Goal: Task Accomplishment & Management: Use online tool/utility

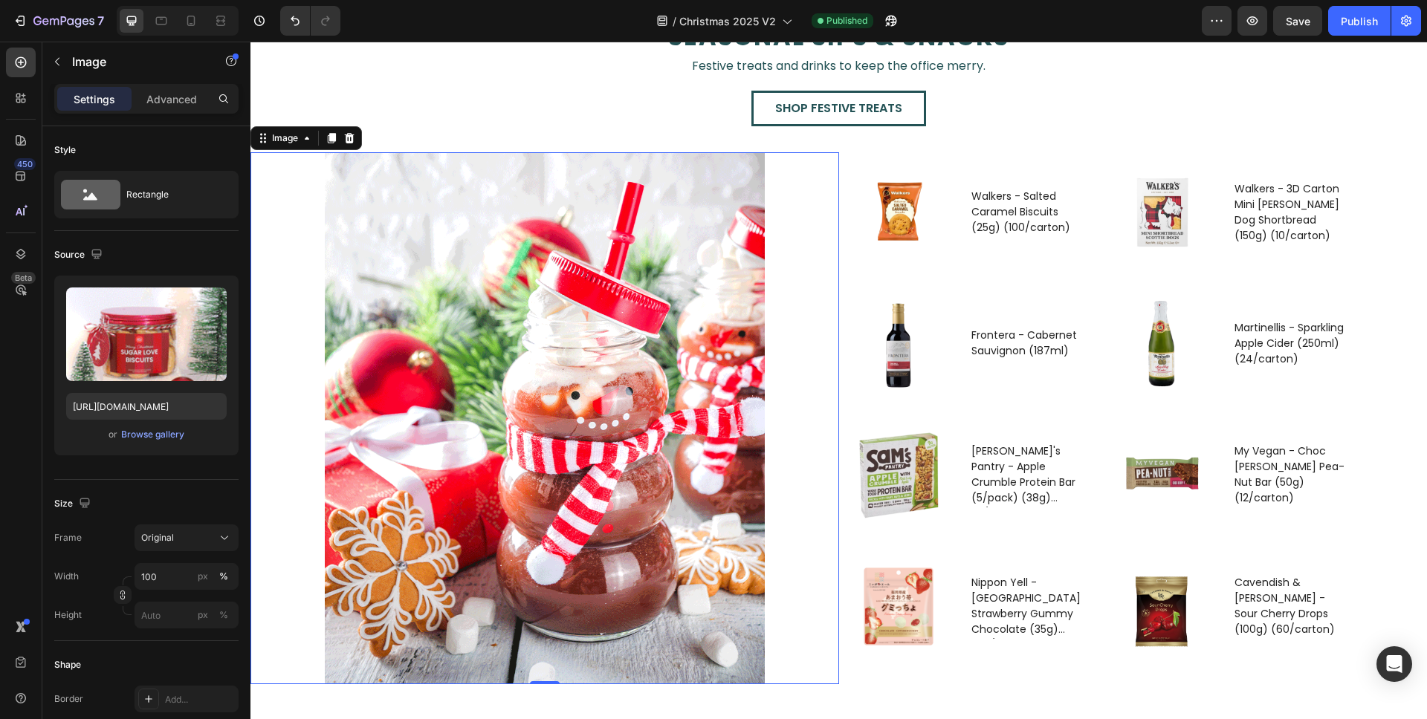
scroll to position [2520, 0]
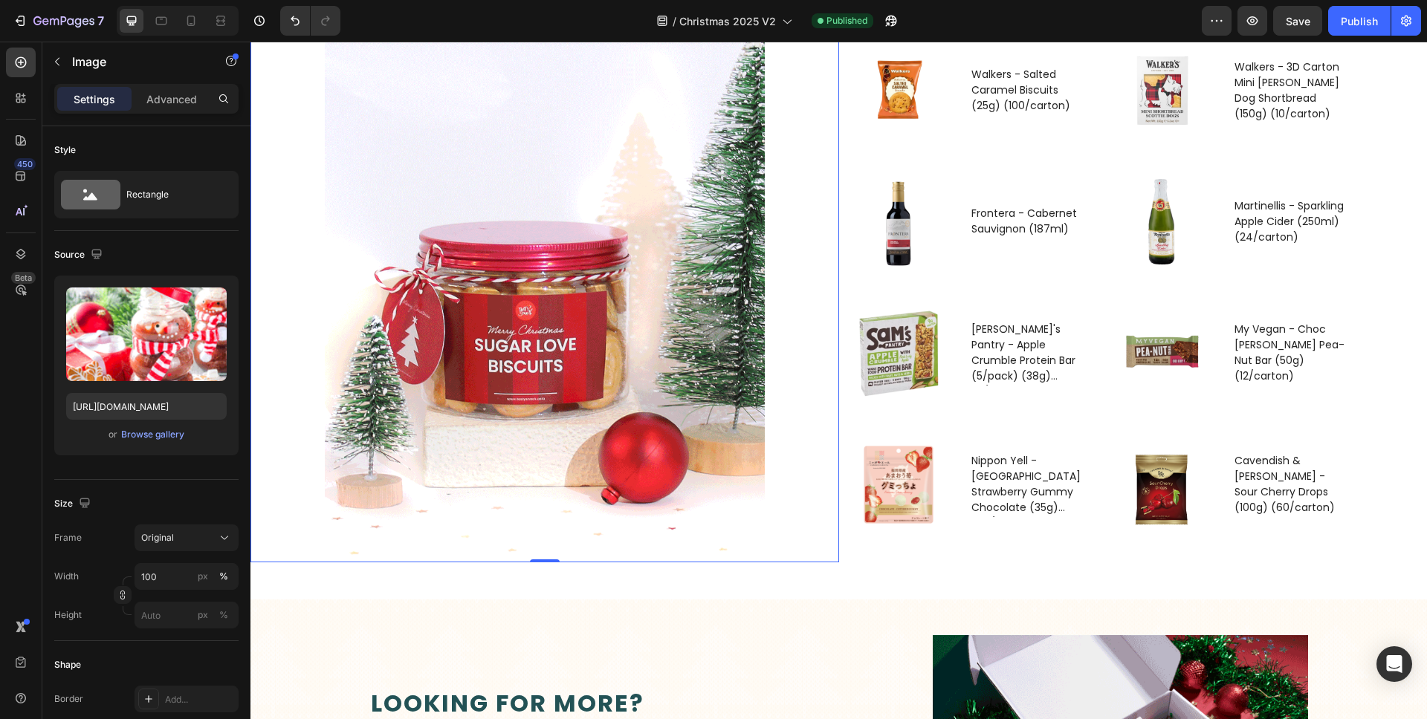
click at [594, 317] on img at bounding box center [545, 296] width 440 height 532
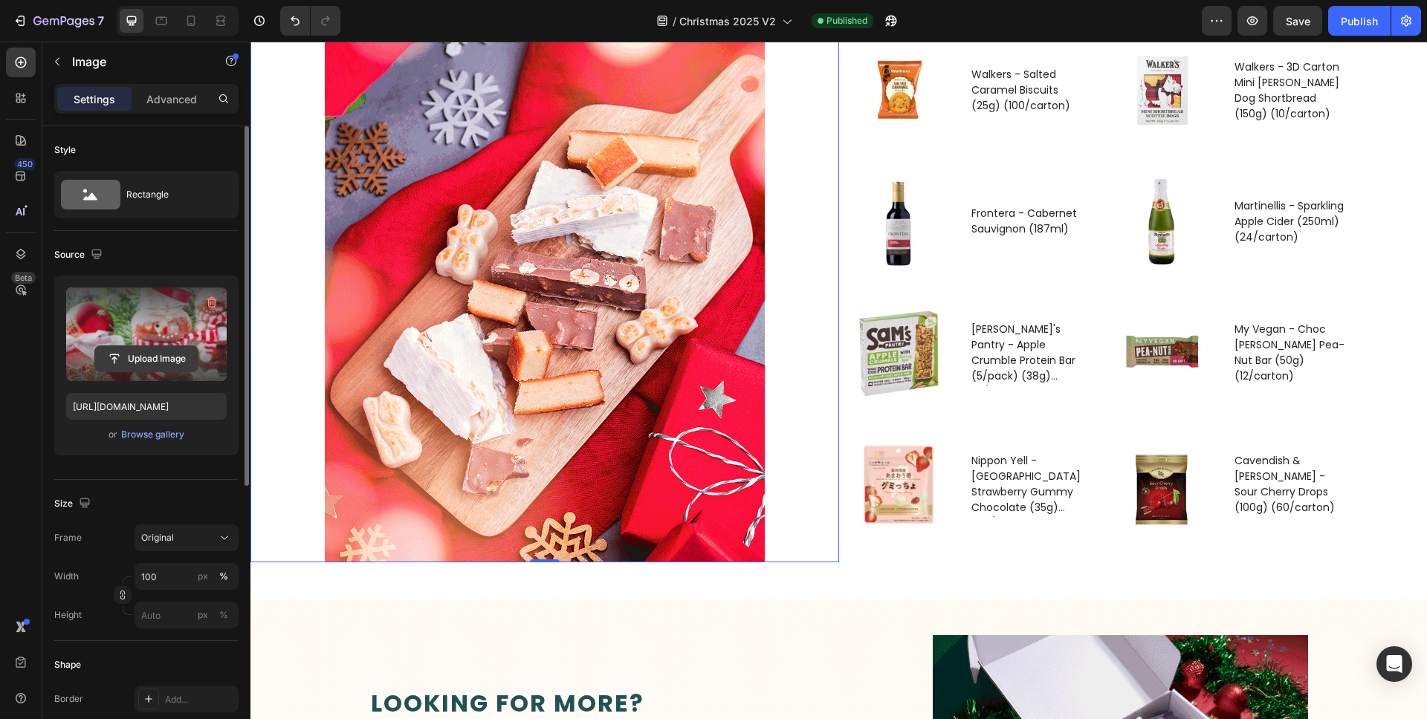
click at [153, 348] on input "file" at bounding box center [146, 358] width 103 height 25
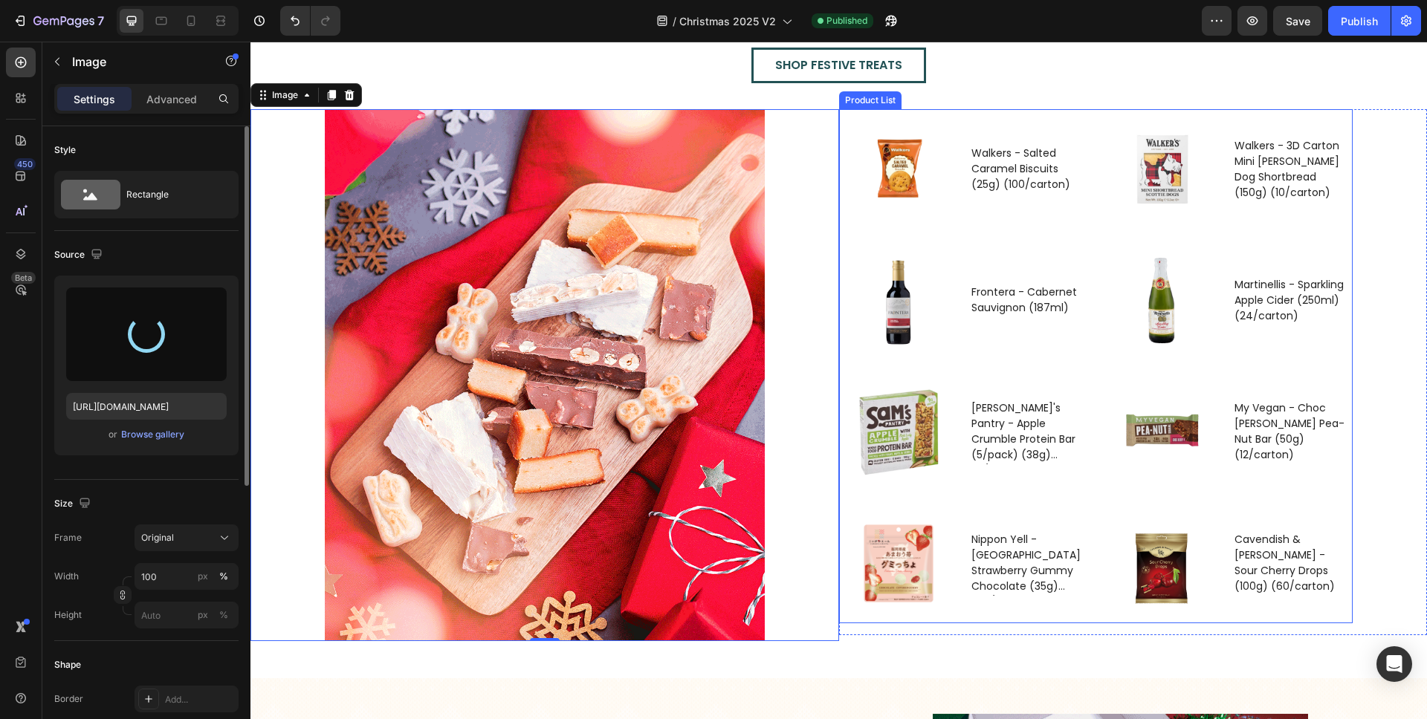
scroll to position [2438, 0]
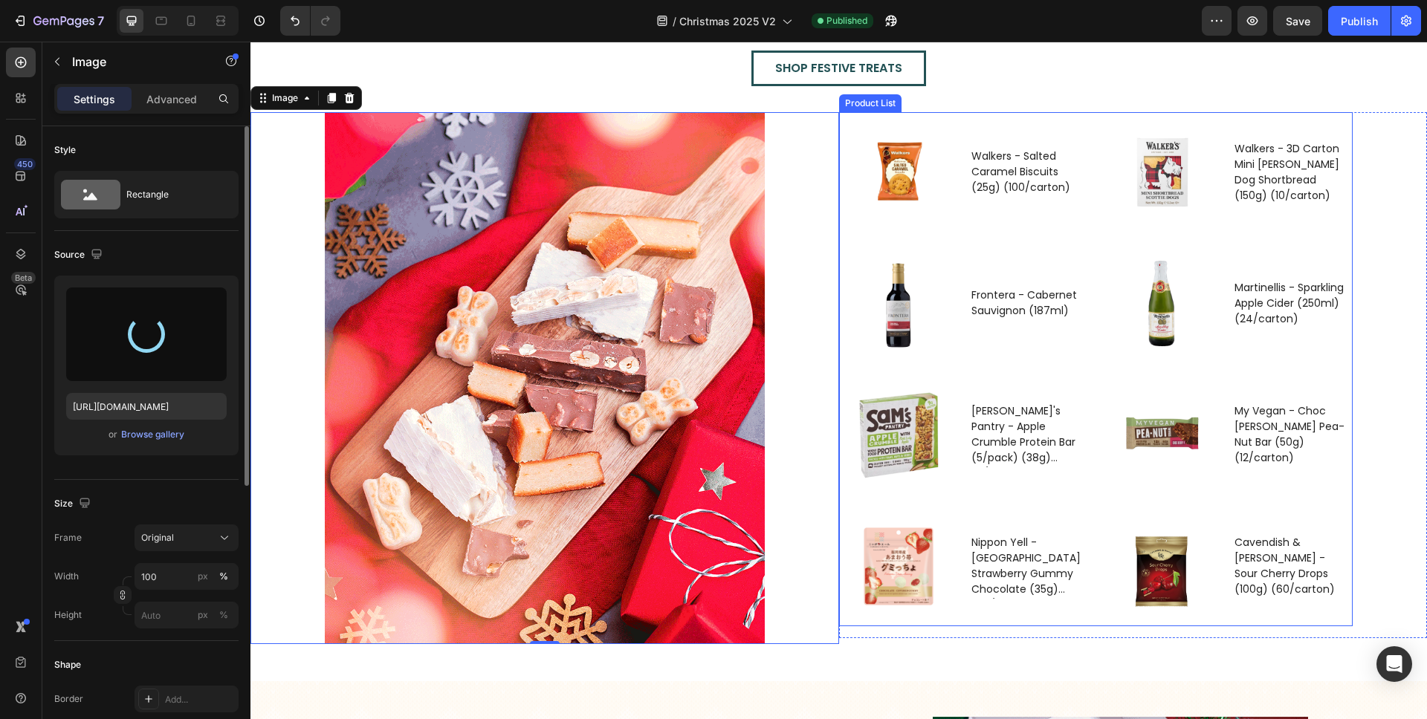
type input "https://cdn.shopify.com/s/files/1/0312/5883/7051/files/gempages_447494885986010…"
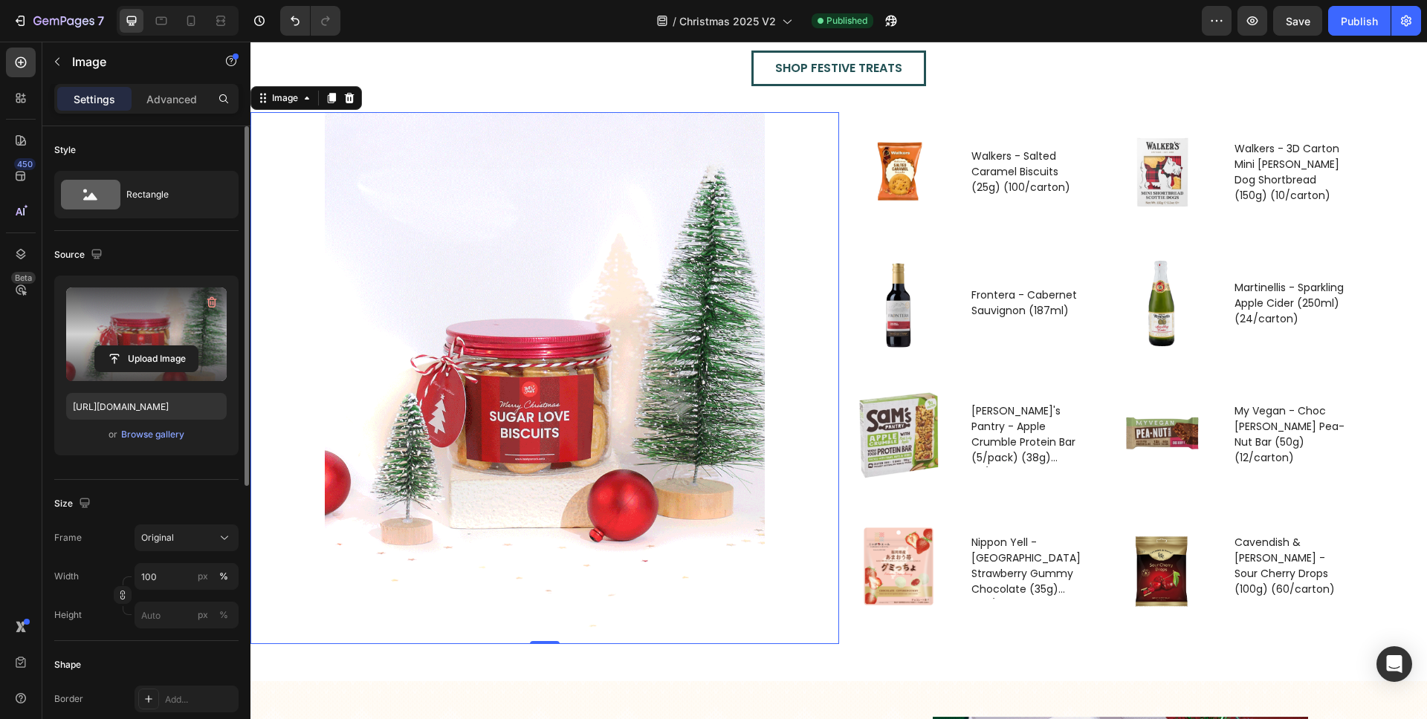
click at [797, 228] on div "Image 0" at bounding box center [544, 378] width 589 height 532
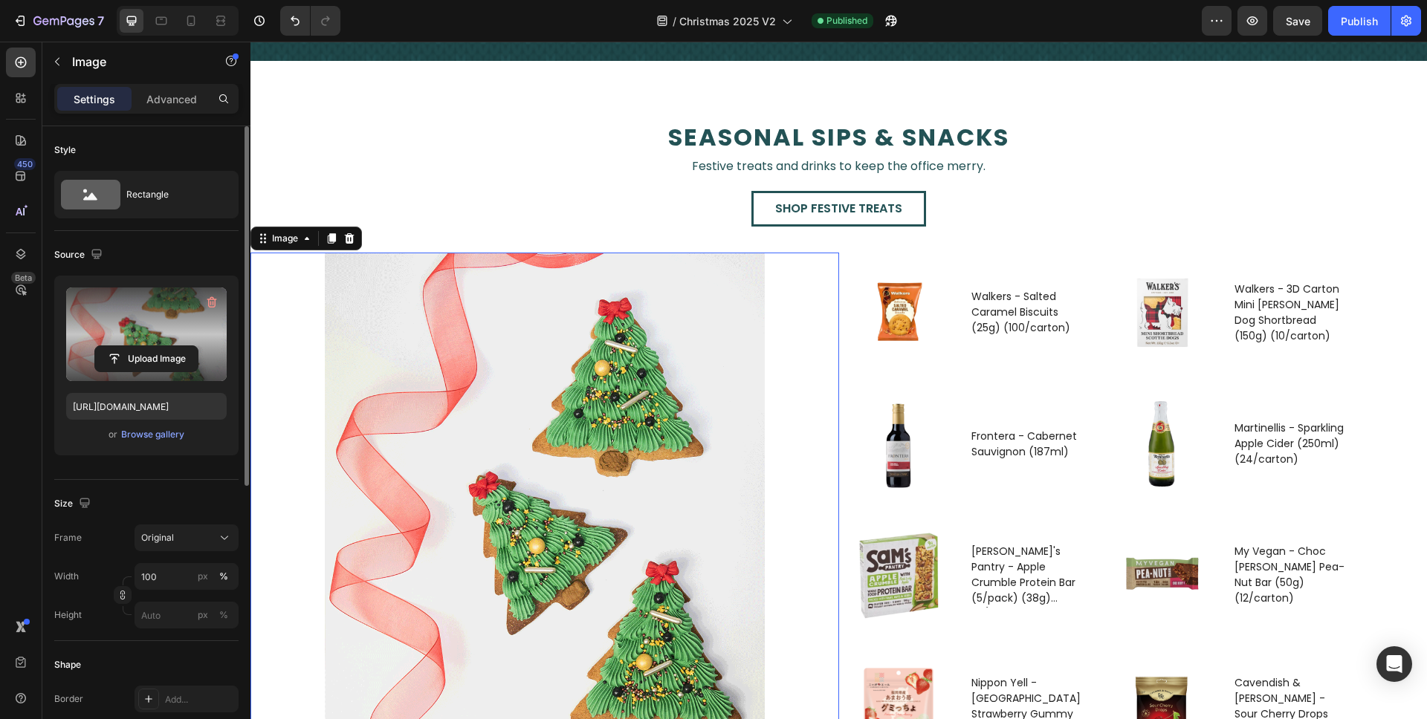
scroll to position [2258, 0]
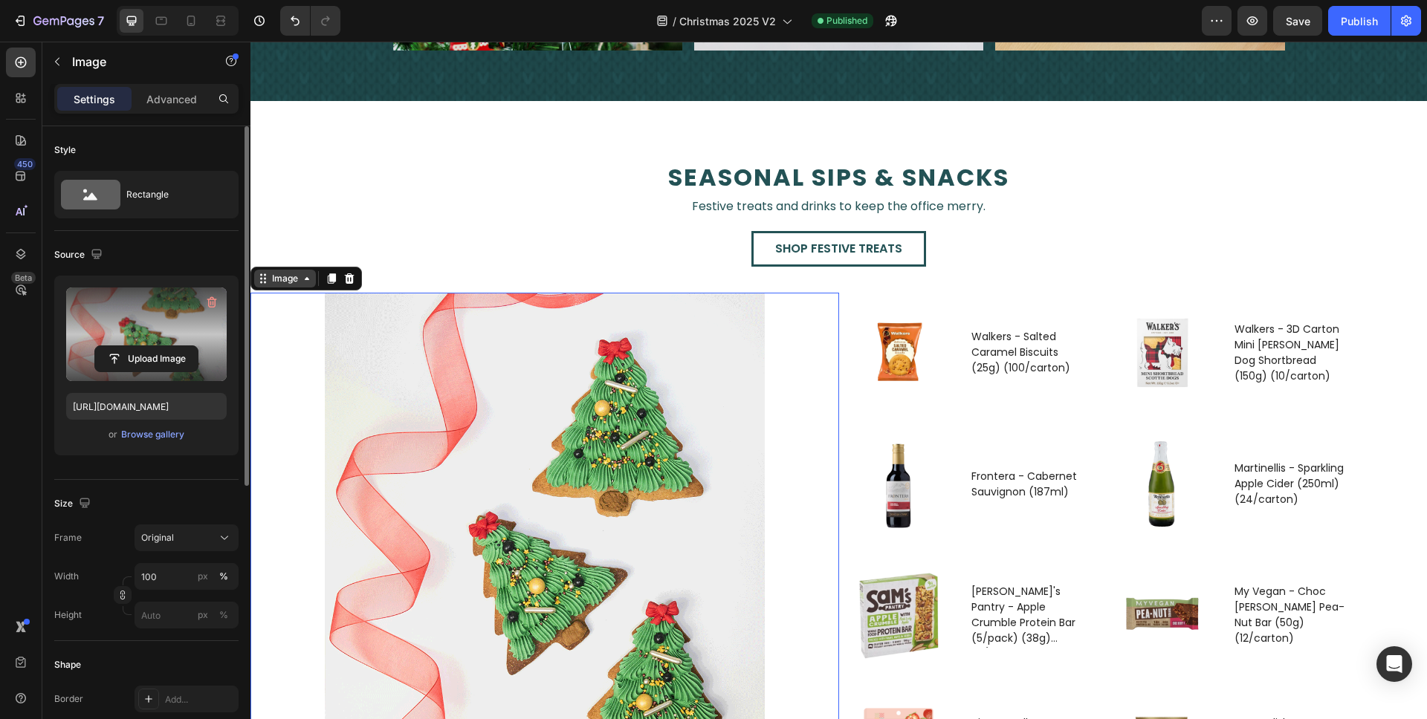
click at [303, 275] on icon at bounding box center [307, 279] width 12 height 12
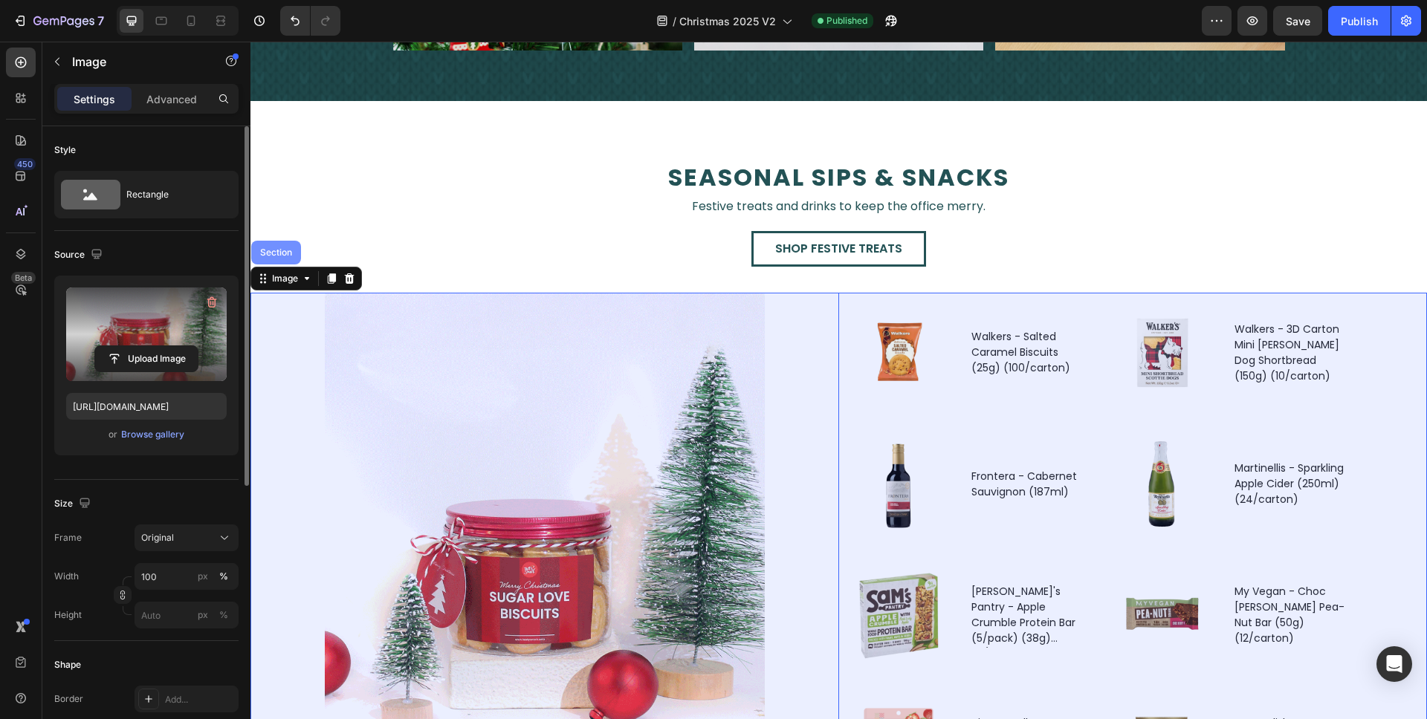
click at [284, 254] on div "Section" at bounding box center [276, 252] width 38 height 9
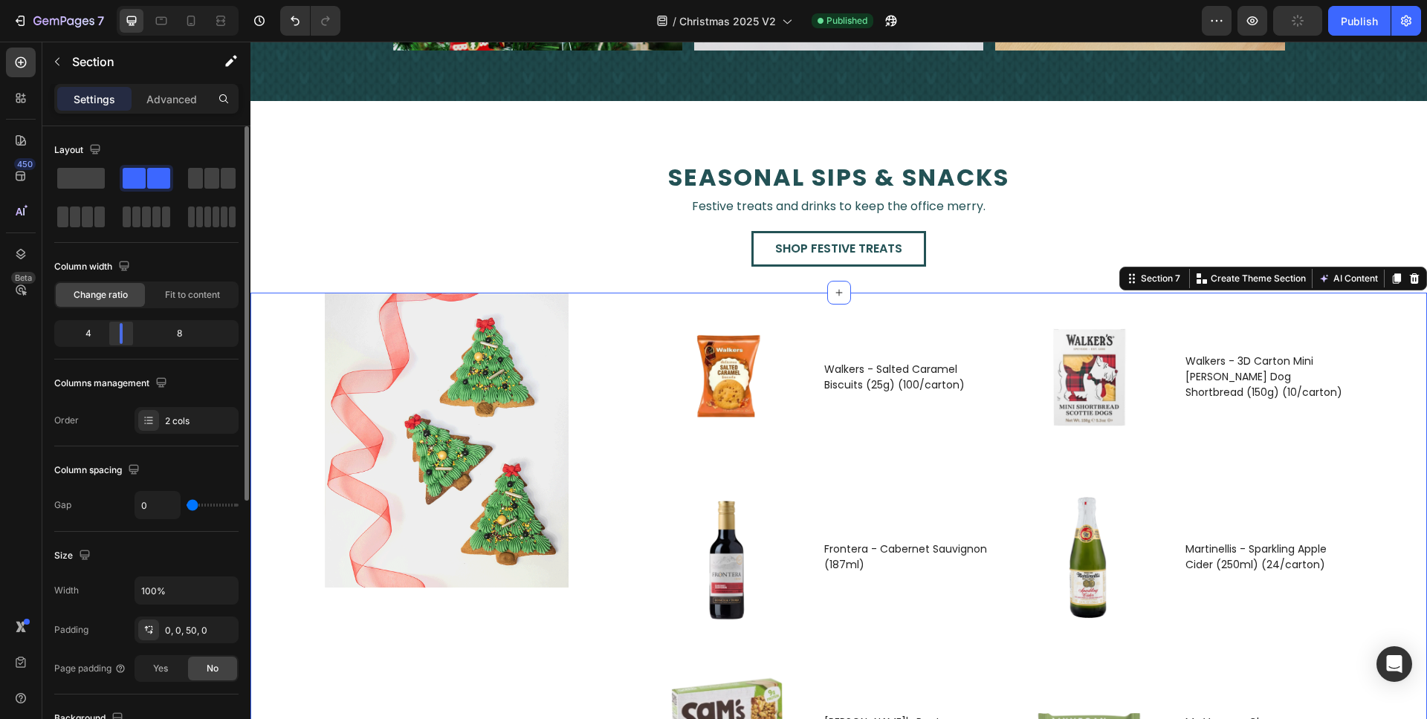
drag, startPoint x: 147, startPoint y: 330, endPoint x: 266, endPoint y: 302, distance: 122.2
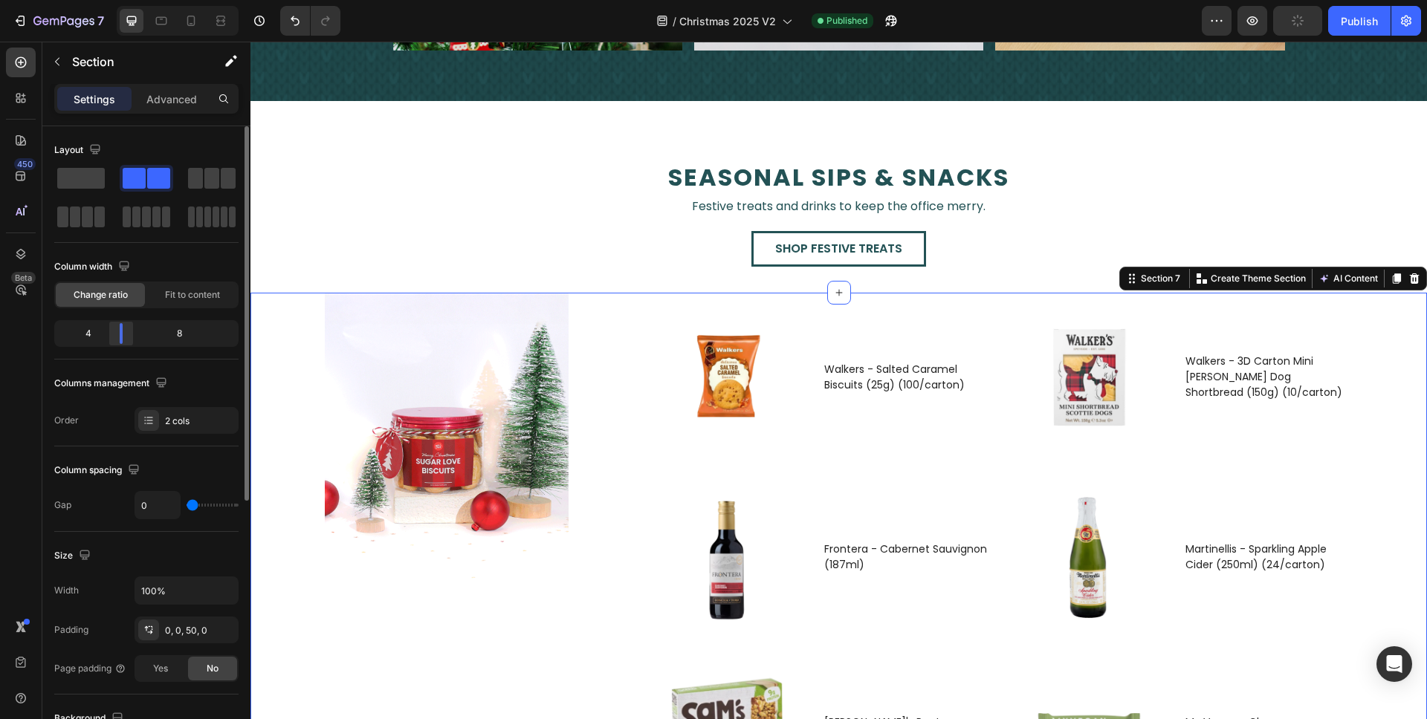
click at [113, 334] on div at bounding box center [121, 333] width 27 height 21
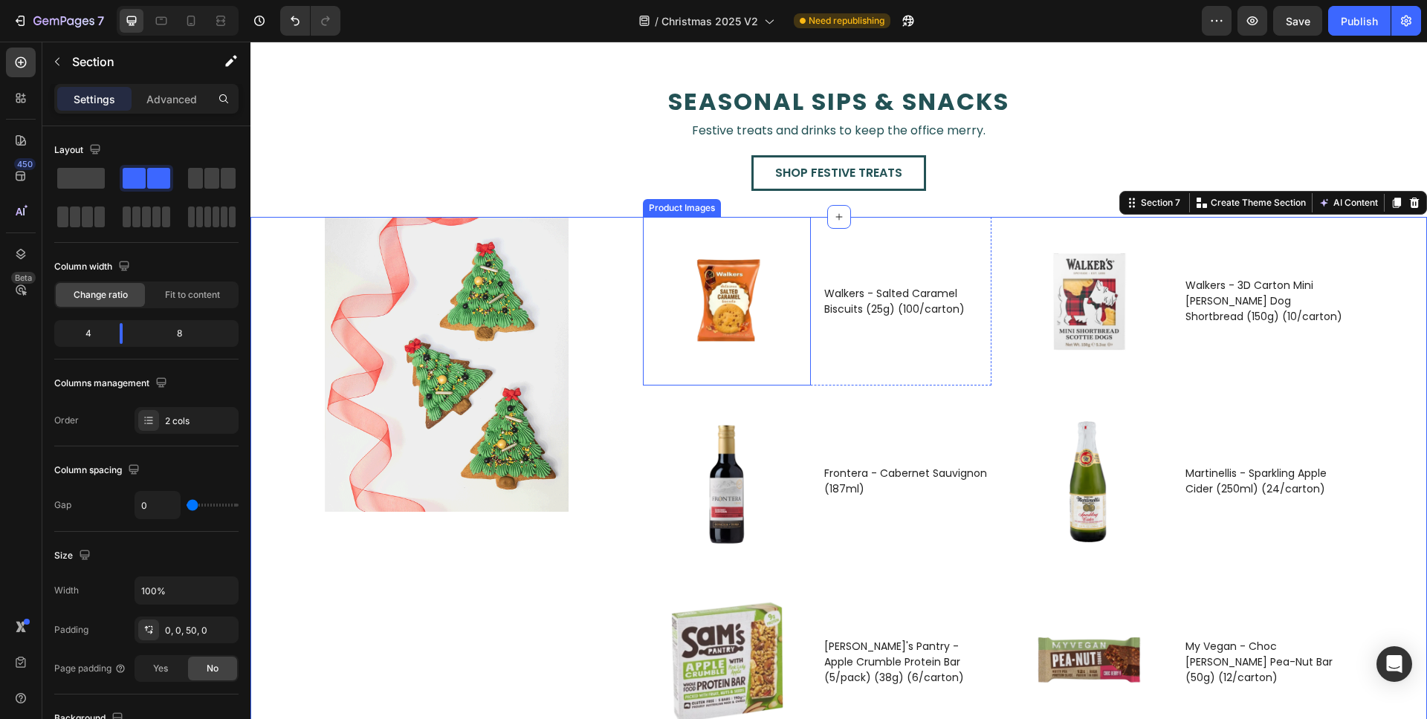
scroll to position [2351, 0]
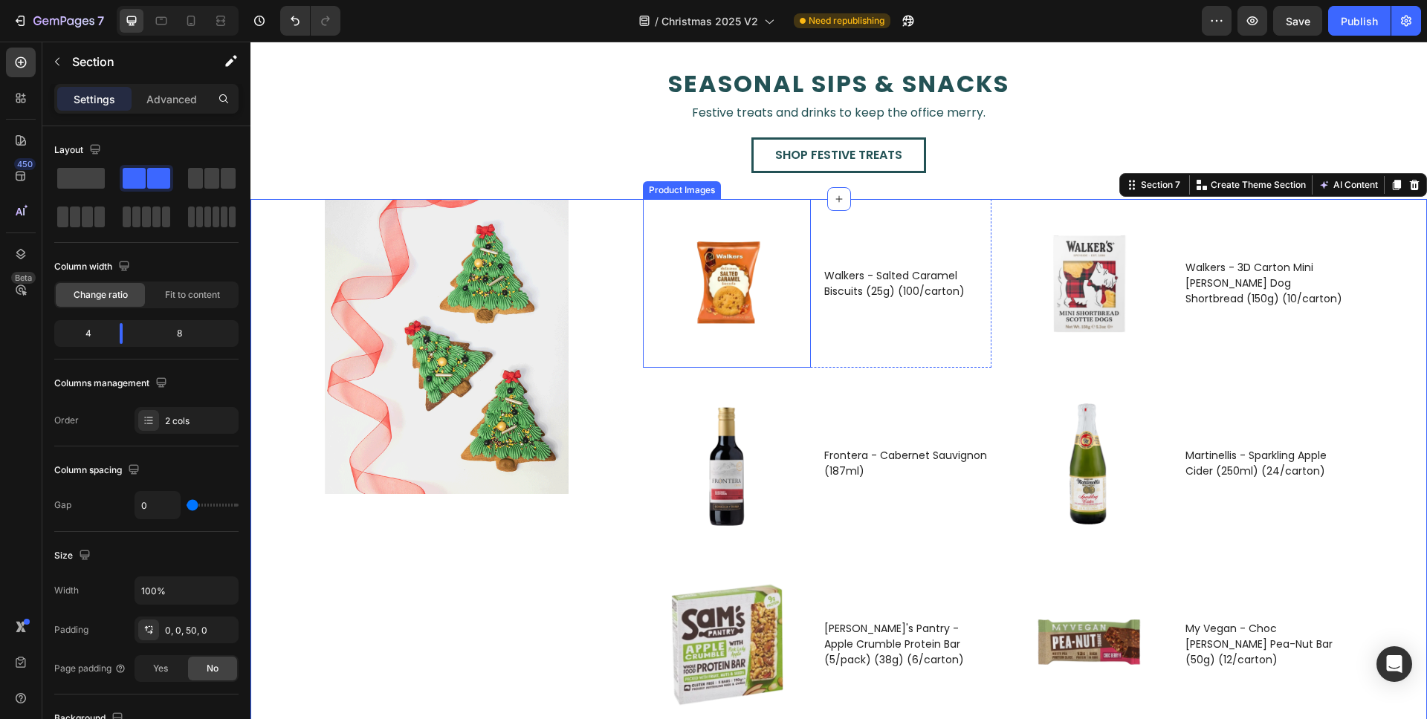
click at [774, 251] on img at bounding box center [727, 283] width 169 height 169
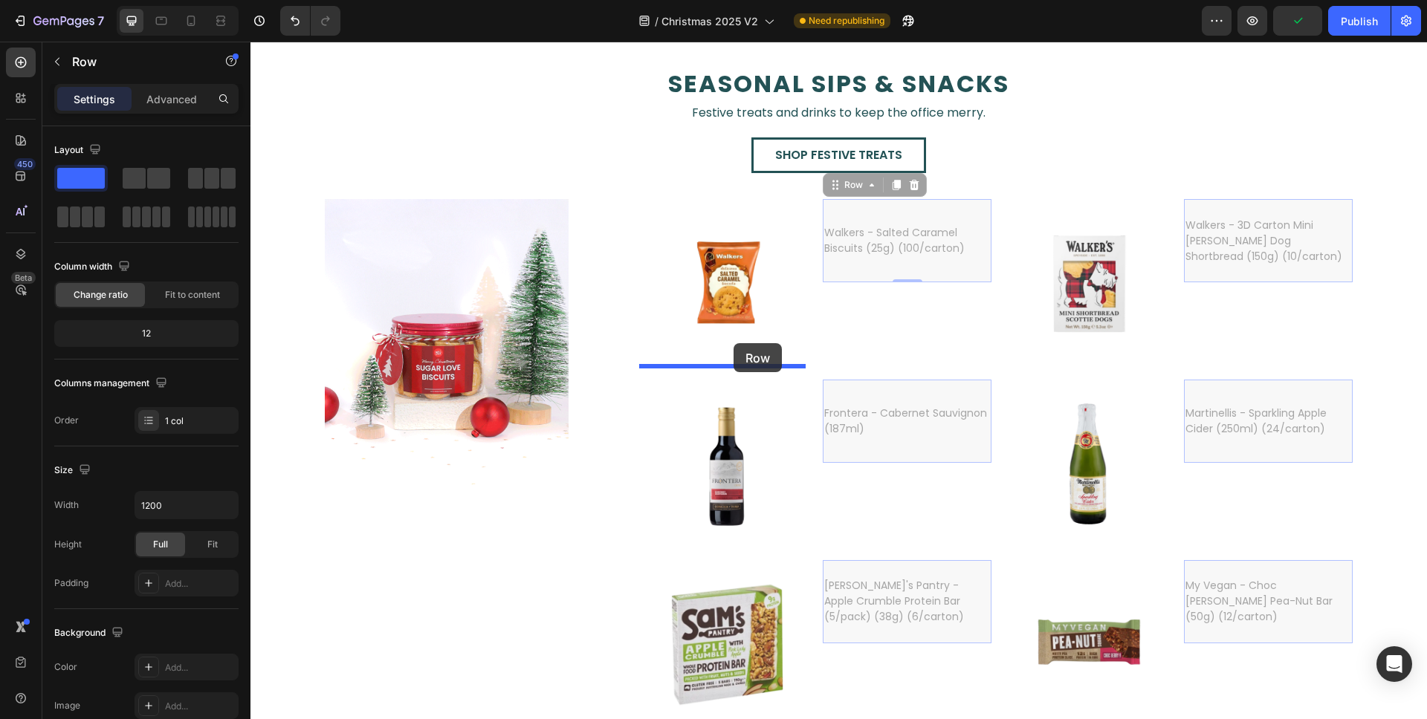
drag, startPoint x: 839, startPoint y: 229, endPoint x: 733, endPoint y: 343, distance: 155.7
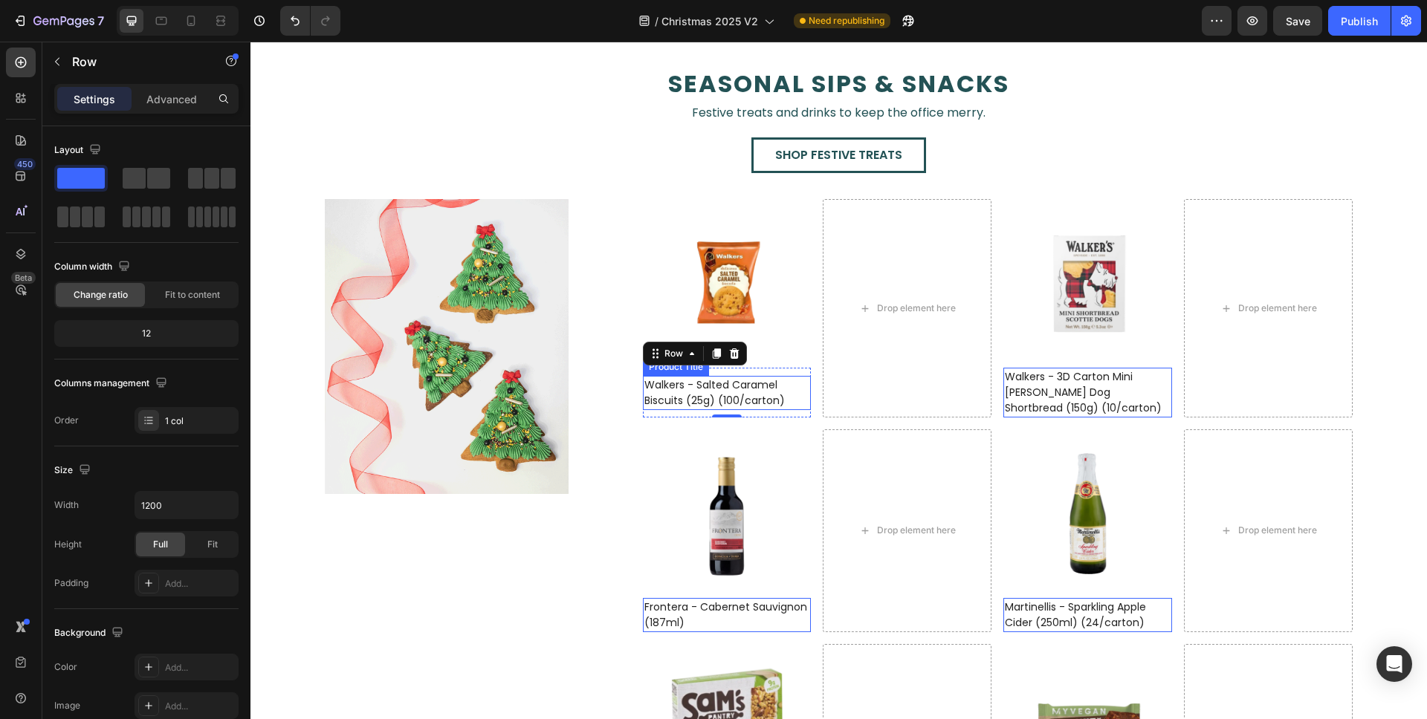
click at [785, 376] on h2 "Walkers - Salted Caramel Biscuits (25g) (100/carton)" at bounding box center [727, 393] width 169 height 34
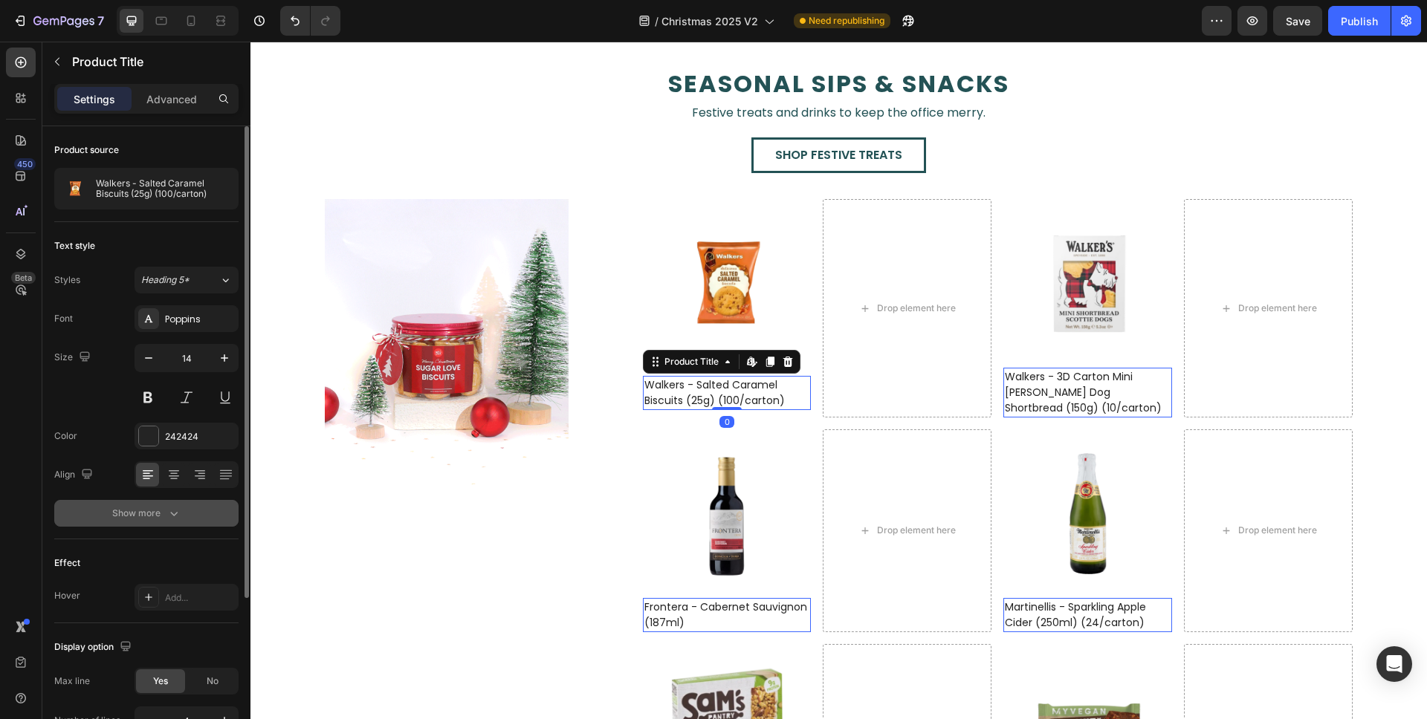
scroll to position [219, 0]
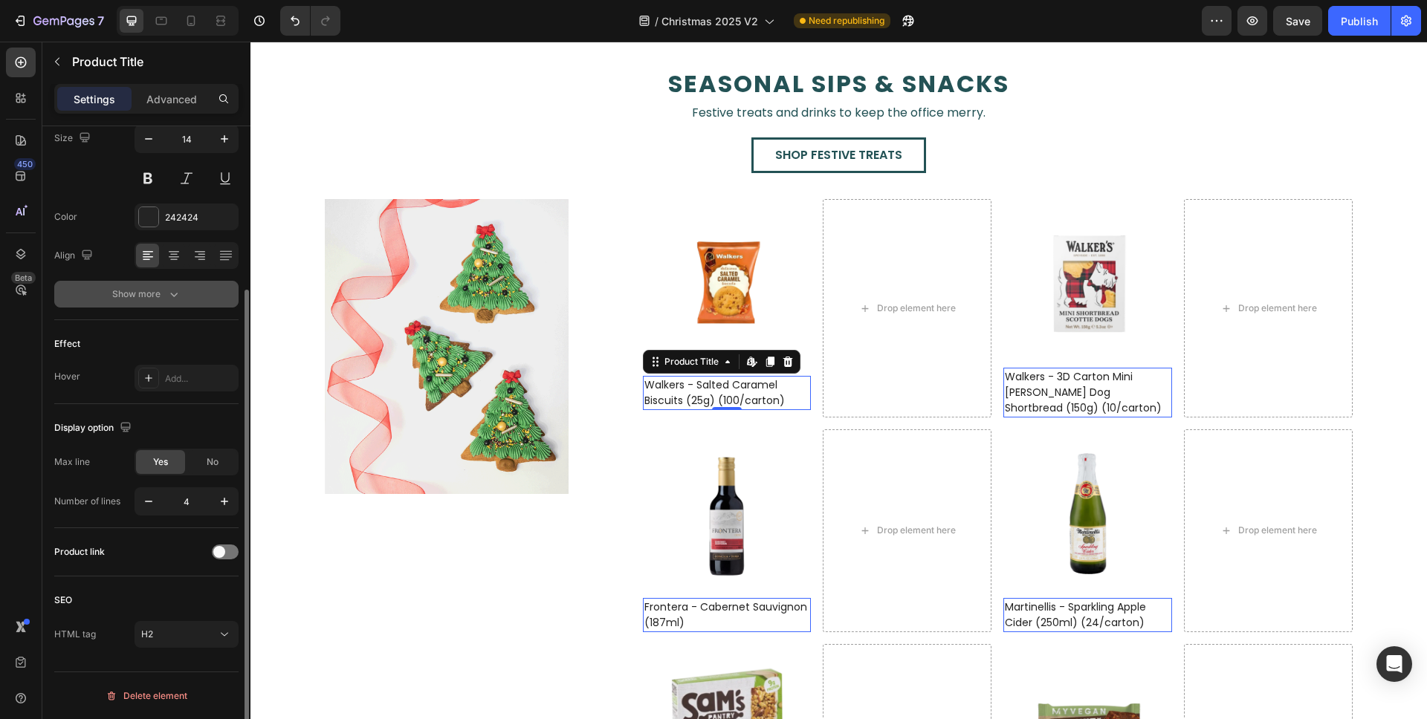
click at [158, 291] on div "Show more" at bounding box center [146, 294] width 69 height 15
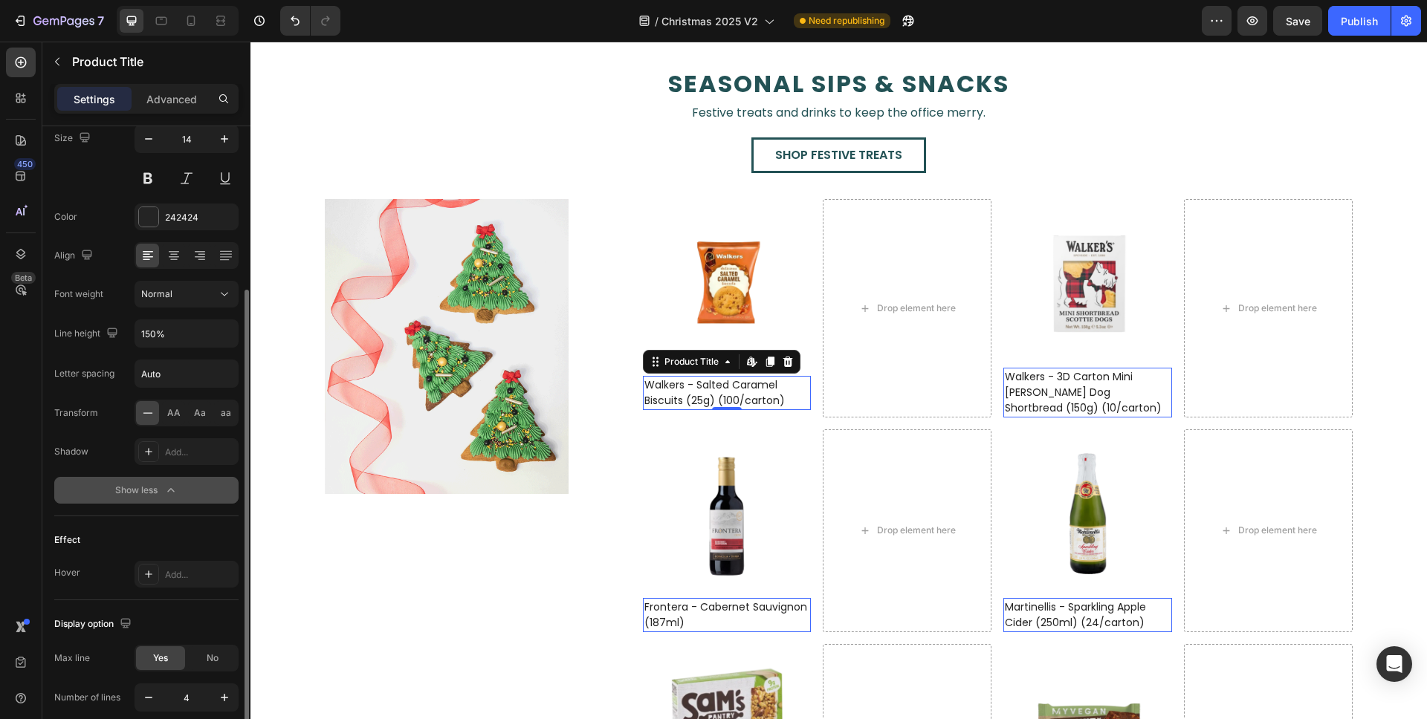
click at [144, 486] on div "Show less" at bounding box center [146, 490] width 63 height 15
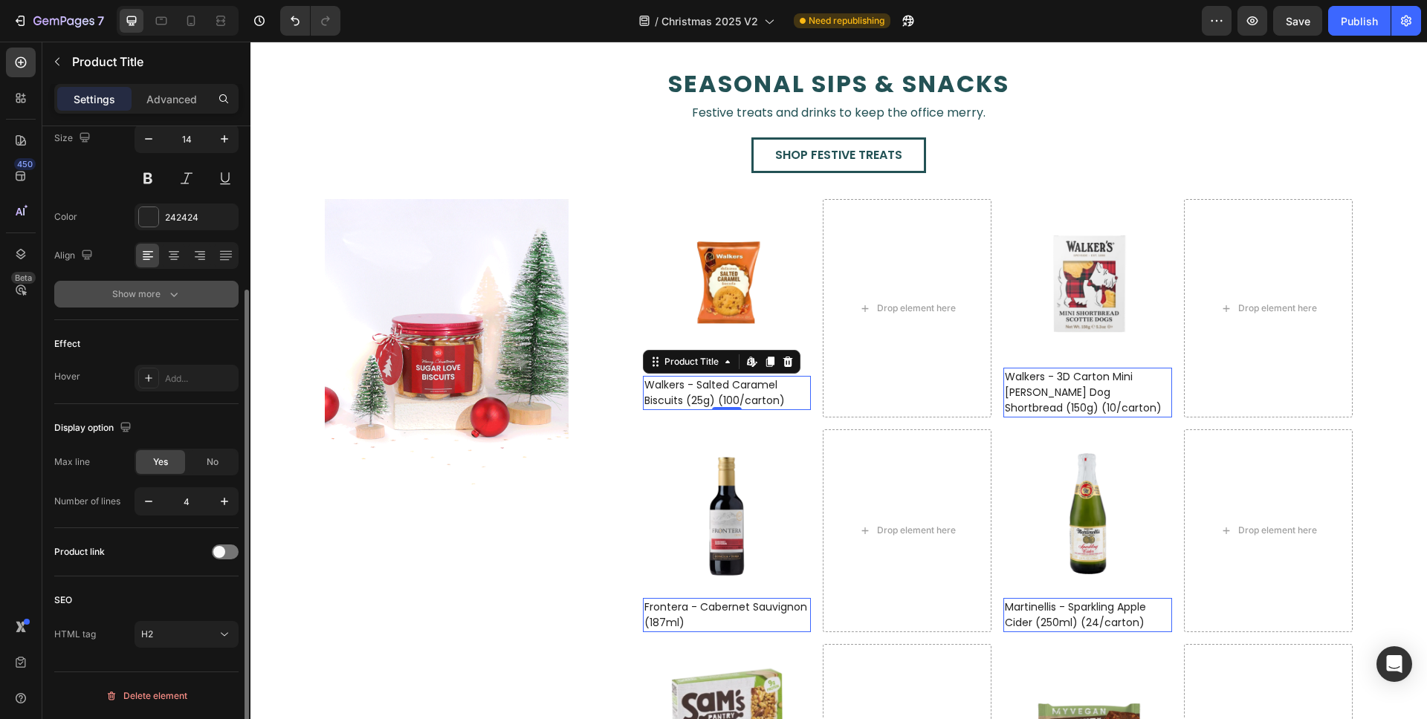
scroll to position [0, 0]
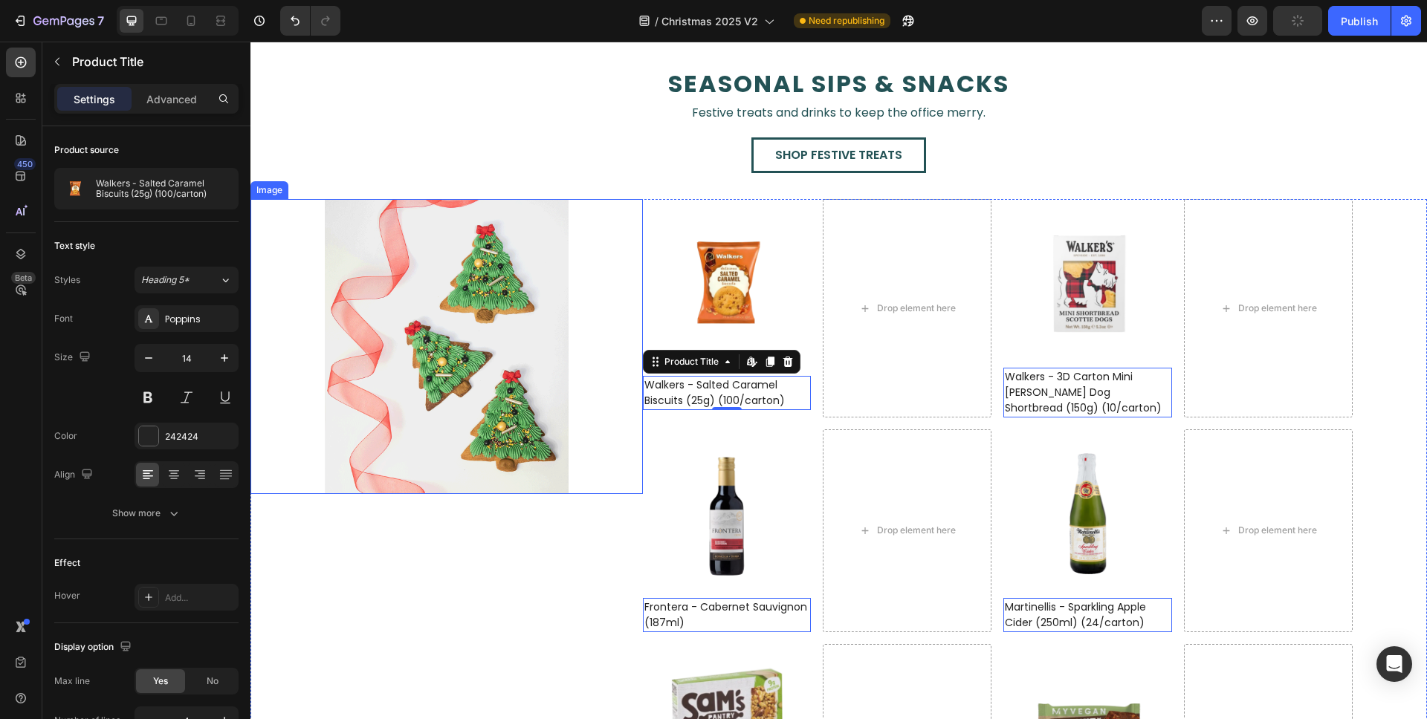
click at [629, 374] on div "Image" at bounding box center [446, 346] width 392 height 294
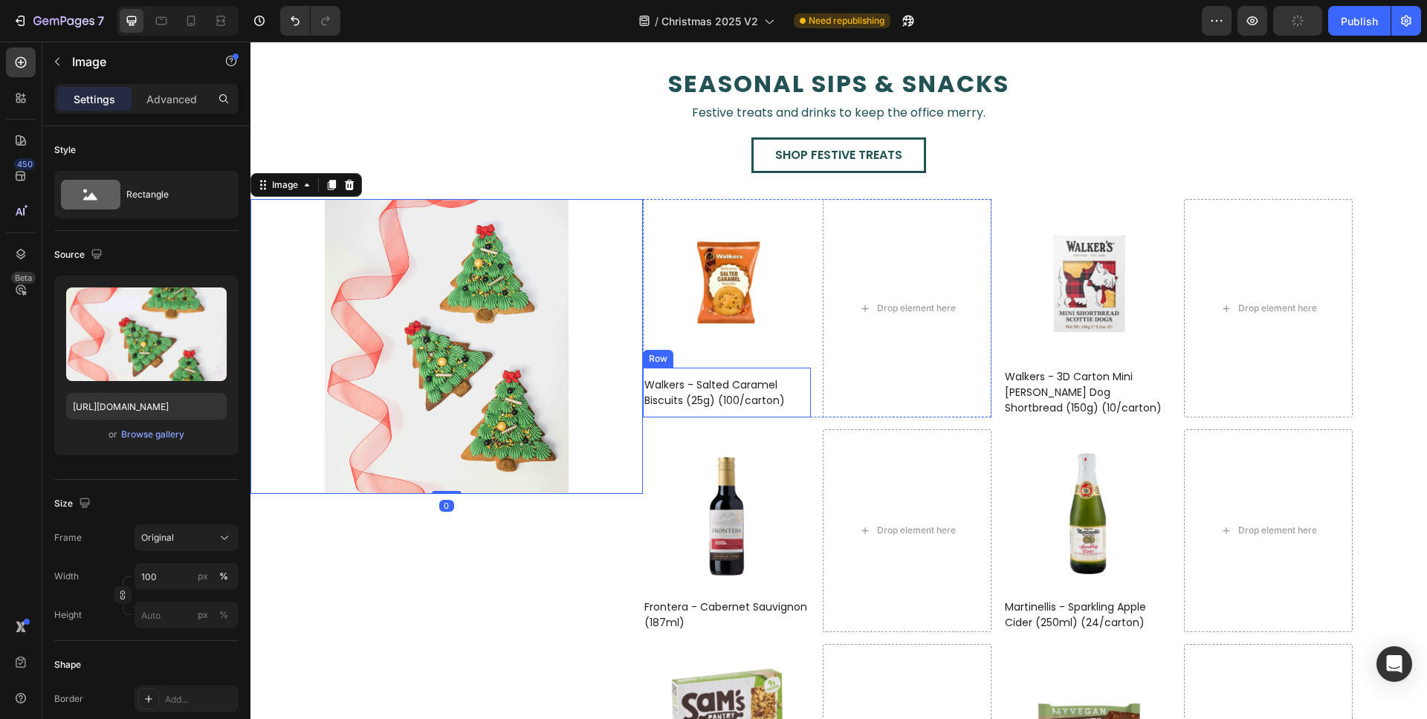
click at [658, 368] on div "Walkers - Salted Caramel Biscuits (25g) (100/carton) Product Title" at bounding box center [727, 393] width 169 height 50
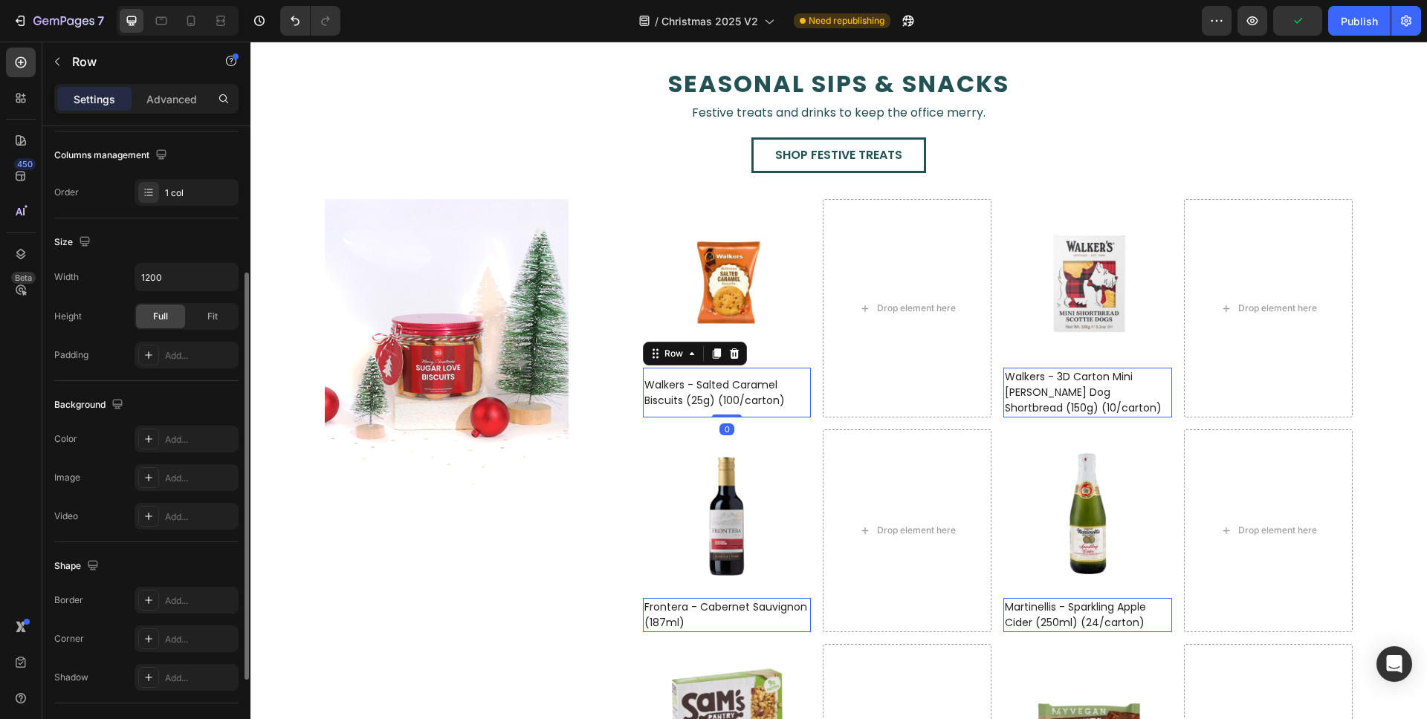
scroll to position [355, 0]
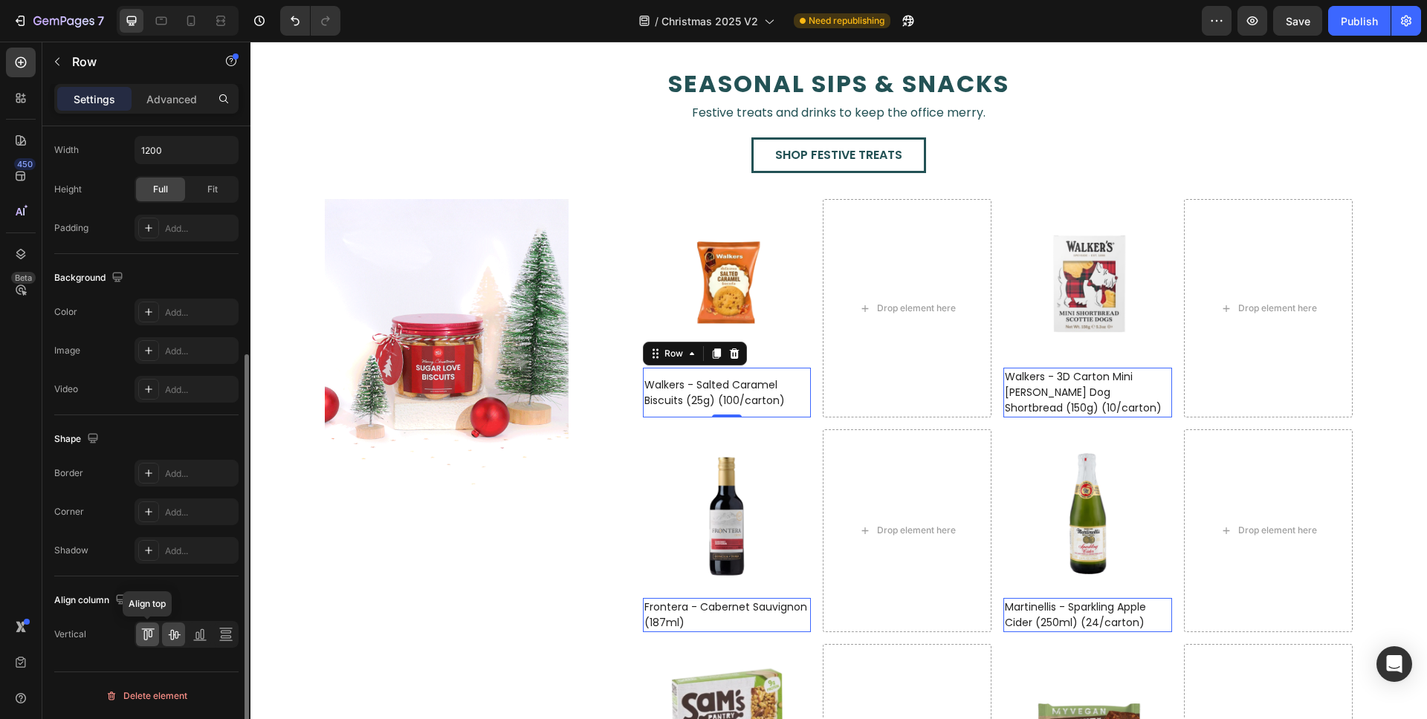
click at [152, 635] on icon at bounding box center [147, 634] width 15 height 15
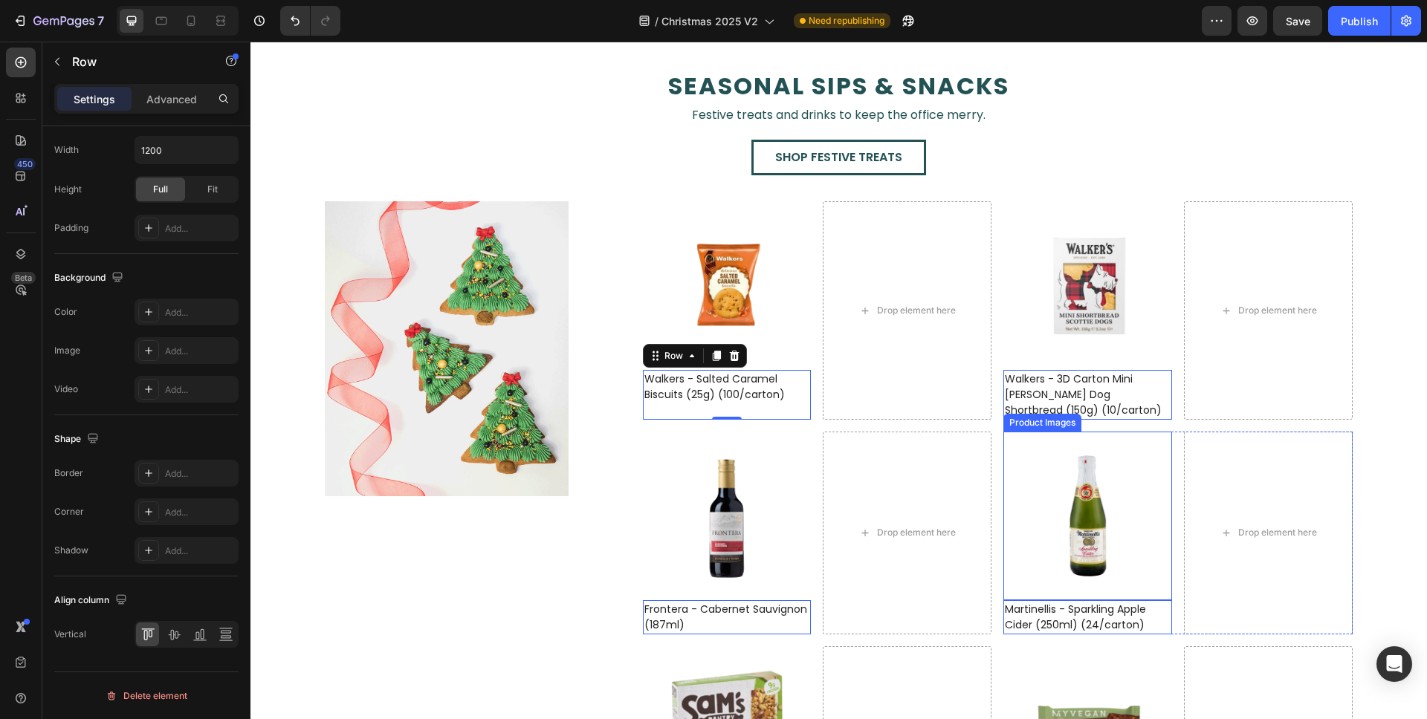
scroll to position [2348, 0]
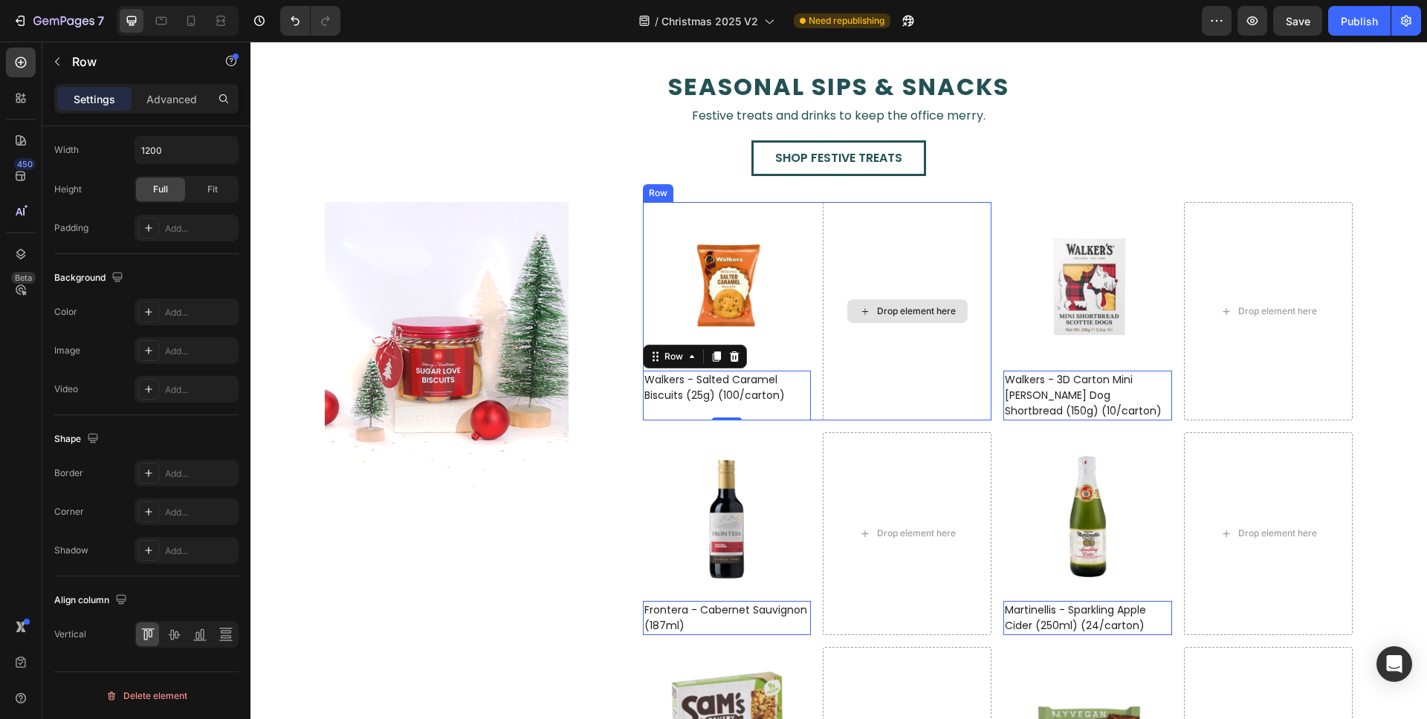
click at [913, 358] on div "Drop element here" at bounding box center [907, 311] width 169 height 218
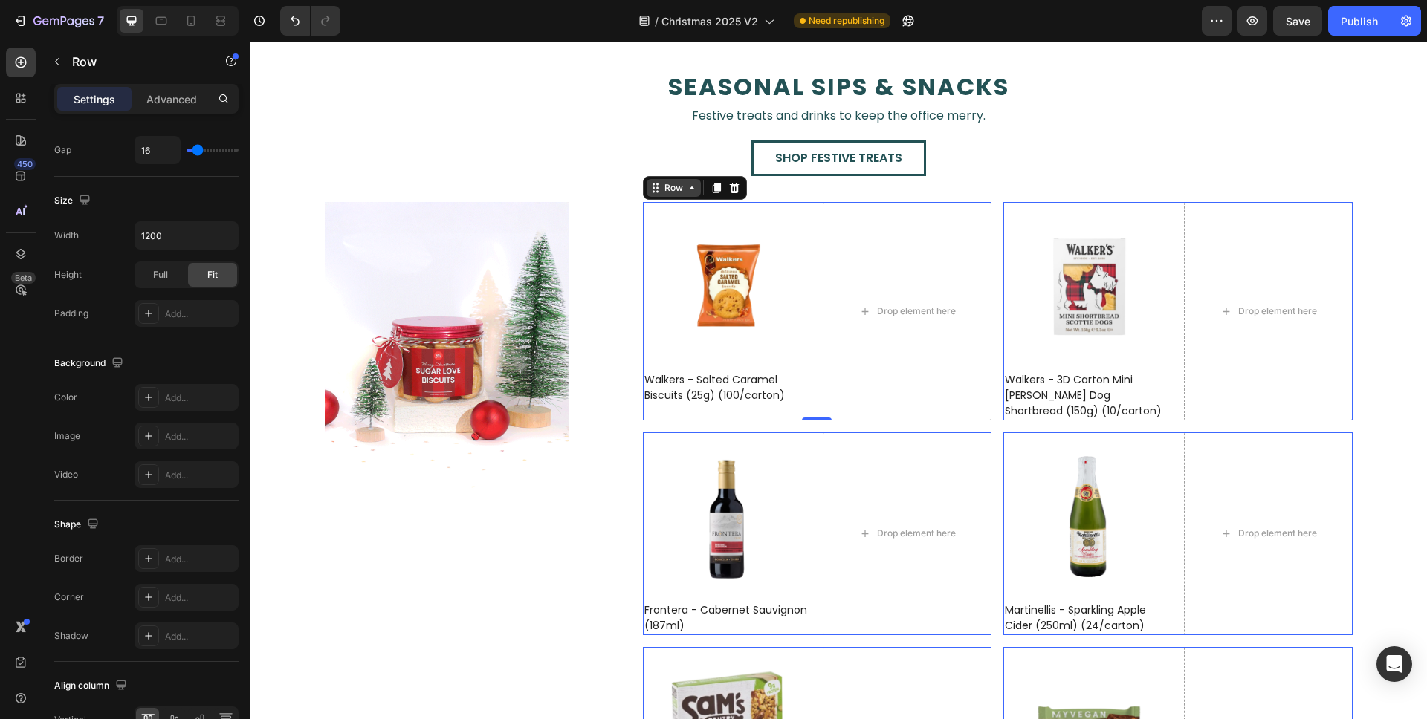
click at [663, 180] on div "Row" at bounding box center [673, 188] width 54 height 18
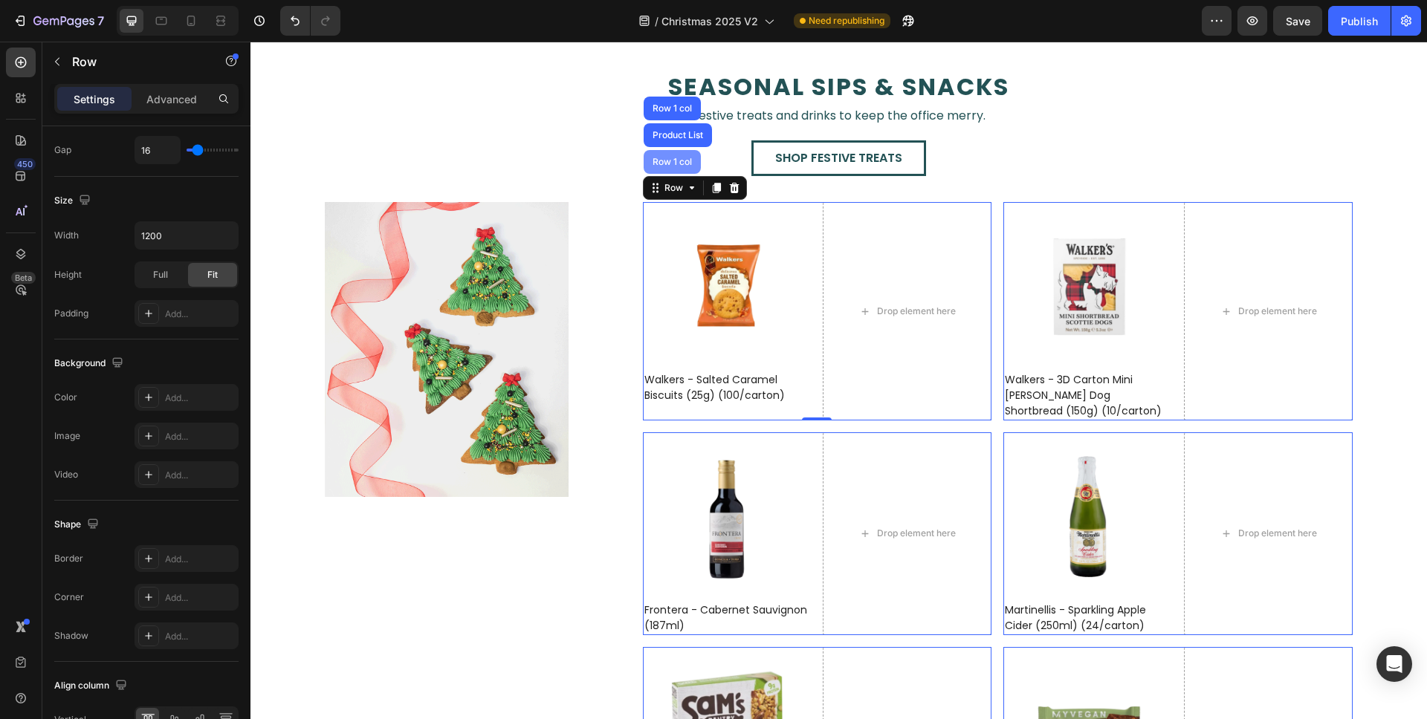
click at [669, 161] on div "Row 1 col" at bounding box center [671, 162] width 45 height 9
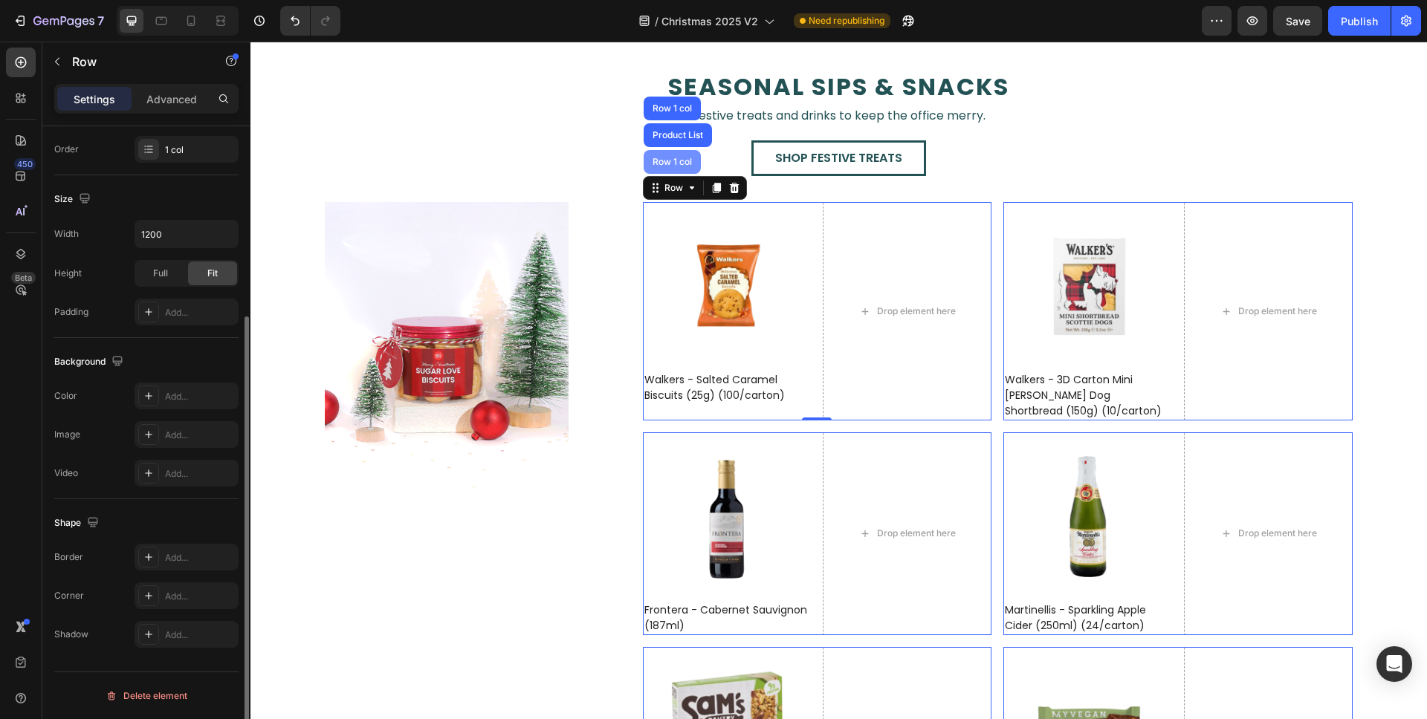
scroll to position [271, 0]
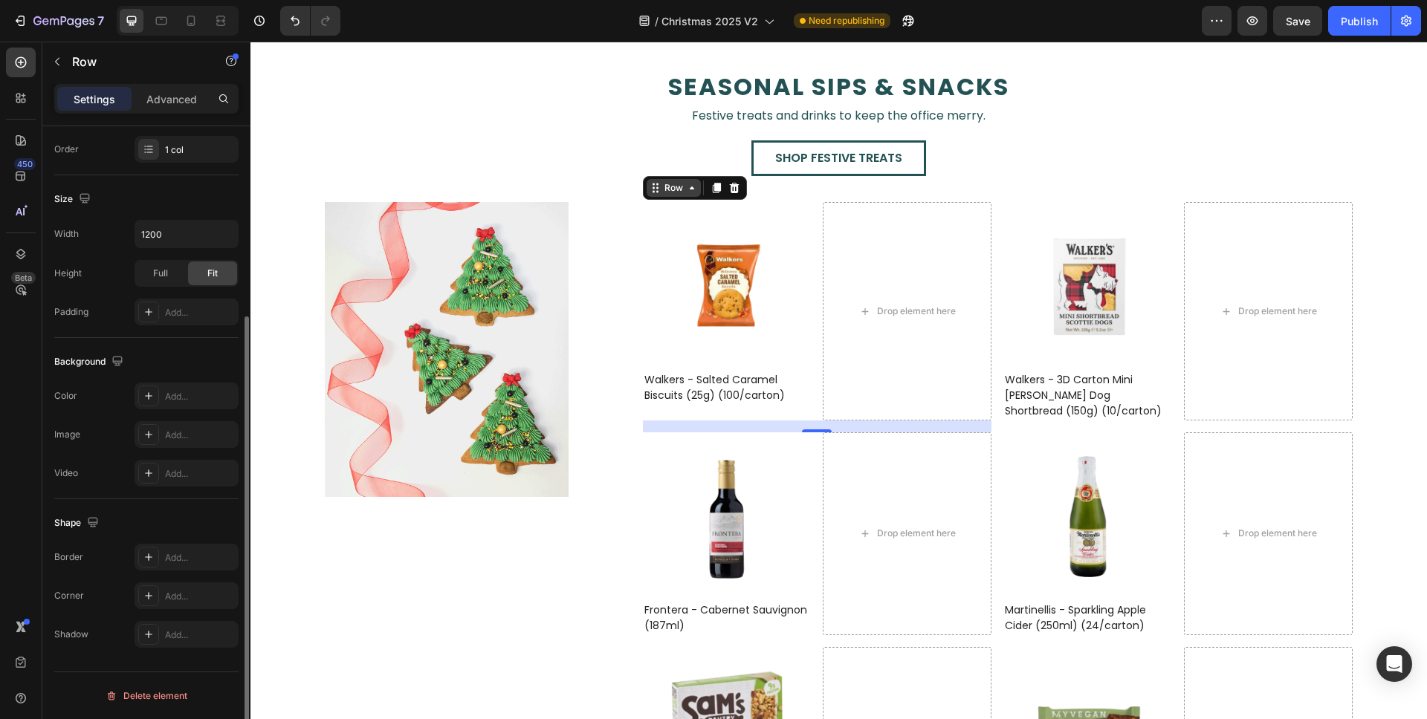
click at [670, 185] on div "Row" at bounding box center [673, 187] width 25 height 13
click at [667, 186] on div "Row" at bounding box center [673, 187] width 25 height 13
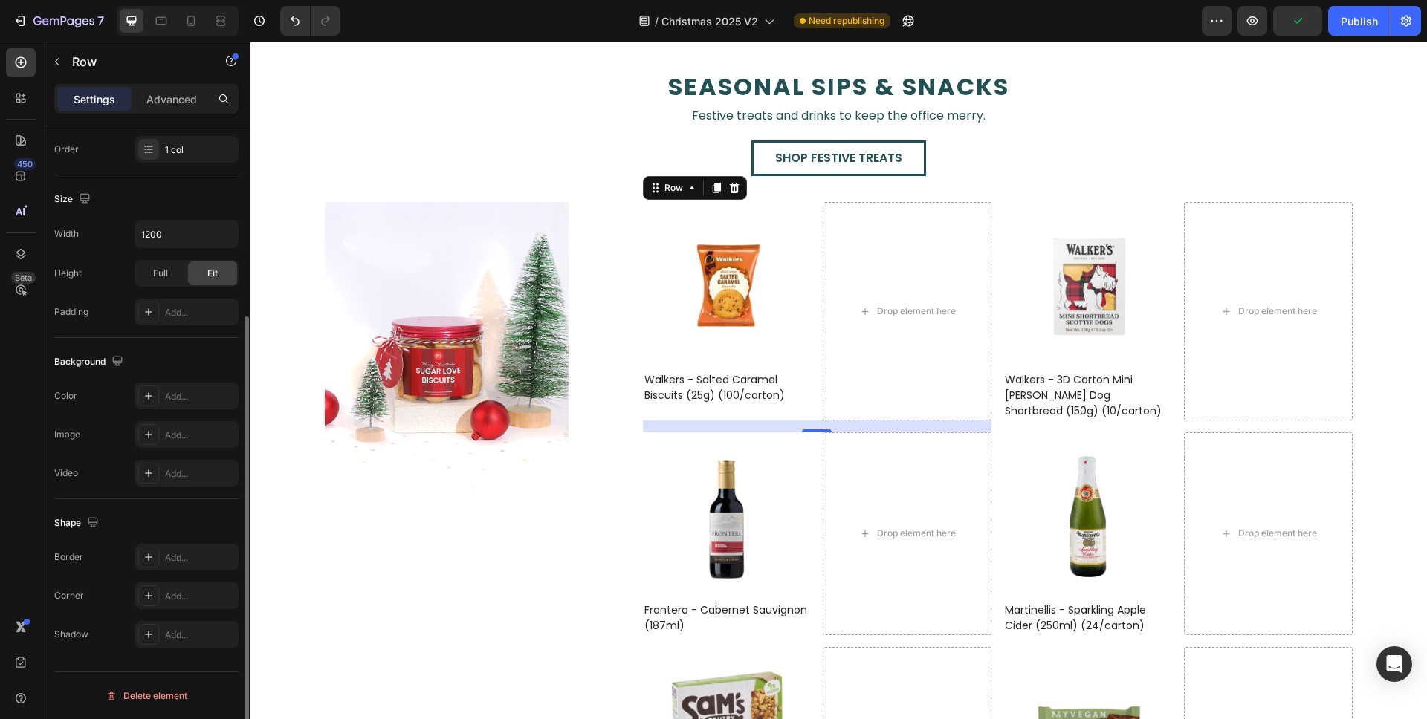
scroll to position [0, 0]
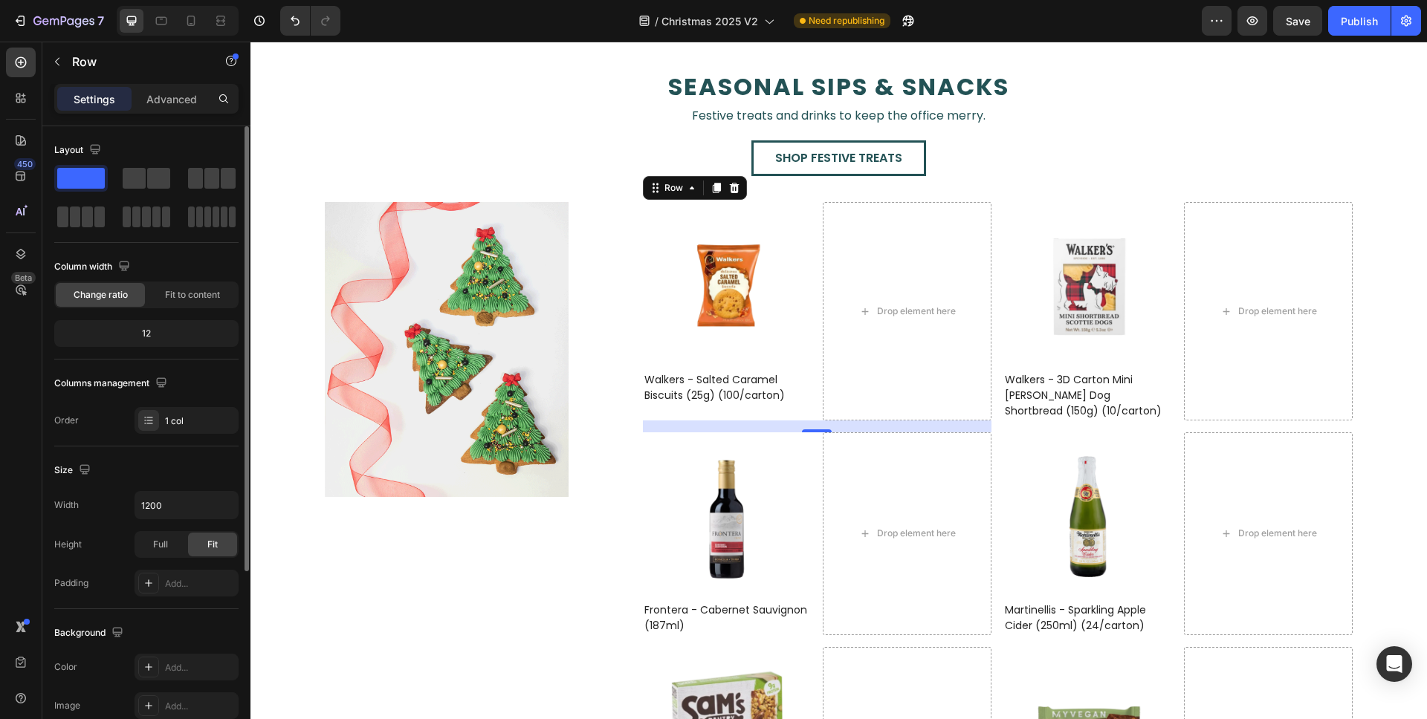
click at [86, 184] on span at bounding box center [81, 178] width 48 height 21
click at [873, 262] on div "Drop element here" at bounding box center [907, 311] width 169 height 218
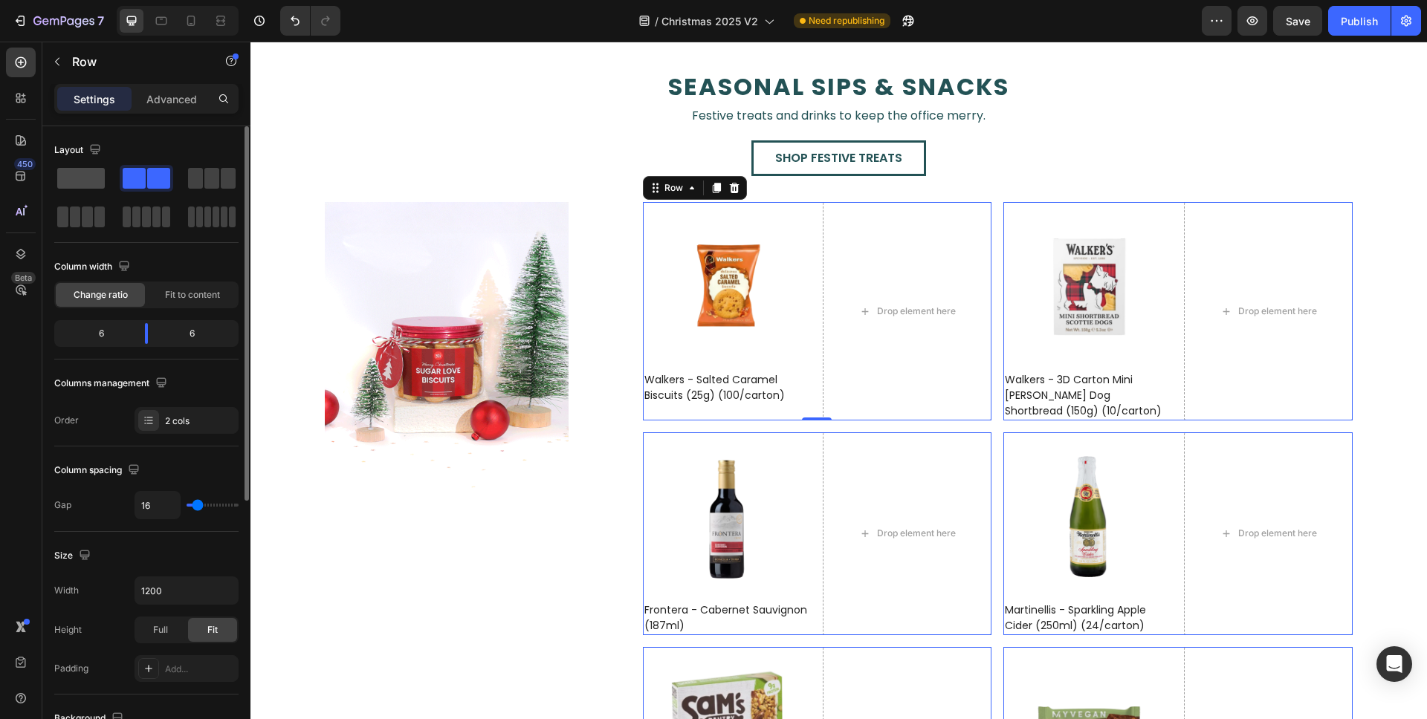
click at [86, 171] on span at bounding box center [81, 178] width 48 height 21
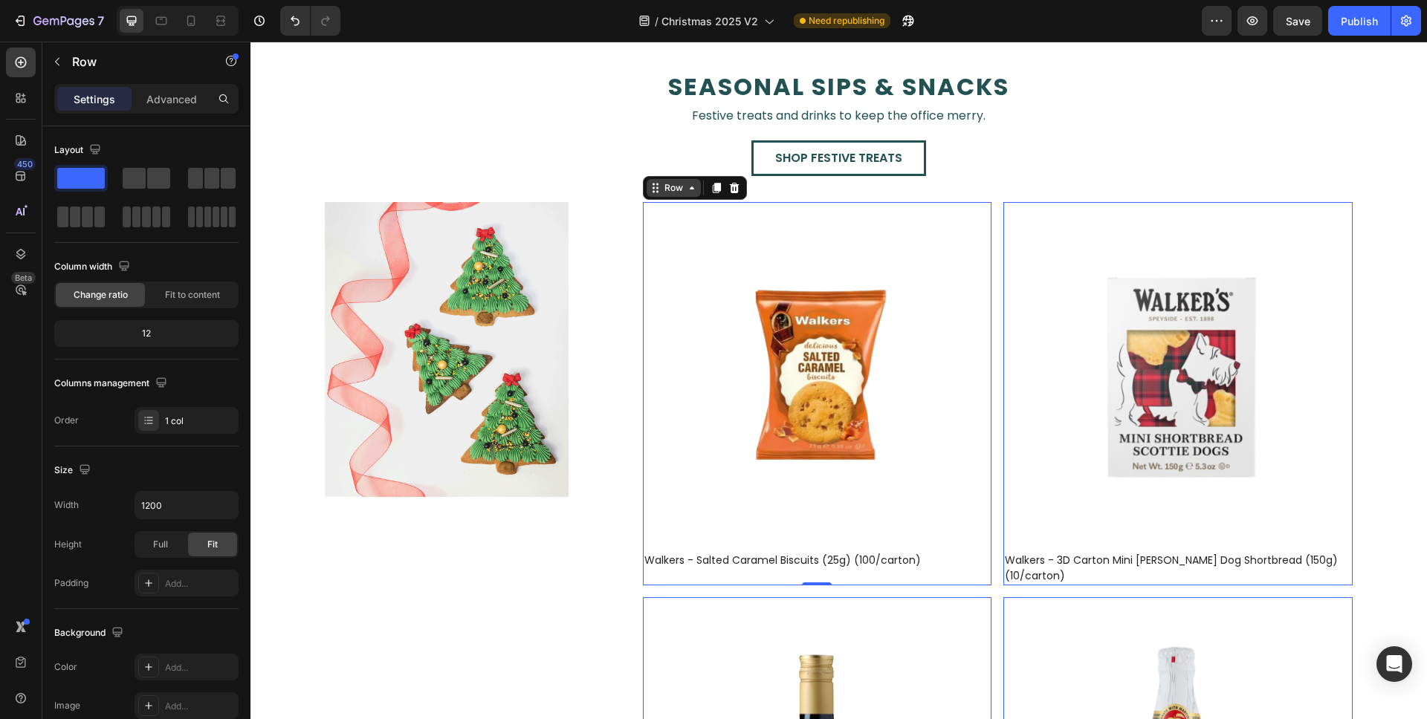
click at [669, 186] on div "Row" at bounding box center [673, 187] width 25 height 13
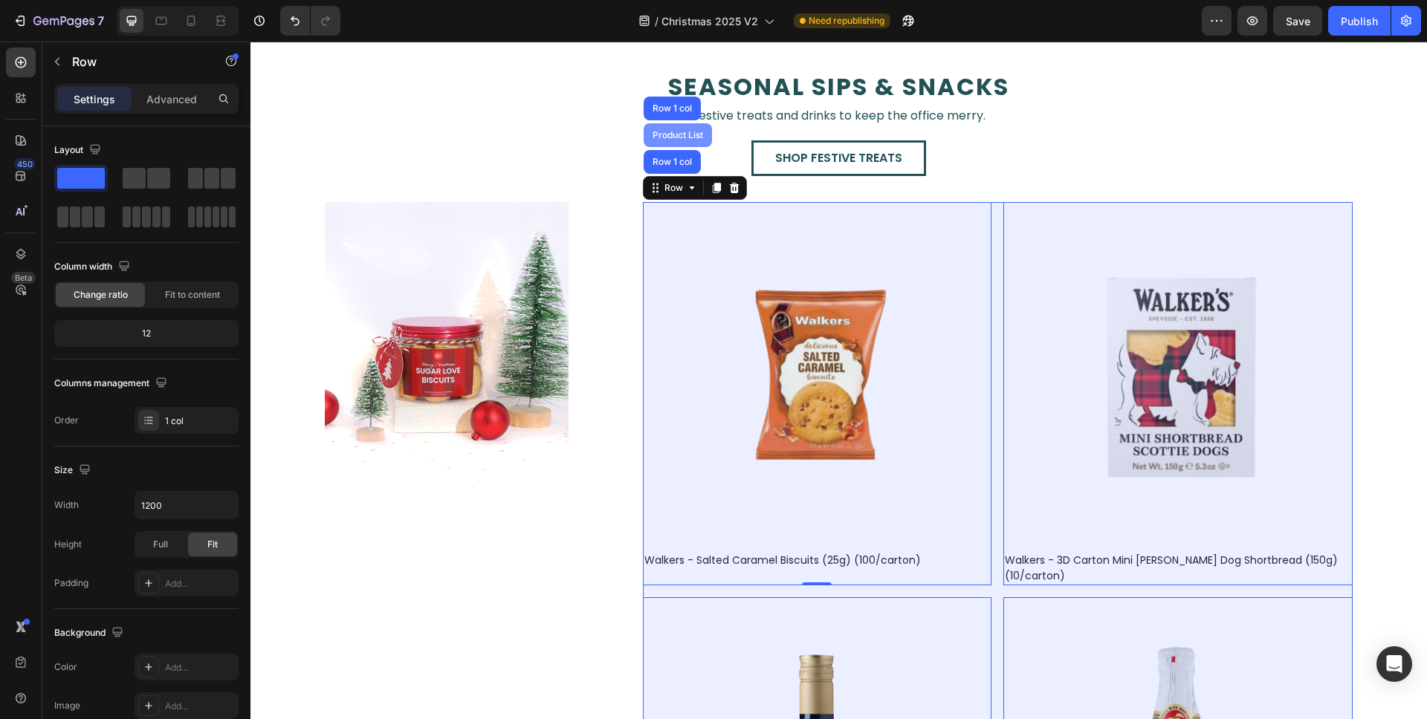
click at [664, 131] on div "Product List" at bounding box center [677, 135] width 56 height 9
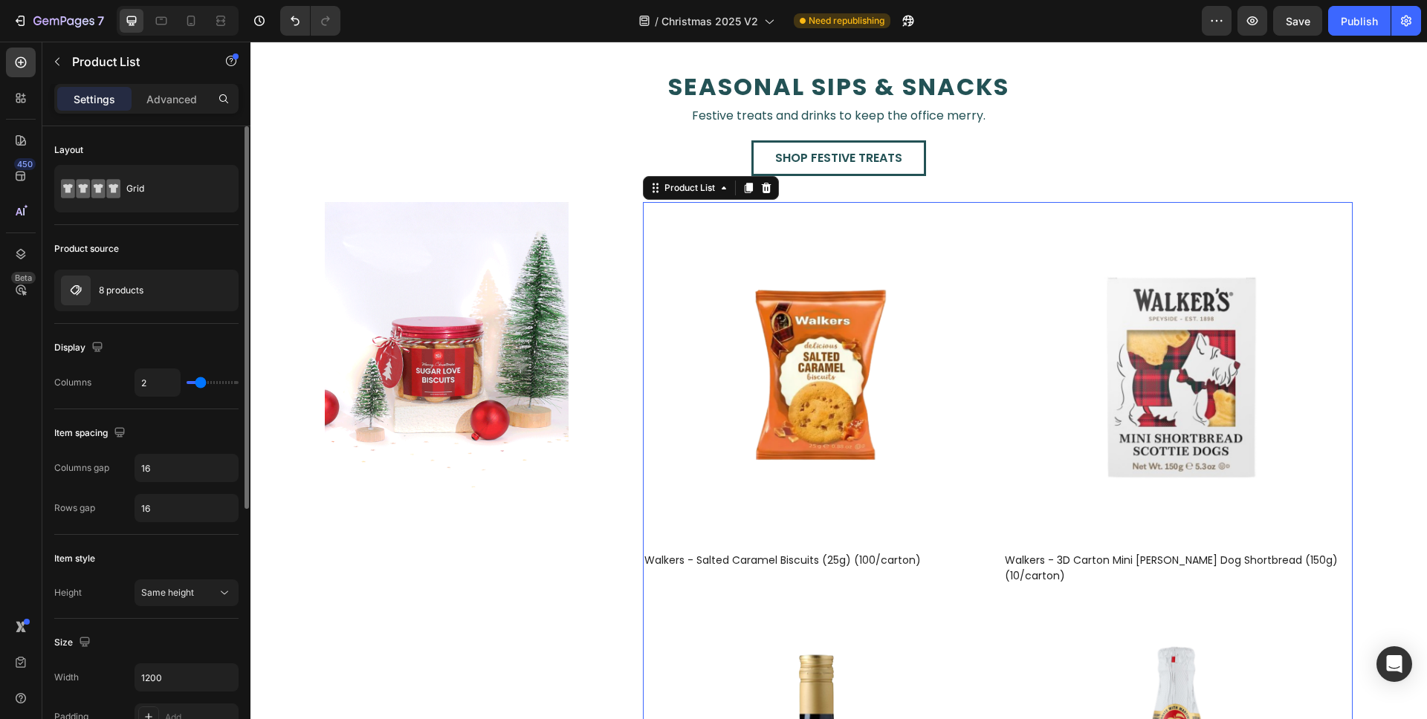
type input "3"
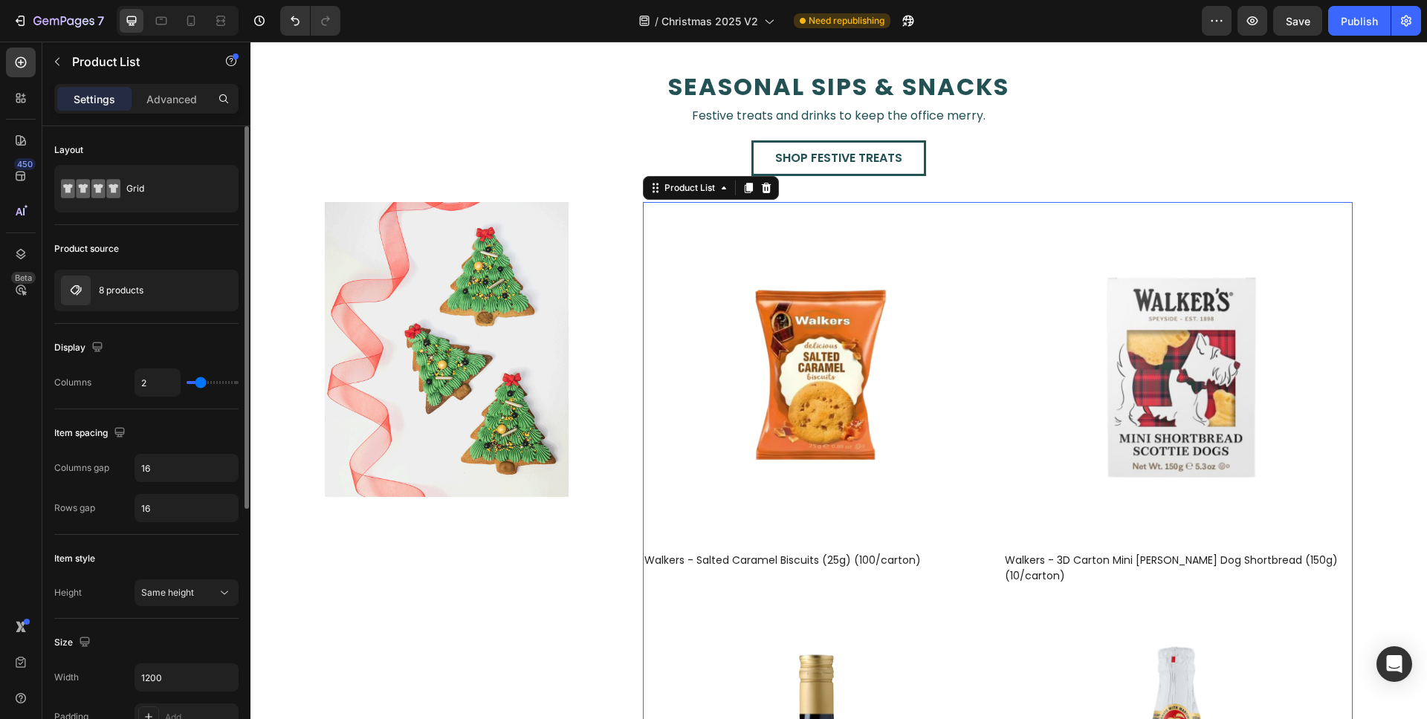
type input "3"
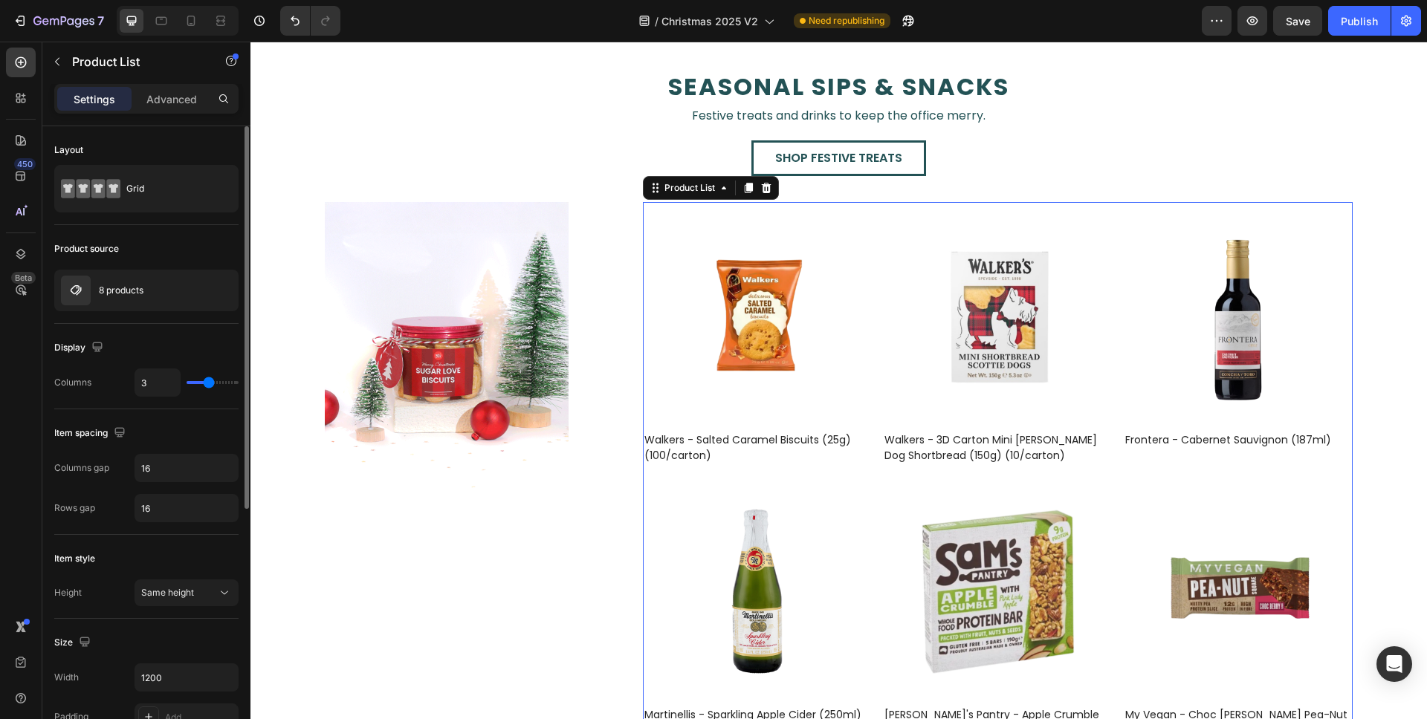
type input "4"
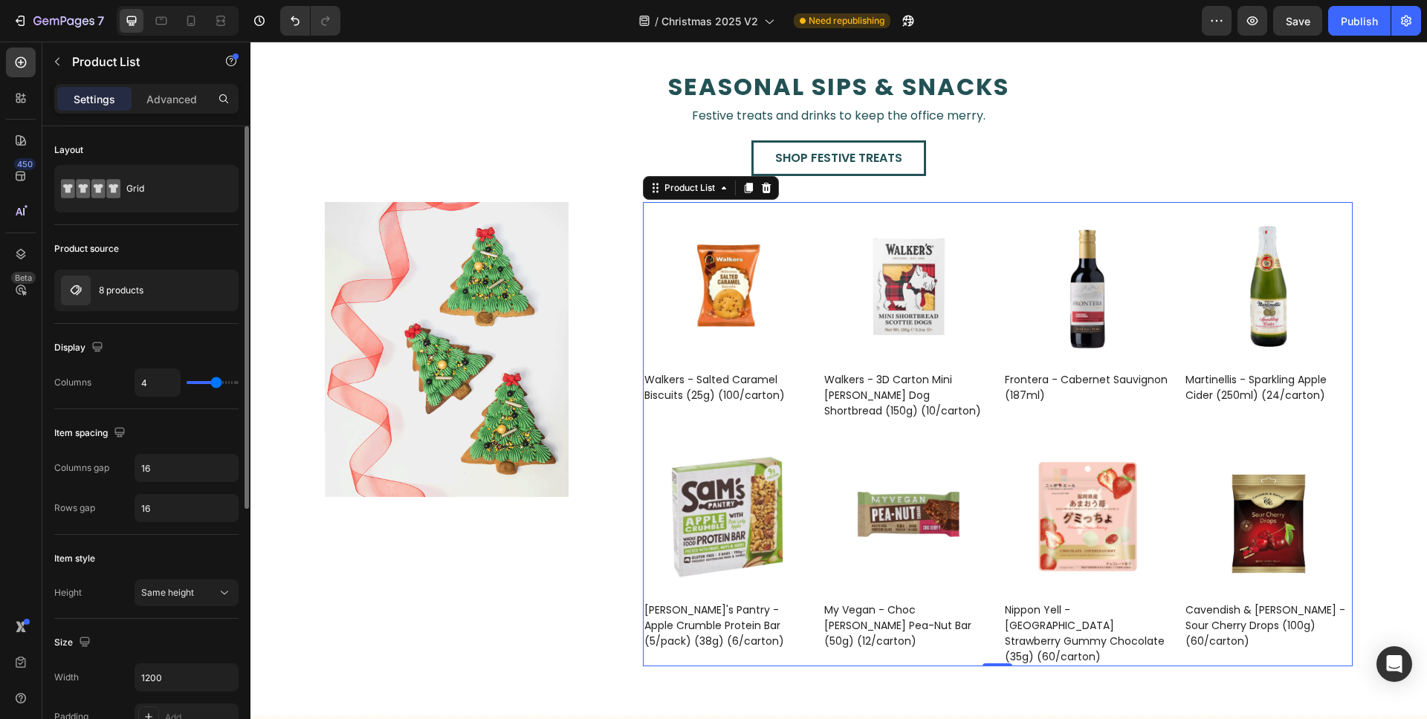
drag, startPoint x: 198, startPoint y: 383, endPoint x: 91, endPoint y: 345, distance: 112.8
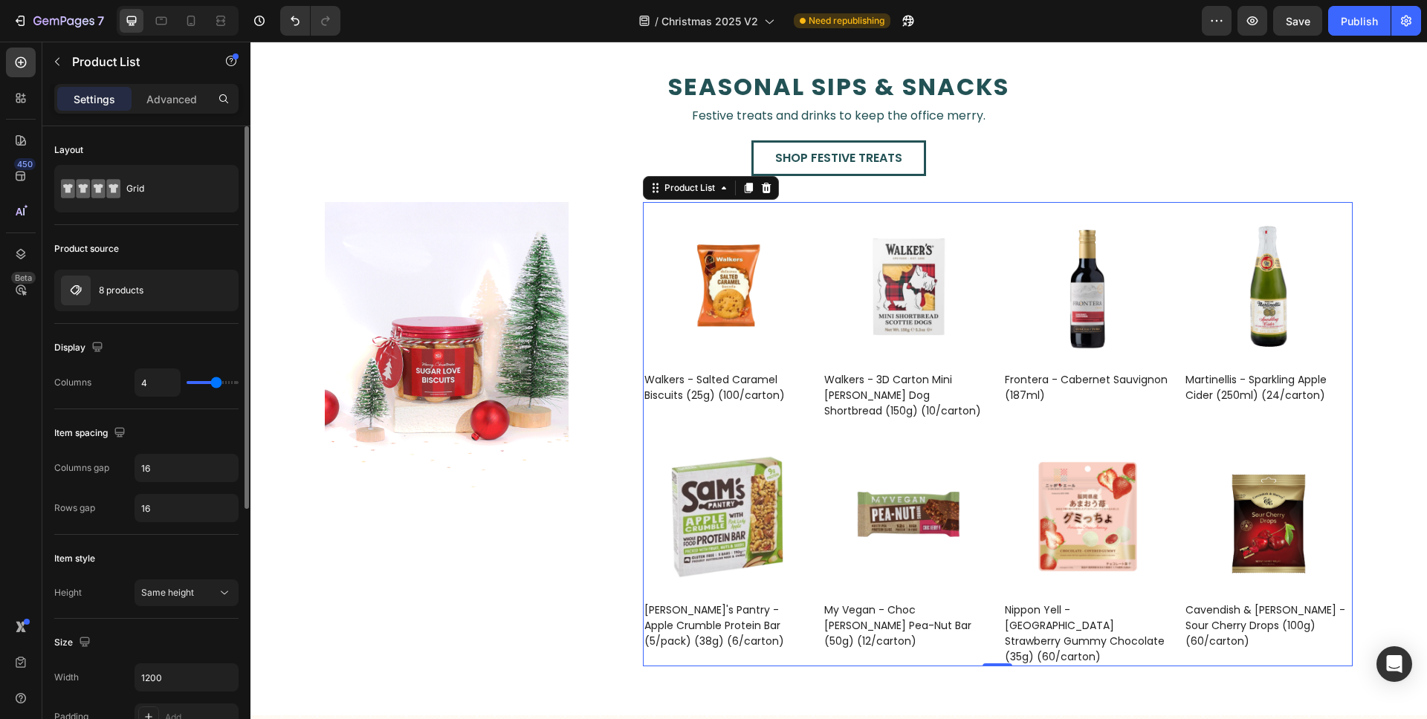
type input "4"
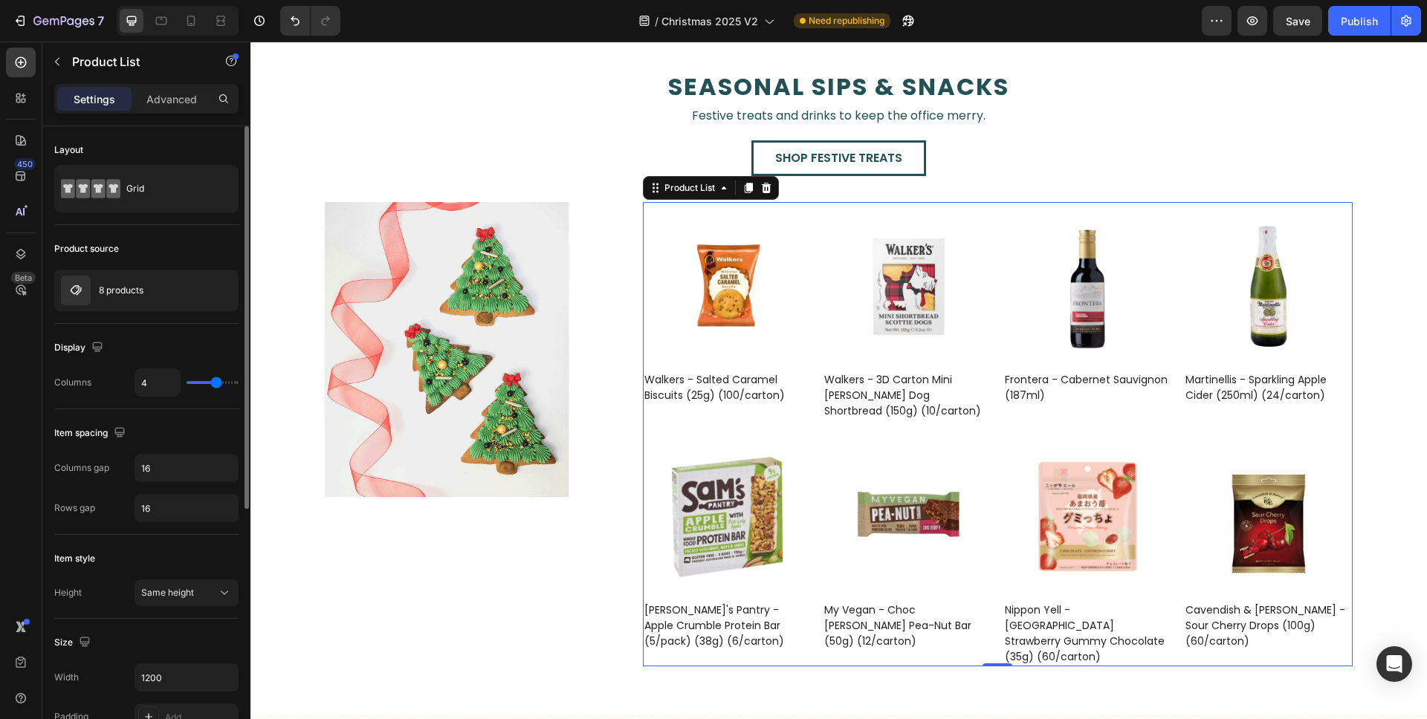
click at [214, 383] on input "range" at bounding box center [213, 382] width 52 height 3
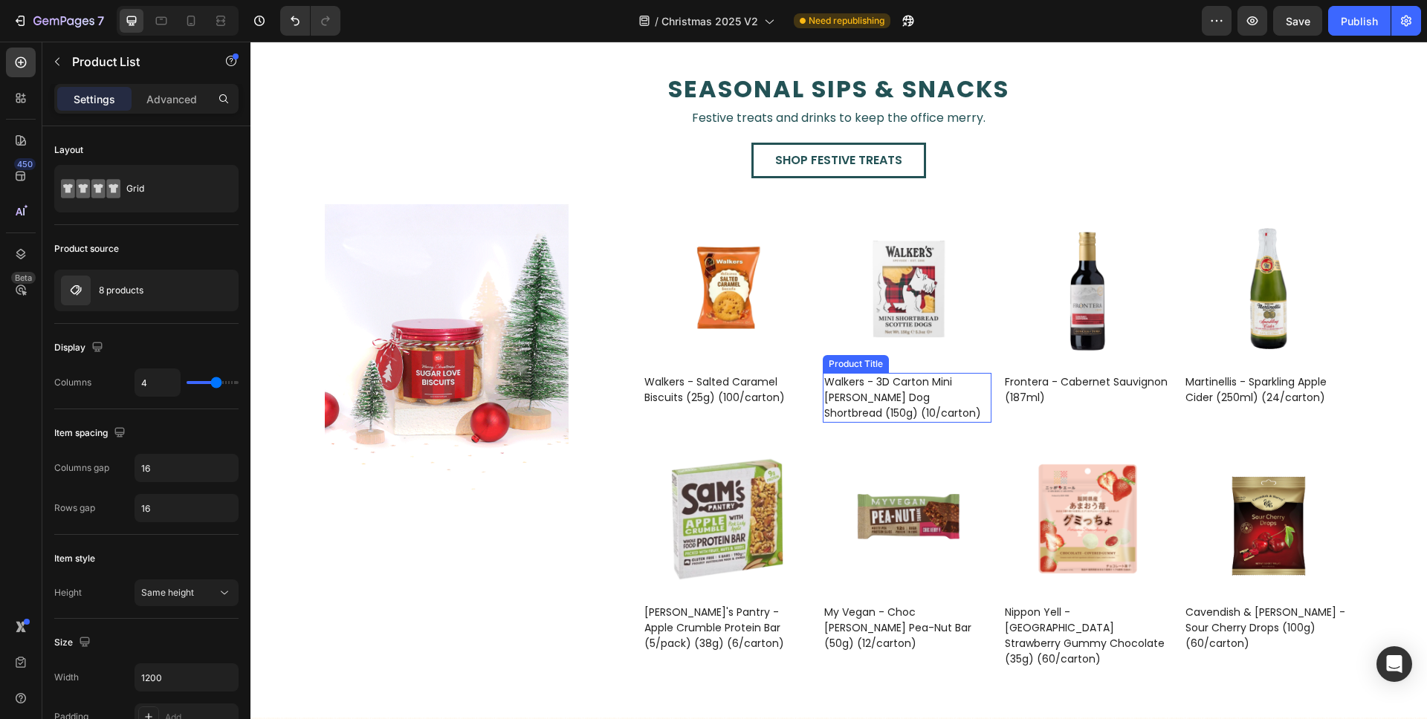
scroll to position [2347, 0]
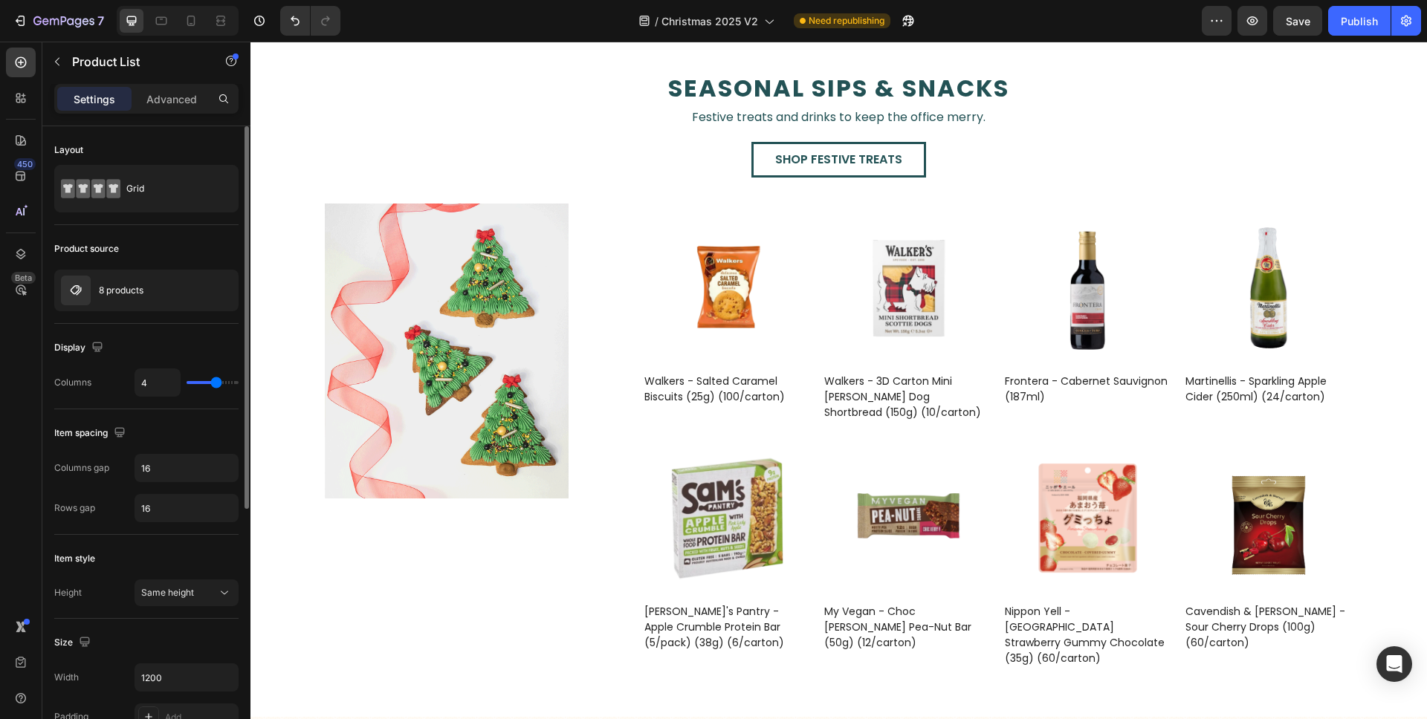
type input "3"
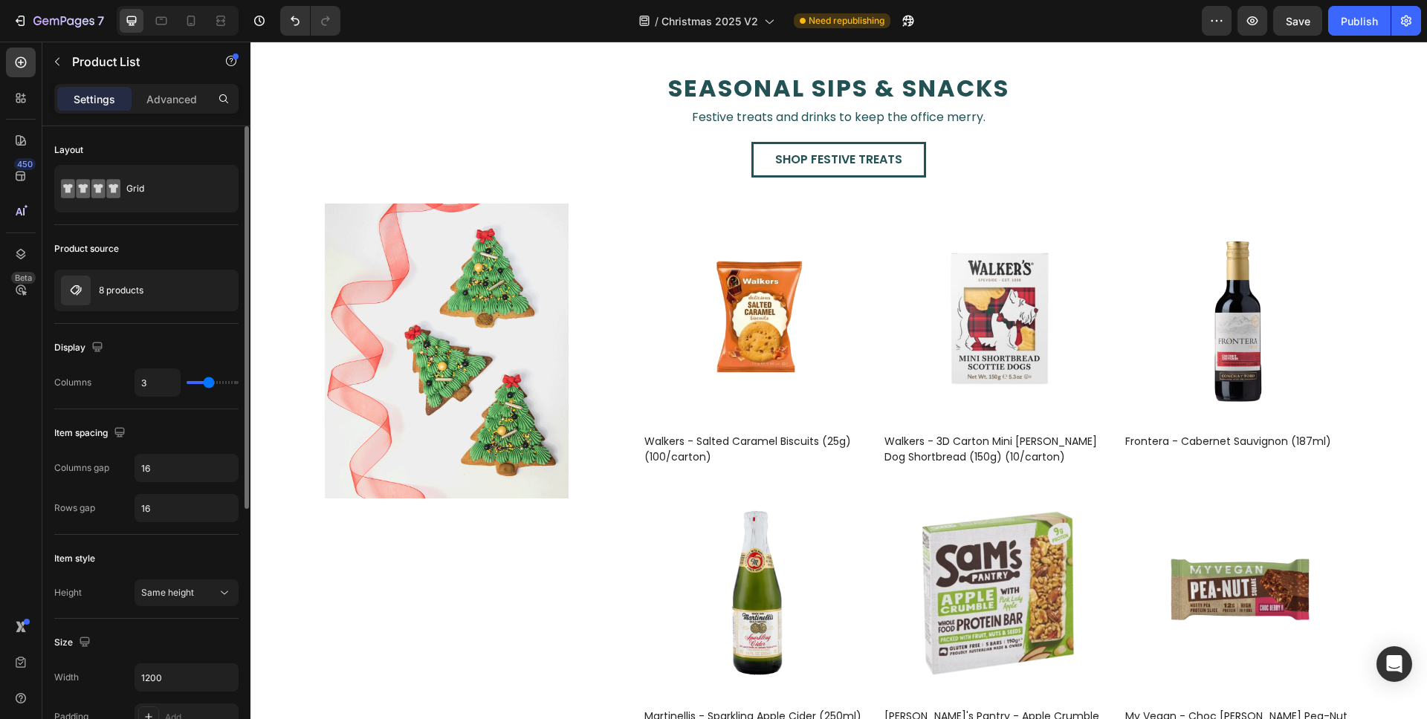
type input "4"
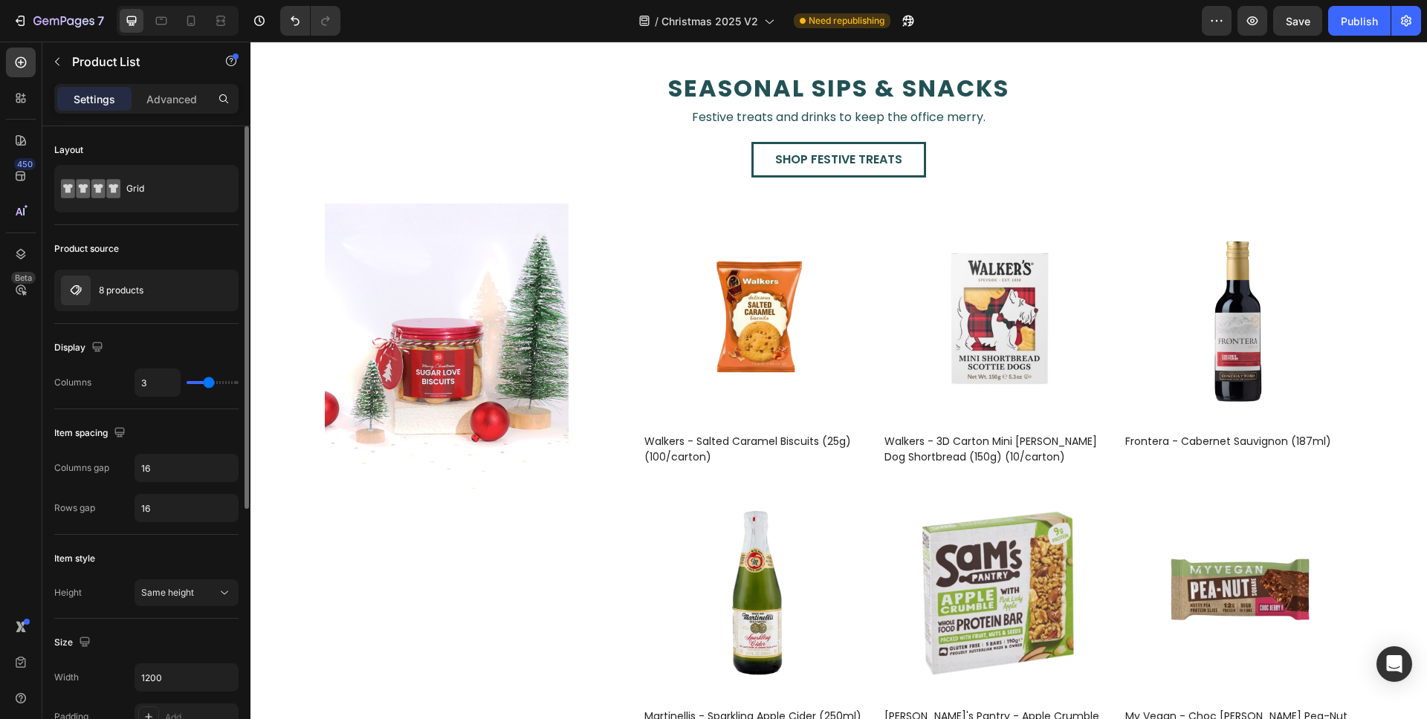
type input "4"
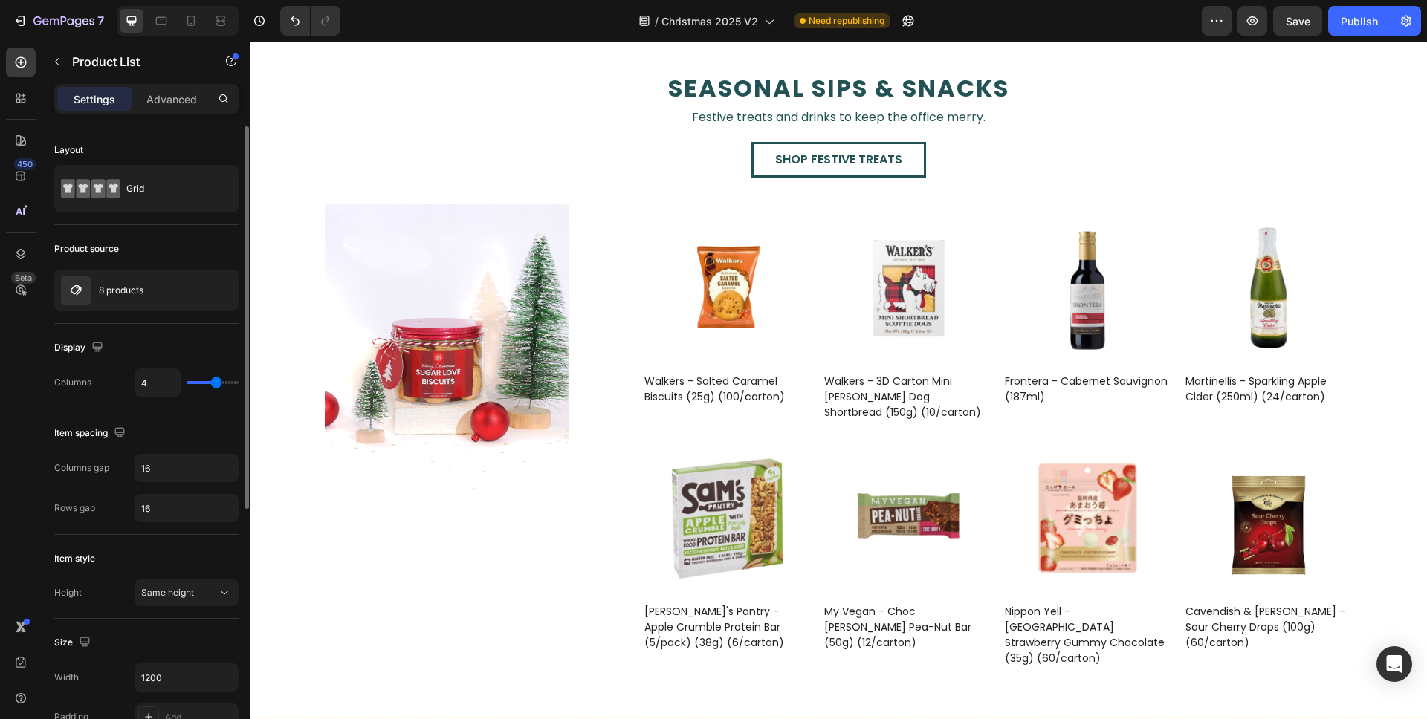
type input "5"
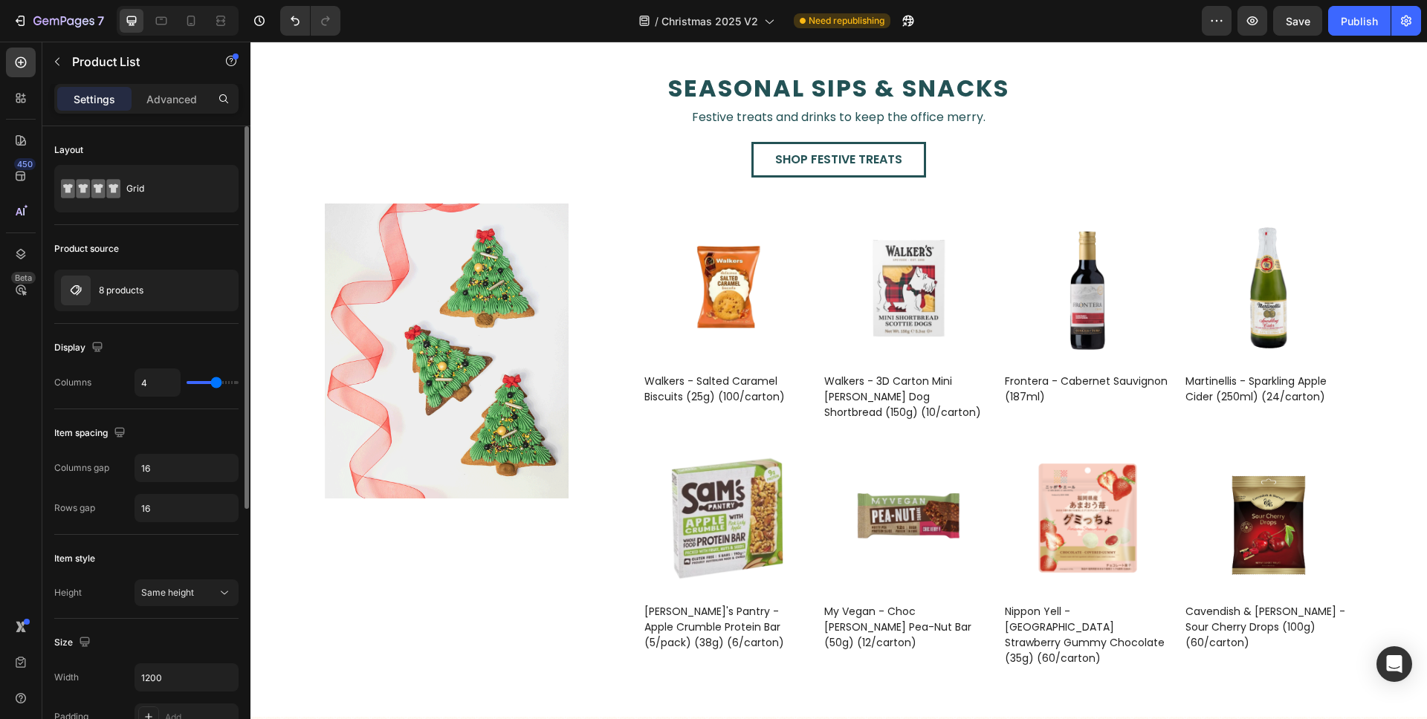
type input "5"
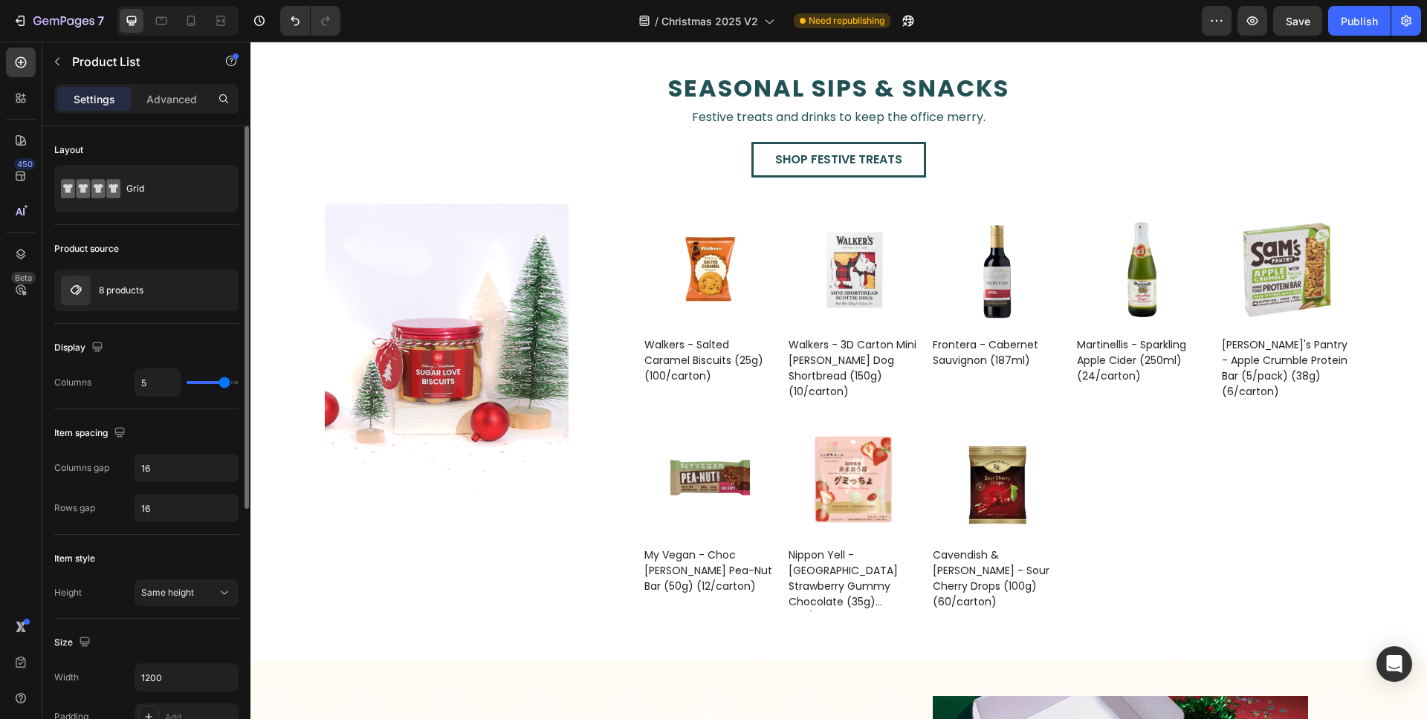
type input "4"
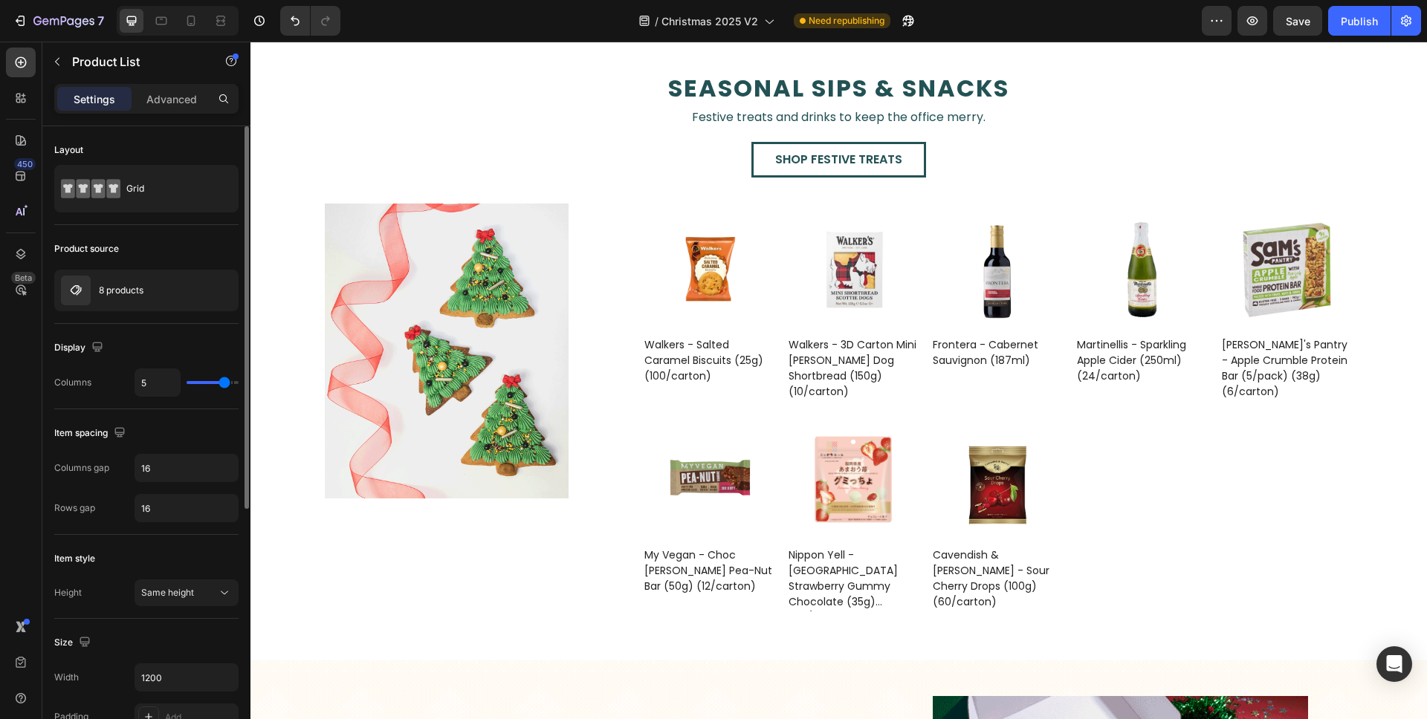
type input "4"
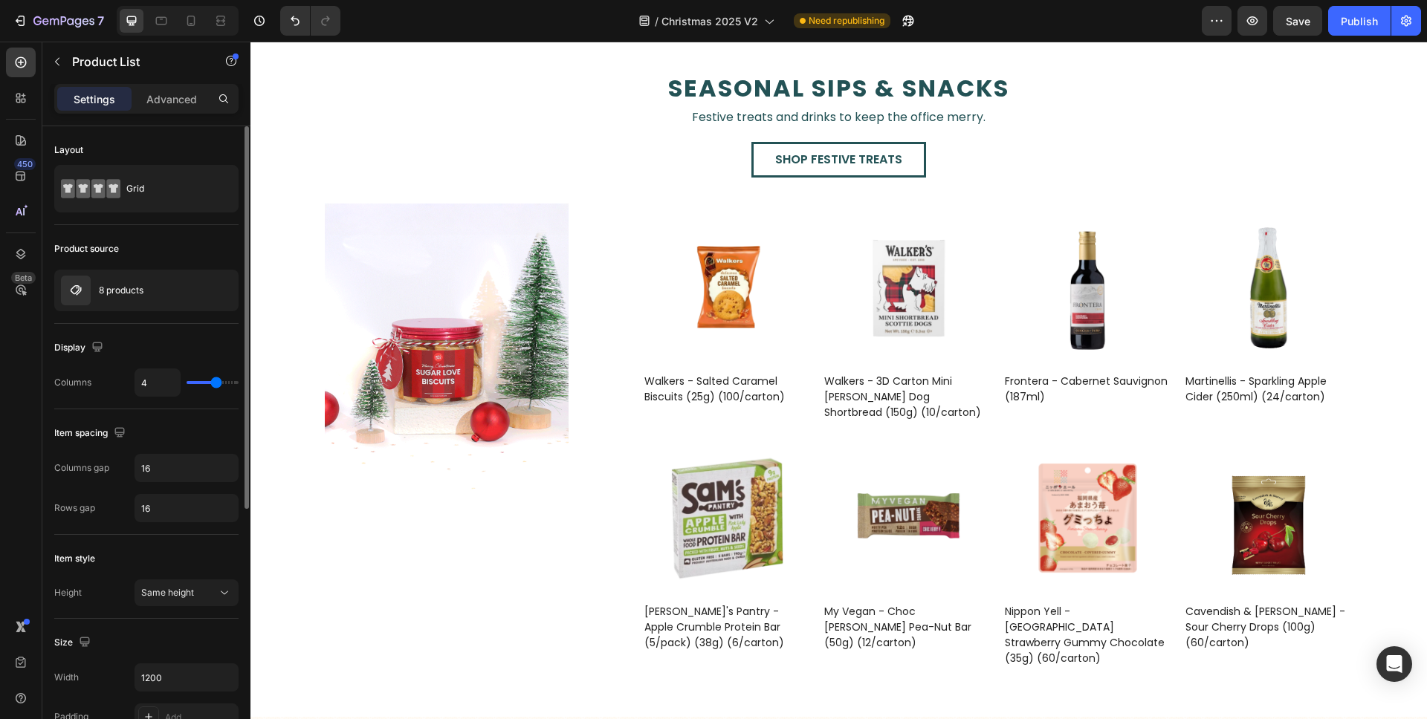
click at [218, 384] on input "range" at bounding box center [213, 382] width 52 height 3
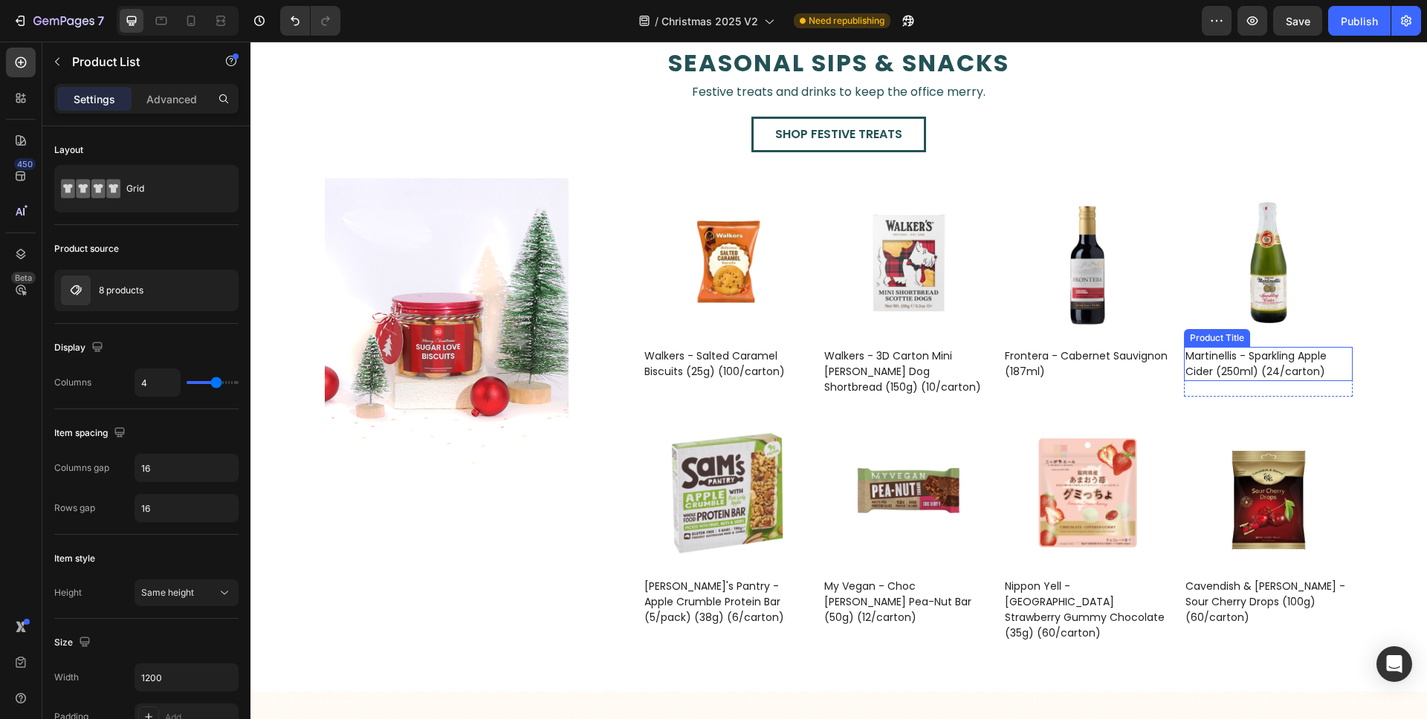
scroll to position [2392, 0]
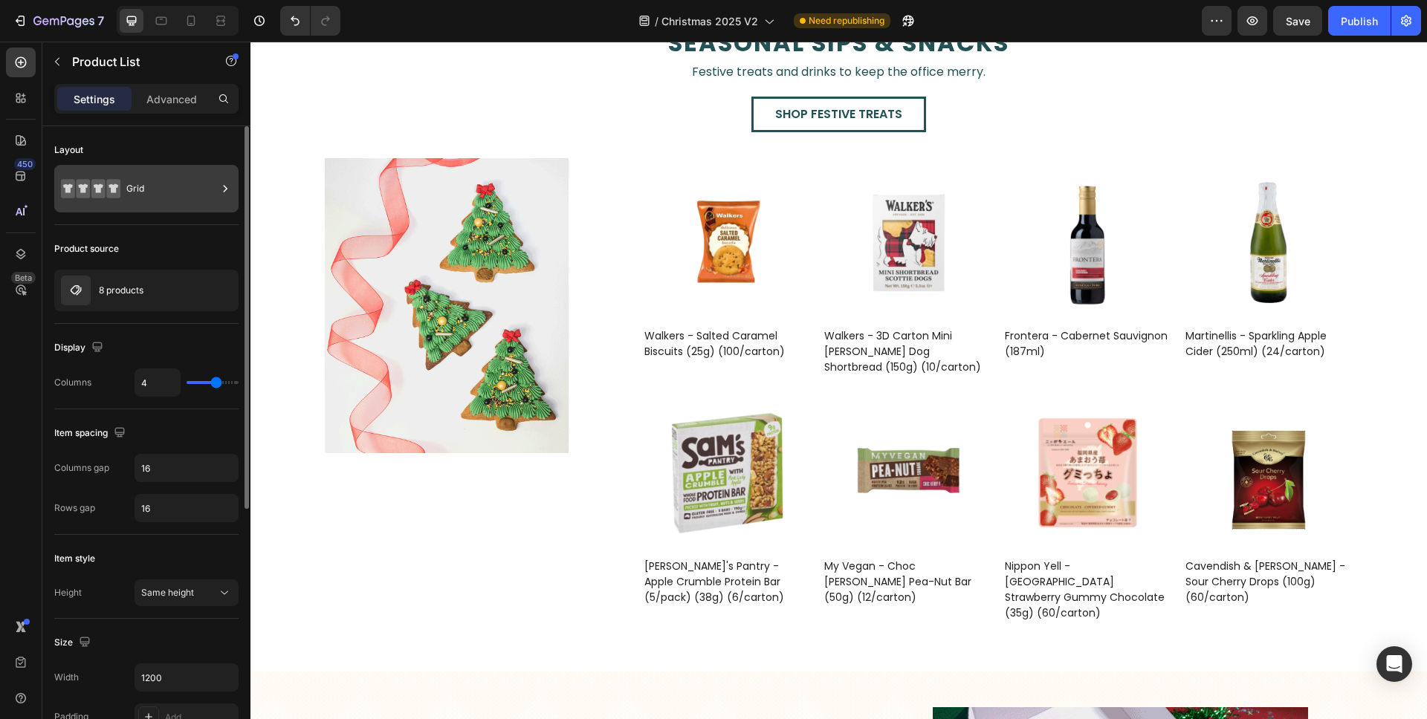
click at [143, 204] on div "Grid" at bounding box center [171, 189] width 91 height 34
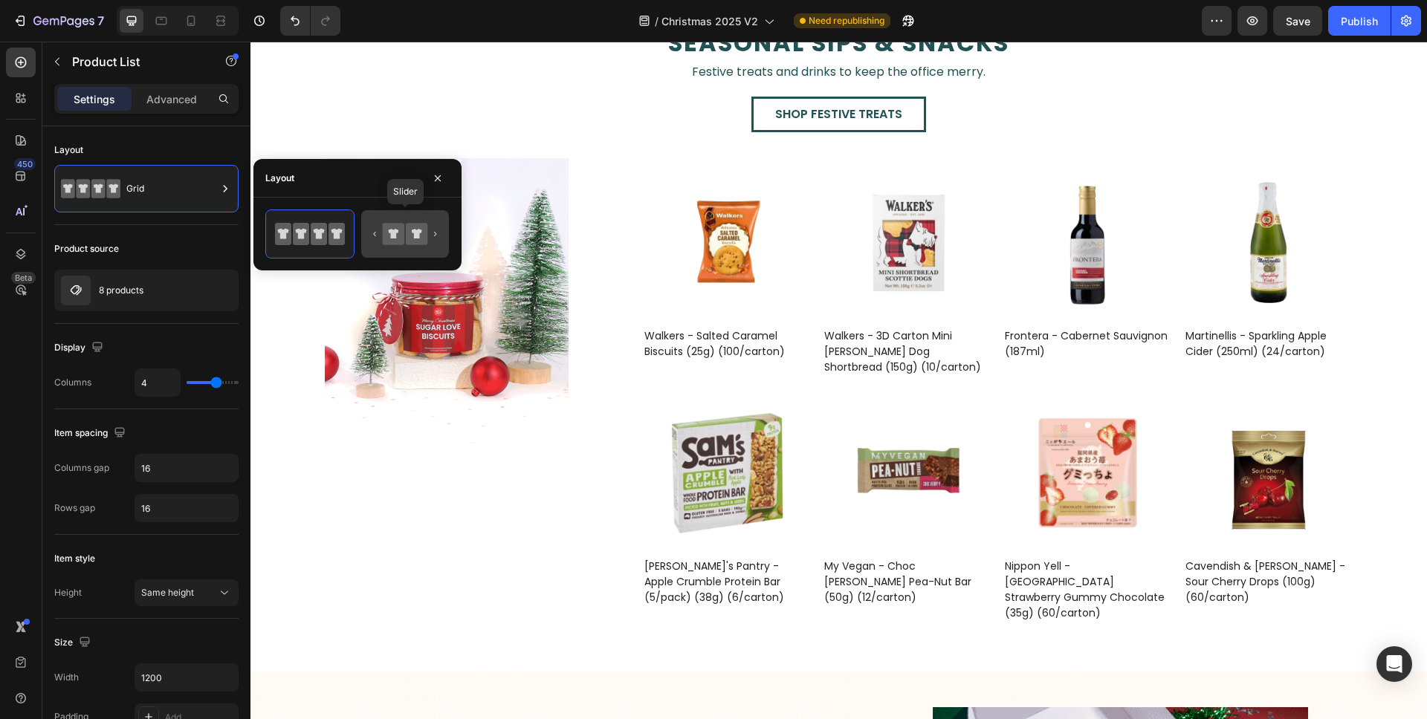
click at [410, 217] on div at bounding box center [405, 234] width 88 height 48
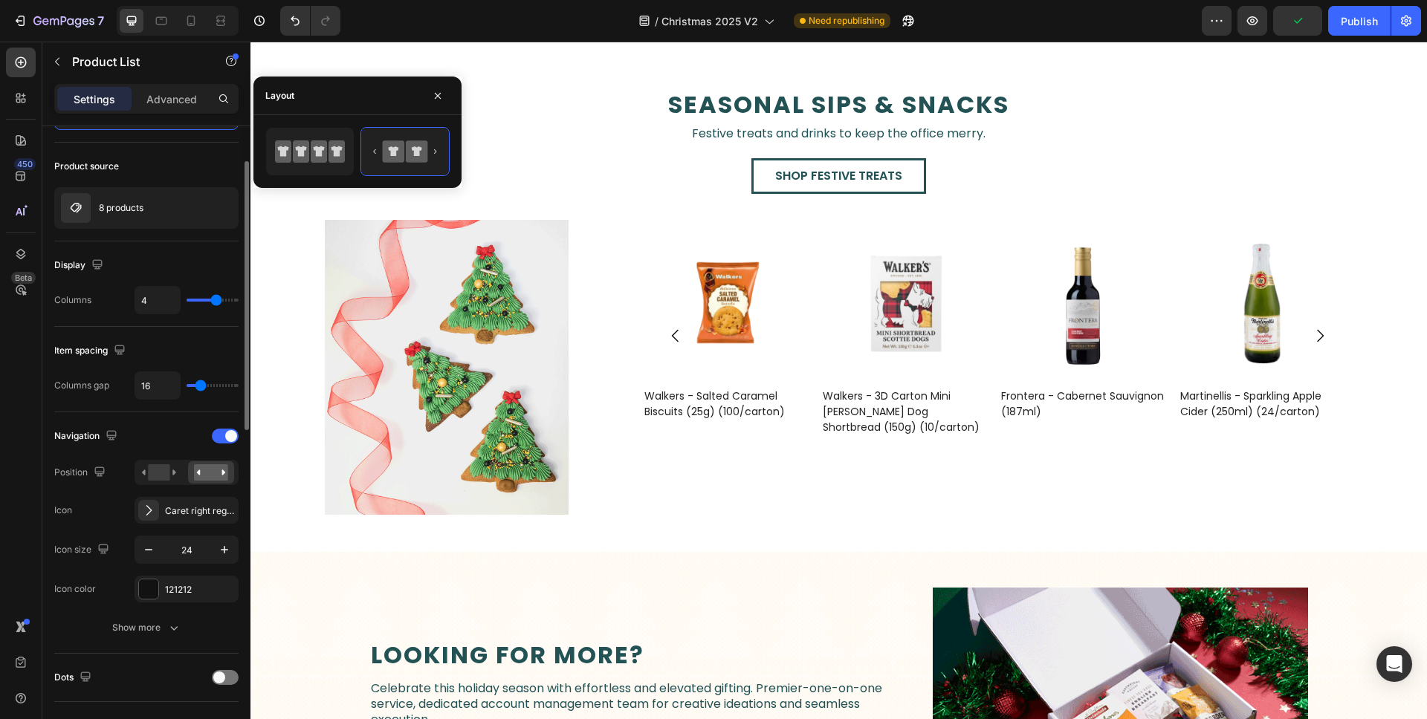
scroll to position [114, 0]
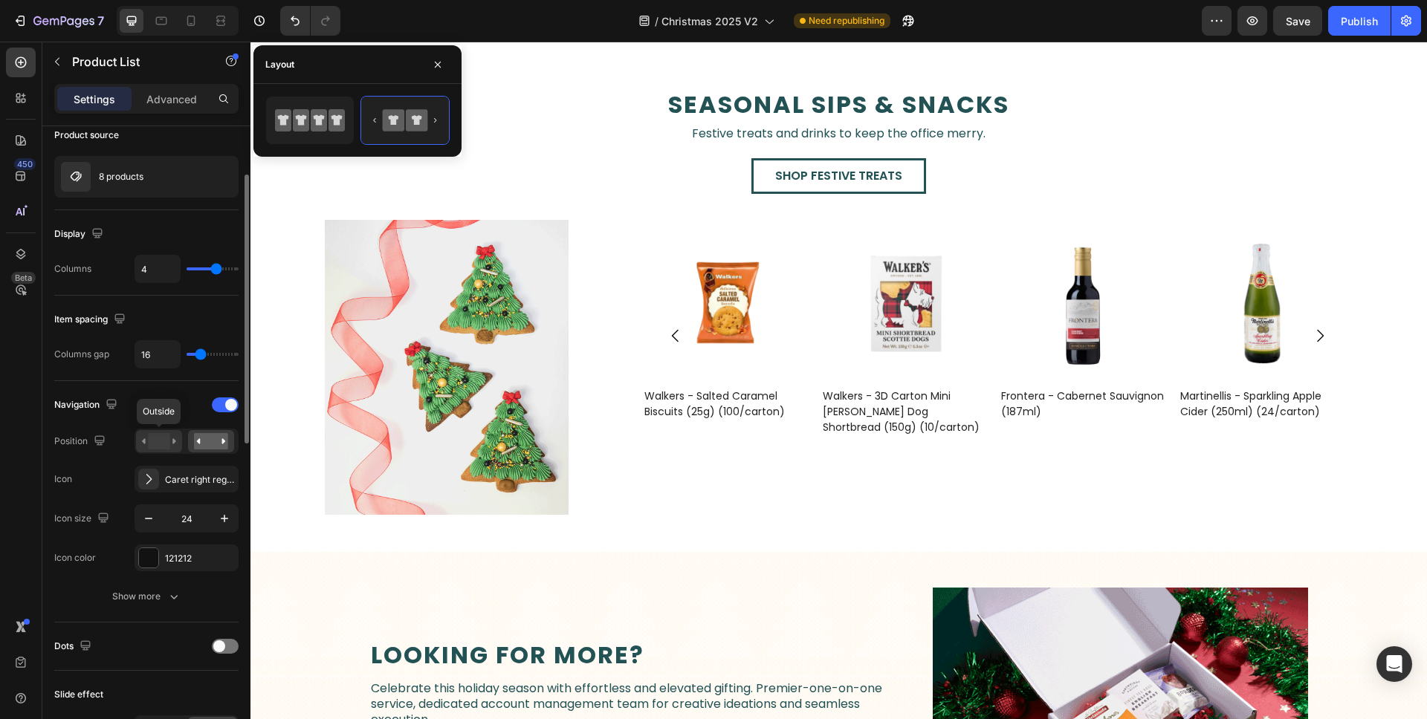
click at [152, 442] on rect at bounding box center [159, 441] width 22 height 16
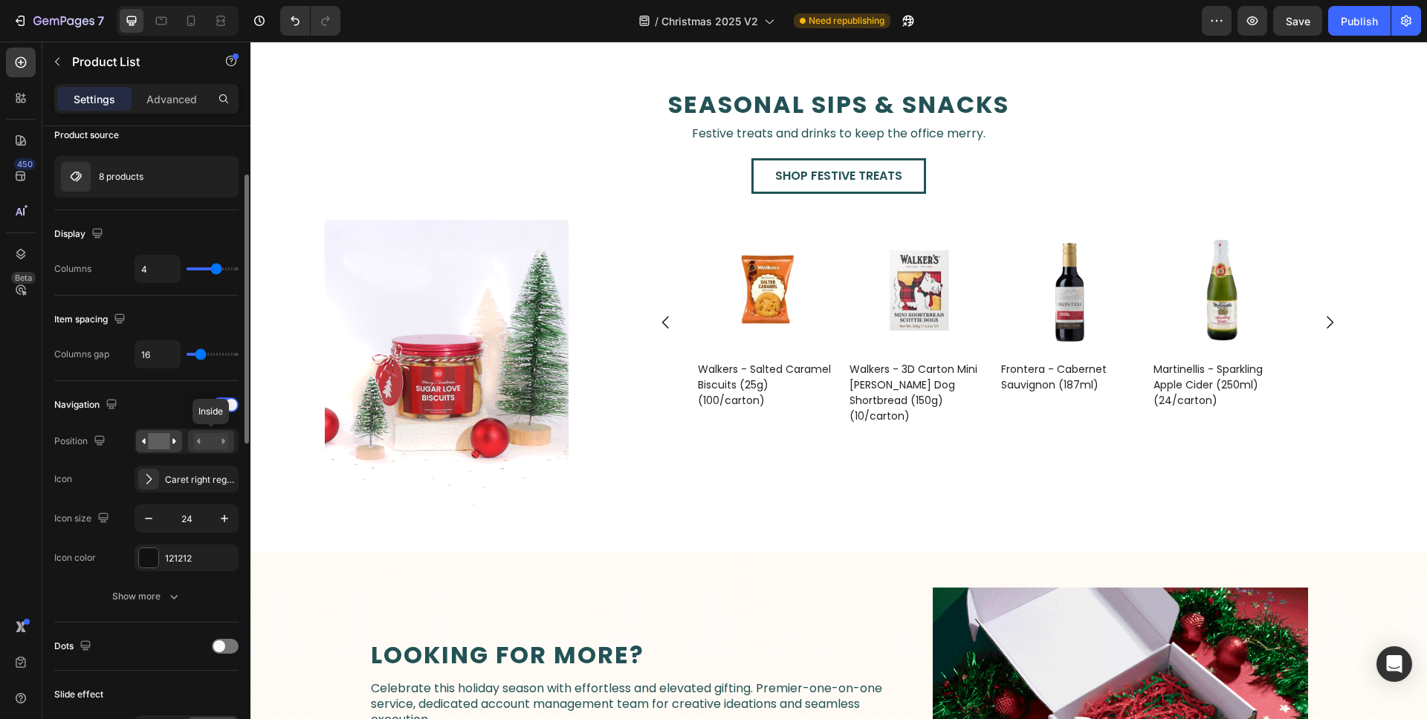
click at [197, 435] on rect at bounding box center [211, 441] width 34 height 16
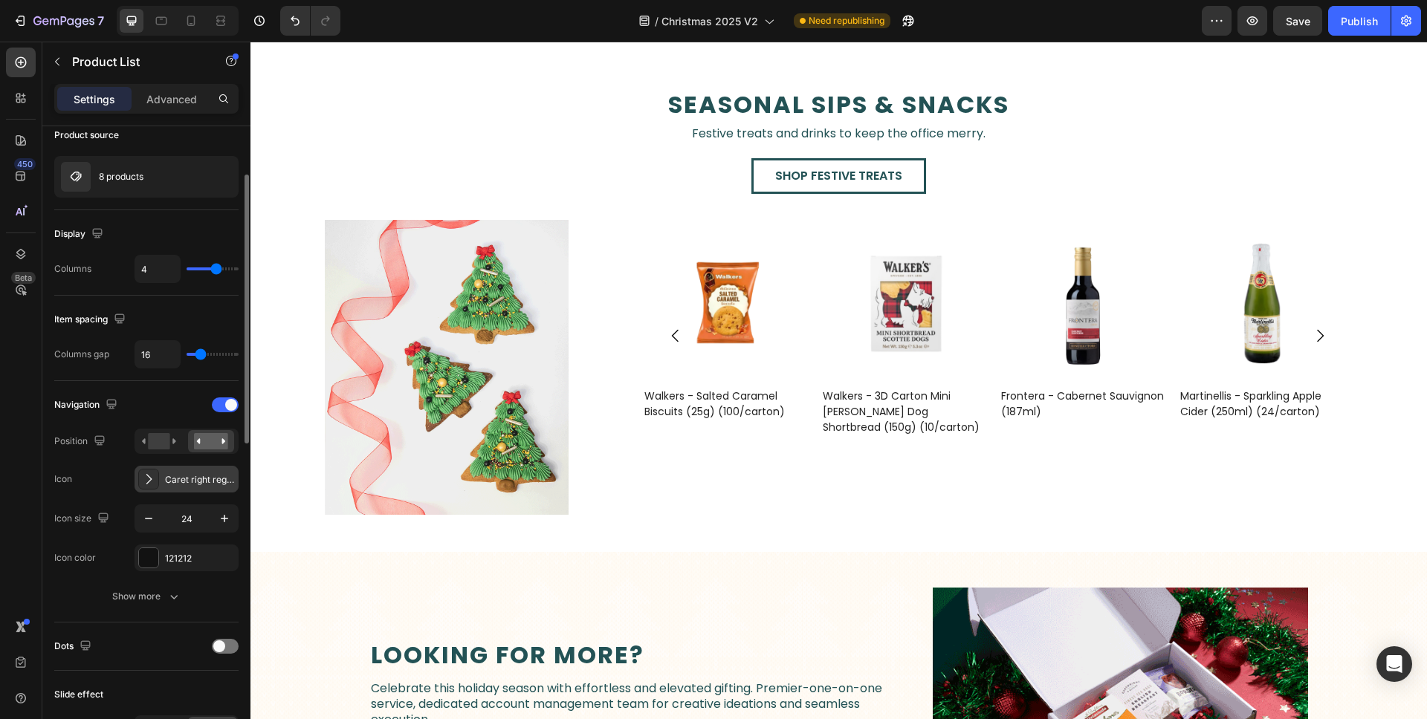
click at [187, 477] on div "Caret right regular" at bounding box center [200, 479] width 70 height 13
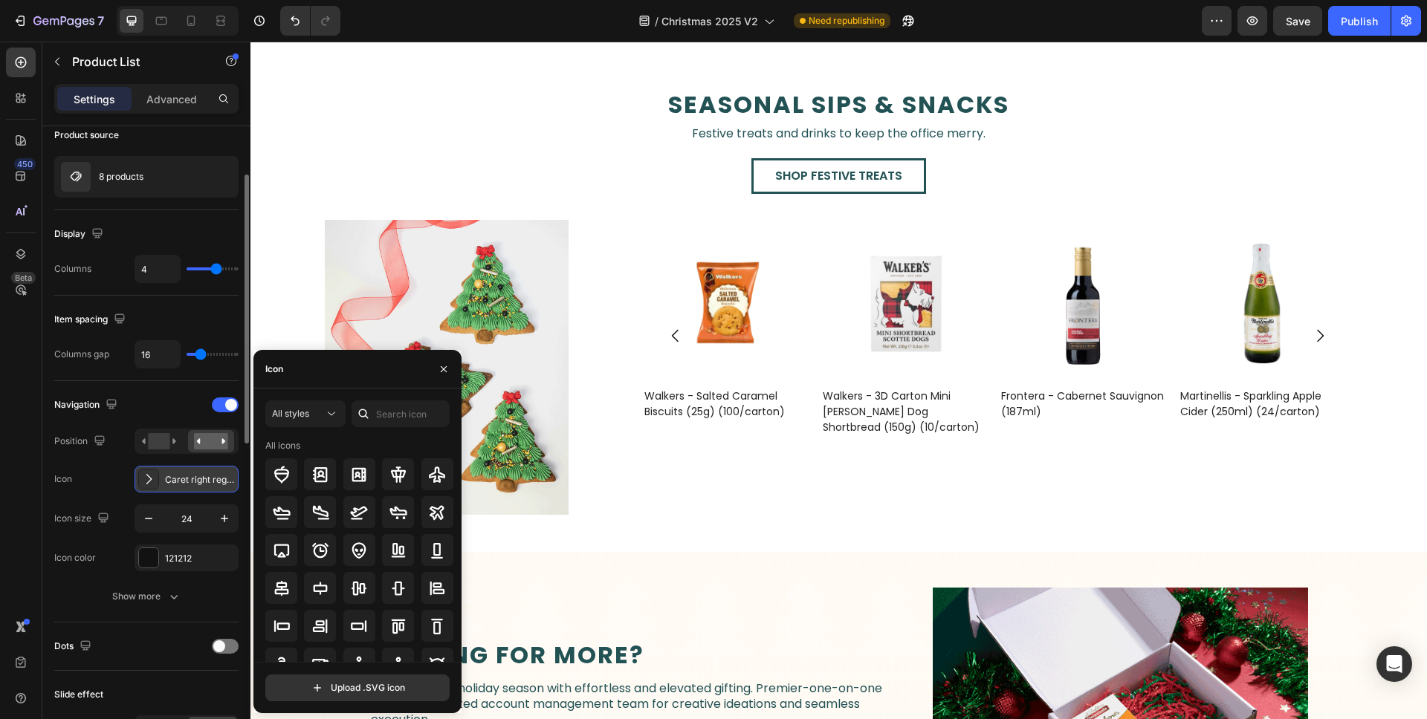
click at [187, 477] on div "Caret right regular" at bounding box center [200, 479] width 70 height 13
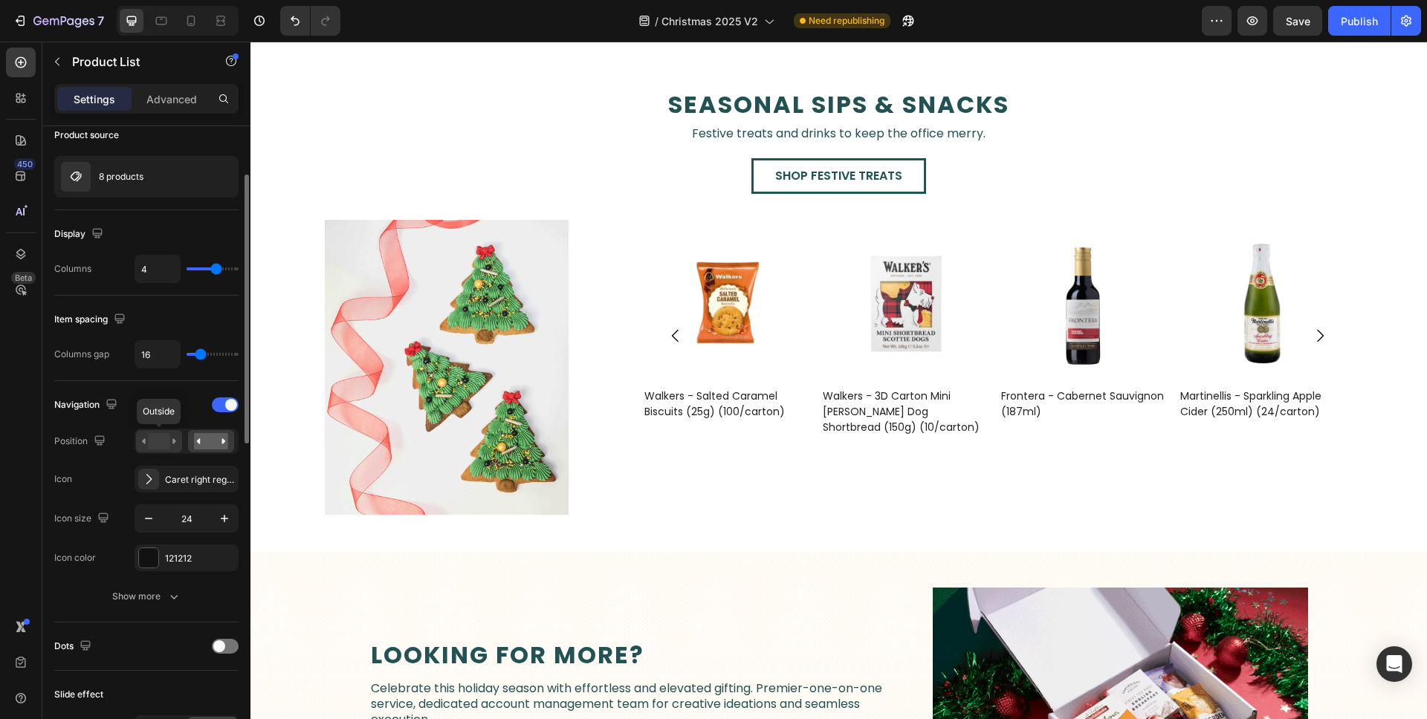
click at [167, 441] on rect at bounding box center [159, 441] width 22 height 16
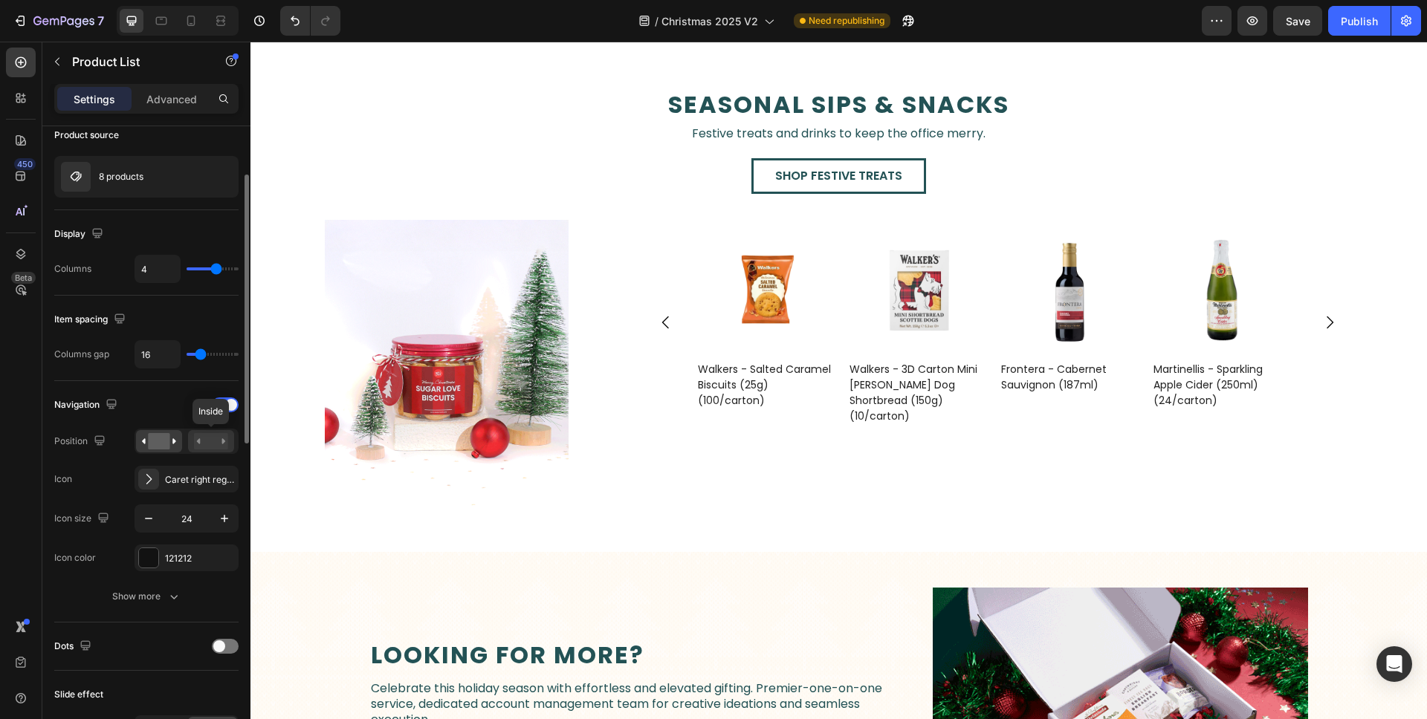
click at [199, 440] on icon at bounding box center [199, 440] width 4 height 5
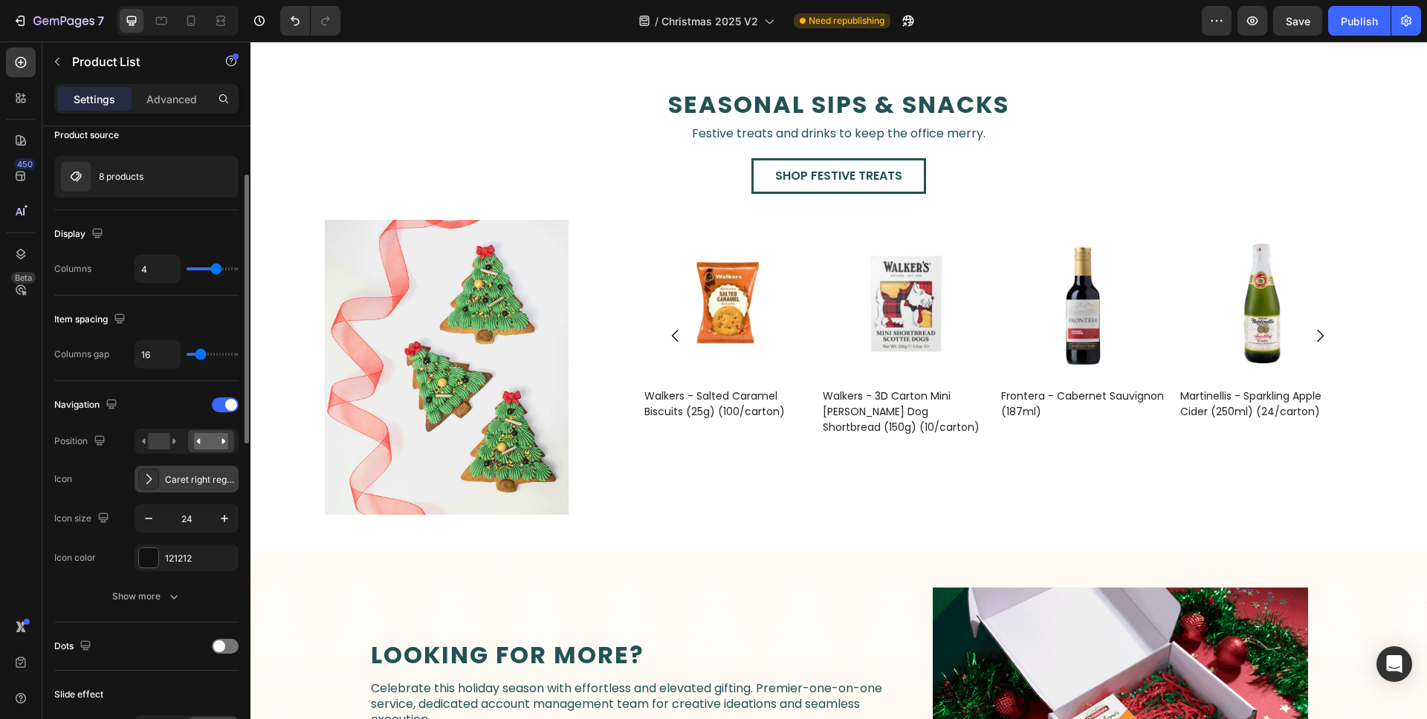
click at [198, 476] on div "Caret right regular" at bounding box center [200, 479] width 70 height 13
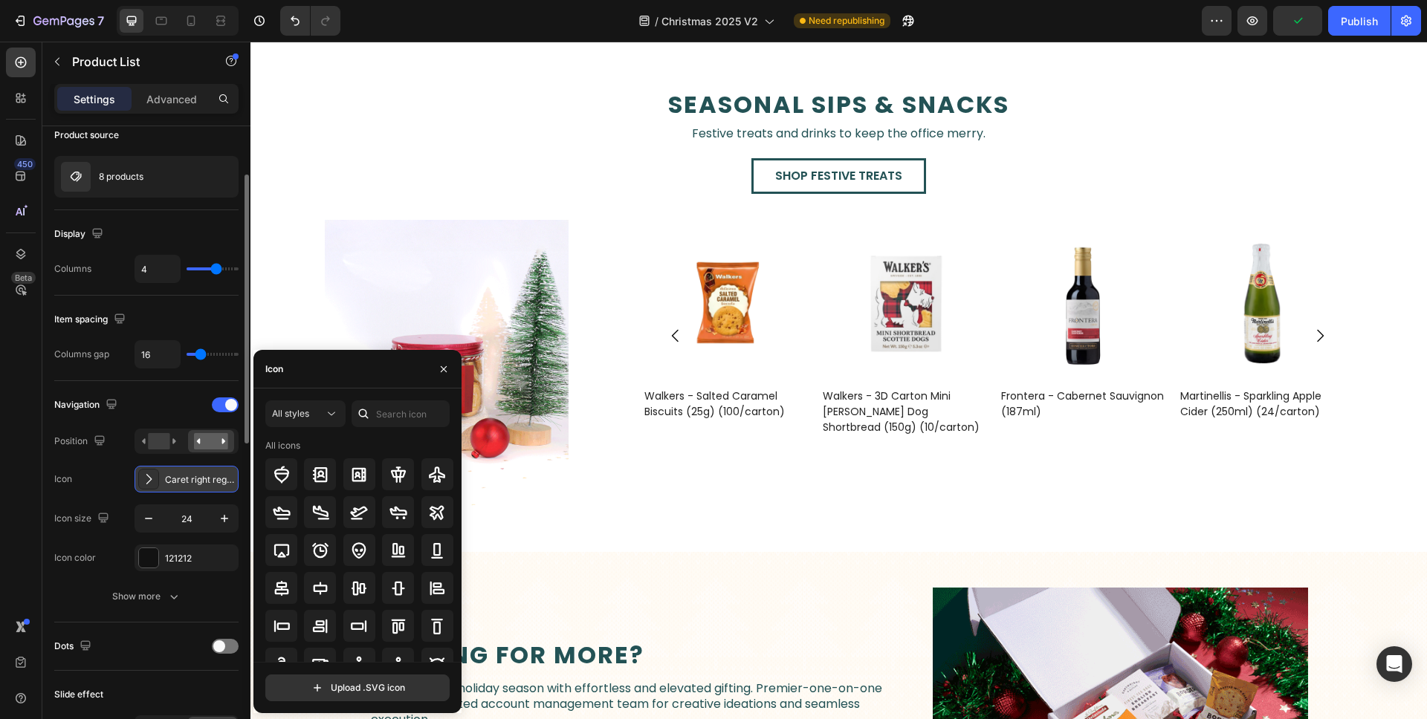
click at [198, 476] on div "Caret right regular" at bounding box center [200, 479] width 70 height 13
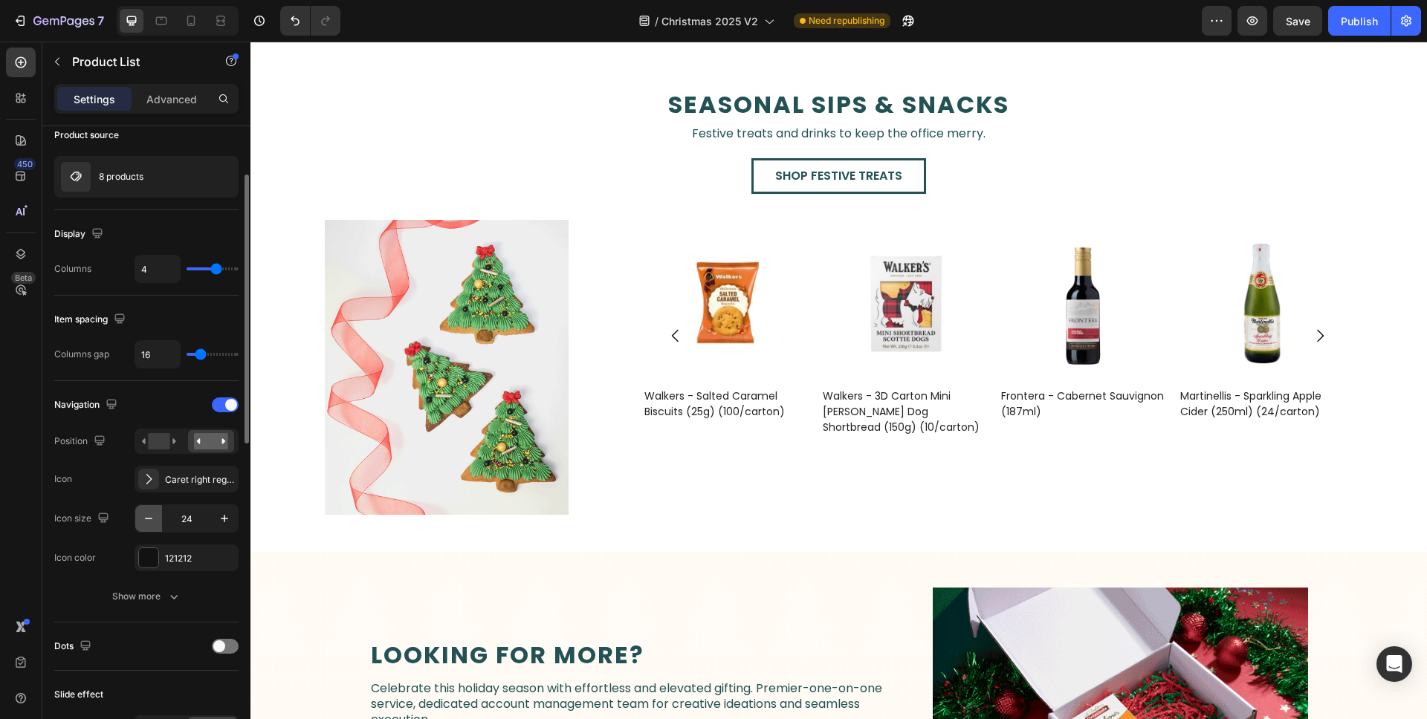
click at [151, 519] on icon "button" at bounding box center [148, 518] width 15 height 15
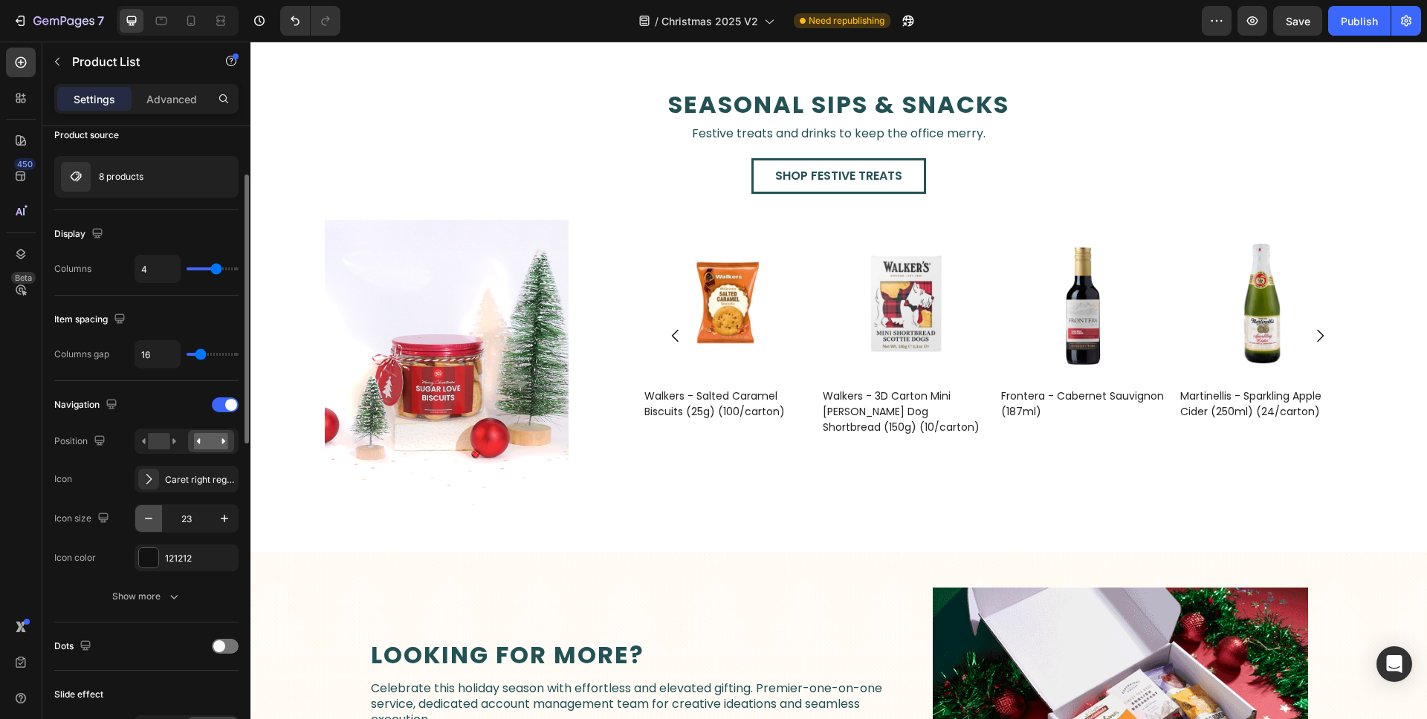
click at [151, 519] on icon "button" at bounding box center [148, 518] width 15 height 15
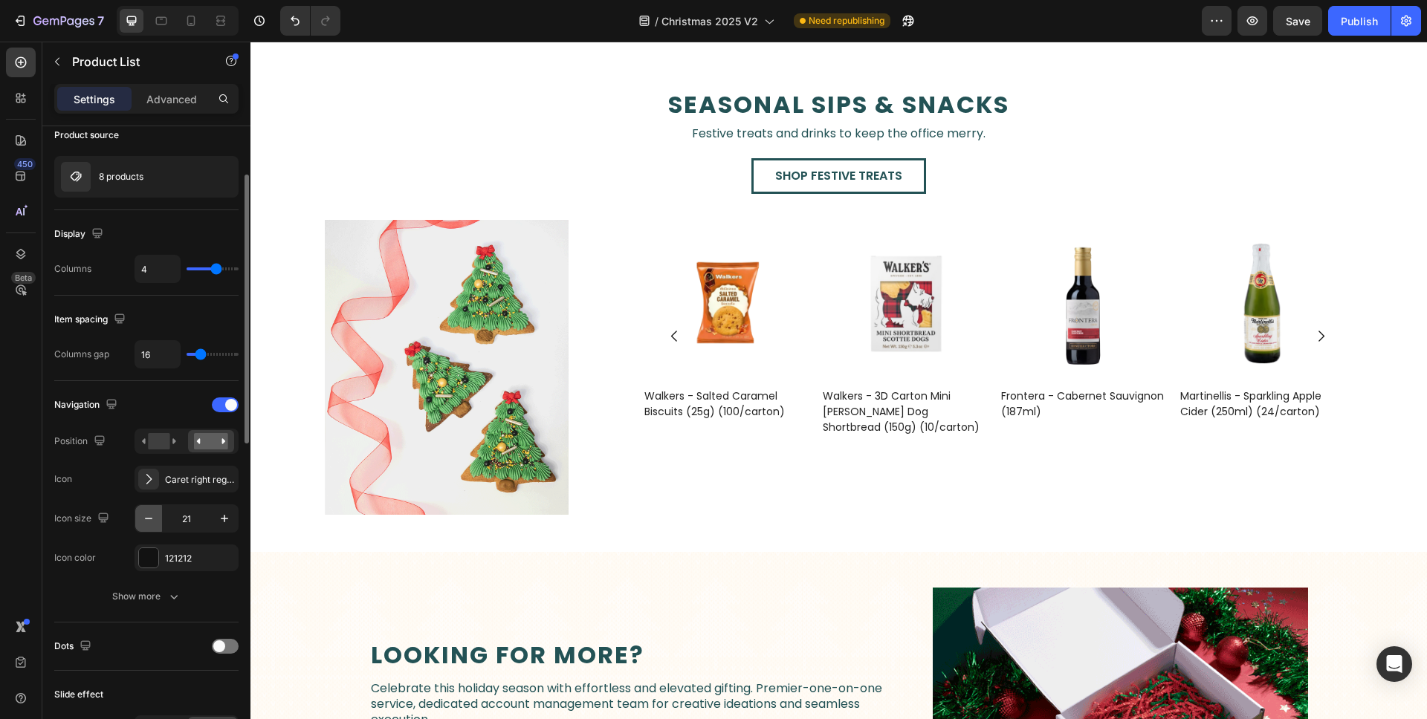
click at [151, 519] on icon "button" at bounding box center [148, 518] width 15 height 15
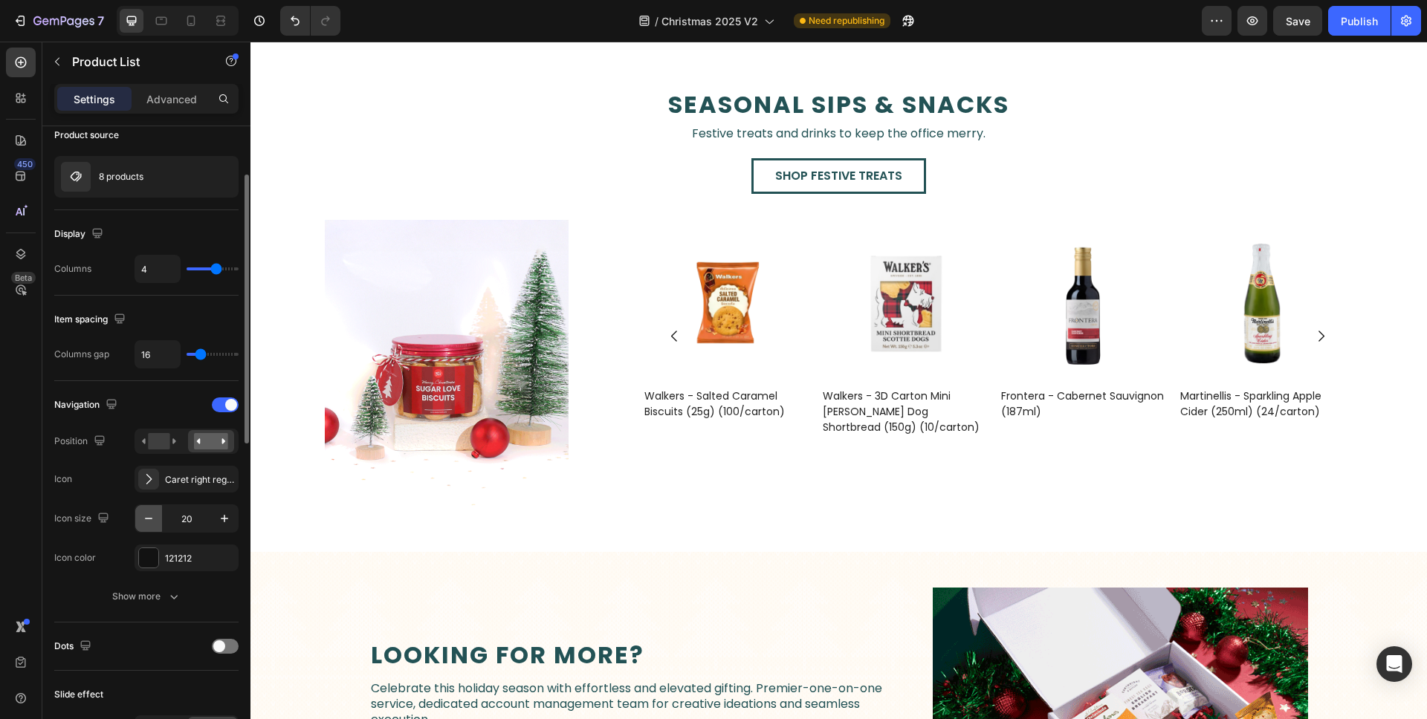
click at [151, 519] on icon "button" at bounding box center [148, 518] width 15 height 15
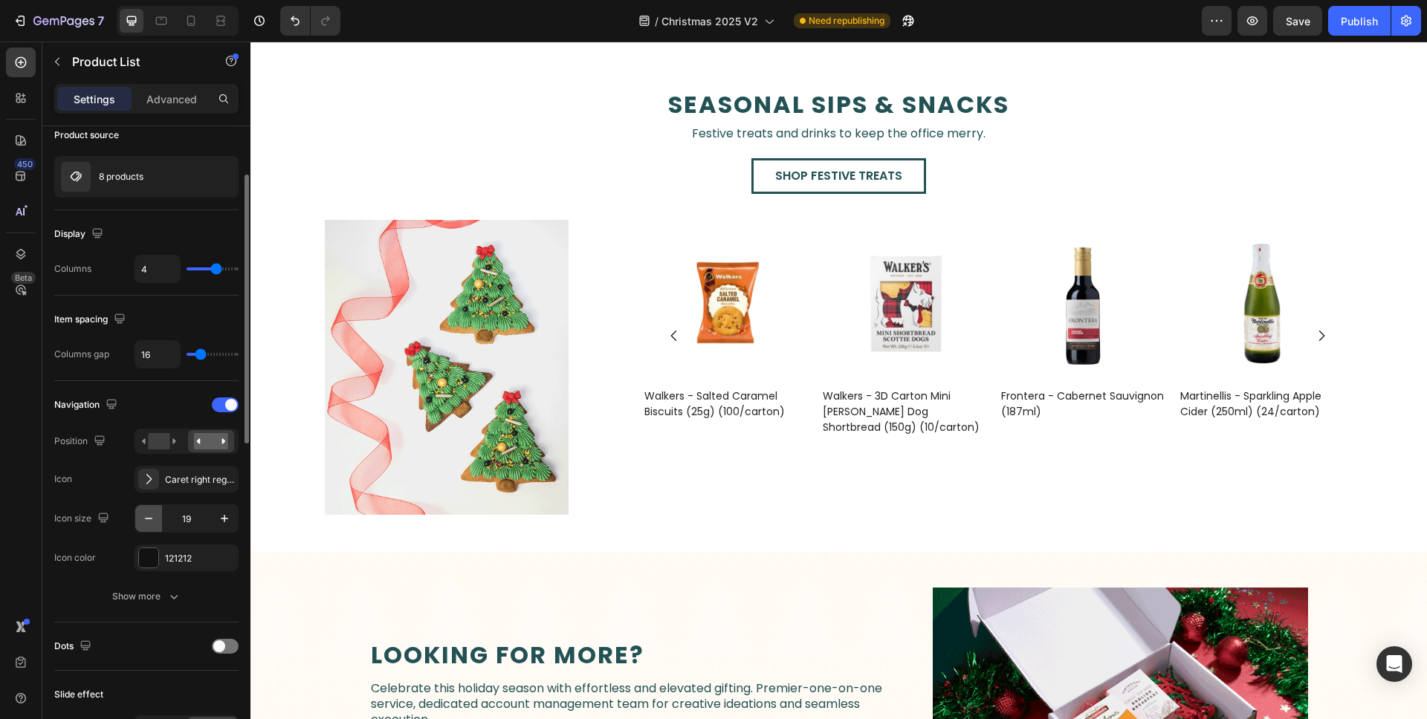
click at [151, 519] on icon "button" at bounding box center [148, 518] width 15 height 15
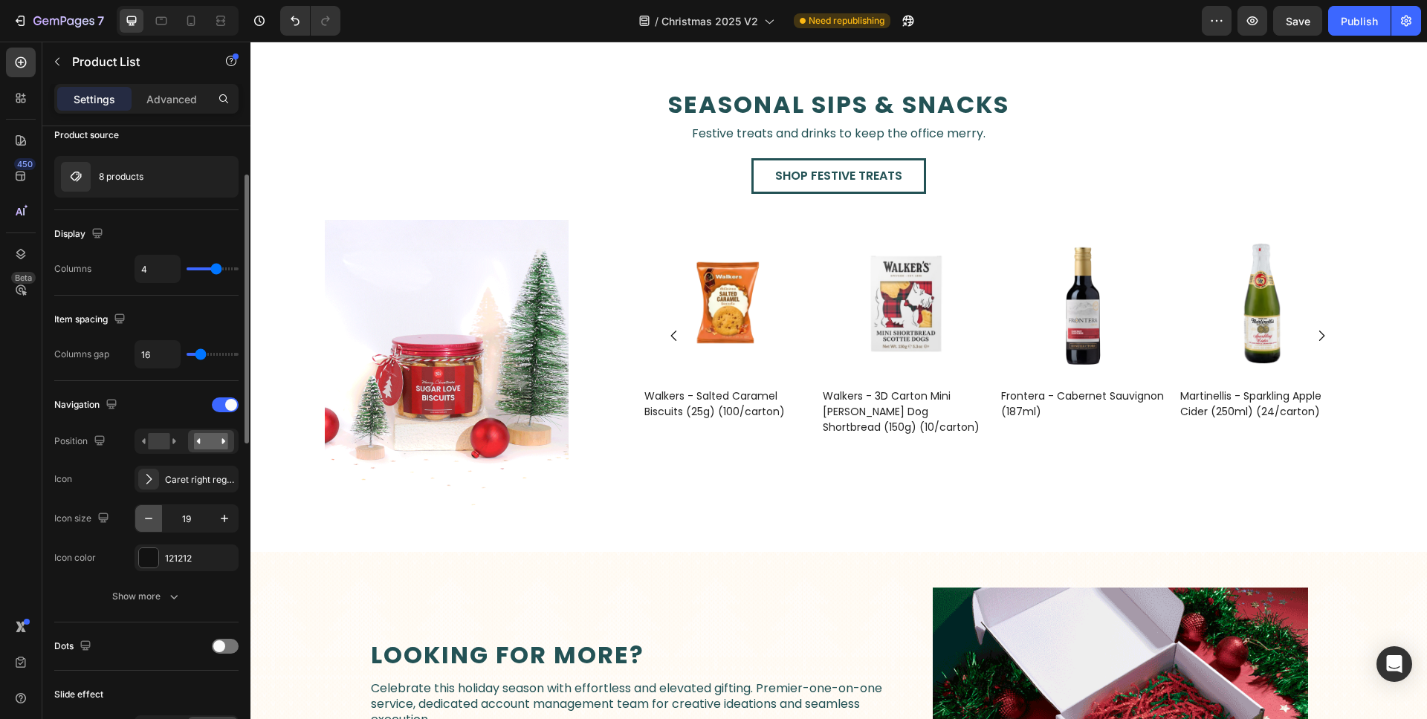
click at [151, 519] on icon "button" at bounding box center [148, 518] width 15 height 15
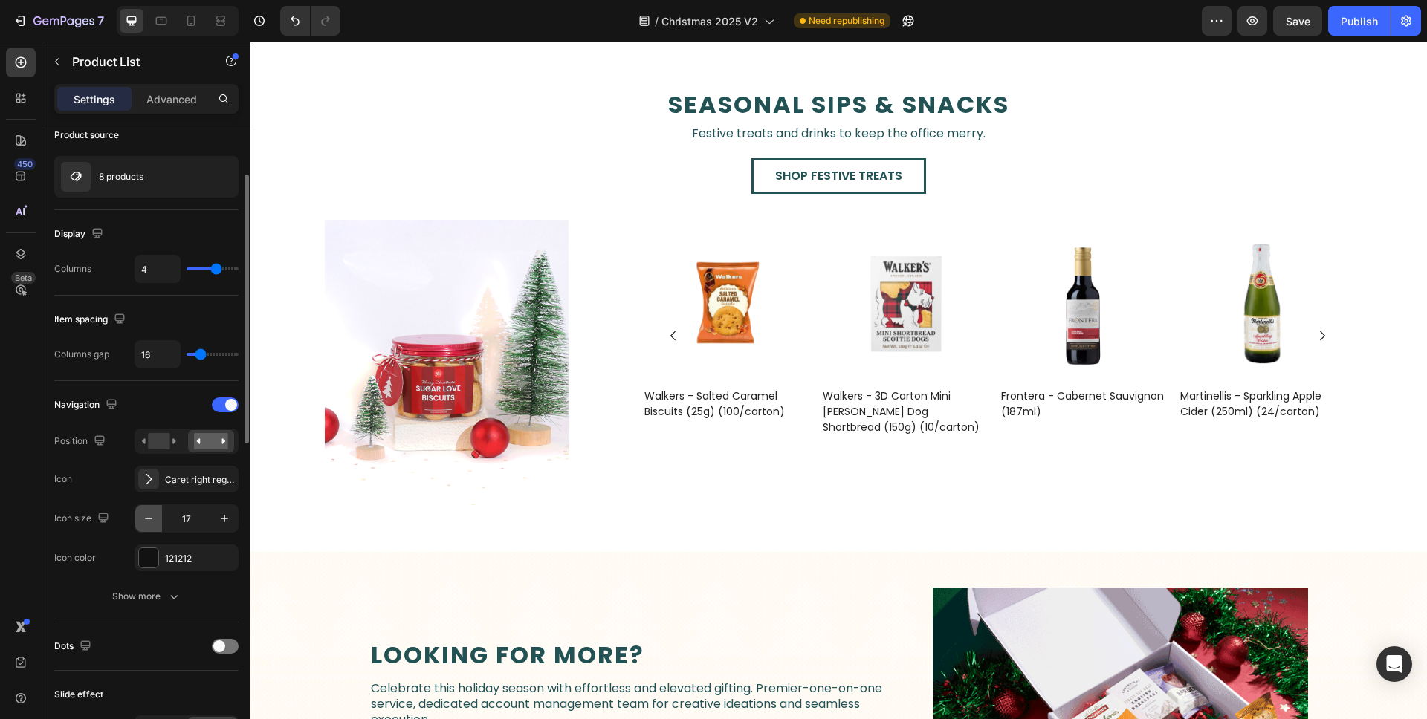
click at [151, 519] on icon "button" at bounding box center [148, 518] width 15 height 15
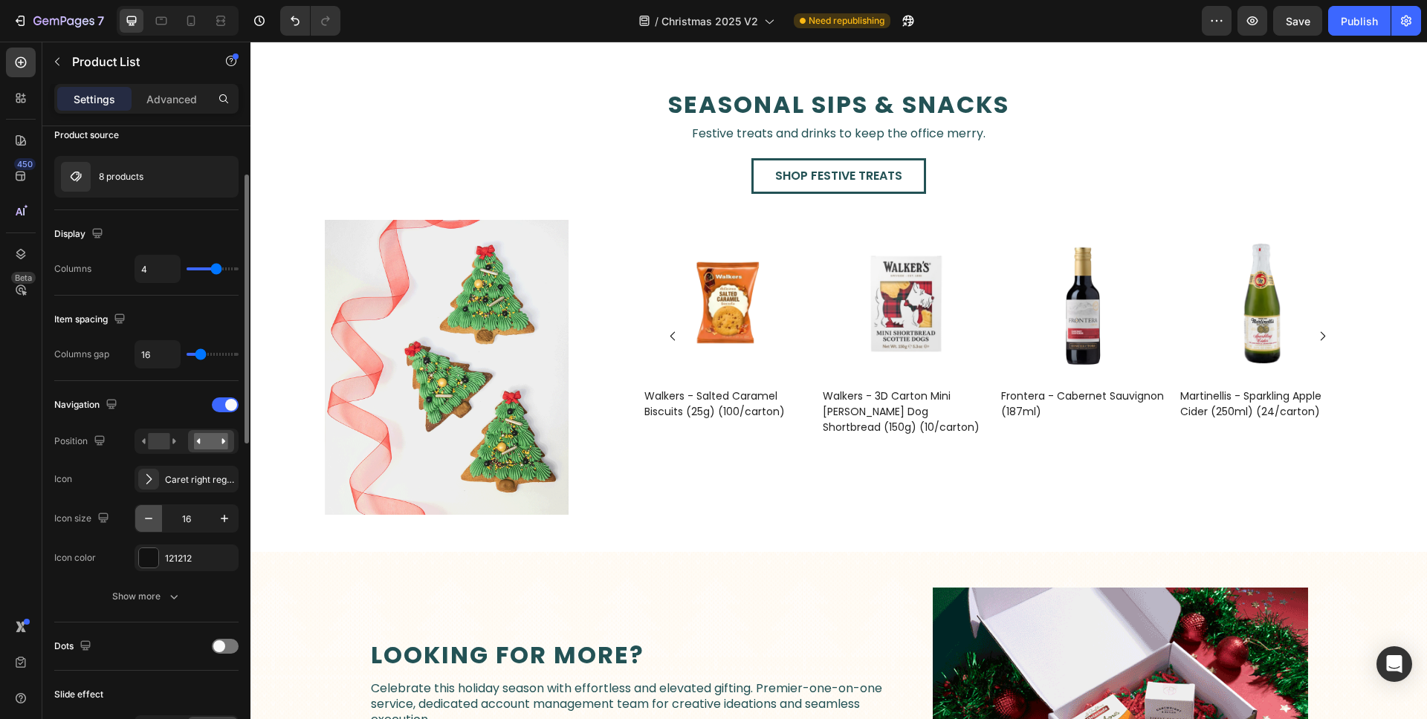
click at [151, 519] on icon "button" at bounding box center [148, 518] width 15 height 15
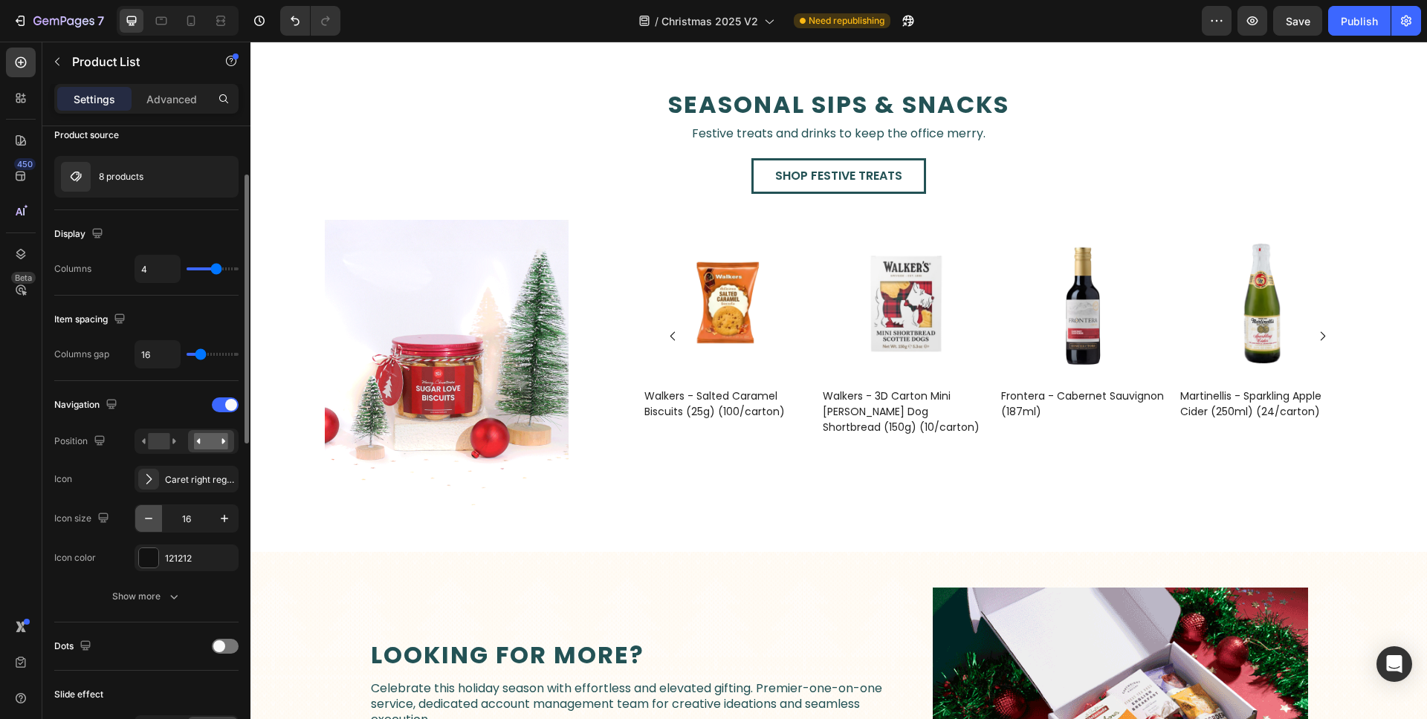
click at [151, 519] on icon "button" at bounding box center [148, 518] width 15 height 15
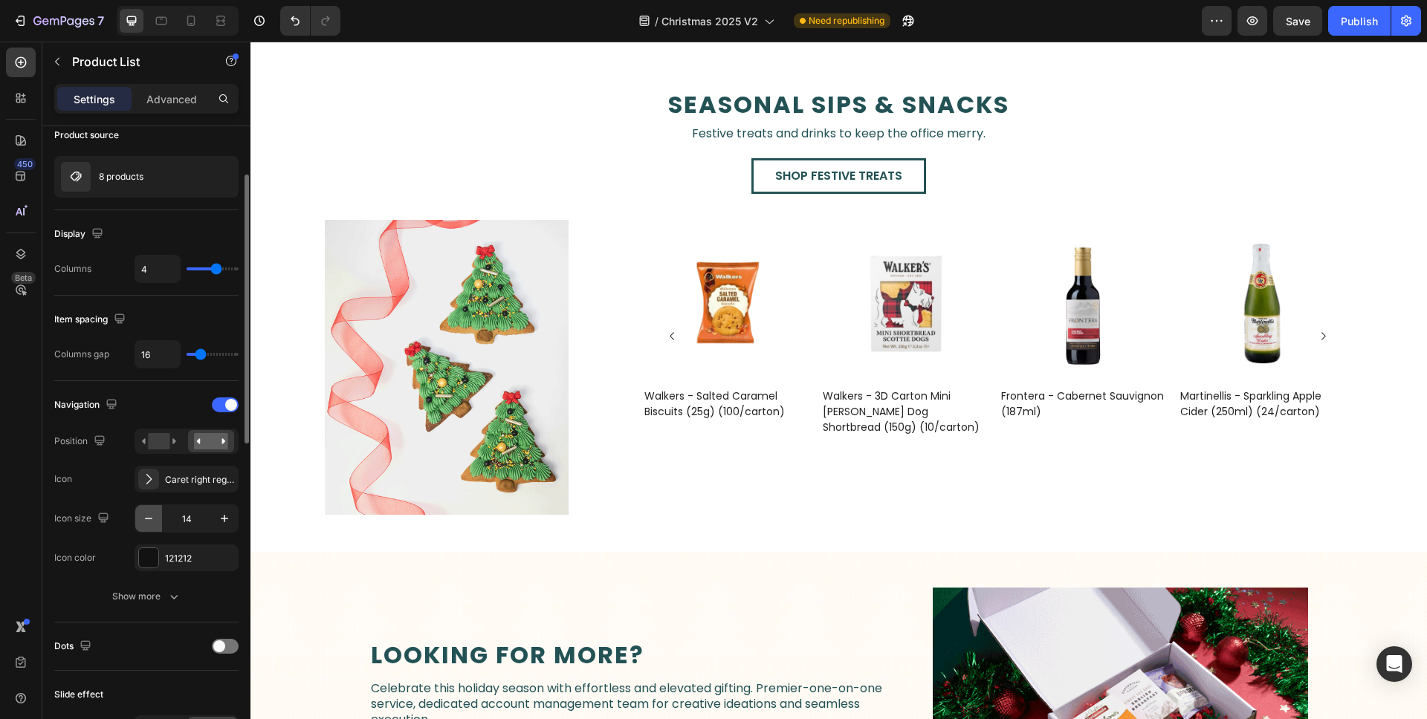
click at [151, 519] on icon "button" at bounding box center [148, 518] width 15 height 15
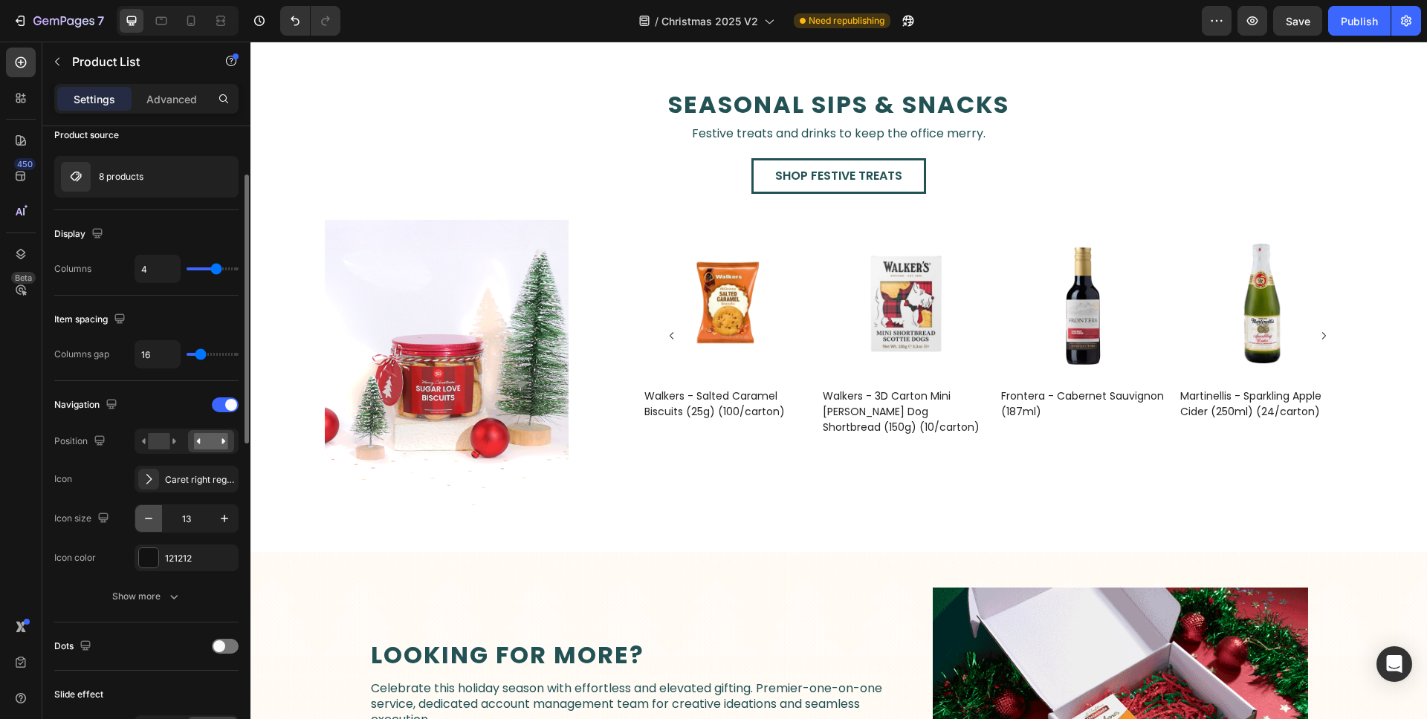
click at [151, 519] on icon "button" at bounding box center [148, 518] width 15 height 15
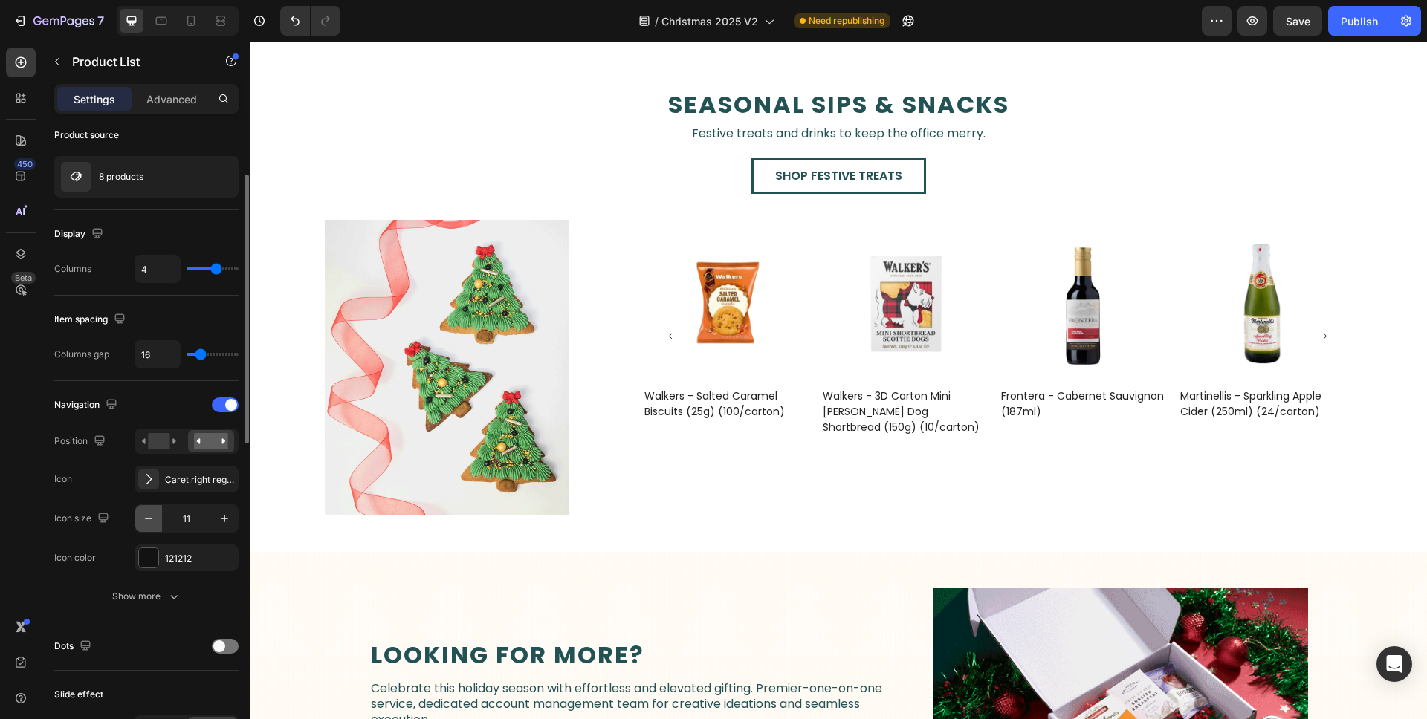
click at [151, 519] on icon "button" at bounding box center [148, 518] width 15 height 15
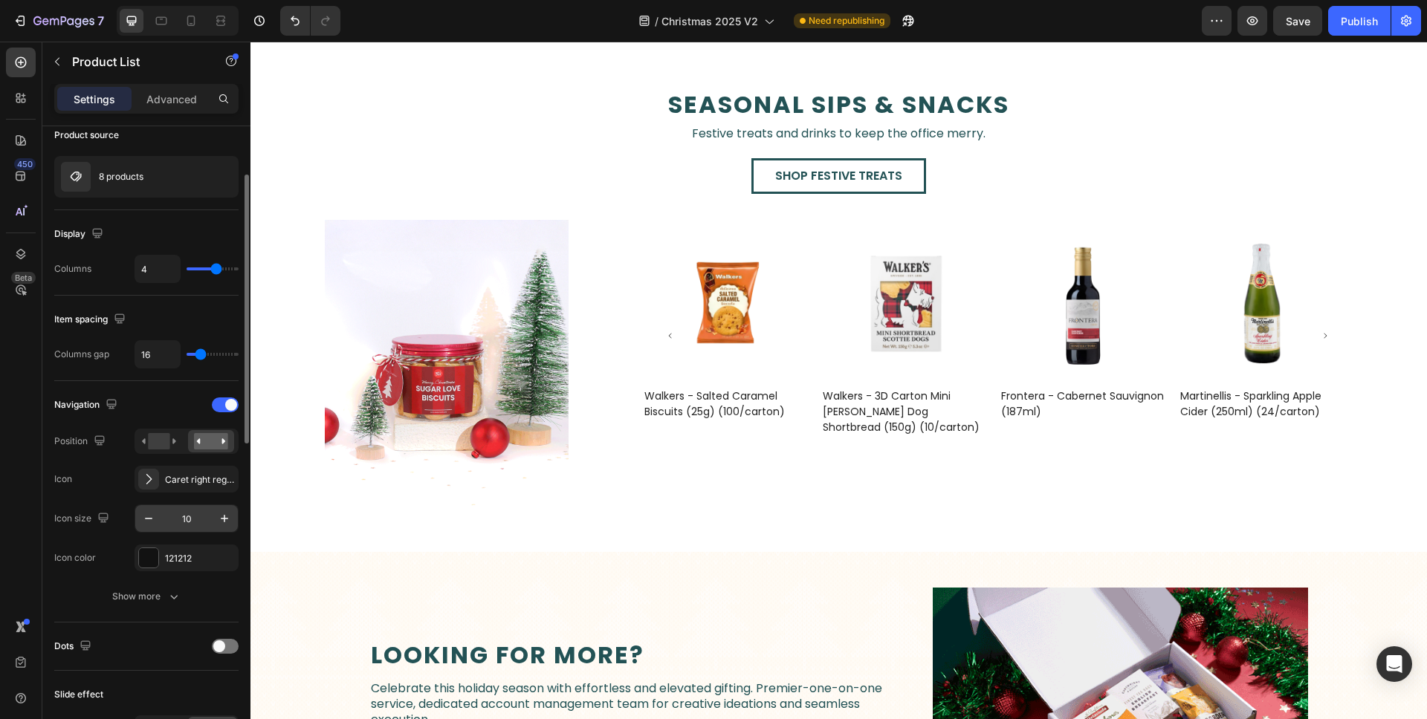
click at [171, 516] on input "10" at bounding box center [186, 518] width 49 height 27
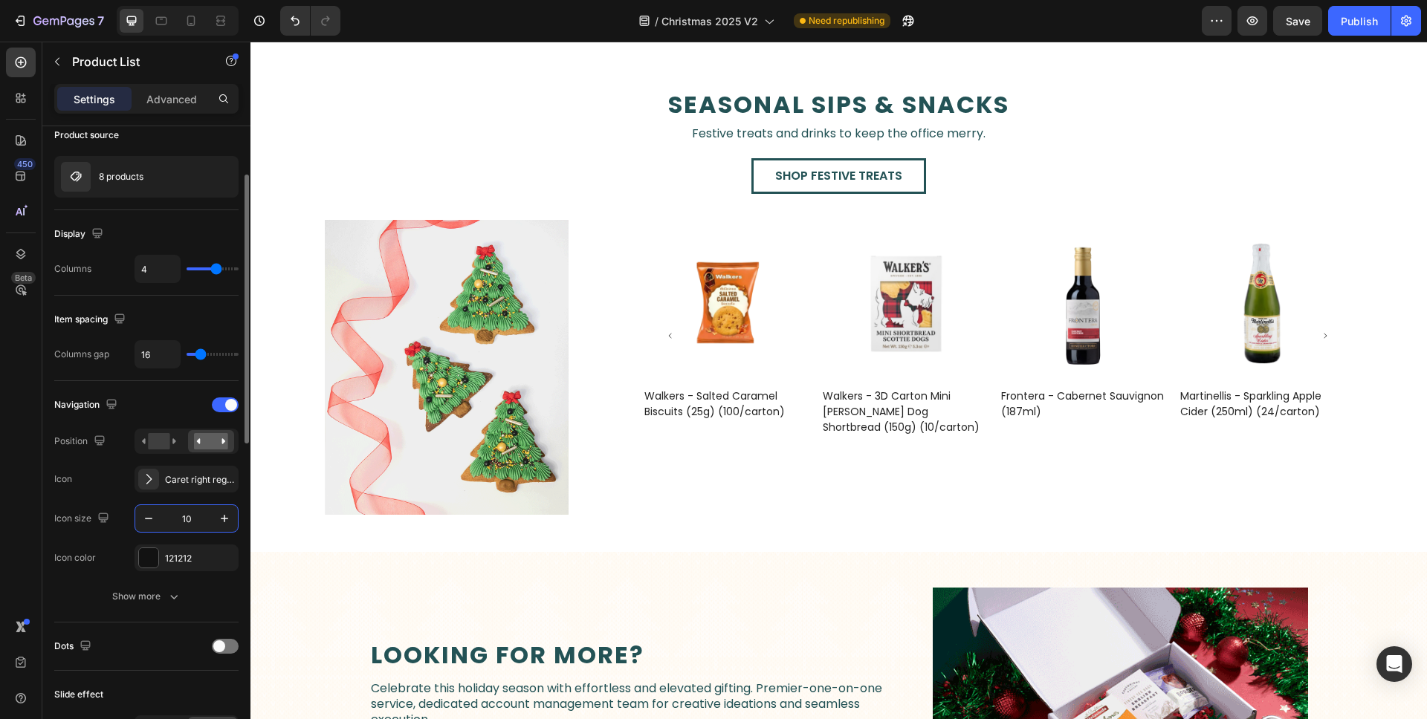
click at [171, 516] on input "10" at bounding box center [186, 518] width 49 height 27
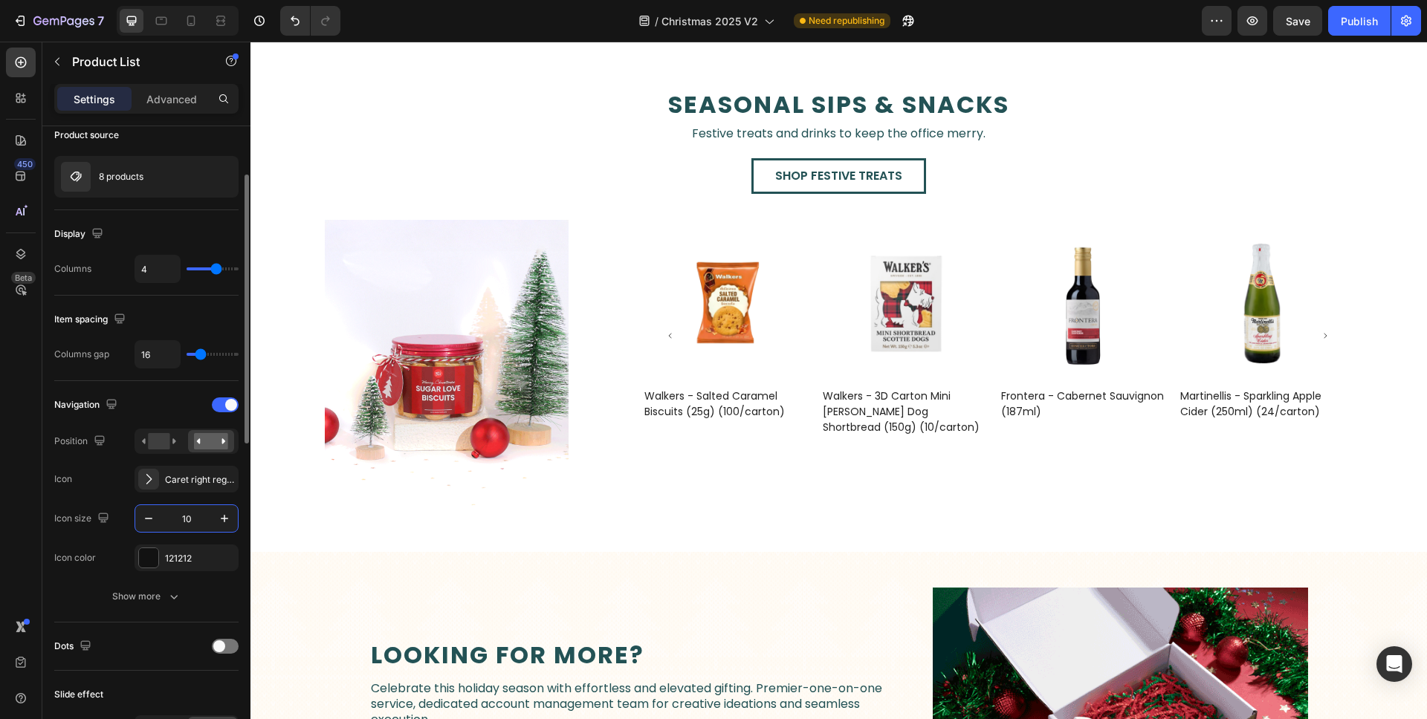
click at [171, 516] on input "10" at bounding box center [186, 518] width 49 height 27
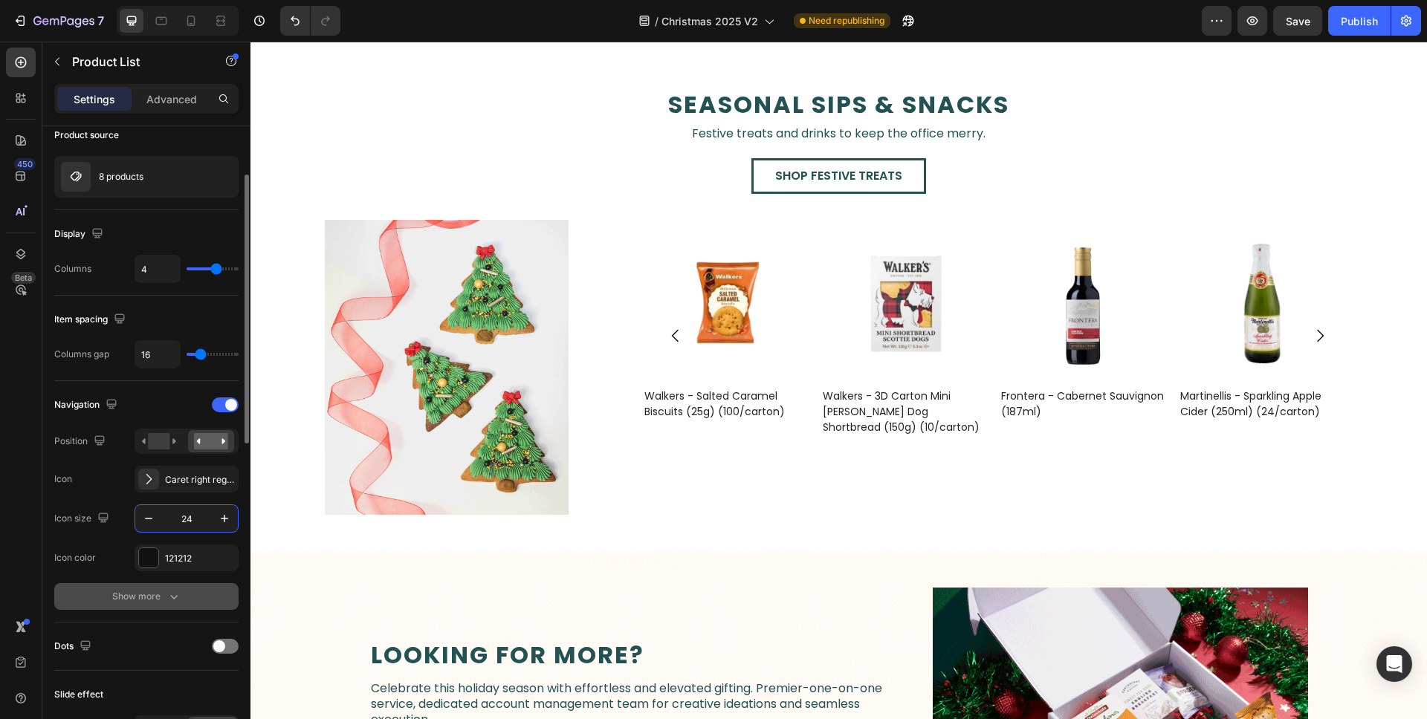
type input "24"
click at [213, 583] on div "Navigation Position Icon Caret right regular Icon size 24 Icon color 121212 Sho…" at bounding box center [146, 501] width 184 height 217
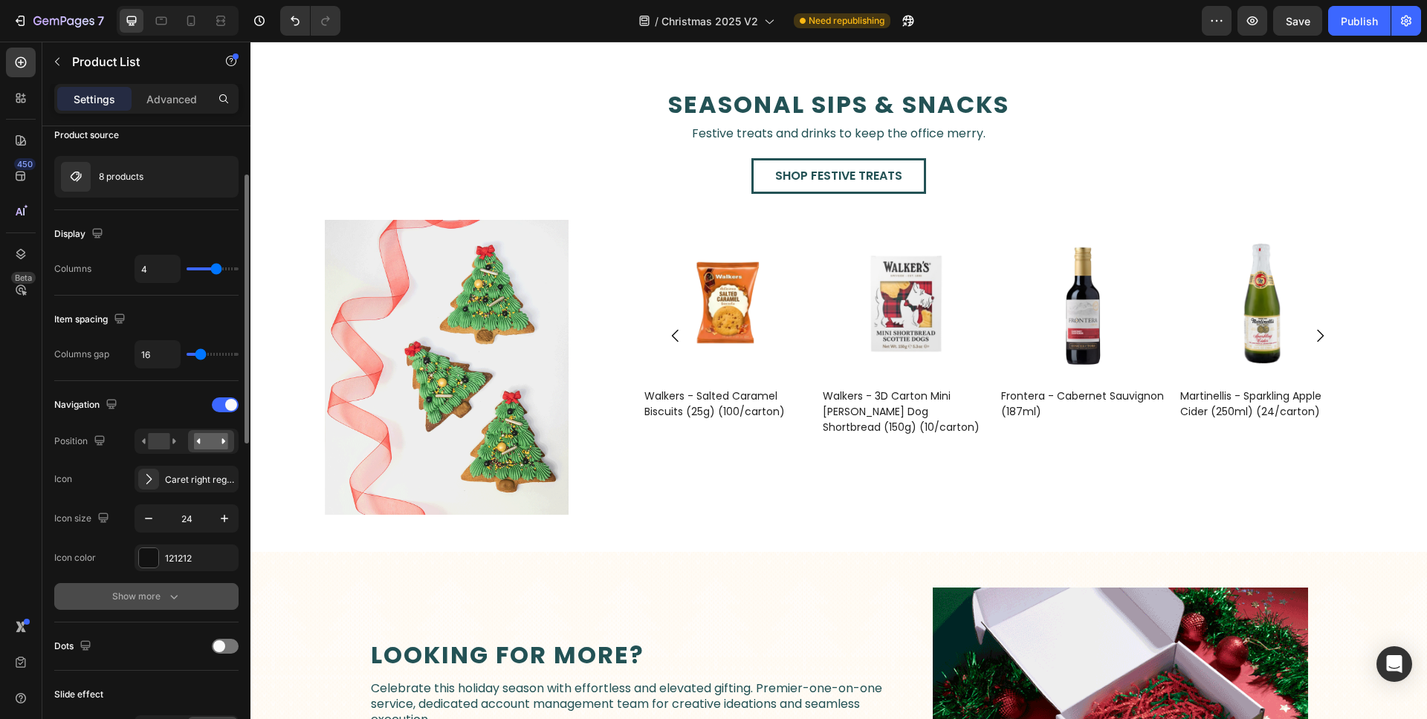
click at [207, 593] on button "Show more" at bounding box center [146, 596] width 184 height 27
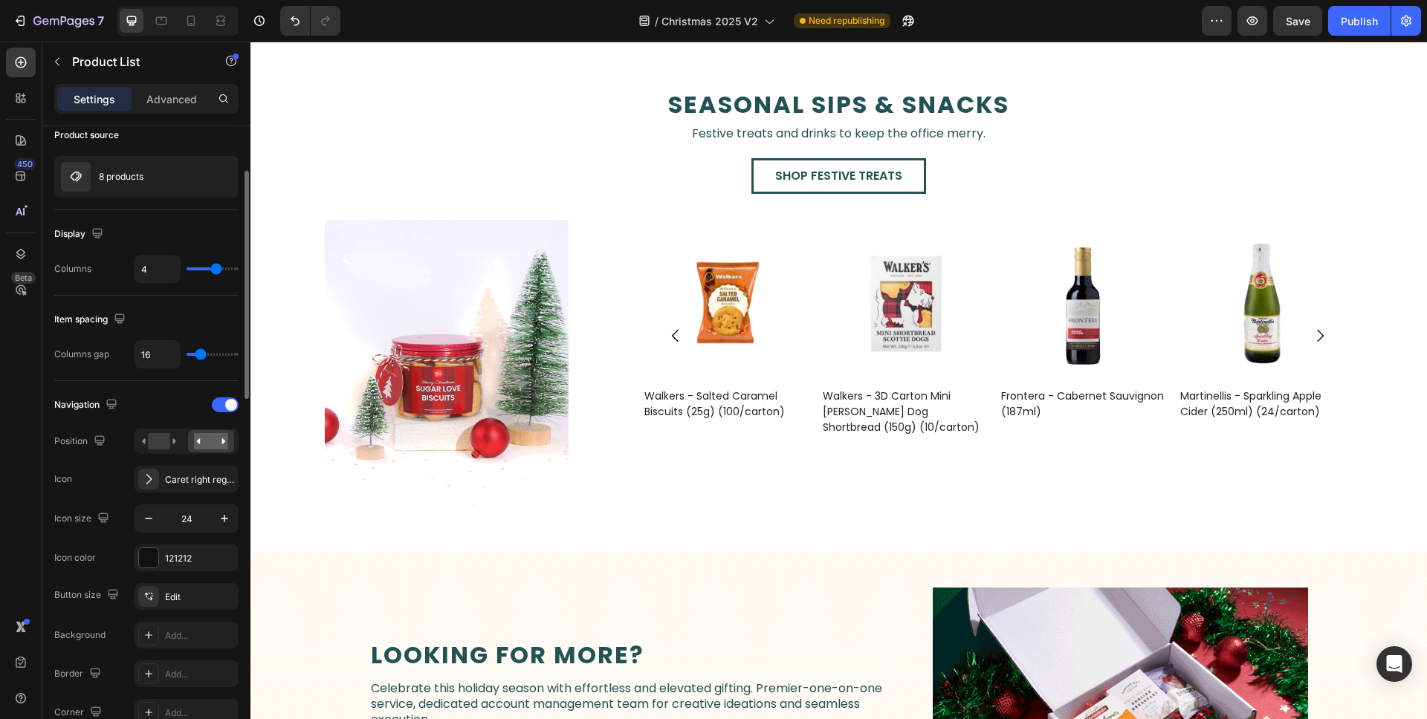
scroll to position [135, 0]
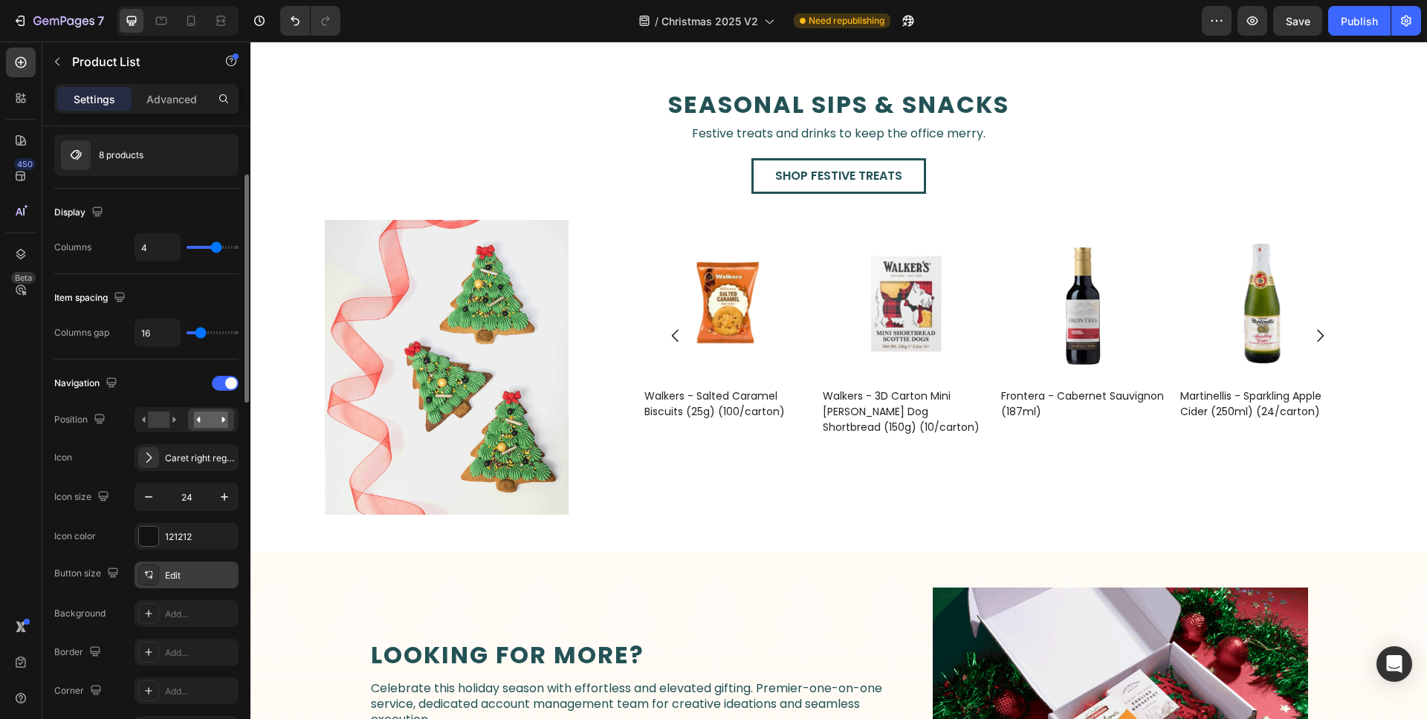
click at [178, 582] on div "Edit" at bounding box center [200, 575] width 70 height 13
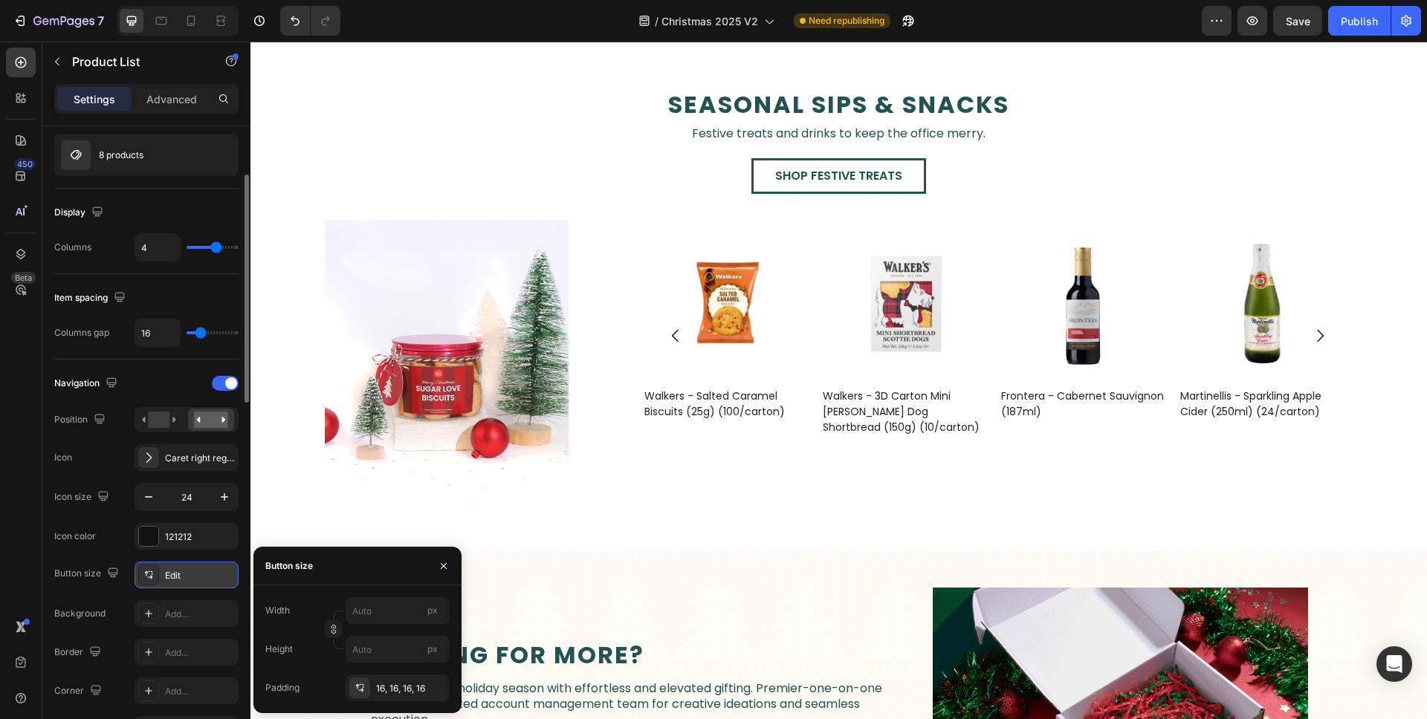
click at [178, 579] on div "Edit" at bounding box center [200, 575] width 70 height 13
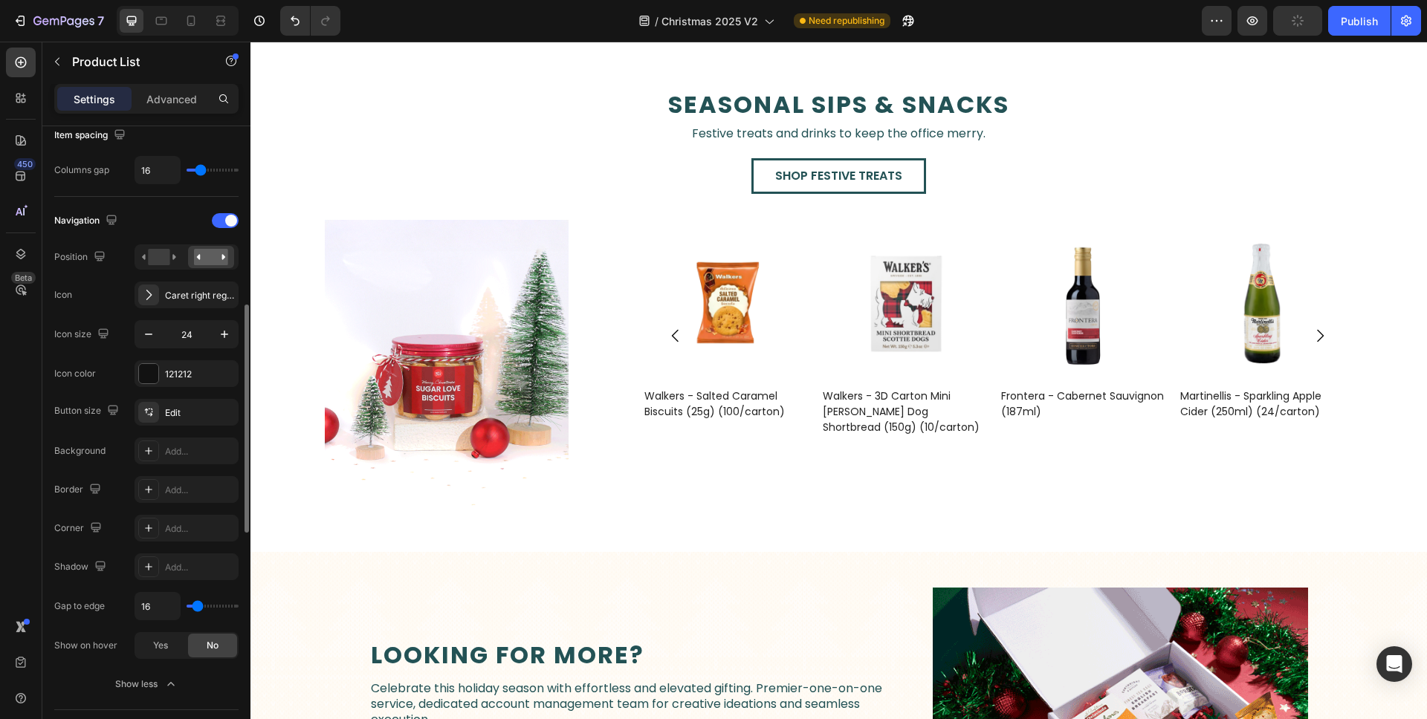
scroll to position [351, 0]
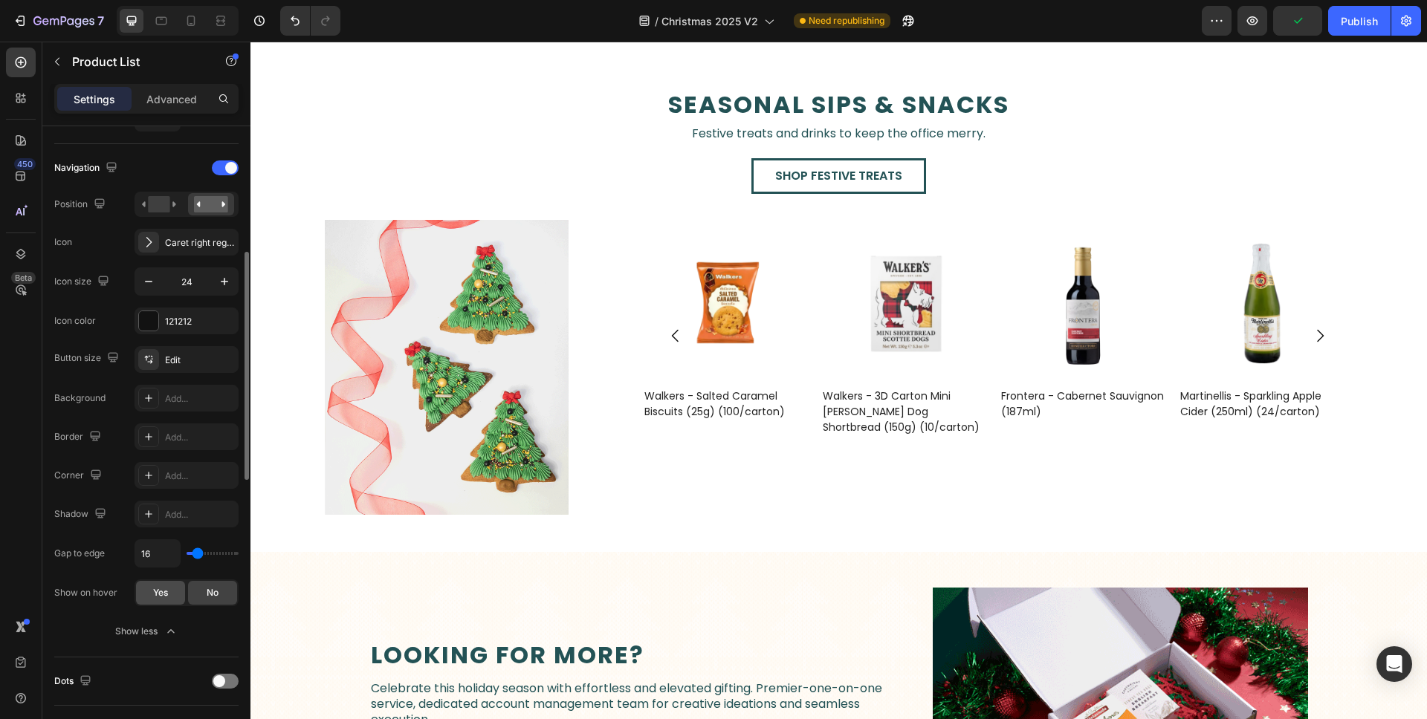
click at [147, 595] on div "Yes" at bounding box center [160, 593] width 49 height 24
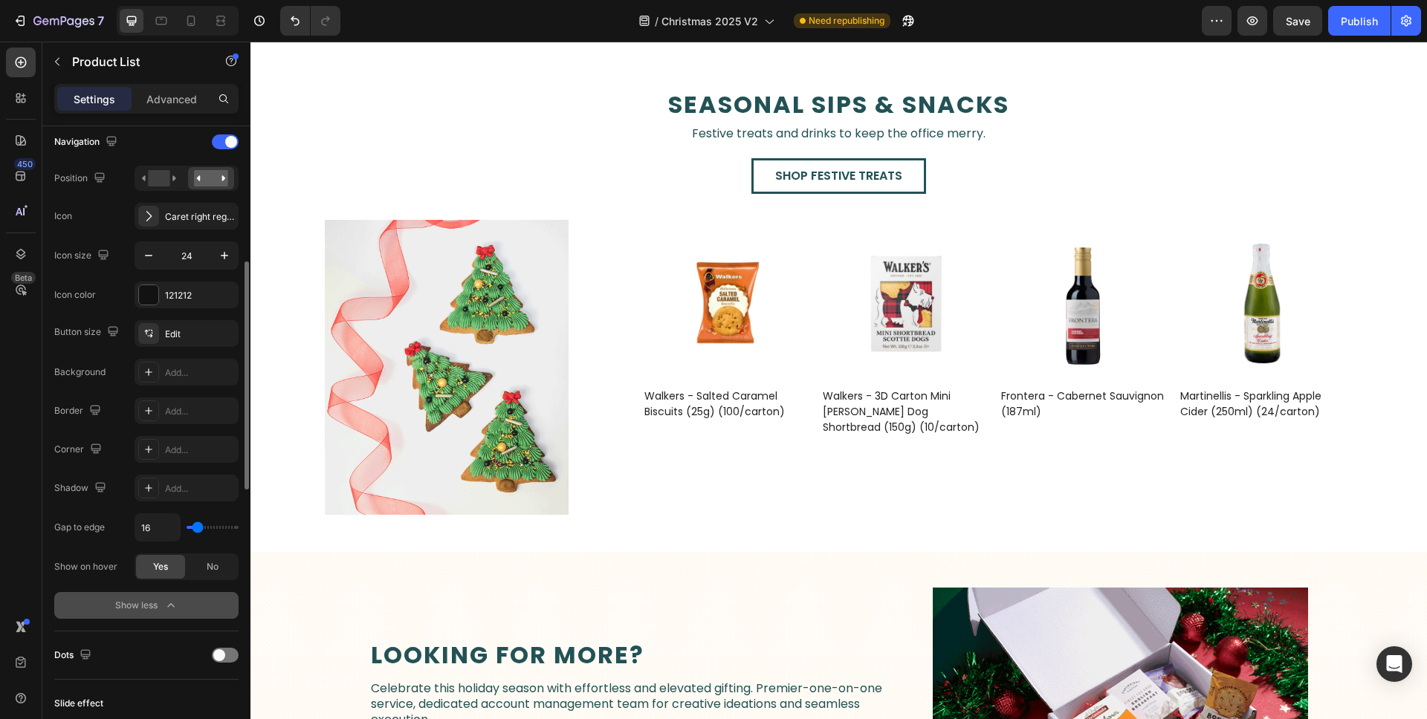
click at [198, 600] on button "Show less" at bounding box center [146, 605] width 184 height 27
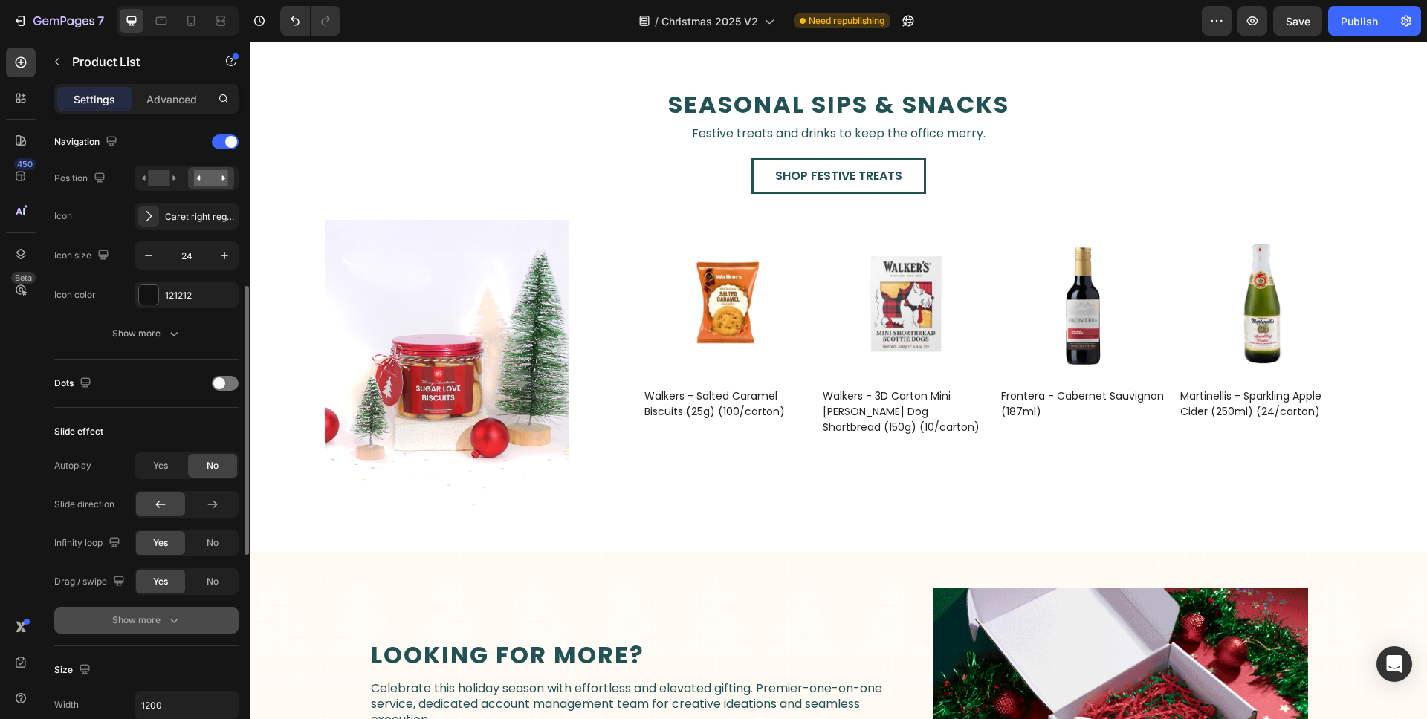
click at [172, 623] on icon "button" at bounding box center [173, 620] width 15 height 15
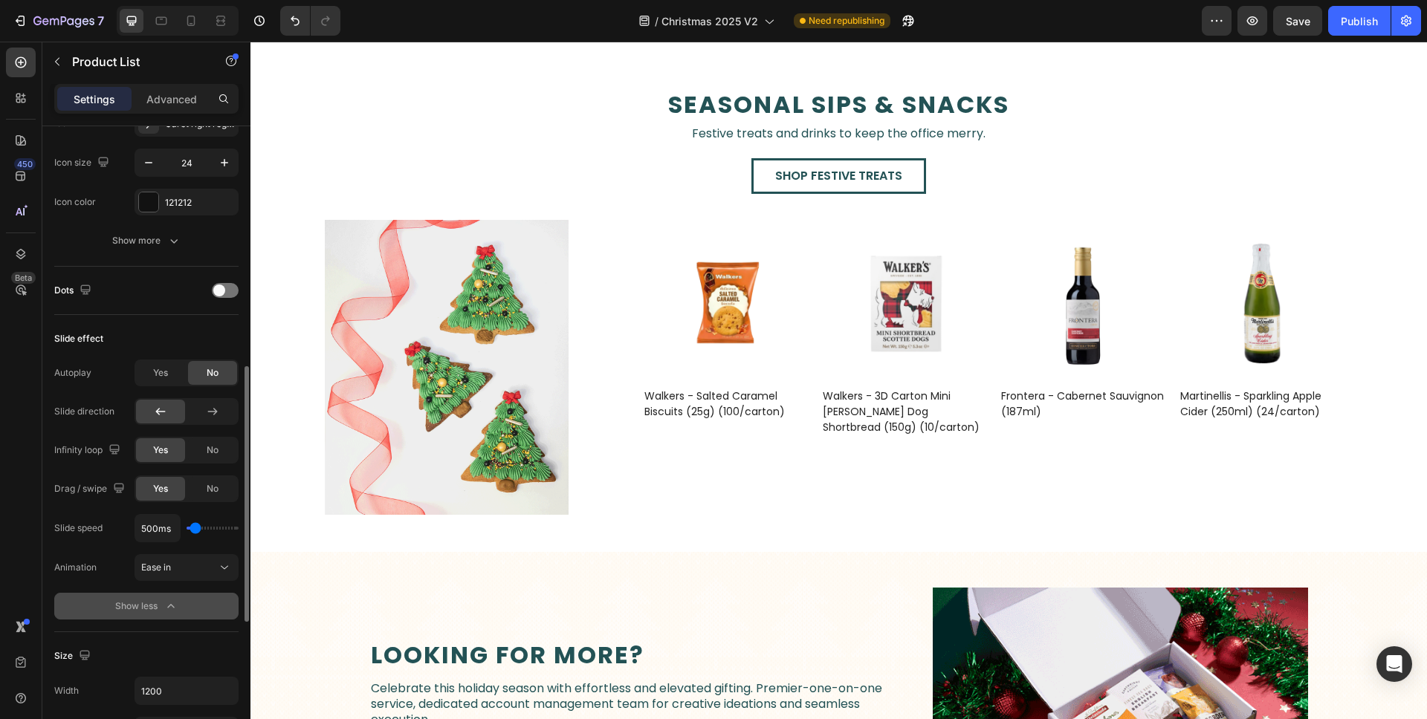
scroll to position [506, 0]
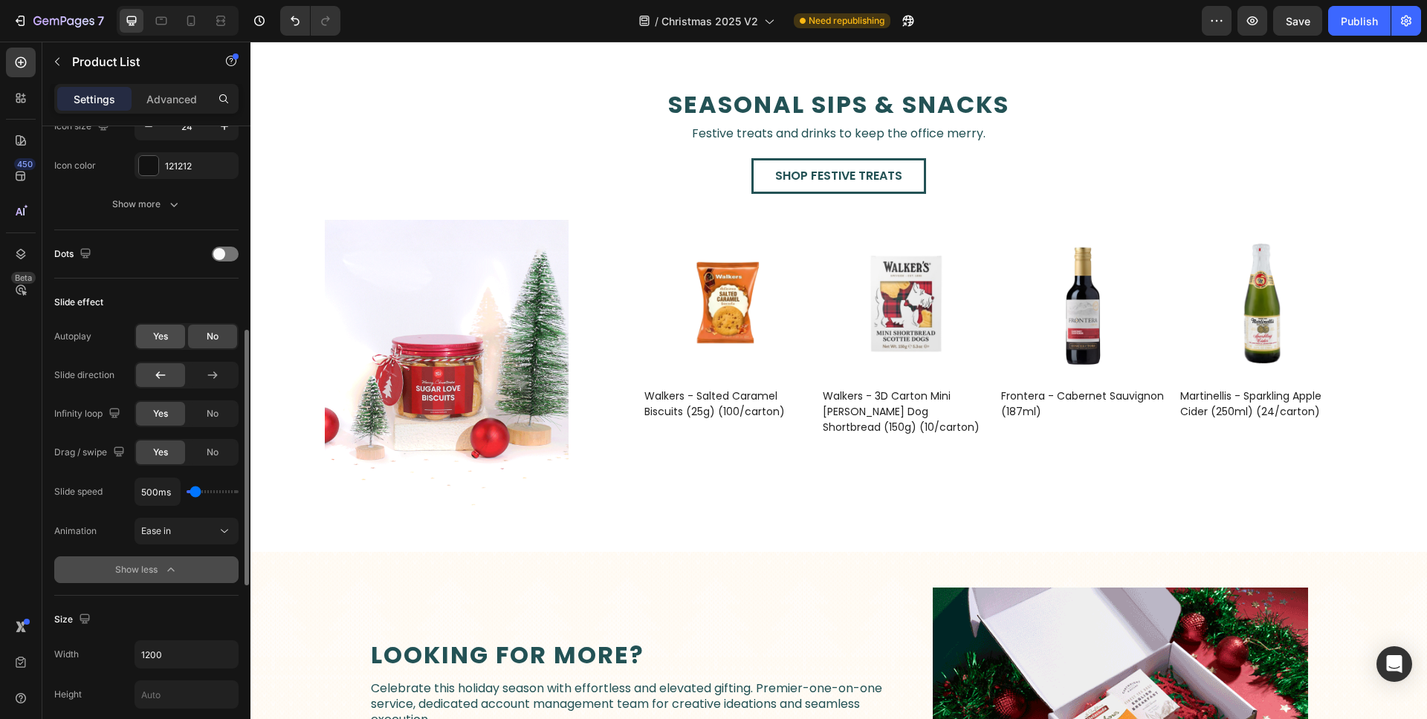
click at [155, 339] on span "Yes" at bounding box center [160, 336] width 15 height 13
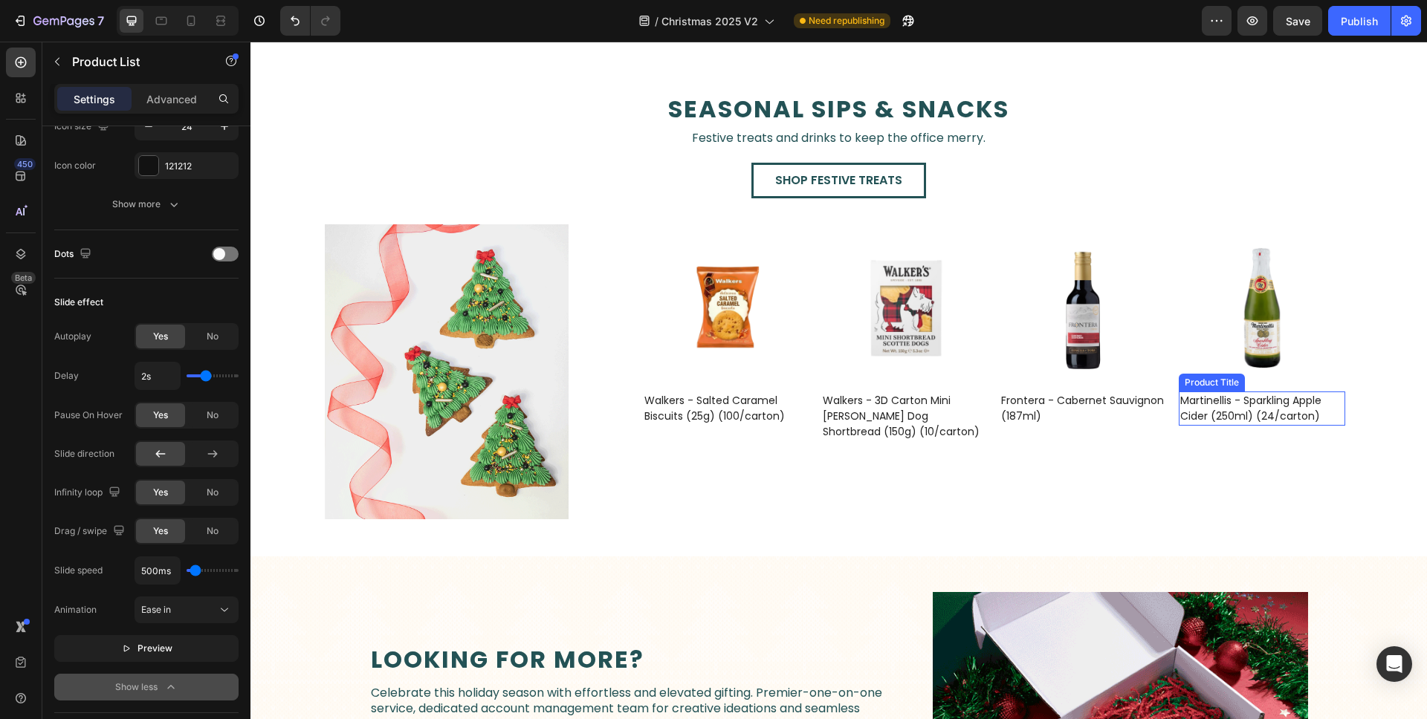
scroll to position [2301, 0]
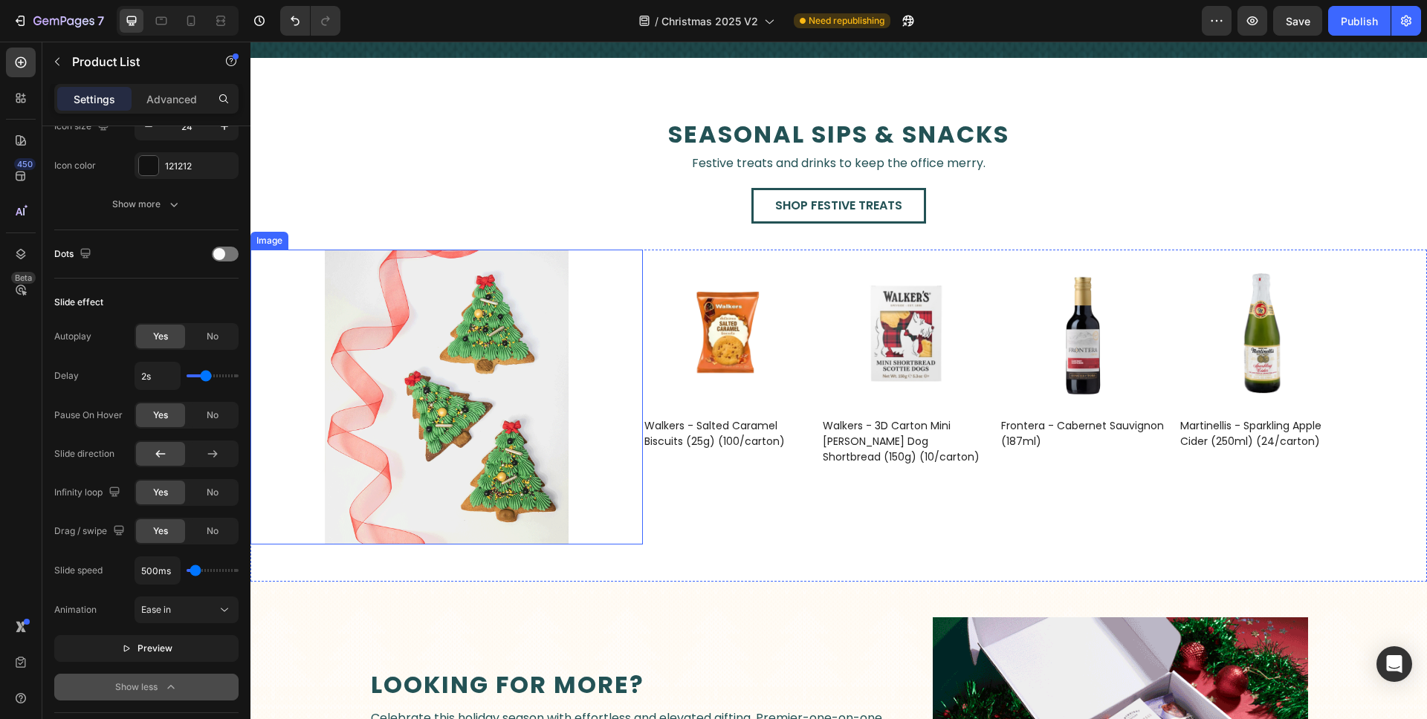
click at [589, 276] on div "Image" at bounding box center [446, 397] width 392 height 294
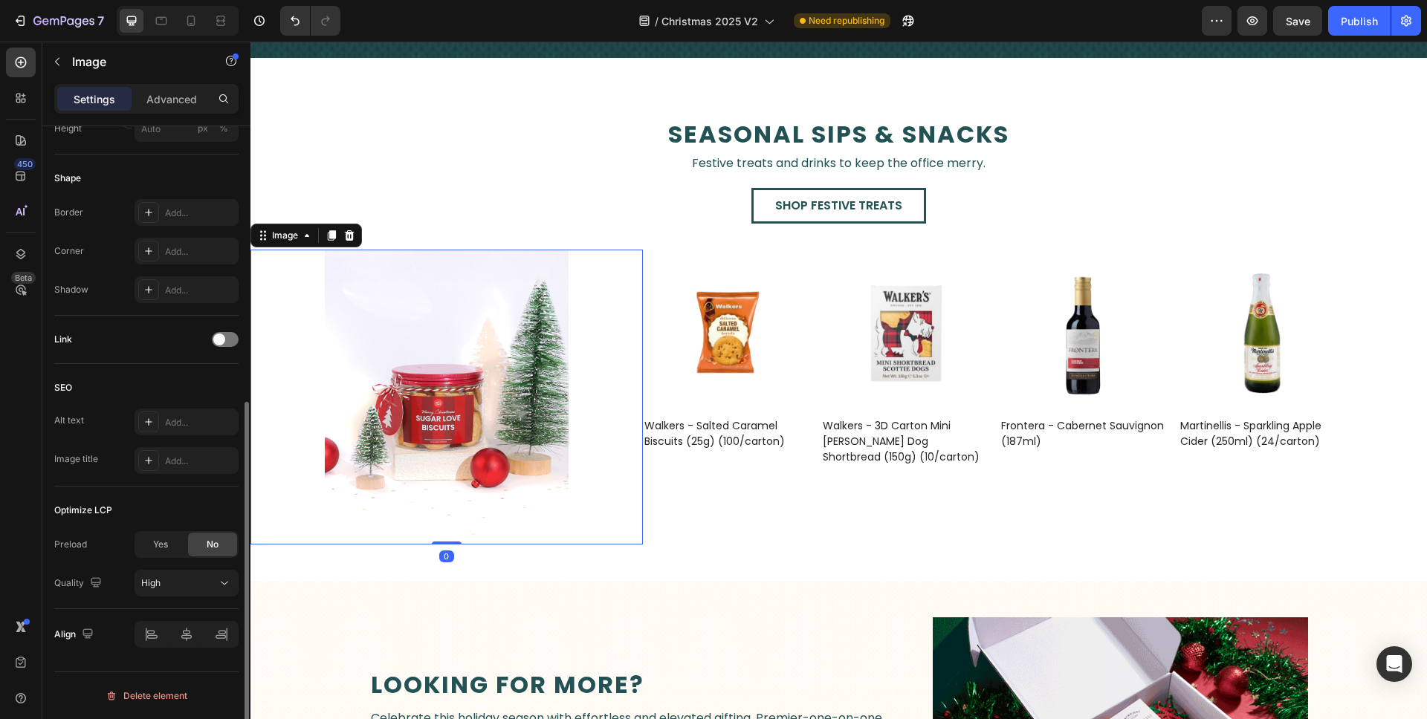
scroll to position [0, 0]
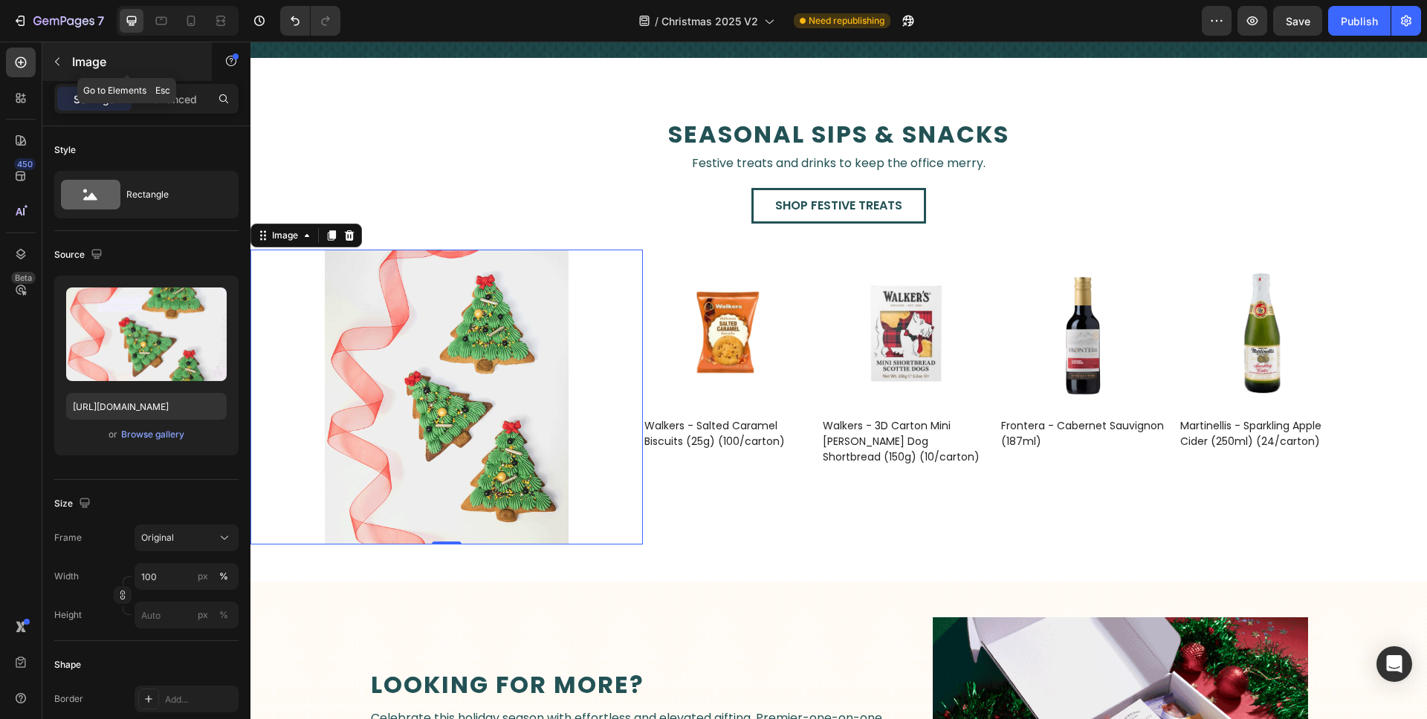
click at [90, 68] on p "Image" at bounding box center [135, 62] width 126 height 18
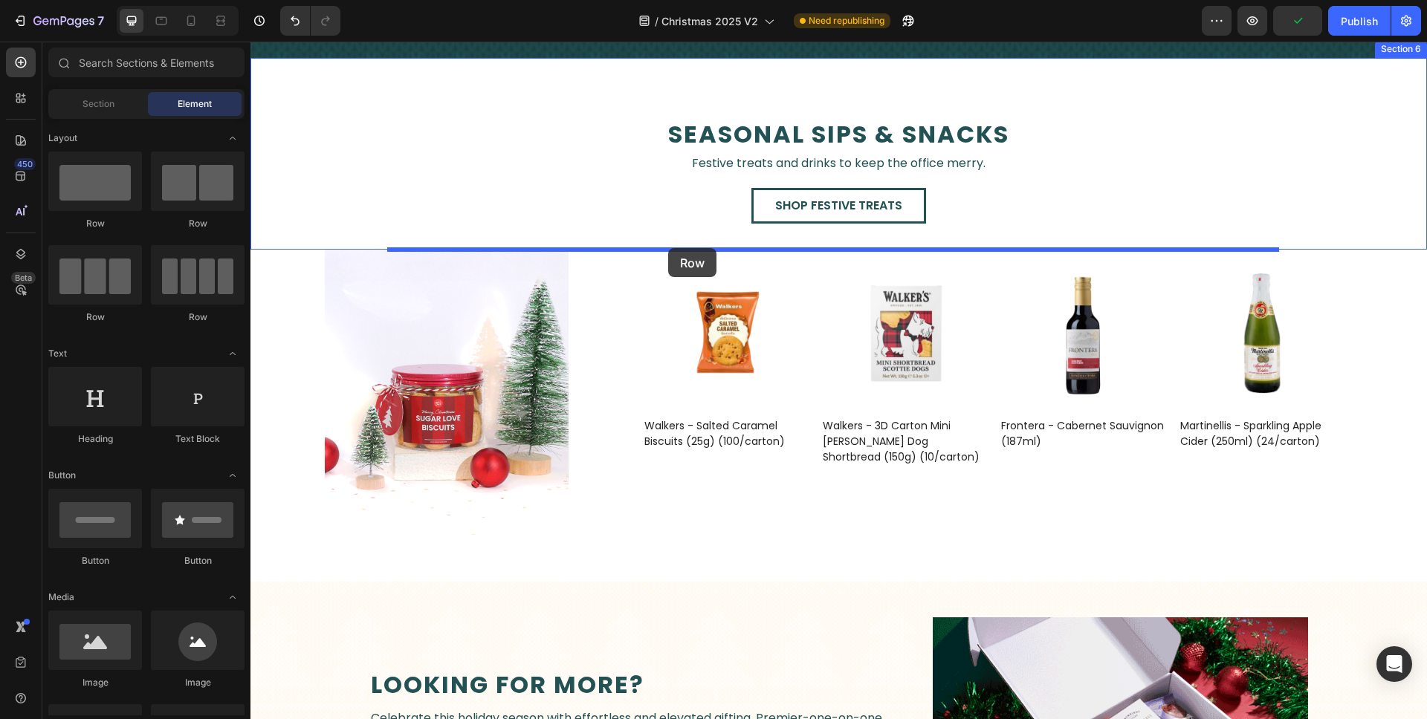
drag, startPoint x: 444, startPoint y: 236, endPoint x: 668, endPoint y: 248, distance: 224.8
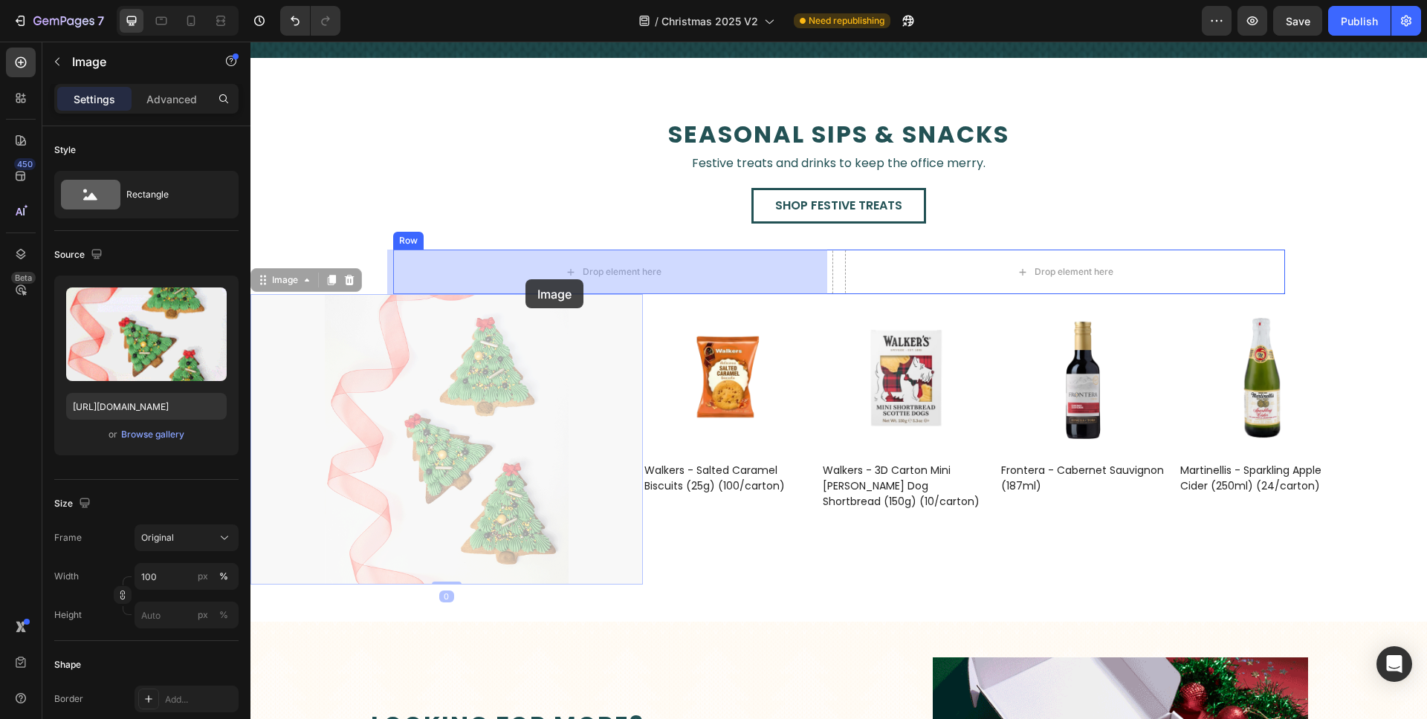
drag, startPoint x: 441, startPoint y: 341, endPoint x: 525, endPoint y: 279, distance: 104.2
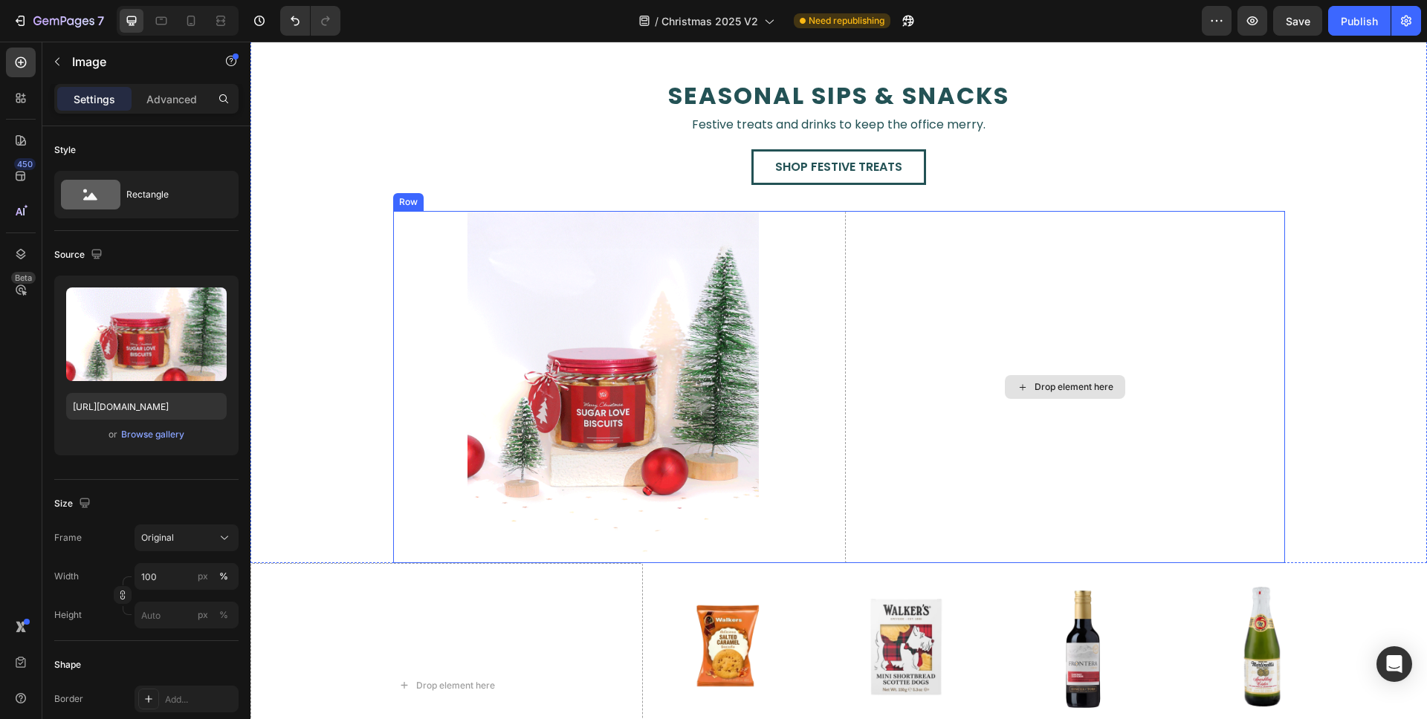
scroll to position [2341, 0]
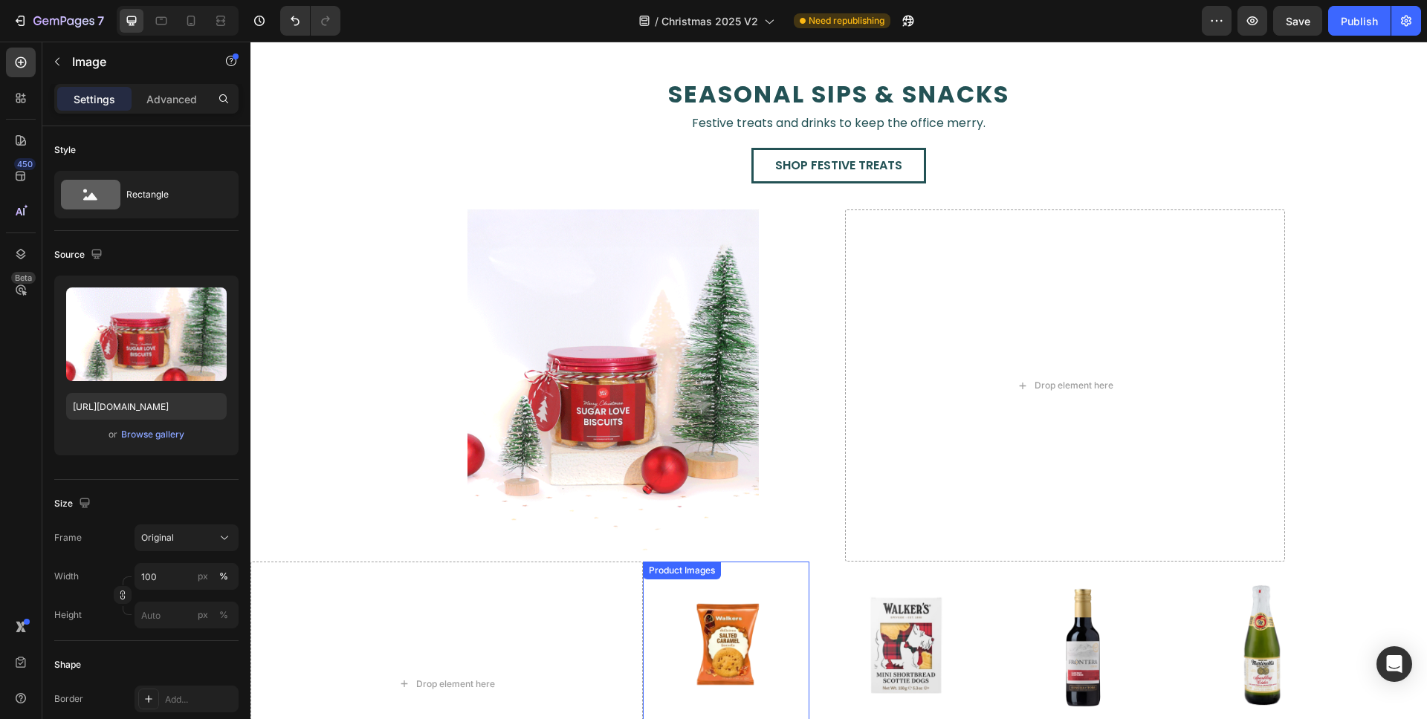
click at [797, 579] on img at bounding box center [726, 645] width 166 height 166
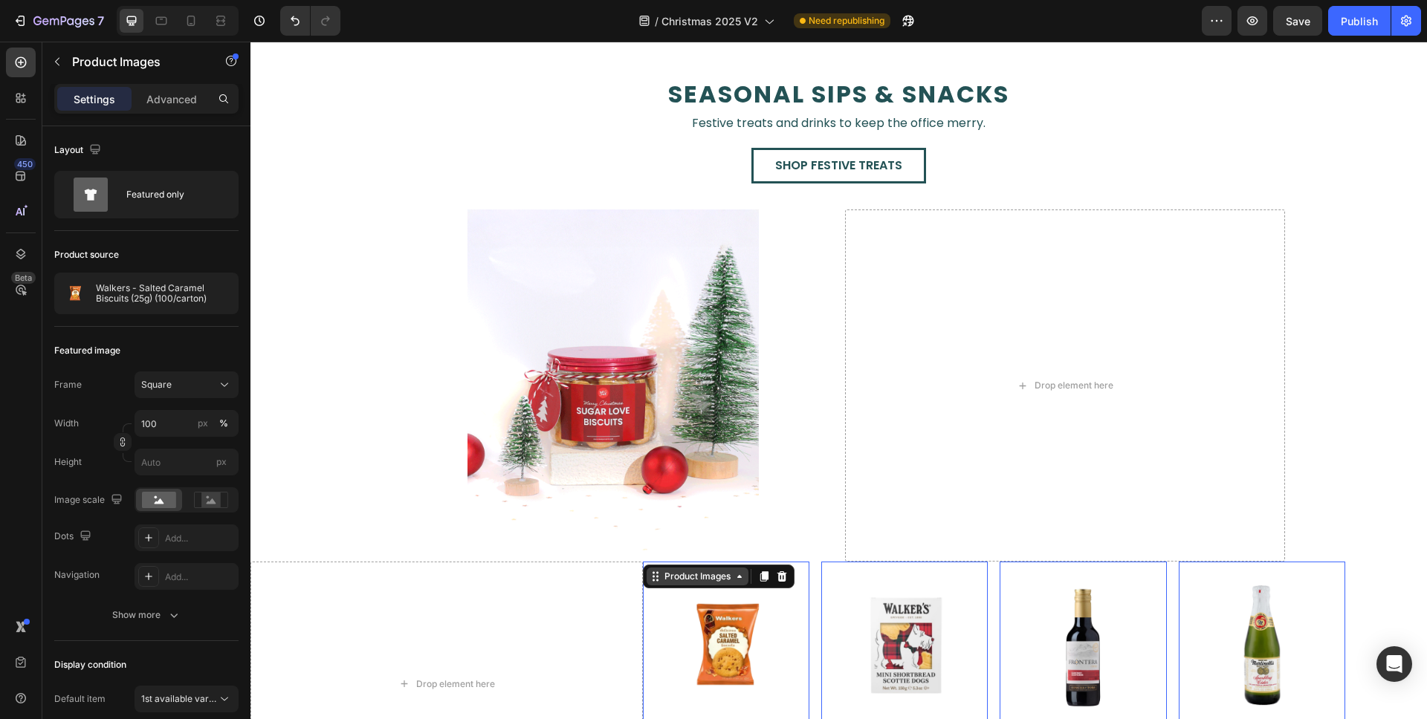
click at [710, 577] on div "Product Images" at bounding box center [697, 576] width 72 height 13
click at [667, 658] on button "Carousel Back Arrow" at bounding box center [676, 679] width 42 height 42
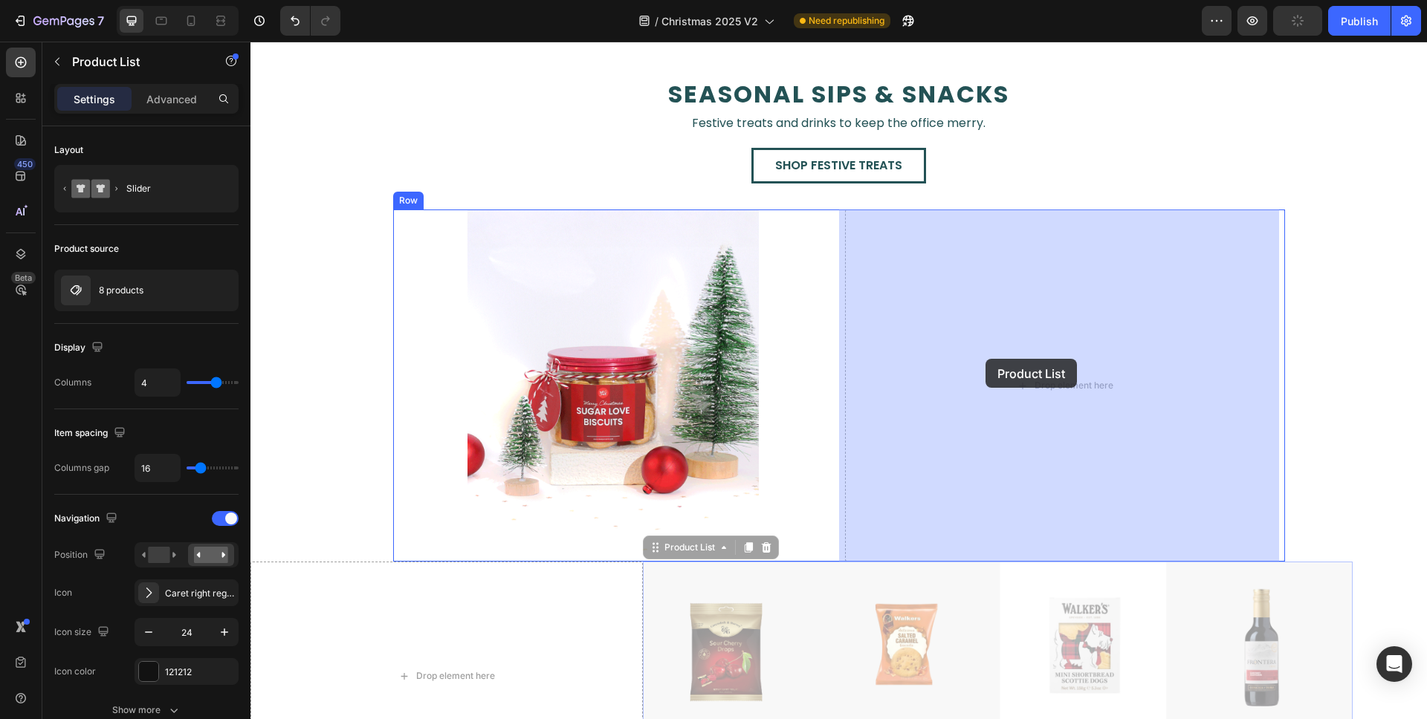
drag, startPoint x: 684, startPoint y: 549, endPoint x: 985, endPoint y: 359, distance: 356.7
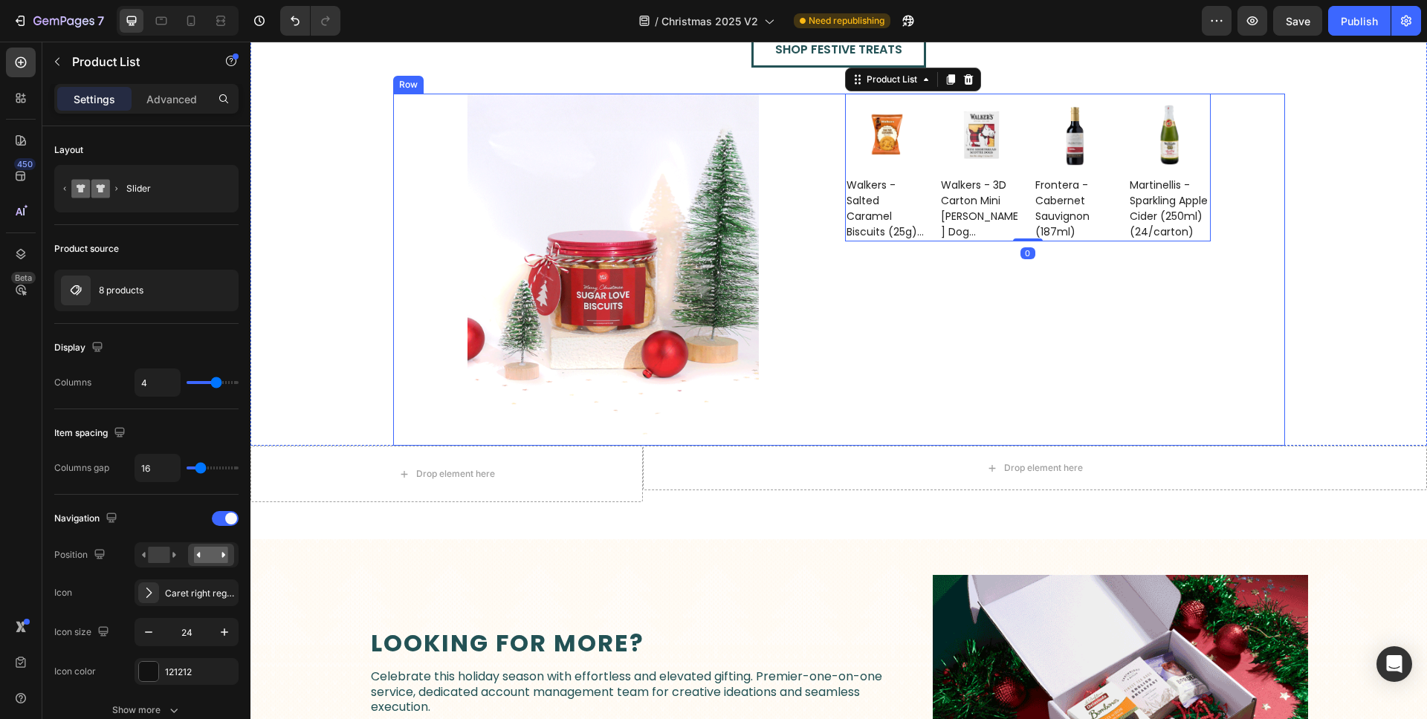
scroll to position [2475, 0]
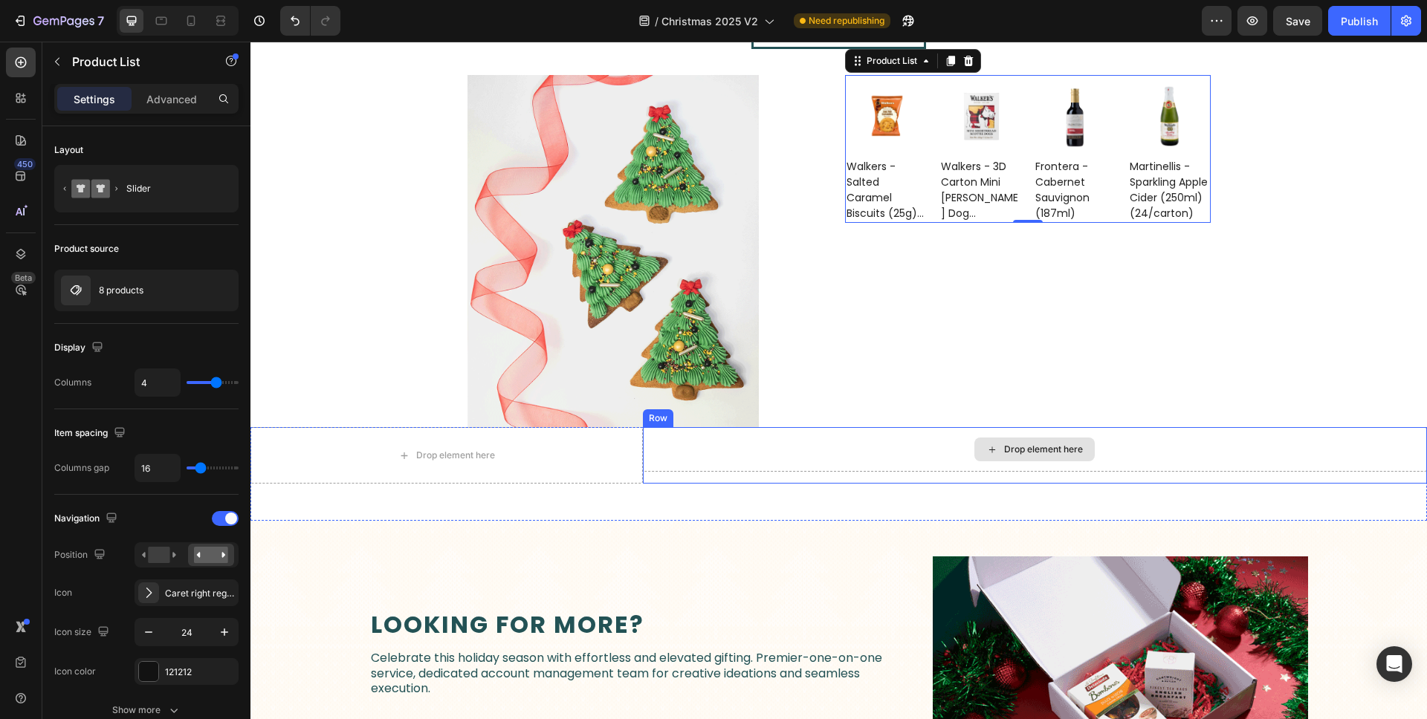
click at [759, 462] on div "Drop element here" at bounding box center [1035, 449] width 784 height 45
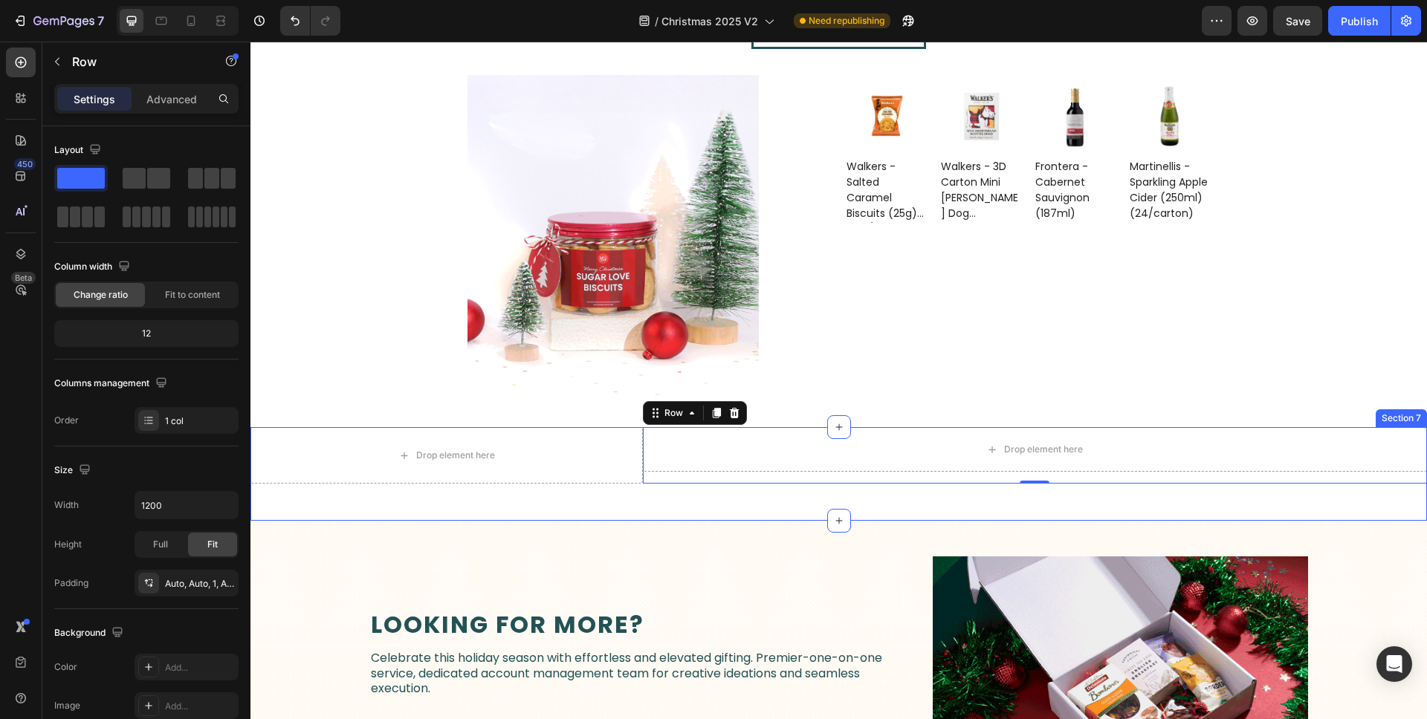
click at [734, 508] on div "Drop element here Drop element here Row 0 Section 7" at bounding box center [838, 474] width 1176 height 94
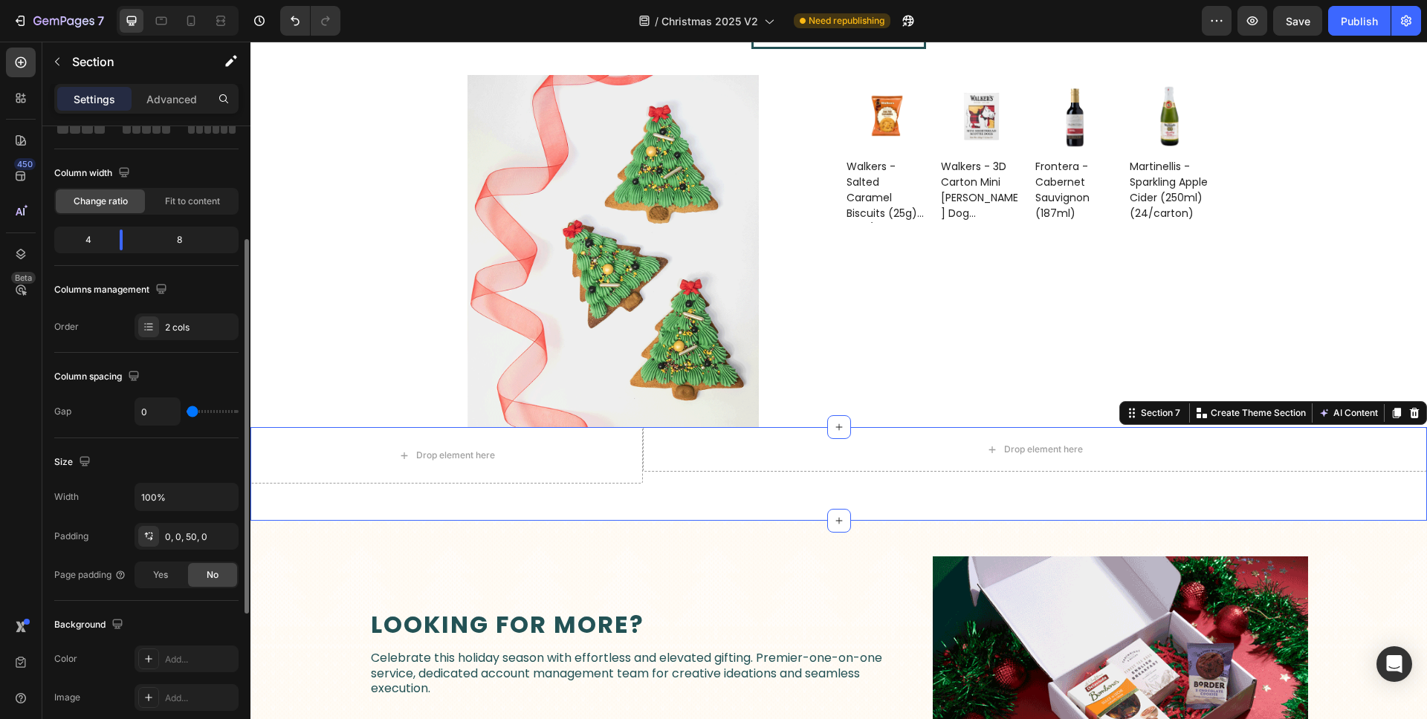
scroll to position [130, 0]
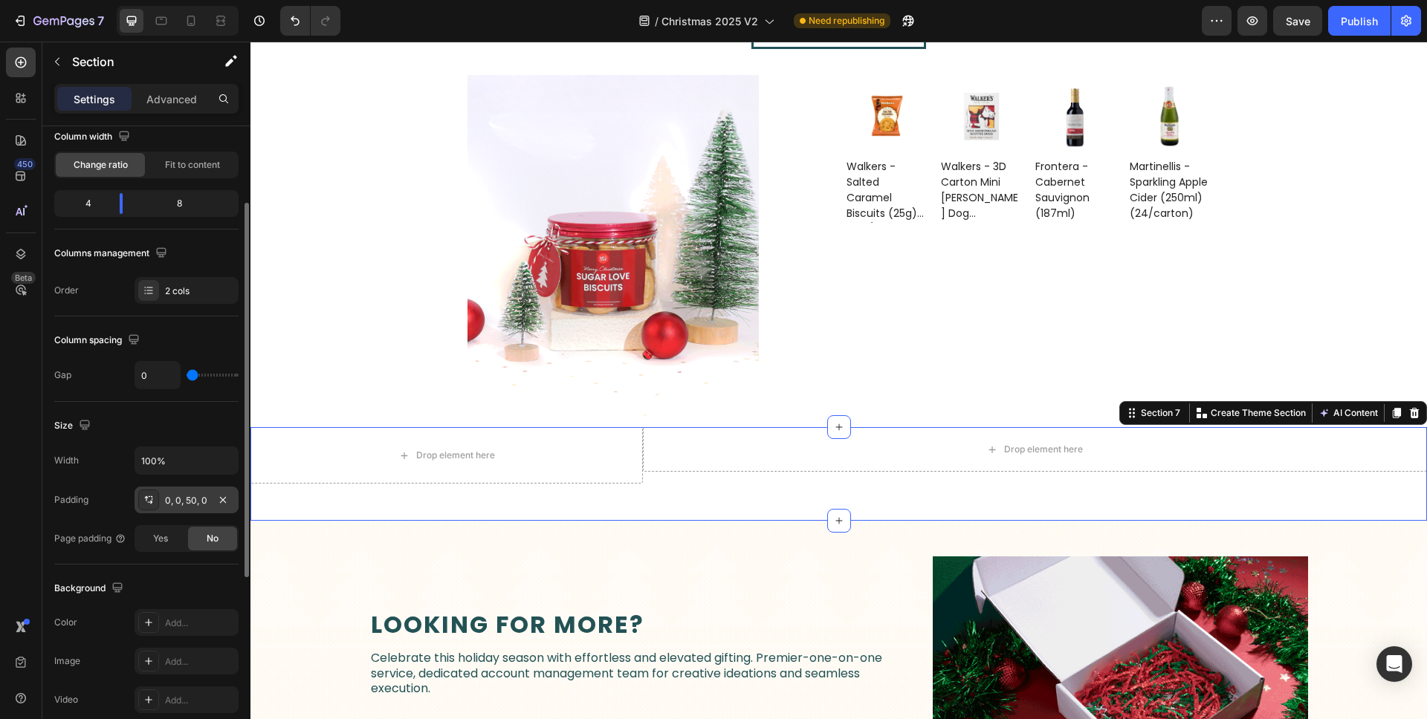
click at [206, 499] on div "0, 0, 50, 0" at bounding box center [186, 500] width 43 height 13
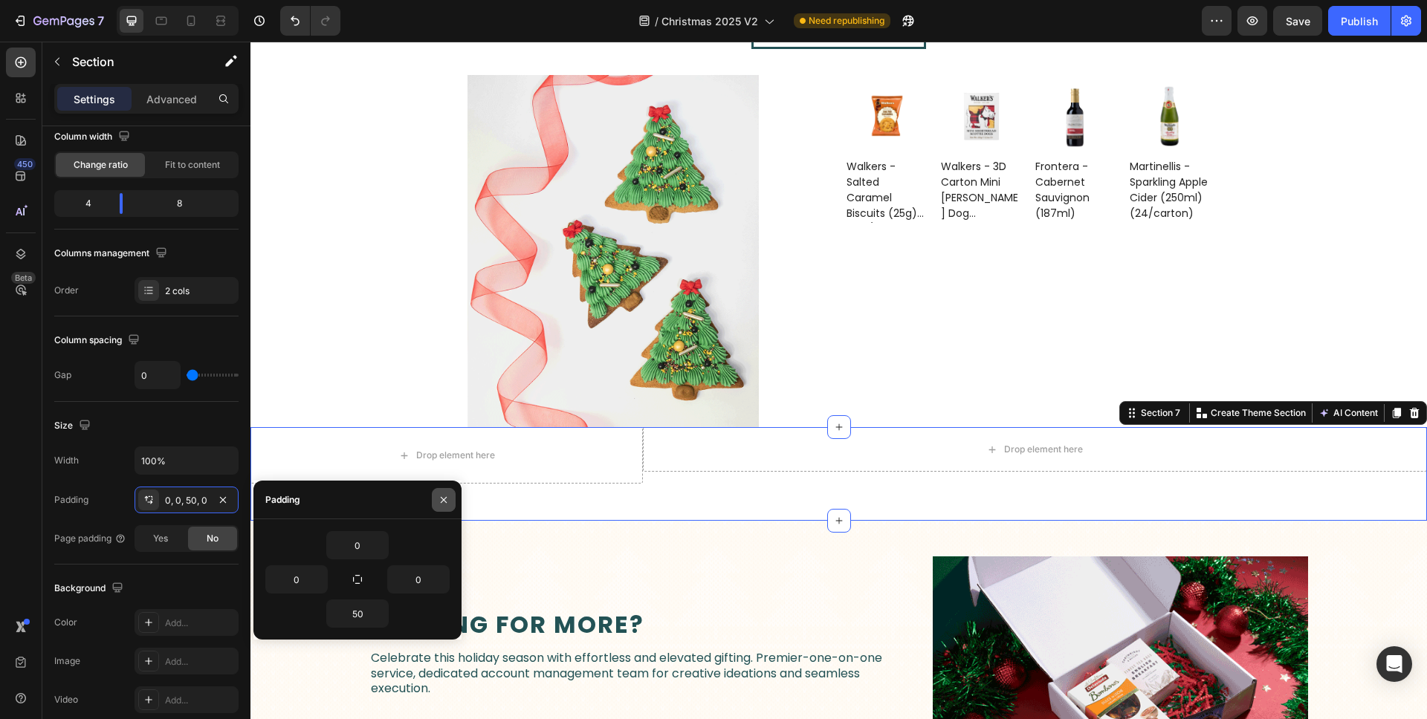
click at [445, 502] on icon "button" at bounding box center [444, 499] width 6 height 6
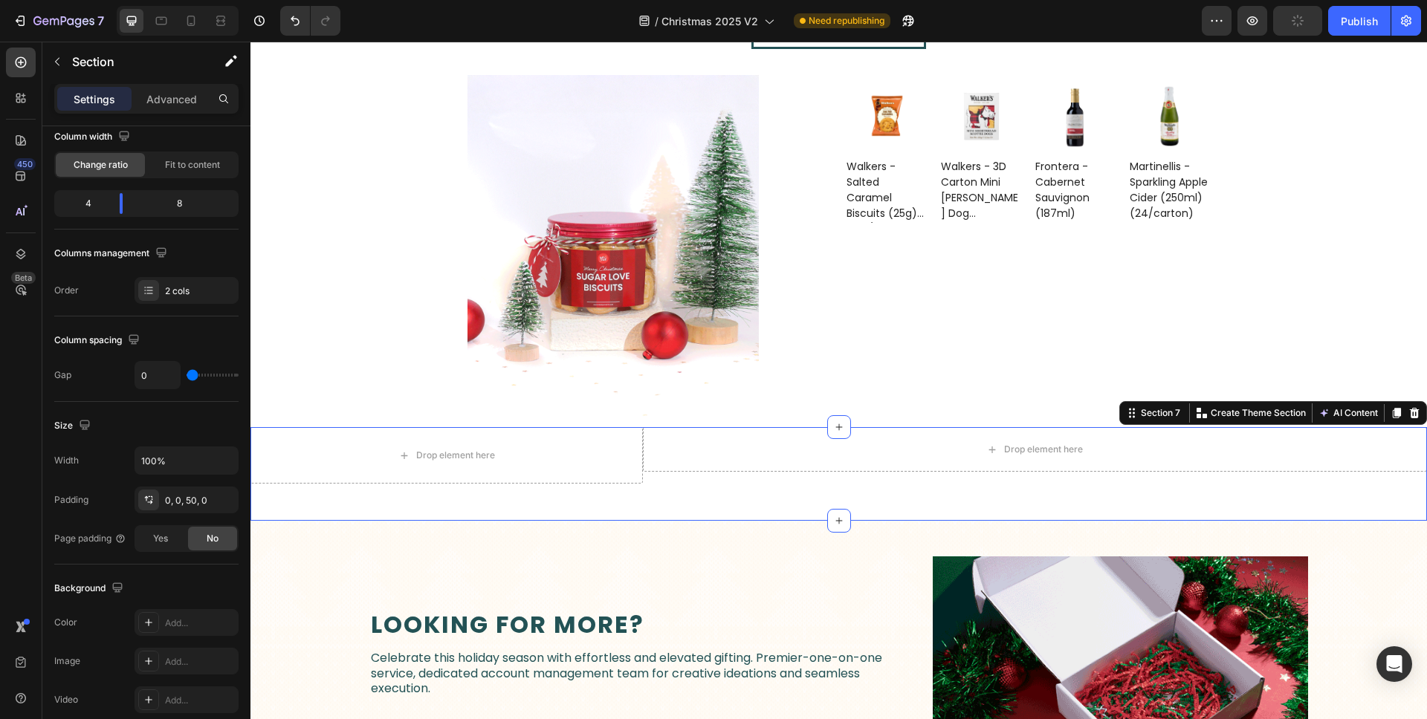
click at [572, 495] on div "Drop element here Drop element here Row Section 7 Create Theme Section AI Conte…" at bounding box center [838, 474] width 1176 height 94
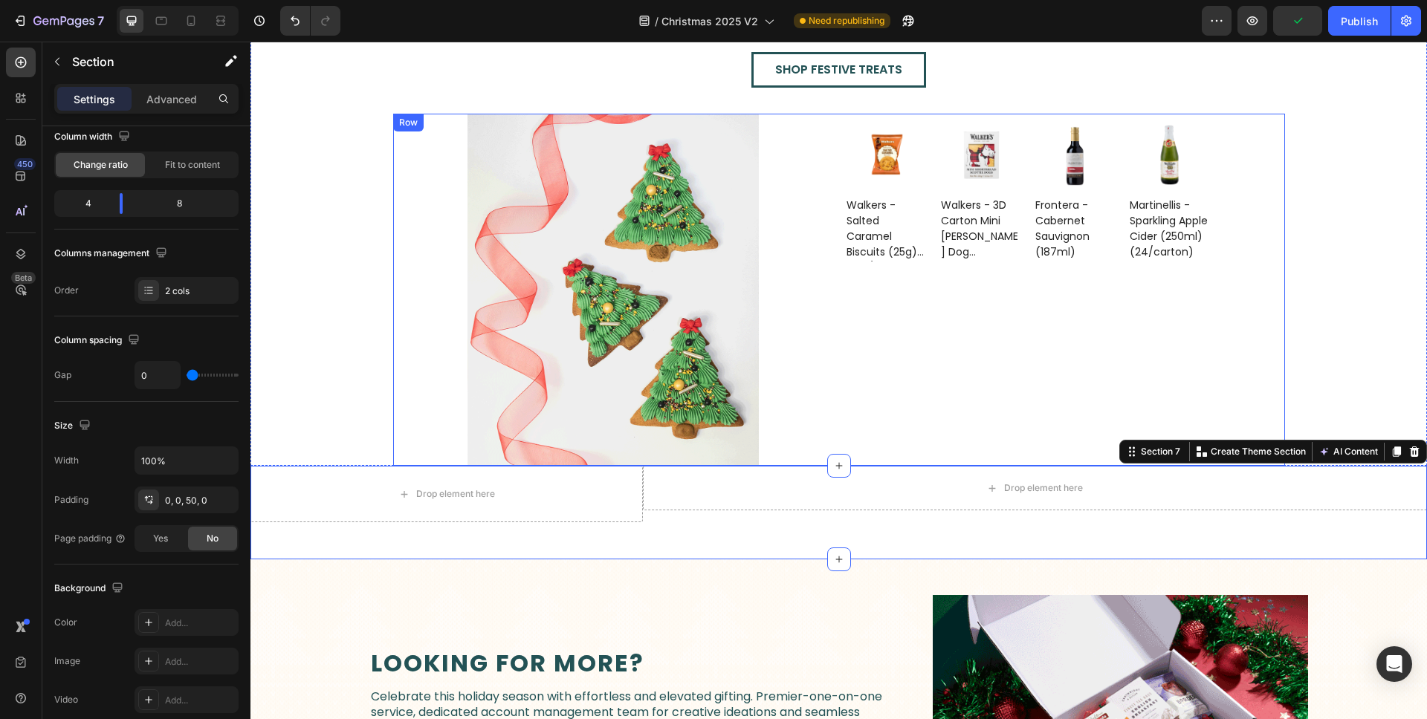
scroll to position [2434, 0]
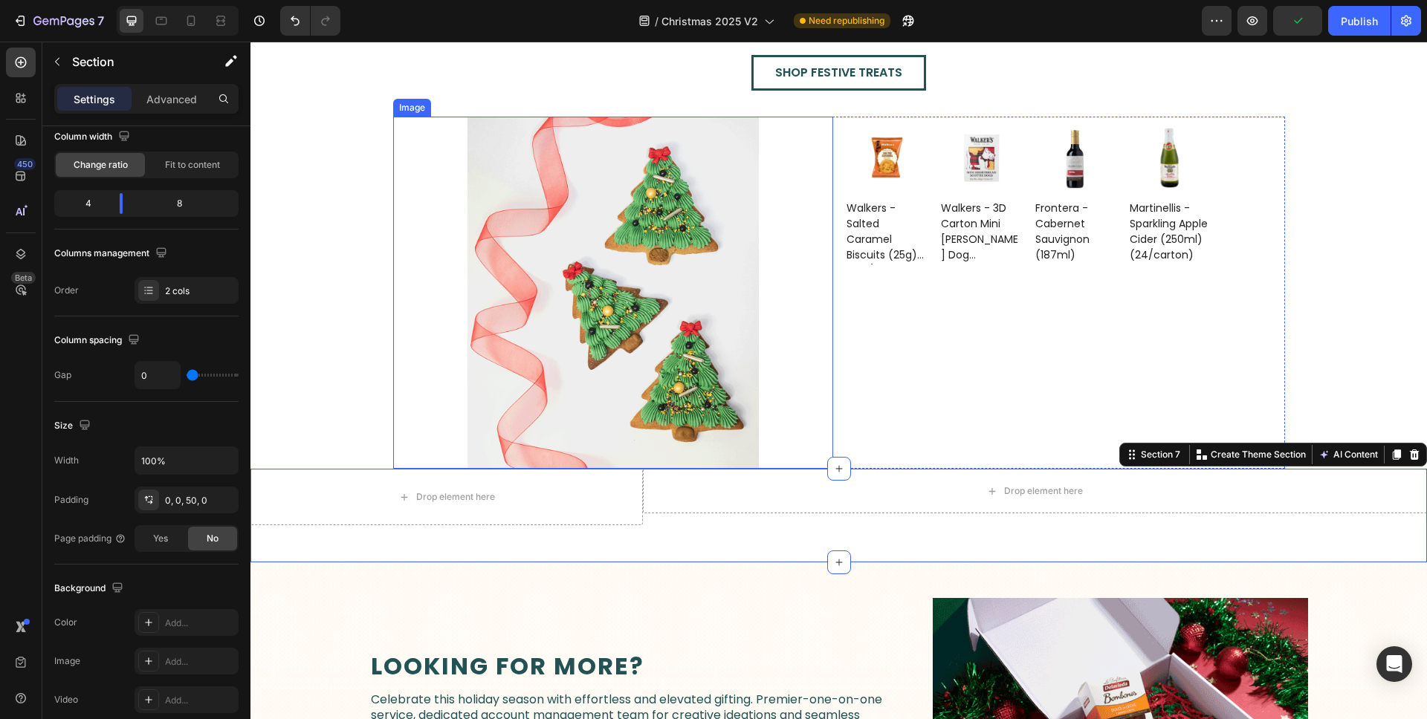
click at [409, 108] on div "Image" at bounding box center [412, 107] width 32 height 13
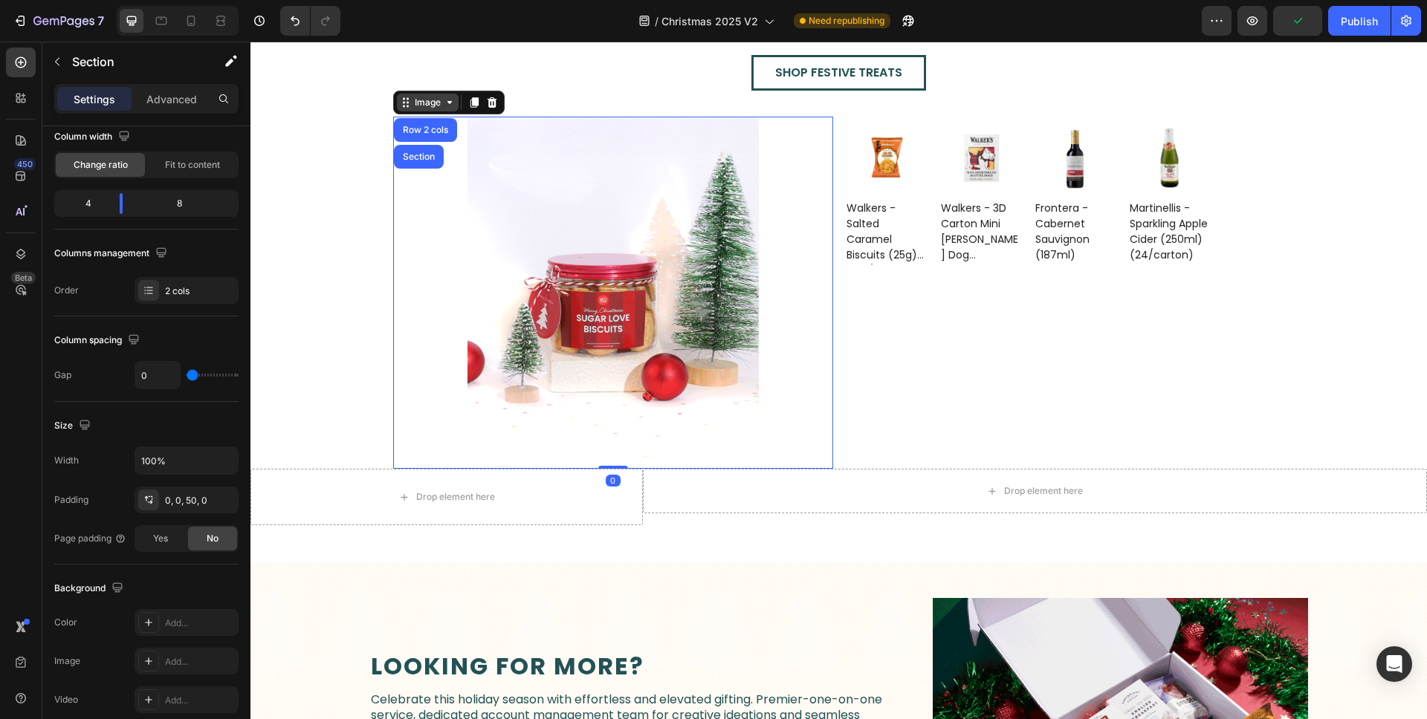
scroll to position [0, 0]
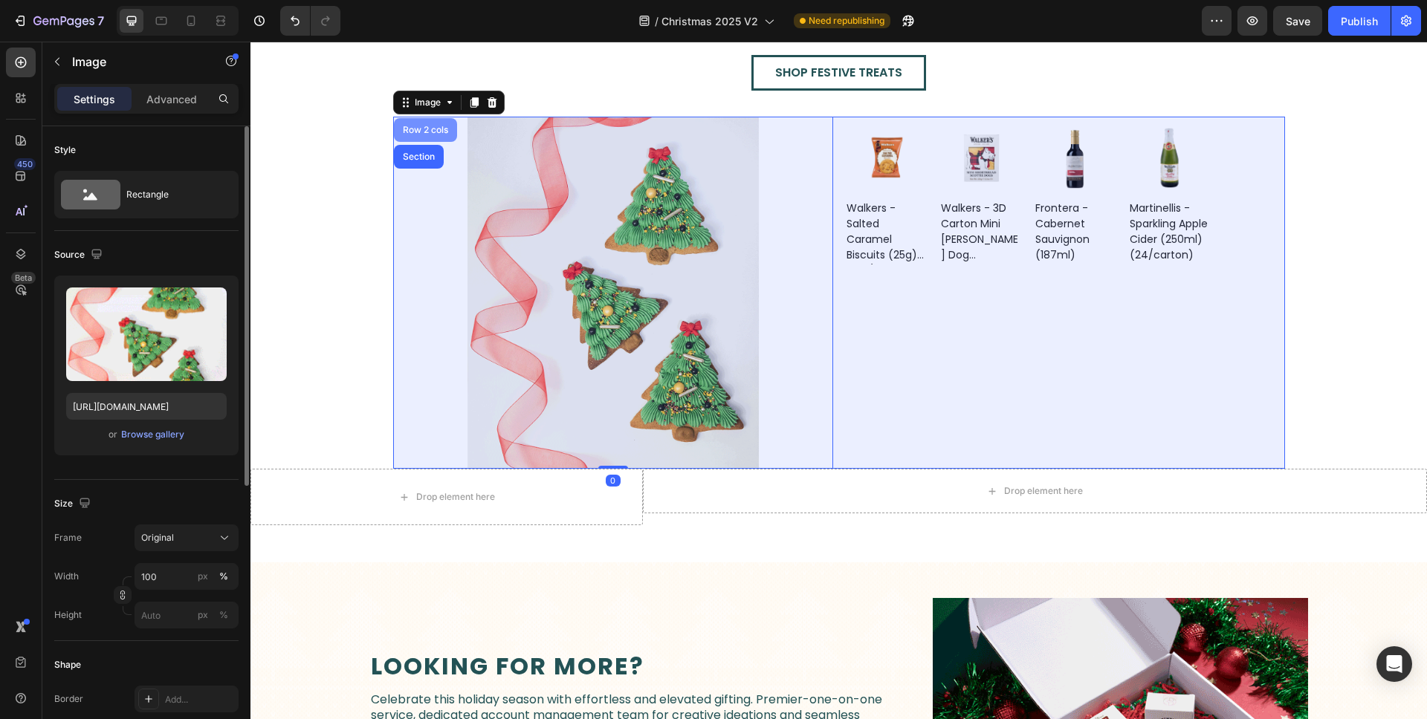
click at [414, 126] on div "Row 2 cols" at bounding box center [425, 130] width 51 height 9
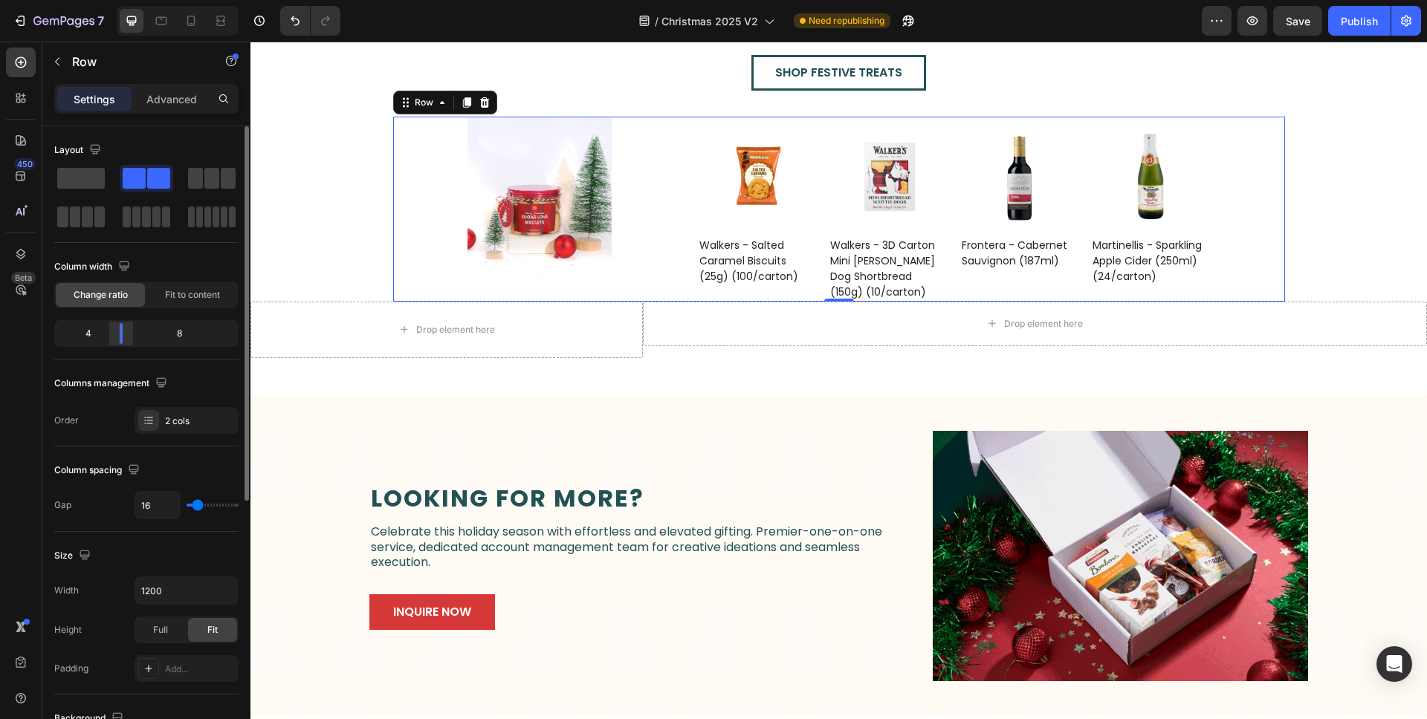
drag, startPoint x: 148, startPoint y: 336, endPoint x: 252, endPoint y: 327, distance: 104.4
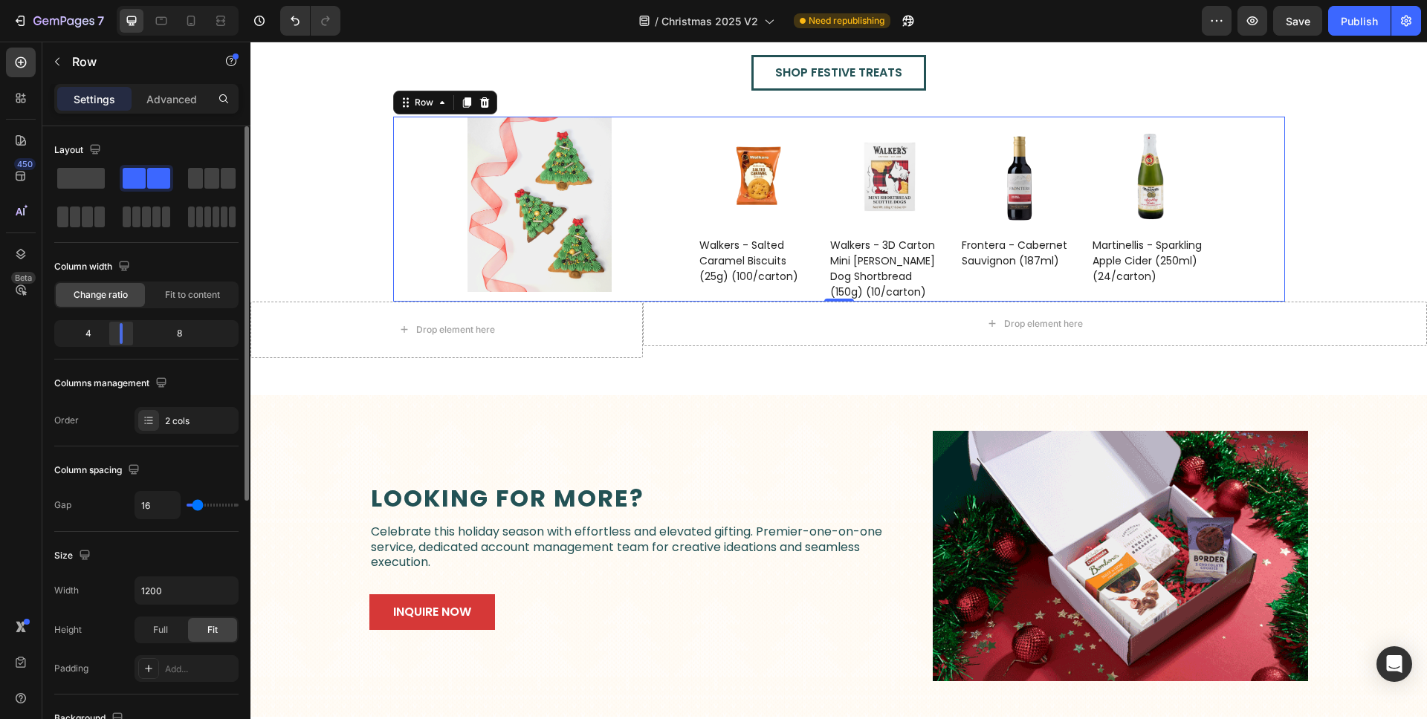
click at [122, 336] on div at bounding box center [121, 333] width 27 height 21
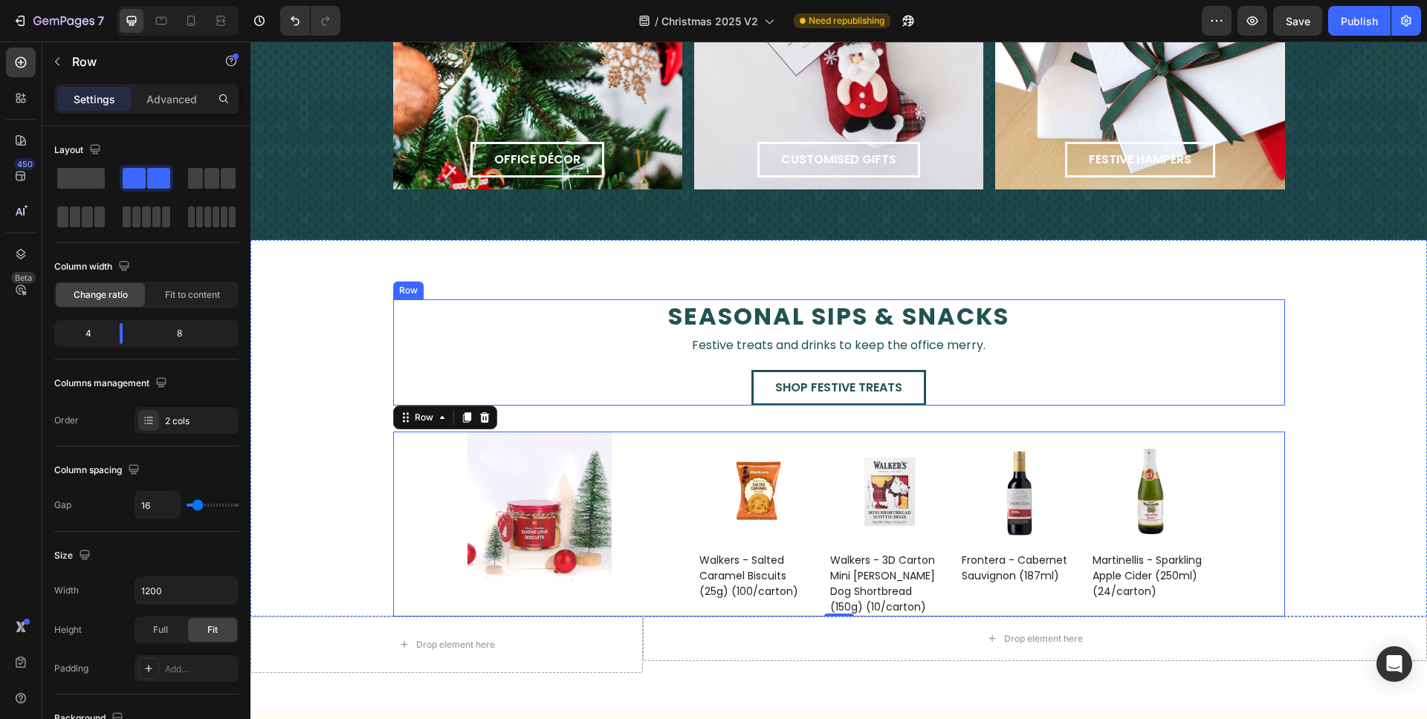
scroll to position [2112, 0]
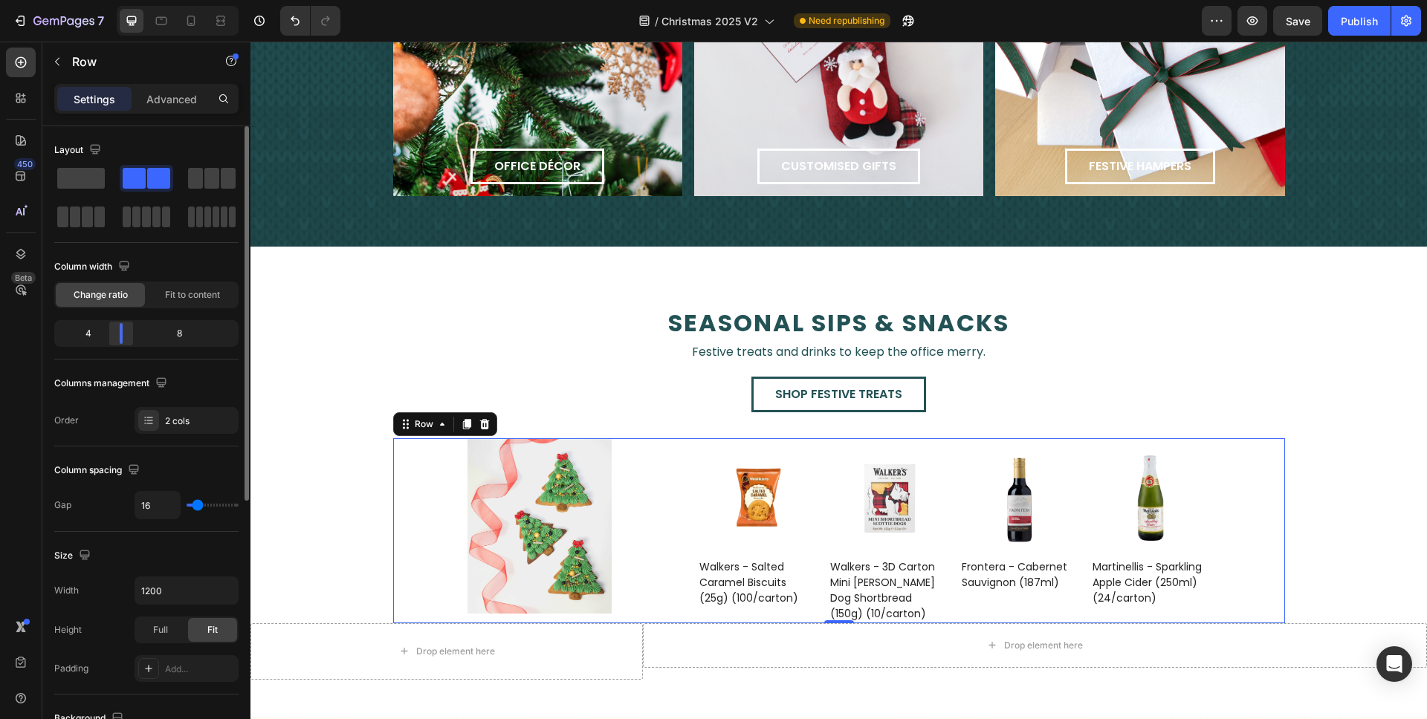
click at [120, 337] on div at bounding box center [121, 333] width 3 height 21
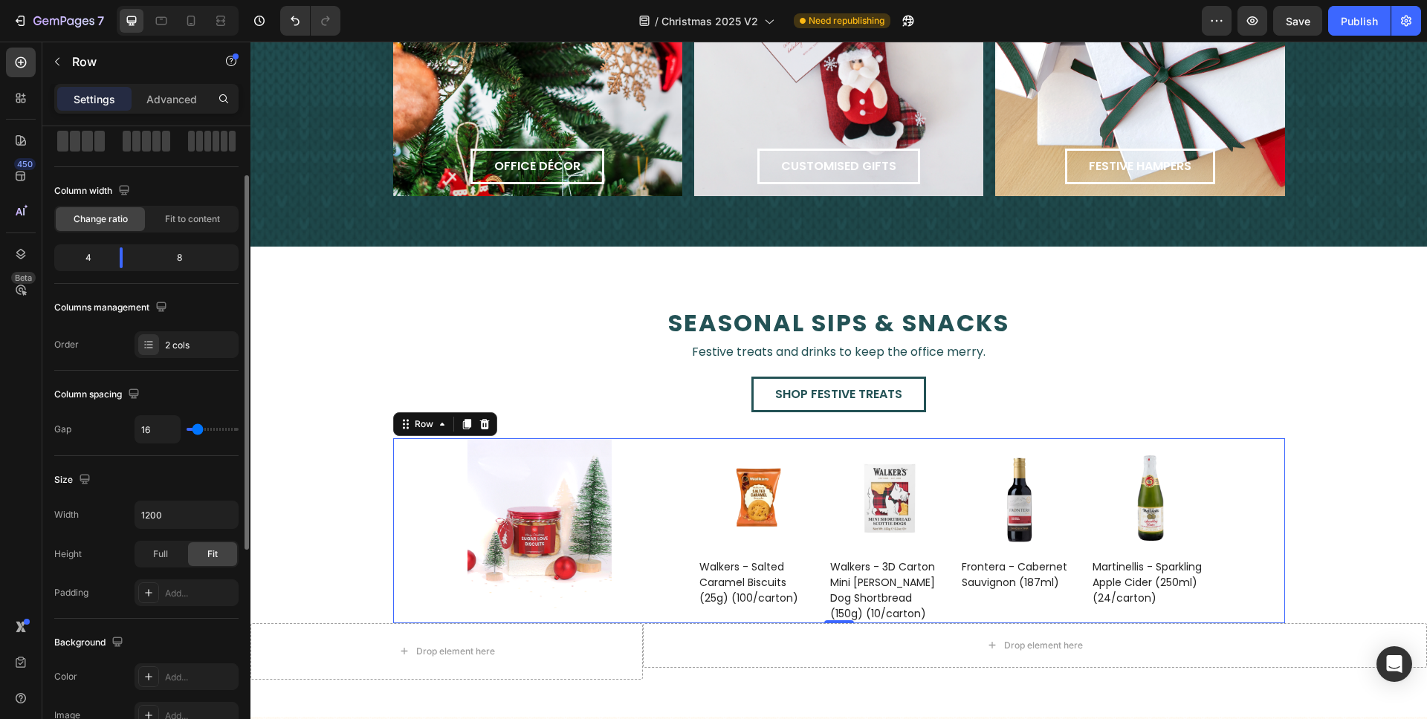
scroll to position [79, 0]
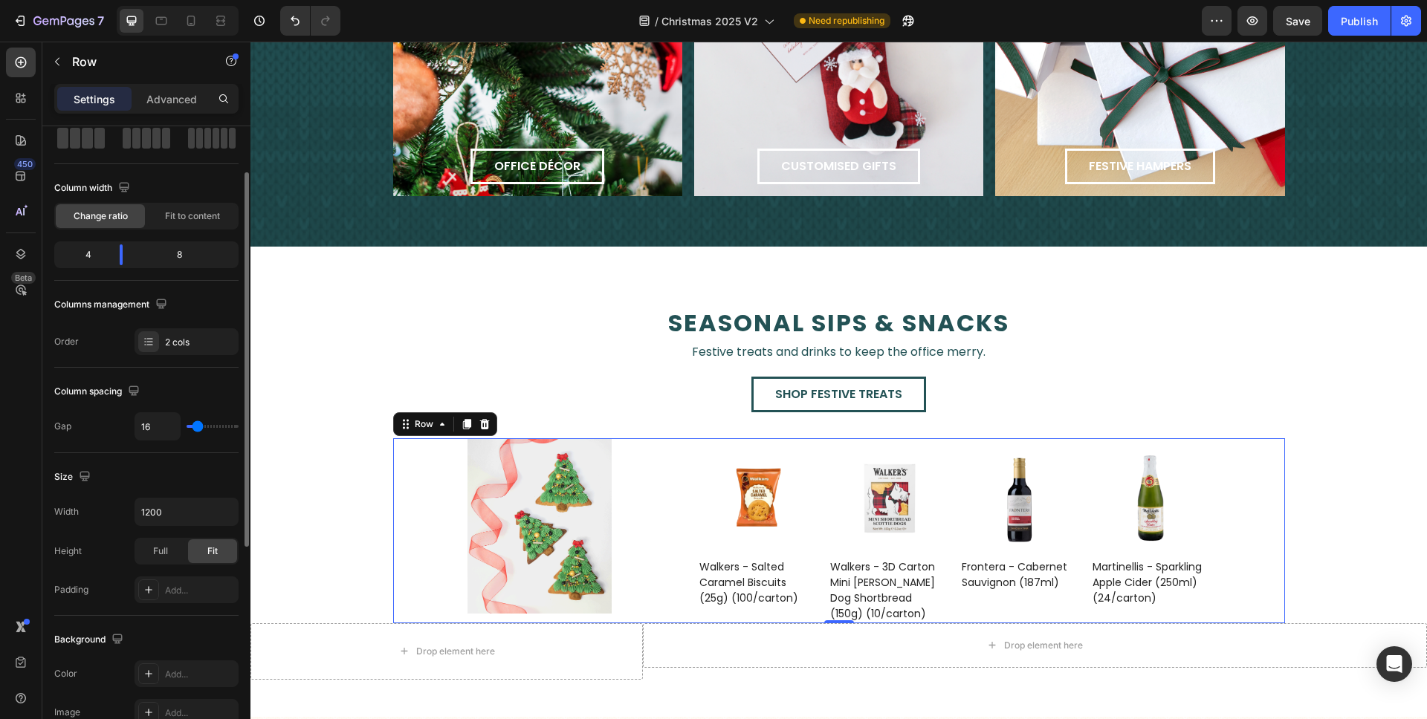
type input "0"
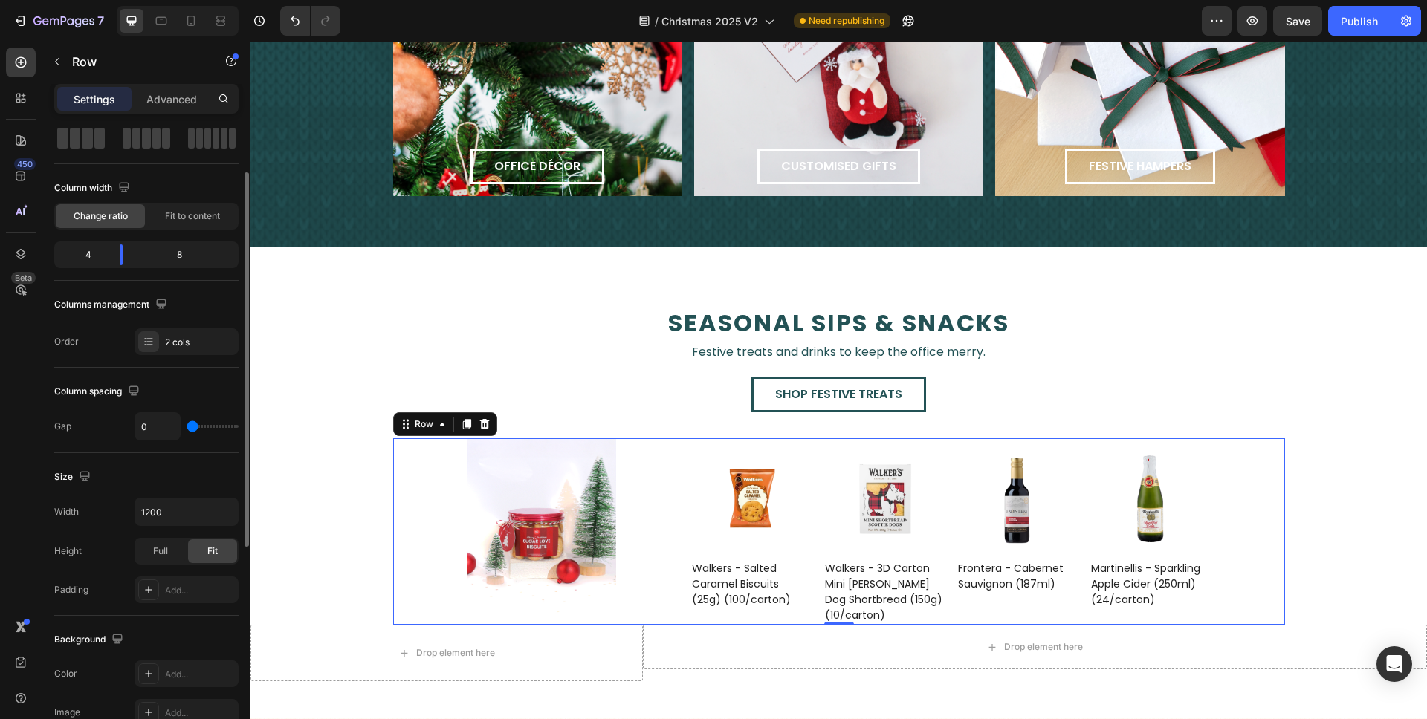
drag, startPoint x: 198, startPoint y: 426, endPoint x: 68, endPoint y: 427, distance: 129.3
type input "0"
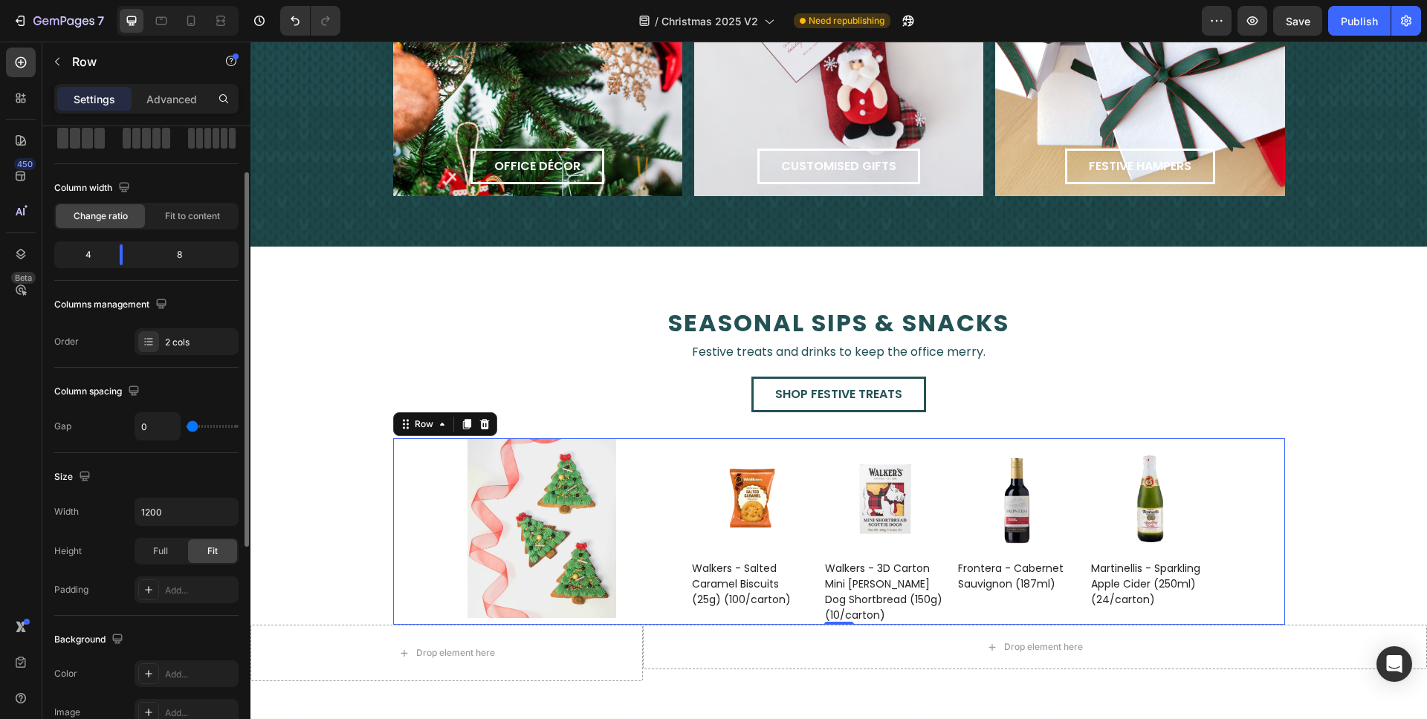
click at [187, 428] on input "range" at bounding box center [213, 426] width 52 height 3
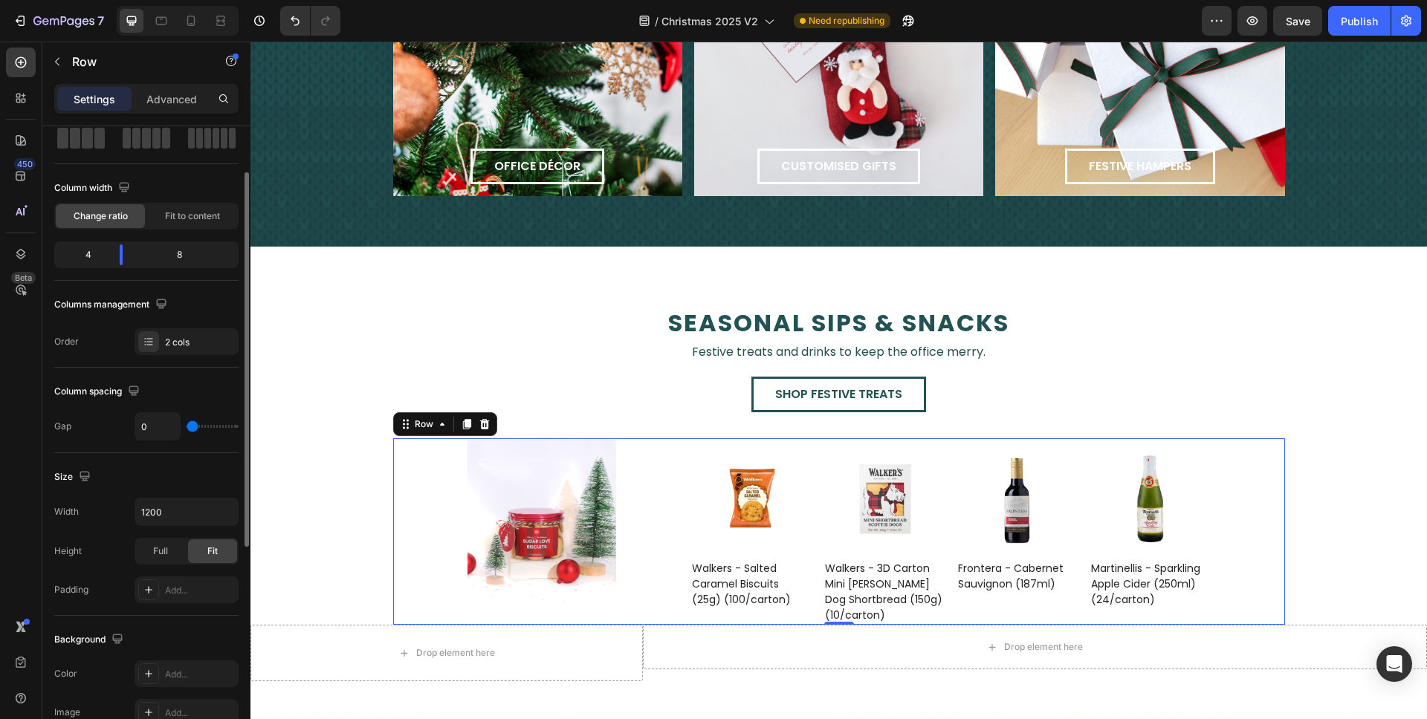
type input "11"
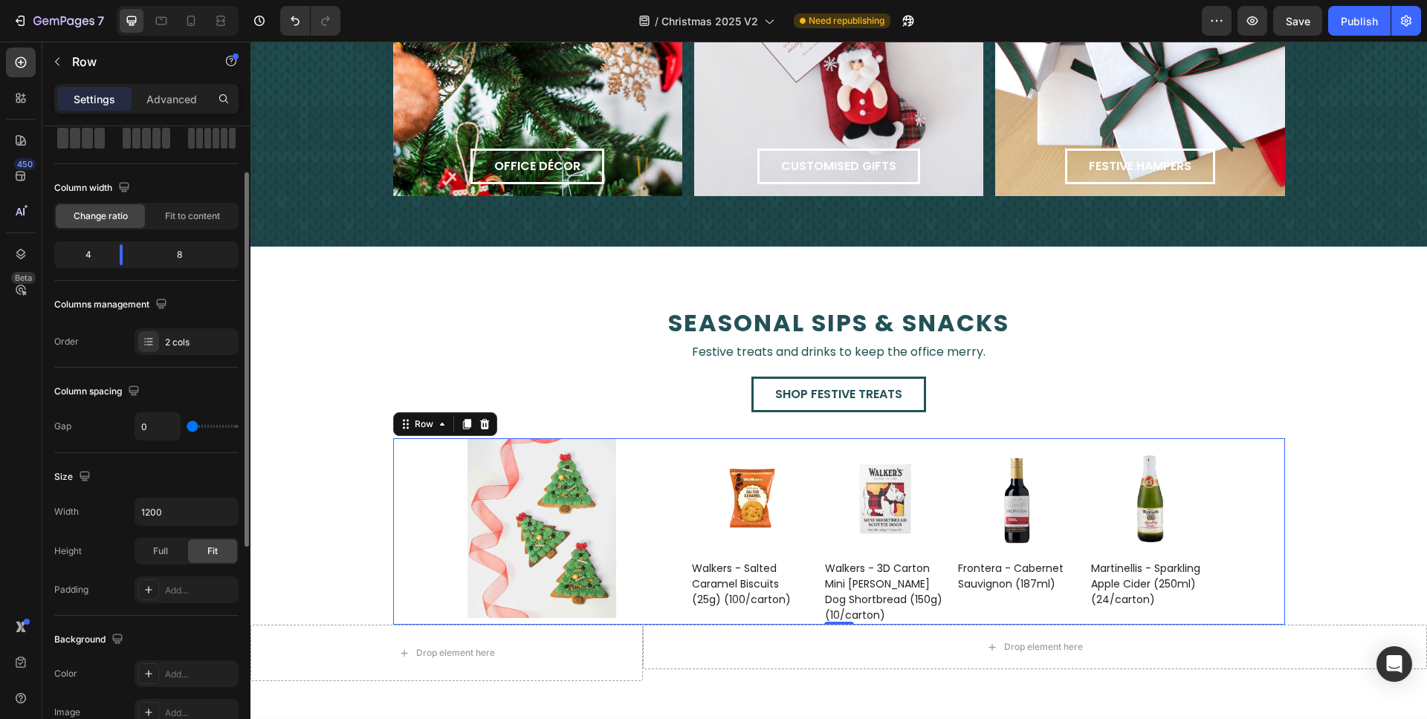
type input "11"
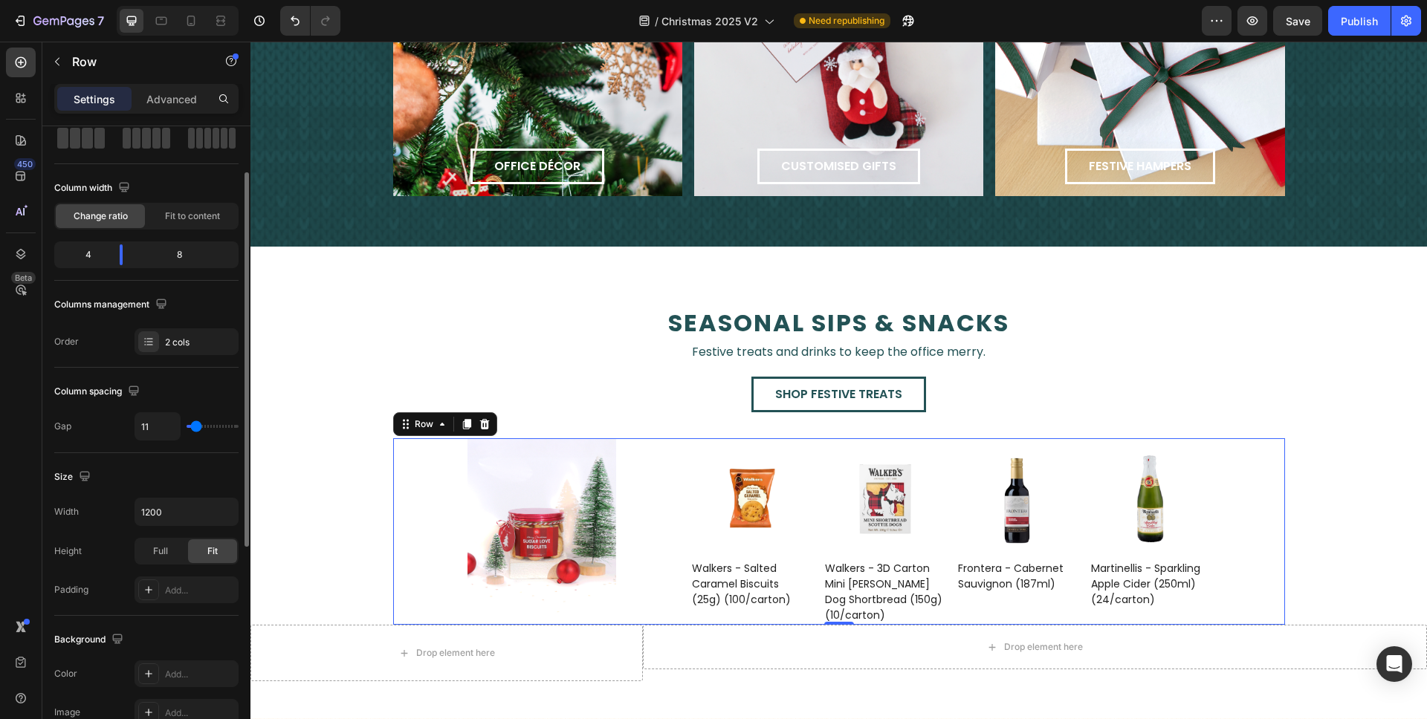
type input "12"
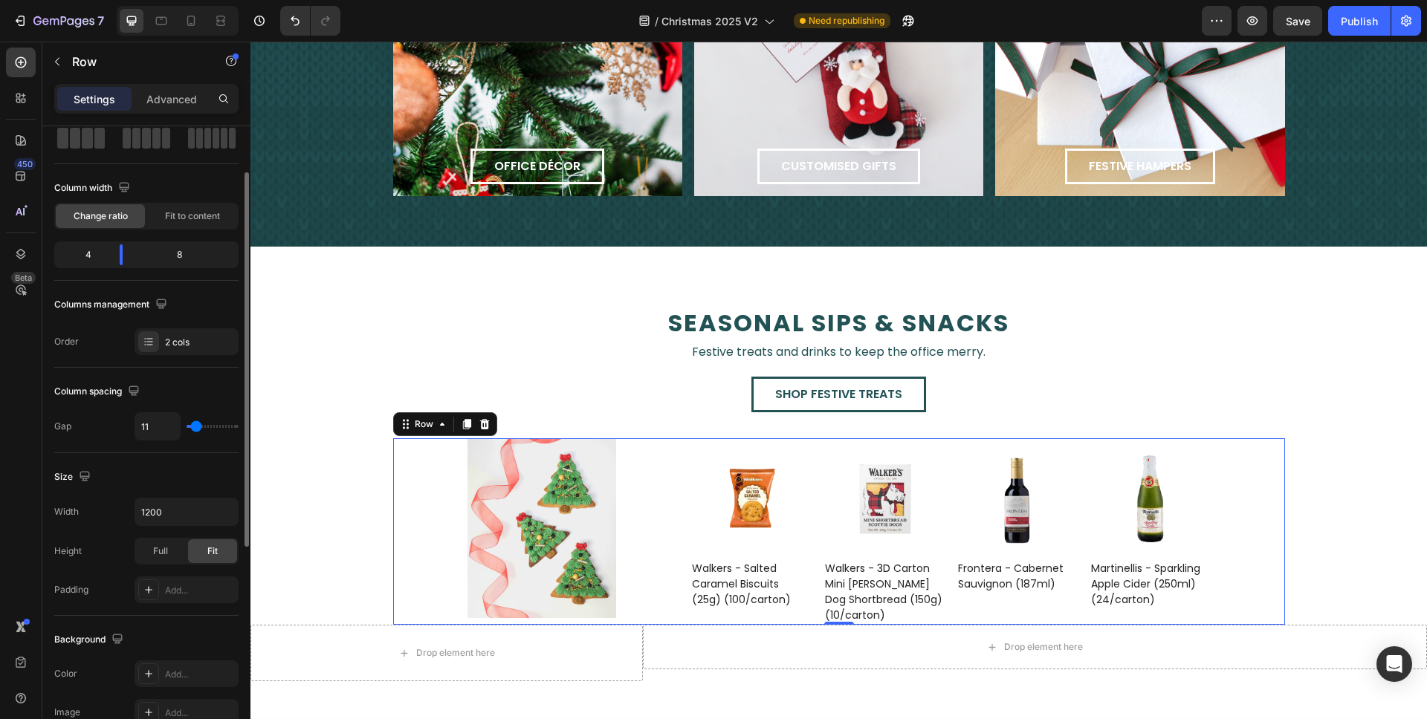
type input "12"
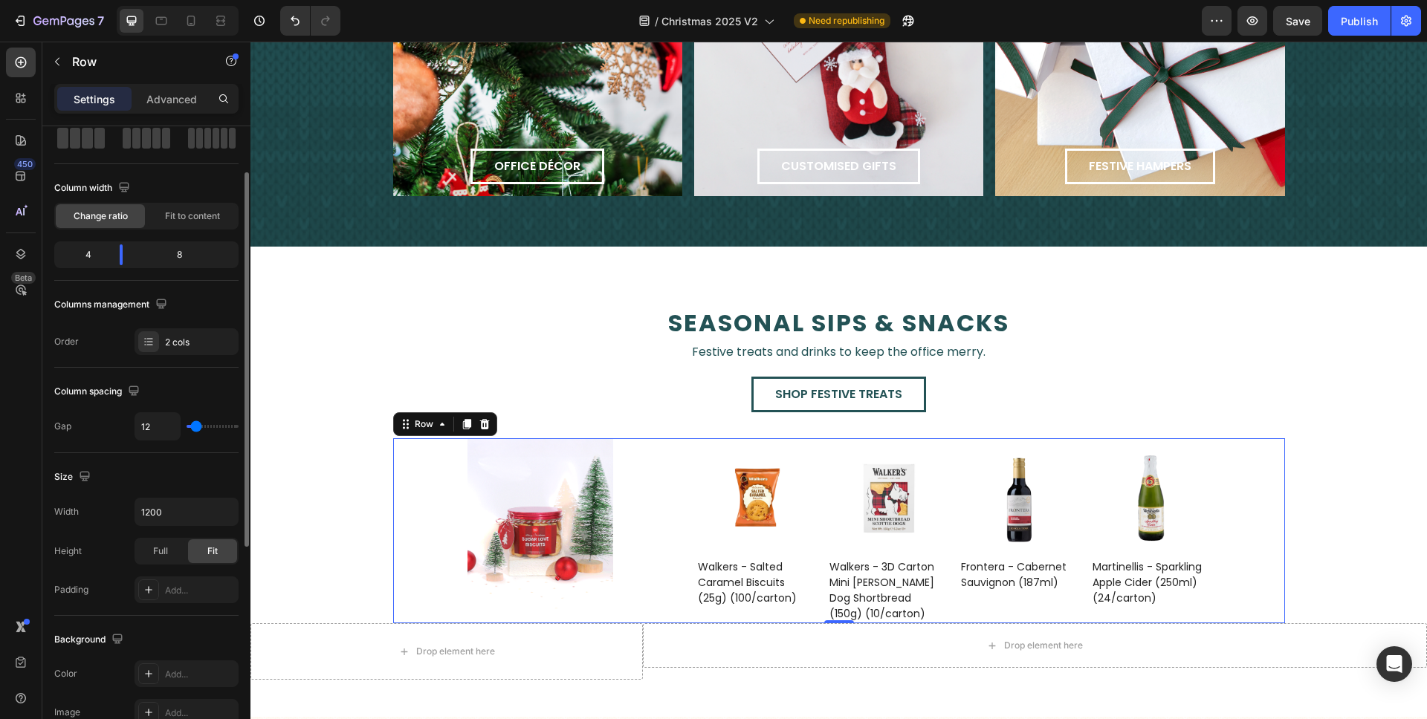
type input "13"
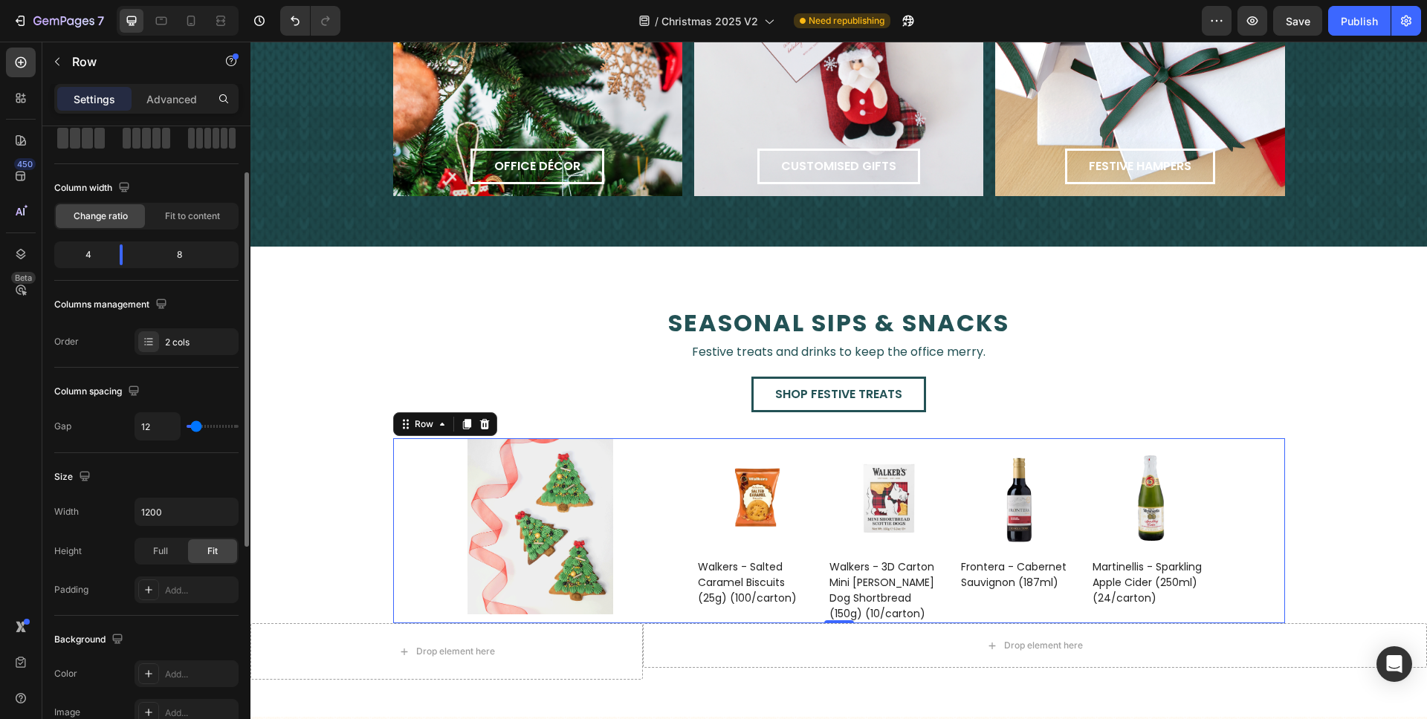
type input "13"
type input "17"
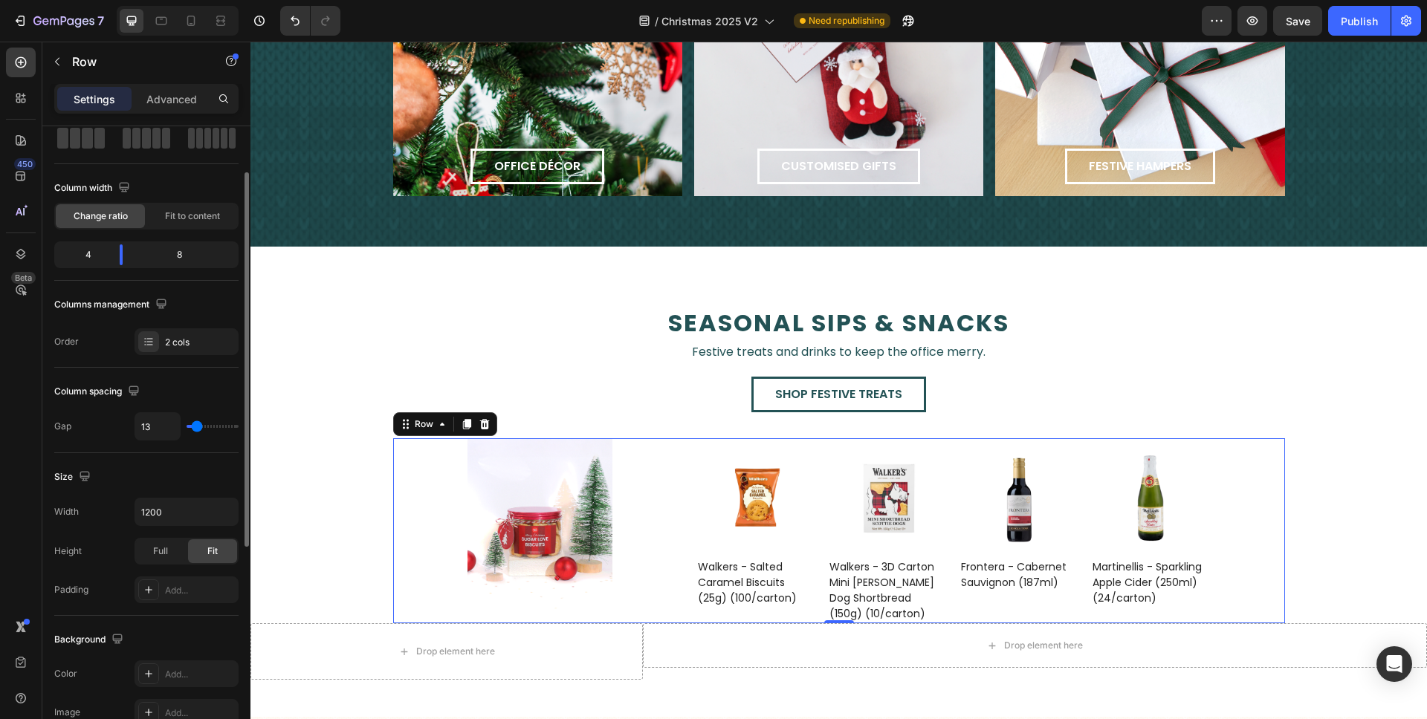
type input "17"
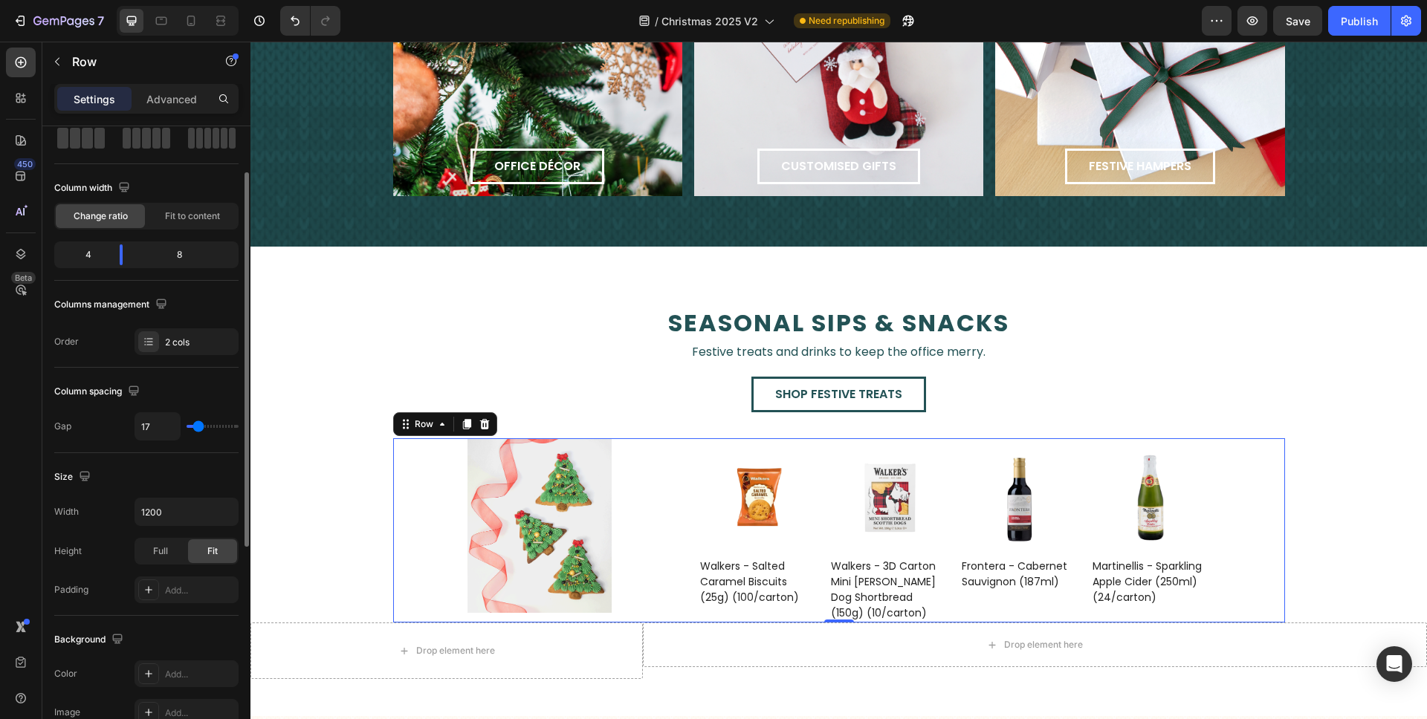
type input "12"
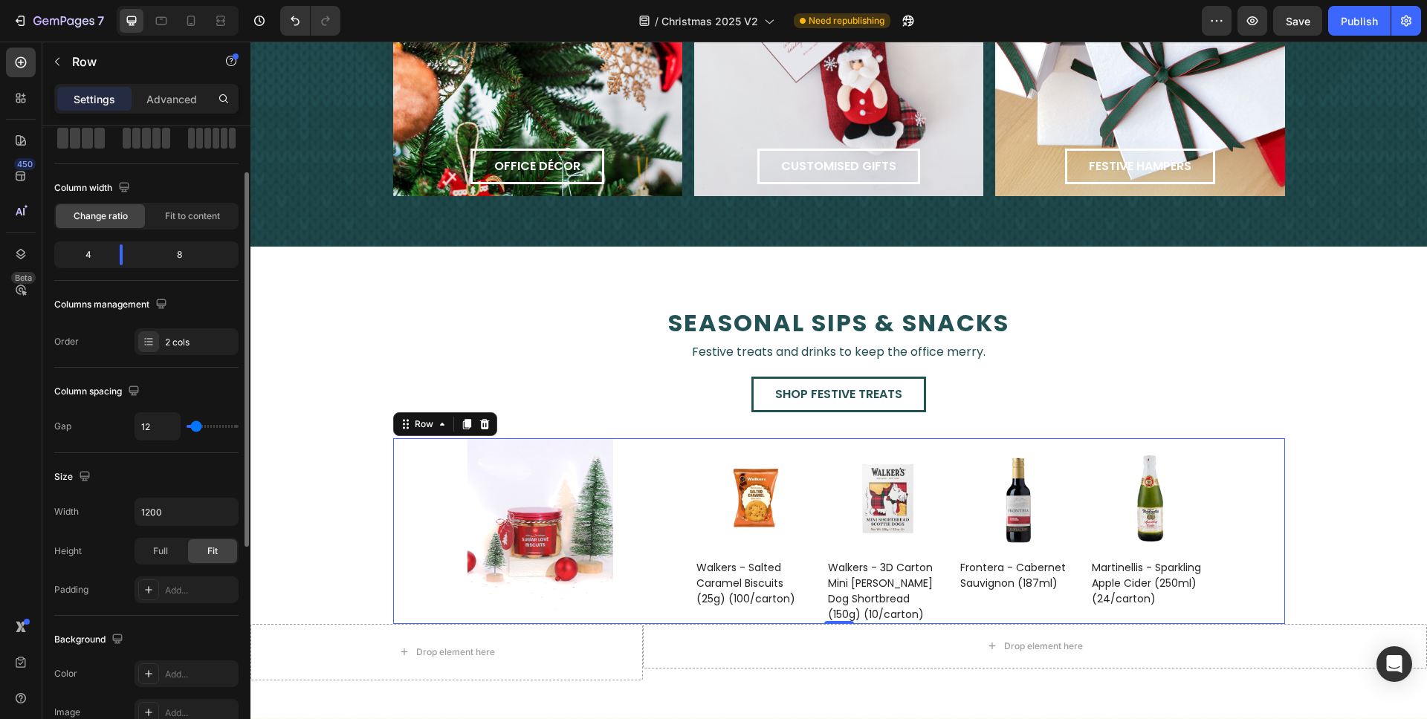
type input "10"
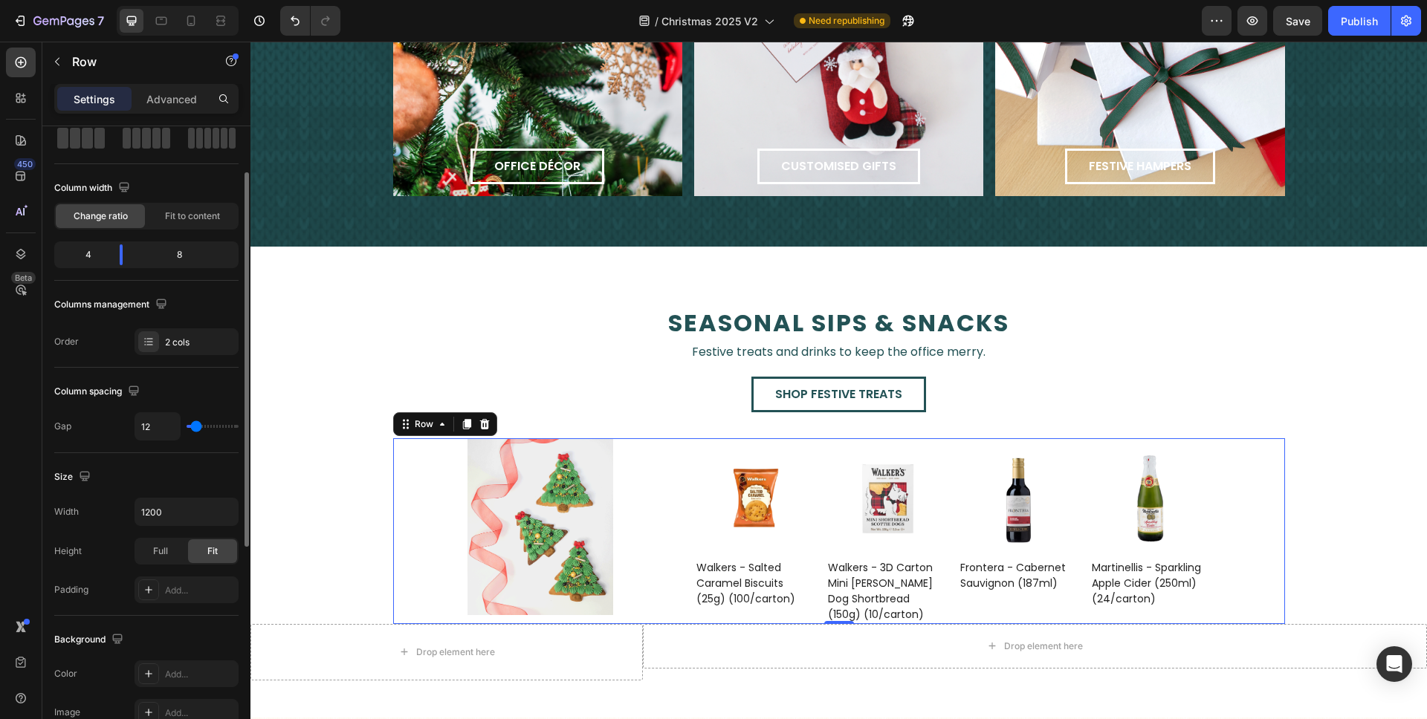
type input "10"
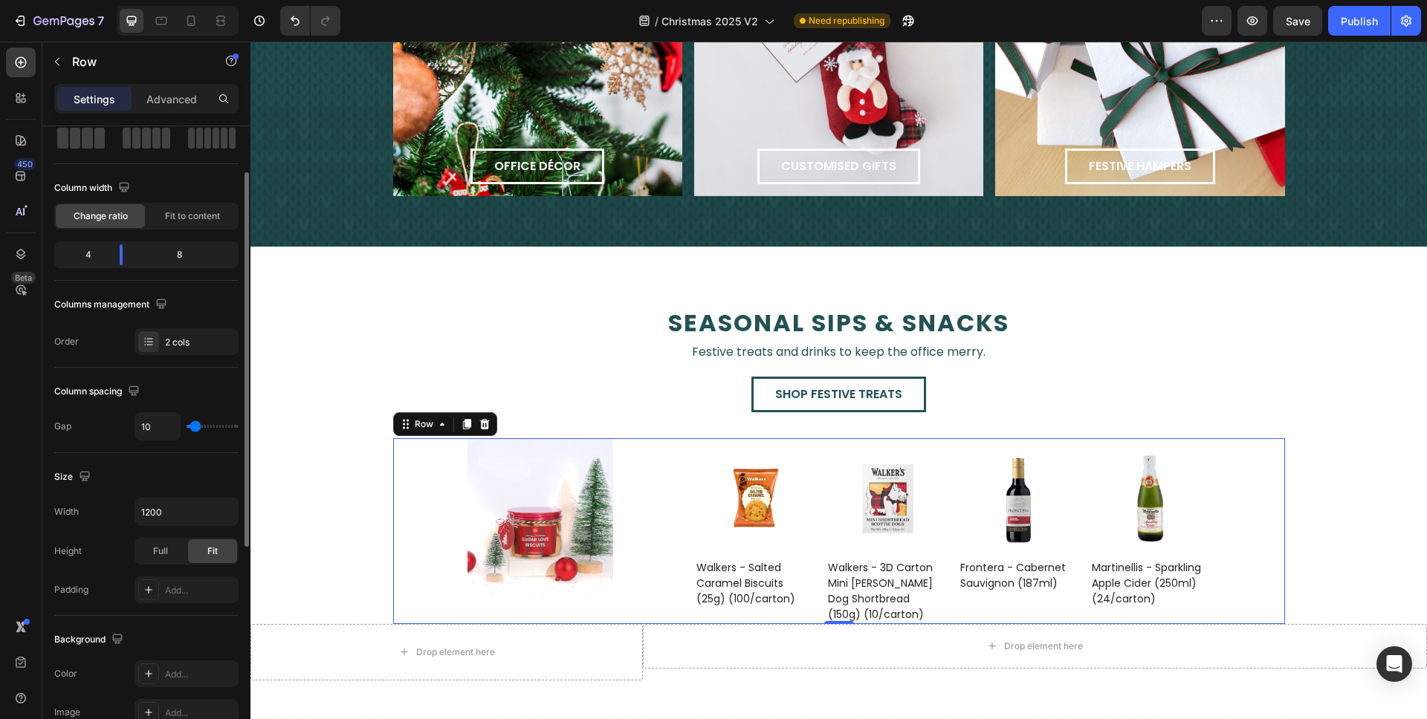
type input "9"
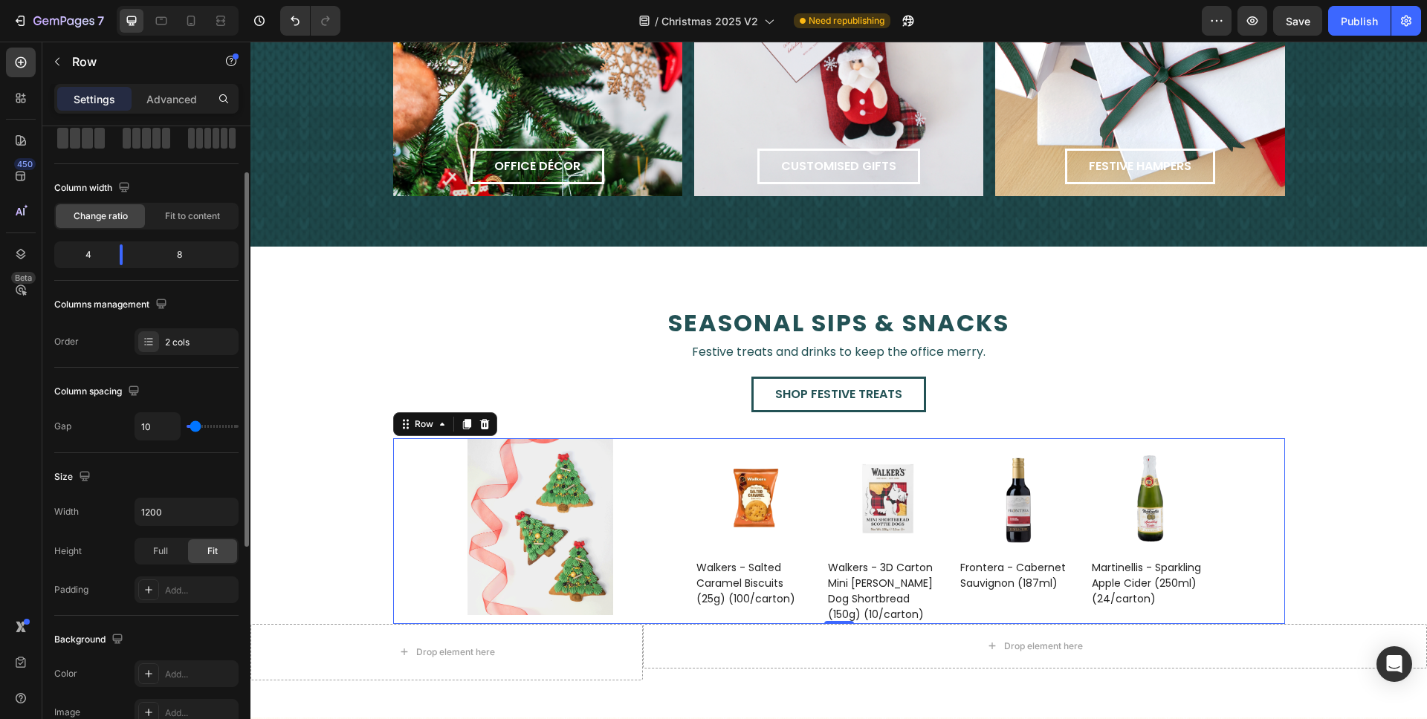
type input "9"
type input "10"
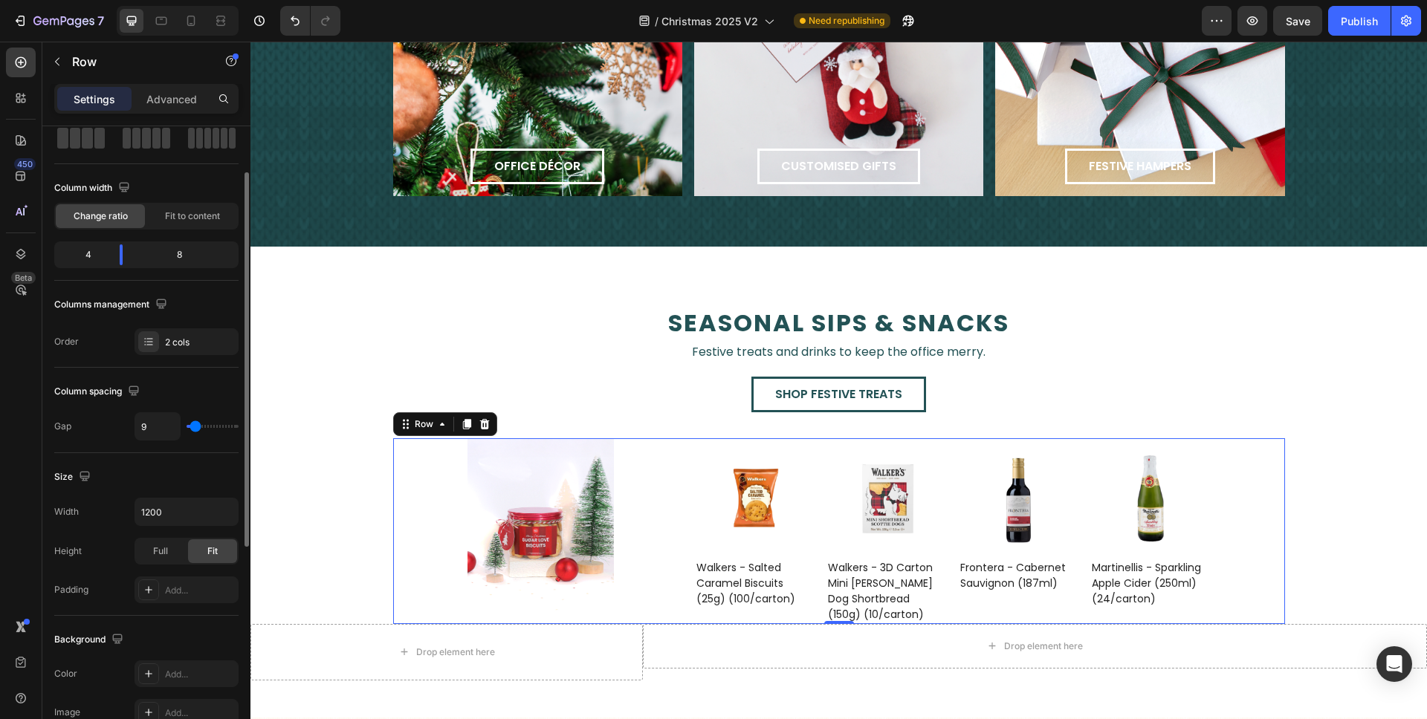
type input "10"
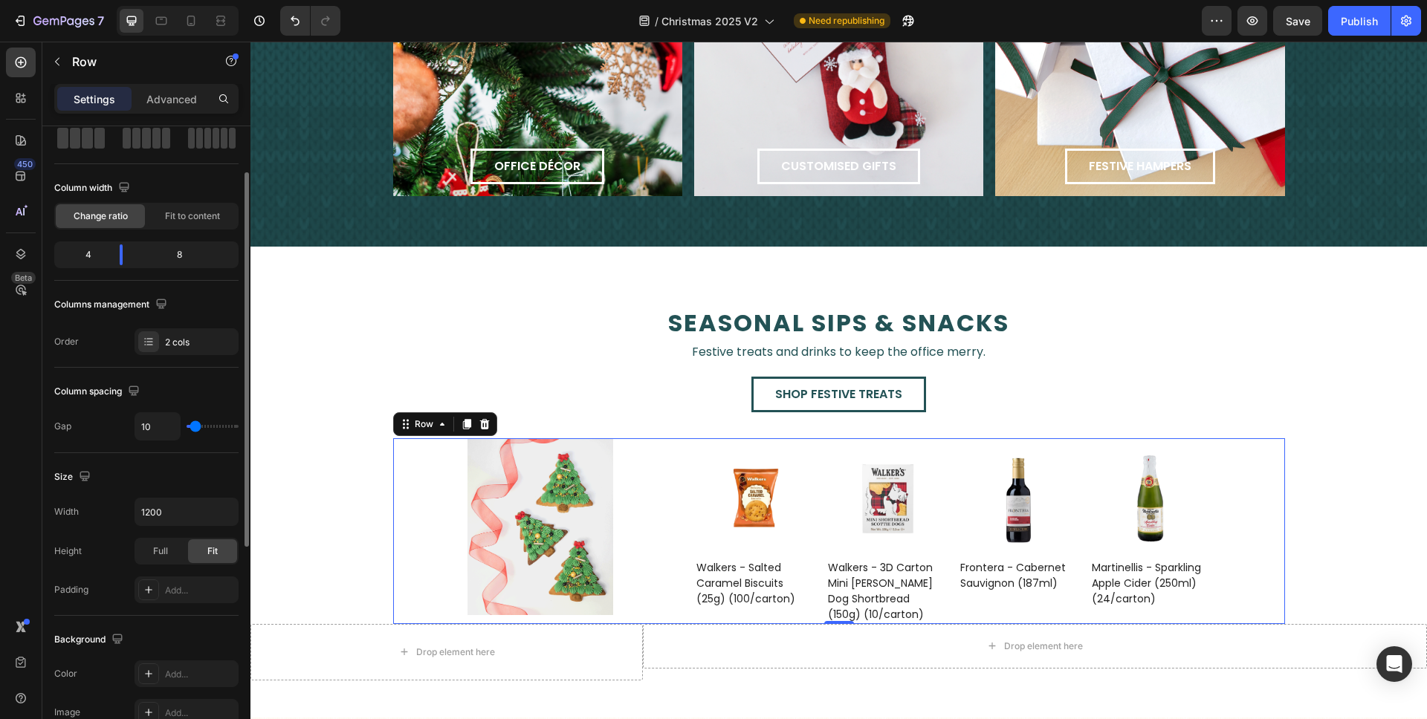
type input "12"
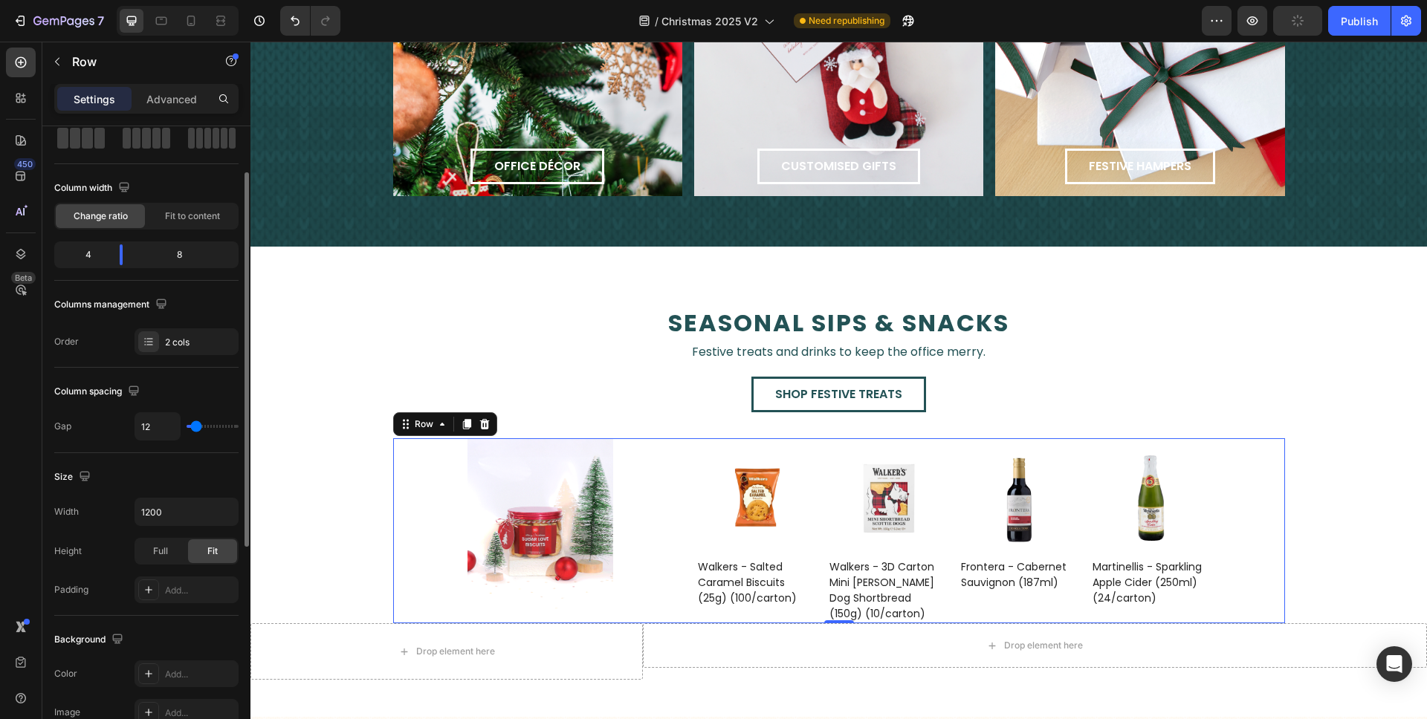
type input "13"
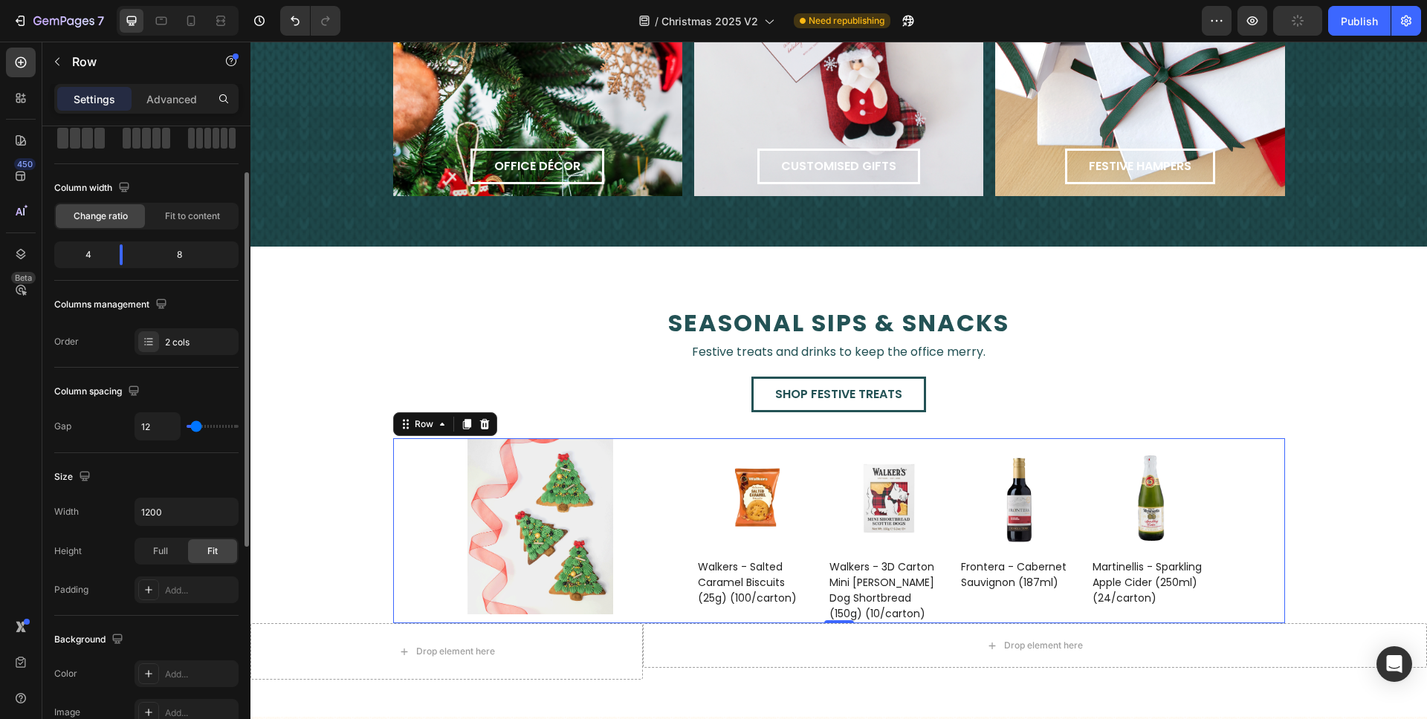
type input "13"
type input "14"
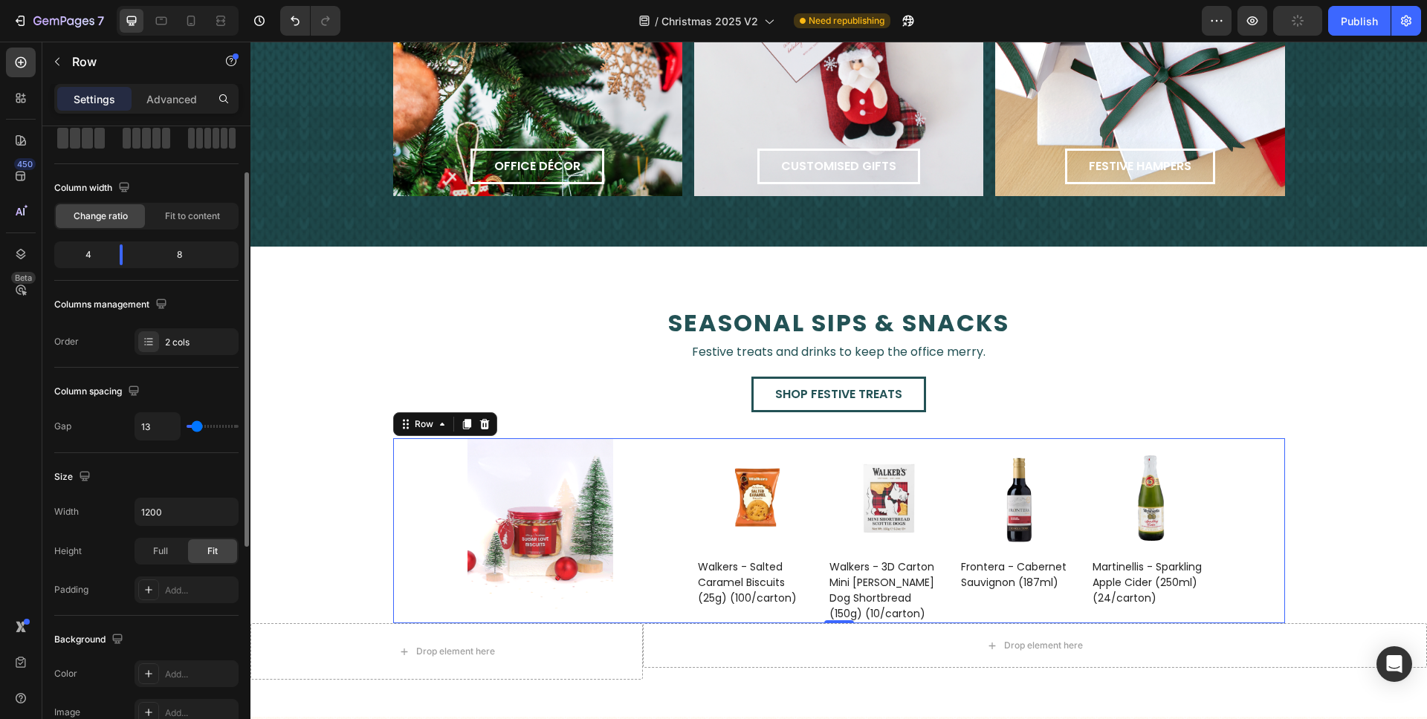
type input "14"
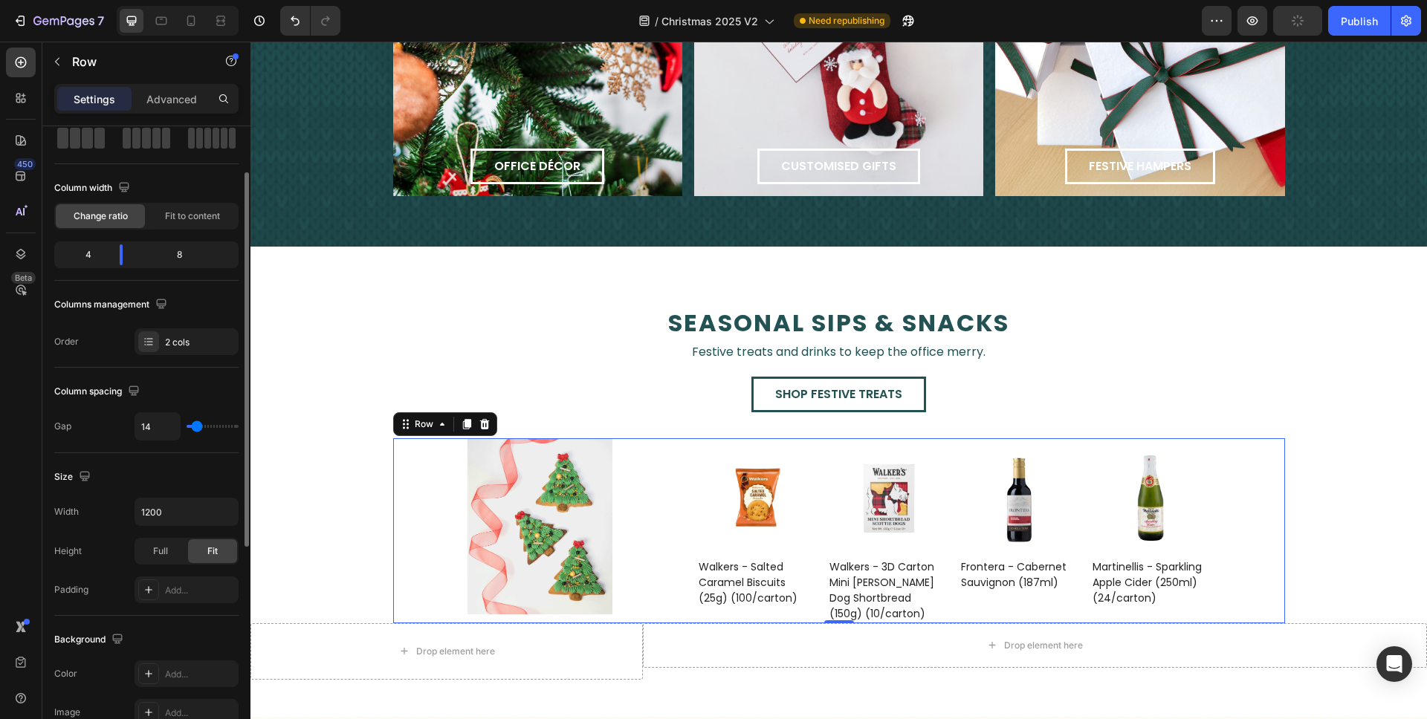
type input "15"
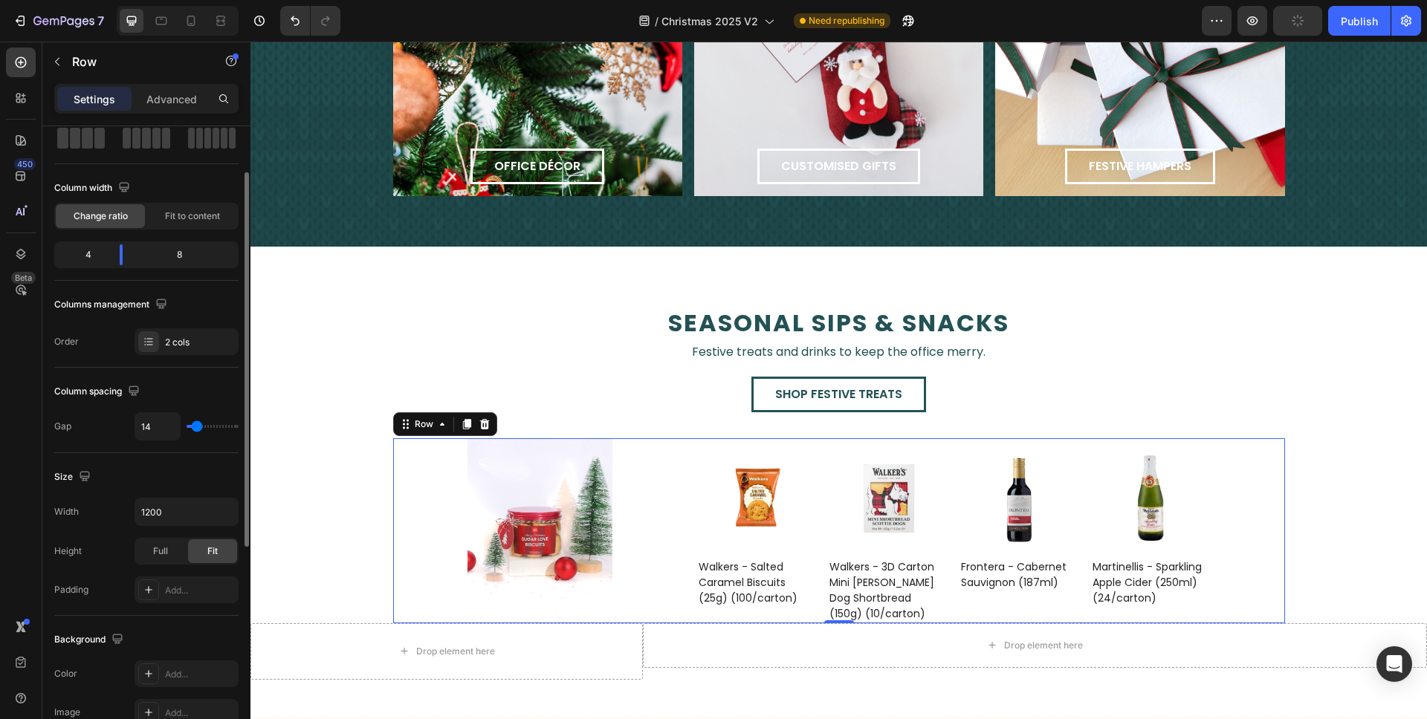
type input "15"
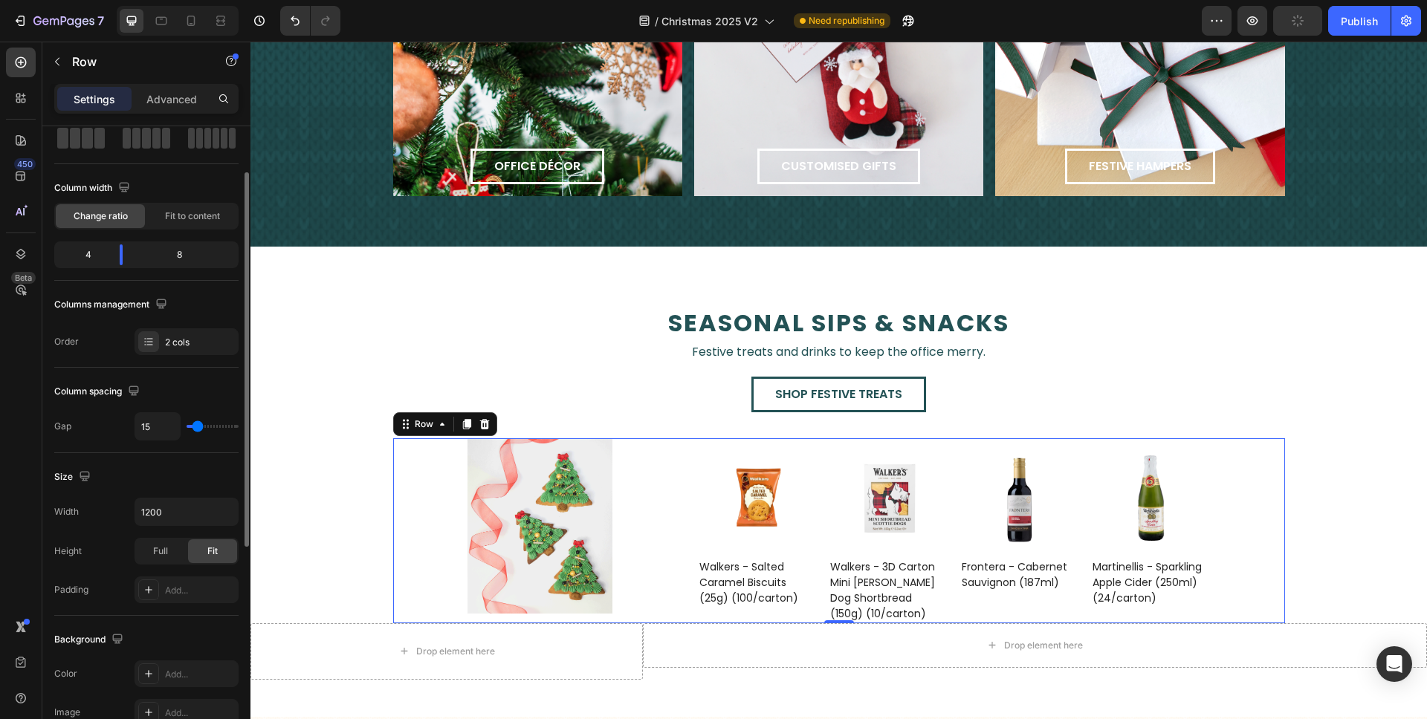
type input "16"
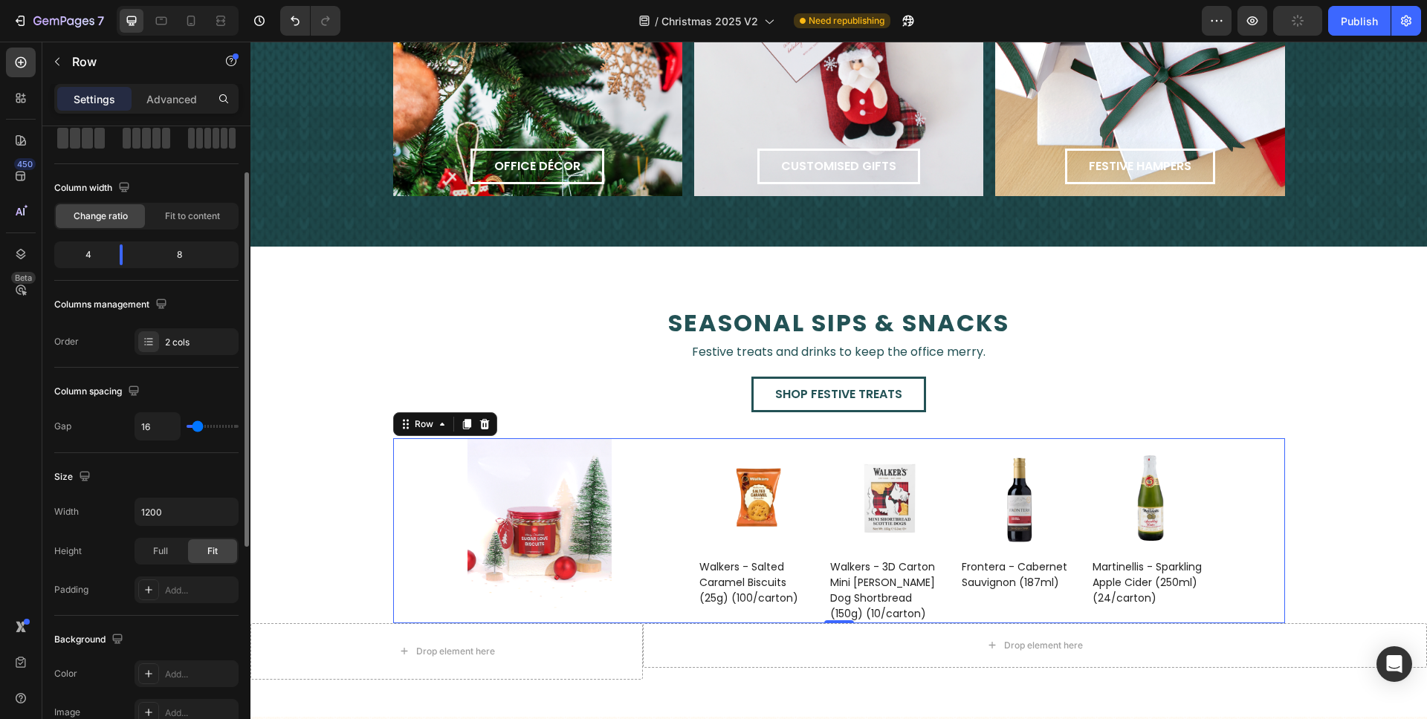
type input "17"
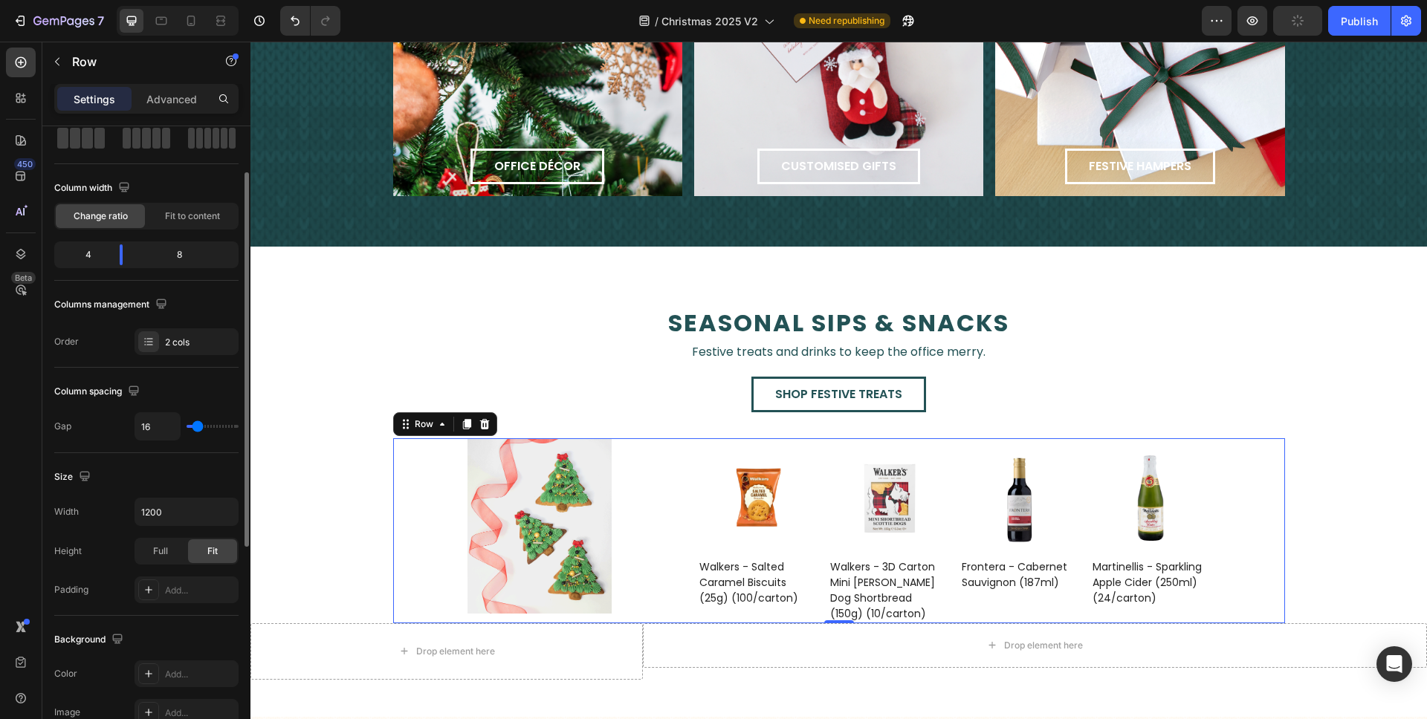
type input "17"
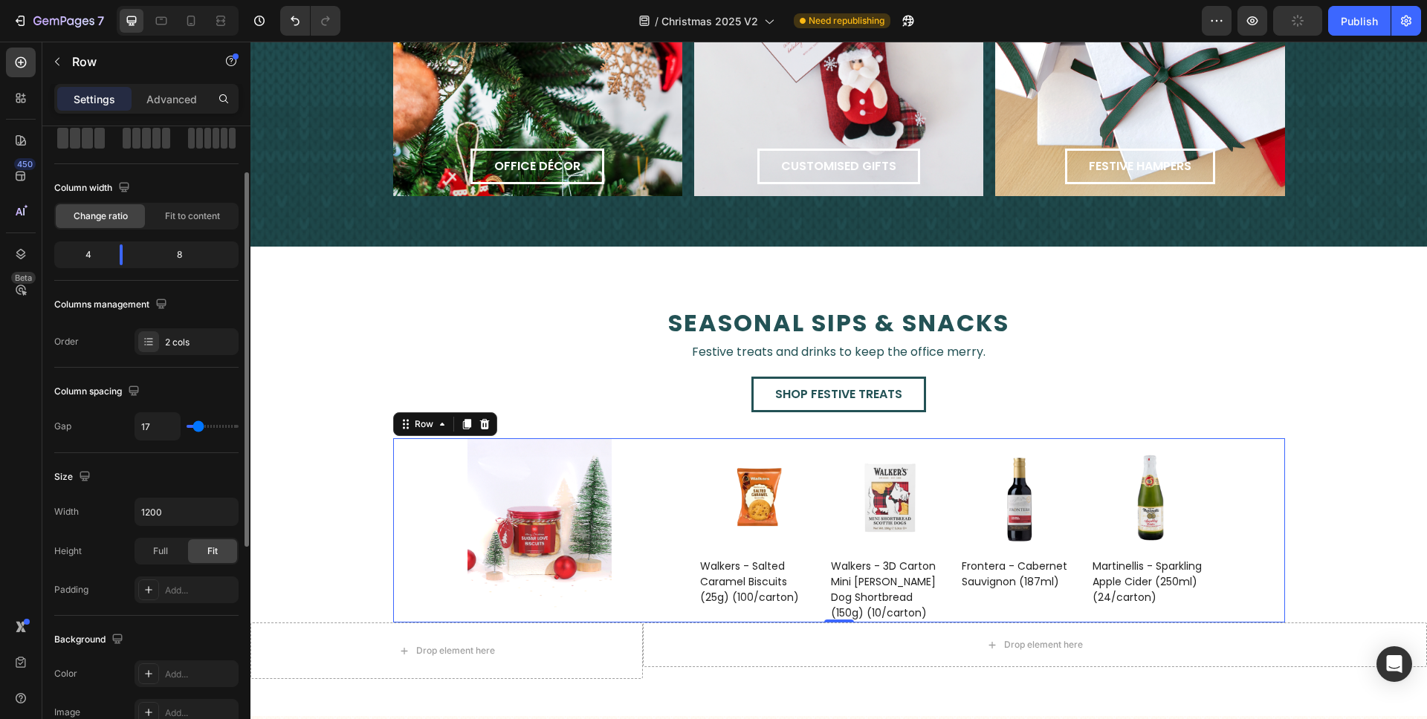
type input "16"
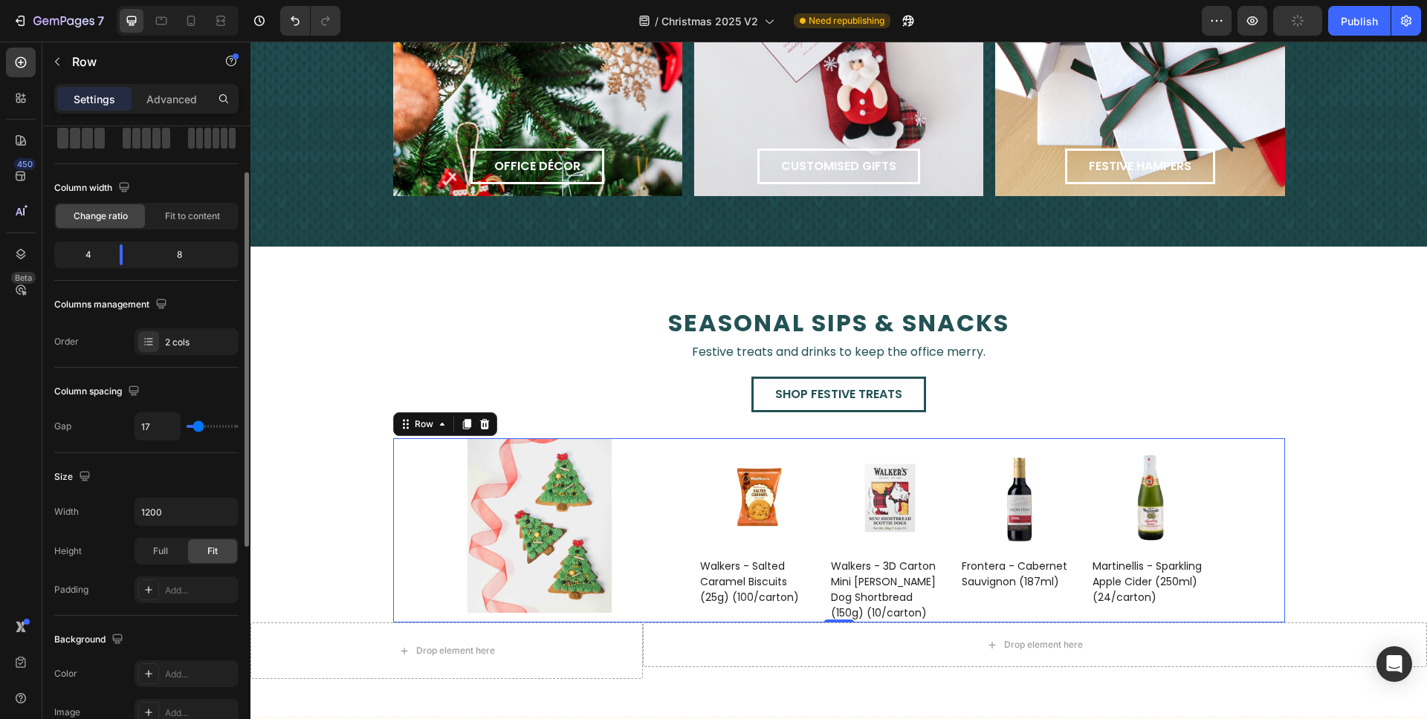
type input "16"
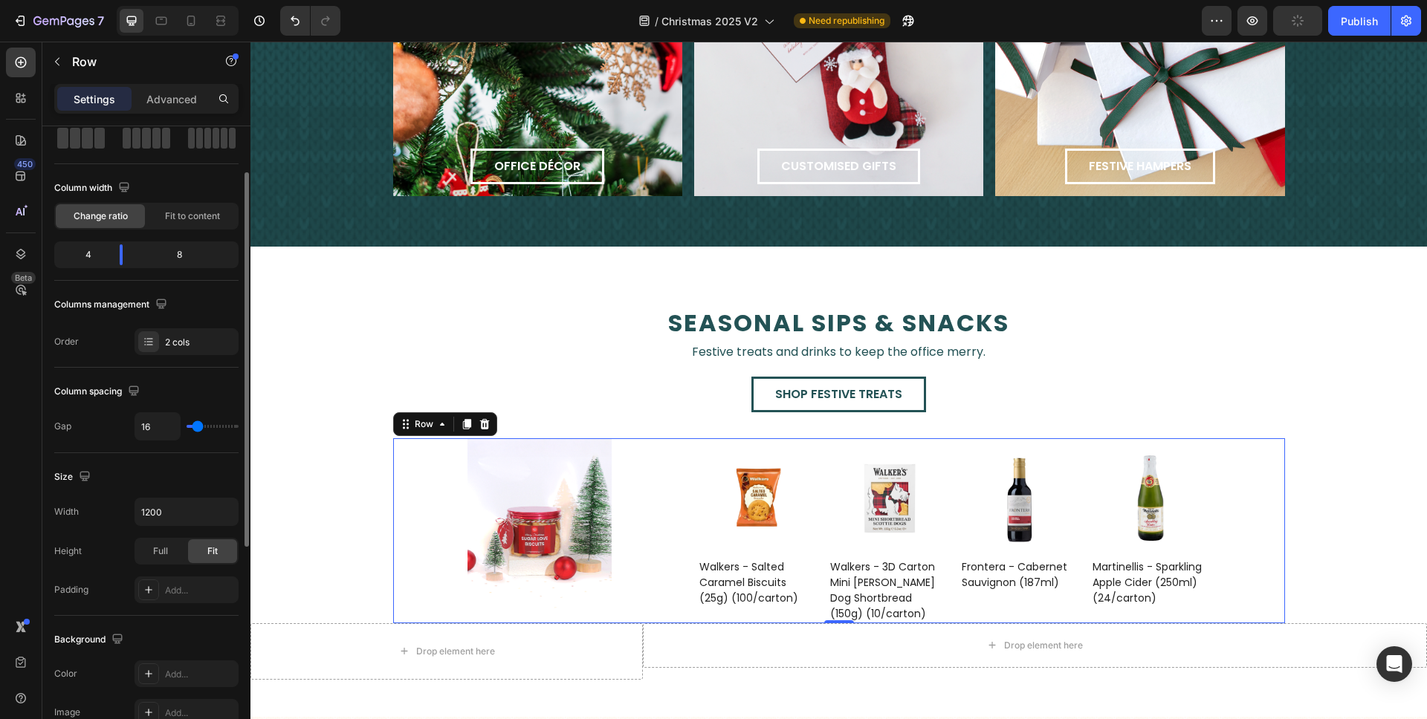
type input "15"
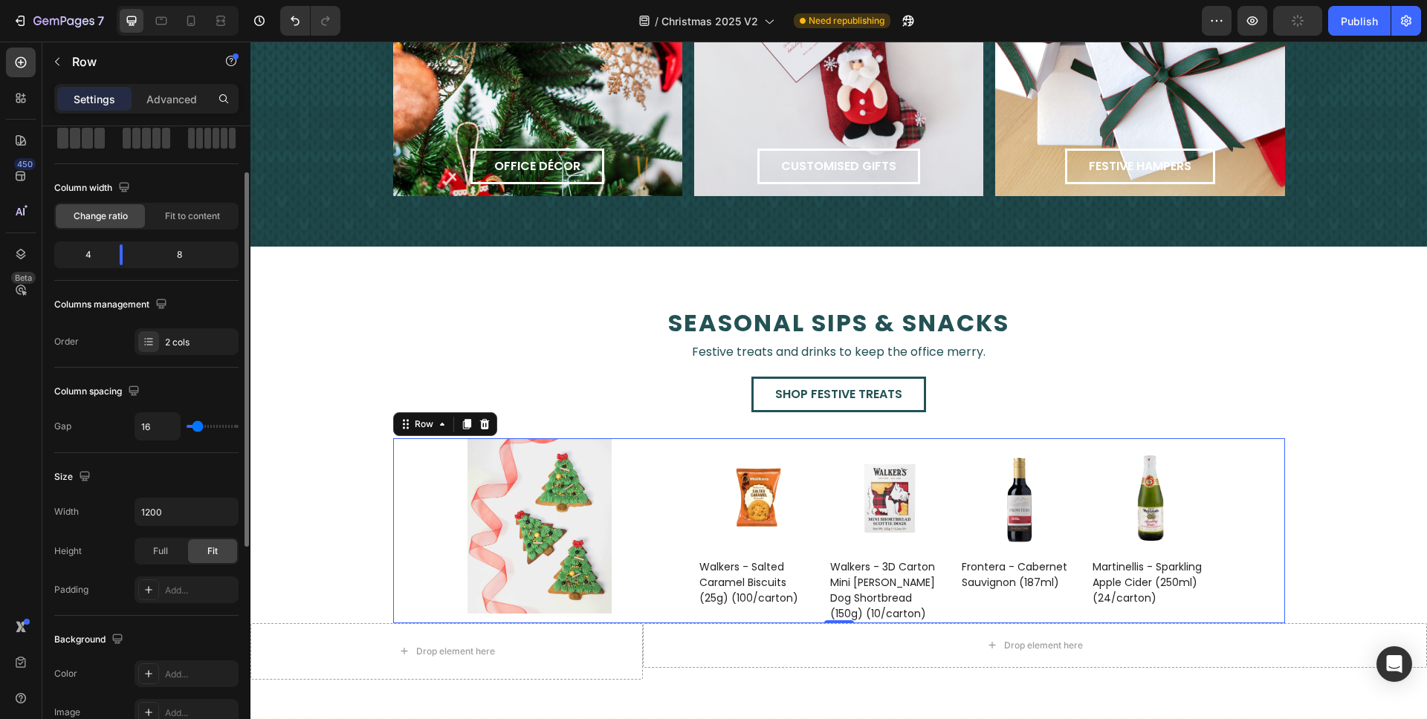
type input "15"
type input "16"
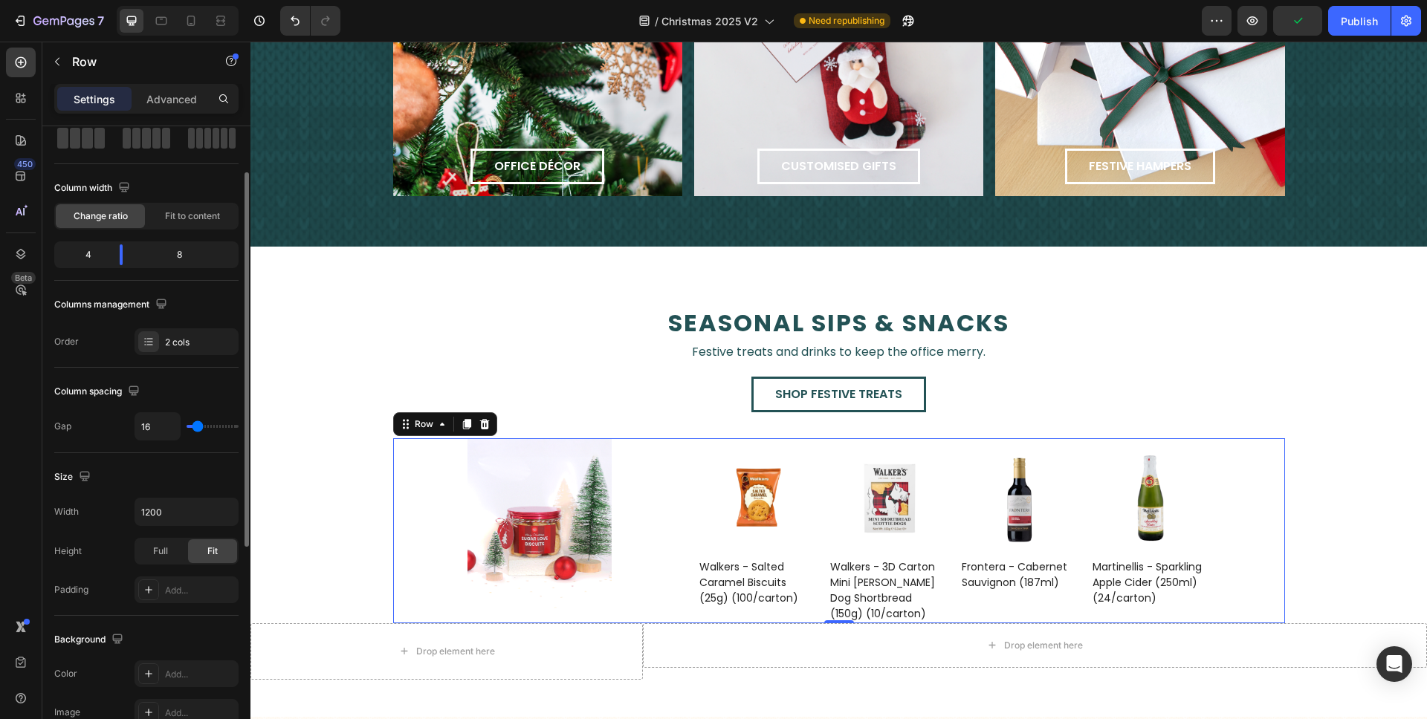
click at [198, 428] on input "range" at bounding box center [213, 426] width 52 height 3
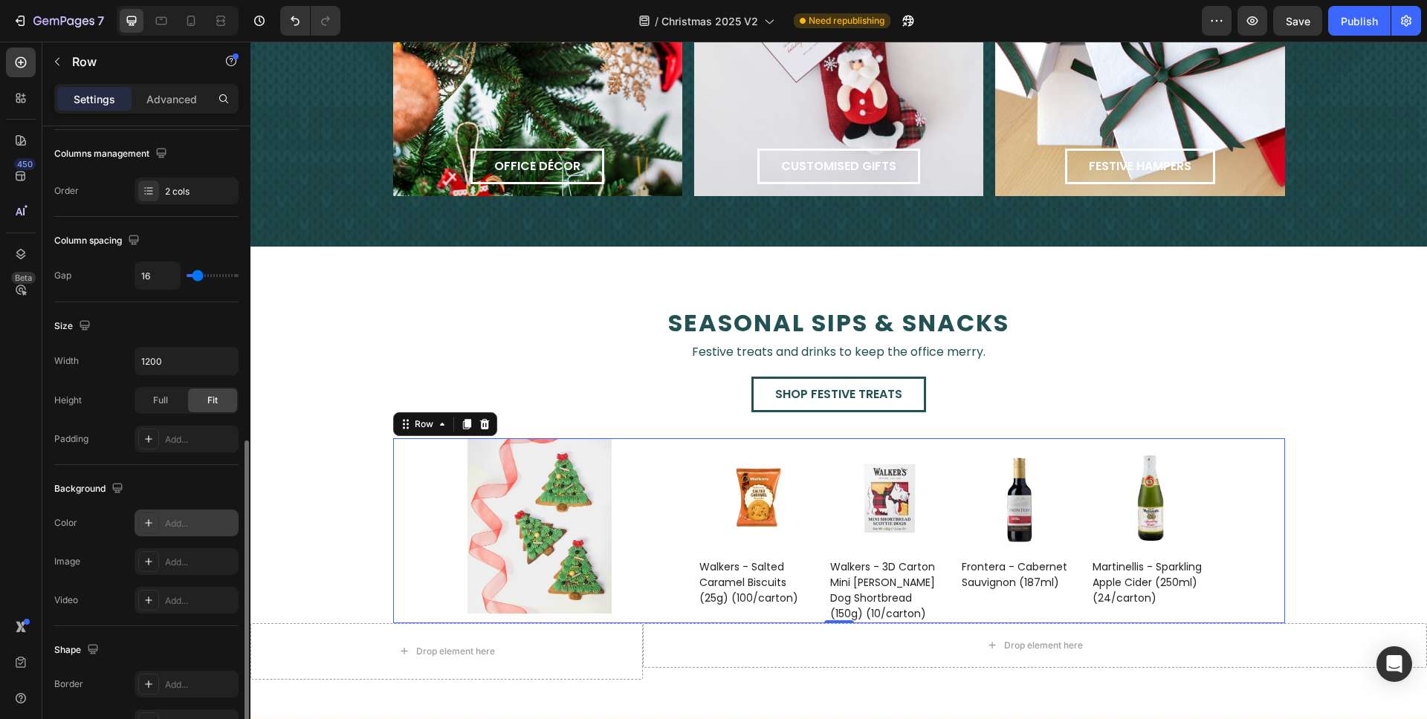
scroll to position [342, 0]
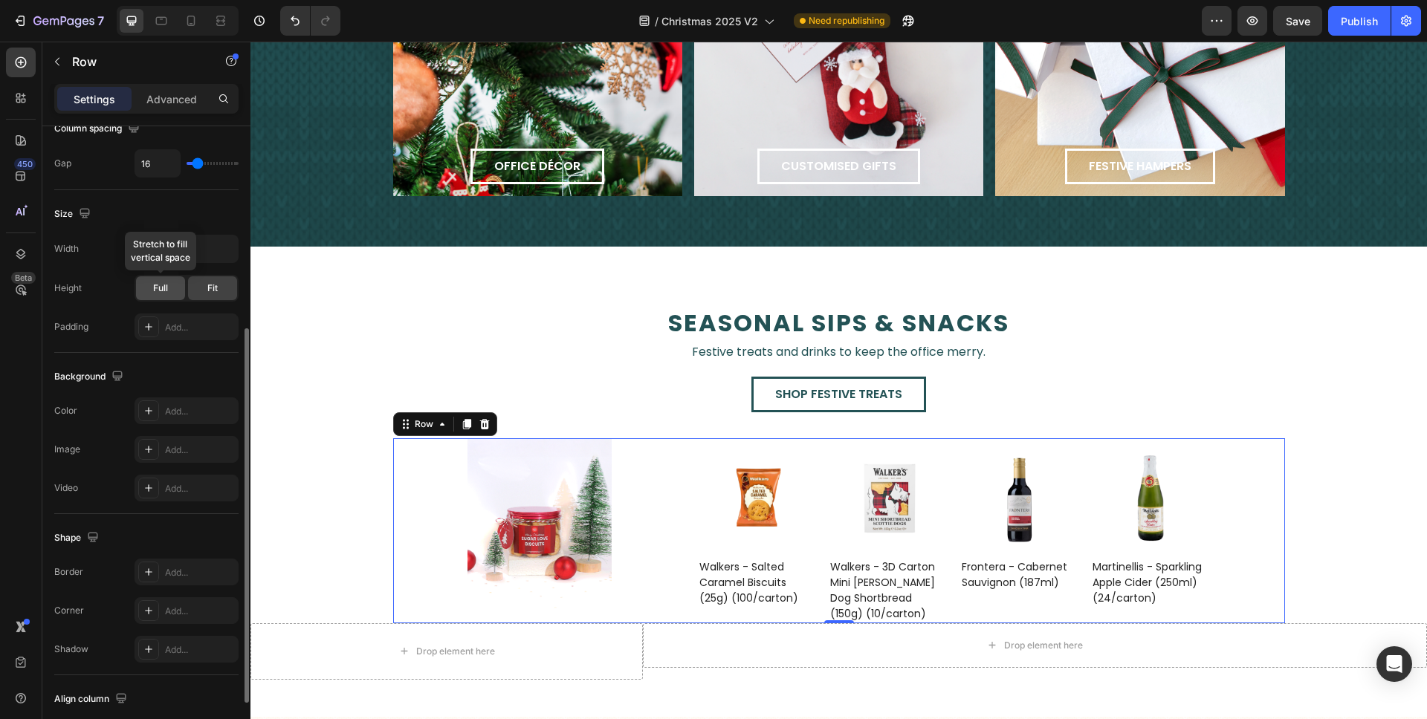
click at [161, 289] on span "Full" at bounding box center [160, 288] width 15 height 13
click at [218, 291] on div "Fit" at bounding box center [212, 288] width 49 height 24
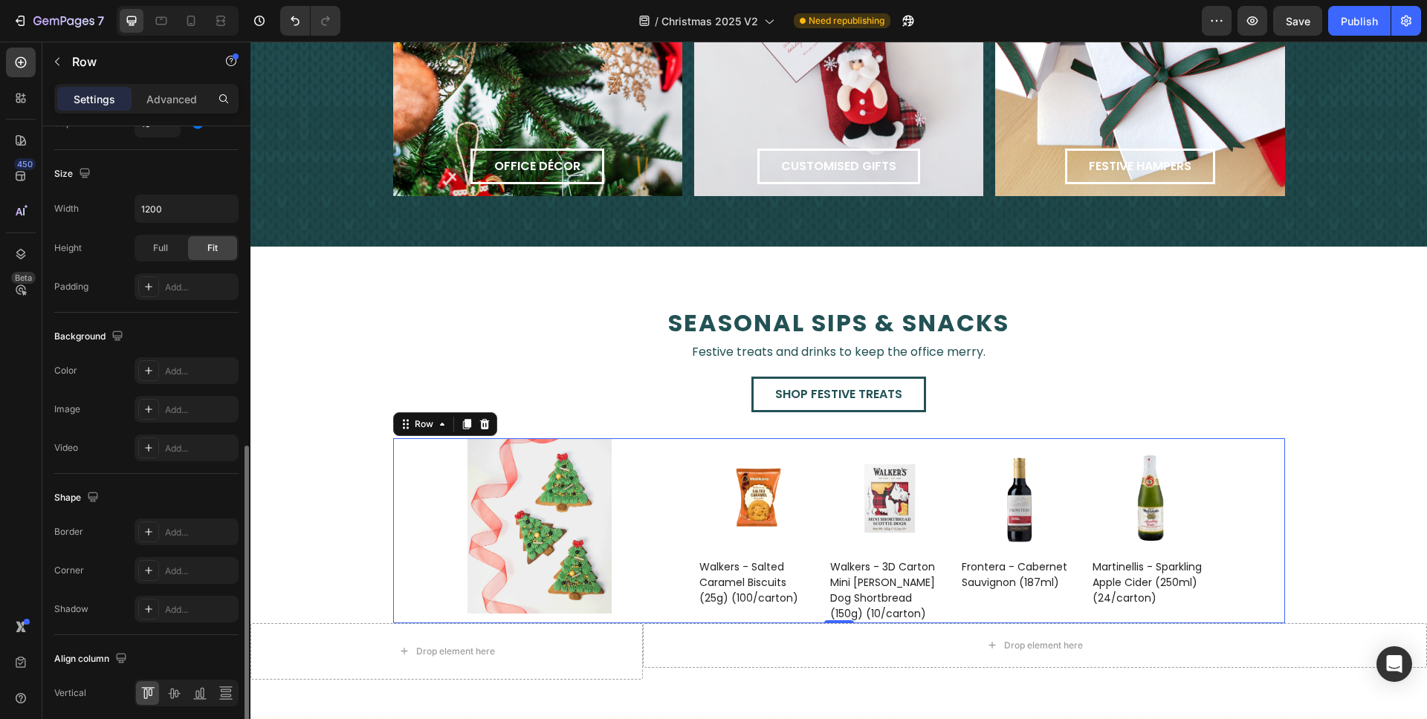
scroll to position [441, 0]
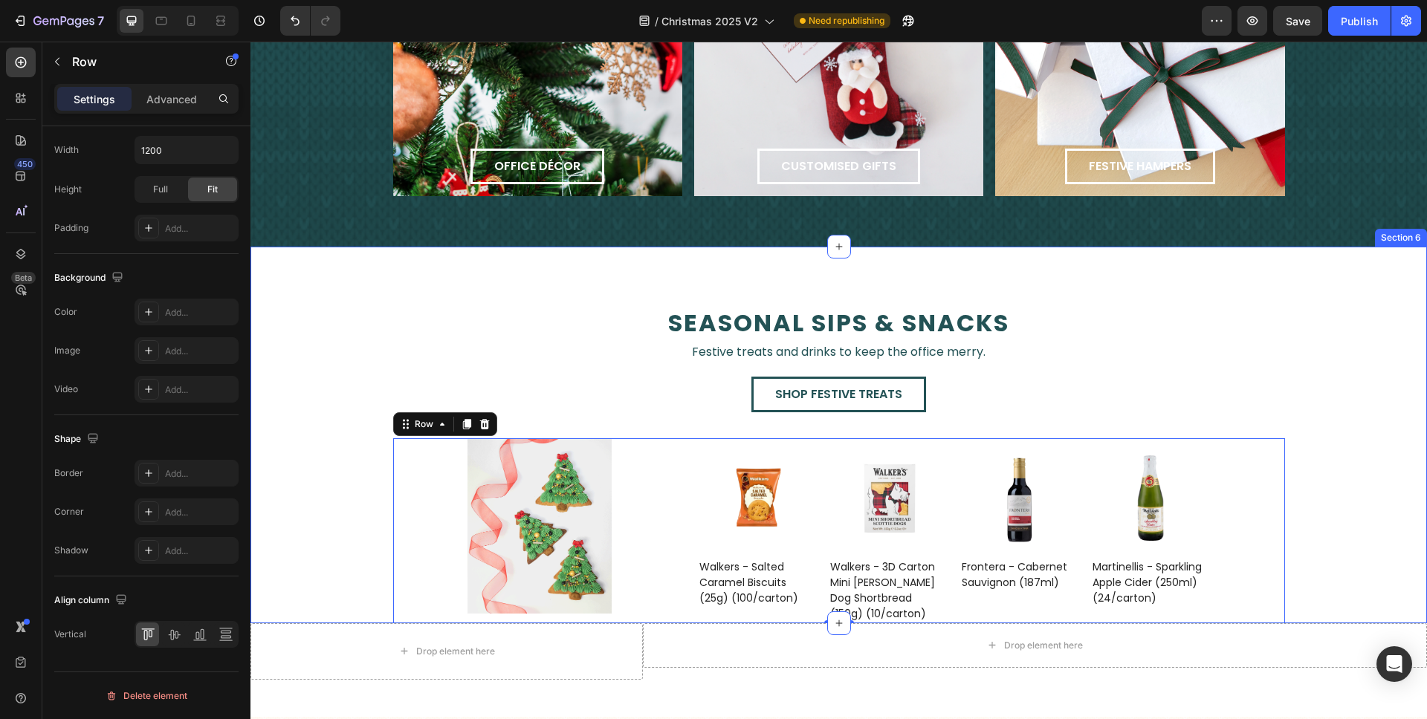
click at [379, 395] on div "seasonal sips & snacks Text Block Festive treats and drinks to keep the office …" at bounding box center [838, 464] width 1176 height 317
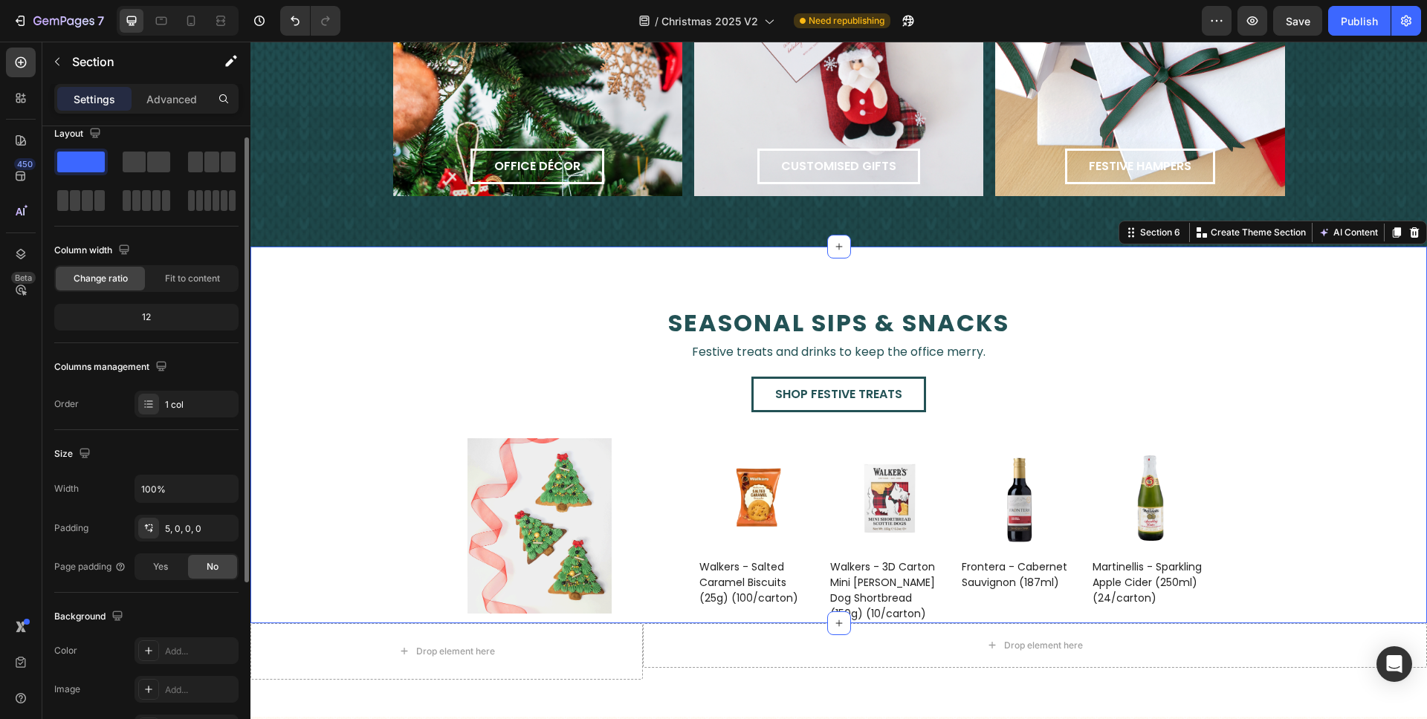
scroll to position [55, 0]
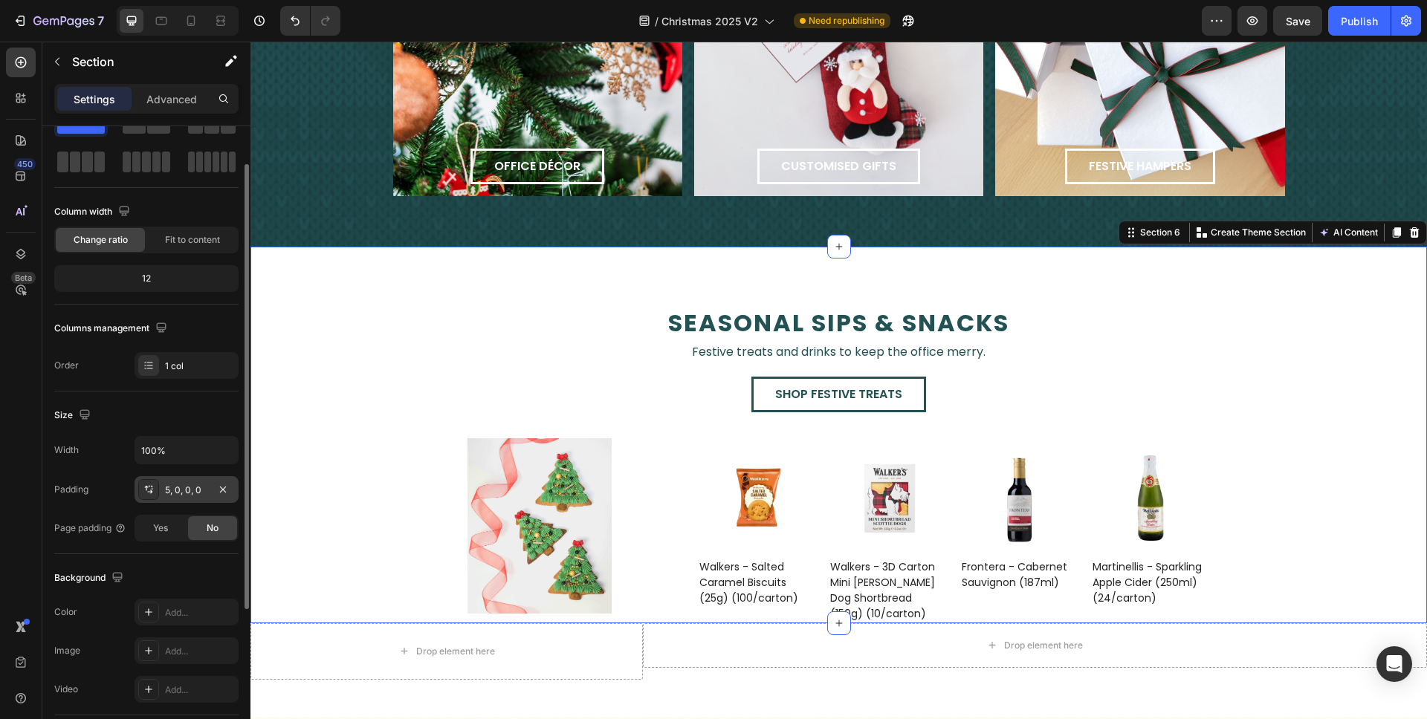
click at [187, 497] on div "5, 0, 0, 0" at bounding box center [187, 489] width 104 height 27
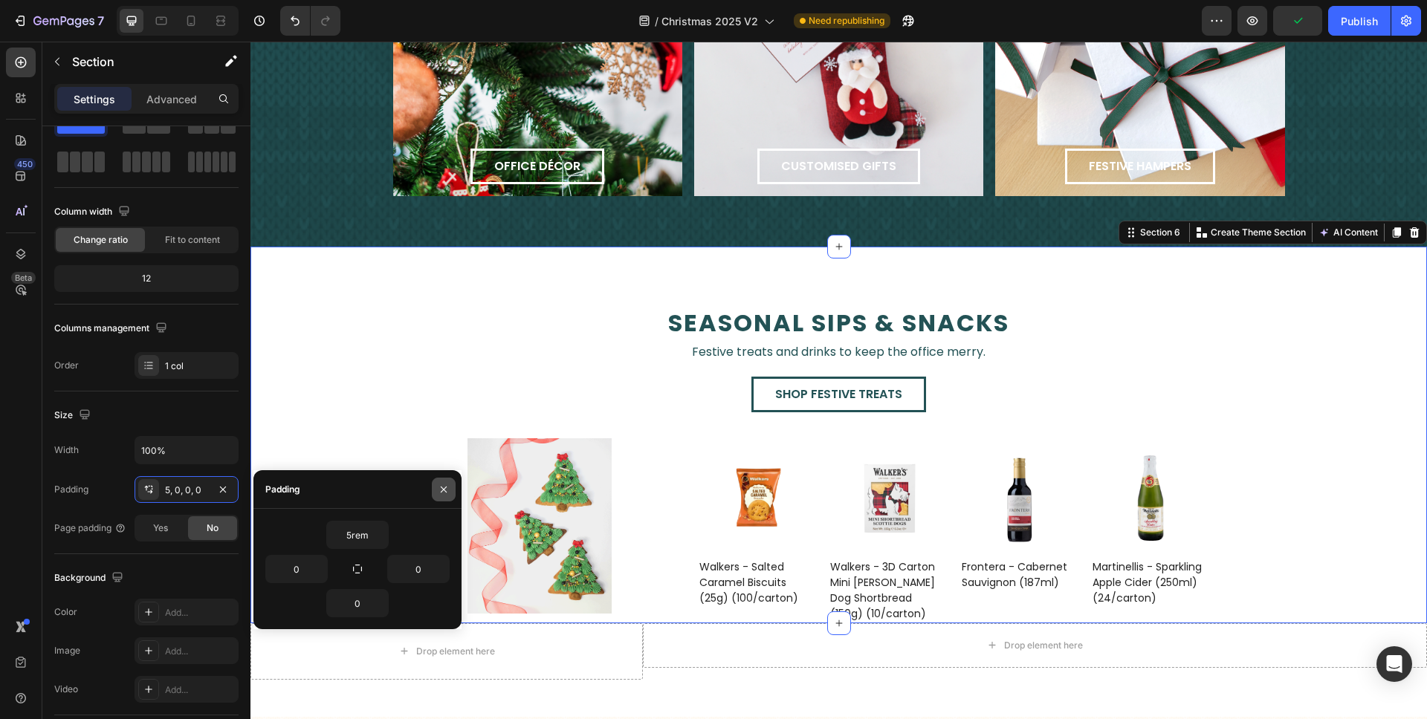
click at [443, 484] on icon "button" at bounding box center [444, 490] width 12 height 12
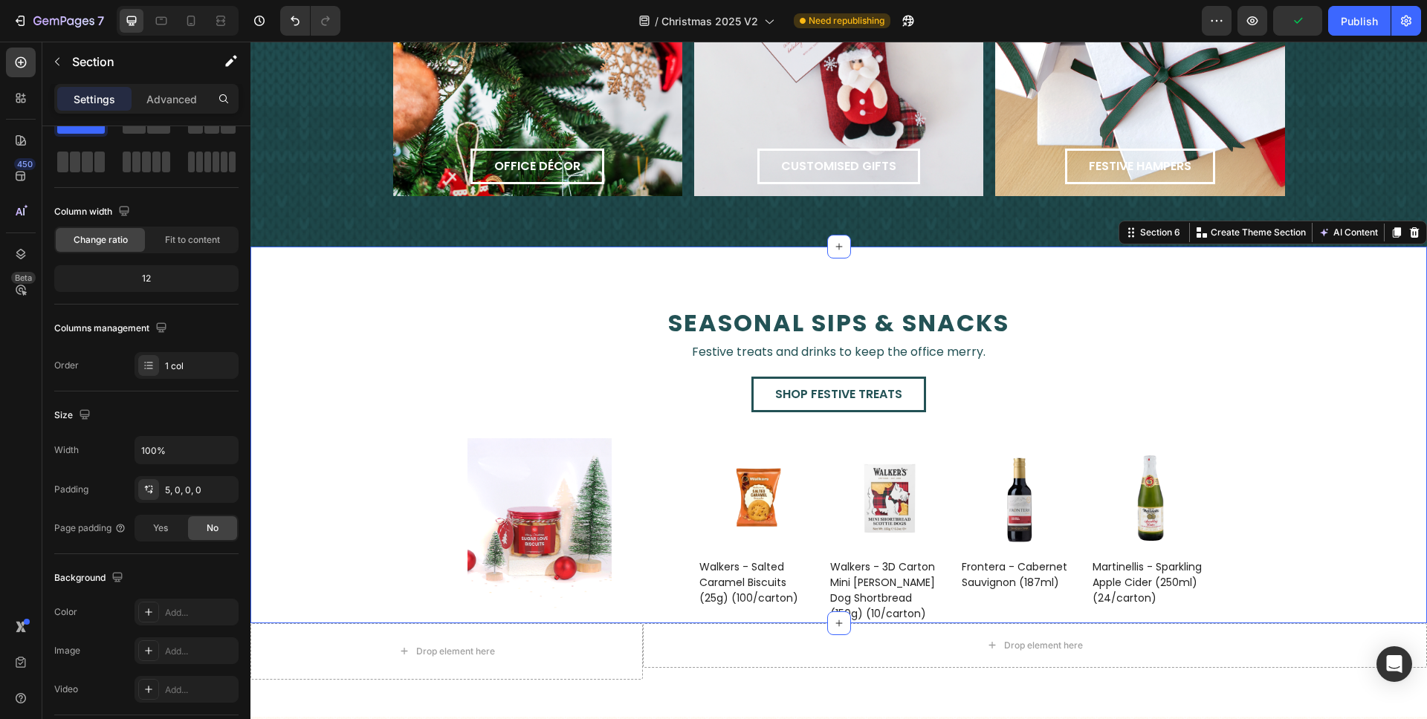
click at [377, 412] on div "seasonal sips & snacks Text Block Festive treats and drinks to keep the office …" at bounding box center [838, 464] width 1176 height 317
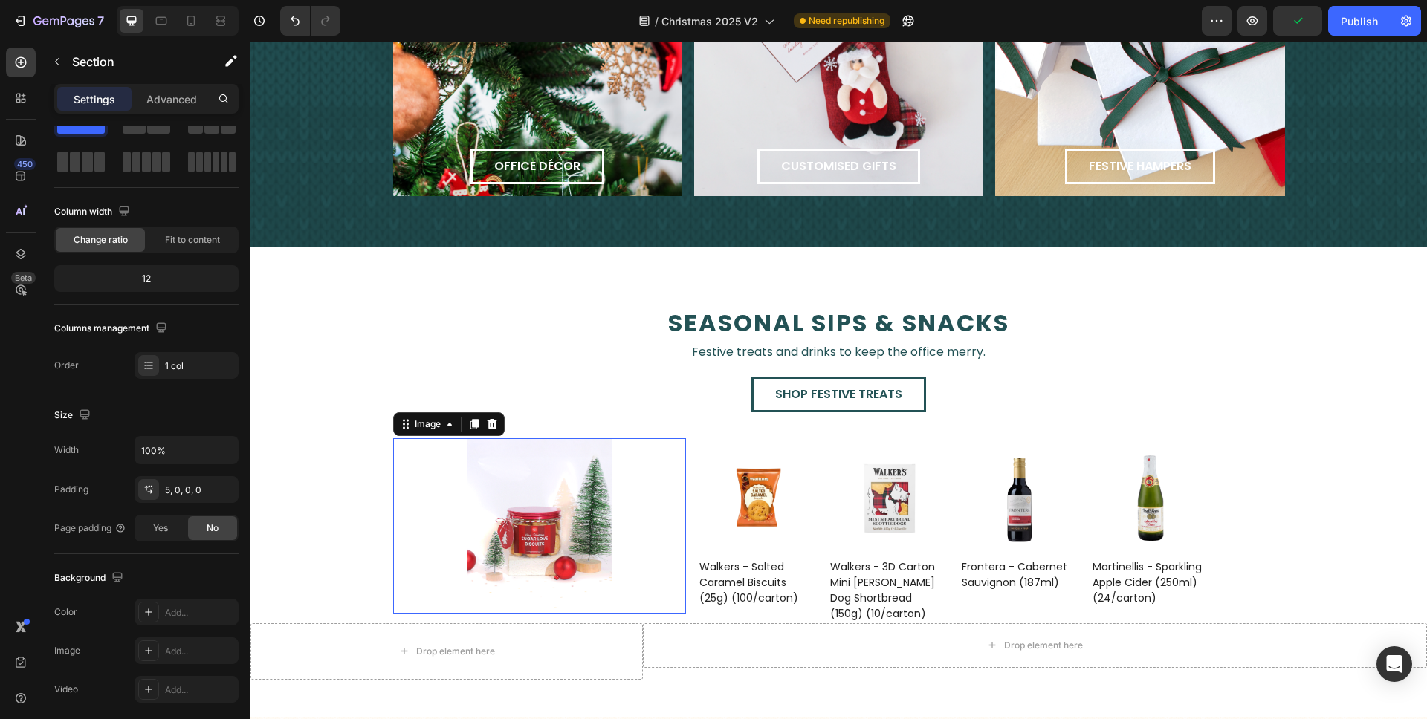
click at [403, 456] on div "Image 0" at bounding box center [540, 525] width 294 height 175
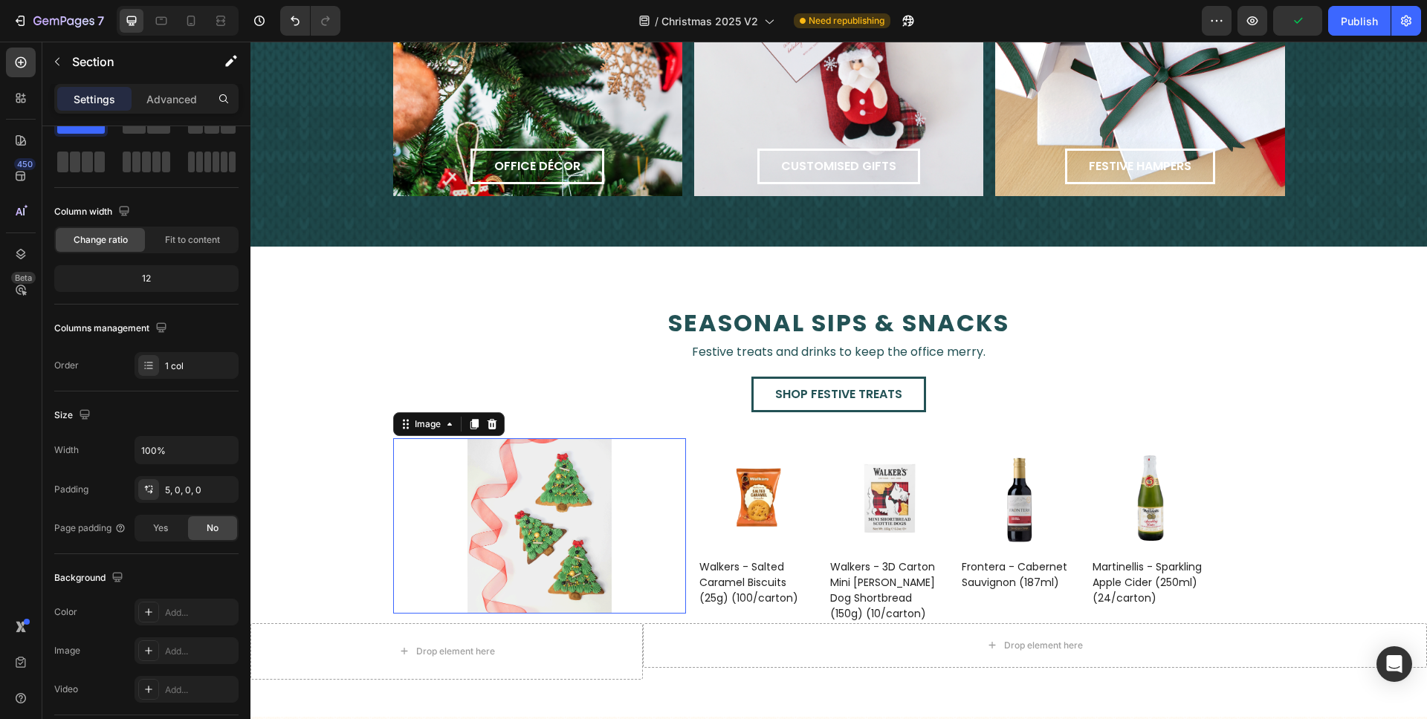
scroll to position [0, 0]
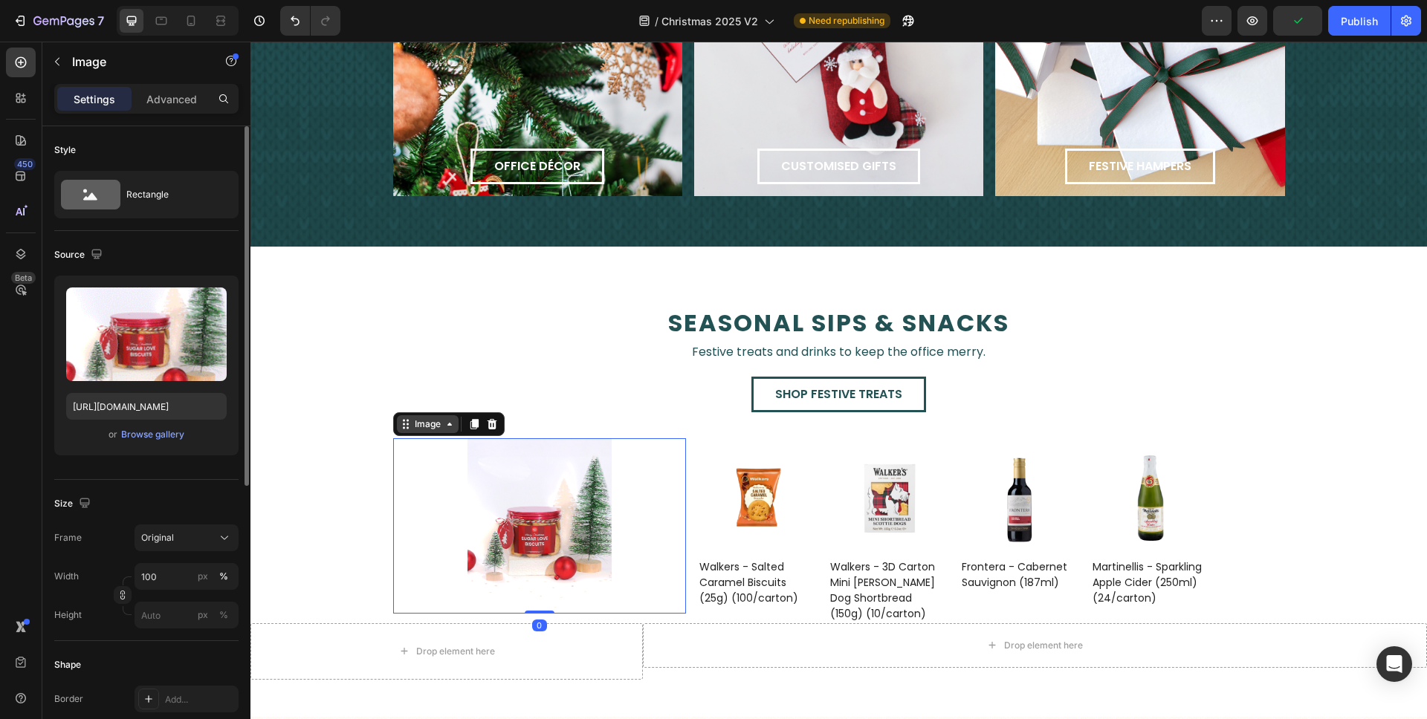
click at [404, 431] on div "Image" at bounding box center [428, 424] width 62 height 18
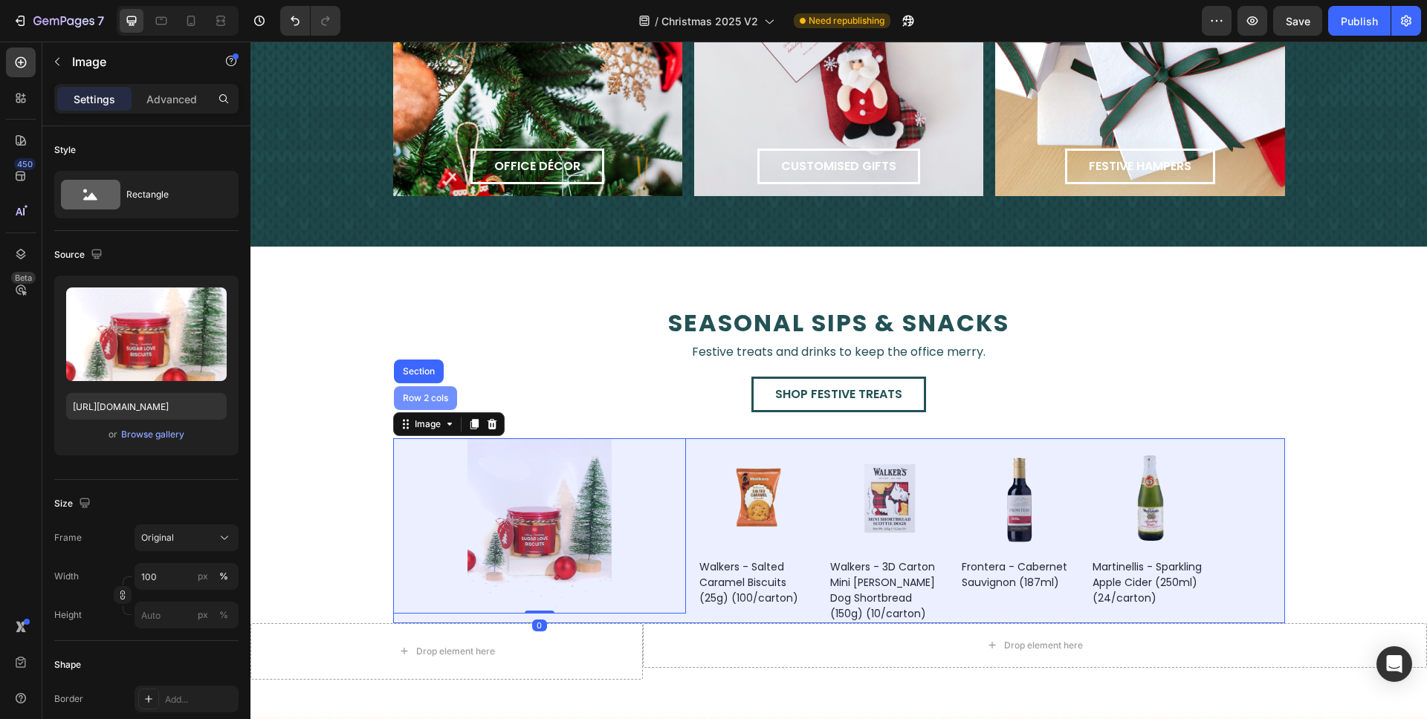
click at [409, 399] on div "Row 2 cols" at bounding box center [425, 398] width 51 height 9
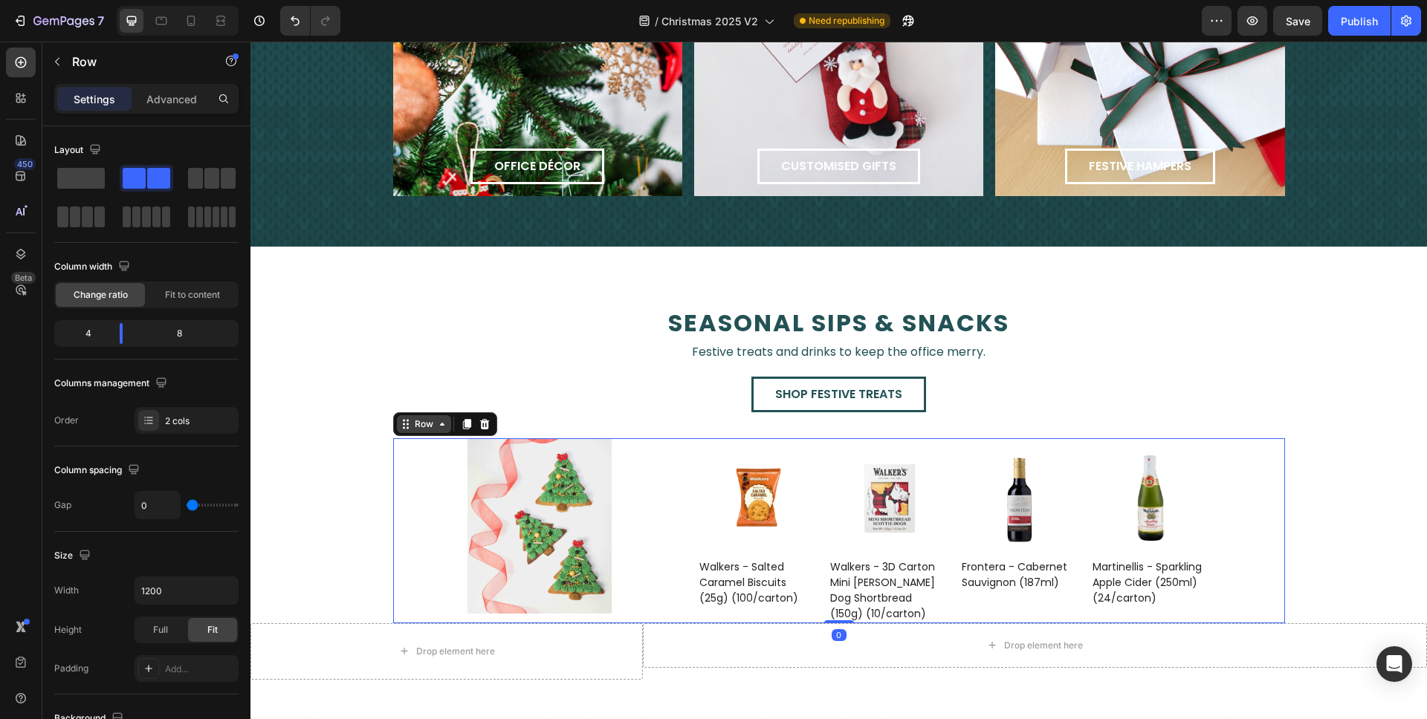
click at [412, 418] on div "Row" at bounding box center [424, 424] width 25 height 13
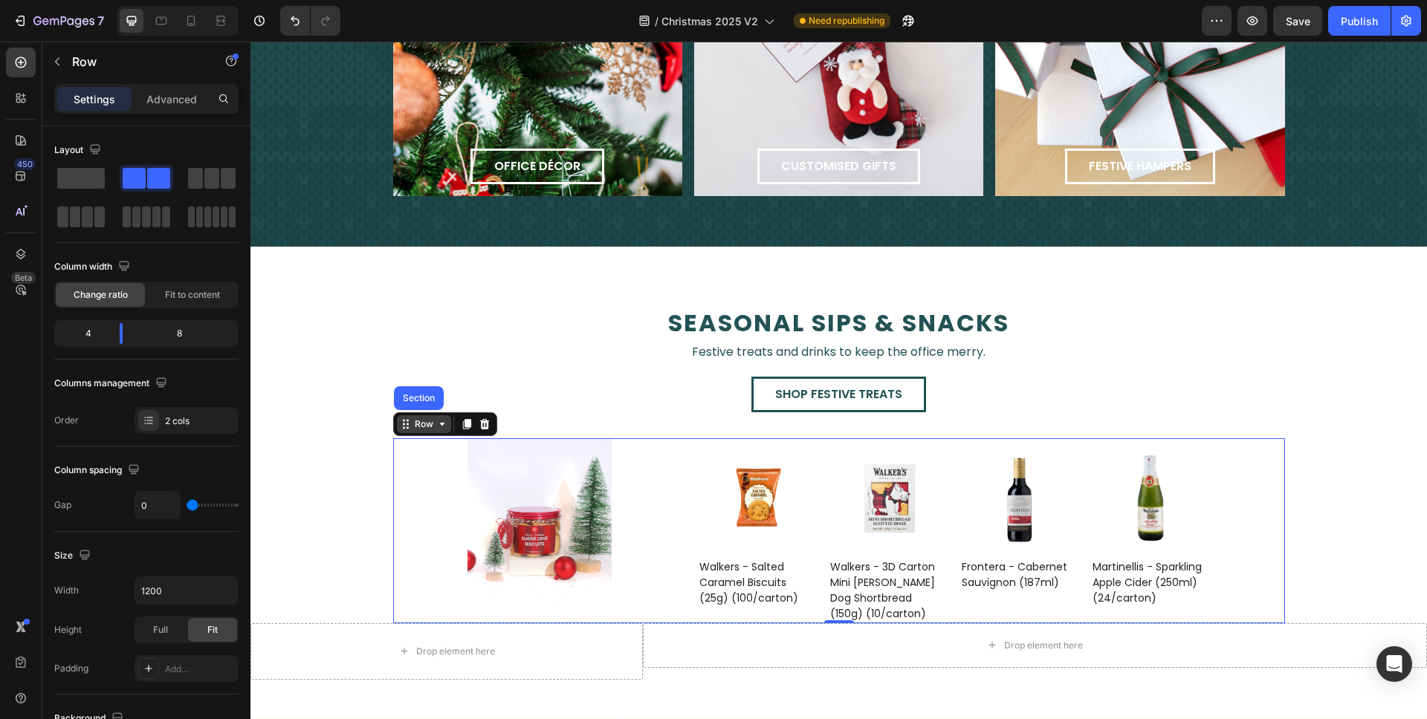
click at [412, 424] on div "Row" at bounding box center [424, 424] width 25 height 13
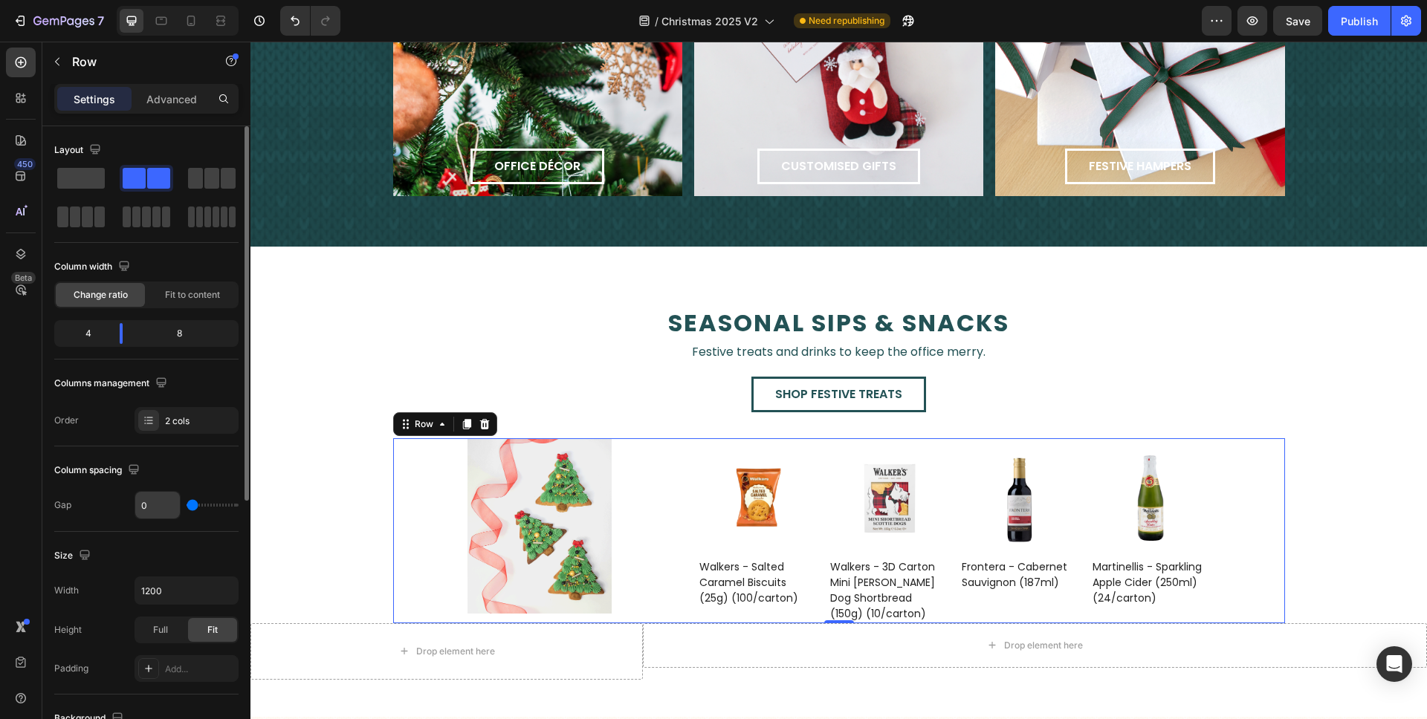
scroll to position [171, 0]
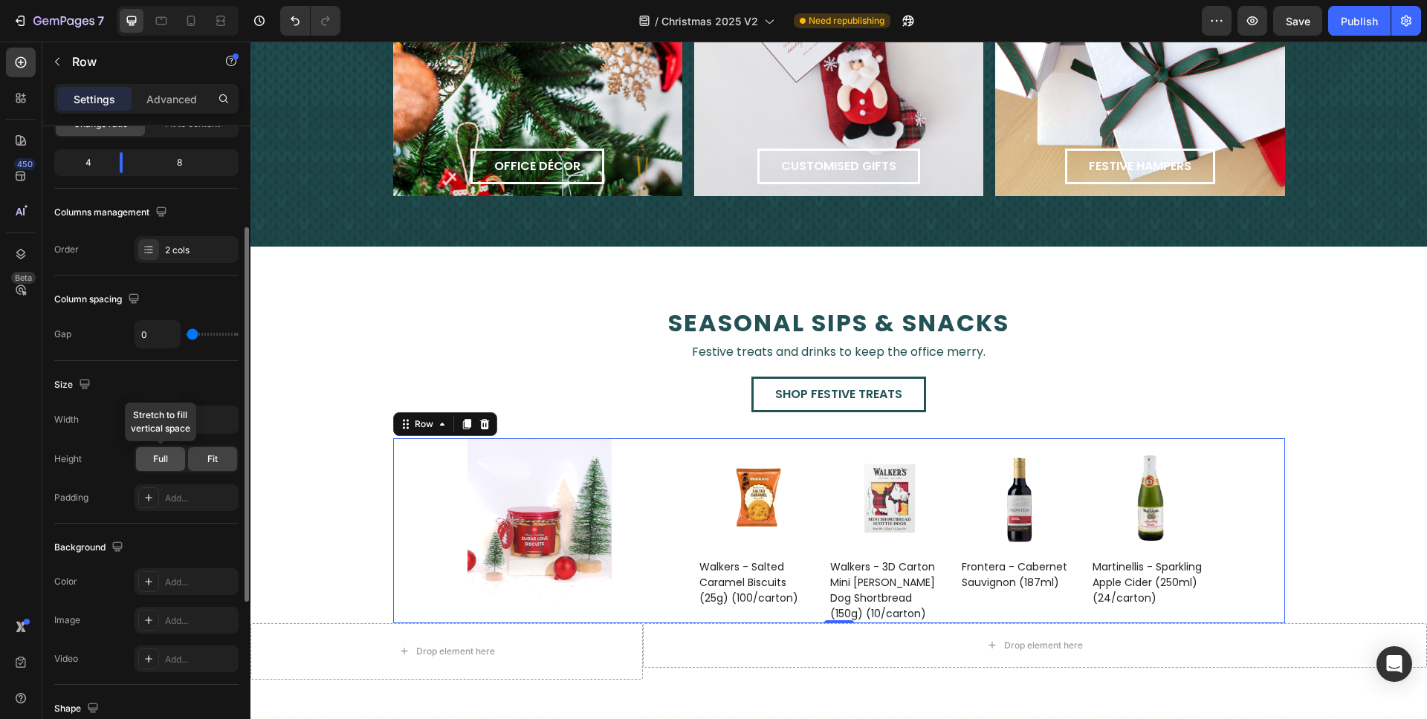
click at [163, 457] on span "Full" at bounding box center [160, 459] width 15 height 13
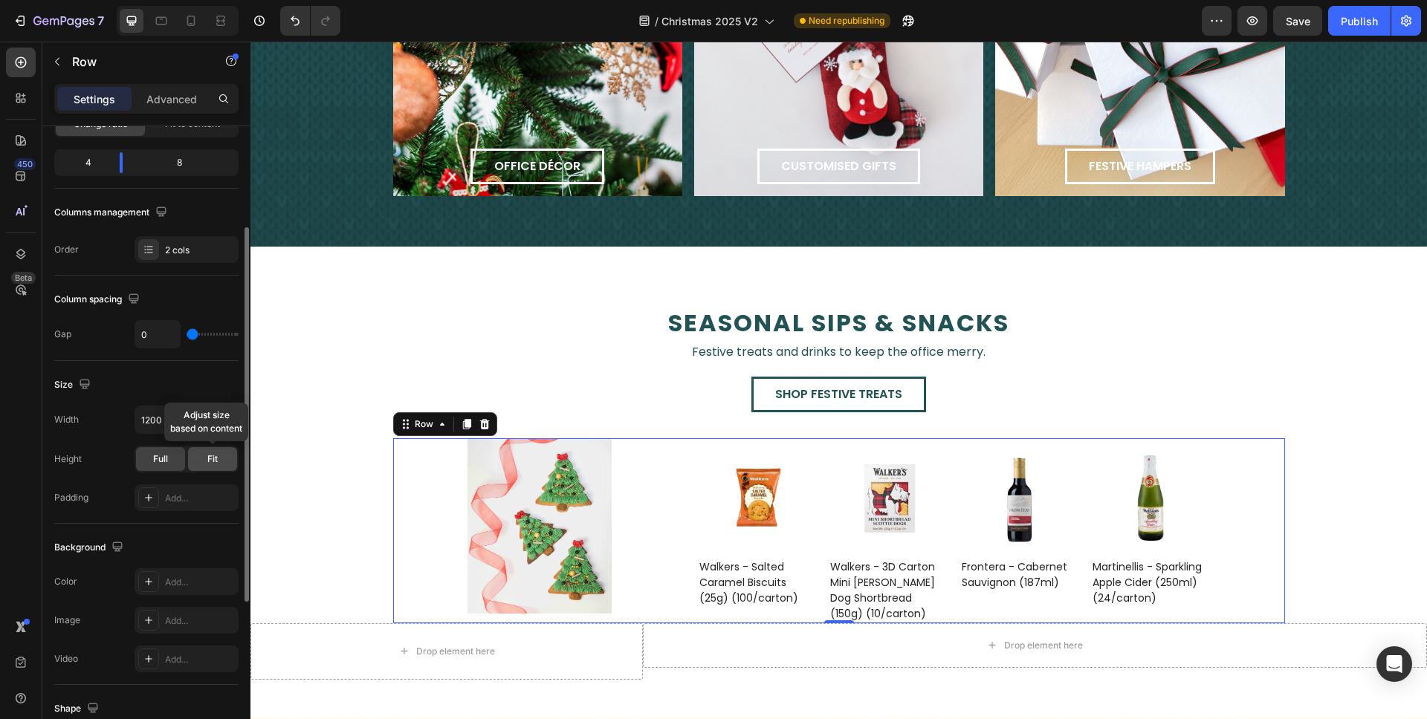
click at [192, 458] on div "Fit" at bounding box center [212, 459] width 49 height 24
click at [570, 525] on img at bounding box center [539, 525] width 145 height 175
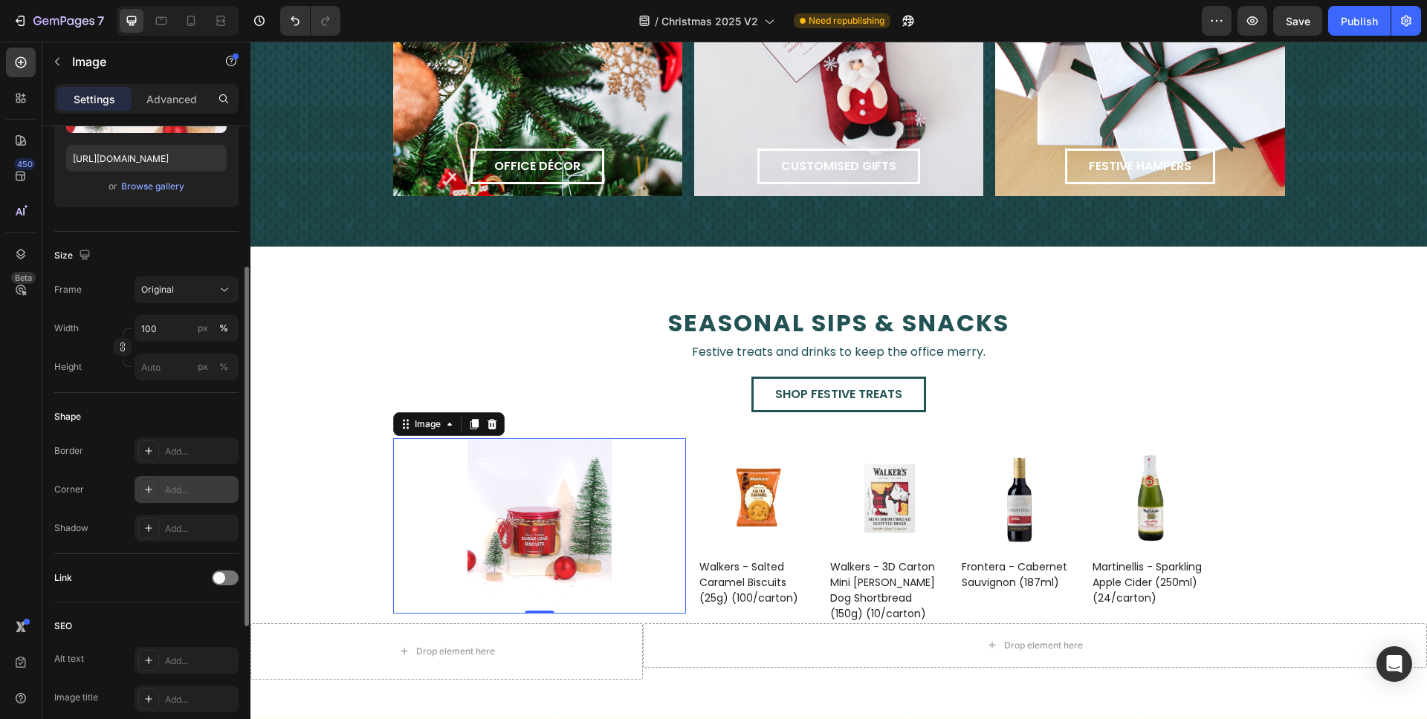
scroll to position [217, 0]
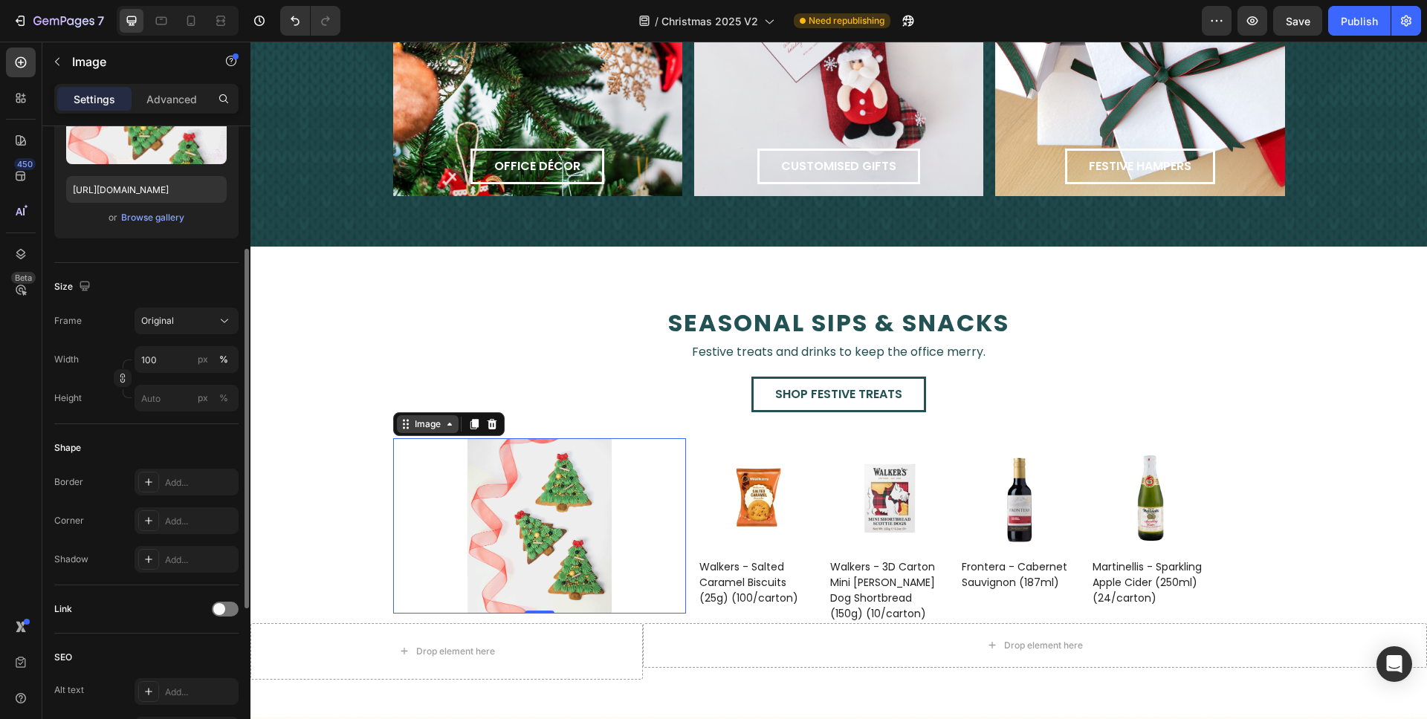
click at [432, 425] on div "Image" at bounding box center [428, 424] width 32 height 13
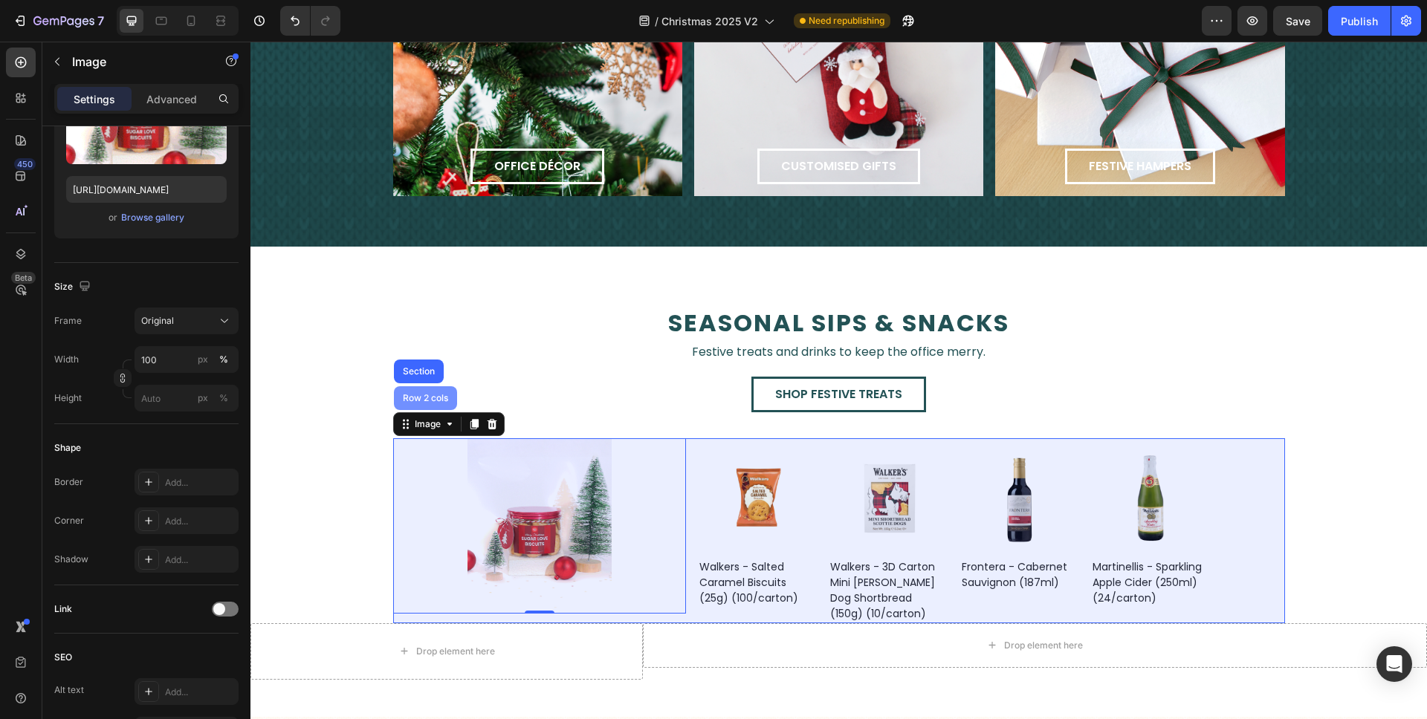
click at [429, 405] on div "Row 2 cols" at bounding box center [425, 398] width 63 height 24
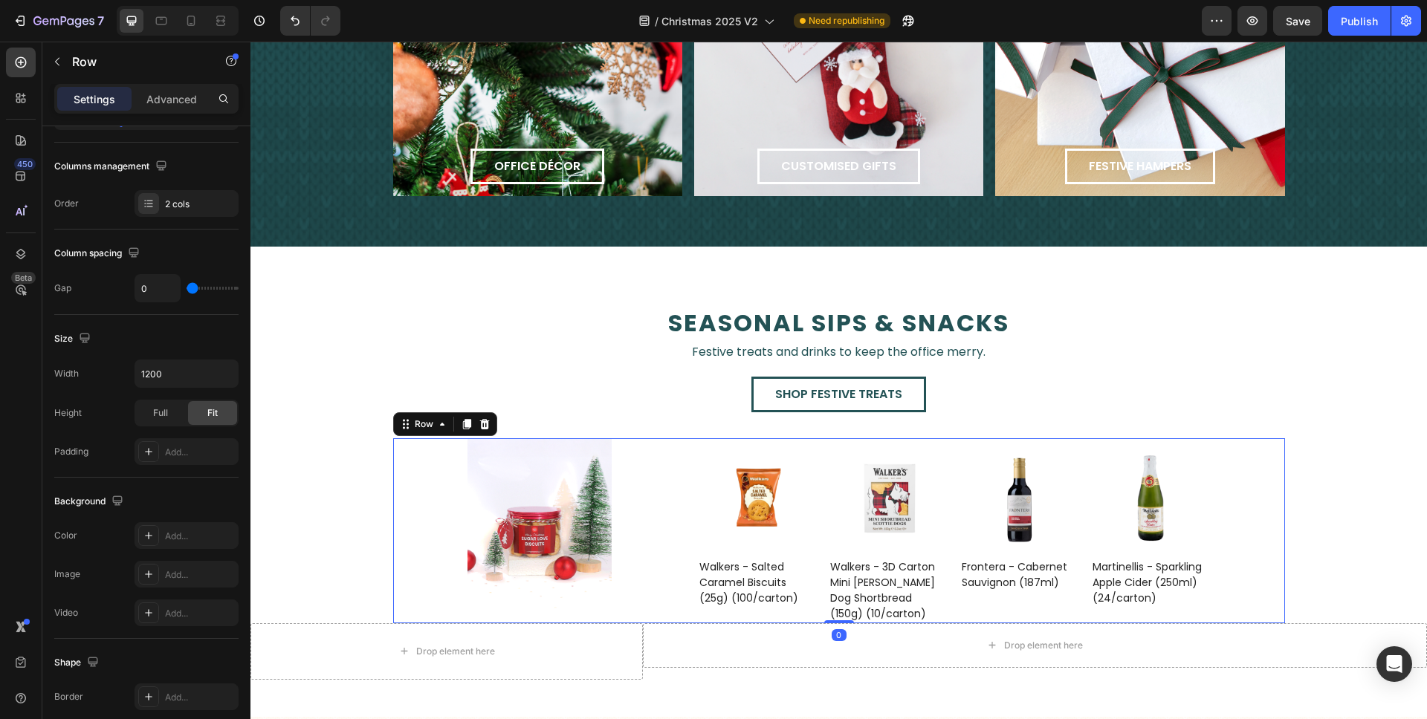
scroll to position [0, 0]
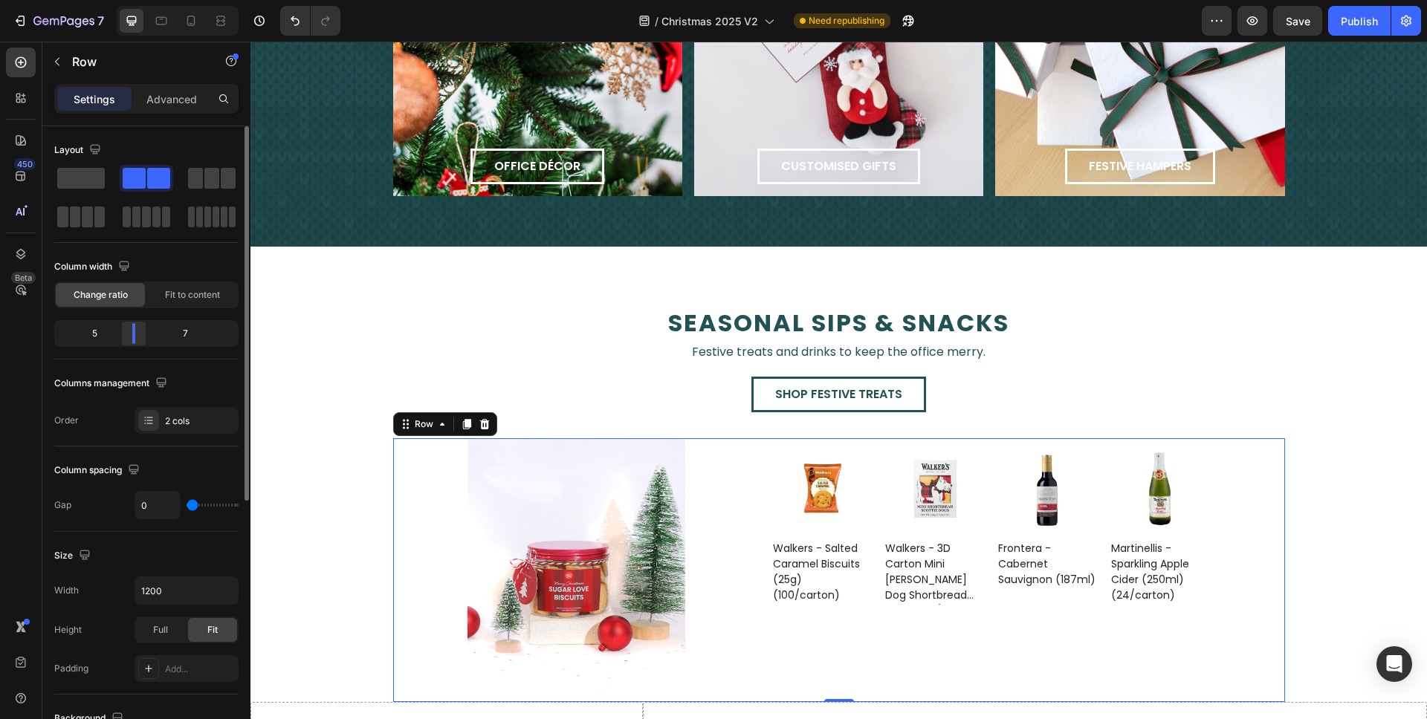
drag, startPoint x: 110, startPoint y: 337, endPoint x: 130, endPoint y: 339, distance: 20.1
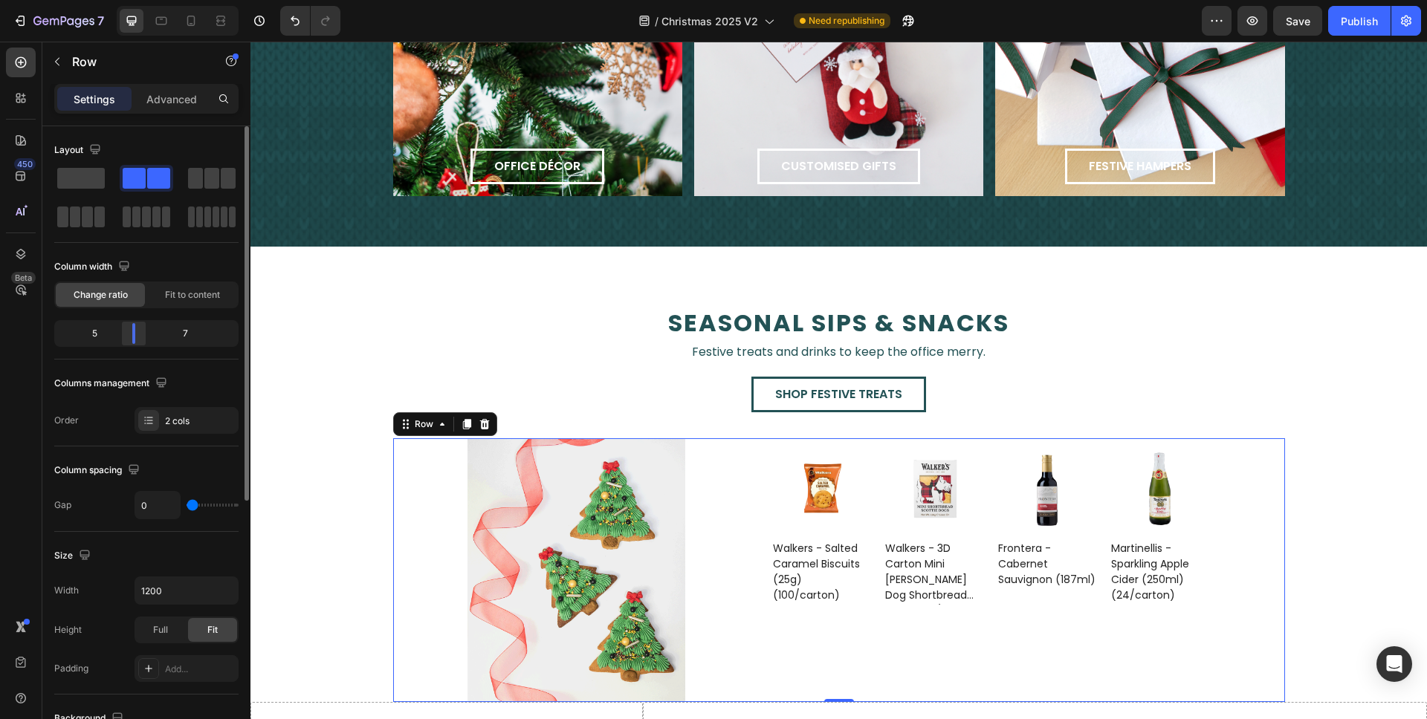
click at [130, 339] on div at bounding box center [133, 333] width 27 height 21
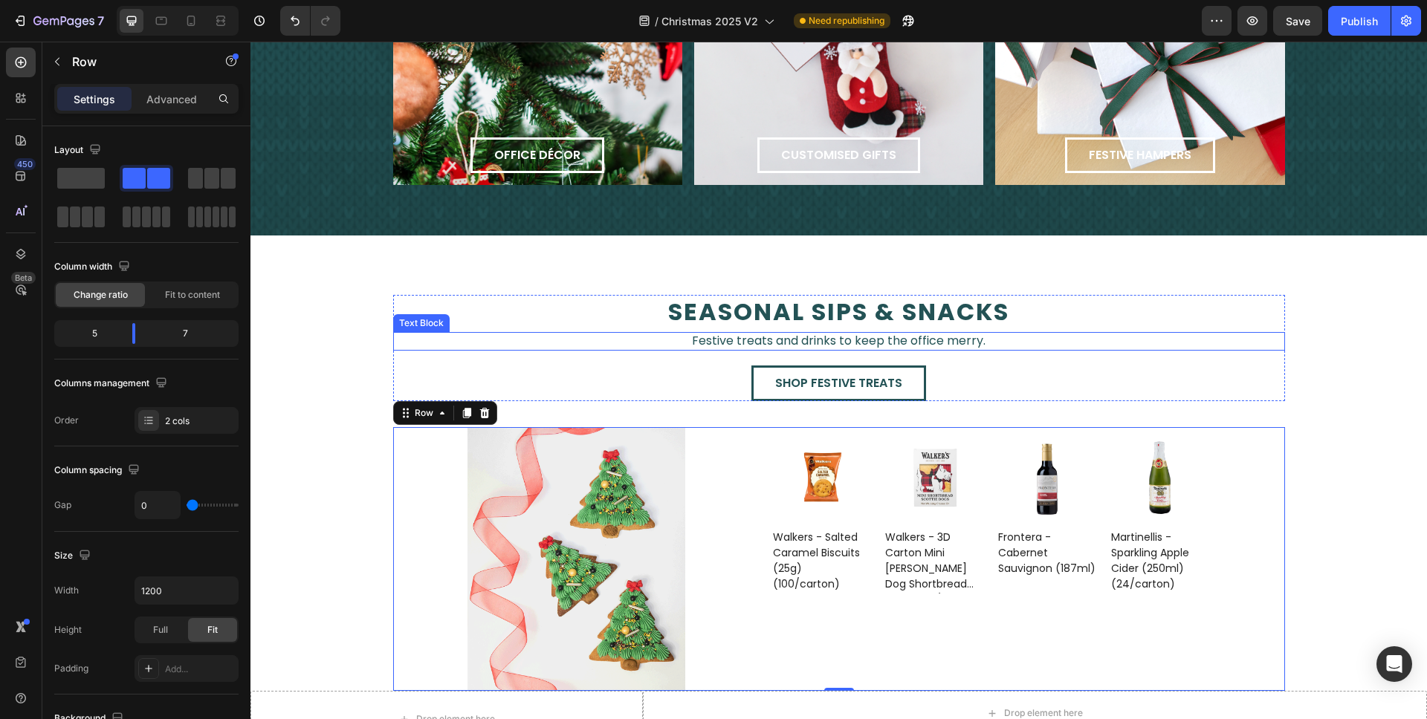
scroll to position [2263, 0]
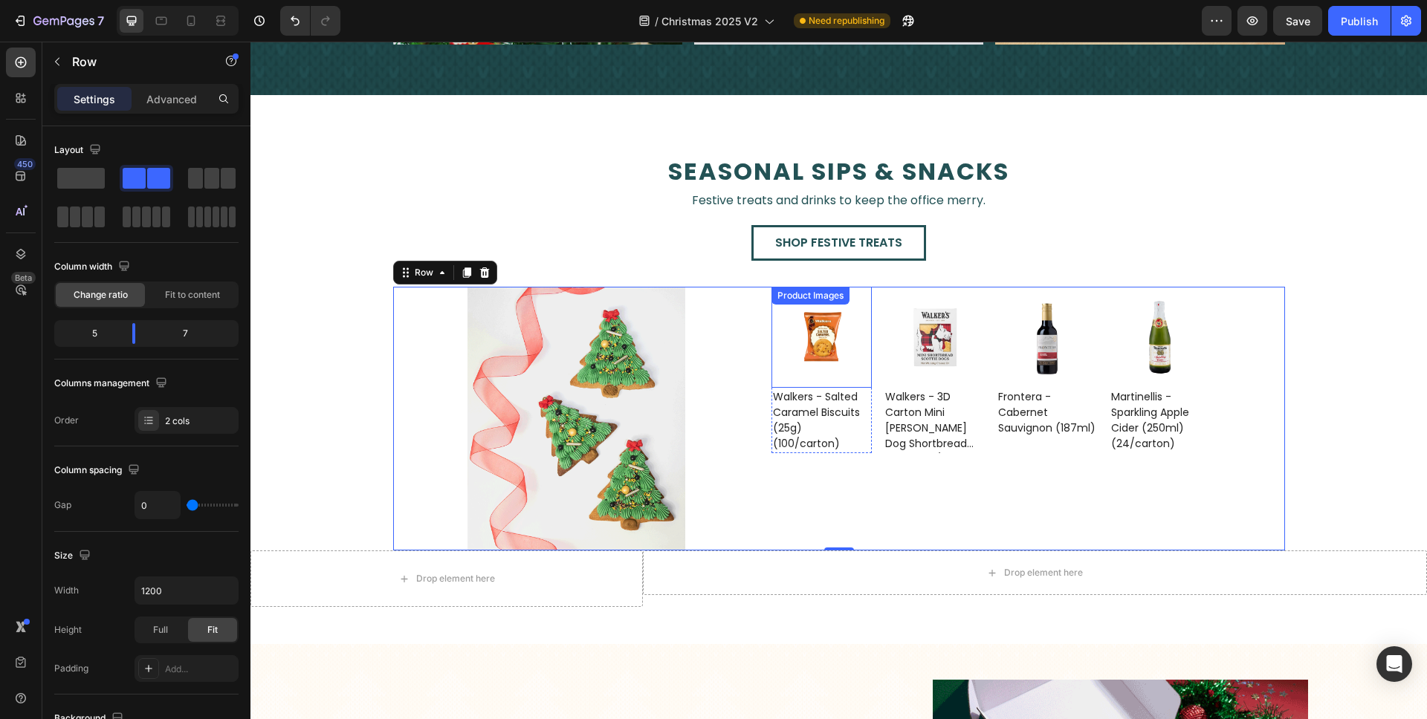
click at [780, 334] on img at bounding box center [821, 337] width 101 height 101
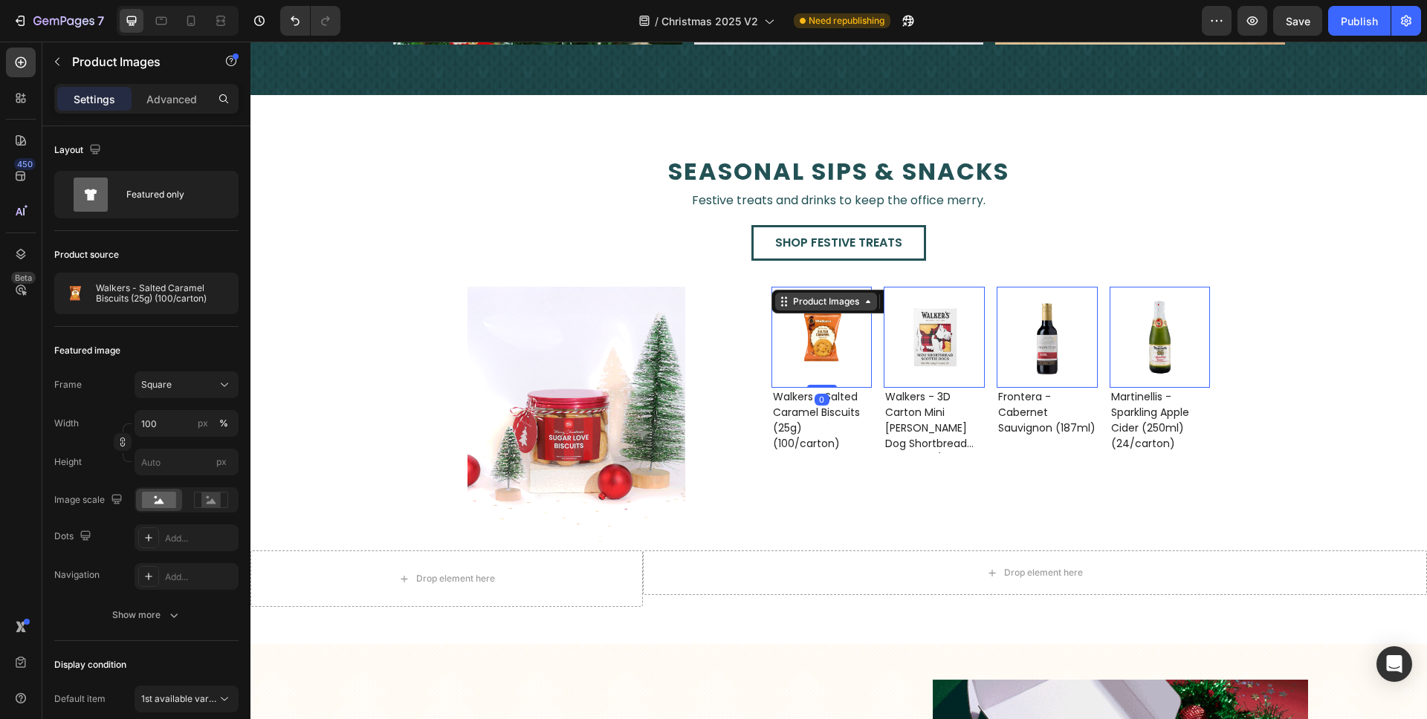
click at [782, 299] on icon at bounding box center [784, 302] width 12 height 12
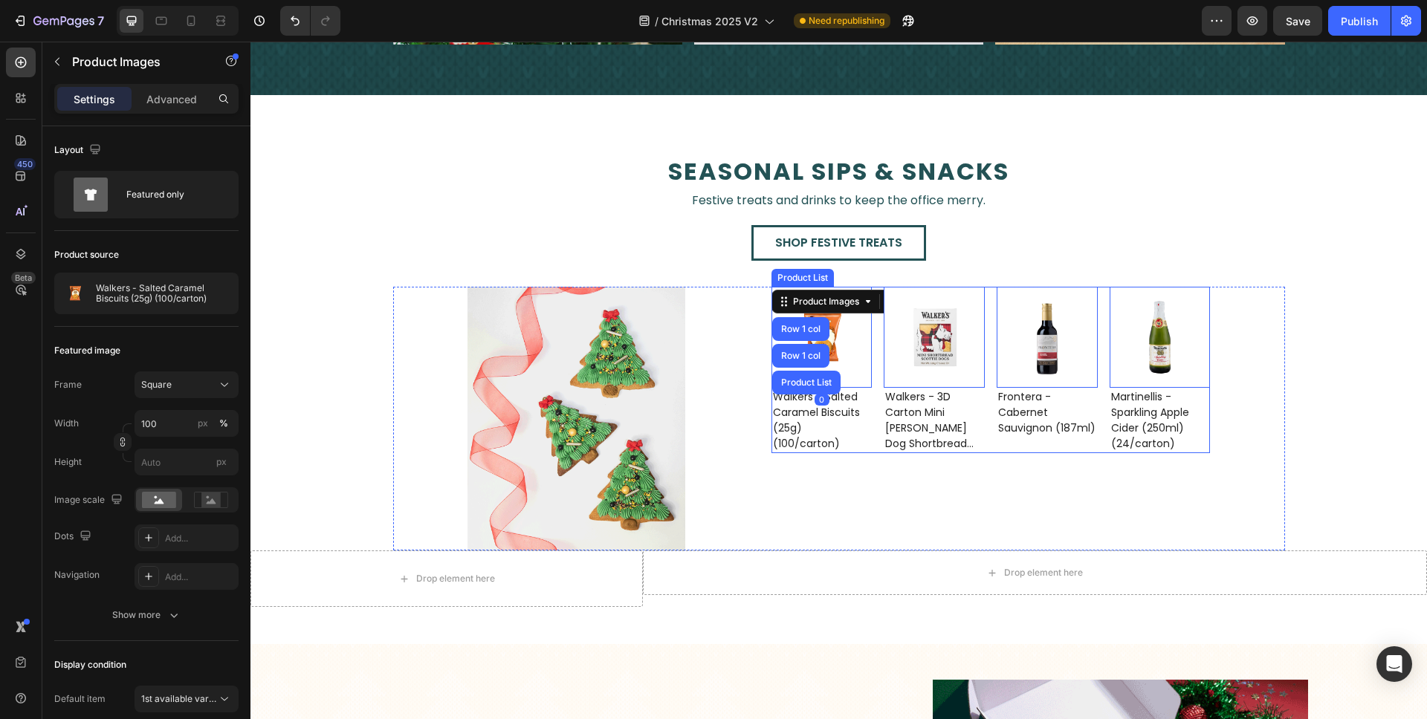
click at [789, 382] on button "Carousel Back Arrow" at bounding box center [804, 370] width 42 height 42
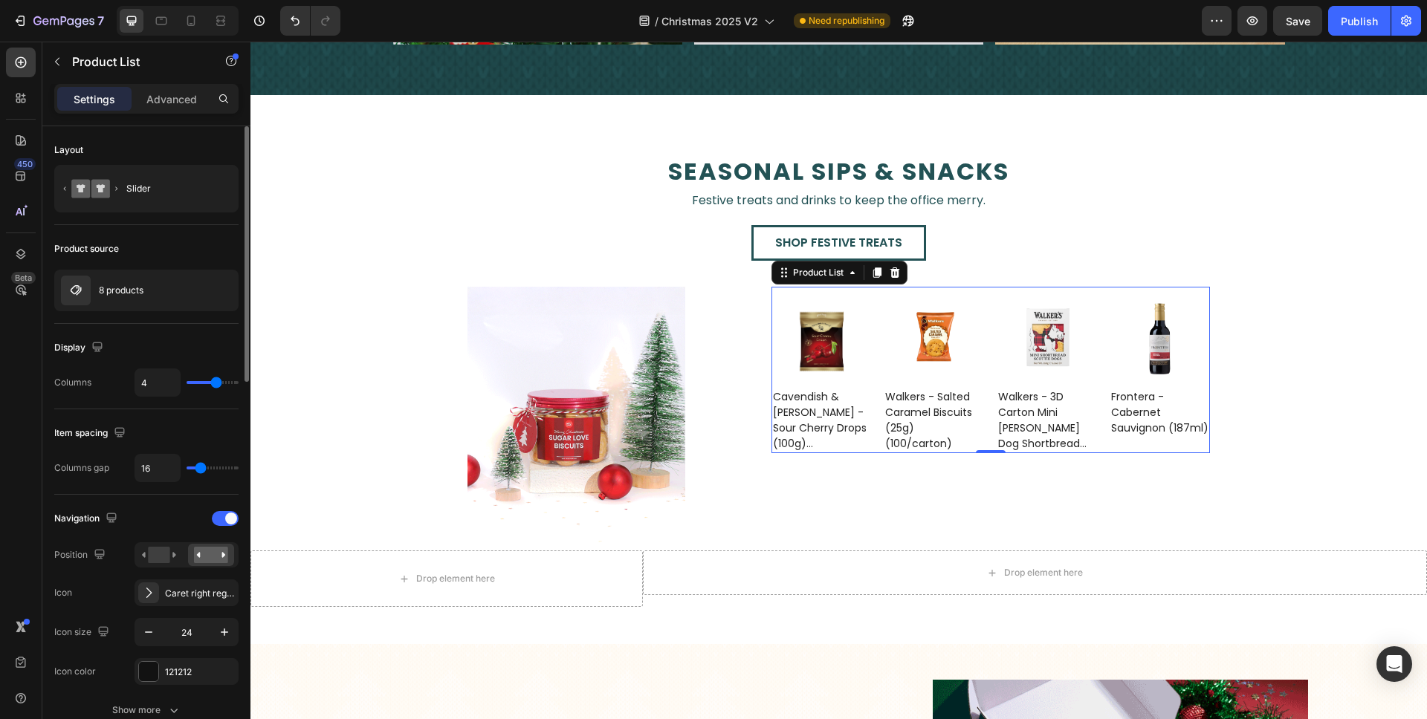
type input "5"
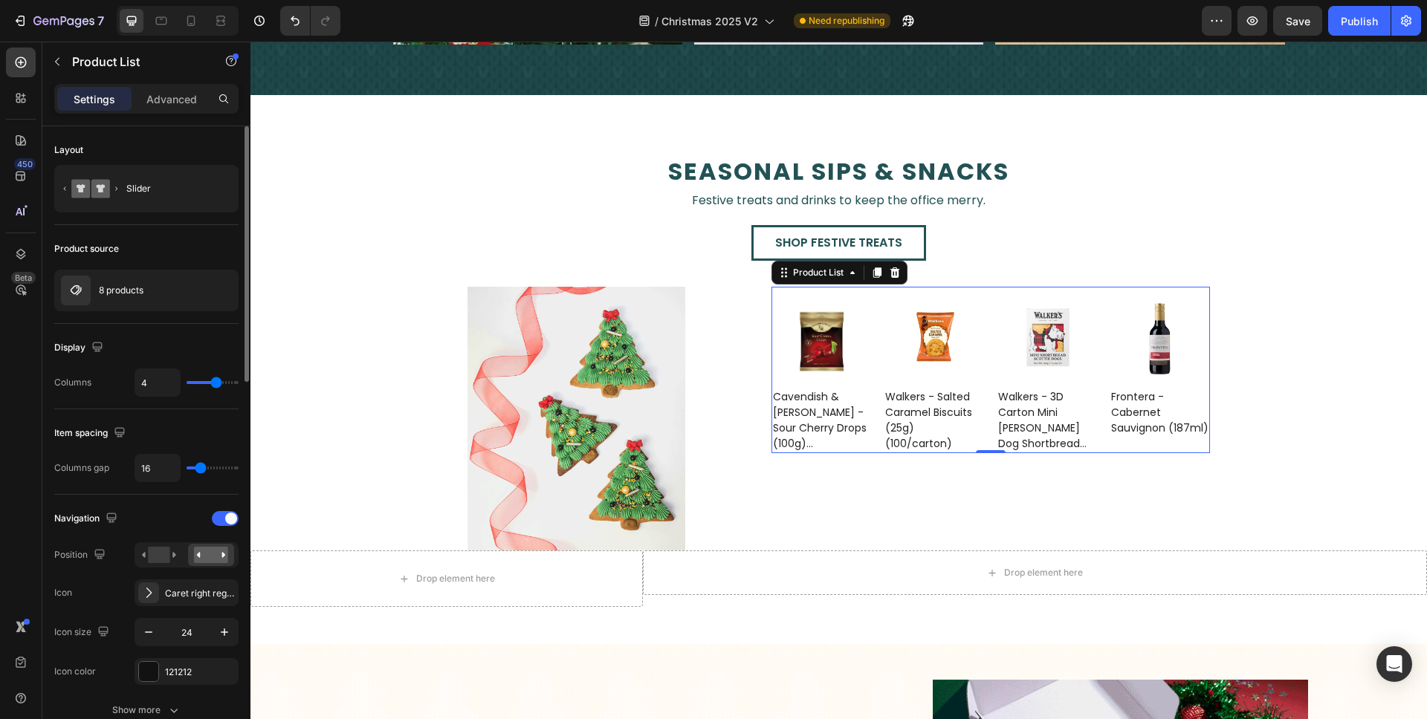
type input "5"
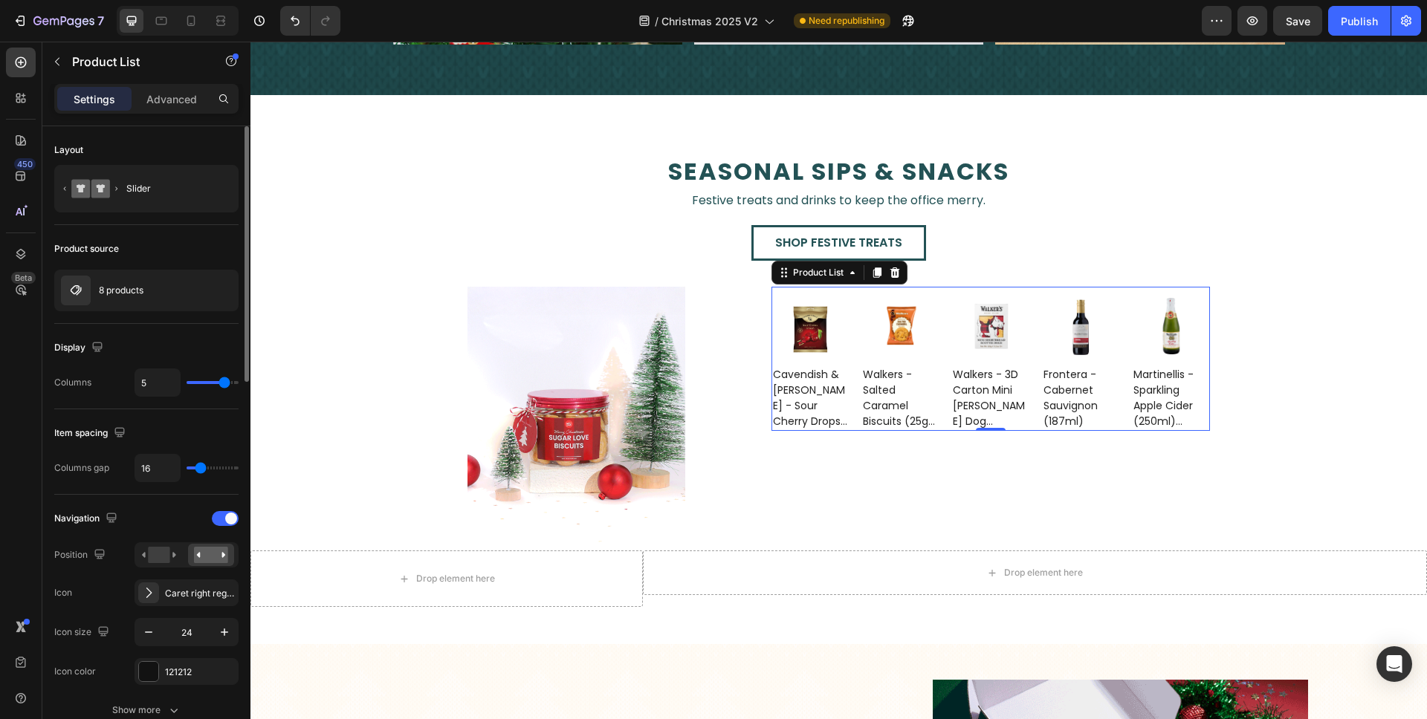
type input "4"
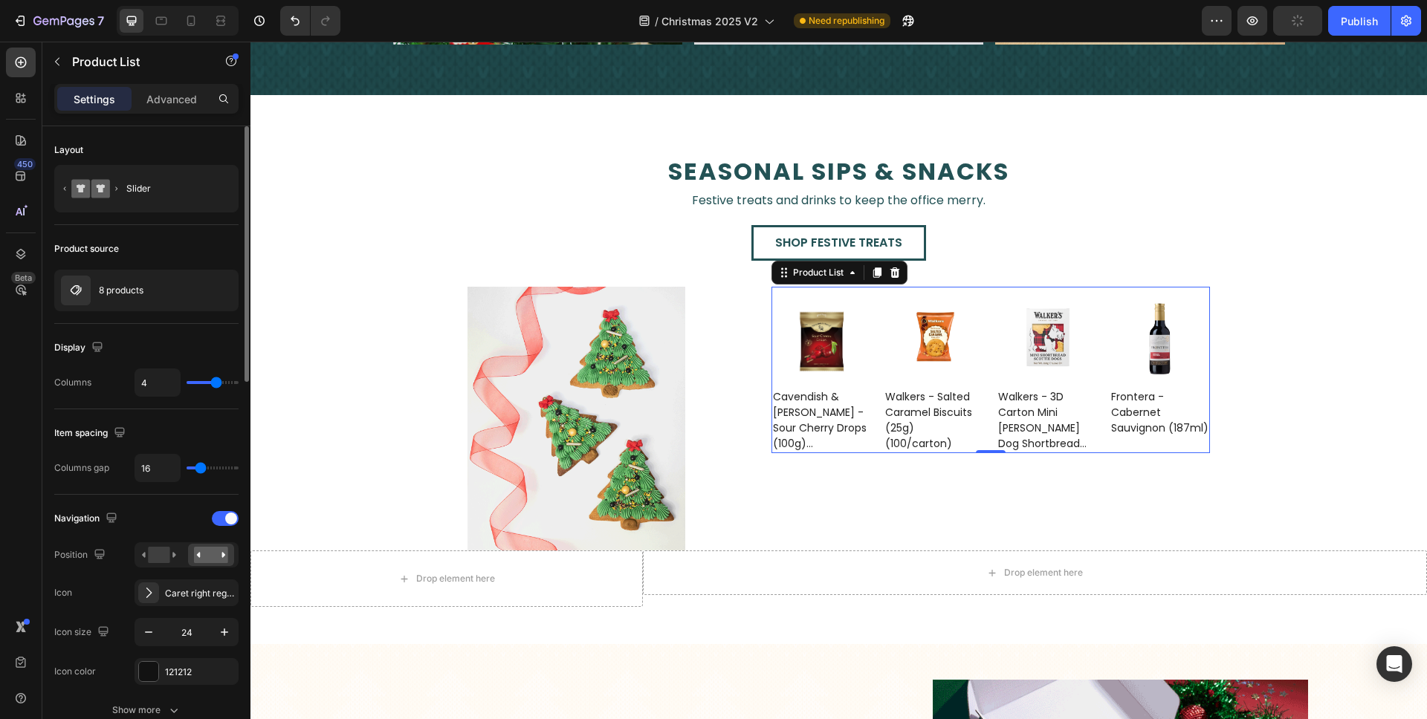
type input "3"
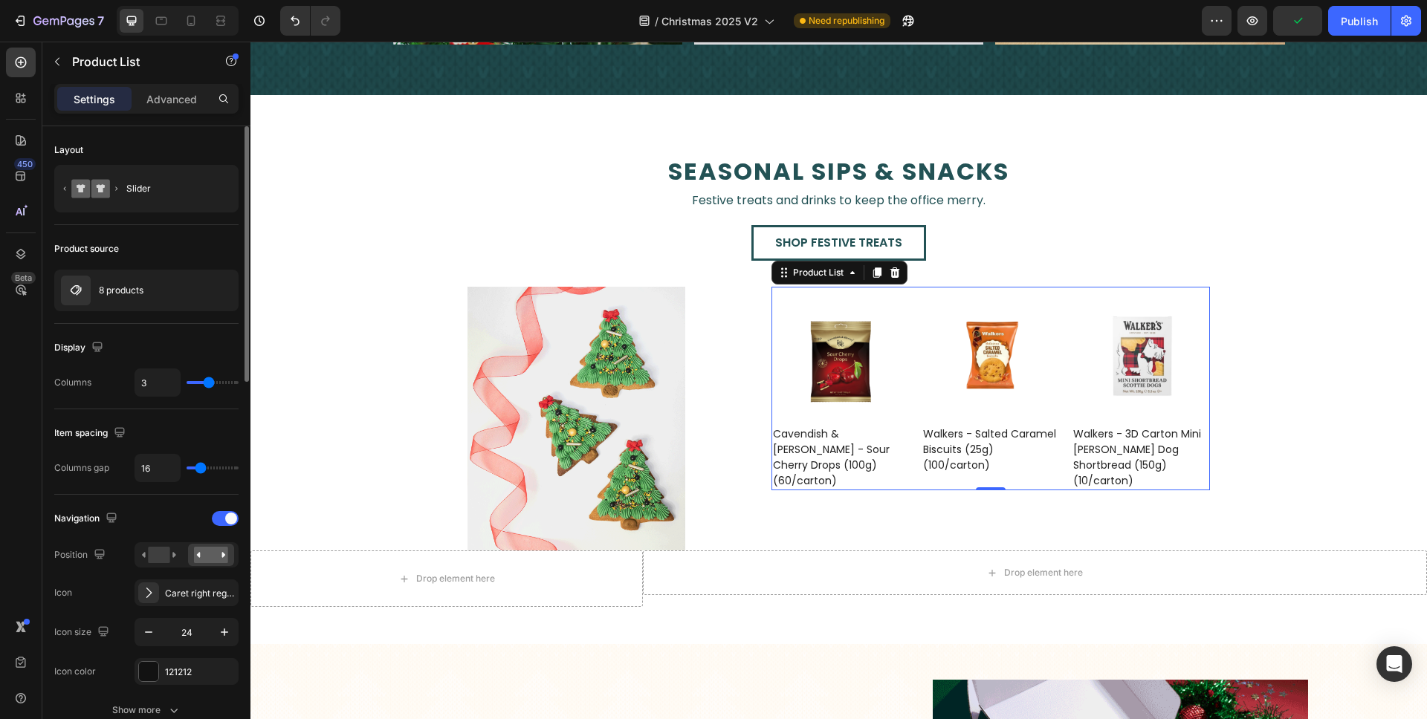
drag, startPoint x: 218, startPoint y: 386, endPoint x: 180, endPoint y: 420, distance: 51.6
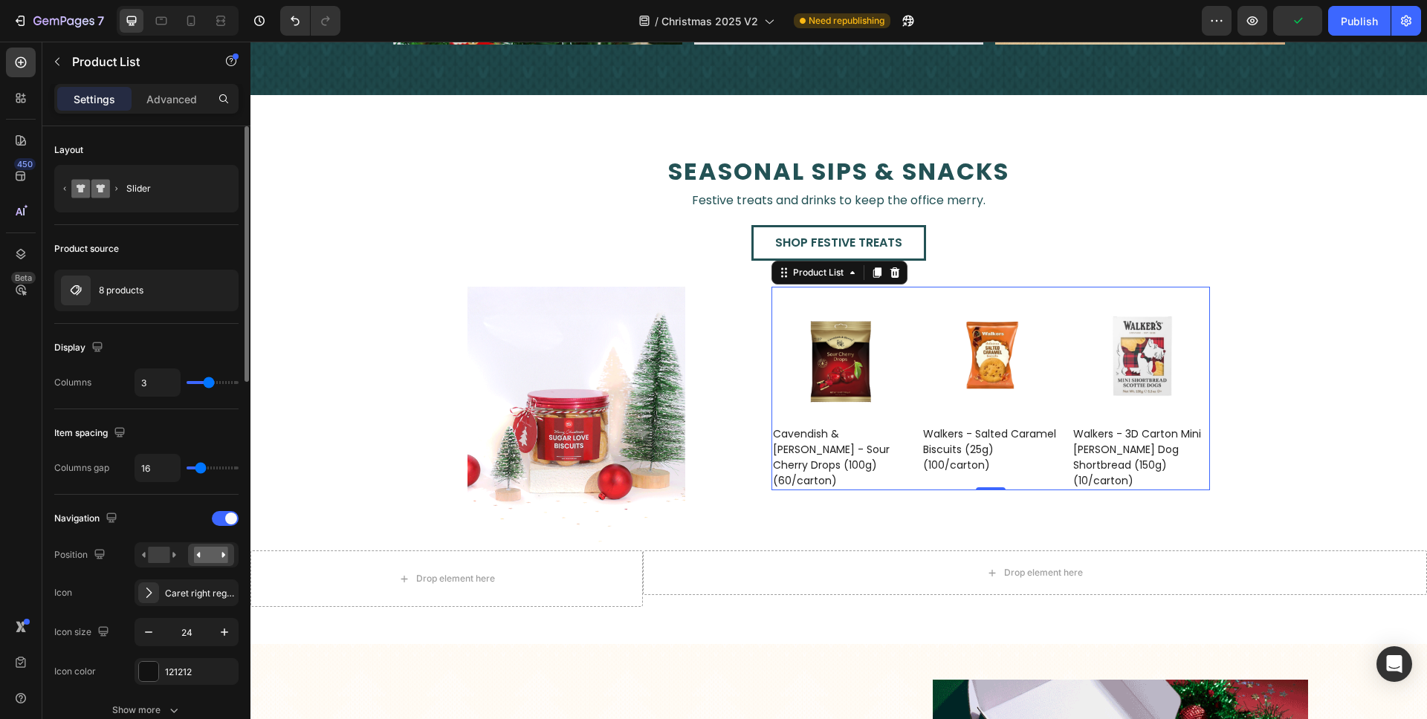
type input "3"
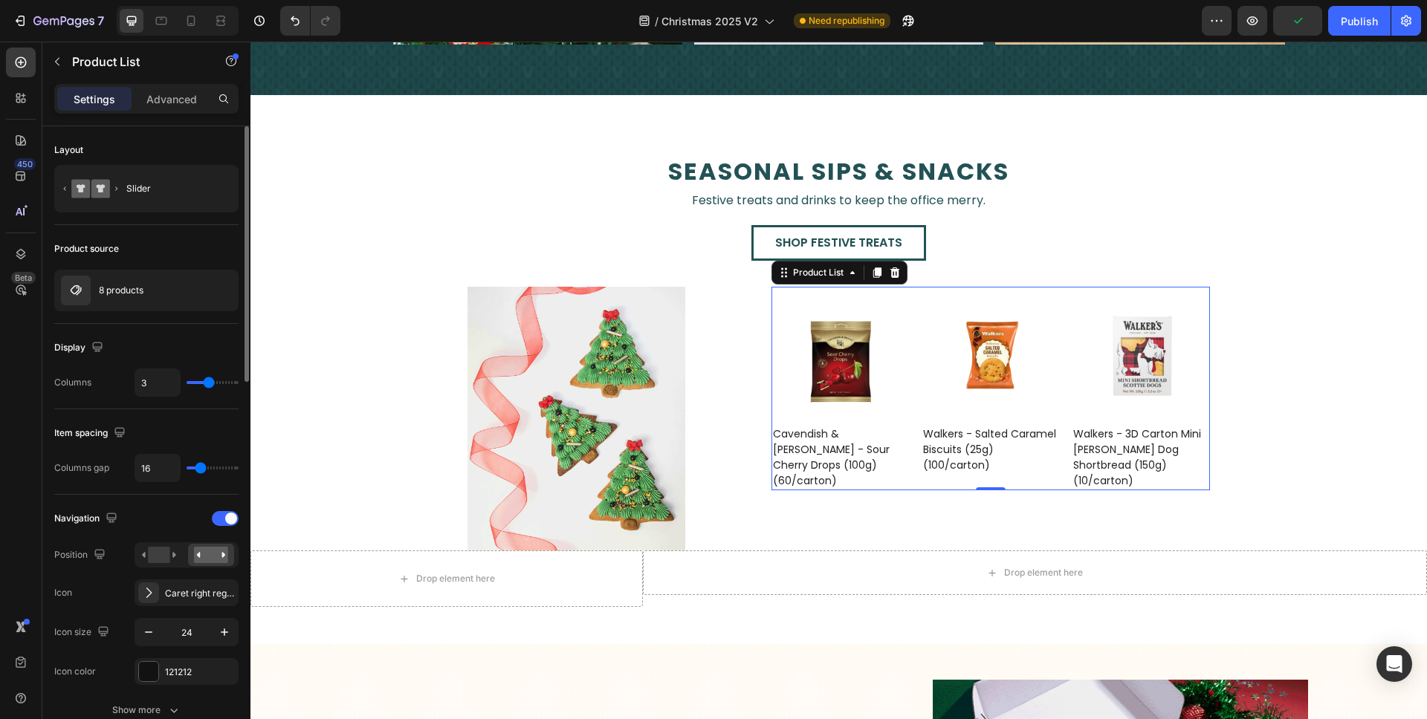
click at [210, 384] on input "range" at bounding box center [213, 382] width 52 height 3
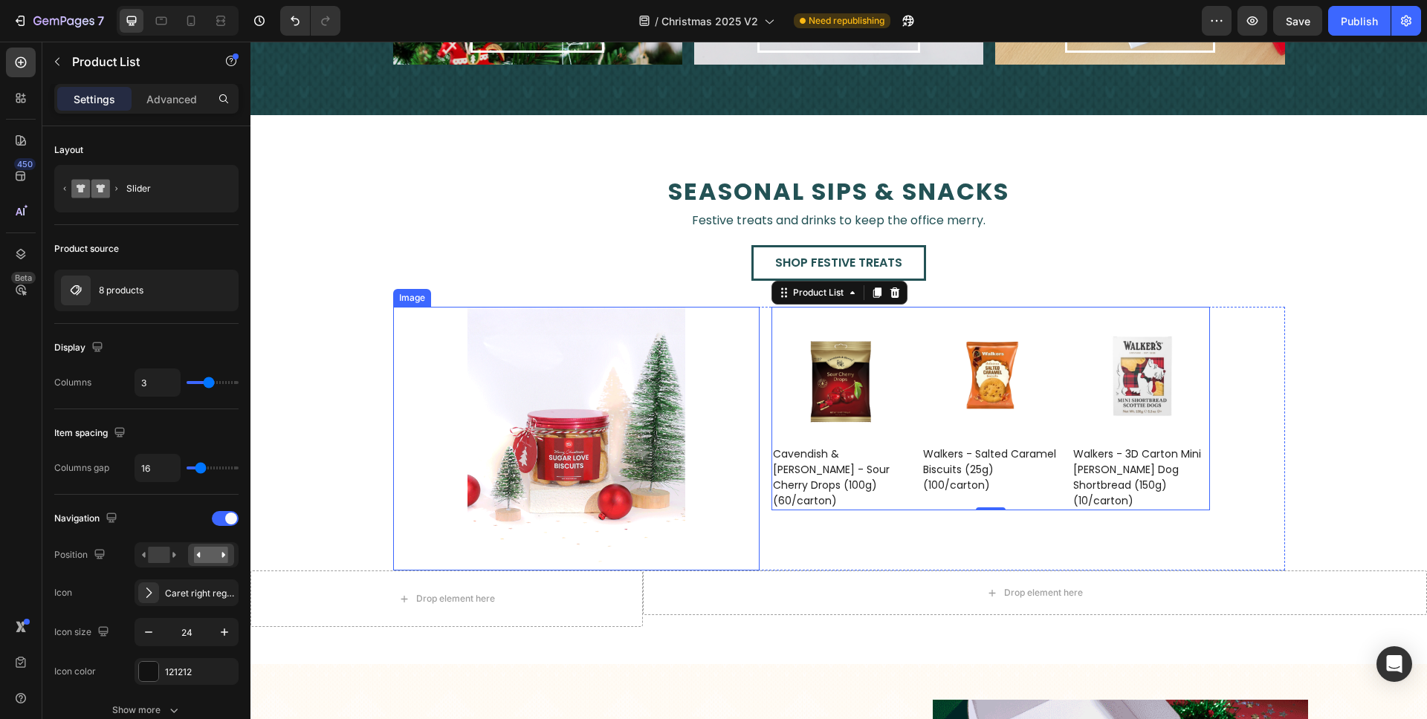
scroll to position [2245, 0]
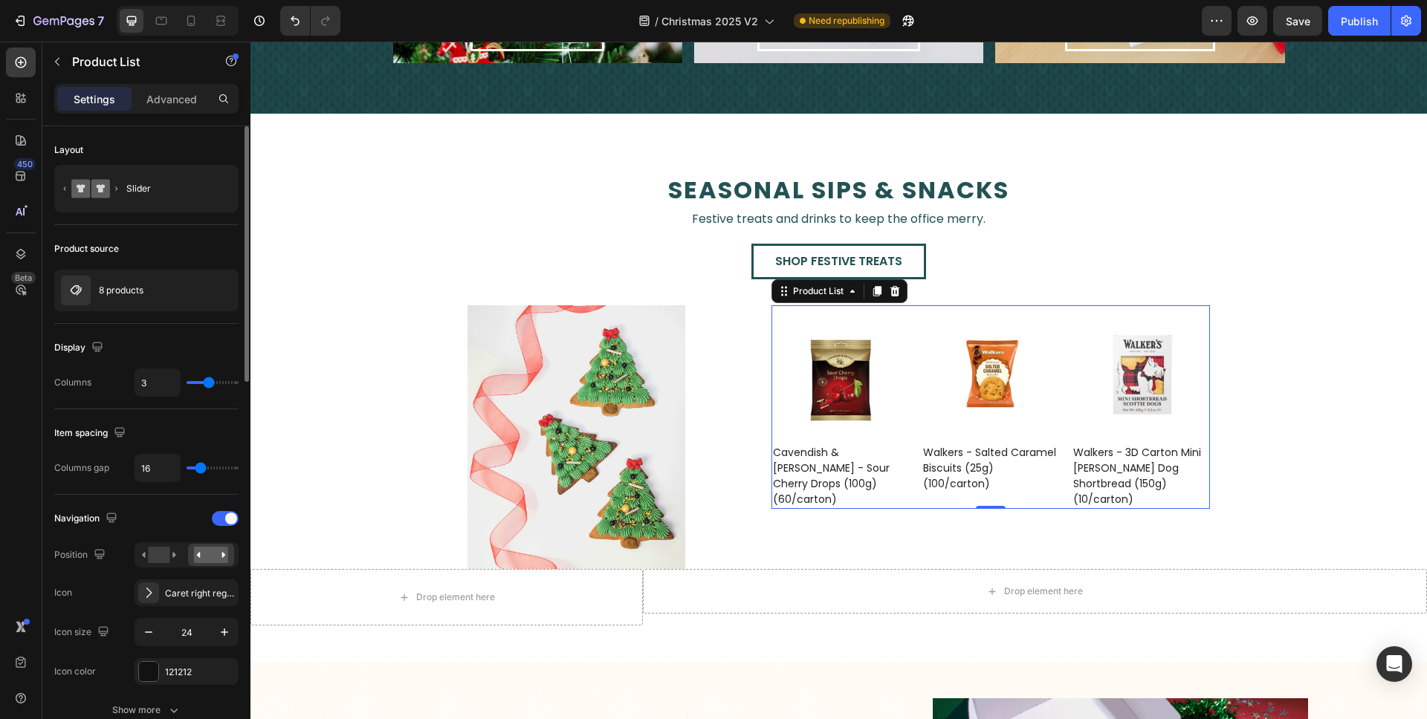
type input "4"
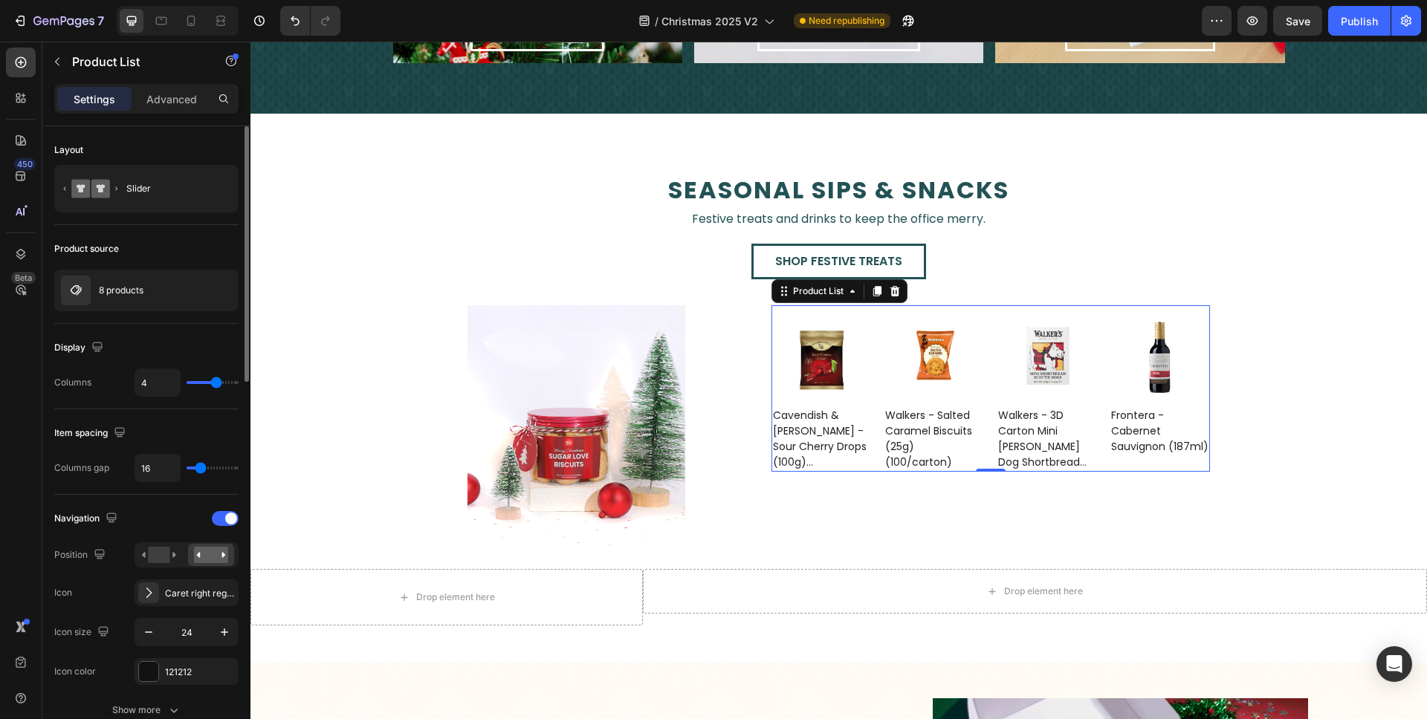
type input "4"
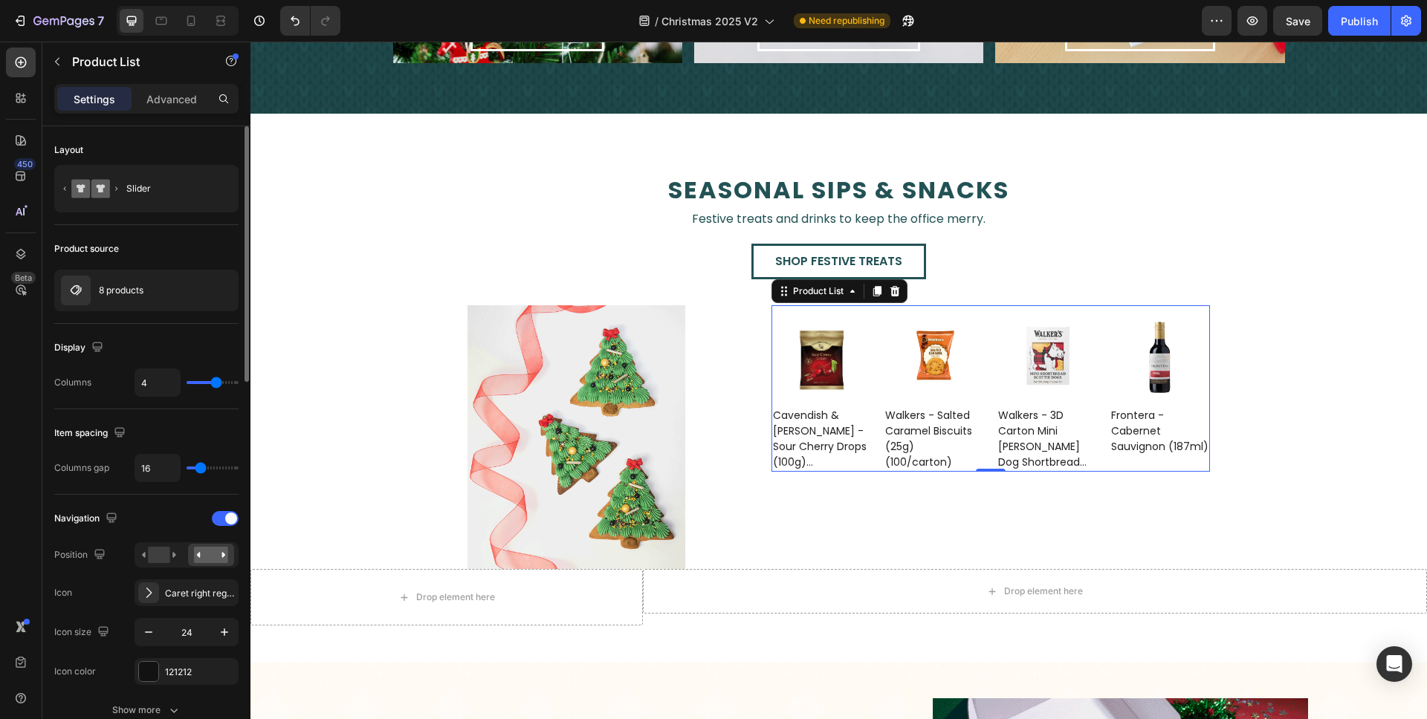
click at [214, 384] on input "range" at bounding box center [213, 382] width 52 height 3
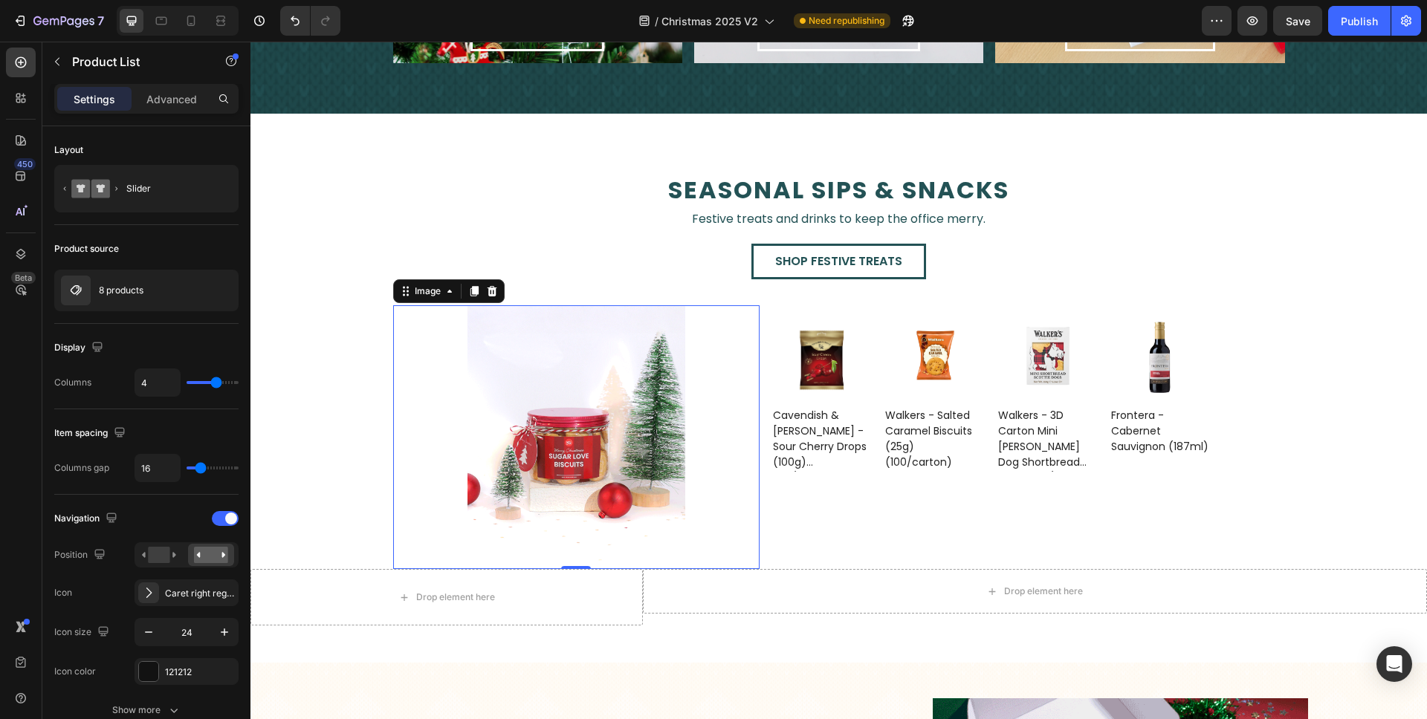
click at [415, 341] on div "Image 0" at bounding box center [576, 437] width 366 height 264
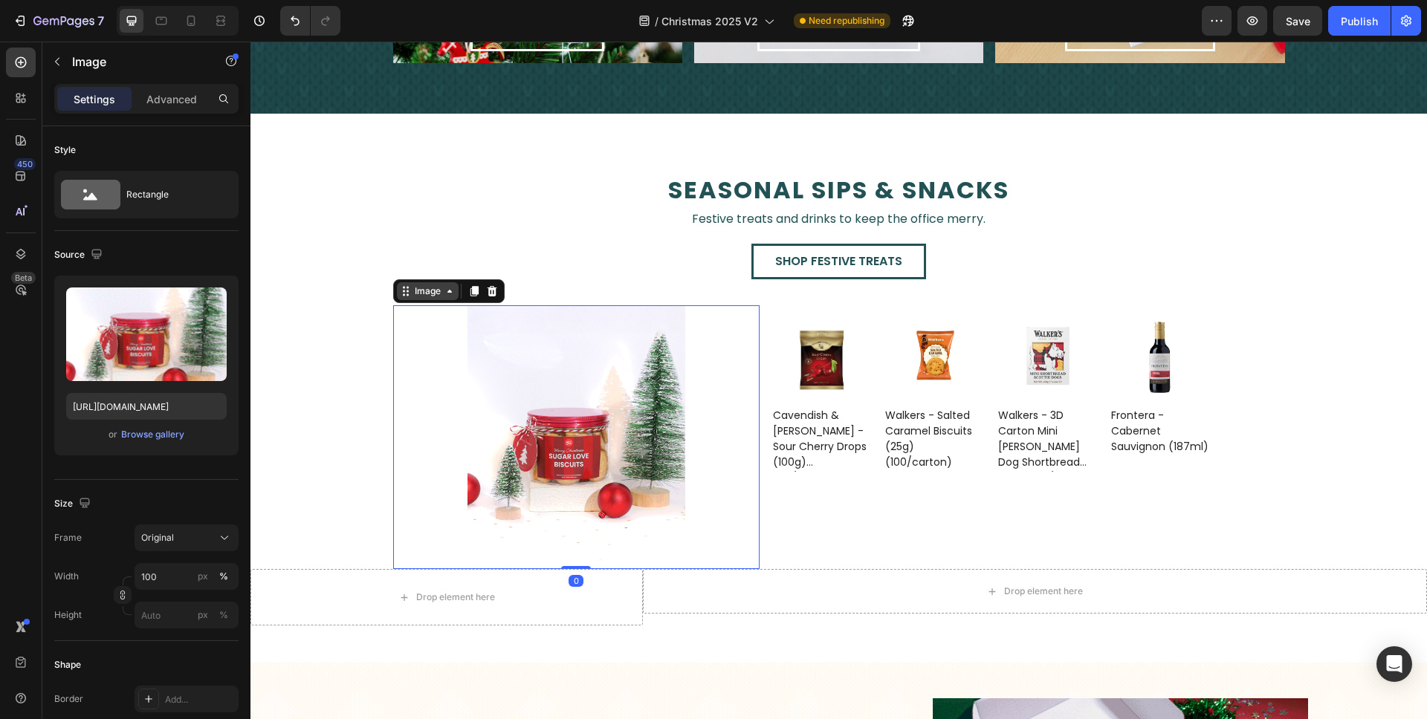
click at [417, 290] on div "Image" at bounding box center [428, 291] width 32 height 13
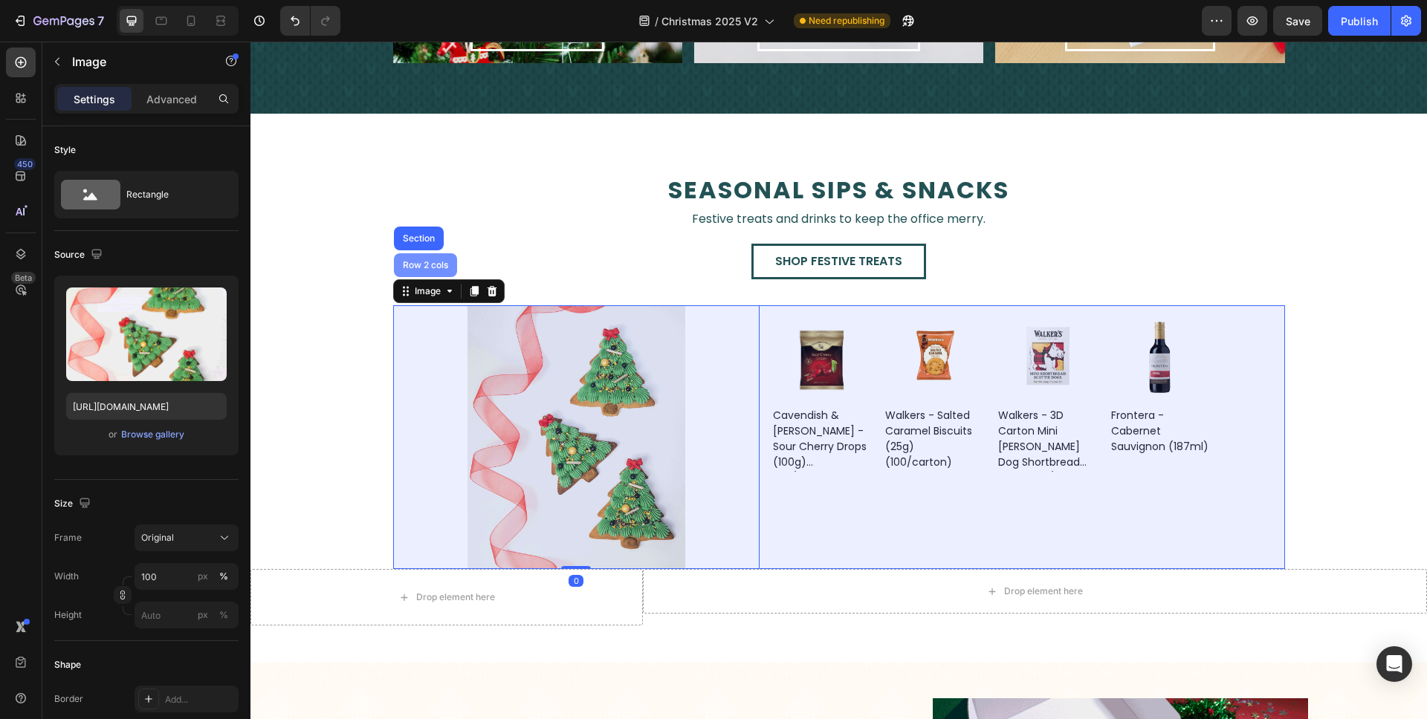
click at [418, 268] on div "Row 2 cols" at bounding box center [425, 265] width 51 height 9
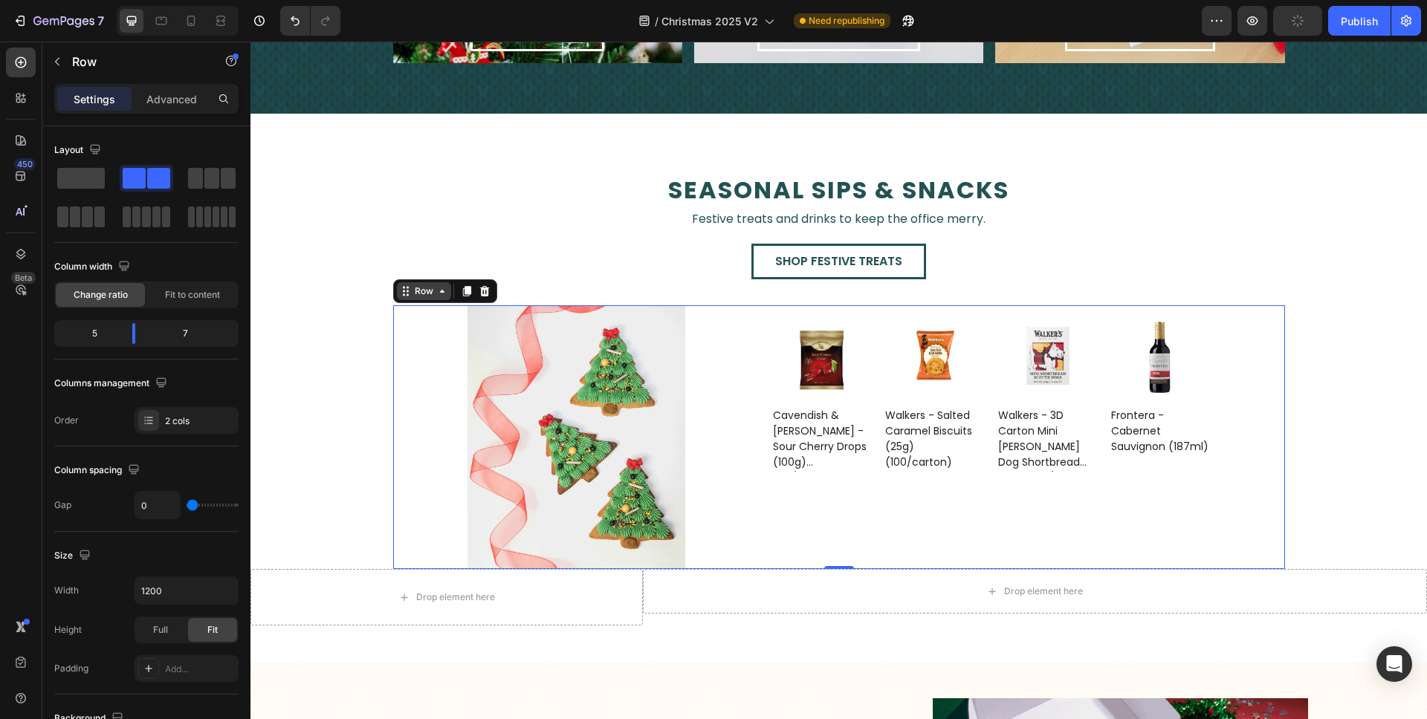
click at [440, 291] on icon at bounding box center [442, 291] width 4 height 3
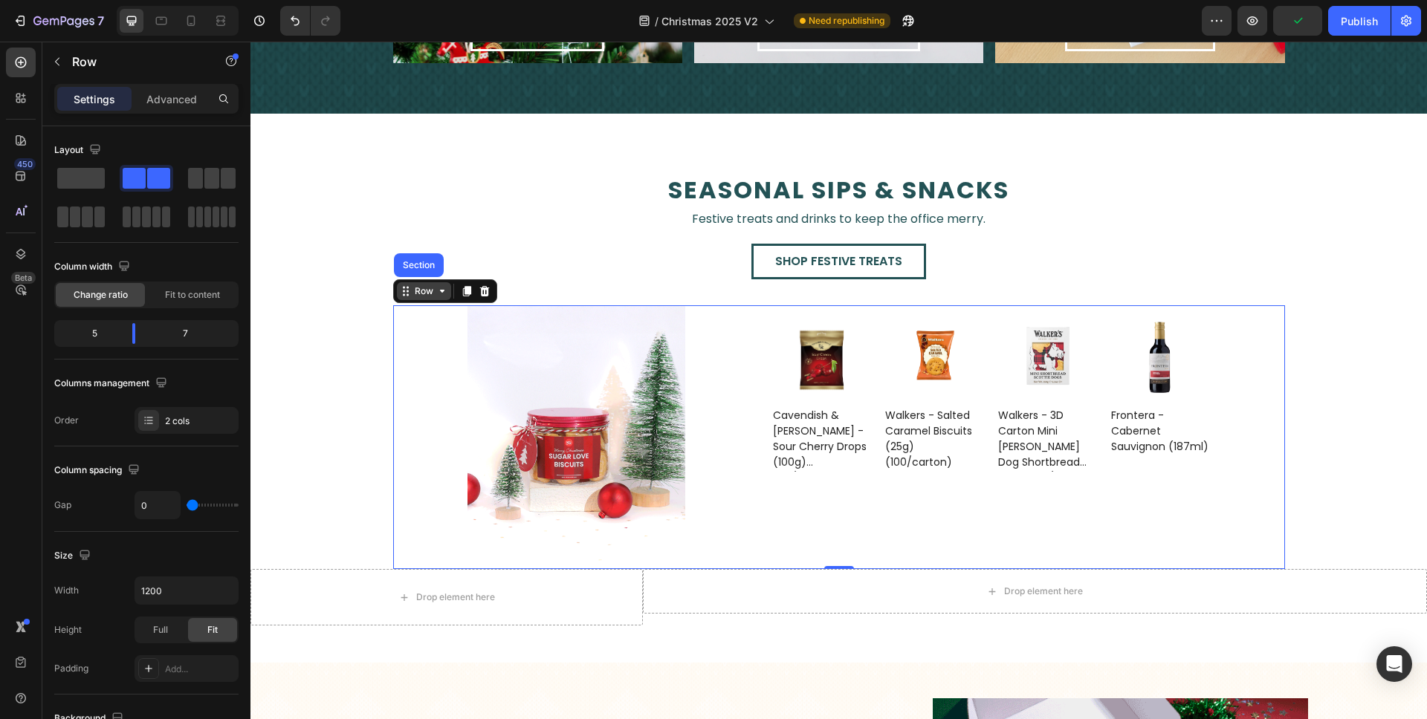
click at [436, 291] on icon at bounding box center [442, 291] width 12 height 12
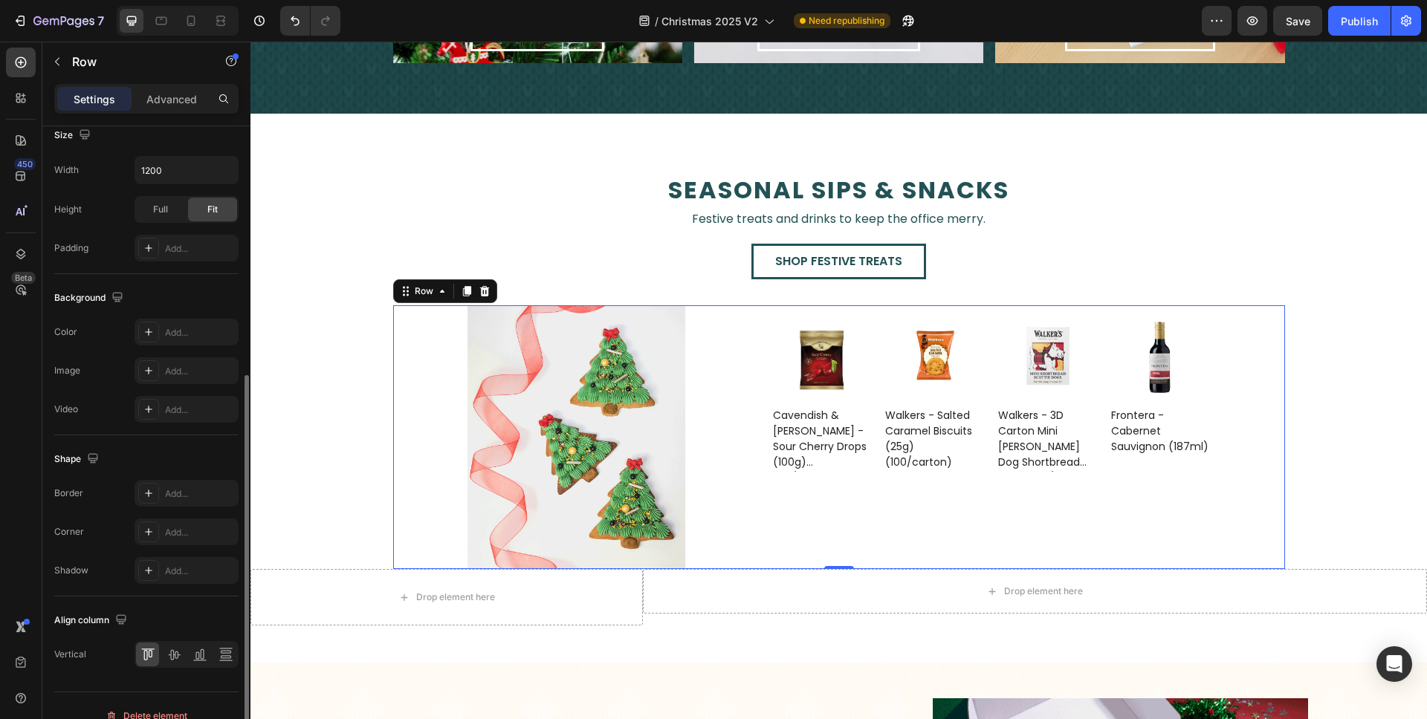
scroll to position [441, 0]
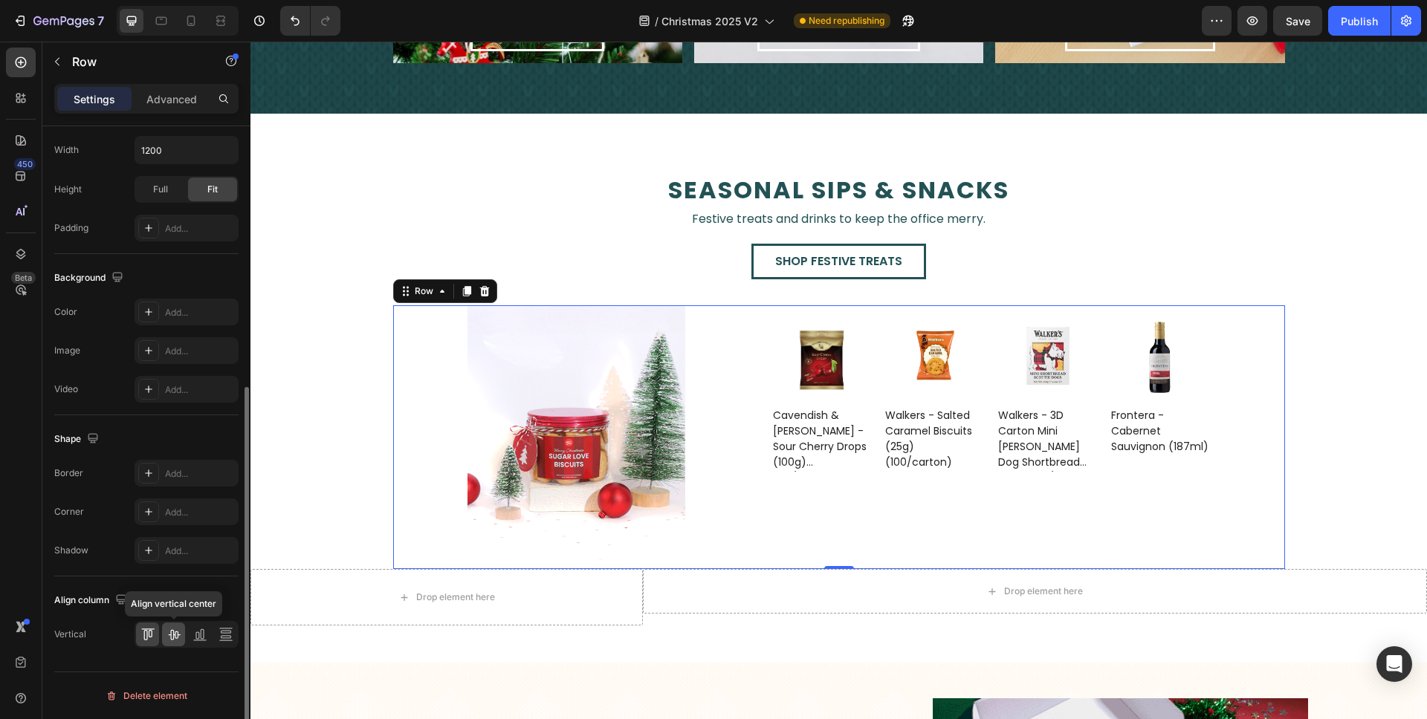
click at [169, 635] on icon at bounding box center [174, 635] width 12 height 10
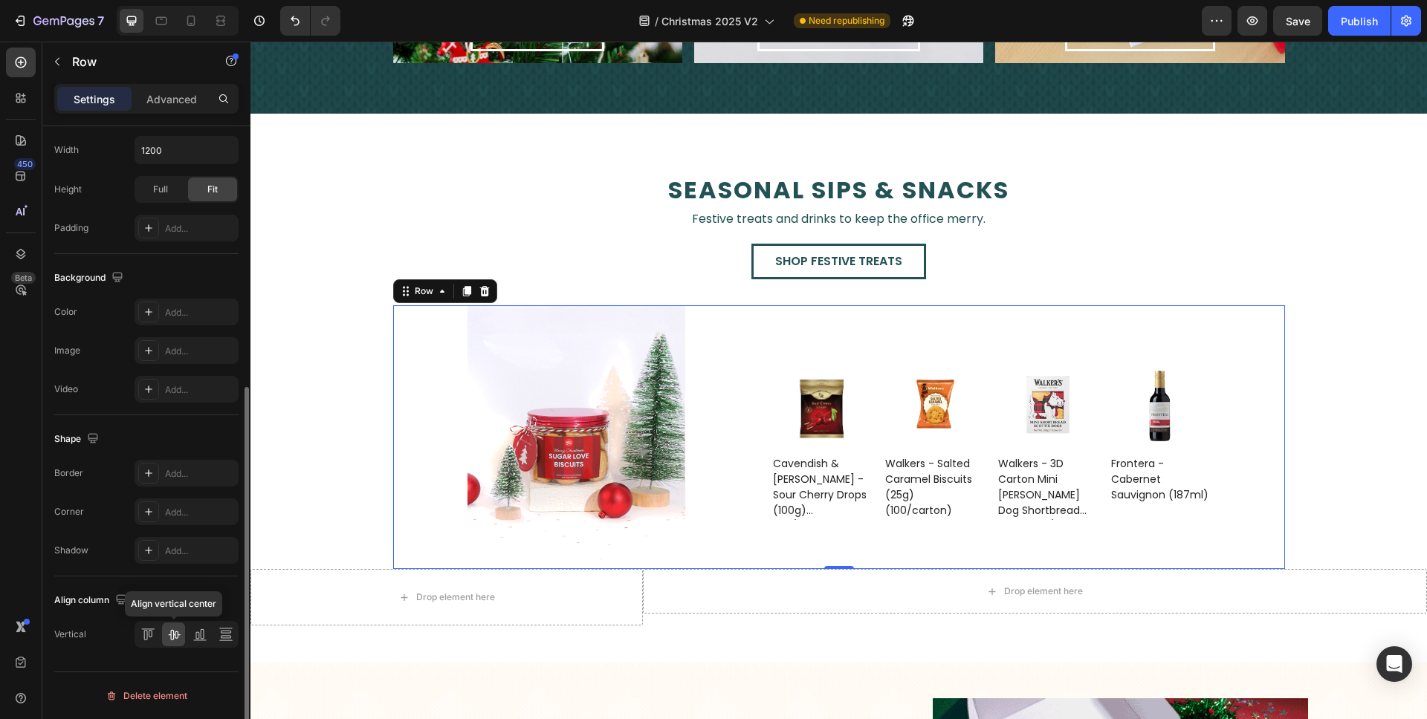
click at [169, 635] on icon at bounding box center [173, 634] width 15 height 15
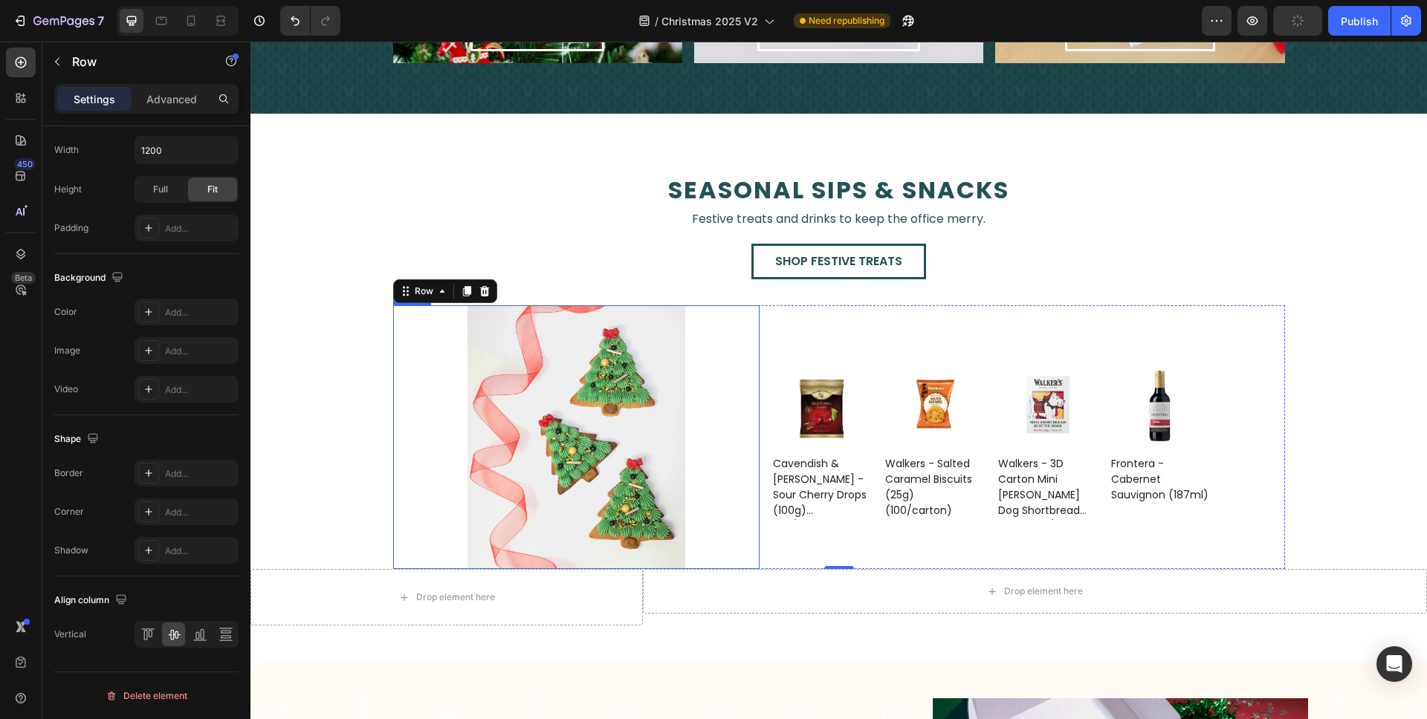
click at [524, 426] on img at bounding box center [576, 437] width 218 height 264
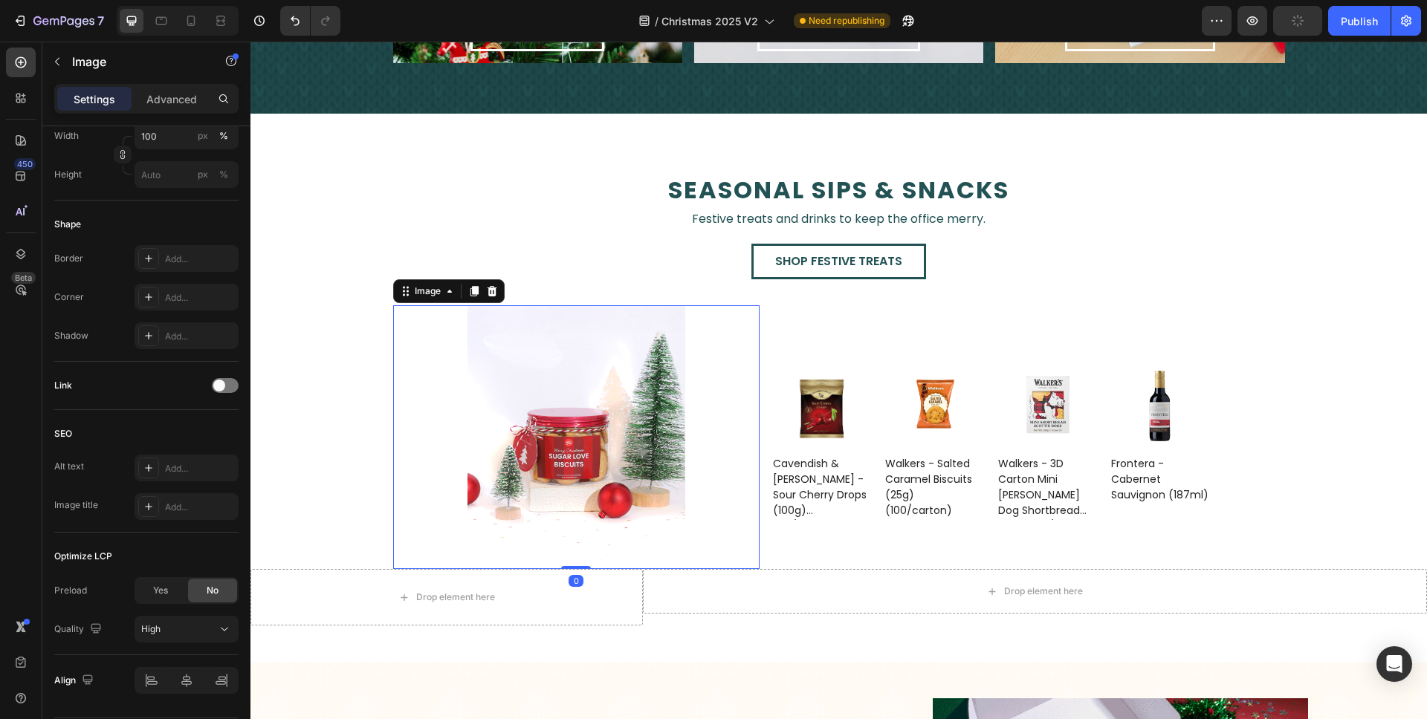
scroll to position [0, 0]
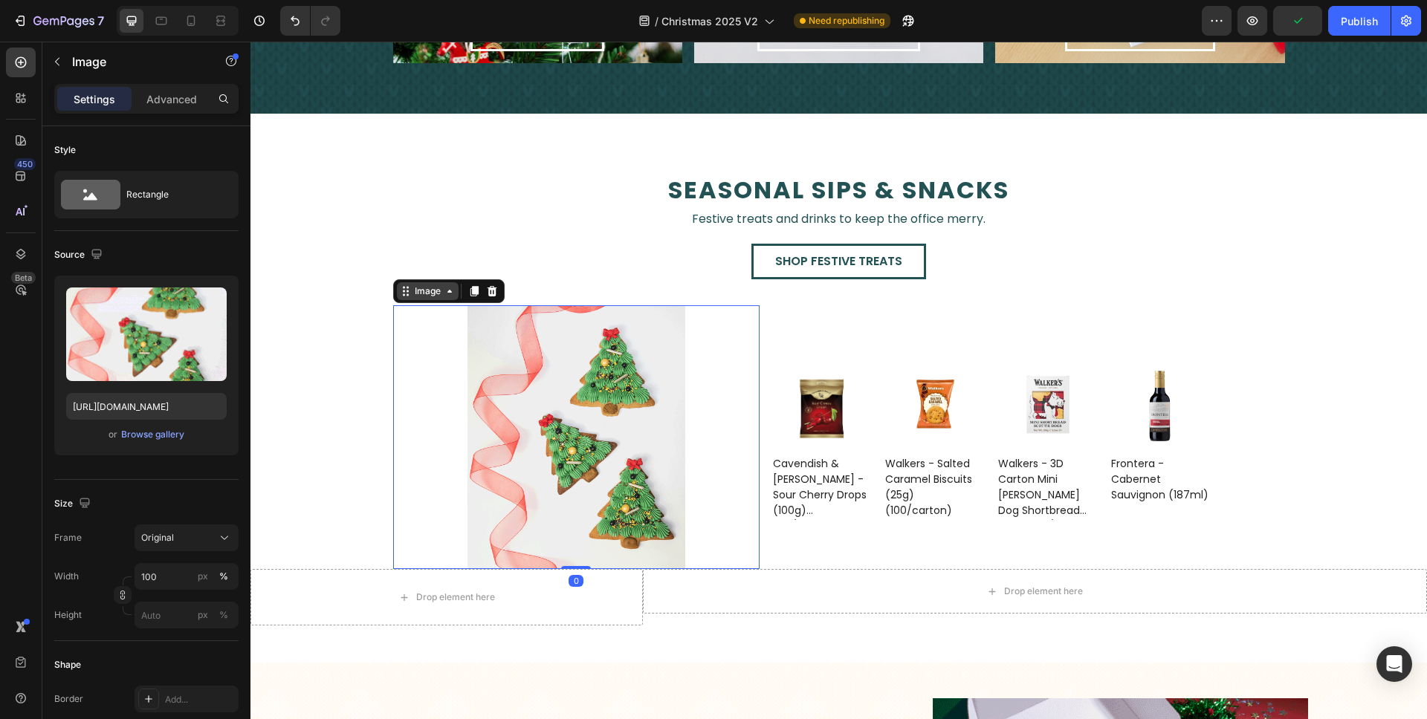
click at [424, 294] on div "Image" at bounding box center [428, 291] width 32 height 13
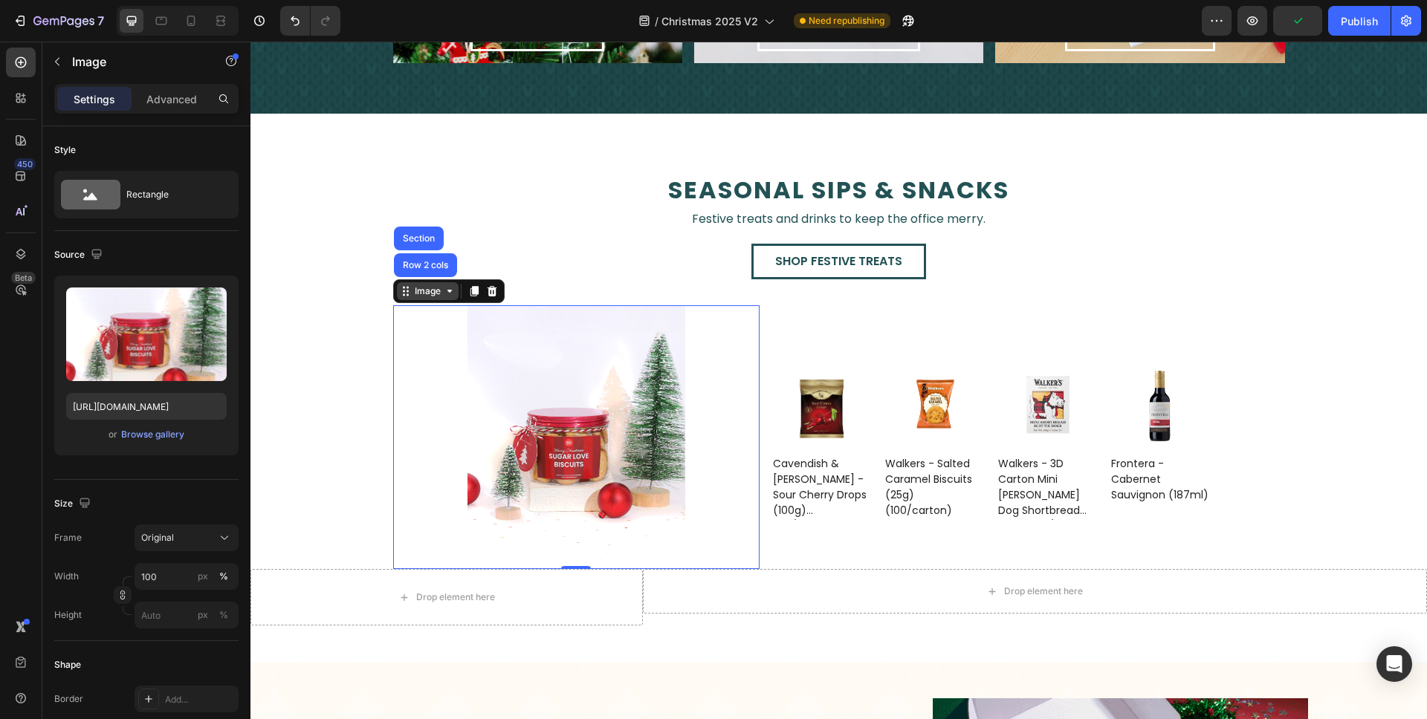
click at [424, 294] on div "Image" at bounding box center [428, 291] width 32 height 13
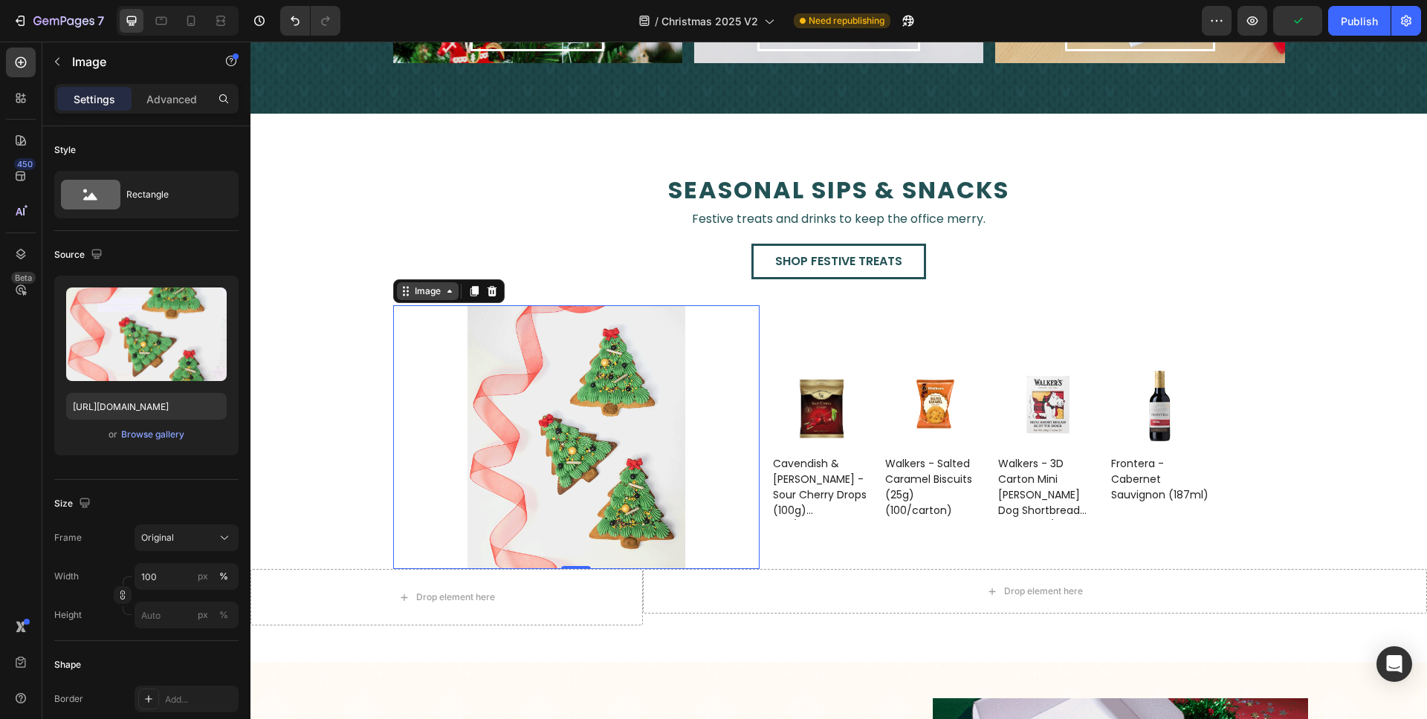
click at [424, 294] on div "Image" at bounding box center [428, 291] width 32 height 13
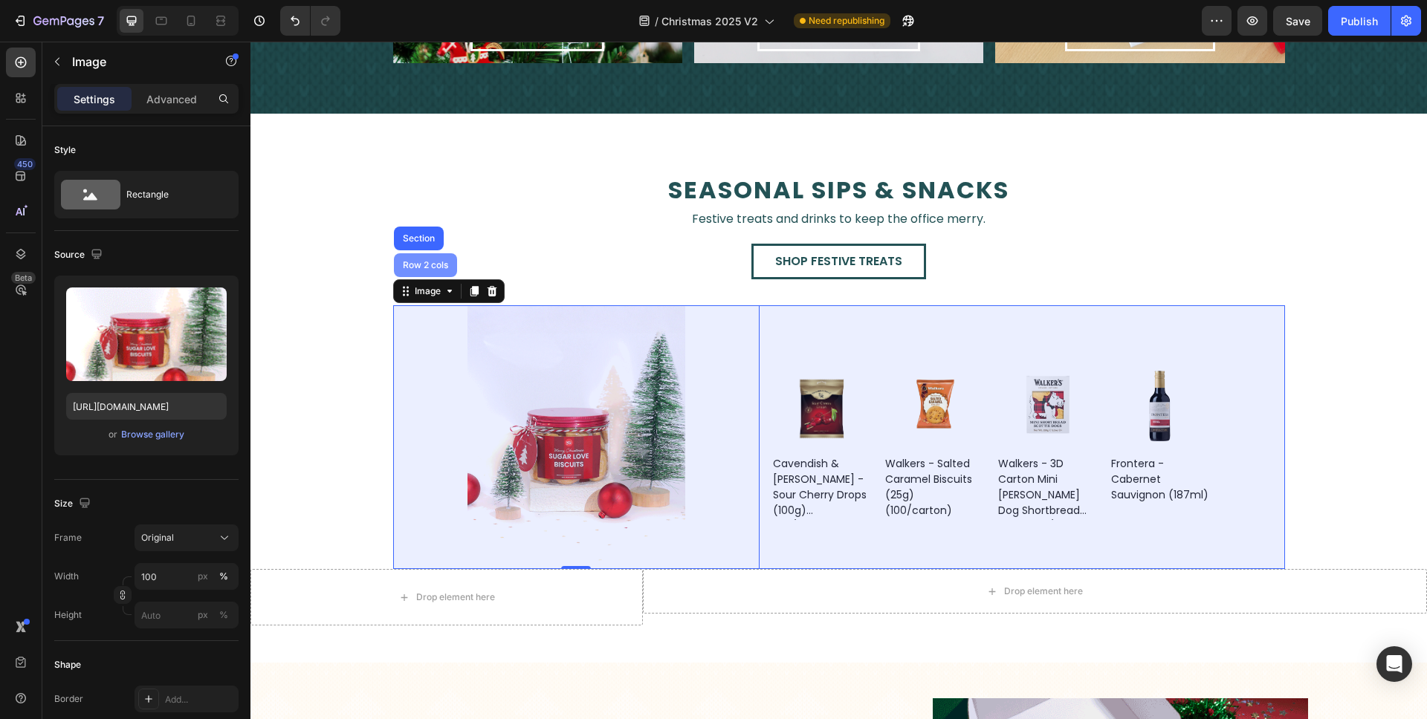
click at [427, 265] on div "Row 2 cols" at bounding box center [425, 265] width 51 height 9
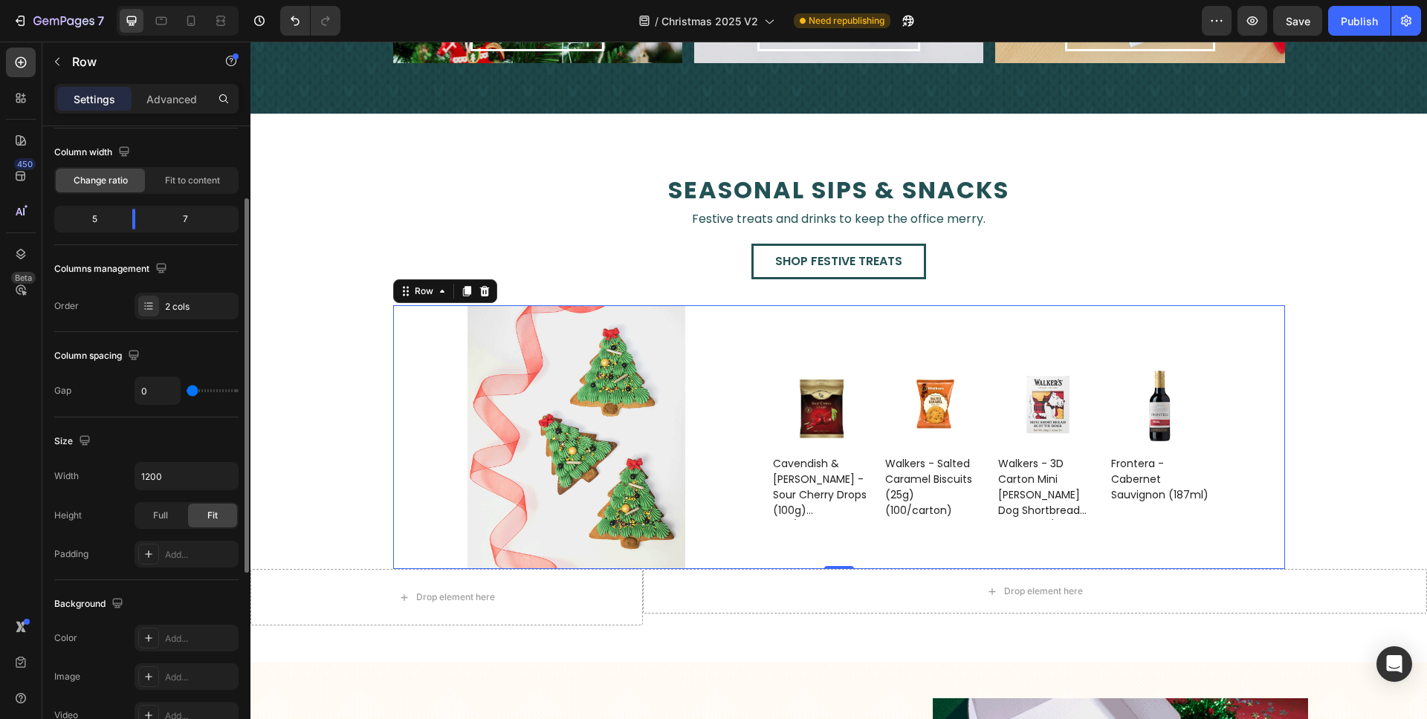
scroll to position [117, 0]
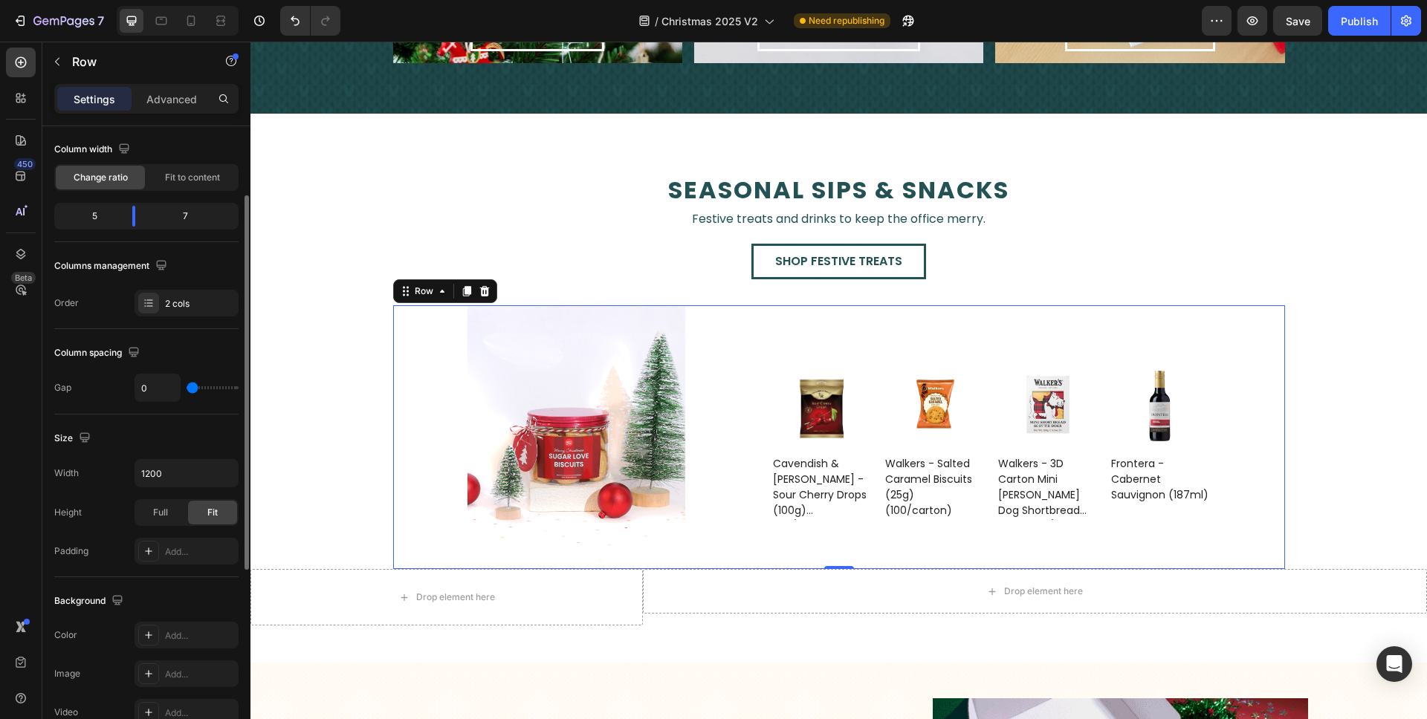
type input "19"
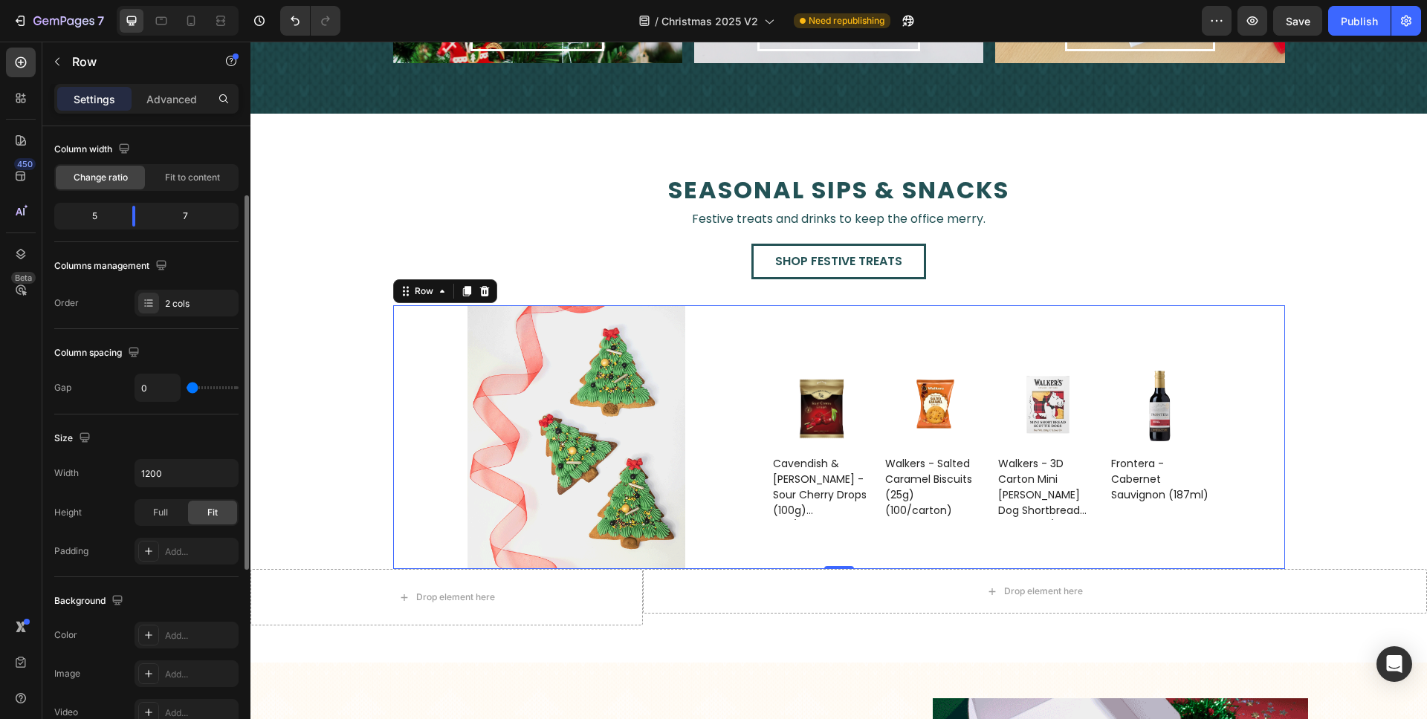
type input "19"
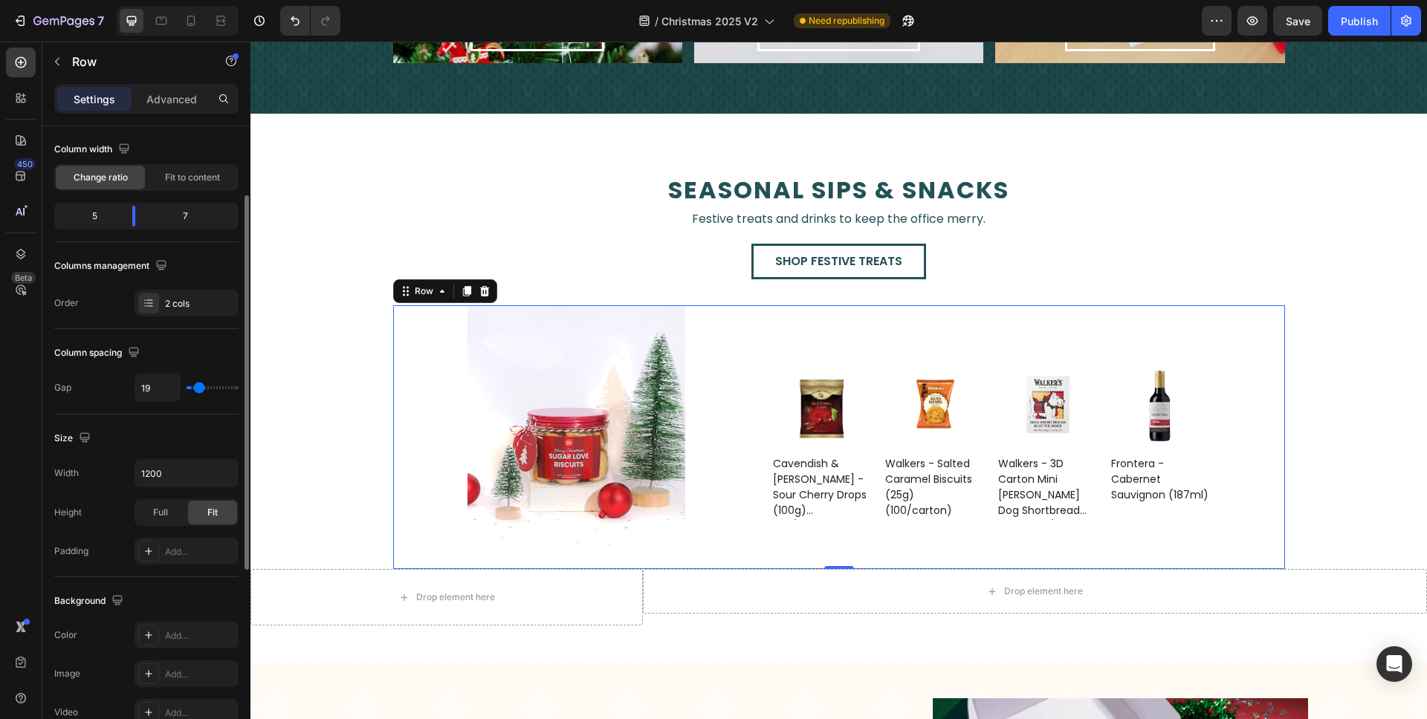
type input "26"
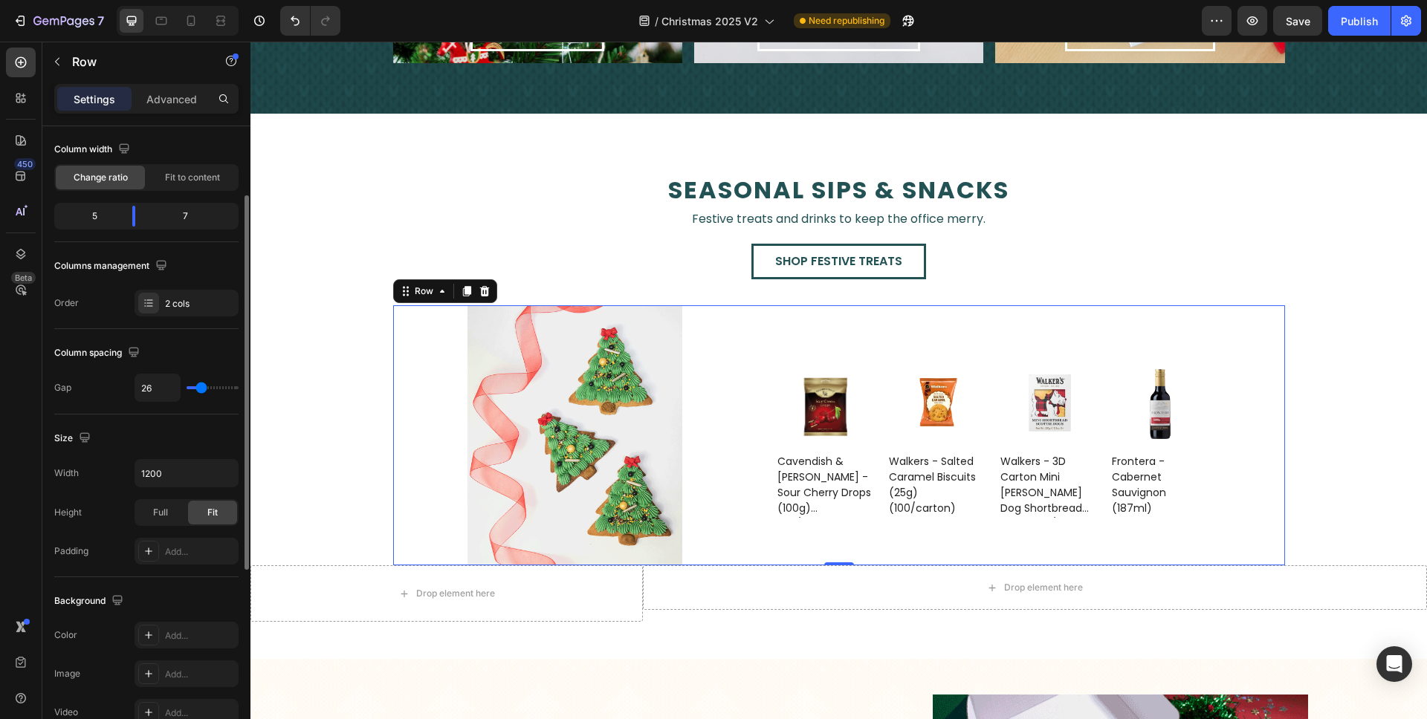
type input "29"
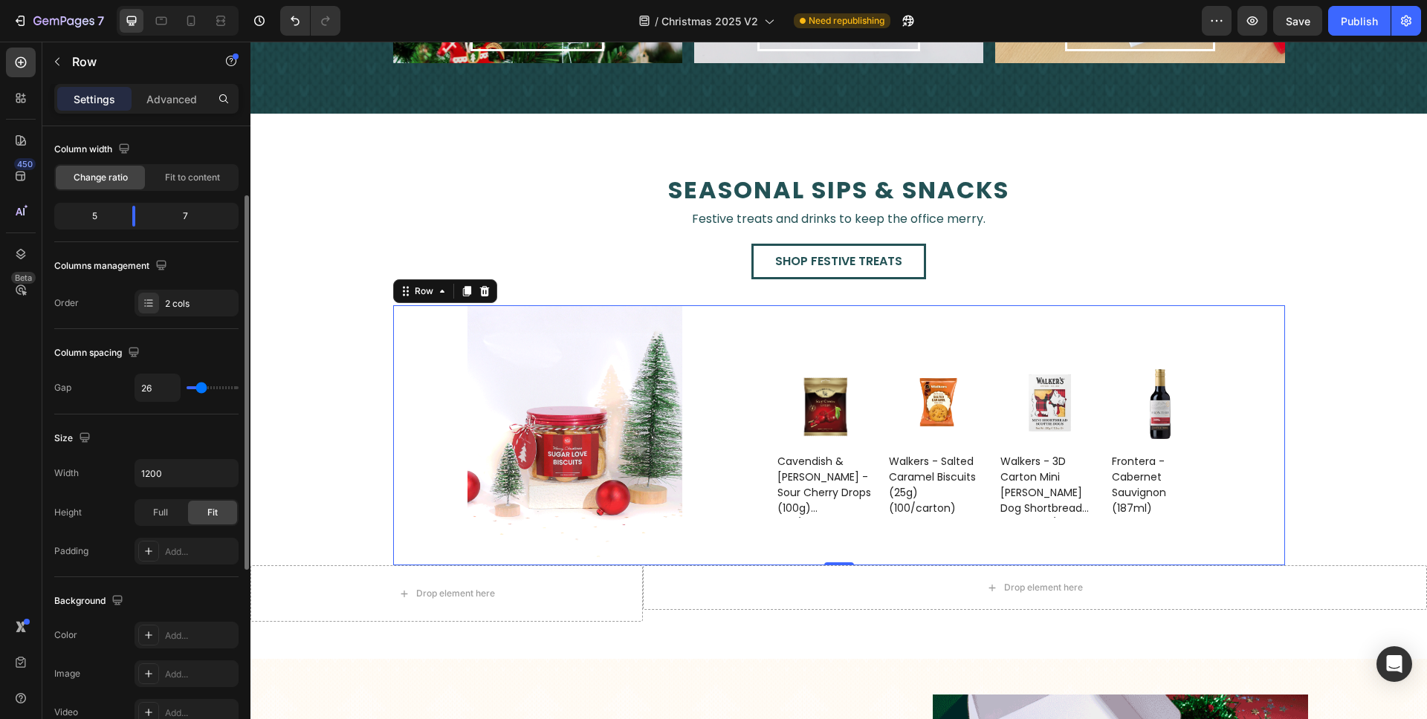
type input "29"
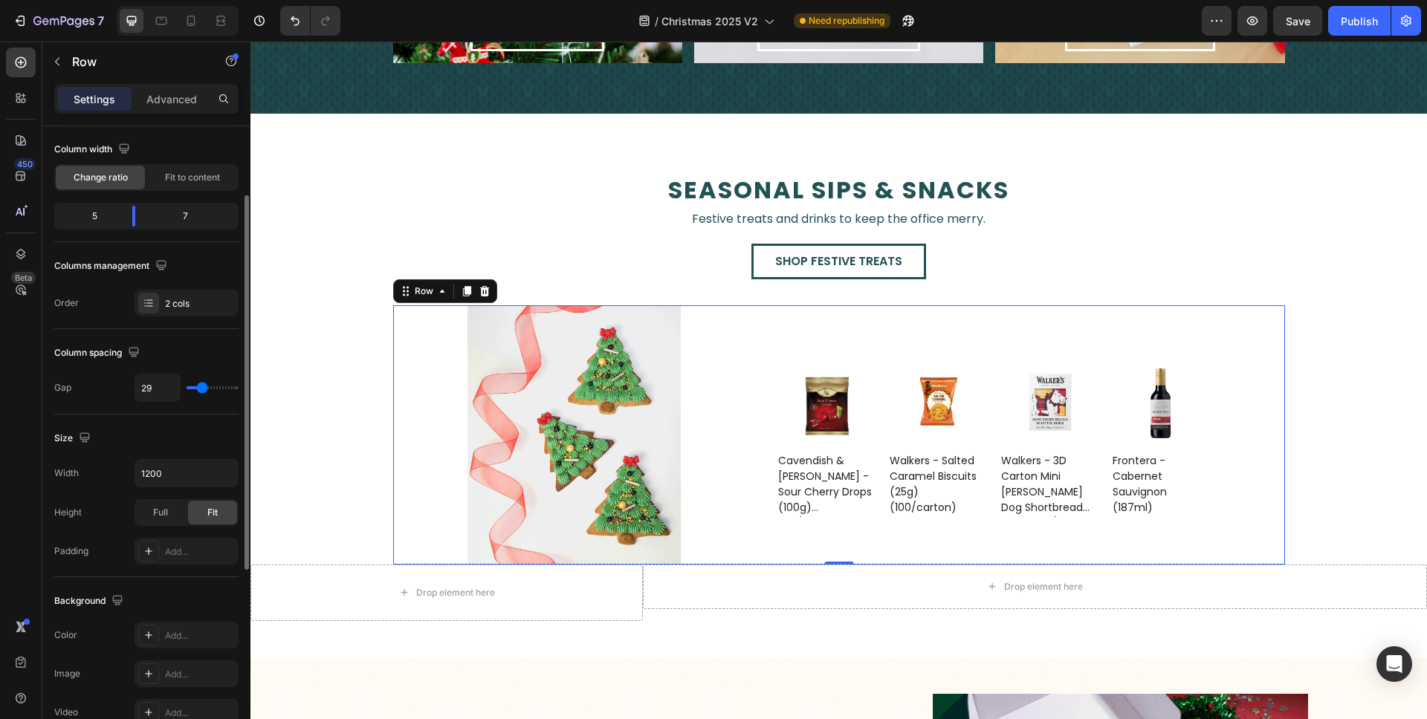
type input "30"
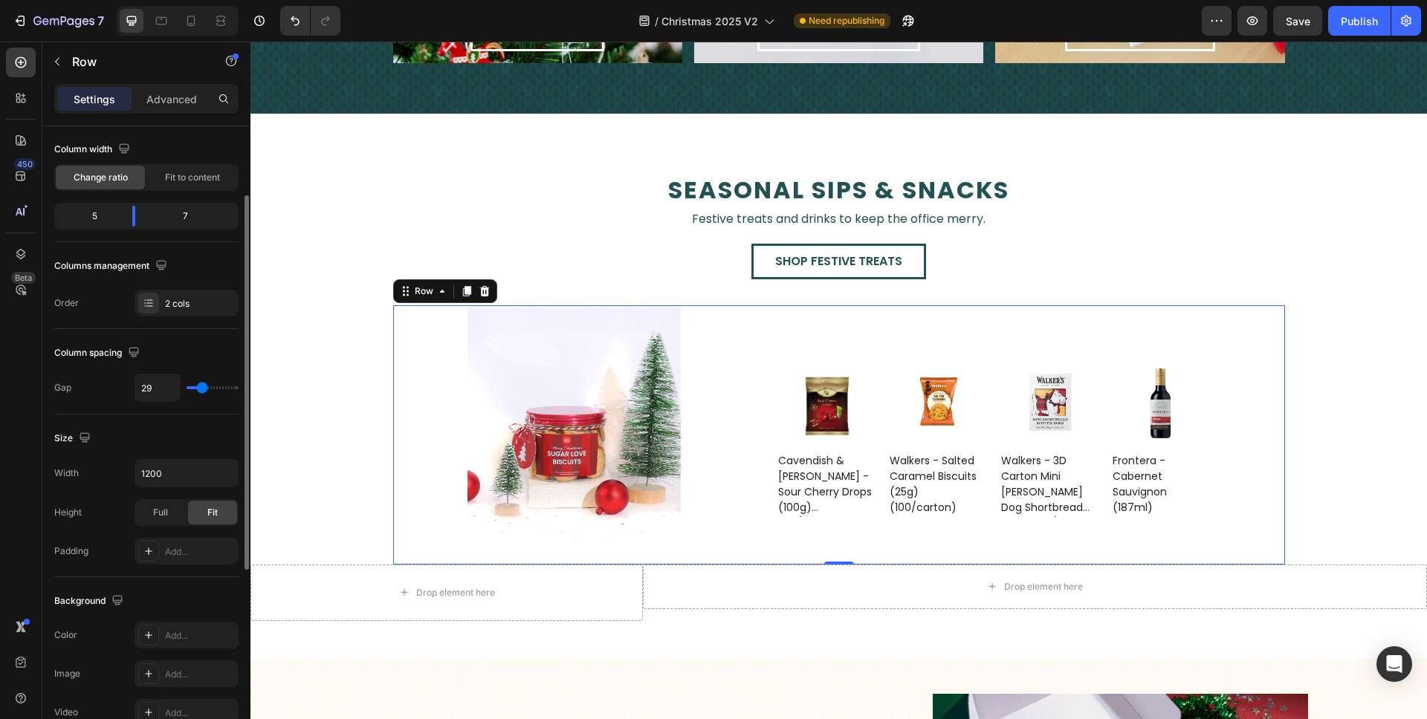
type input "30"
type input "29"
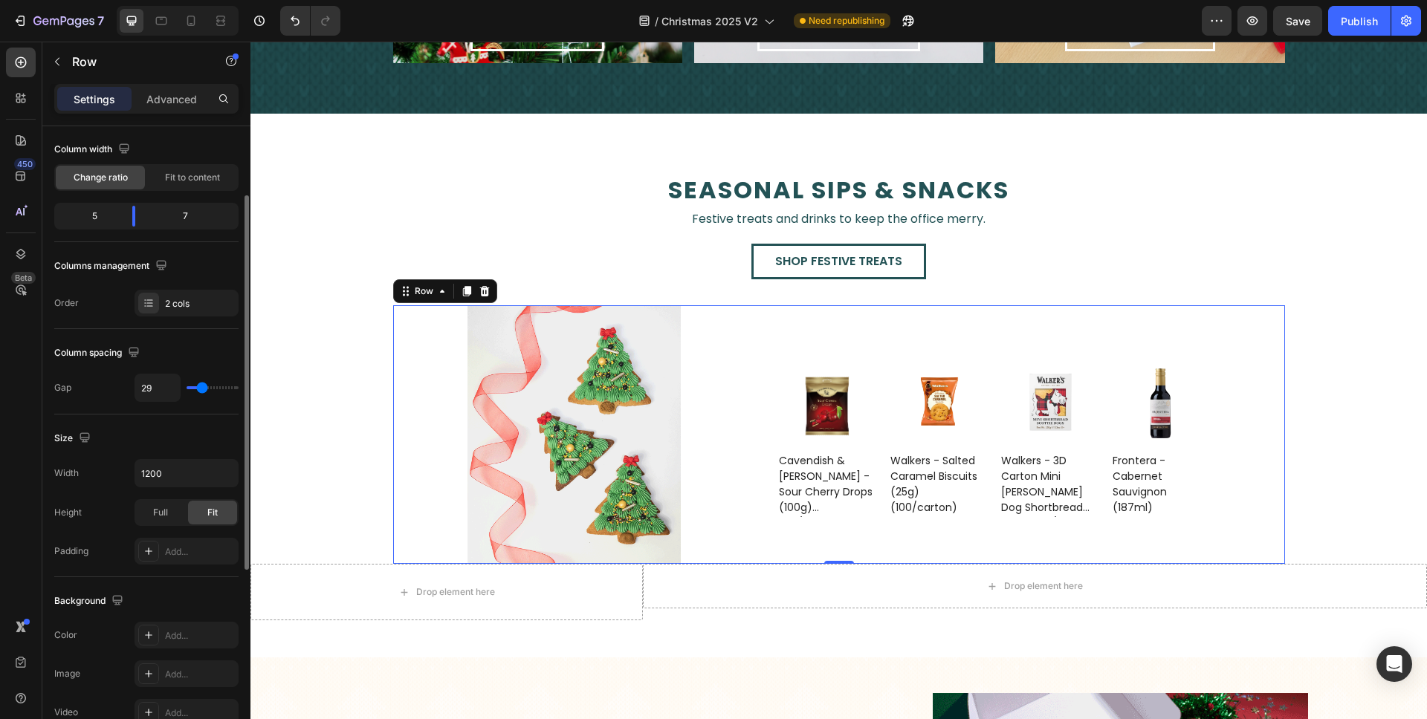
type input "24"
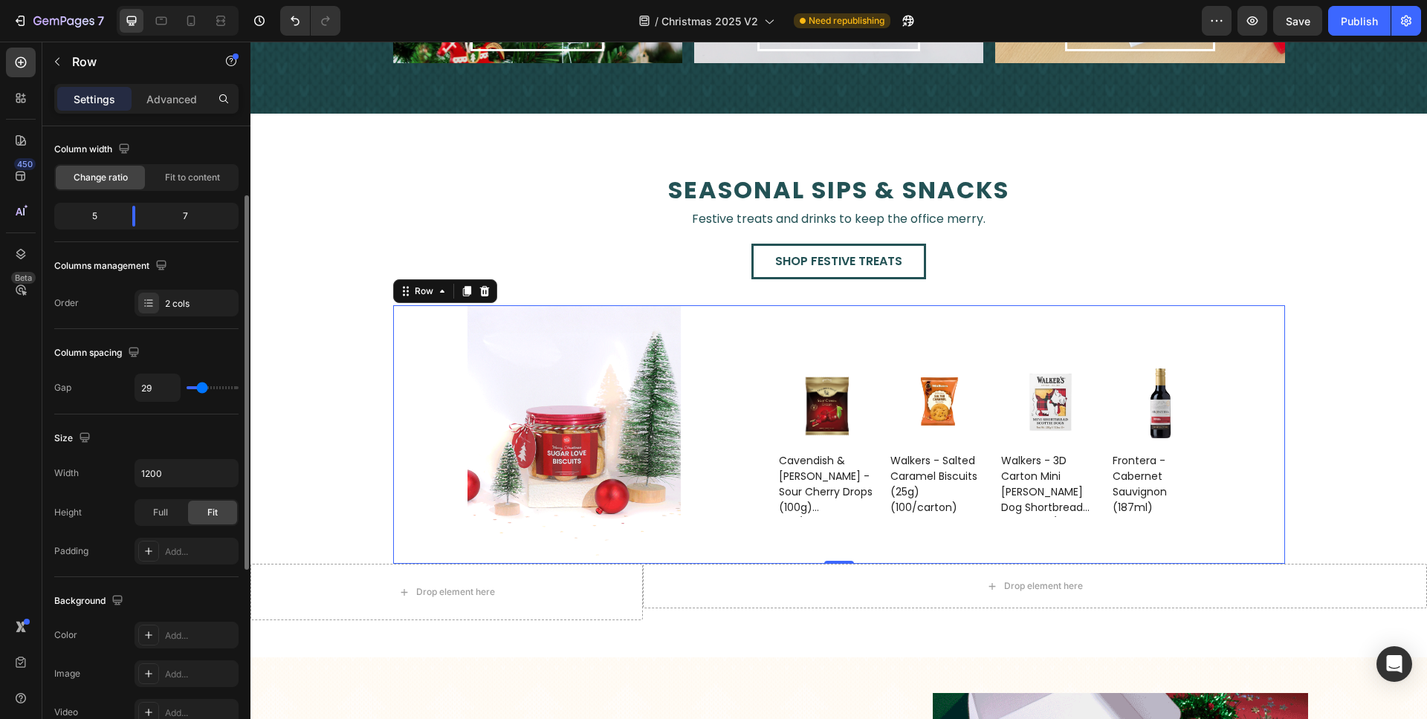
type input "24"
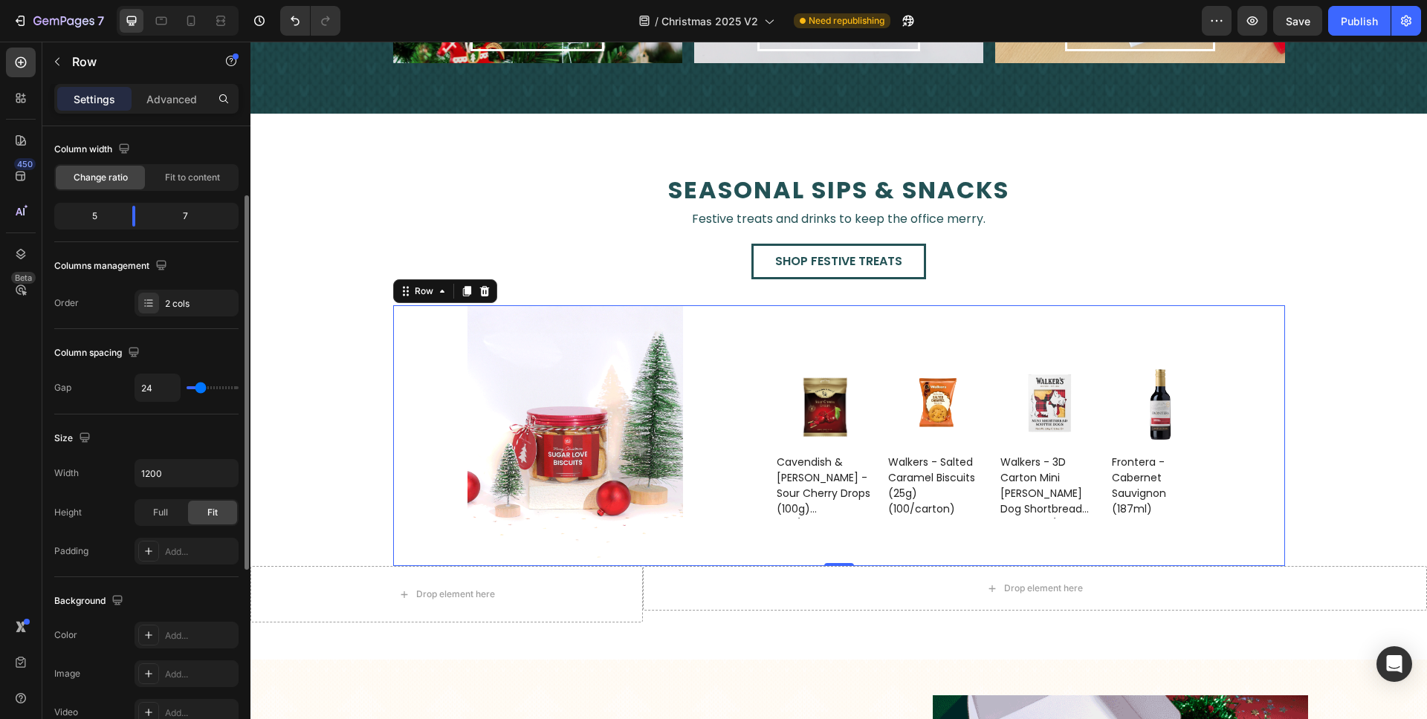
type input "23"
type input "20"
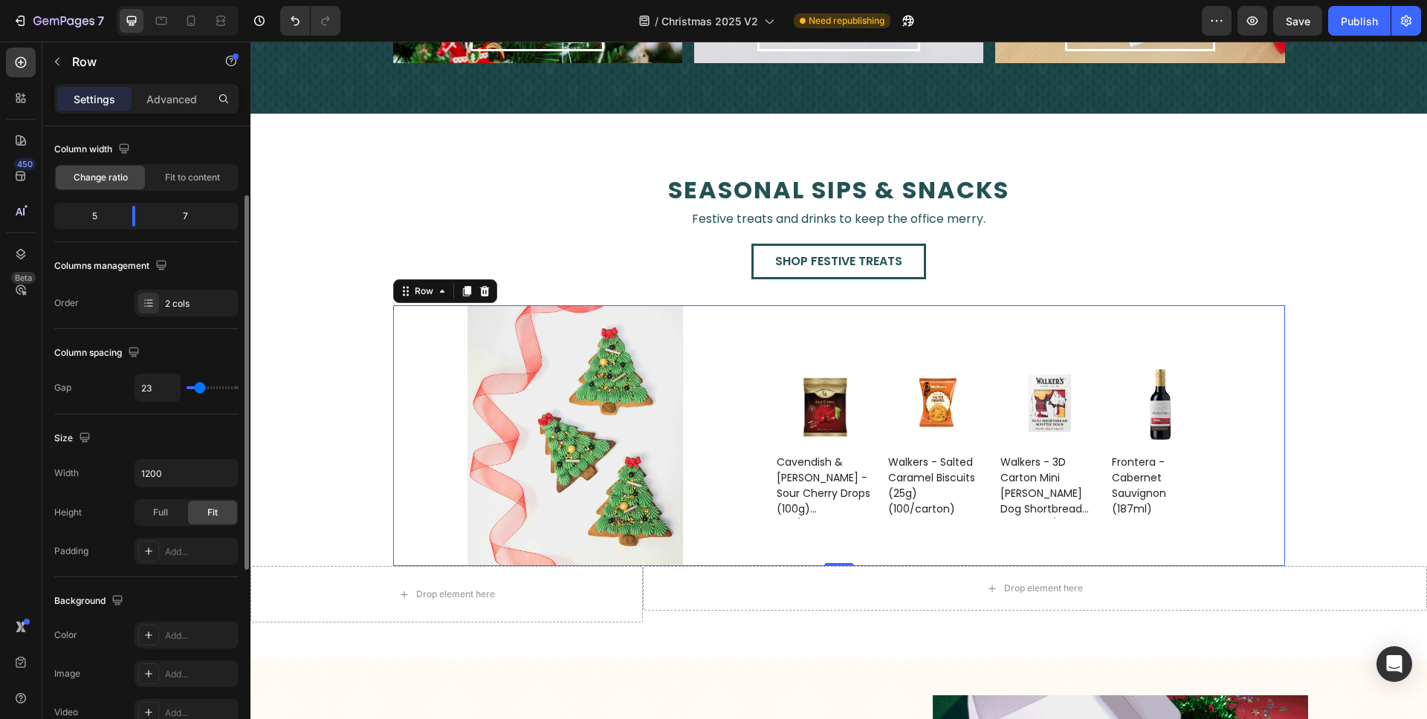
type input "20"
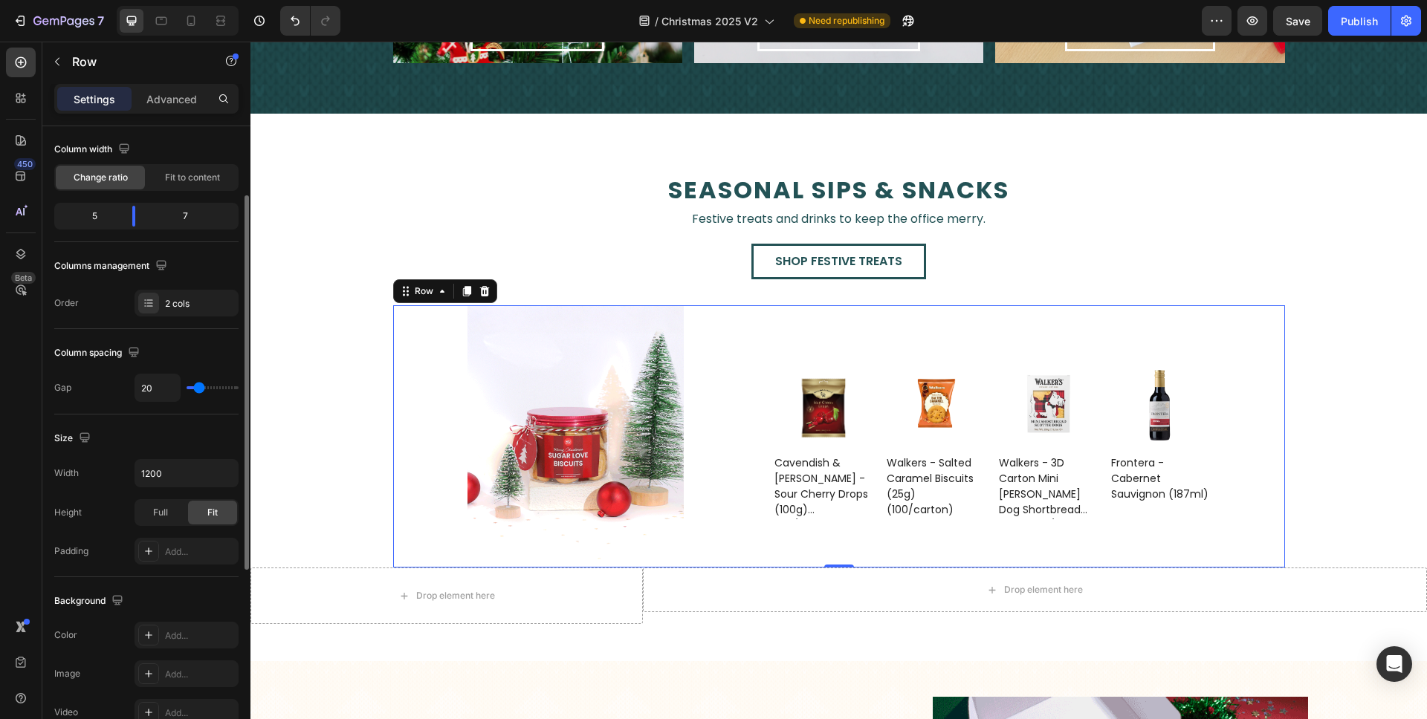
type input "19"
type input "18"
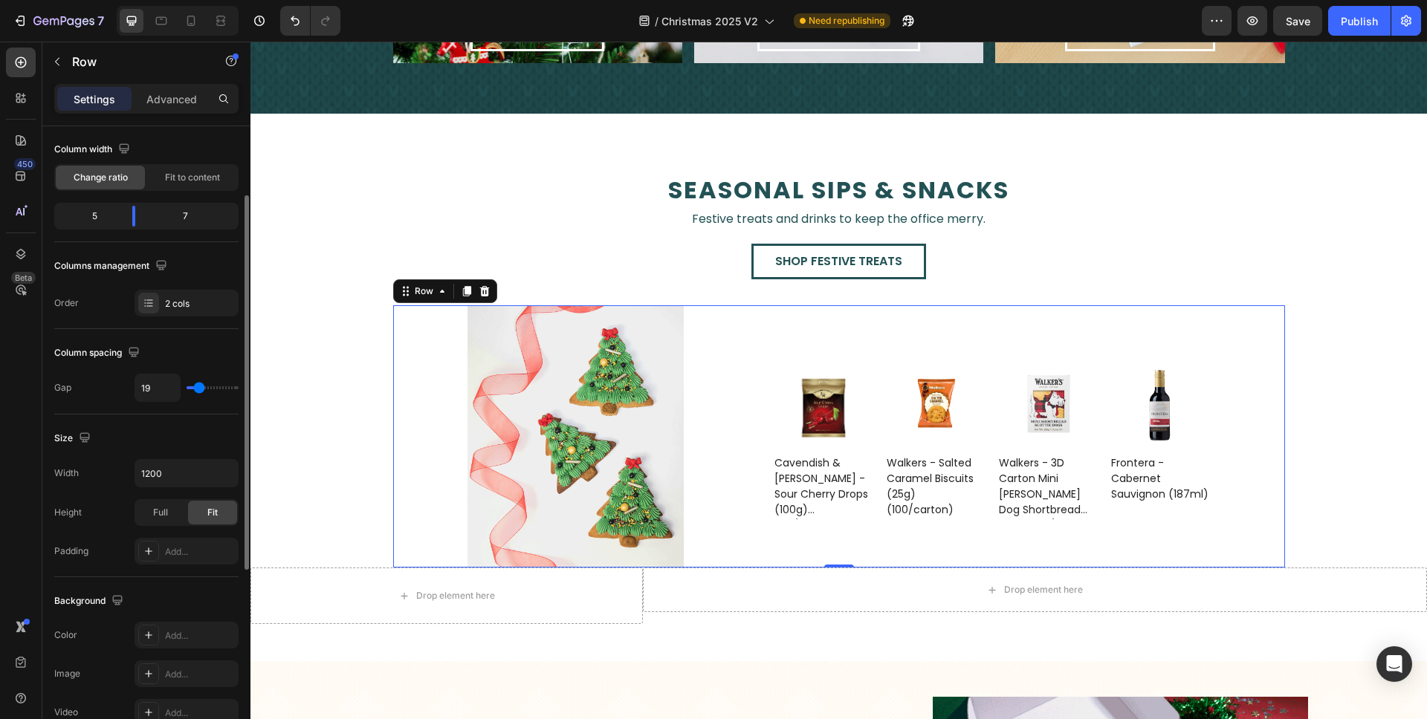
type input "18"
type input "16"
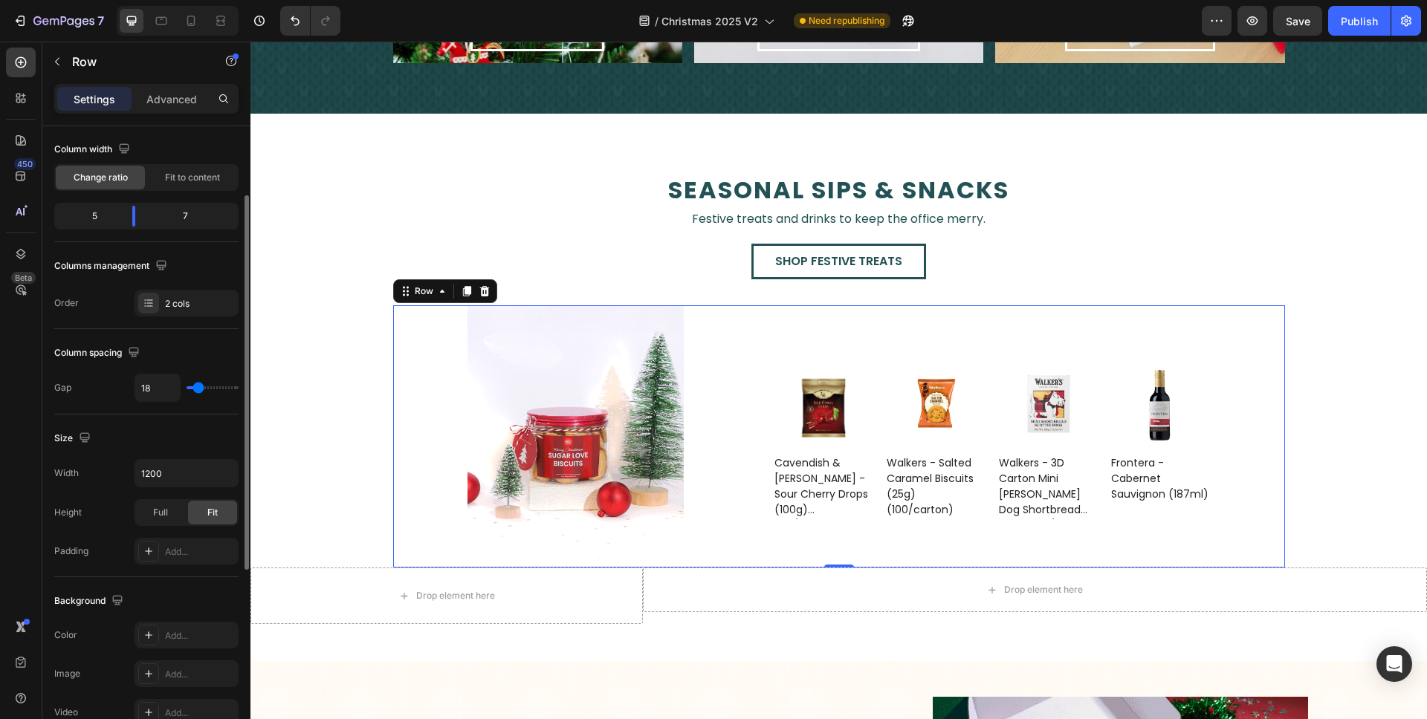
type input "16"
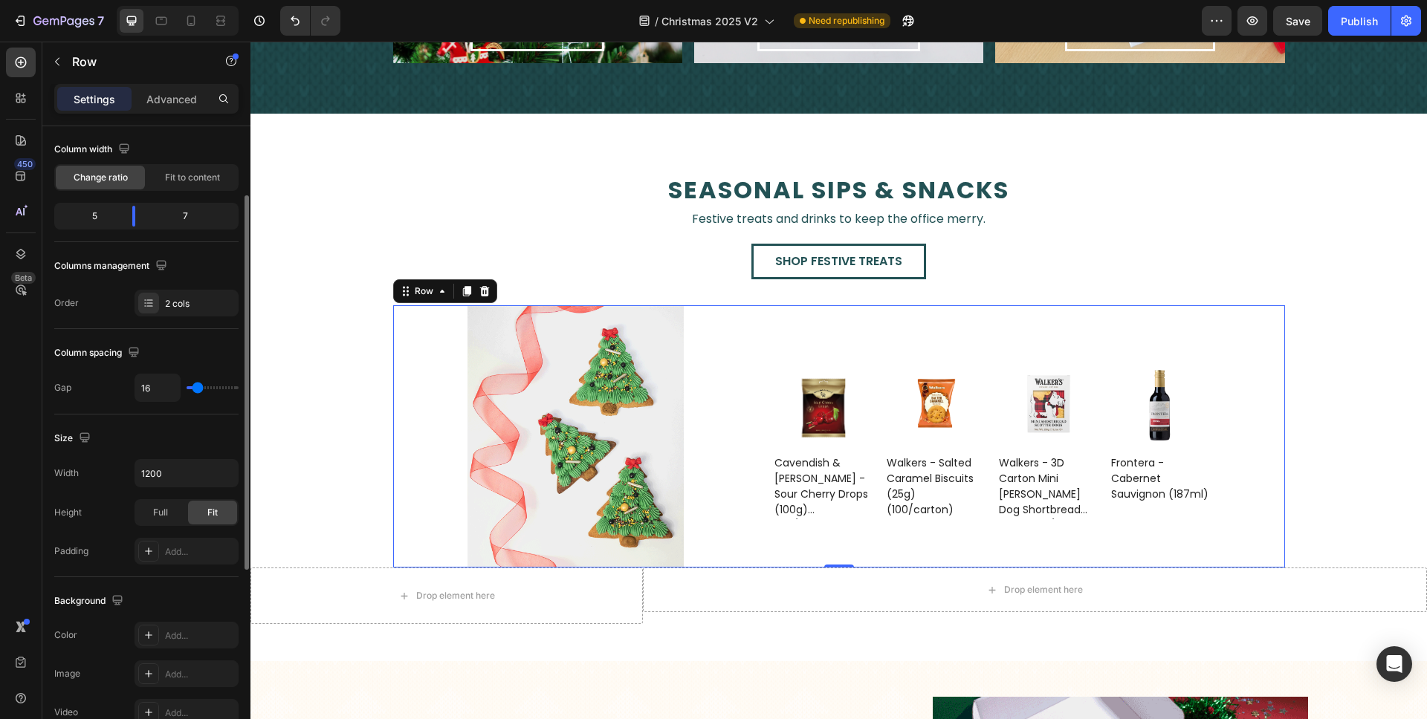
type input "15"
type input "14"
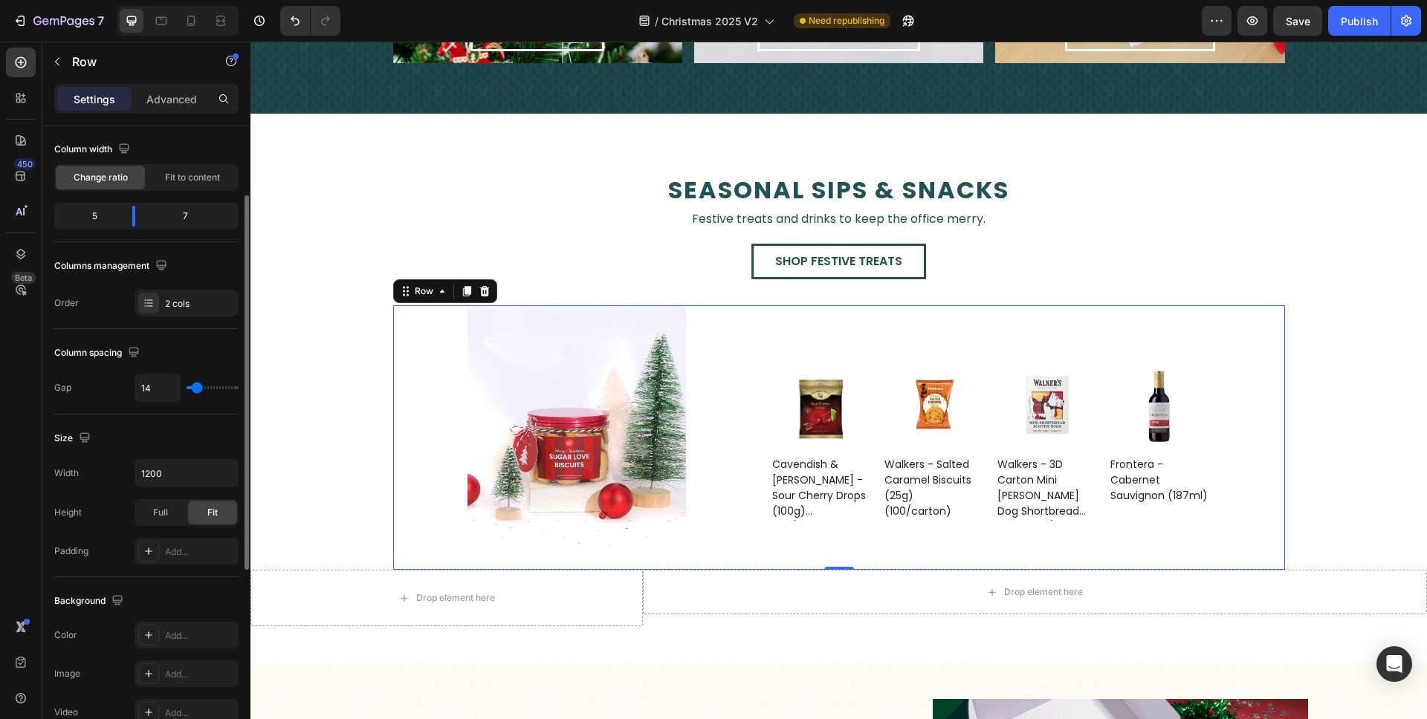
type input "13"
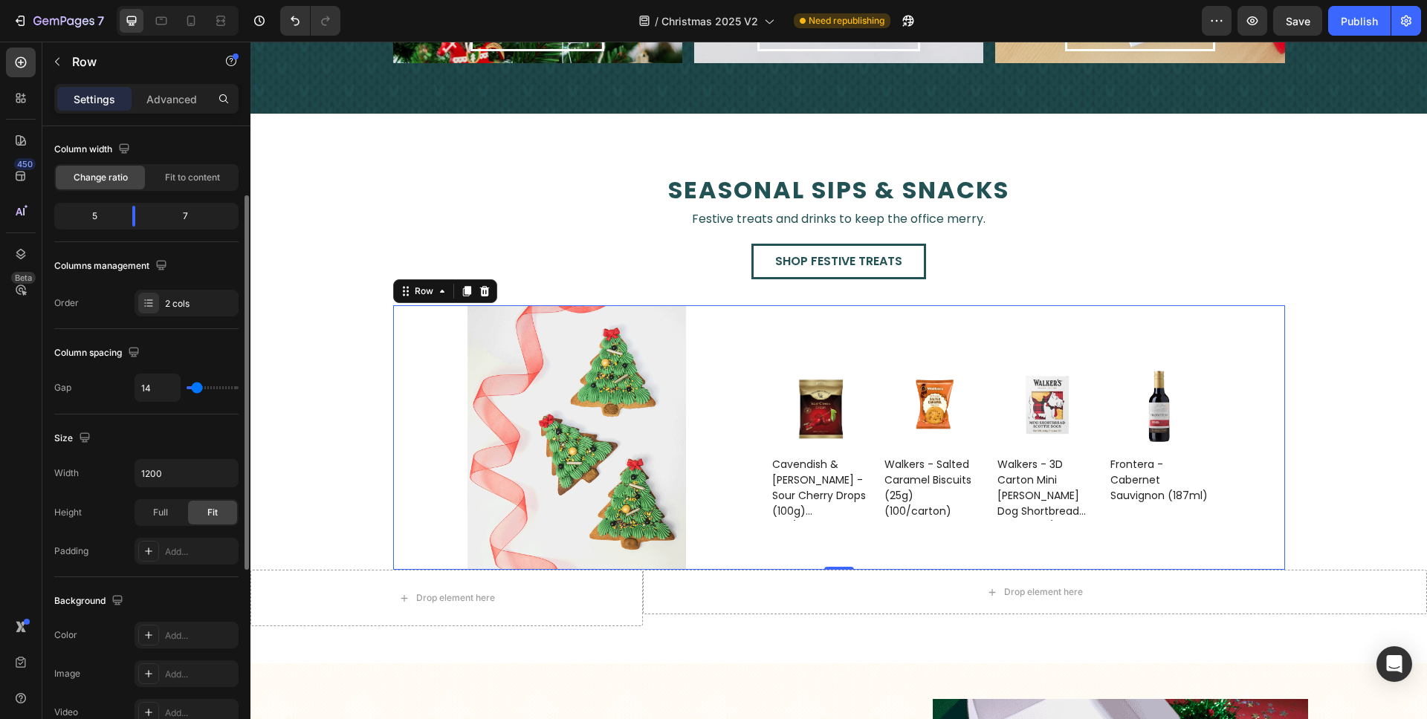
type input "13"
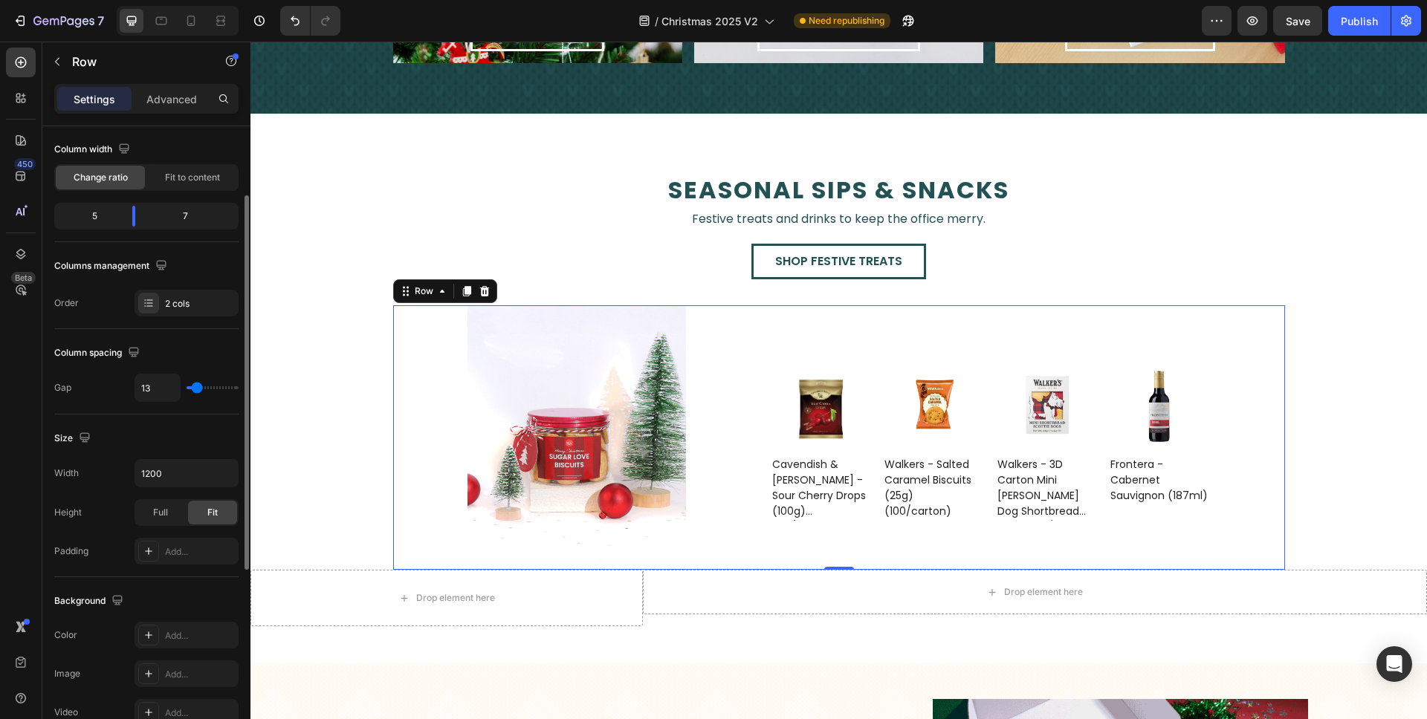
type input "11"
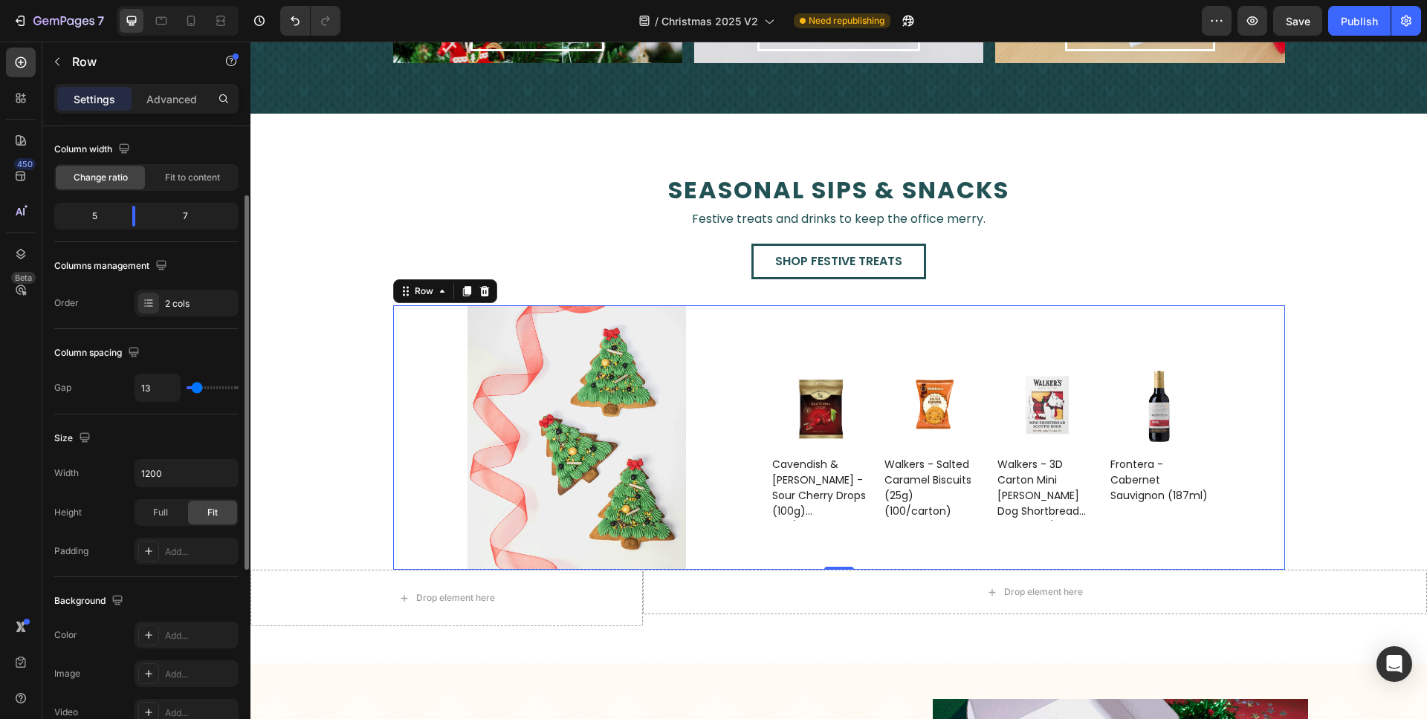
type input "11"
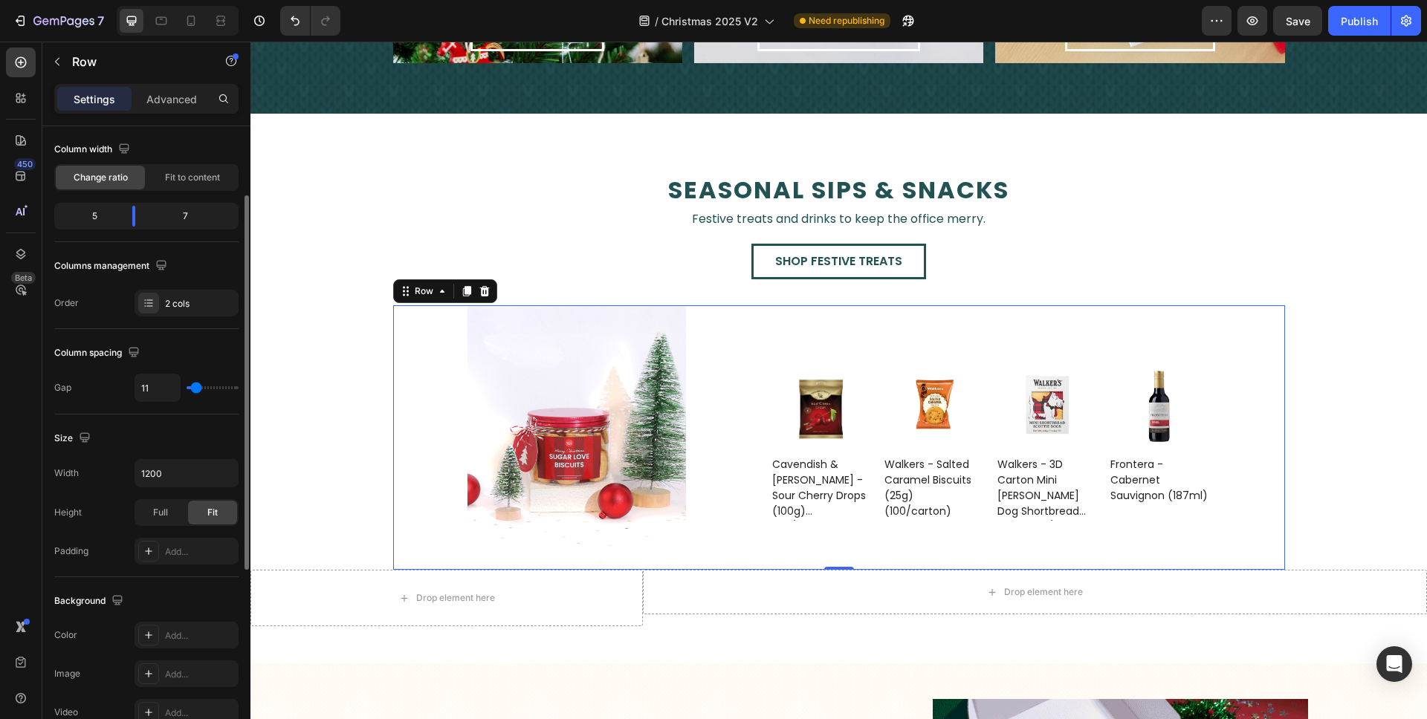
type input "10"
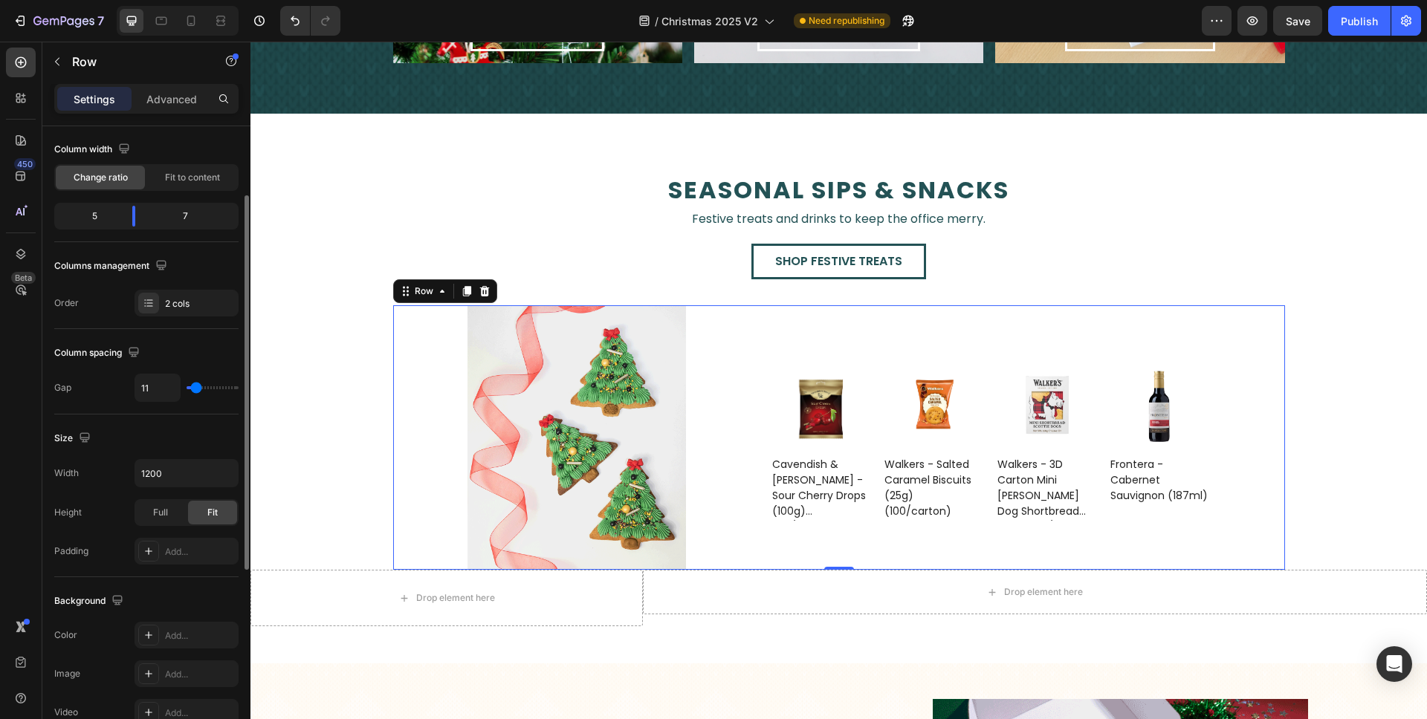
type input "10"
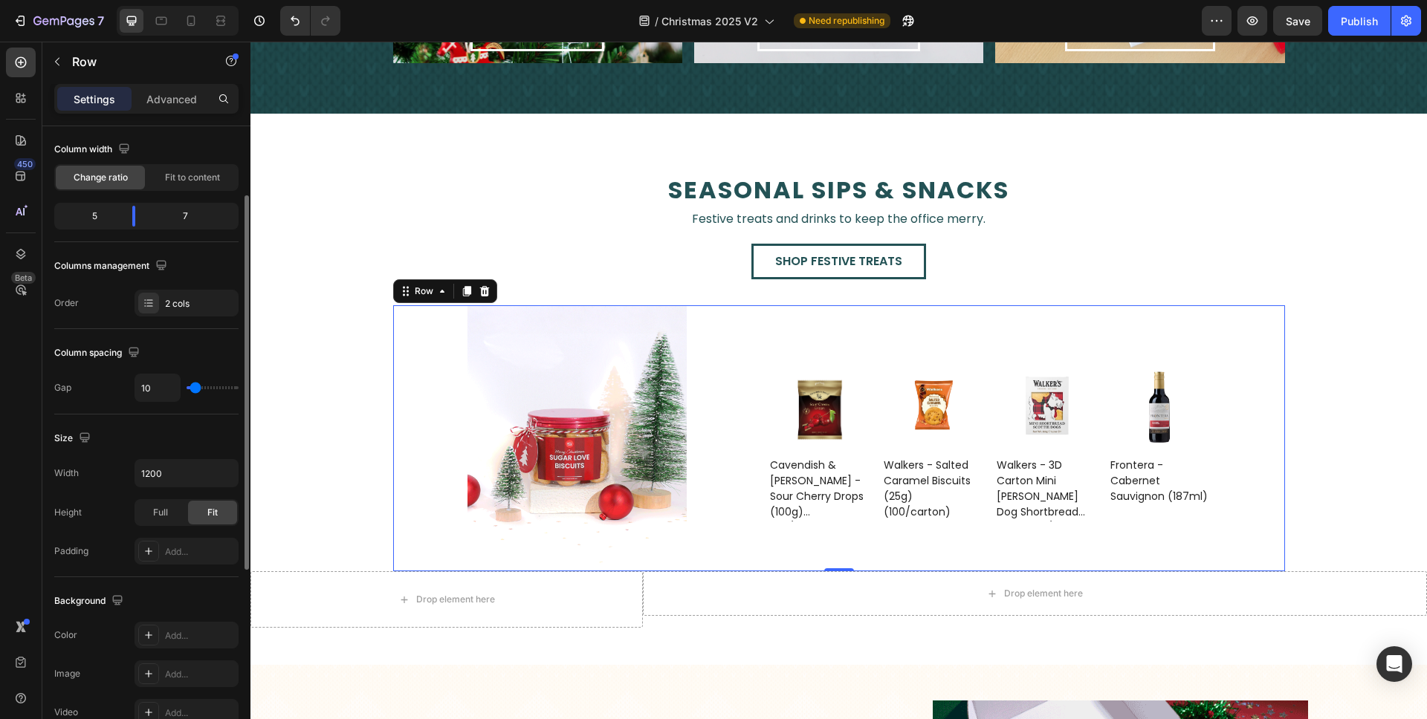
type input "14"
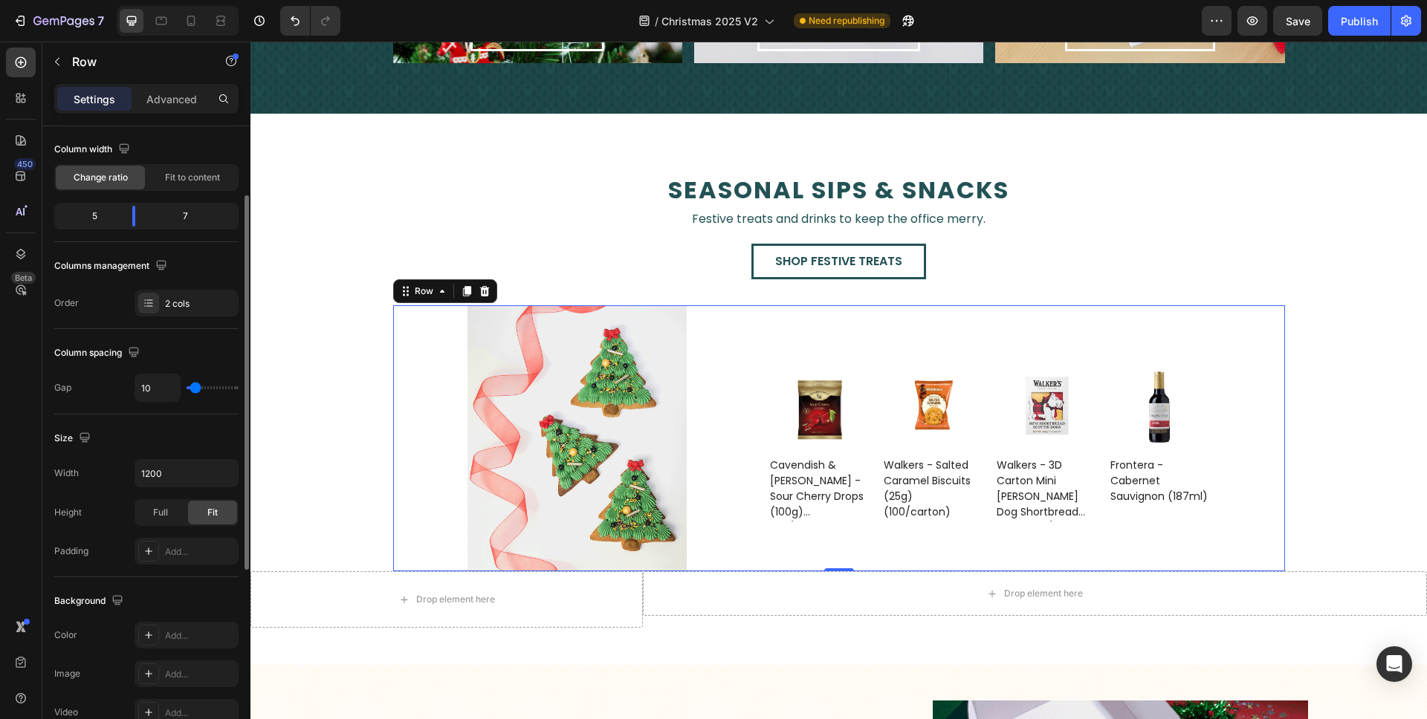
type input "14"
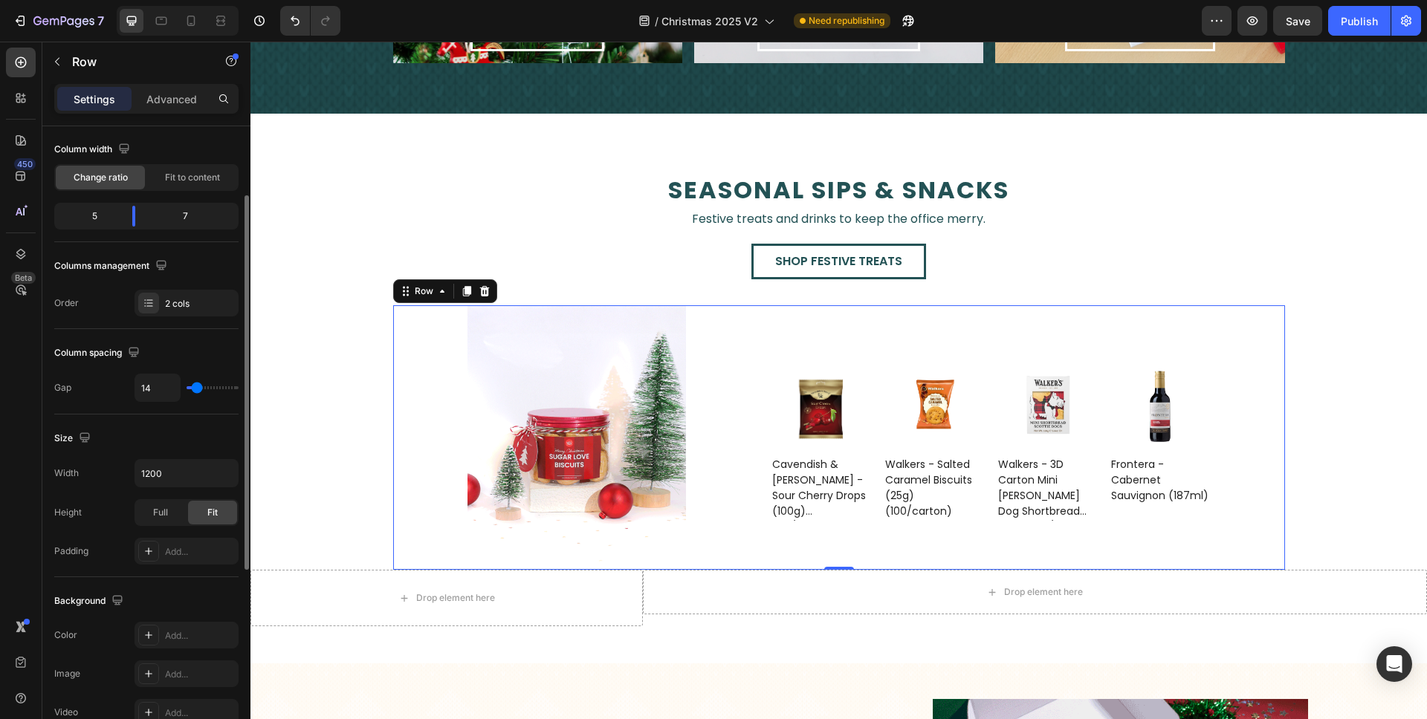
type input "18"
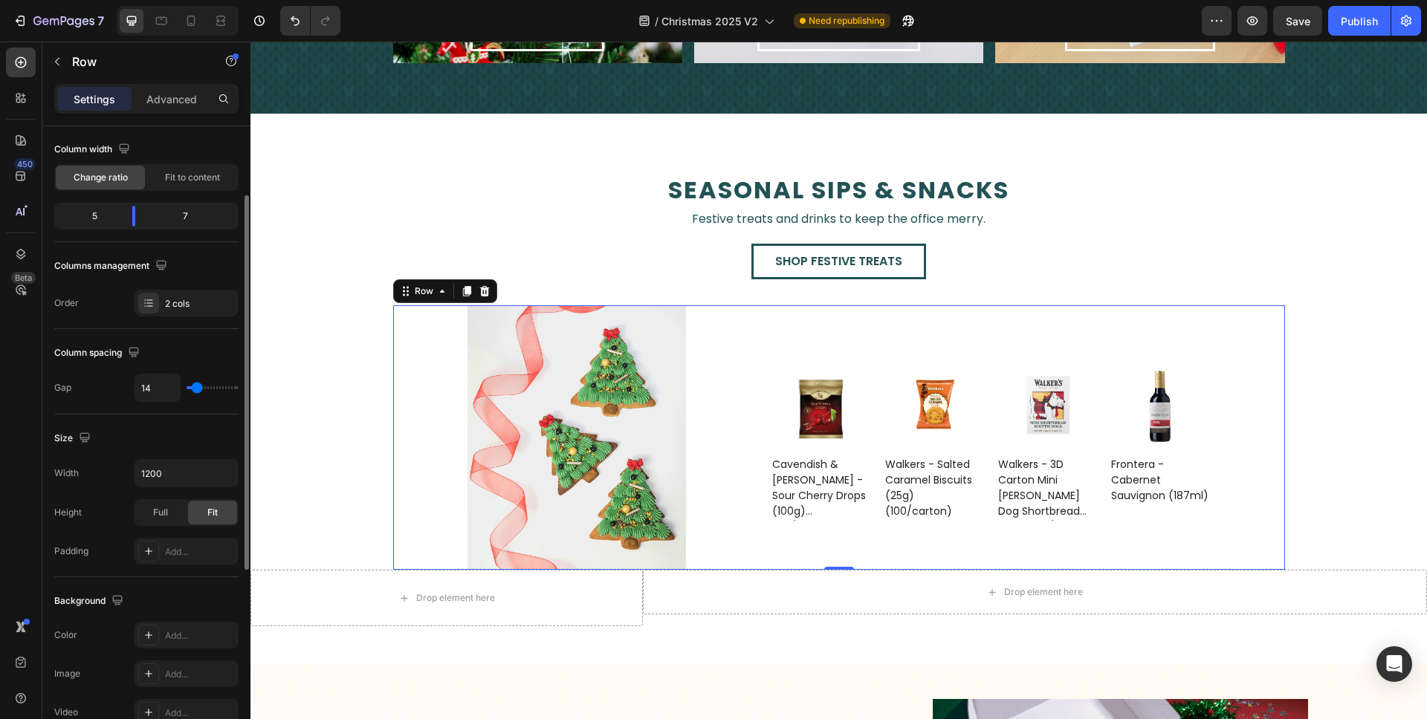
type input "18"
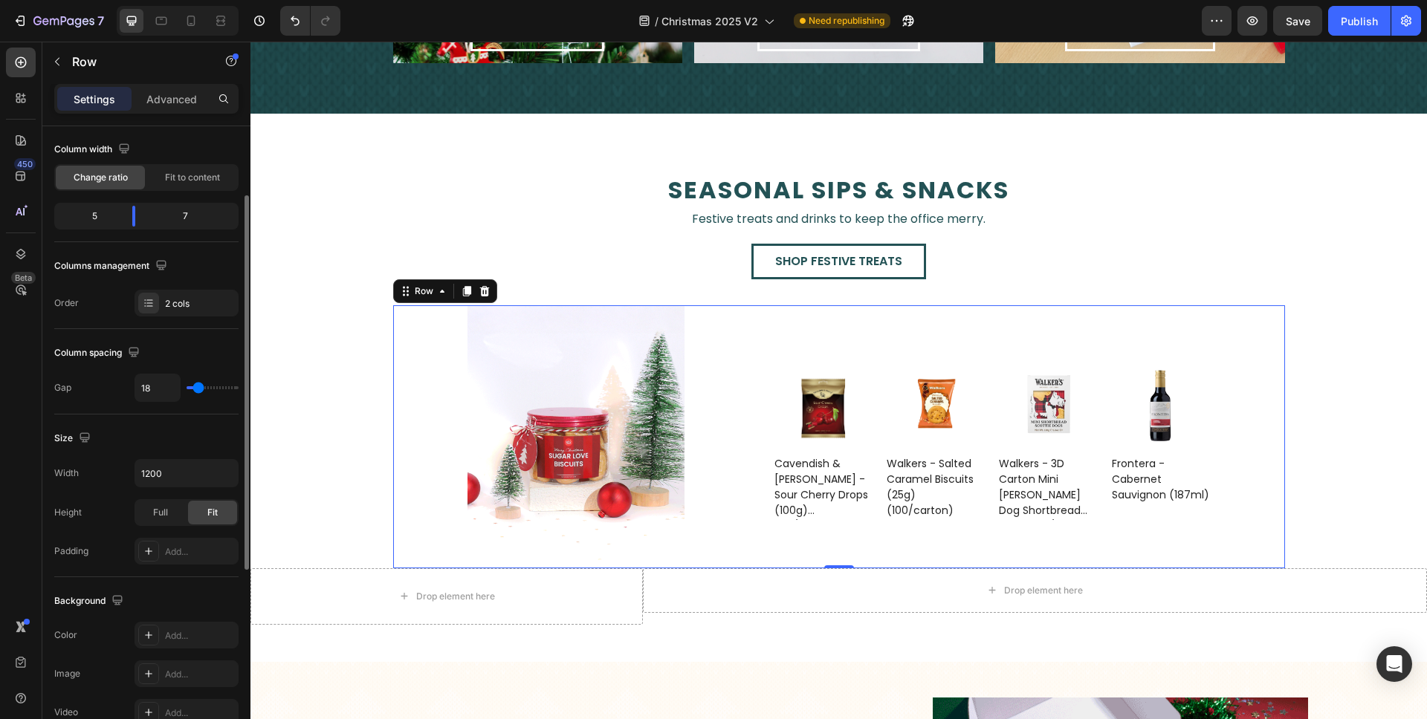
type input "19"
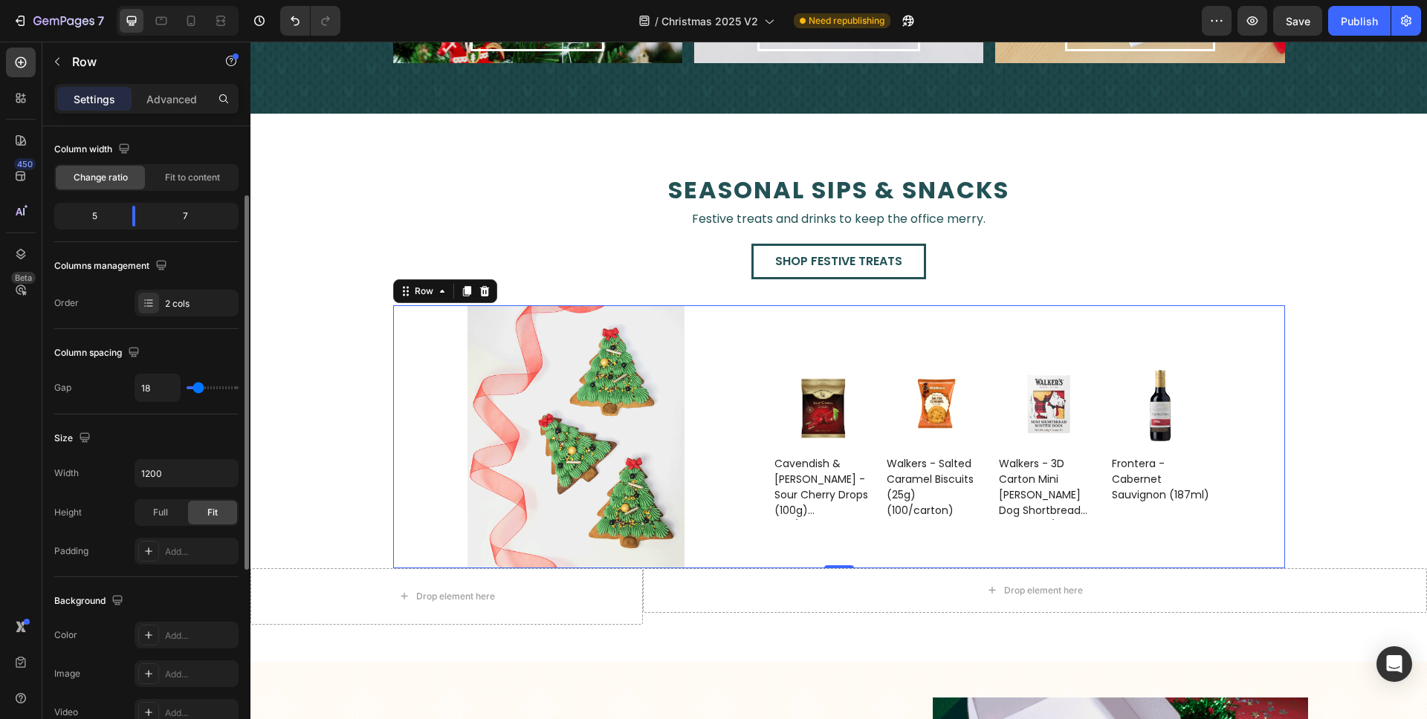
type input "19"
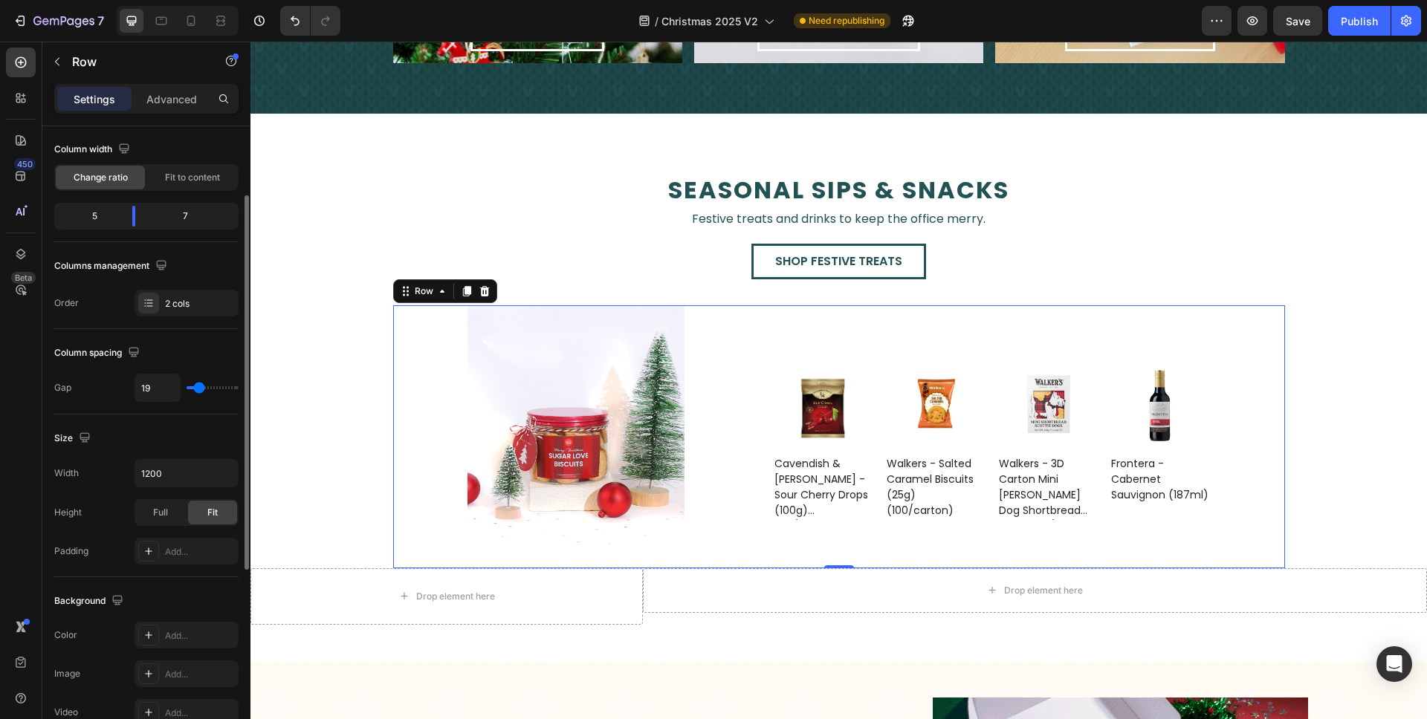
type input "18"
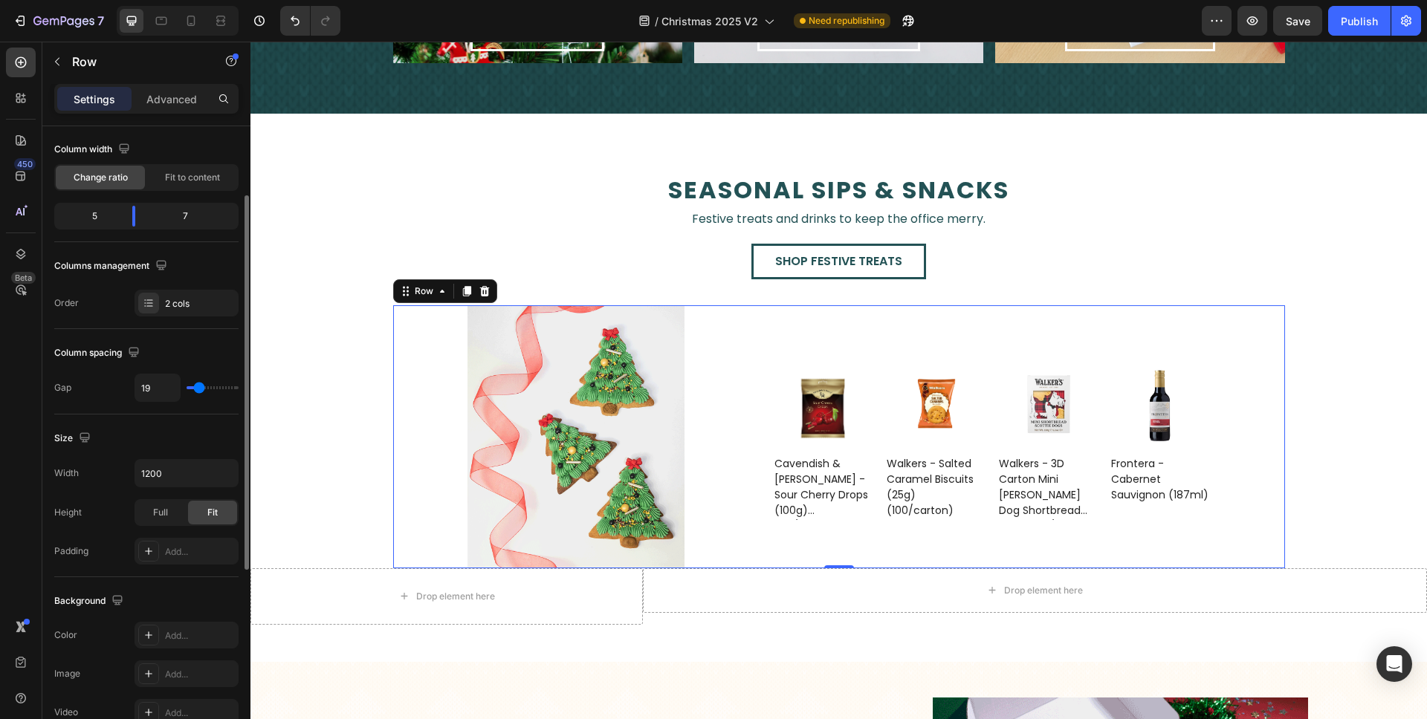
type input "18"
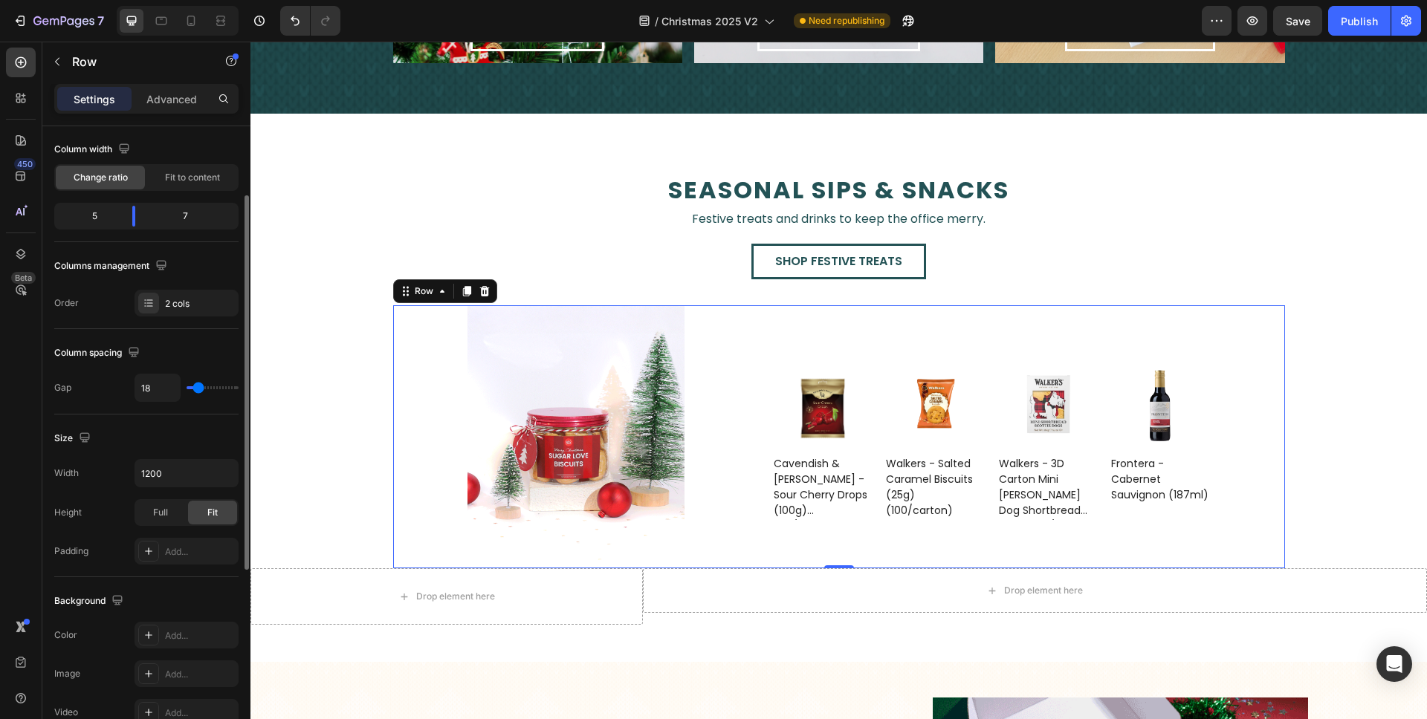
type input "17"
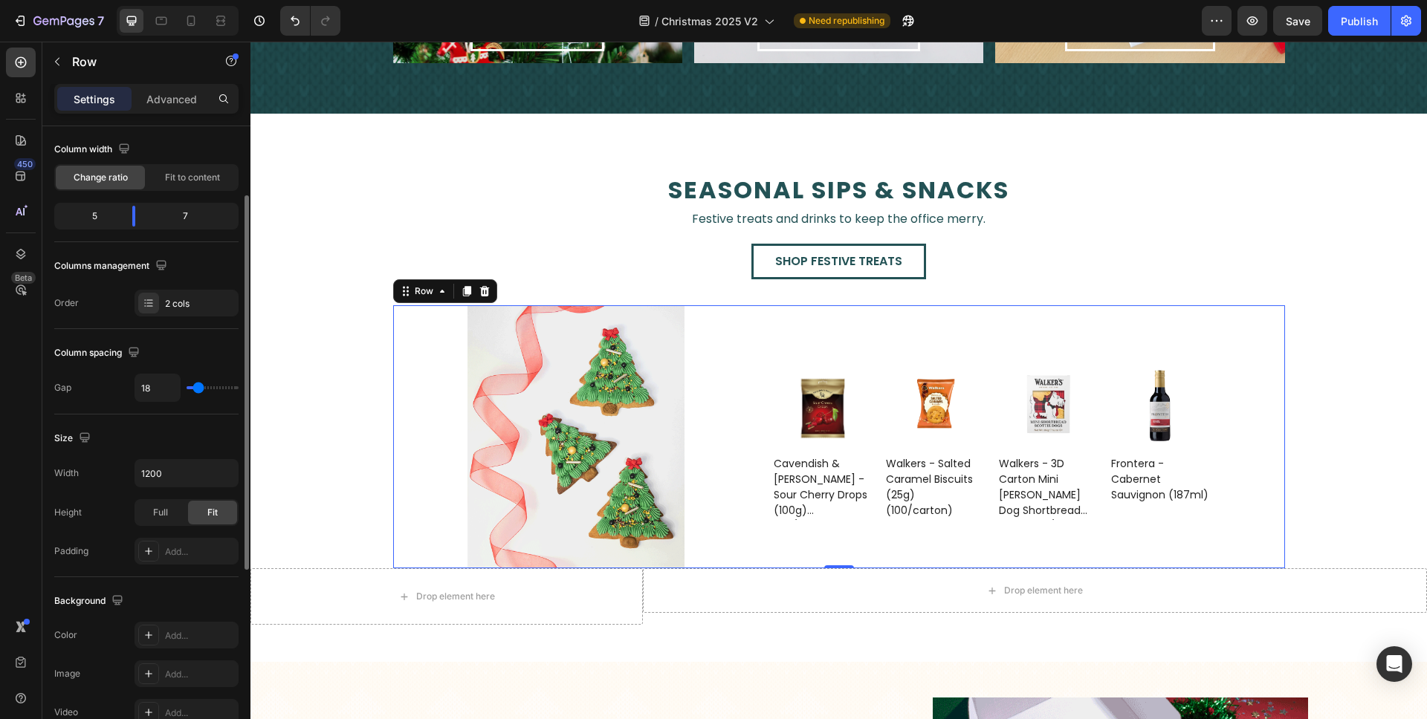
type input "17"
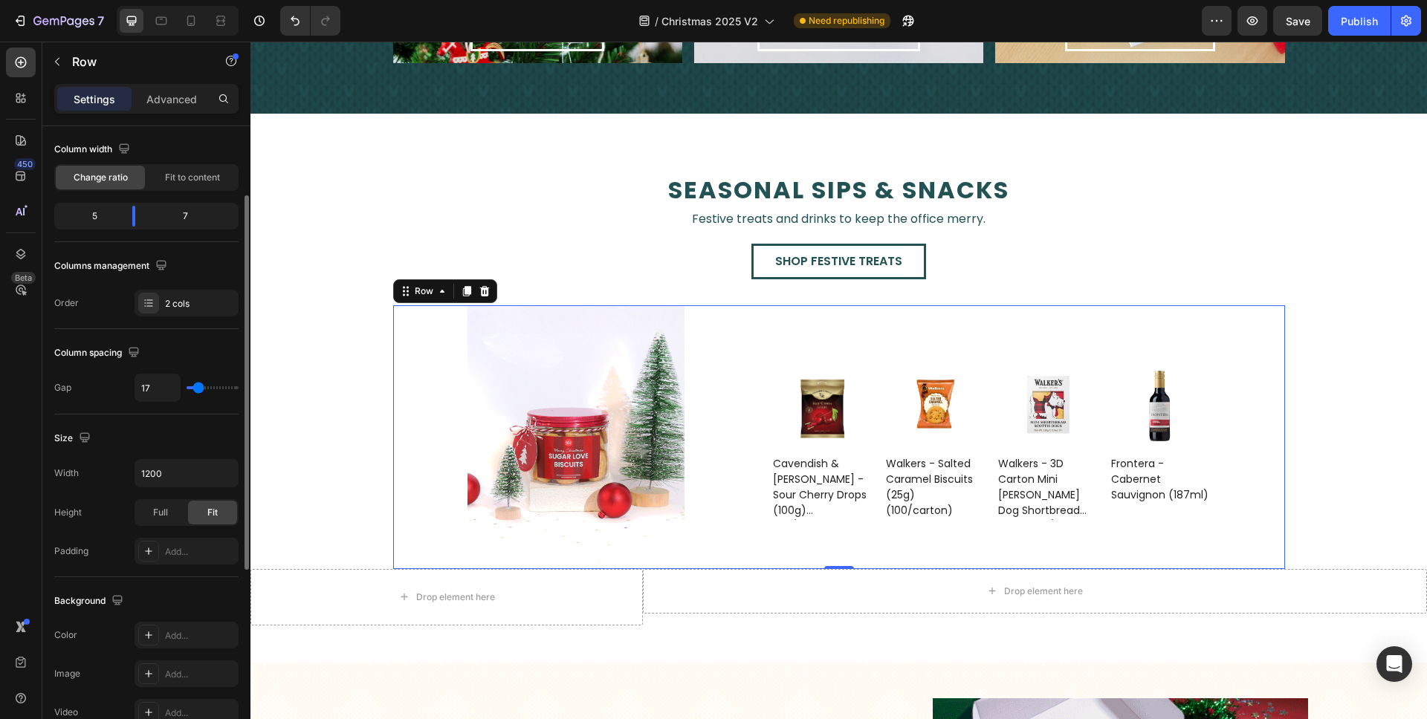
type input "14"
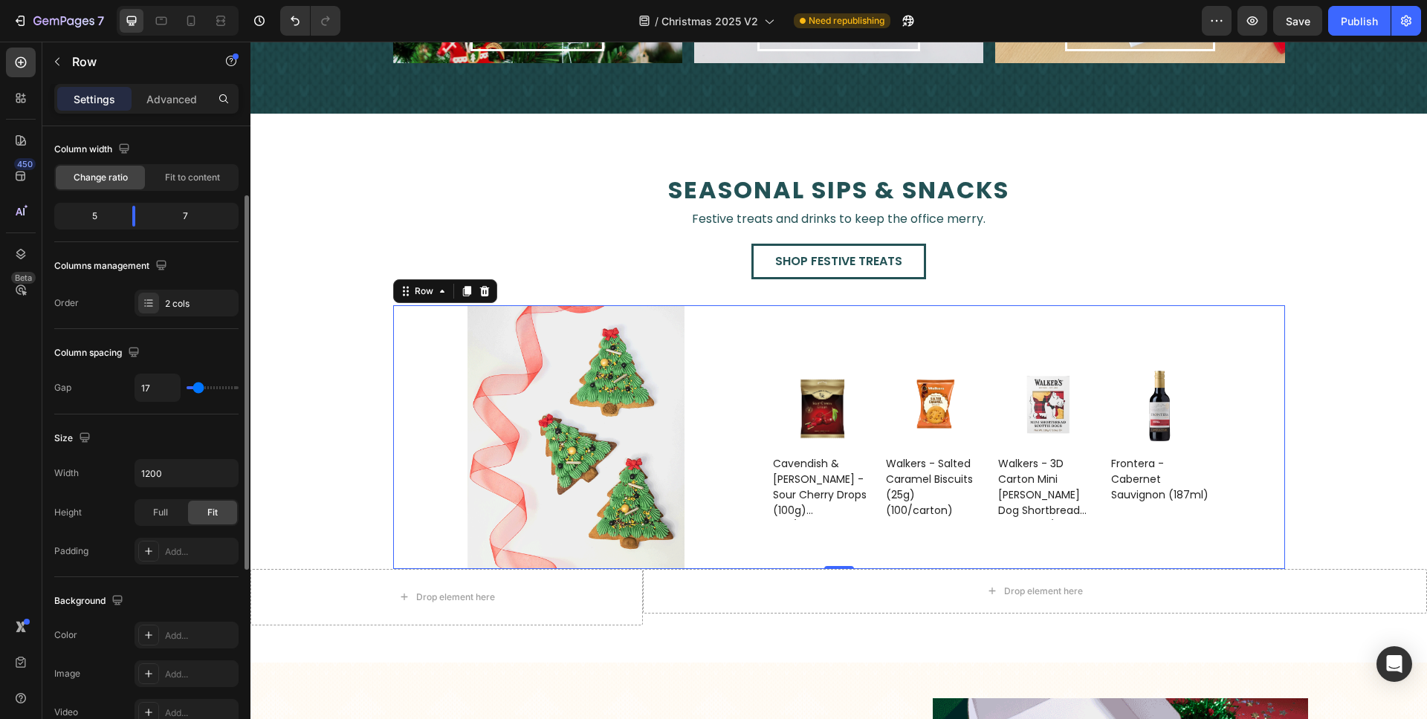
type input "14"
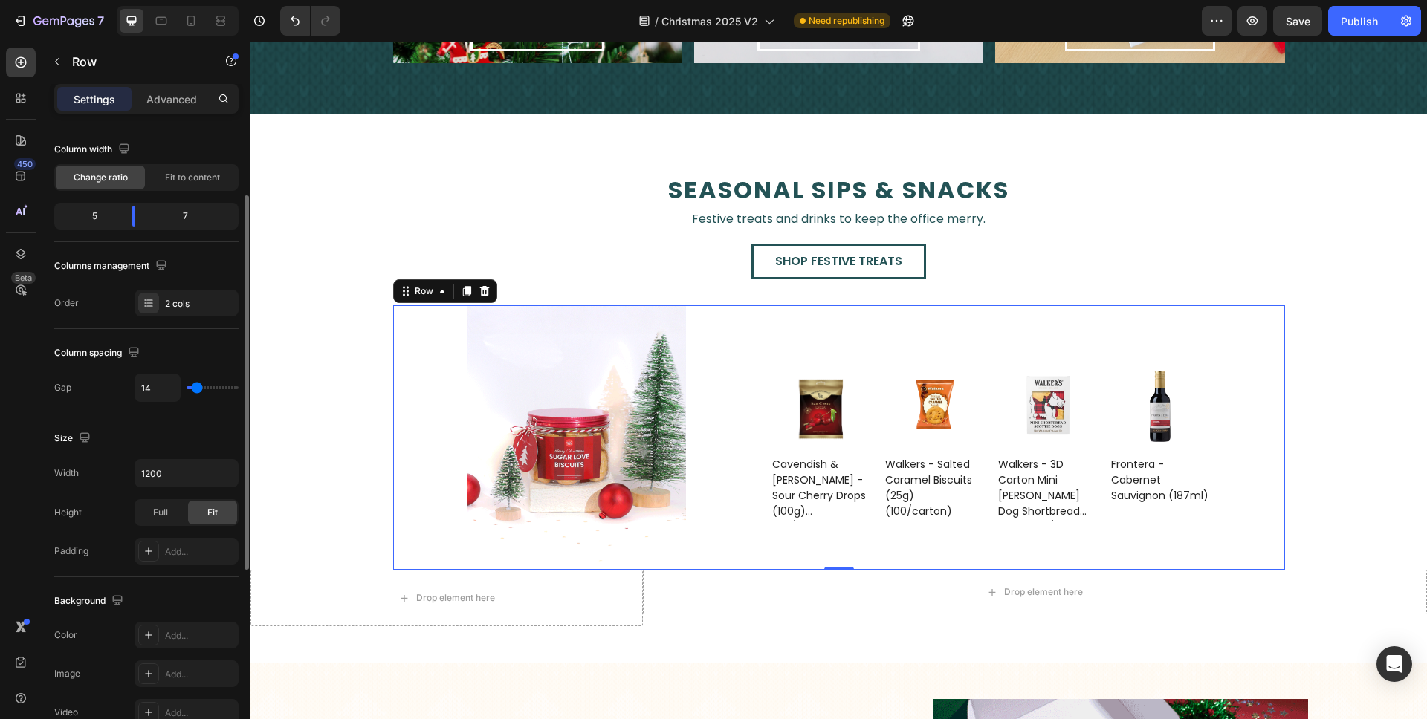
type input "13"
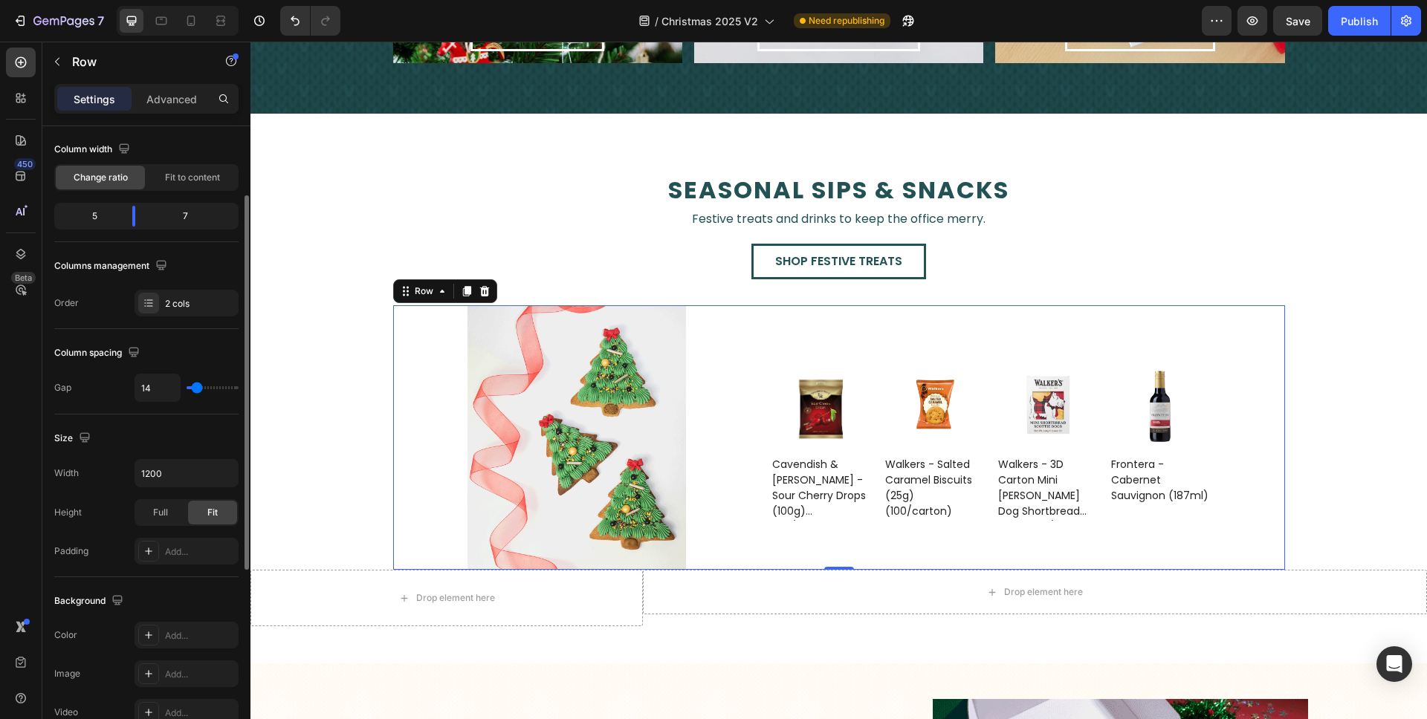
type input "13"
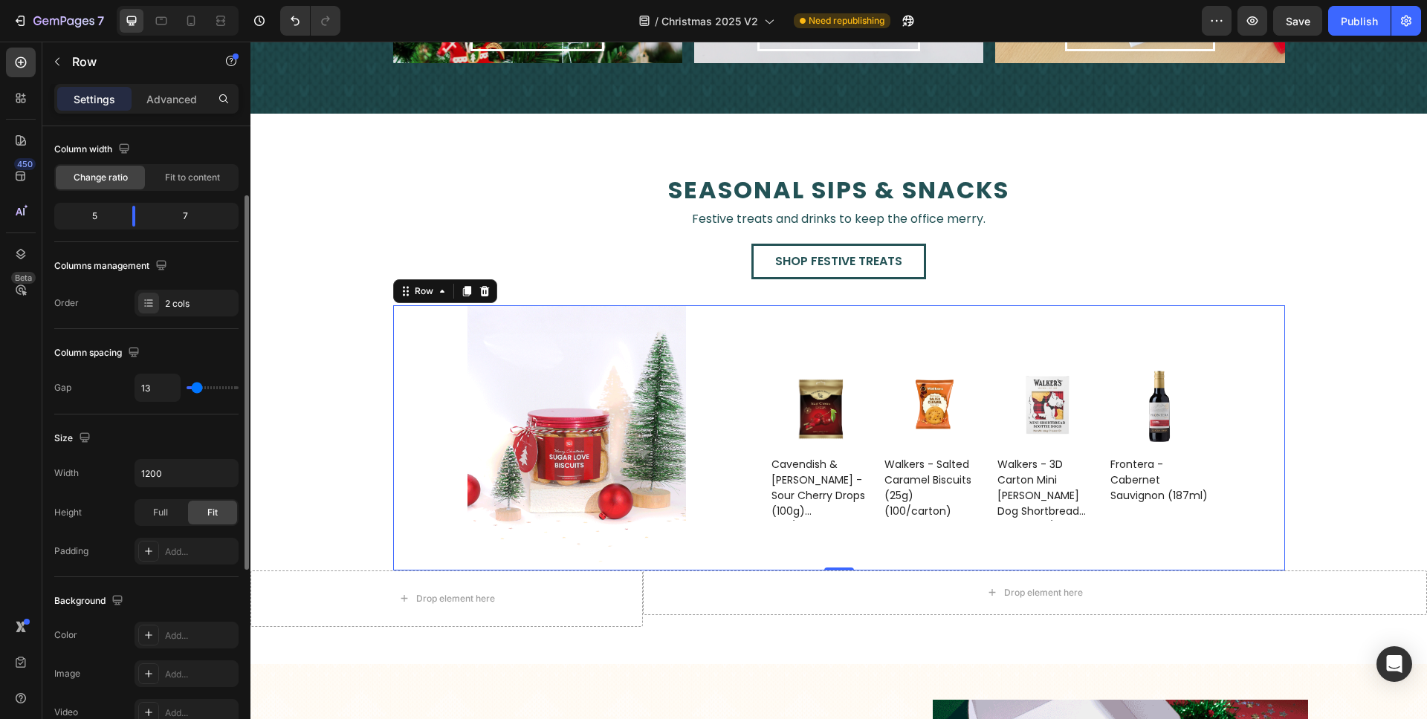
type input "14"
type input "16"
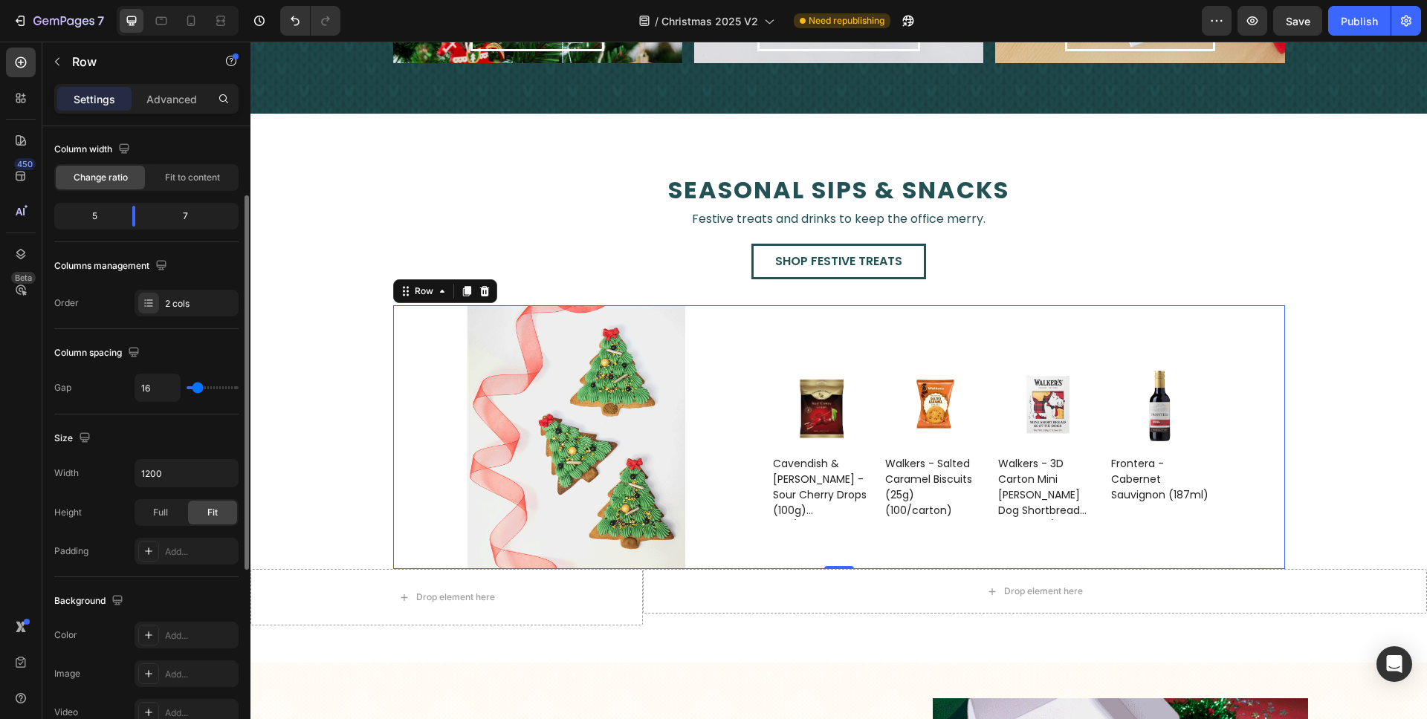
type input "16"
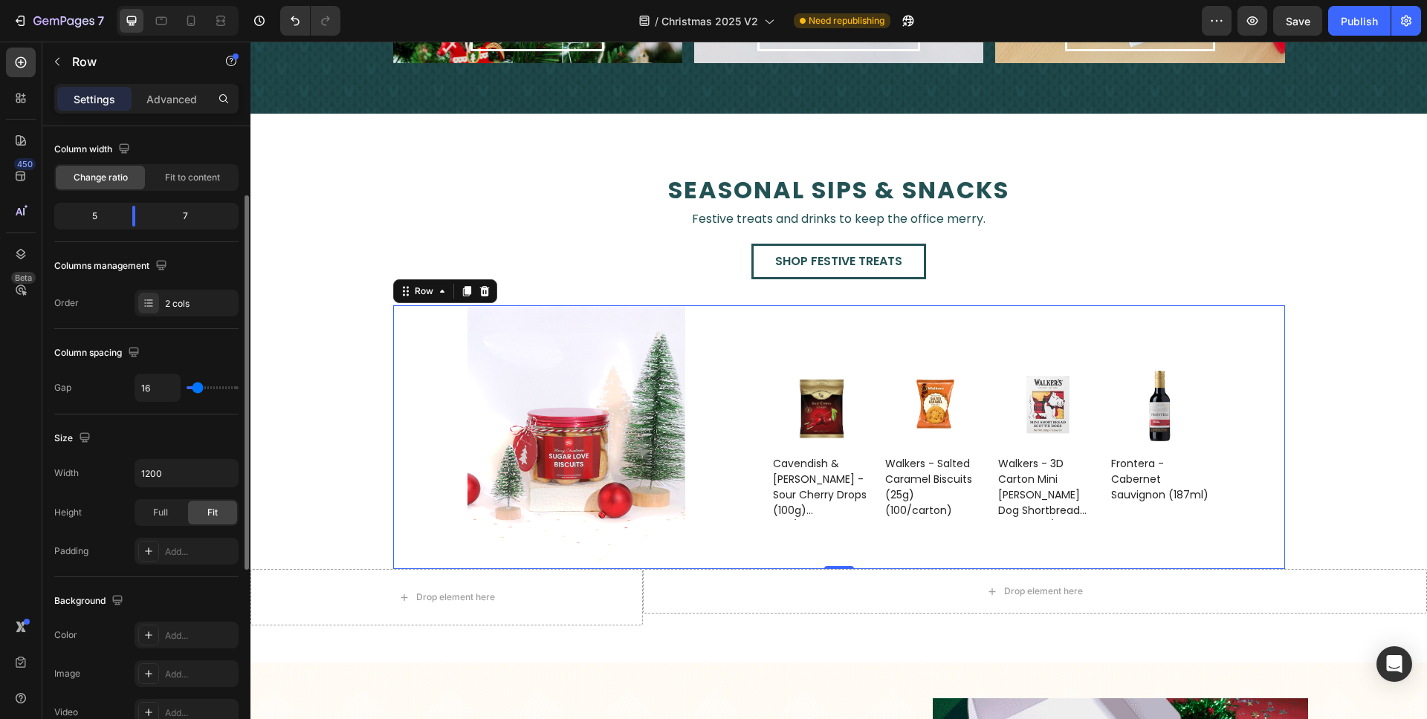
click at [198, 387] on input "range" at bounding box center [213, 387] width 52 height 3
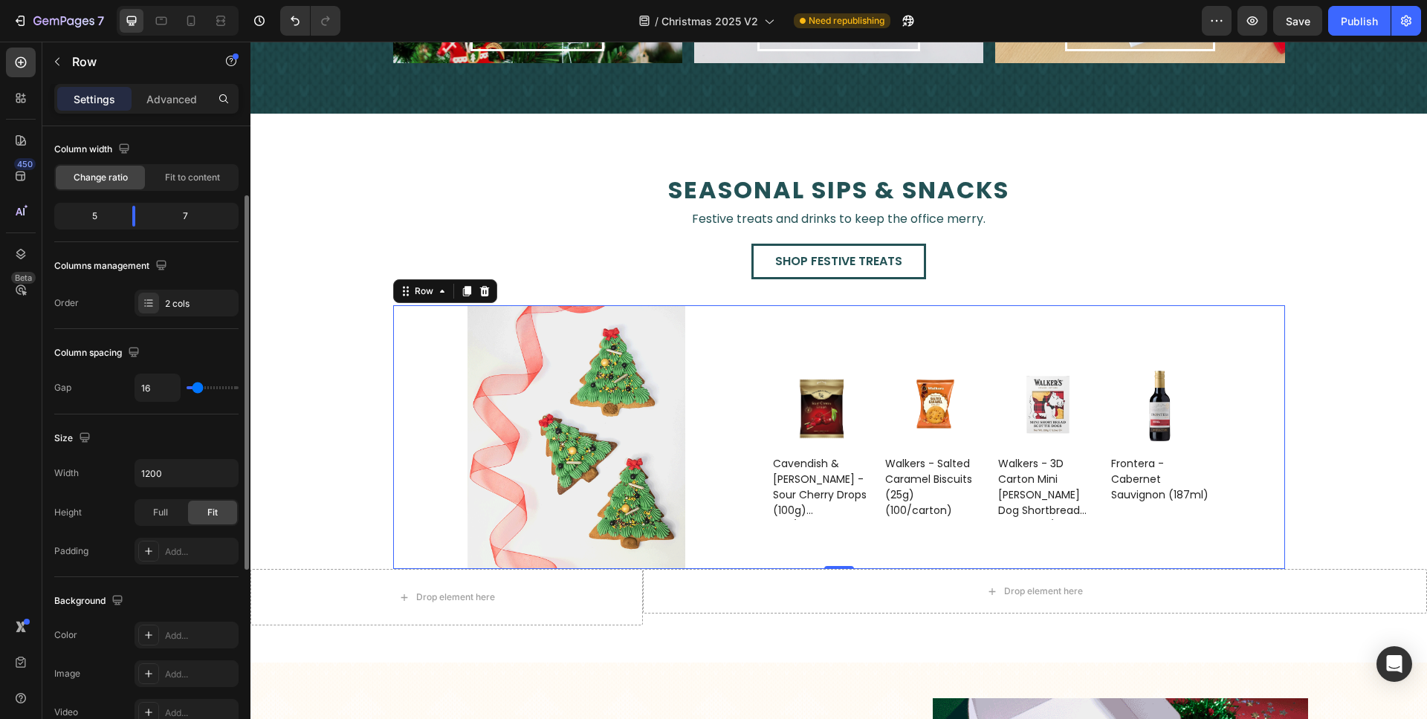
click at [193, 422] on div "Size Width 1200 Height Full Fit Padding Add..." at bounding box center [146, 496] width 184 height 163
click at [174, 513] on div "Full" at bounding box center [160, 513] width 49 height 24
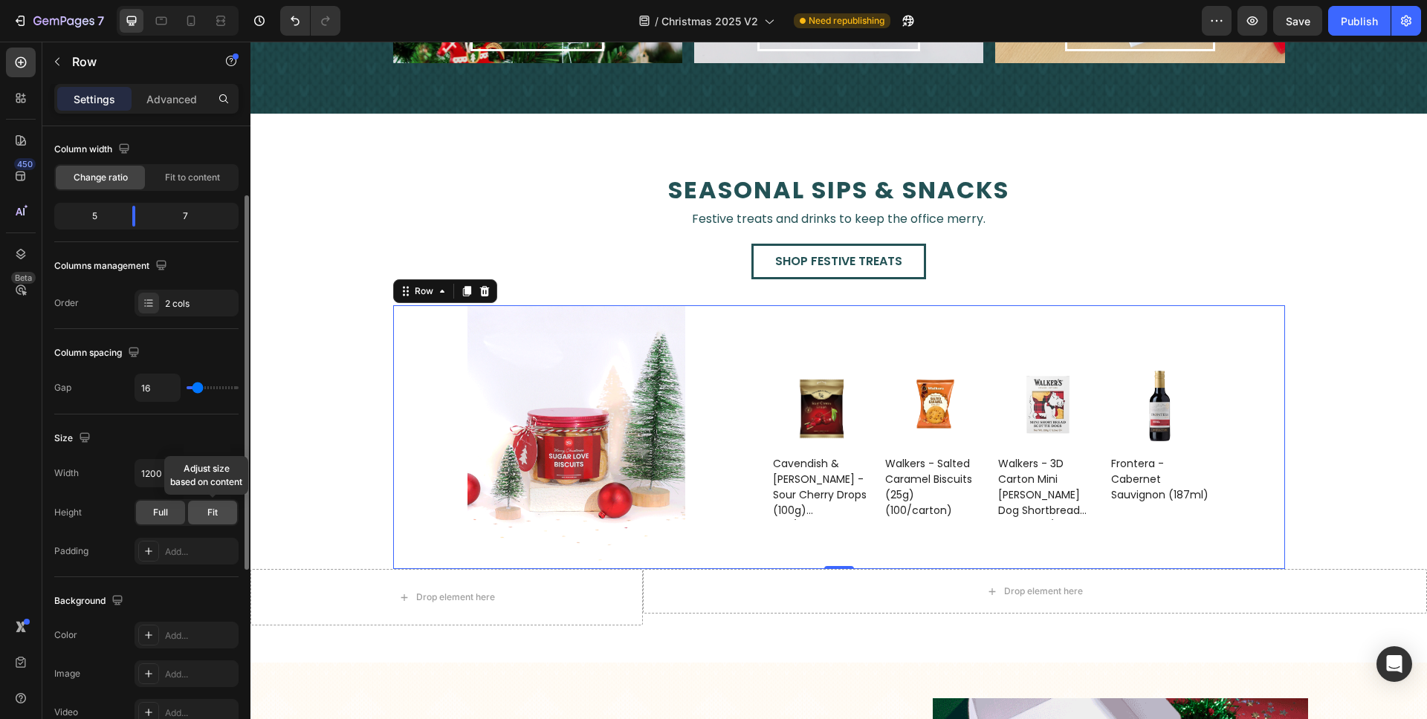
click at [213, 517] on span "Fit" at bounding box center [212, 512] width 10 height 13
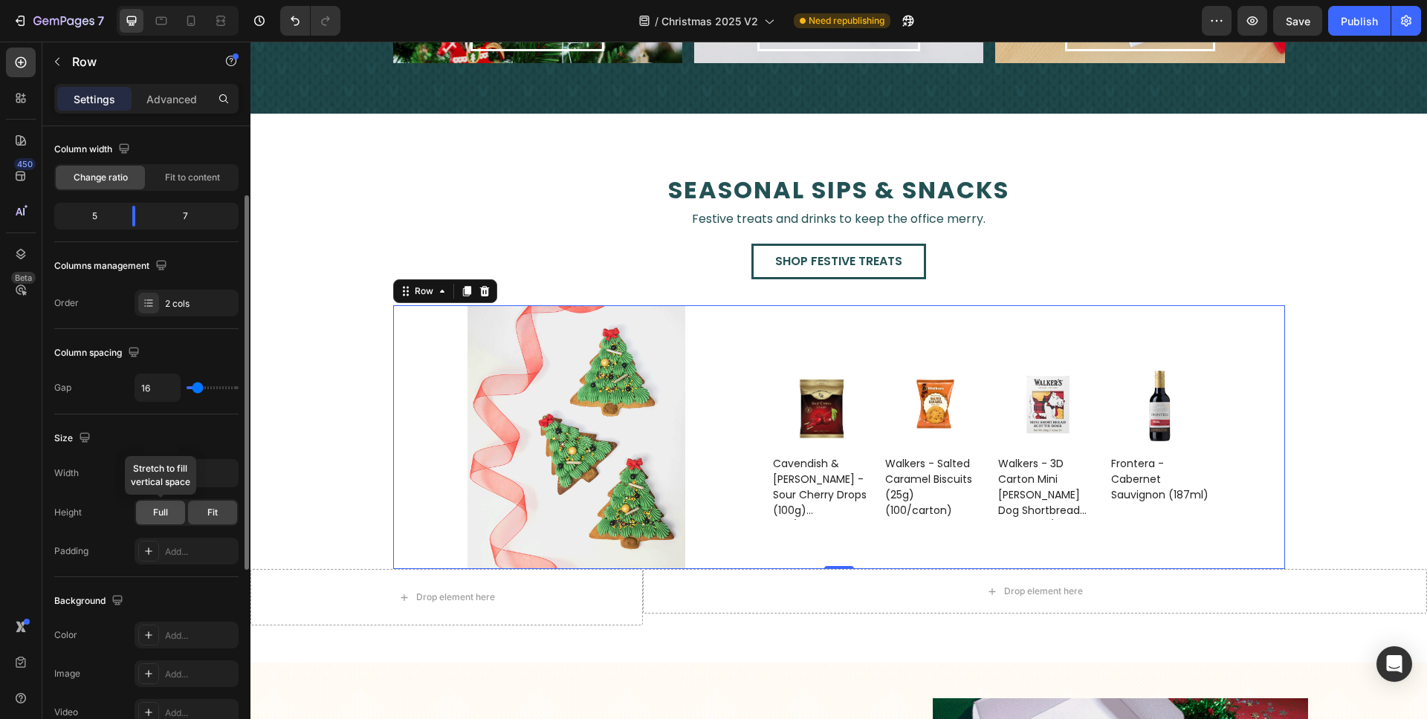
click at [166, 517] on span "Full" at bounding box center [160, 512] width 15 height 13
click at [197, 474] on input "1200" at bounding box center [186, 473] width 103 height 27
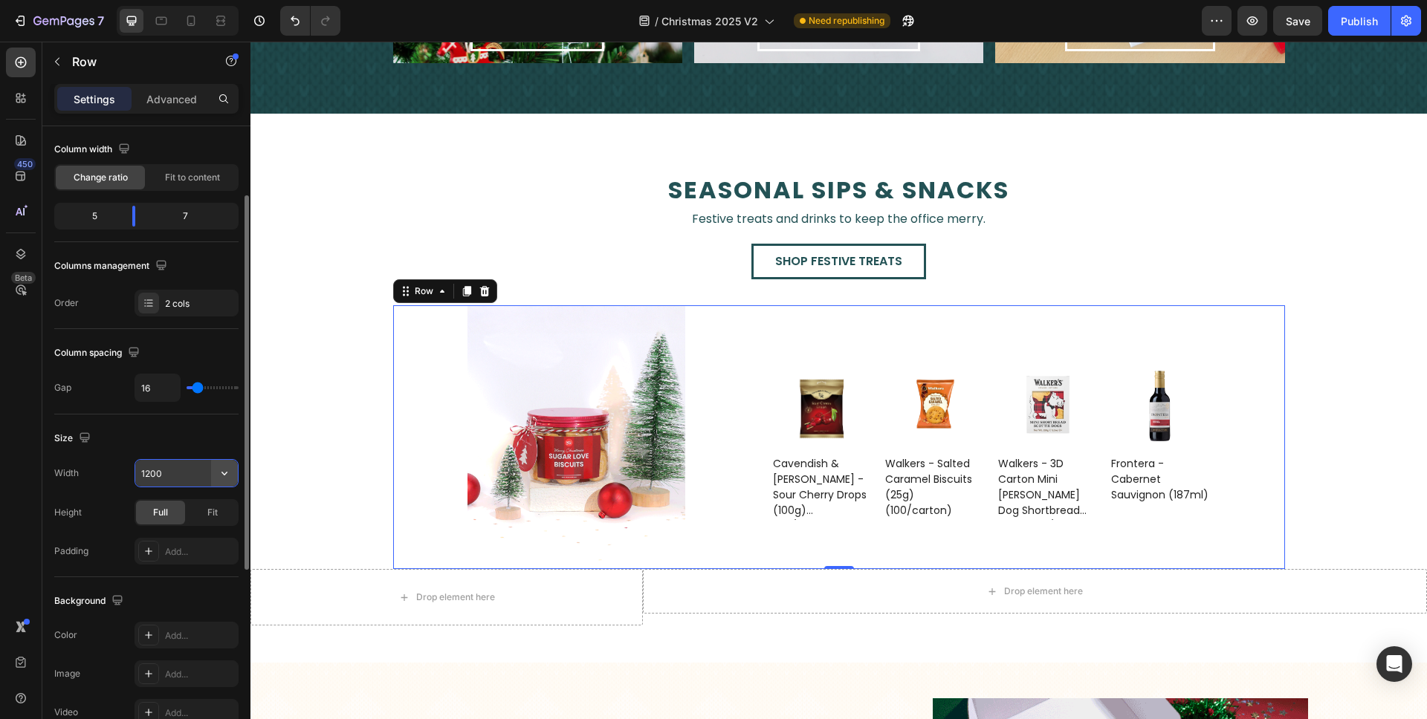
click at [217, 472] on icon "button" at bounding box center [224, 473] width 15 height 15
click at [198, 536] on p "Full 100%" at bounding box center [182, 539] width 85 height 13
type input "100%"
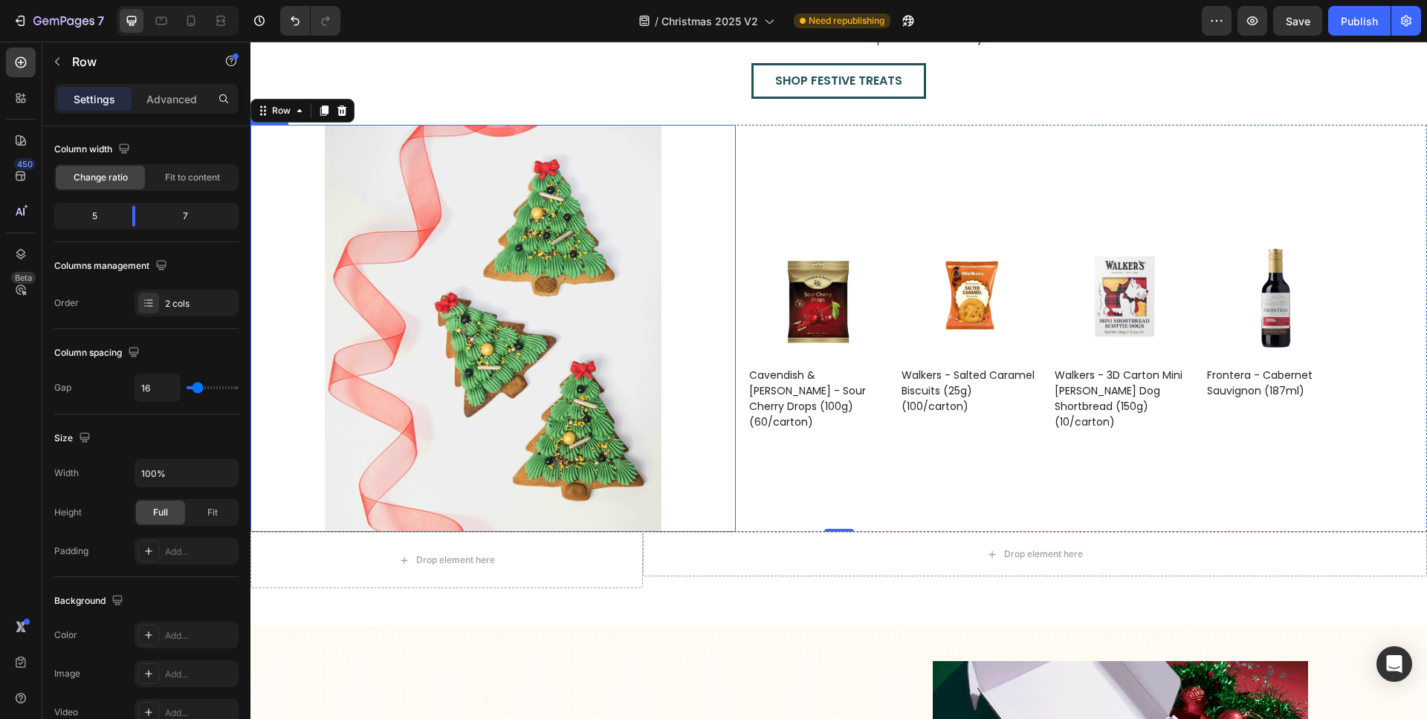
scroll to position [2431, 0]
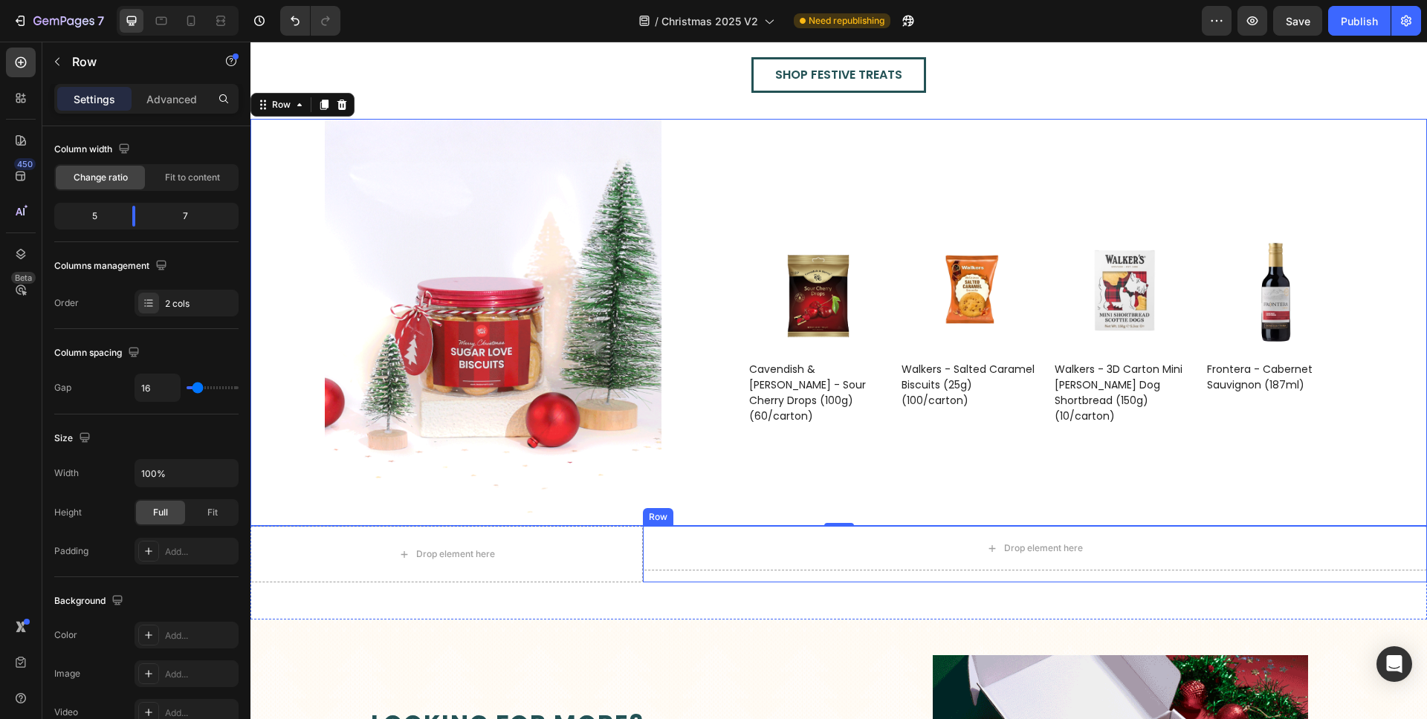
click at [651, 571] on div "Drop element here Row" at bounding box center [1035, 554] width 784 height 56
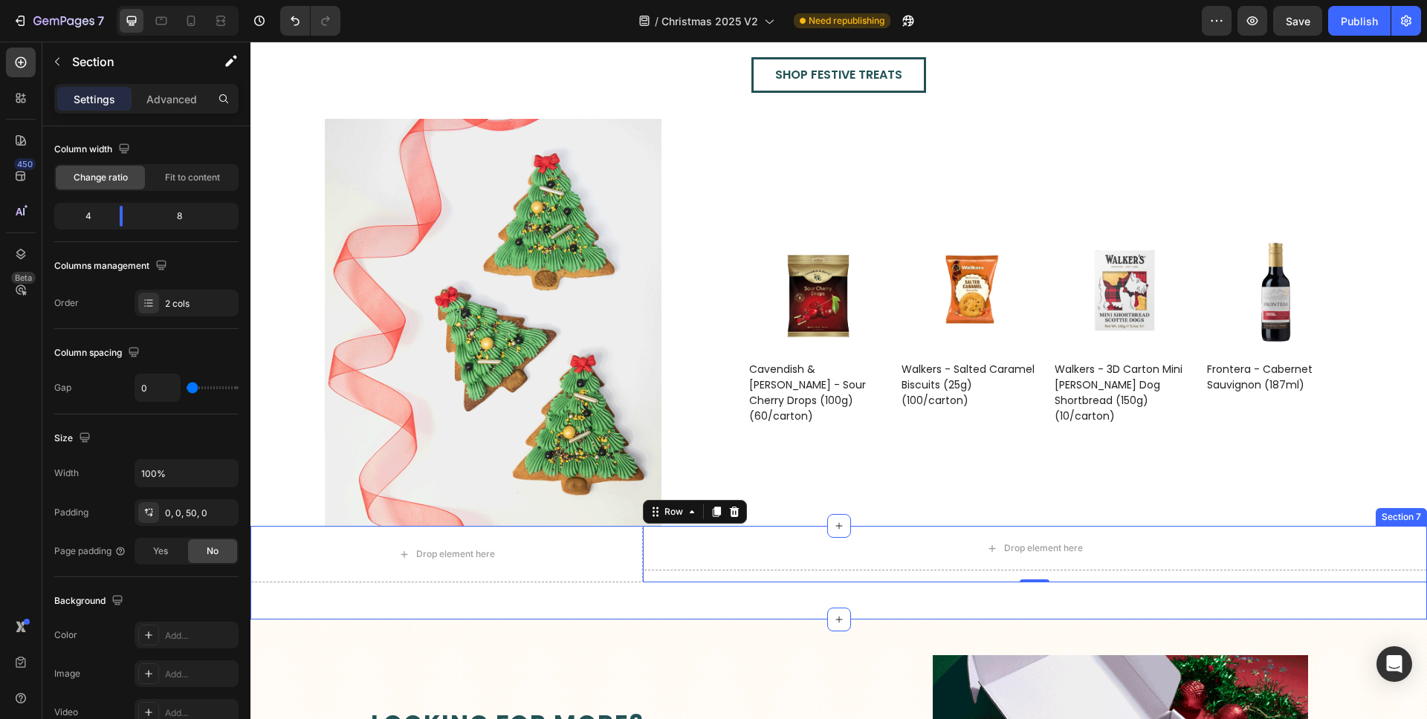
click at [667, 586] on div "Drop element here Drop element here Row 0 Section 7" at bounding box center [838, 573] width 1176 height 94
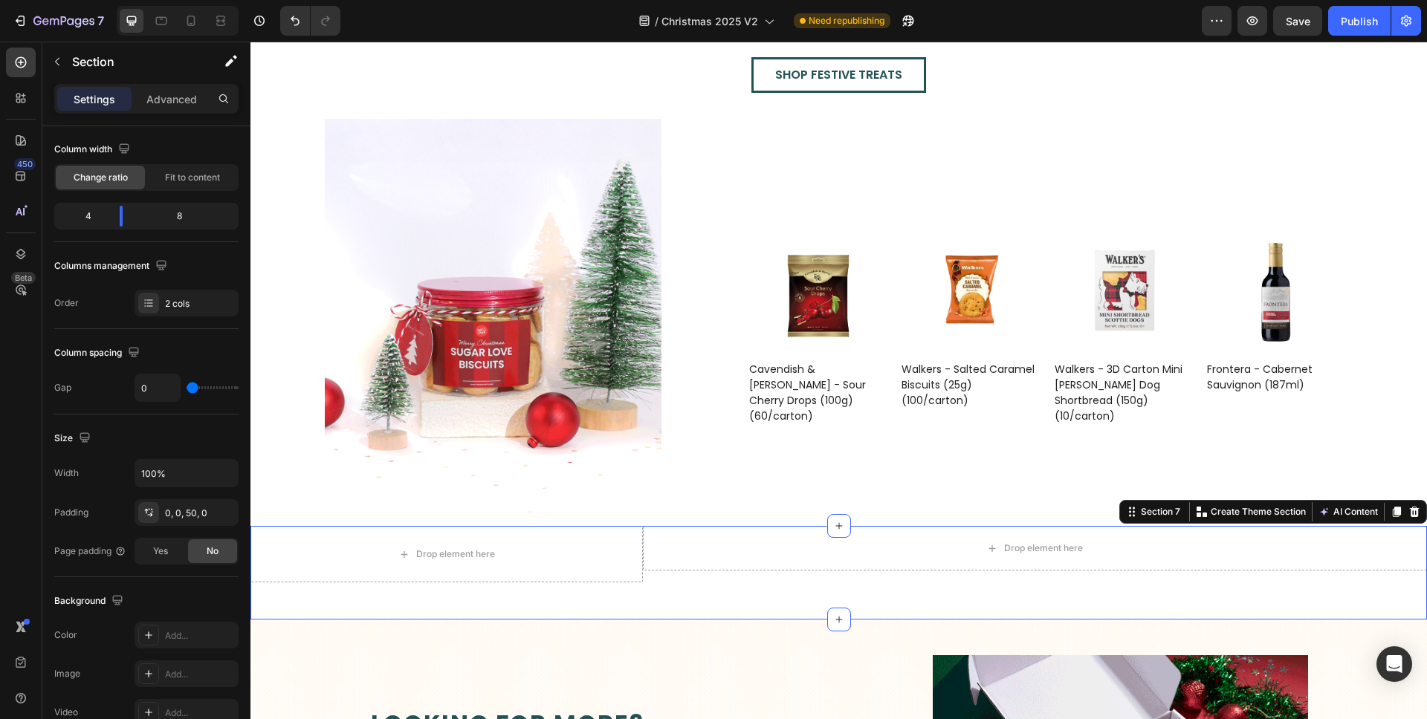
scroll to position [0, 0]
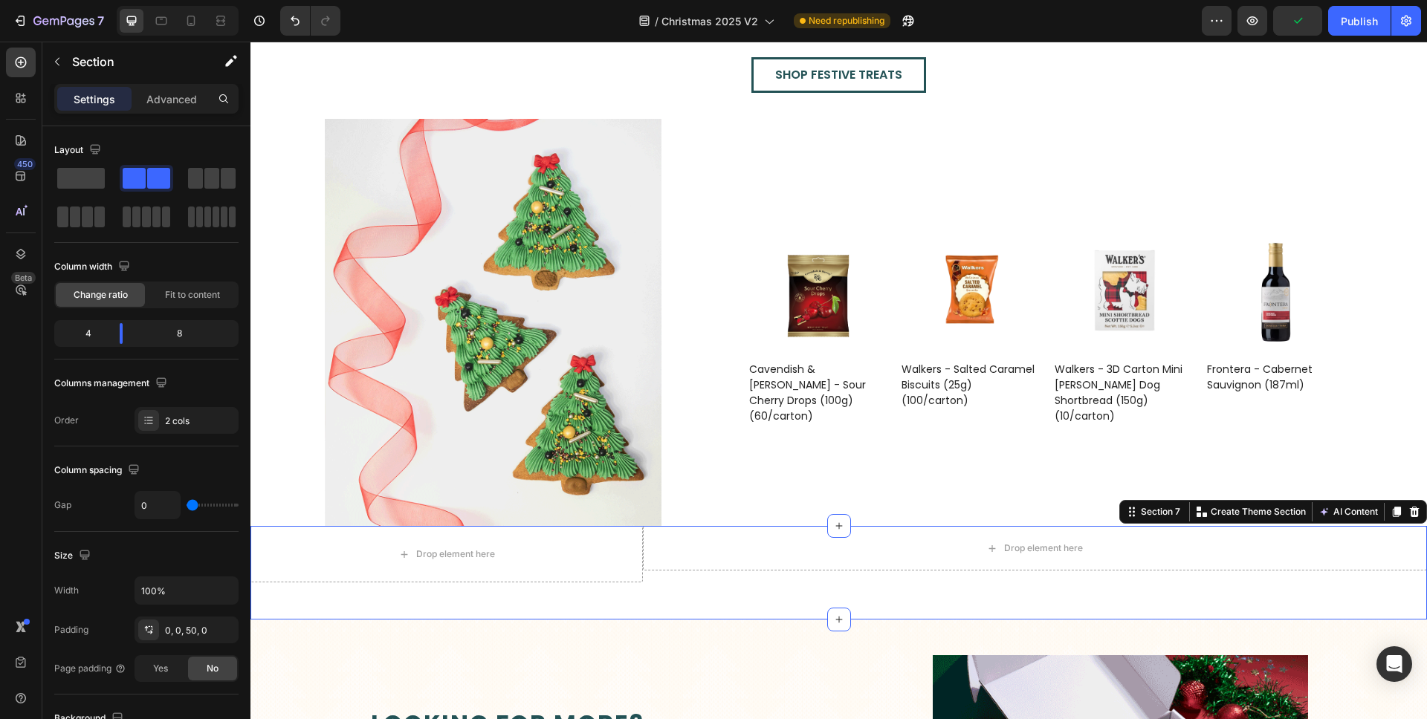
click at [1408, 507] on icon at bounding box center [1414, 512] width 12 height 12
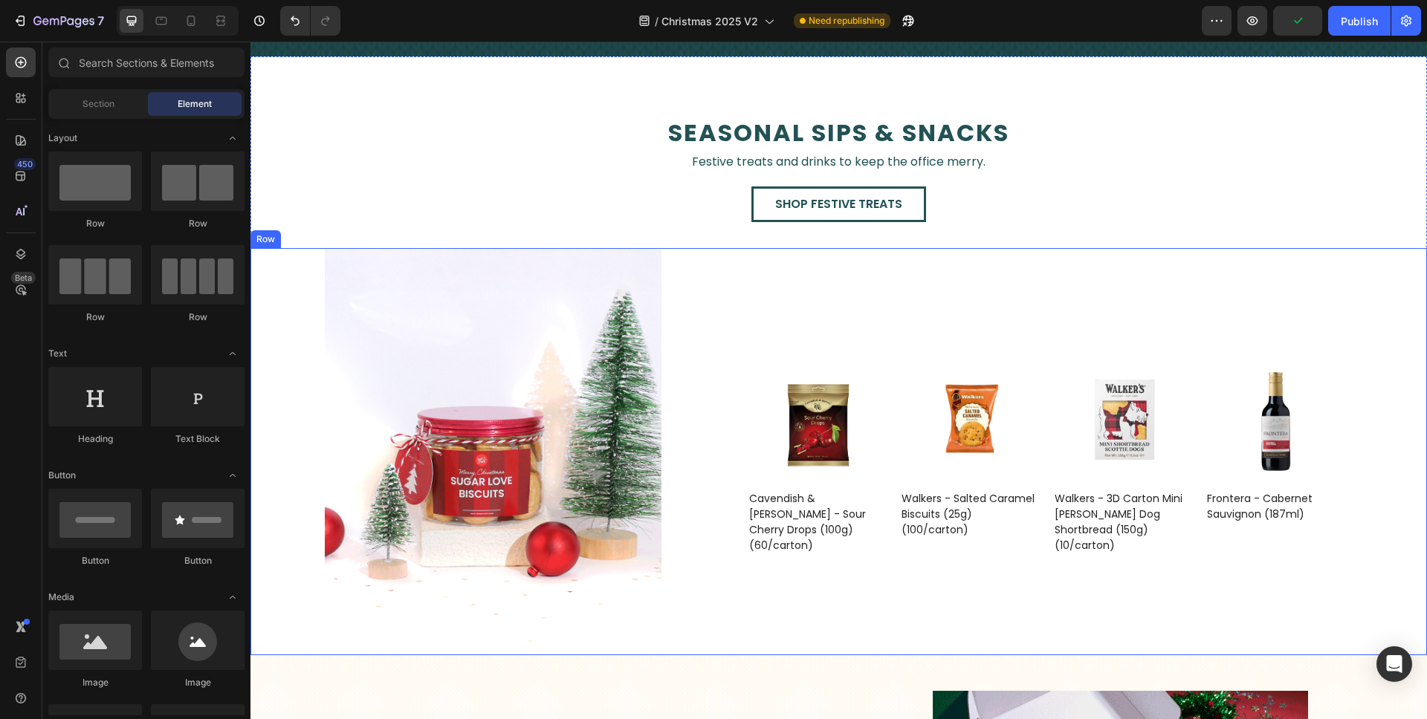
scroll to position [2277, 0]
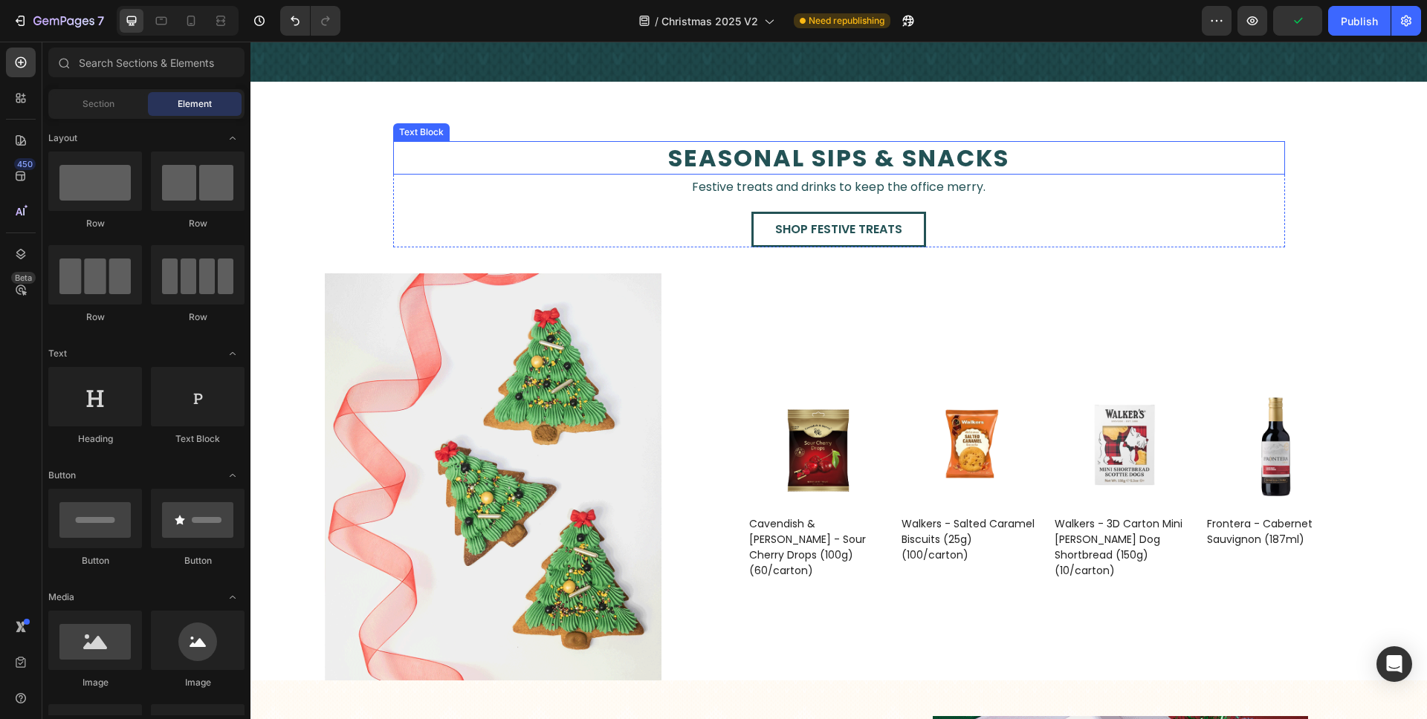
click at [587, 156] on p "seasonal sips & snacks" at bounding box center [839, 158] width 889 height 31
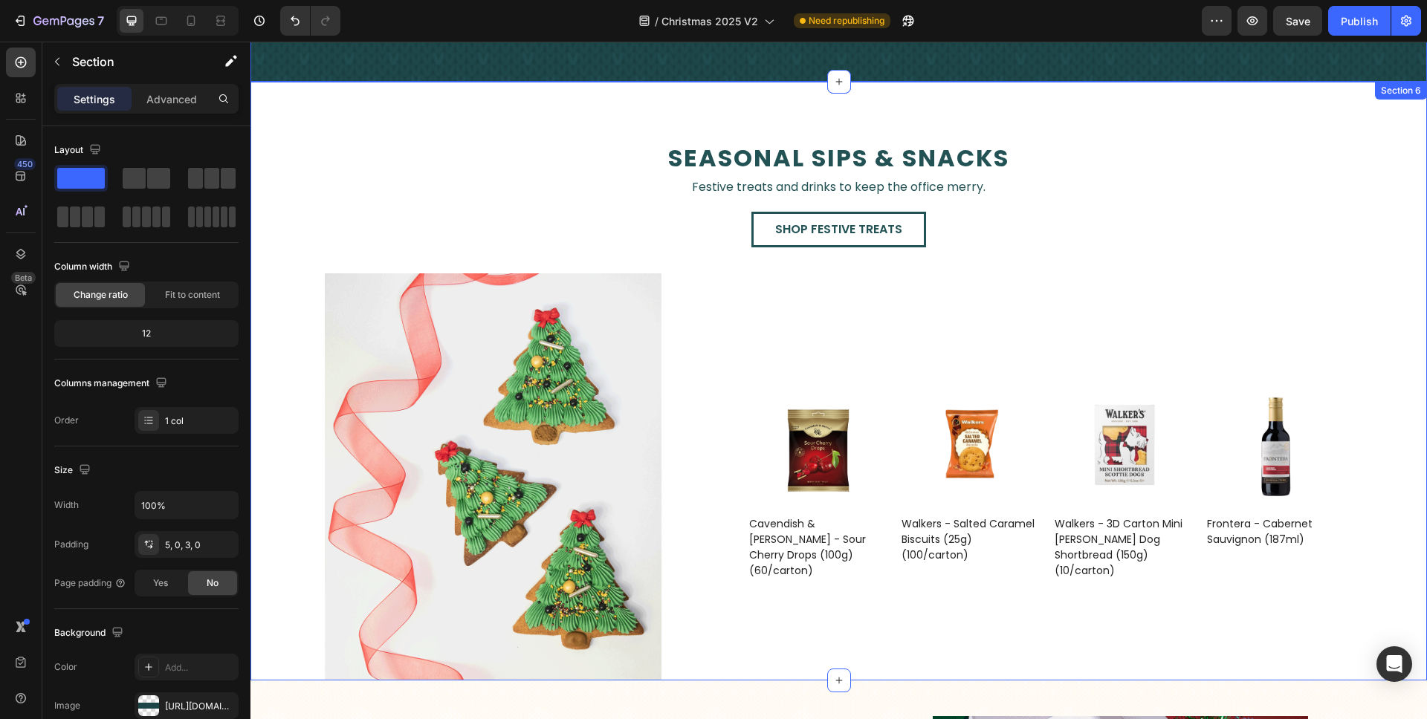
click at [584, 123] on div "seasonal sips & snacks Text Block Festive treats and drinks to keep the office …" at bounding box center [838, 381] width 1176 height 599
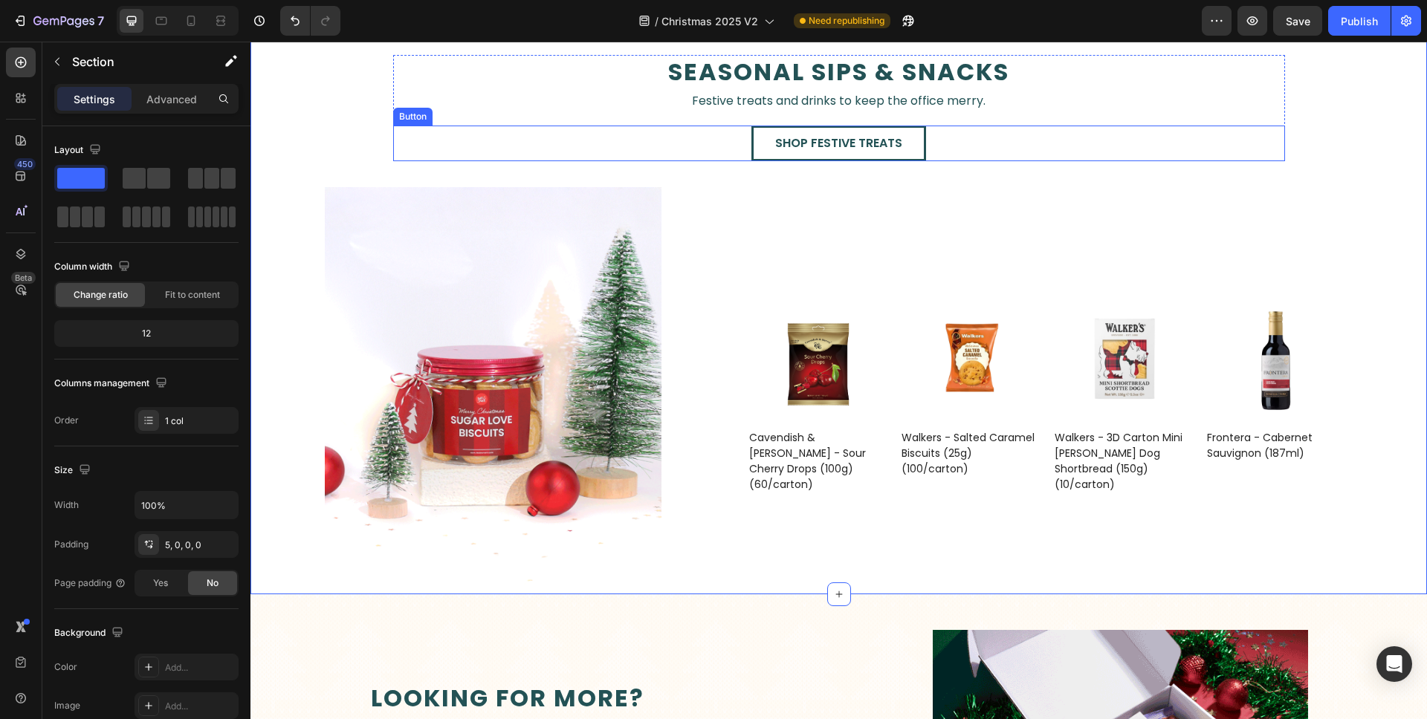
scroll to position [2393, 0]
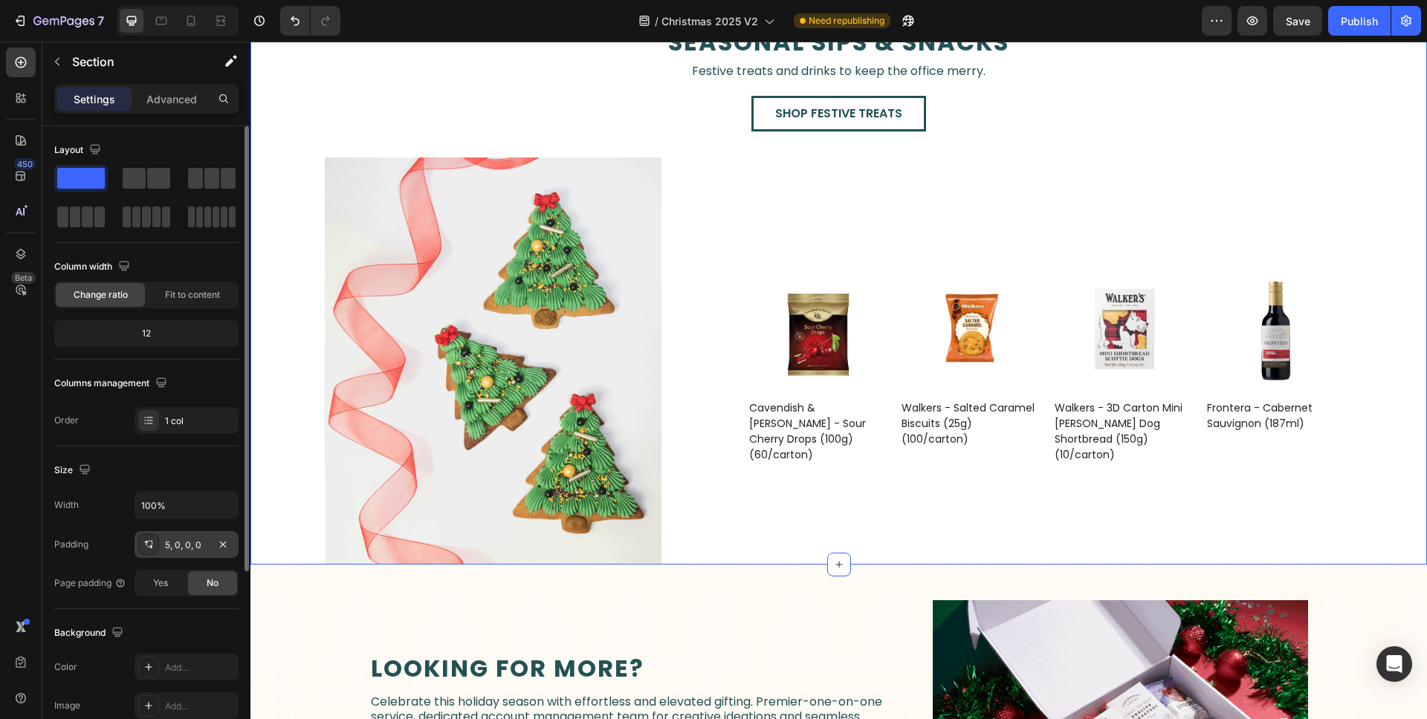
click at [206, 542] on div "5, 0, 0, 0" at bounding box center [186, 545] width 43 height 13
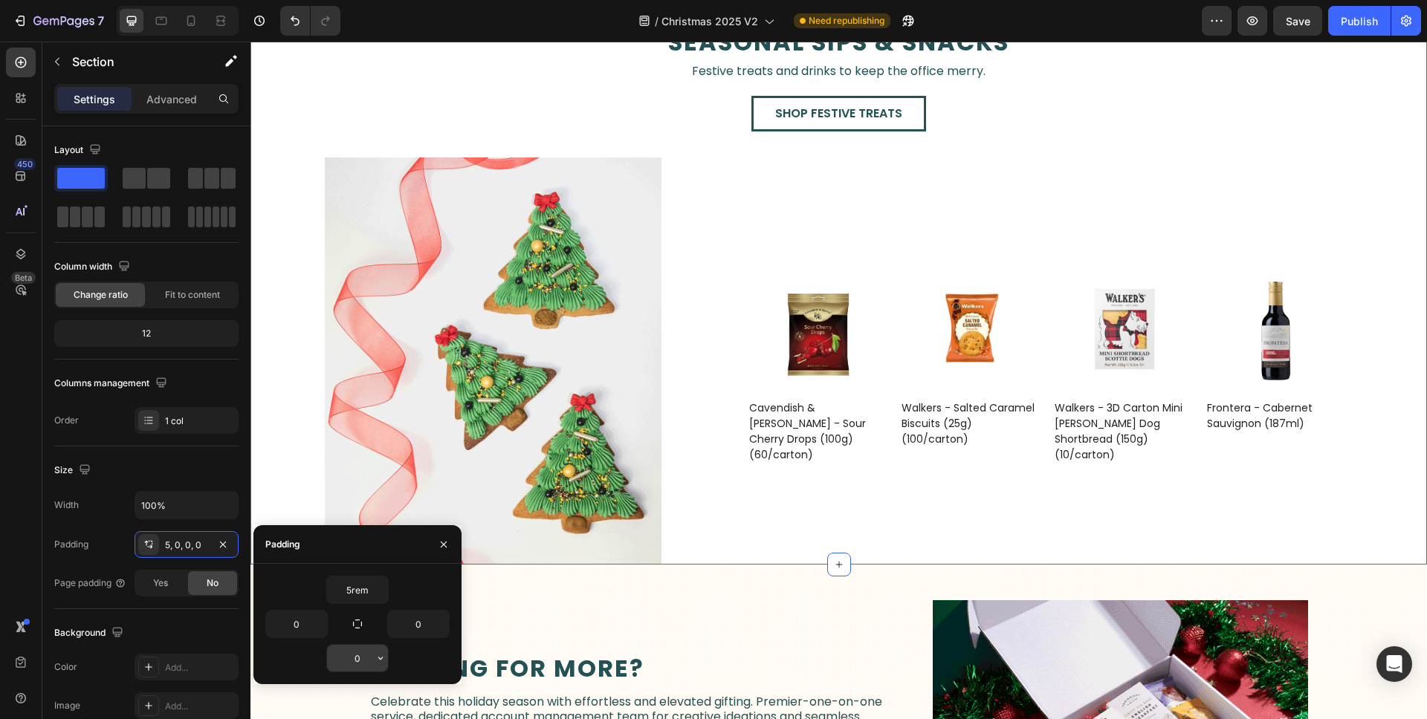
click at [362, 660] on input "0" at bounding box center [357, 658] width 61 height 27
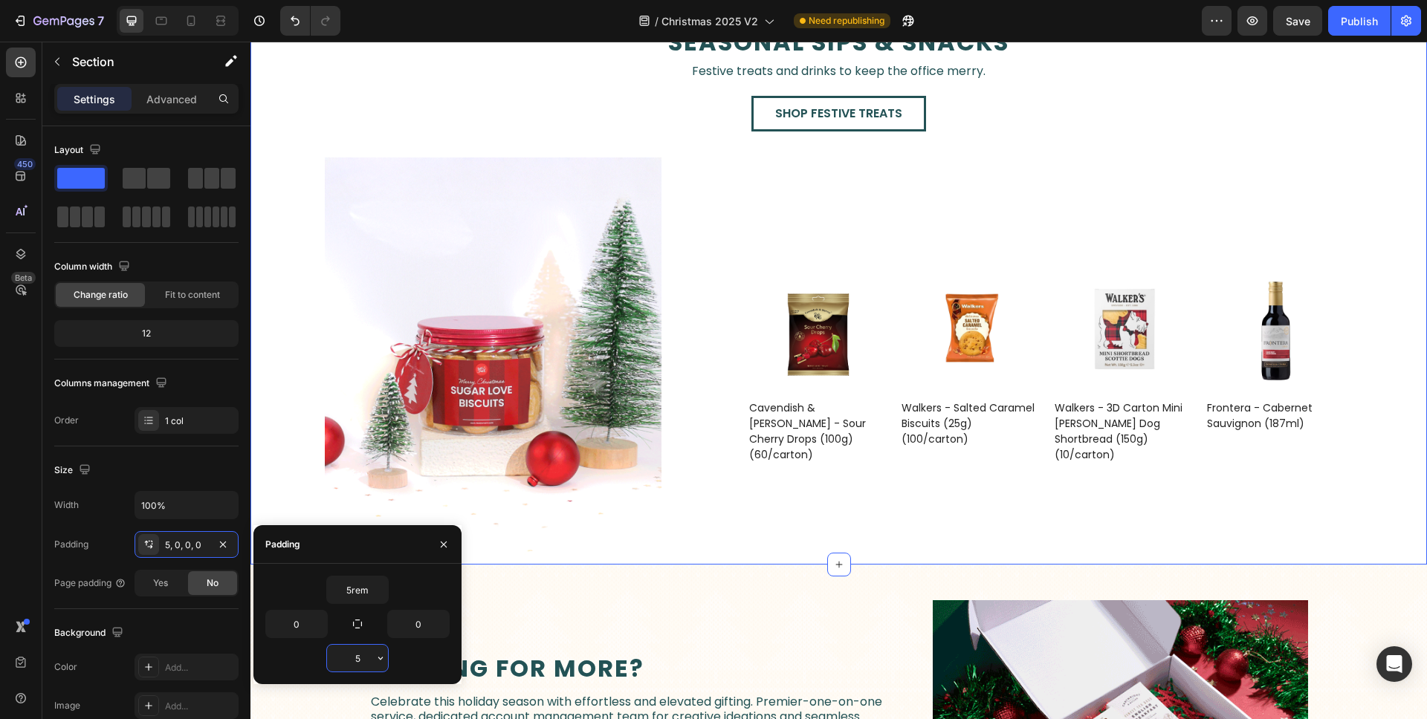
type input "50"
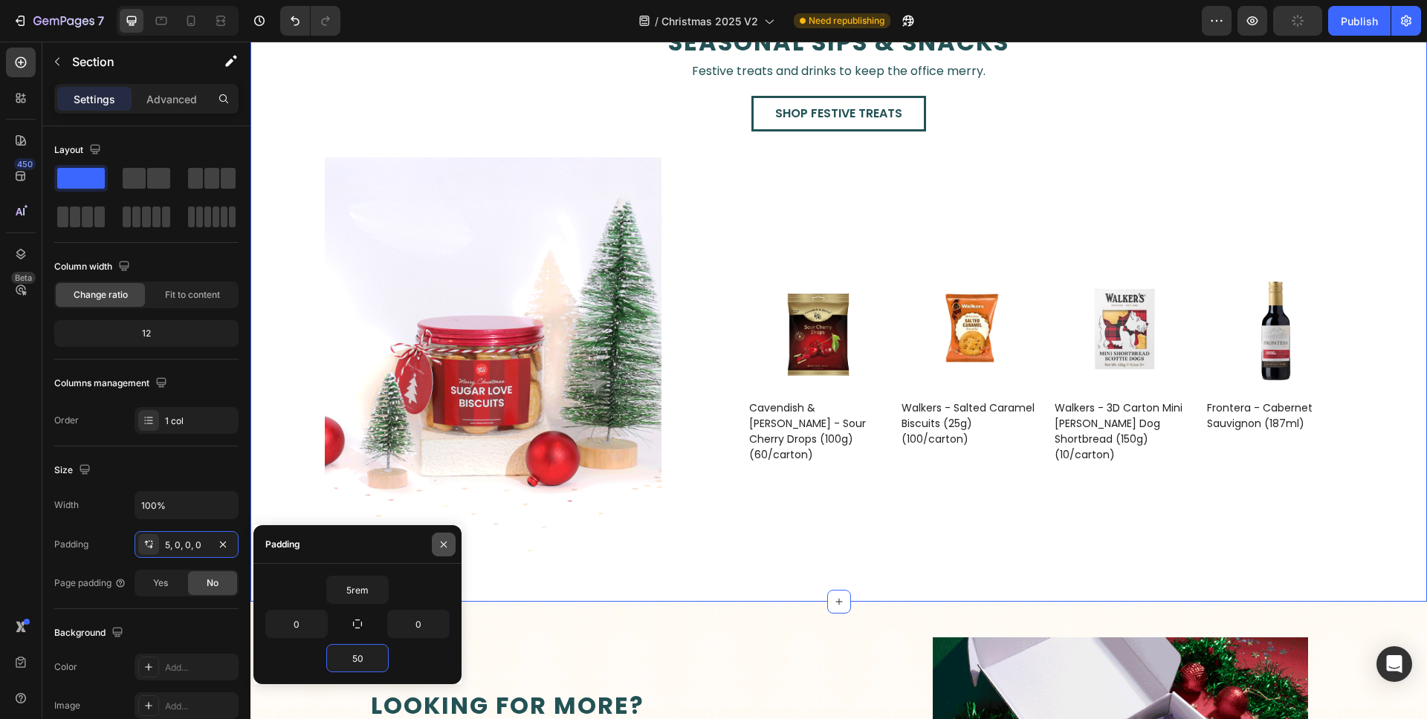
click at [450, 542] on button "button" at bounding box center [444, 545] width 24 height 24
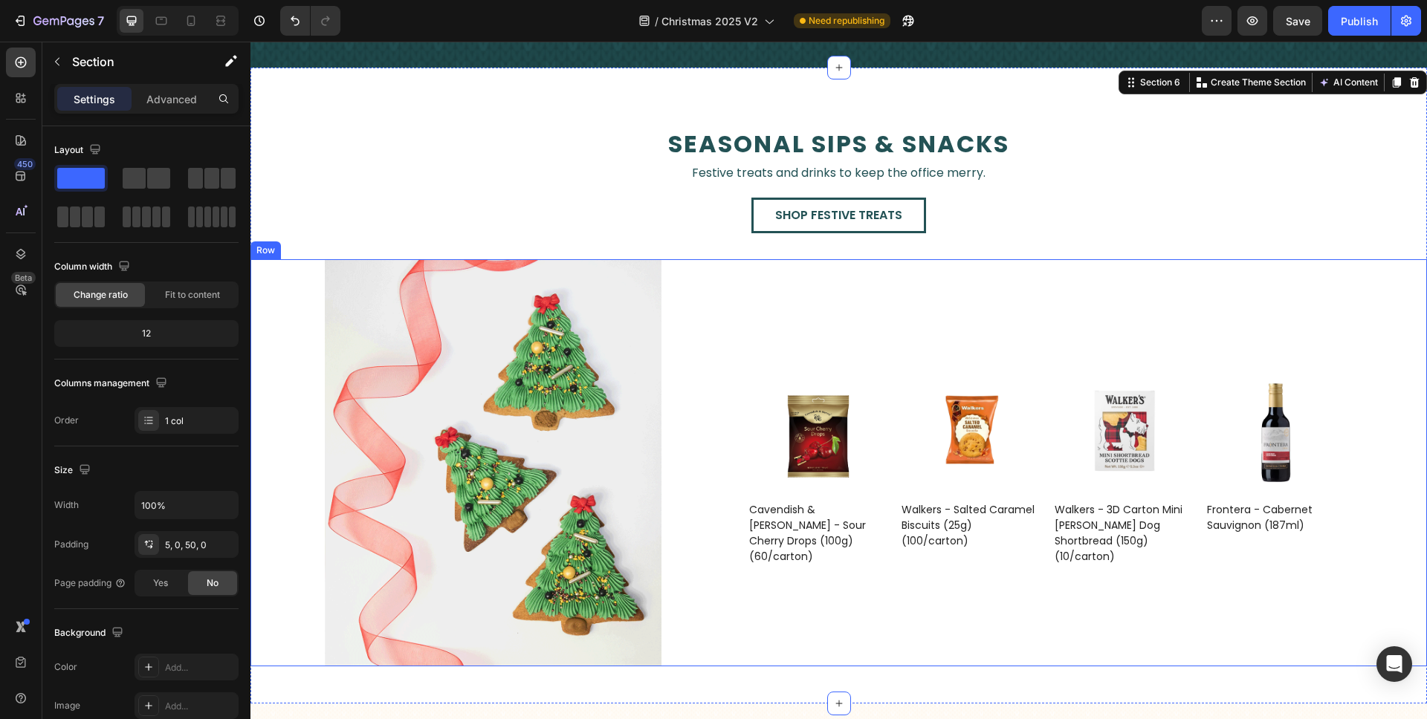
scroll to position [2288, 0]
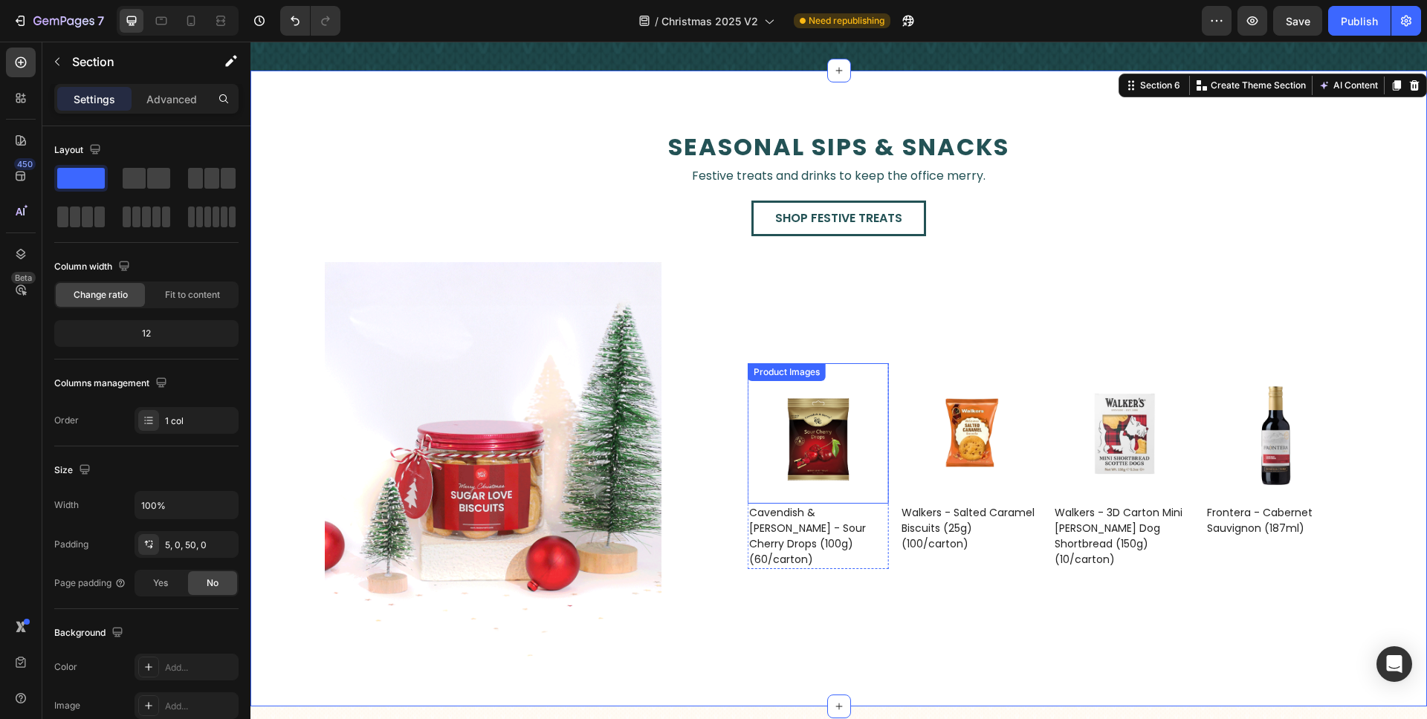
click at [757, 392] on img at bounding box center [818, 433] width 140 height 140
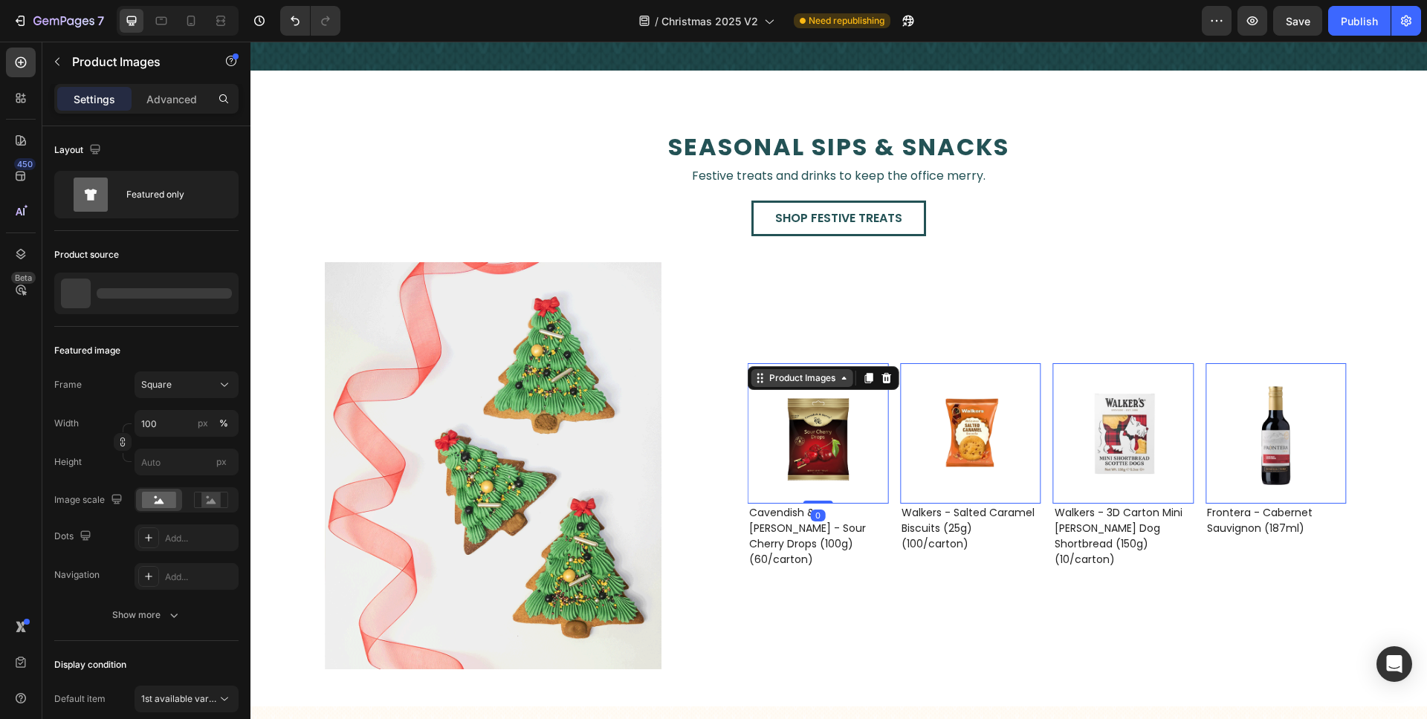
click at [904, 361] on div "Product Images" at bounding box center [940, 354] width 72 height 13
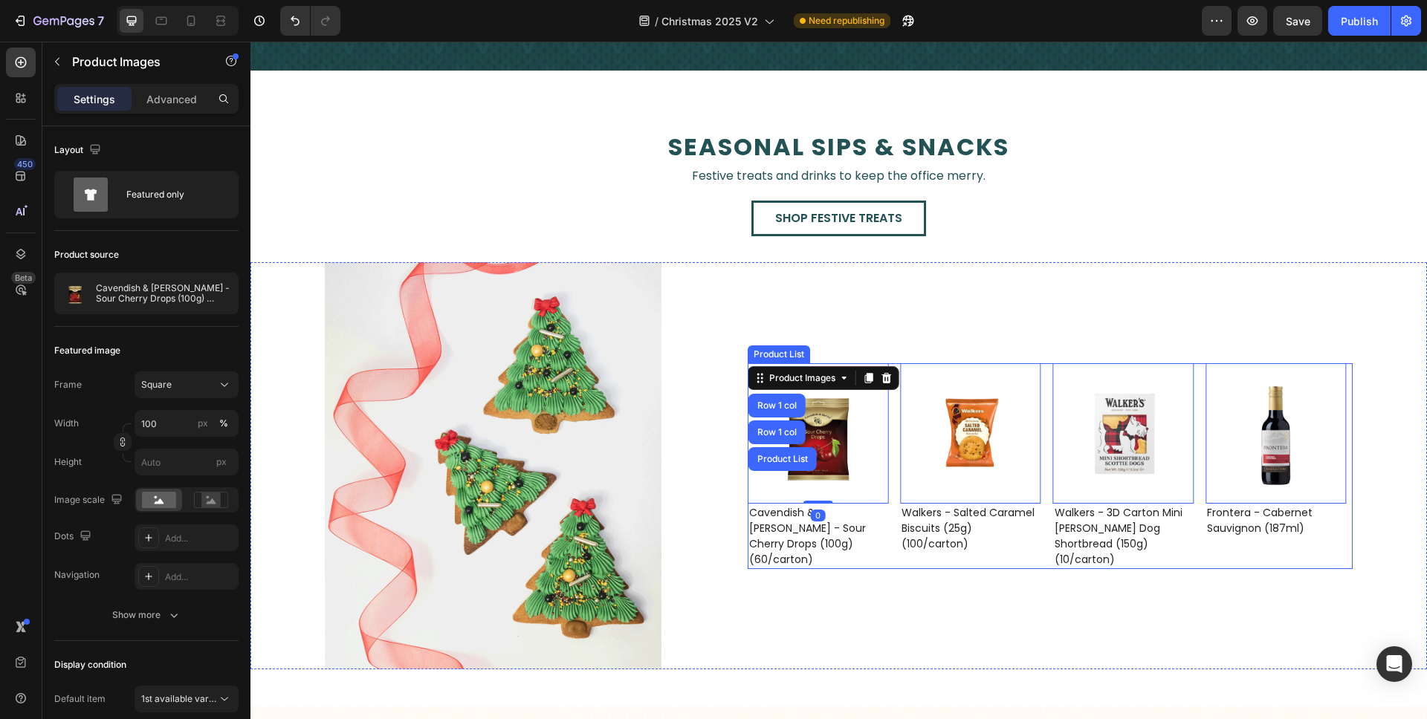
click at [791, 455] on button "Carousel Back Arrow" at bounding box center [780, 466] width 42 height 42
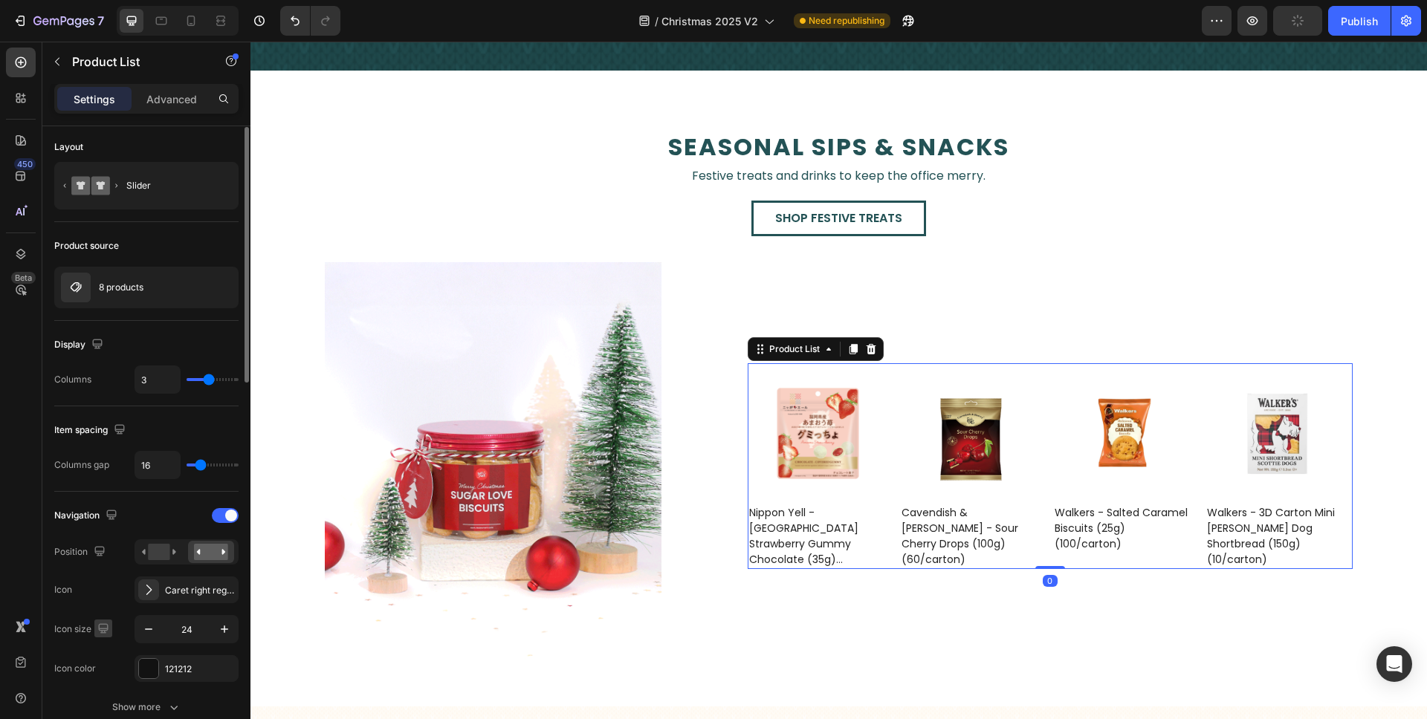
scroll to position [52, 0]
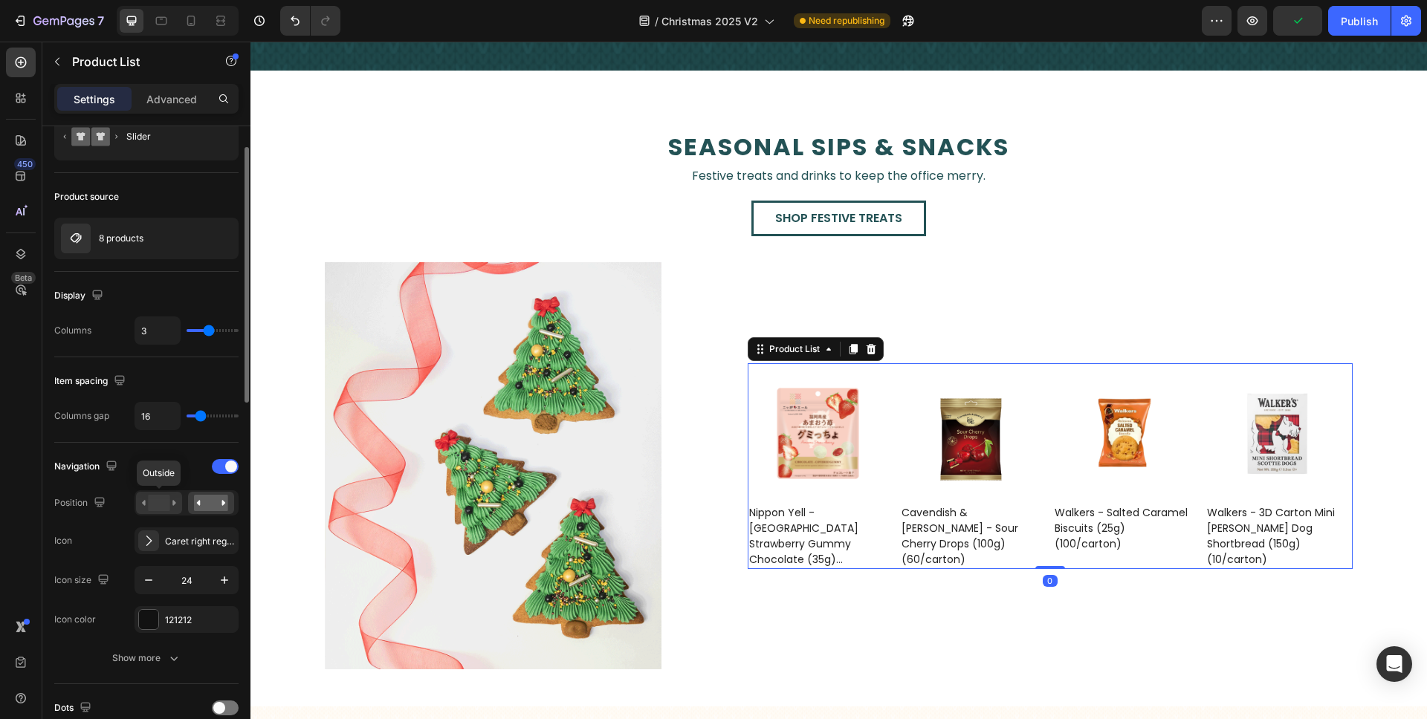
click at [163, 504] on rect at bounding box center [159, 503] width 22 height 16
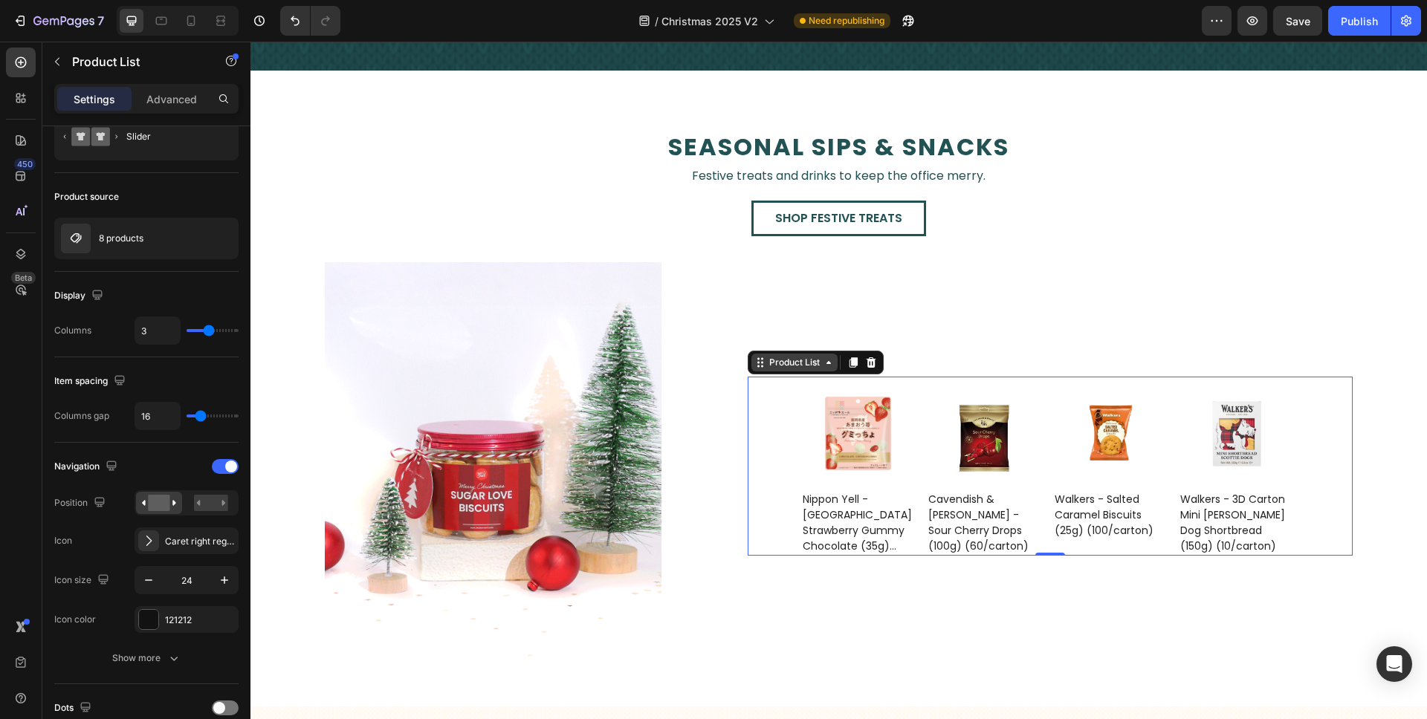
click at [777, 358] on div "Product List" at bounding box center [794, 362] width 56 height 13
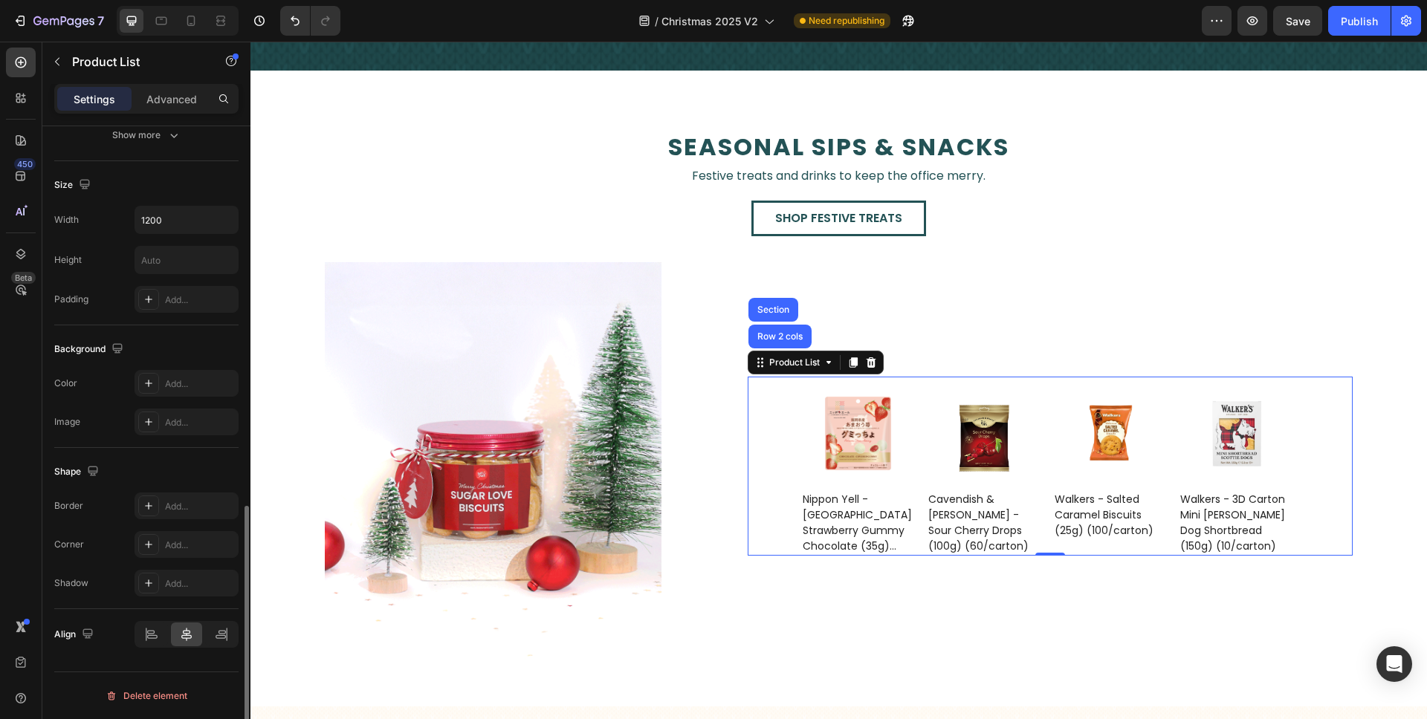
scroll to position [0, 0]
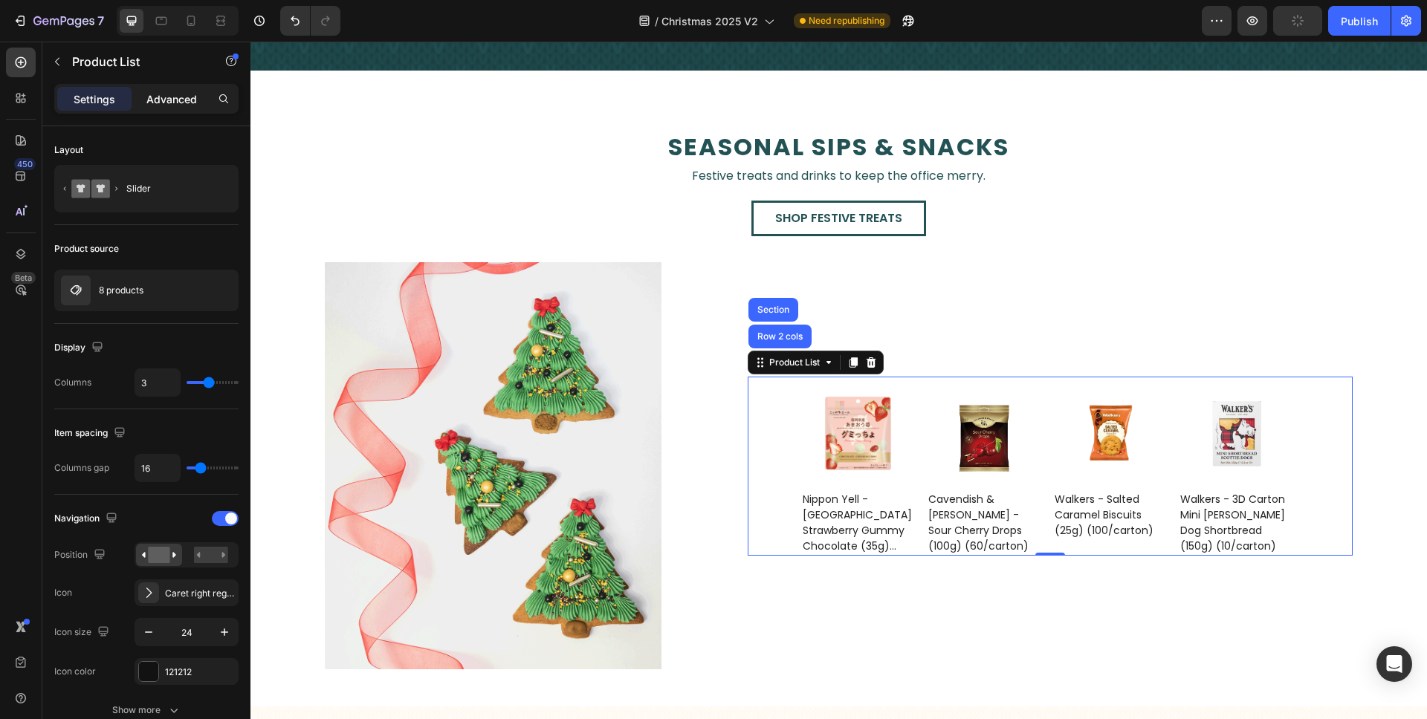
click at [151, 108] on div "Advanced" at bounding box center [172, 99] width 74 height 24
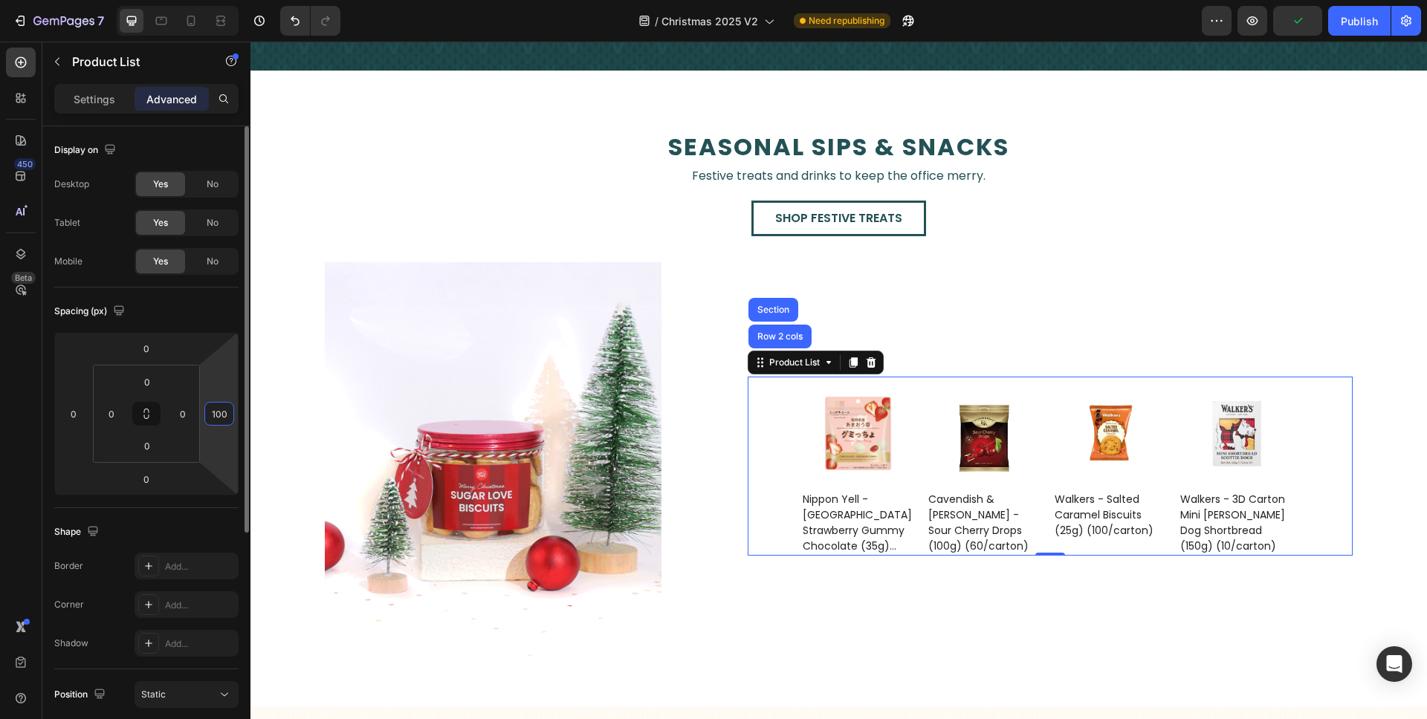
click at [222, 406] on input "100" at bounding box center [219, 414] width 22 height 22
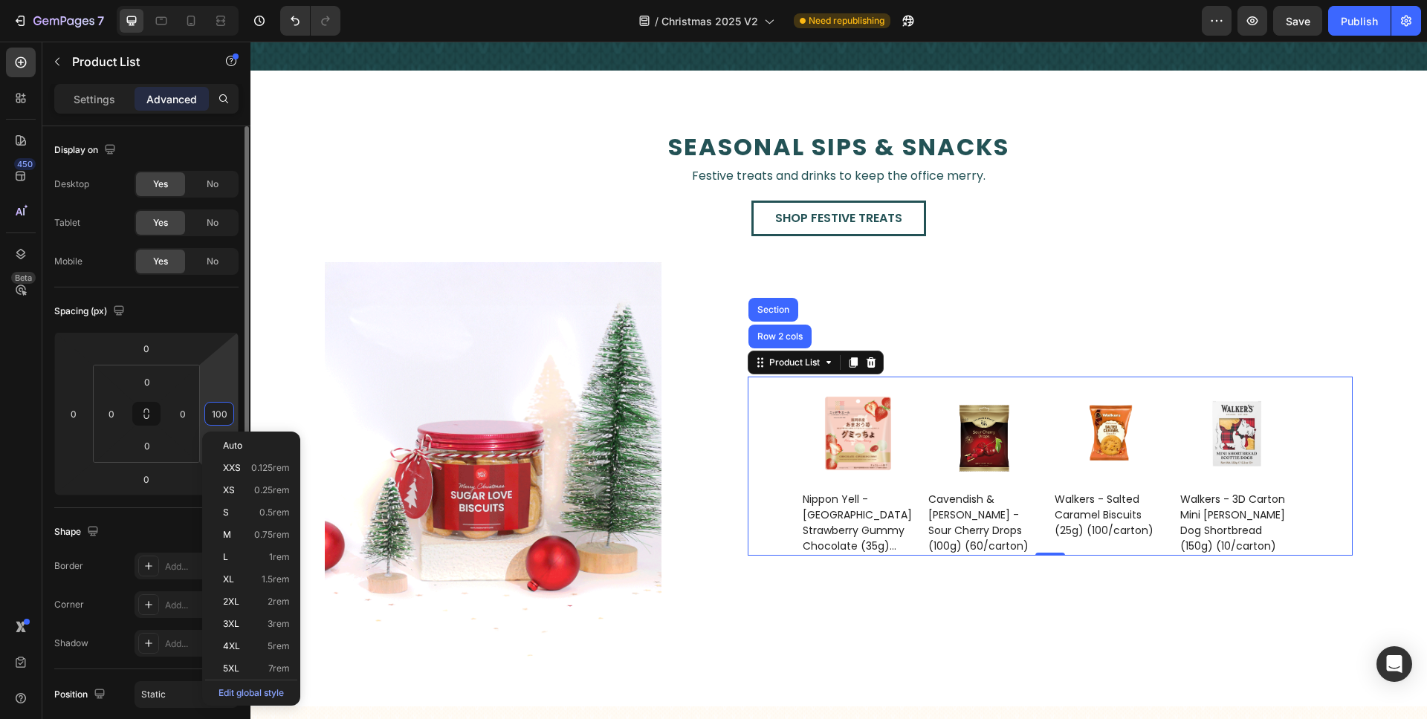
click at [230, 313] on div "Spacing (px)" at bounding box center [146, 311] width 184 height 24
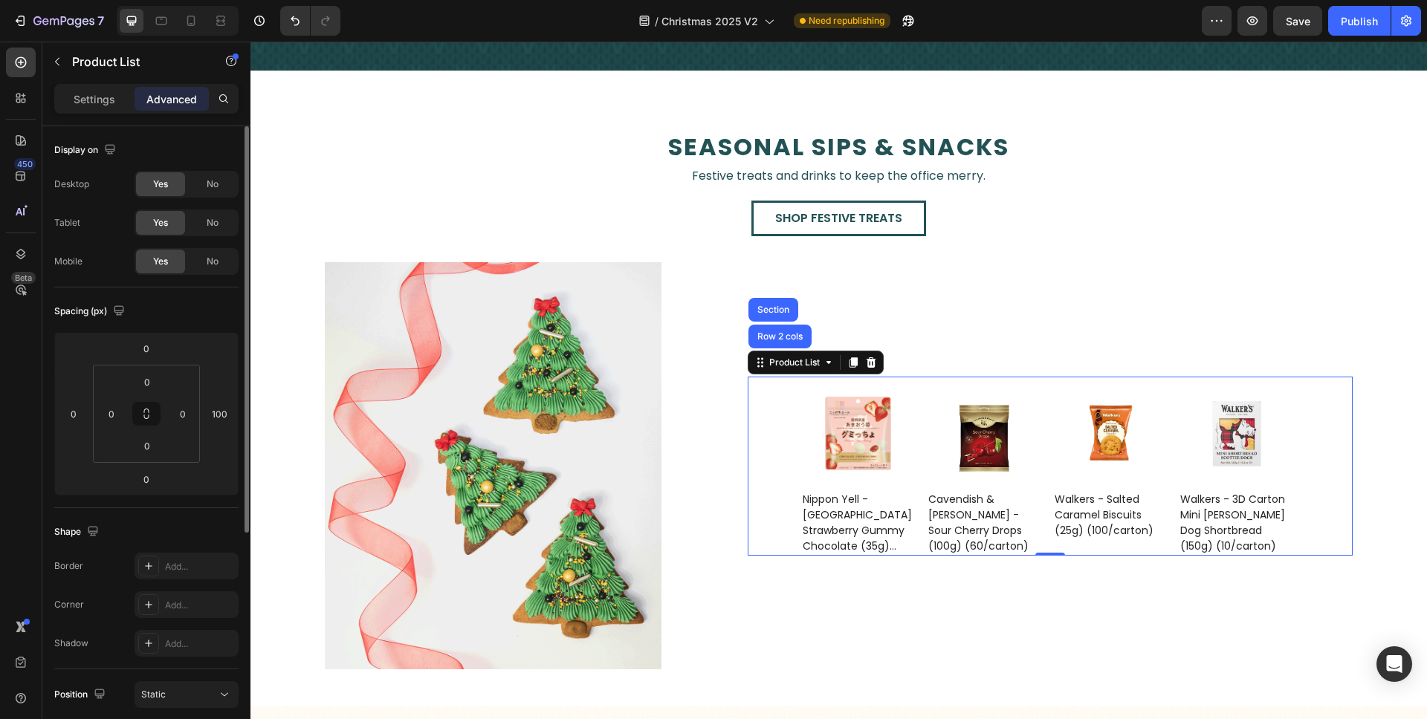
drag, startPoint x: 230, startPoint y: 313, endPoint x: 230, endPoint y: 324, distance: 11.1
click at [0, 0] on div "Spacing (px) 0 0 0 100 0 0 0 0" at bounding box center [0, 0] width 0 height 0
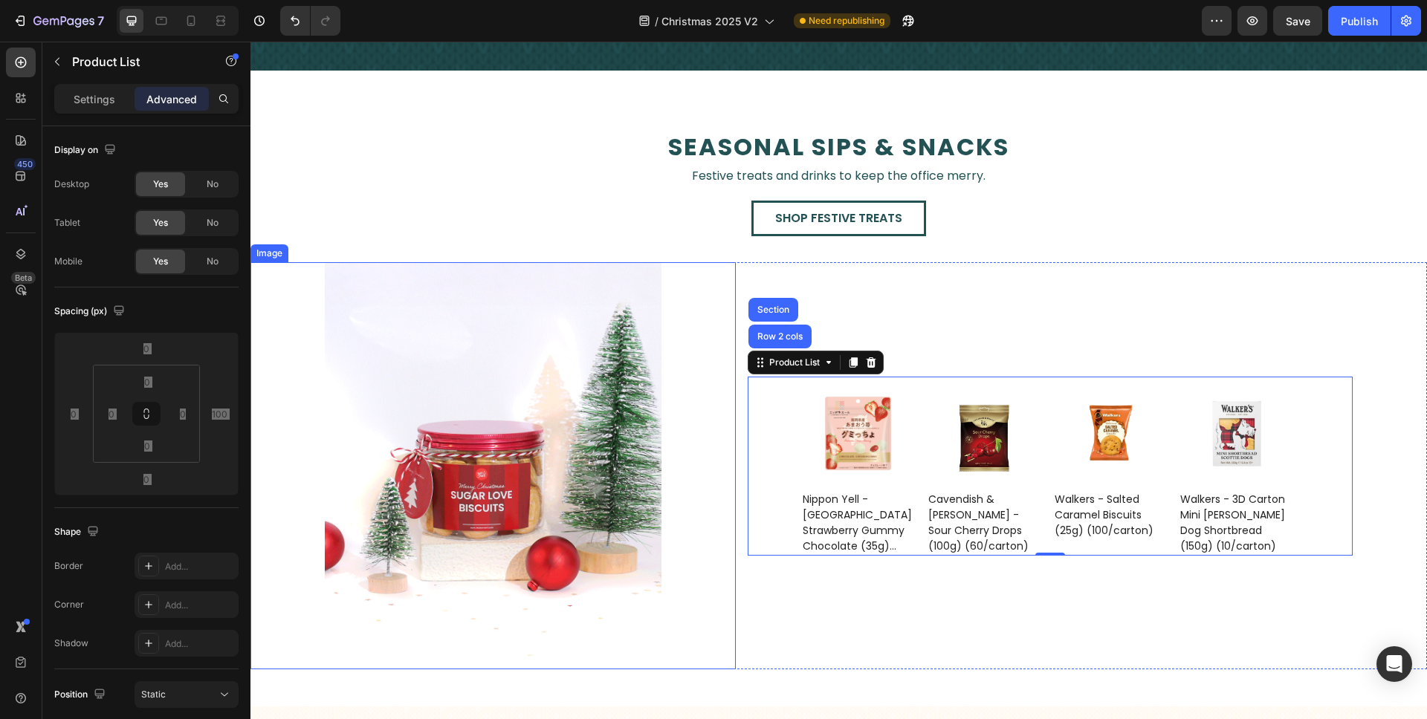
click at [678, 432] on div "Image" at bounding box center [492, 465] width 485 height 407
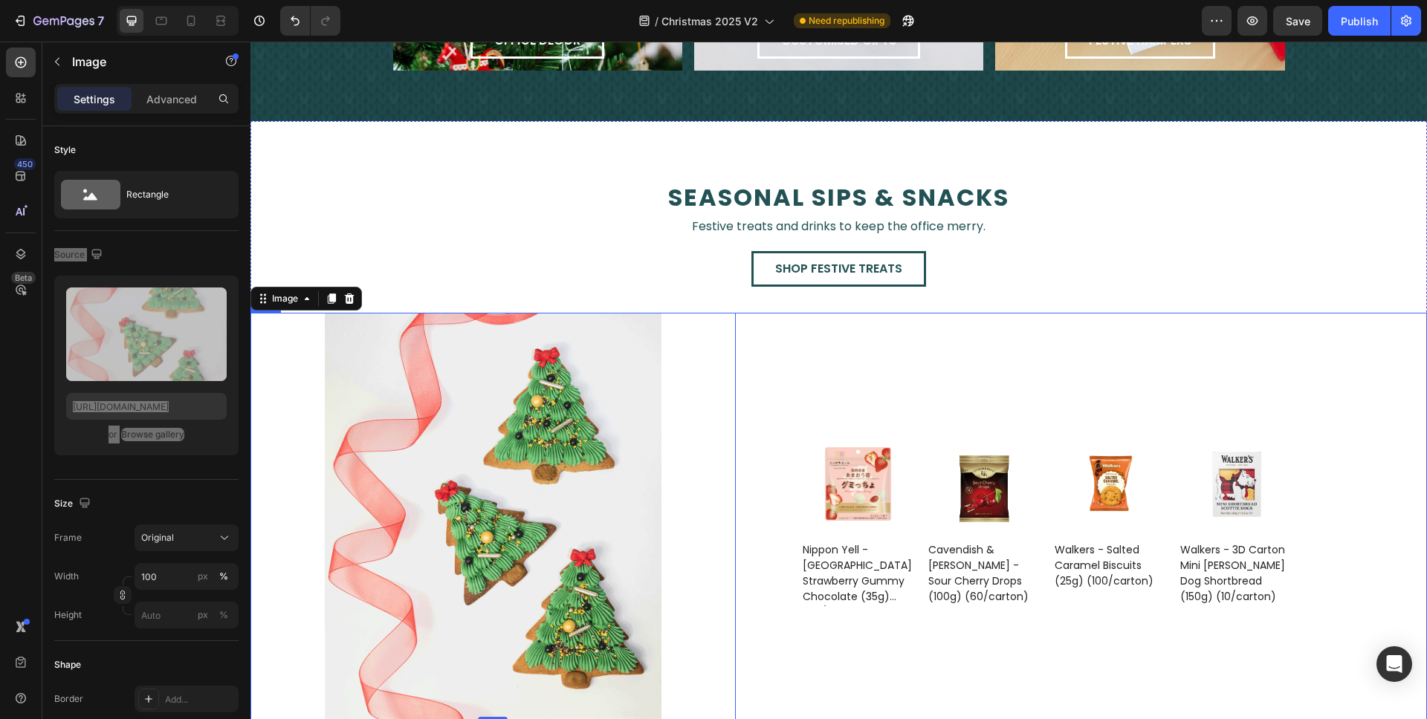
scroll to position [2240, 0]
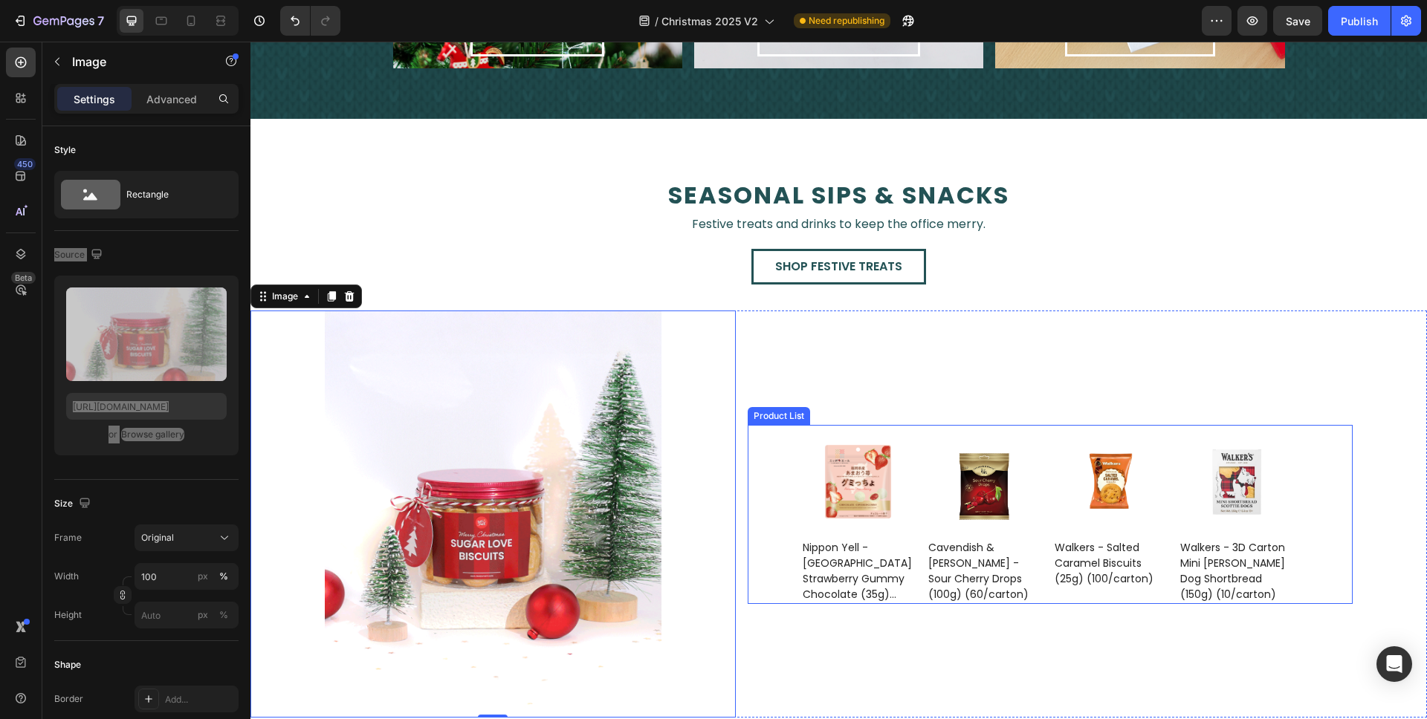
click at [788, 450] on div "Product Images Walkers - Salted Caramel Biscuits (25g) (100/carton) Product Tit…" at bounding box center [1050, 514] width 605 height 179
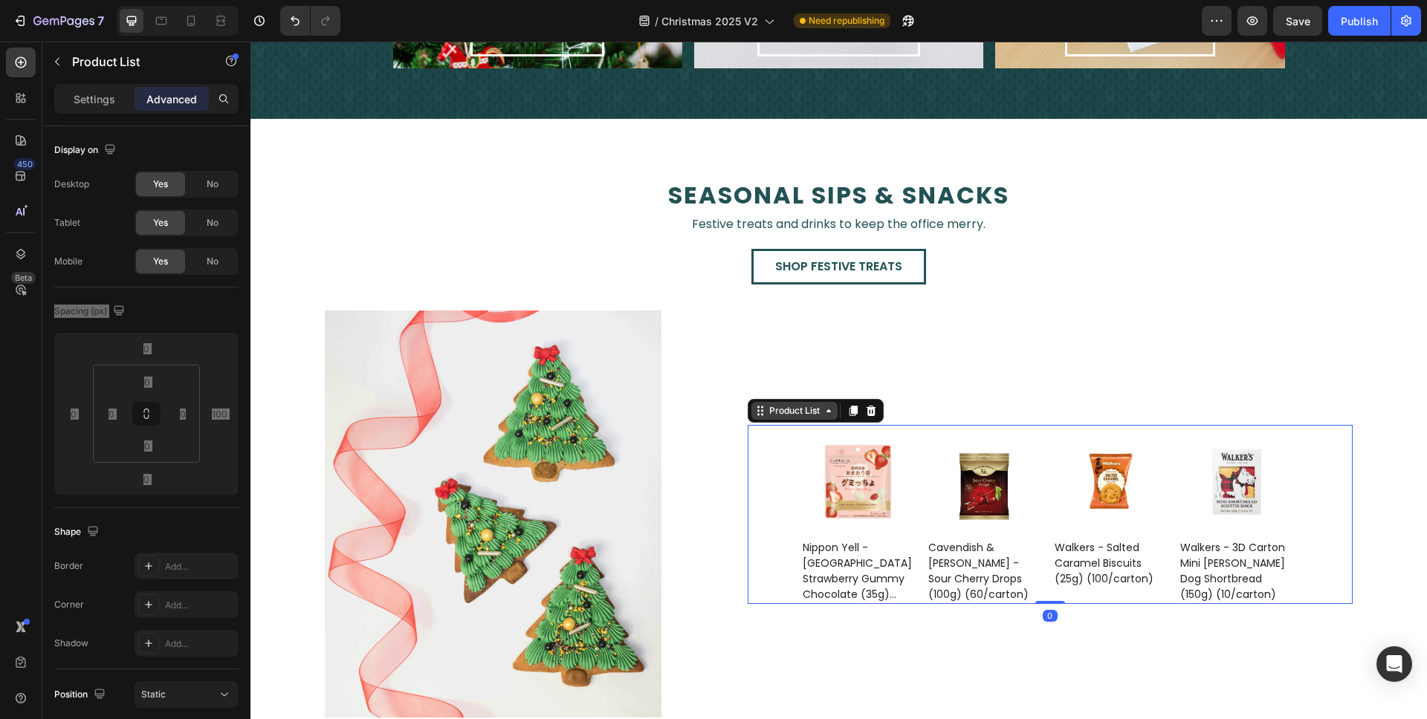
click at [792, 408] on div "Product List" at bounding box center [794, 410] width 56 height 13
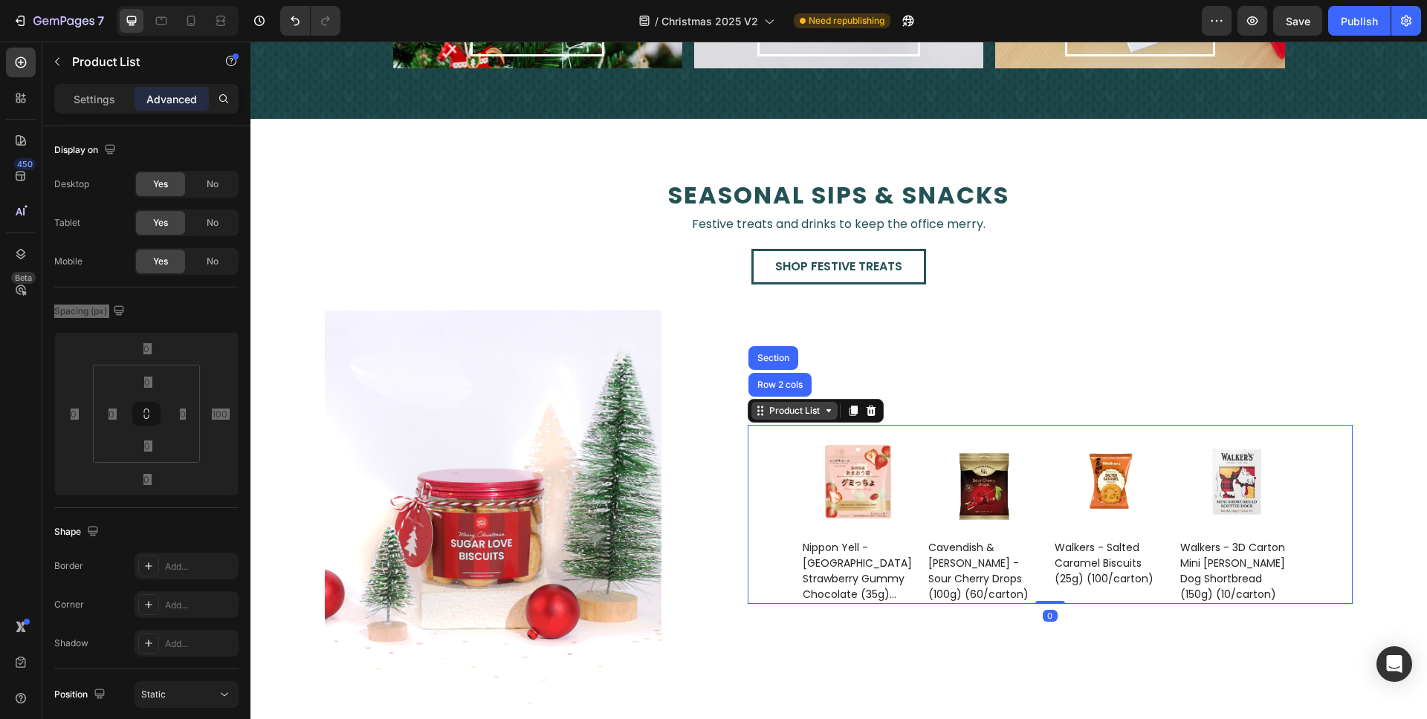
click at [792, 408] on div "Product List" at bounding box center [794, 410] width 56 height 13
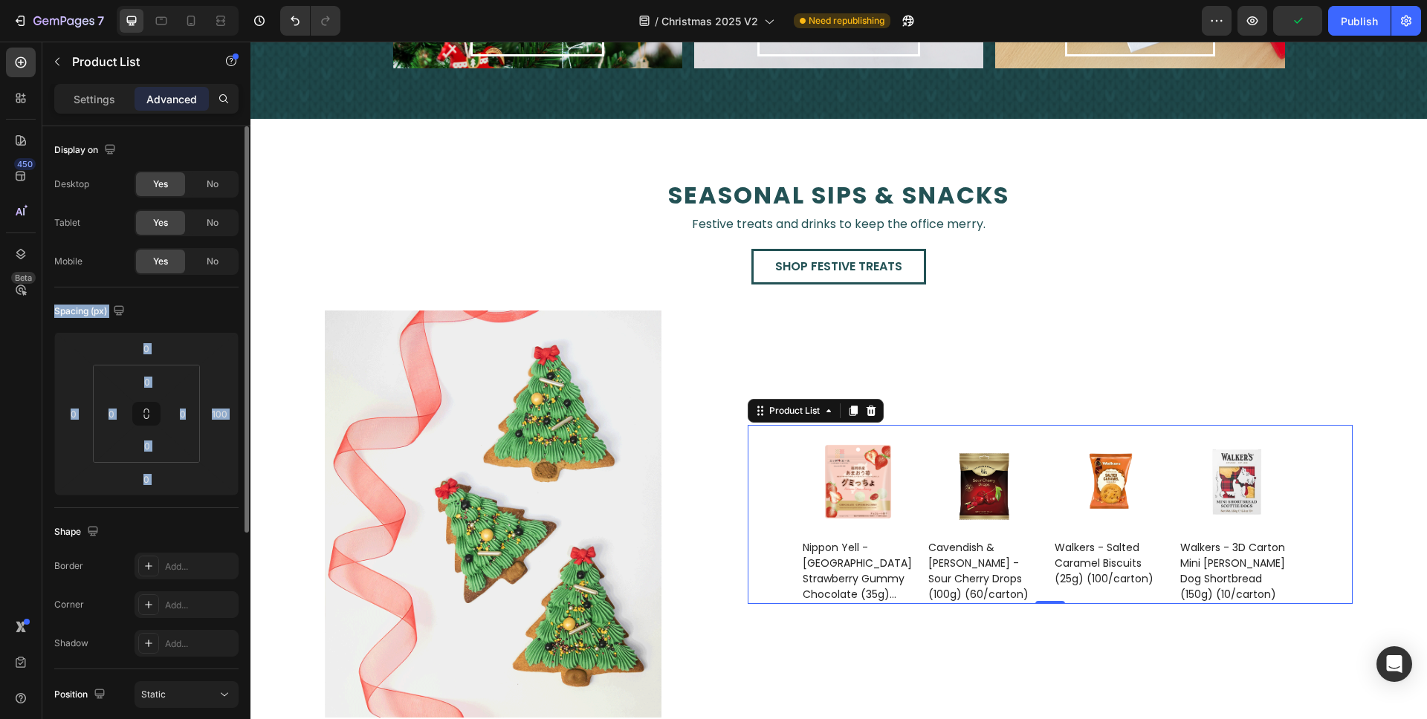
click at [224, 313] on div "Spacing (px)" at bounding box center [146, 311] width 184 height 24
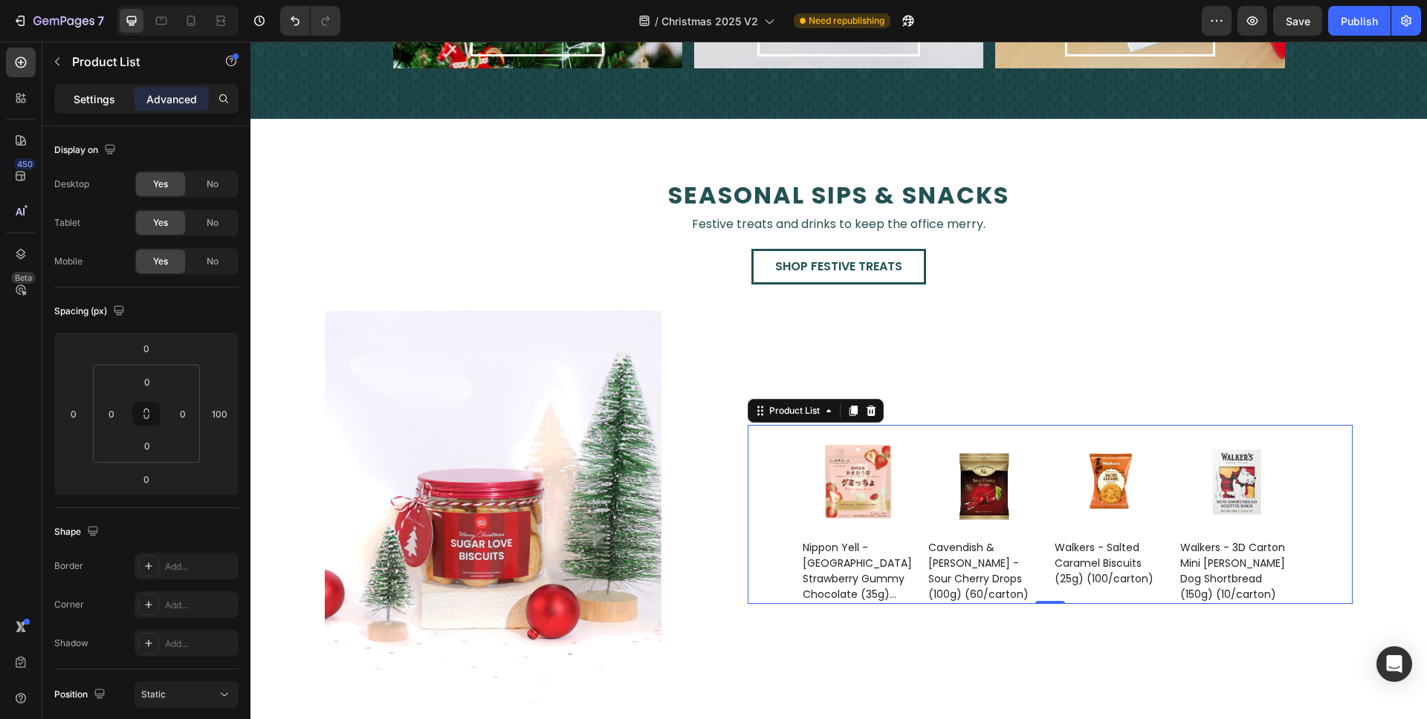
click at [84, 94] on p "Settings" at bounding box center [95, 99] width 42 height 16
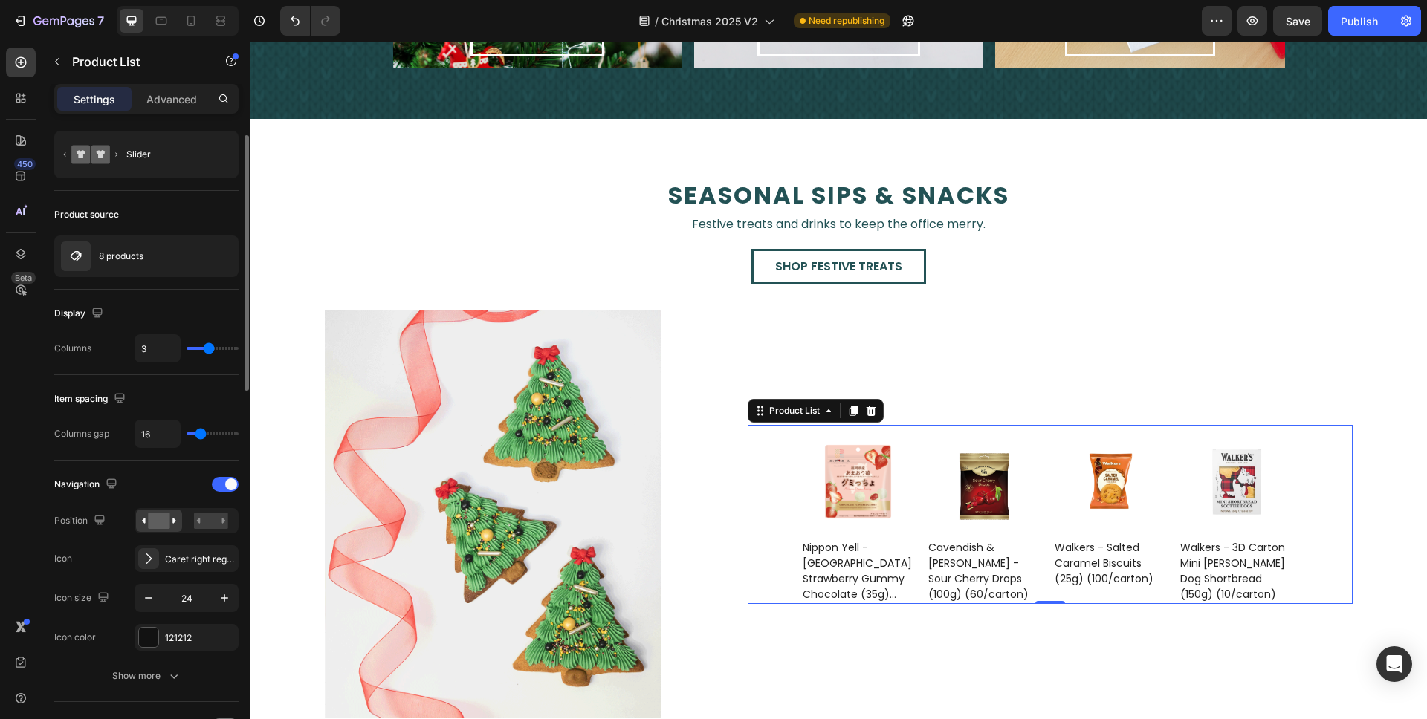
scroll to position [0, 0]
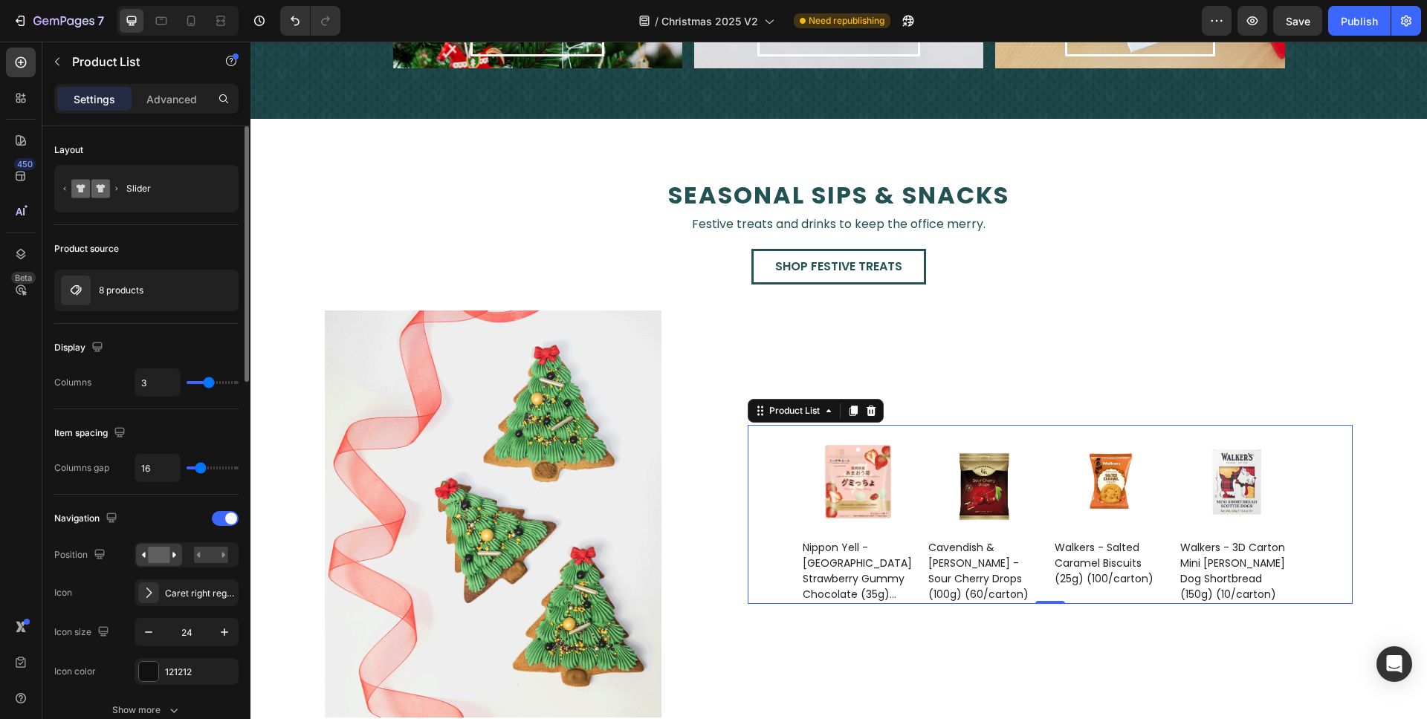
type input "4"
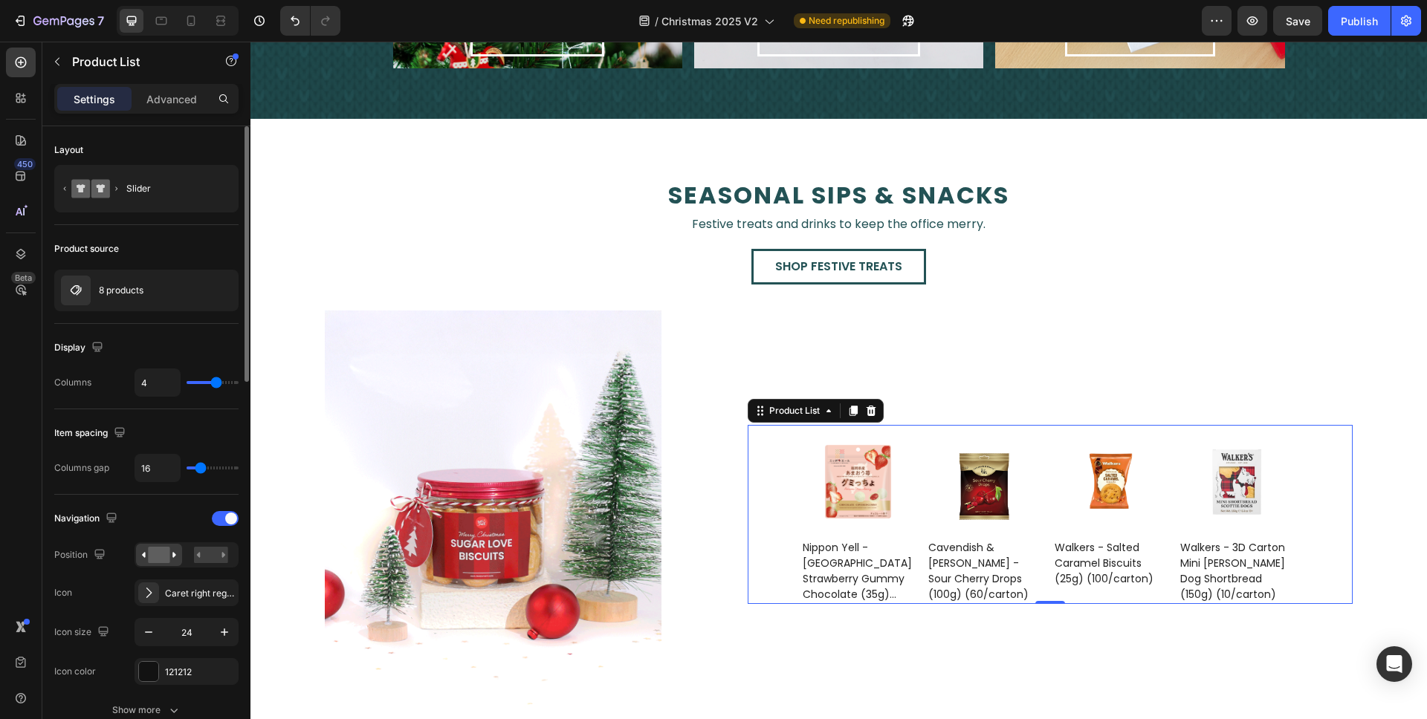
type input "3"
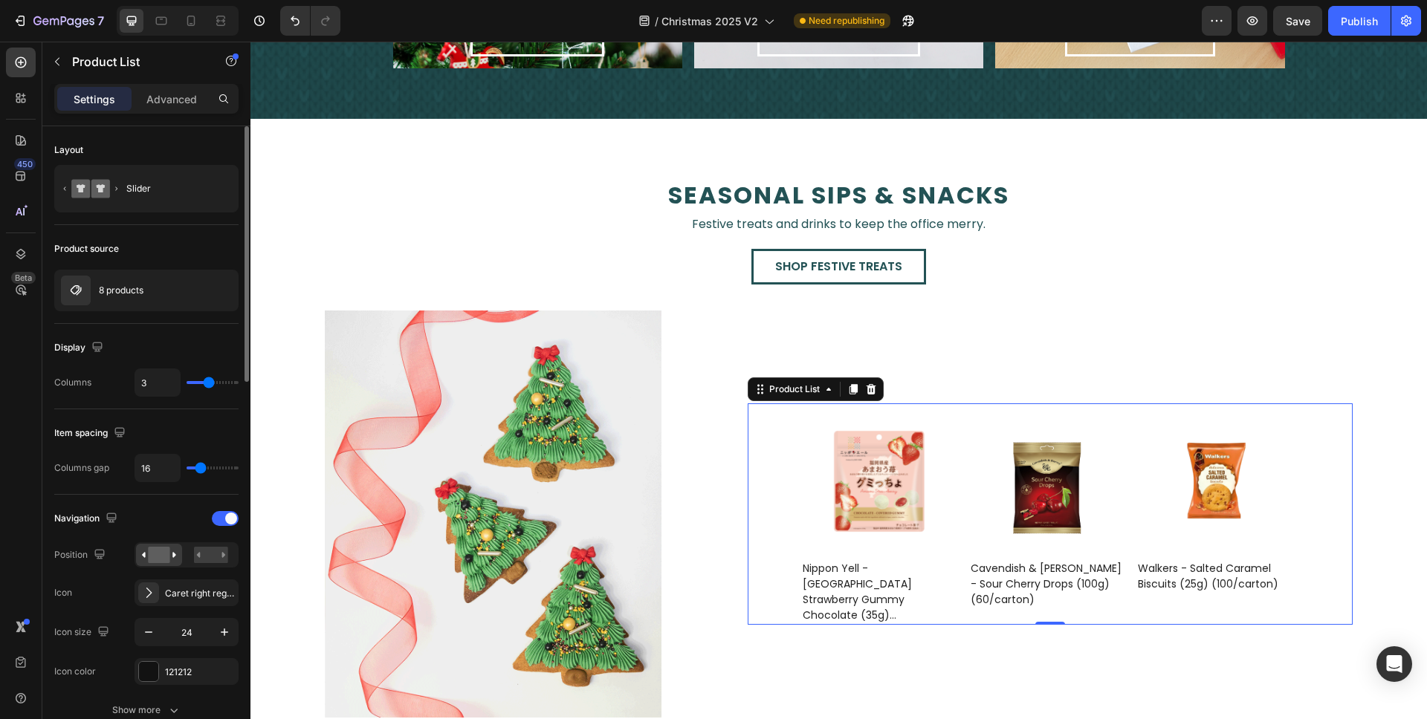
click at [209, 384] on input "range" at bounding box center [213, 382] width 52 height 3
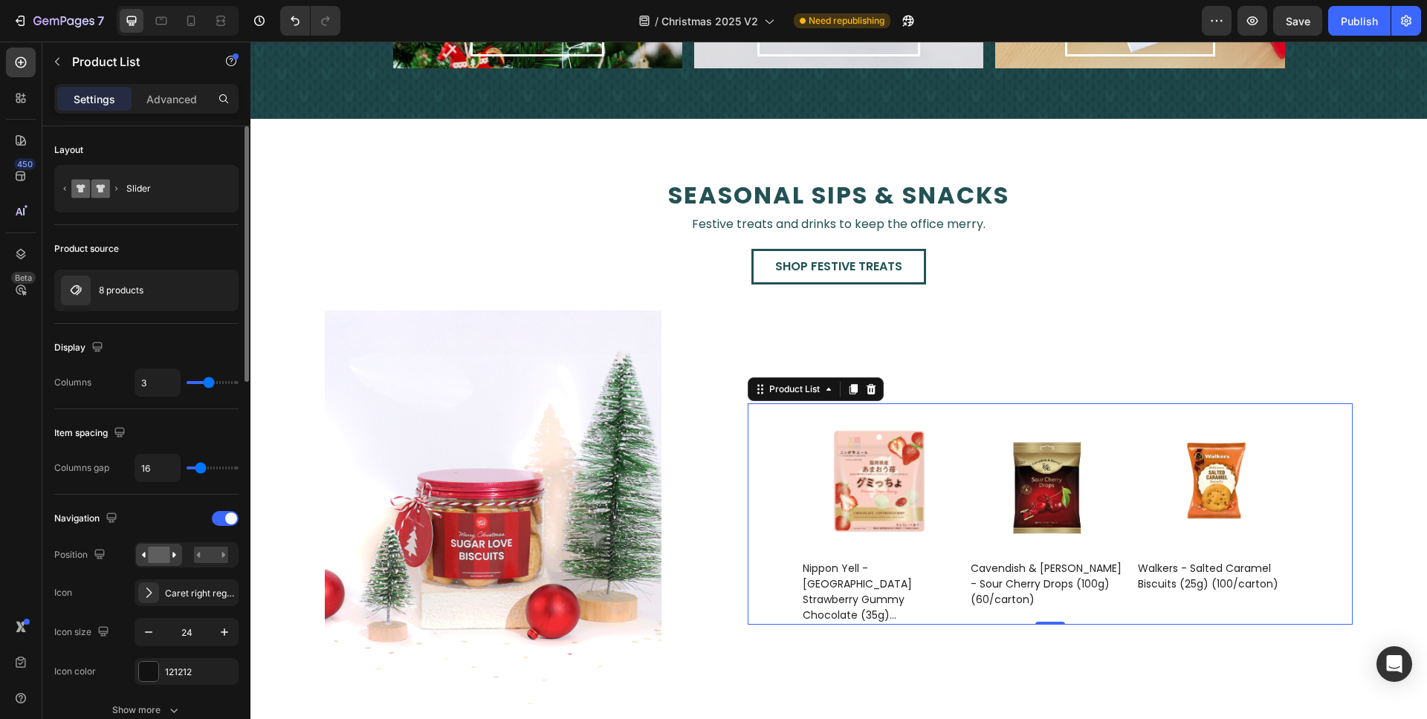
type input "4"
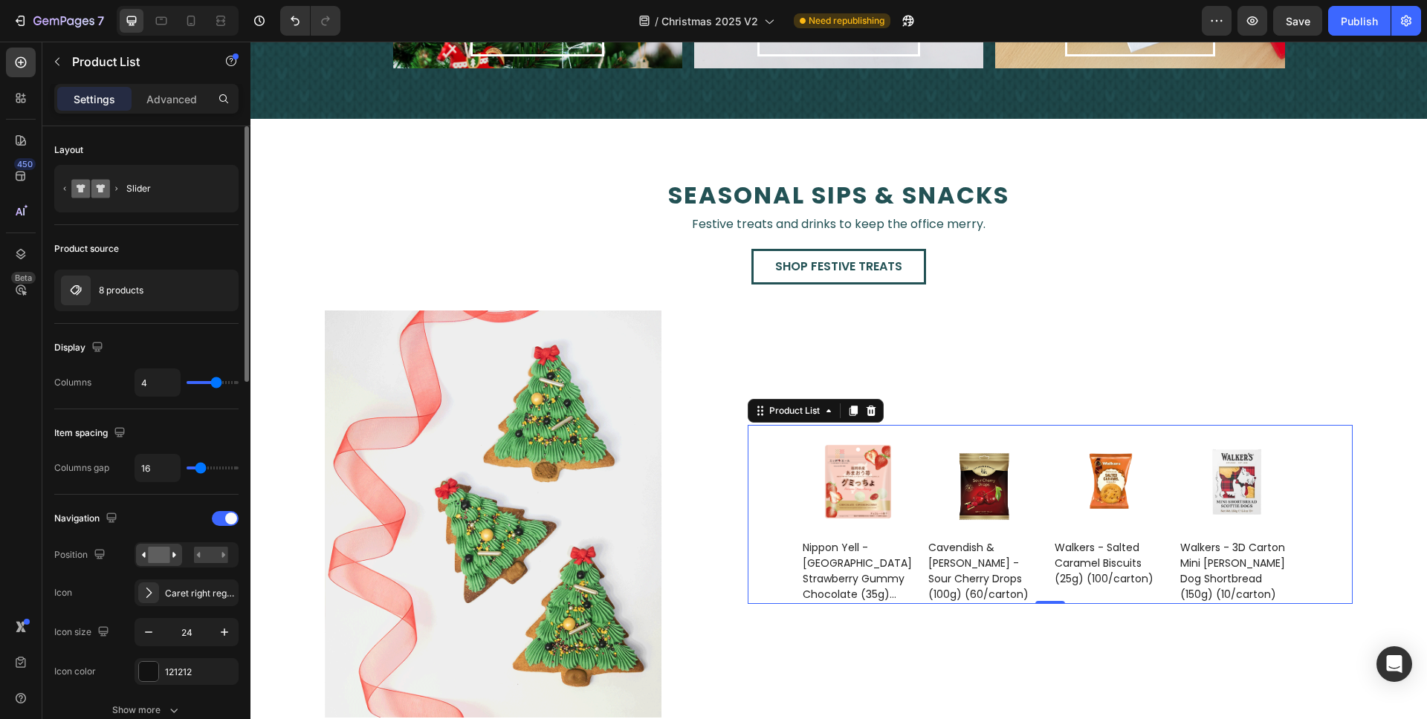
type input "4"
click at [214, 384] on input "range" at bounding box center [213, 382] width 52 height 3
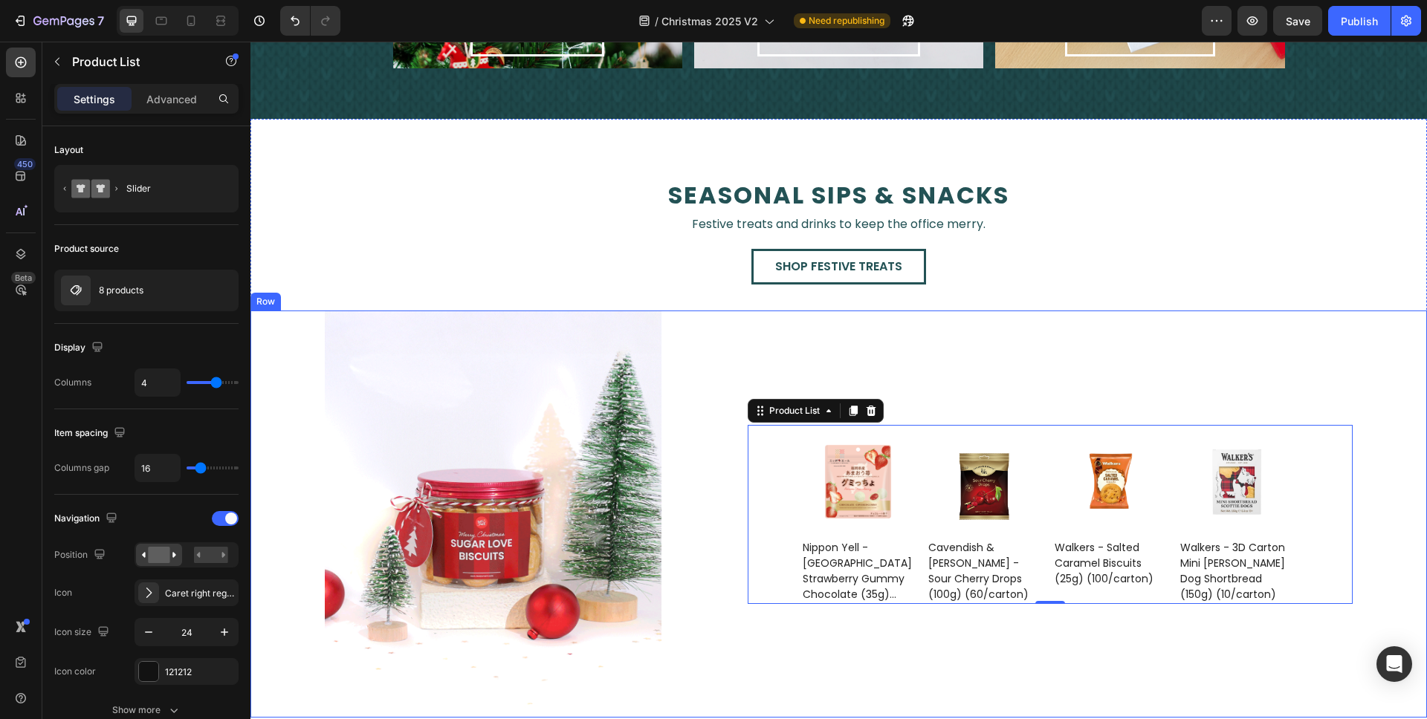
click at [765, 323] on div "Product Images Walkers - Salted Caramel Biscuits (25g) (100/carton) Product Tit…" at bounding box center [1087, 514] width 679 height 407
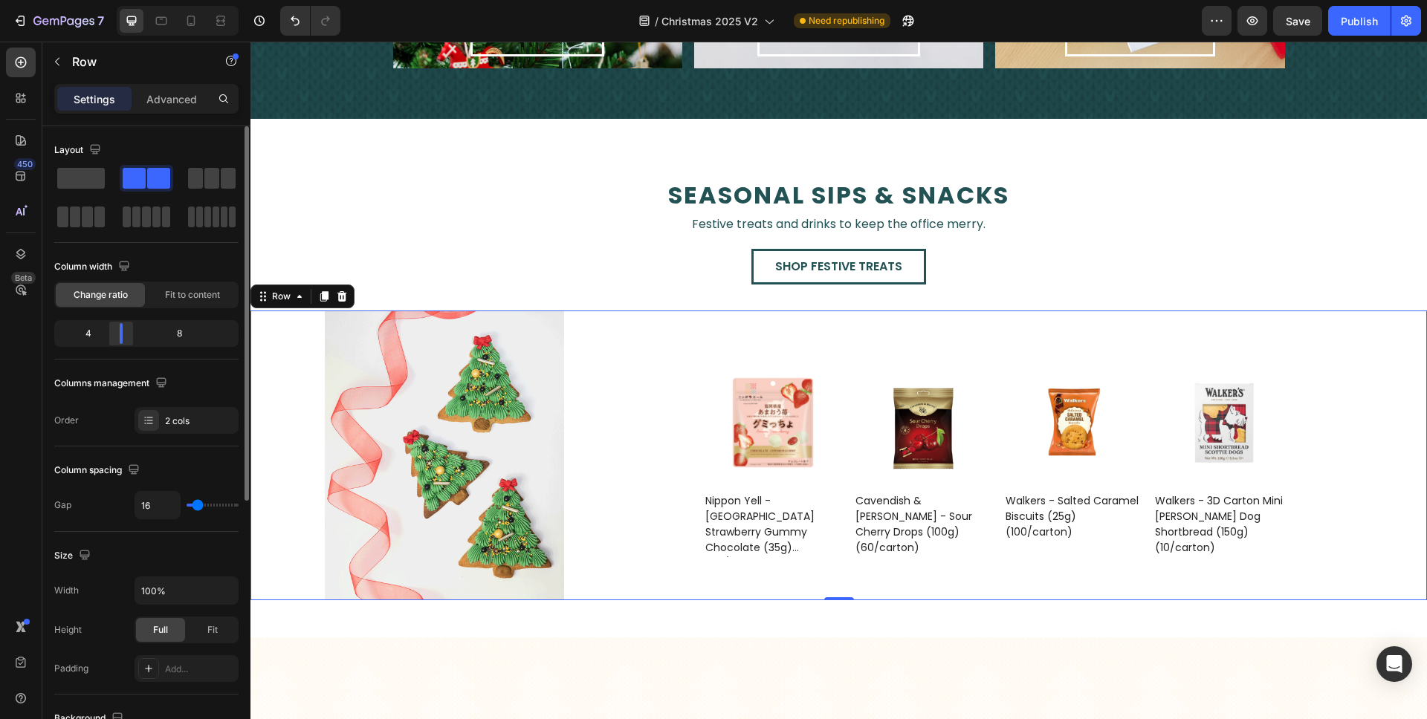
drag, startPoint x: 133, startPoint y: 337, endPoint x: 487, endPoint y: 400, distance: 359.3
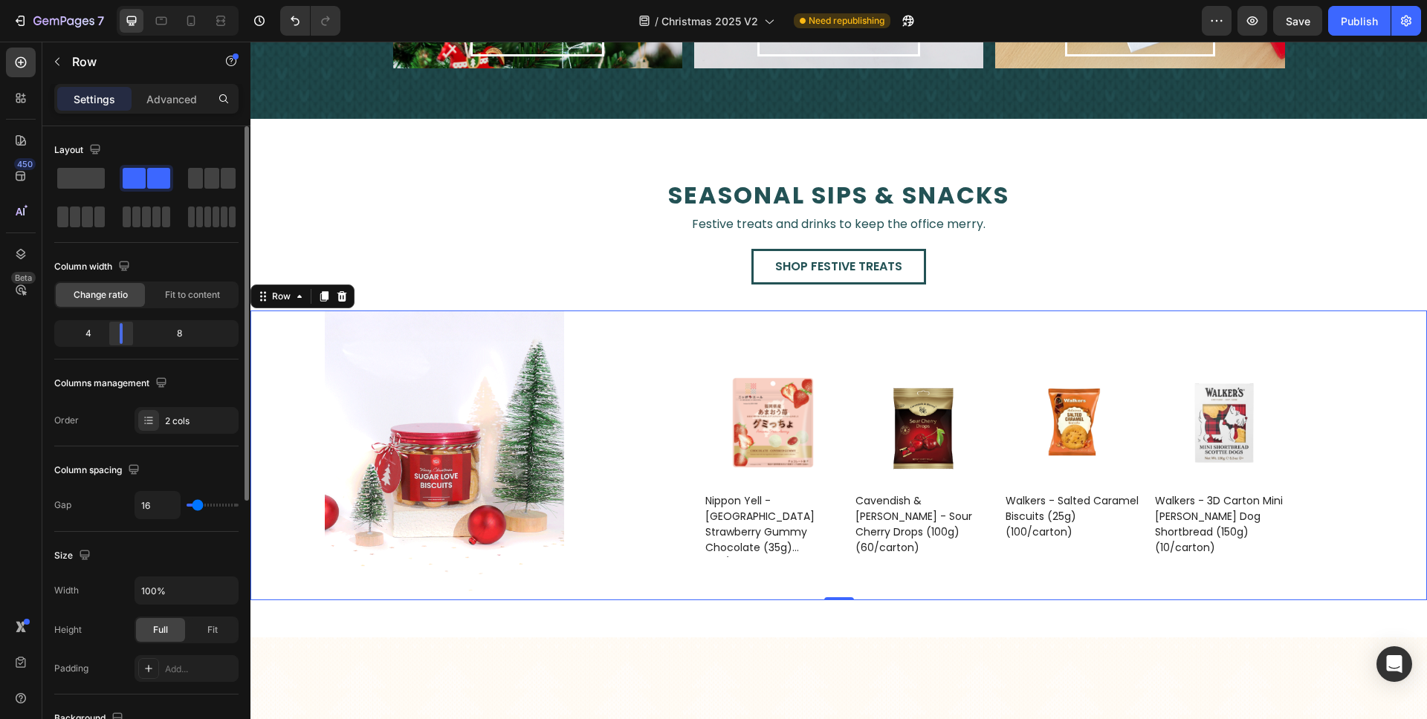
click at [122, 337] on div at bounding box center [121, 333] width 3 height 21
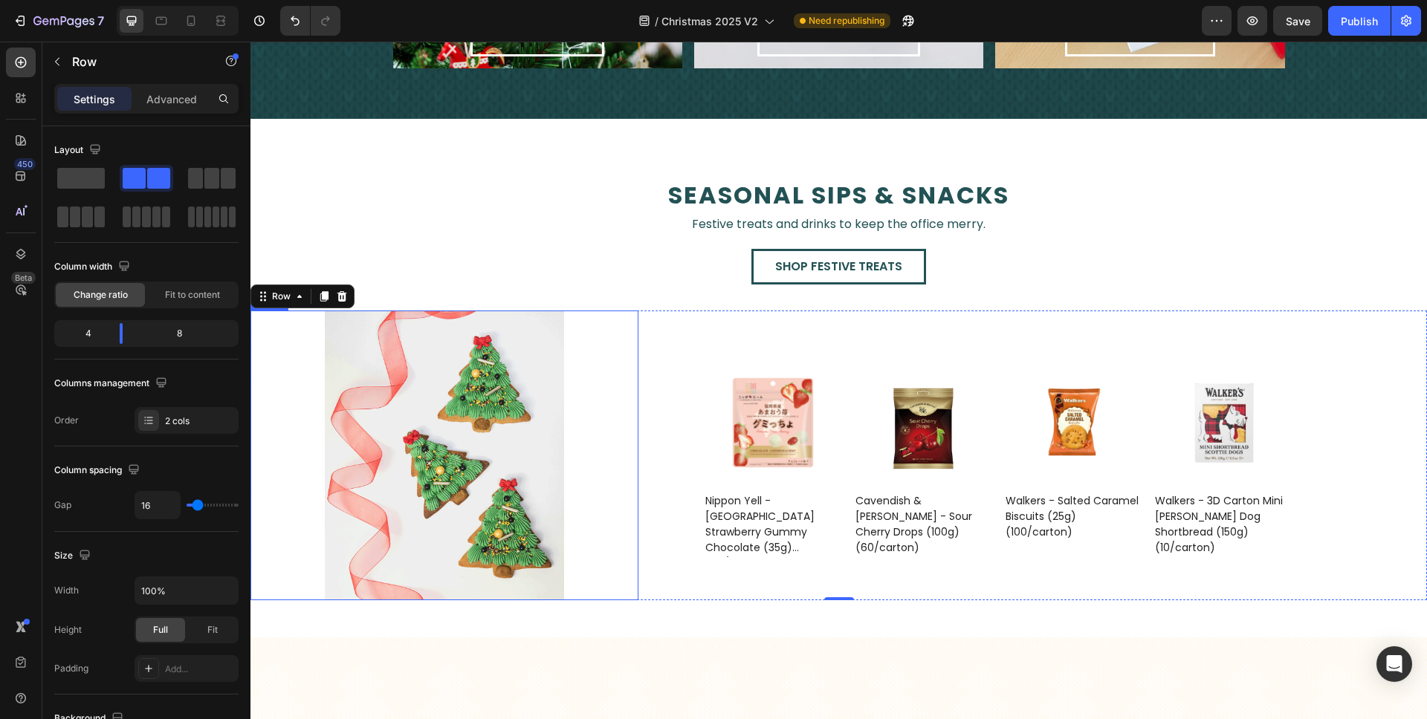
click at [525, 406] on img at bounding box center [444, 456] width 239 height 290
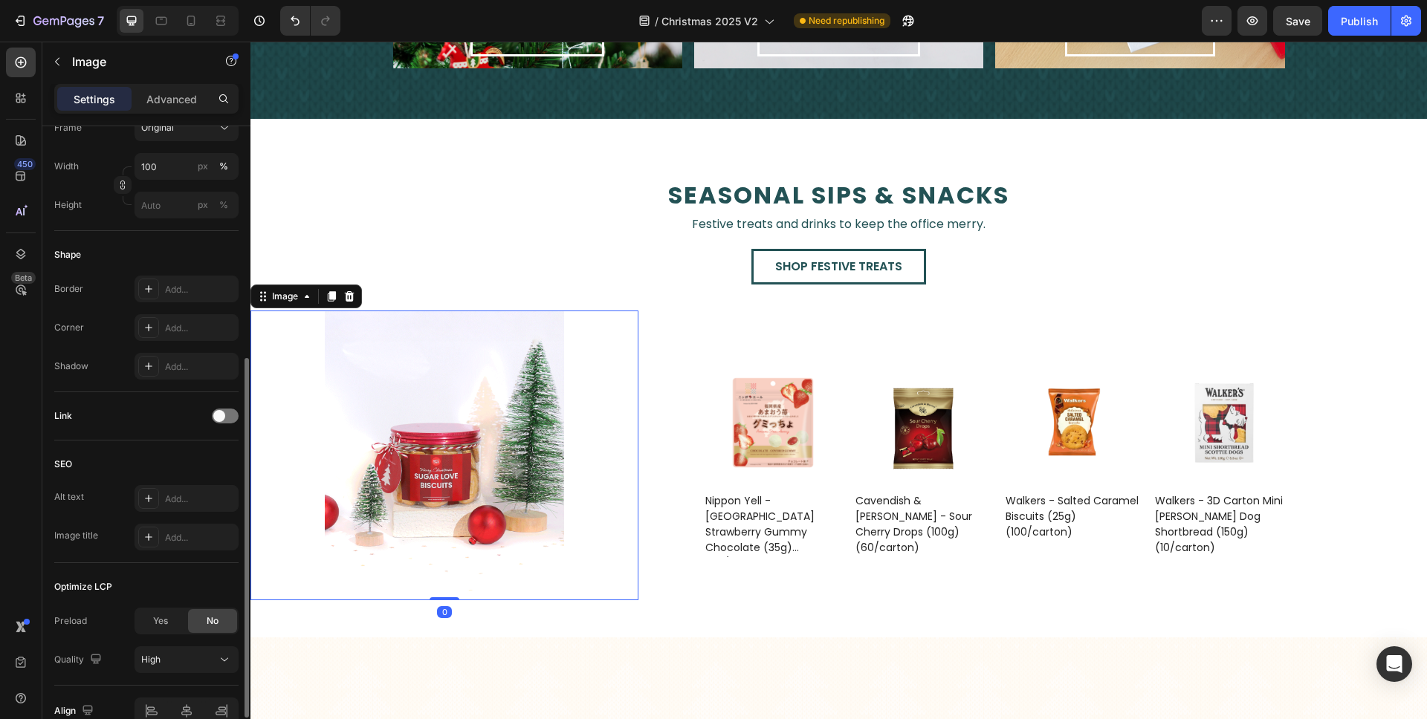
scroll to position [487, 0]
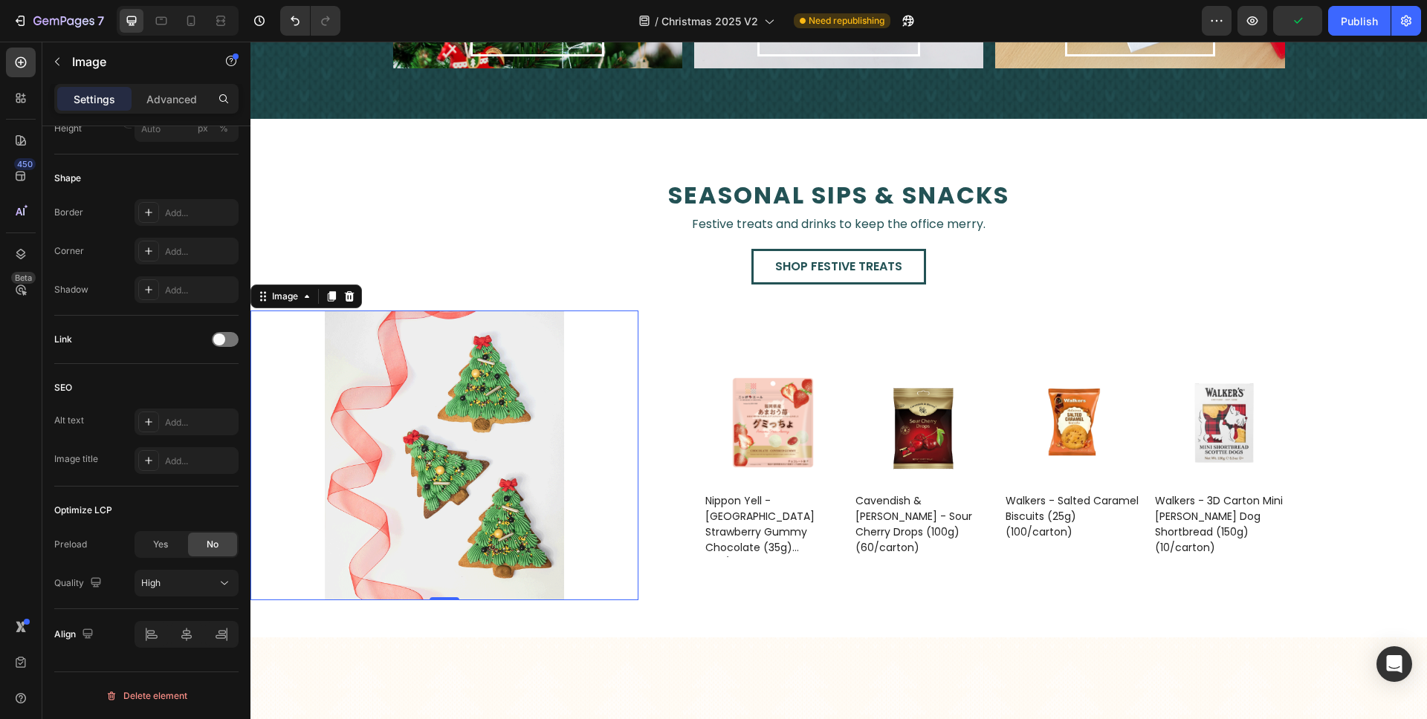
click at [518, 375] on img at bounding box center [444, 456] width 239 height 290
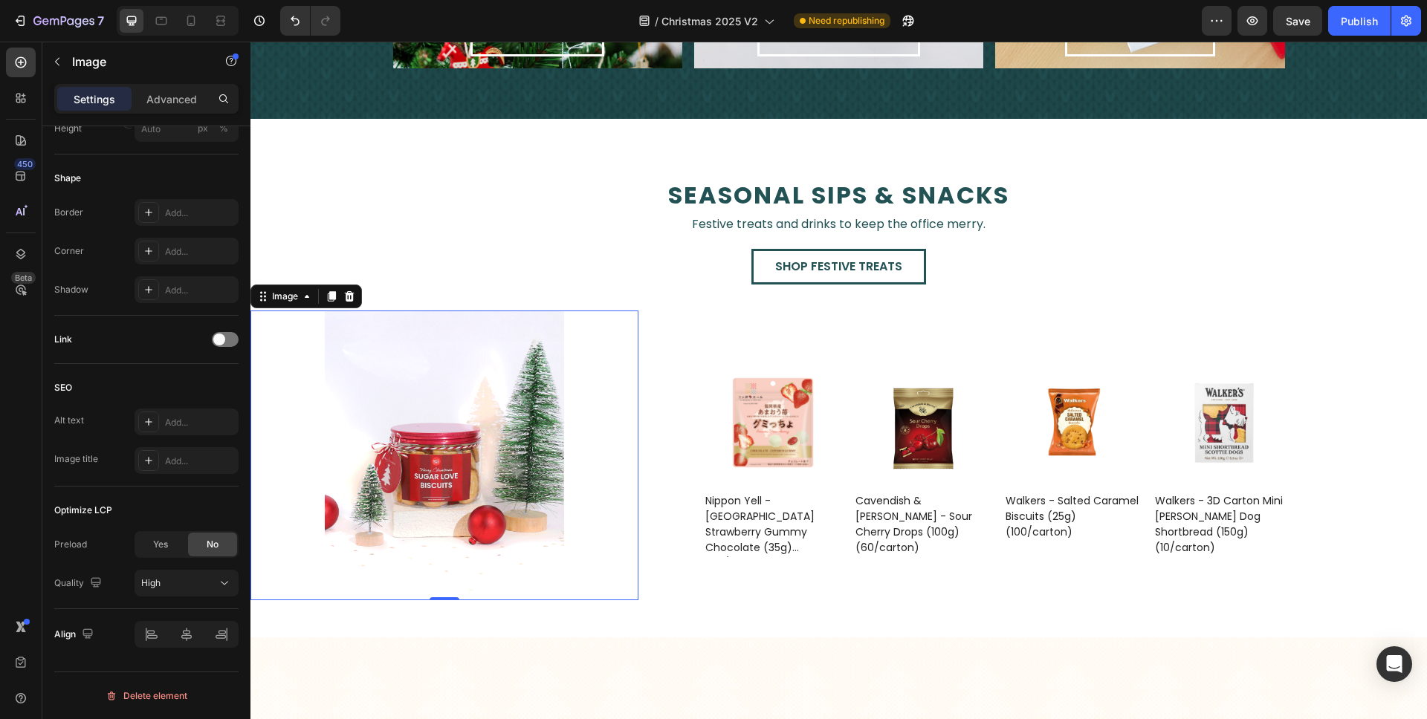
click at [453, 406] on img at bounding box center [444, 456] width 239 height 290
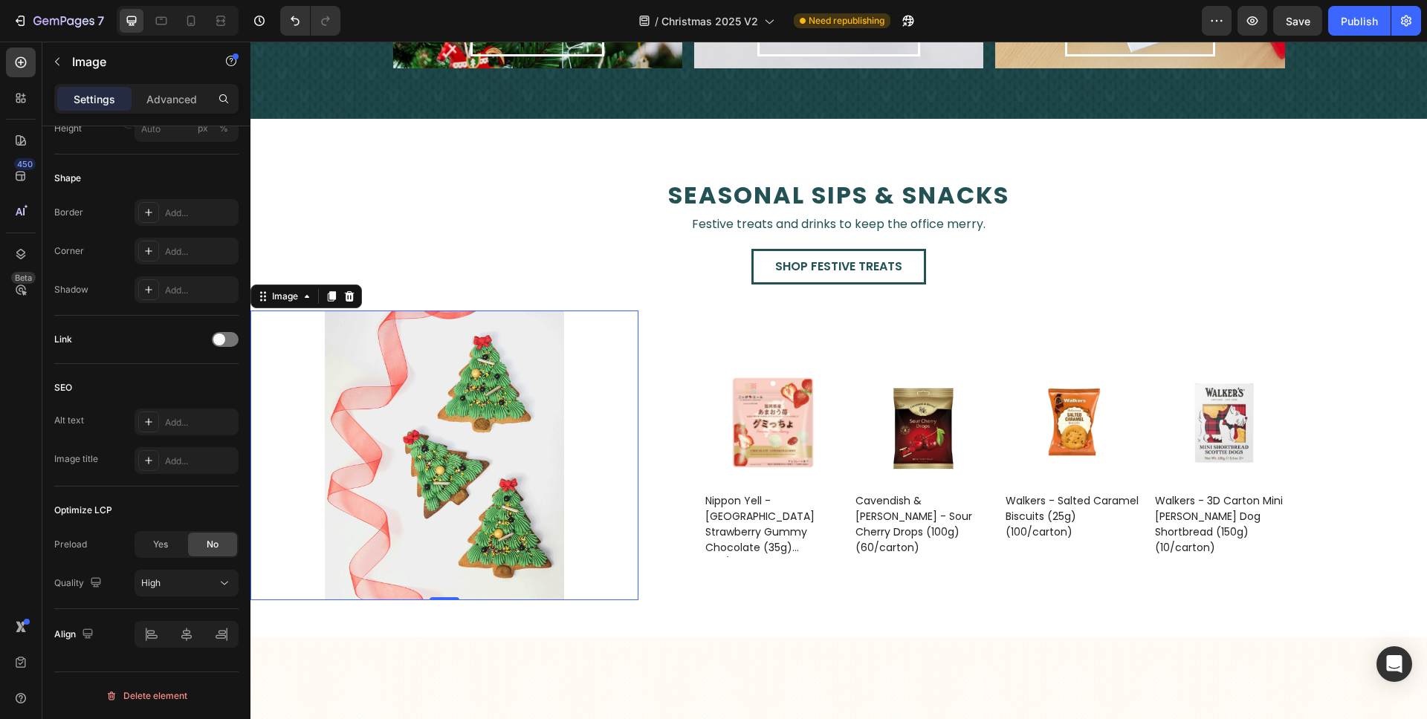
click at [453, 406] on img at bounding box center [444, 456] width 239 height 290
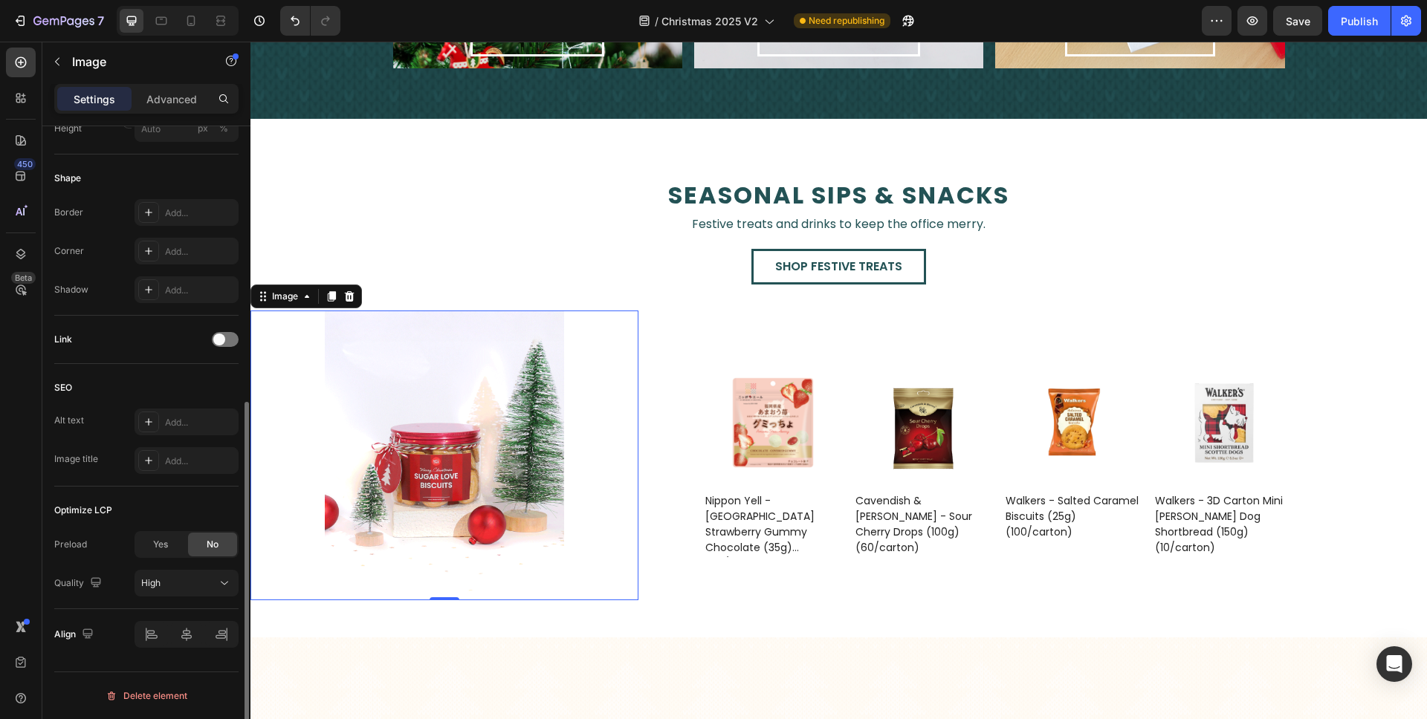
scroll to position [234, 0]
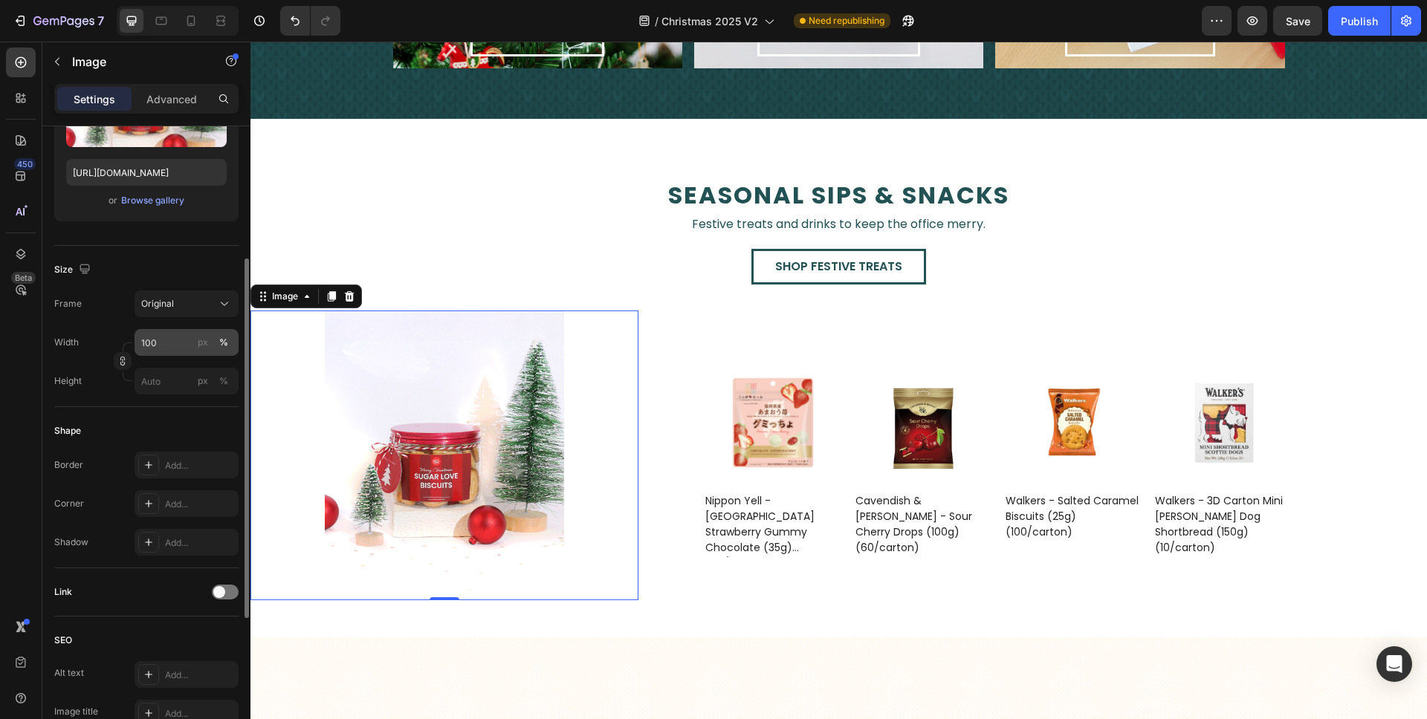
click at [221, 337] on div "%" at bounding box center [223, 342] width 9 height 13
click at [184, 344] on input "100" at bounding box center [187, 342] width 104 height 27
click at [204, 307] on div "Original" at bounding box center [177, 303] width 73 height 13
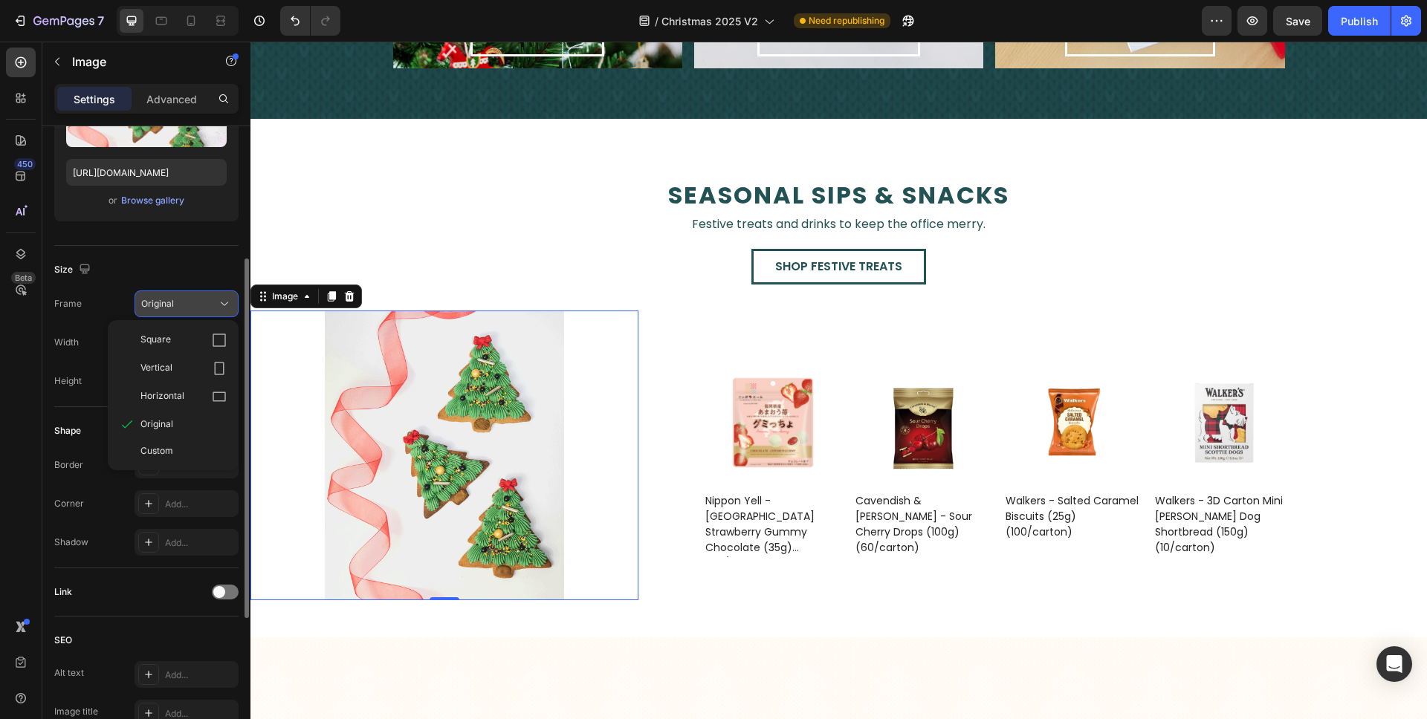
click at [206, 302] on div "Original" at bounding box center [177, 303] width 73 height 13
click at [146, 420] on div "Shape" at bounding box center [146, 431] width 184 height 24
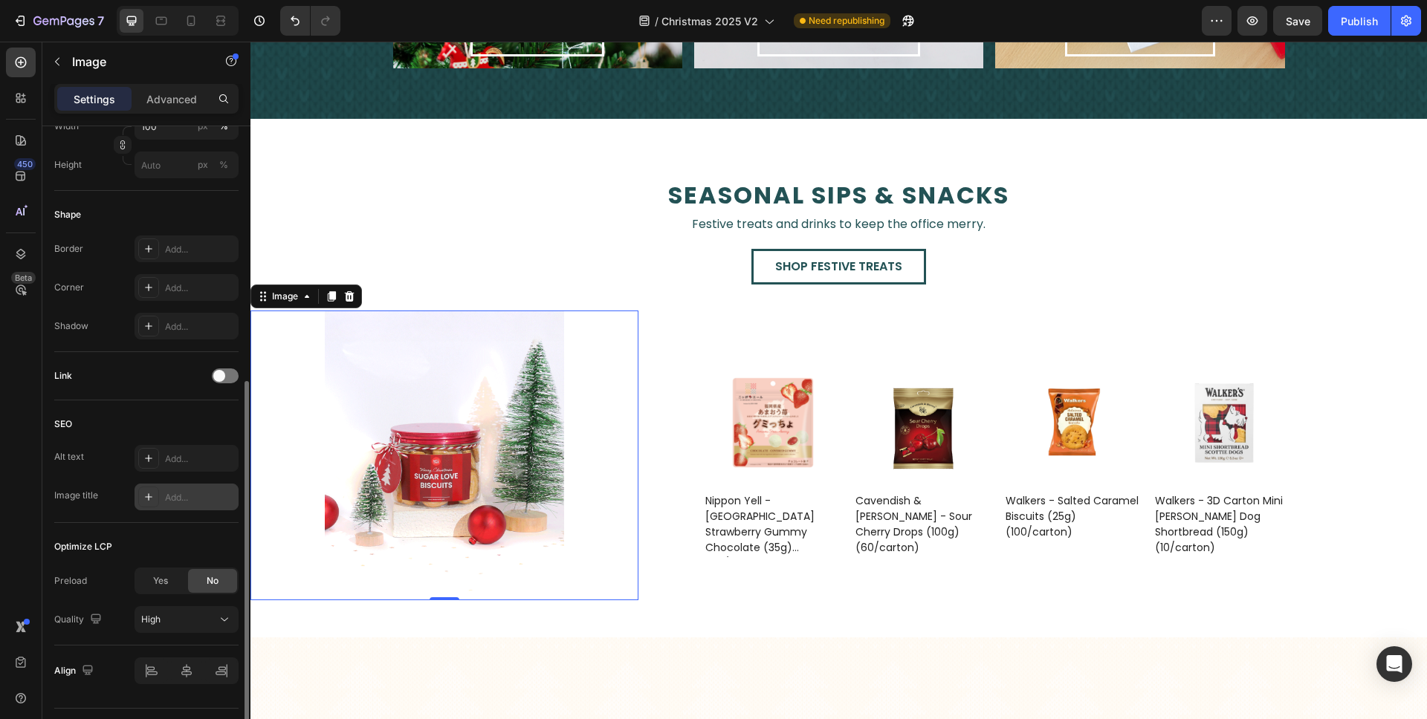
scroll to position [487, 0]
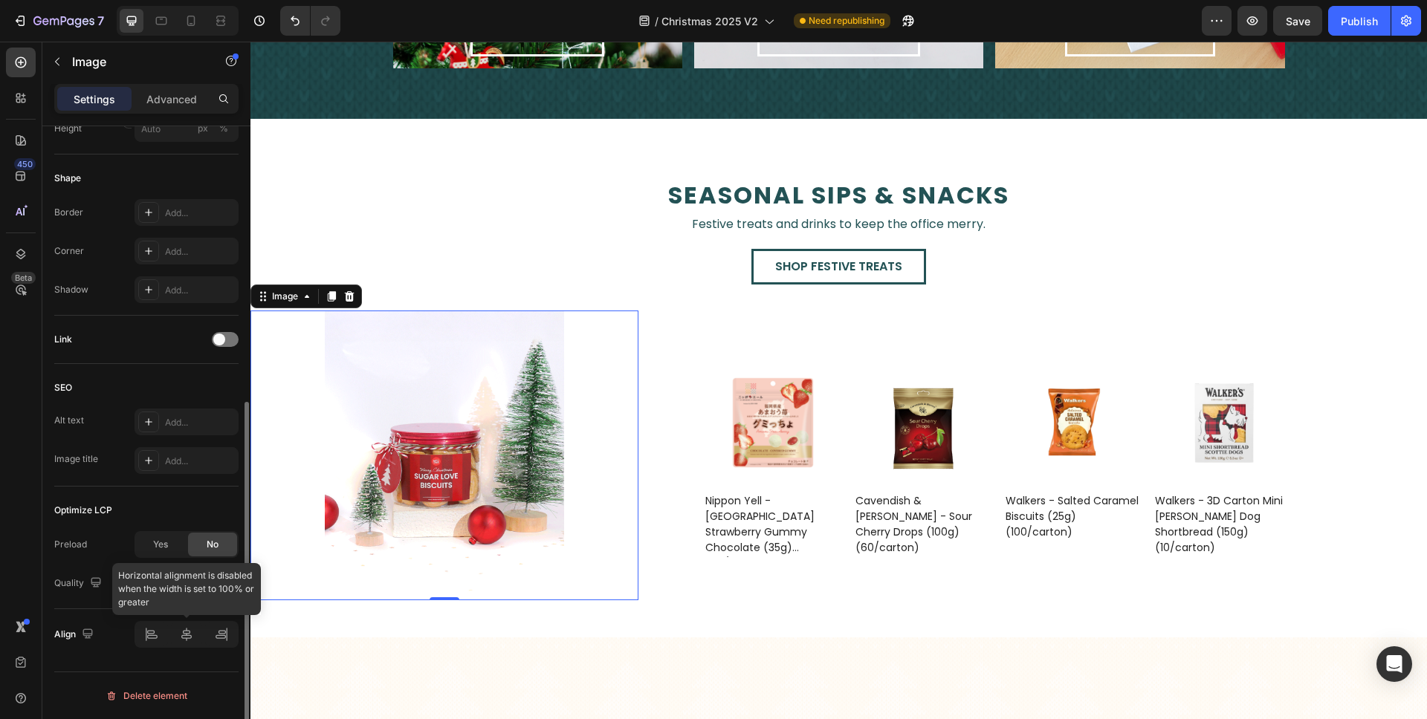
click at [227, 627] on div at bounding box center [187, 634] width 104 height 27
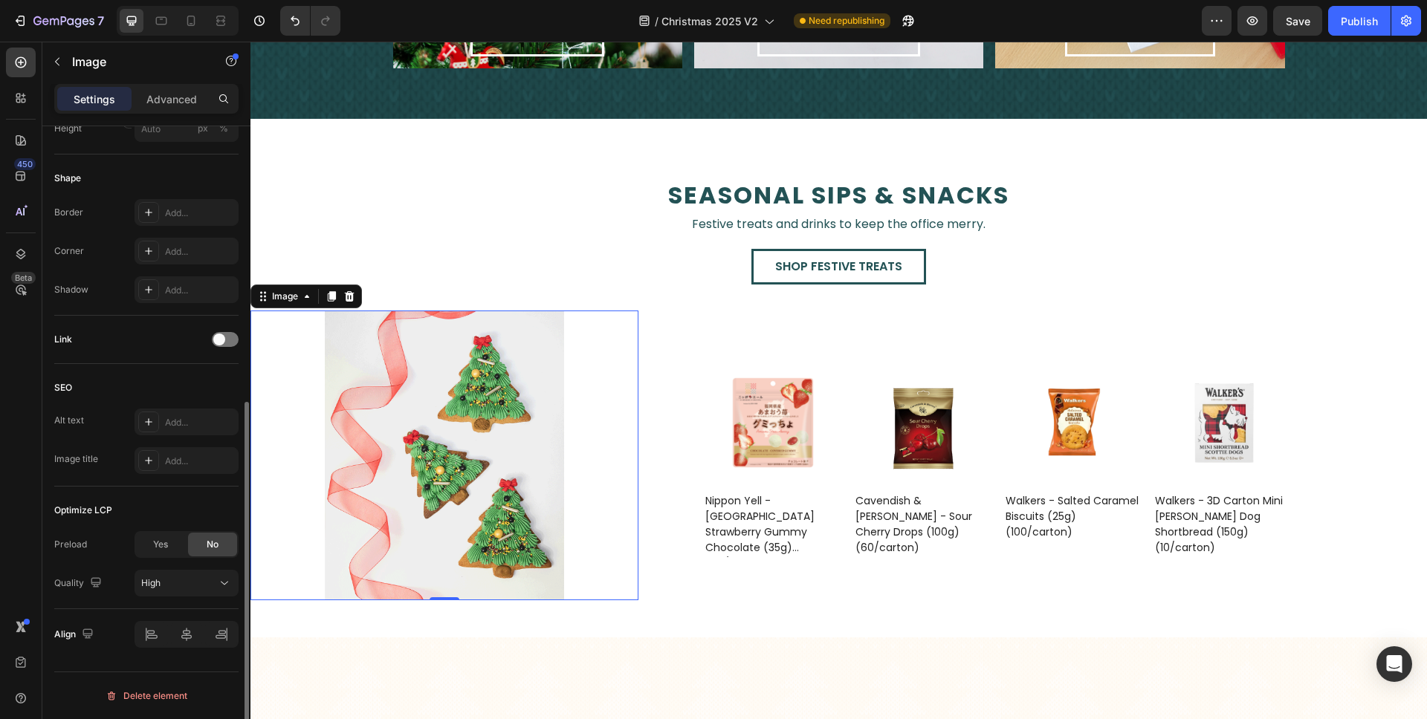
click at [221, 499] on div "Optimize LCP" at bounding box center [146, 511] width 184 height 24
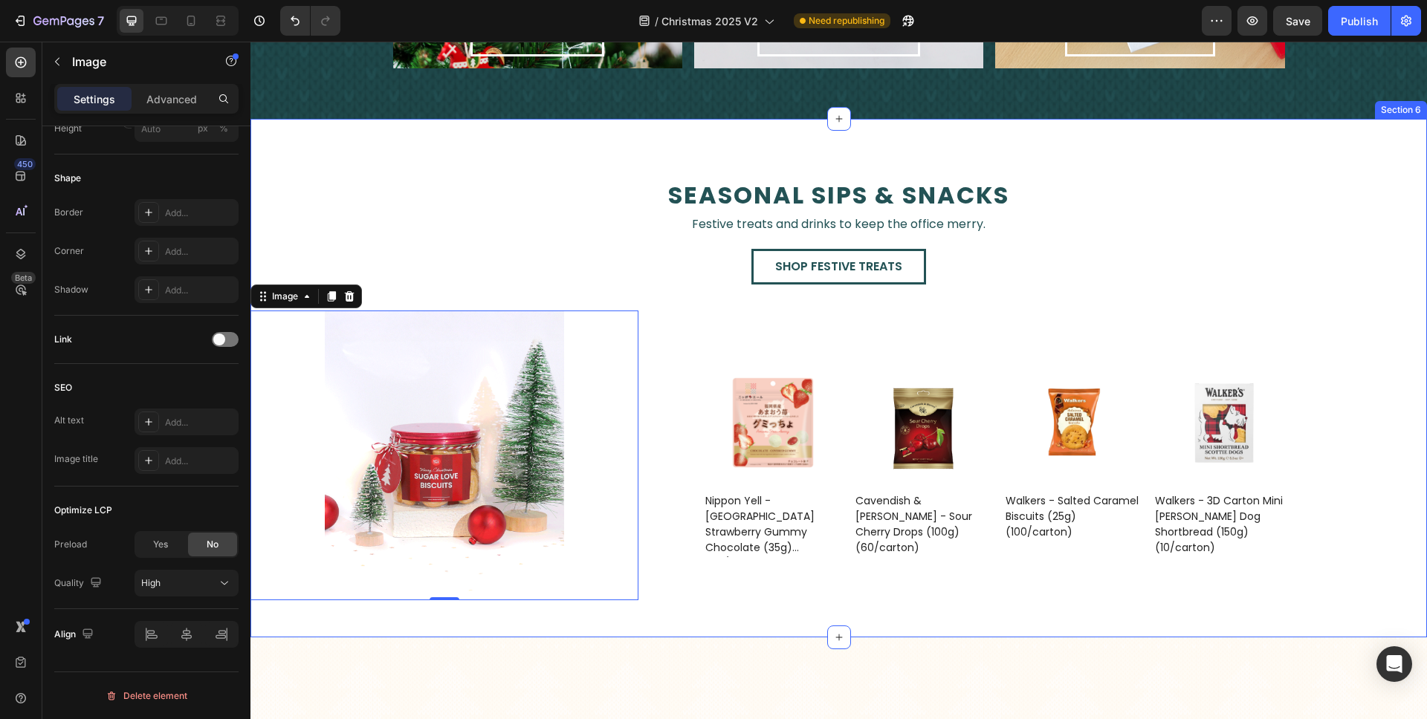
click at [681, 629] on div "seasonal sips & snacks Text Block Festive treats and drinks to keep the office …" at bounding box center [838, 378] width 1176 height 519
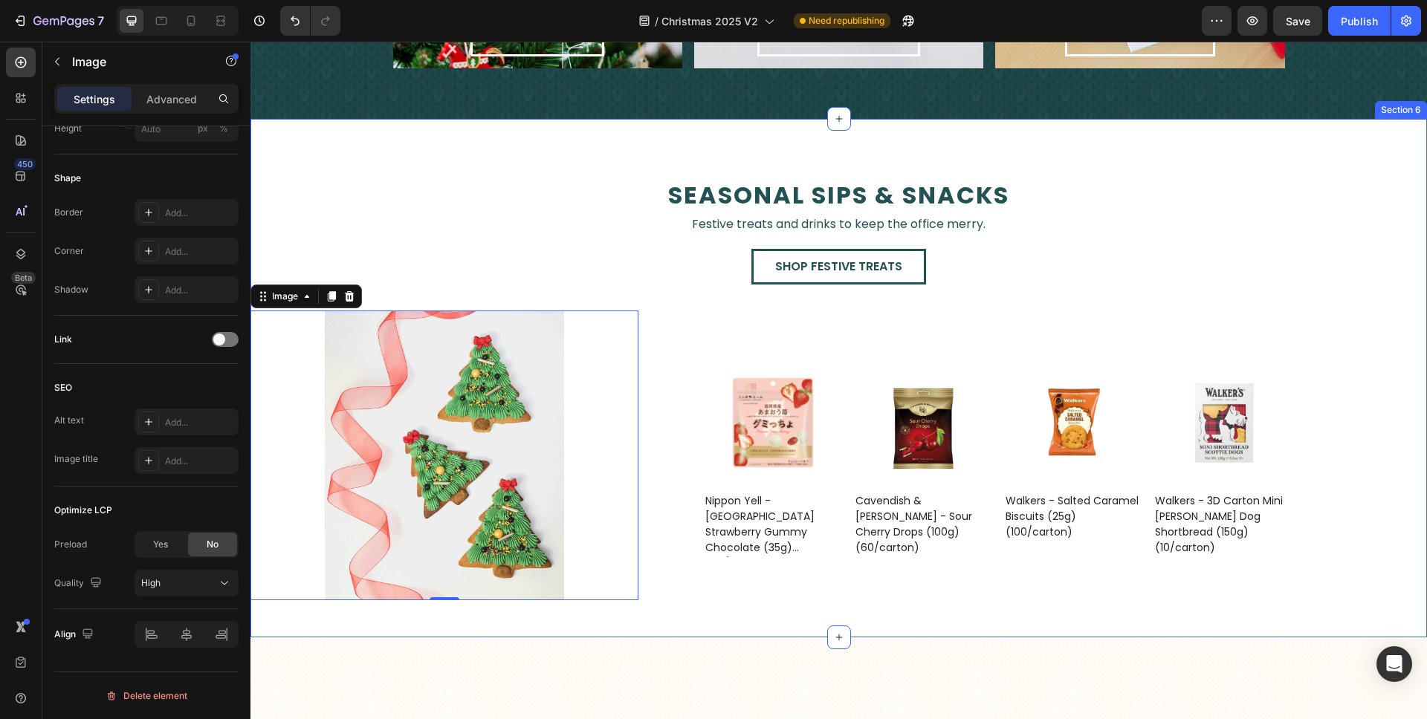
scroll to position [271, 0]
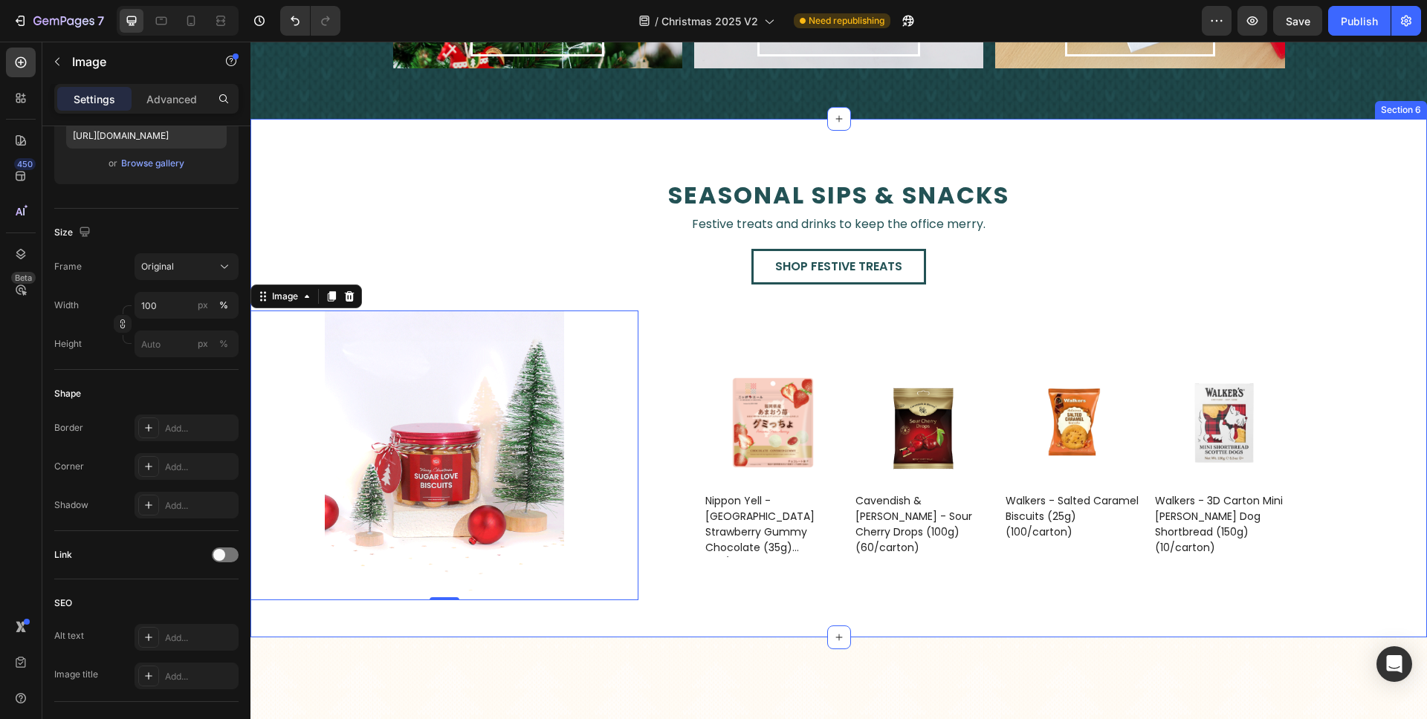
click at [681, 629] on div "seasonal sips & snacks Text Block Festive treats and drinks to keep the office …" at bounding box center [838, 378] width 1176 height 519
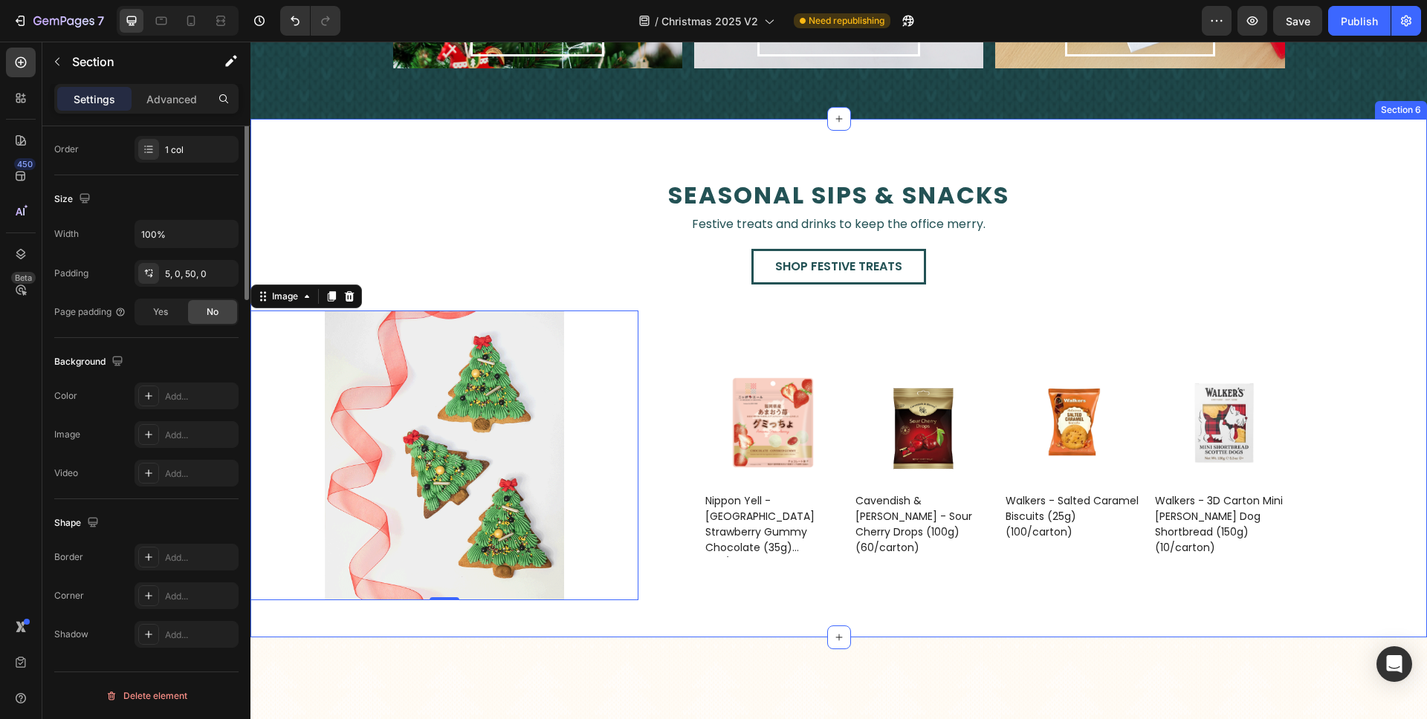
scroll to position [0, 0]
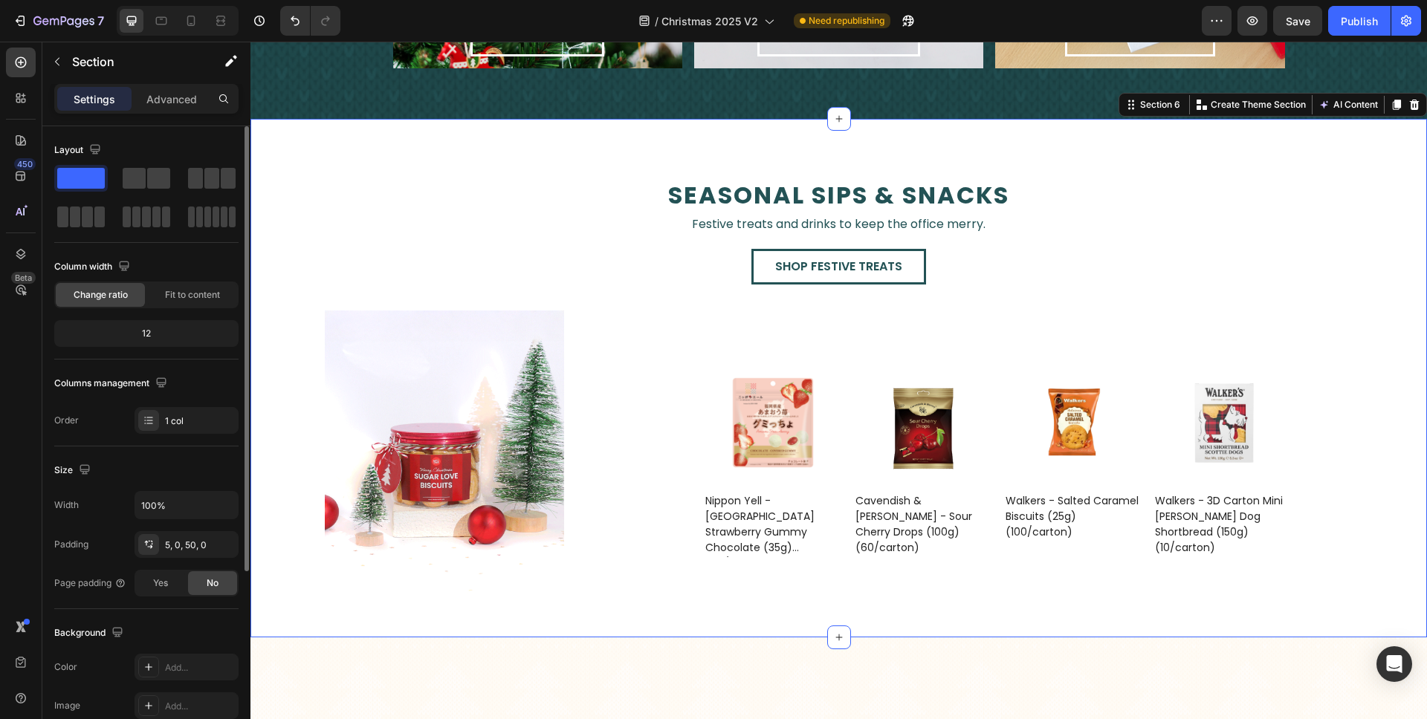
click at [687, 612] on div "seasonal sips & snacks Text Block Festive treats and drinks to keep the office …" at bounding box center [838, 378] width 1176 height 519
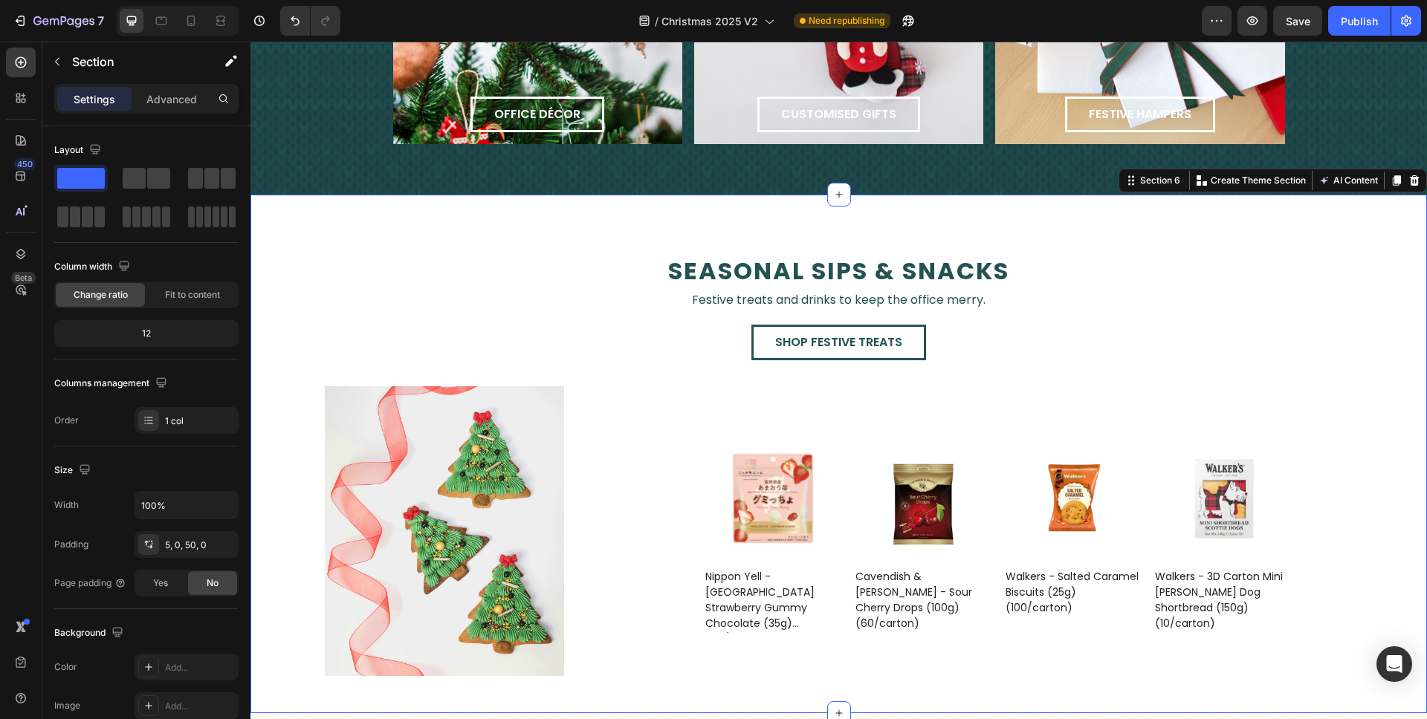
scroll to position [2161, 0]
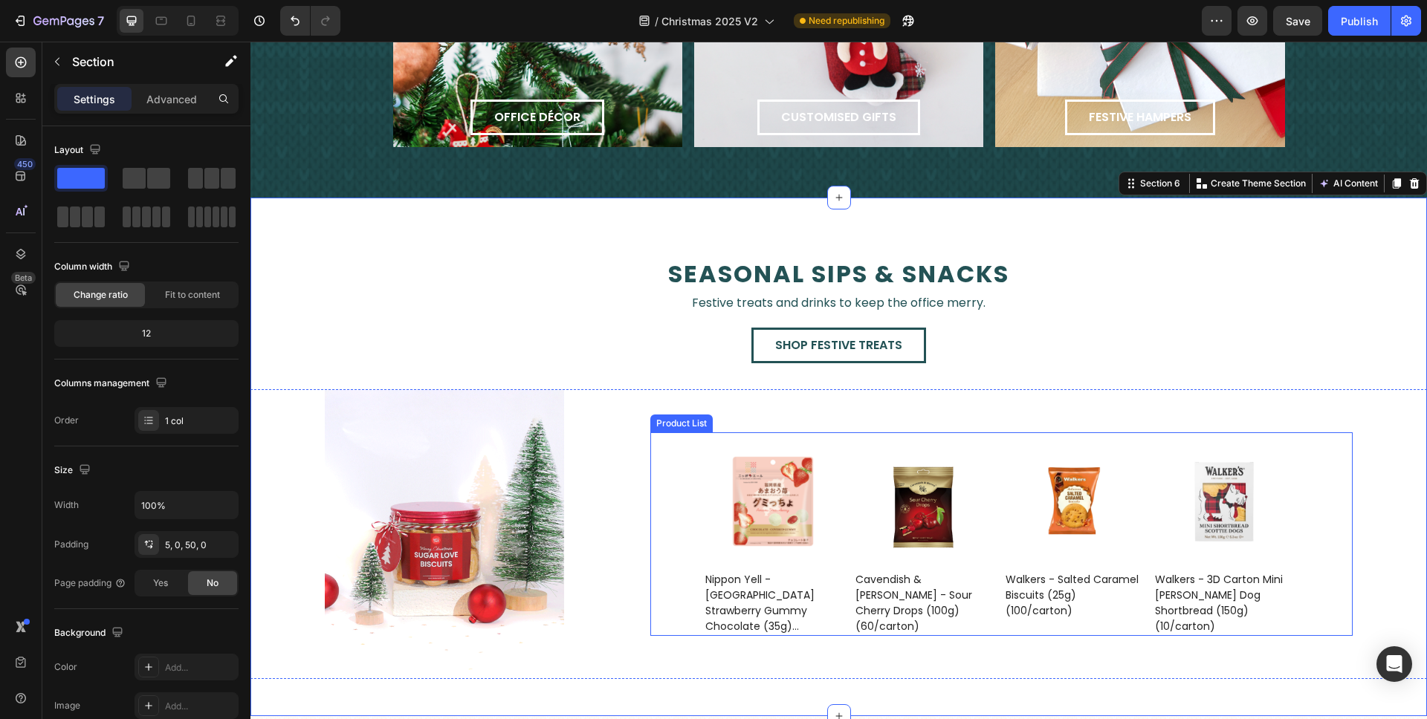
click at [670, 423] on div "Product List" at bounding box center [681, 423] width 56 height 13
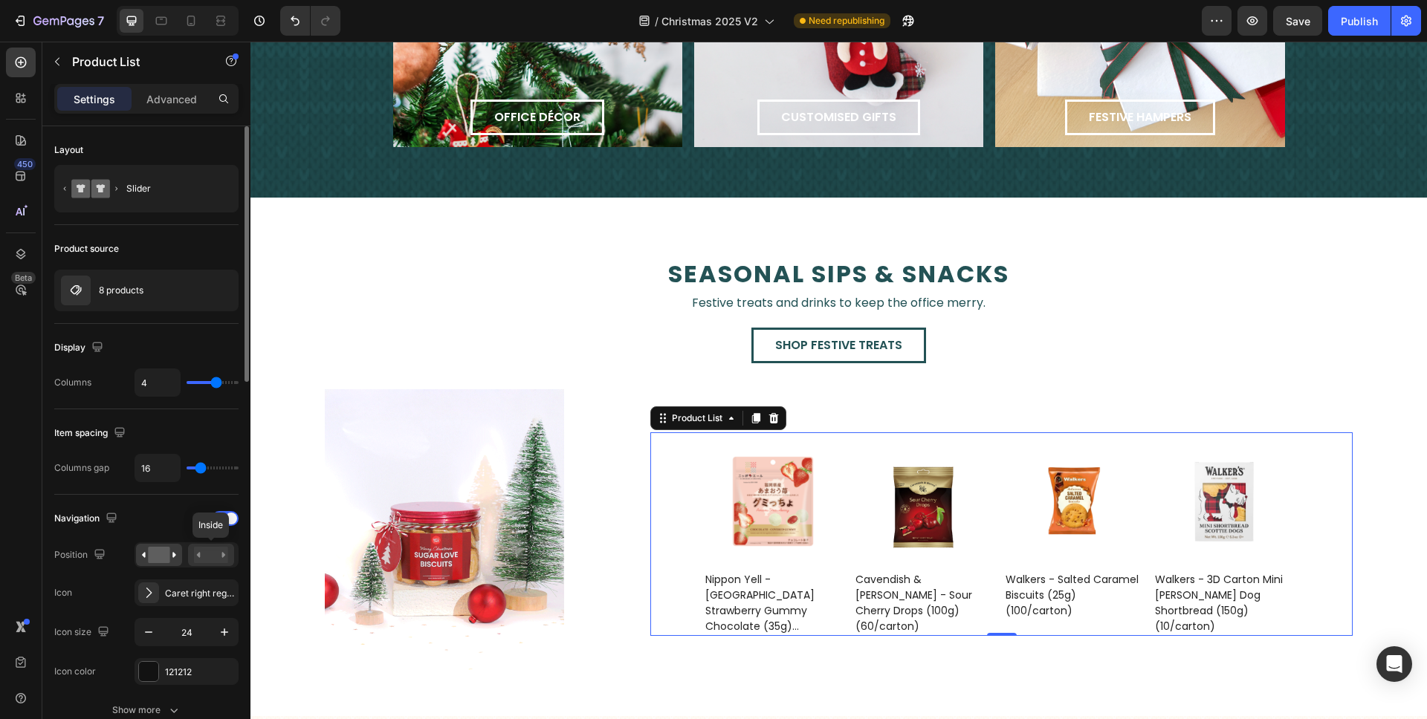
click at [204, 547] on rect at bounding box center [211, 555] width 34 height 16
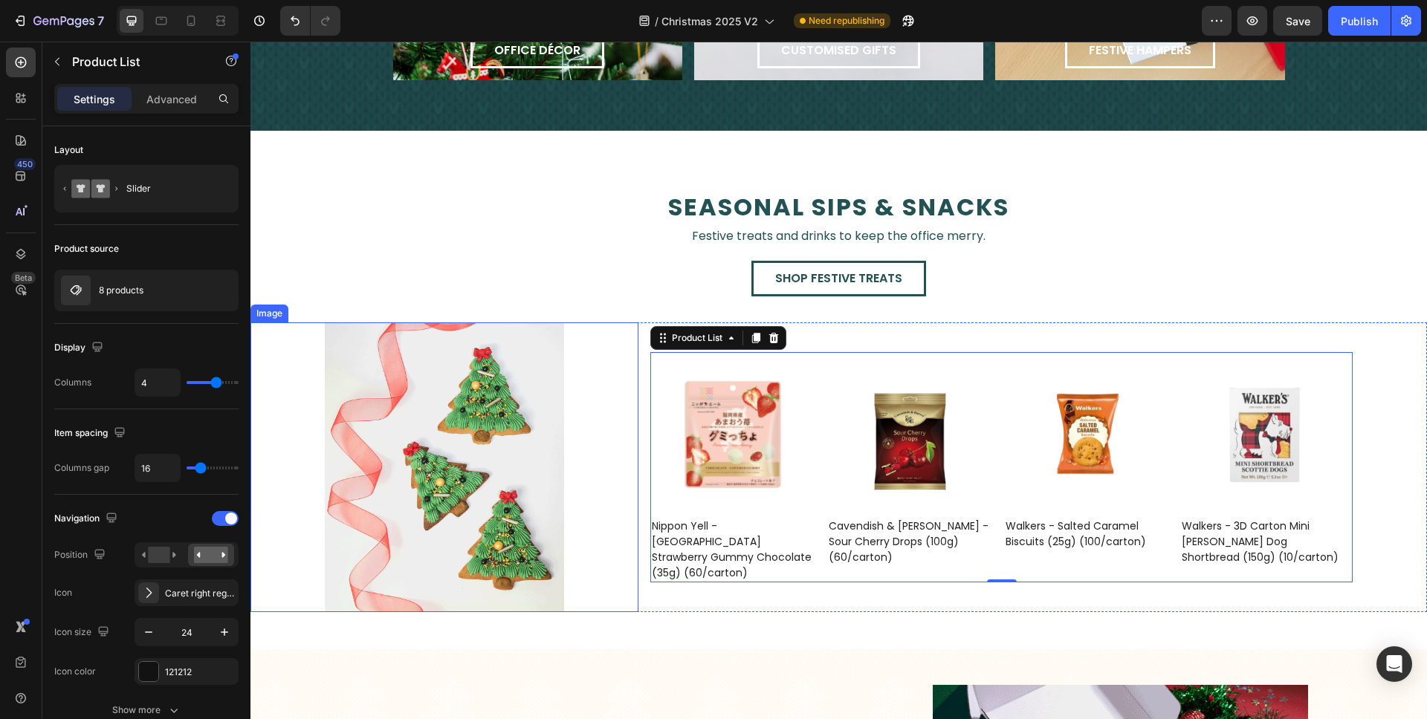
scroll to position [2229, 0]
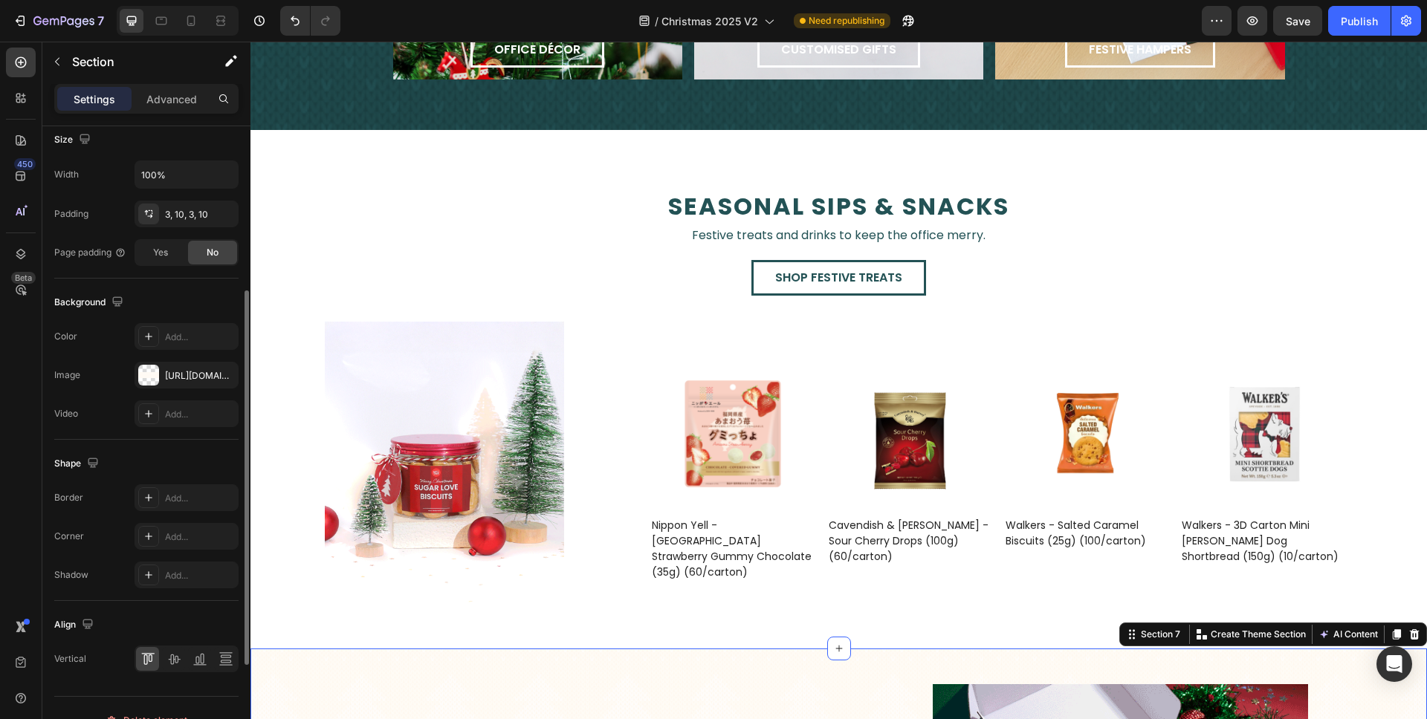
scroll to position [441, 0]
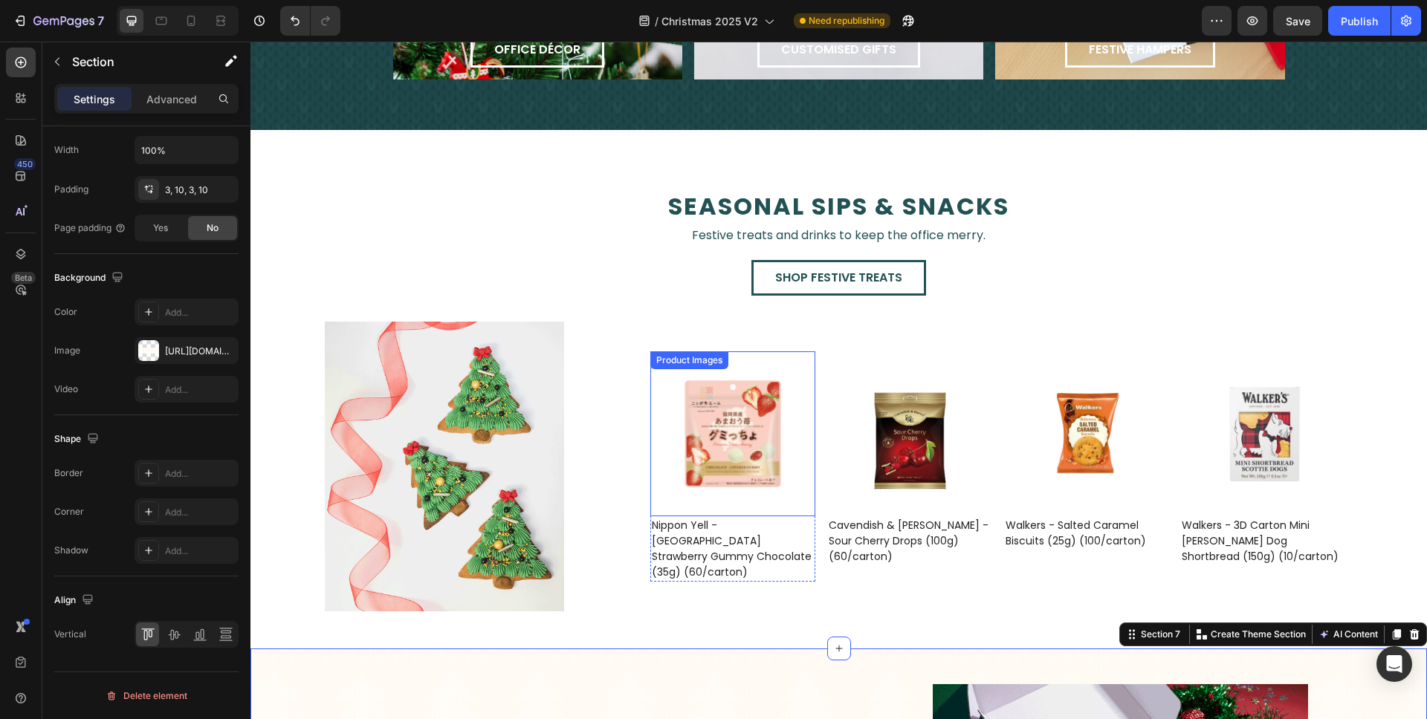
click at [784, 406] on img at bounding box center [732, 433] width 165 height 165
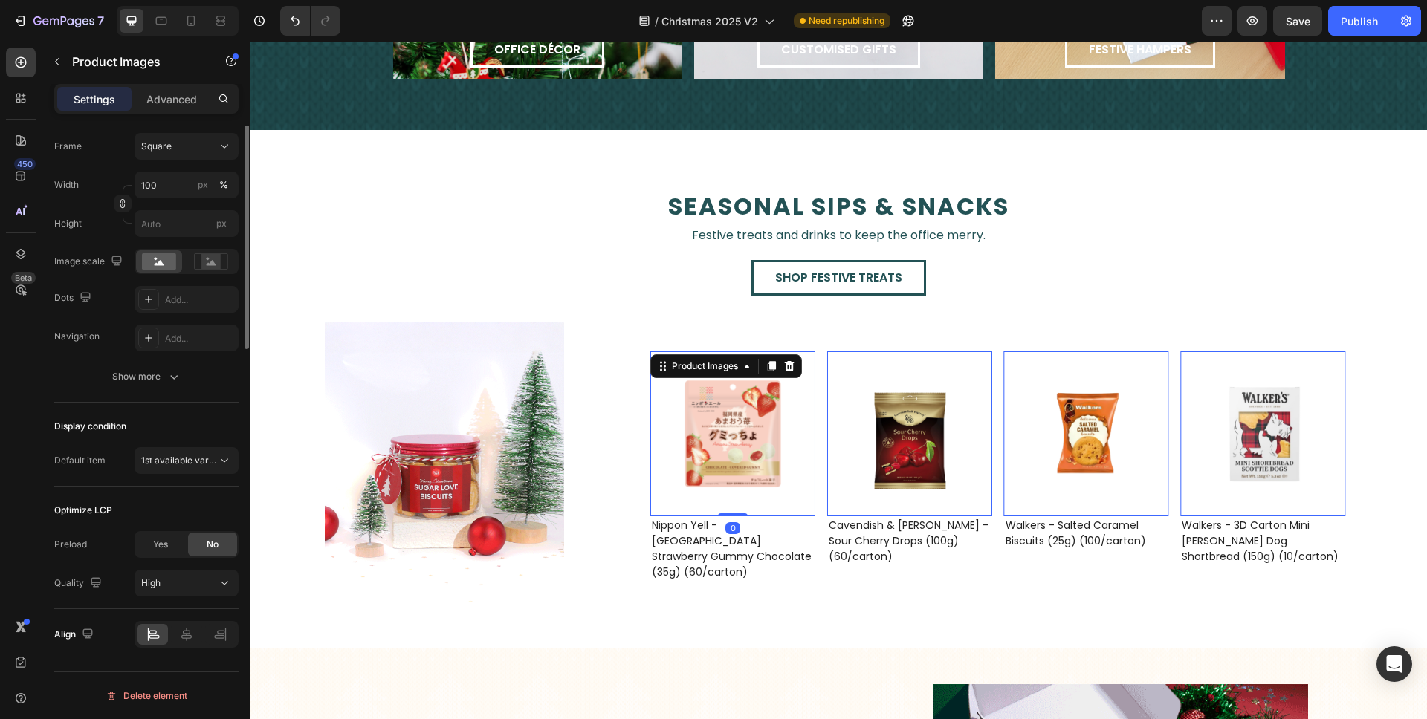
scroll to position [0, 0]
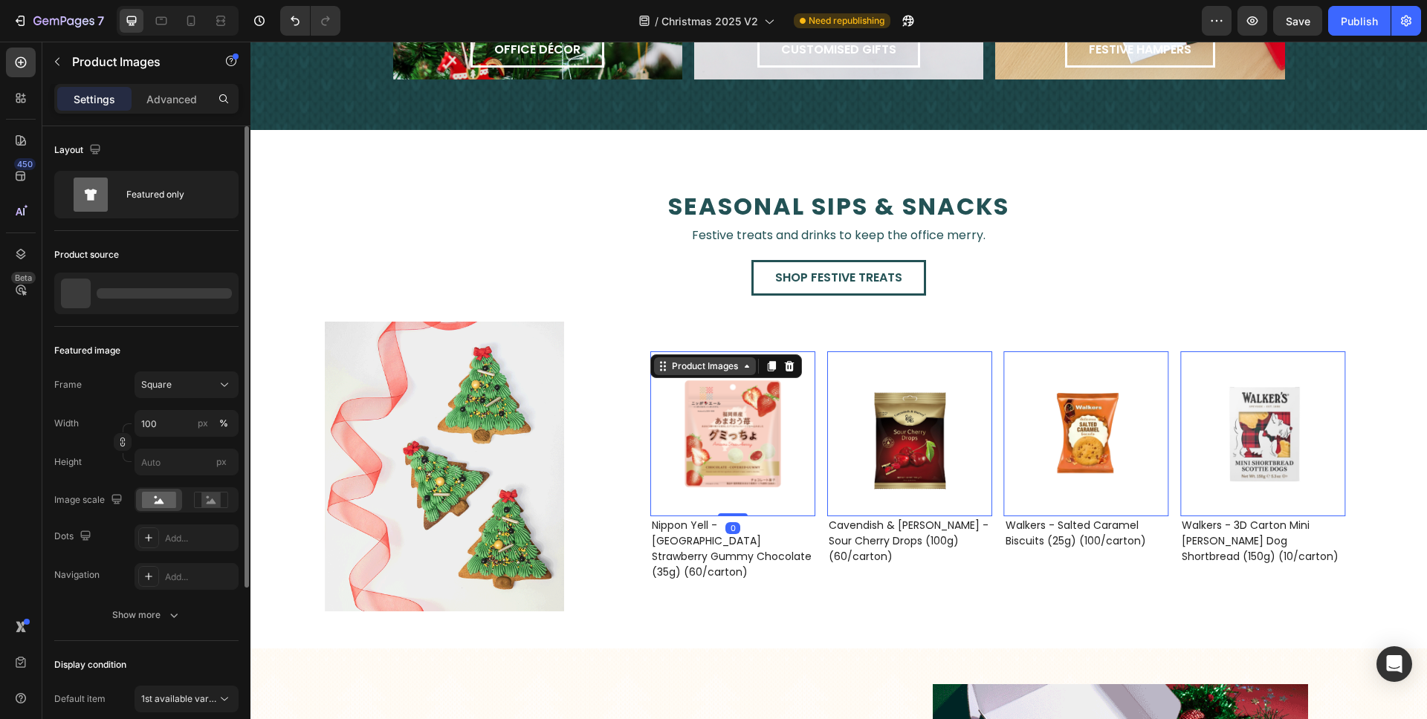
click at [1008, 349] on div "Product Images" at bounding box center [1044, 342] width 72 height 13
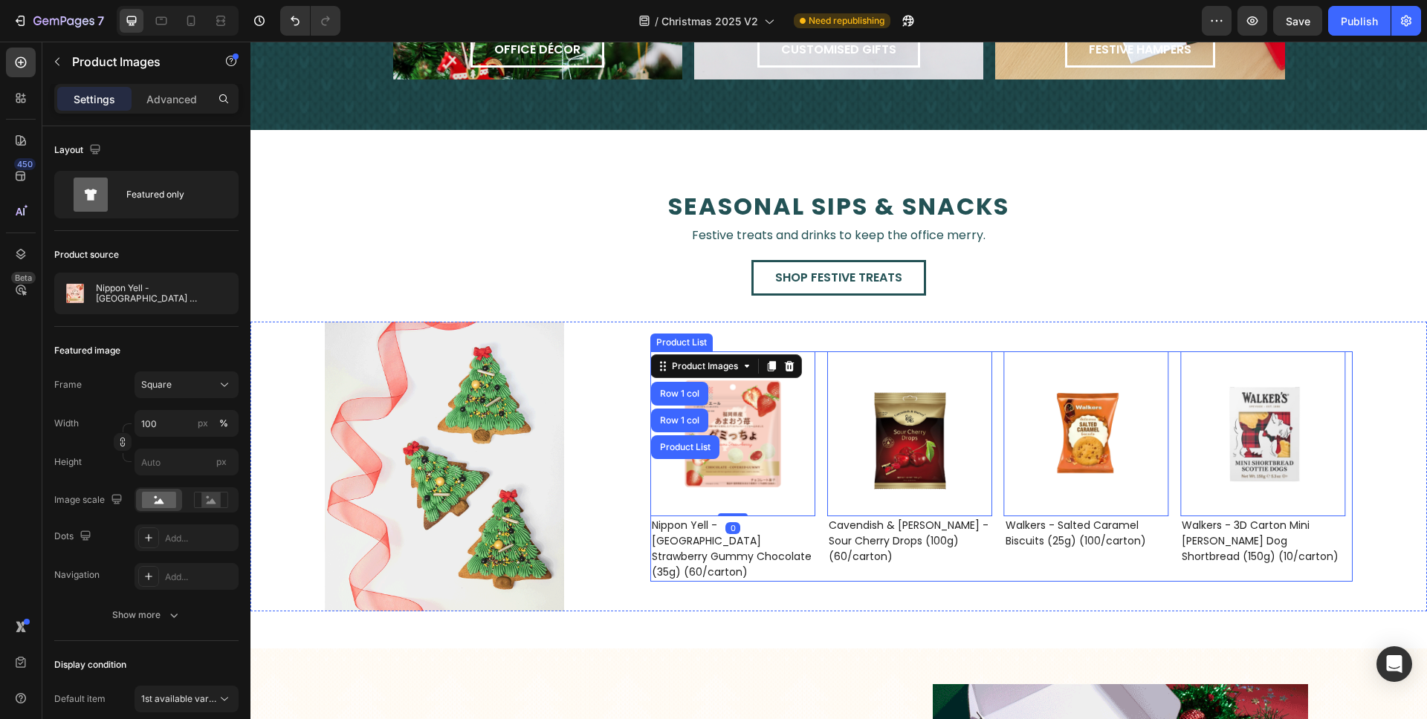
click at [675, 449] on button "Carousel Back Arrow" at bounding box center [683, 467] width 42 height 42
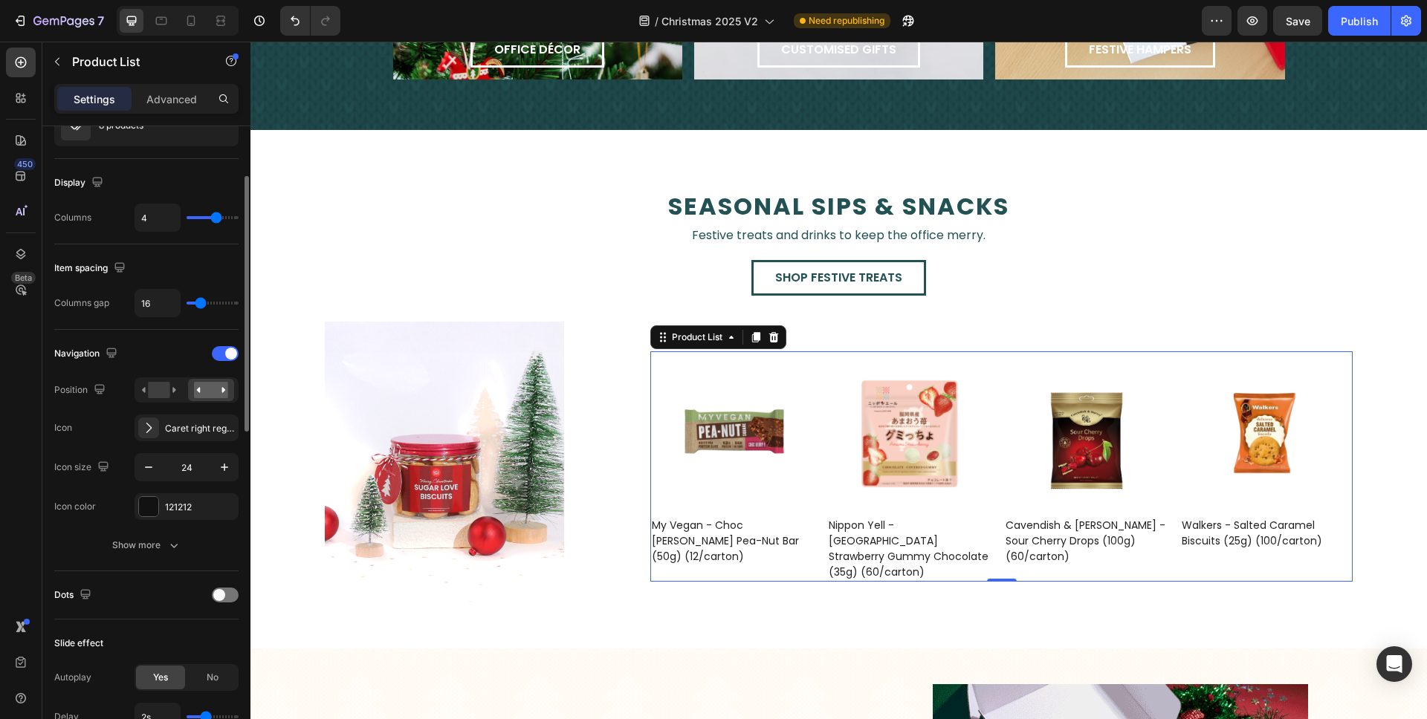
scroll to position [166, 0]
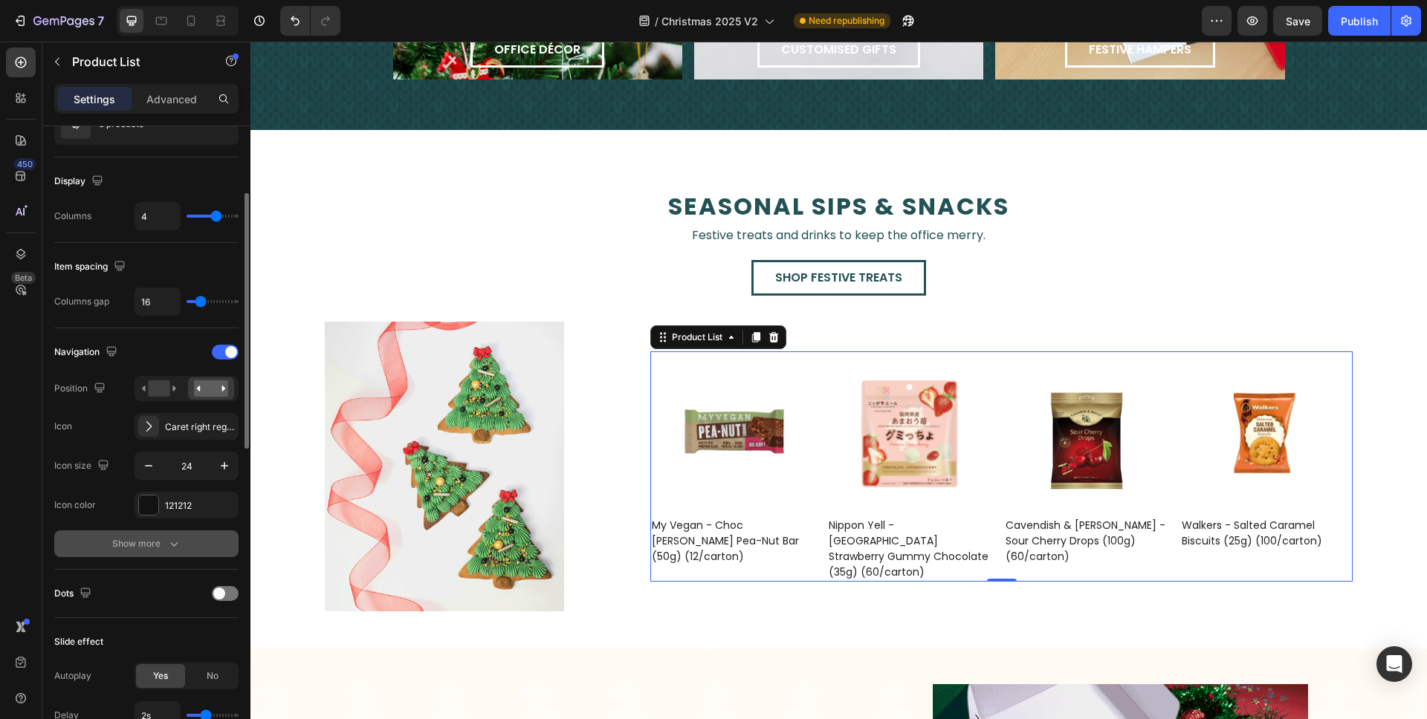
click at [128, 534] on button "Show more" at bounding box center [146, 544] width 184 height 27
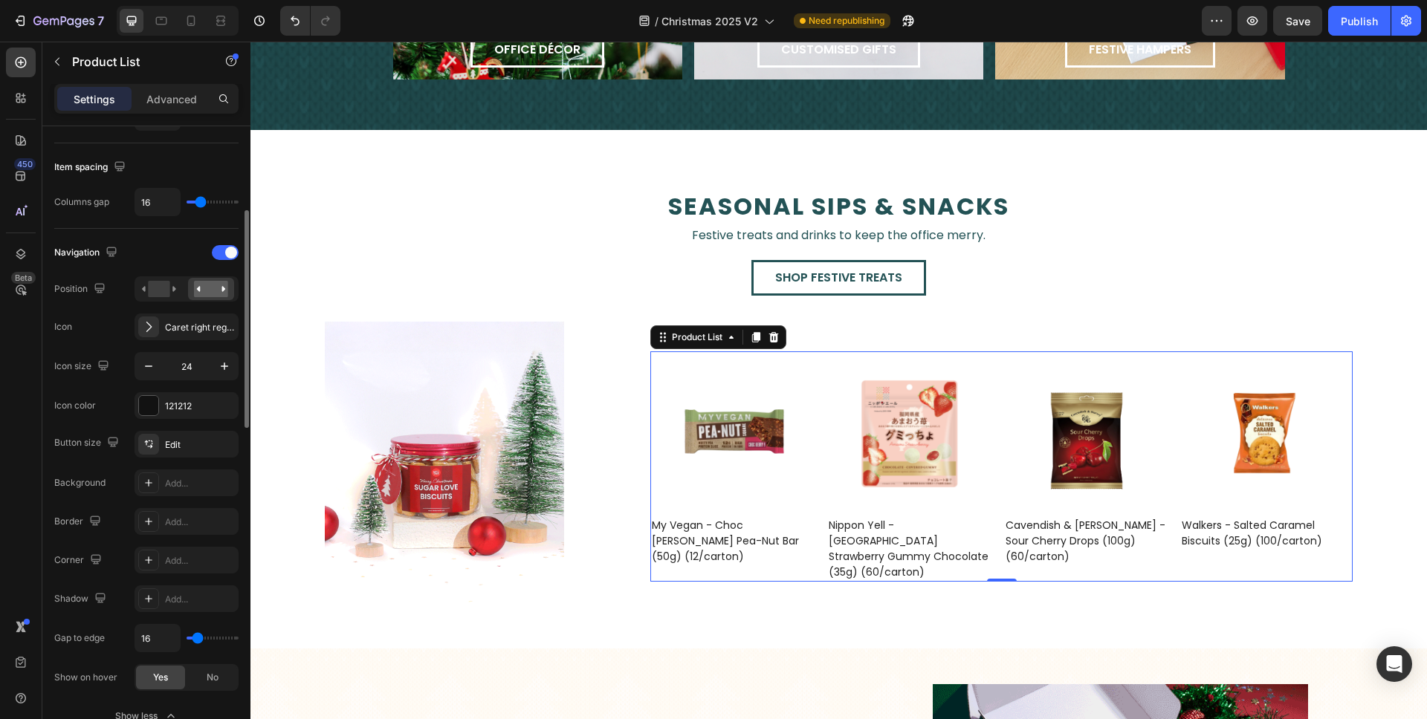
scroll to position [268, 0]
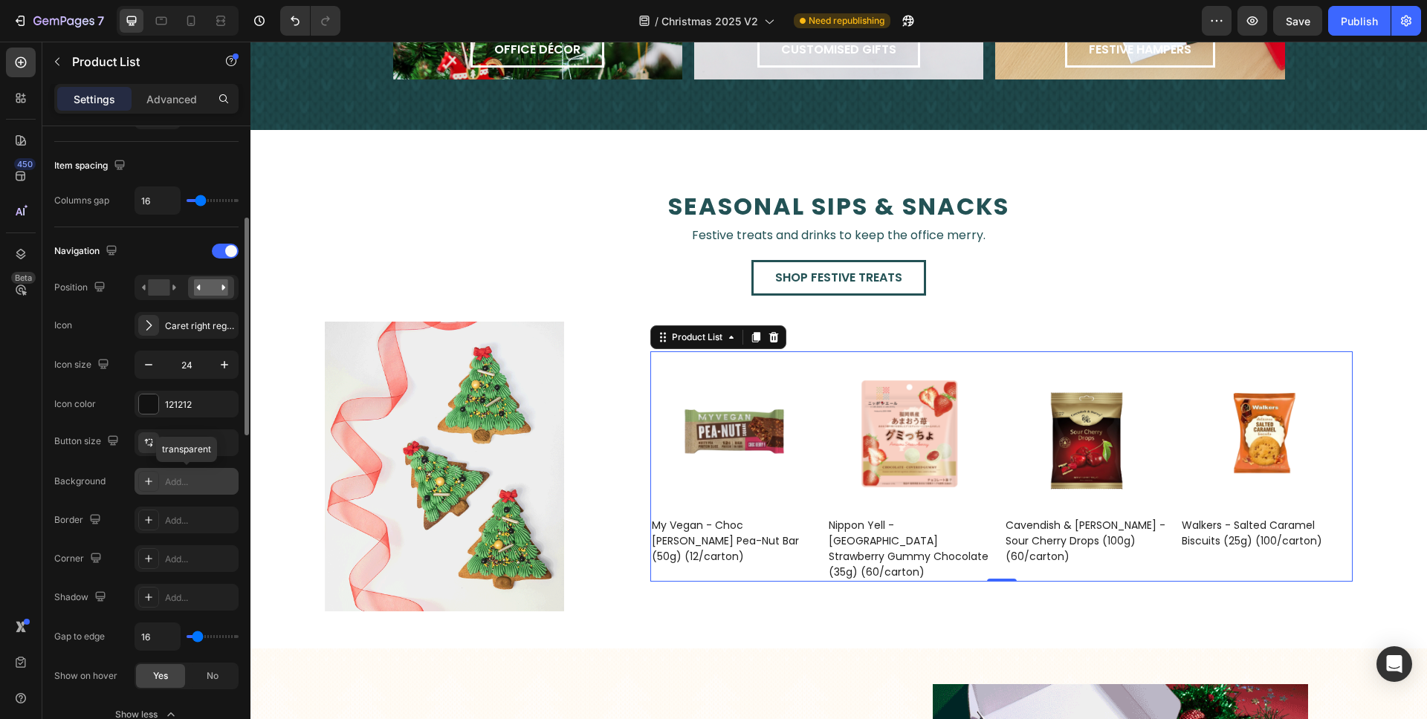
click at [183, 479] on div "Add..." at bounding box center [200, 482] width 70 height 13
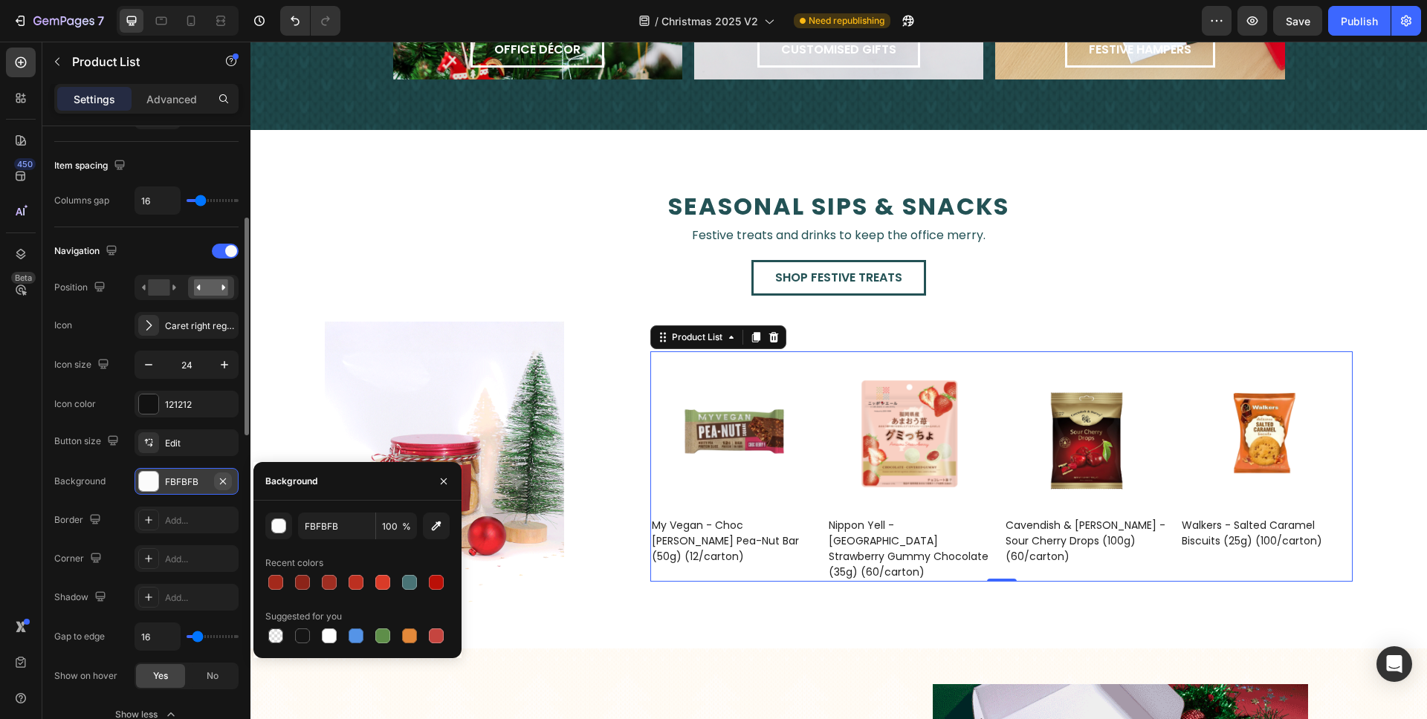
click at [227, 483] on icon "button" at bounding box center [223, 482] width 12 height 12
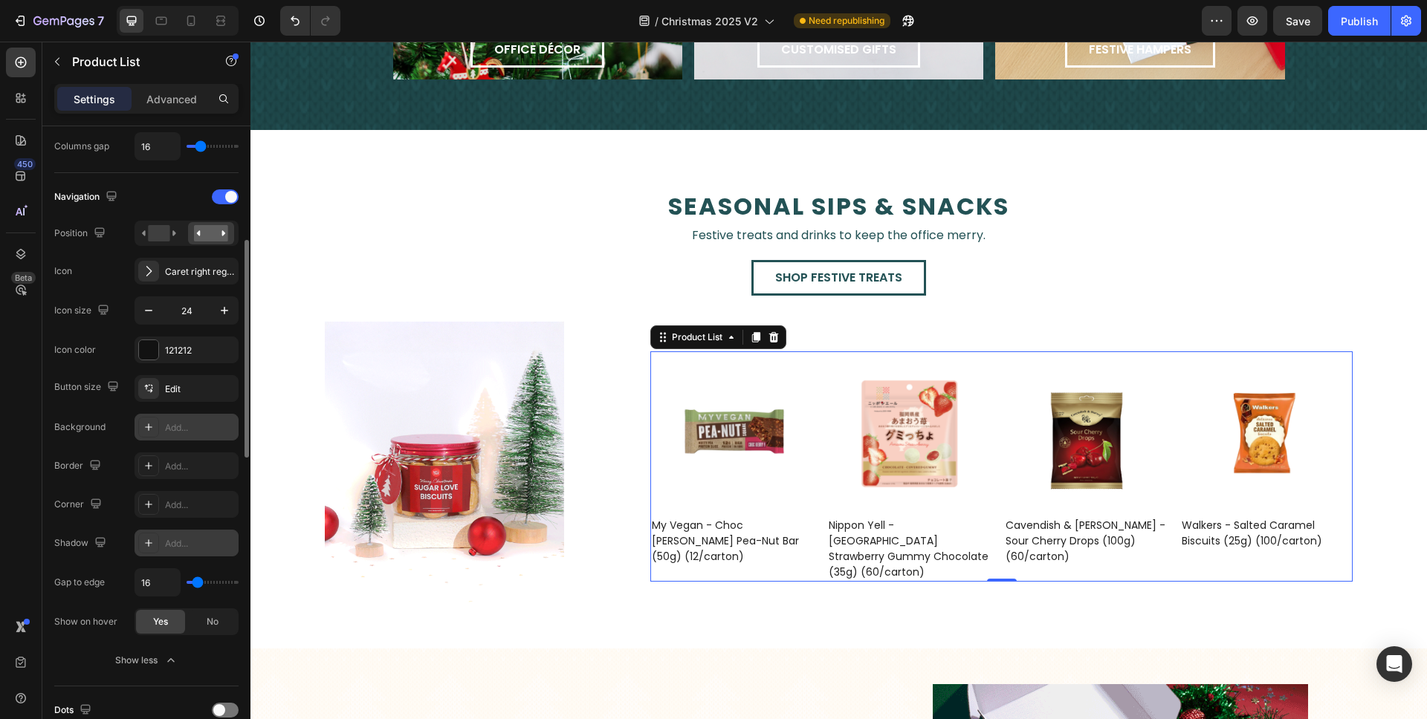
scroll to position [320, 0]
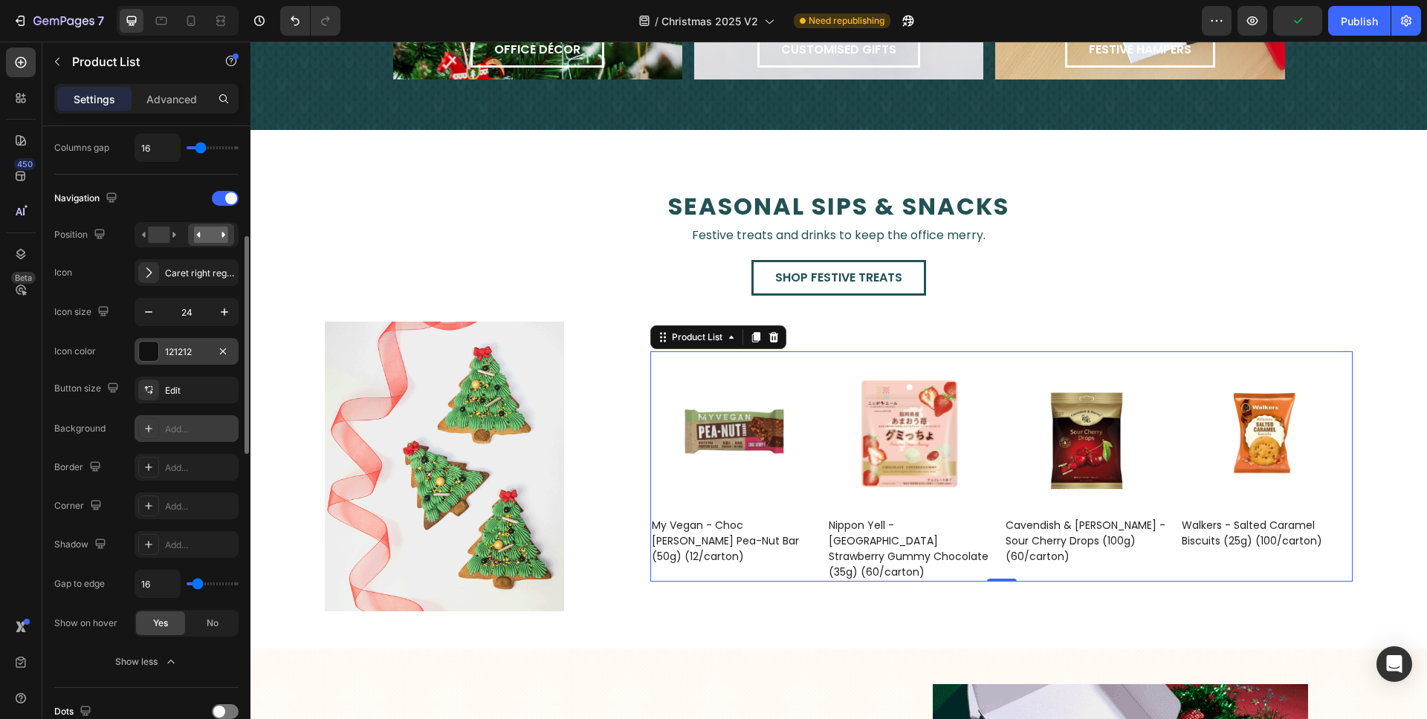
click at [183, 351] on div "121212" at bounding box center [186, 352] width 43 height 13
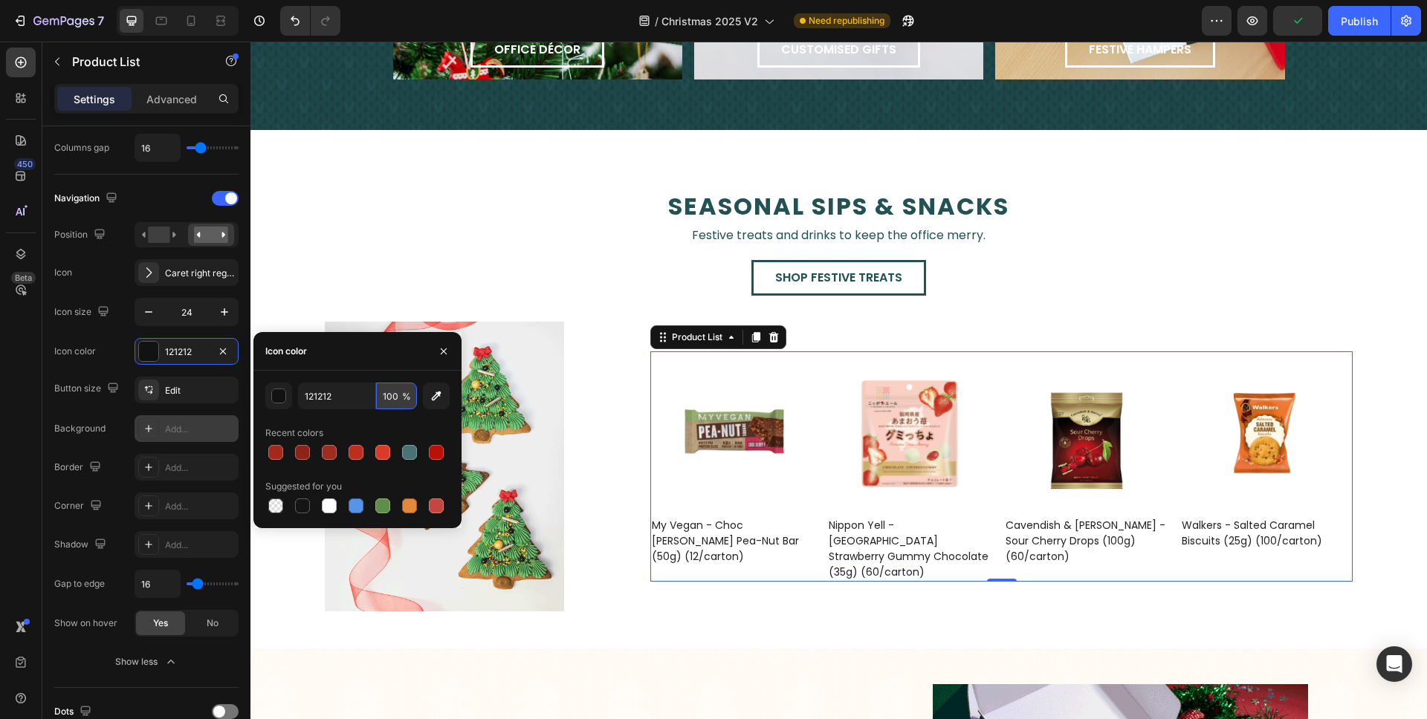
click at [389, 397] on input "100" at bounding box center [396, 396] width 41 height 27
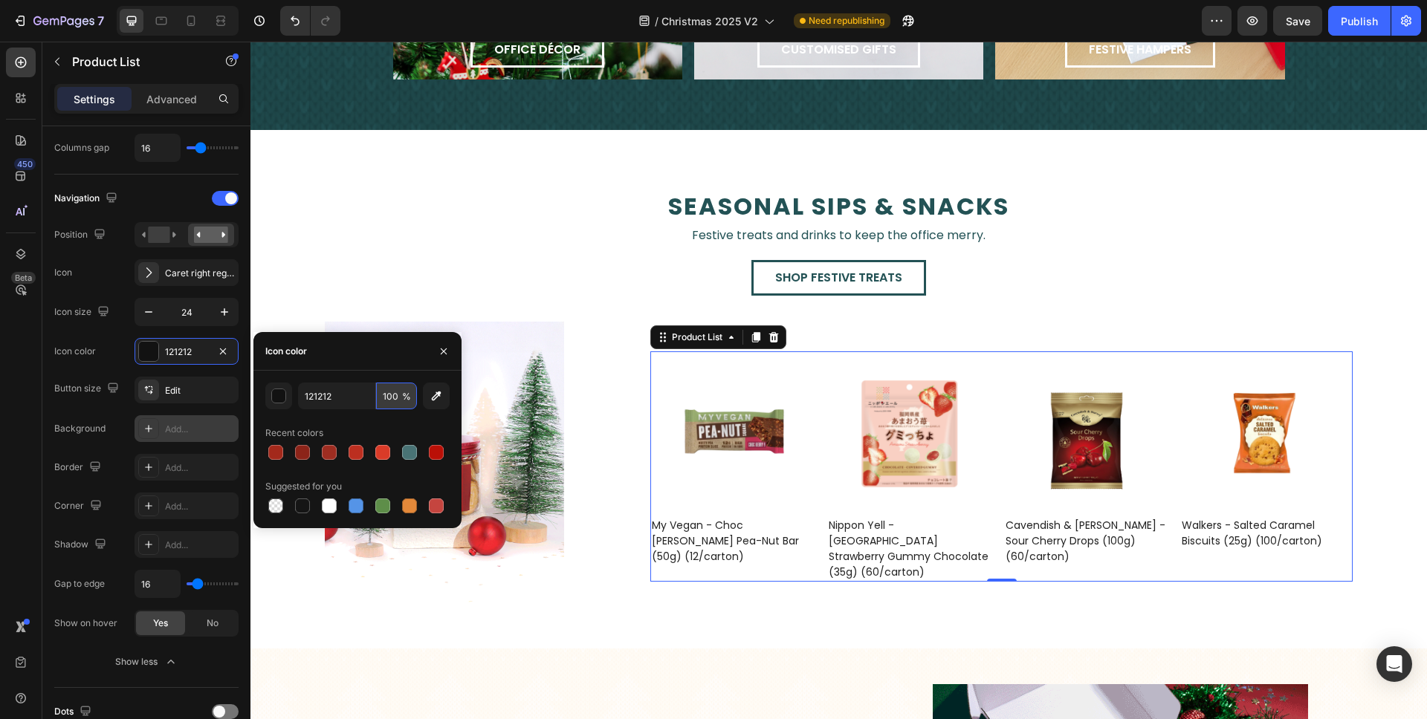
click at [389, 397] on input "100" at bounding box center [396, 396] width 41 height 27
drag, startPoint x: 392, startPoint y: 398, endPoint x: 352, endPoint y: 392, distance: 39.8
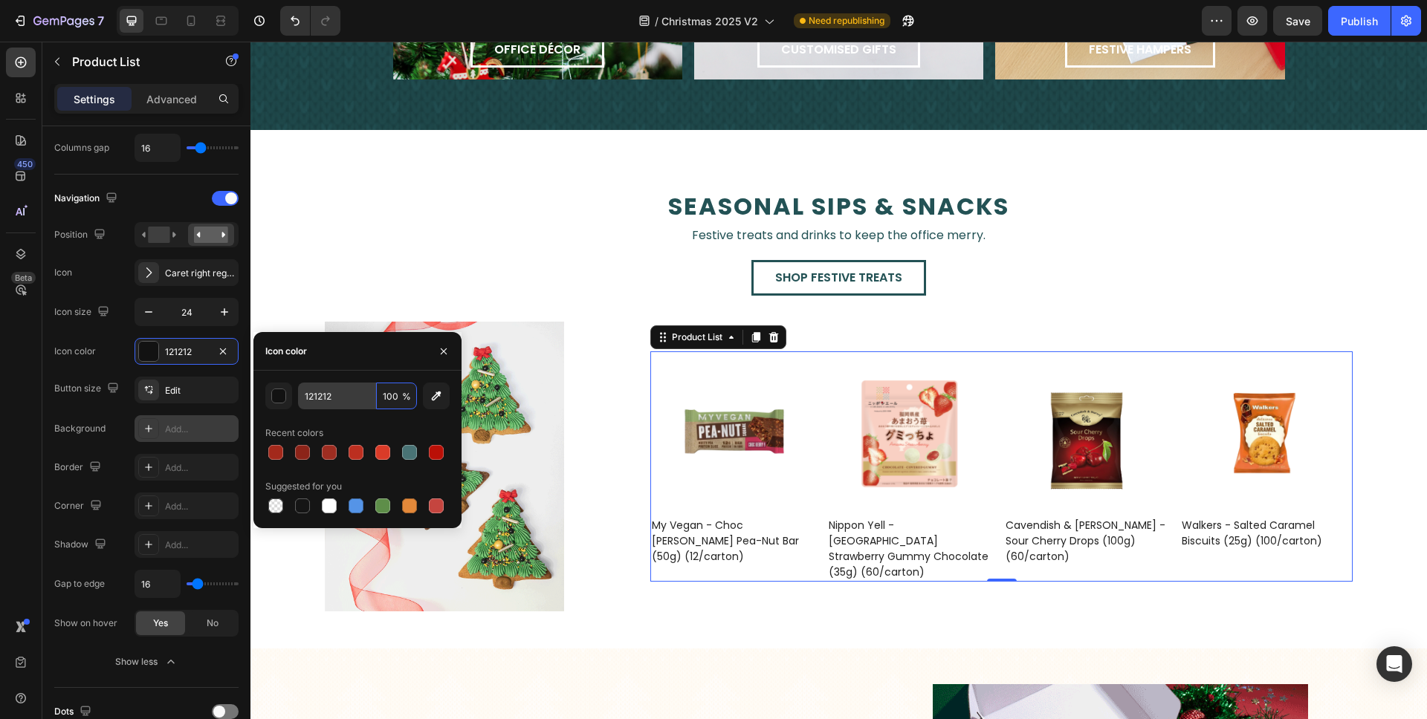
click at [352, 392] on div "121212 100 %" at bounding box center [357, 396] width 119 height 27
click at [443, 347] on icon "button" at bounding box center [444, 352] width 12 height 12
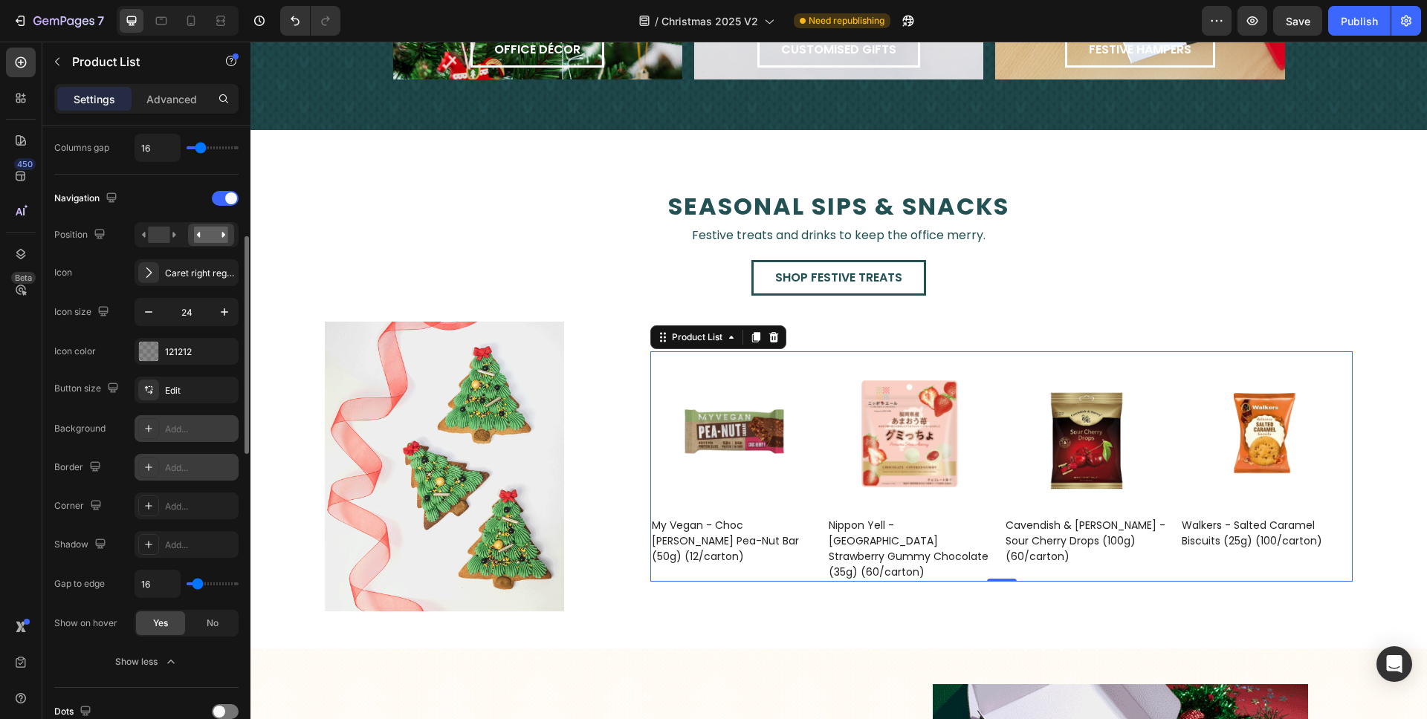
click at [181, 464] on div "Add..." at bounding box center [200, 467] width 70 height 13
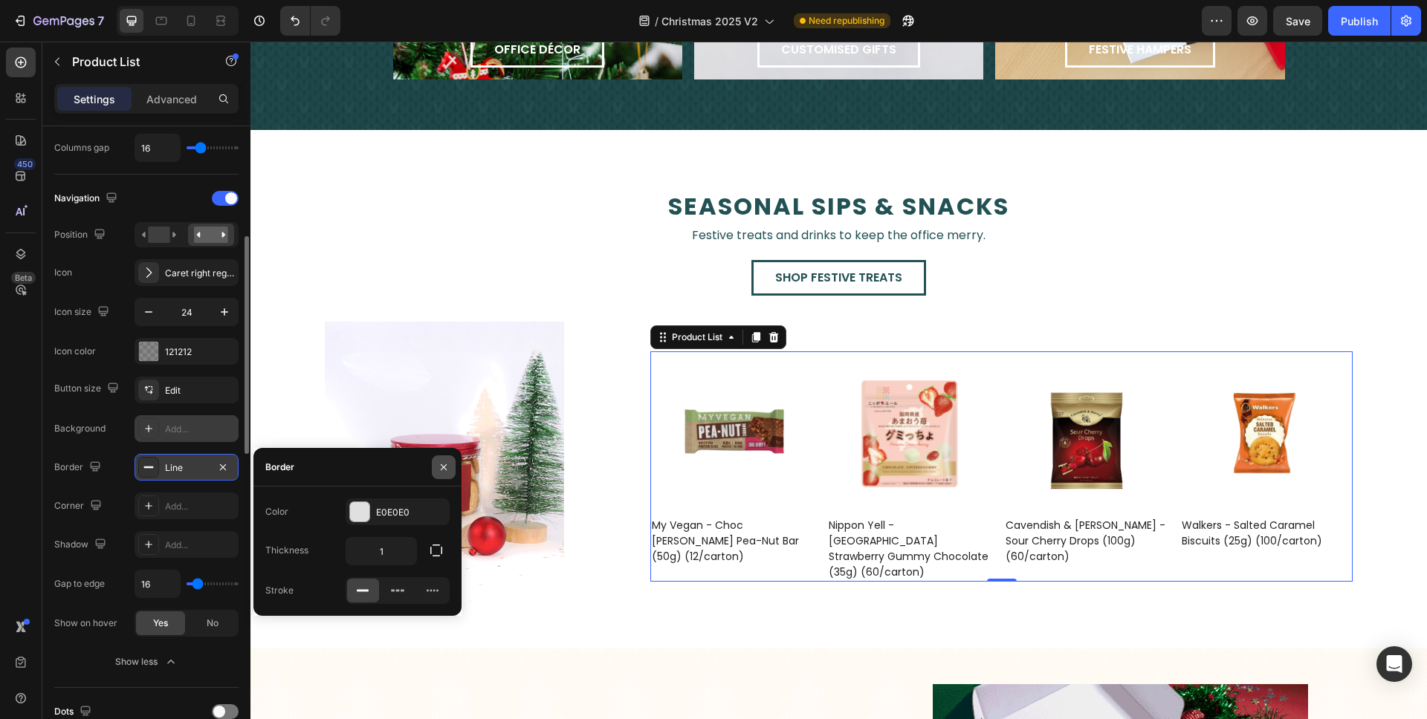
click at [443, 463] on icon "button" at bounding box center [444, 467] width 12 height 12
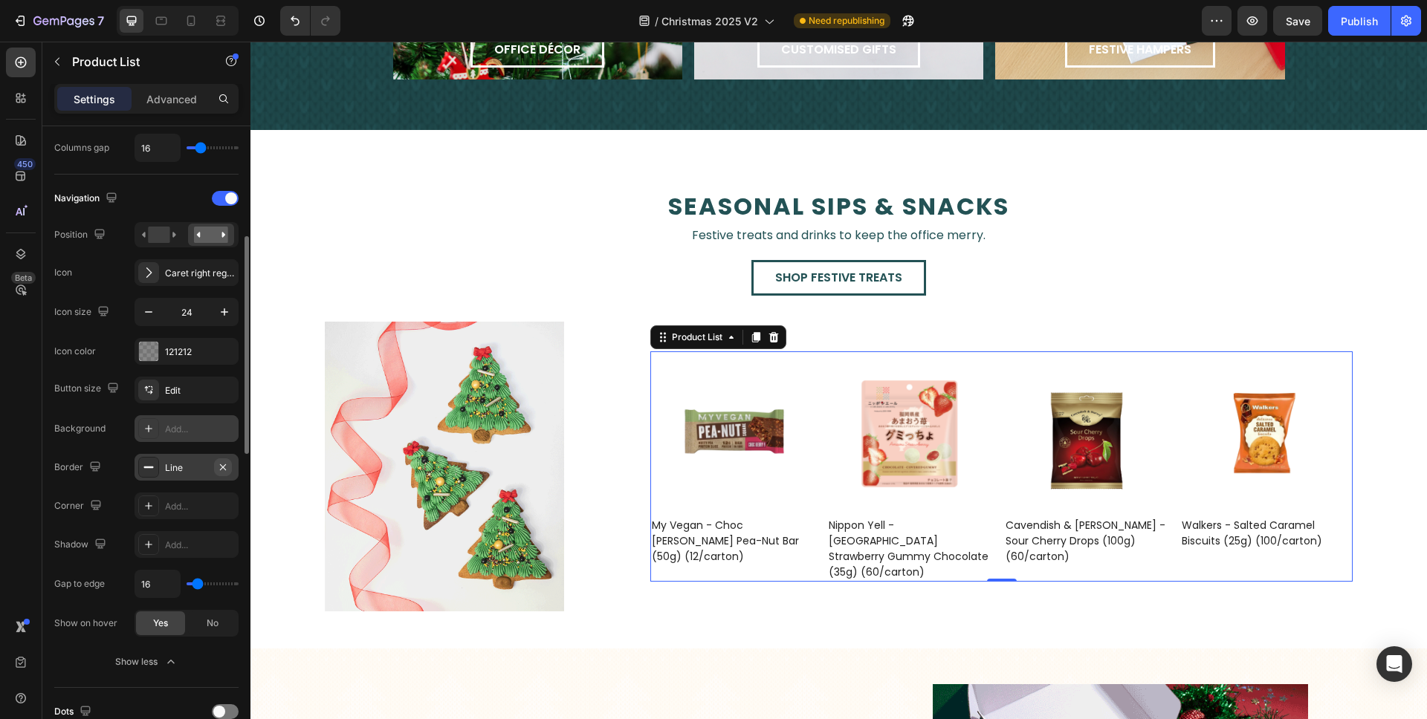
click at [220, 467] on icon "button" at bounding box center [223, 467] width 12 height 12
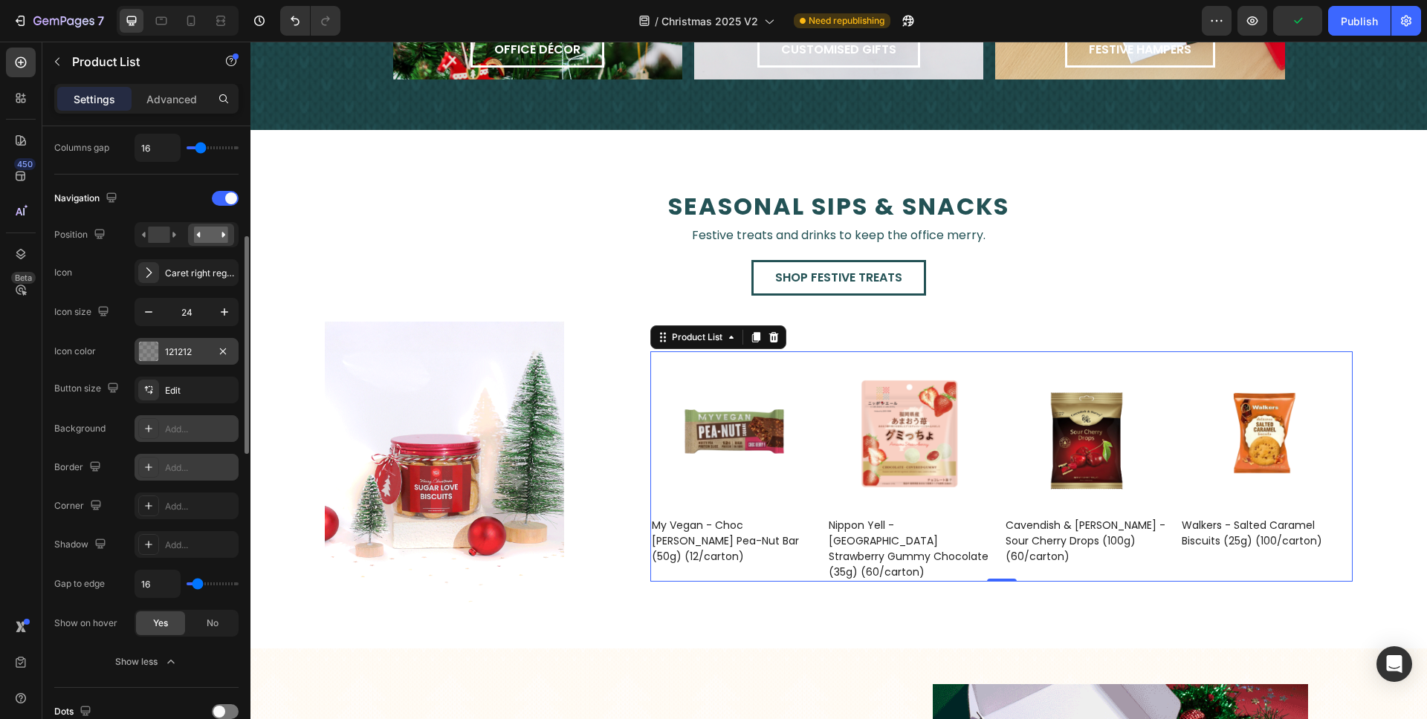
click at [184, 354] on div "121212" at bounding box center [186, 352] width 43 height 13
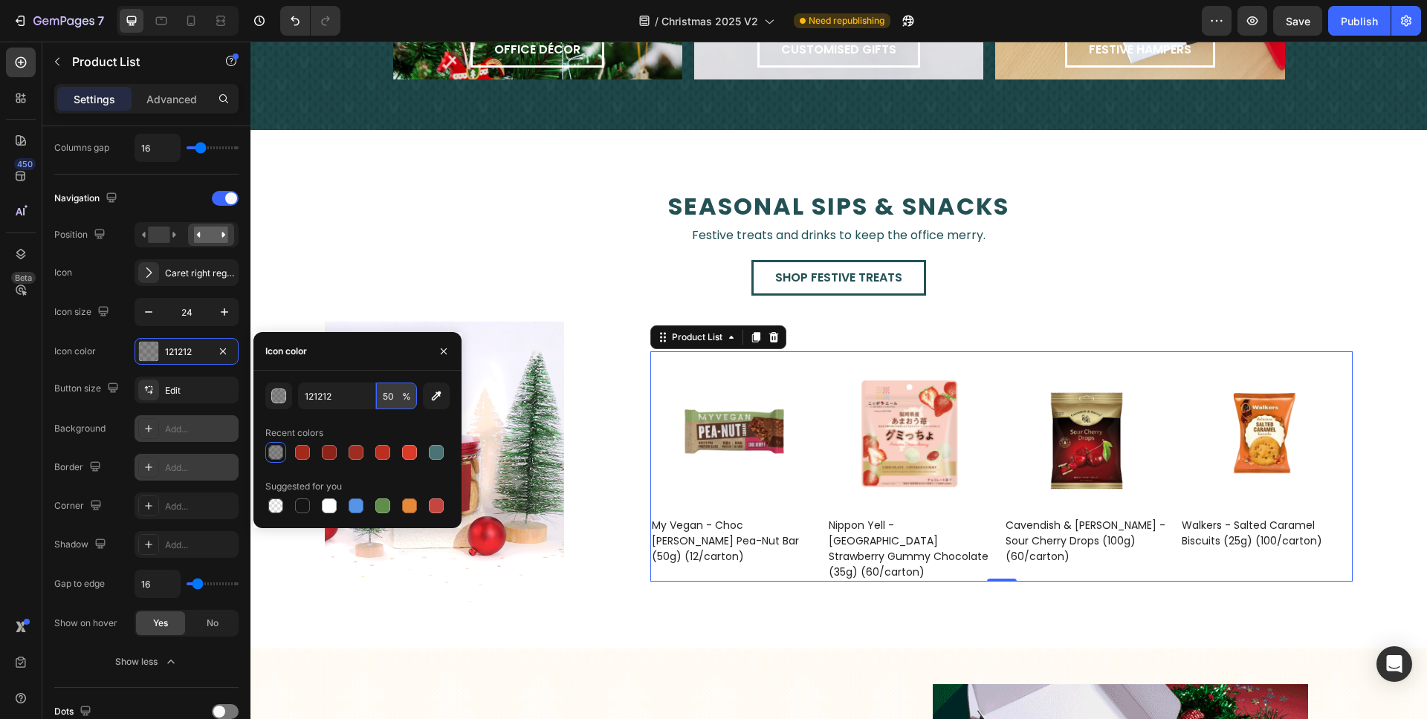
click at [392, 399] on input "50" at bounding box center [396, 396] width 41 height 27
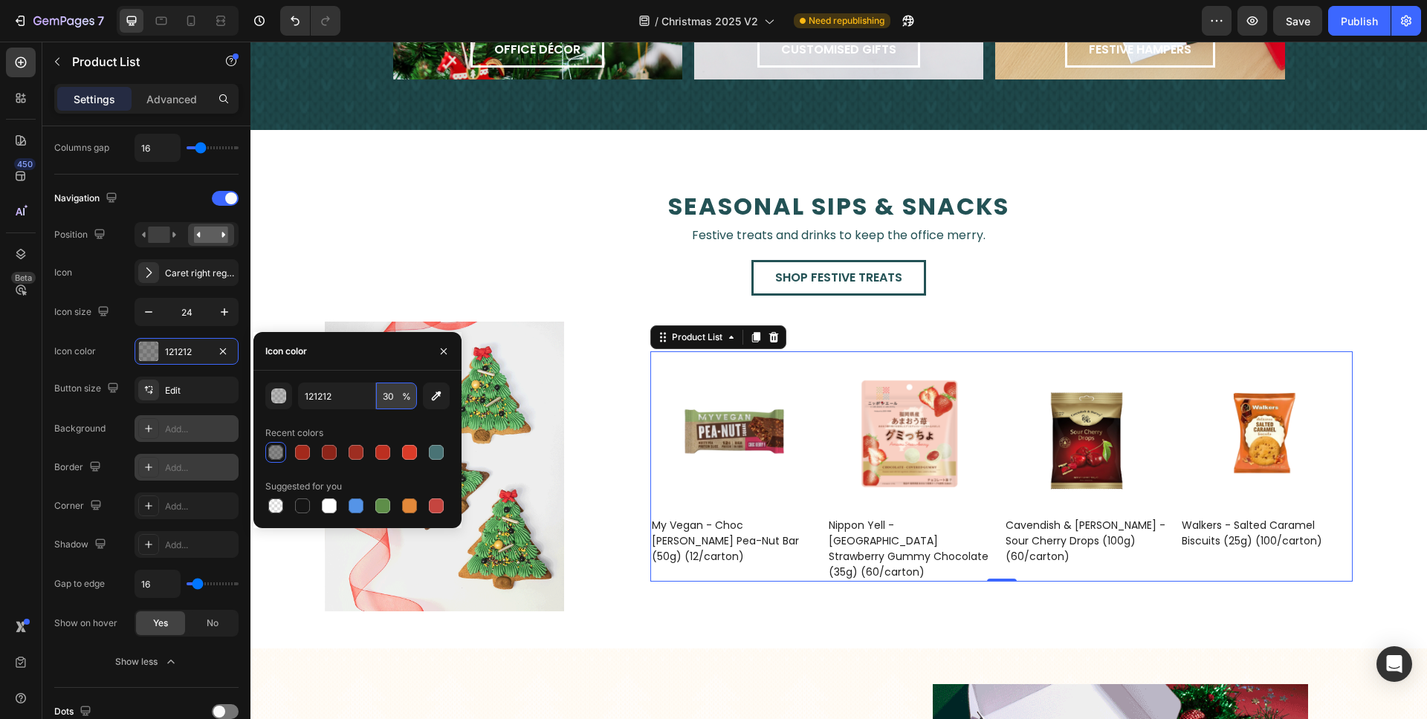
type input "30"
click at [453, 352] on button "button" at bounding box center [444, 352] width 24 height 24
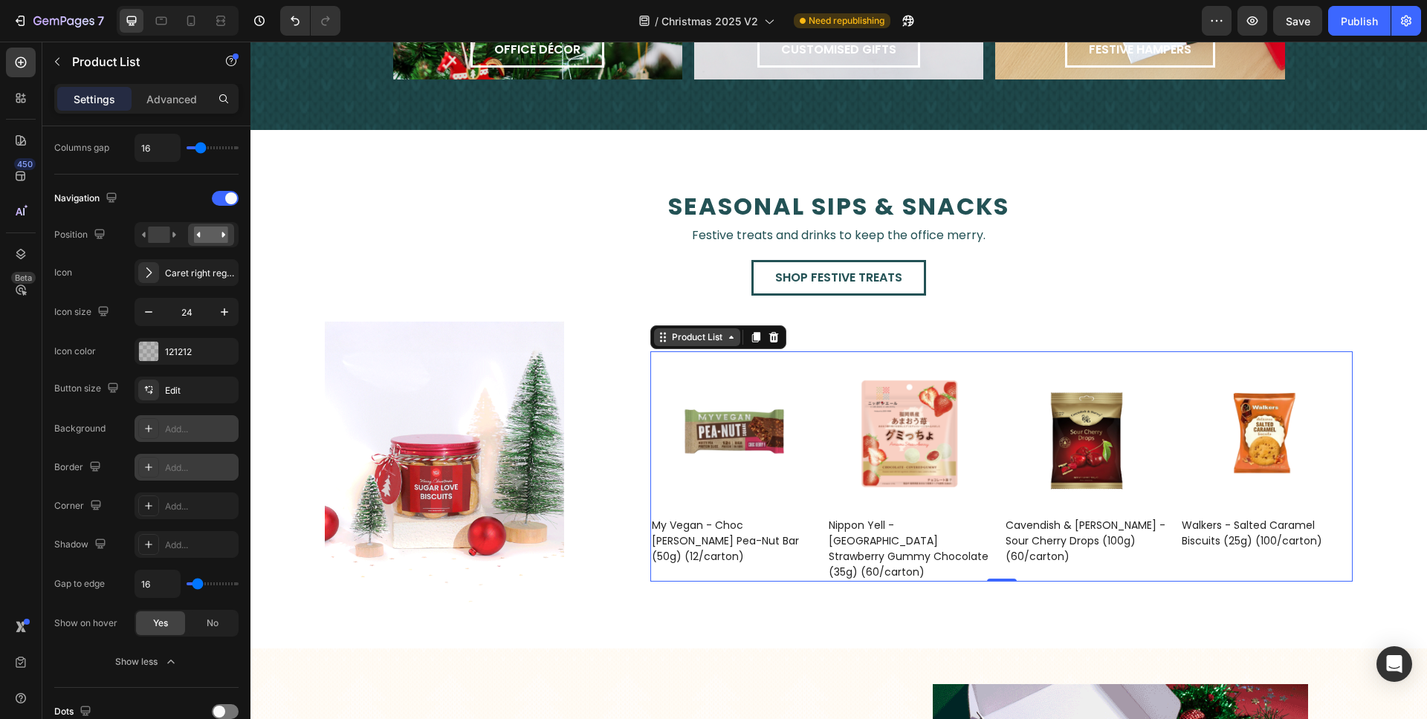
click at [704, 344] on div "Product List" at bounding box center [697, 337] width 56 height 13
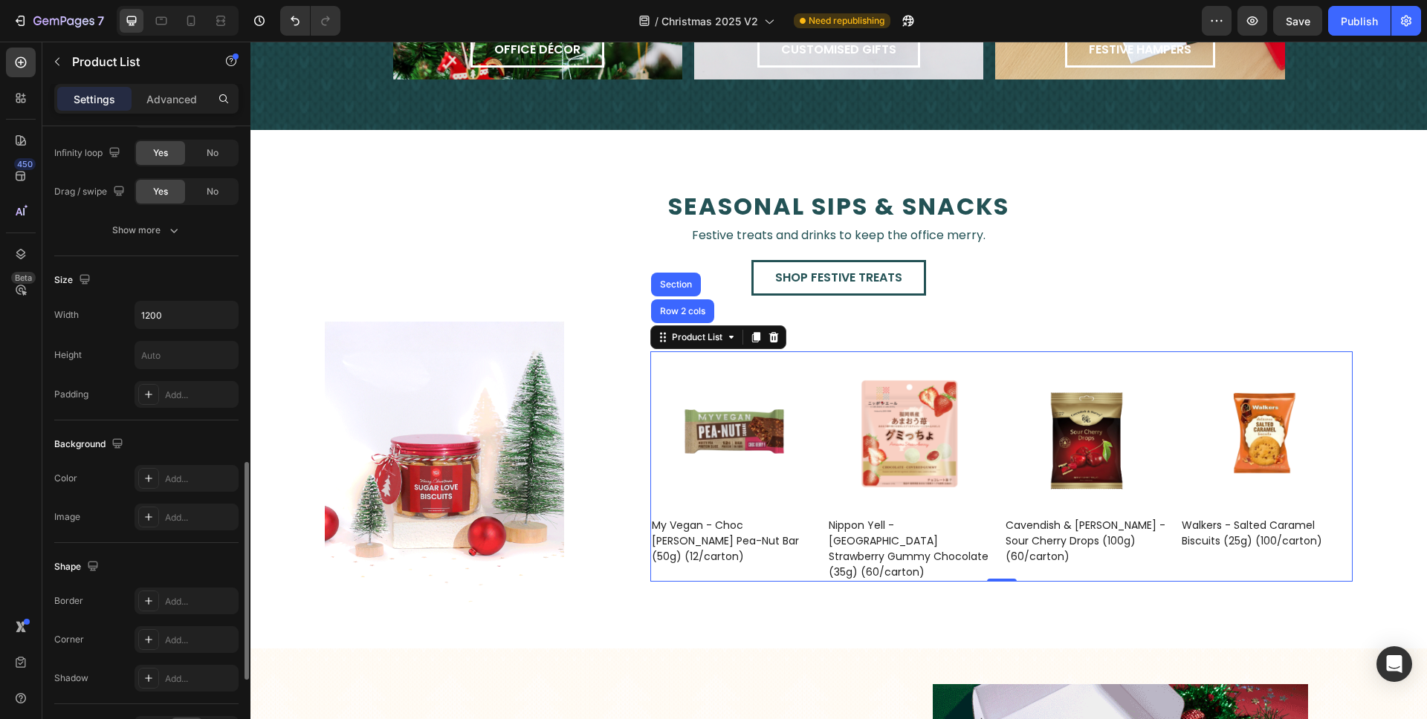
scroll to position [1213, 0]
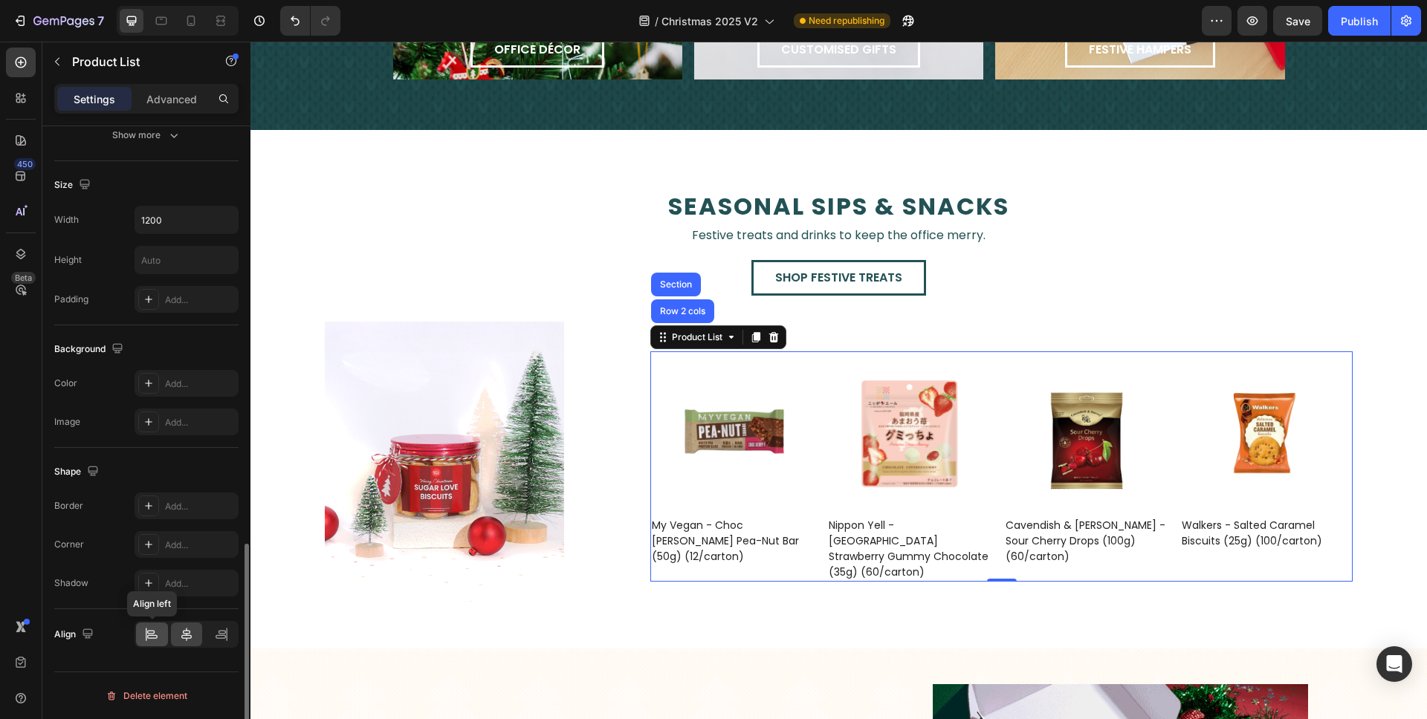
click at [156, 629] on icon at bounding box center [151, 634] width 15 height 15
click at [580, 343] on div "Image" at bounding box center [444, 467] width 388 height 290
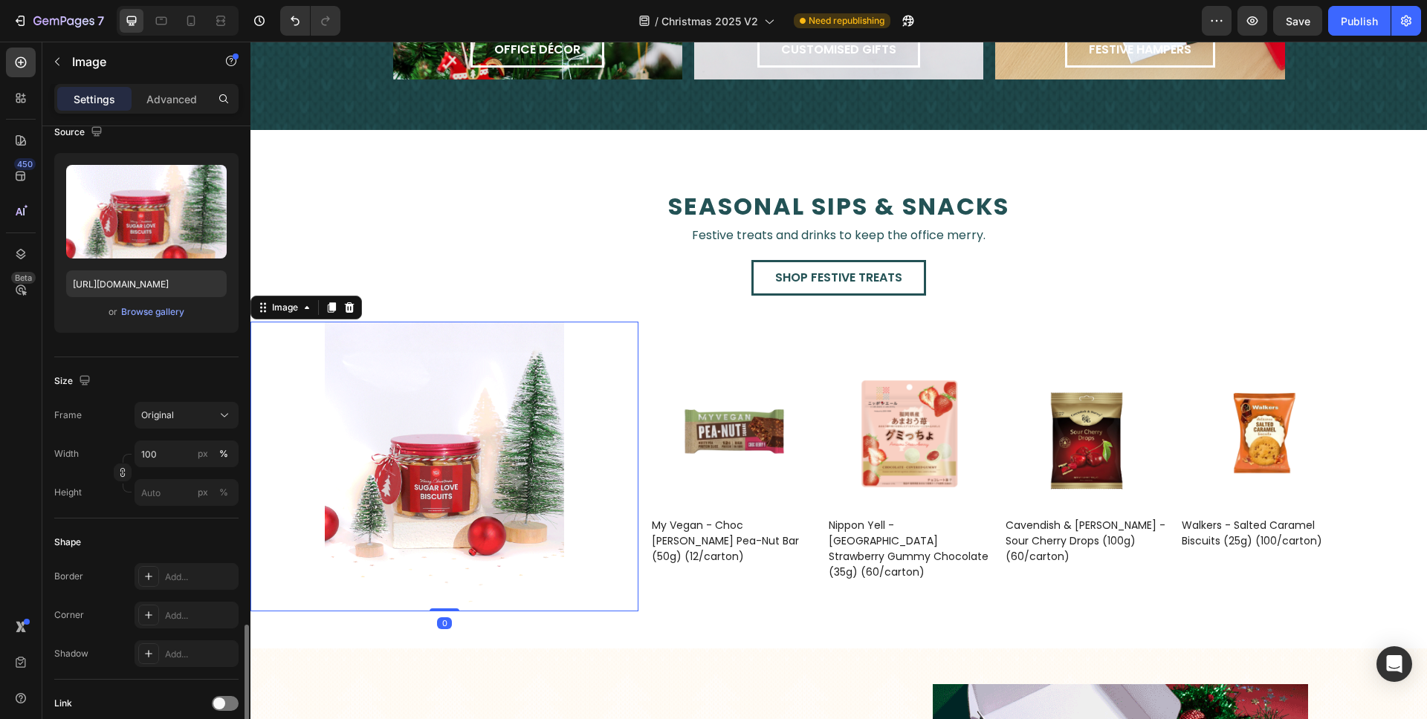
scroll to position [487, 0]
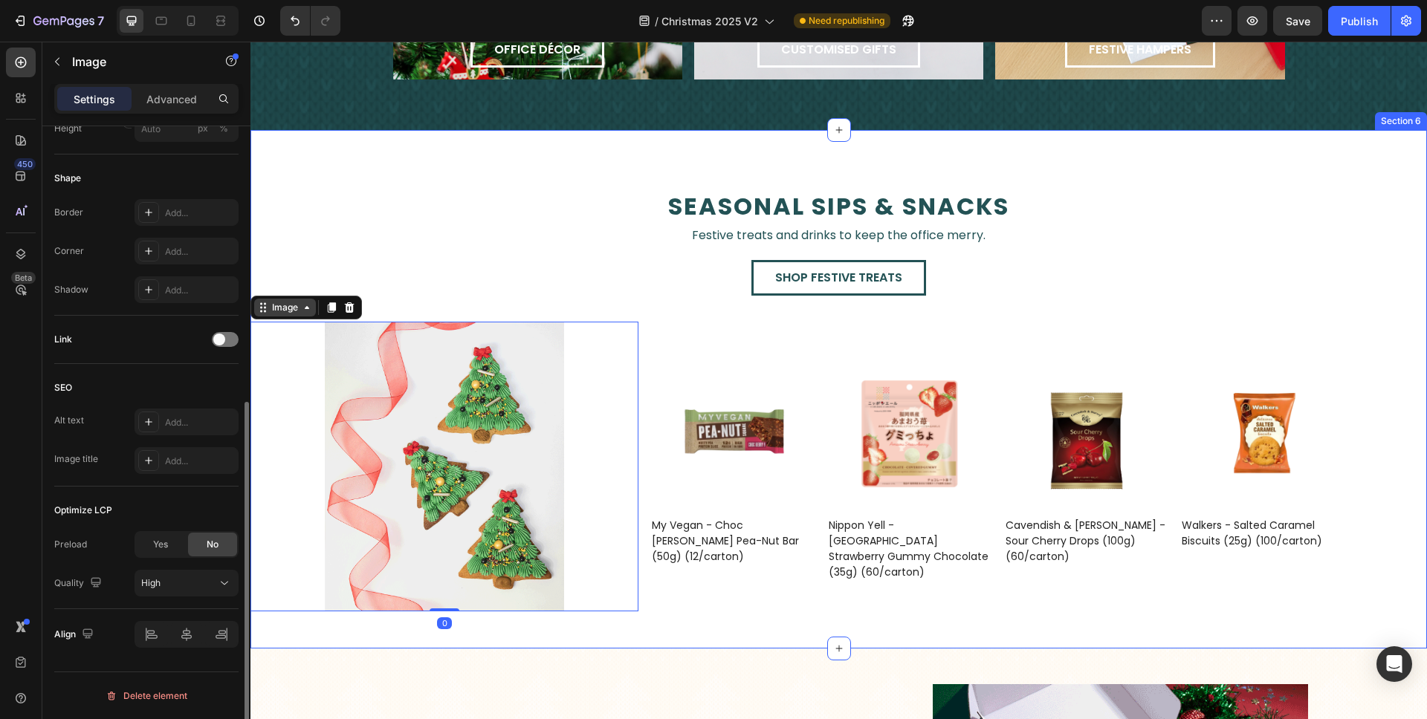
click at [282, 306] on div "Image" at bounding box center [285, 307] width 32 height 13
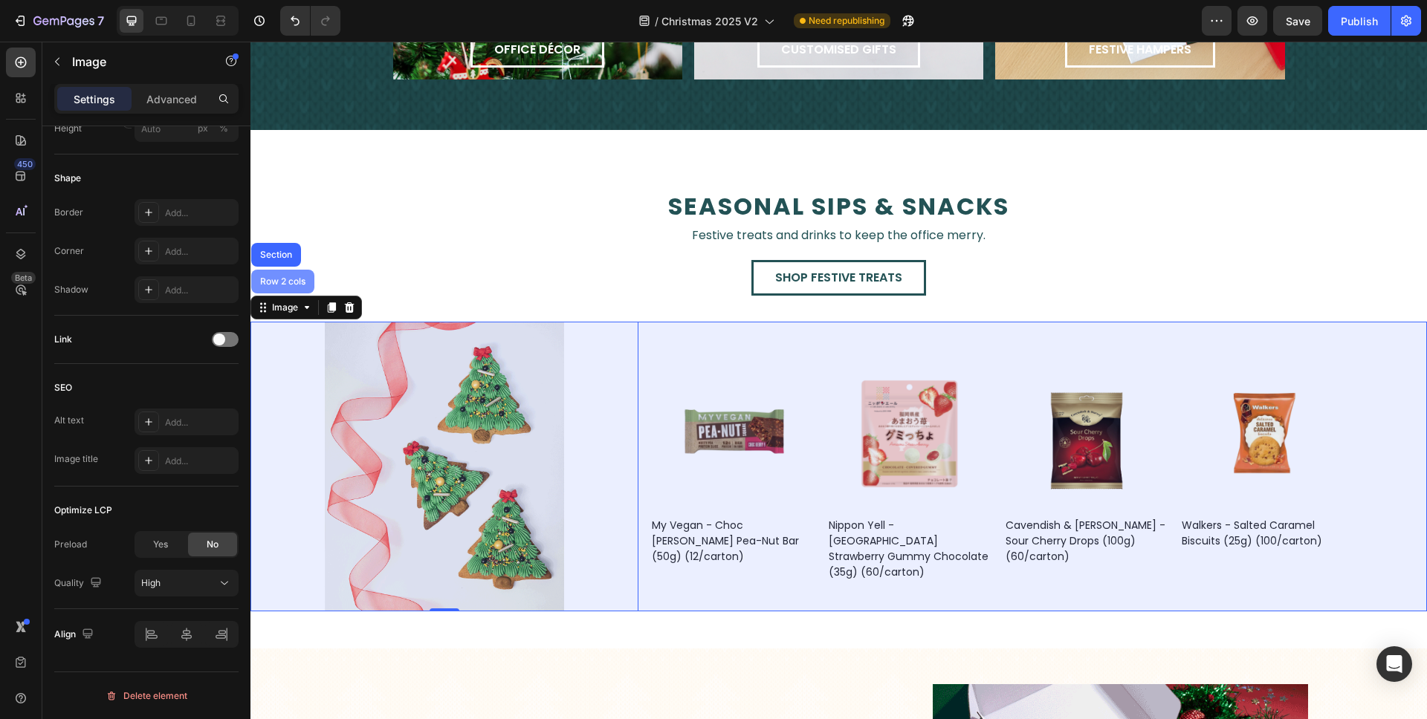
click at [282, 285] on div "Row 2 cols" at bounding box center [282, 281] width 51 height 9
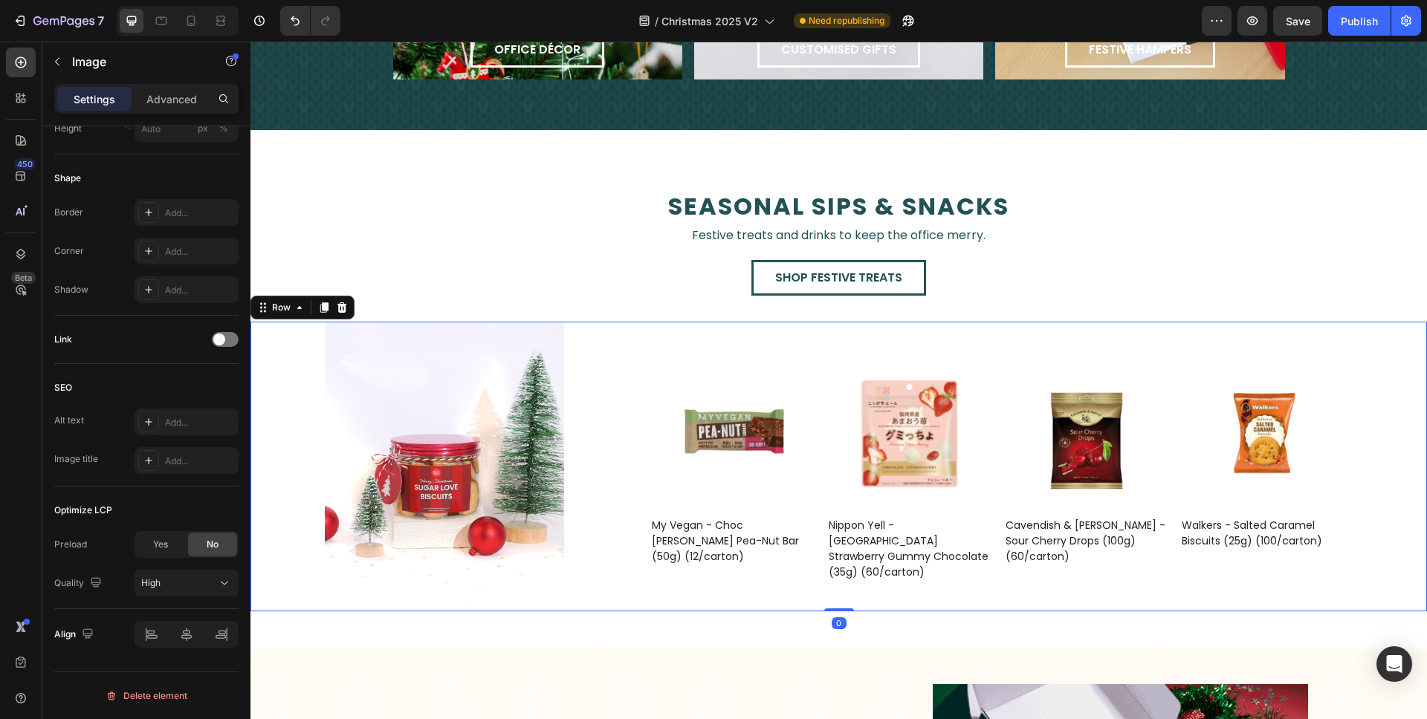
scroll to position [0, 0]
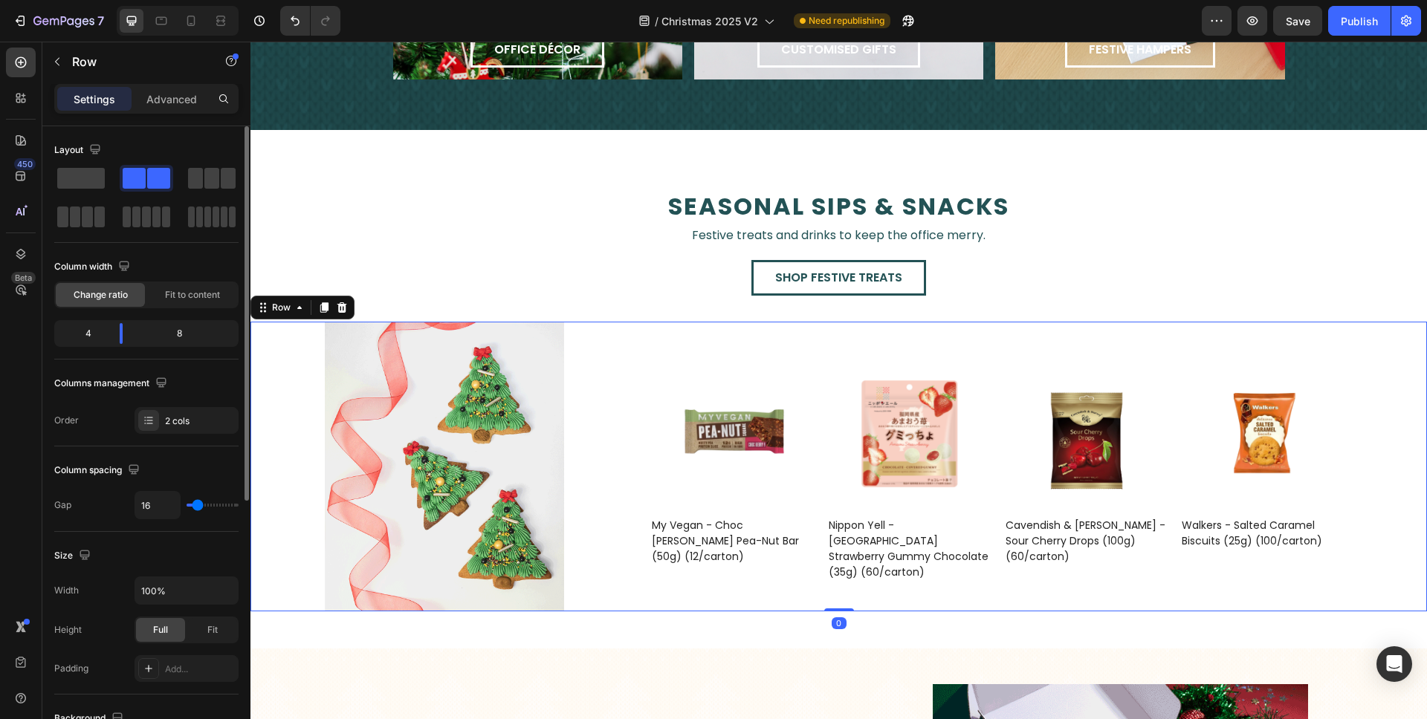
type input "0"
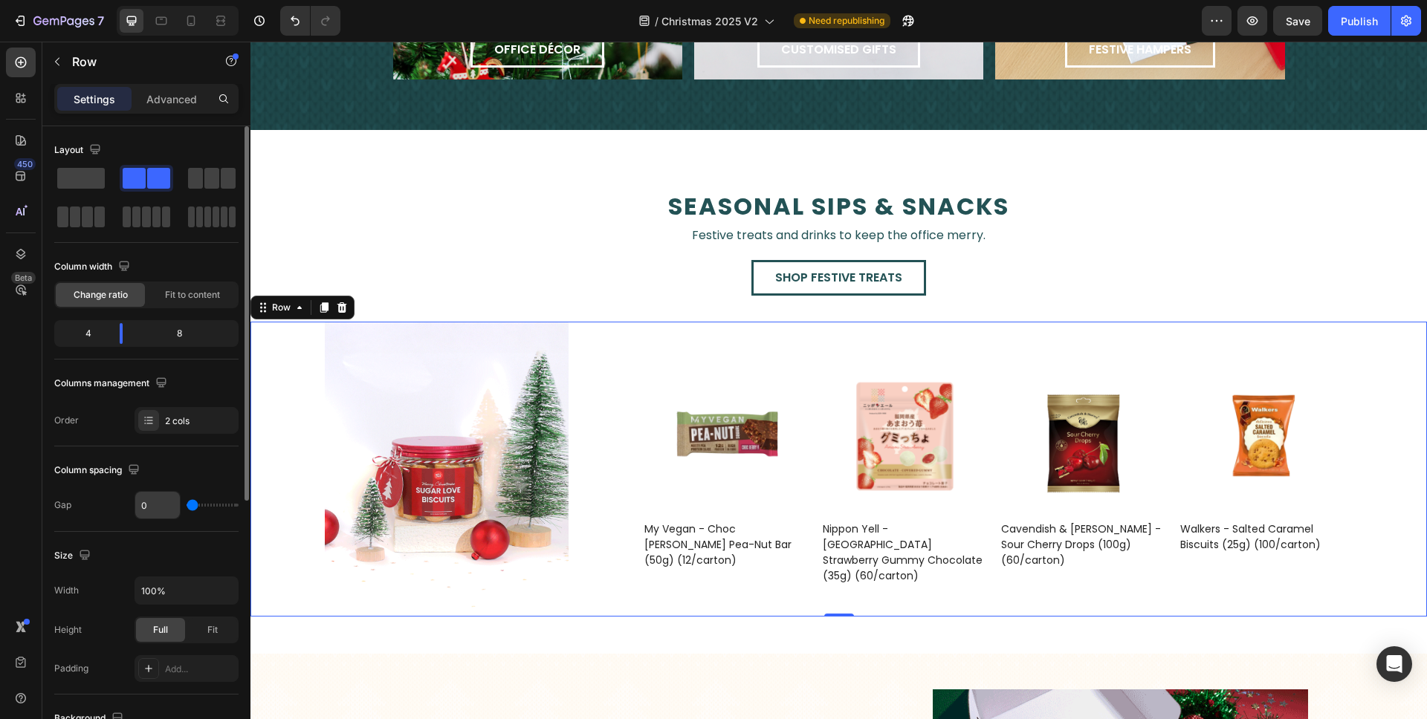
drag, startPoint x: 197, startPoint y: 508, endPoint x: 135, endPoint y: 509, distance: 61.7
type input "0"
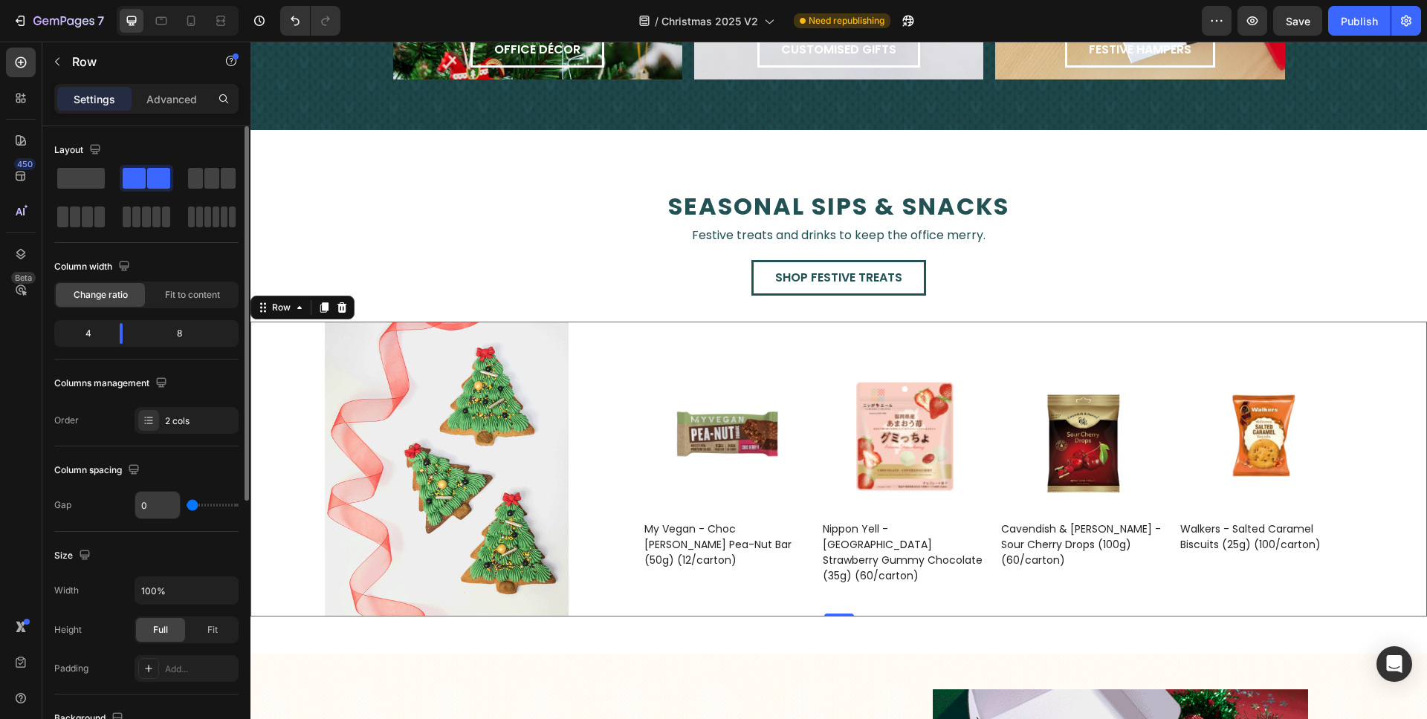
click at [187, 507] on input "range" at bounding box center [213, 505] width 52 height 3
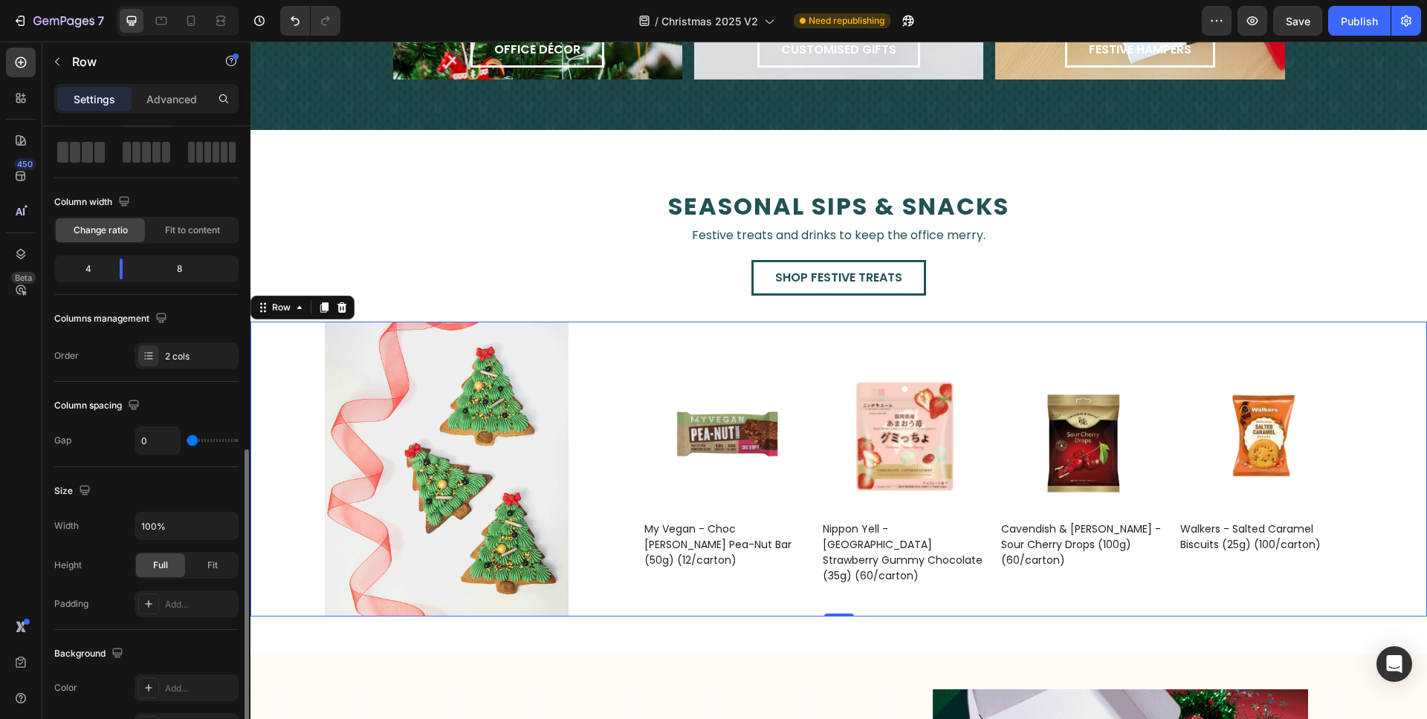
scroll to position [441, 0]
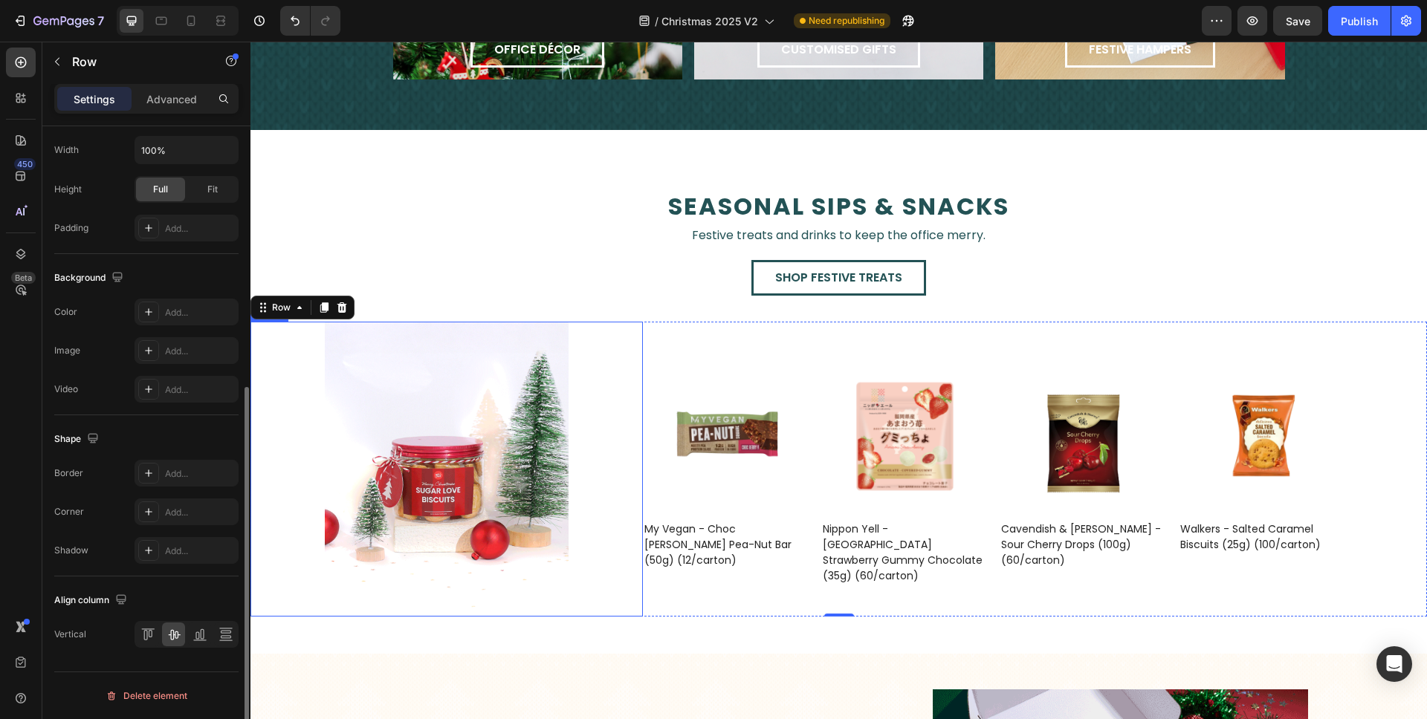
click at [354, 369] on img at bounding box center [447, 469] width 244 height 294
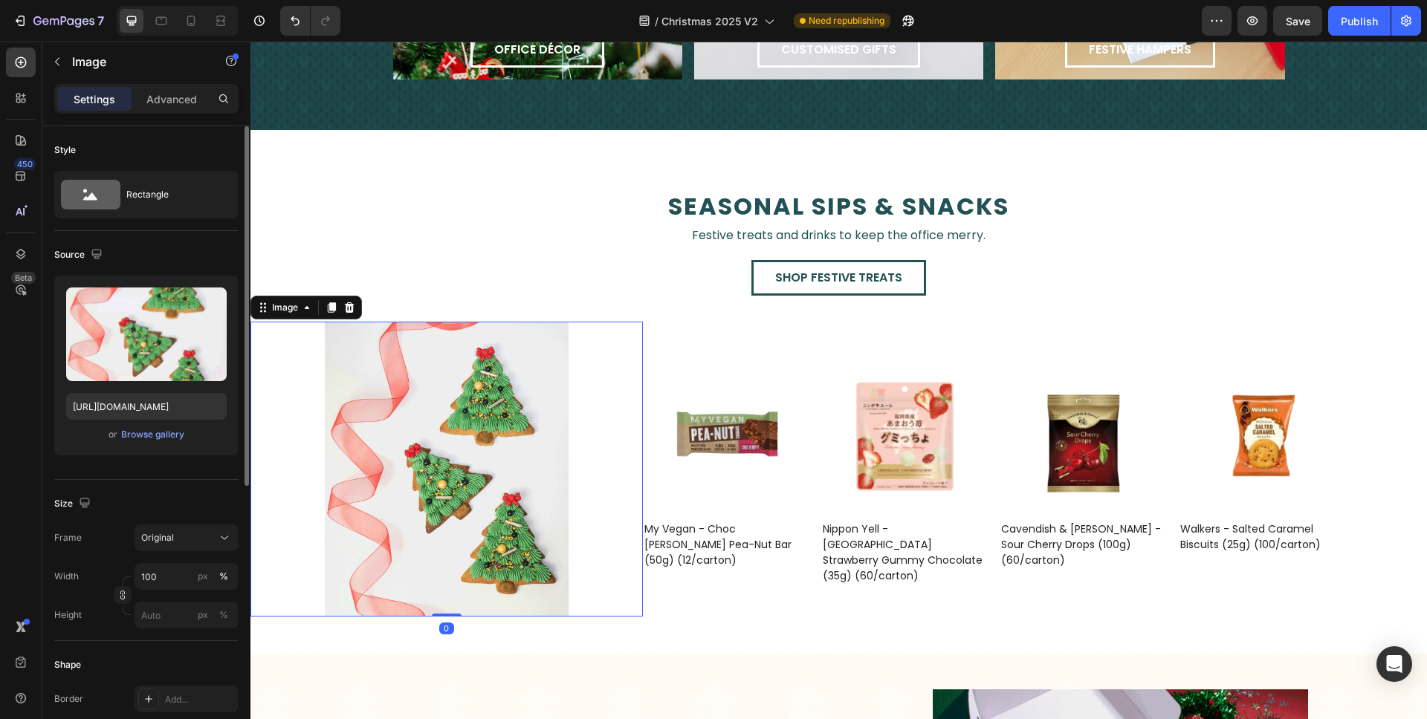
scroll to position [487, 0]
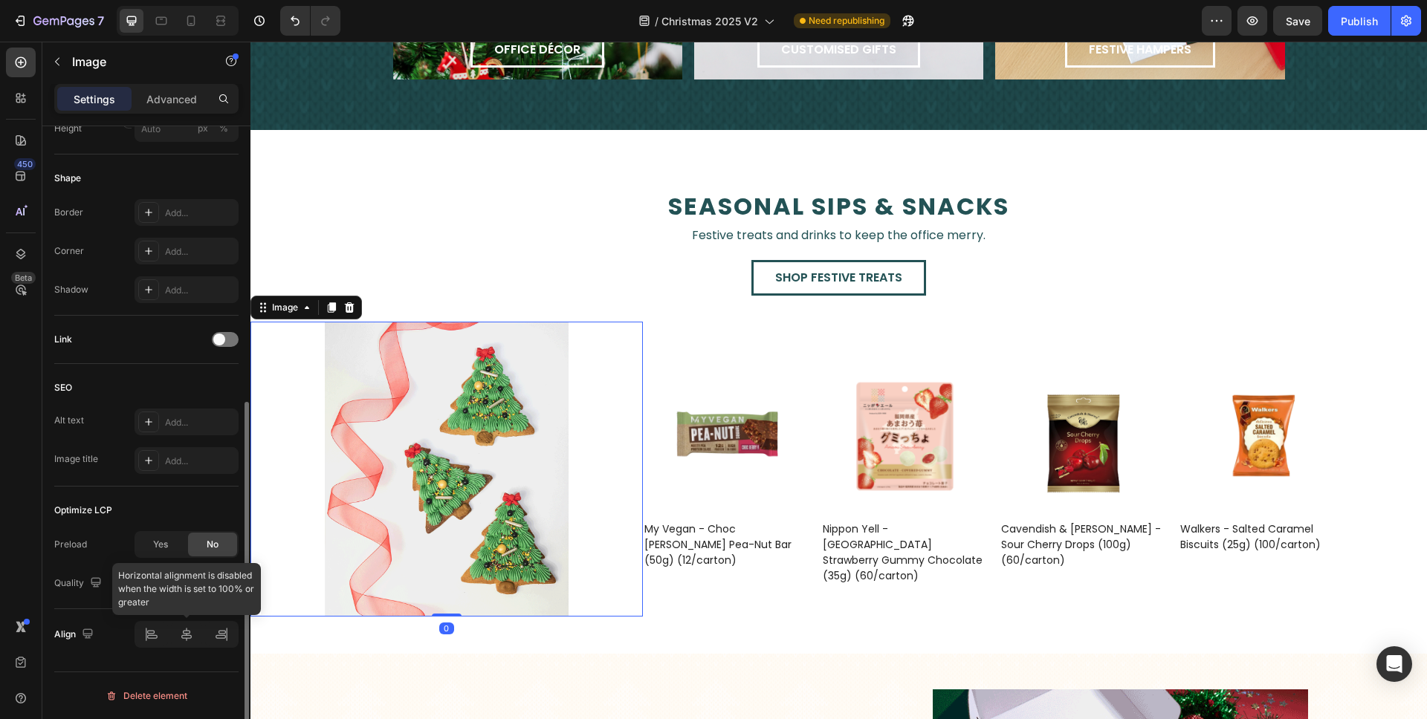
click at [221, 638] on div at bounding box center [187, 634] width 104 height 27
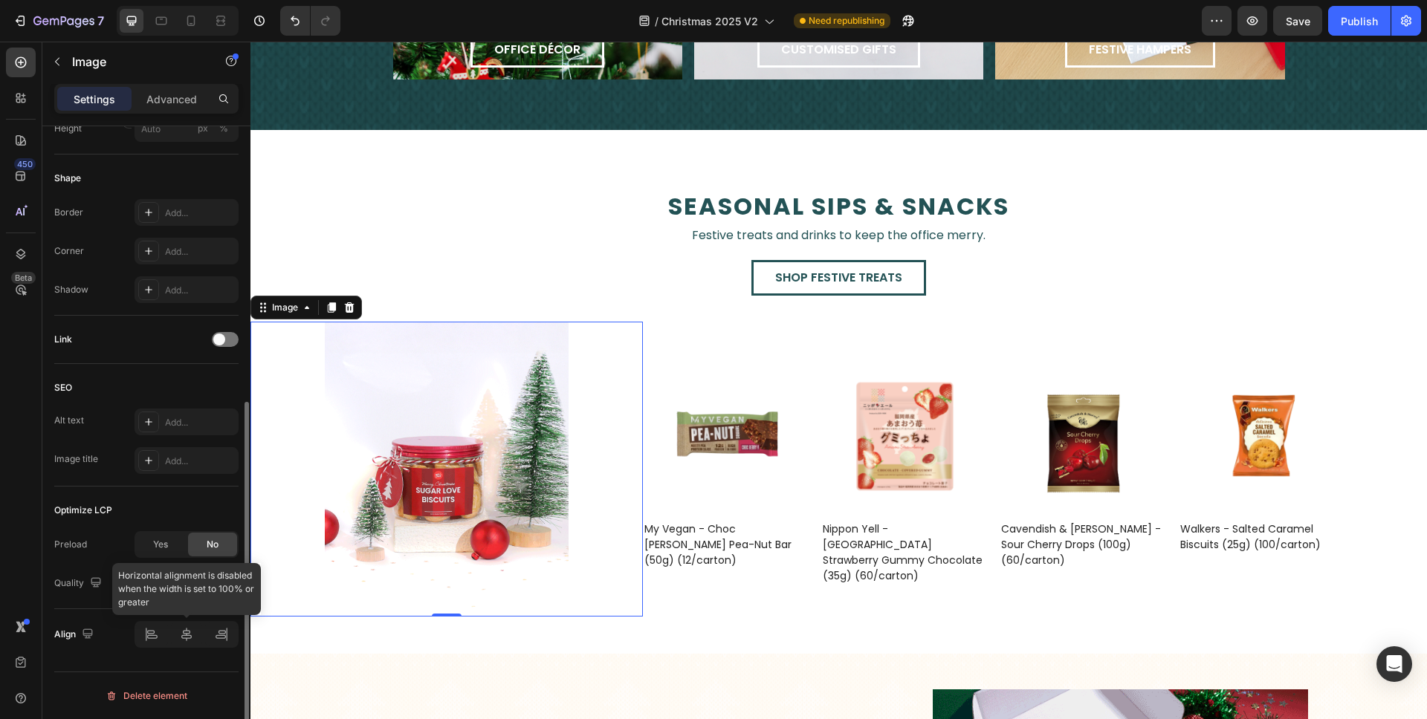
click at [221, 638] on div at bounding box center [187, 634] width 104 height 27
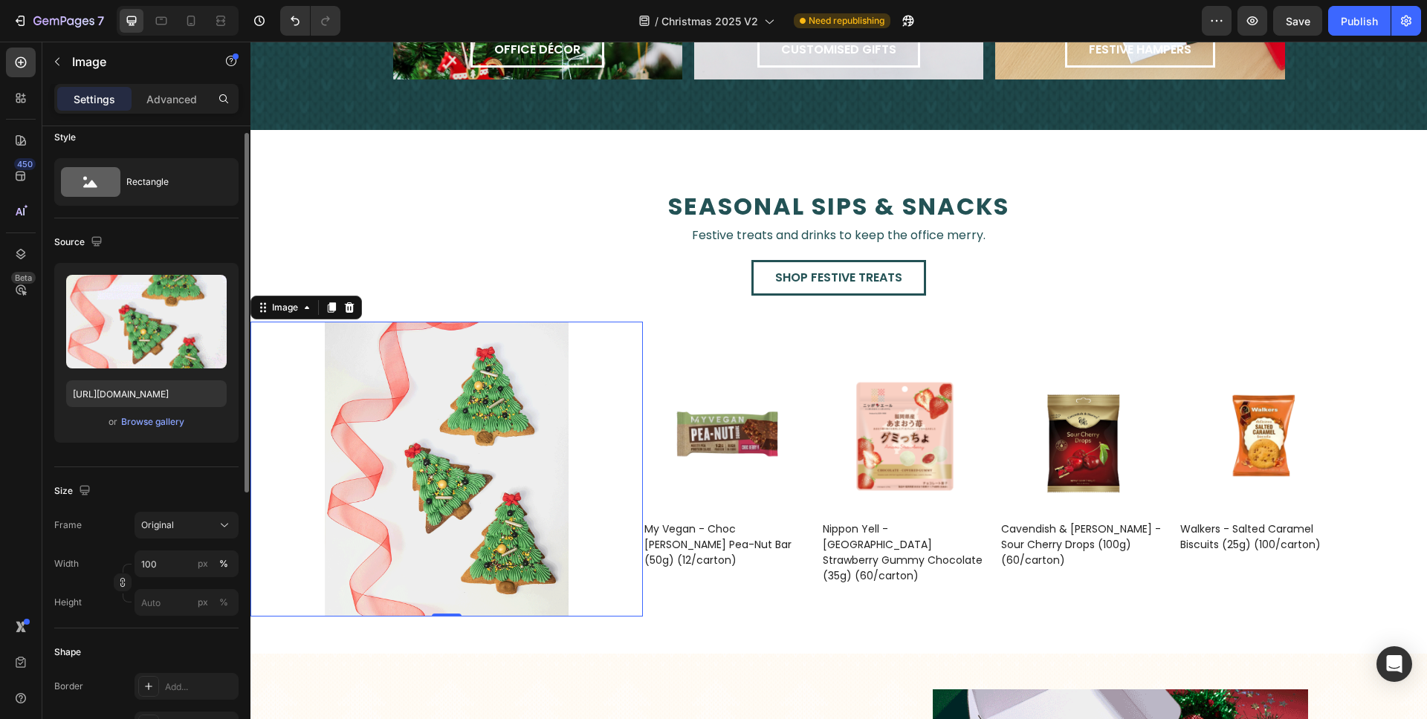
scroll to position [0, 0]
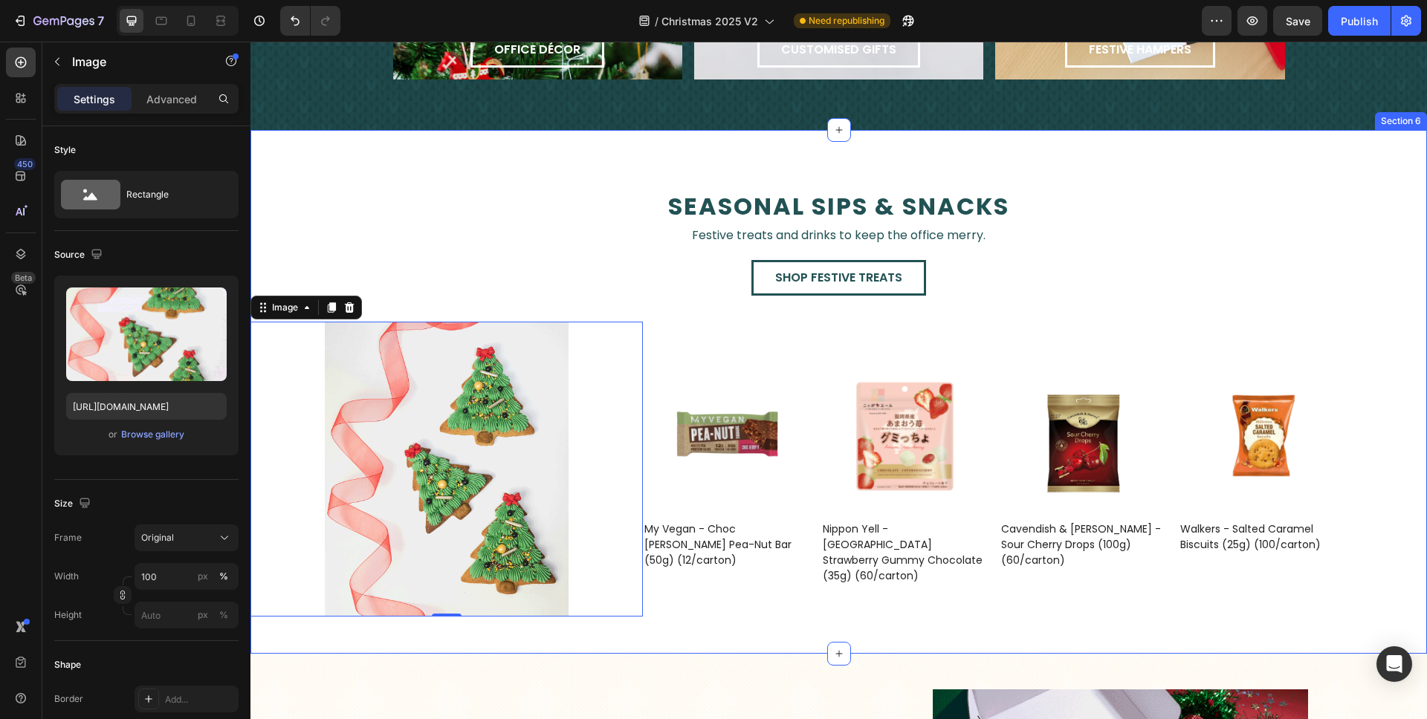
click at [796, 626] on div "seasonal sips & snacks Text Block Festive treats and drinks to keep the office …" at bounding box center [838, 392] width 1176 height 524
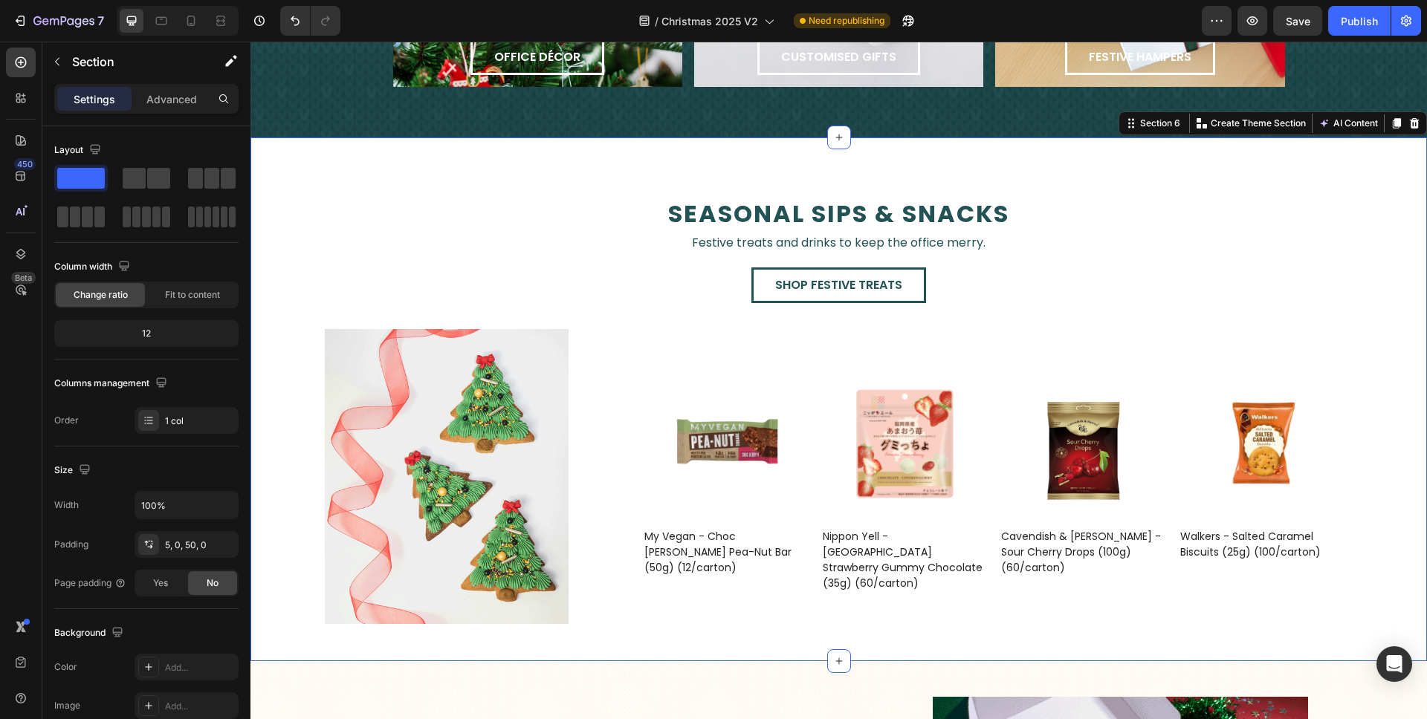
scroll to position [2222, 0]
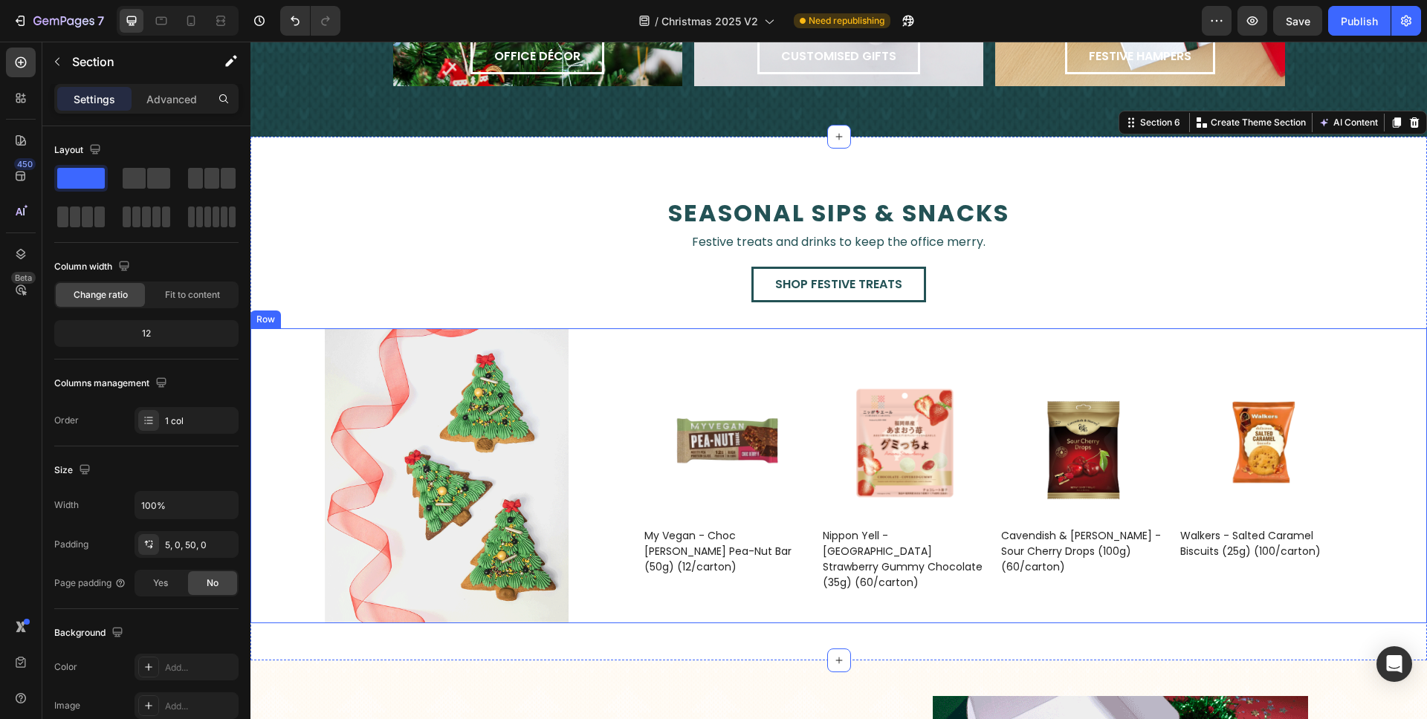
click at [828, 360] on div "Product Images Walkers - Salted Caramel Biscuits (25g) (100/carton) Product Tit…" at bounding box center [1035, 475] width 784 height 294
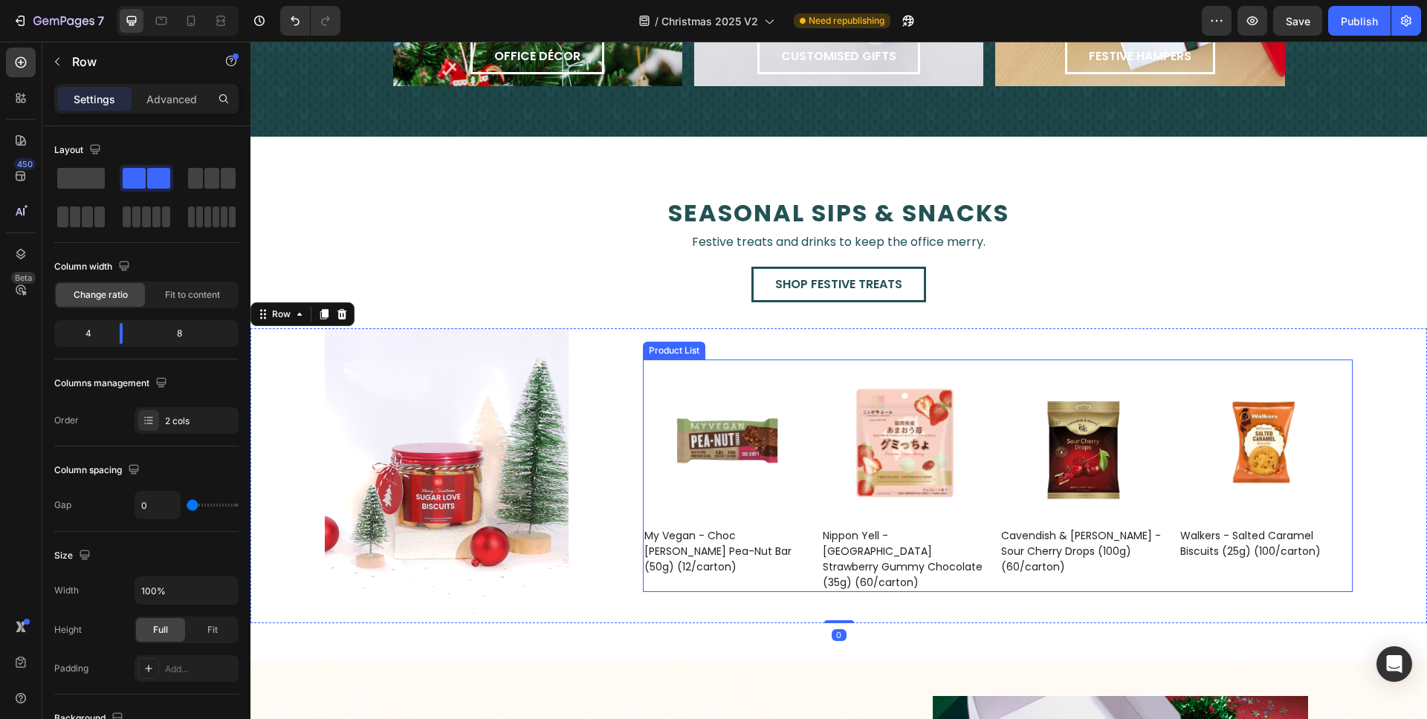
click at [811, 394] on div "Product Images Walkers - Salted Caramel Biscuits (25g) (100/carton) Product Tit…" at bounding box center [998, 476] width 710 height 232
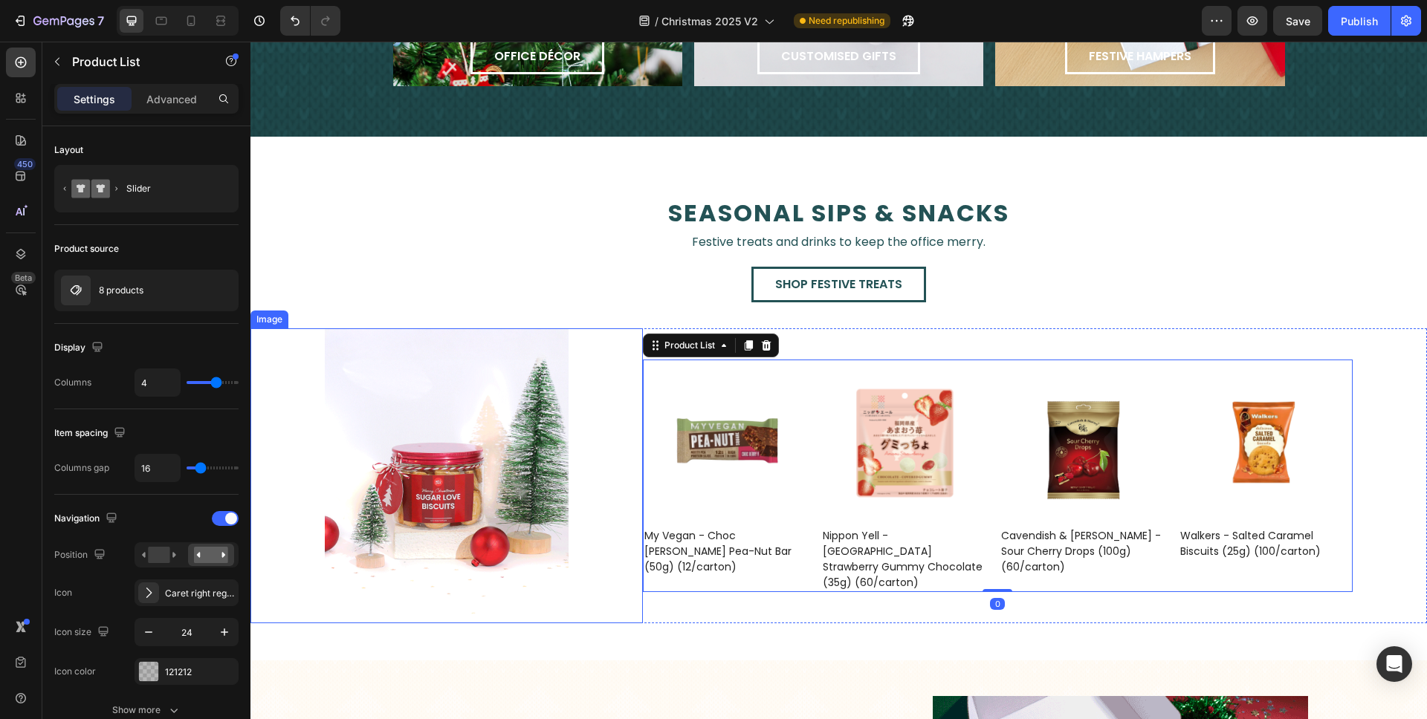
click at [580, 412] on div "Image" at bounding box center [446, 475] width 392 height 294
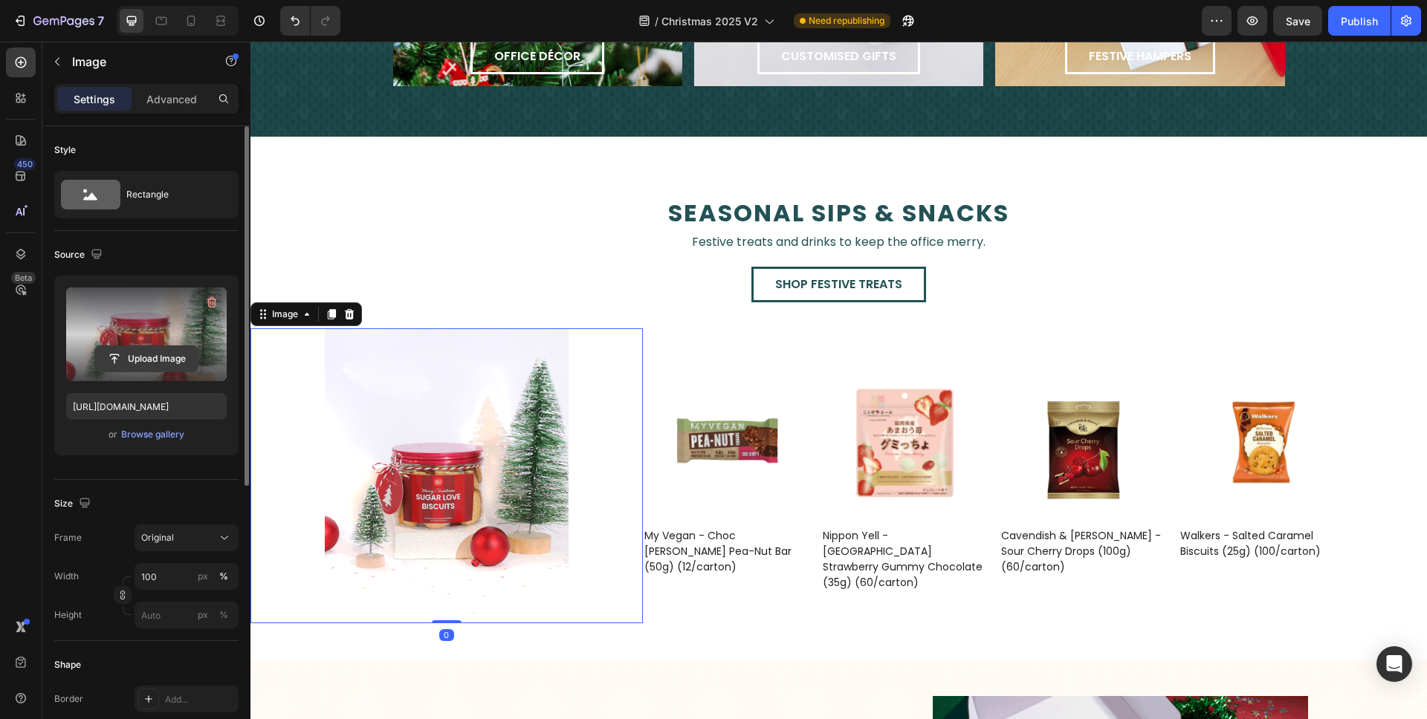
click at [180, 366] on input "file" at bounding box center [146, 358] width 103 height 25
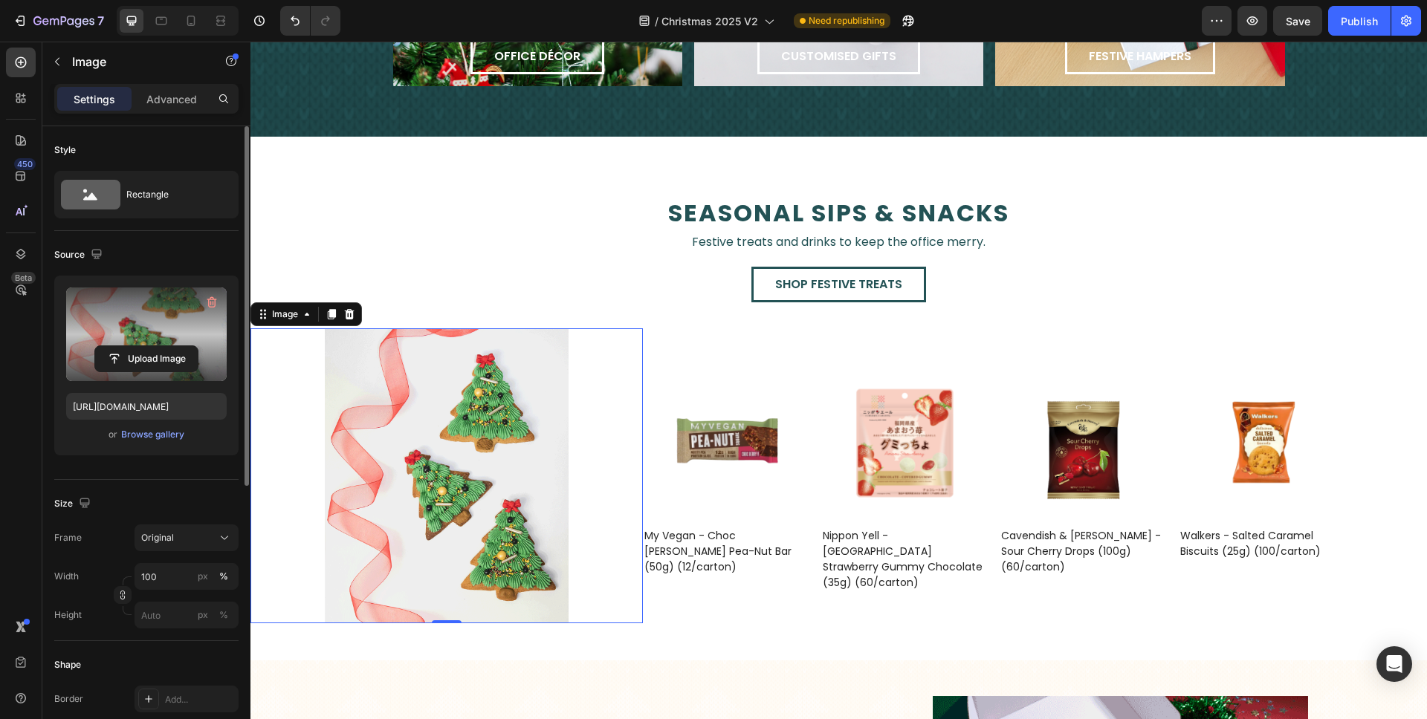
click at [91, 323] on label at bounding box center [146, 335] width 161 height 94
click at [95, 346] on input "file" at bounding box center [146, 358] width 103 height 25
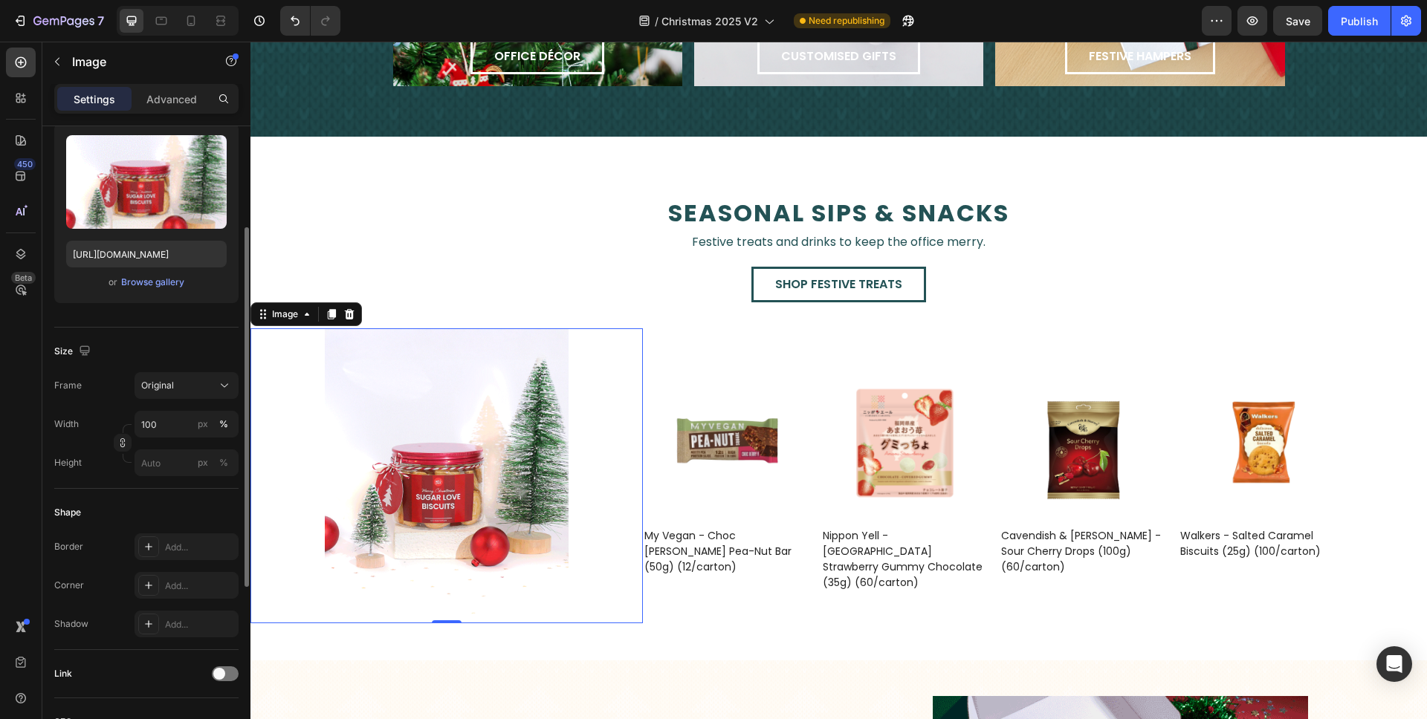
scroll to position [163, 0]
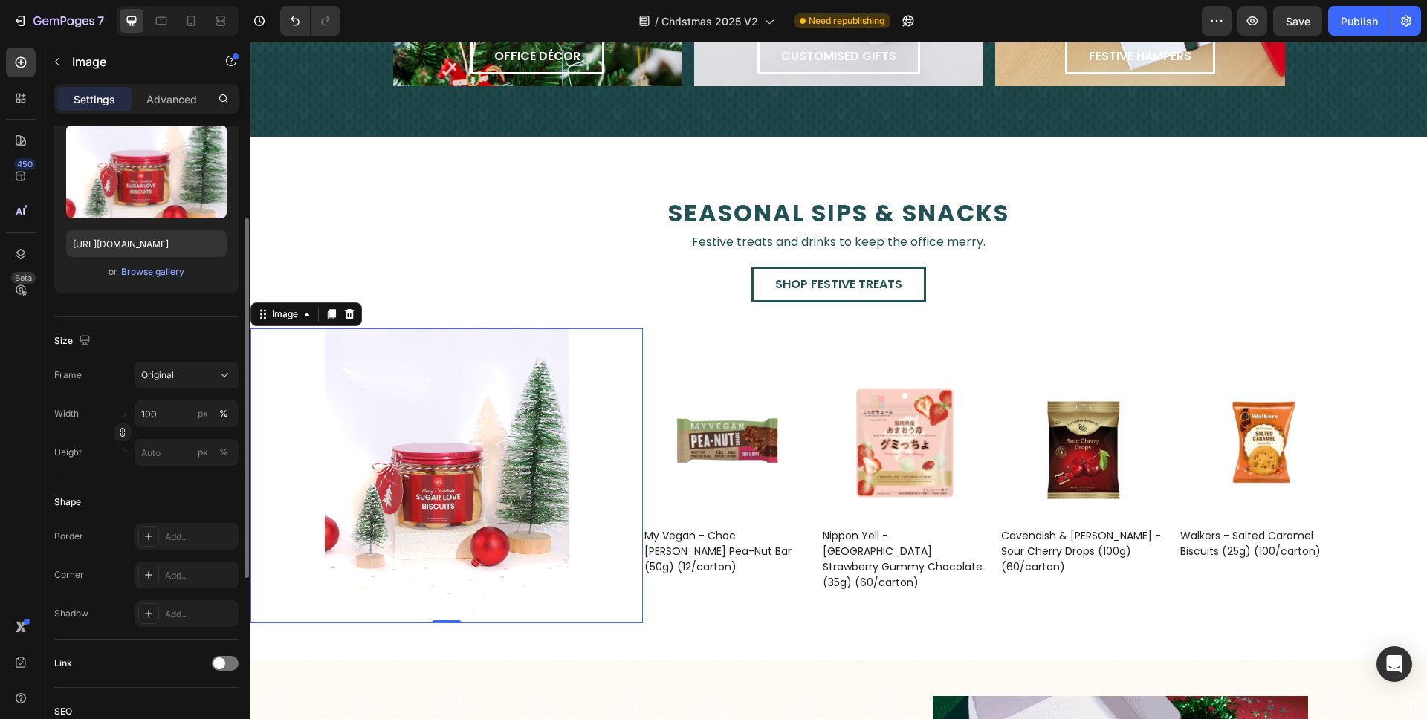
click at [192, 354] on div "Size Frame Original Width 100 px % Height px %" at bounding box center [146, 397] width 184 height 161
click at [201, 372] on div "Original" at bounding box center [177, 375] width 73 height 13
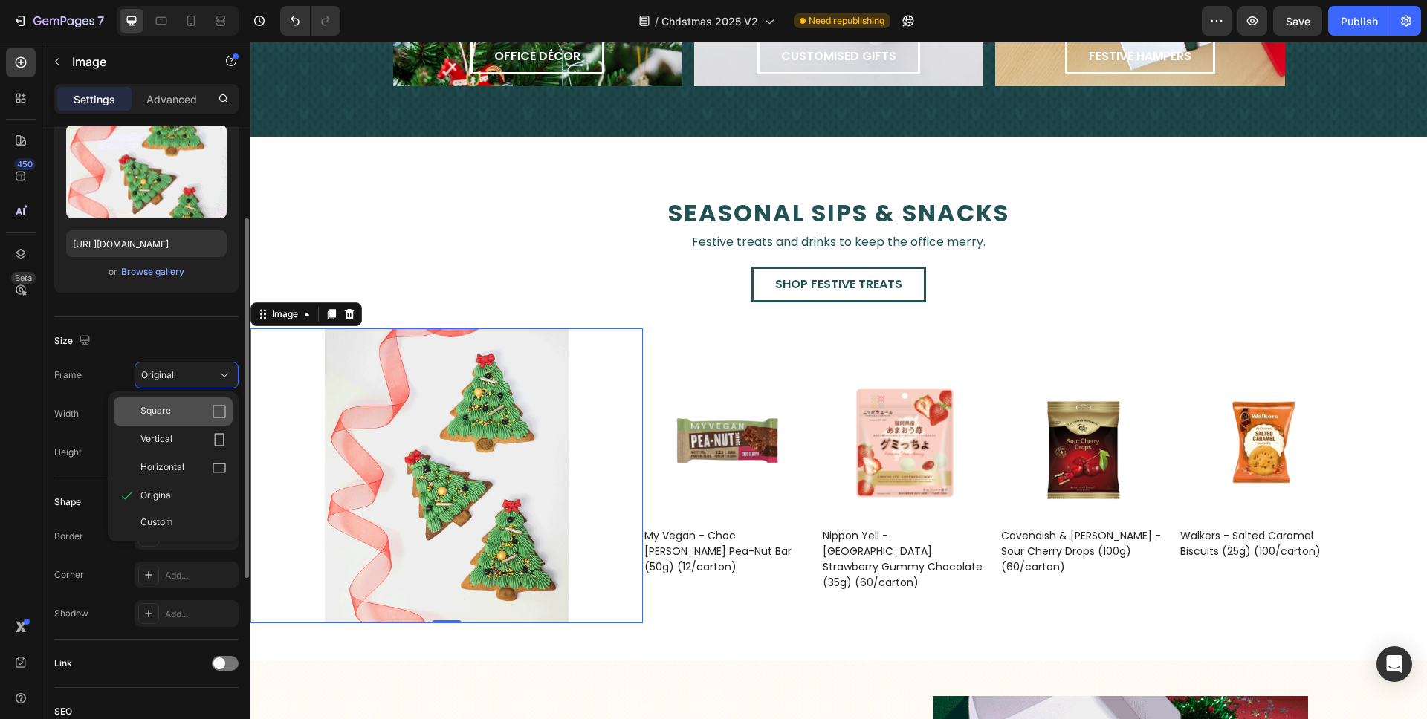
click at [201, 407] on div "Square" at bounding box center [183, 411] width 86 height 15
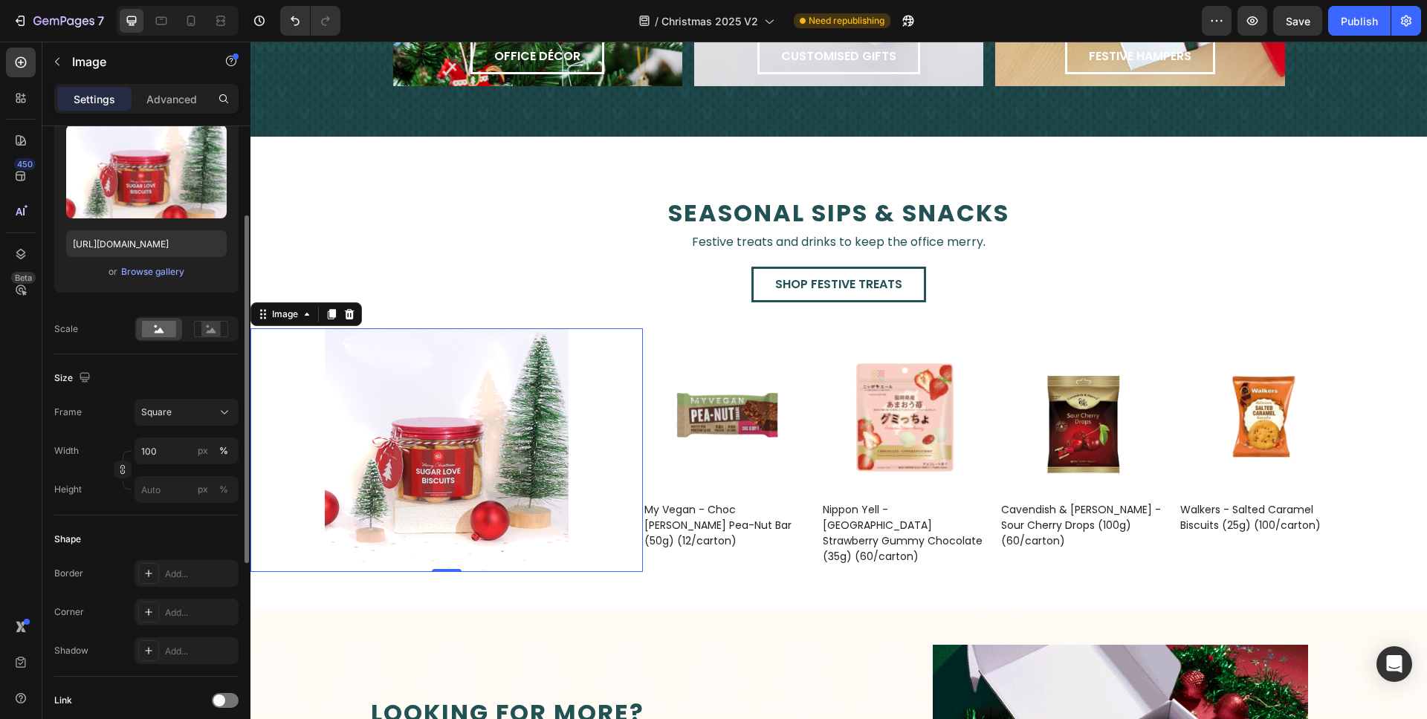
scroll to position [524, 0]
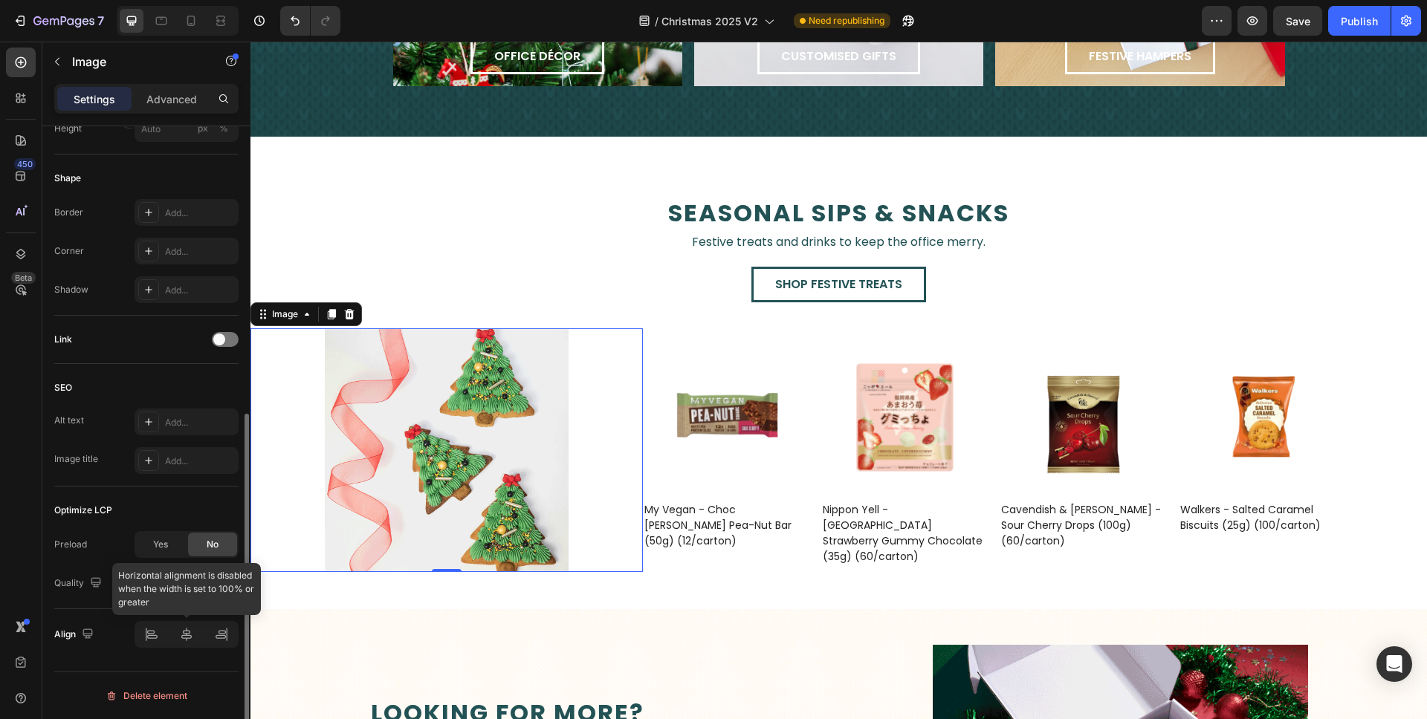
click at [217, 638] on div at bounding box center [187, 634] width 104 height 27
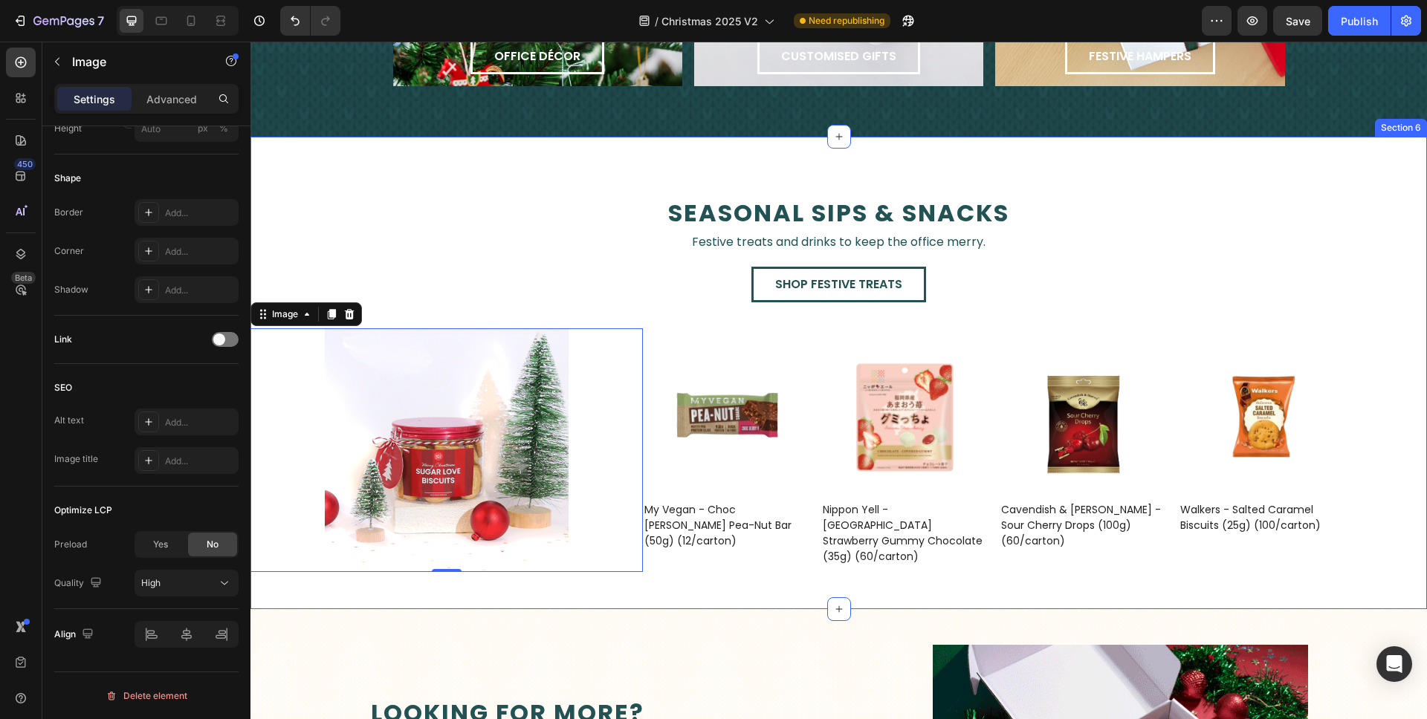
click at [704, 580] on div "seasonal sips & snacks Text Block Festive treats and drinks to keep the office …" at bounding box center [838, 373] width 1176 height 473
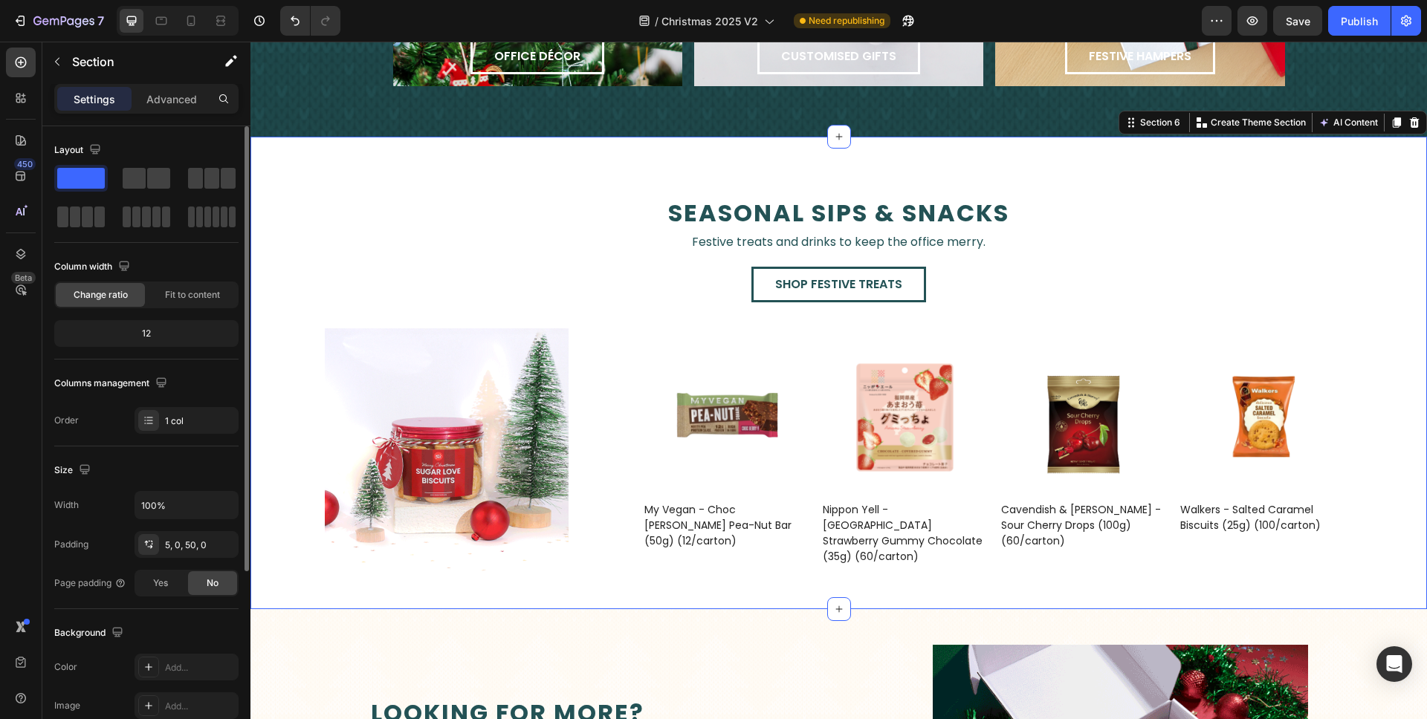
scroll to position [2205, 0]
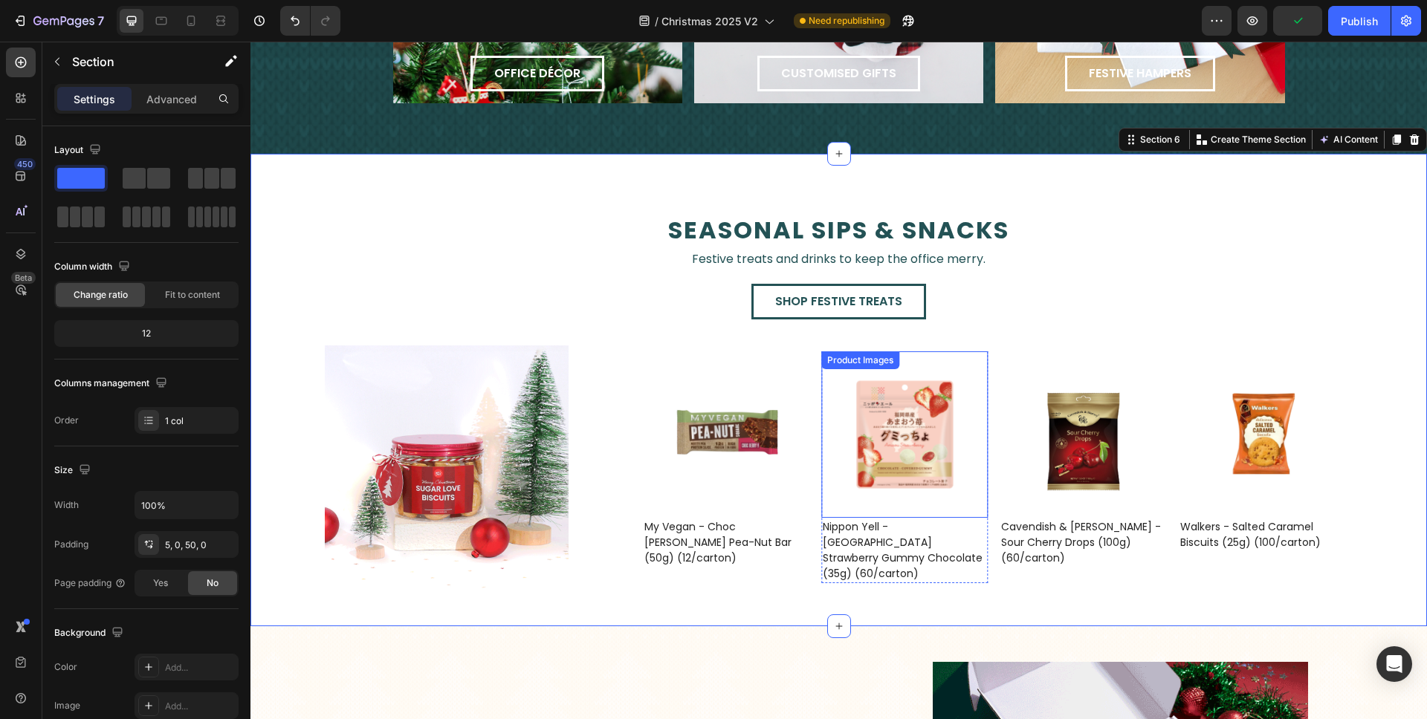
click at [1008, 491] on img at bounding box center [1082, 434] width 166 height 166
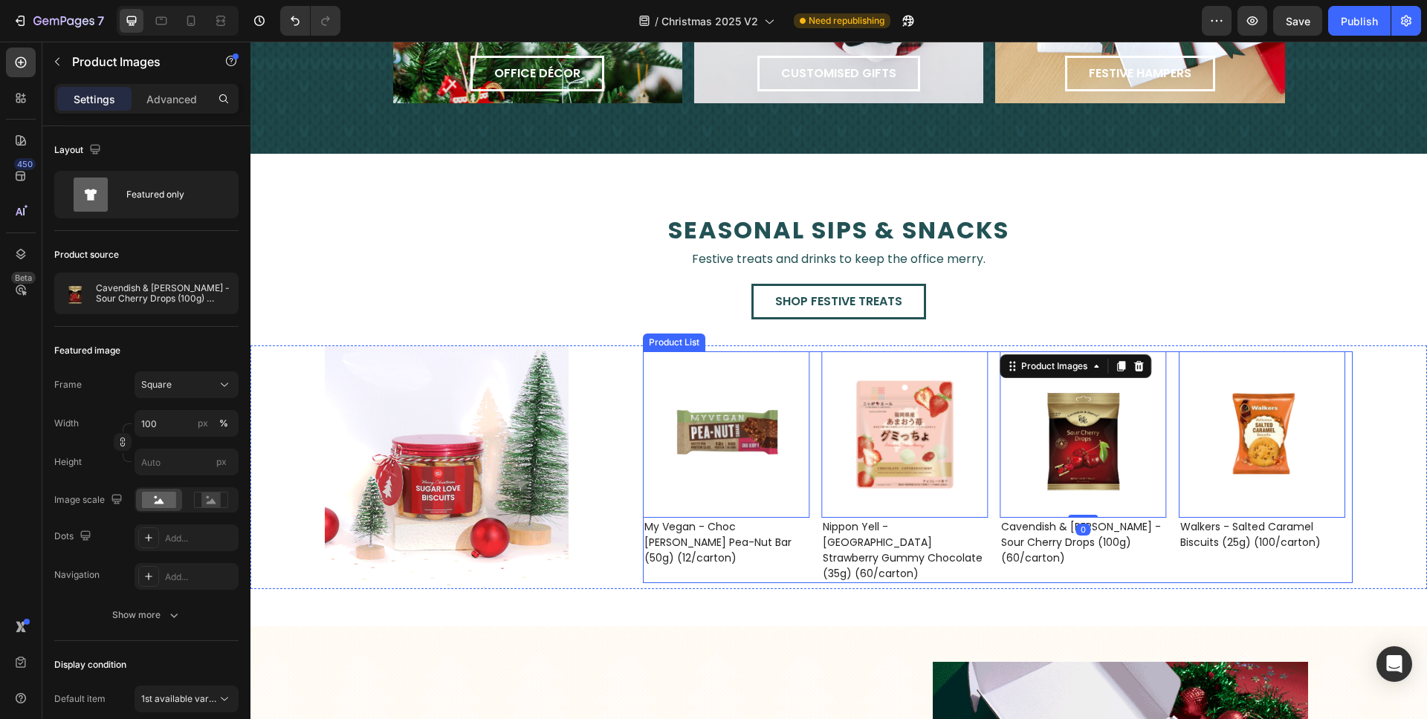
click at [988, 389] on div "Product Images 0 Walkers - Salted Caramel Biscuits (25g) (100/carton) Product T…" at bounding box center [998, 467] width 710 height 232
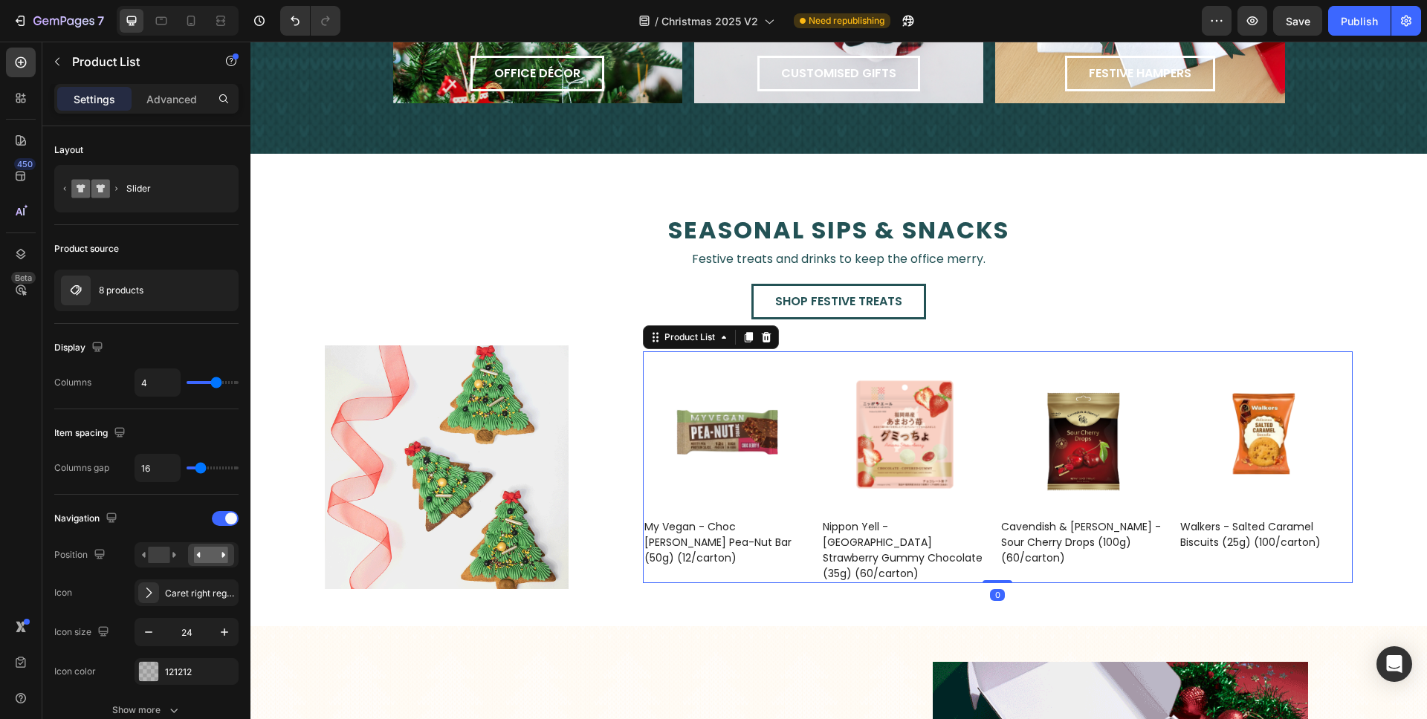
type input "5"
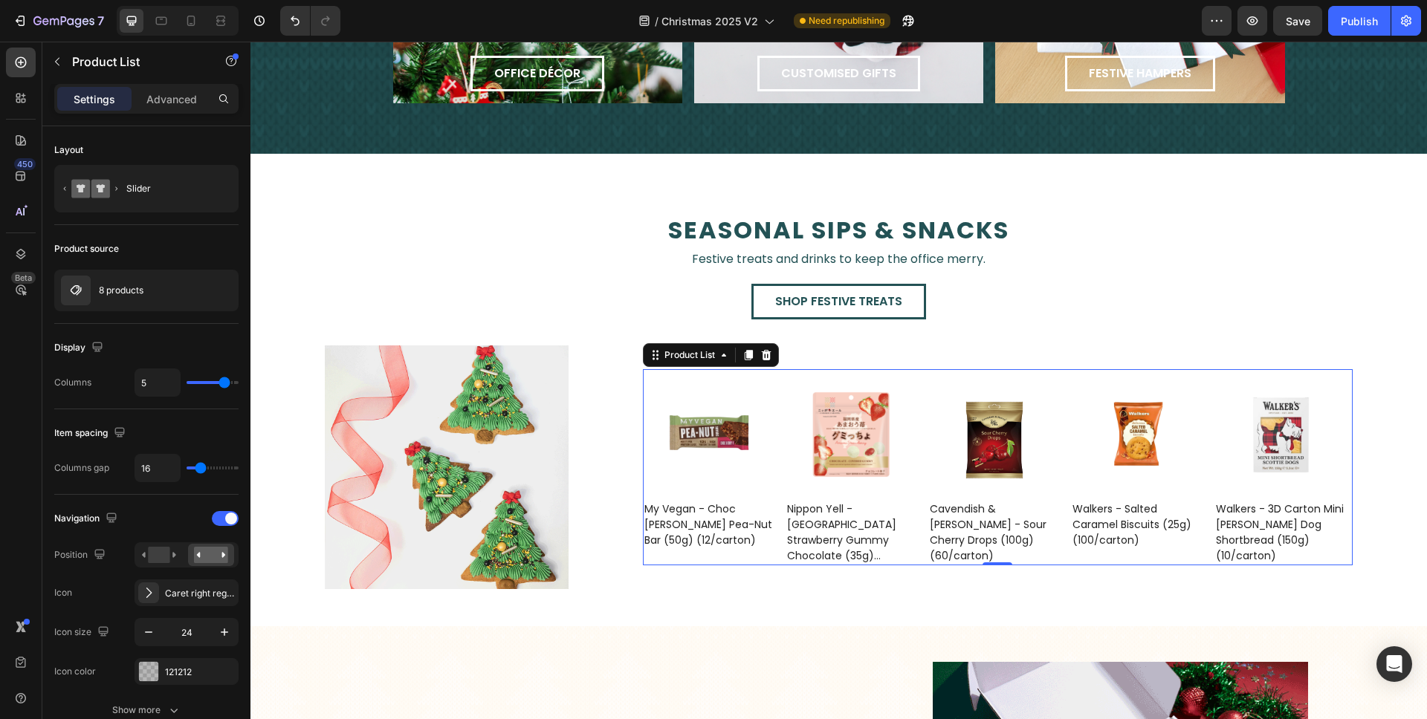
drag, startPoint x: 217, startPoint y: 384, endPoint x: 224, endPoint y: 386, distance: 7.6
type input "5"
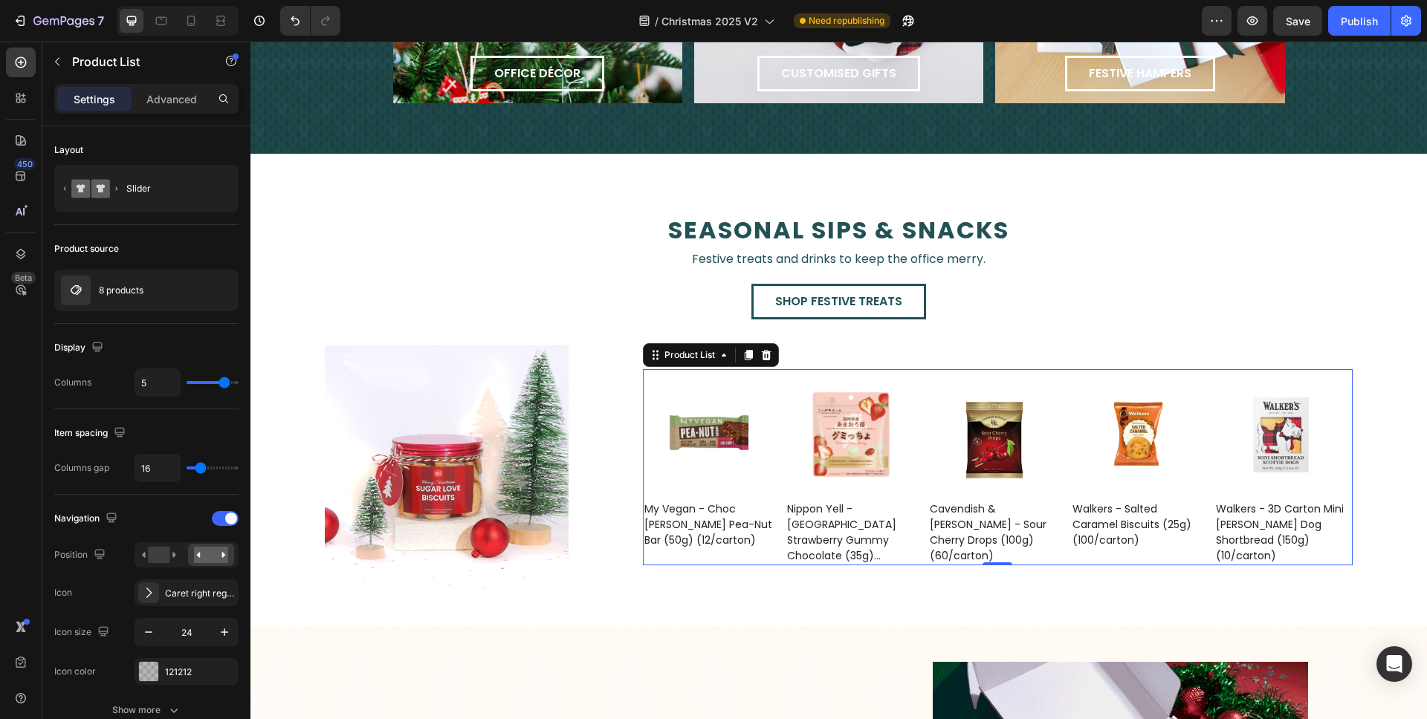
click at [224, 384] on input "range" at bounding box center [213, 382] width 52 height 3
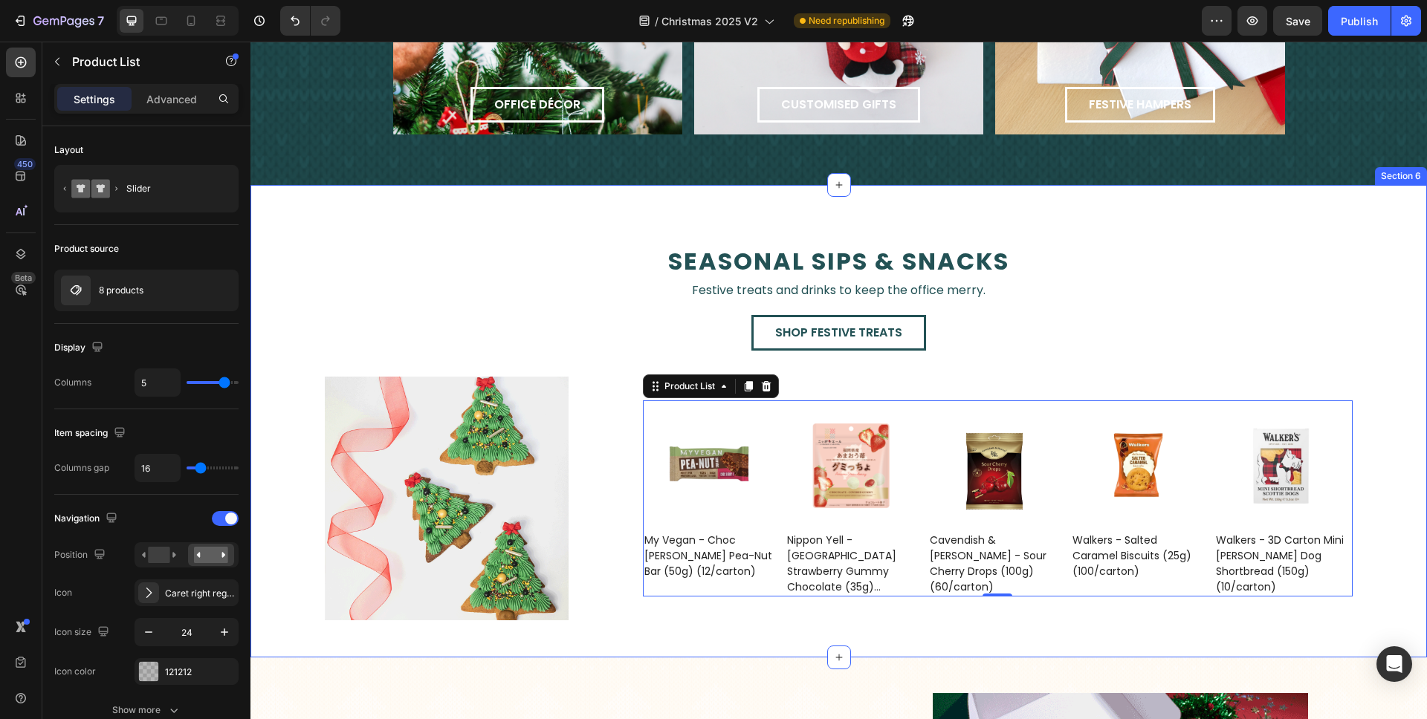
scroll to position [2173, 0]
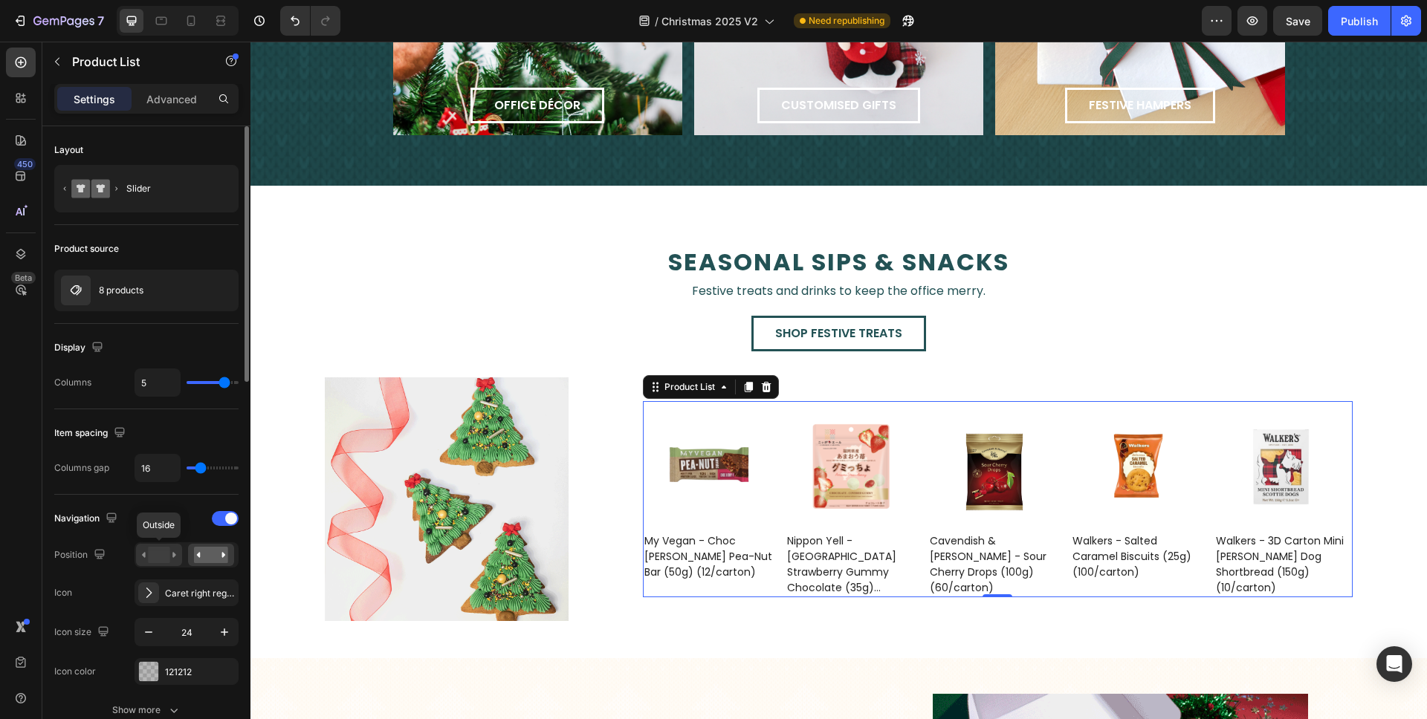
click at [156, 563] on div at bounding box center [159, 555] width 46 height 22
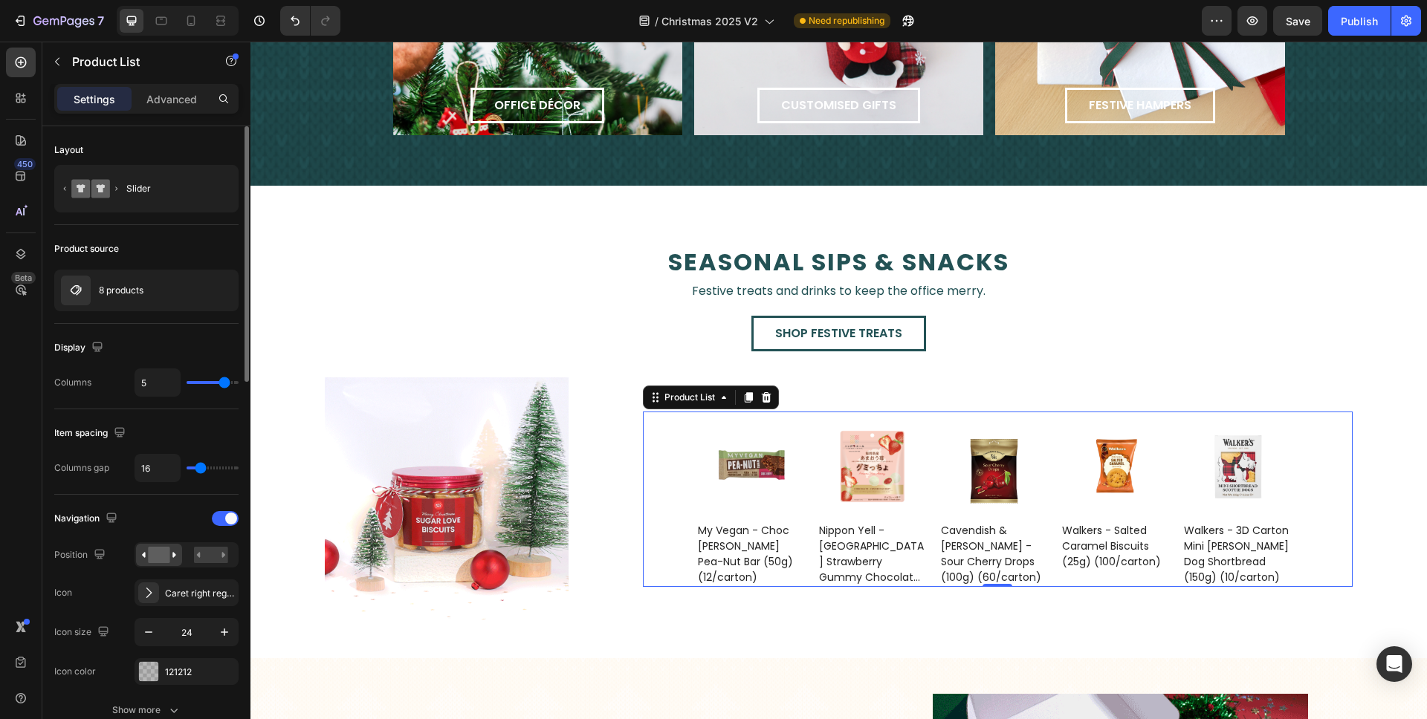
type input "4"
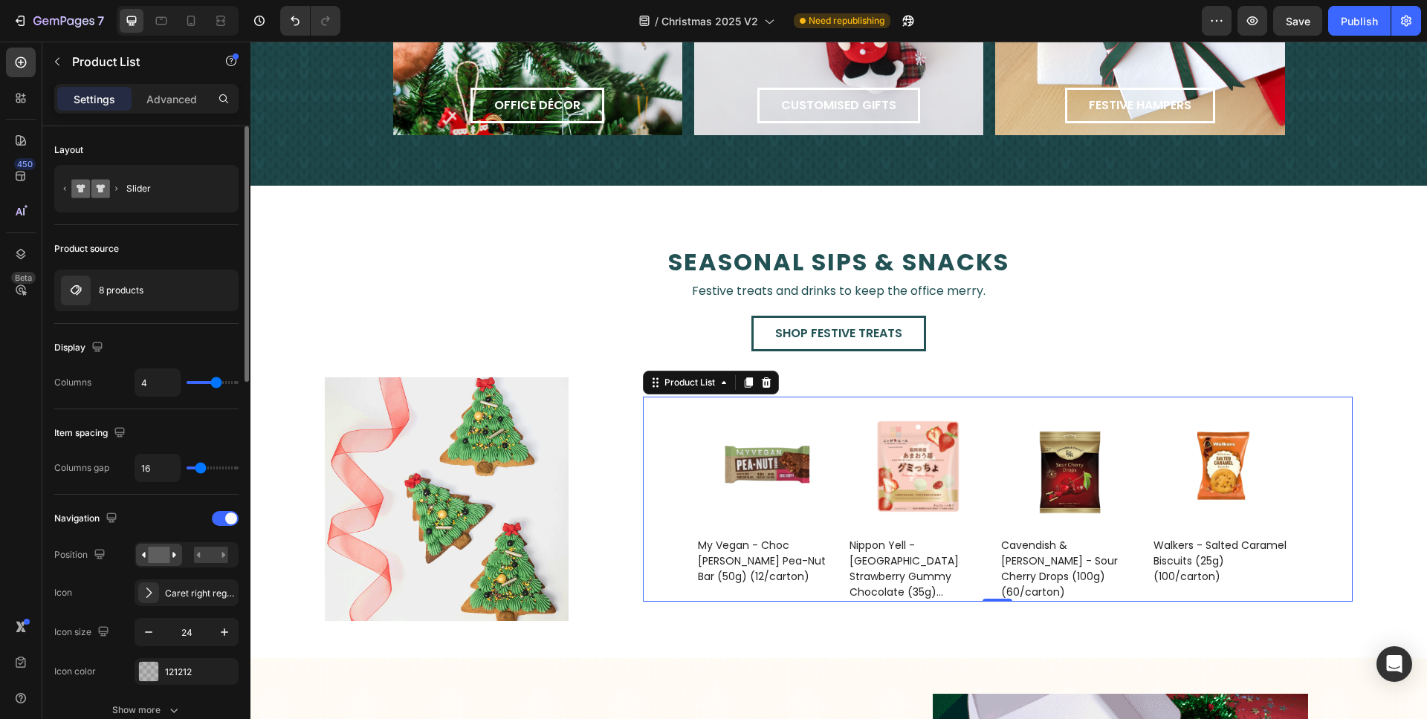
drag, startPoint x: 225, startPoint y: 381, endPoint x: 215, endPoint y: 382, distance: 9.7
type input "4"
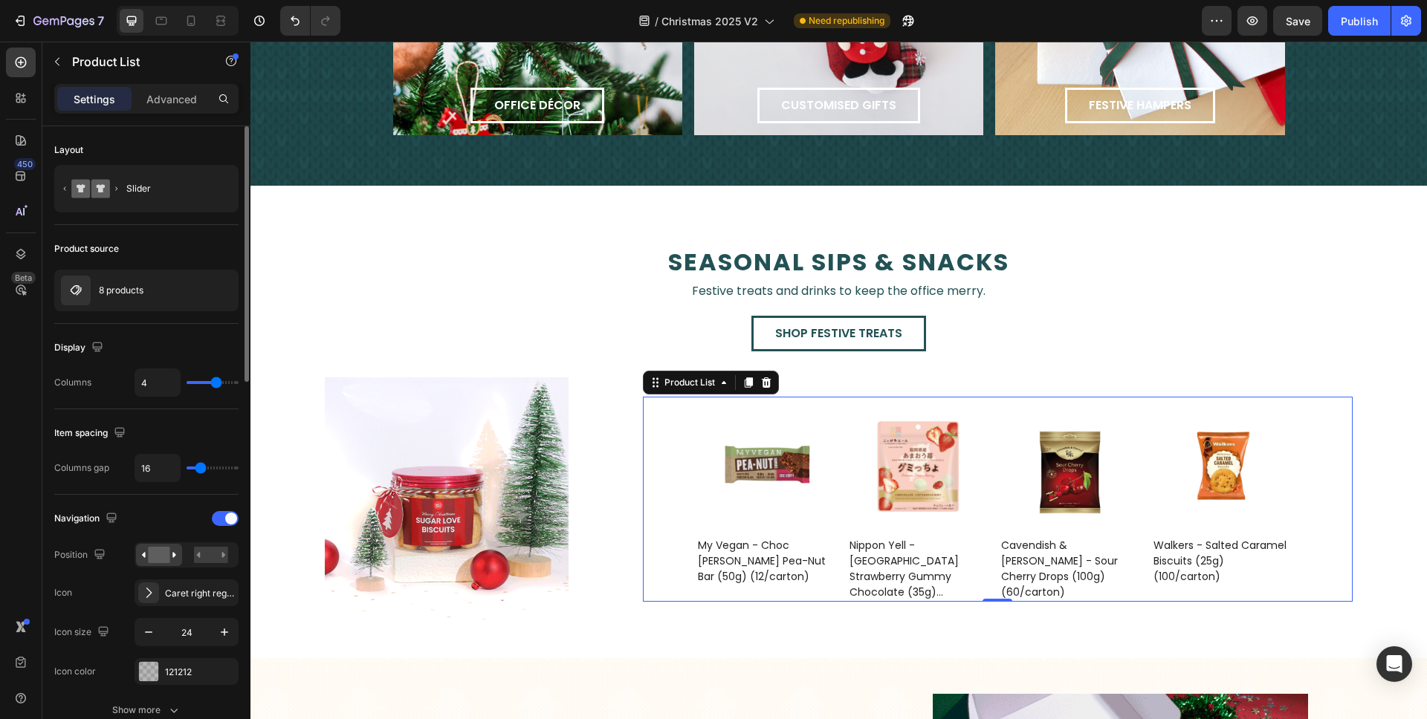
click at [215, 382] on input "range" at bounding box center [213, 382] width 52 height 3
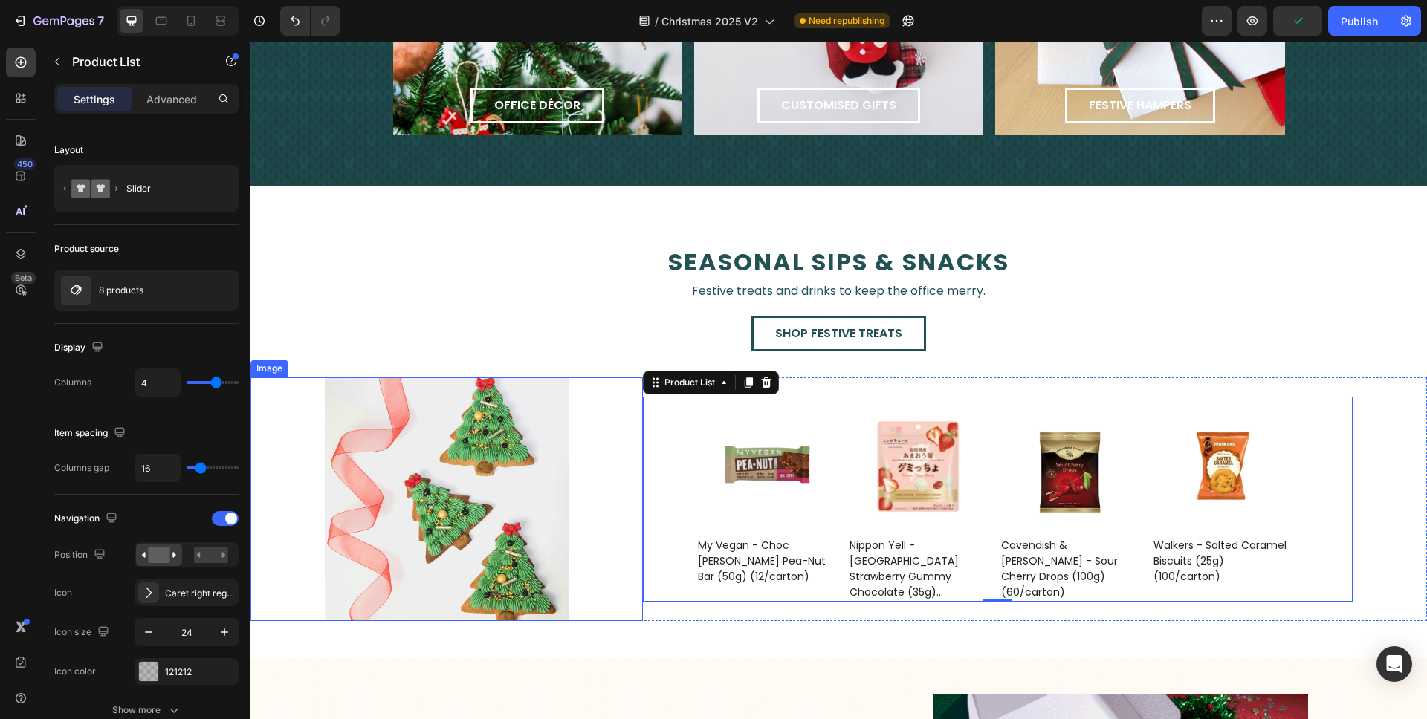
click at [481, 483] on img at bounding box center [447, 499] width 244 height 244
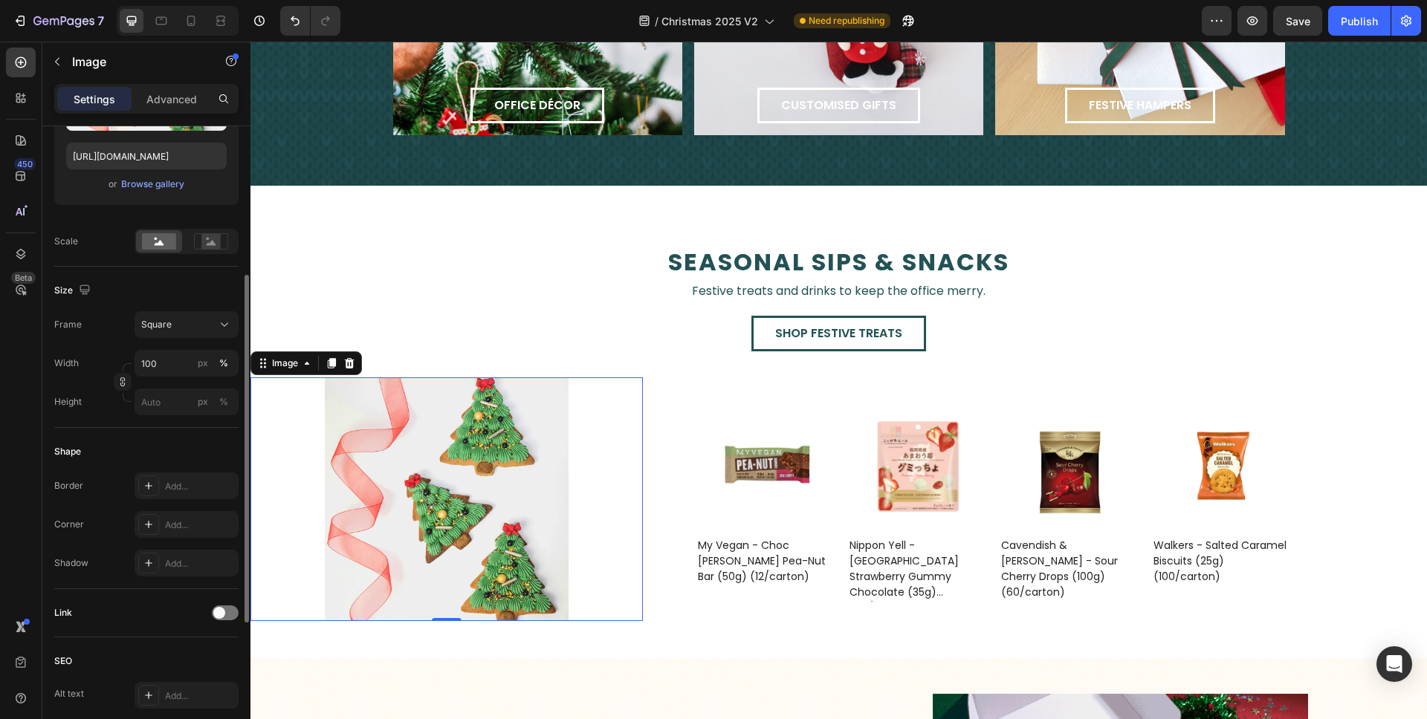
scroll to position [258, 0]
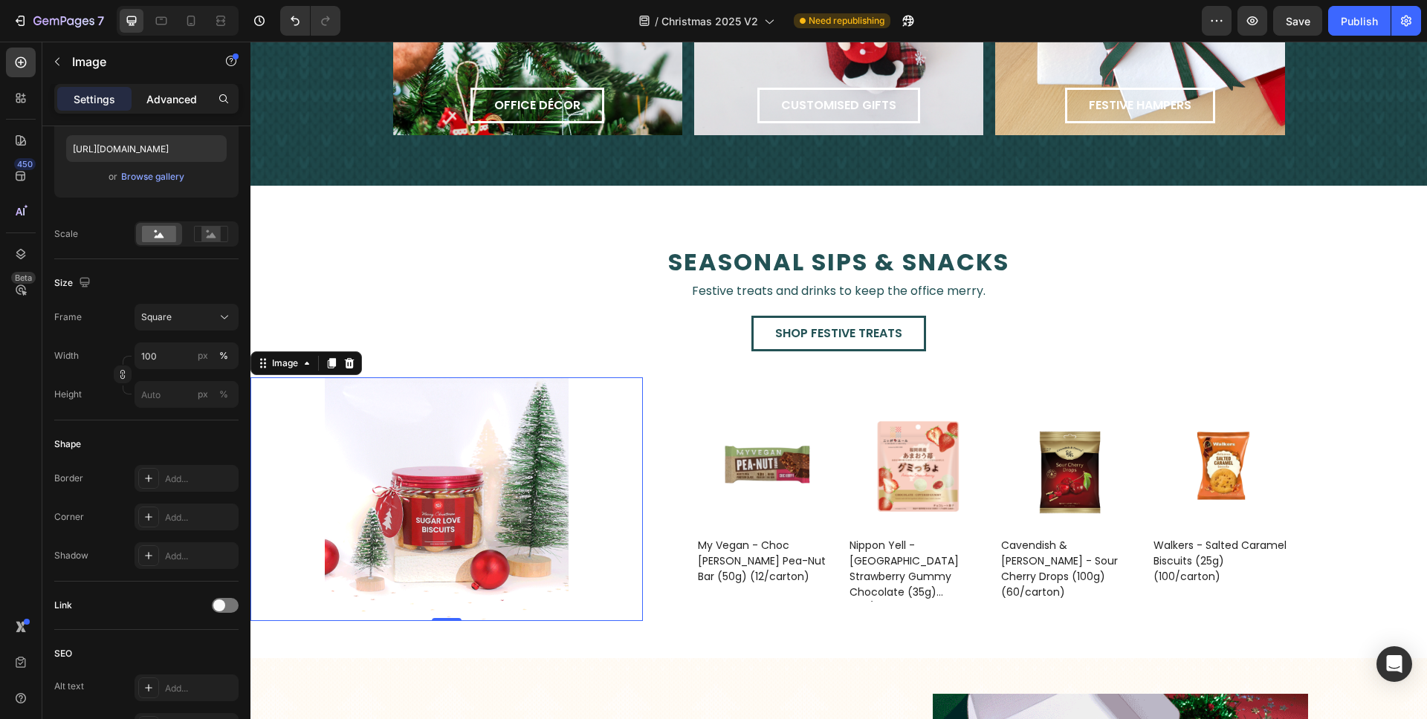
click at [169, 98] on p "Advanced" at bounding box center [171, 99] width 51 height 16
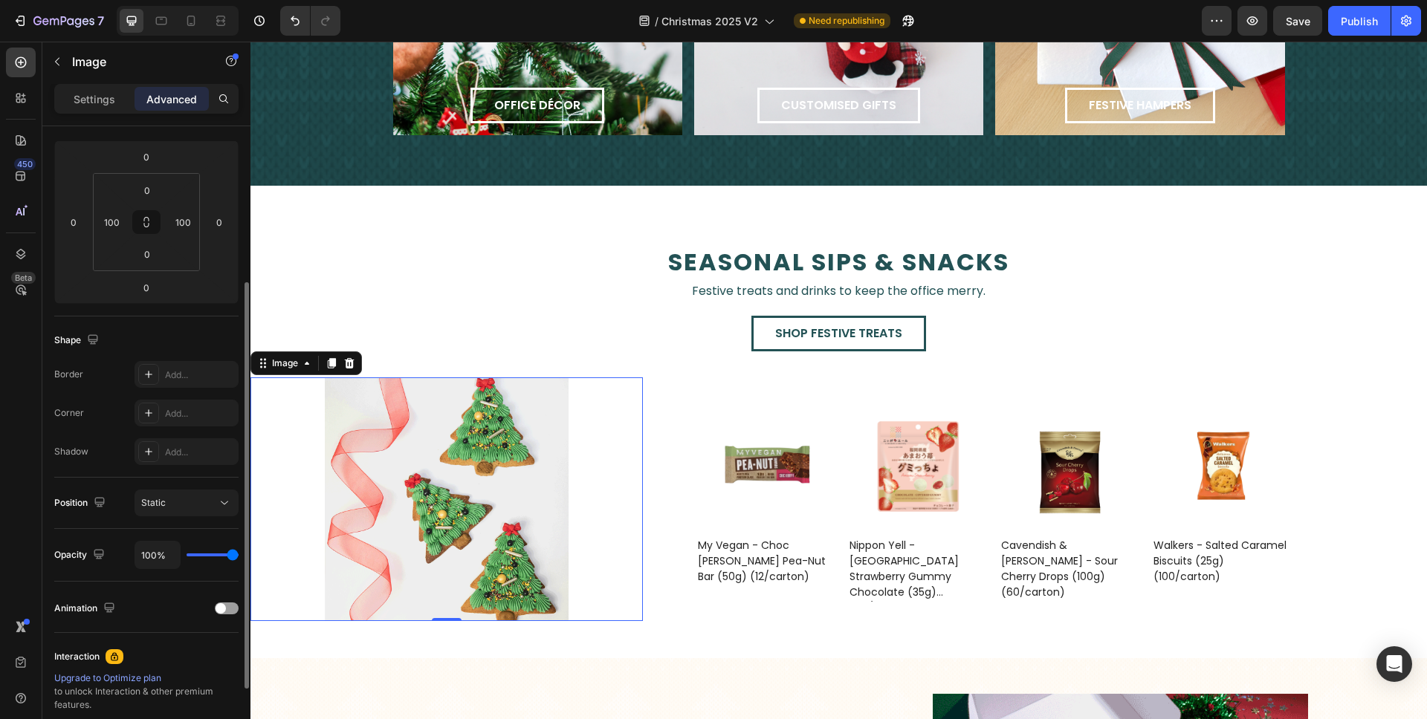
scroll to position [178, 0]
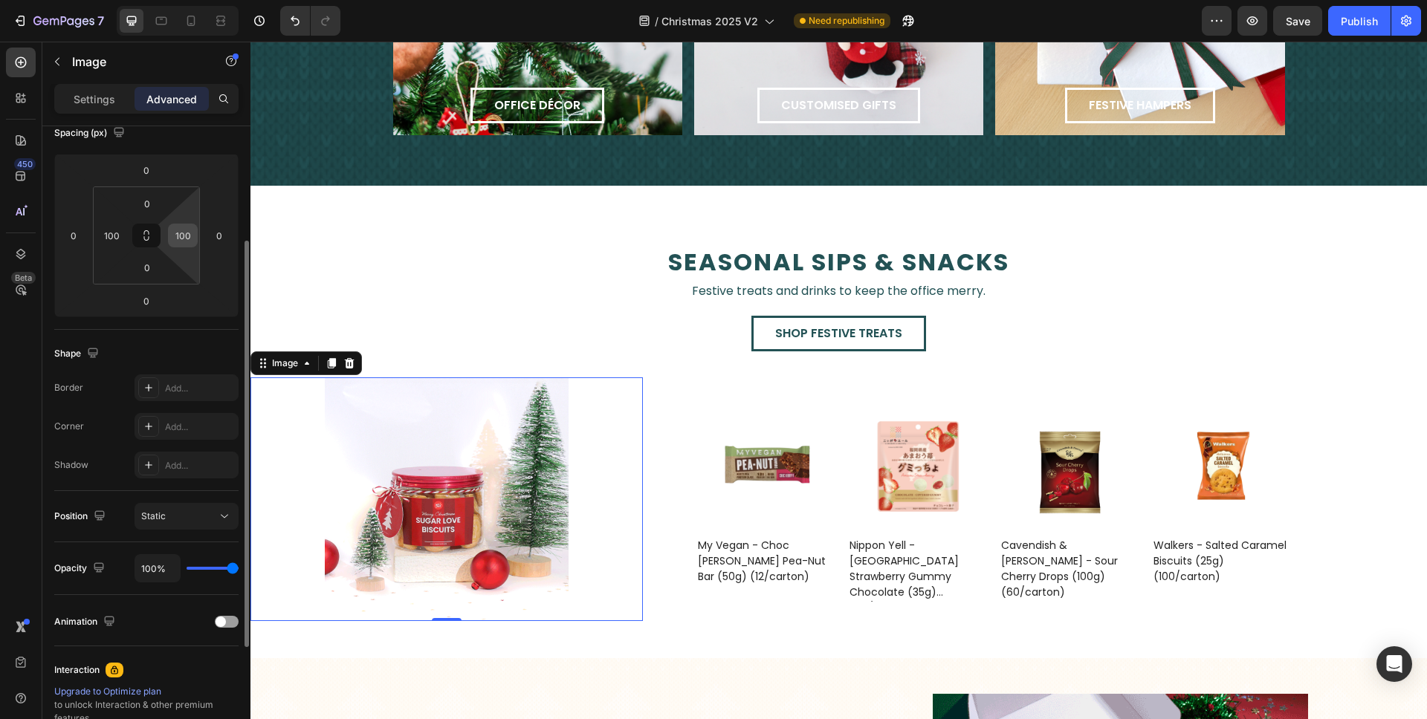
click at [192, 242] on input "100" at bounding box center [183, 235] width 22 height 22
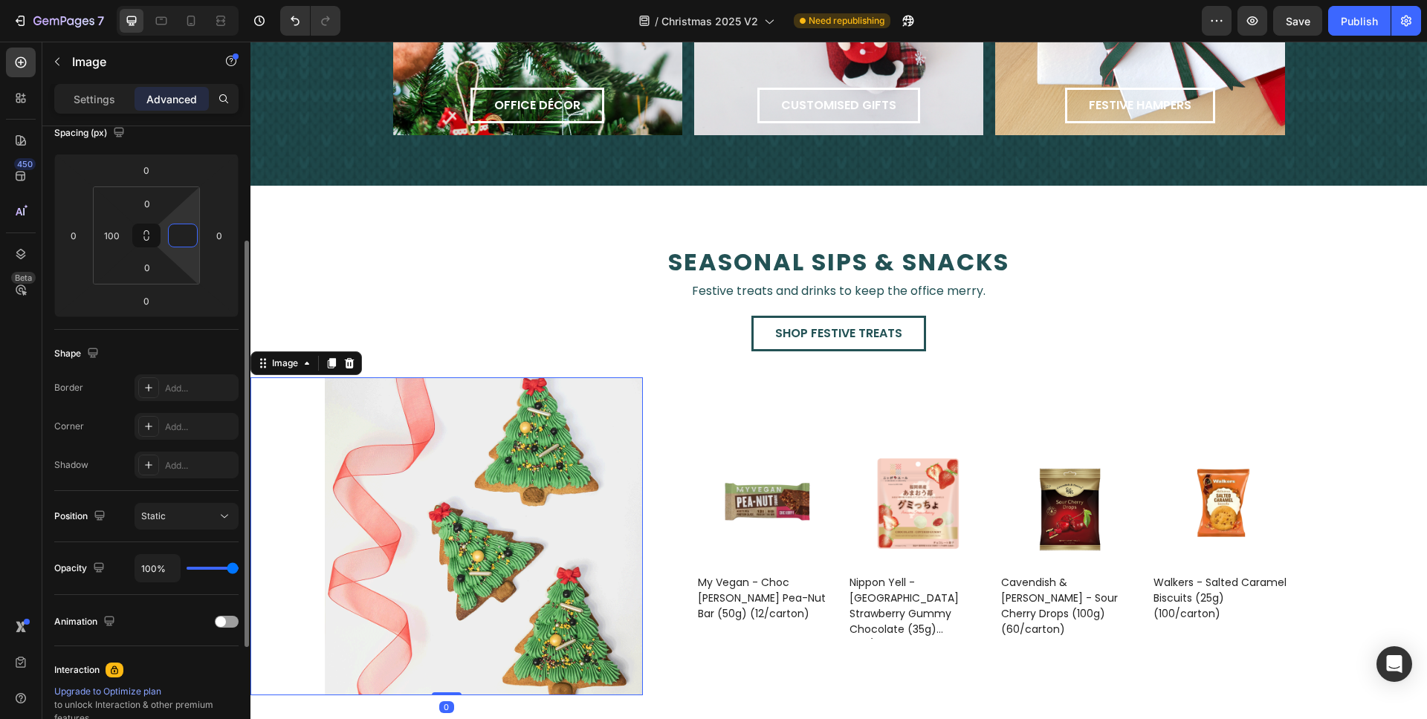
type input "0"
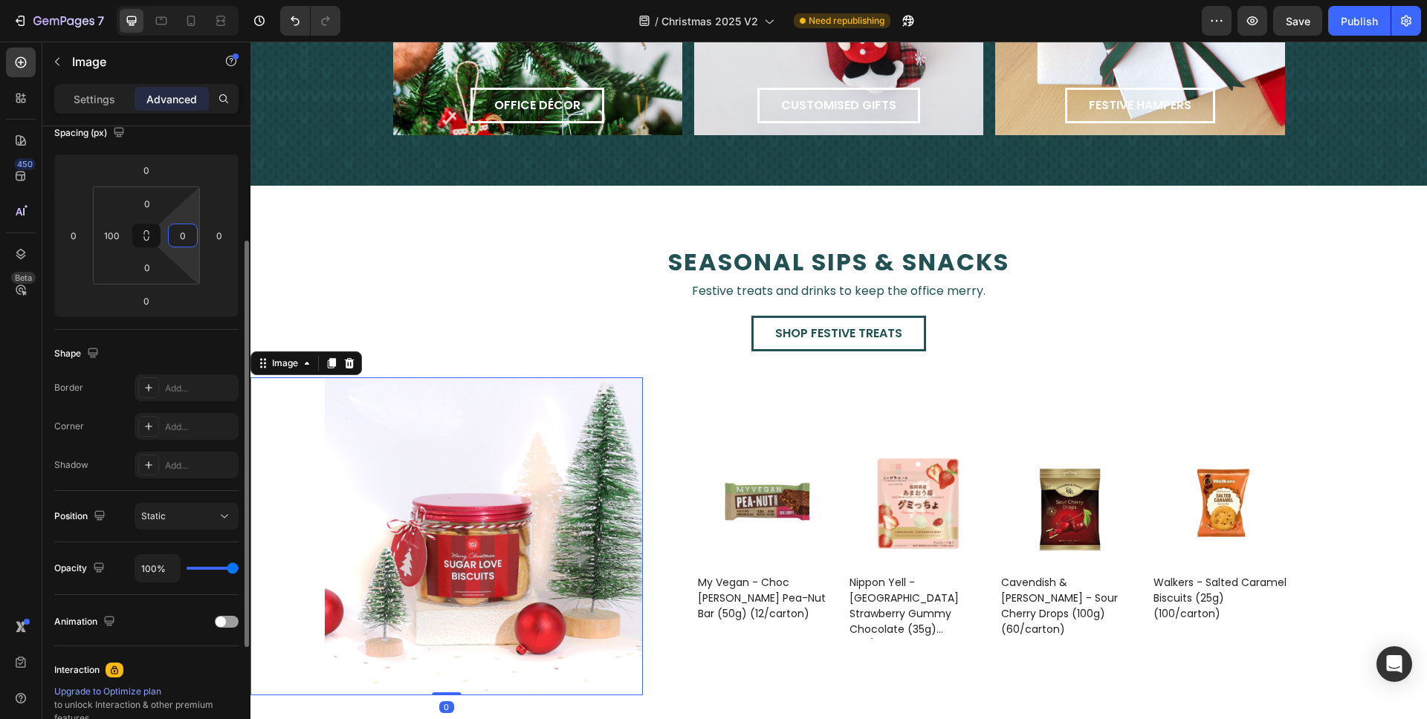
click at [179, 349] on div "Shape" at bounding box center [146, 354] width 184 height 24
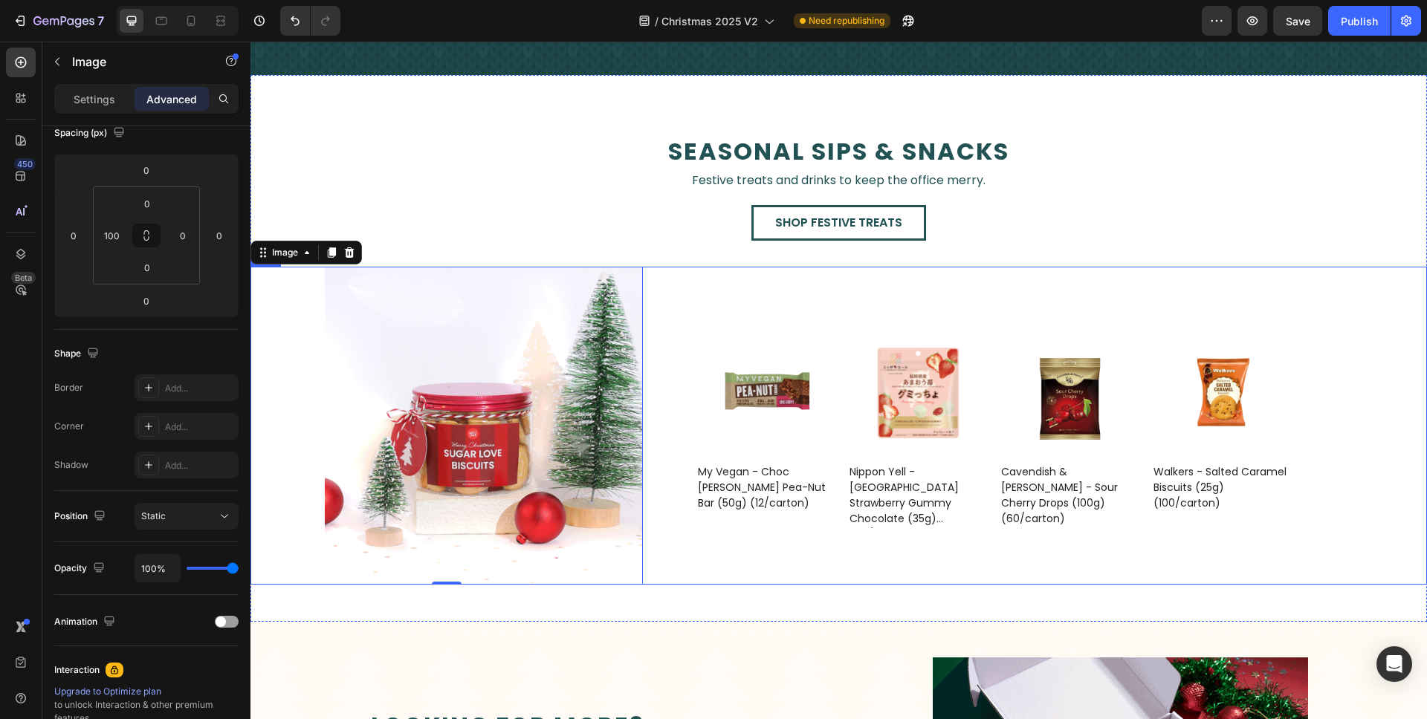
scroll to position [2287, 0]
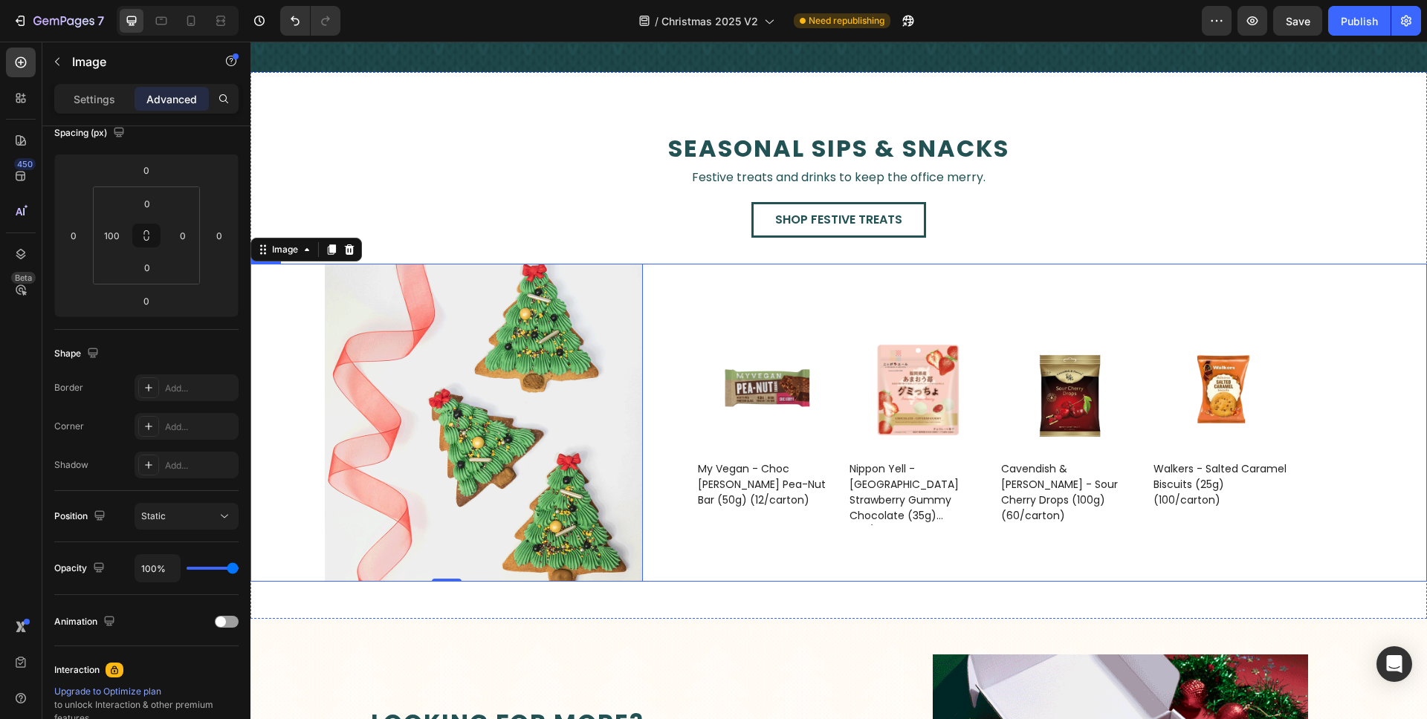
click at [765, 269] on div "Product Images Walkers - Salted Caramel Biscuits (25g) (100/carton) Product Tit…" at bounding box center [1035, 423] width 784 height 318
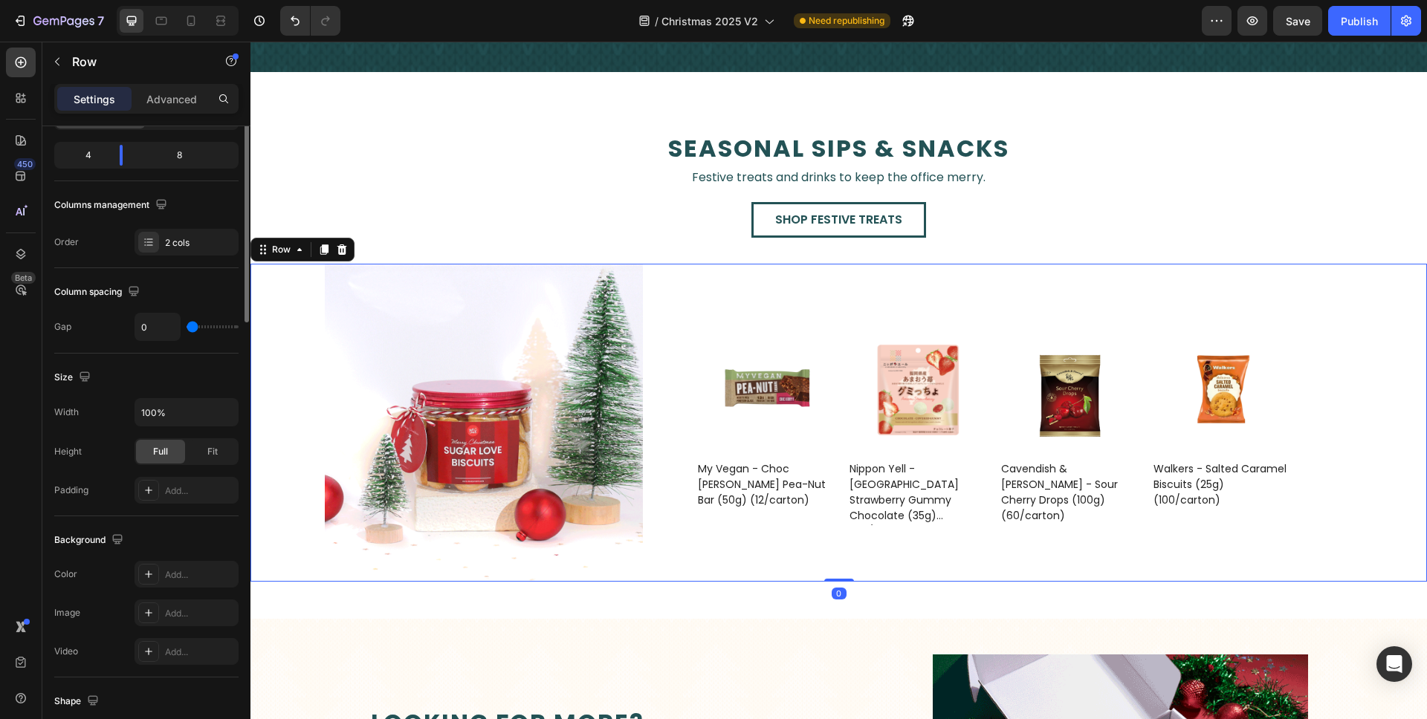
scroll to position [0, 0]
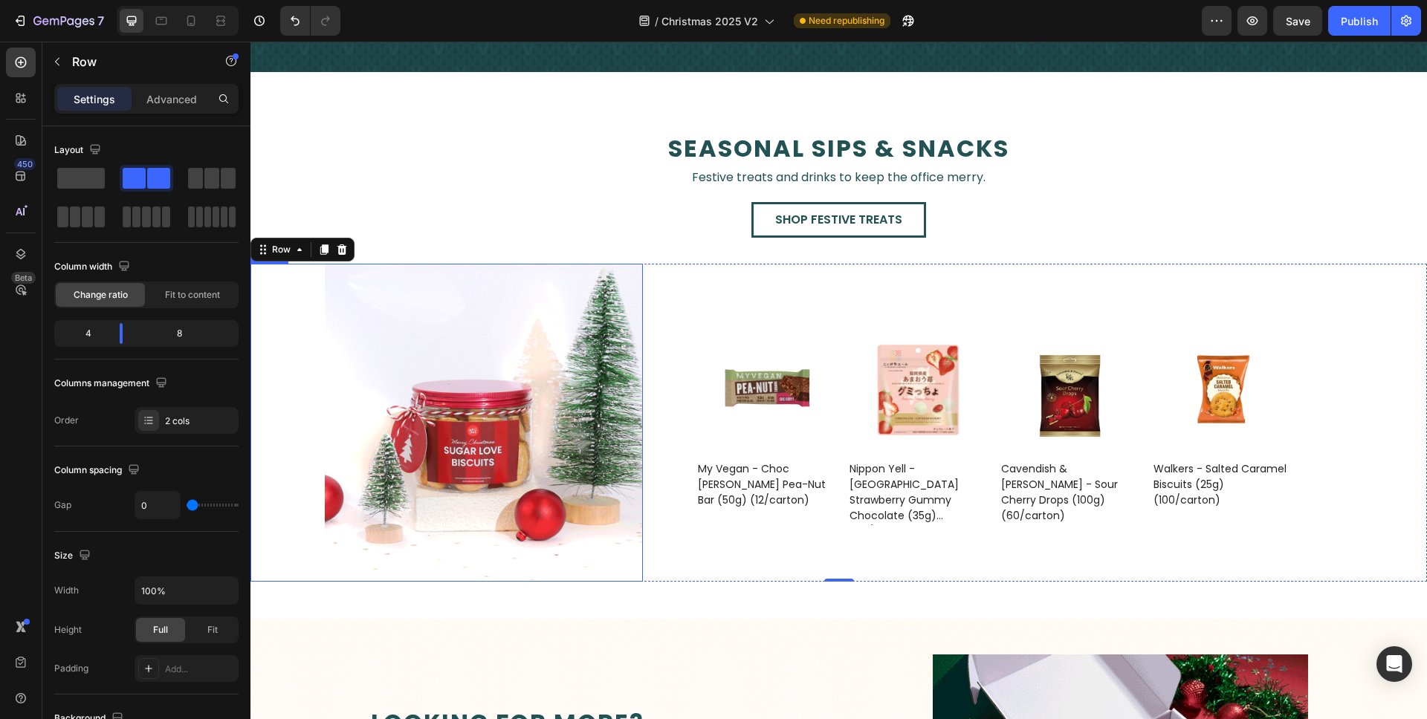
click at [276, 295] on div "Image" at bounding box center [446, 423] width 392 height 318
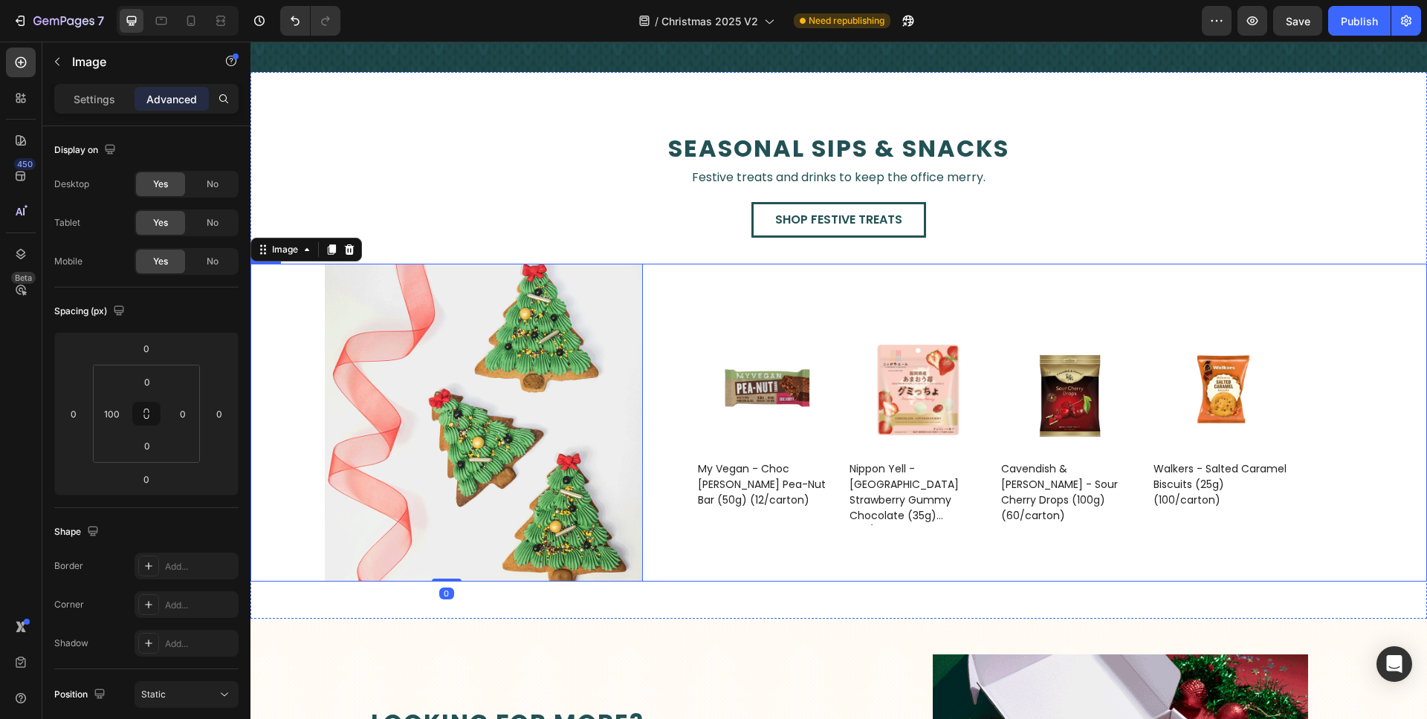
click at [769, 292] on div "Product Images Walkers - Salted Caramel Biscuits (25g) (100/carton) Product Tit…" at bounding box center [1035, 423] width 784 height 318
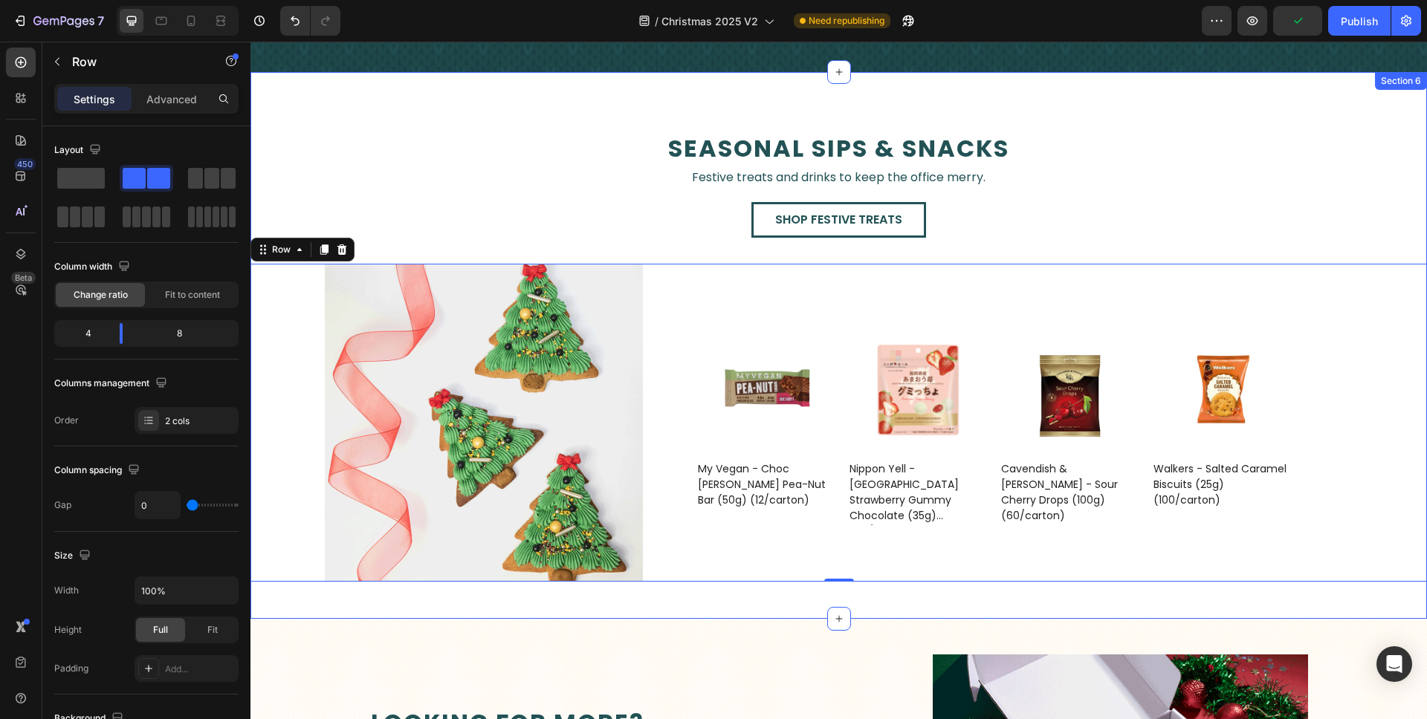
click at [1381, 175] on div "seasonal sips & snacks Text Block Festive treats and drinks to keep the office …" at bounding box center [838, 357] width 1176 height 450
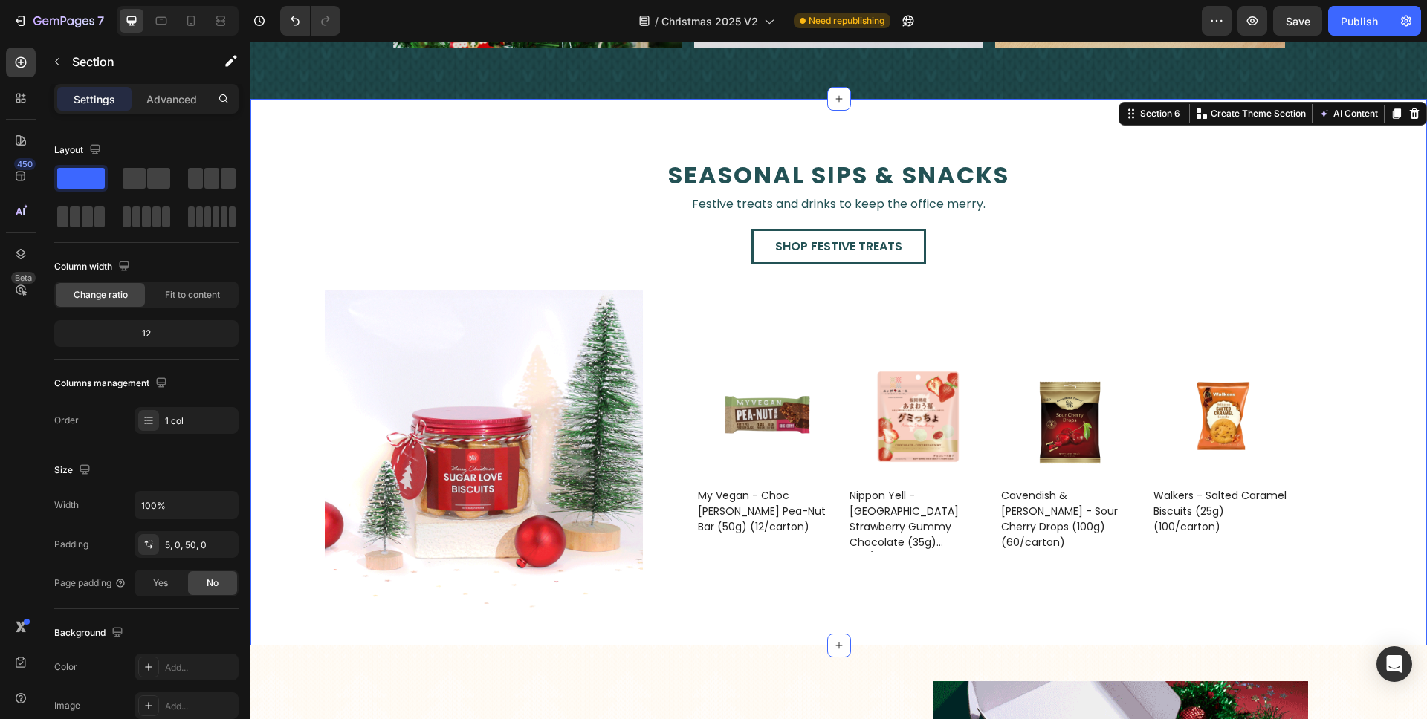
scroll to position [2257, 0]
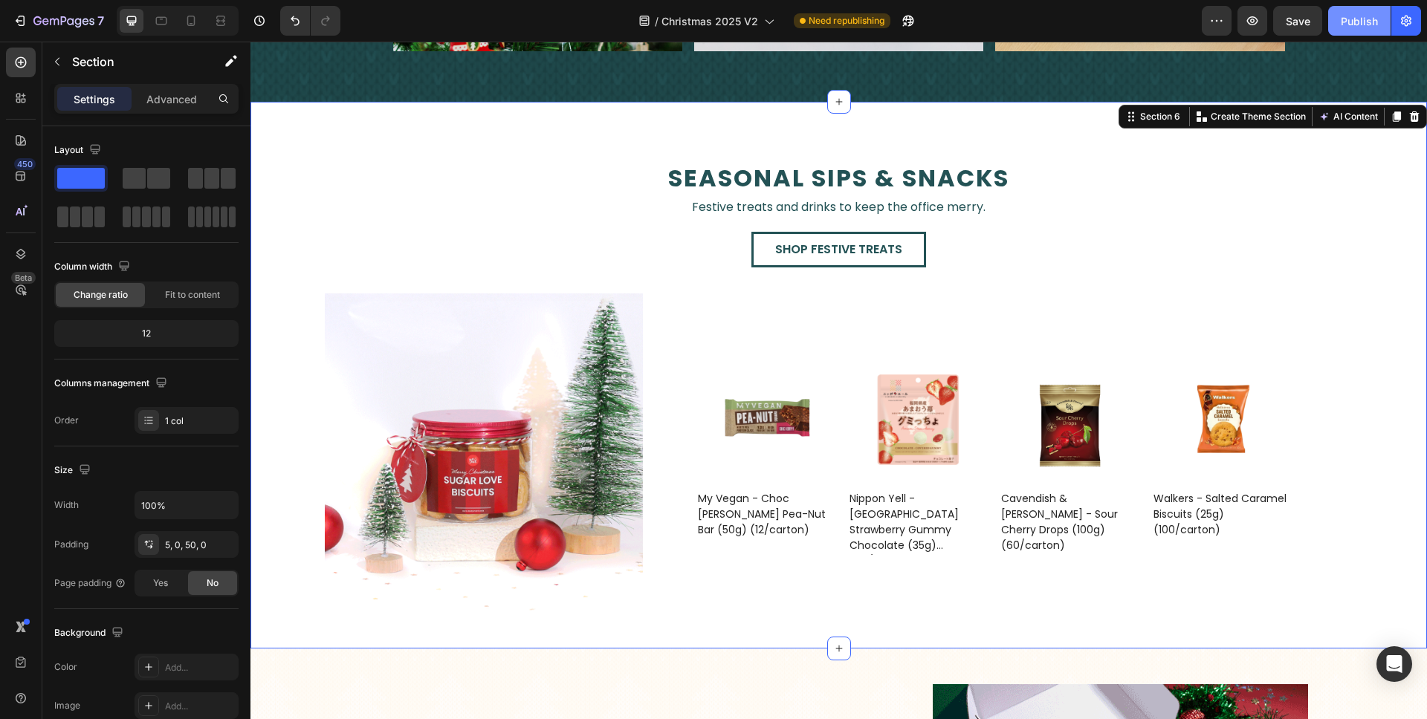
click at [1388, 16] on button "Publish" at bounding box center [1359, 21] width 62 height 30
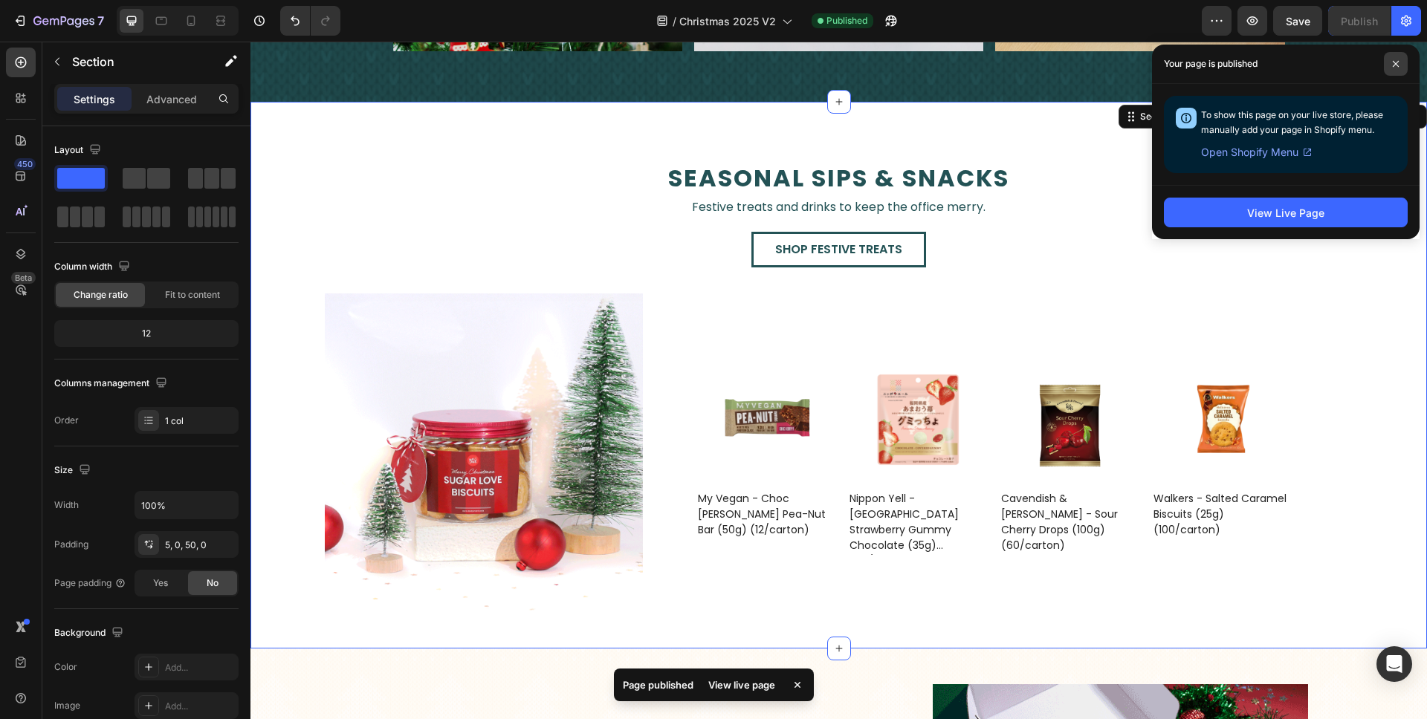
click at [1397, 71] on span at bounding box center [1396, 64] width 24 height 24
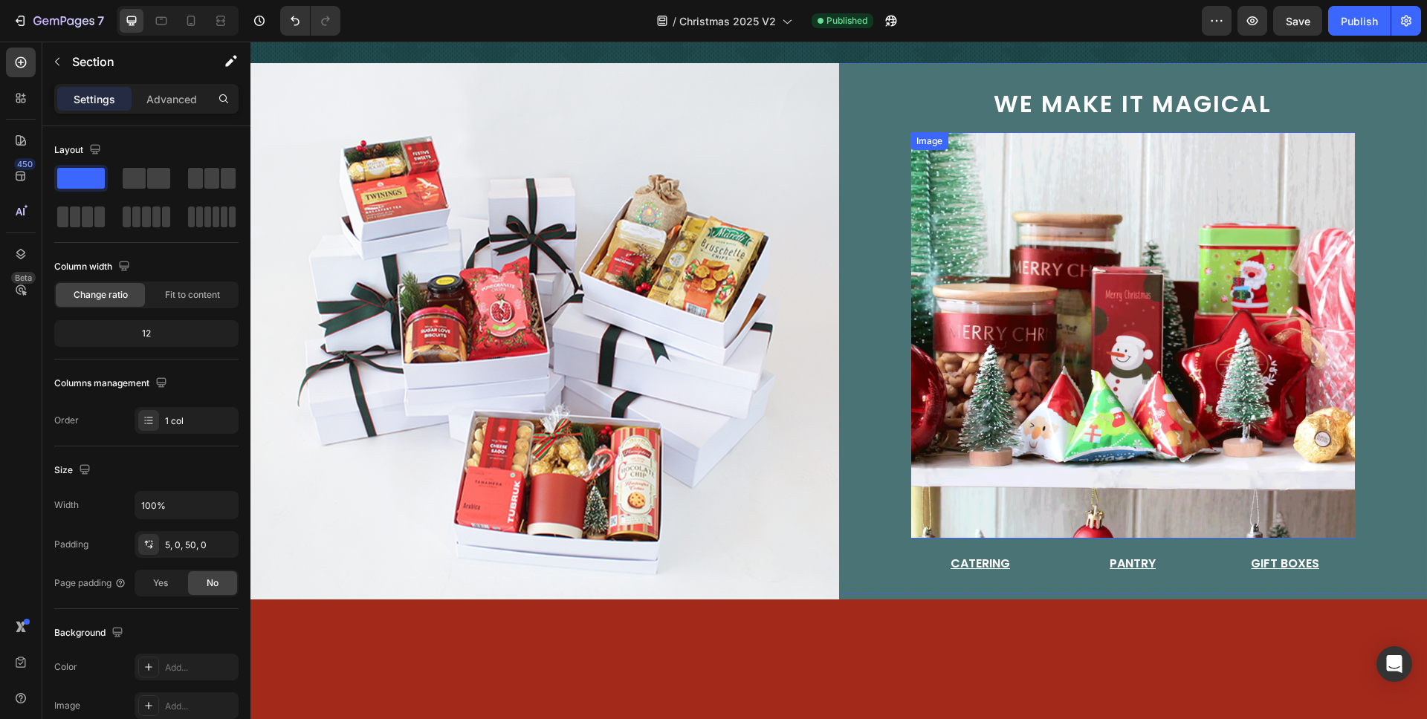
scroll to position [0, 0]
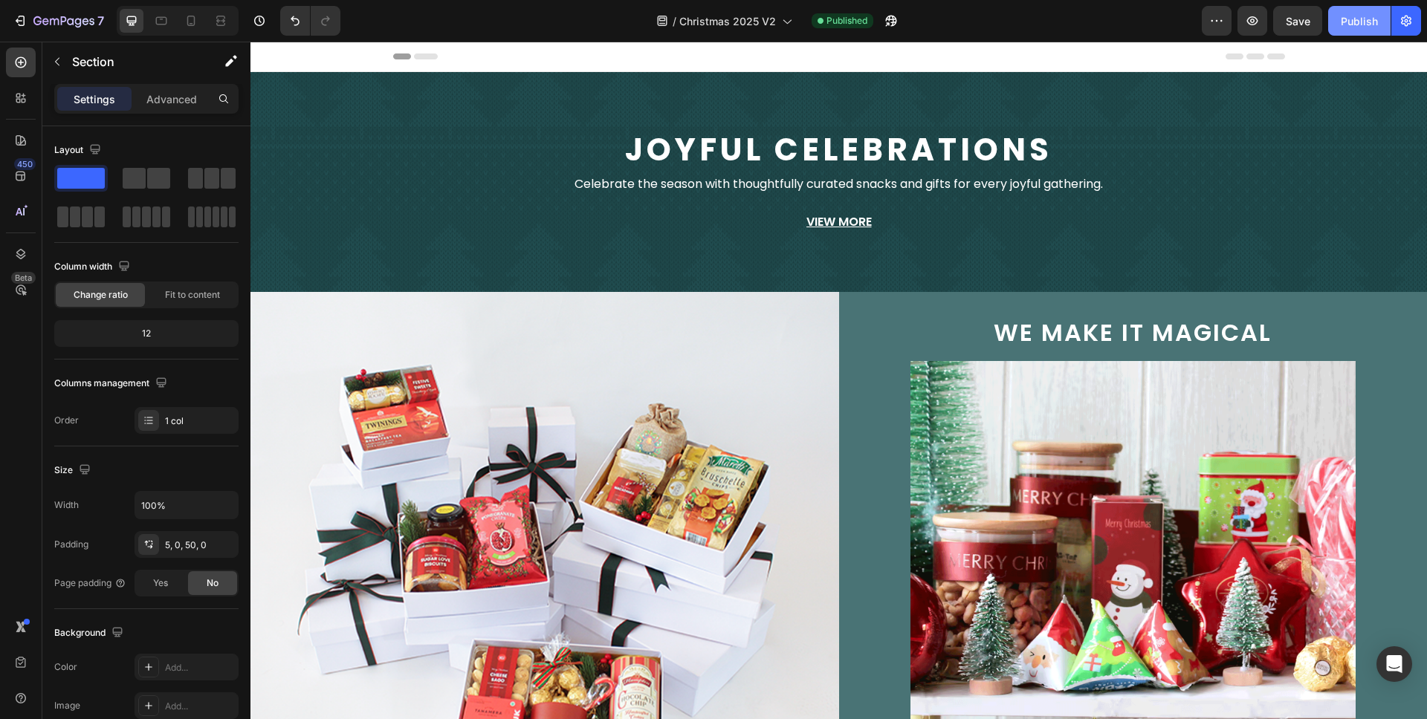
click at [1355, 25] on div "Publish" at bounding box center [1359, 21] width 37 height 16
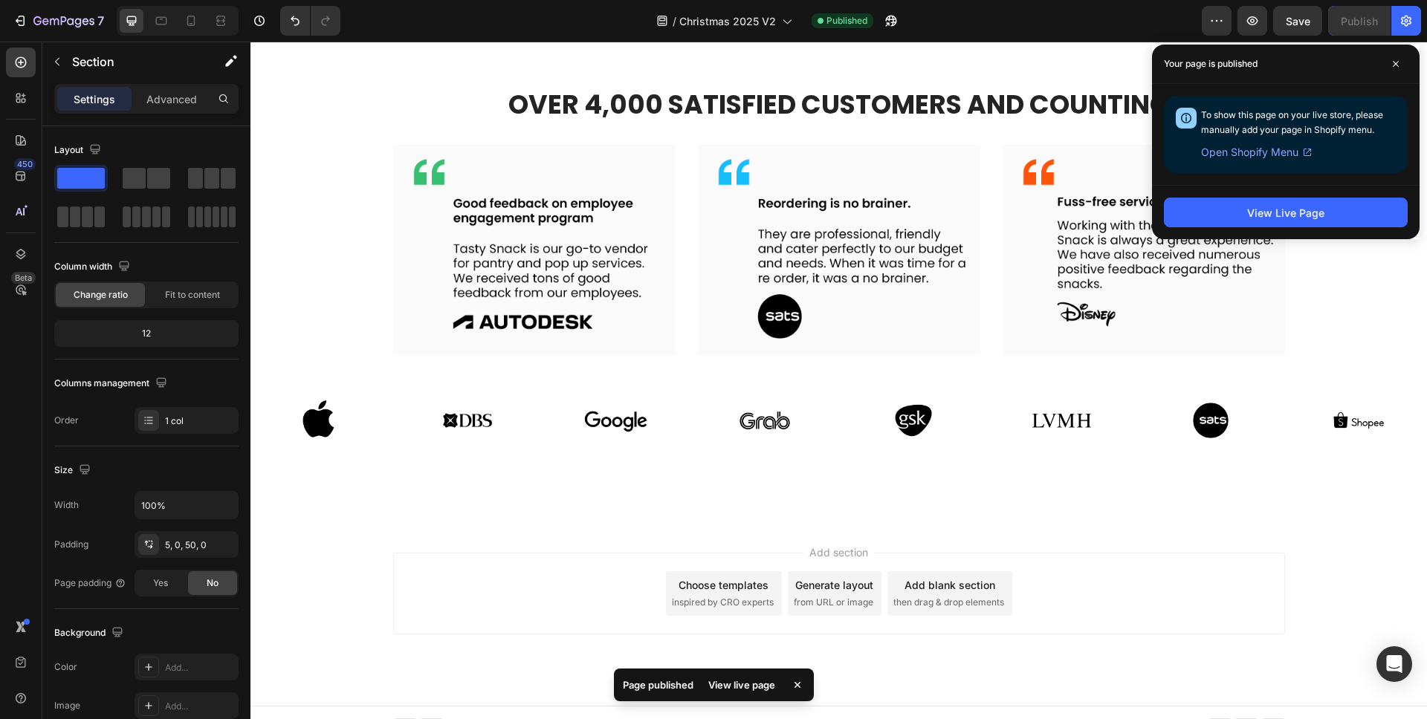
scroll to position [3418, 0]
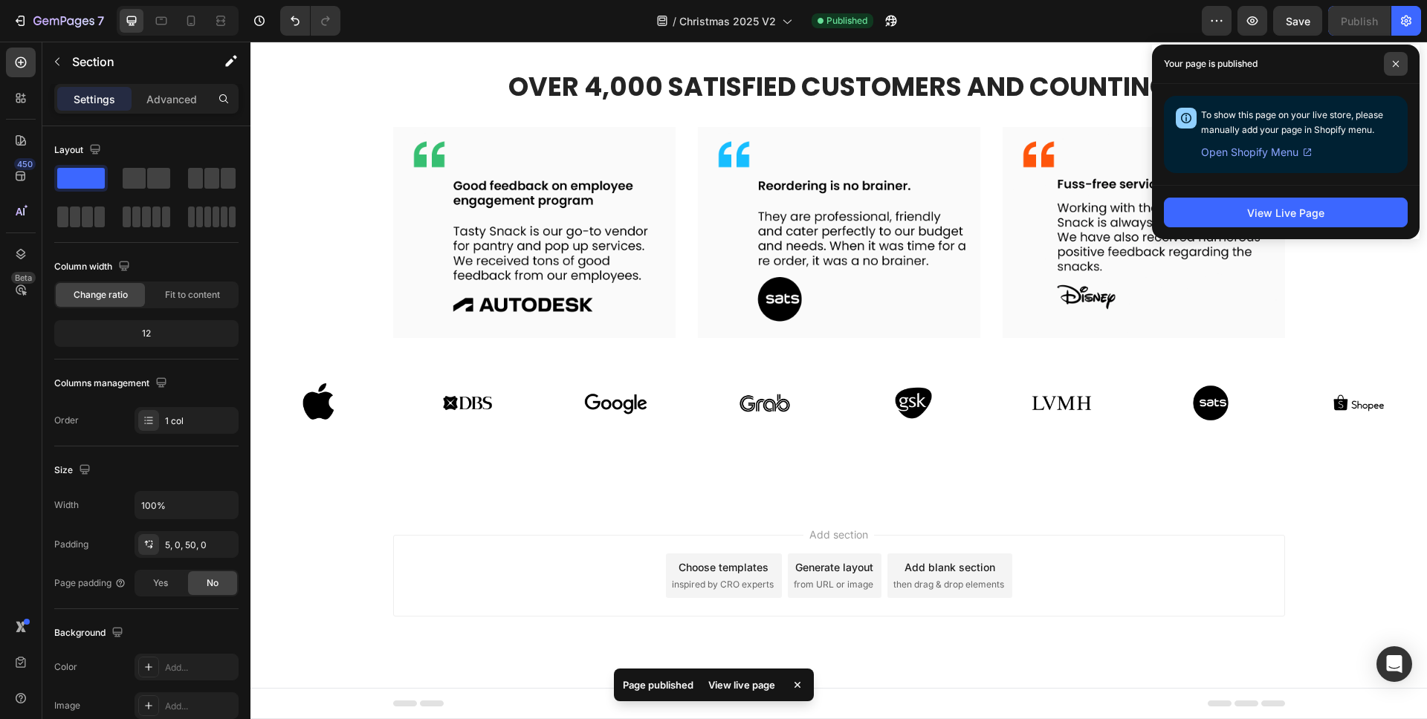
click at [1400, 56] on span at bounding box center [1396, 64] width 24 height 24
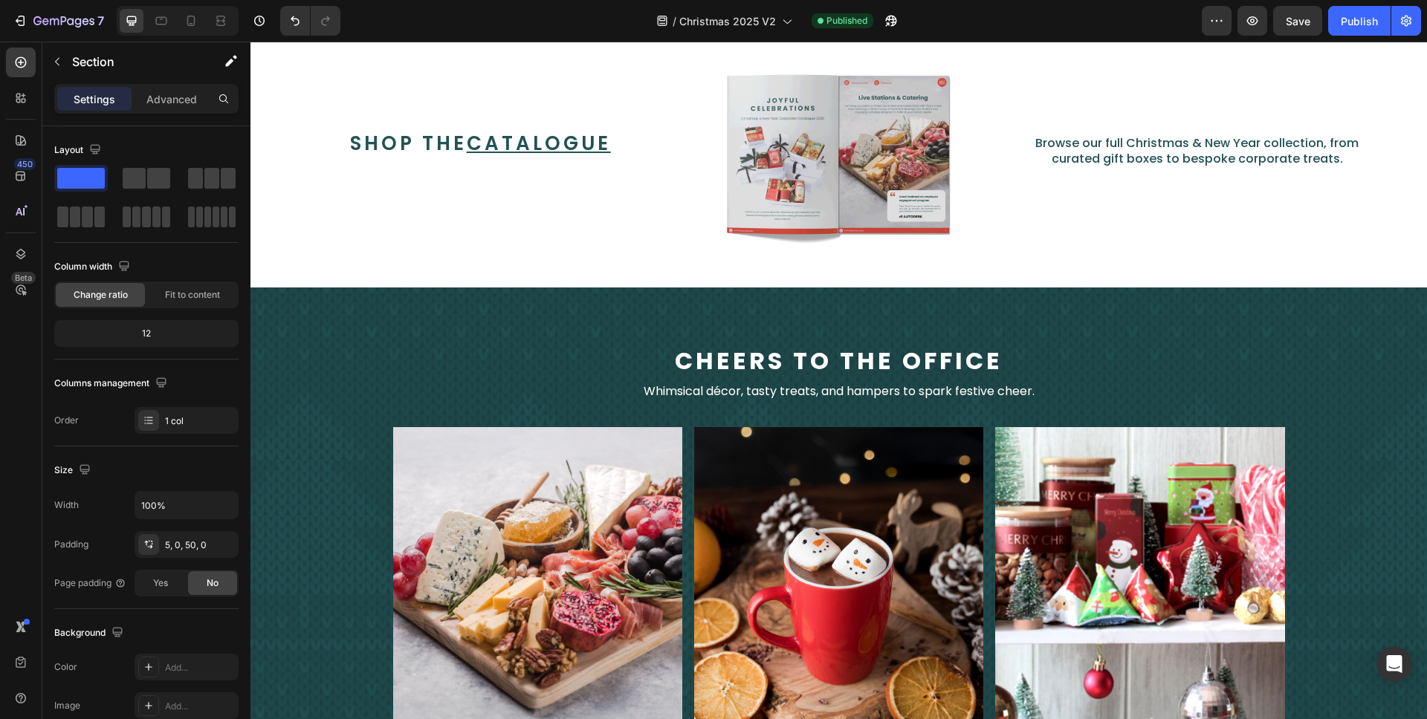
scroll to position [1521, 0]
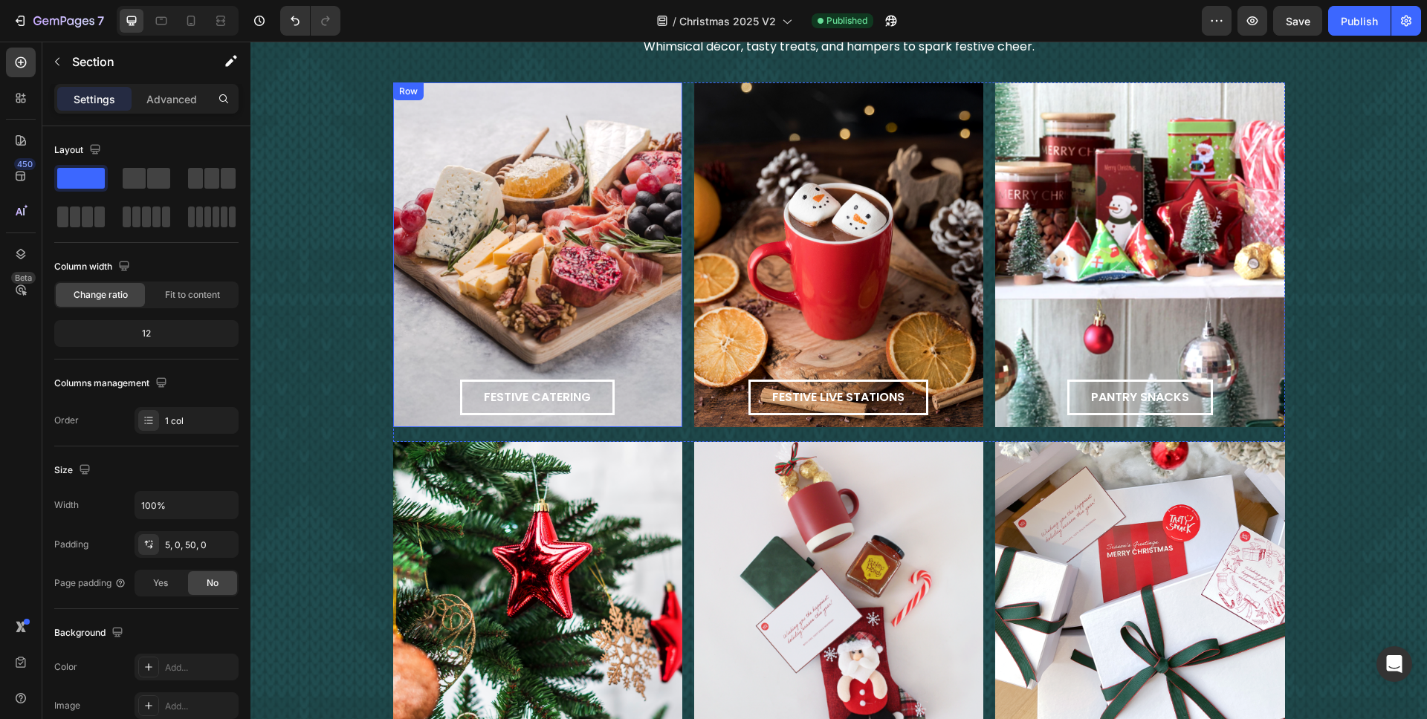
click at [433, 114] on div "festive catering Button Row" at bounding box center [537, 254] width 289 height 345
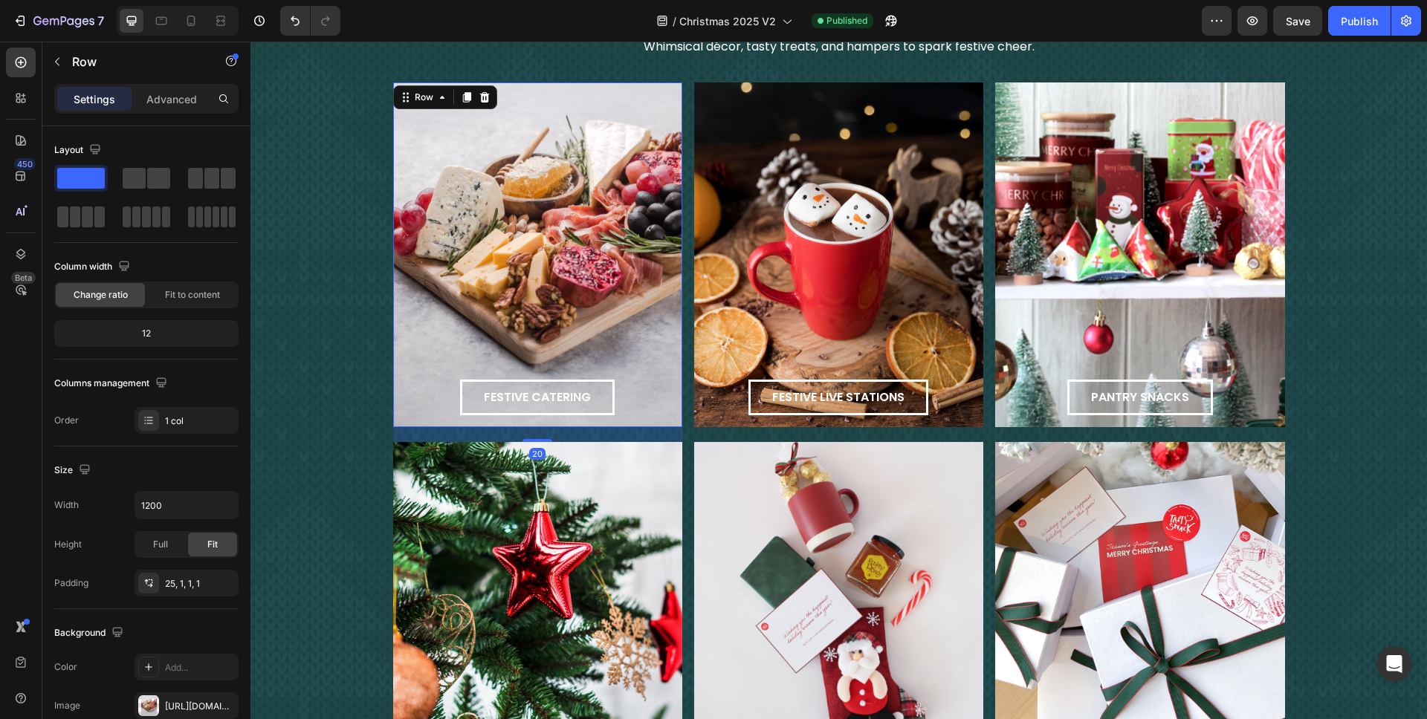
click at [583, 137] on div "festive catering Button Row 20" at bounding box center [537, 254] width 289 height 345
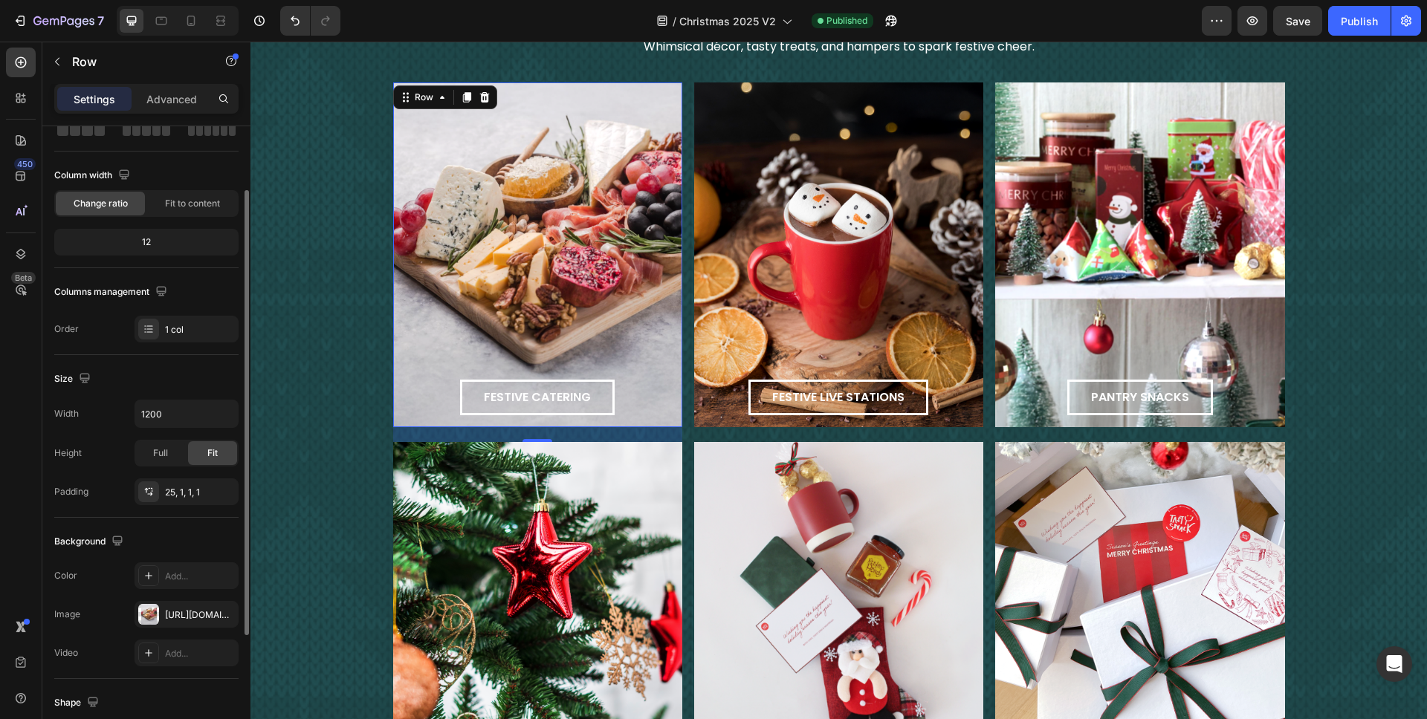
scroll to position [271, 0]
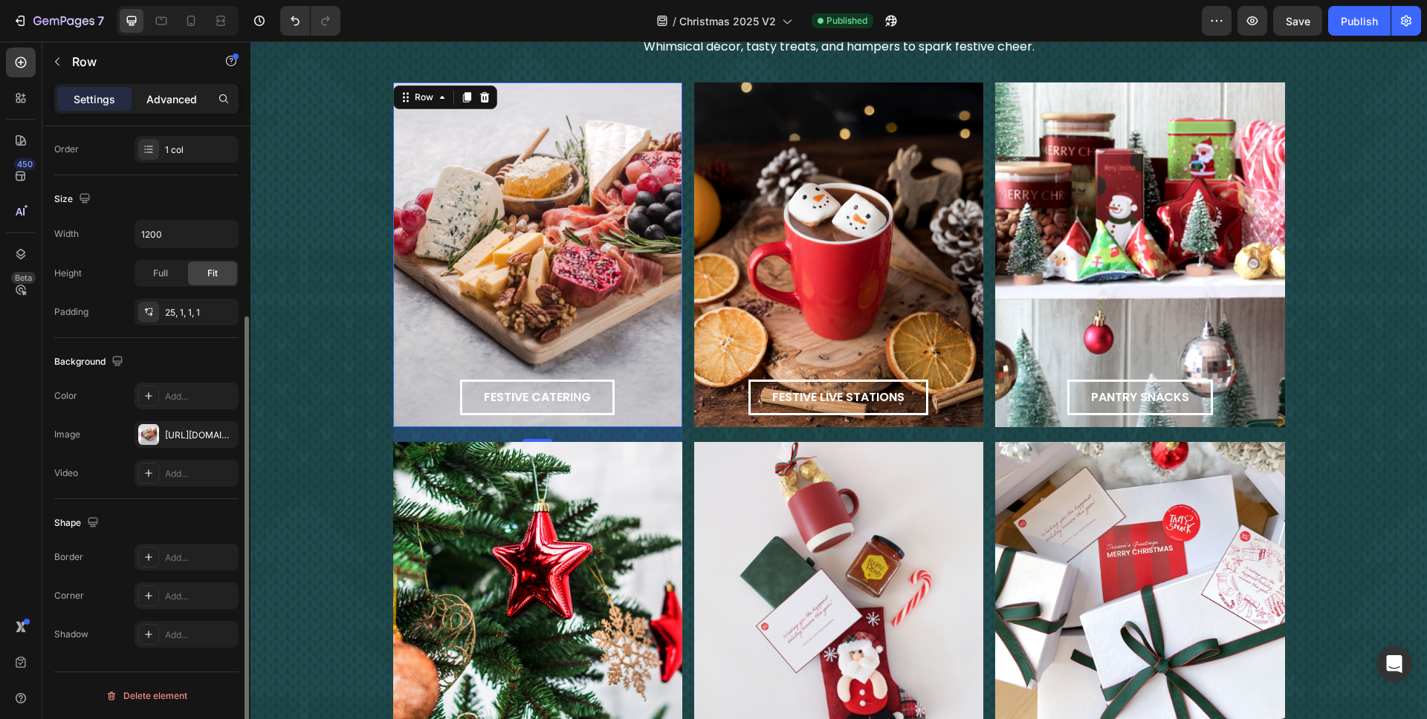
click at [156, 104] on p "Advanced" at bounding box center [171, 99] width 51 height 16
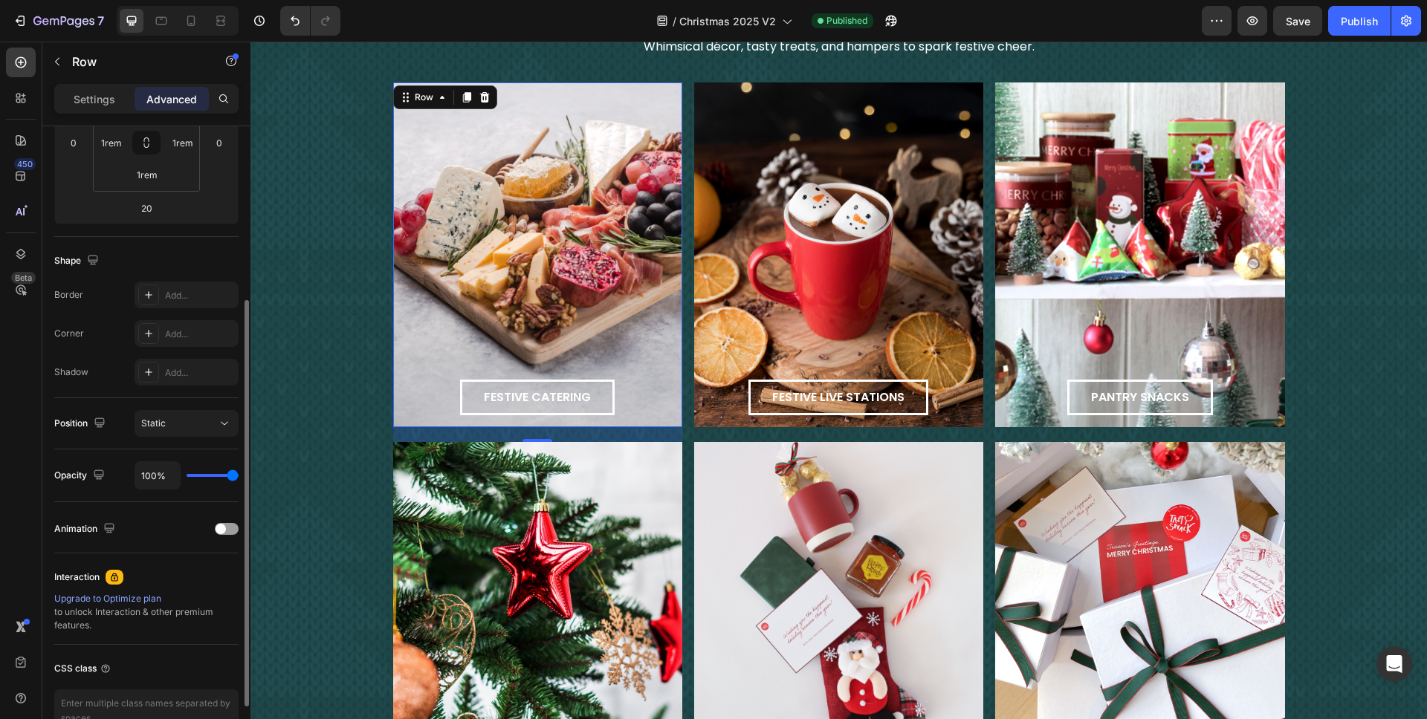
scroll to position [356, 0]
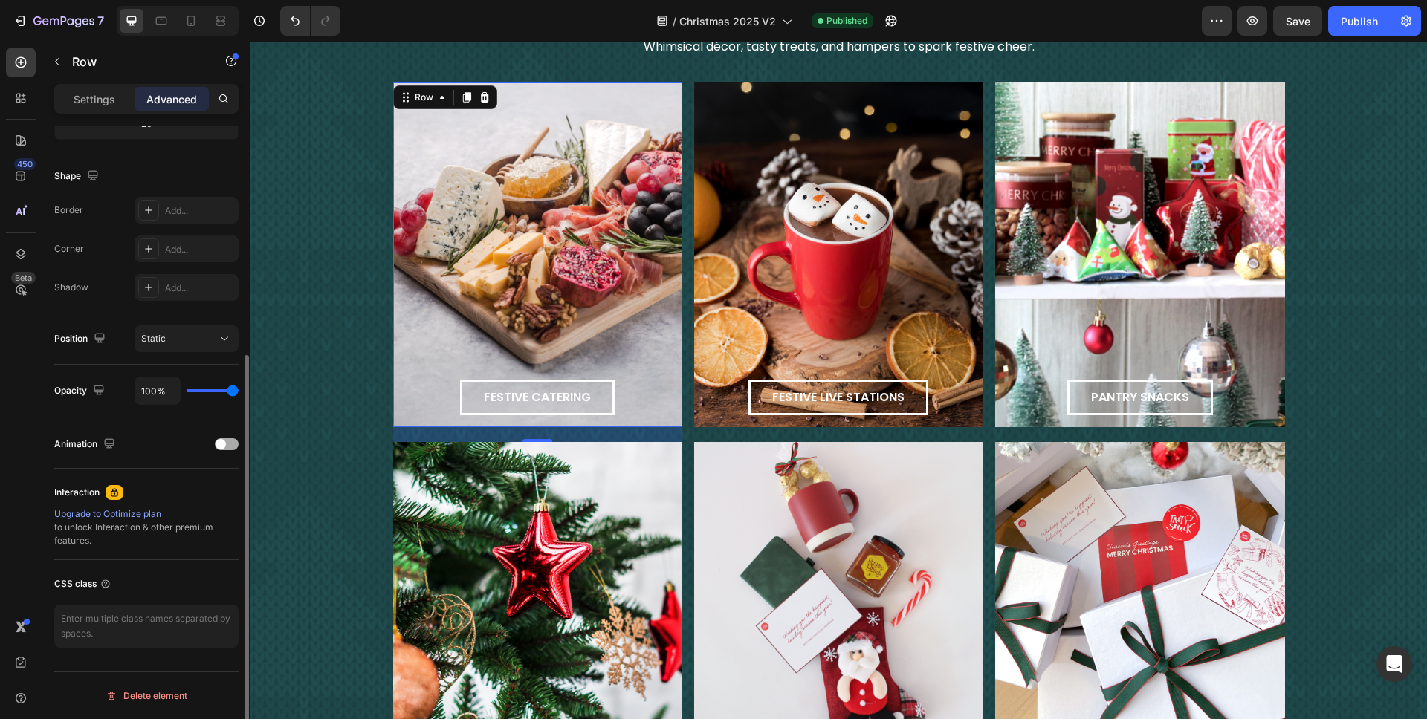
click at [228, 441] on div at bounding box center [227, 444] width 24 height 12
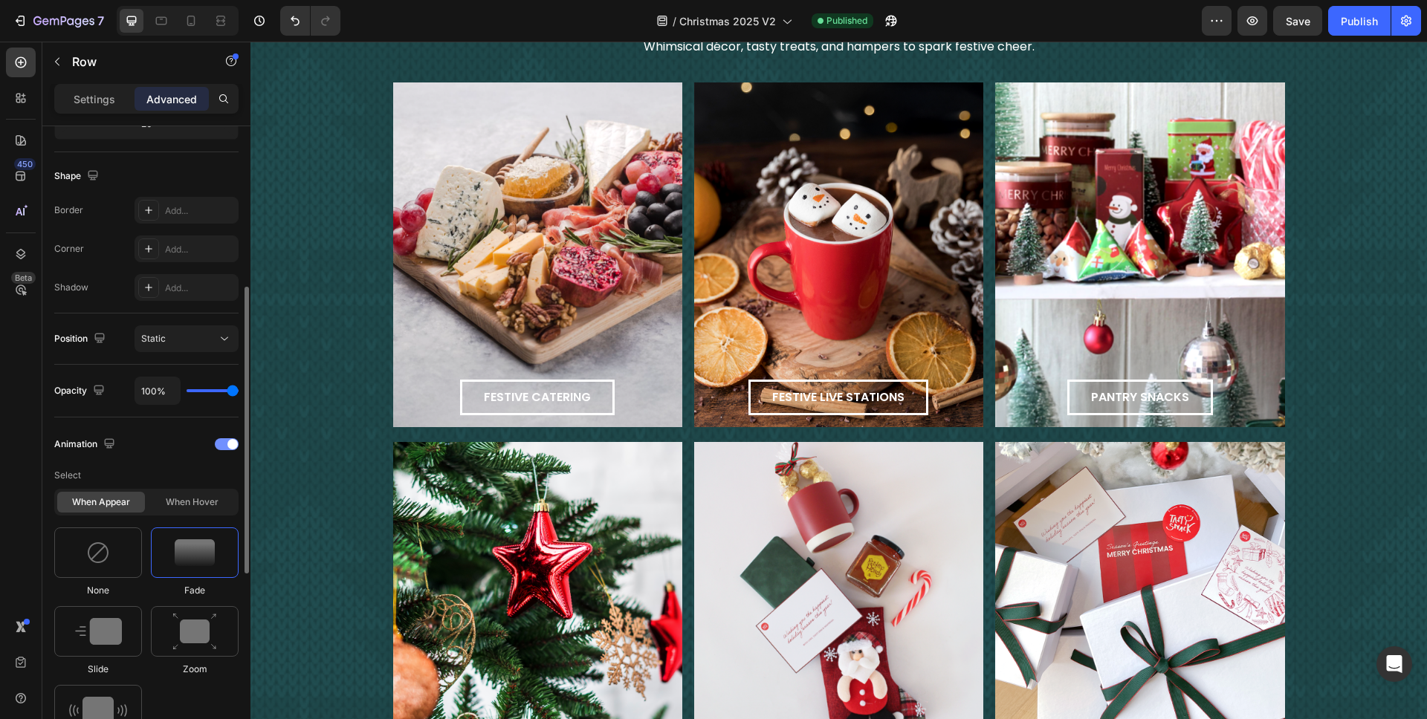
scroll to position [479, 0]
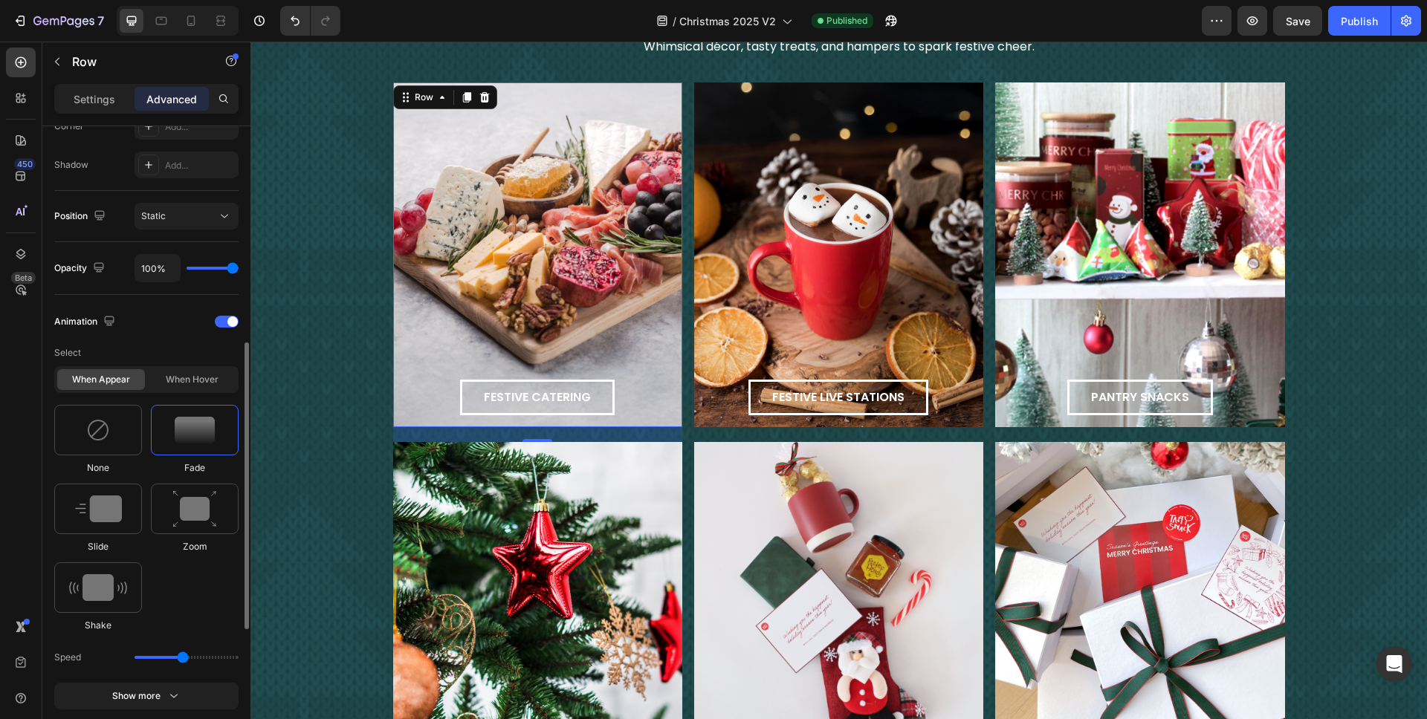
click at [206, 366] on div "When appear When hover" at bounding box center [146, 379] width 184 height 27
click at [205, 379] on div "When hover" at bounding box center [192, 379] width 88 height 21
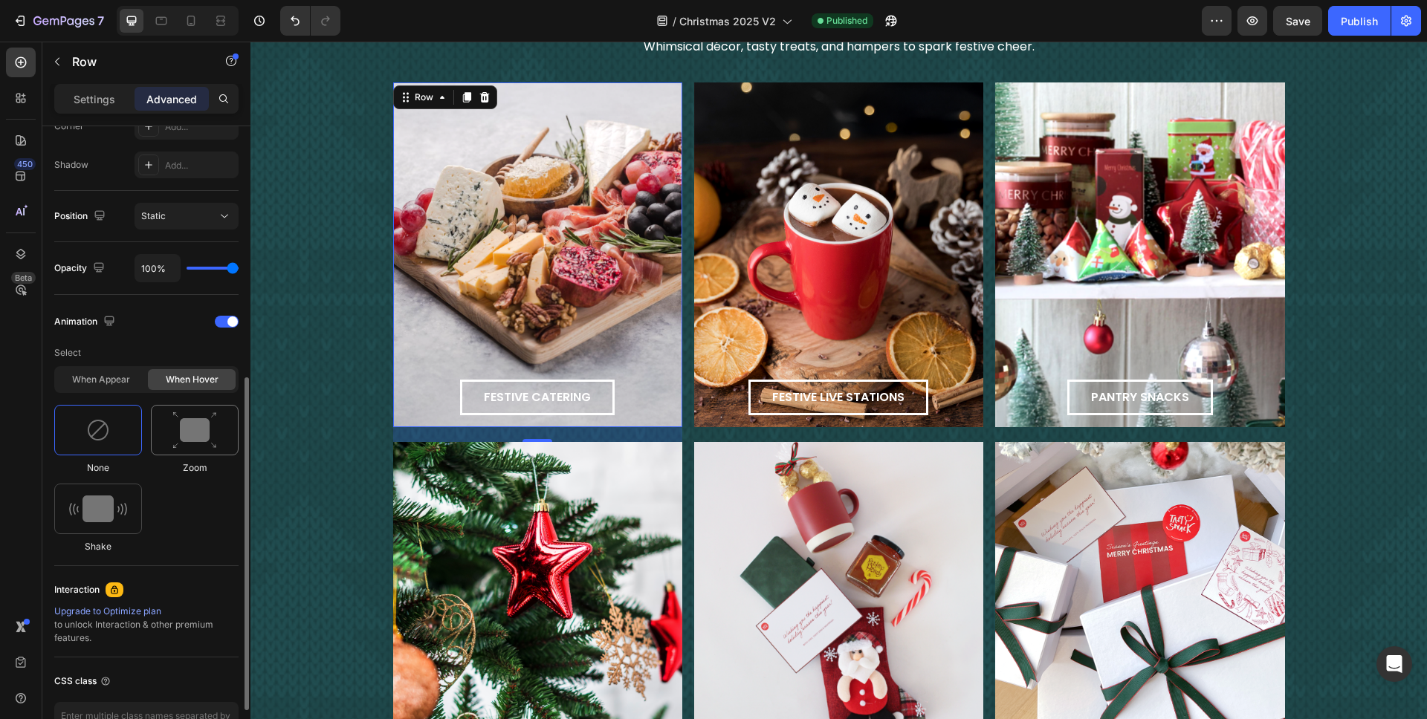
click at [187, 440] on img at bounding box center [194, 431] width 45 height 38
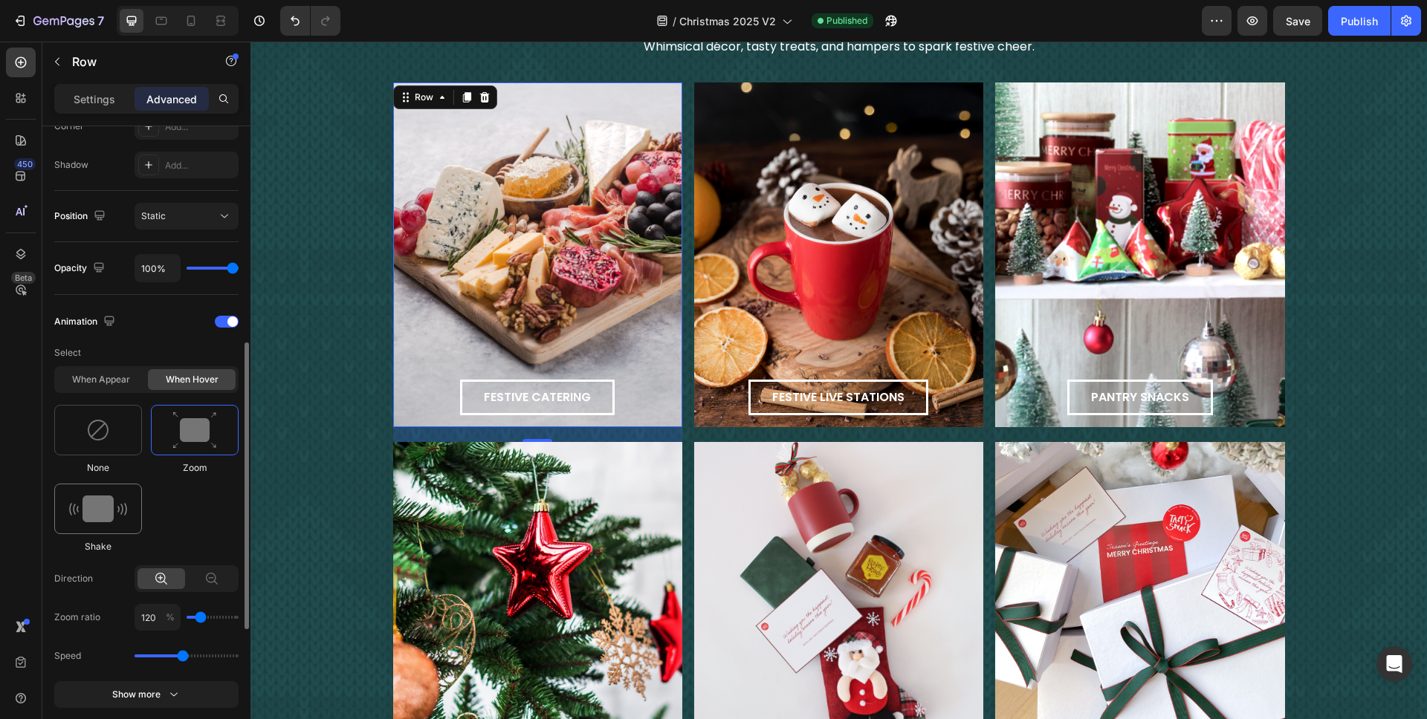
click at [111, 502] on img at bounding box center [98, 509] width 58 height 27
click at [190, 427] on img at bounding box center [194, 431] width 45 height 38
type input "1.7"
type input "110"
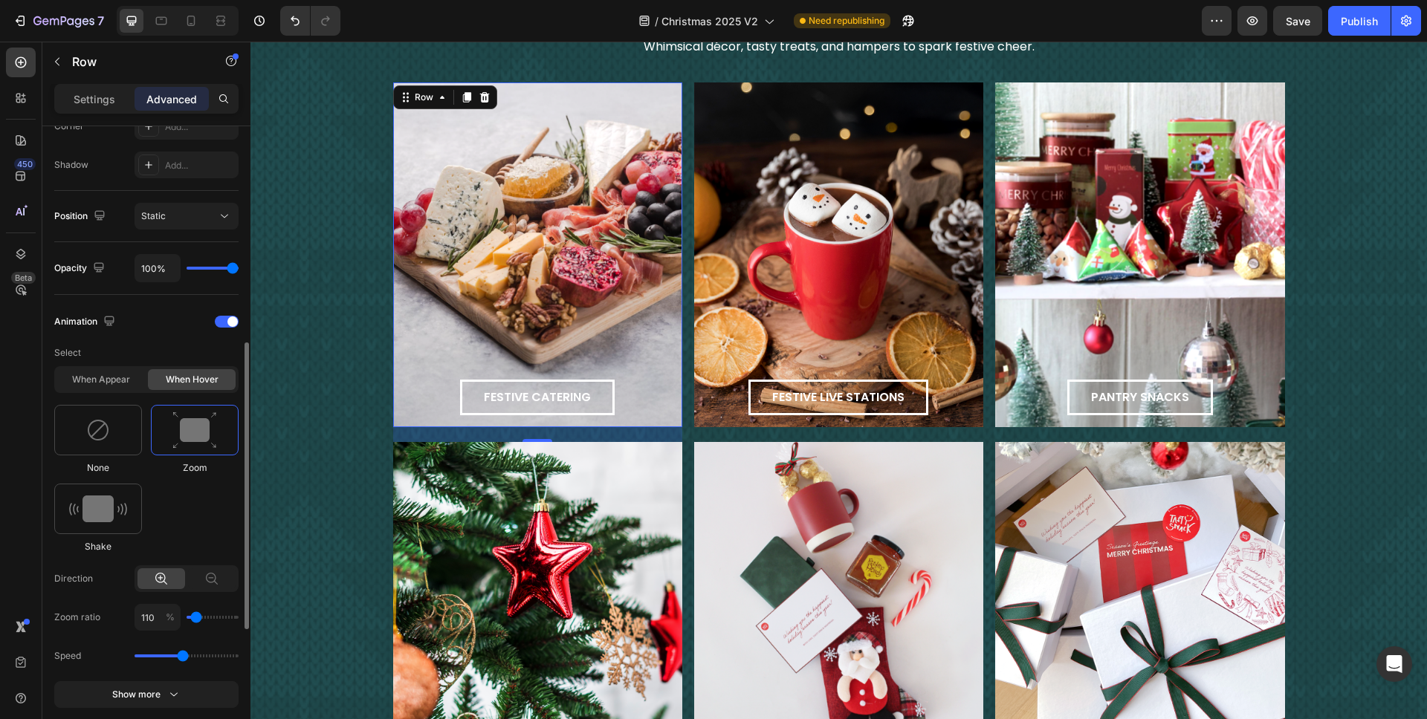
type input "100"
click at [193, 618] on input "range" at bounding box center [213, 617] width 52 height 3
type input "110"
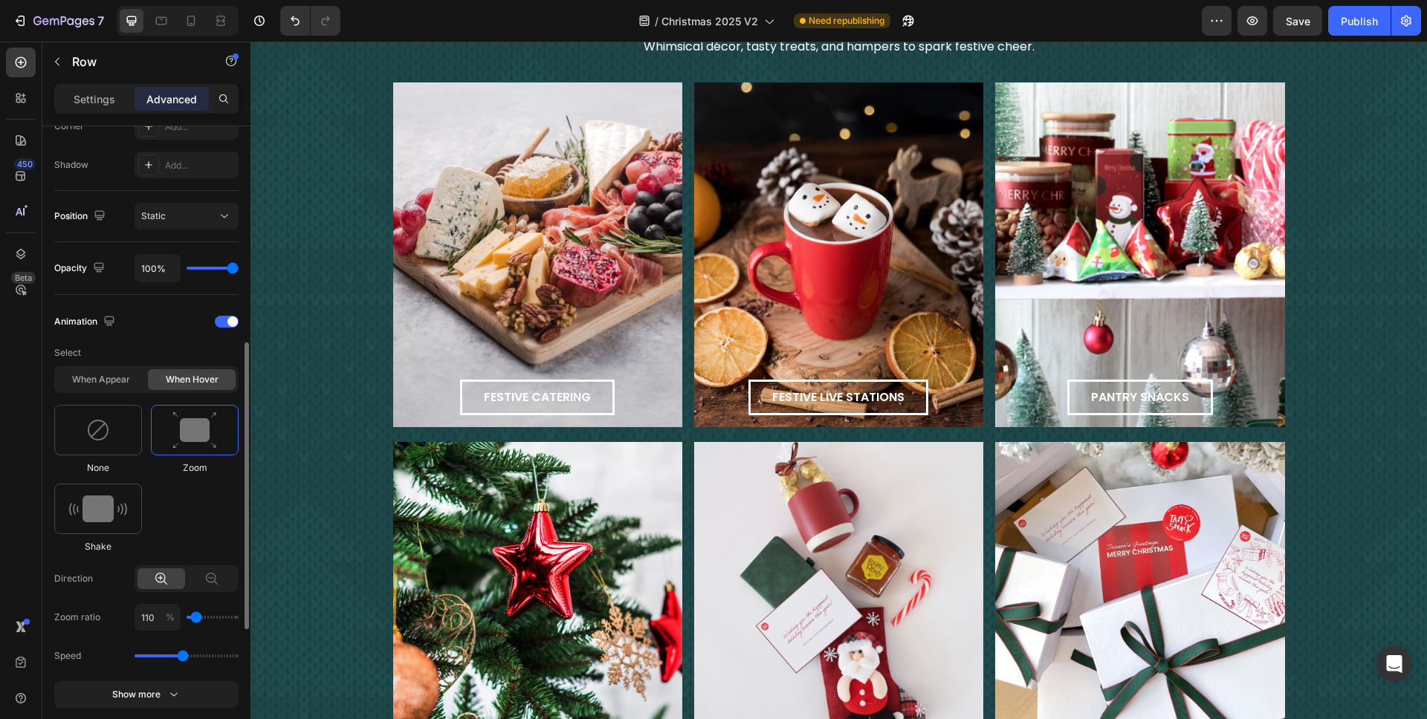
click at [198, 618] on input "range" at bounding box center [213, 617] width 52 height 3
type input "100"
click at [192, 618] on input "range" at bounding box center [213, 617] width 52 height 3
click at [117, 434] on div at bounding box center [98, 430] width 88 height 51
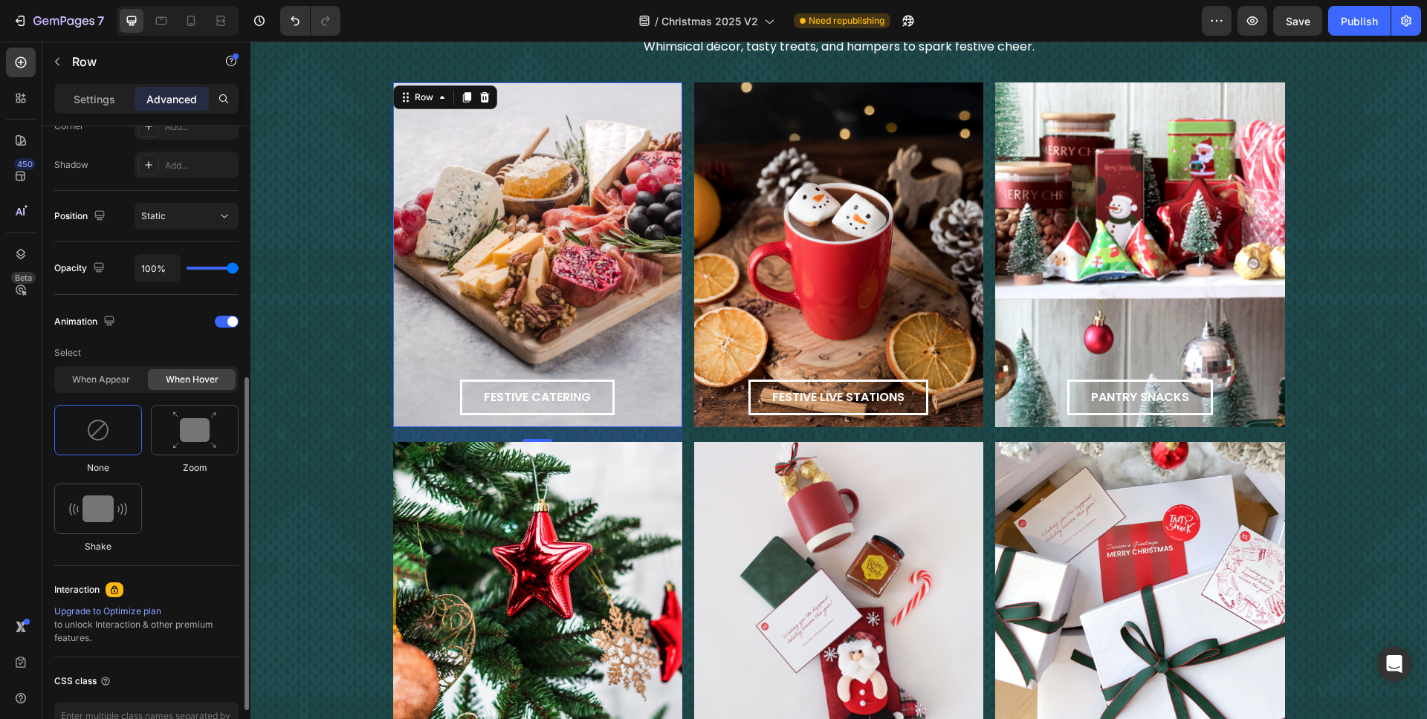
click at [227, 323] on span at bounding box center [232, 322] width 10 height 10
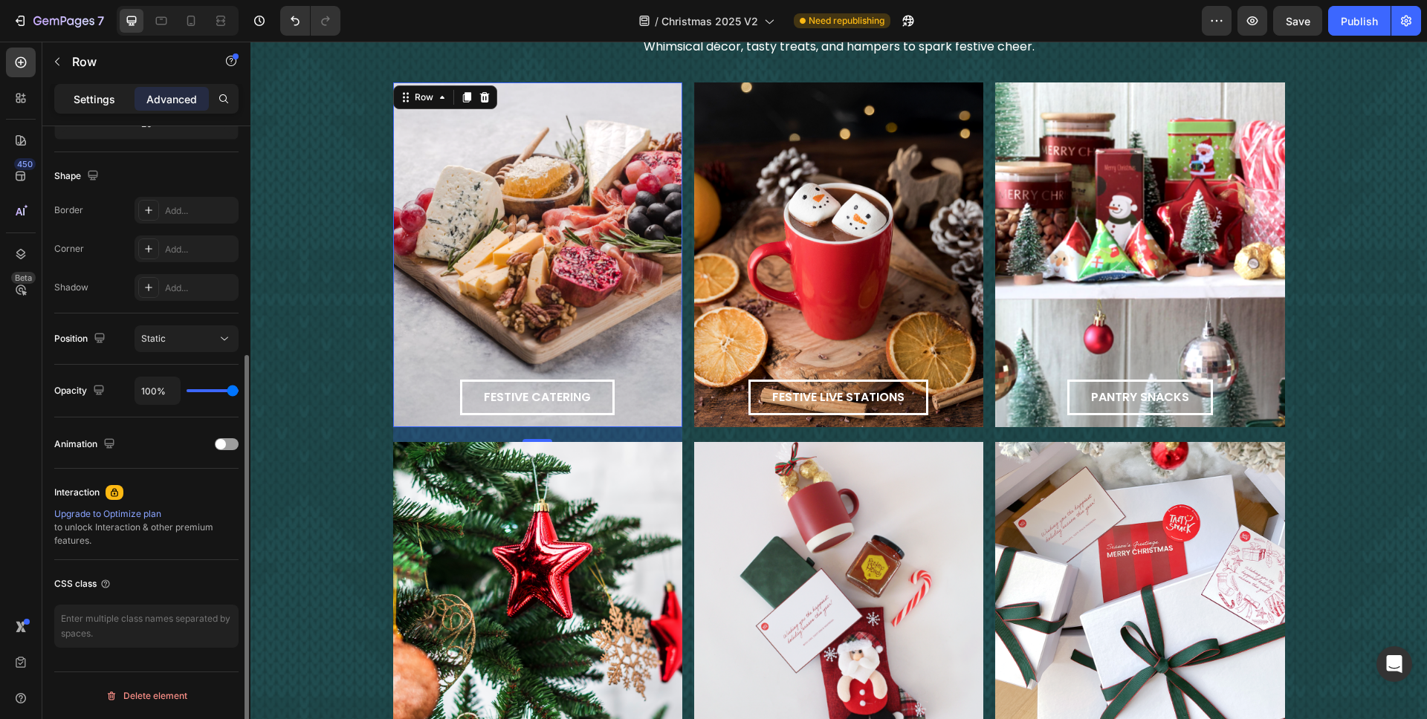
click at [99, 99] on p "Settings" at bounding box center [95, 99] width 42 height 16
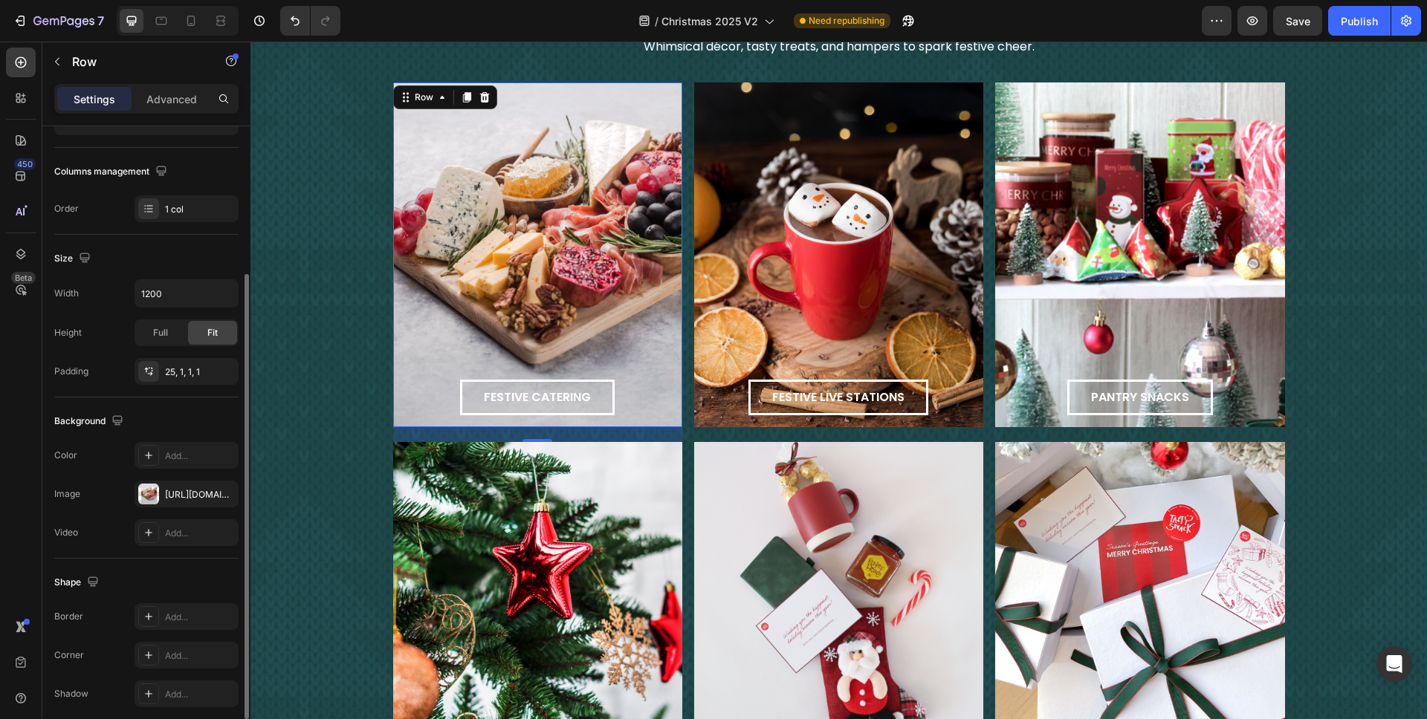
scroll to position [172, 0]
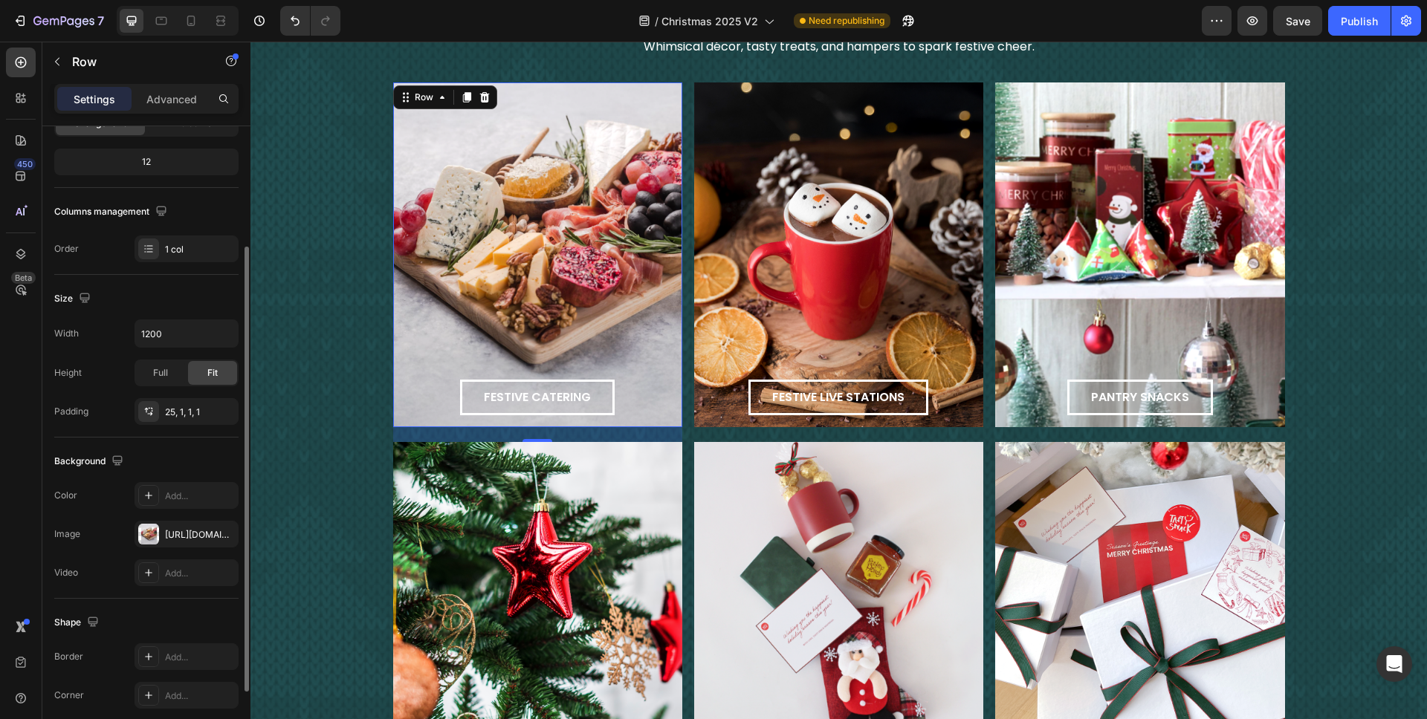
click at [460, 169] on div "festive catering Button Row 20" at bounding box center [537, 254] width 289 height 345
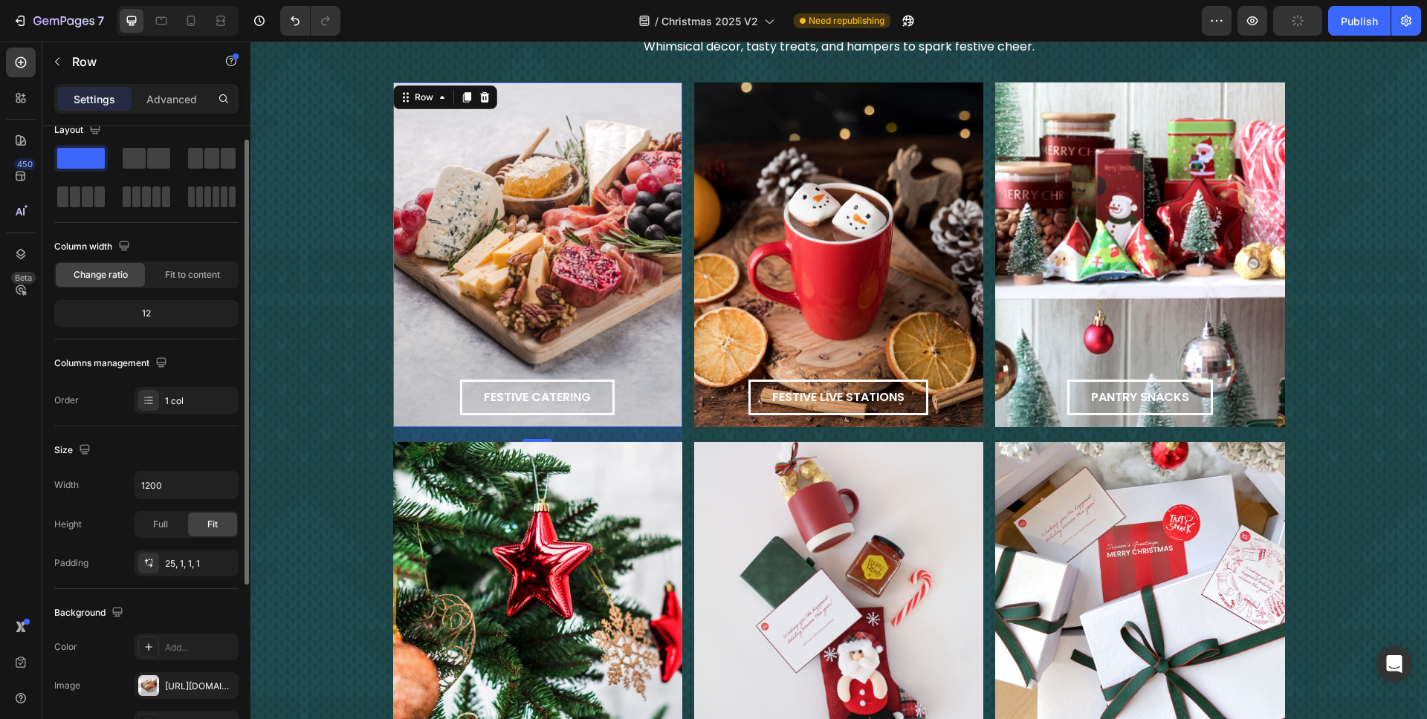
scroll to position [0, 0]
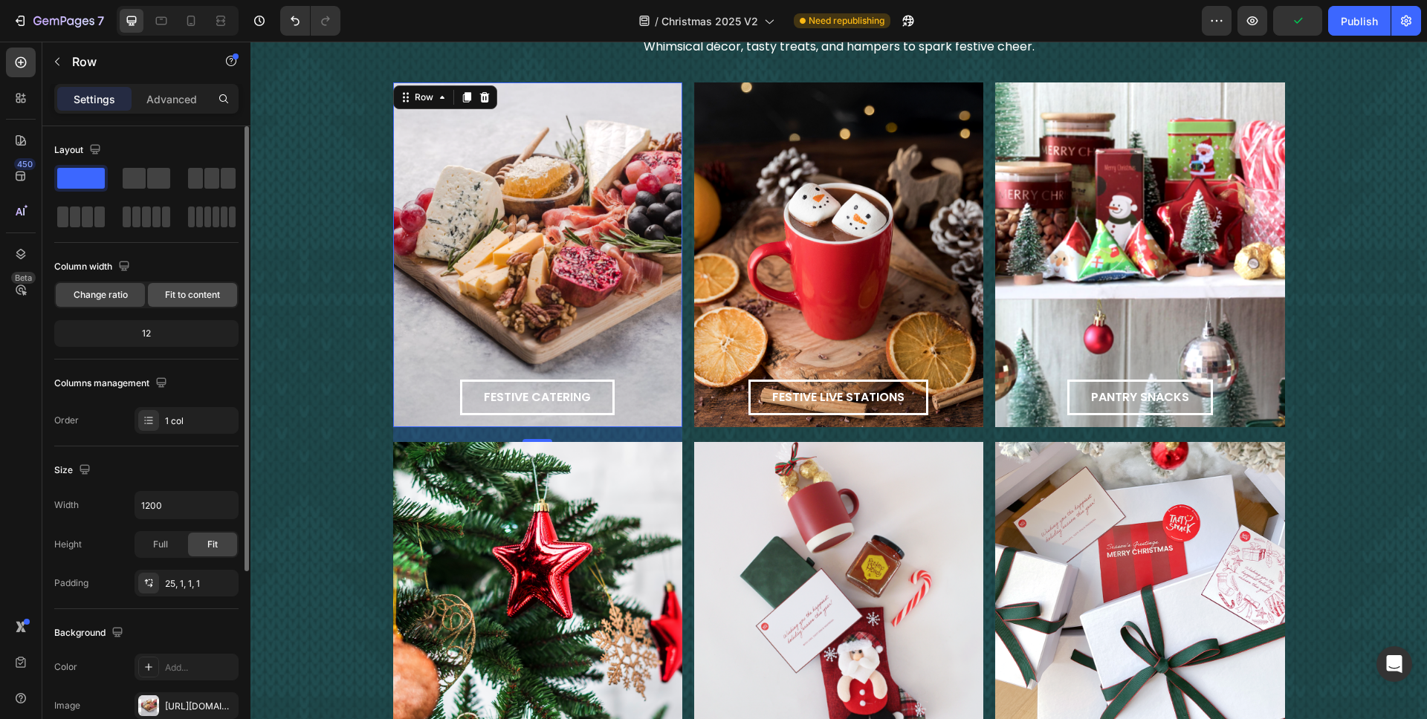
click at [178, 288] on span "Fit to content" at bounding box center [192, 294] width 55 height 13
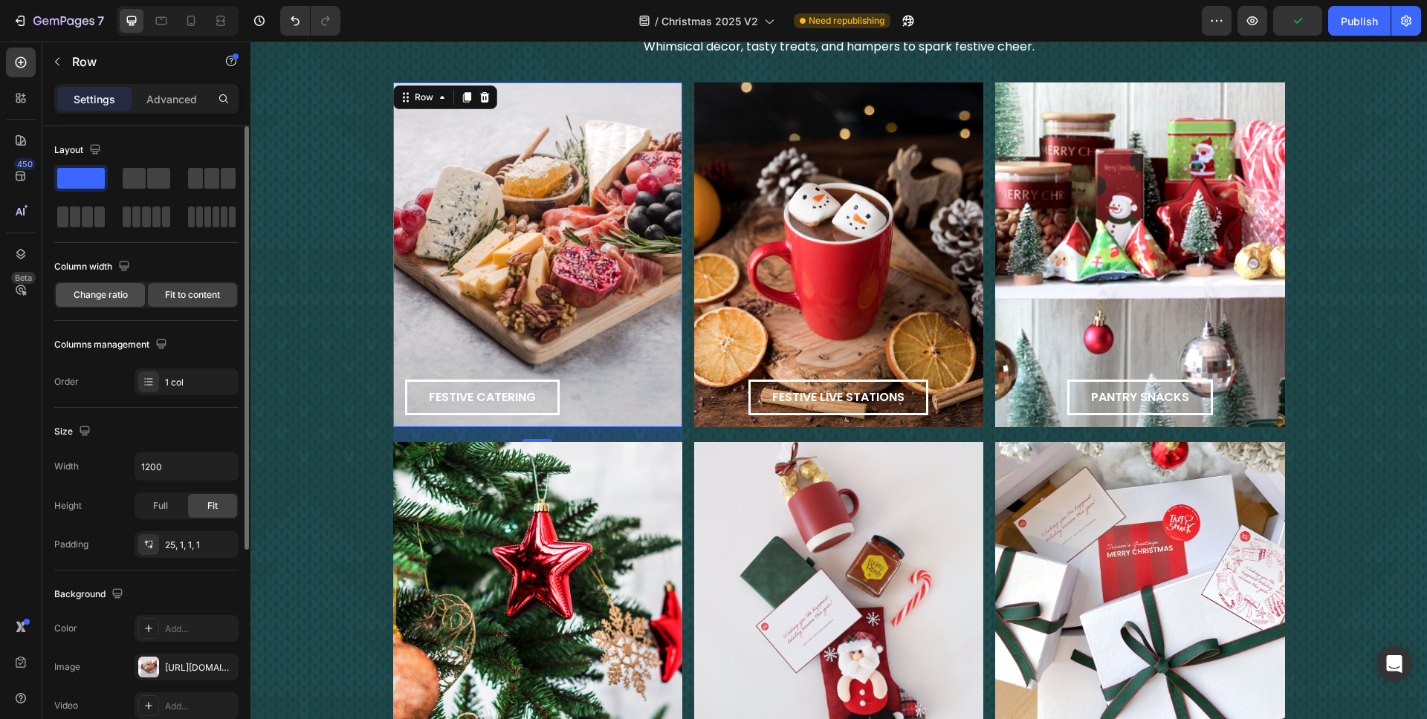
click at [132, 296] on div "Change ratio" at bounding box center [100, 295] width 89 height 24
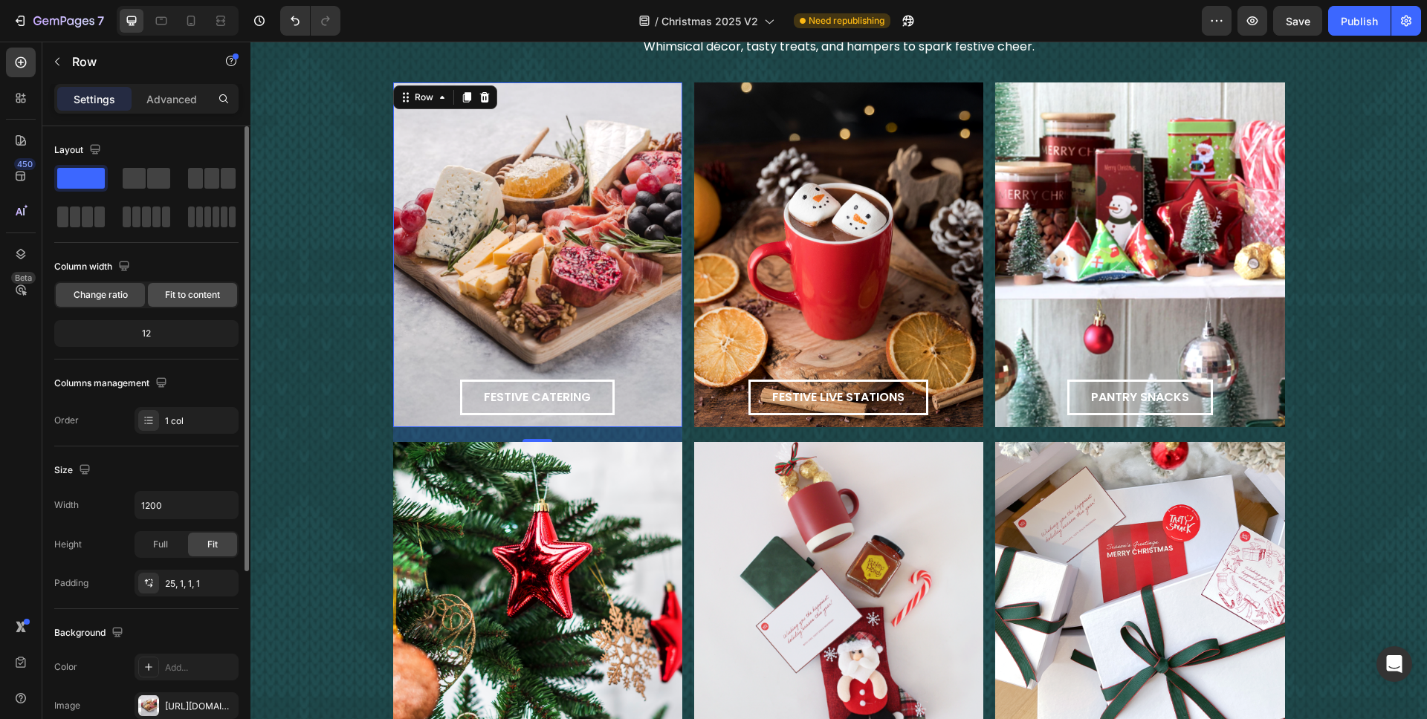
click at [178, 292] on span "Fit to content" at bounding box center [192, 294] width 55 height 13
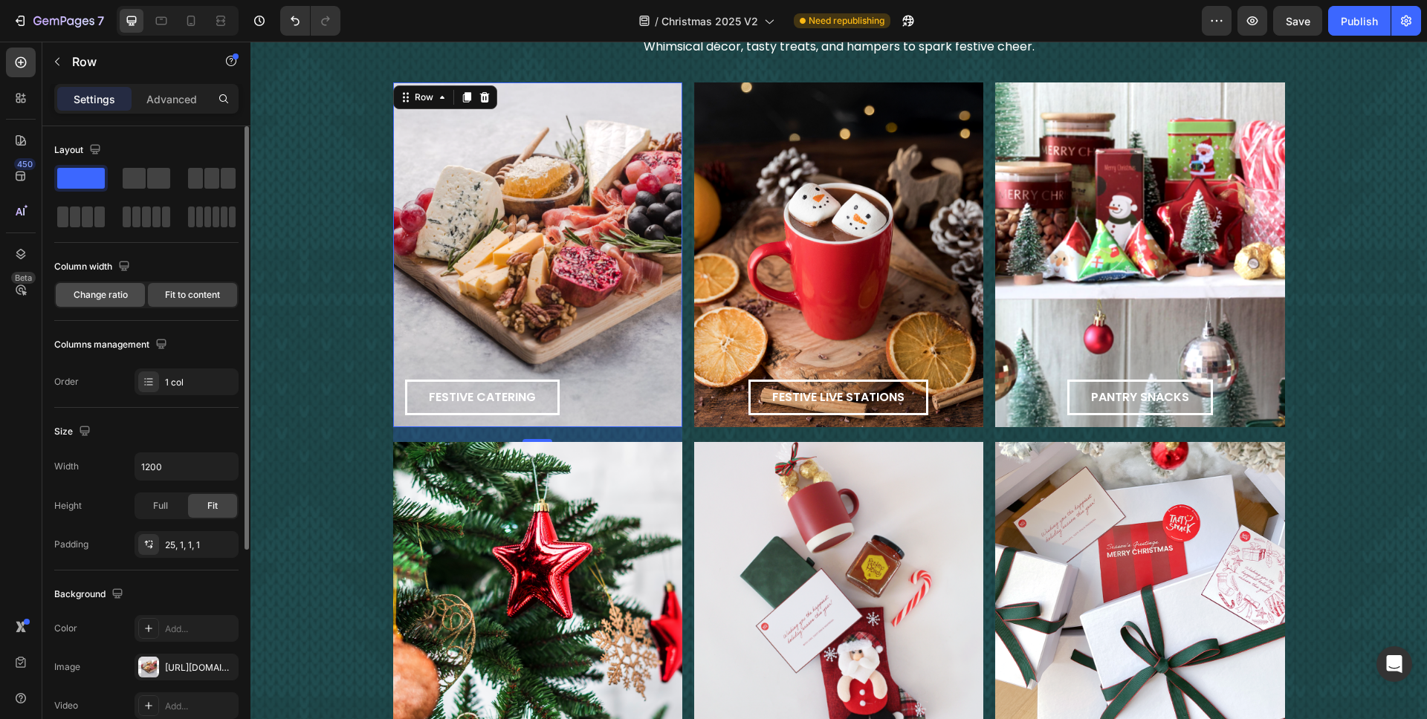
click at [113, 294] on span "Change ratio" at bounding box center [101, 294] width 54 height 13
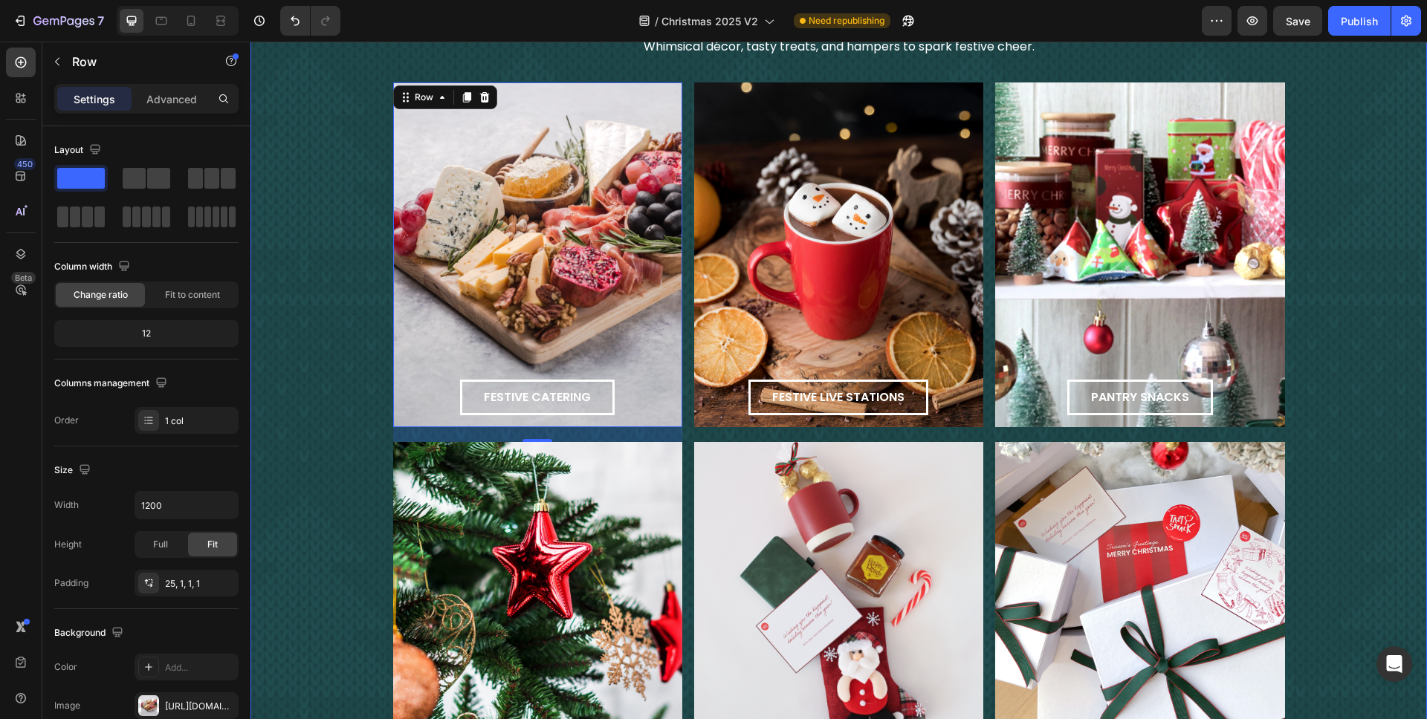
click at [316, 311] on div "cheers to the office Text Block Whimsical décor, tasty treats, and hampers to s…" at bounding box center [838, 401] width 1176 height 800
click at [535, 272] on div "festive catering Button Row 20" at bounding box center [537, 254] width 289 height 345
click at [208, 296] on span "Fit to content" at bounding box center [192, 294] width 55 height 13
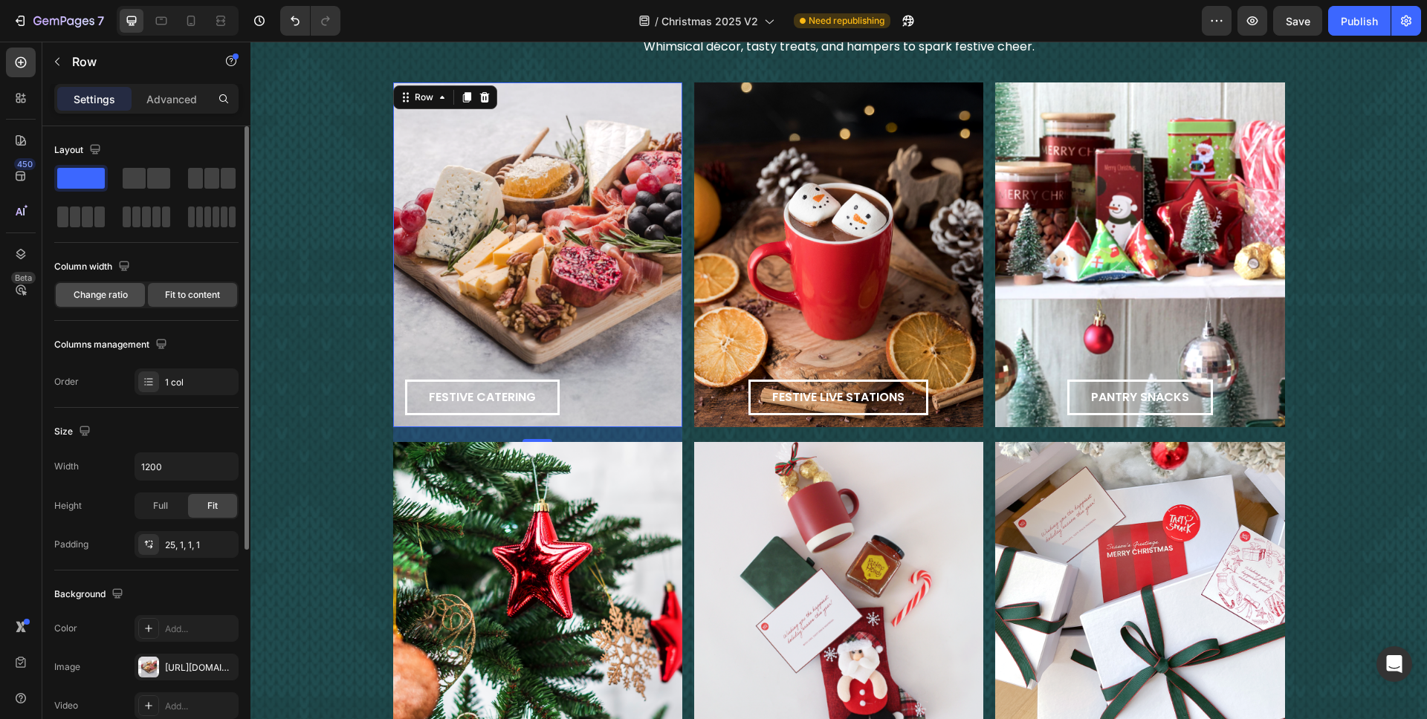
click at [133, 296] on div "Change ratio" at bounding box center [100, 295] width 89 height 24
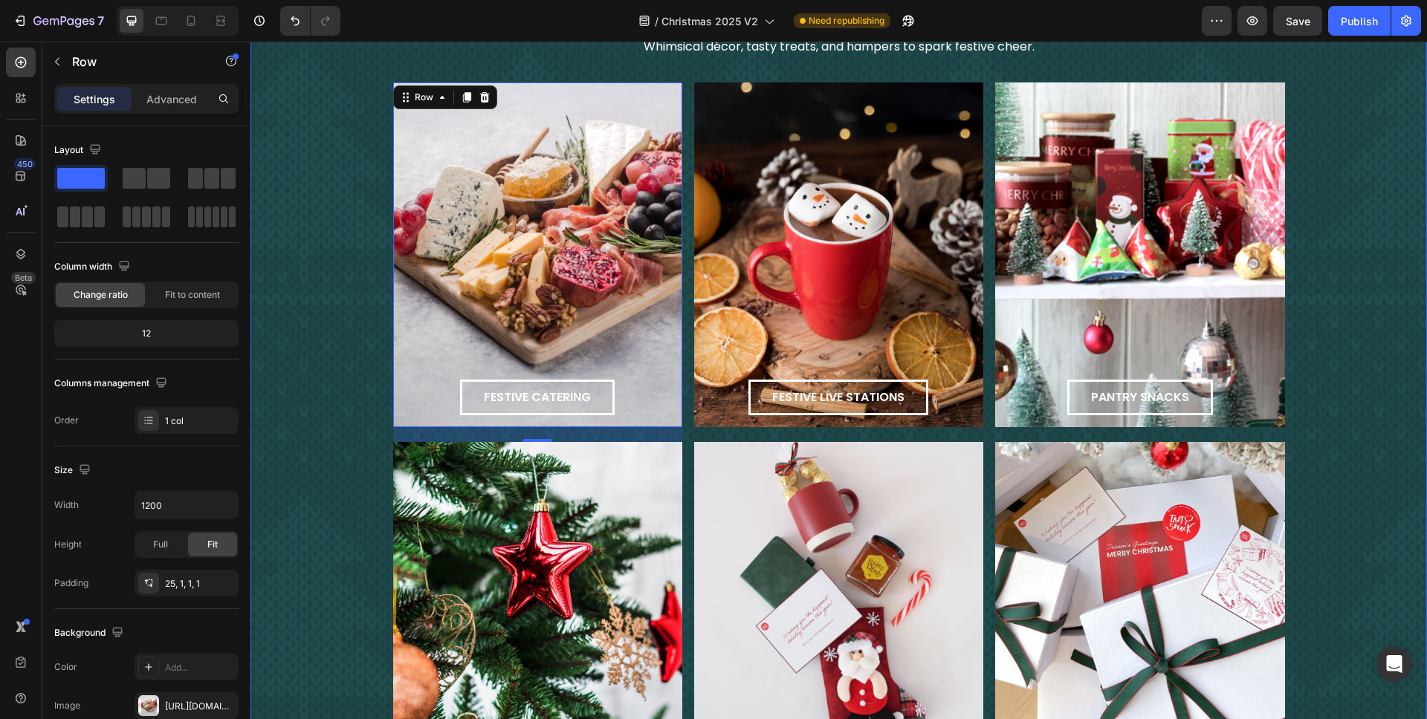
click at [369, 294] on div "cheers to the office Text Block Whimsical décor, tasty treats, and hampers to s…" at bounding box center [838, 401] width 1176 height 800
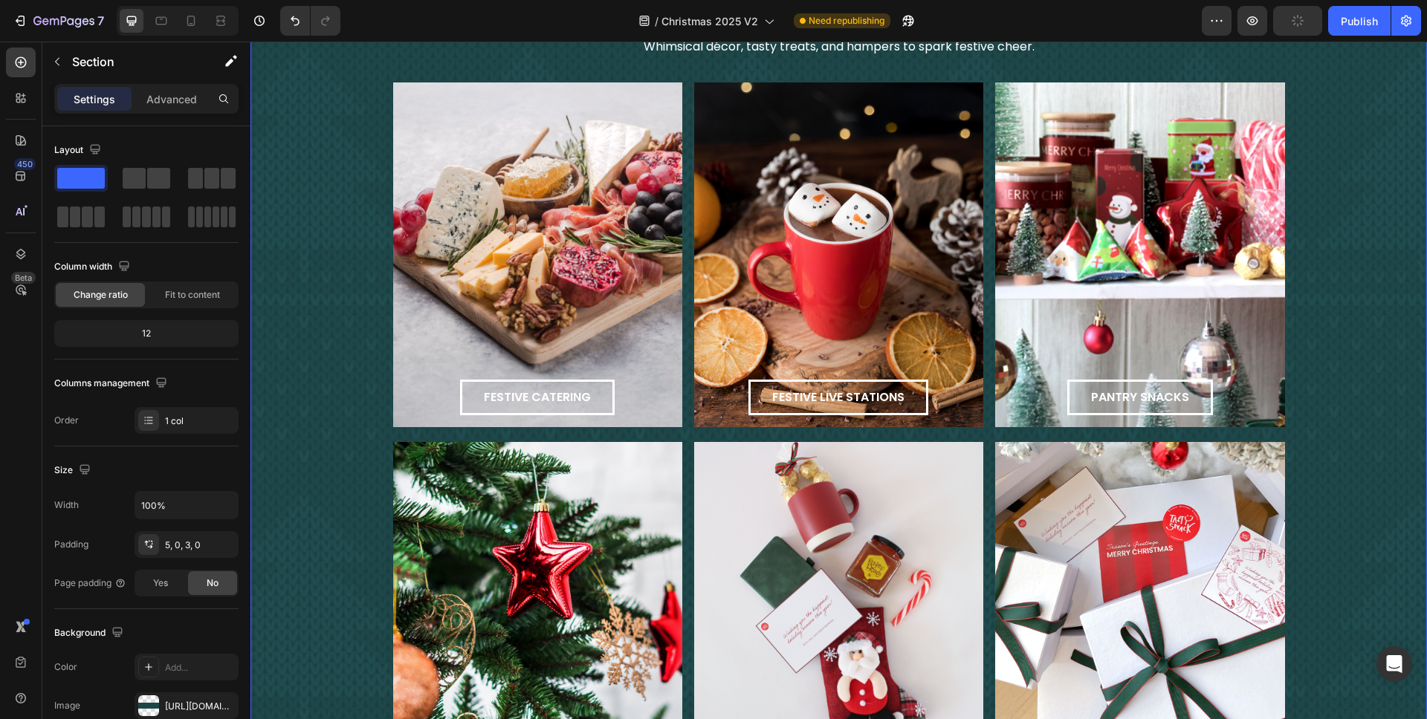
click at [1330, 318] on div "cheers to the office Text Block Whimsical décor, tasty treats, and hampers to s…" at bounding box center [838, 401] width 1176 height 800
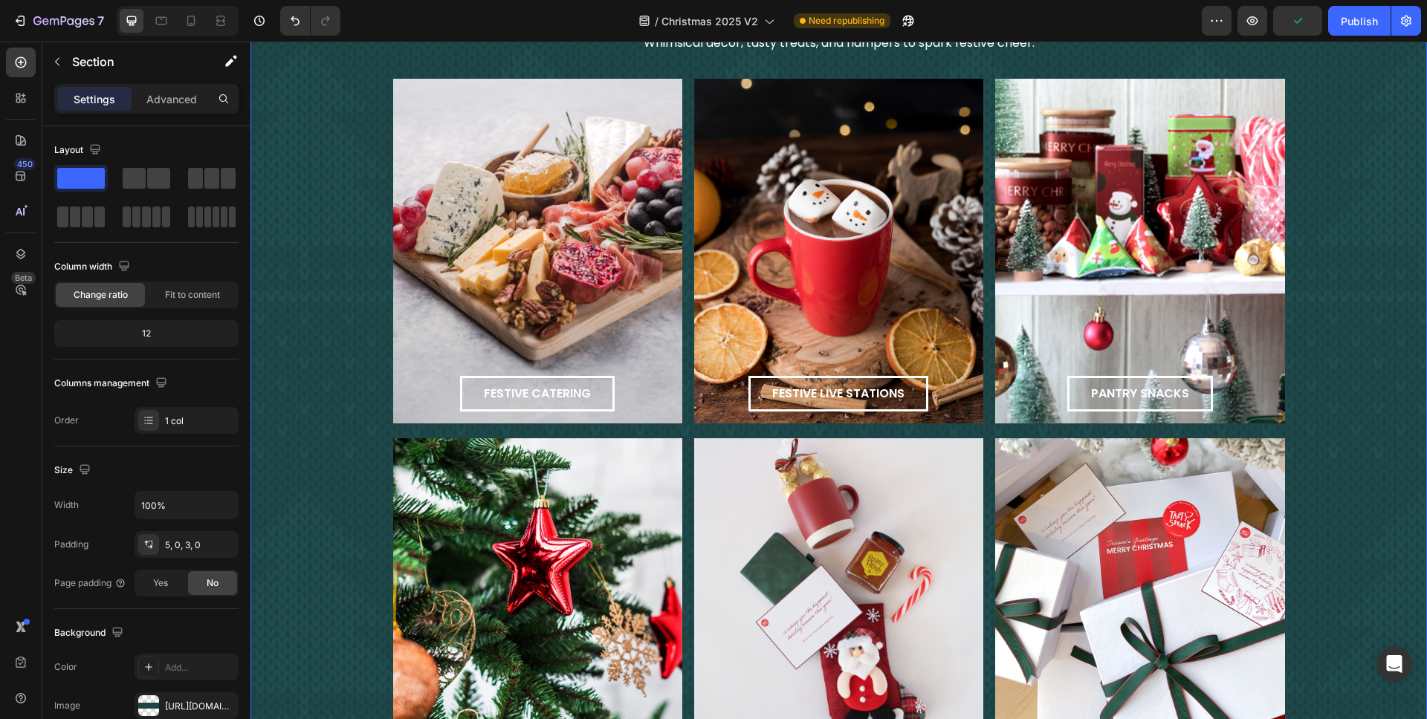
scroll to position [1390, 0]
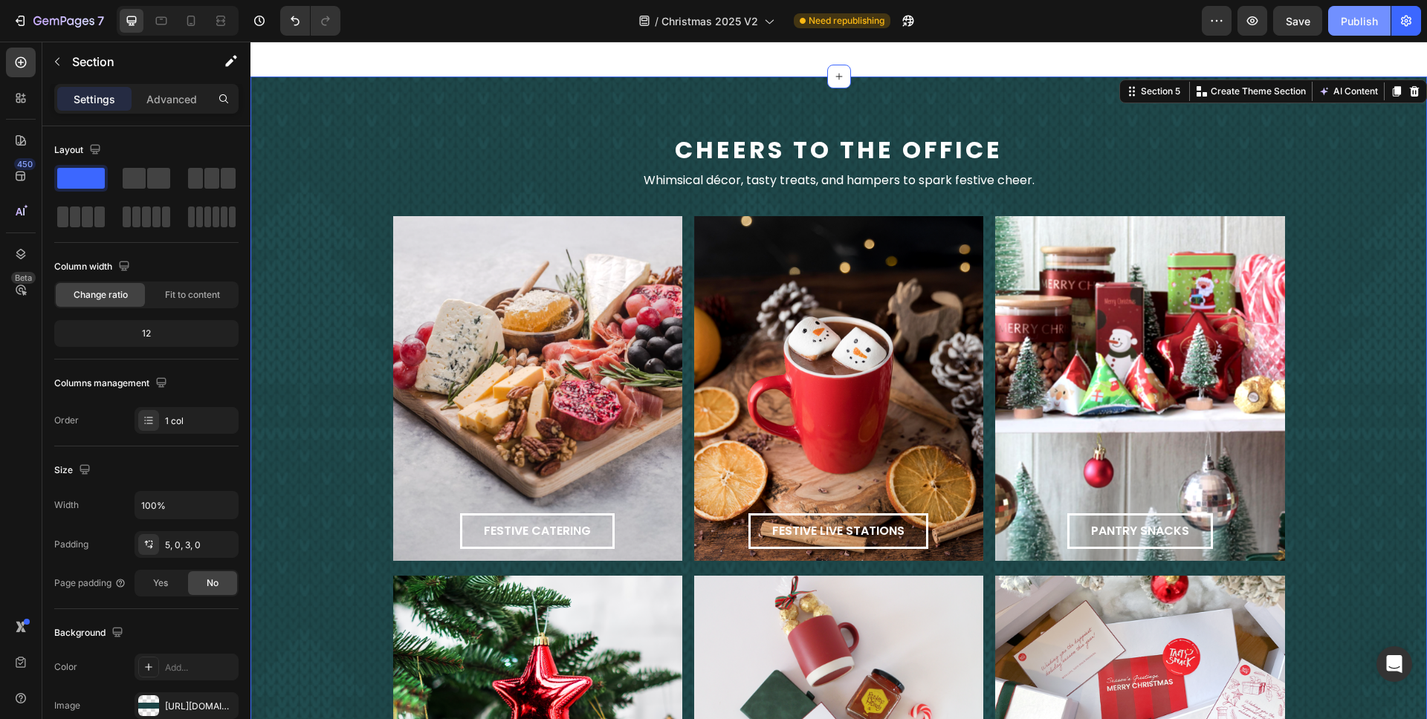
click at [1351, 28] on button "Publish" at bounding box center [1359, 21] width 62 height 30
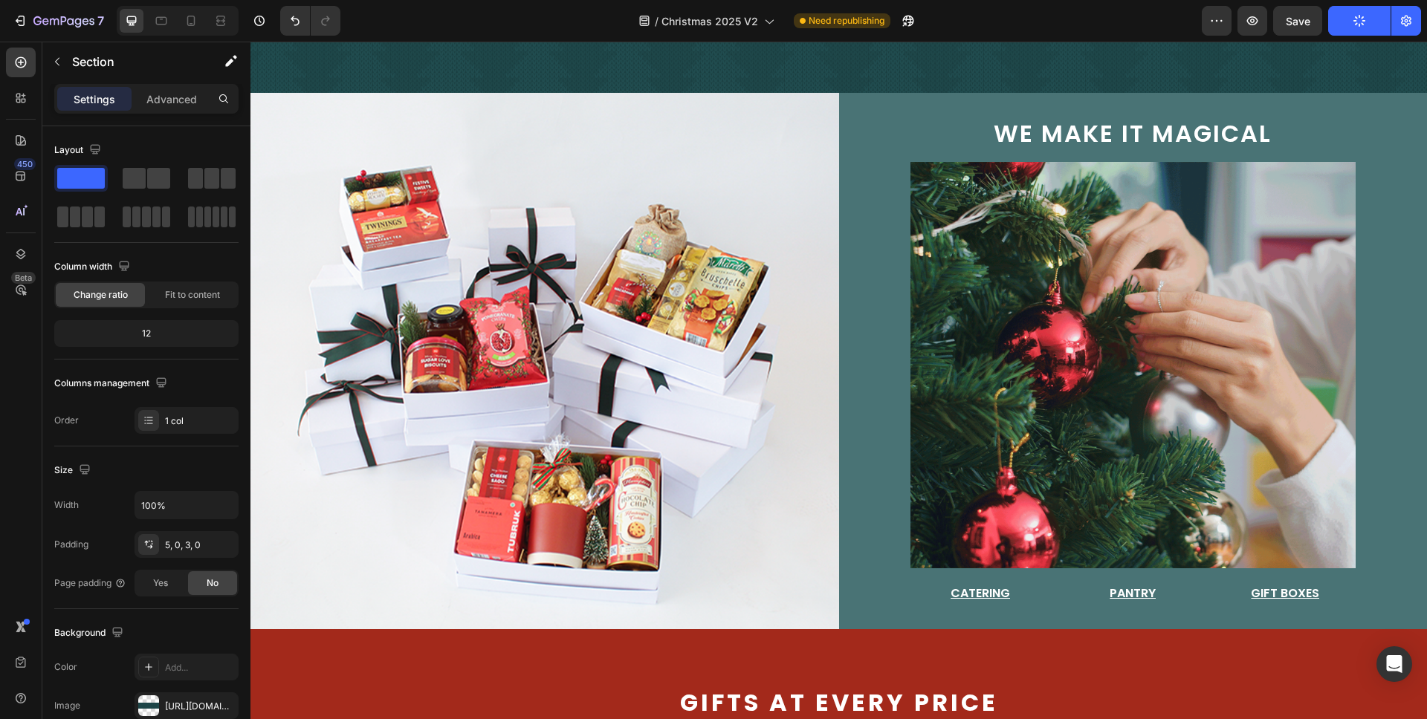
scroll to position [200, 0]
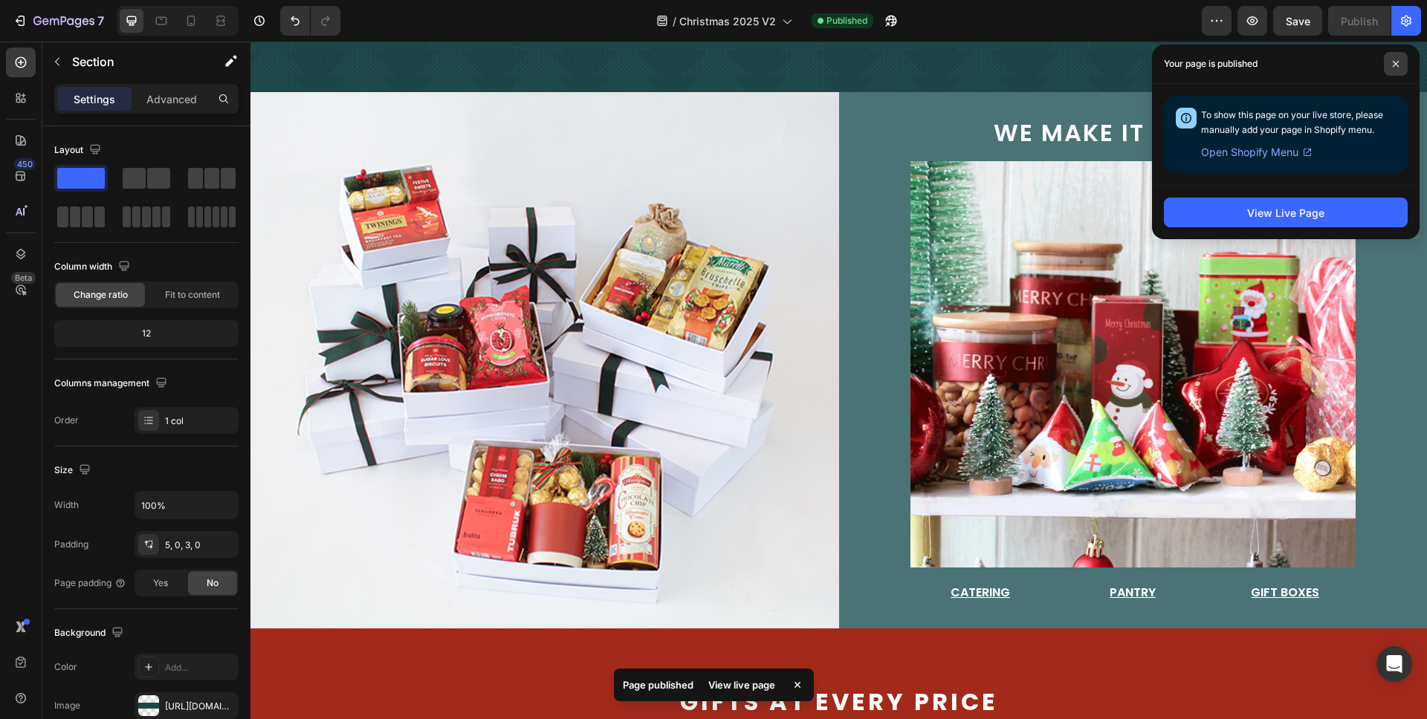
click at [1395, 60] on icon at bounding box center [1395, 63] width 7 height 7
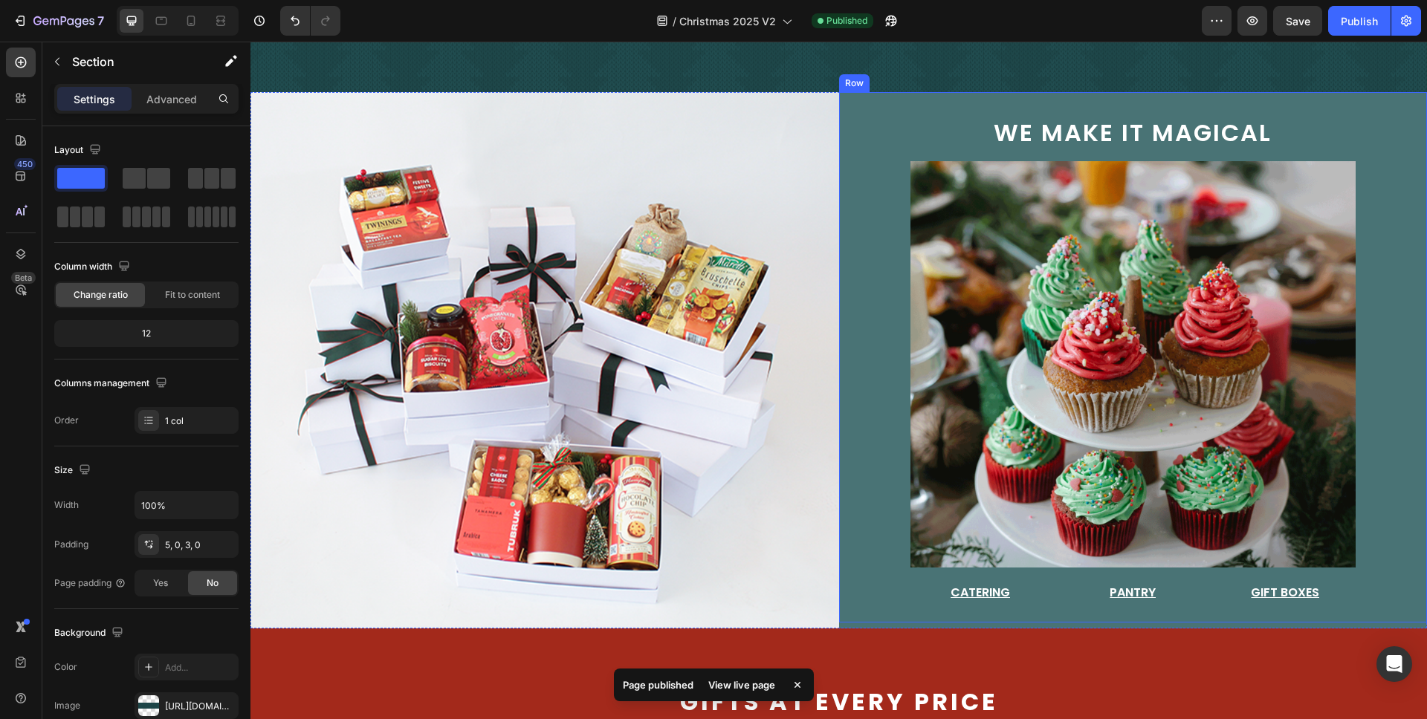
click at [1365, 315] on div "we make it magical Text Block Image Catering Button Pantry Button Gift Boxes Bu…" at bounding box center [1133, 357] width 589 height 530
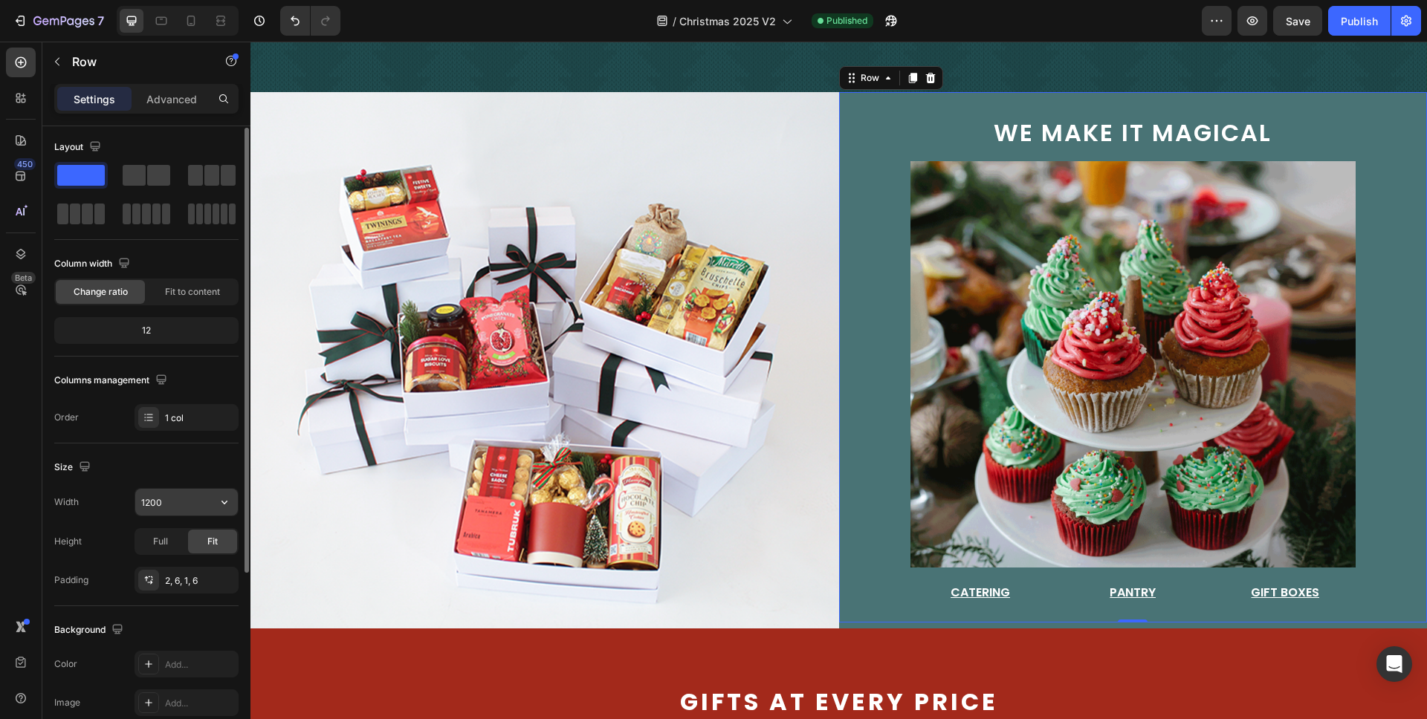
scroll to position [8, 0]
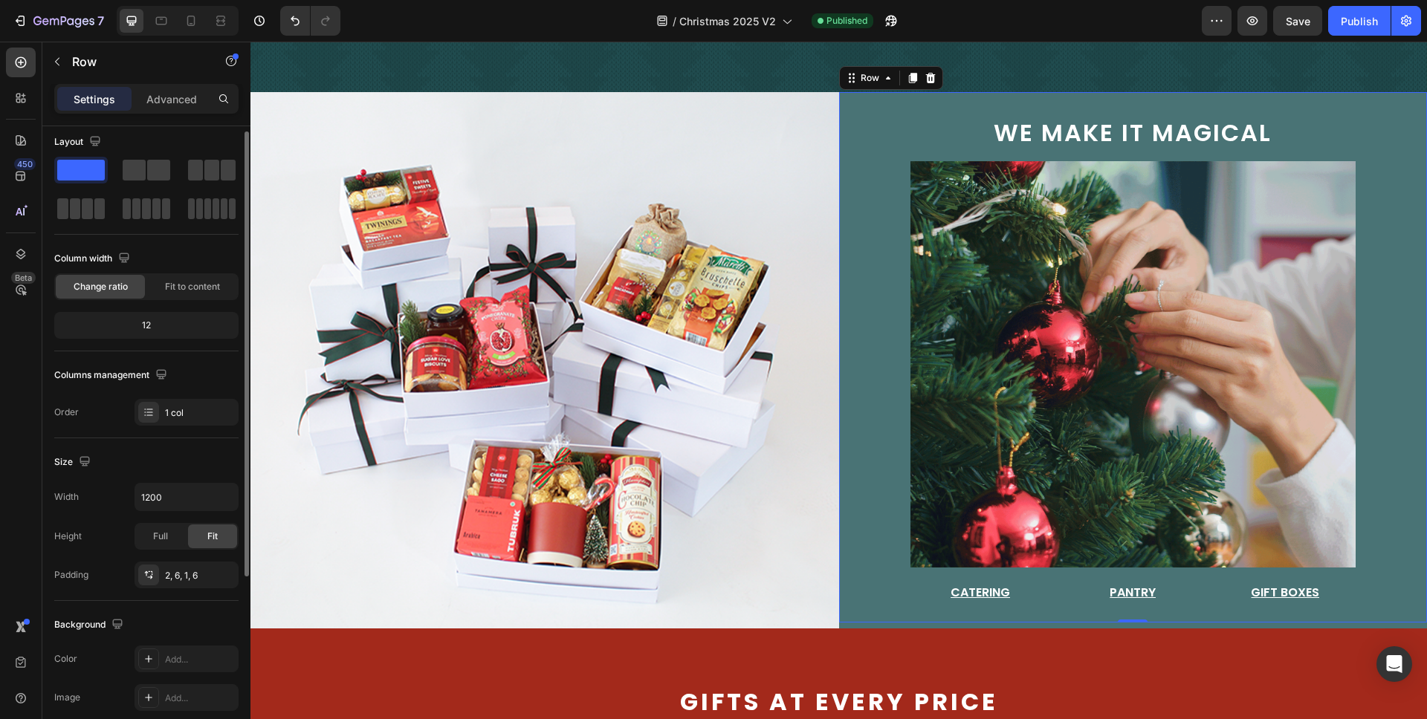
click at [868, 441] on div "we make it magical Text Block Image Catering Button Pantry Button Gift Boxes Bu…" at bounding box center [1133, 357] width 589 height 530
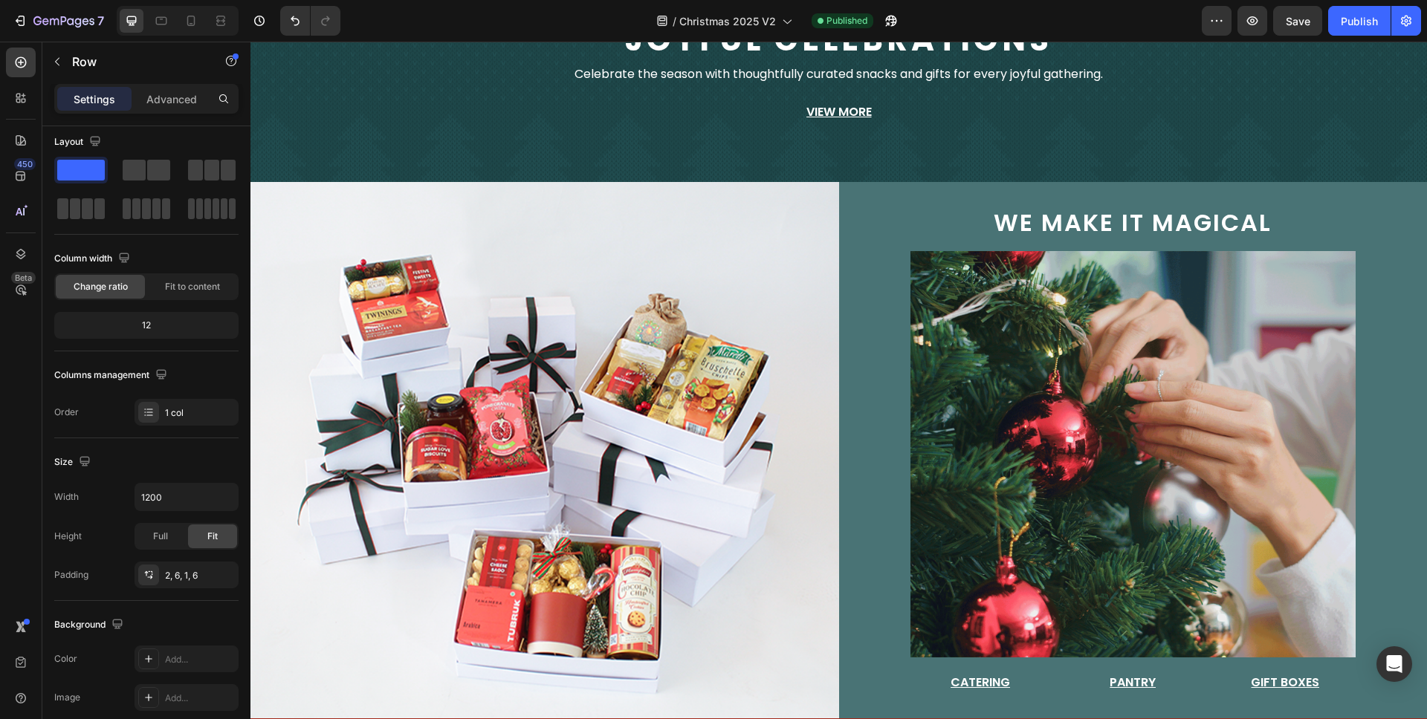
scroll to position [234, 0]
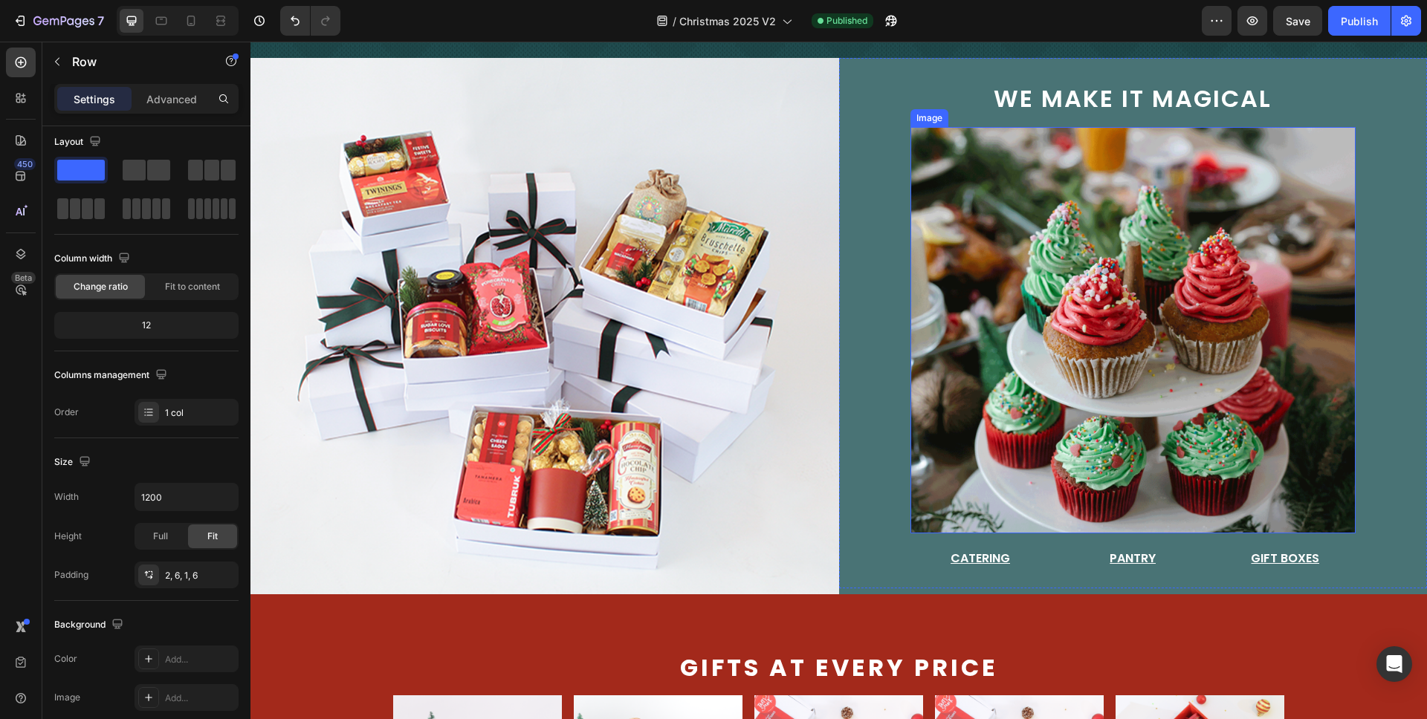
click at [1189, 286] on img at bounding box center [1133, 330] width 446 height 406
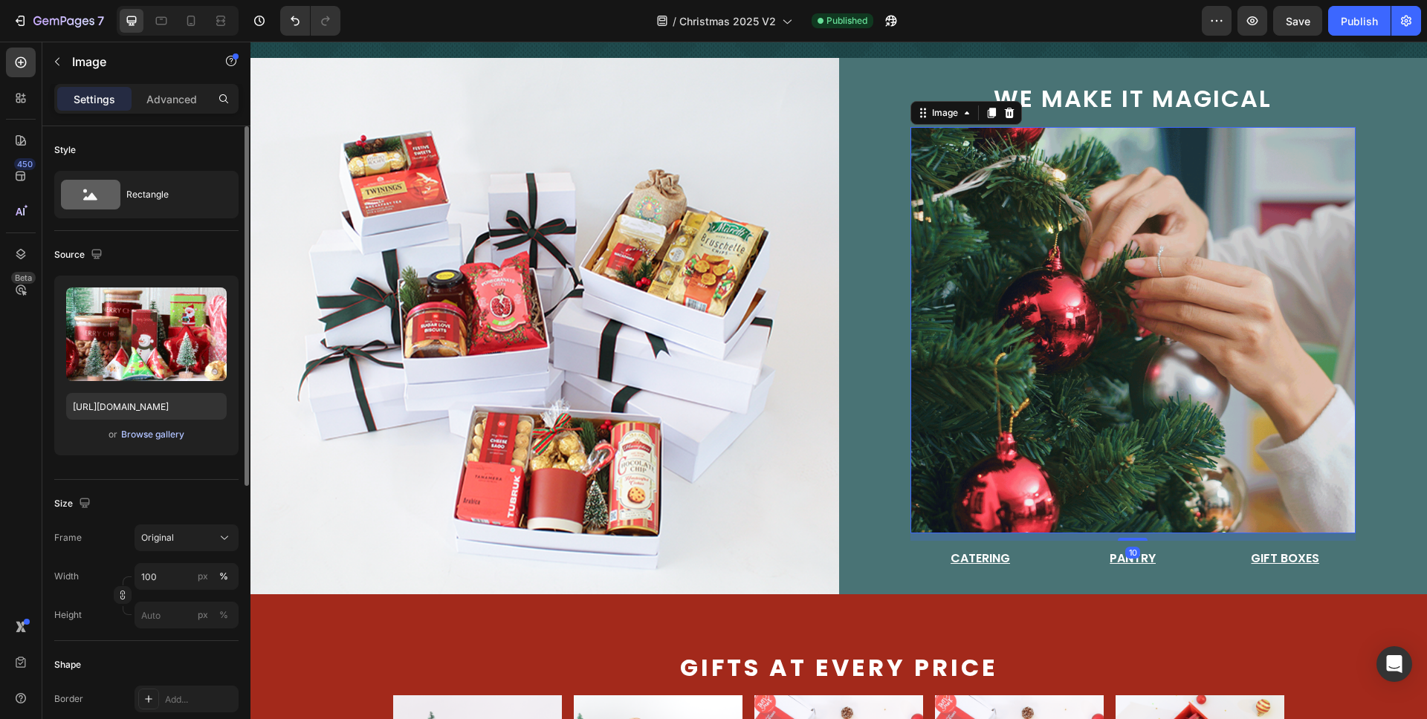
scroll to position [36, 0]
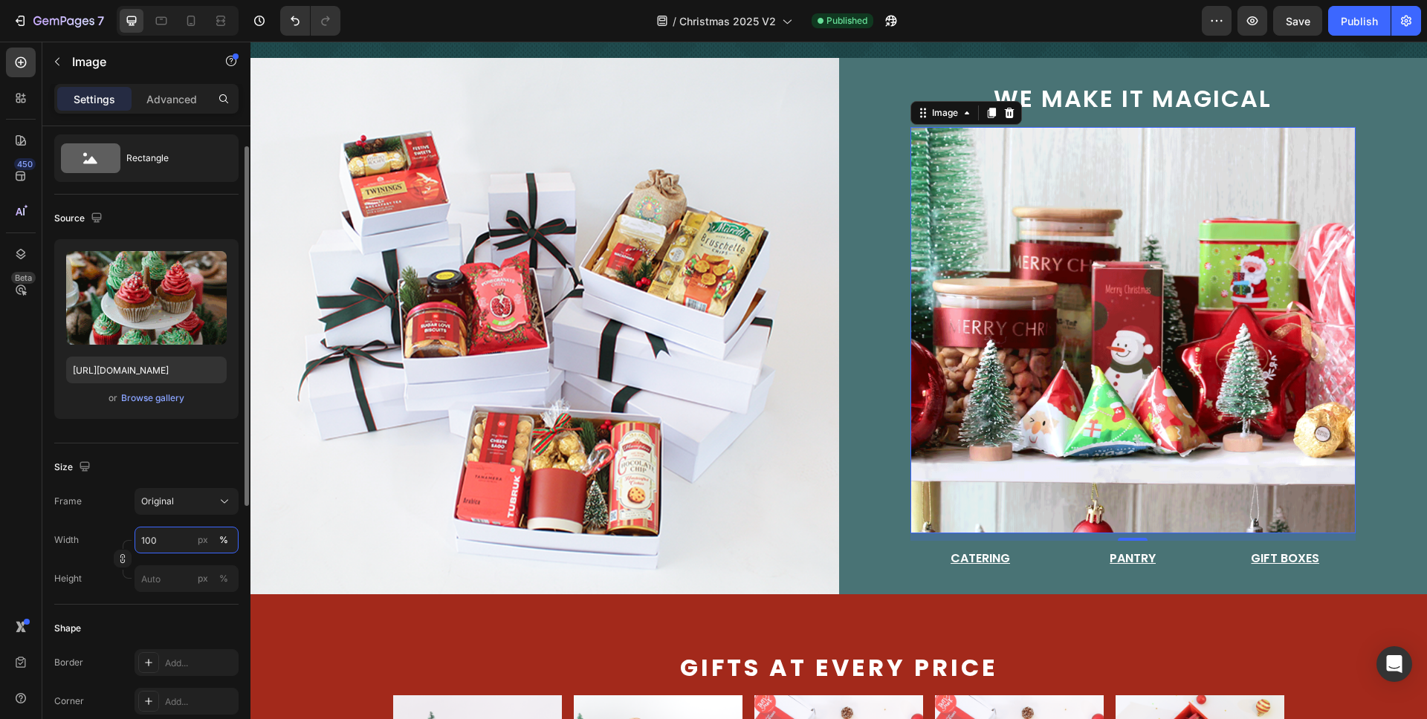
click at [181, 539] on input "100" at bounding box center [187, 540] width 104 height 27
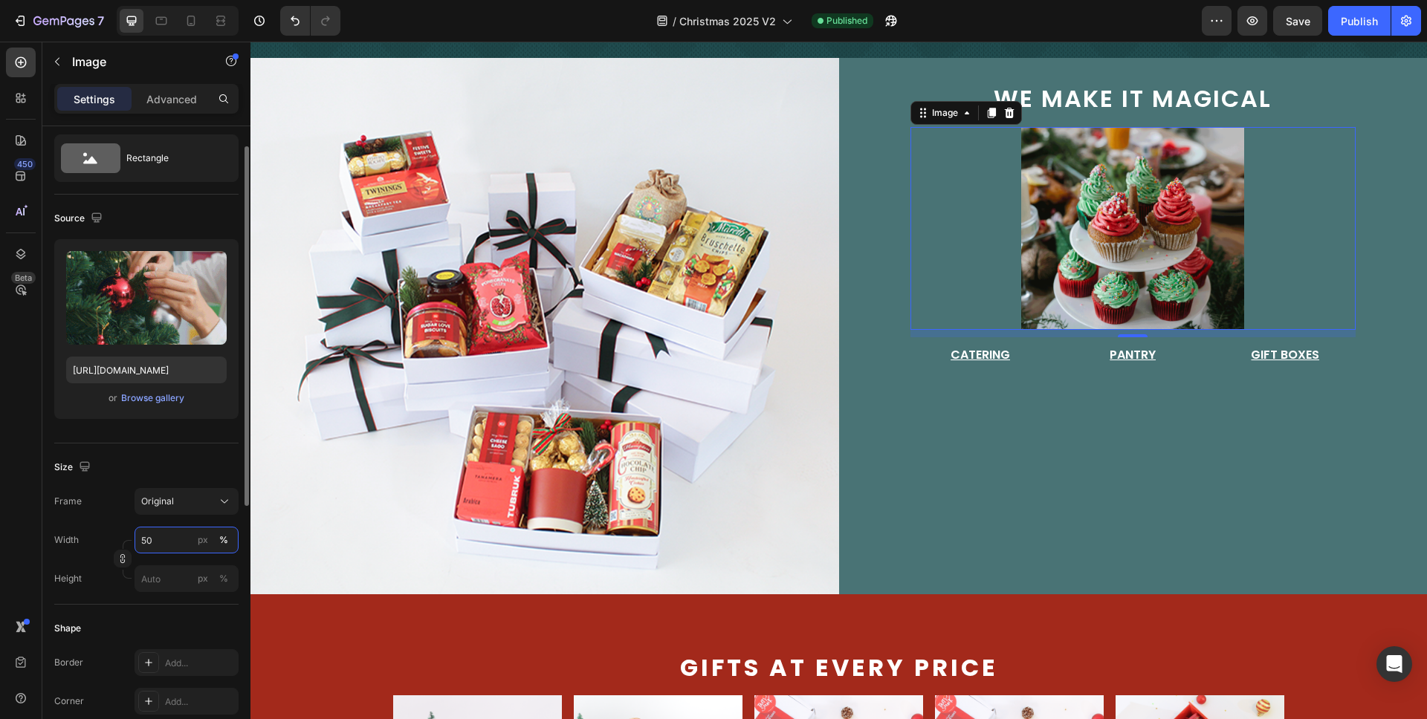
type input "5"
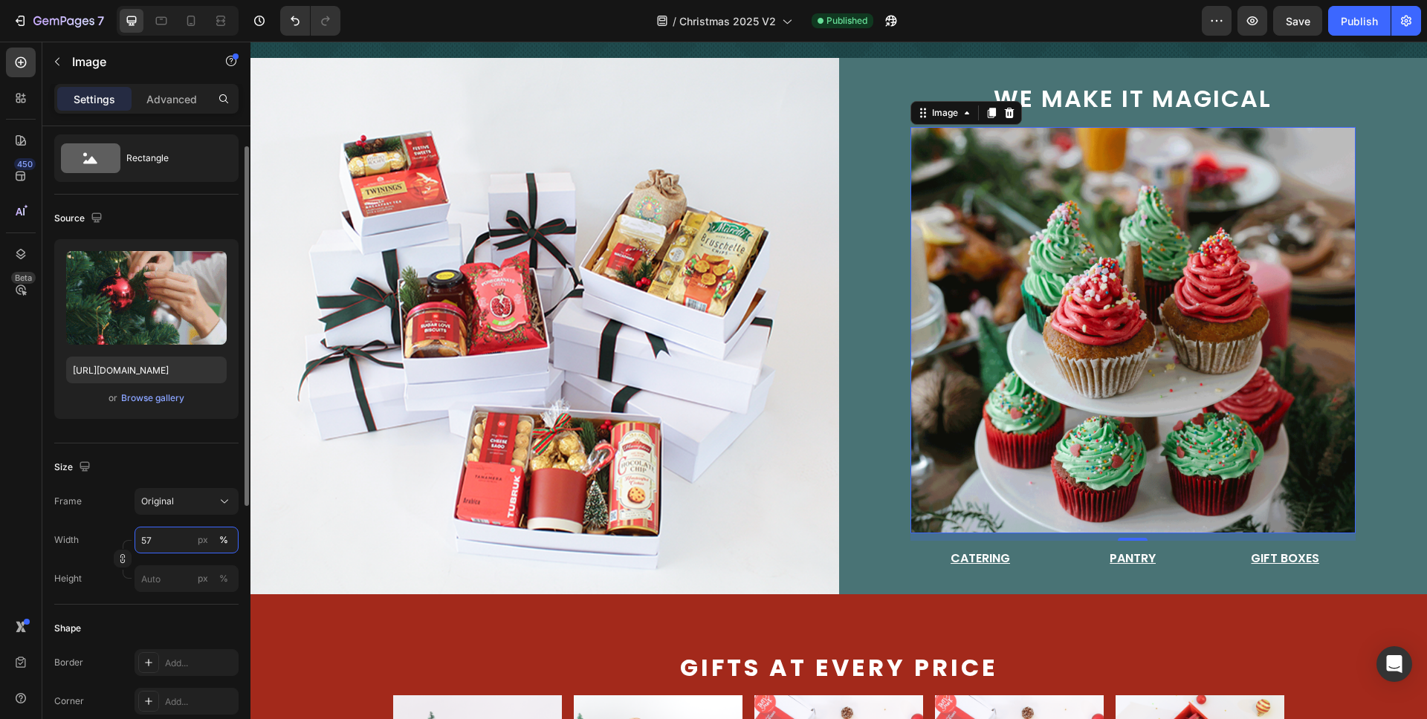
type input "5"
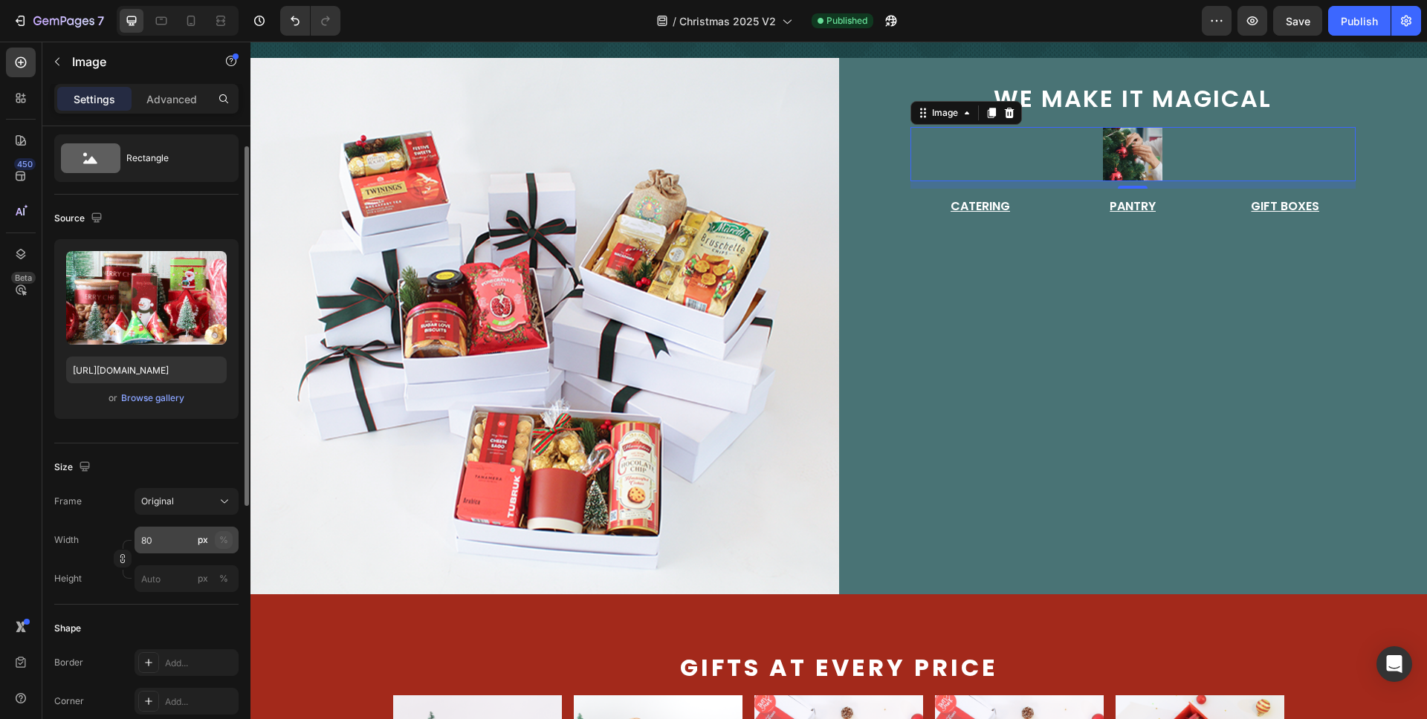
click at [224, 535] on div "%" at bounding box center [223, 540] width 9 height 13
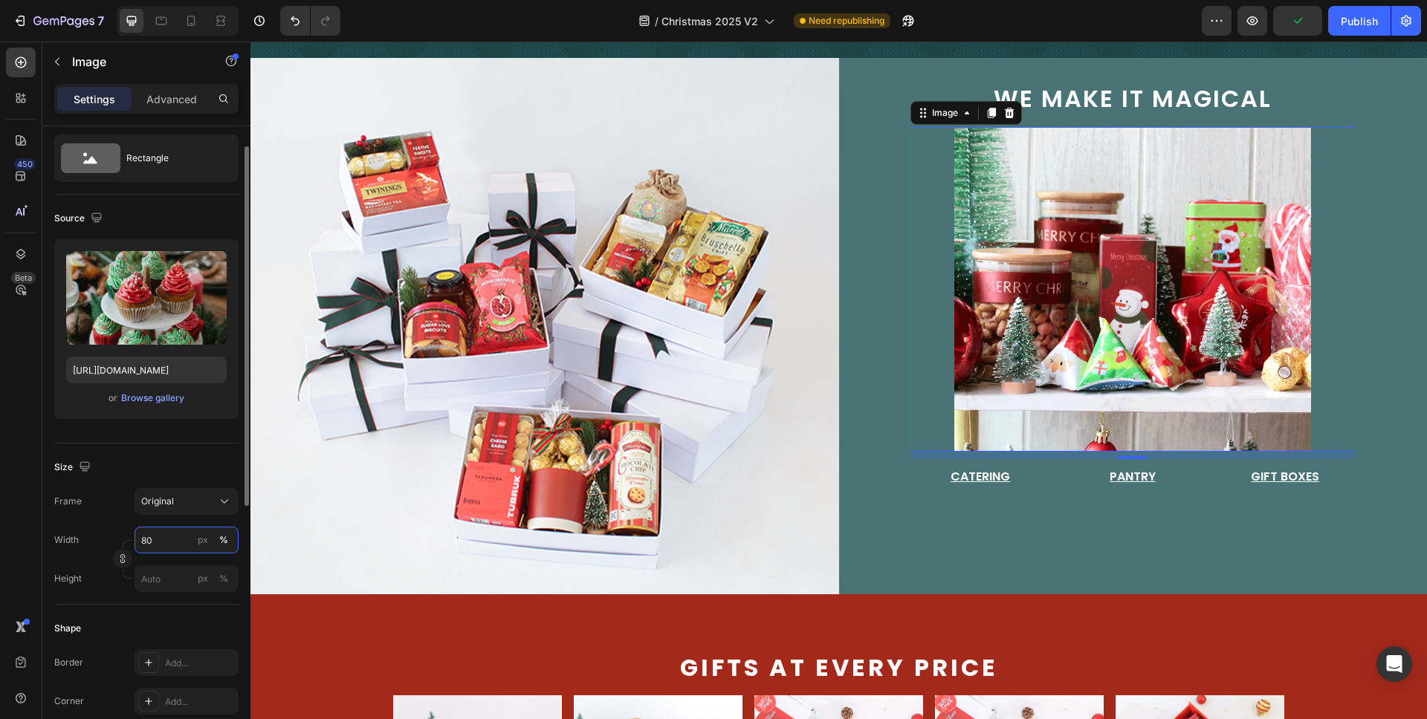
click at [175, 539] on input "80" at bounding box center [187, 540] width 104 height 27
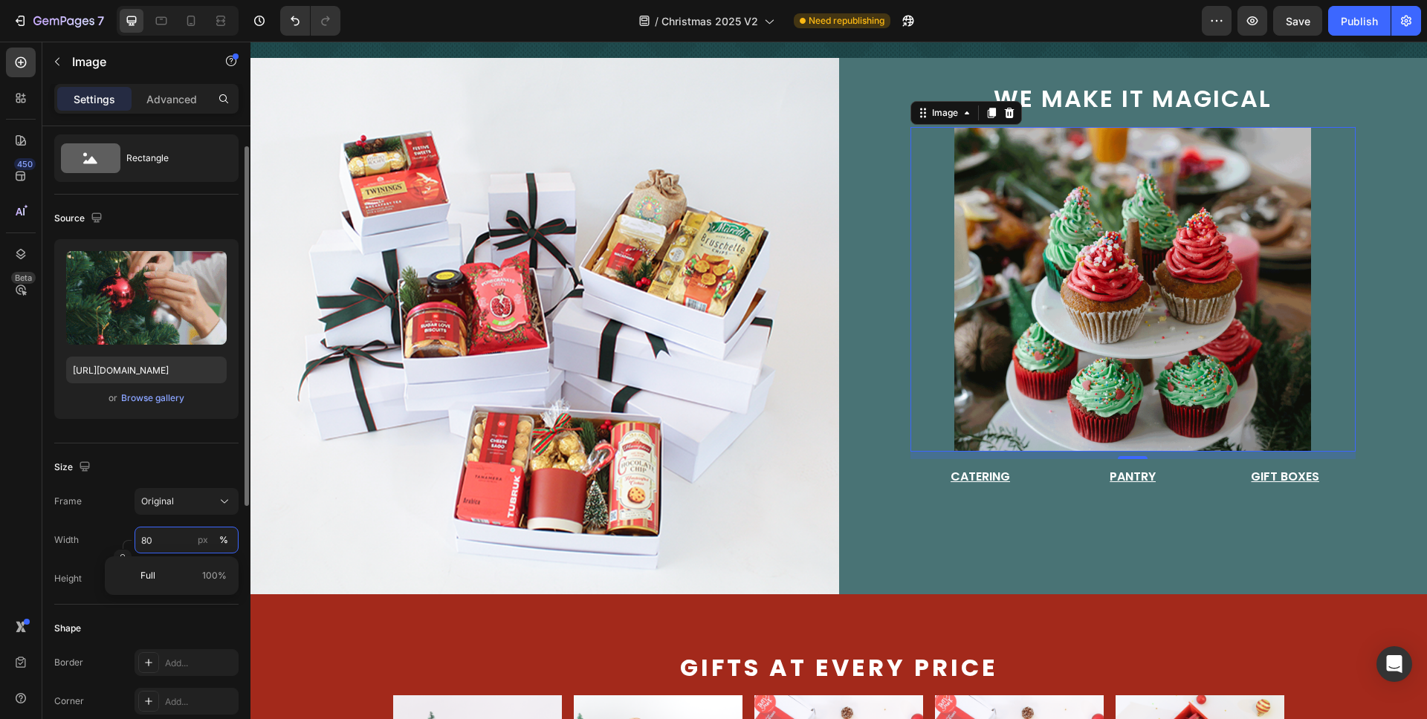
click at [175, 539] on input "80" at bounding box center [187, 540] width 104 height 27
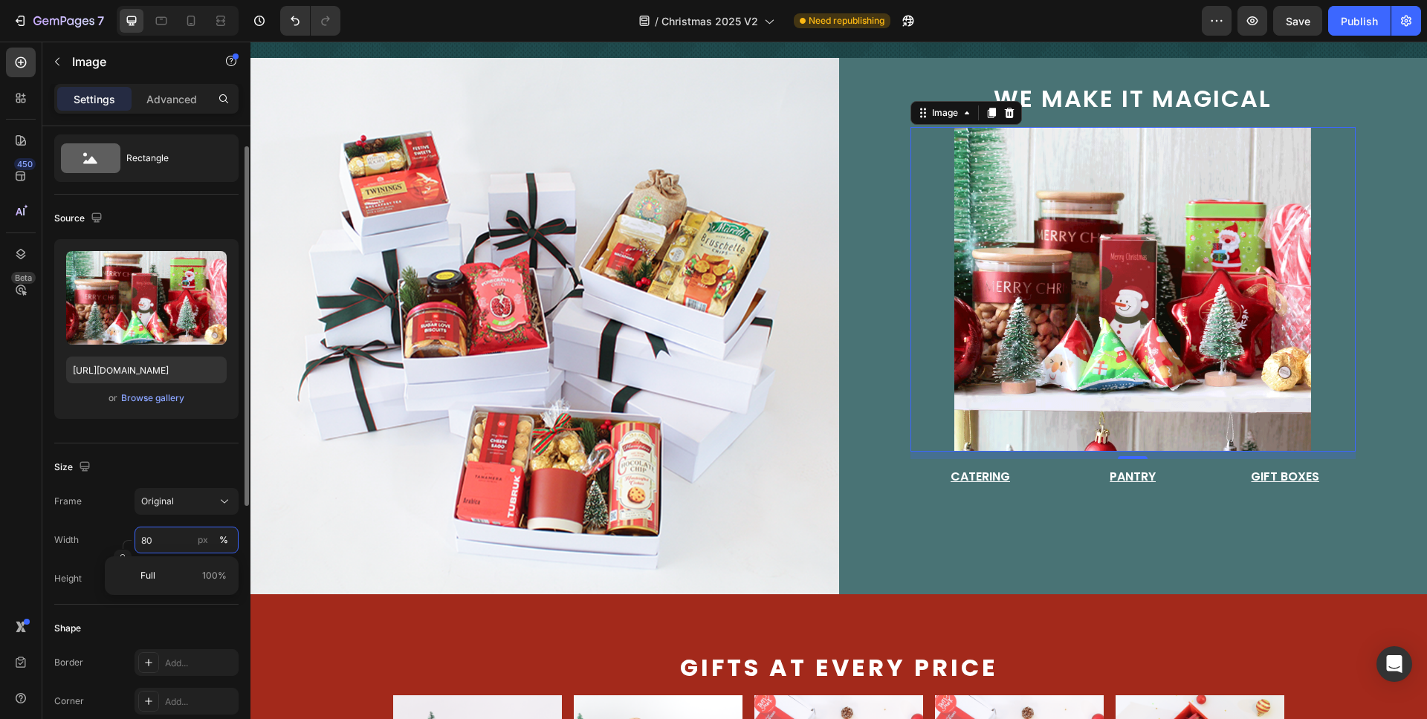
click at [175, 539] on input "80" at bounding box center [187, 540] width 104 height 27
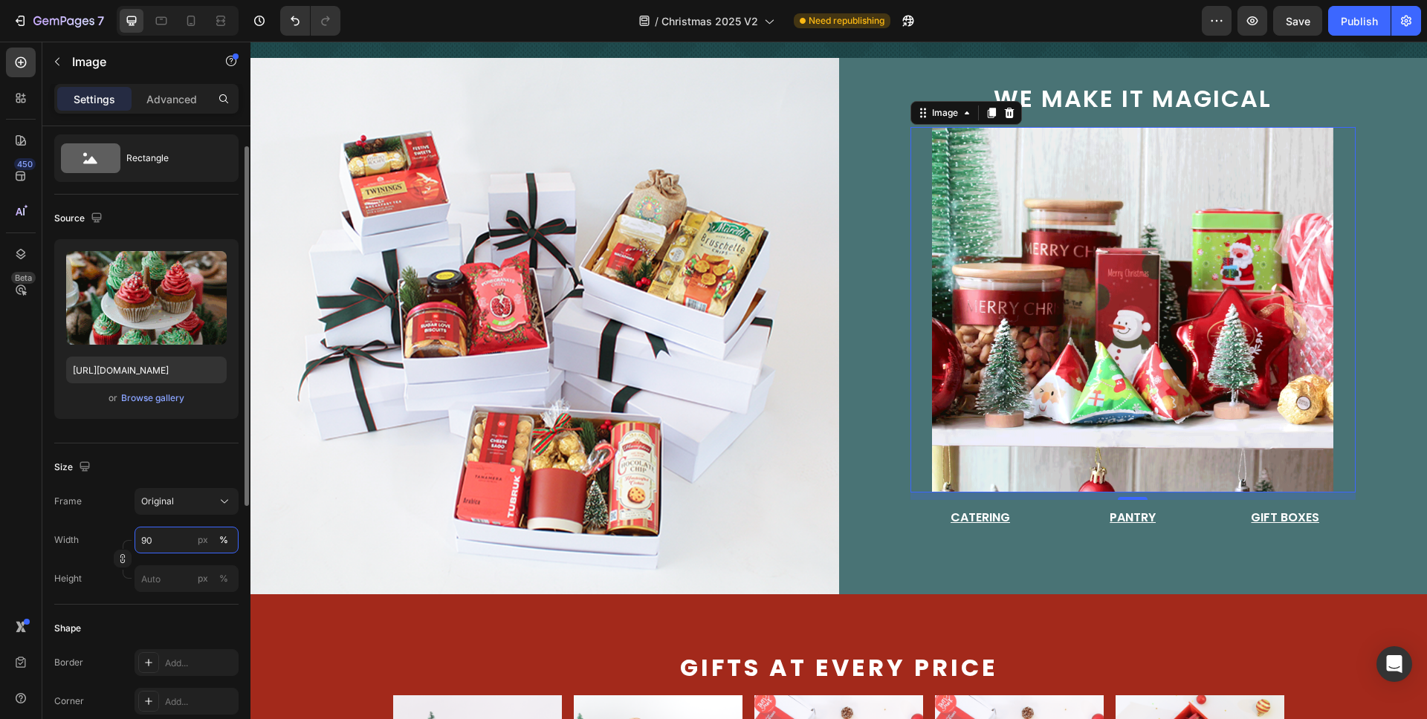
type input "9"
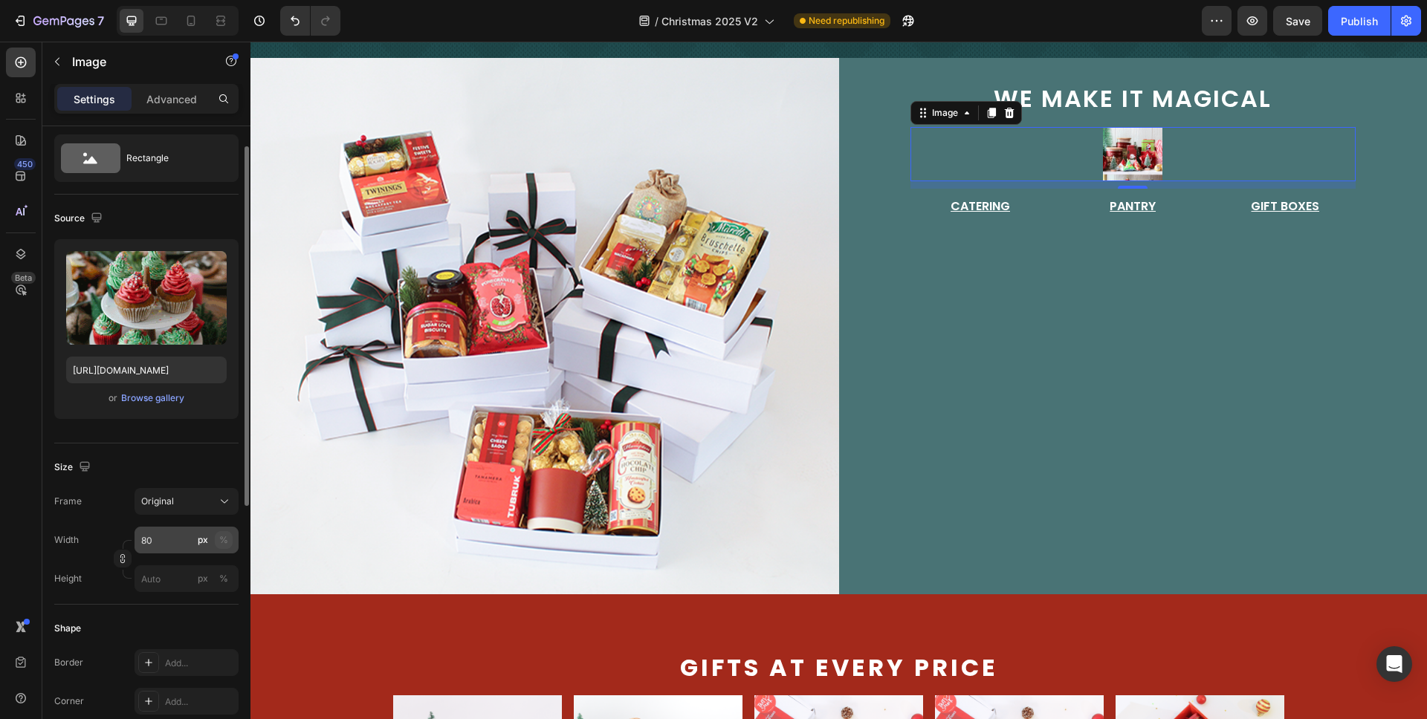
click at [225, 541] on div "%" at bounding box center [223, 540] width 9 height 13
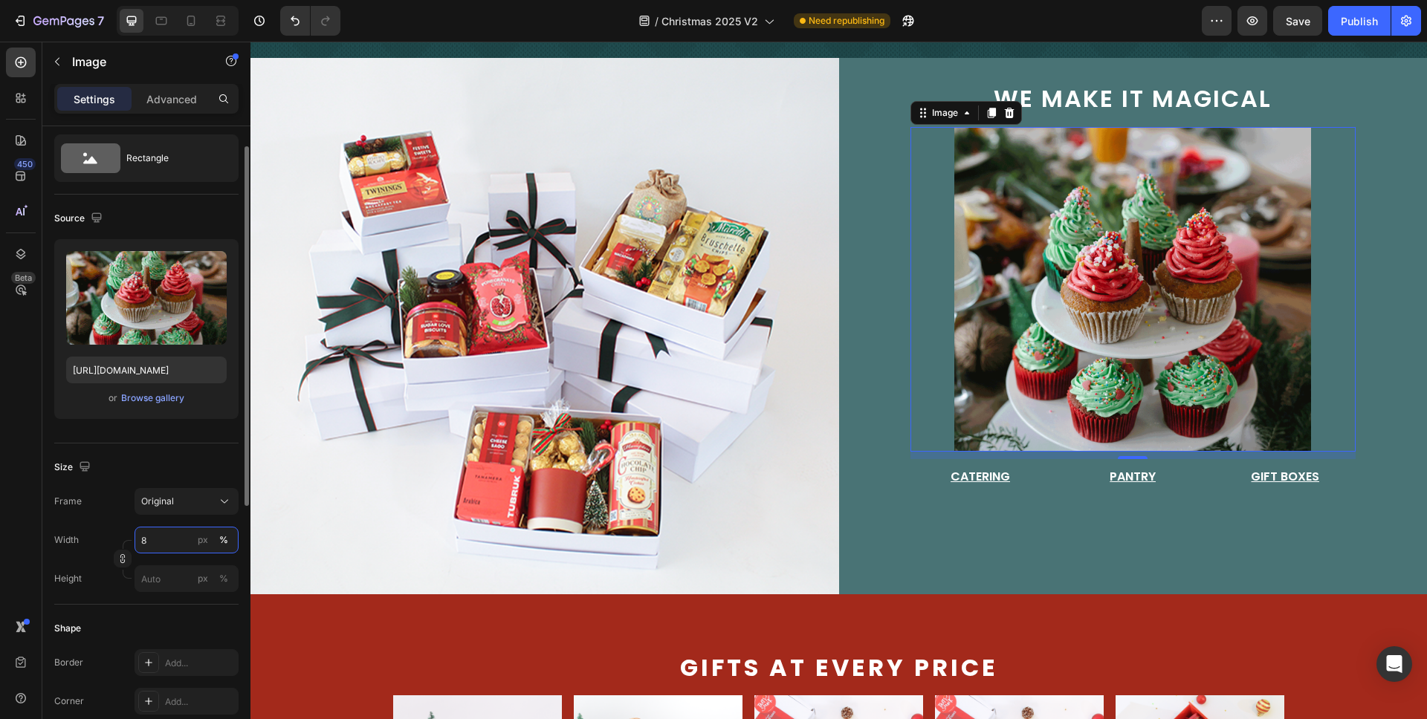
type input "85"
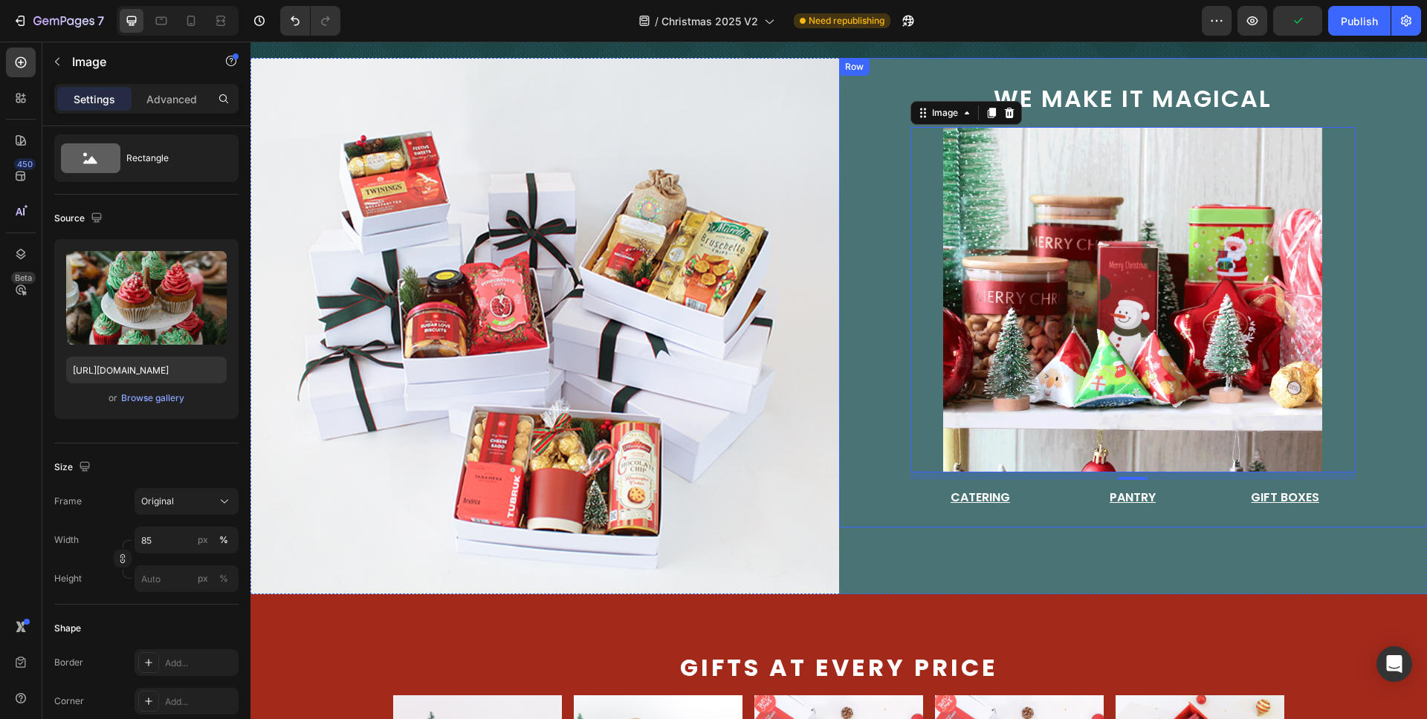
click at [839, 159] on div "we make it magical Text Block Image 10 Catering Button Pantry Button Gift Boxes…" at bounding box center [1133, 292] width 589 height 469
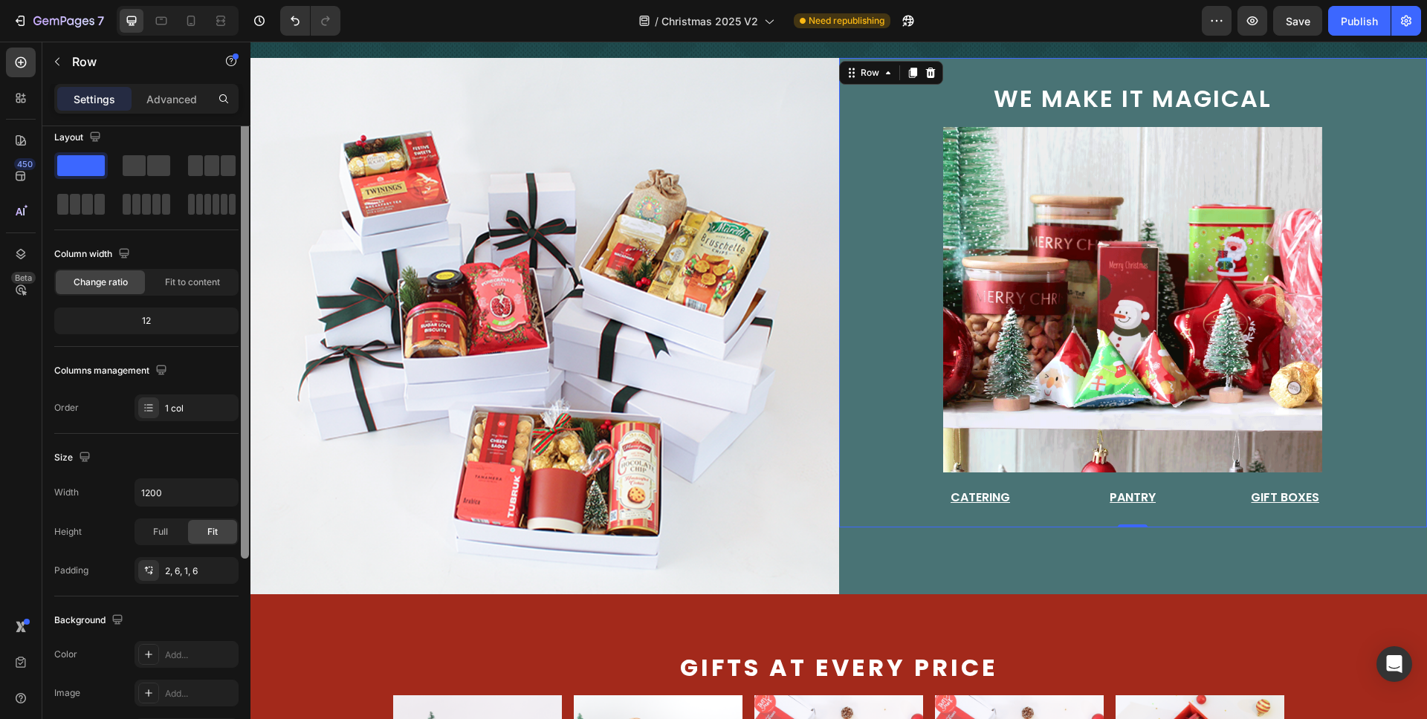
scroll to position [0, 0]
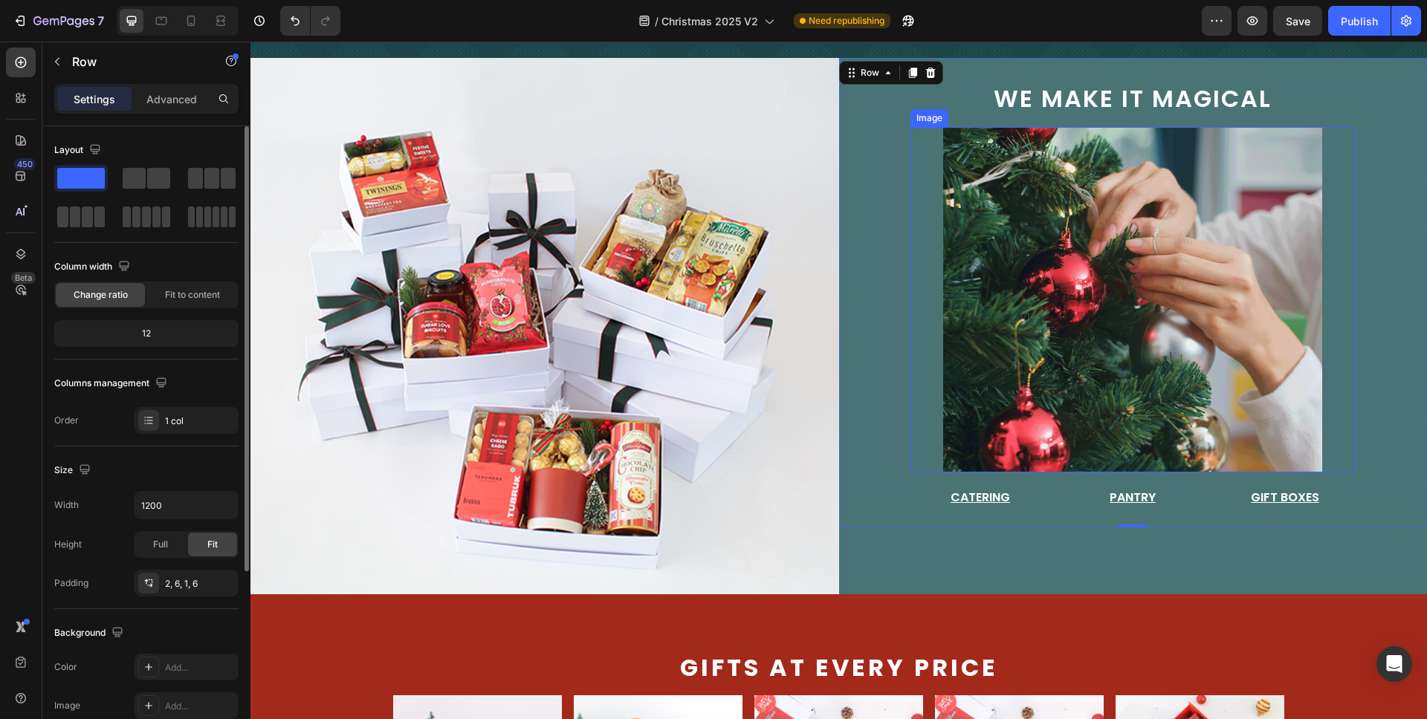
click at [960, 152] on img at bounding box center [1132, 300] width 379 height 346
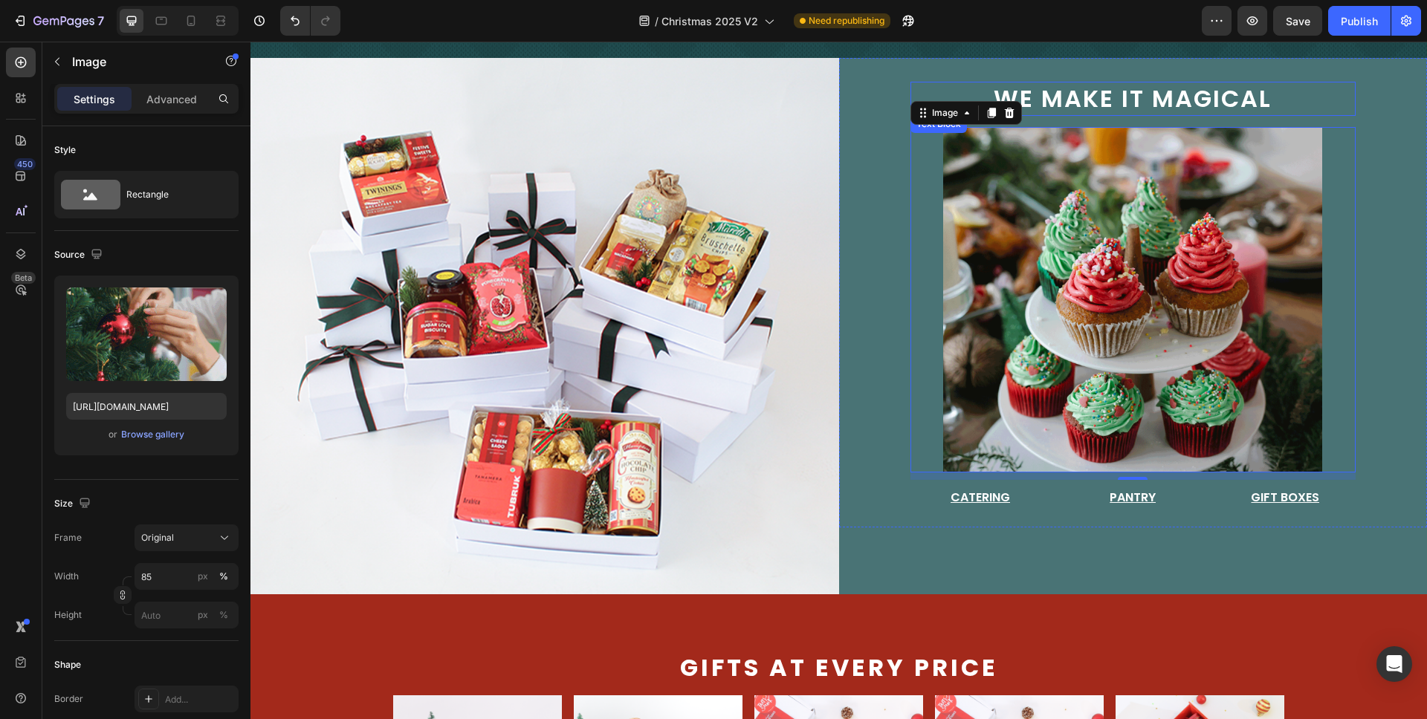
click at [1012, 95] on span "we make it magical" at bounding box center [1133, 98] width 278 height 33
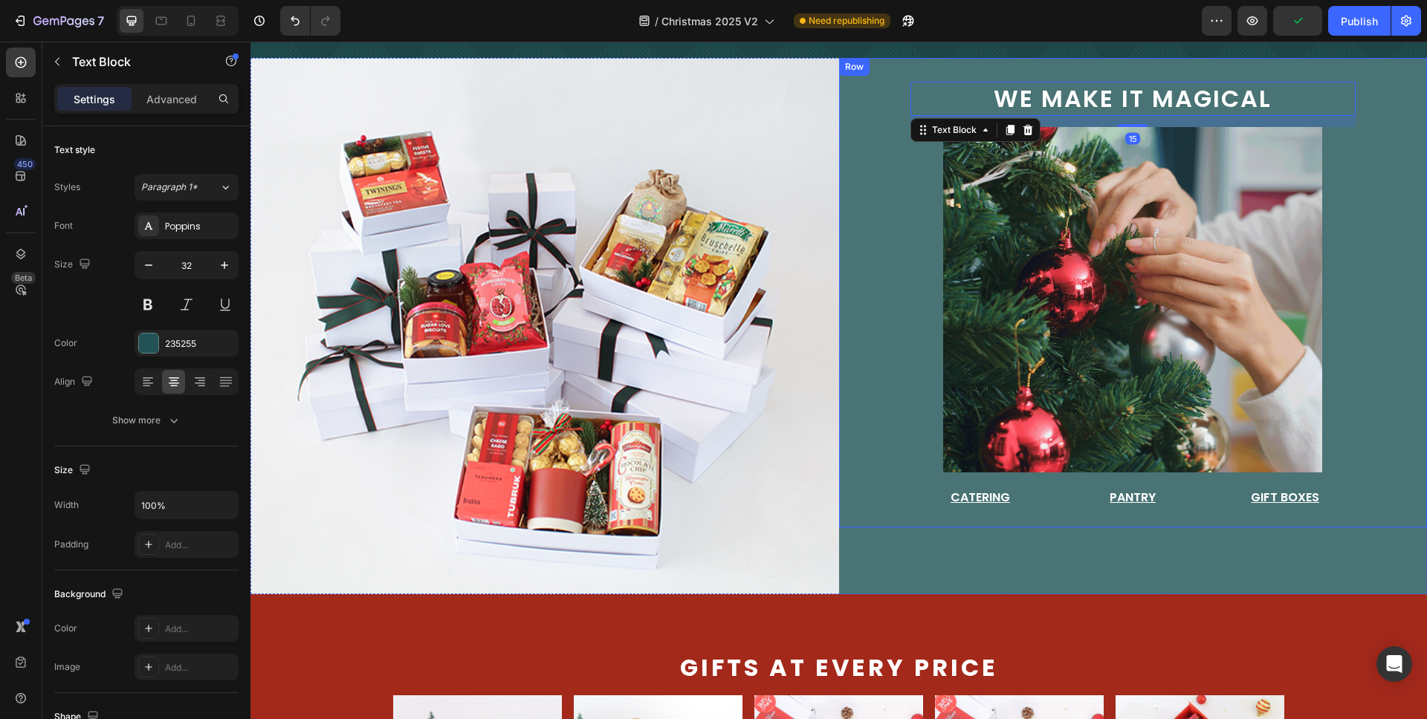
click at [882, 79] on div "we make it magical Text Block 15 Image Catering Button Pantry Button Gift Boxes…" at bounding box center [1133, 292] width 589 height 469
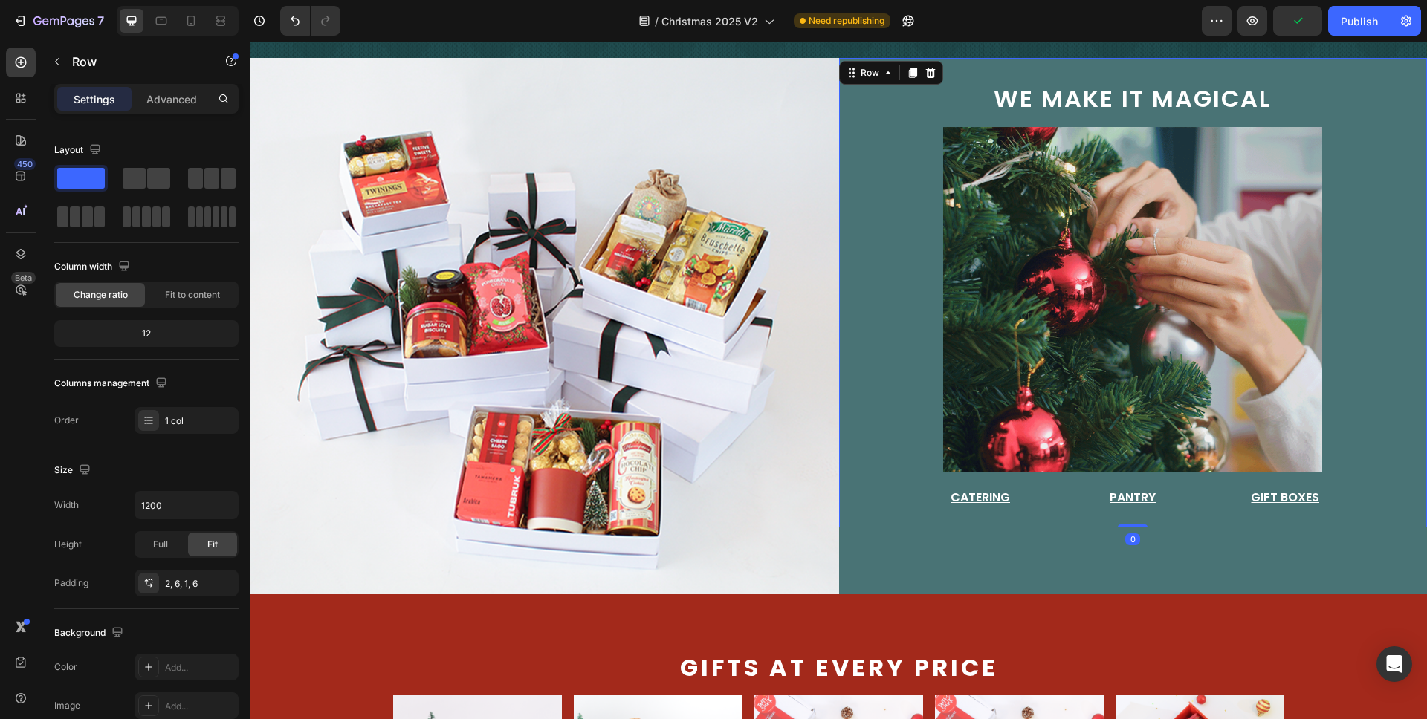
click at [880, 129] on div "we make it magical Text Block Image Catering Button Pantry Button Gift Boxes Bu…" at bounding box center [1133, 292] width 589 height 469
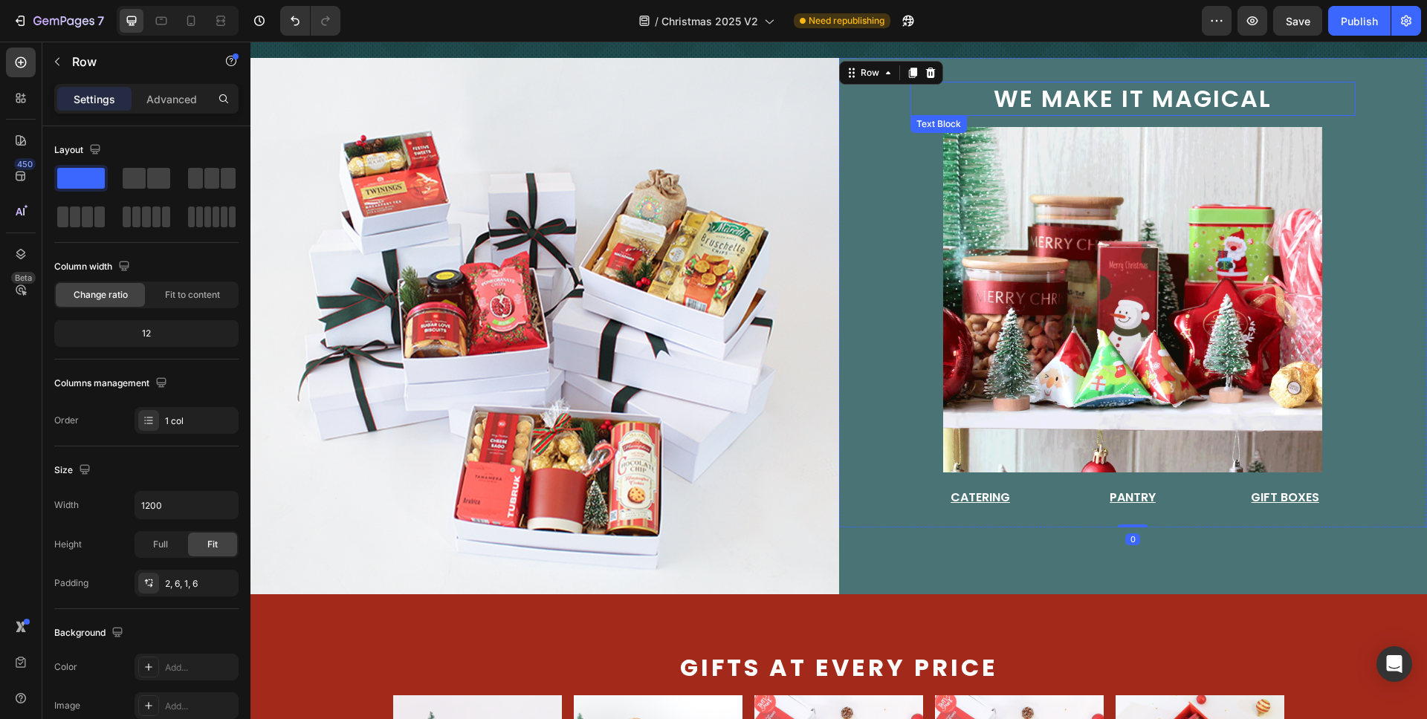
click at [1010, 106] on span "we make it magical" at bounding box center [1133, 98] width 278 height 33
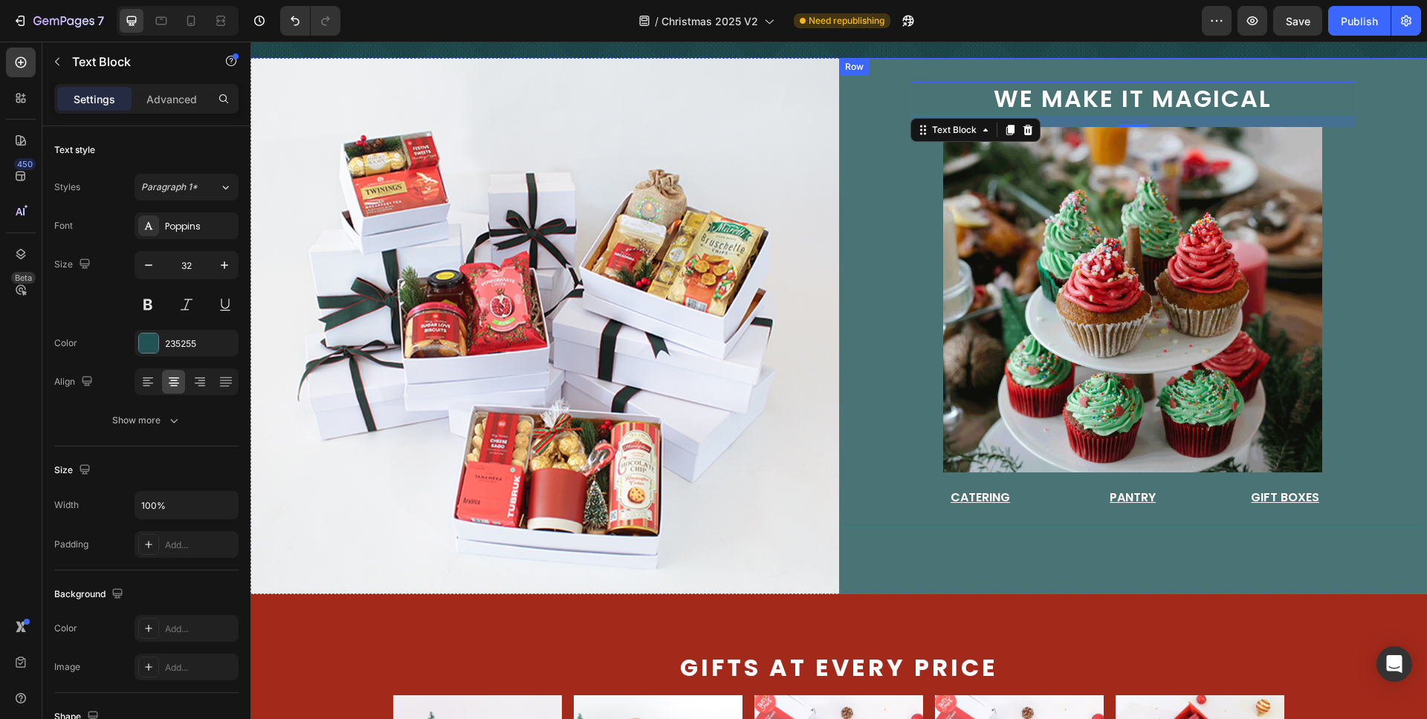
click at [1115, 75] on div "we make it magical Text Block 15 Image Catering Button Pantry Button Gift Boxes…" at bounding box center [1133, 292] width 589 height 469
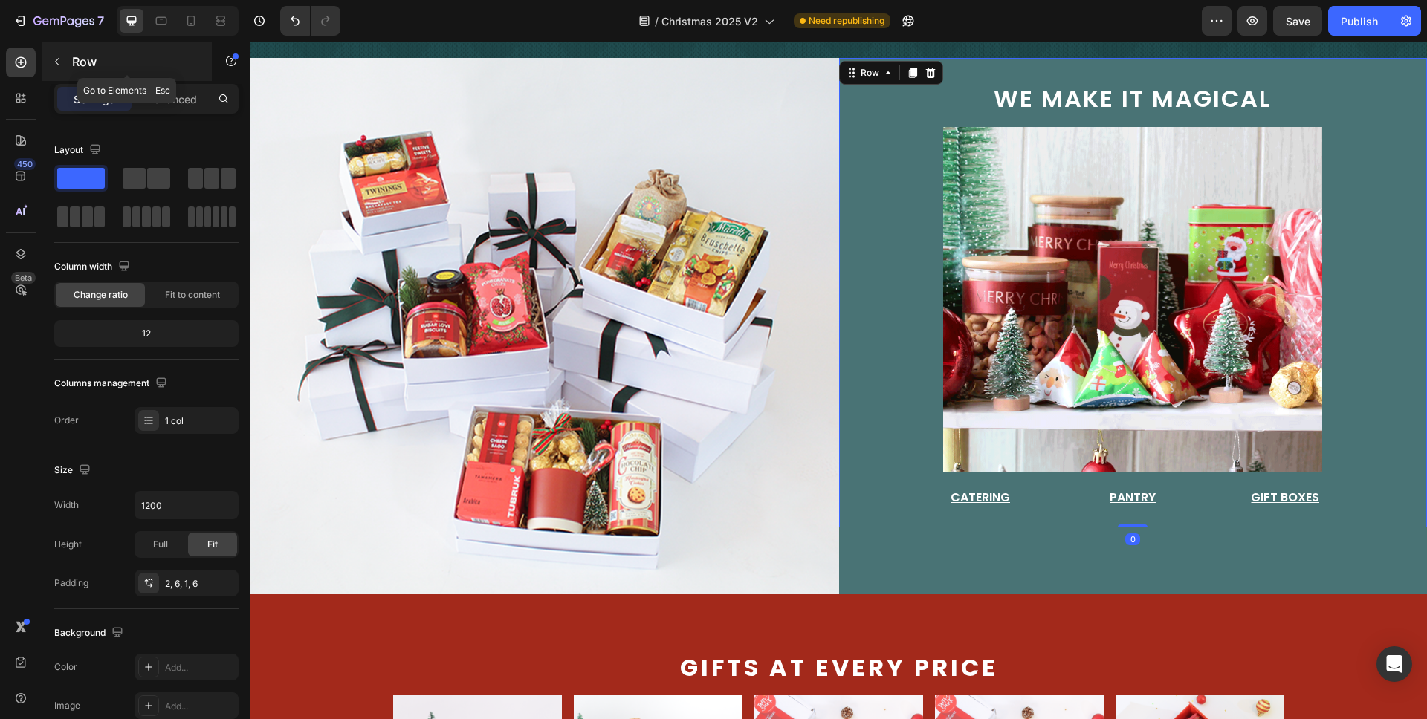
click at [74, 66] on p "Row" at bounding box center [135, 62] width 126 height 18
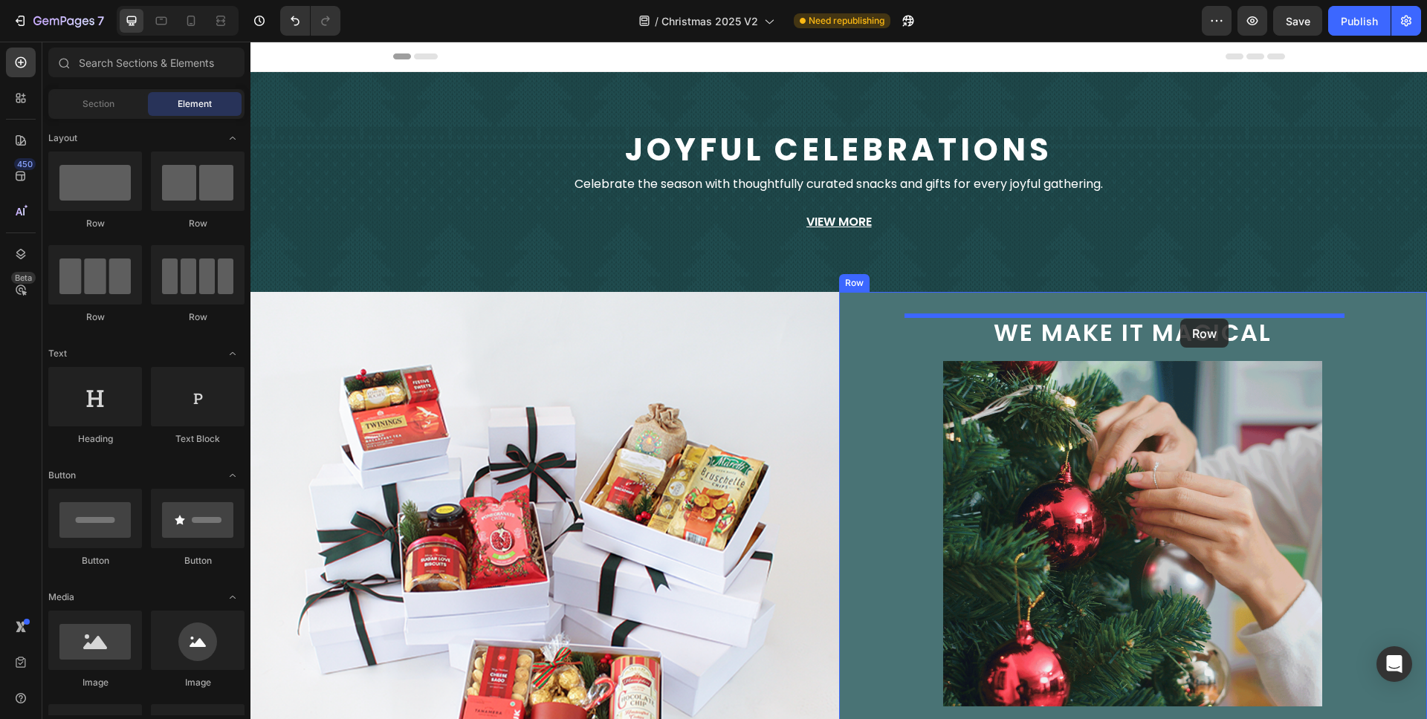
drag, startPoint x: 357, startPoint y: 237, endPoint x: 1180, endPoint y: 319, distance: 827.4
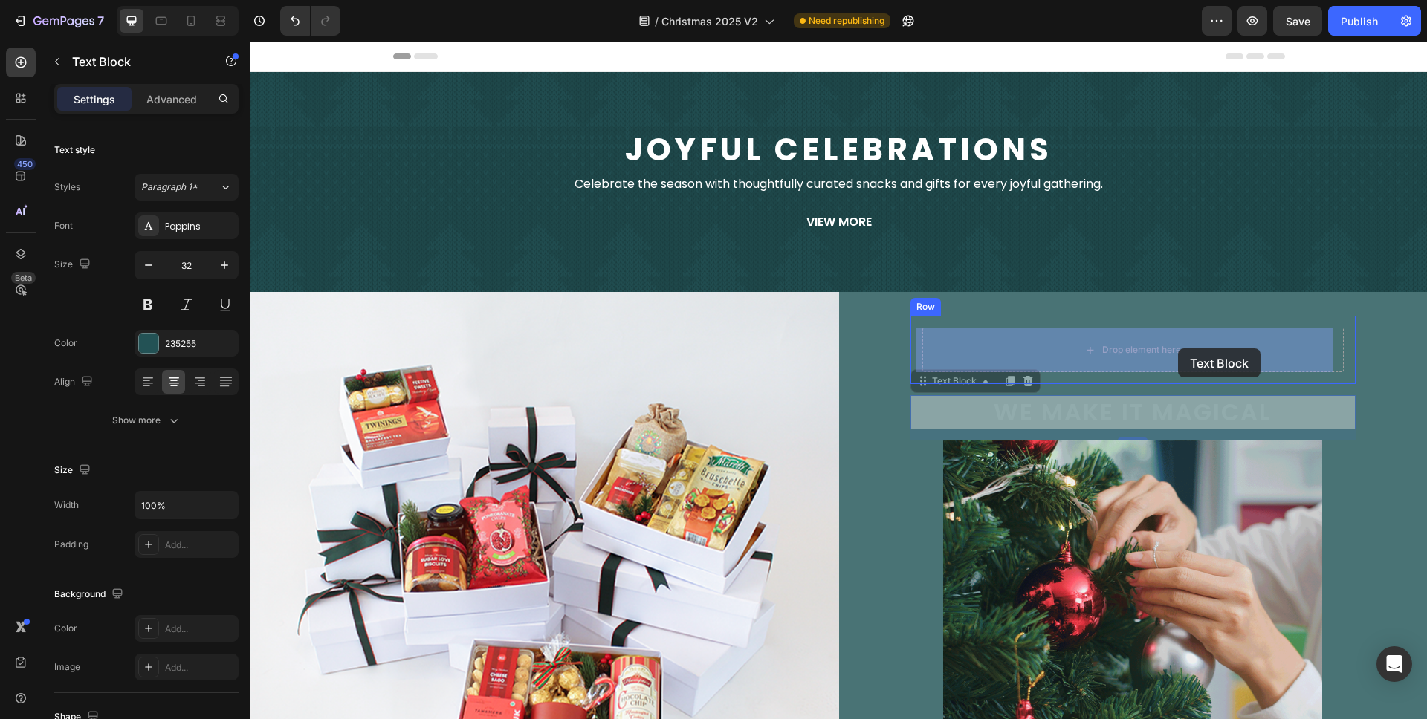
drag, startPoint x: 1178, startPoint y: 411, endPoint x: 1178, endPoint y: 348, distance: 63.2
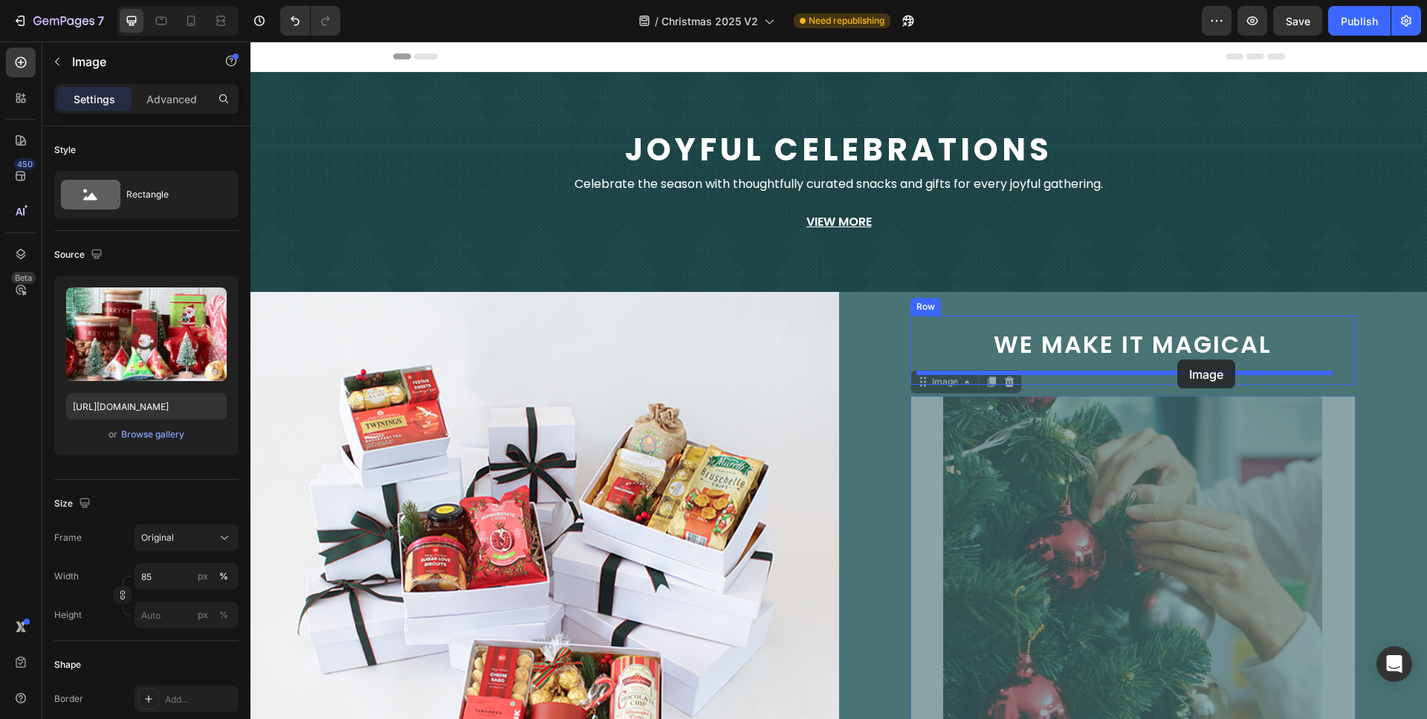
drag, startPoint x: 1177, startPoint y: 391, endPoint x: 1177, endPoint y: 360, distance: 31.2
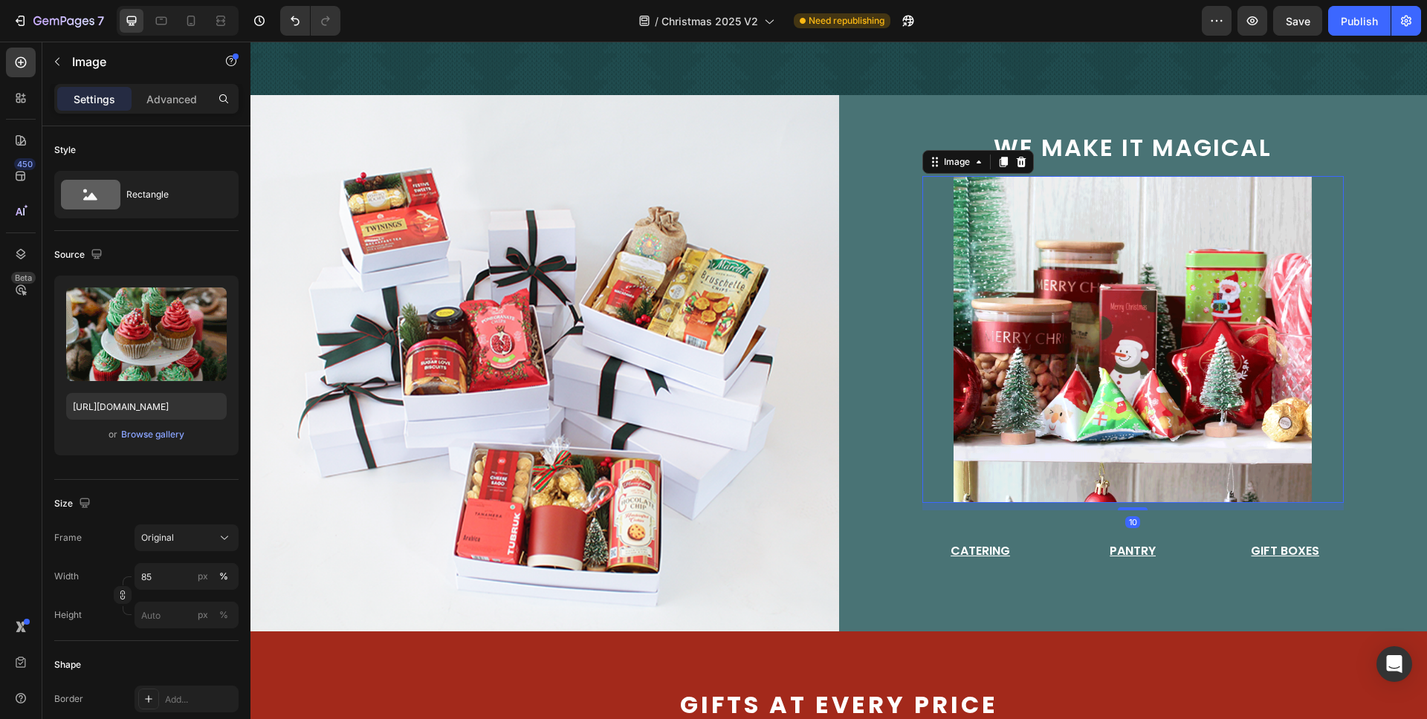
scroll to position [200, 0]
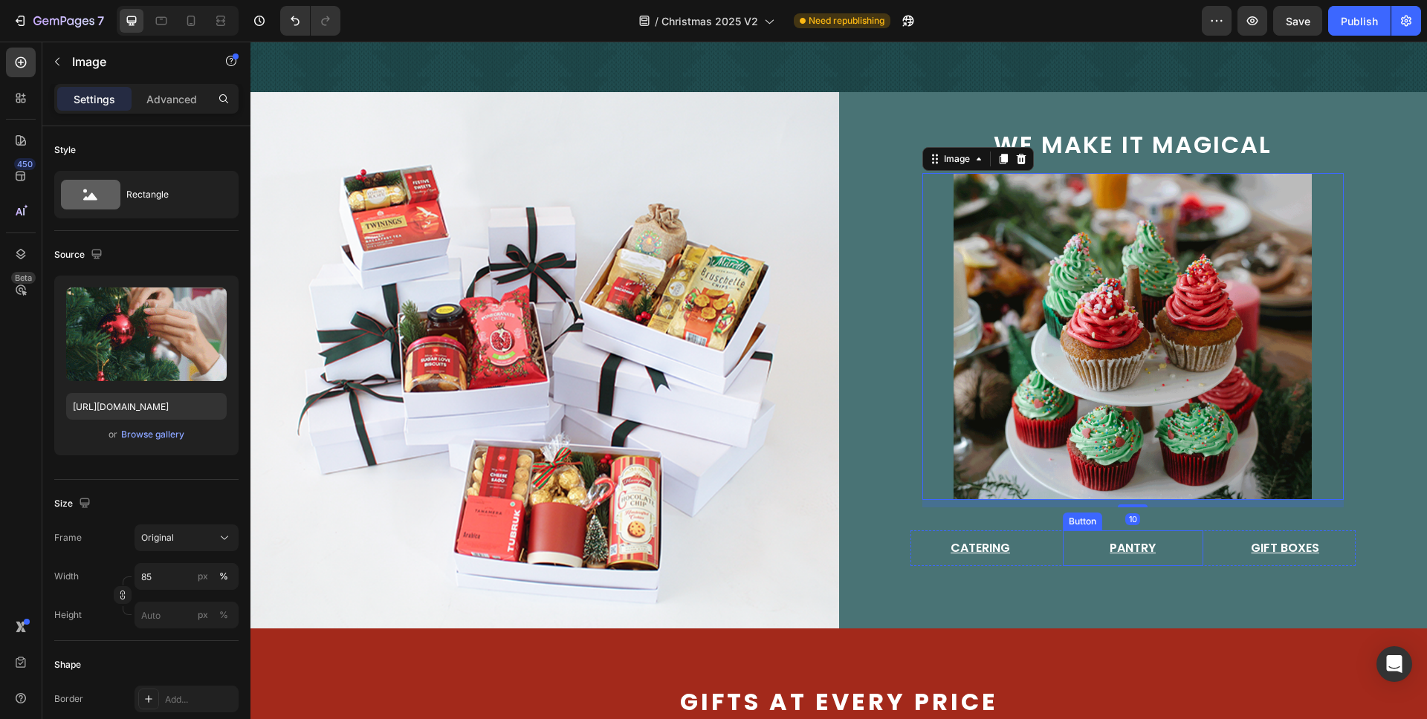
click at [1181, 535] on div "Pantry Button" at bounding box center [1133, 549] width 140 height 36
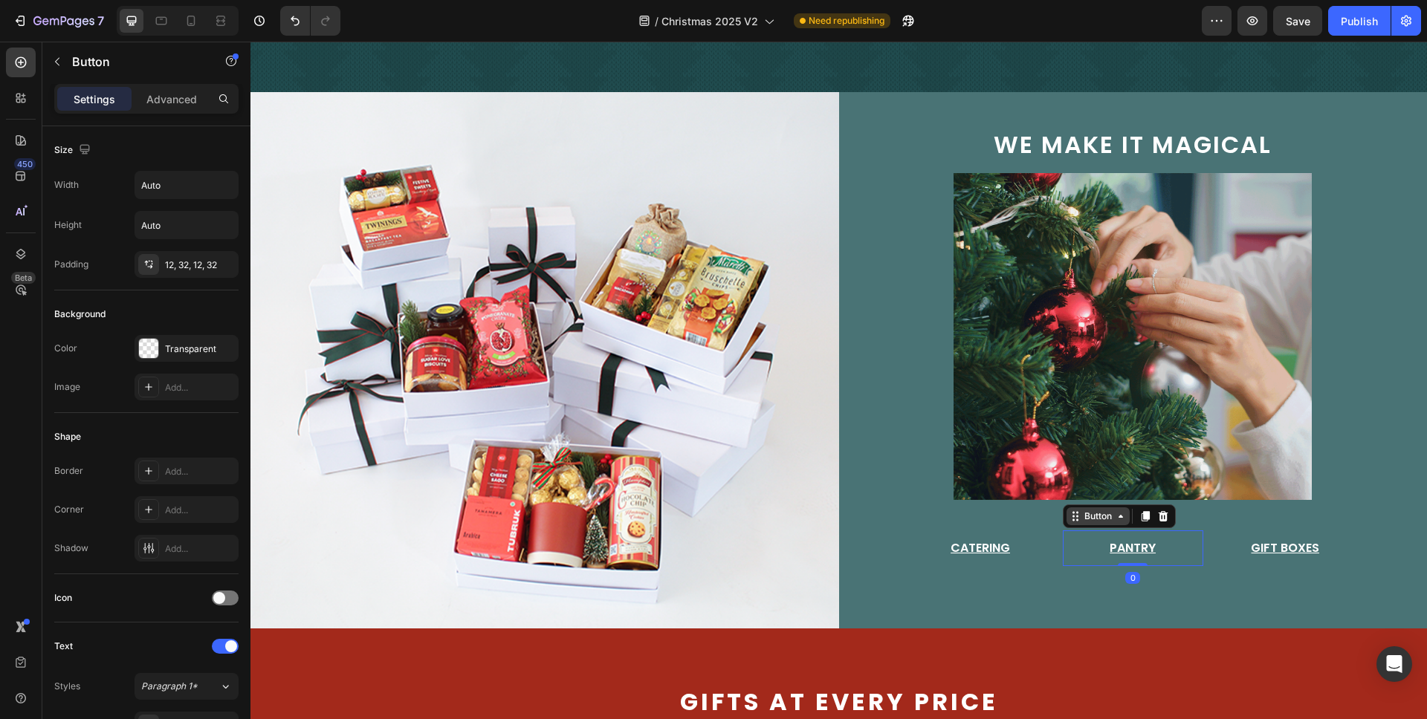
click at [1104, 511] on div "Button" at bounding box center [1097, 516] width 33 height 13
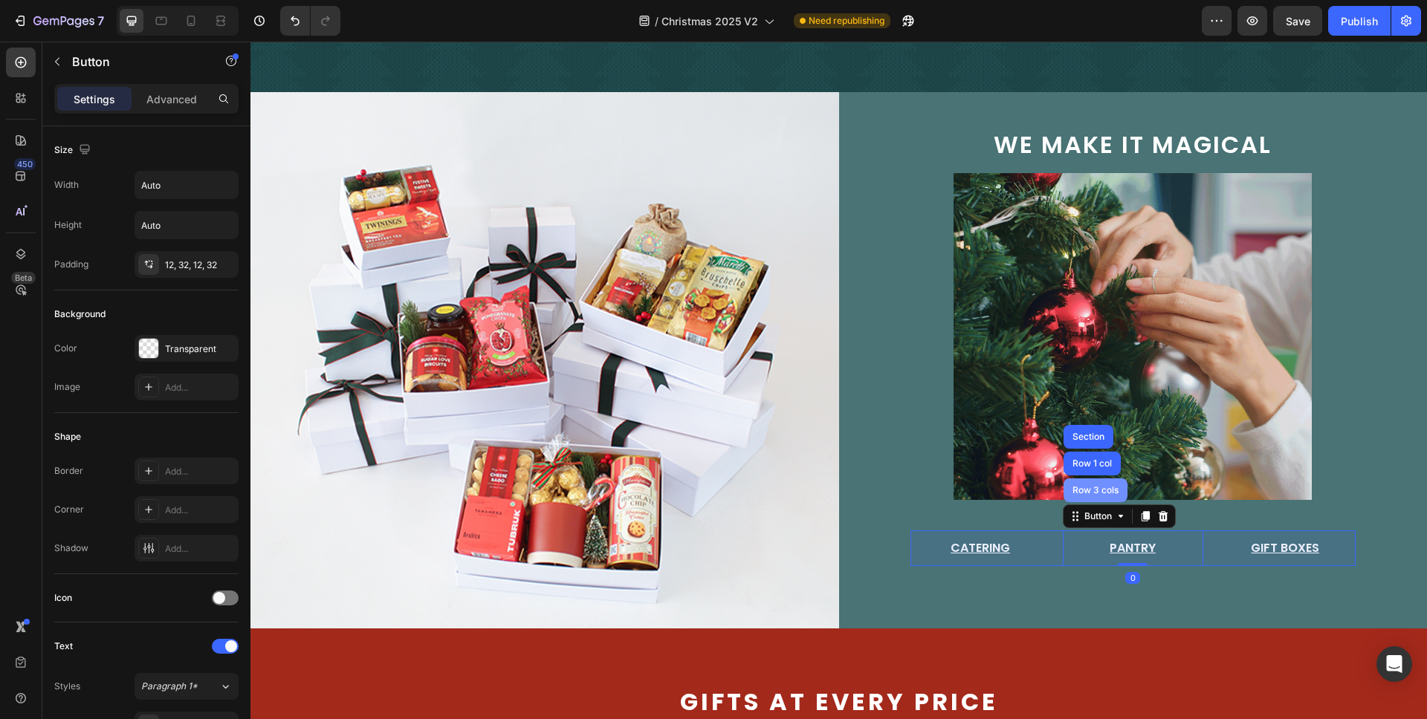
click at [1092, 489] on div "Row 3 cols" at bounding box center [1095, 490] width 52 height 9
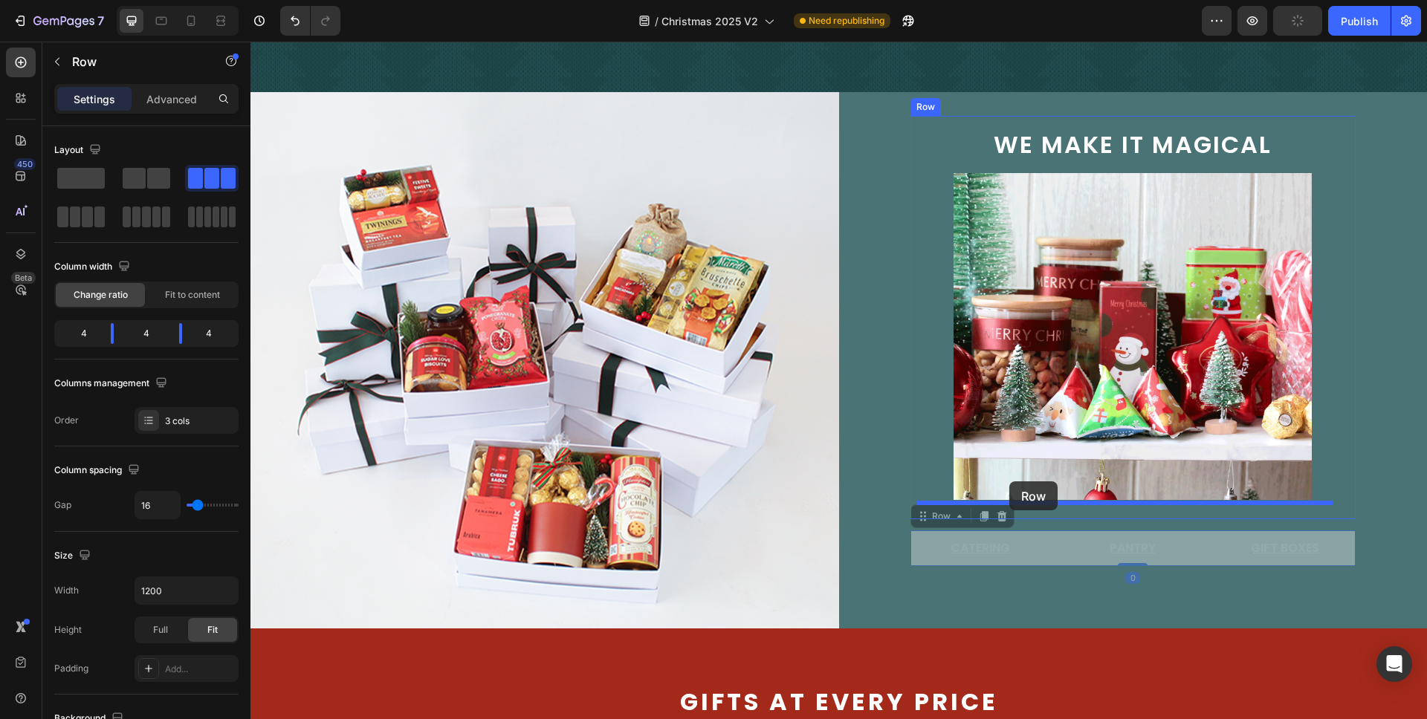
drag, startPoint x: 948, startPoint y: 513, endPoint x: 1009, endPoint y: 482, distance: 68.8
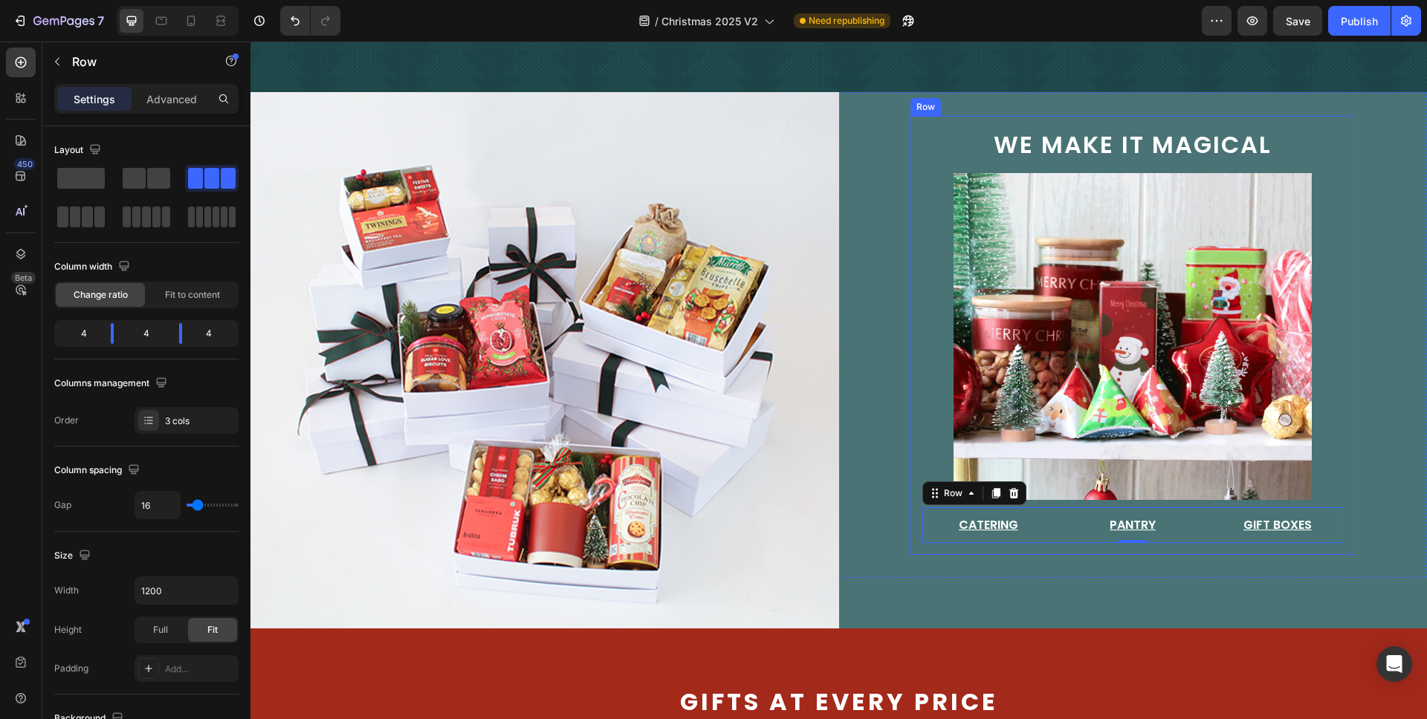
click at [911, 123] on div "we make it magical Text Block Image Catering Button Pantry Button Gift Boxes Bu…" at bounding box center [1133, 335] width 446 height 439
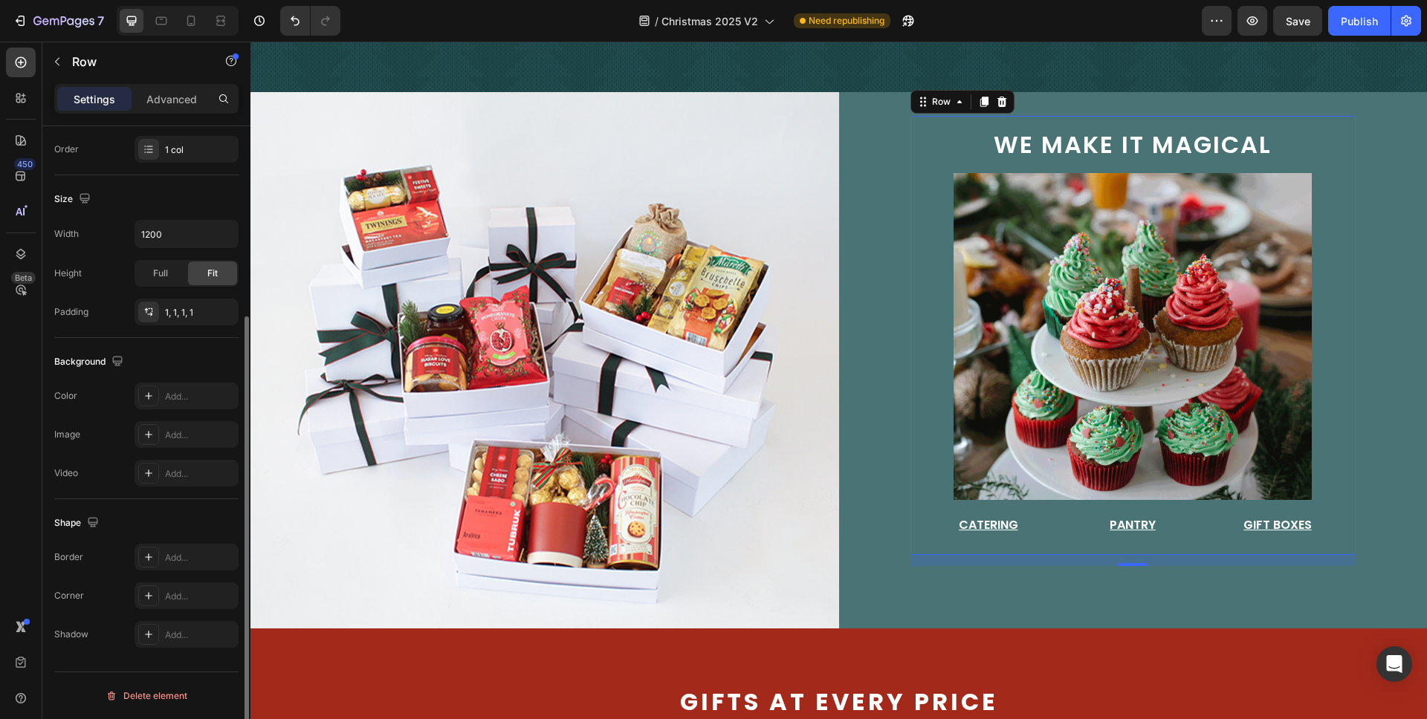
scroll to position [0, 0]
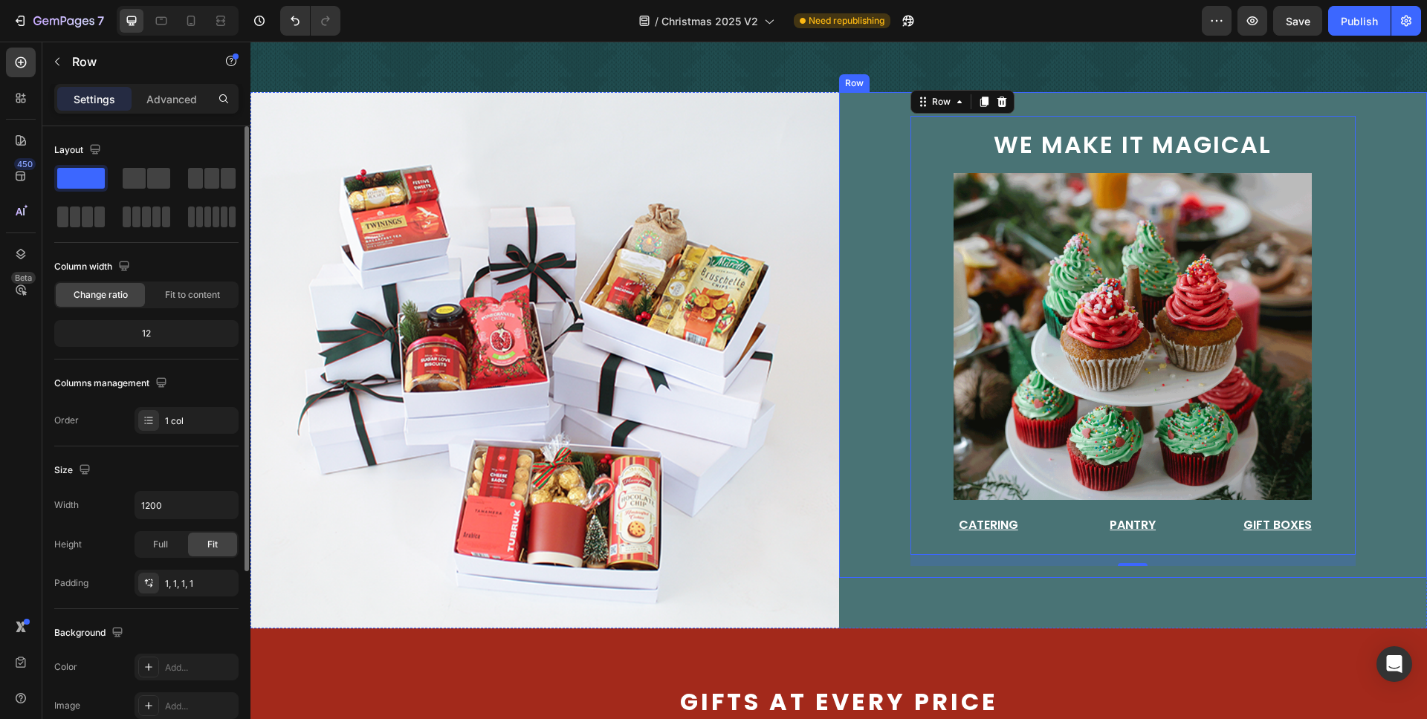
click at [857, 129] on div "we make it magical Text Block Image Catering Button Pantry Button Gift Boxes Bu…" at bounding box center [1133, 335] width 589 height 486
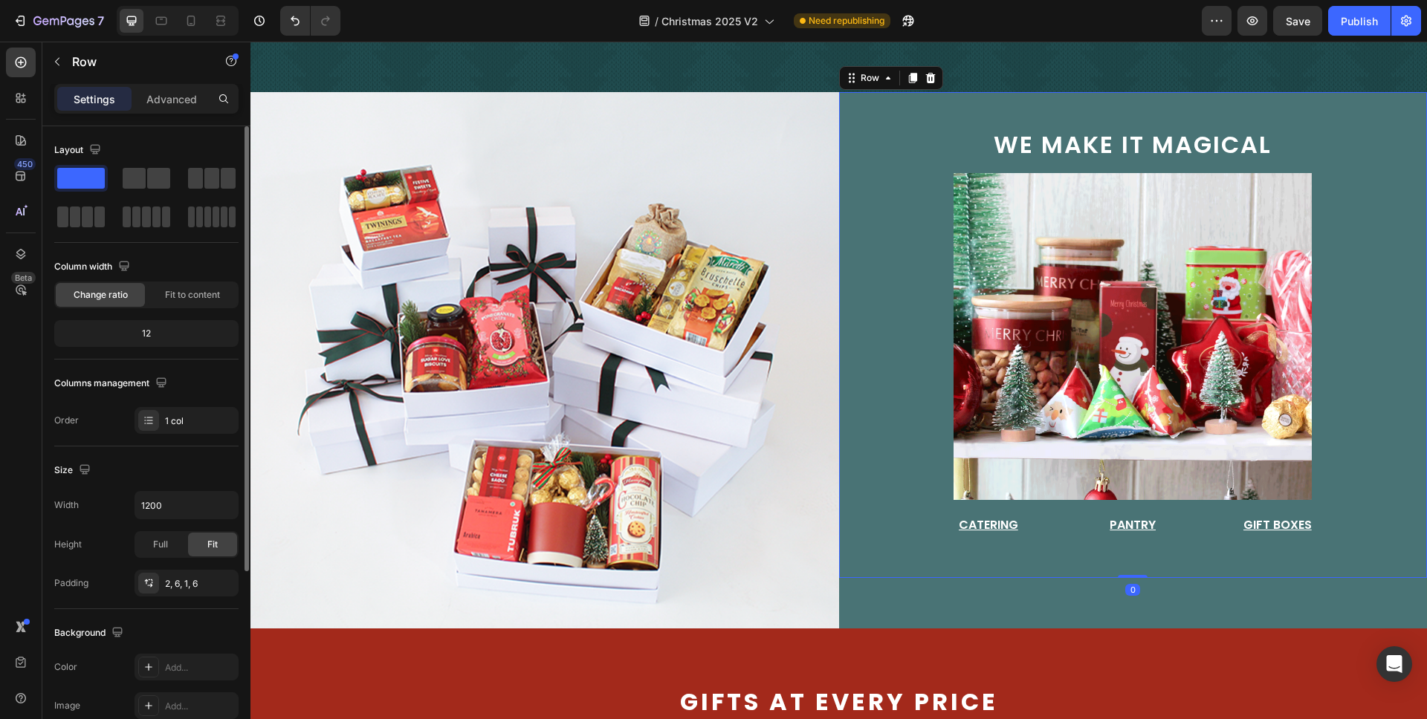
scroll to position [271, 0]
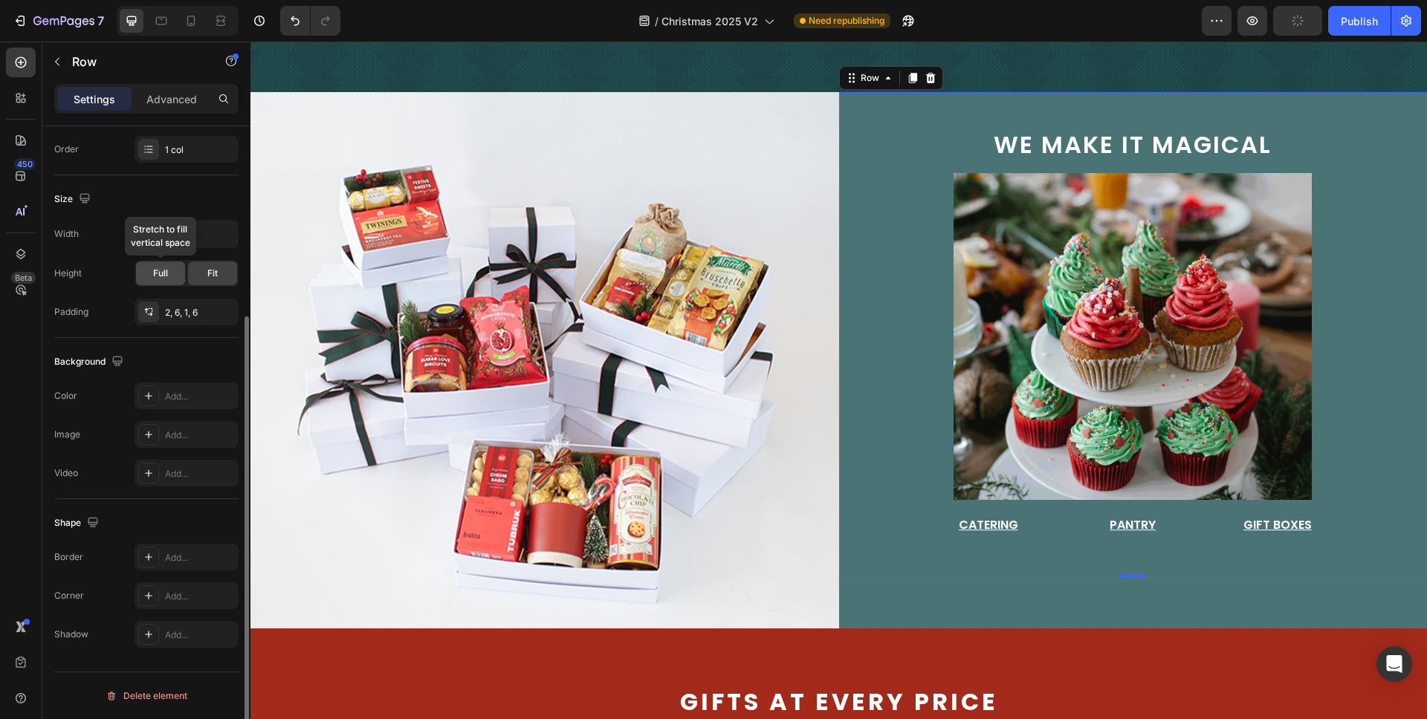
click at [168, 274] on div "Full" at bounding box center [160, 274] width 49 height 24
click at [212, 270] on span "Fit" at bounding box center [212, 273] width 10 height 13
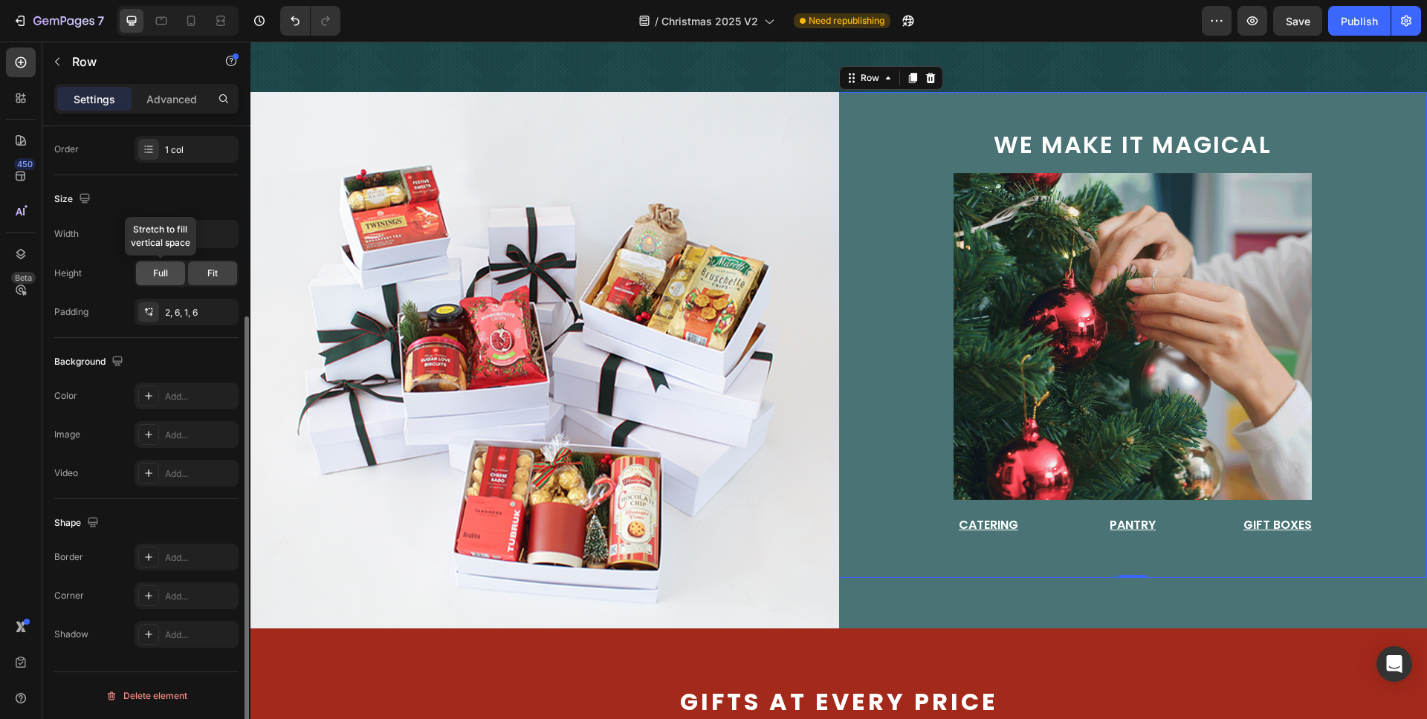
click at [163, 276] on span "Full" at bounding box center [160, 273] width 15 height 13
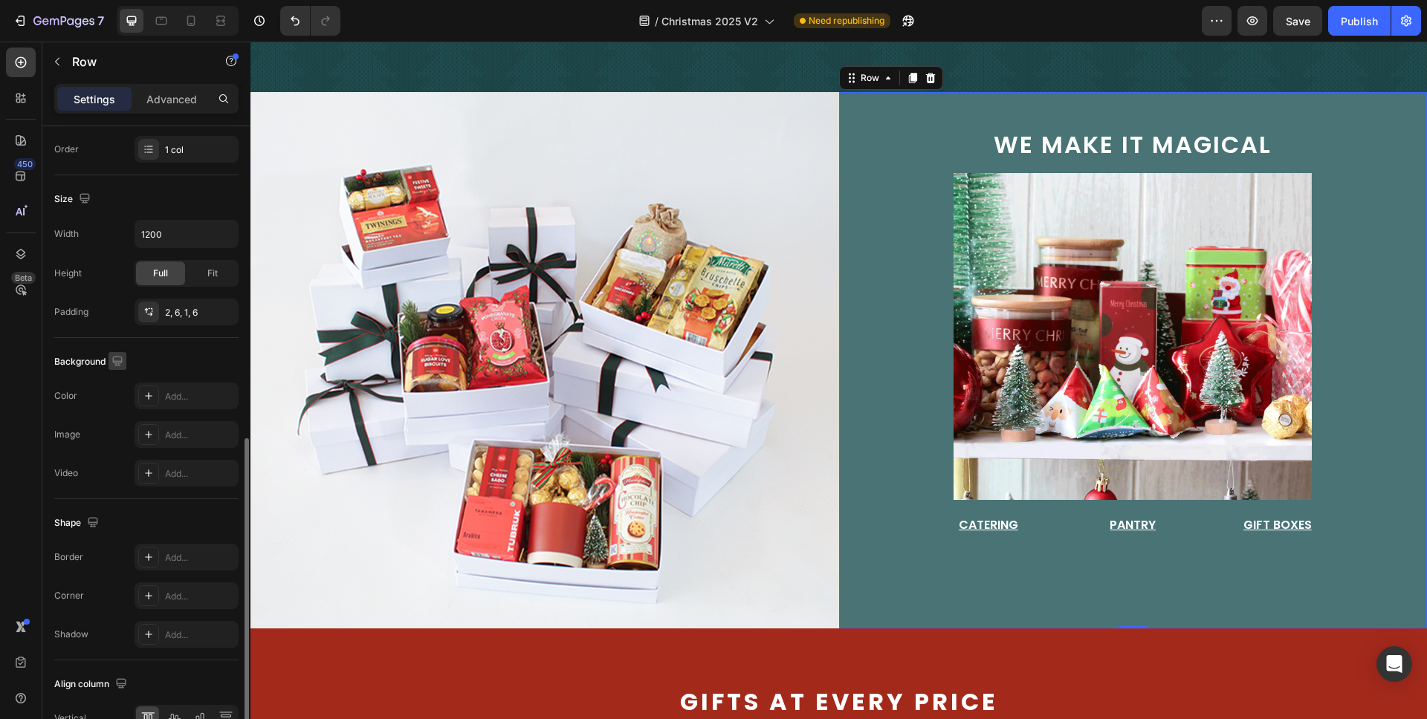
scroll to position [355, 0]
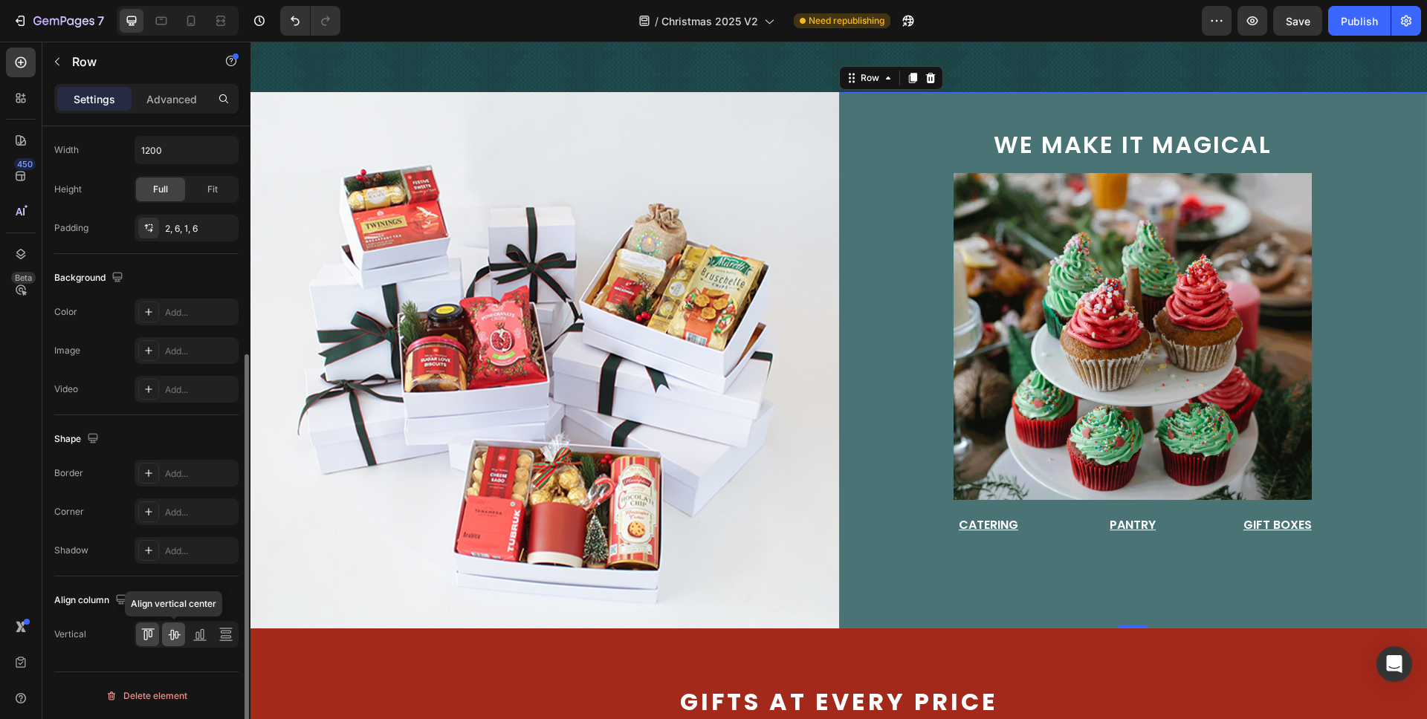
click at [168, 638] on icon at bounding box center [173, 634] width 15 height 15
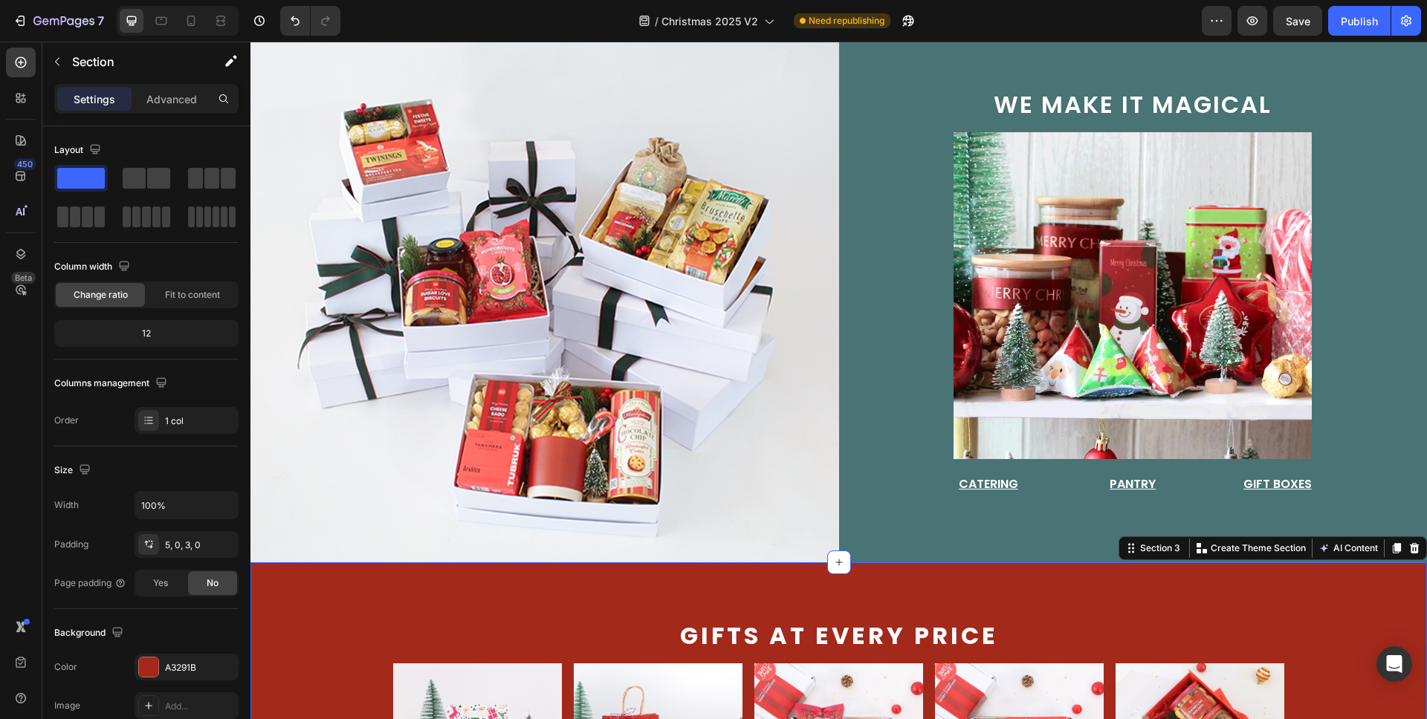
scroll to position [268, 0]
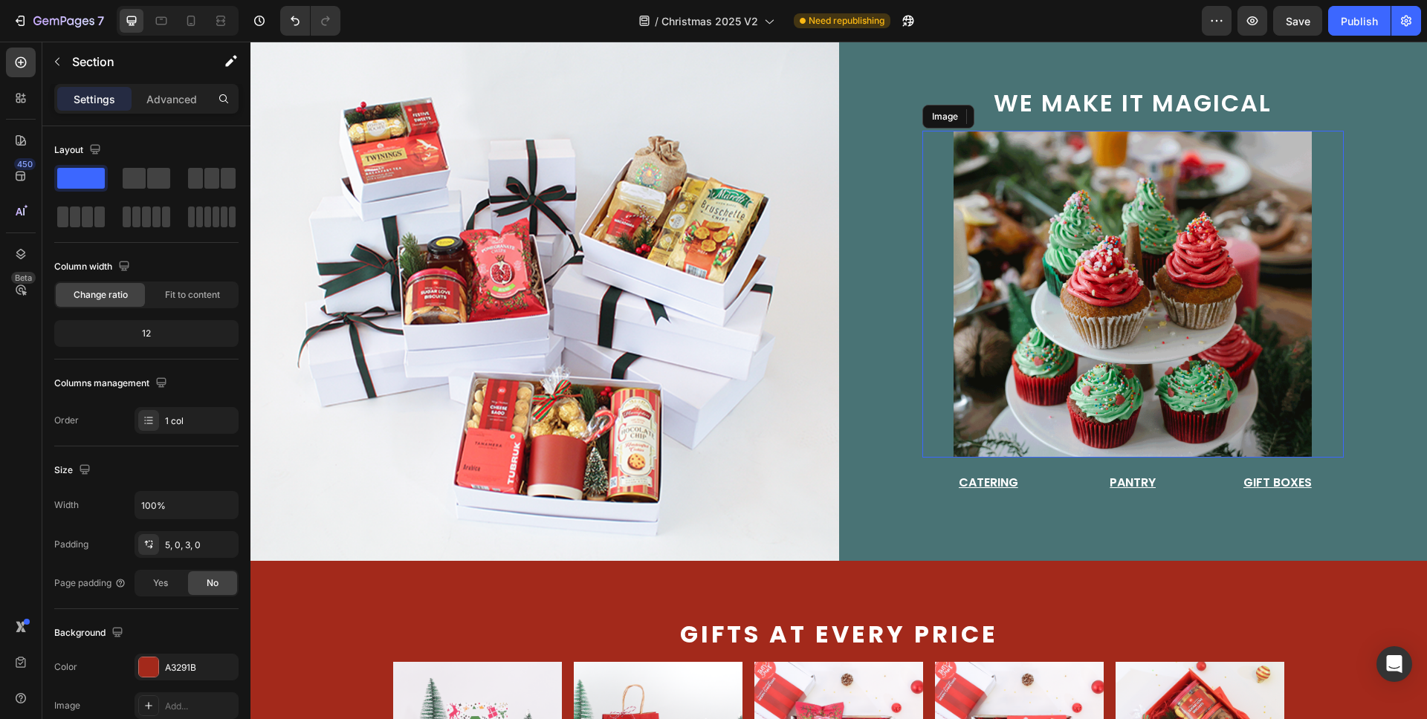
click at [1208, 323] on img at bounding box center [1132, 294] width 358 height 327
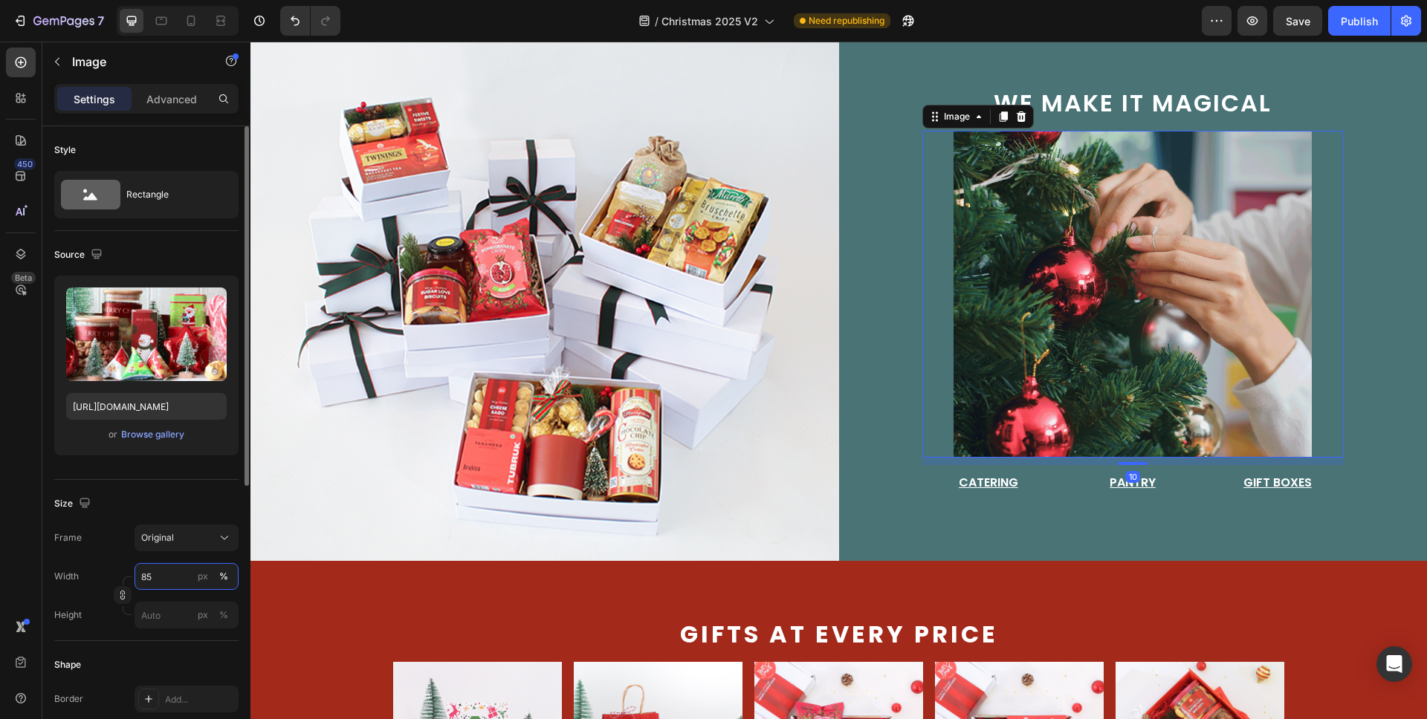
click at [175, 574] on input "85" at bounding box center [187, 576] width 104 height 27
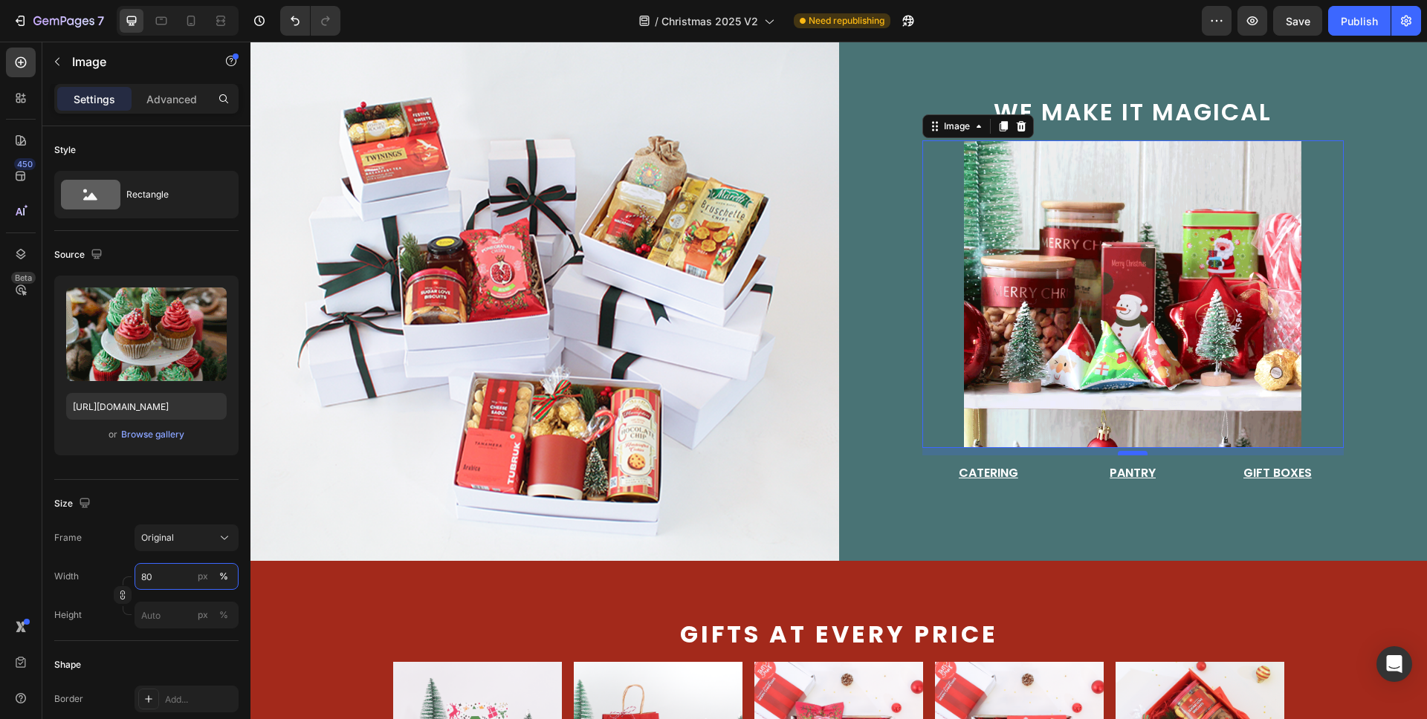
type input "80"
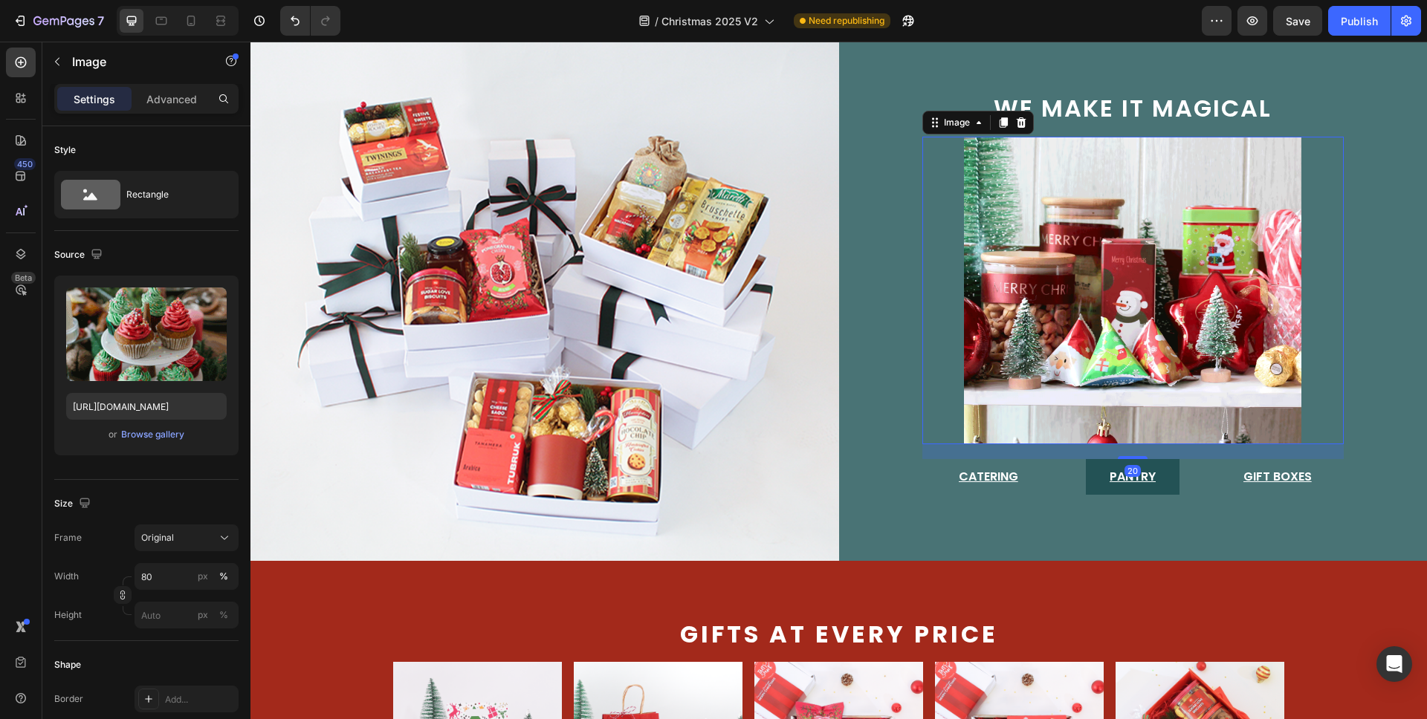
drag, startPoint x: 1138, startPoint y: 450, endPoint x: 1141, endPoint y: 457, distance: 8.0
click at [1141, 457] on div "we make it magical Text Block Image 20 Catering Button Pantry Button Gift Boxes…" at bounding box center [1133, 293] width 422 height 404
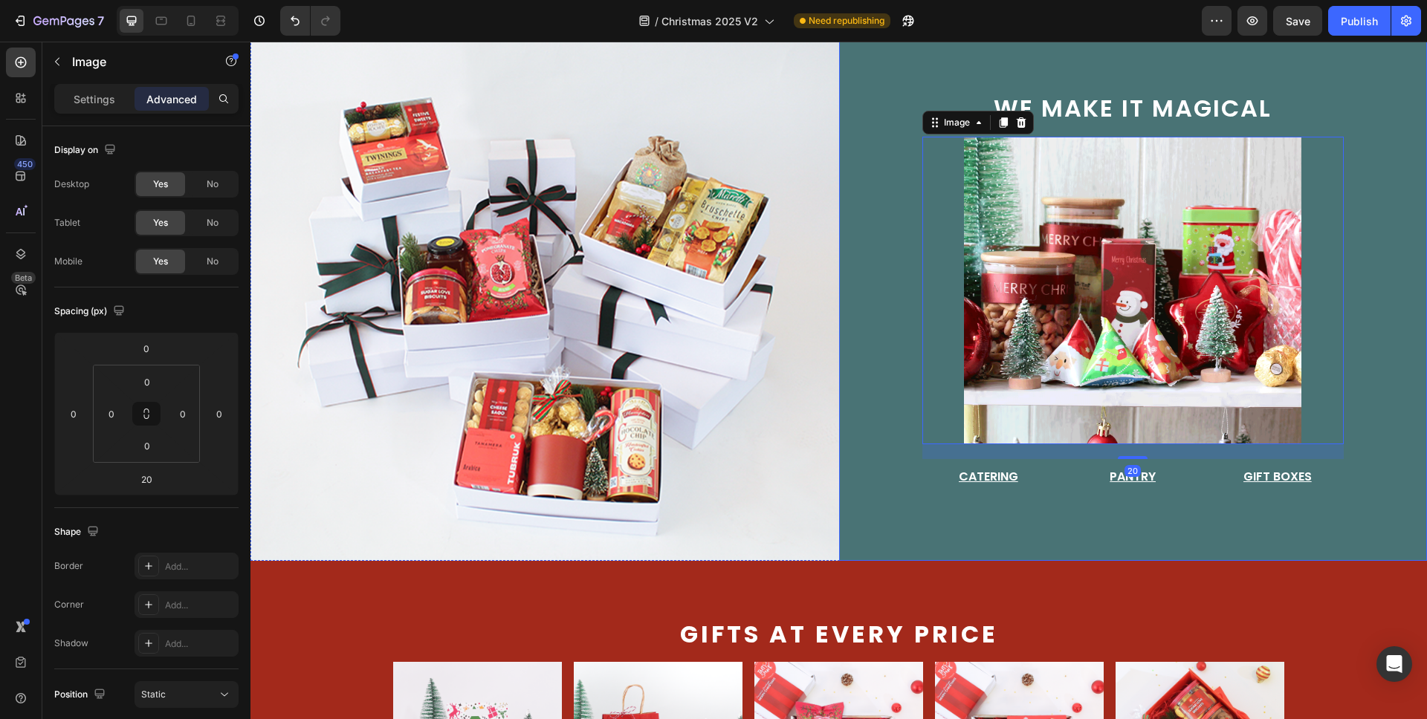
click at [1185, 554] on div "we make it magical Text Block Image 20 Catering Button Pantry Button Gift Boxes…" at bounding box center [1133, 293] width 589 height 537
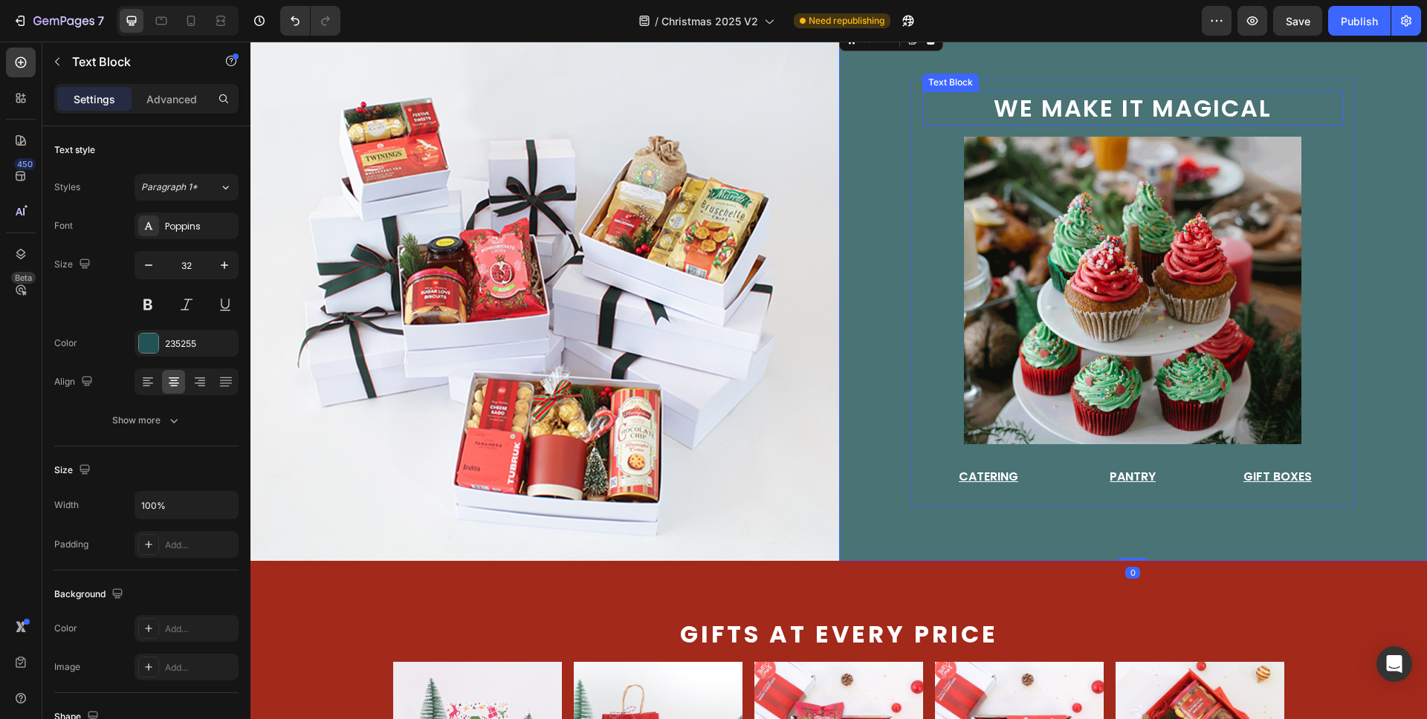
click at [1225, 114] on span "we make it magical" at bounding box center [1133, 107] width 278 height 33
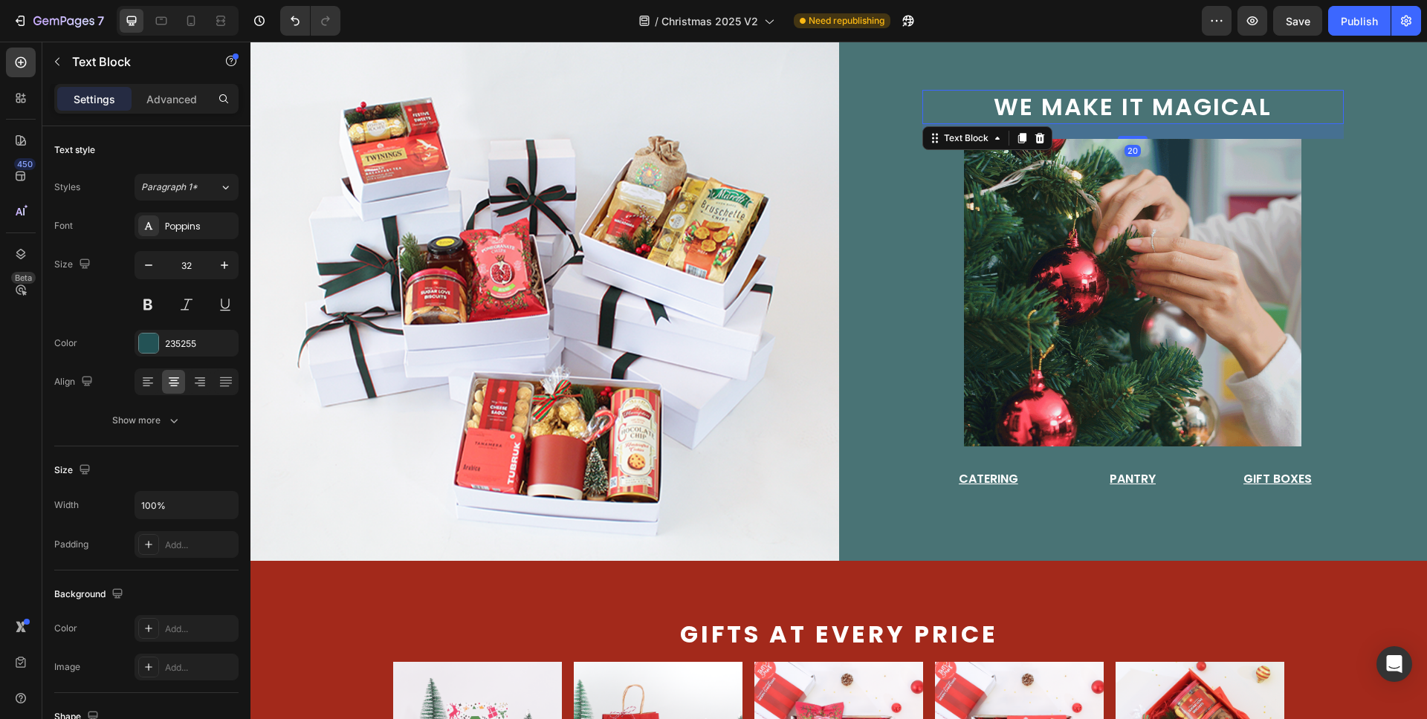
click at [1137, 138] on div "we make it magical Text Block 20 Image Catering Button Pantry Button Gift Boxes…" at bounding box center [1133, 293] width 422 height 407
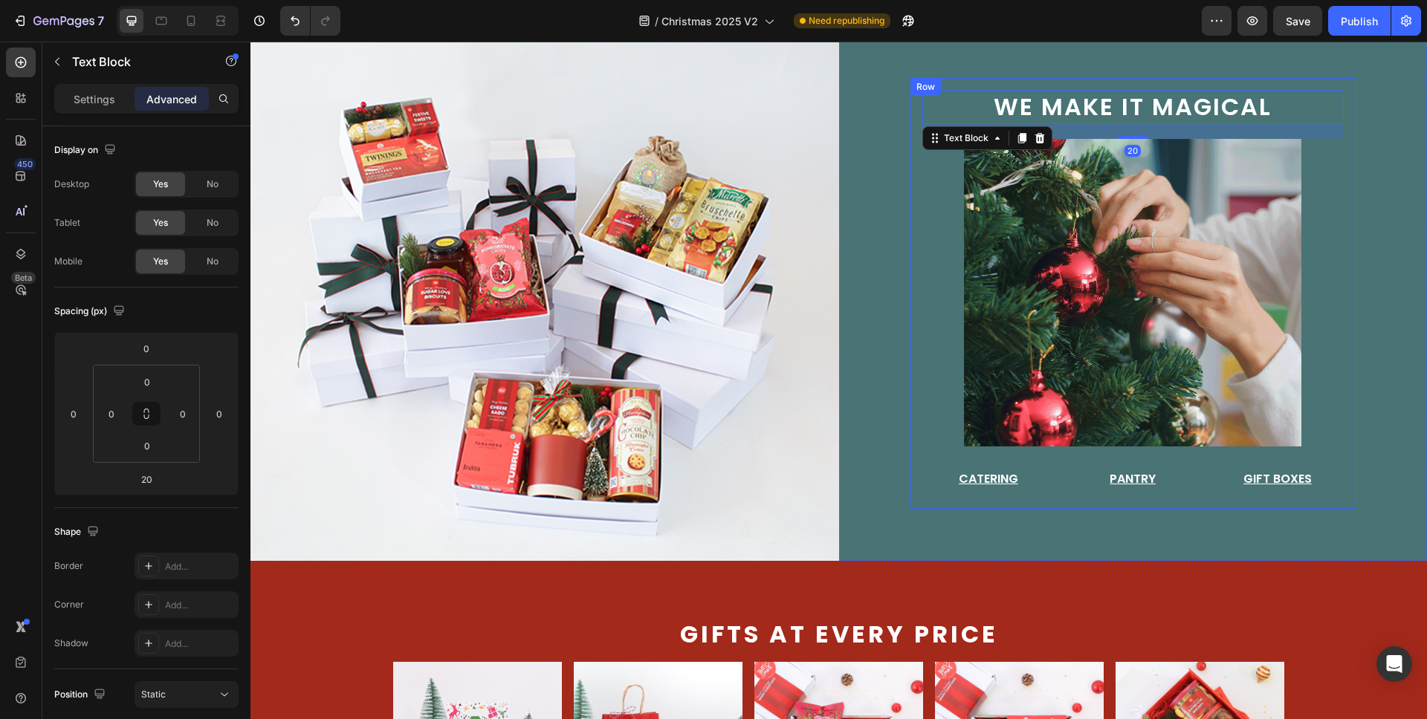
click at [1225, 513] on div "we make it magical Text Block 20 Image Catering Button Pantry Button Gift Boxes…" at bounding box center [1133, 298] width 446 height 501
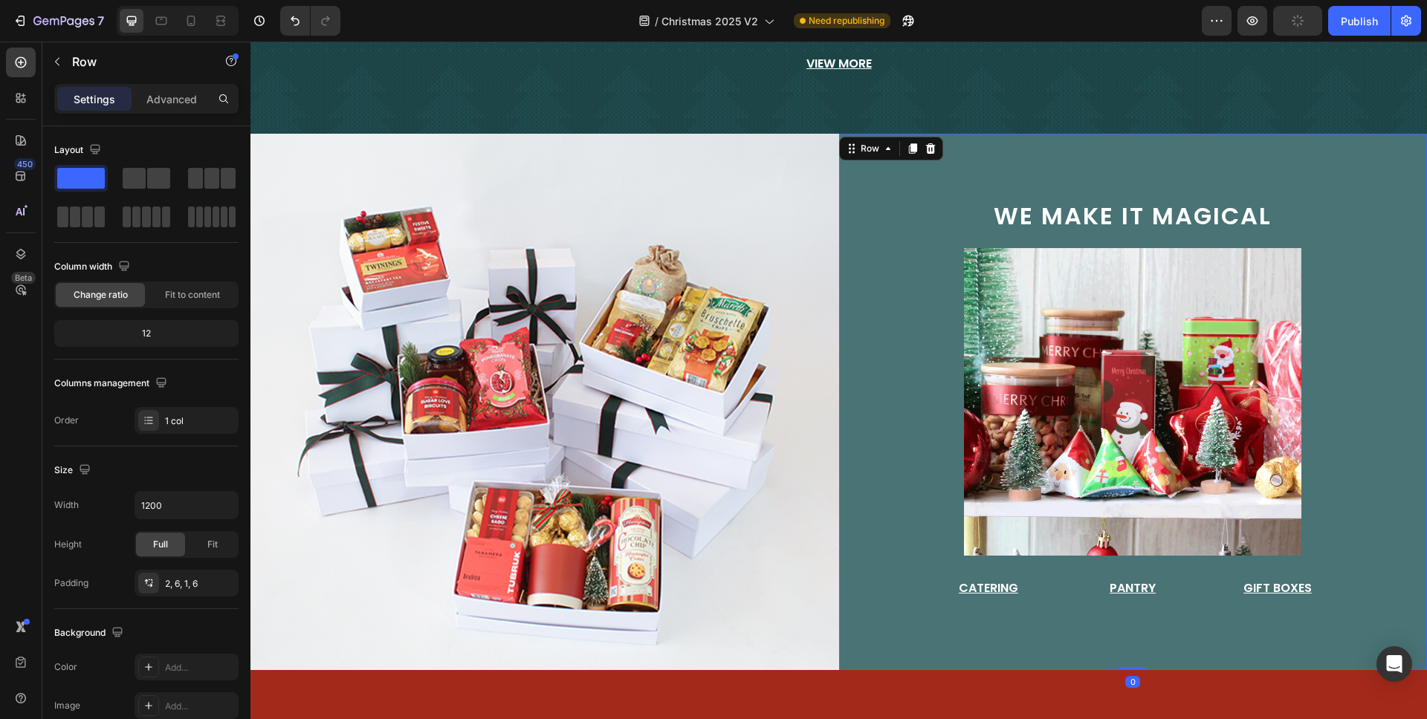
scroll to position [184, 0]
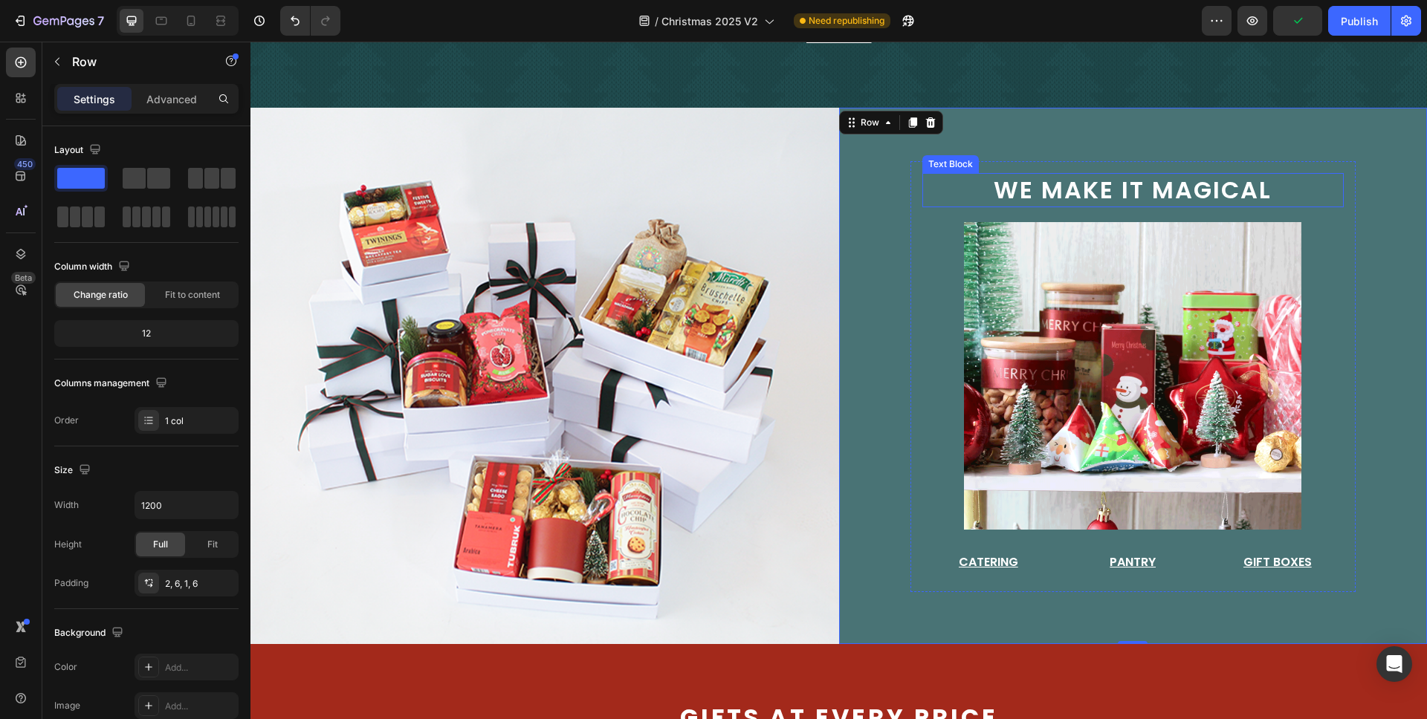
click at [1181, 183] on span "we make it magical" at bounding box center [1133, 189] width 278 height 33
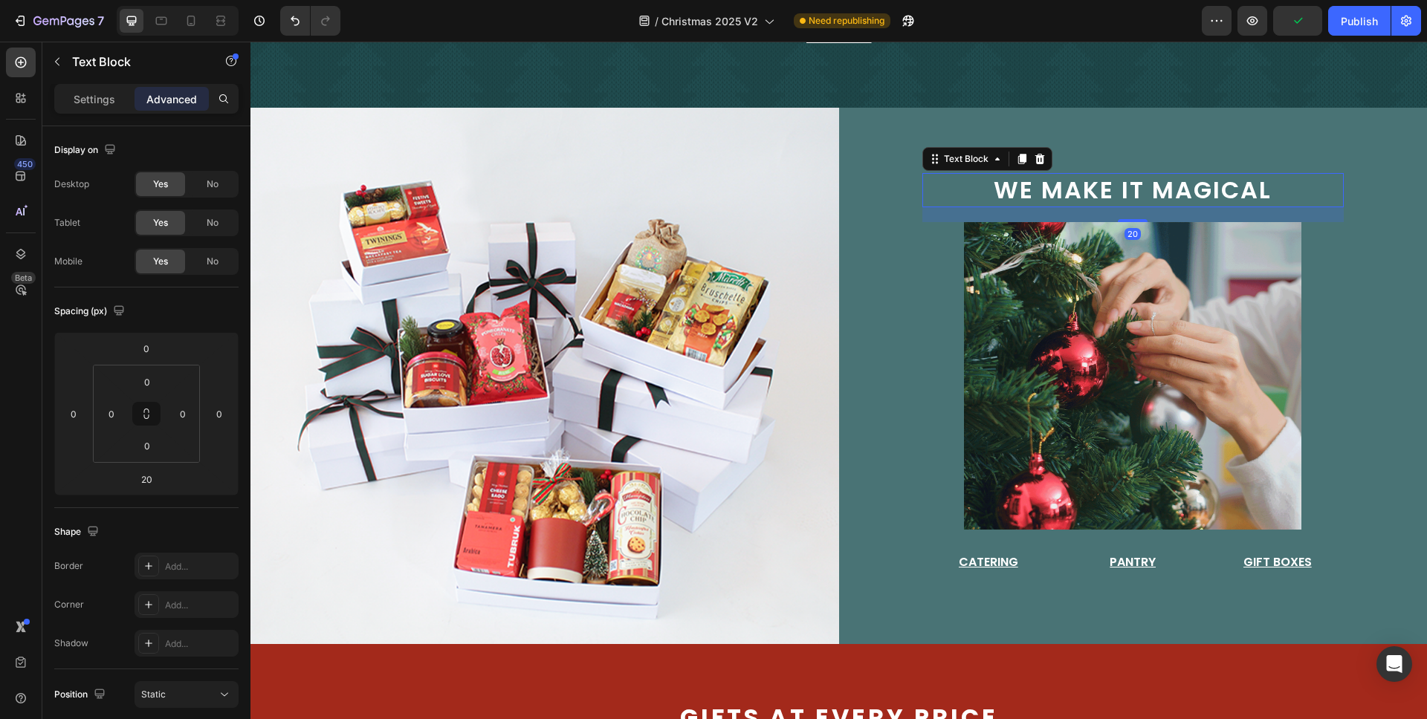
click at [1181, 183] on span "we make it magical" at bounding box center [1133, 189] width 278 height 33
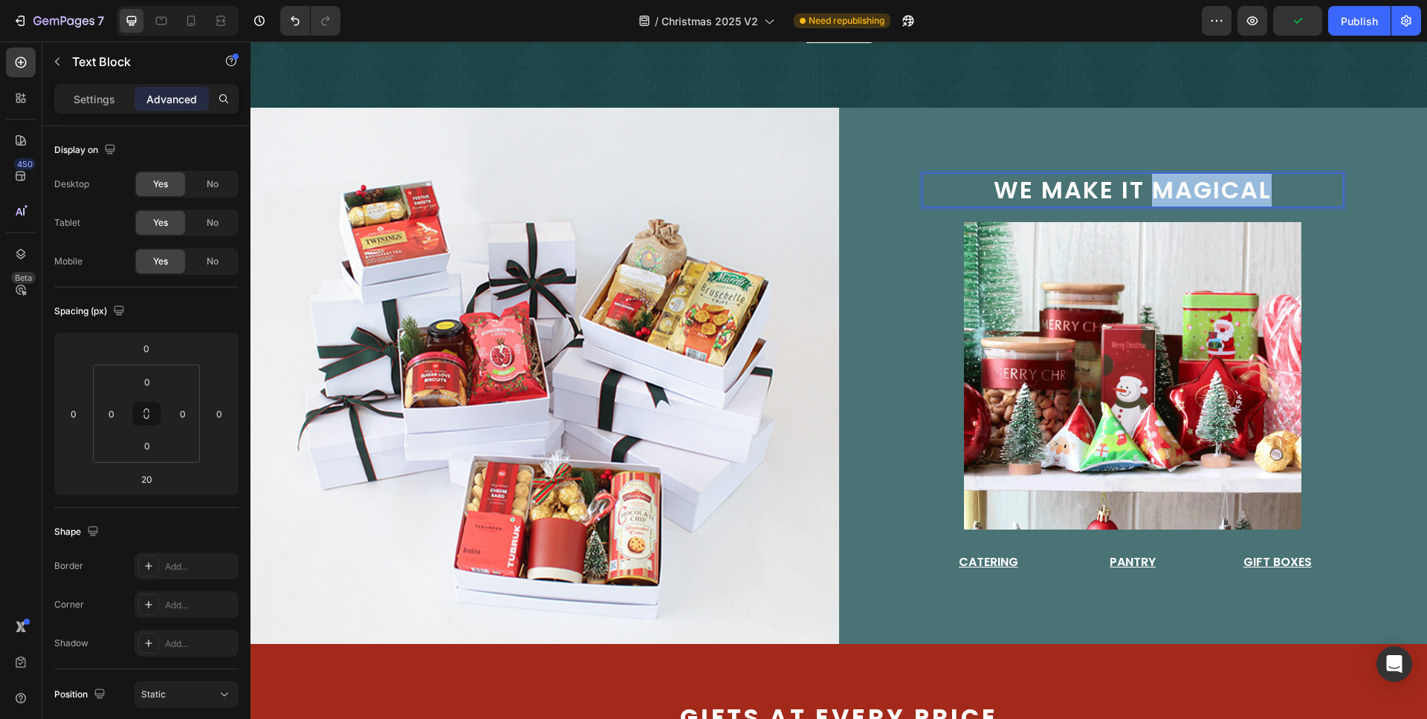
click at [1181, 183] on span "we make it magical" at bounding box center [1133, 189] width 278 height 33
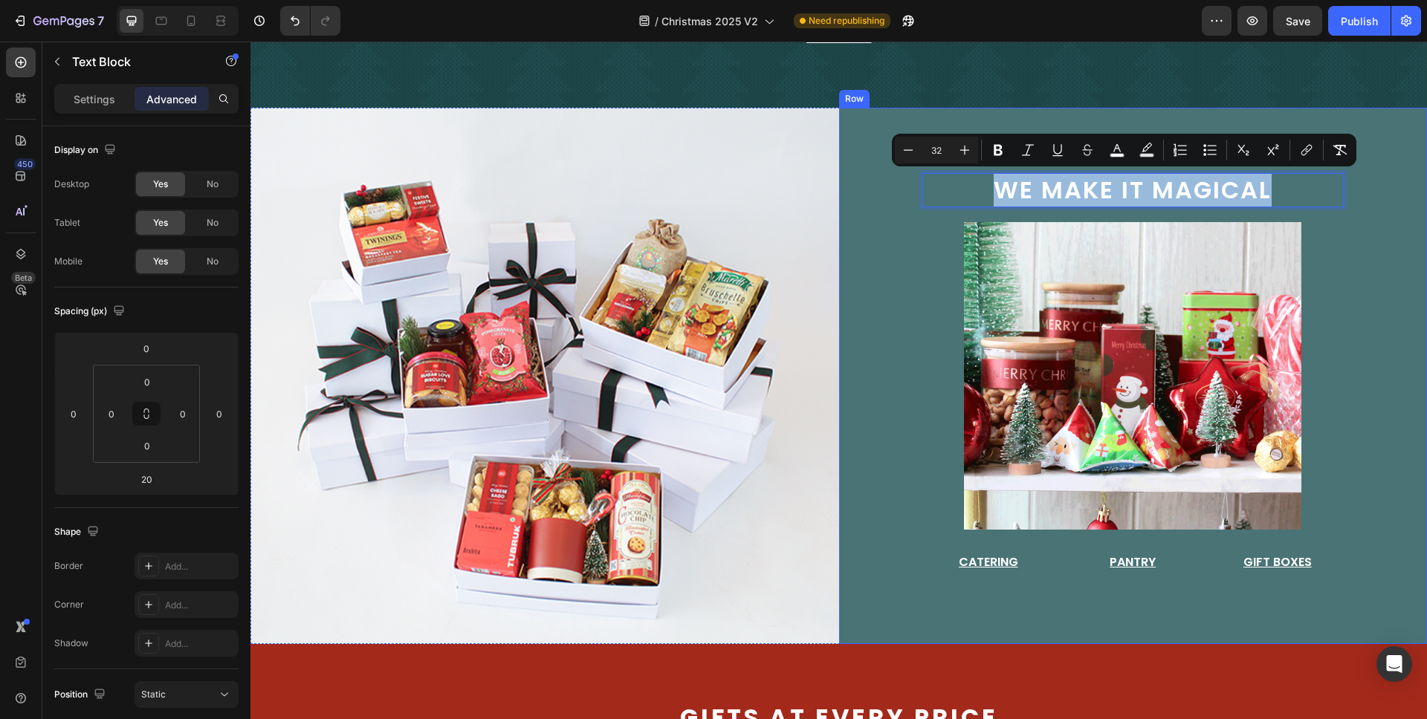
click at [1361, 189] on div "we make it magical Text Block 20 Image Catering Button Pantry Button Gift Boxes…" at bounding box center [1133, 376] width 589 height 537
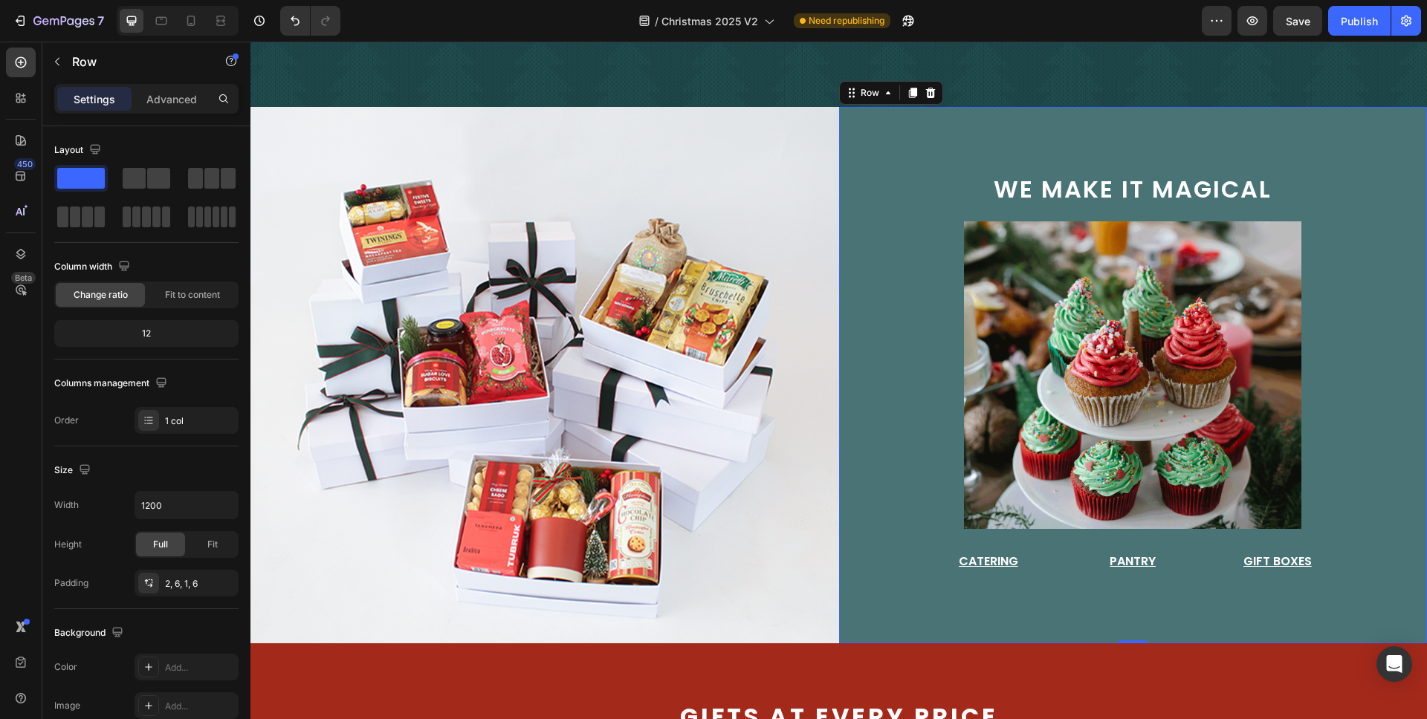
scroll to position [497, 0]
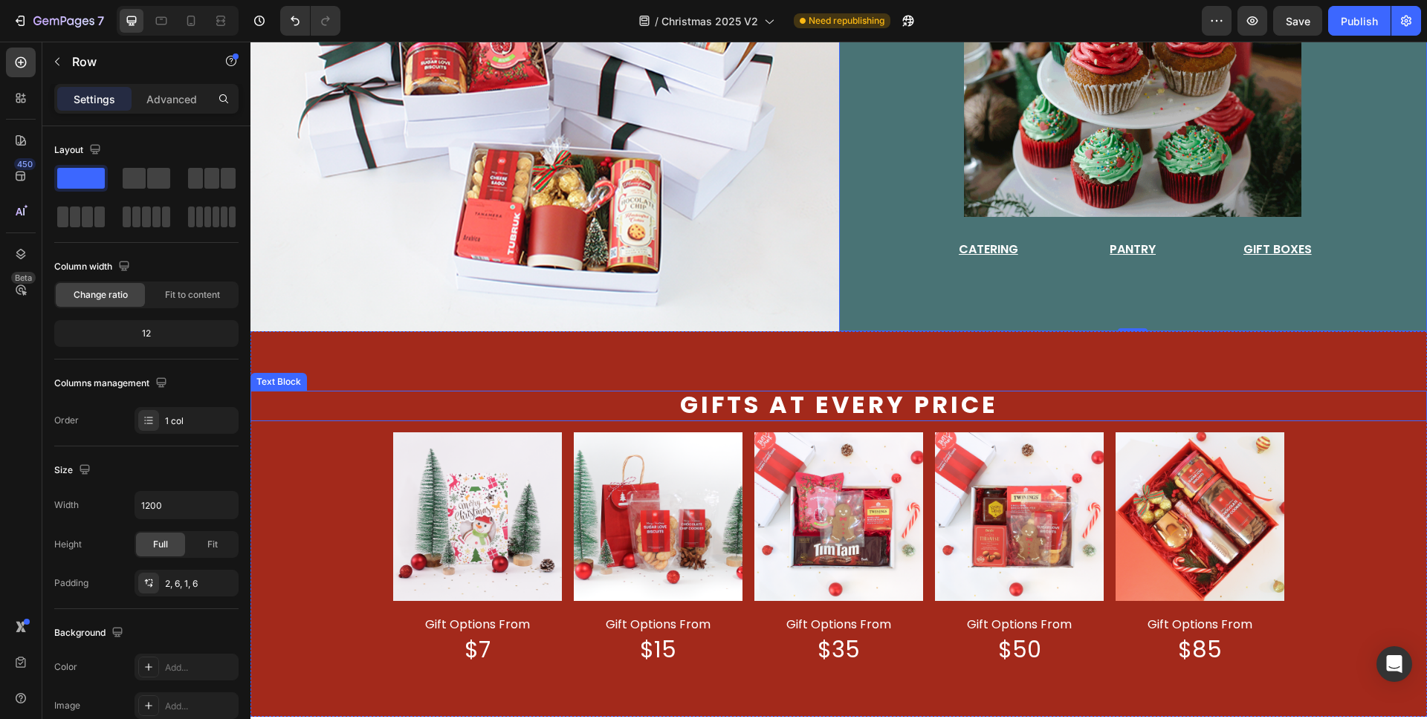
click at [975, 401] on span "Gifts at every price" at bounding box center [839, 404] width 318 height 33
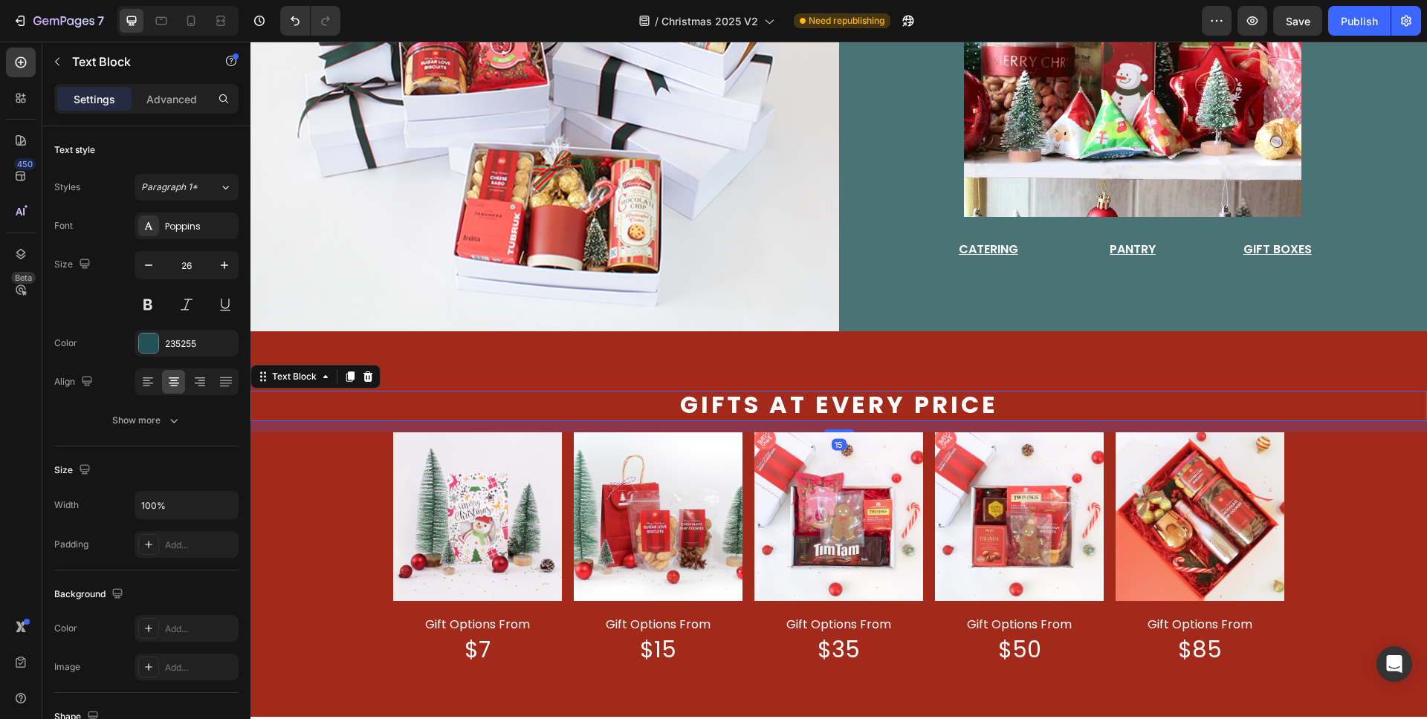
click at [975, 401] on span "Gifts at every price" at bounding box center [839, 404] width 318 height 33
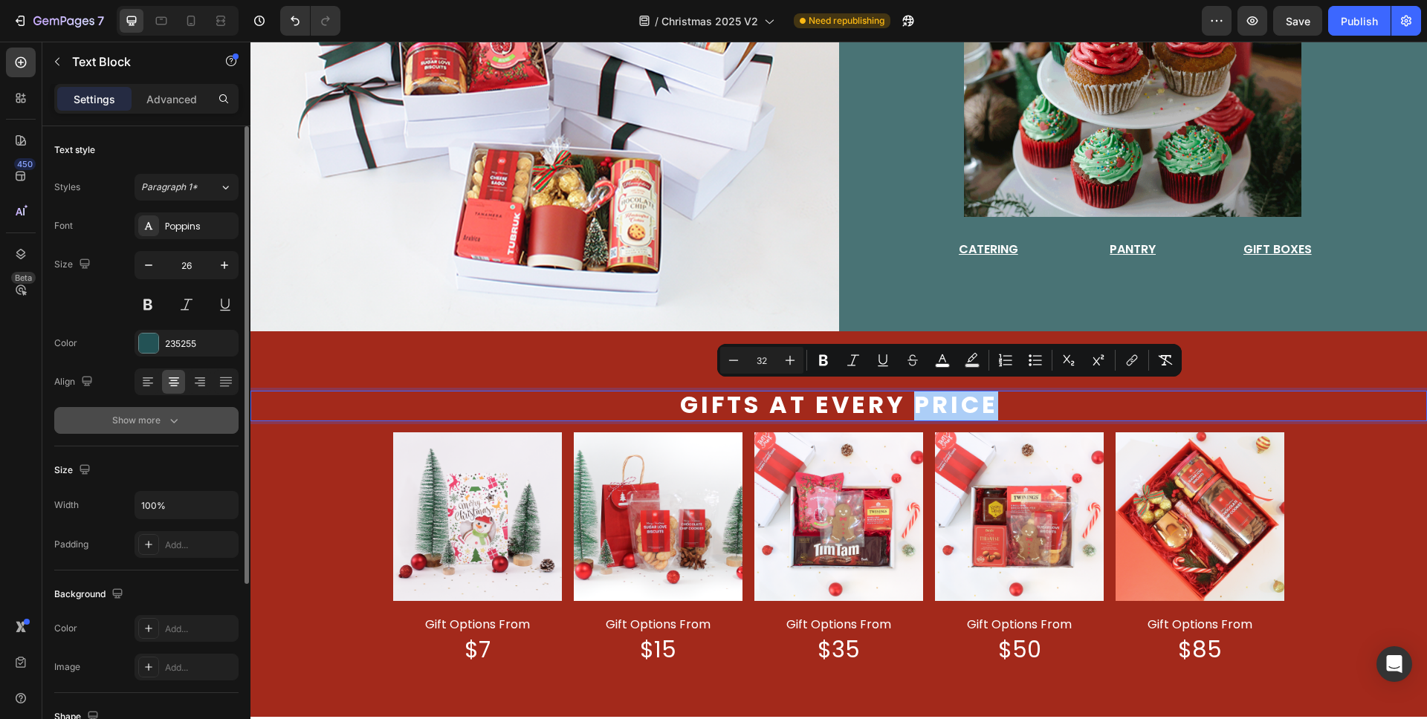
click at [163, 421] on div "Show more" at bounding box center [146, 420] width 69 height 15
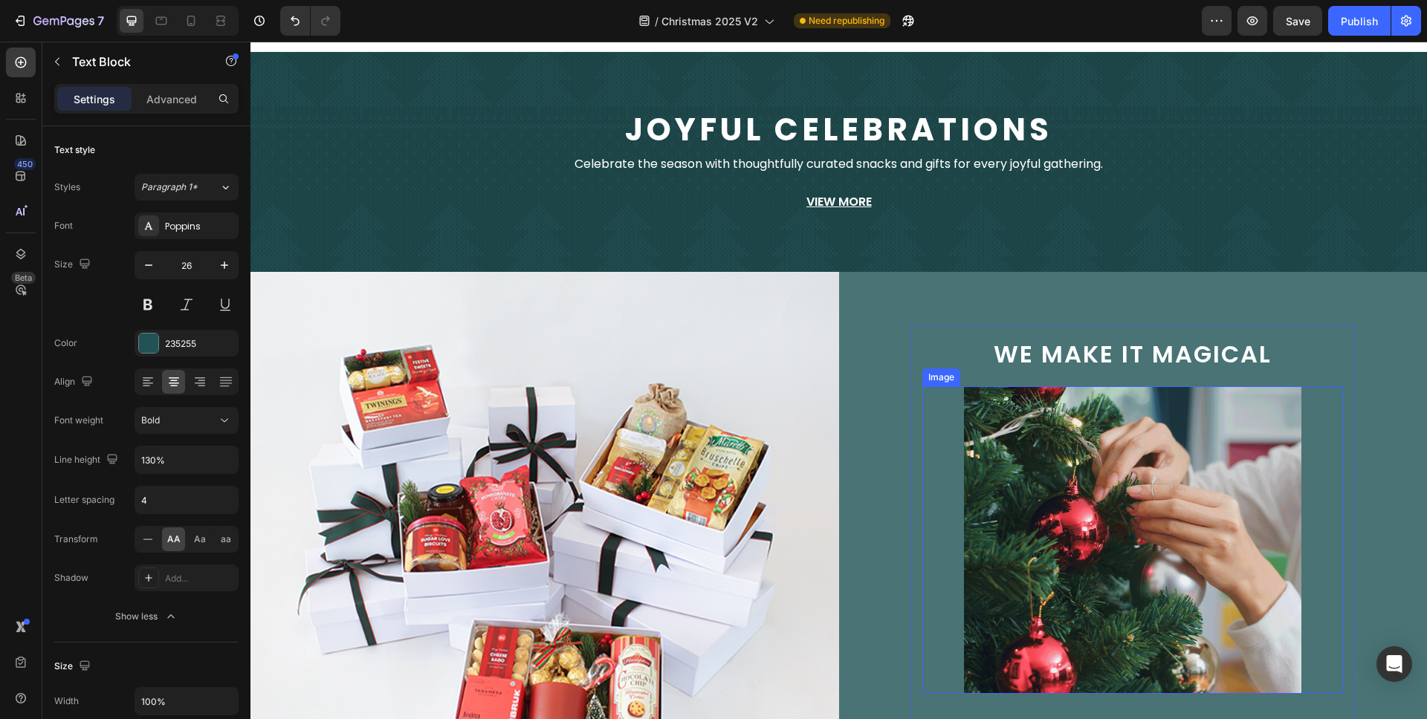
scroll to position [0, 0]
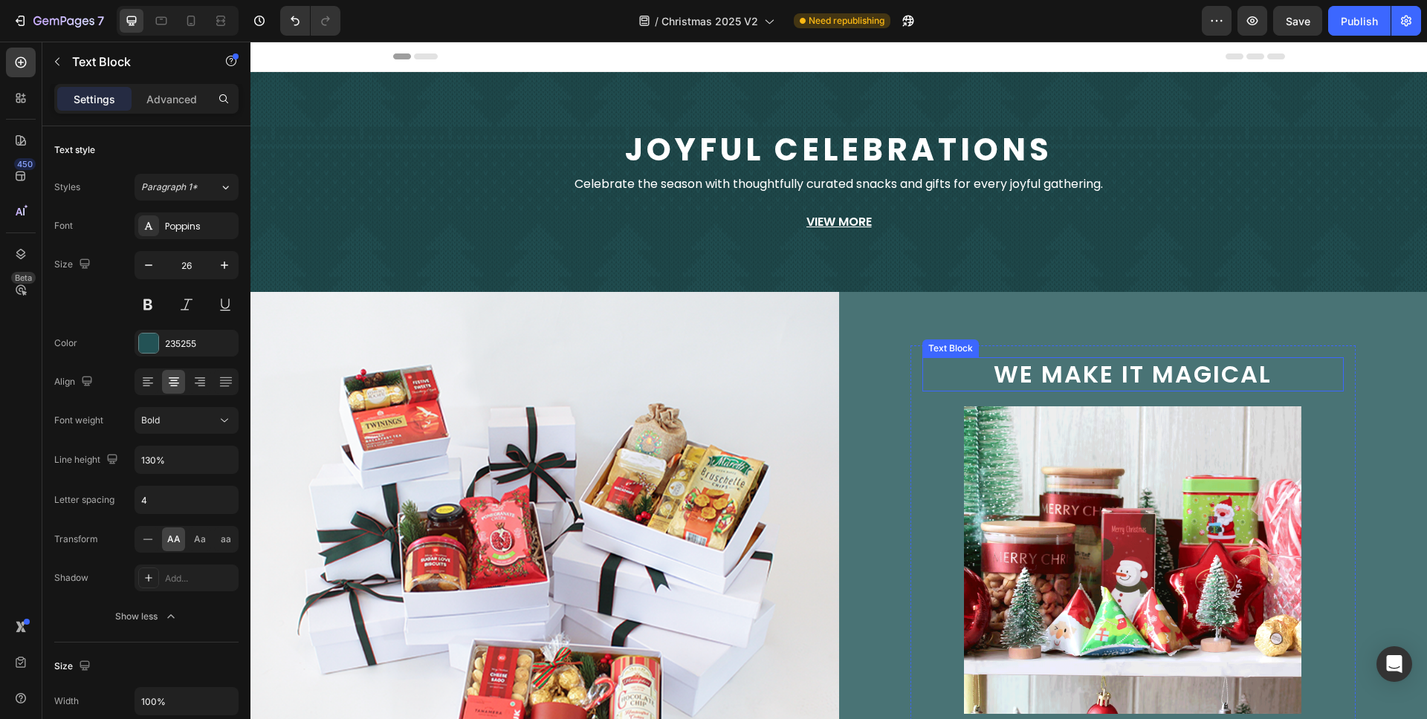
click at [1057, 367] on span "we make it magical" at bounding box center [1133, 373] width 278 height 33
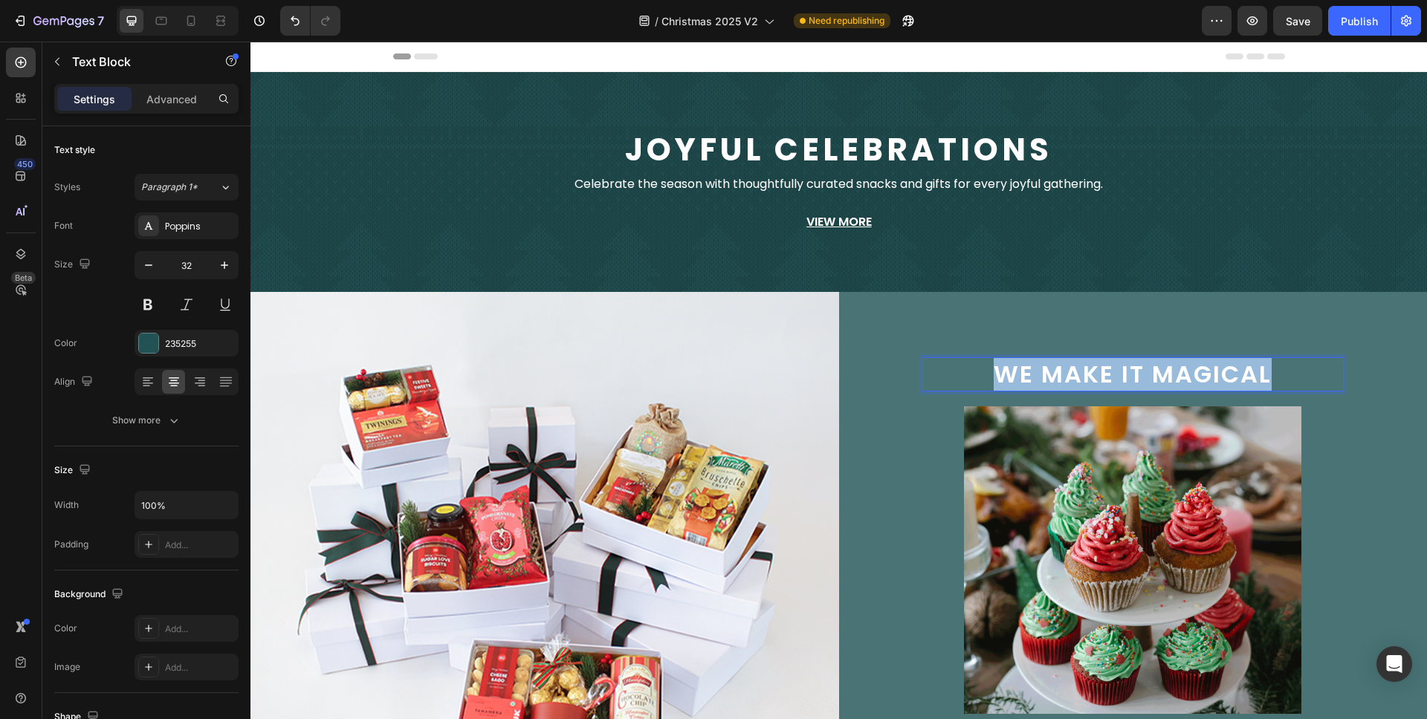
click at [1057, 367] on span "we make it magical" at bounding box center [1133, 373] width 278 height 33
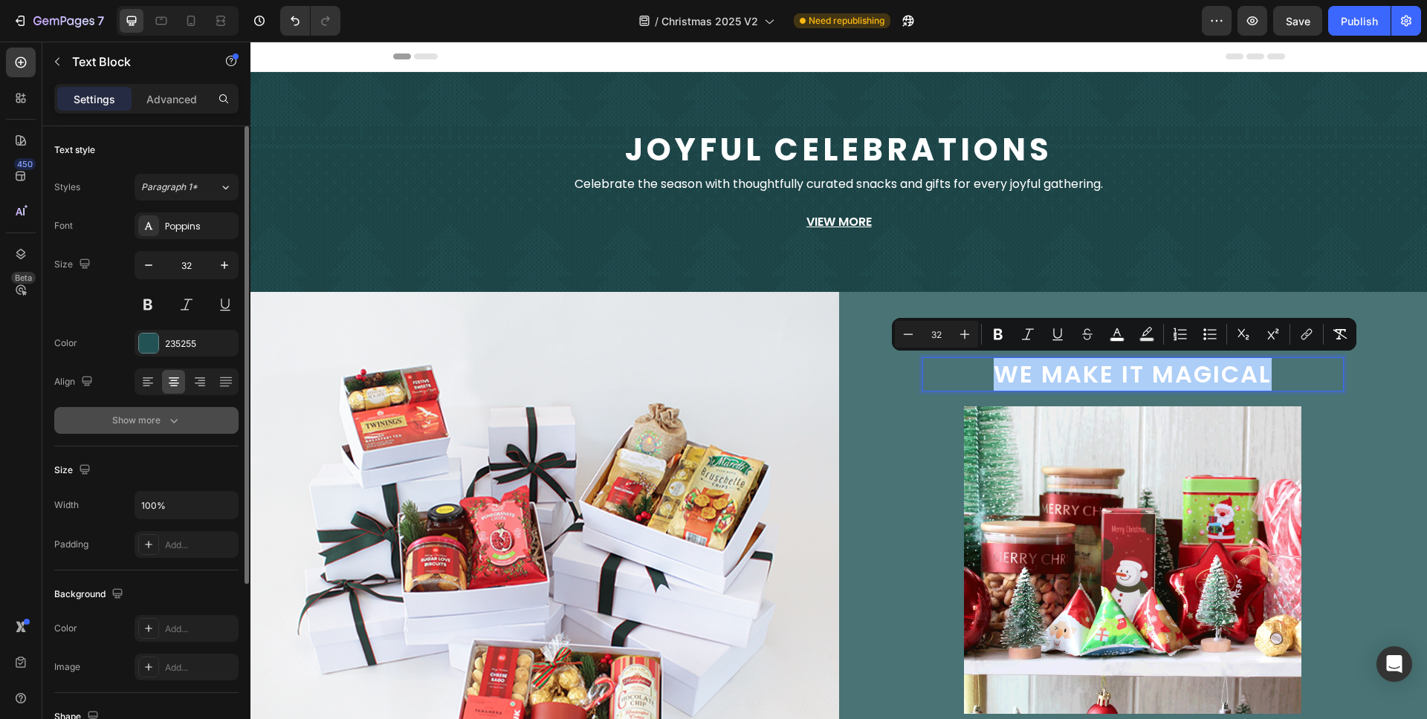
click at [161, 426] on div "Show more" at bounding box center [146, 420] width 69 height 15
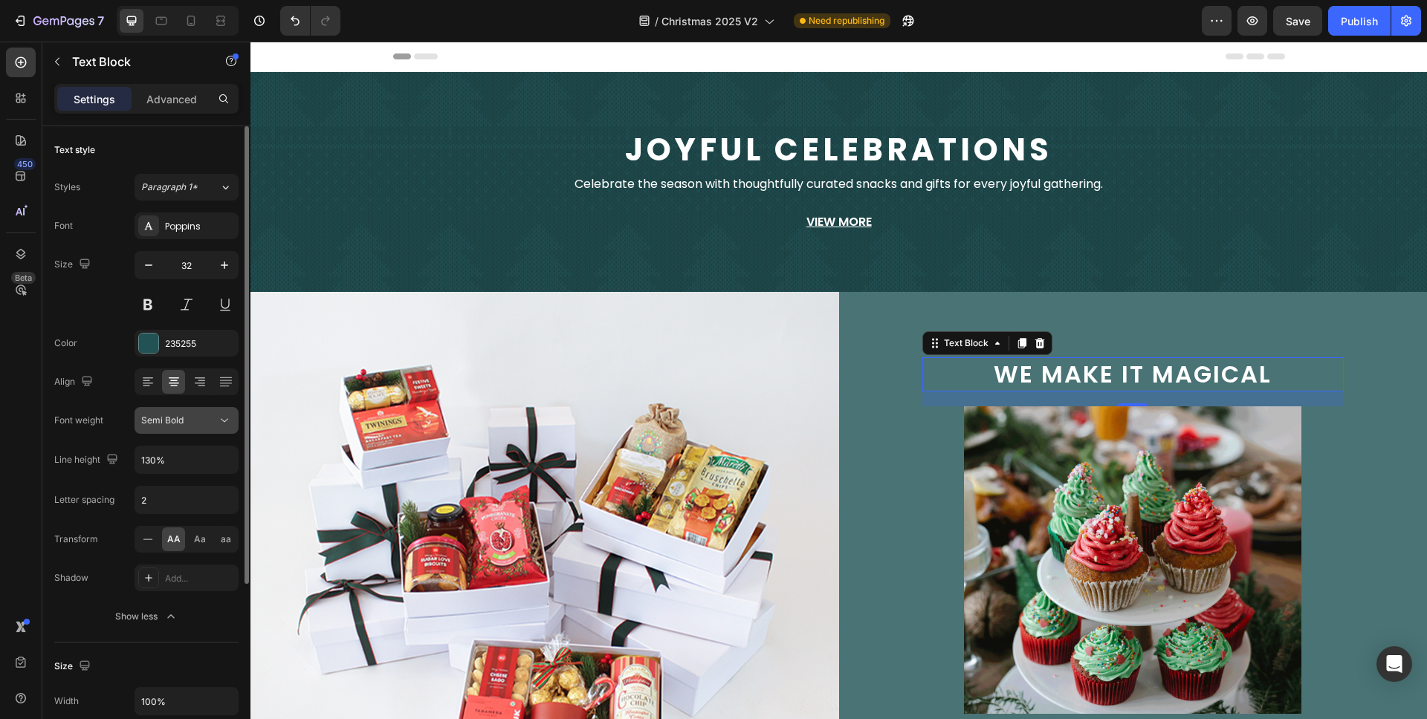
click at [181, 426] on span "Semi Bold" at bounding box center [162, 420] width 42 height 13
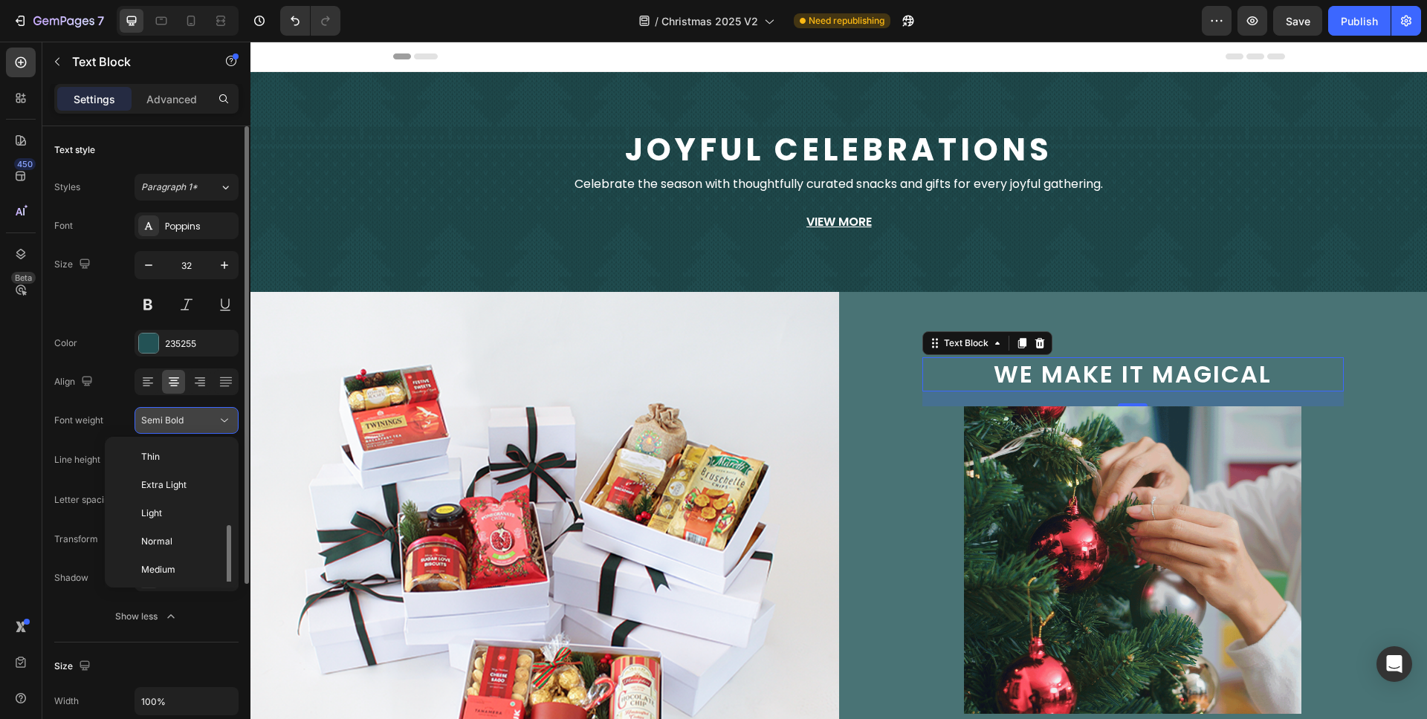
scroll to position [54, 0]
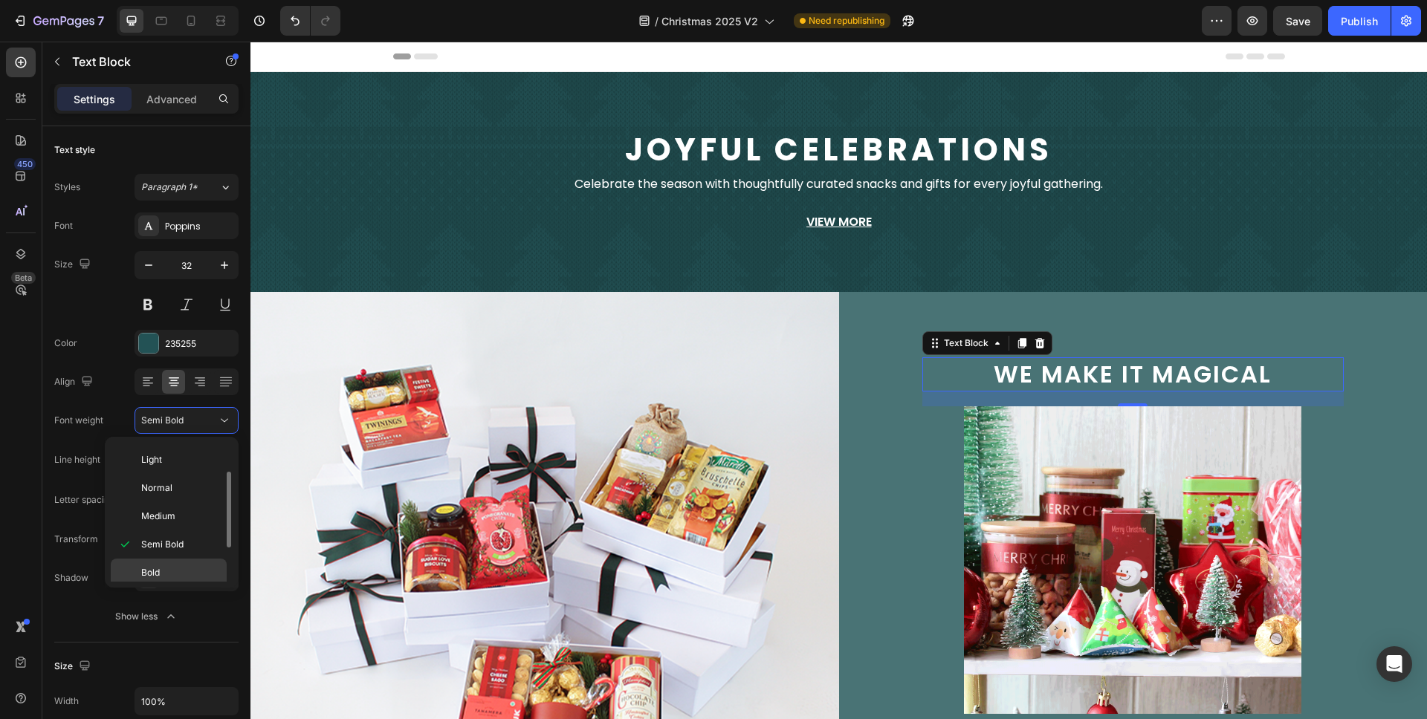
click at [178, 568] on p "Bold" at bounding box center [180, 572] width 79 height 13
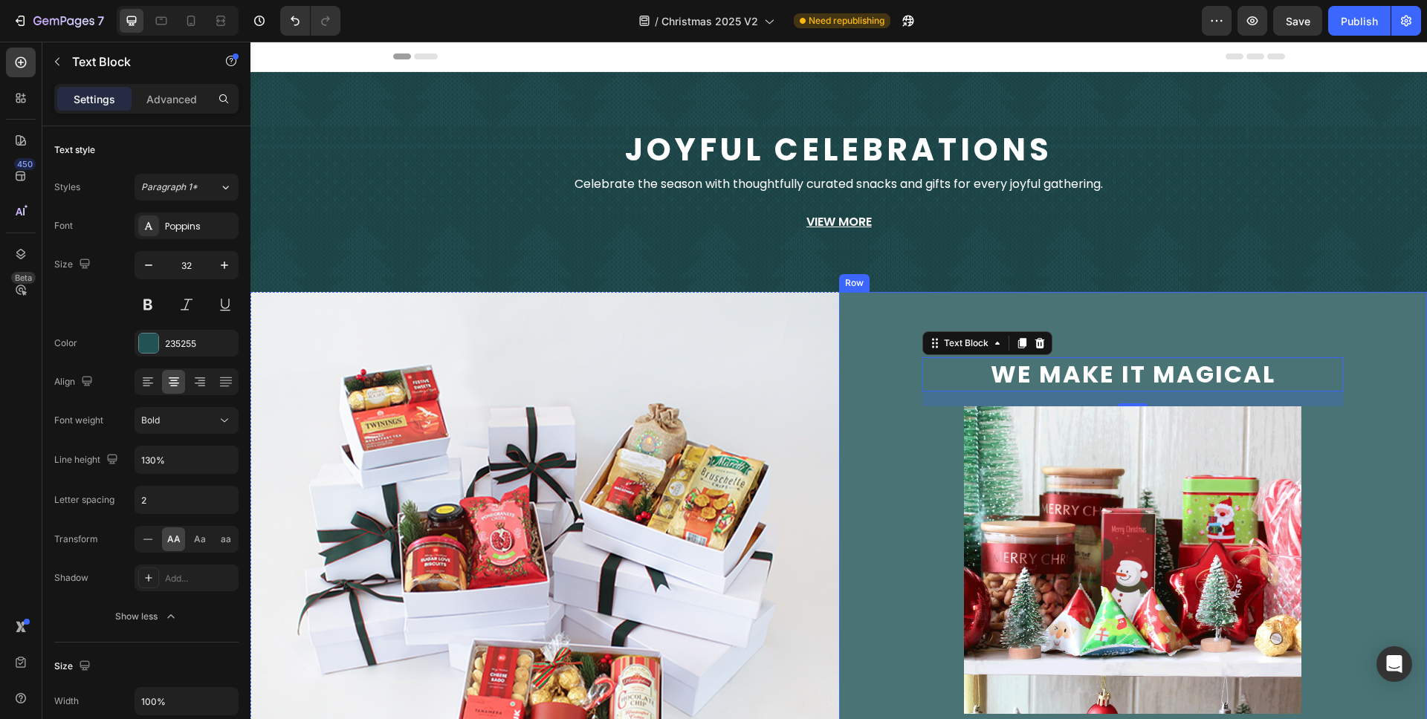
click at [854, 450] on div "we make it magical Text Block 20 Image Catering Button Pantry Button Gift Boxes…" at bounding box center [1133, 560] width 589 height 537
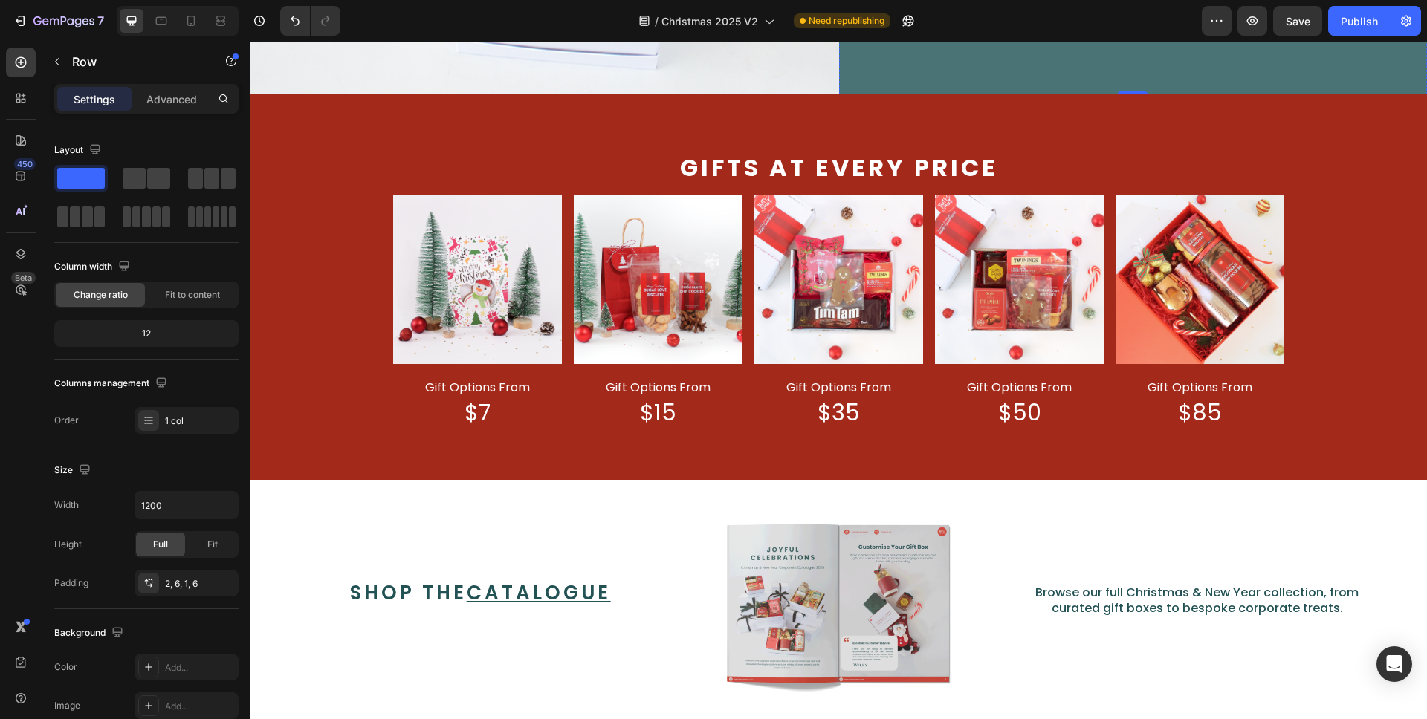
scroll to position [922, 0]
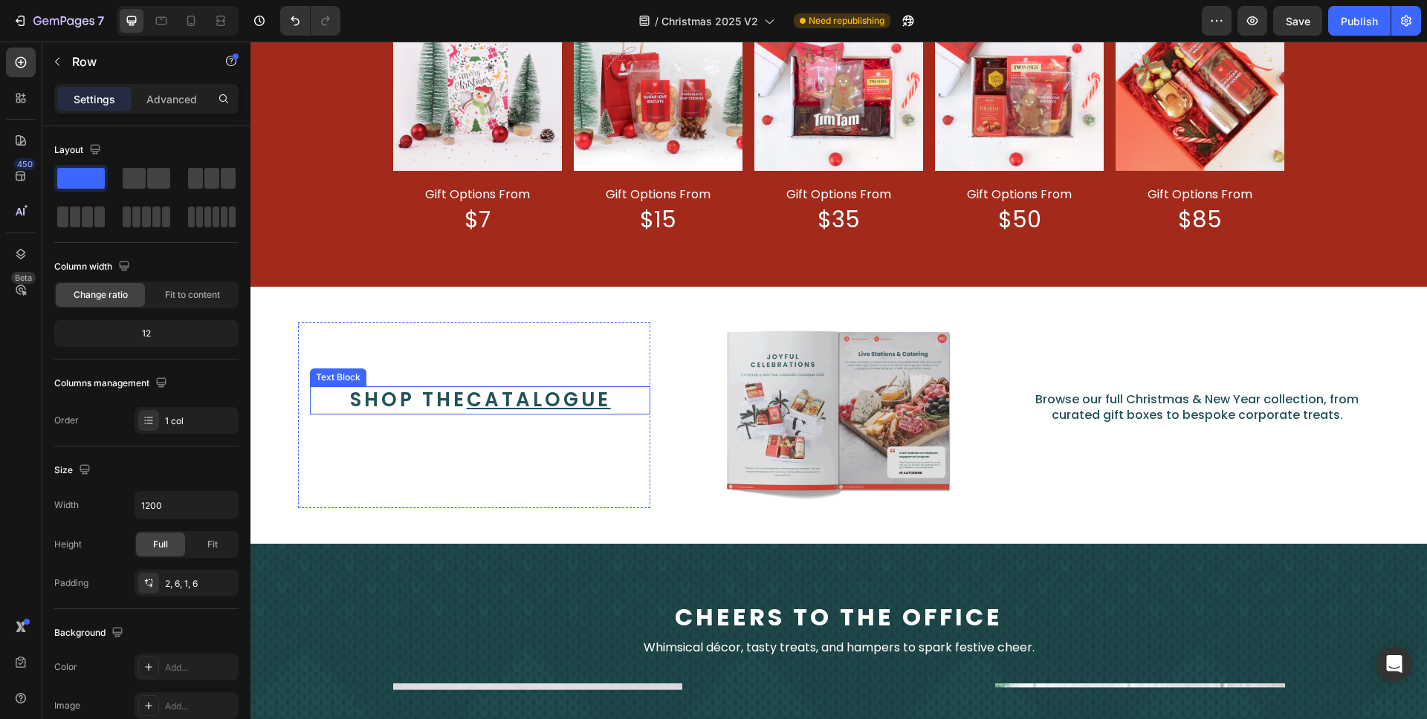
click at [408, 395] on span "shop the catalogue" at bounding box center [480, 399] width 261 height 27
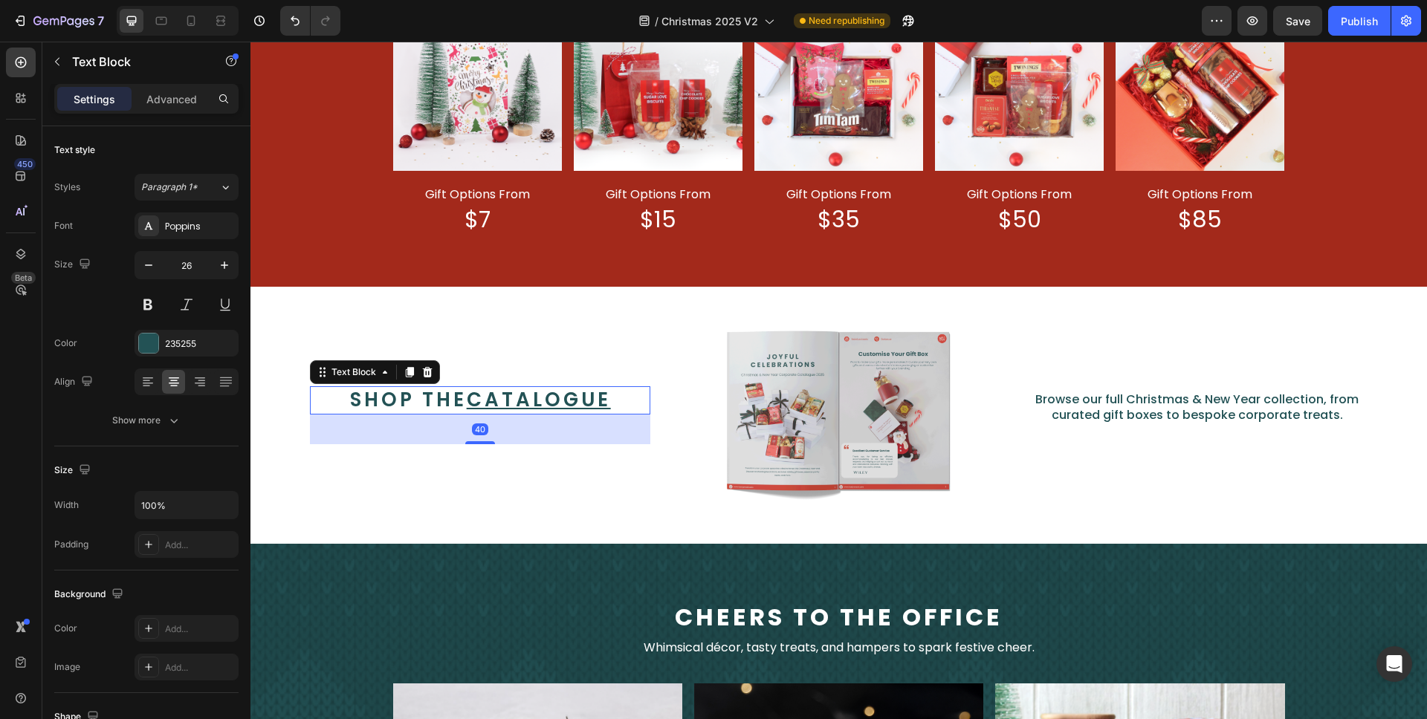
click at [408, 395] on span "shop the catalogue" at bounding box center [480, 399] width 261 height 27
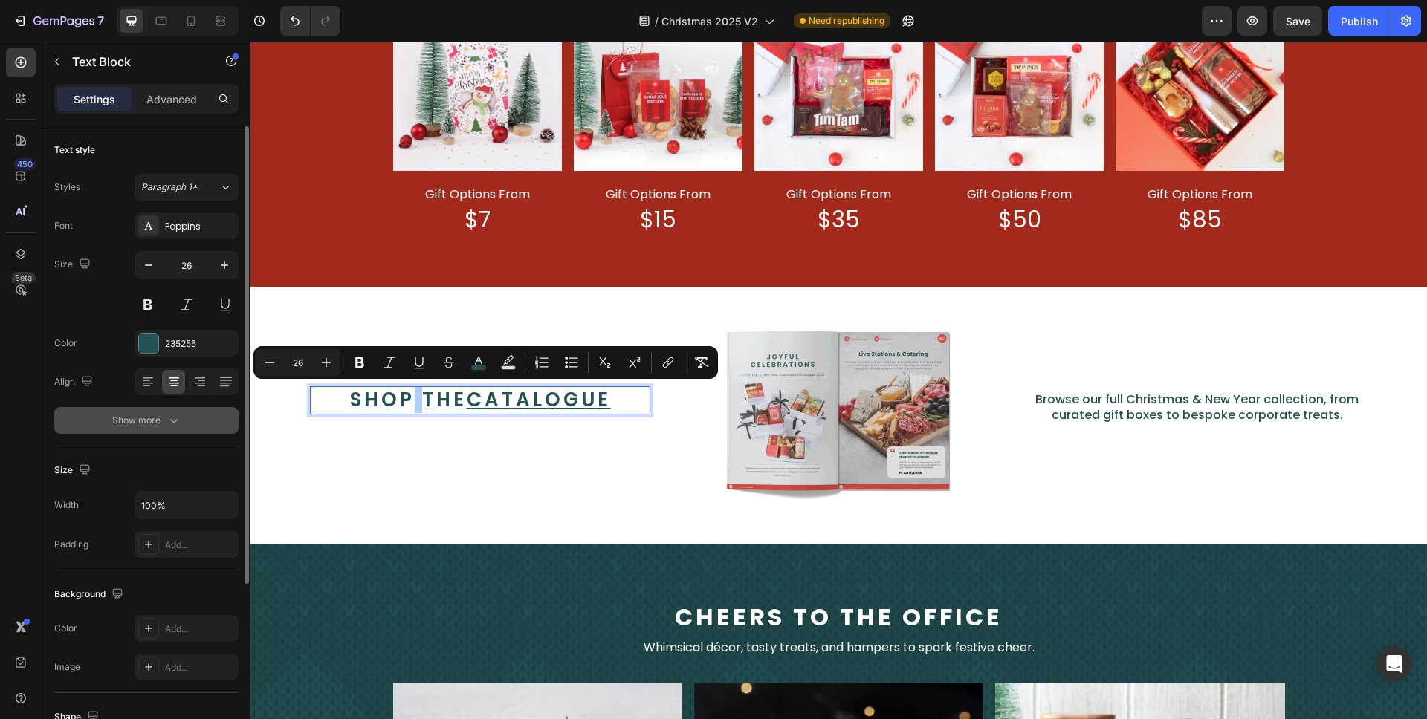
click at [113, 414] on div "Show more" at bounding box center [146, 420] width 69 height 15
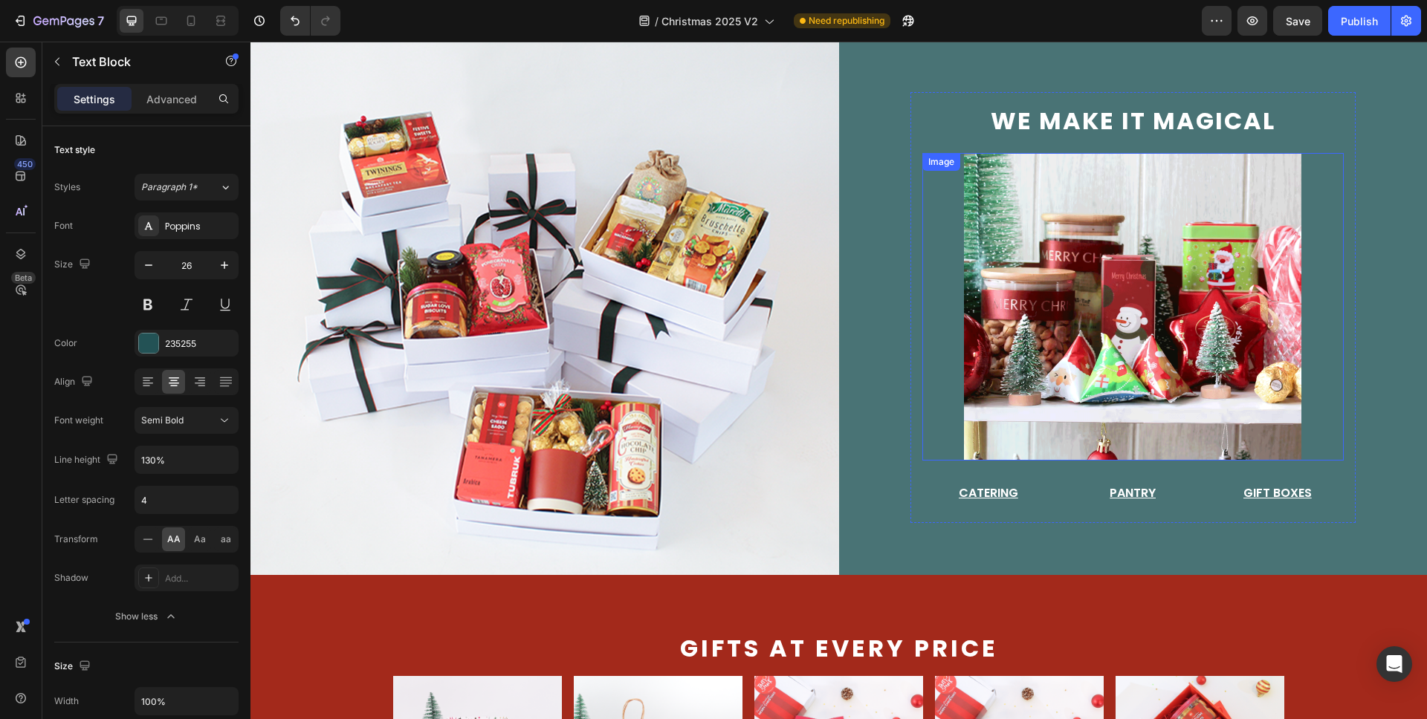
scroll to position [289, 0]
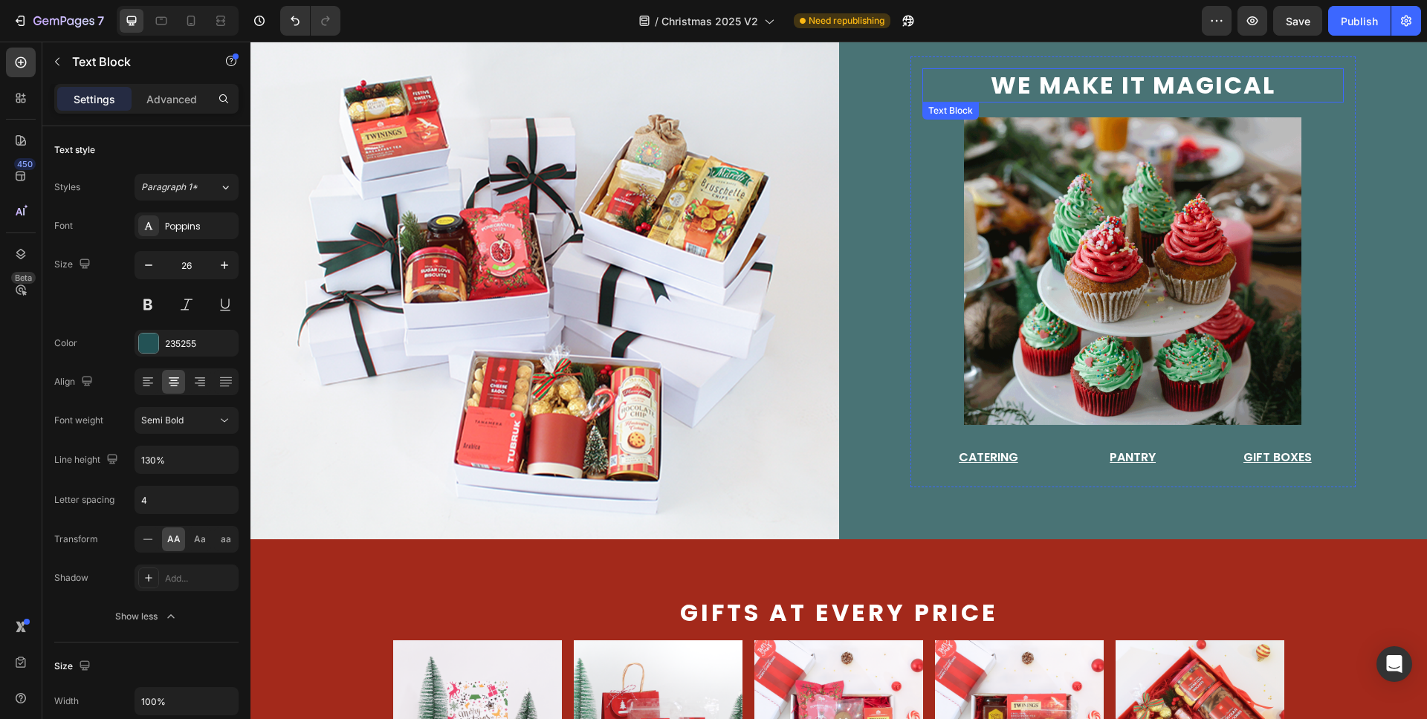
click at [1160, 85] on span "we make it magical" at bounding box center [1133, 84] width 285 height 33
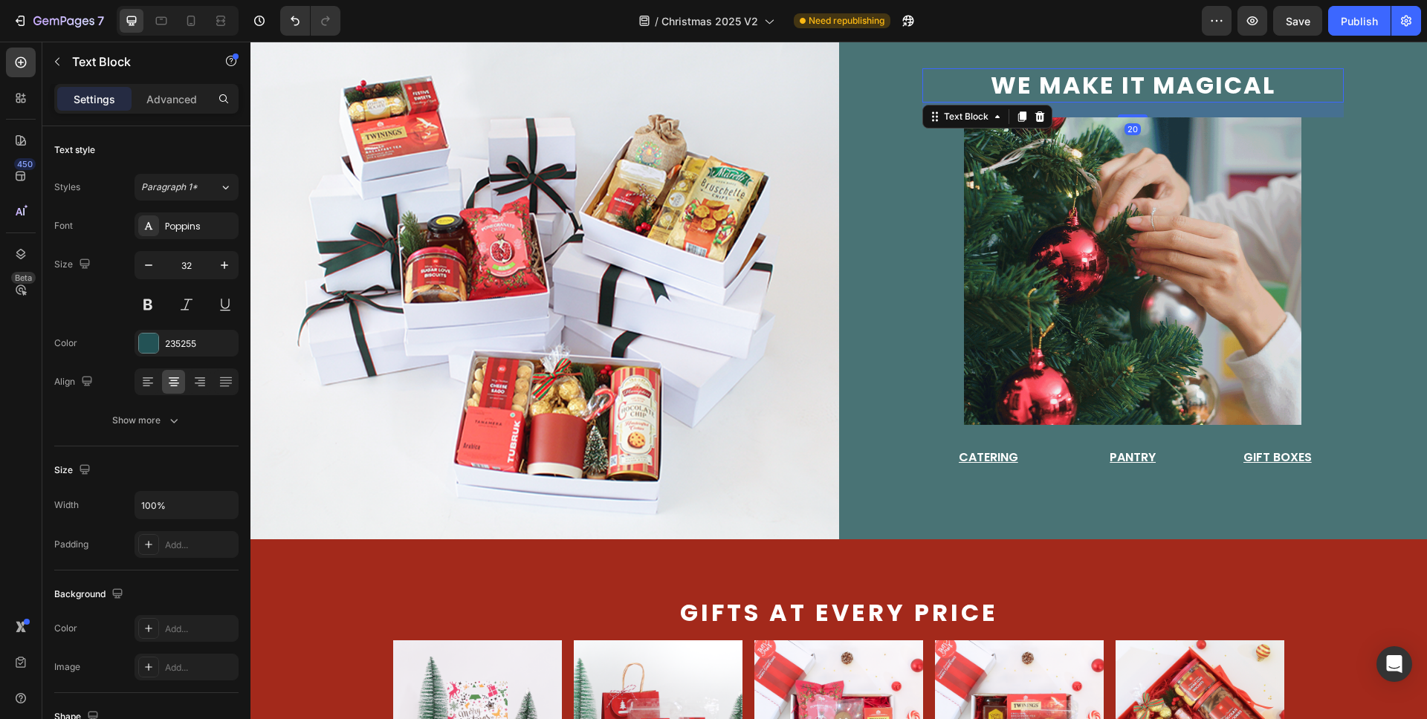
click at [1160, 85] on span "we make it magical" at bounding box center [1133, 84] width 285 height 33
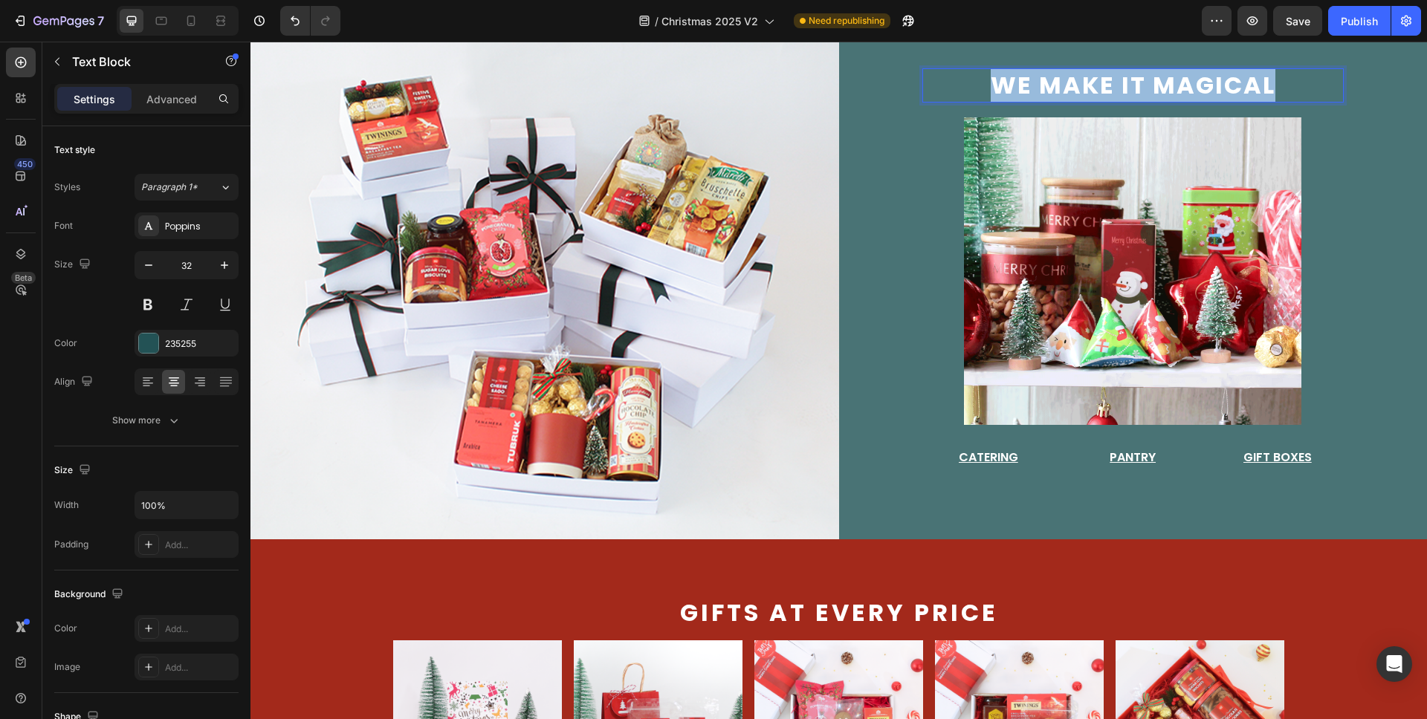
click at [1160, 85] on span "we make it magical" at bounding box center [1133, 84] width 285 height 33
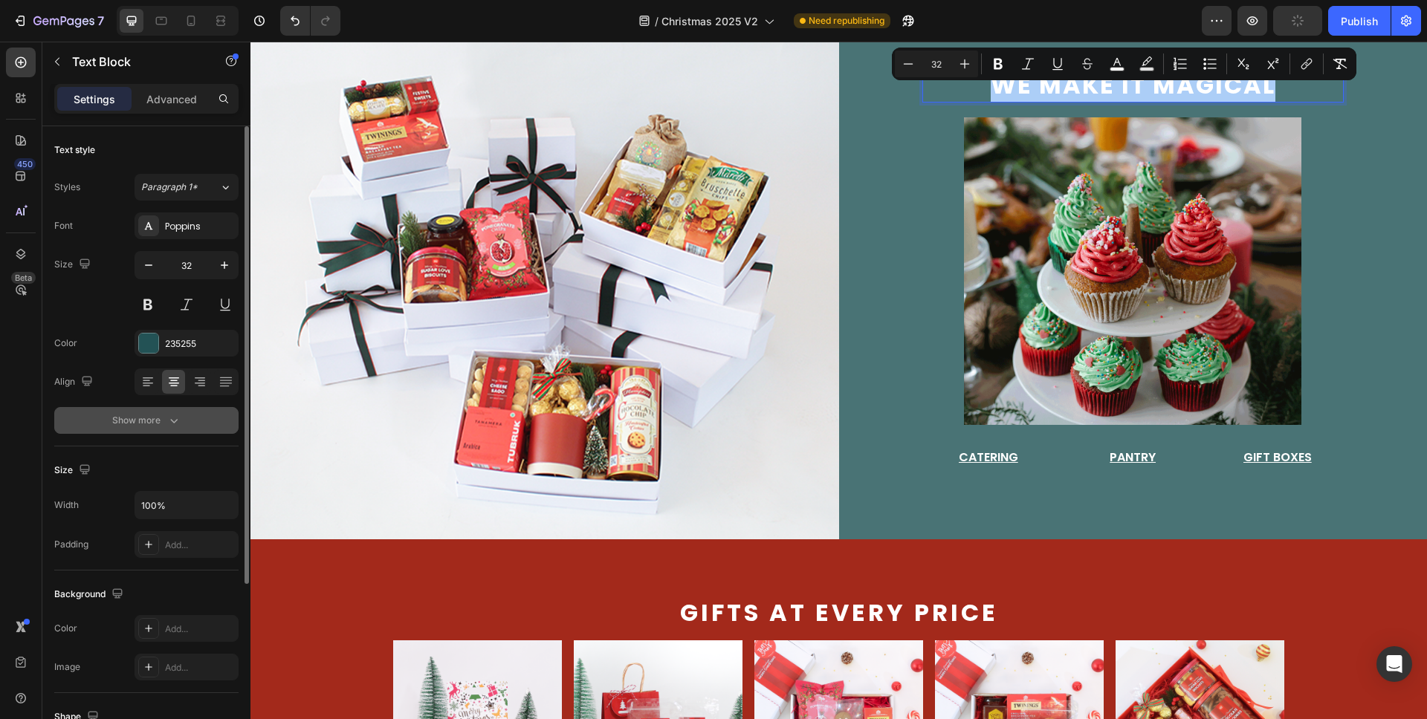
click at [139, 430] on button "Show more" at bounding box center [146, 420] width 184 height 27
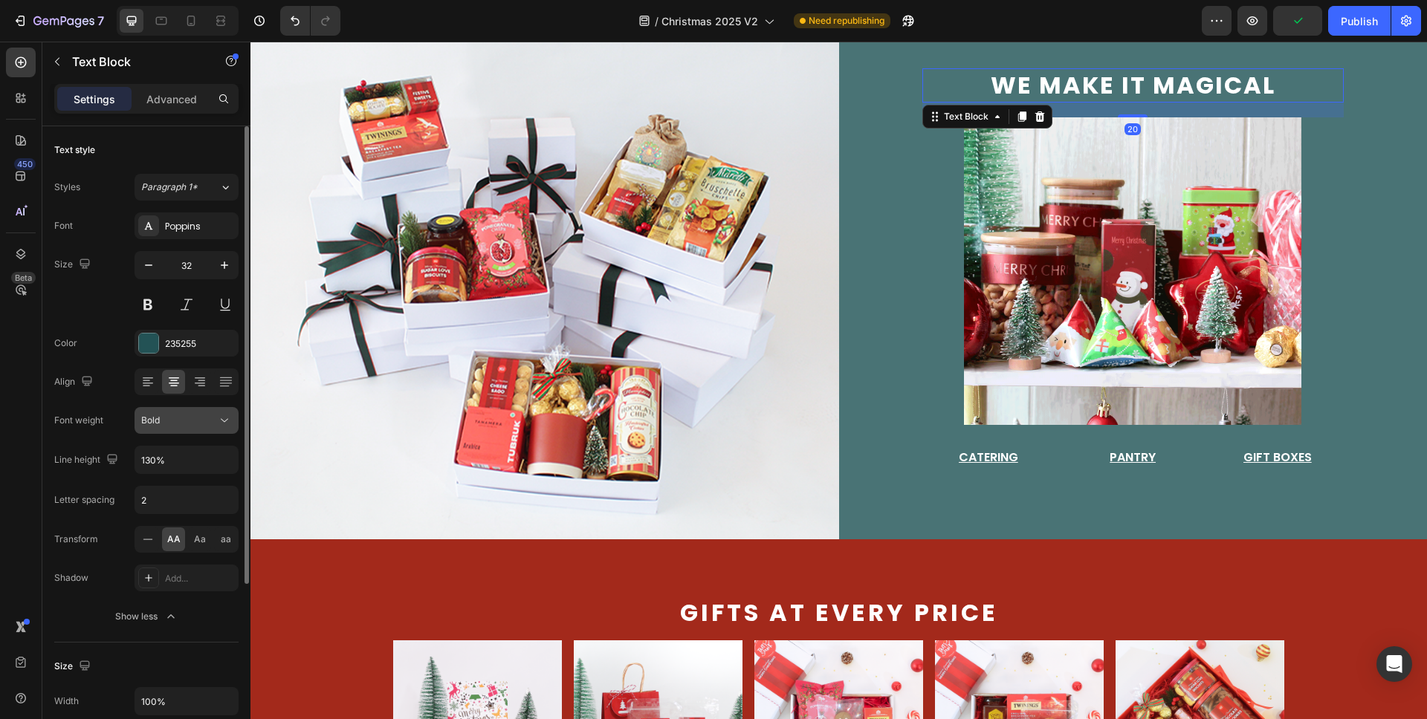
click at [177, 429] on button "Bold" at bounding box center [187, 420] width 104 height 27
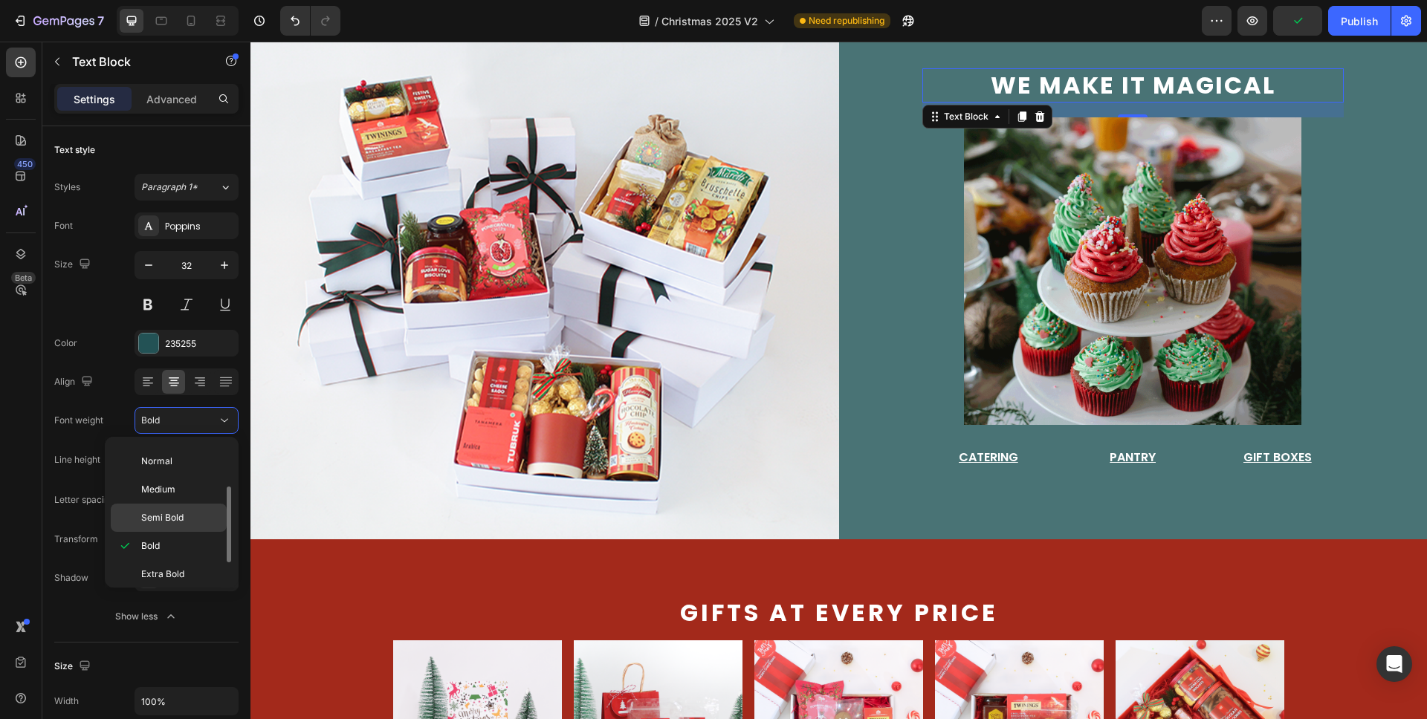
click at [172, 519] on span "Semi Bold" at bounding box center [162, 517] width 42 height 13
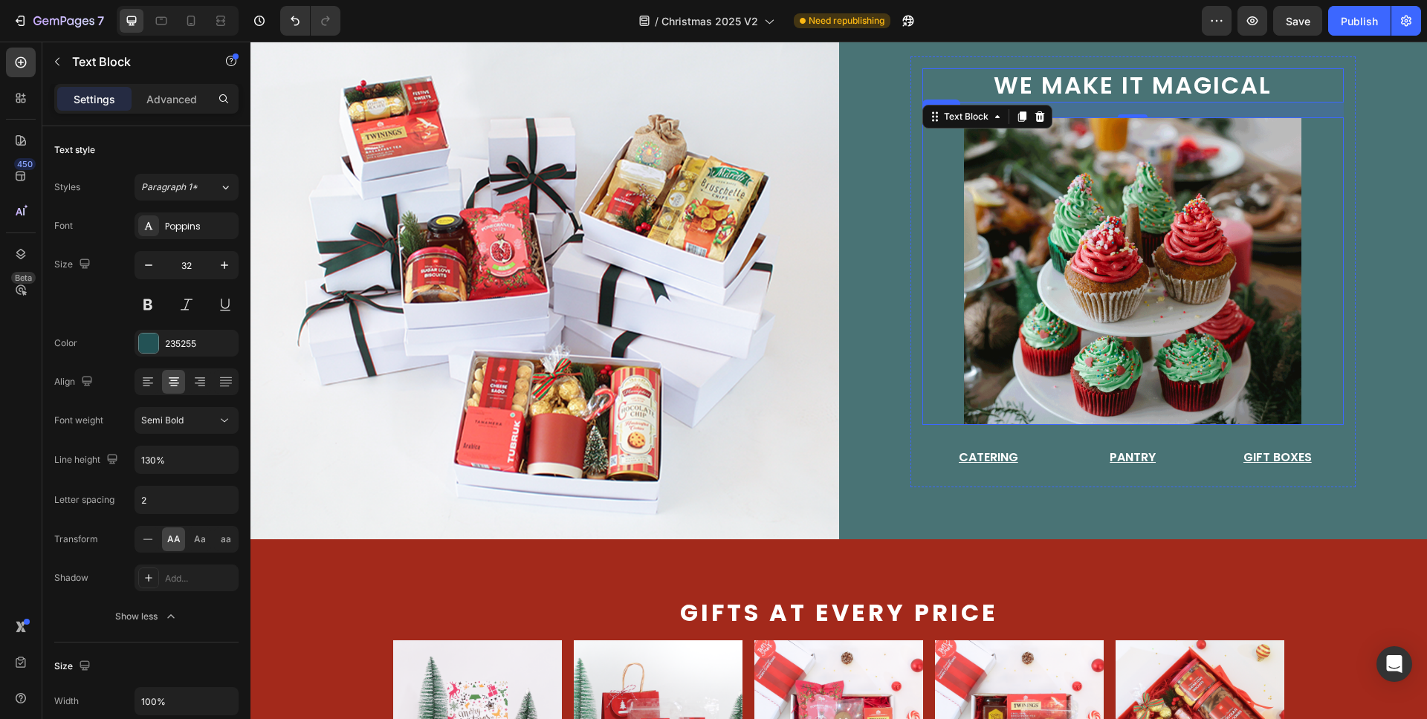
click at [895, 306] on div "we make it magical Text Block 20 Image Catering Button Pantry Button Gift Boxes…" at bounding box center [1133, 271] width 589 height 537
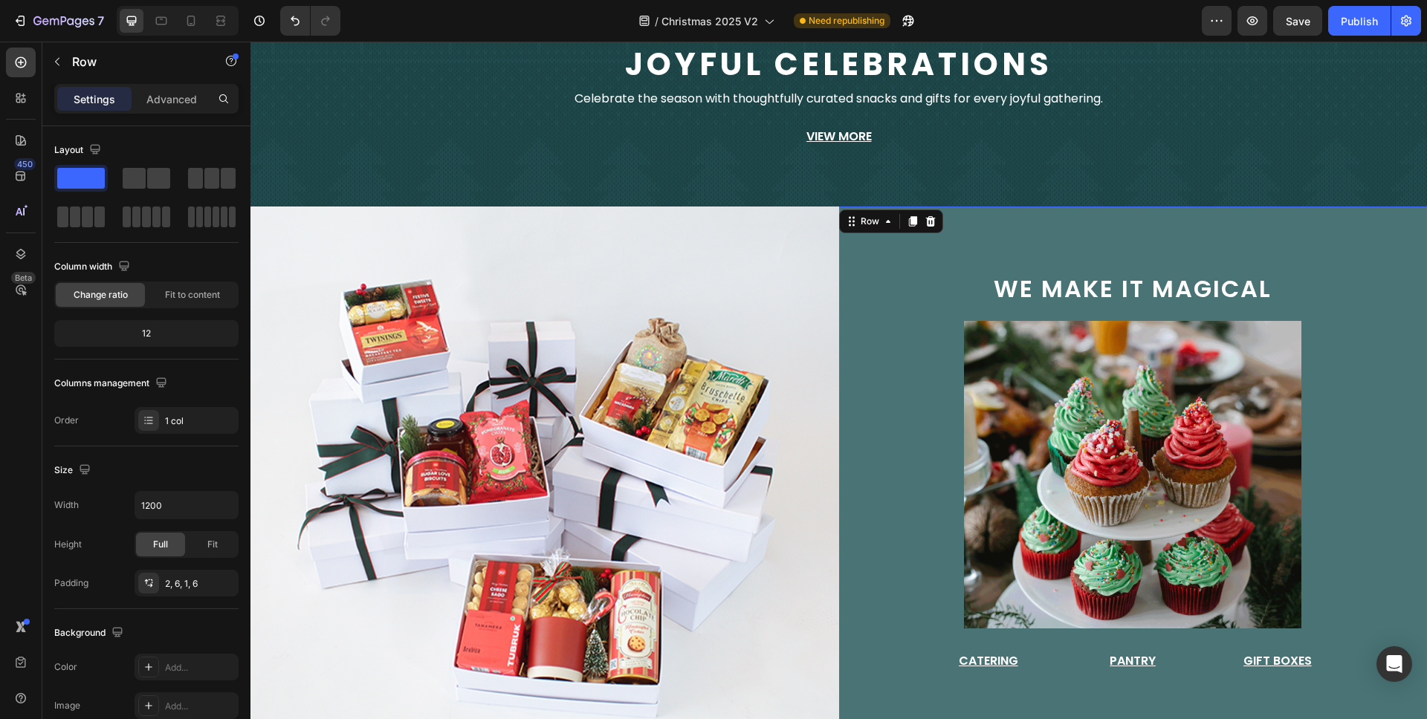
scroll to position [88, 0]
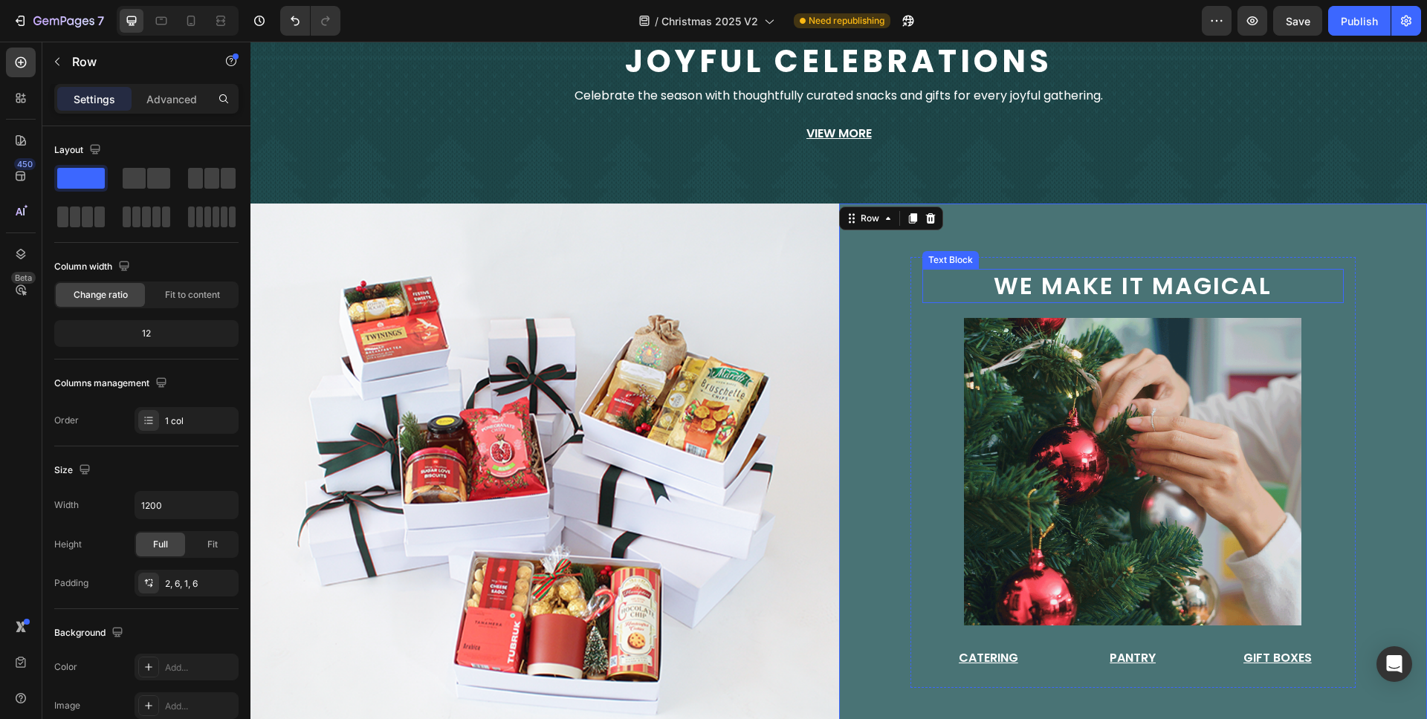
click at [1228, 289] on span "we make it magical" at bounding box center [1133, 285] width 278 height 33
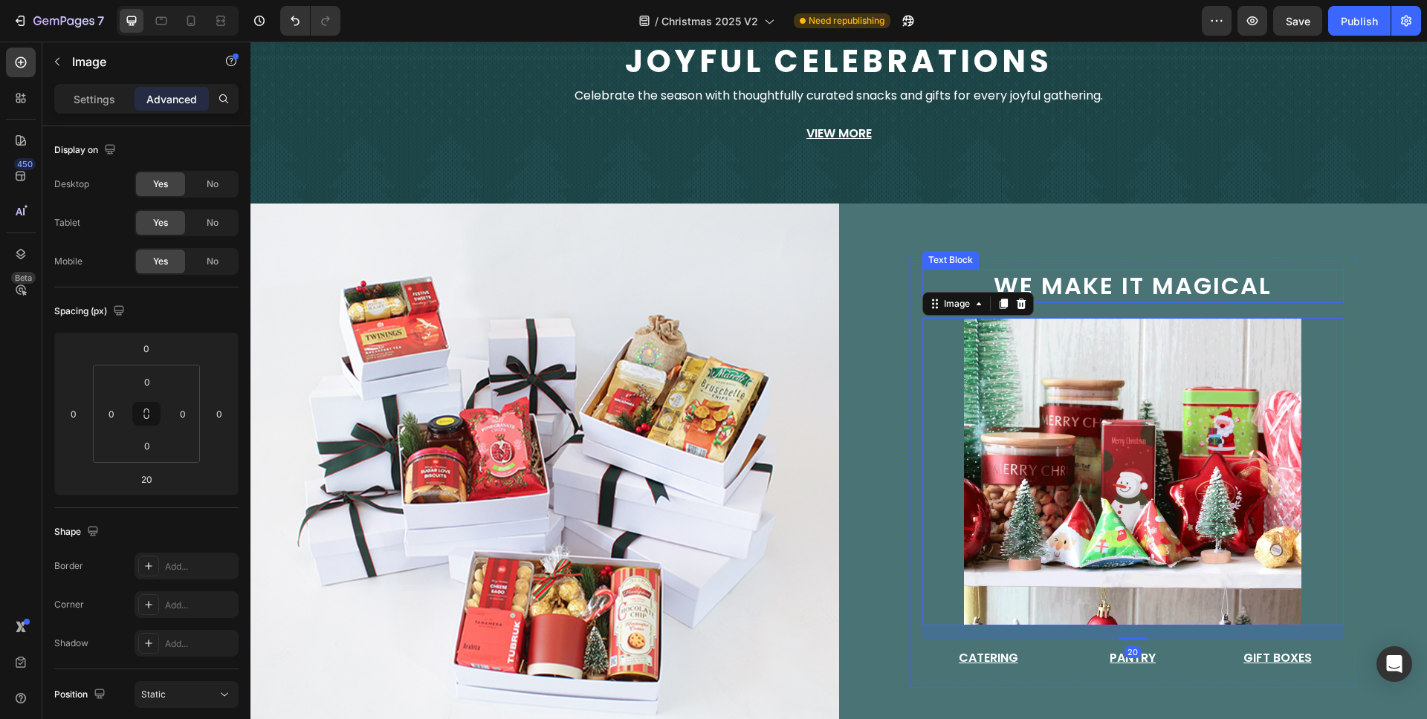
click at [1141, 298] on span "we make it magical" at bounding box center [1133, 285] width 278 height 33
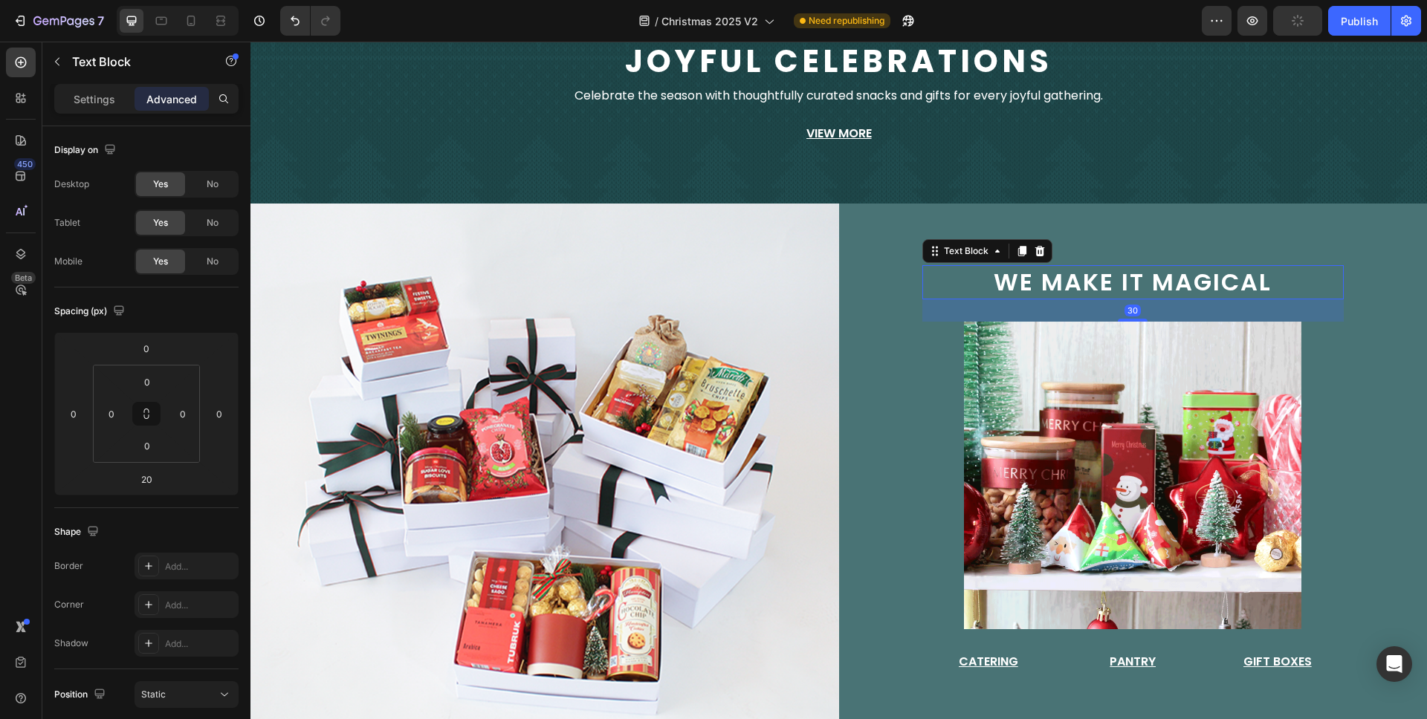
drag, startPoint x: 1130, startPoint y: 315, endPoint x: 1134, endPoint y: 323, distance: 8.7
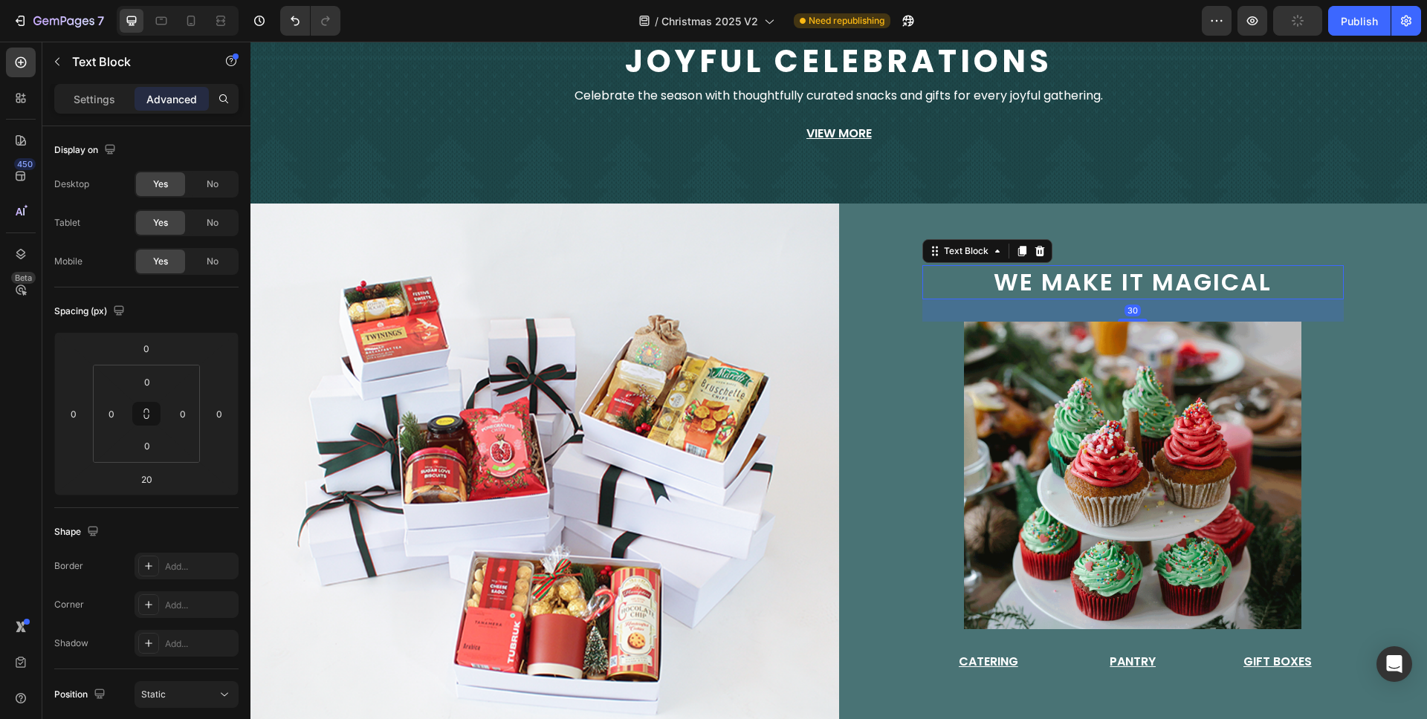
click at [1134, 323] on div "we make it magical Text Block 30 Image Catering Button Pantry Button Gift Boxes…" at bounding box center [1133, 472] width 422 height 415
type input "30"
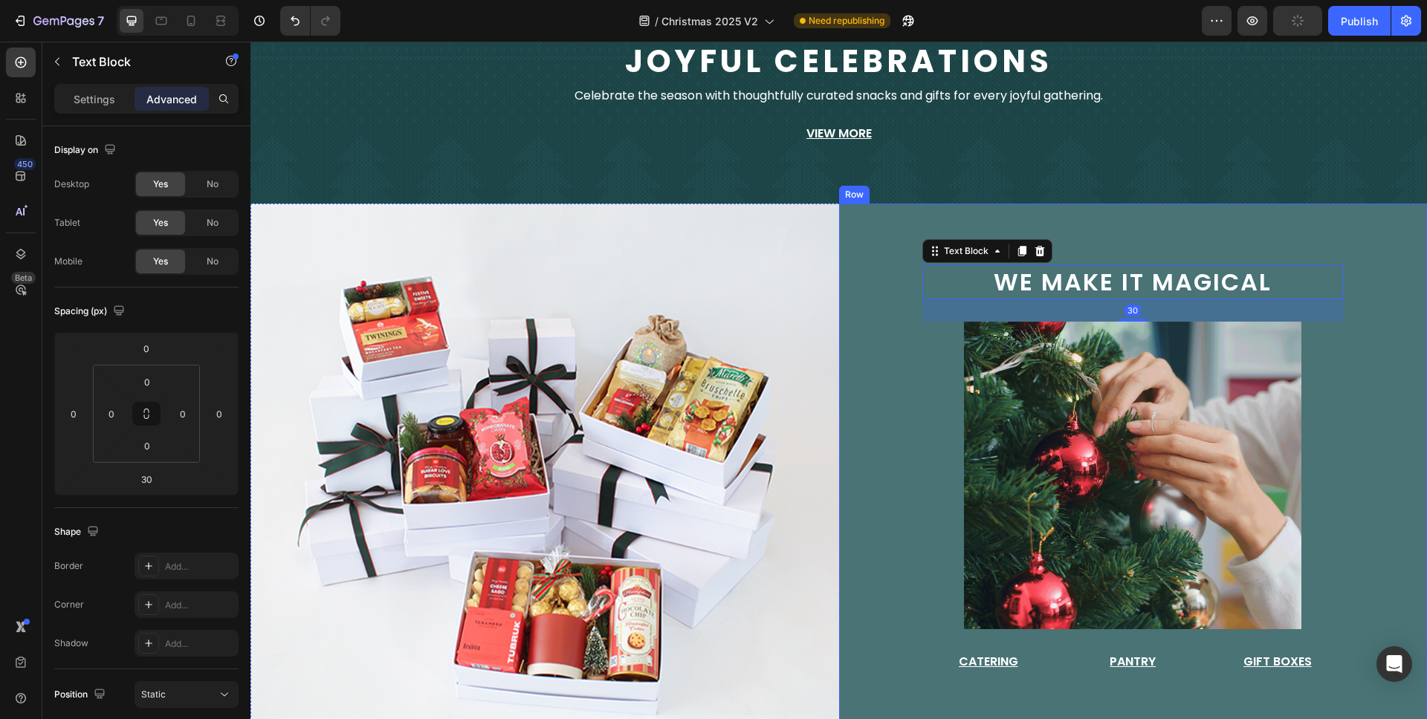
click at [1398, 323] on div "we make it magical Text Block 30 Image Catering Button Pantry Button Gift Boxes…" at bounding box center [1133, 472] width 589 height 537
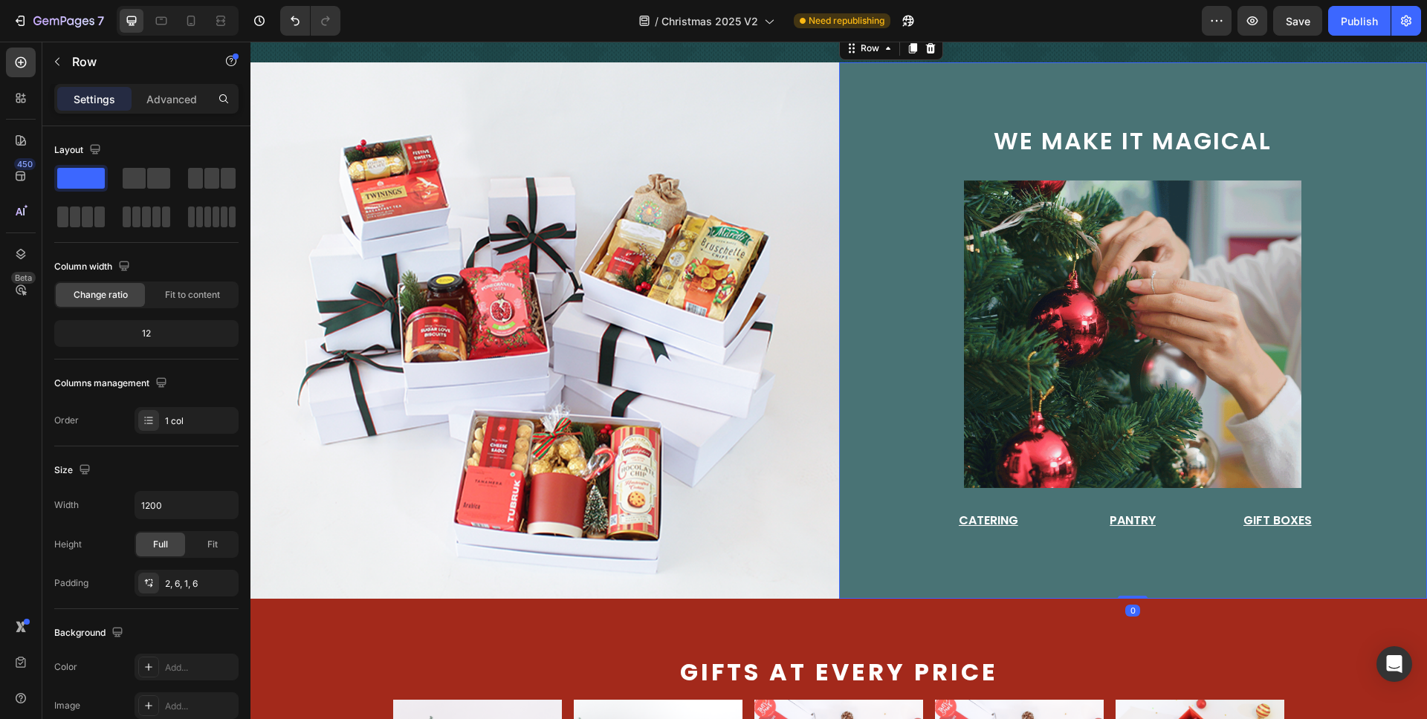
scroll to position [227, 0]
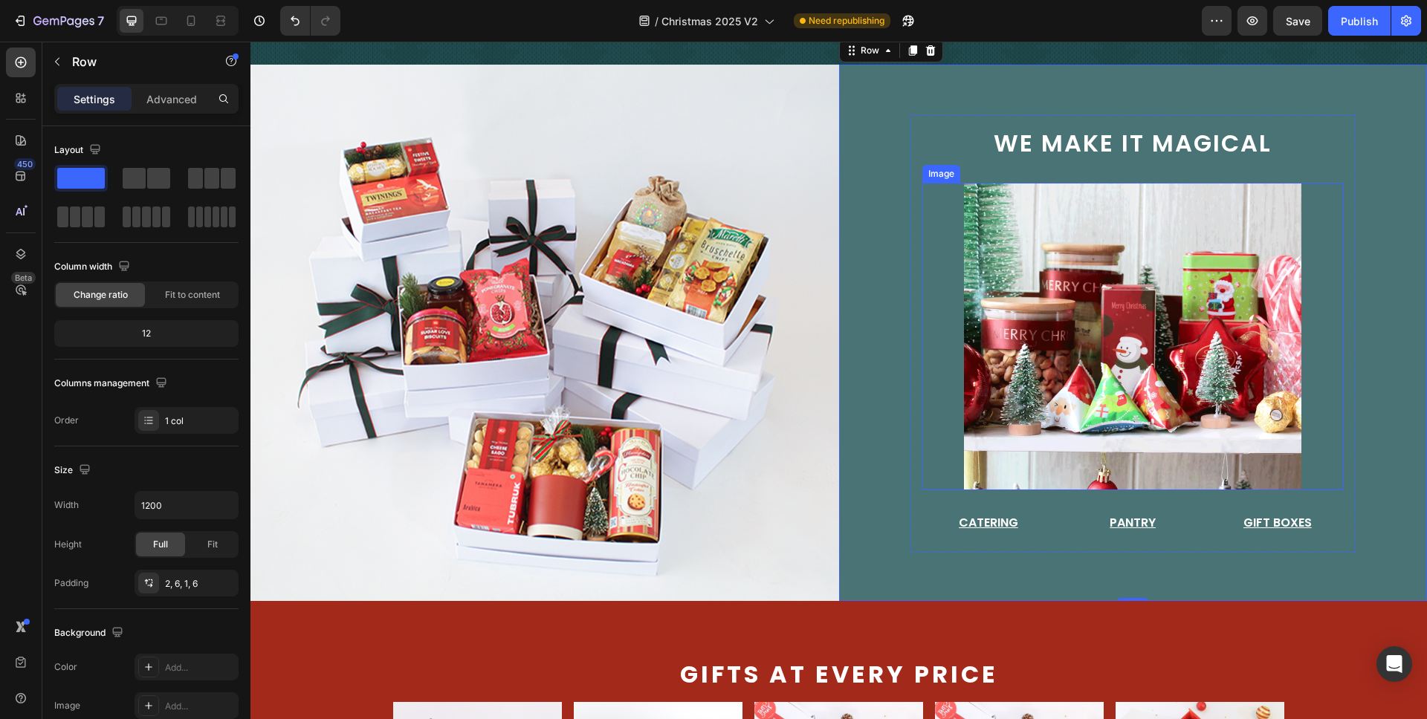
click at [1183, 377] on img at bounding box center [1132, 337] width 337 height 308
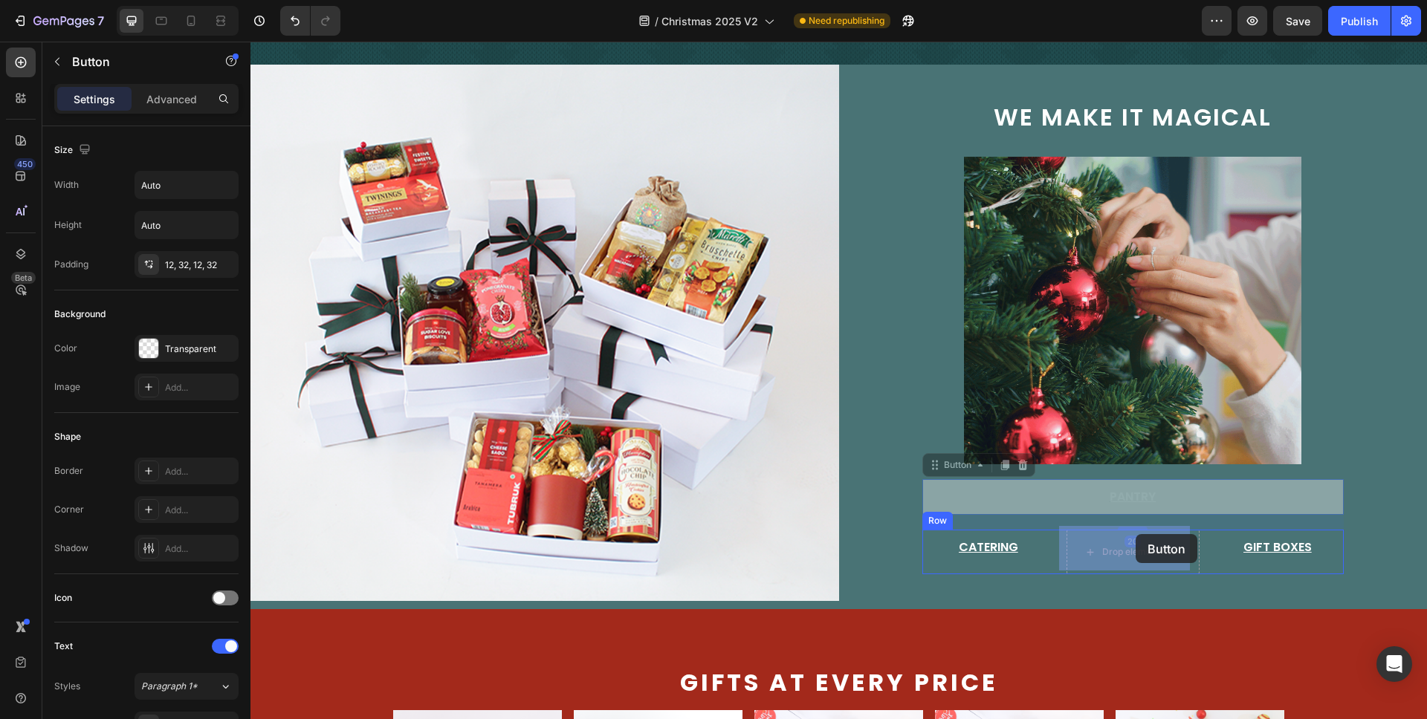
drag, startPoint x: 1148, startPoint y: 493, endPoint x: 1135, endPoint y: 534, distance: 43.5
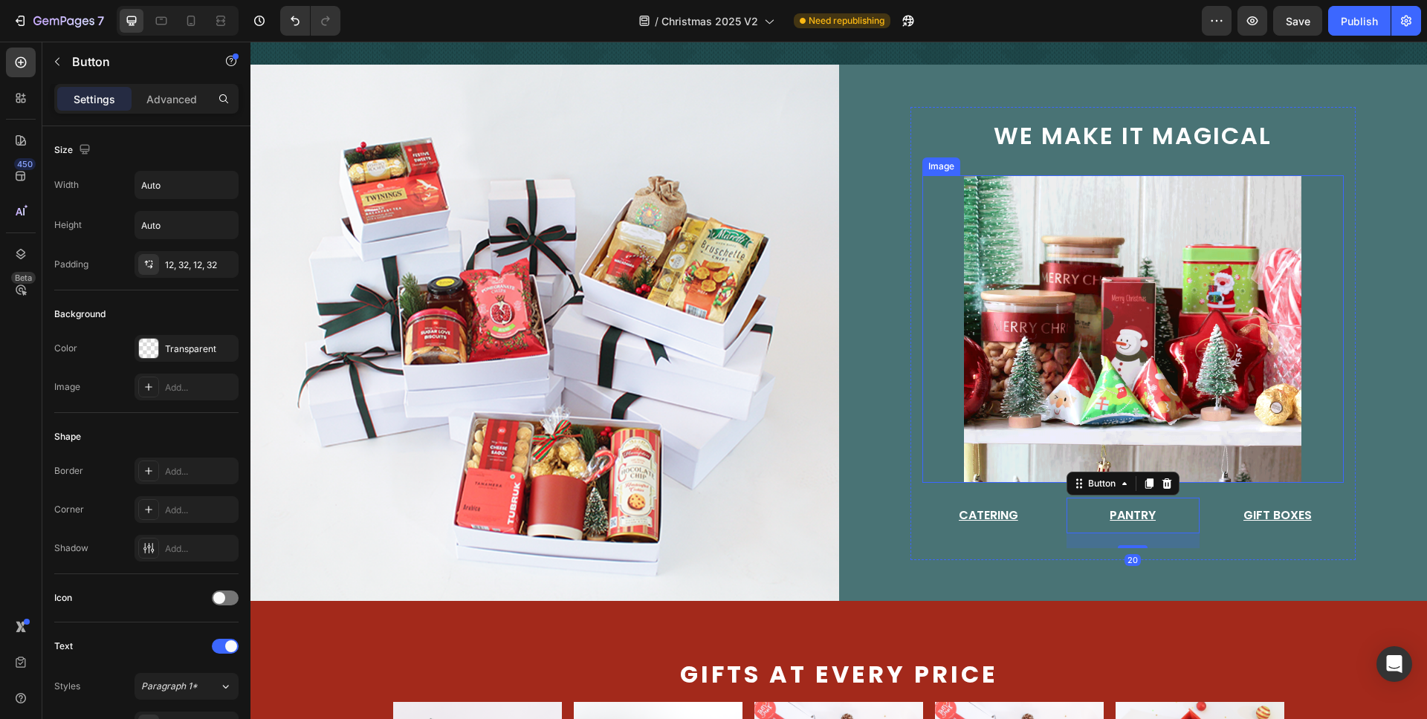
click at [1183, 432] on img at bounding box center [1132, 329] width 337 height 308
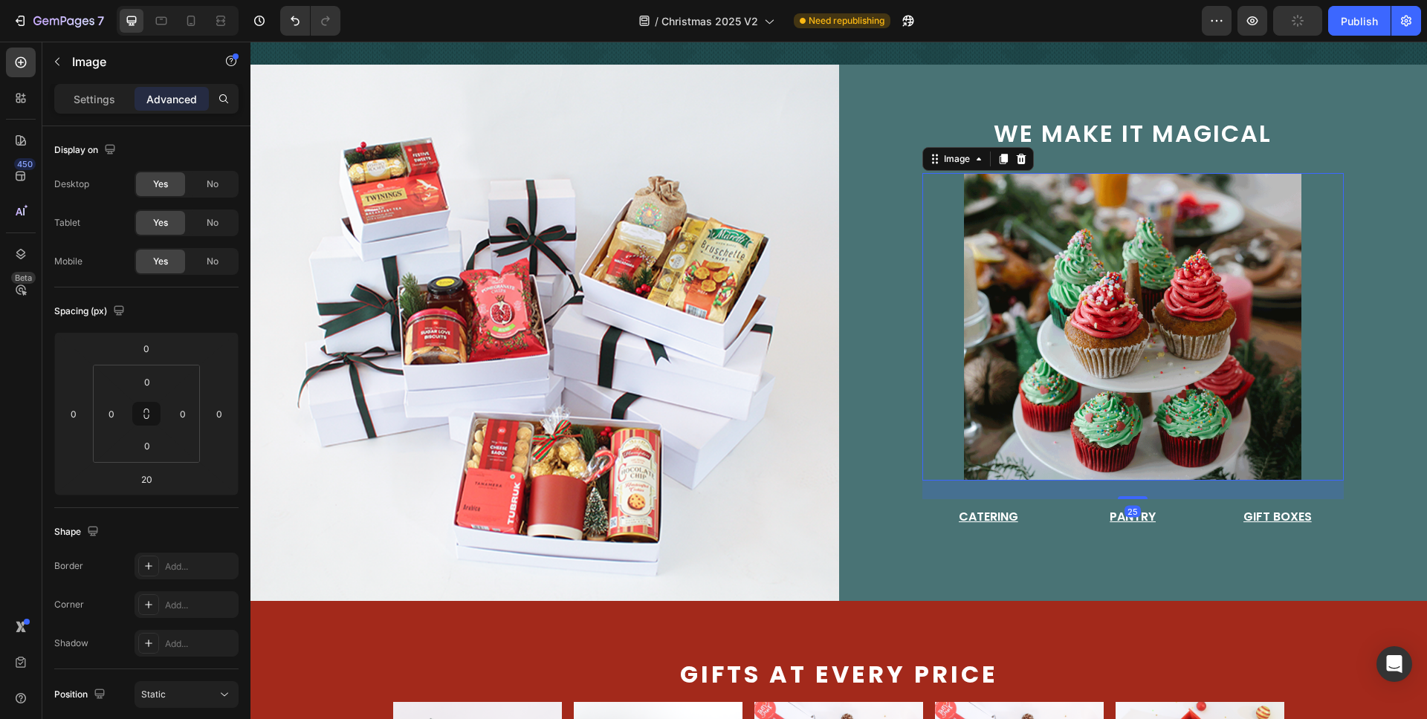
click at [1139, 481] on div "25" at bounding box center [1133, 481] width 422 height 0
type input "25"
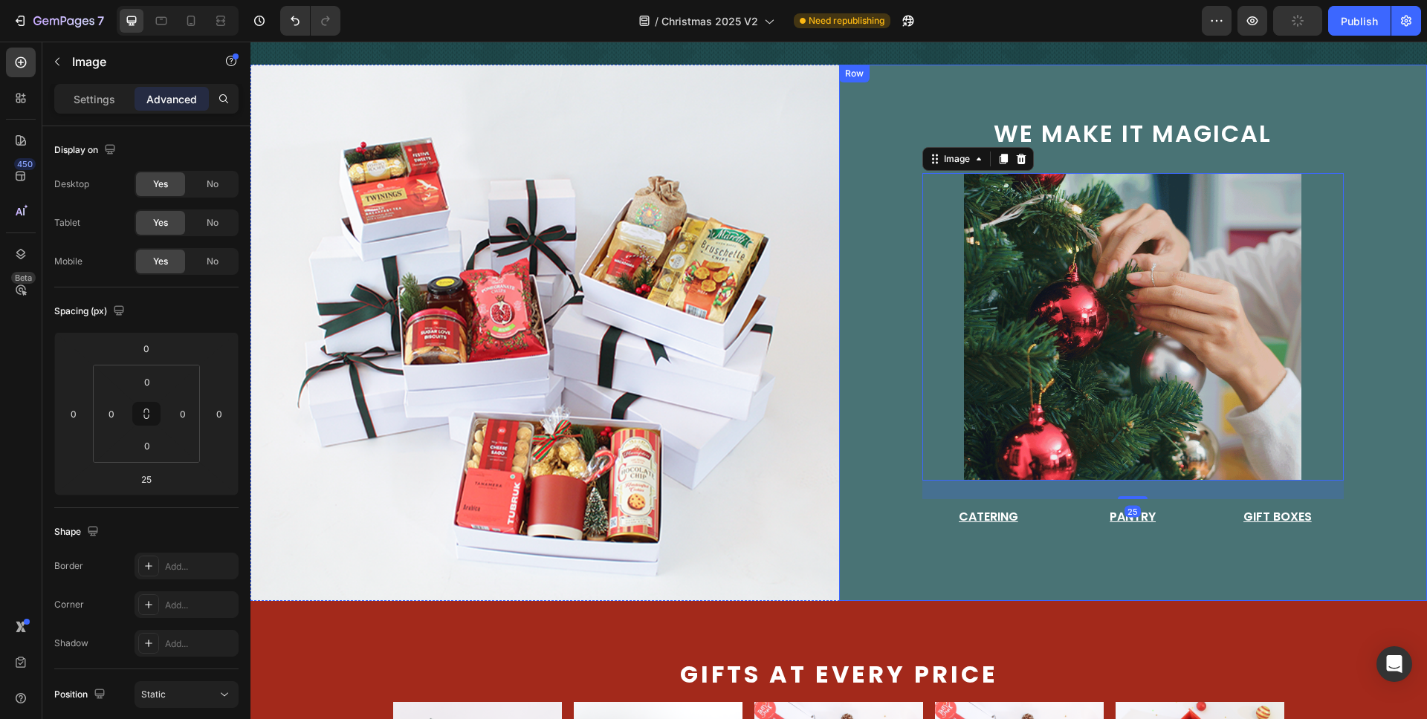
click at [1378, 442] on div "we make it magical Text Block Image 25 Catering Button Pantry Button Gift Boxes…" at bounding box center [1133, 333] width 589 height 537
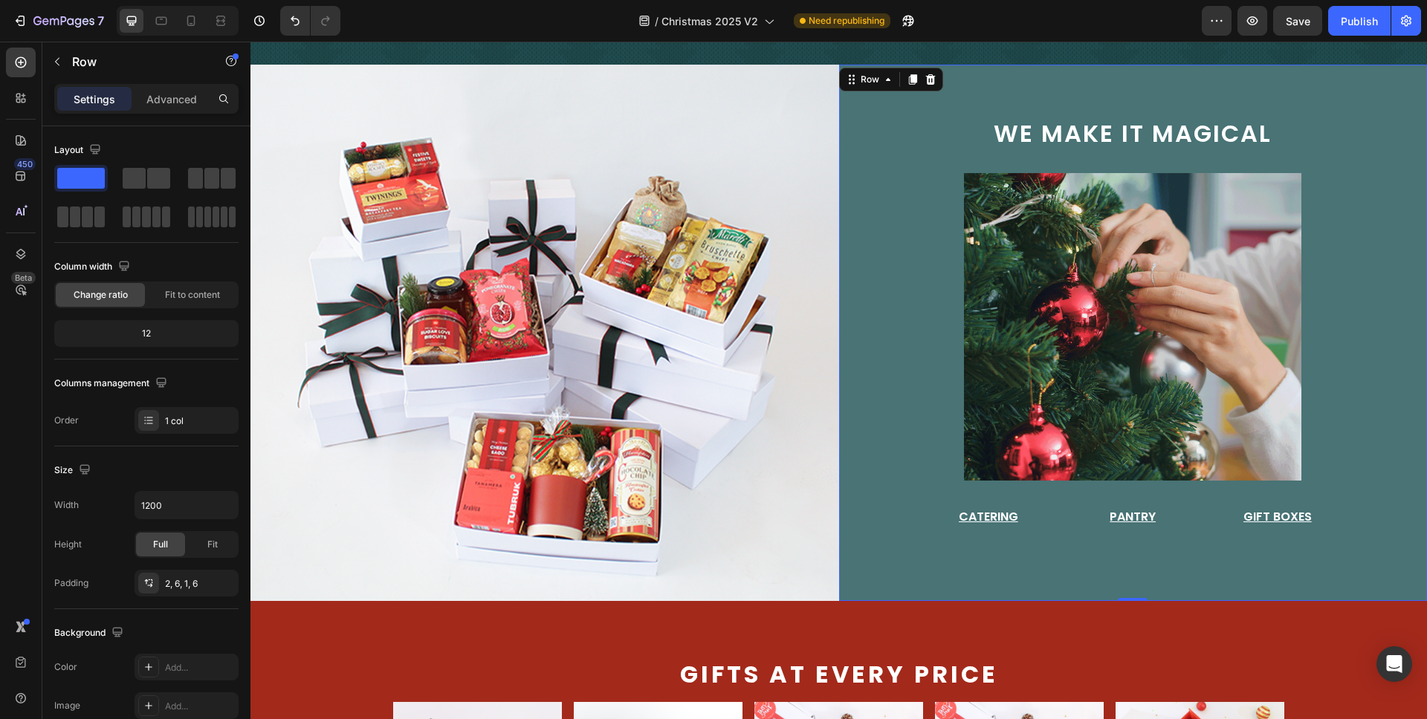
scroll to position [230, 0]
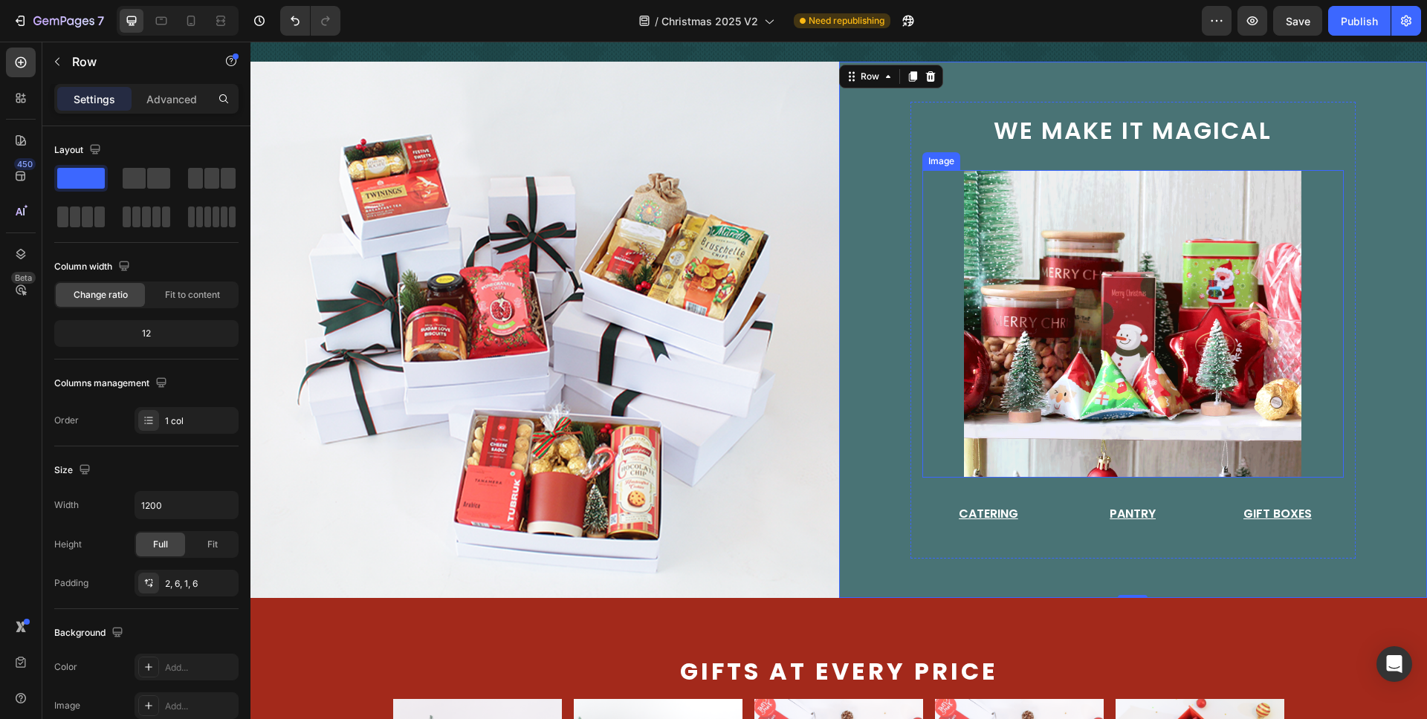
click at [1183, 453] on img at bounding box center [1132, 324] width 337 height 308
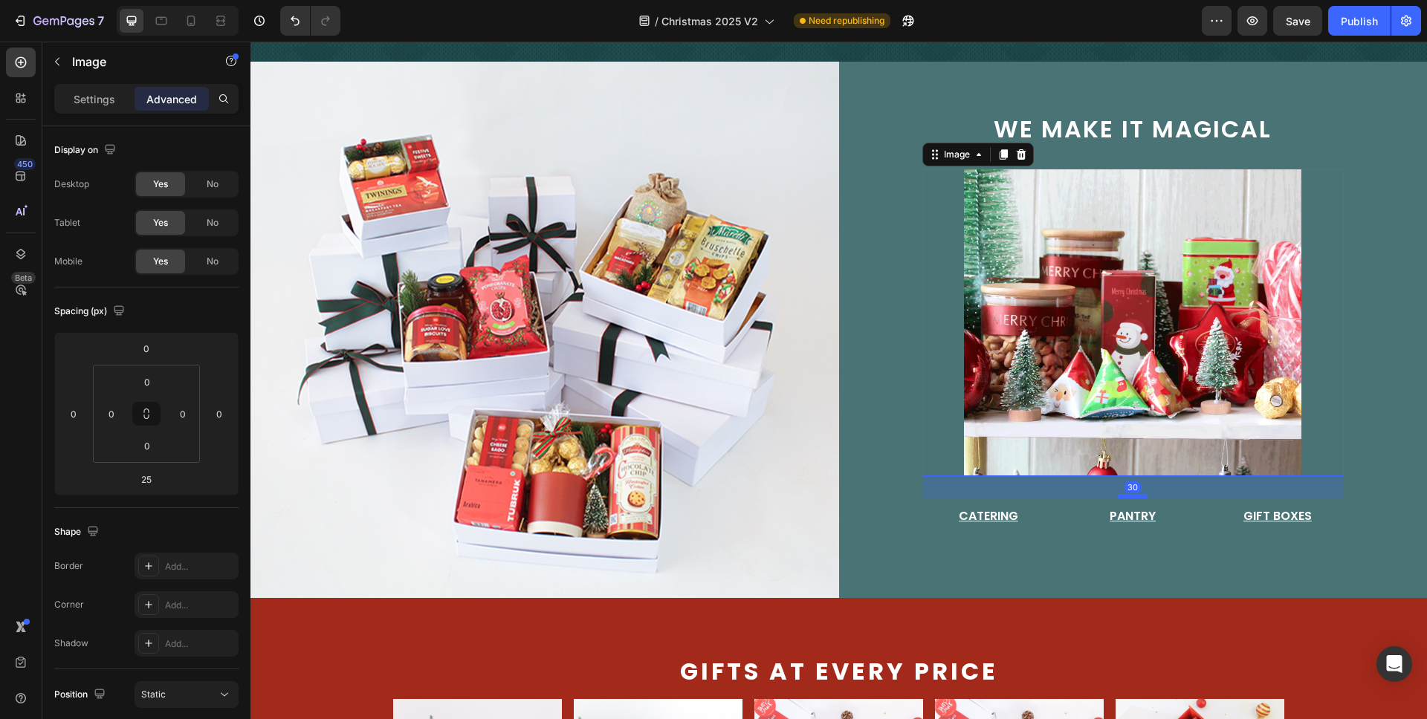
click at [1131, 494] on div at bounding box center [1133, 496] width 30 height 4
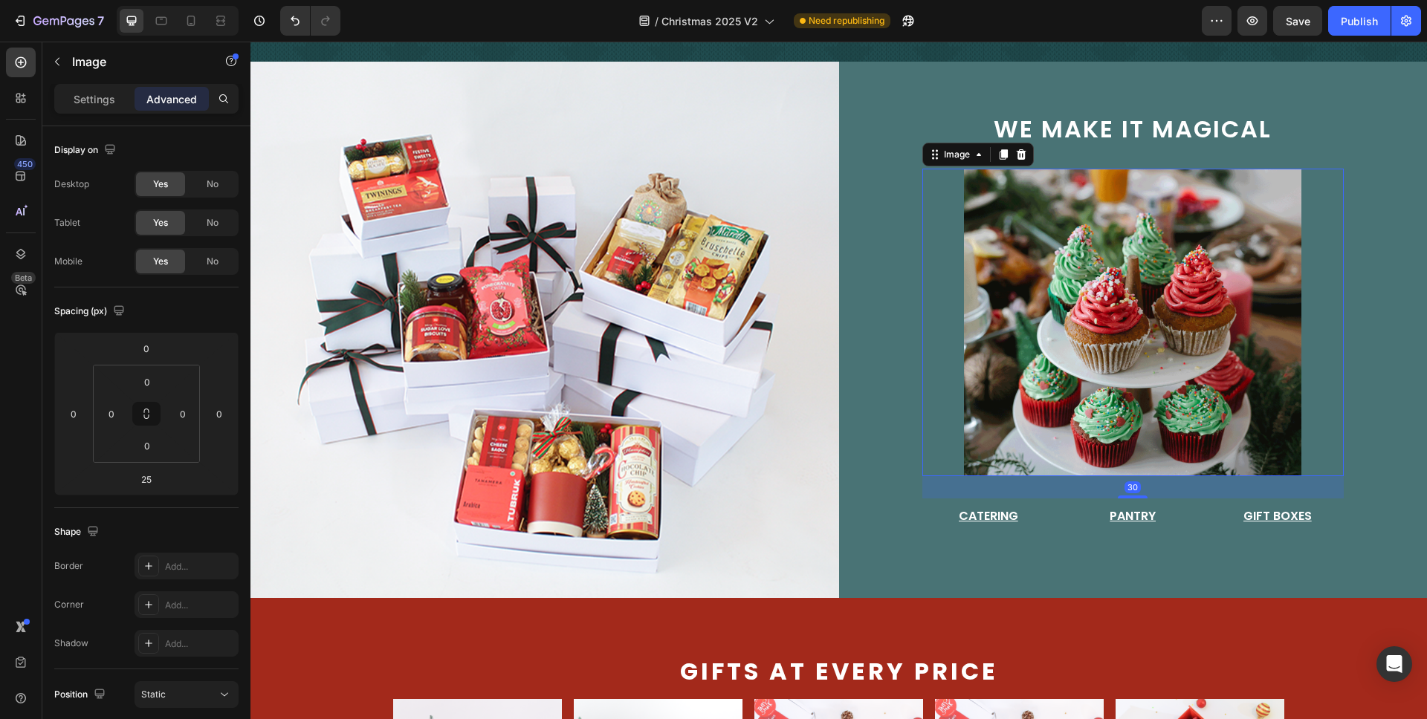
type input "30"
click at [1361, 474] on div "we make it magical Text Block Image 30 Catering Button Pantry Button Gift Boxes…" at bounding box center [1133, 330] width 589 height 537
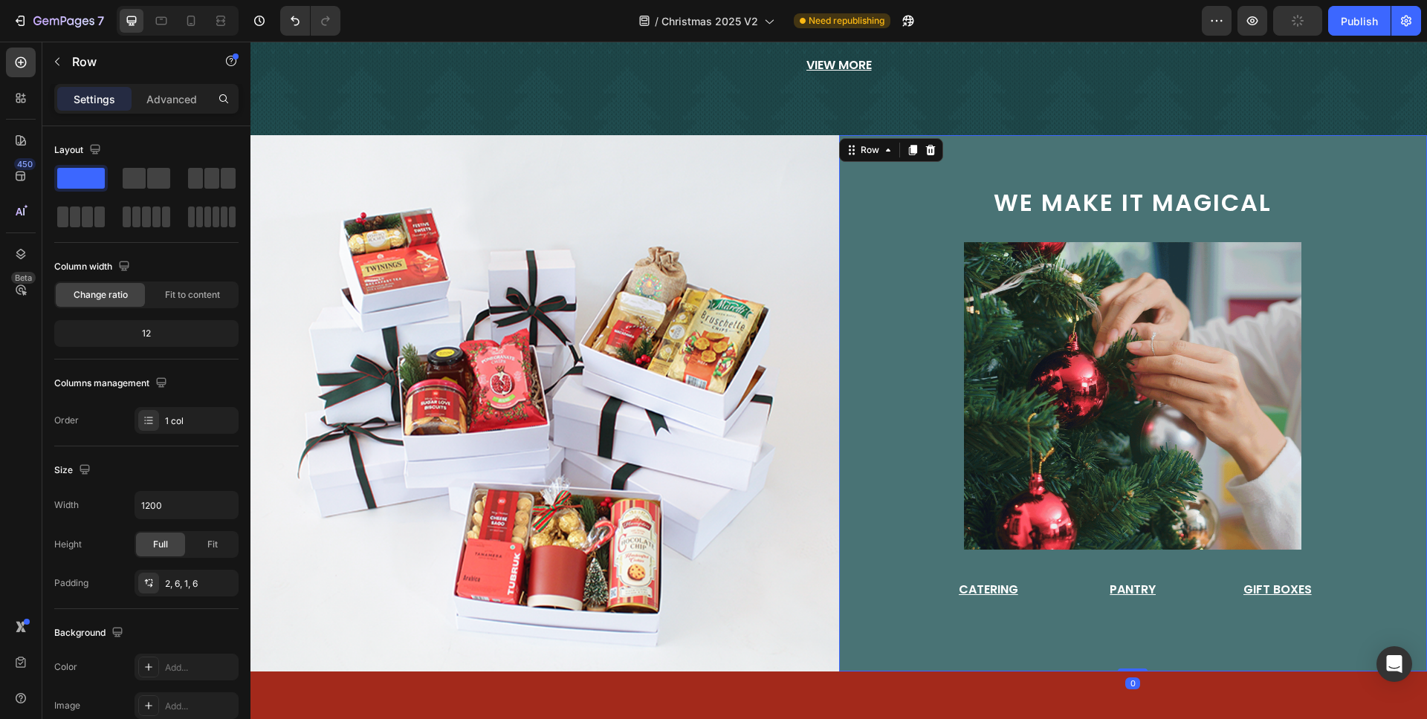
scroll to position [160, 0]
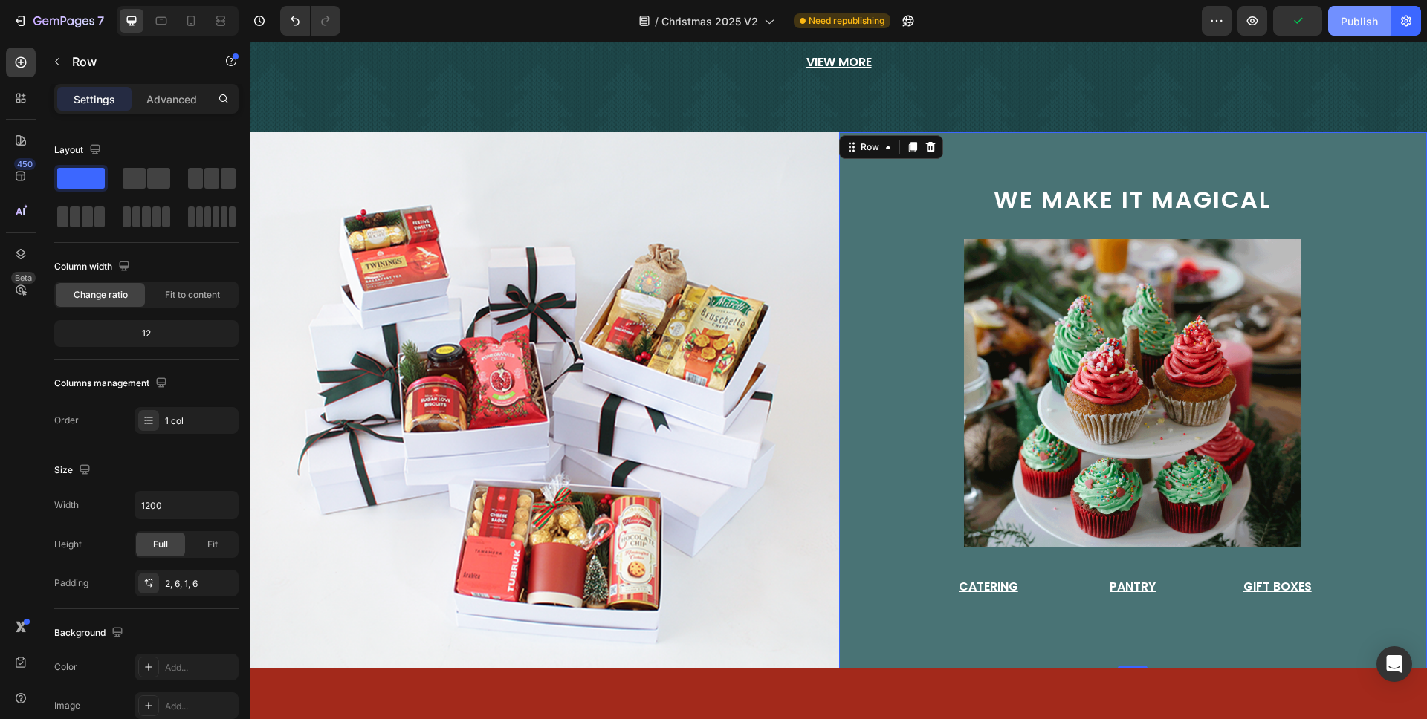
click at [1375, 26] on div "Publish" at bounding box center [1359, 21] width 37 height 16
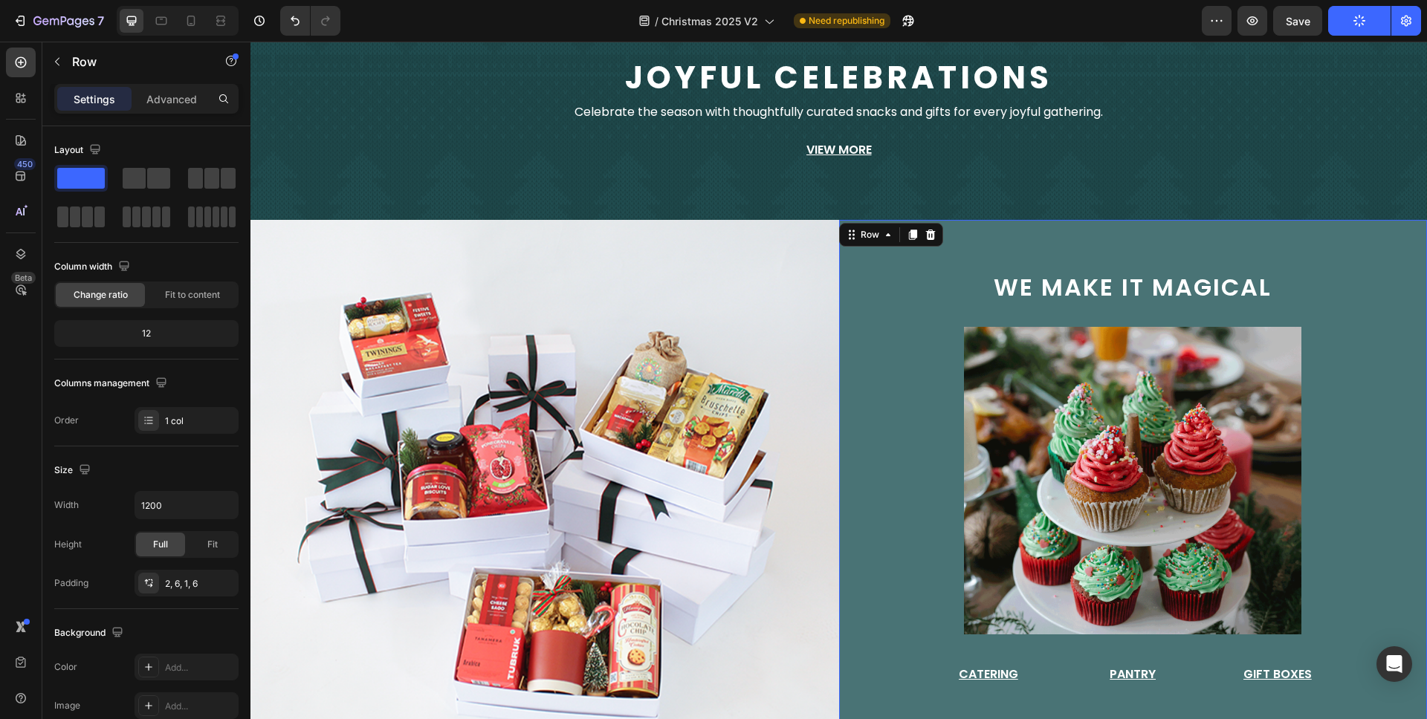
scroll to position [75, 0]
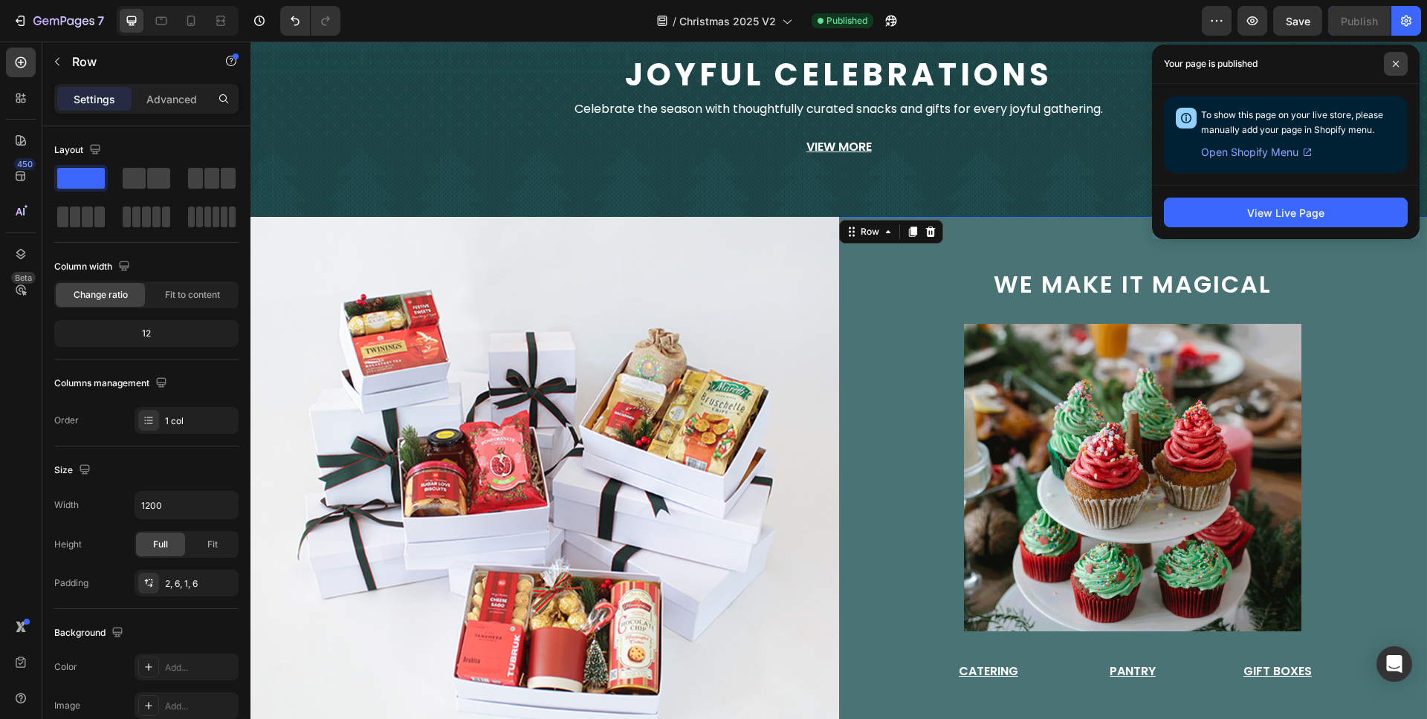
click at [1396, 58] on span at bounding box center [1396, 64] width 24 height 24
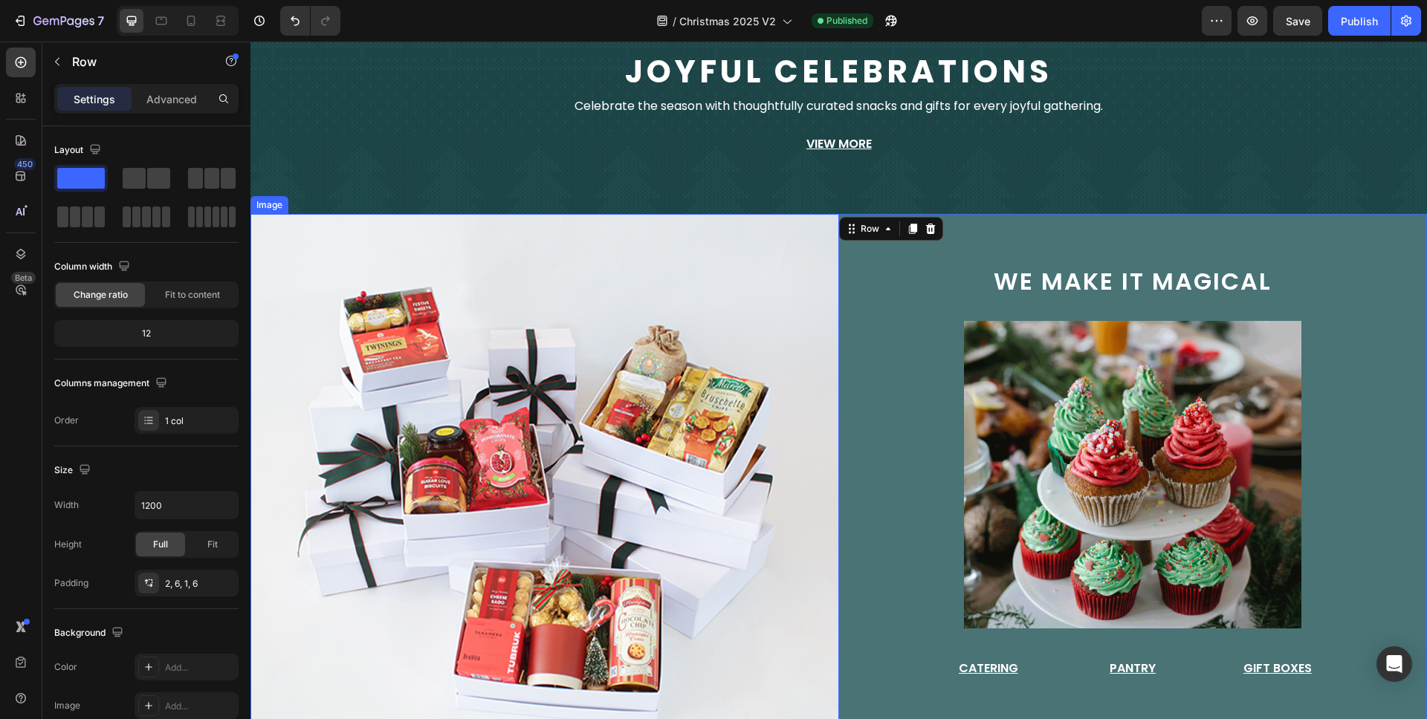
click at [766, 284] on img at bounding box center [544, 482] width 589 height 537
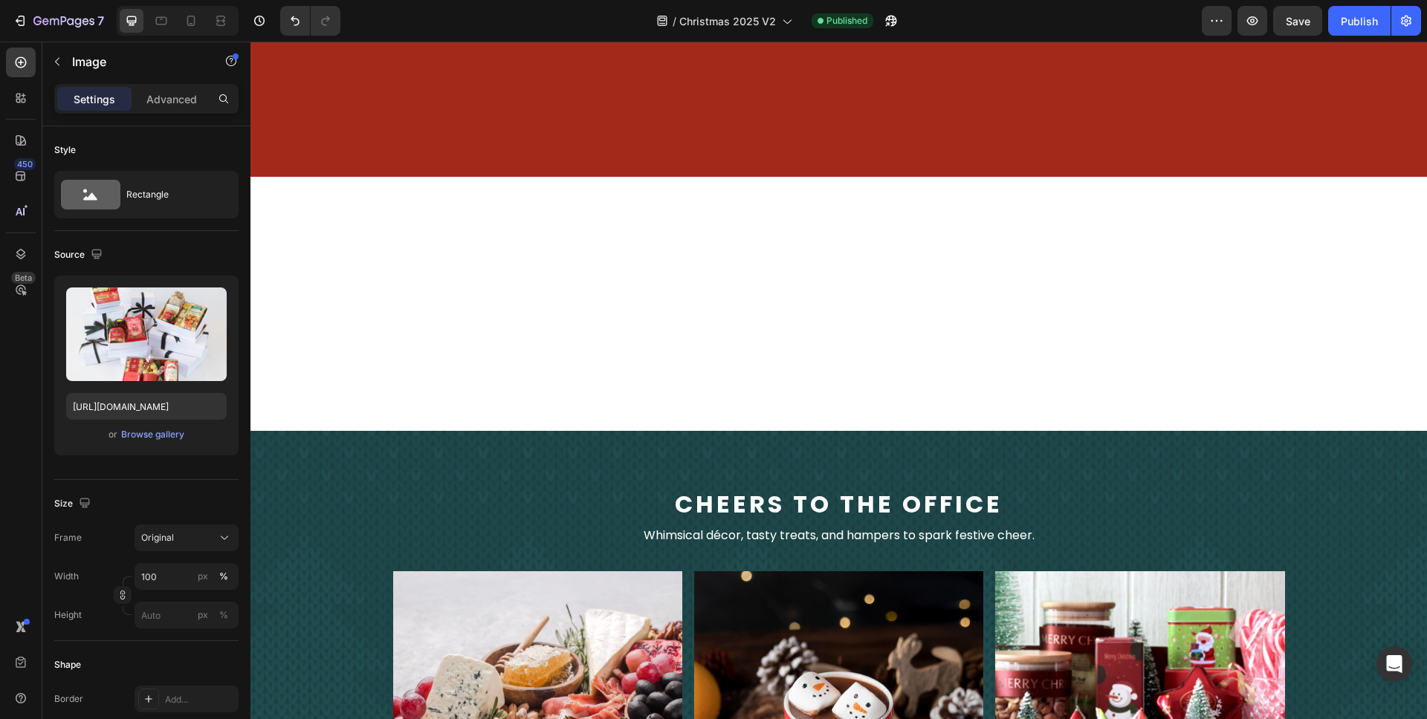
scroll to position [2936, 0]
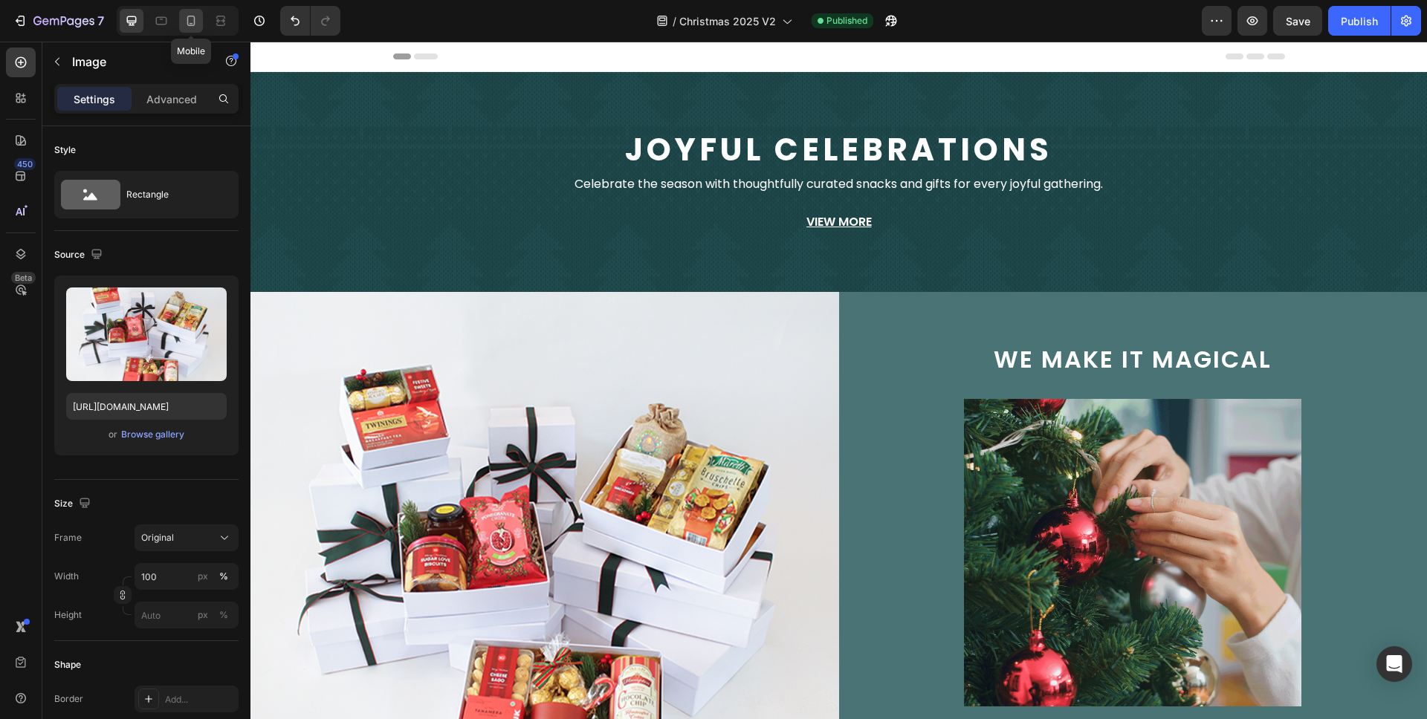
click at [193, 15] on icon at bounding box center [191, 20] width 15 height 15
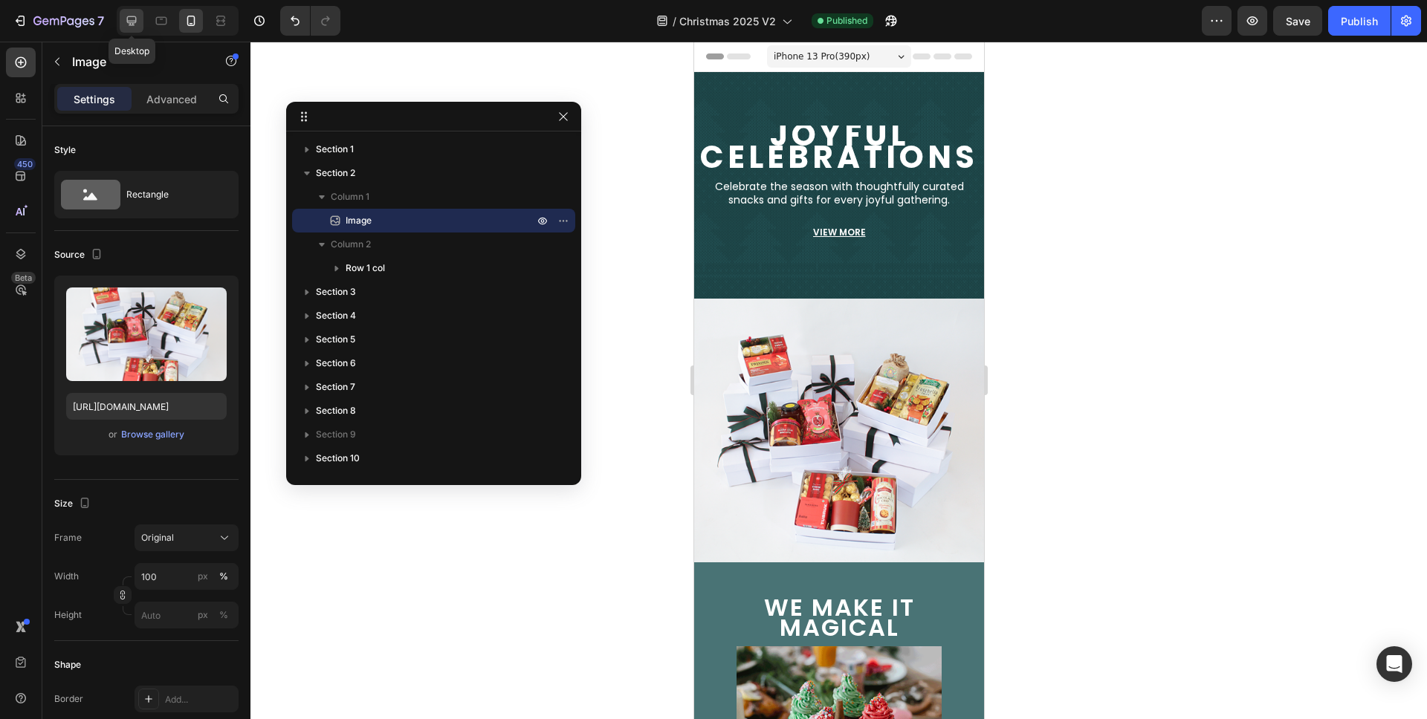
drag, startPoint x: 126, startPoint y: 20, endPoint x: 1176, endPoint y: 48, distance: 1049.6
click at [126, 20] on icon at bounding box center [131, 20] width 15 height 15
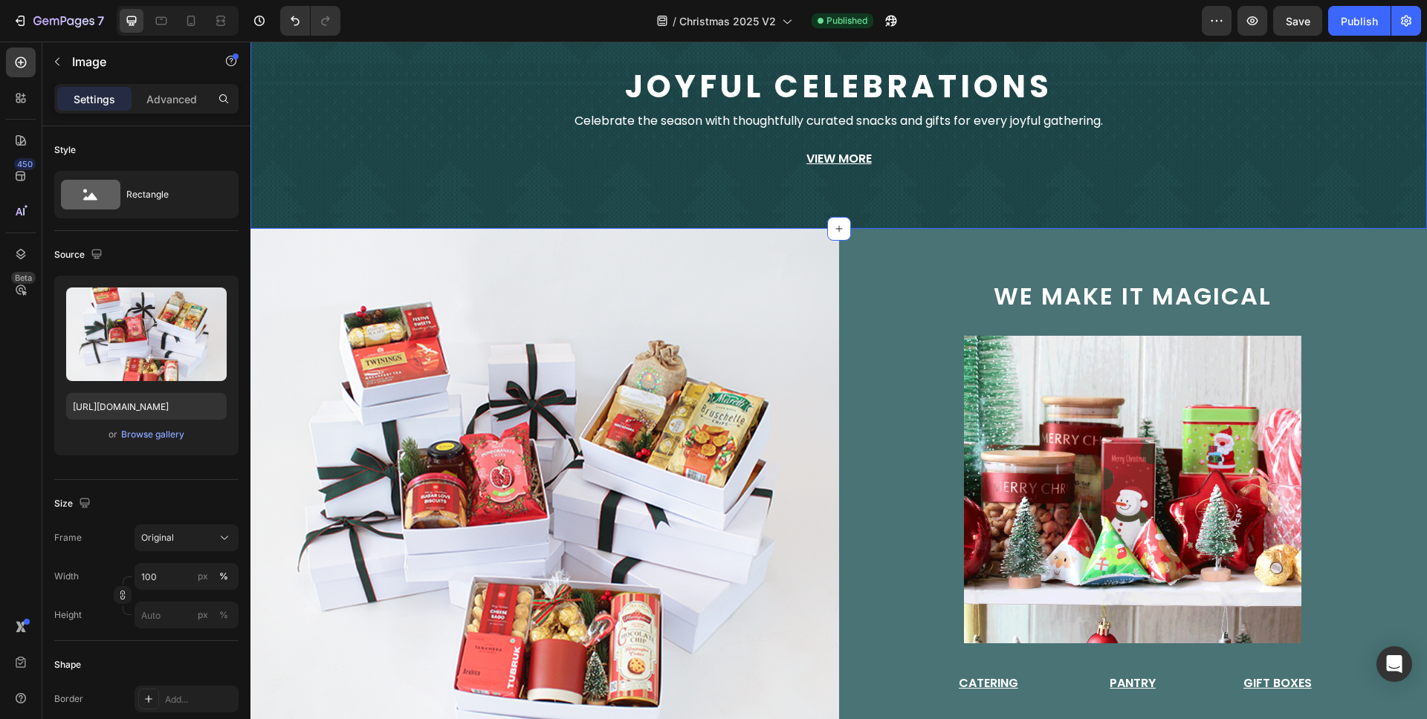
scroll to position [198, 0]
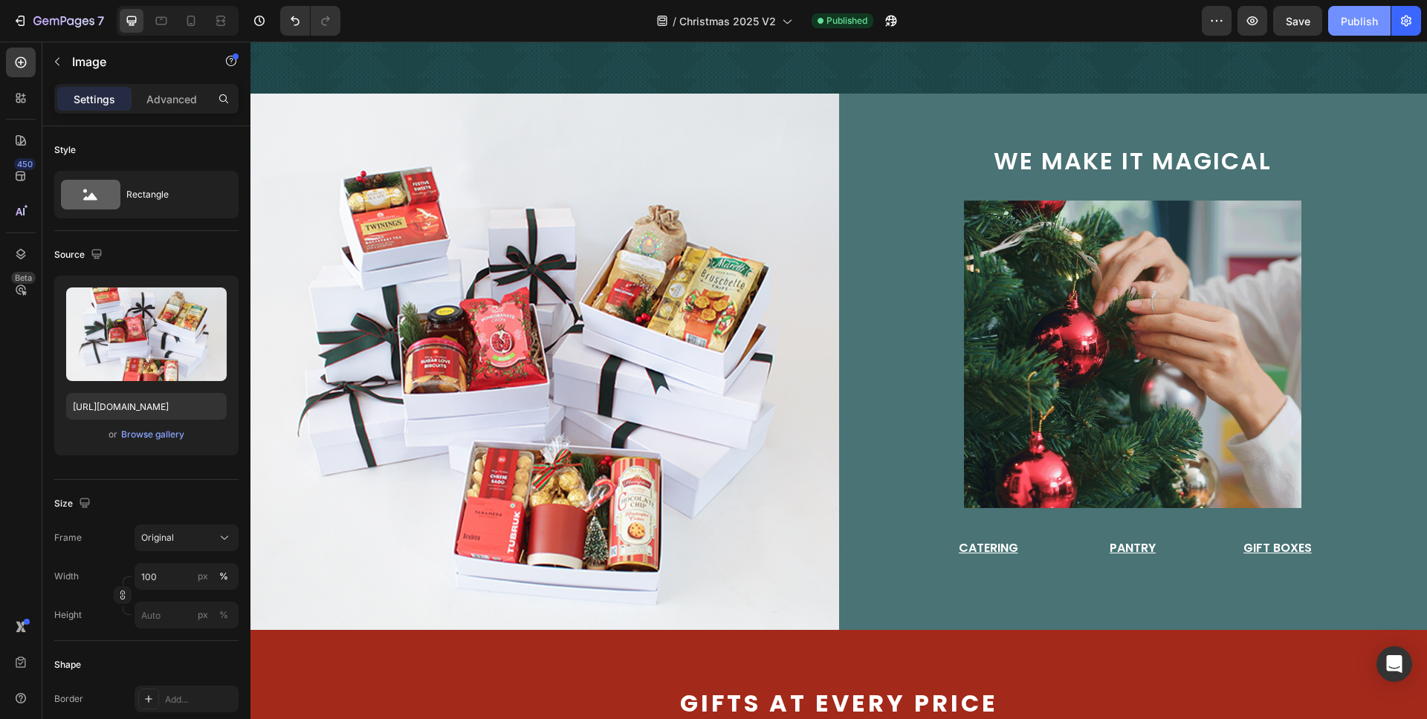
click at [1361, 21] on div "Publish" at bounding box center [1359, 21] width 37 height 16
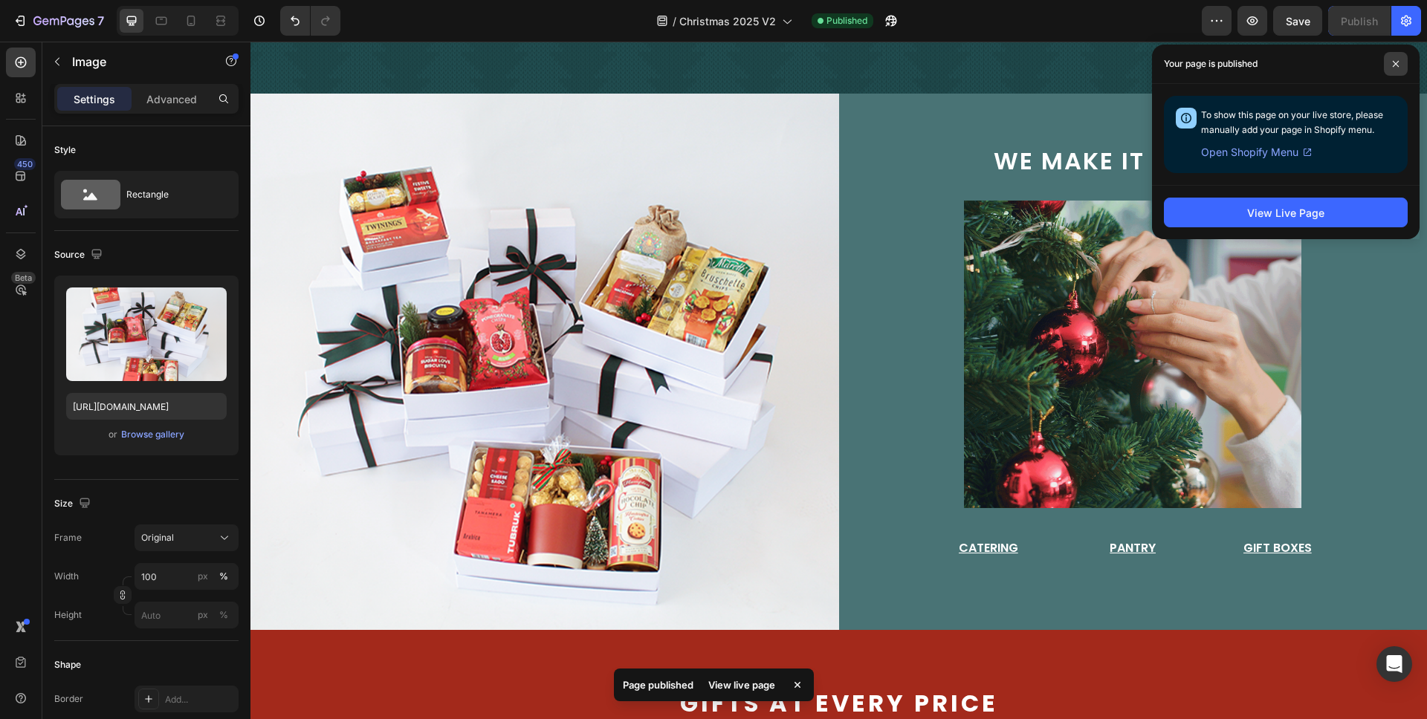
click at [1396, 51] on div "Your page is published" at bounding box center [1286, 64] width 268 height 39
click at [1397, 59] on span at bounding box center [1396, 64] width 24 height 24
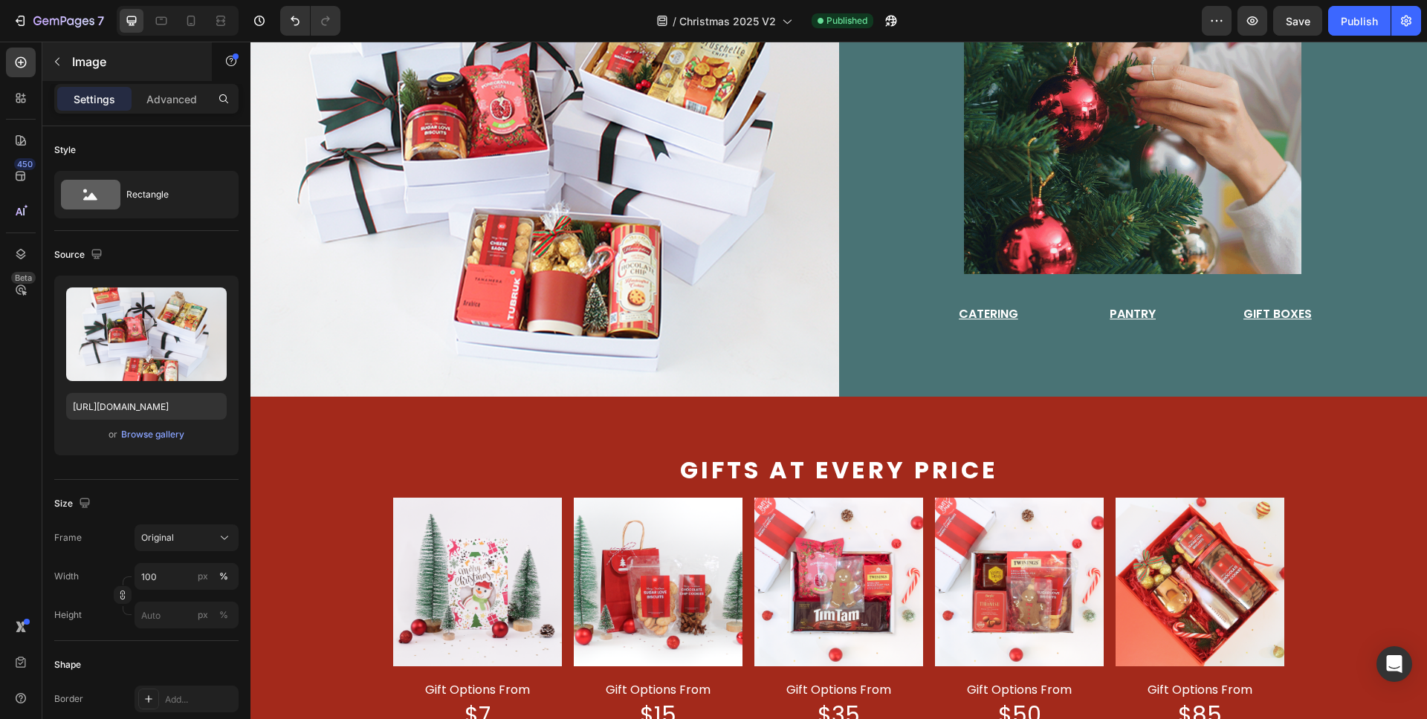
scroll to position [430, 0]
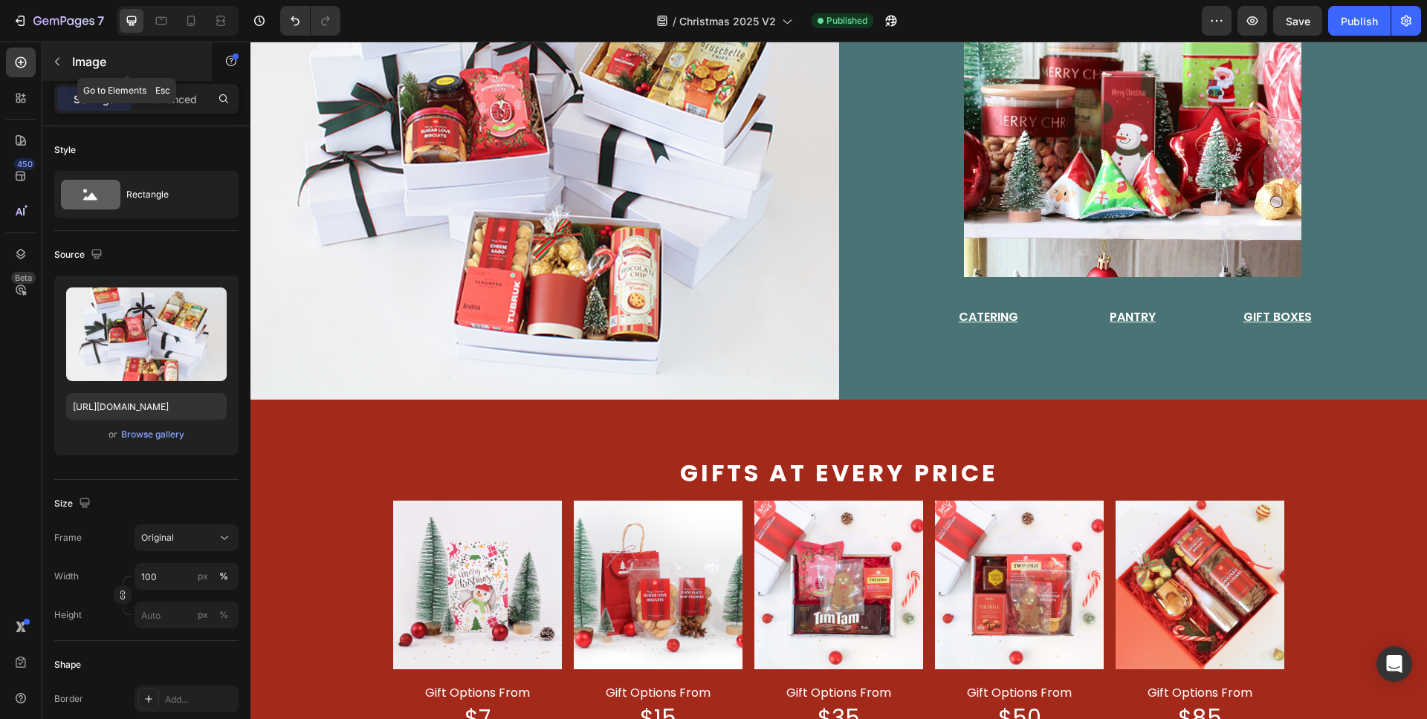
click at [74, 60] on p "Image" at bounding box center [135, 62] width 126 height 18
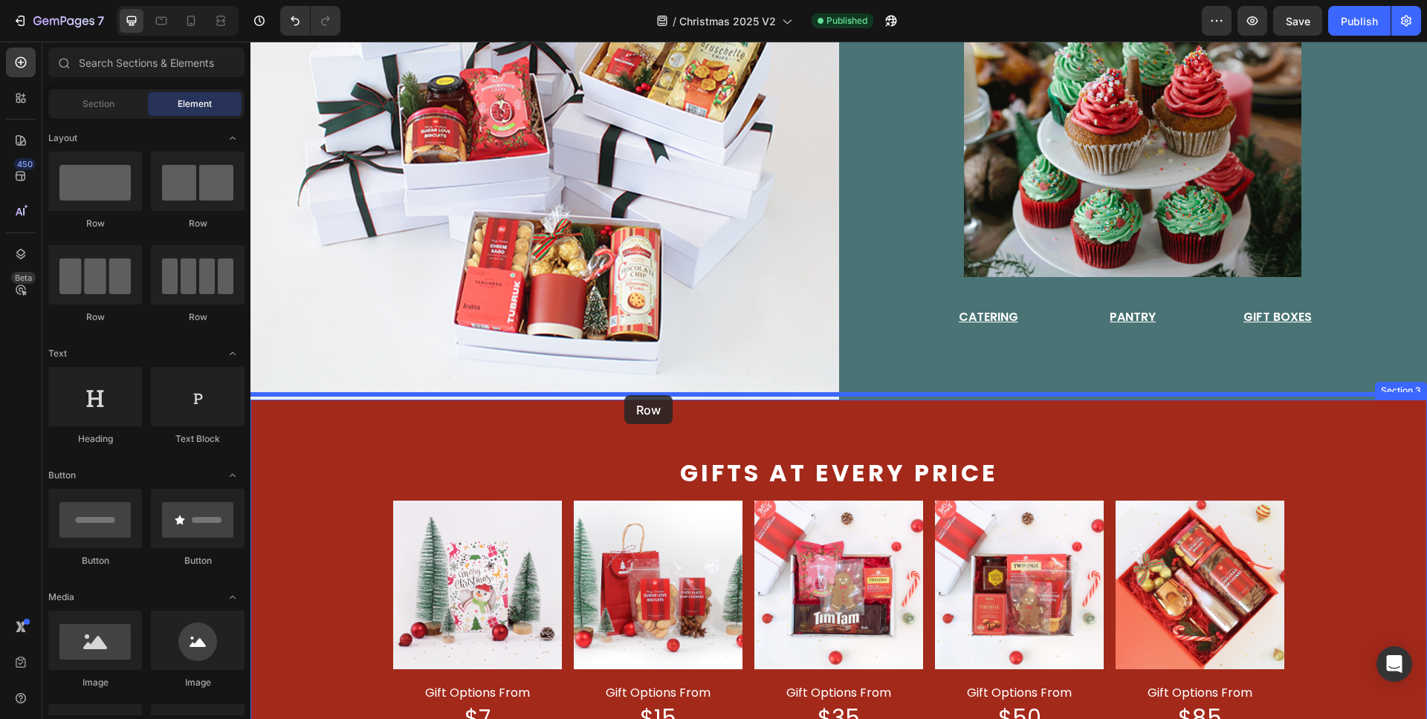
drag, startPoint x: 347, startPoint y: 232, endPoint x: 568, endPoint y: 398, distance: 276.0
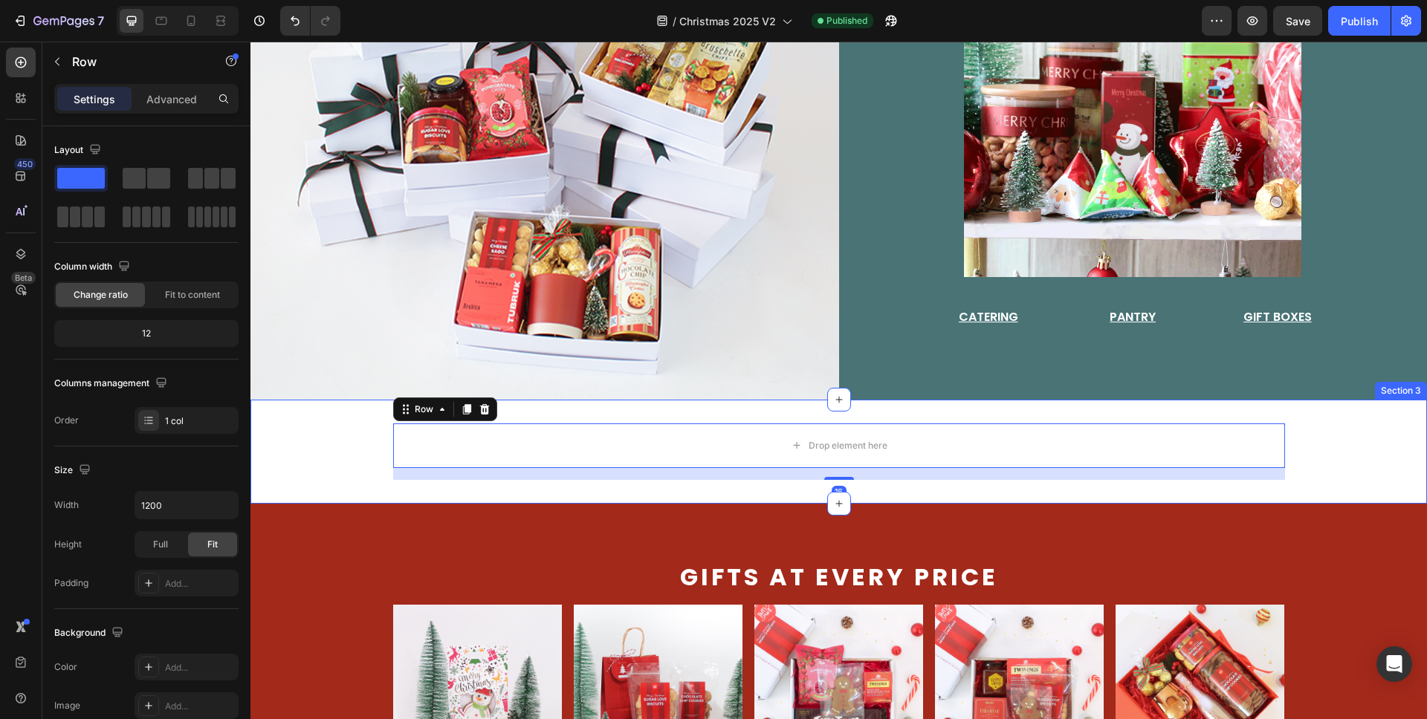
click at [340, 409] on div "Drop element here Row 16 Section 3" at bounding box center [838, 452] width 1176 height 104
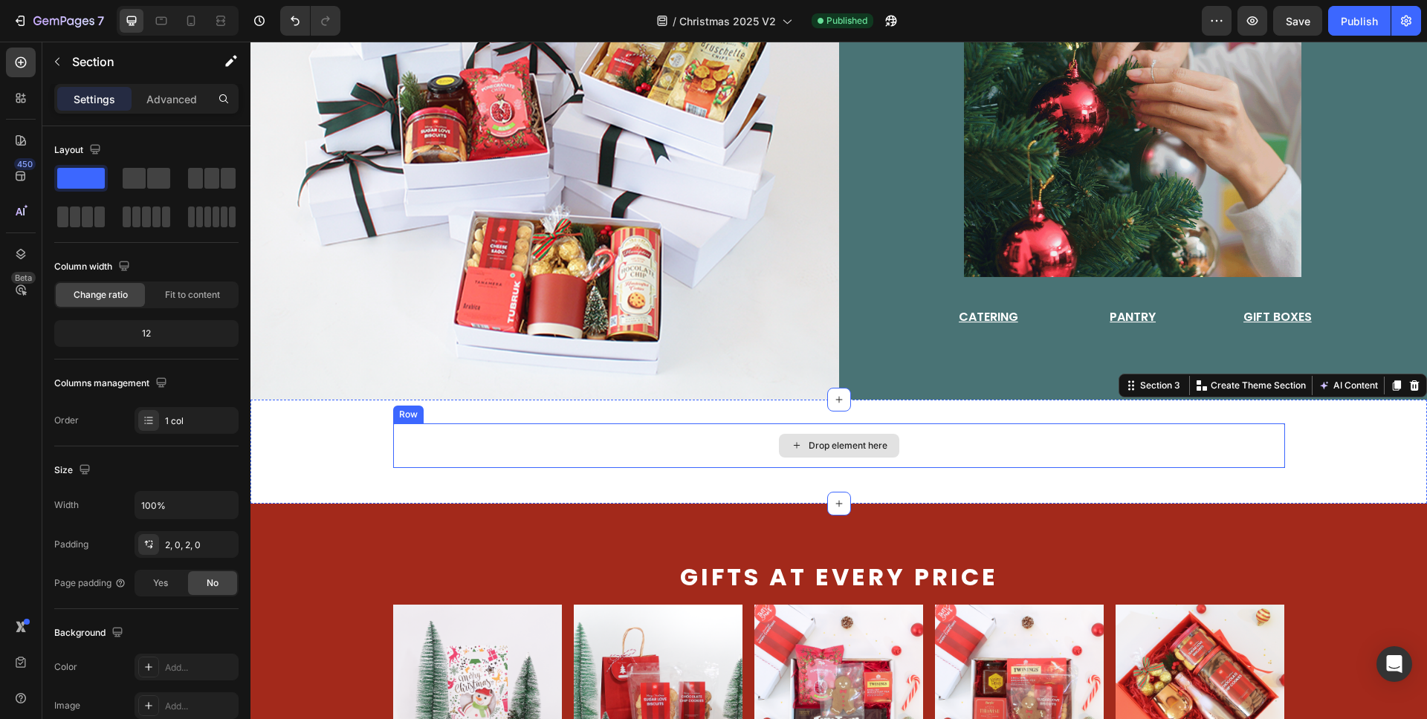
click at [407, 424] on div "Drop element here" at bounding box center [839, 446] width 892 height 45
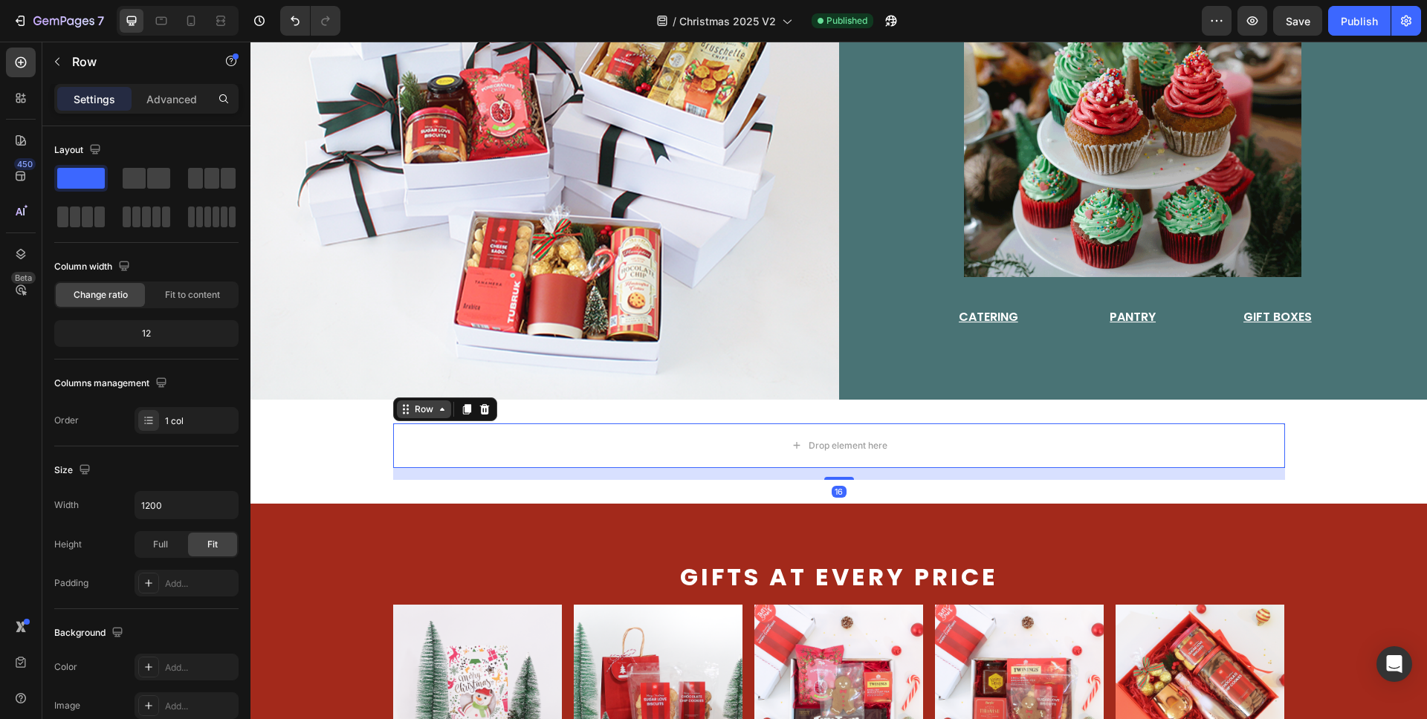
click at [412, 405] on div "Row" at bounding box center [424, 409] width 25 height 13
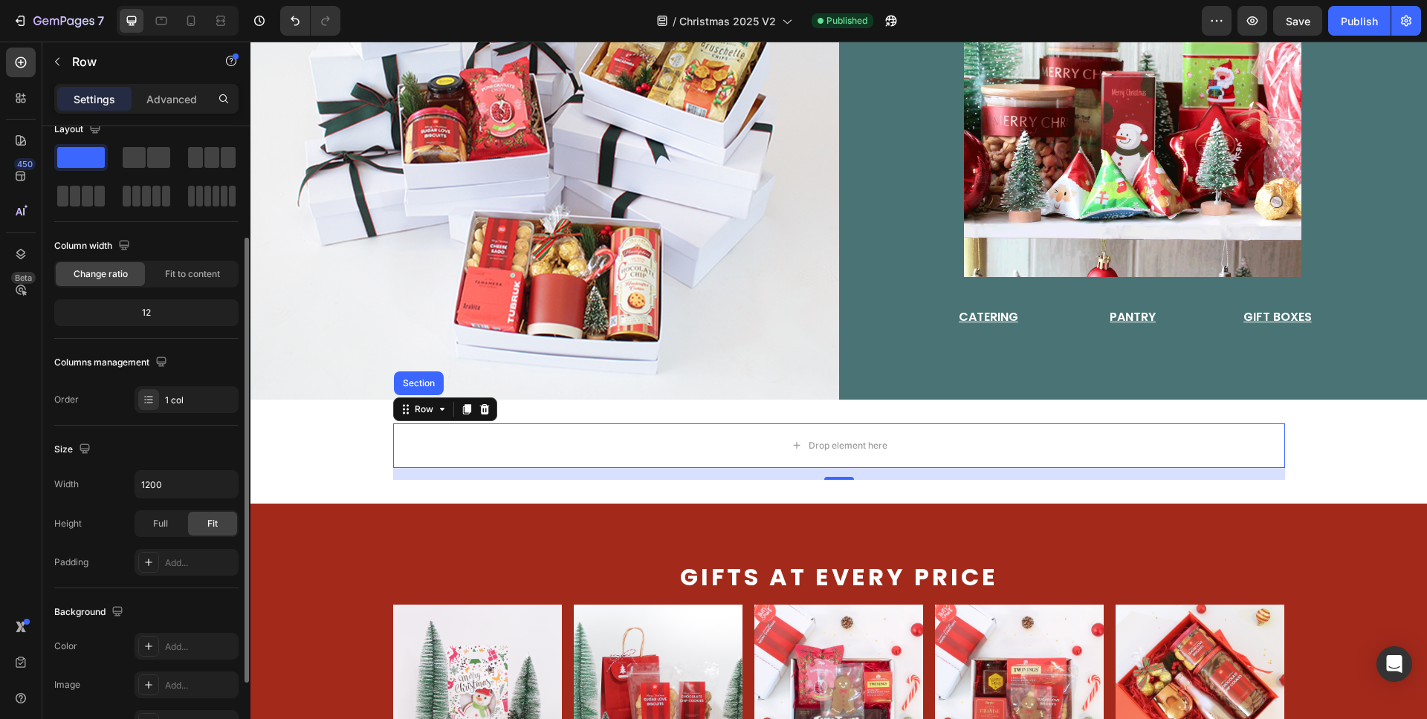
scroll to position [78, 0]
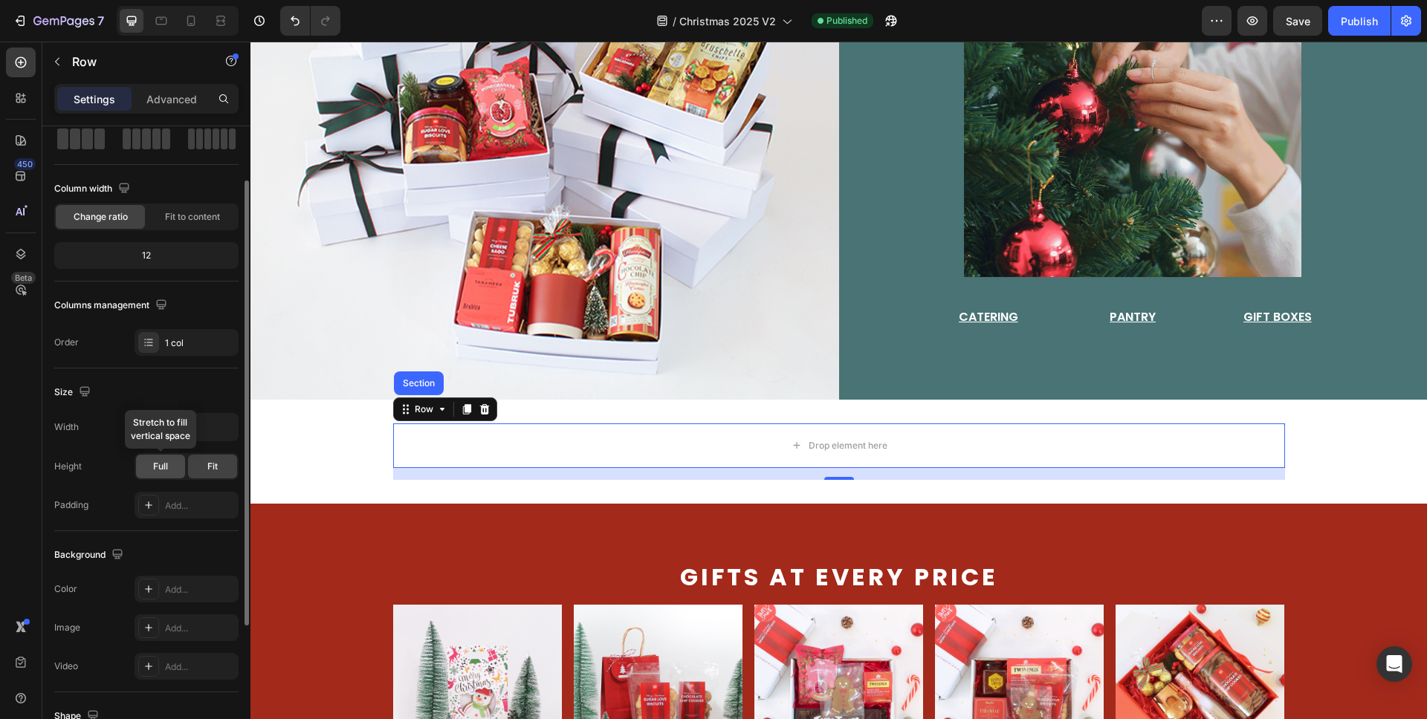
click at [174, 464] on div "Full" at bounding box center [160, 467] width 49 height 24
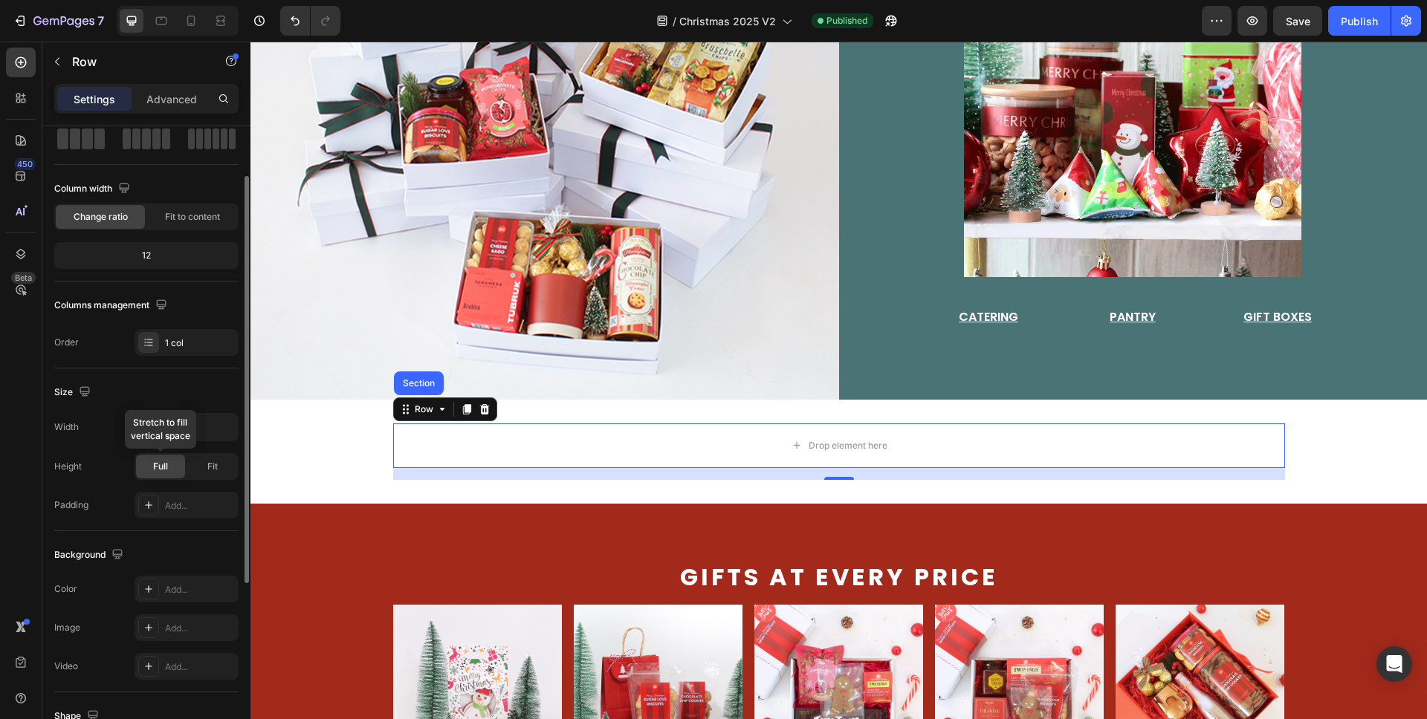
click at [163, 467] on span "Full" at bounding box center [160, 466] width 15 height 13
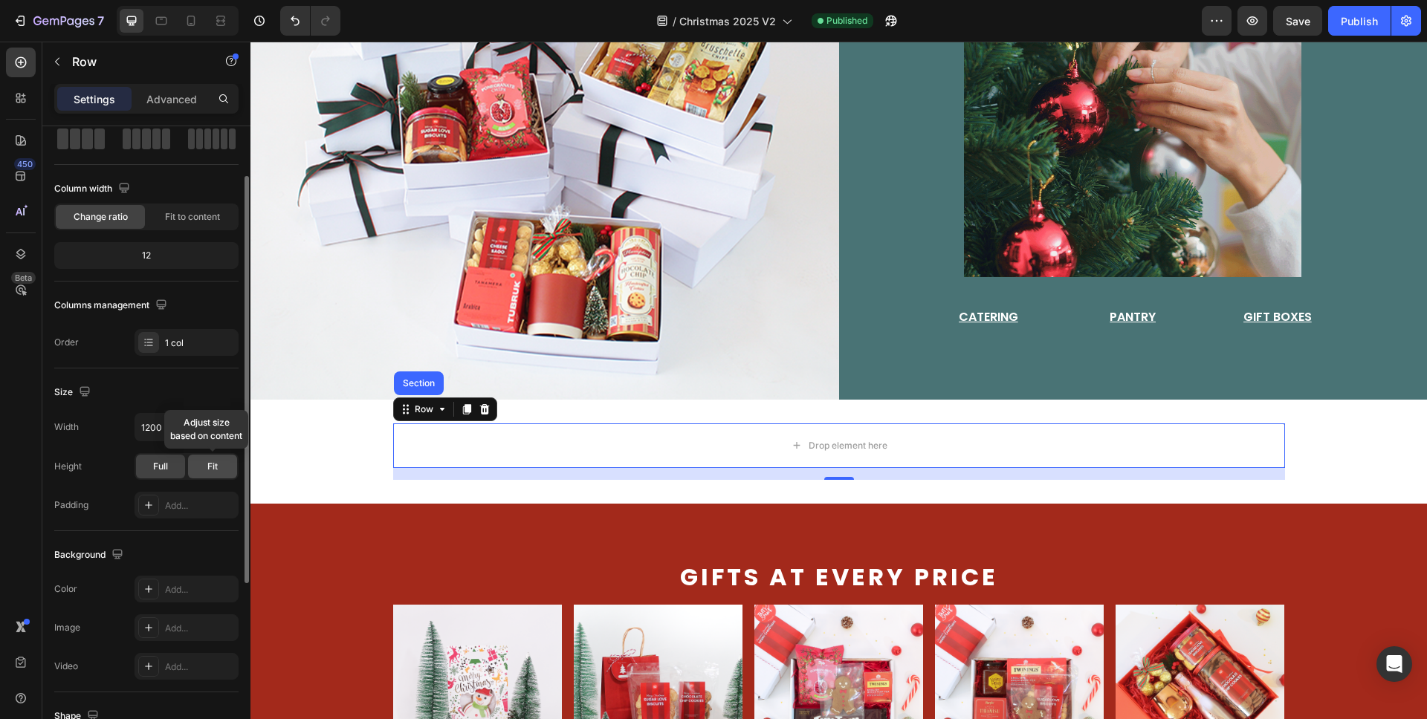
click at [205, 469] on div "Fit" at bounding box center [212, 467] width 49 height 24
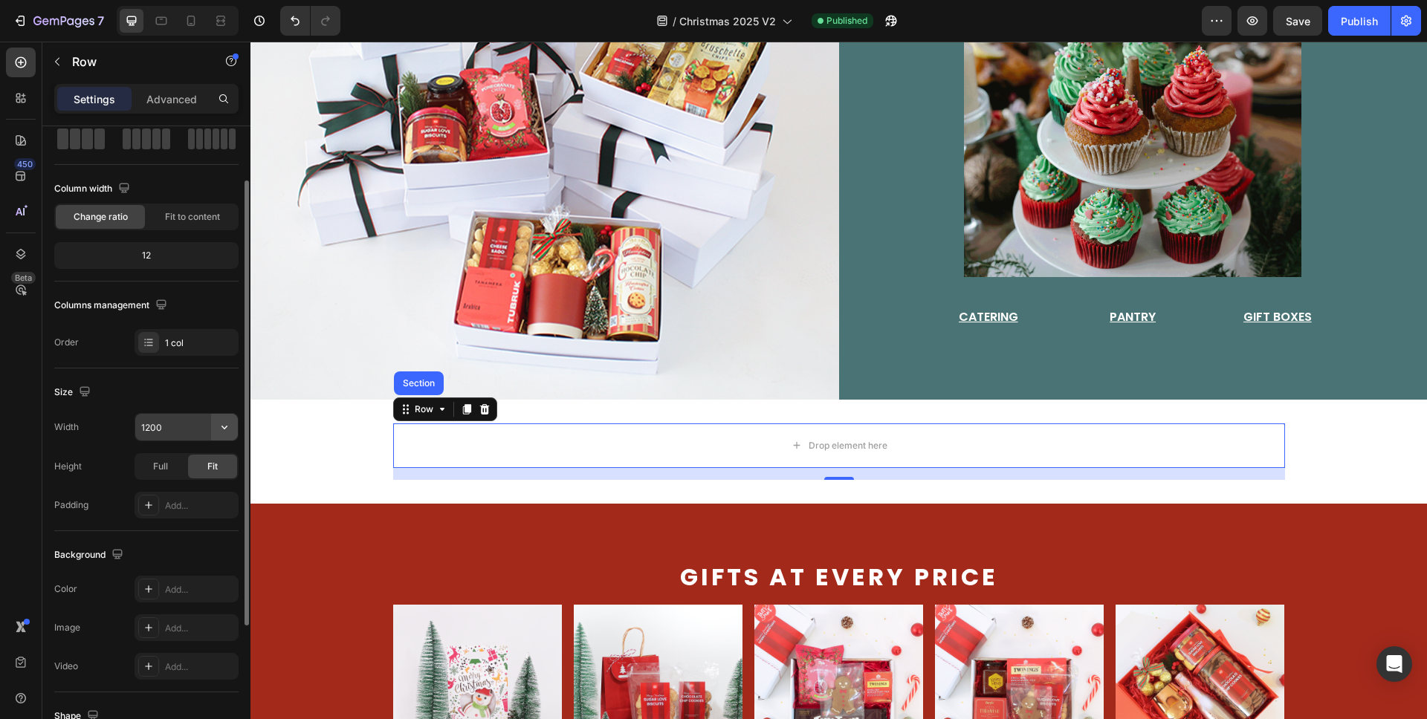
click at [221, 430] on icon "button" at bounding box center [224, 427] width 15 height 15
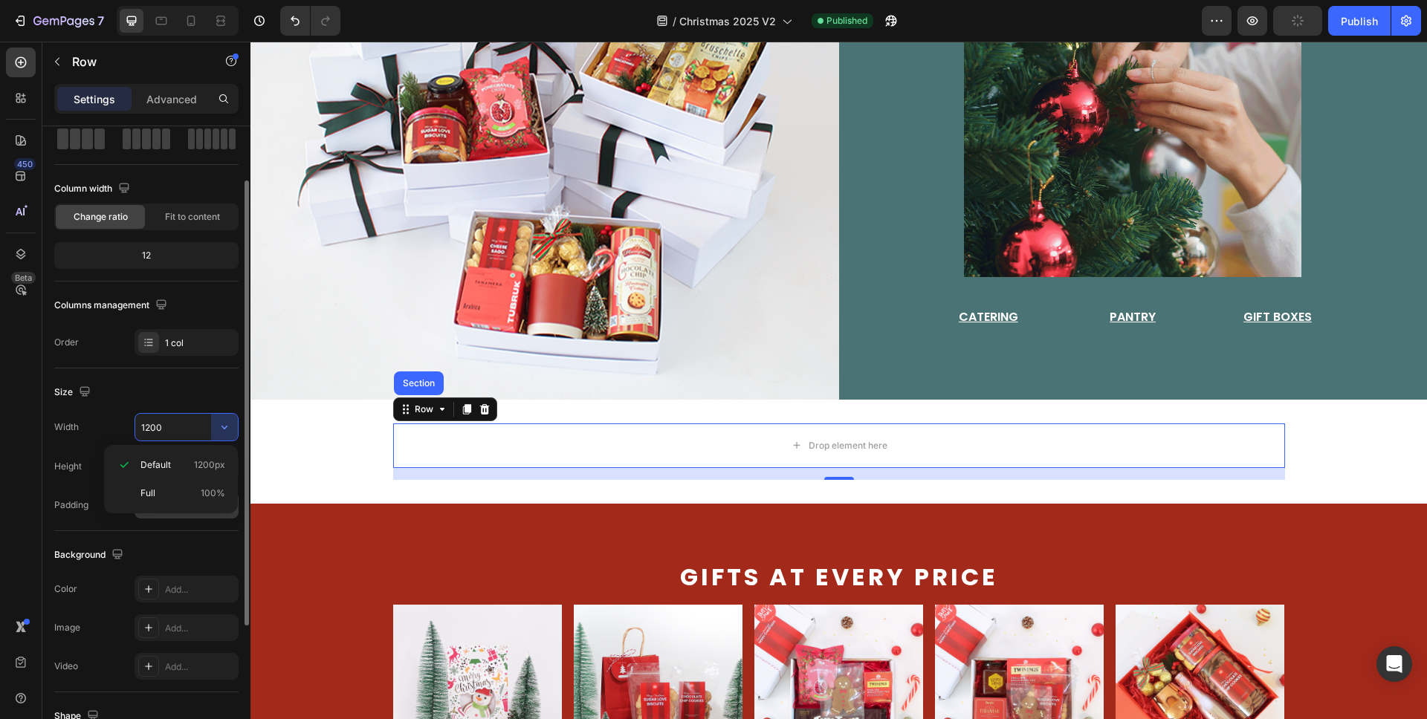
click at [196, 493] on p "Full 100%" at bounding box center [182, 493] width 85 height 13
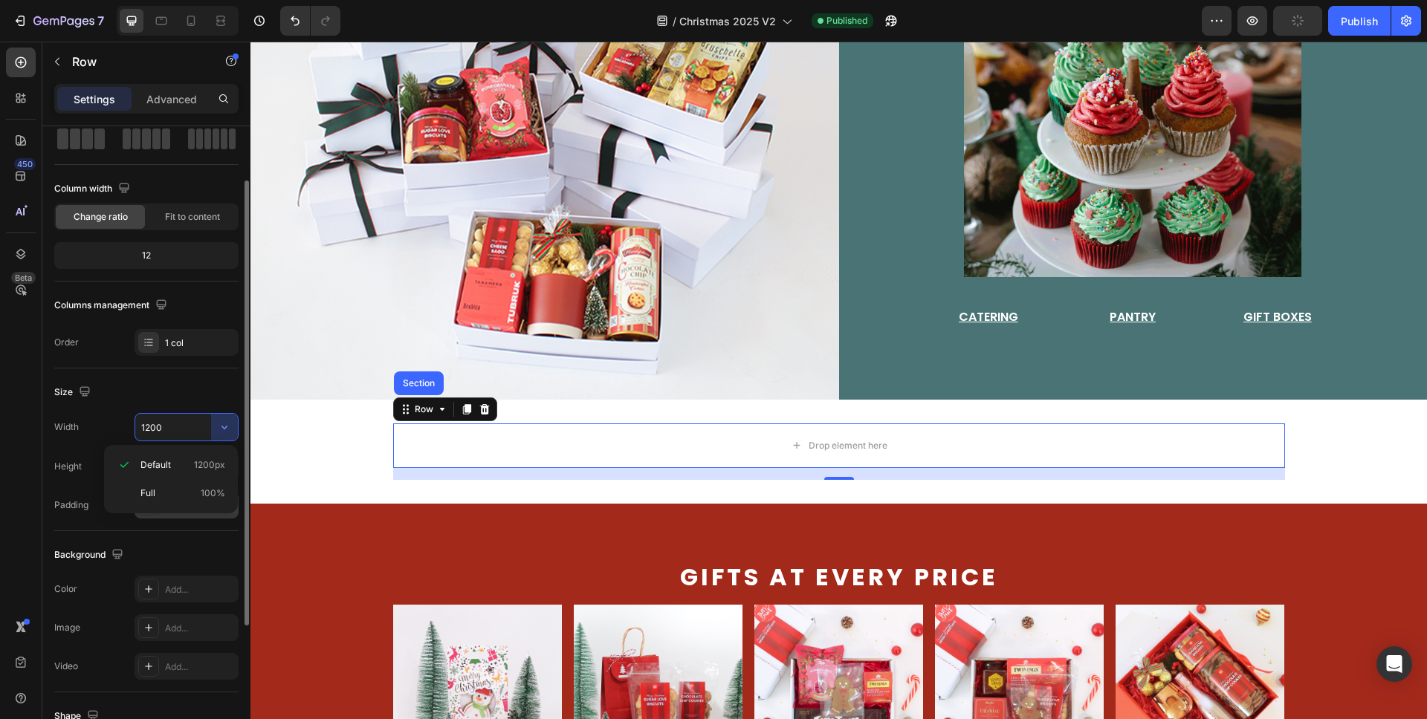
type input "100%"
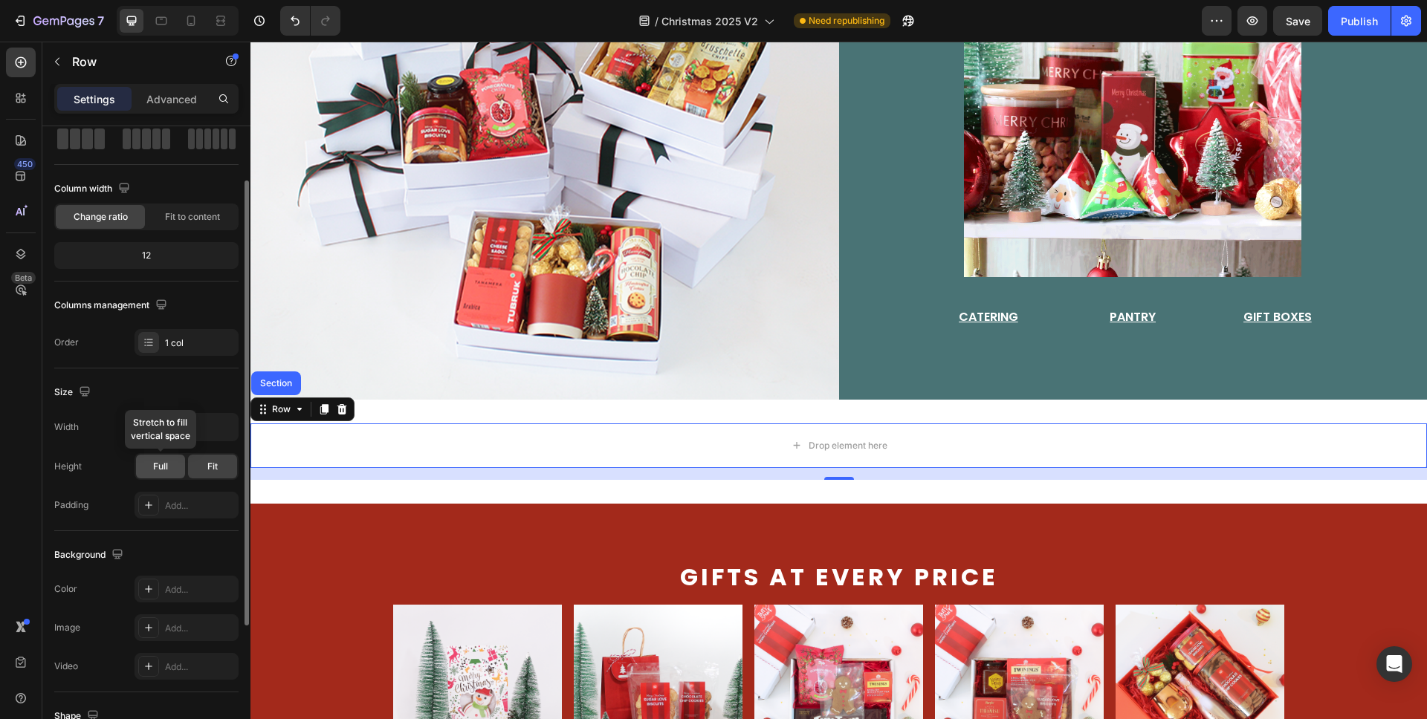
click at [175, 467] on div "Full" at bounding box center [160, 467] width 49 height 24
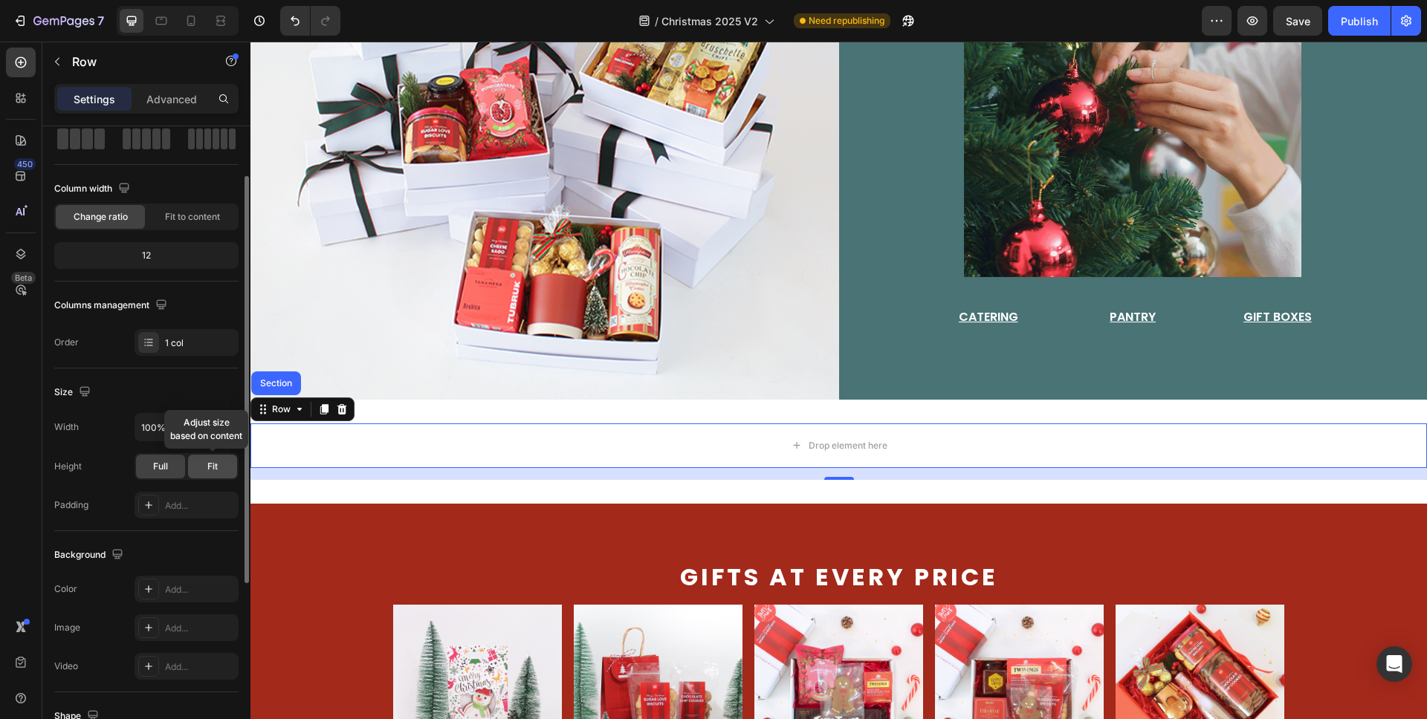
click at [217, 471] on span "Fit" at bounding box center [212, 466] width 10 height 13
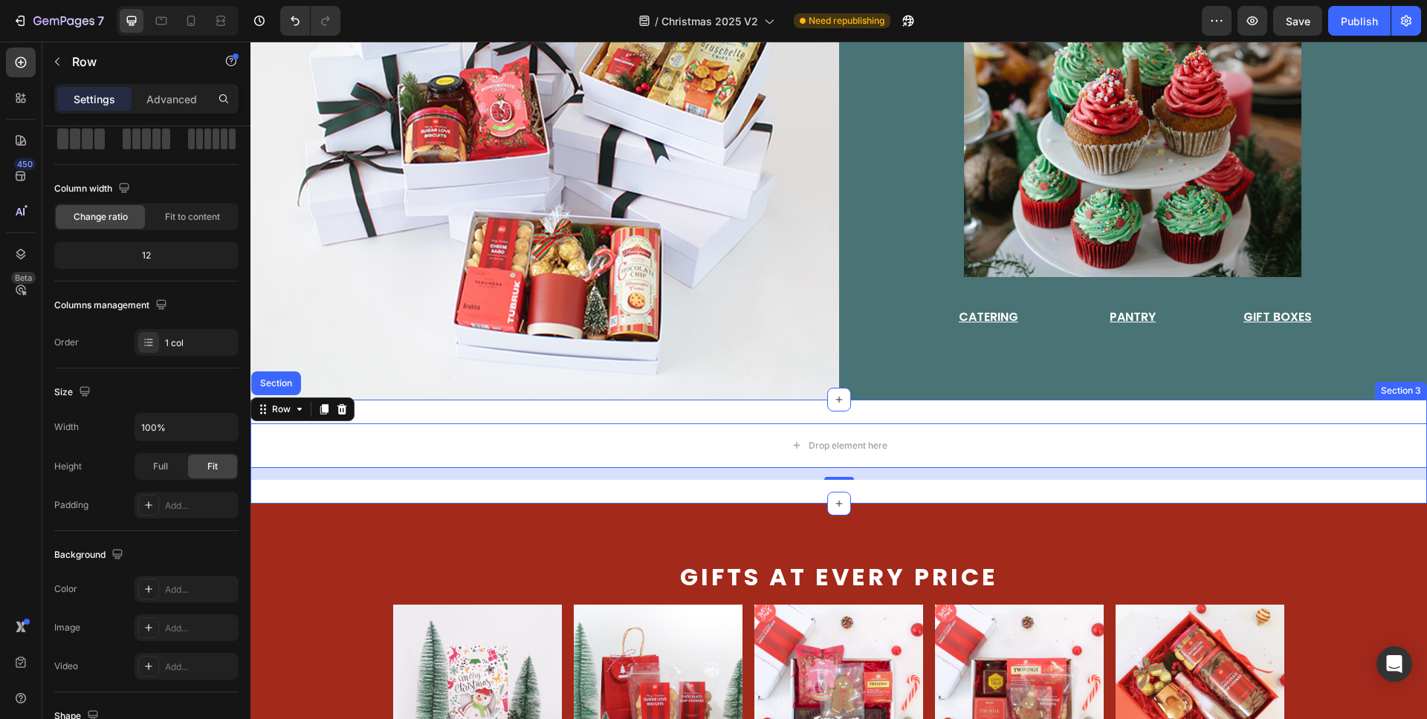
click at [518, 402] on div "Drop element here Row Section 16 Section 3" at bounding box center [838, 452] width 1176 height 104
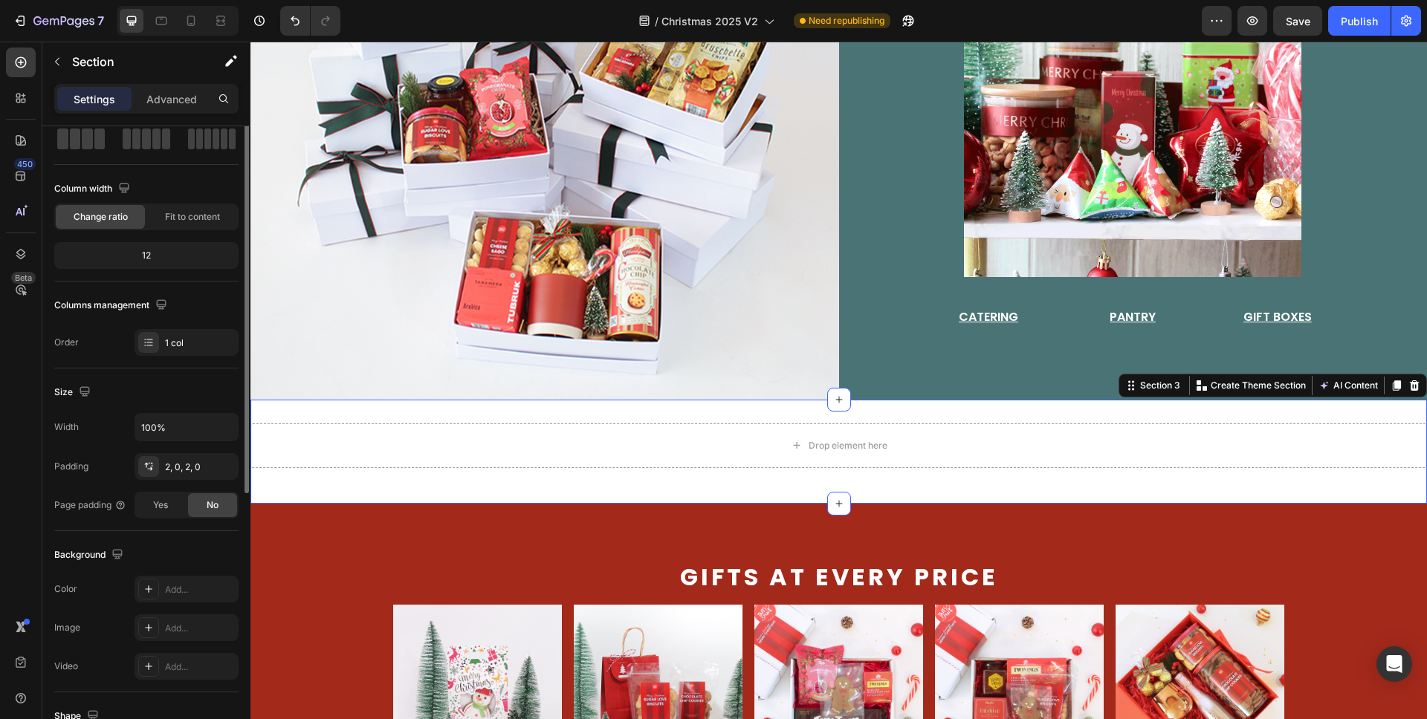
scroll to position [0, 0]
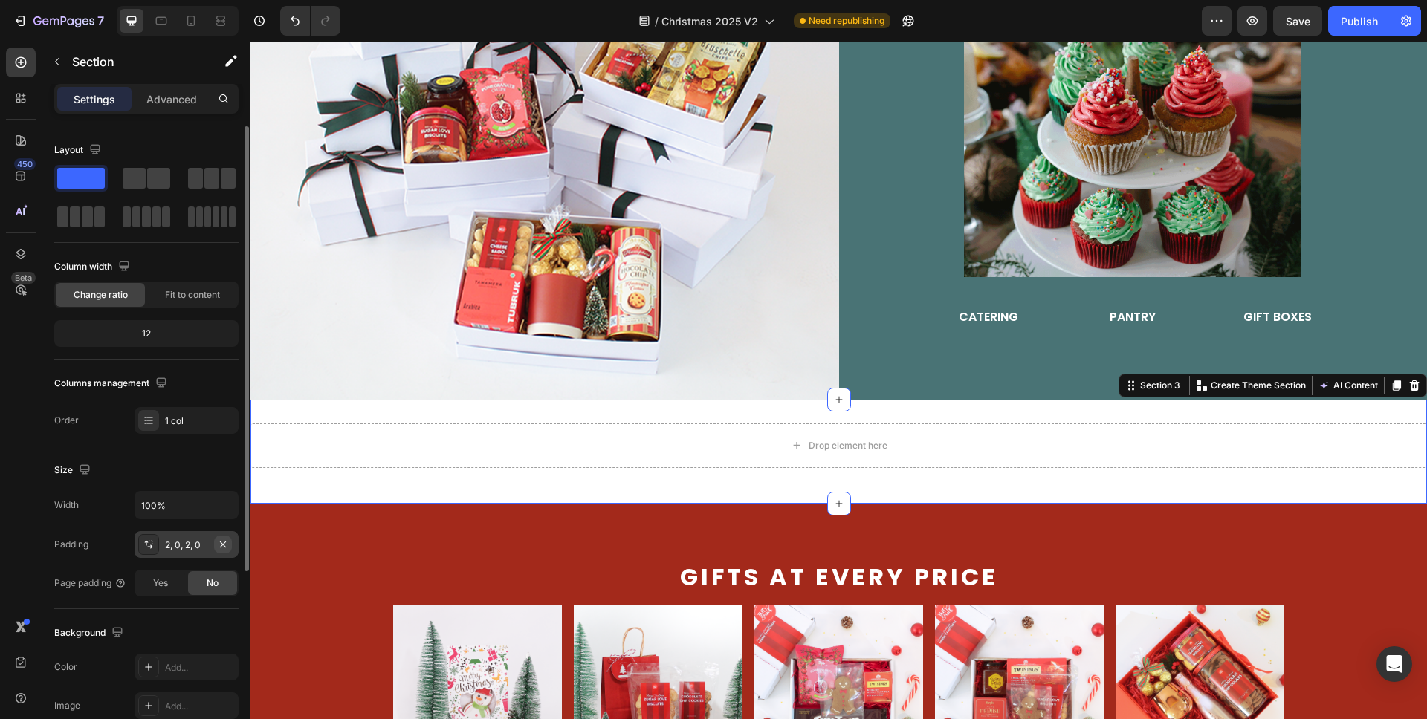
click at [221, 548] on icon "button" at bounding box center [223, 545] width 12 height 12
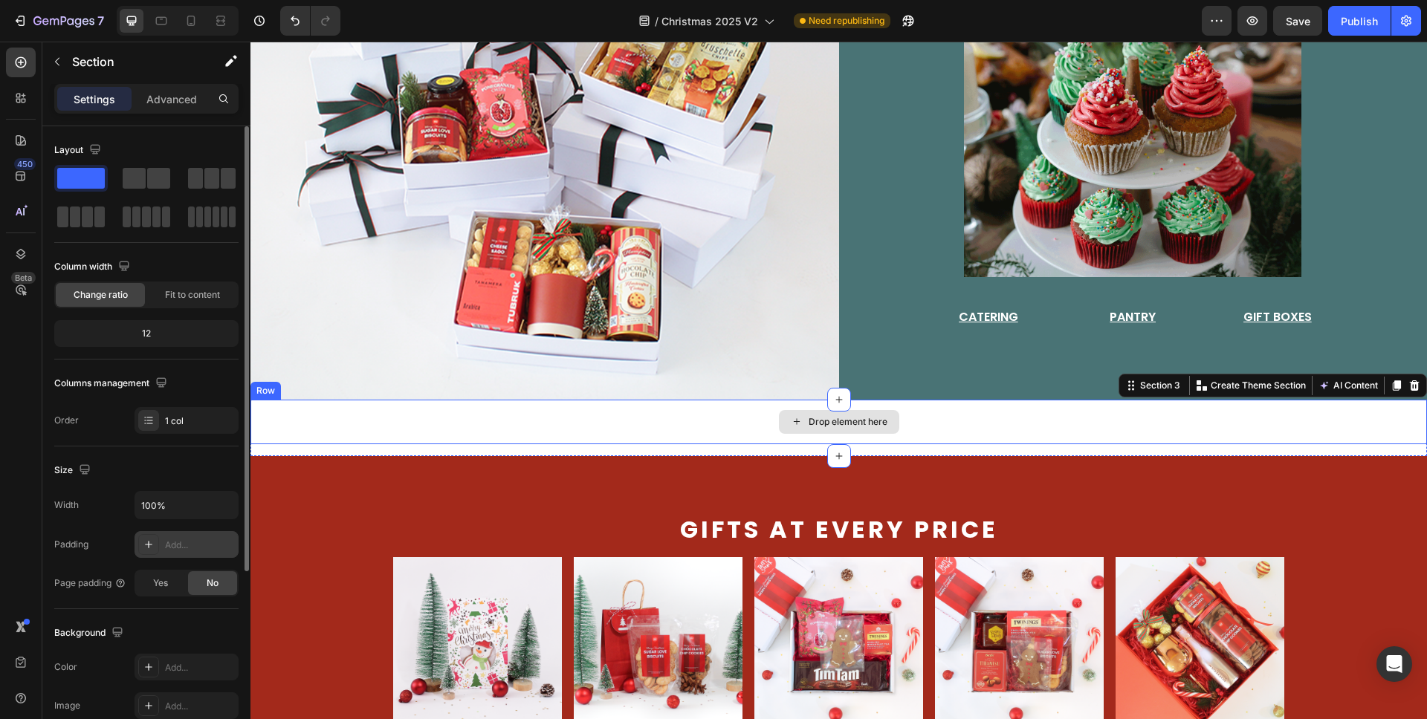
click at [603, 410] on div "Drop element here" at bounding box center [838, 422] width 1176 height 45
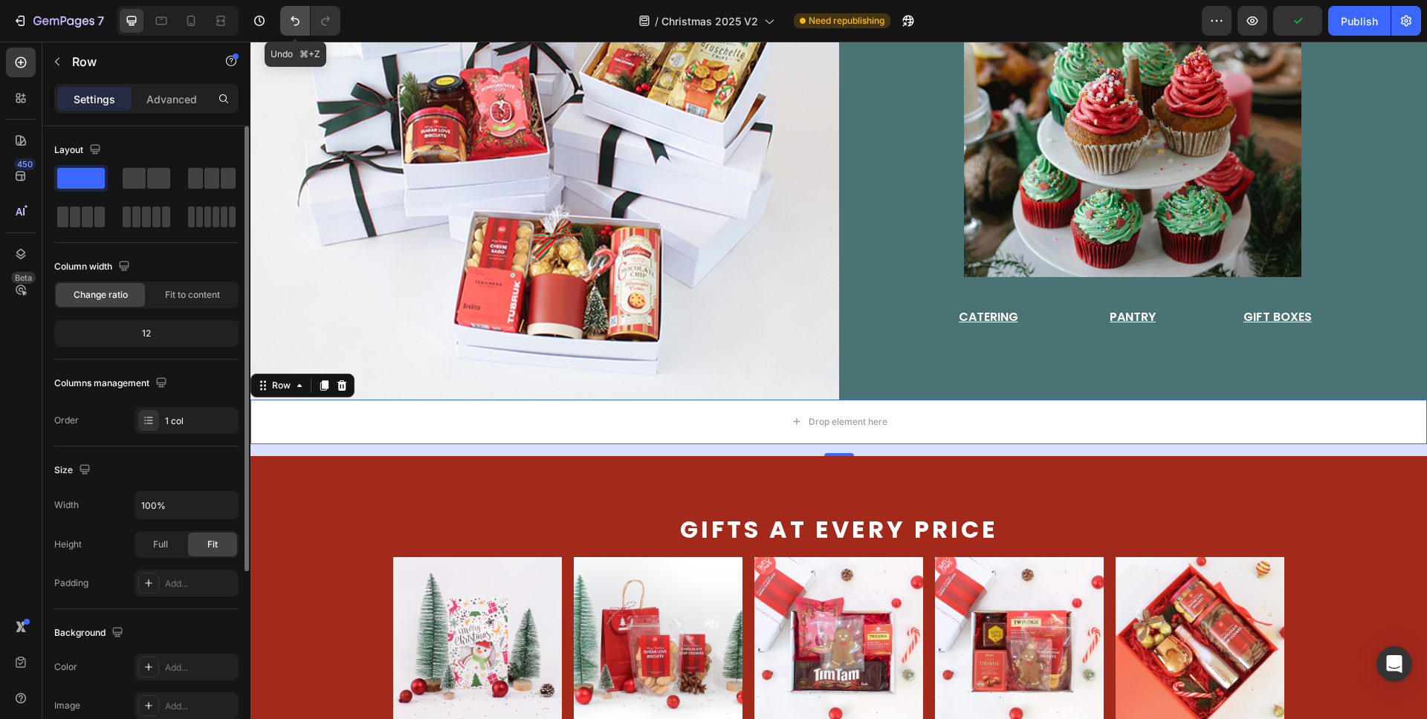
click at [292, 13] on icon "Undo/Redo" at bounding box center [295, 20] width 15 height 15
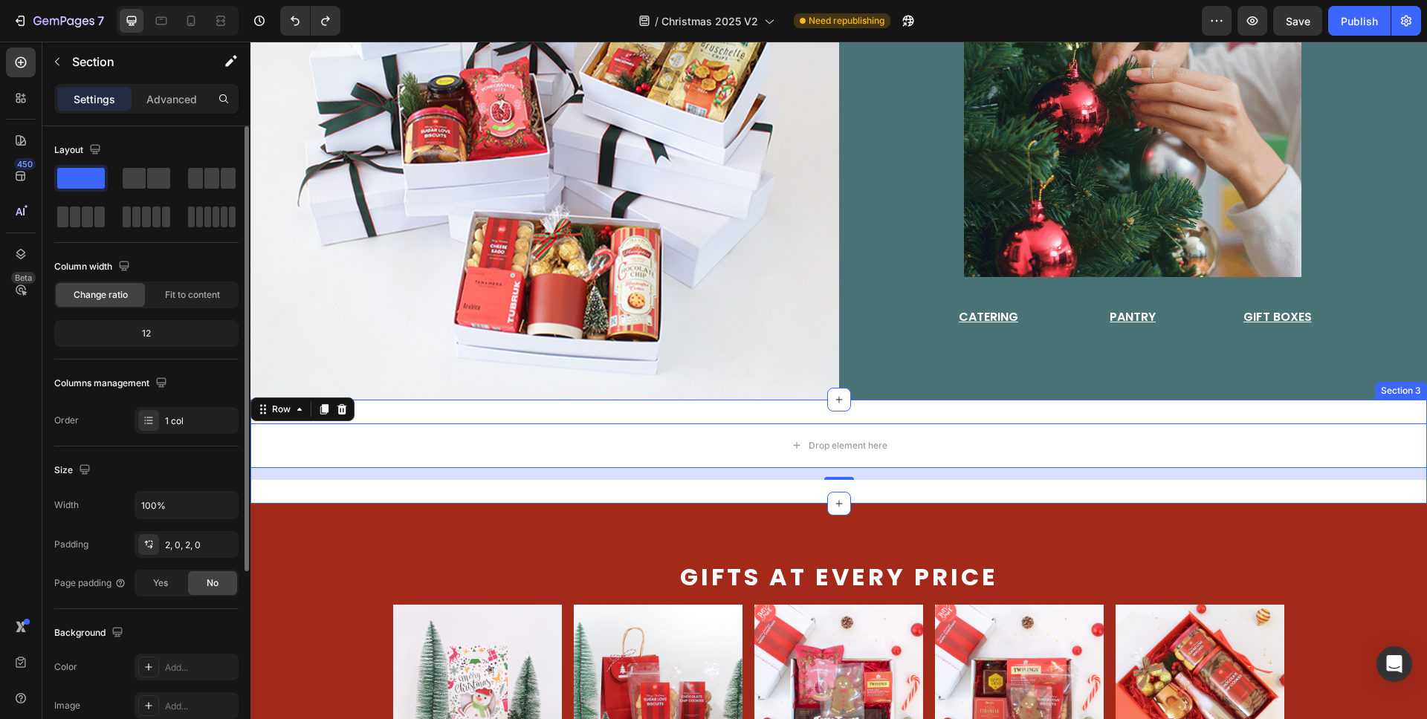
click at [804, 408] on div "Drop element here Row 16 Section 3" at bounding box center [838, 452] width 1176 height 104
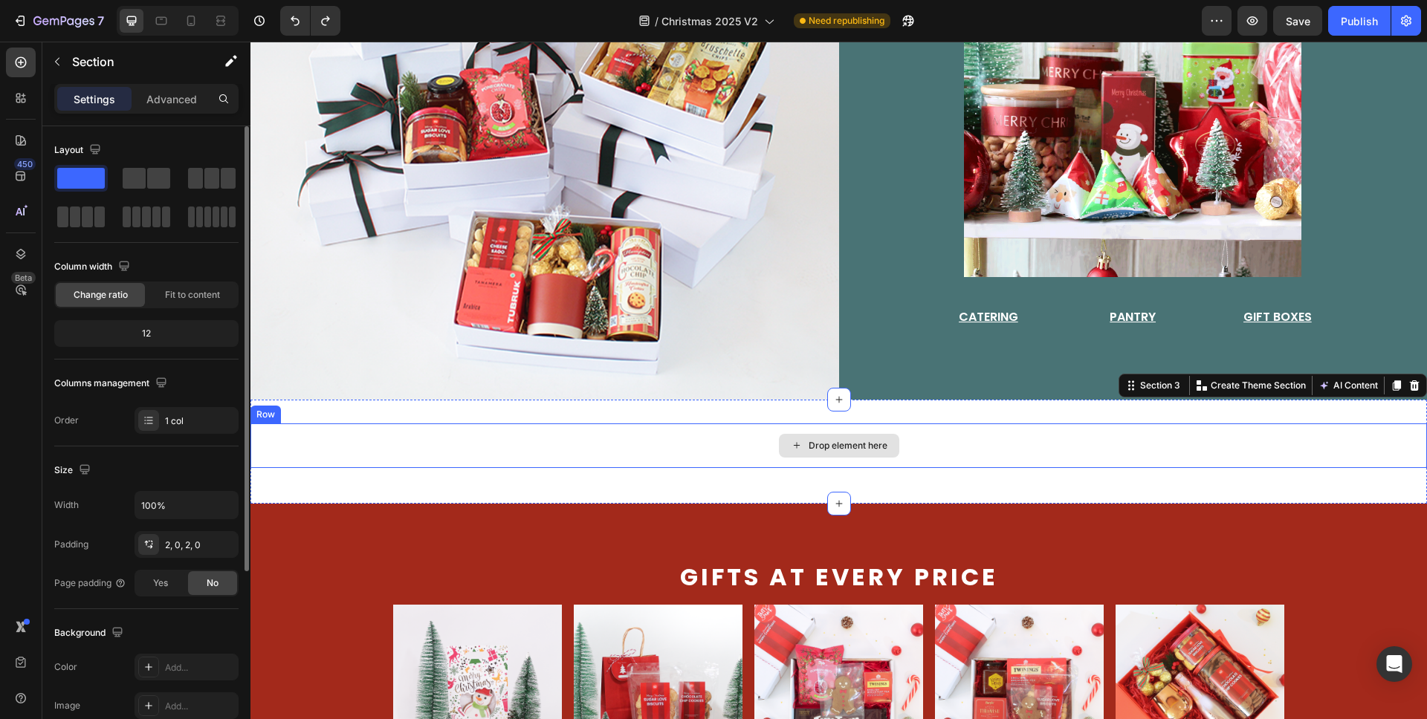
click at [730, 430] on div "Drop element here" at bounding box center [838, 446] width 1176 height 45
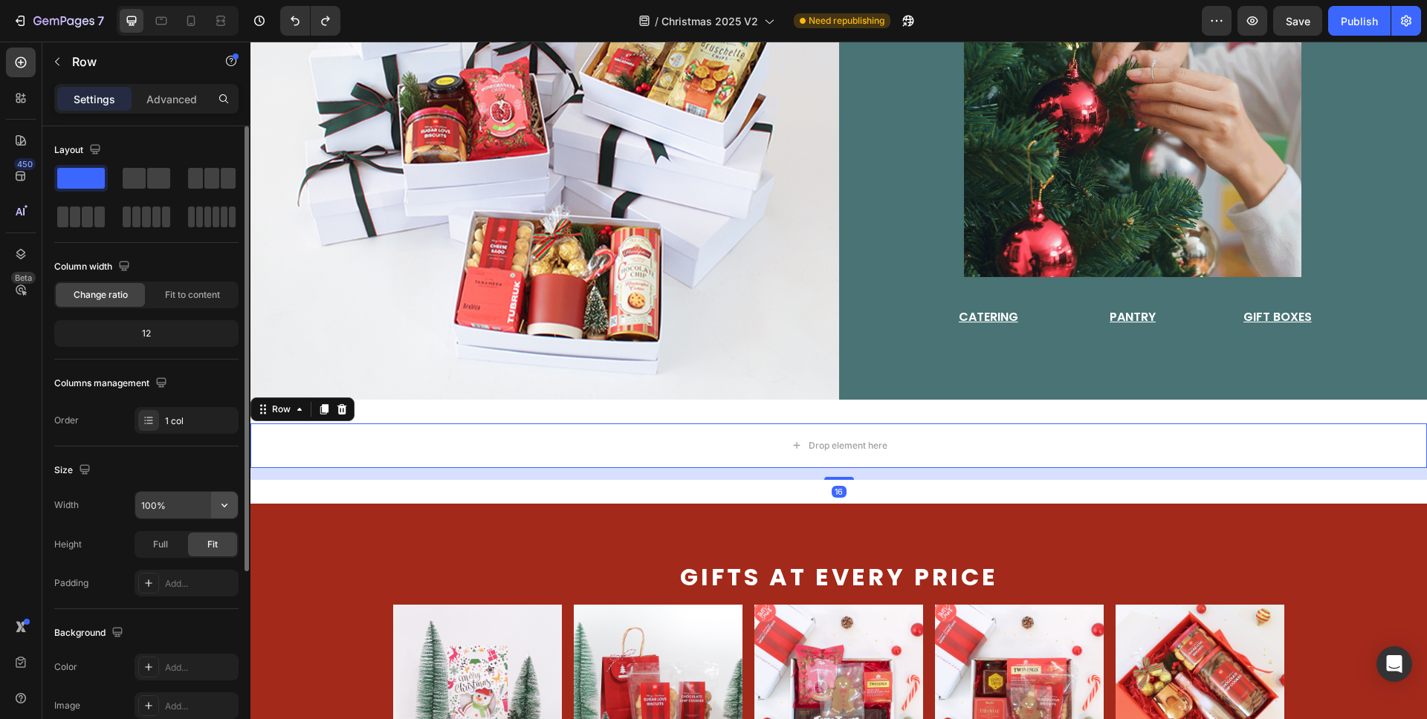
click at [218, 502] on icon "button" at bounding box center [224, 505] width 15 height 15
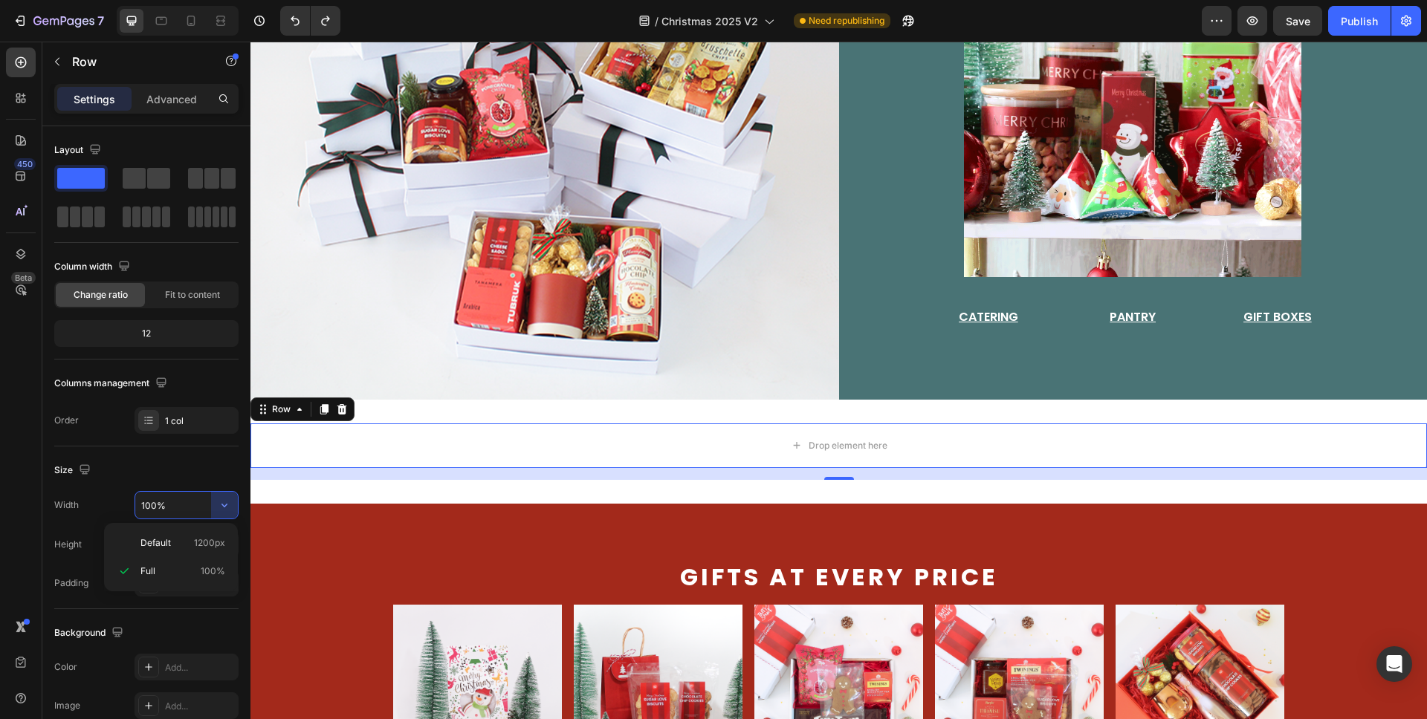
click at [207, 537] on span "1200px" at bounding box center [209, 543] width 31 height 13
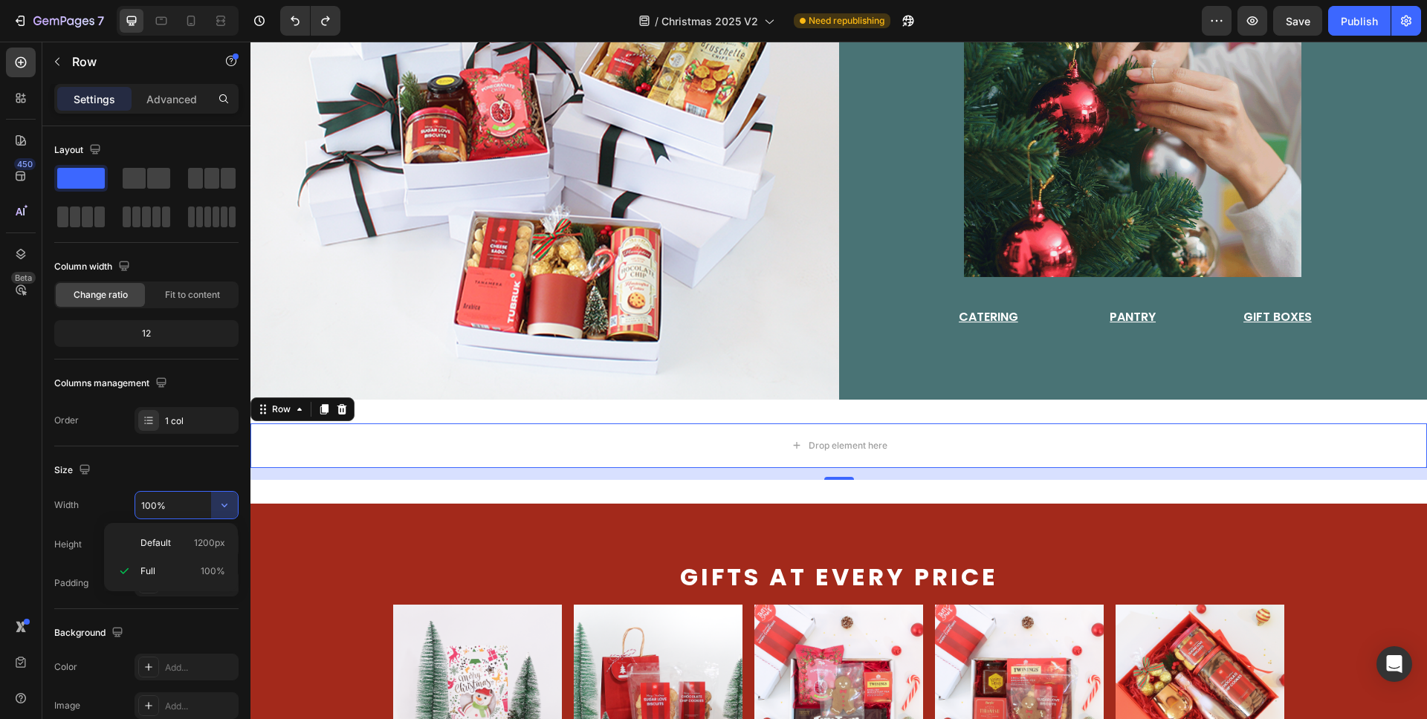
type input "1200"
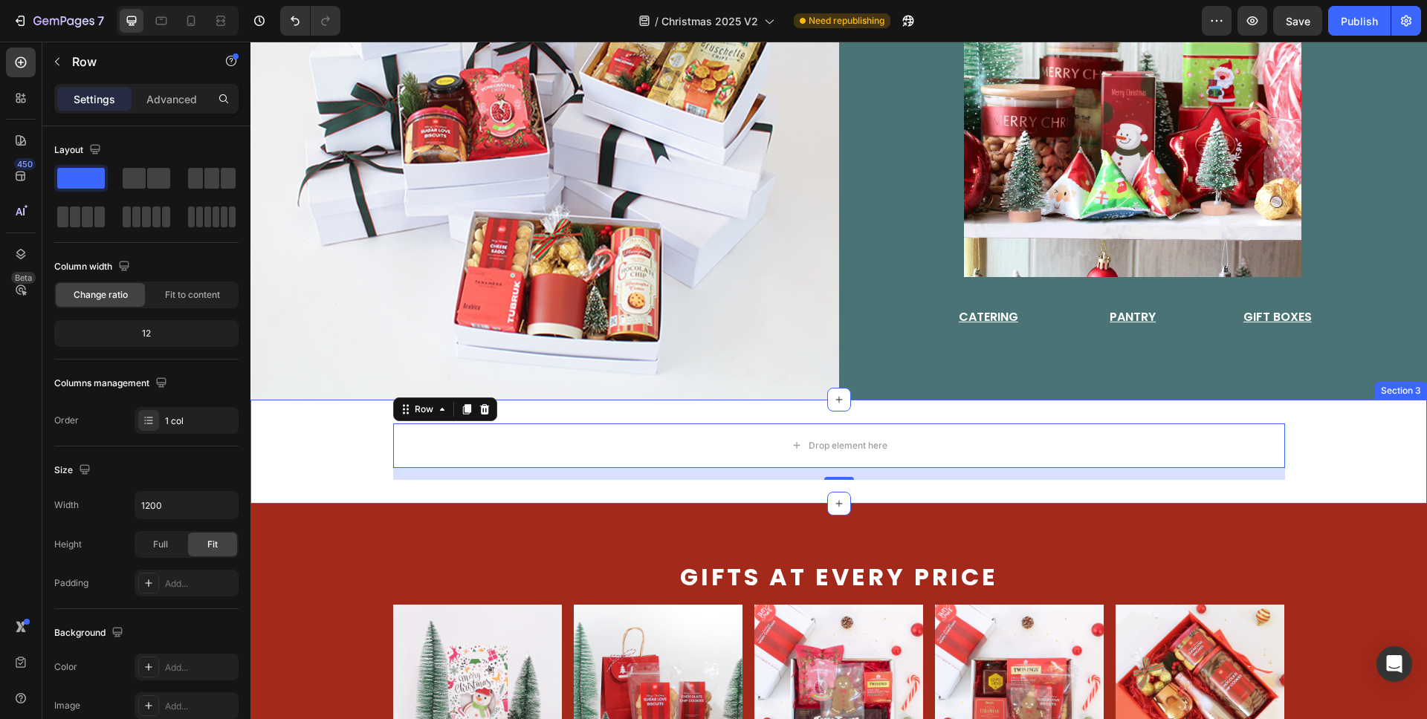
click at [500, 485] on div "Drop element here Row 16 Section 3" at bounding box center [838, 452] width 1176 height 104
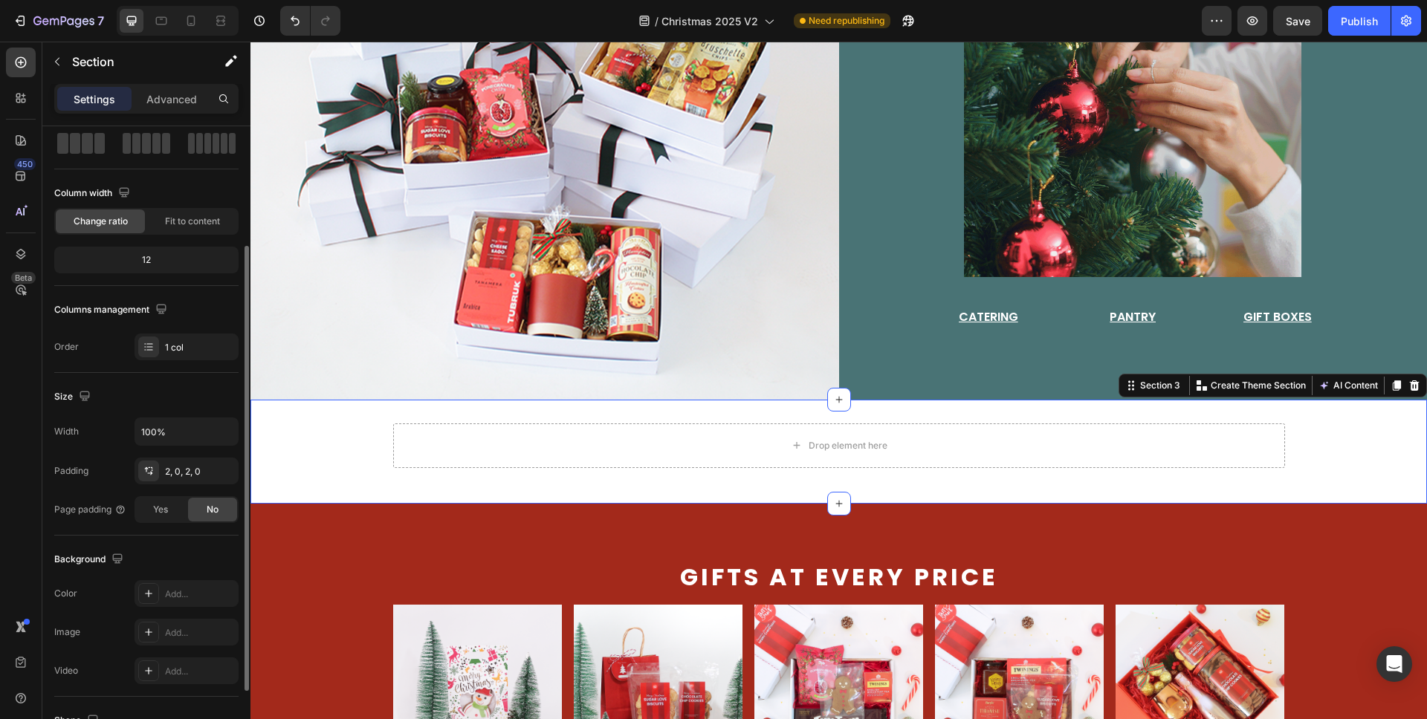
scroll to position [114, 0]
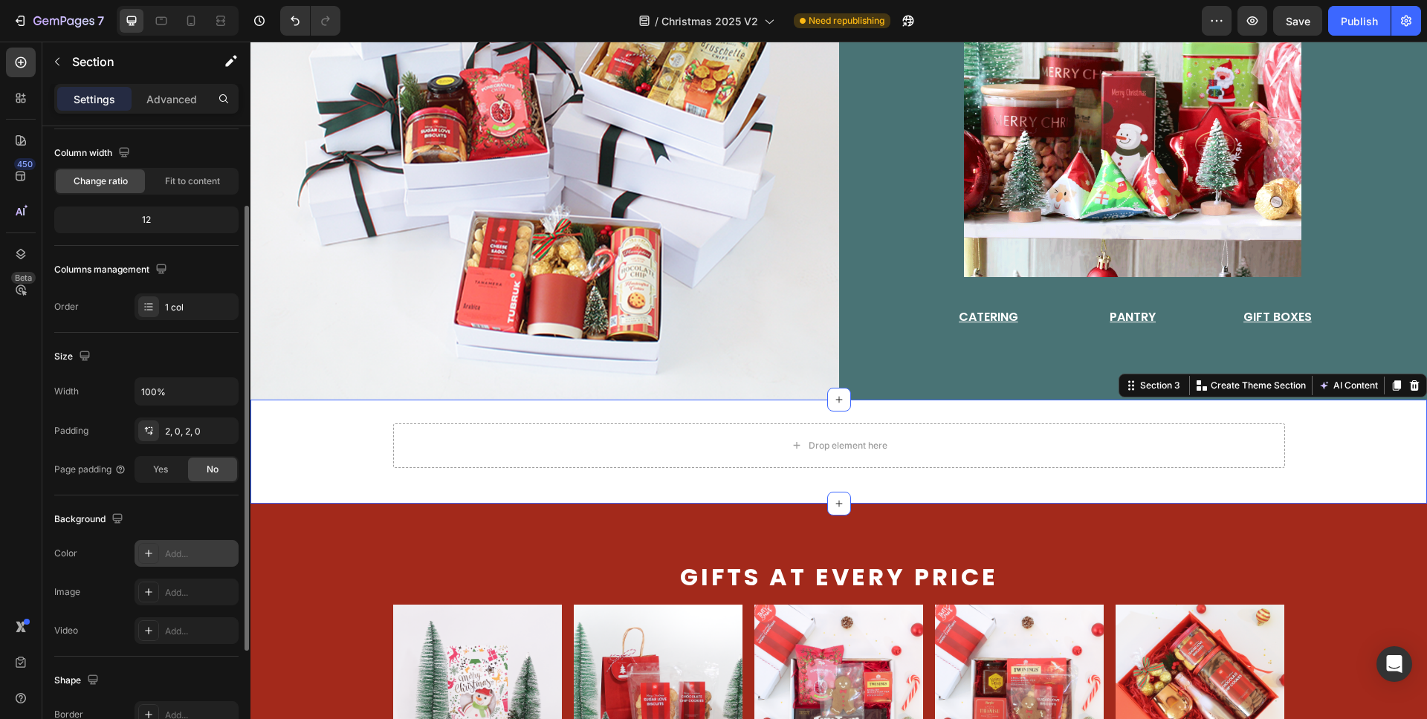
click at [180, 555] on div "Add..." at bounding box center [200, 554] width 70 height 13
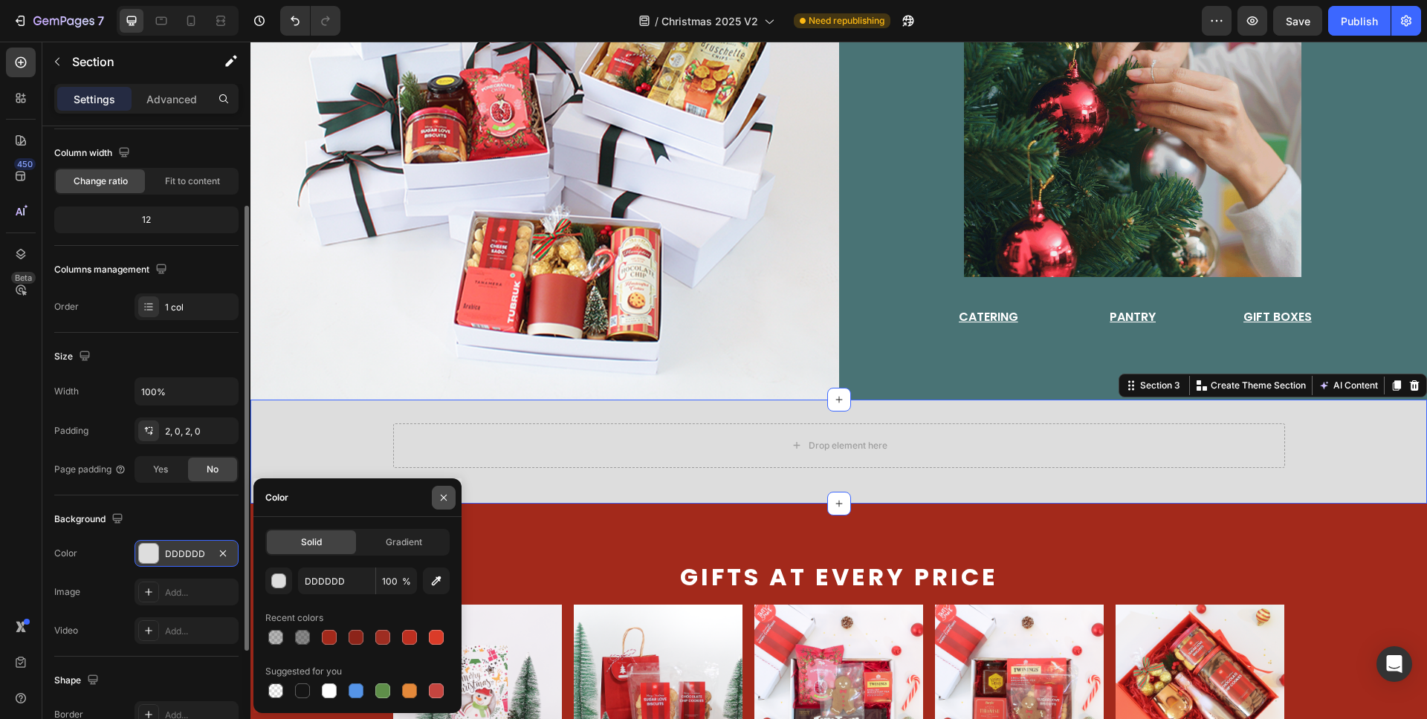
drag, startPoint x: 444, startPoint y: 493, endPoint x: 207, endPoint y: 452, distance: 241.4
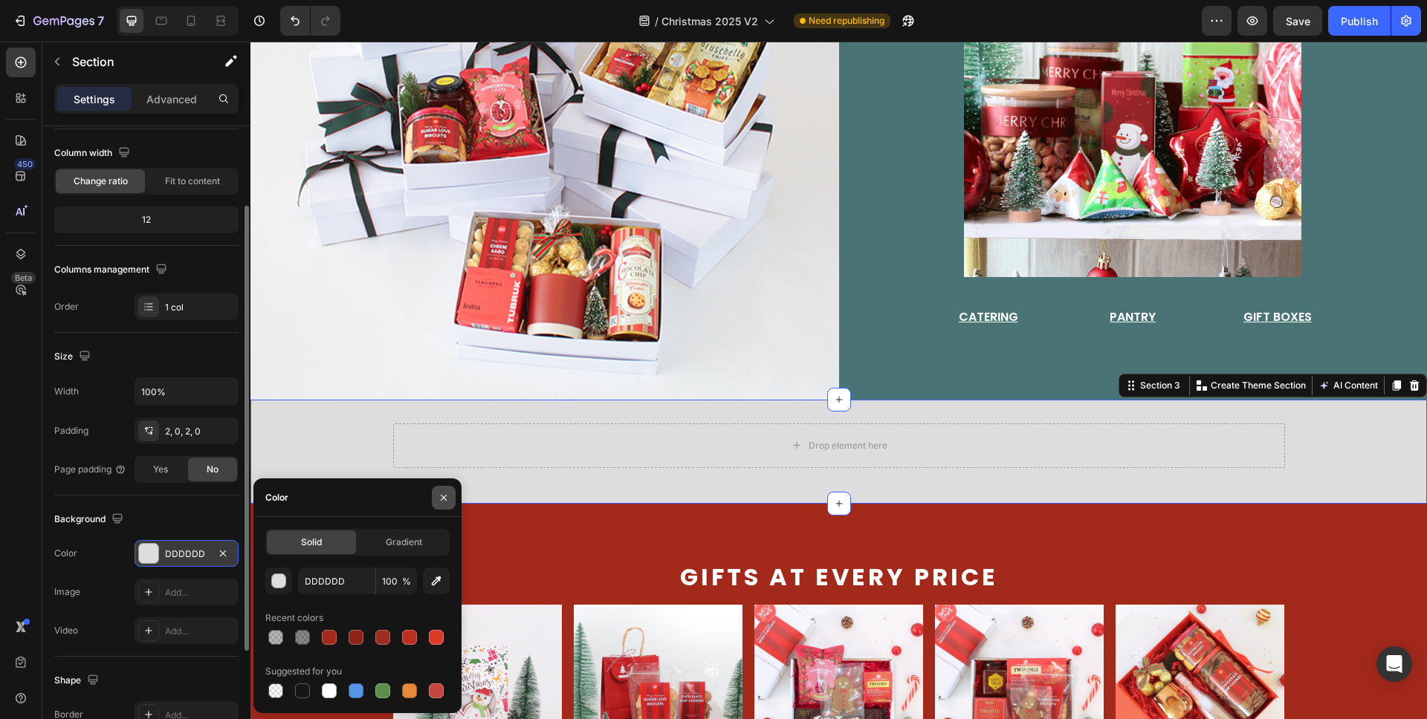
click at [444, 493] on icon "button" at bounding box center [444, 498] width 12 height 12
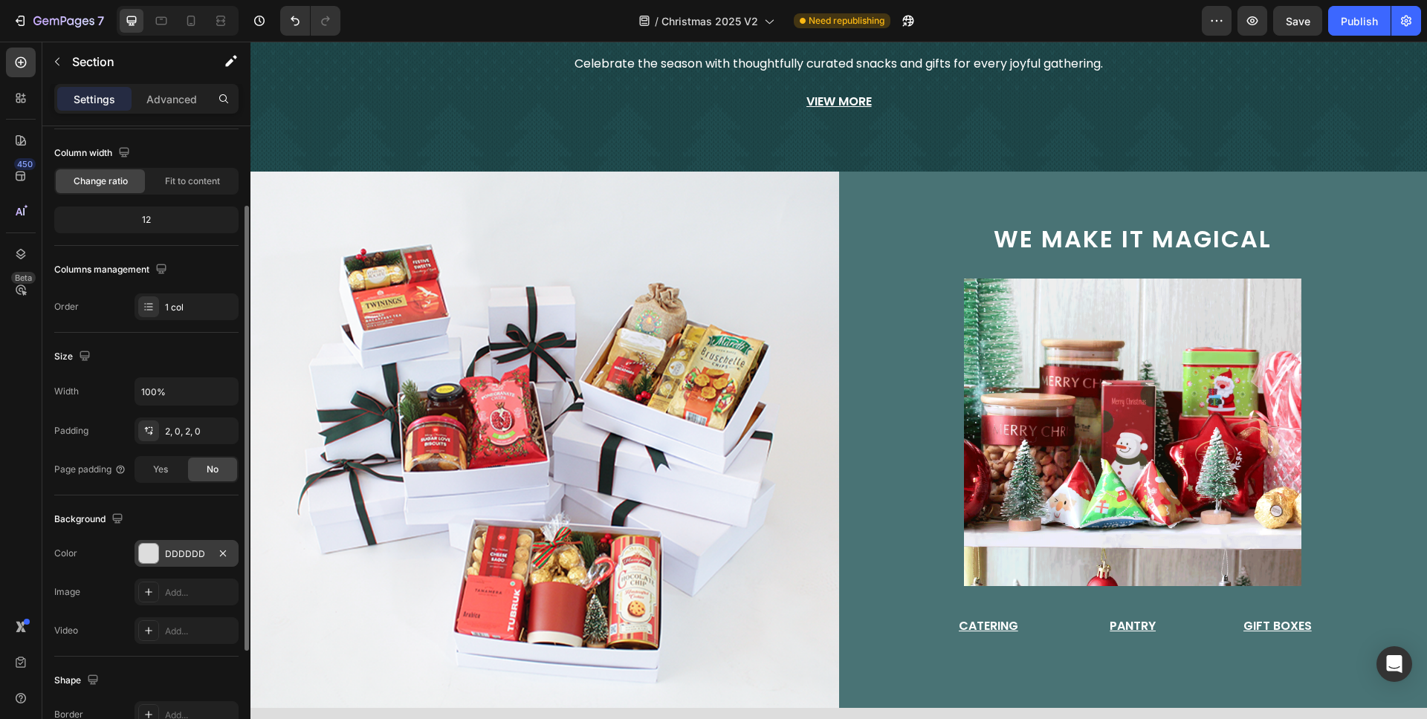
scroll to position [415, 0]
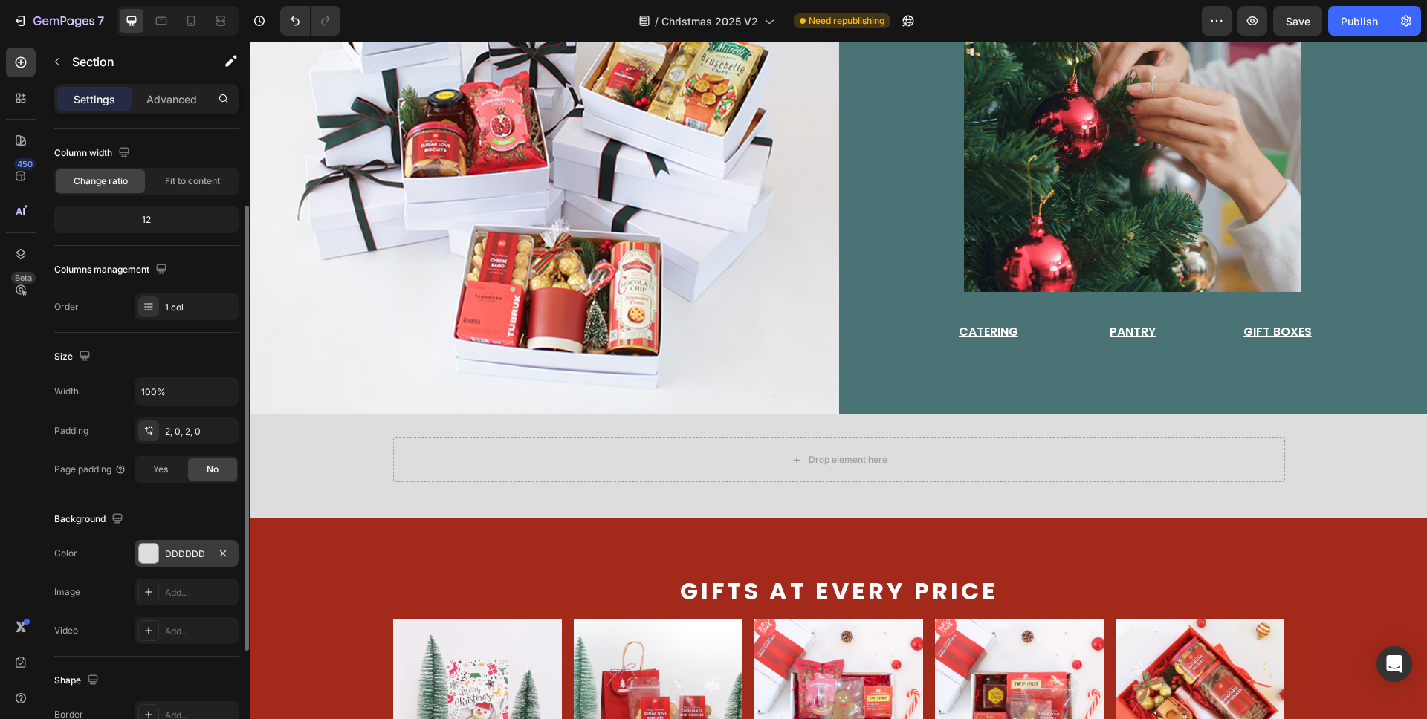
click at [178, 551] on div "DDDDDD" at bounding box center [186, 554] width 43 height 13
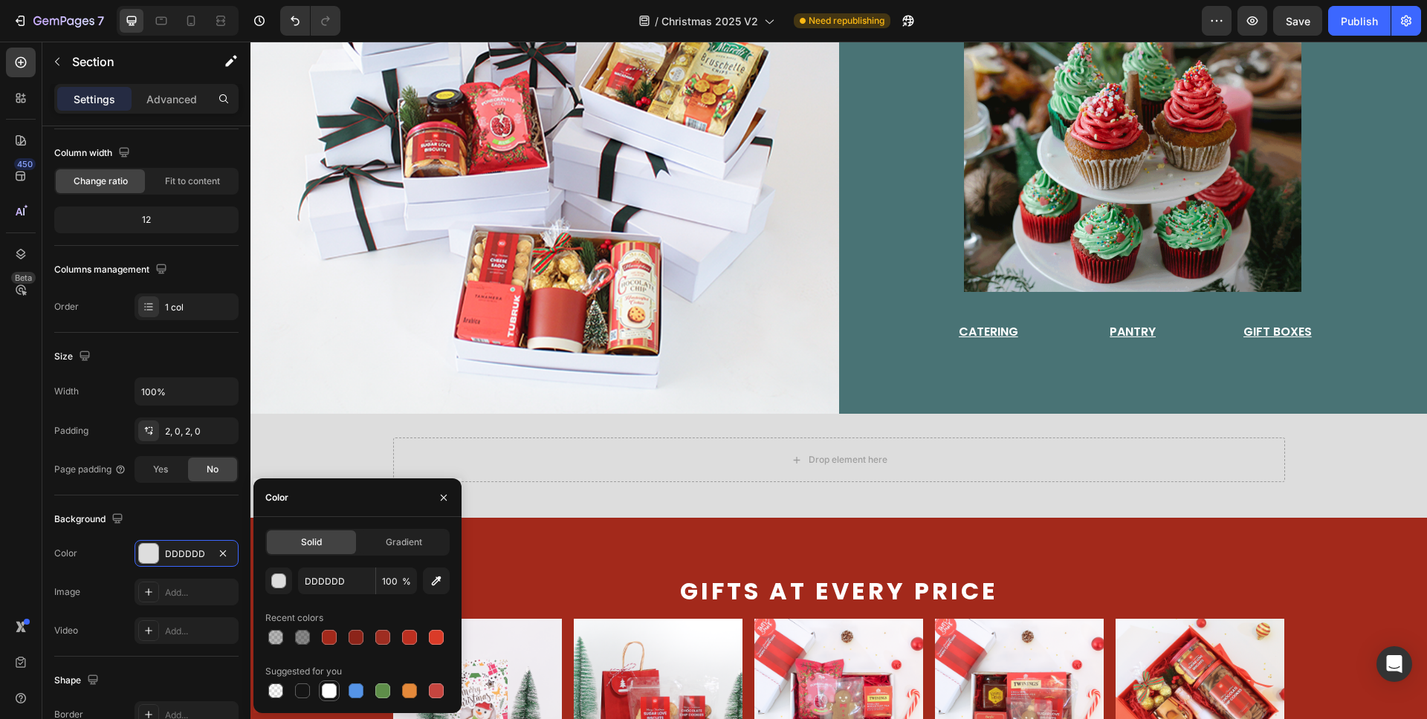
click at [330, 695] on div at bounding box center [329, 691] width 15 height 15
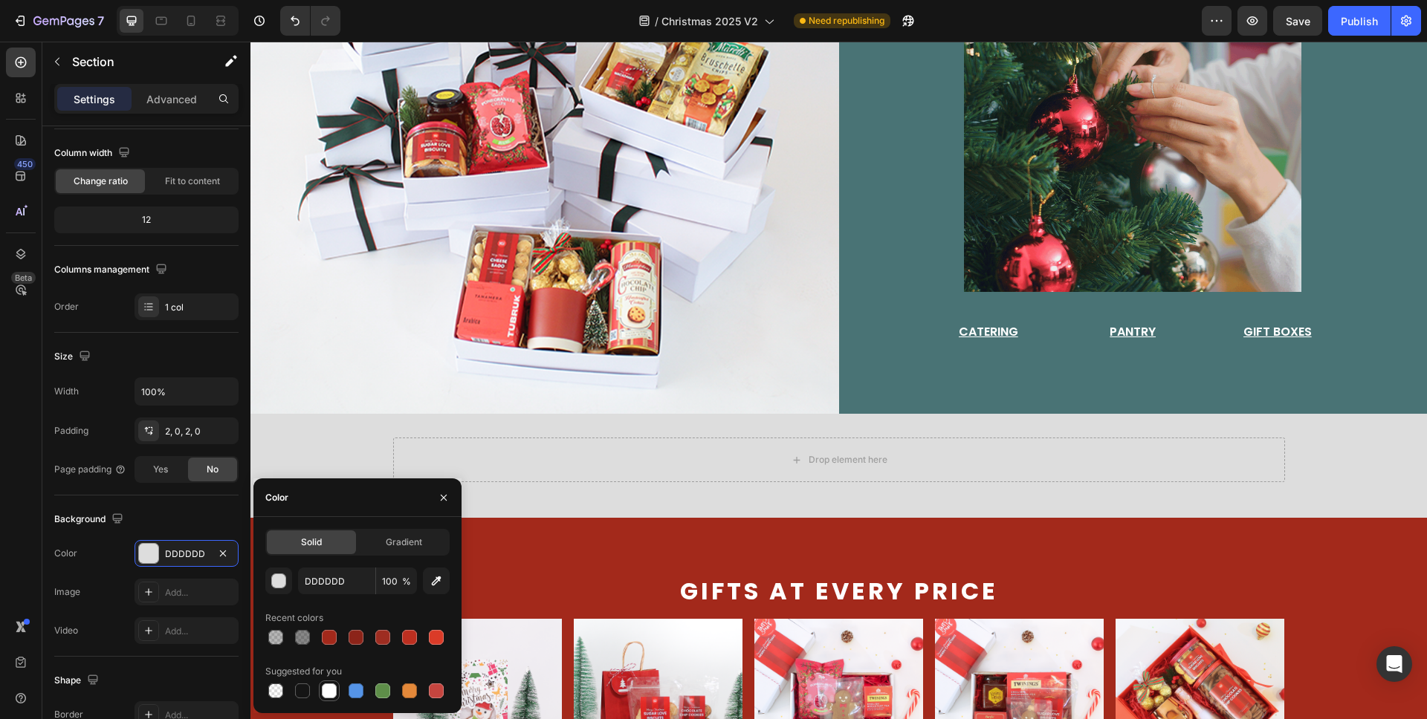
type input "FFFFFF"
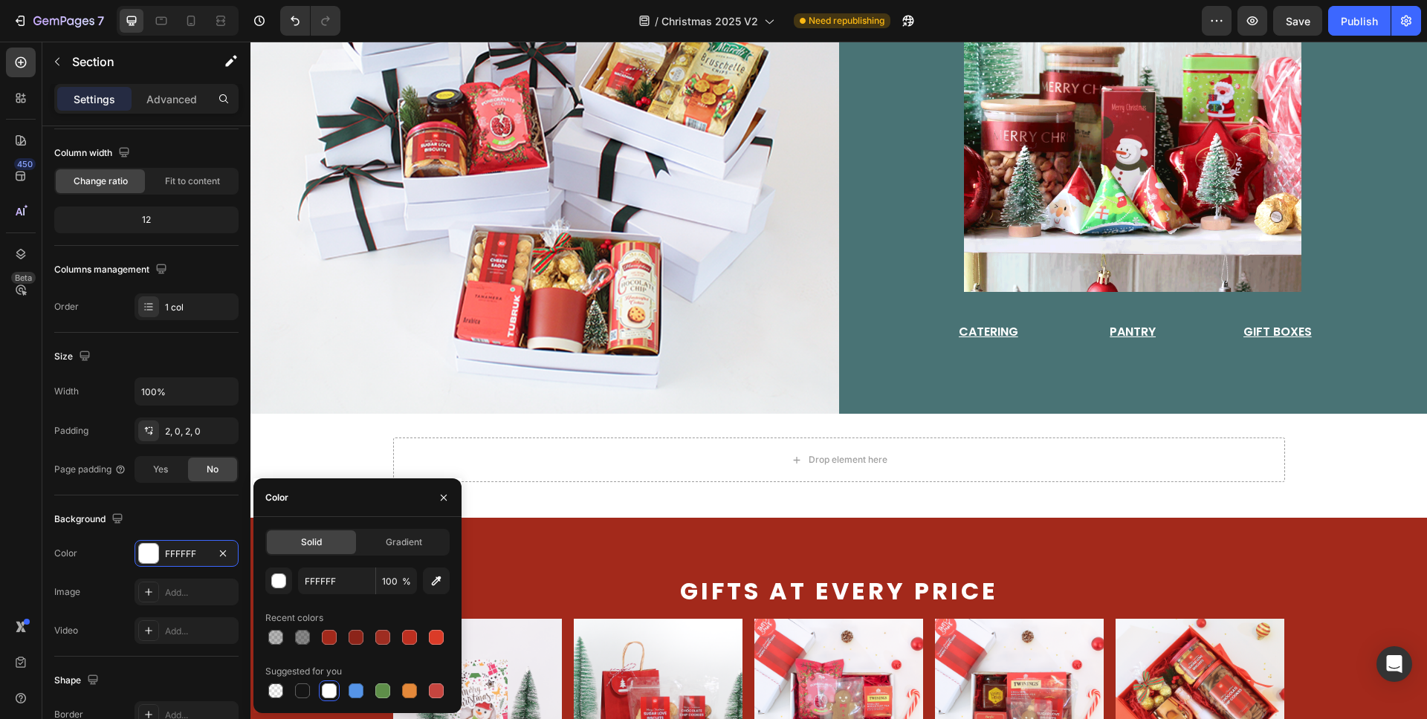
click at [817, 485] on div "Drop element here Row" at bounding box center [838, 466] width 1176 height 56
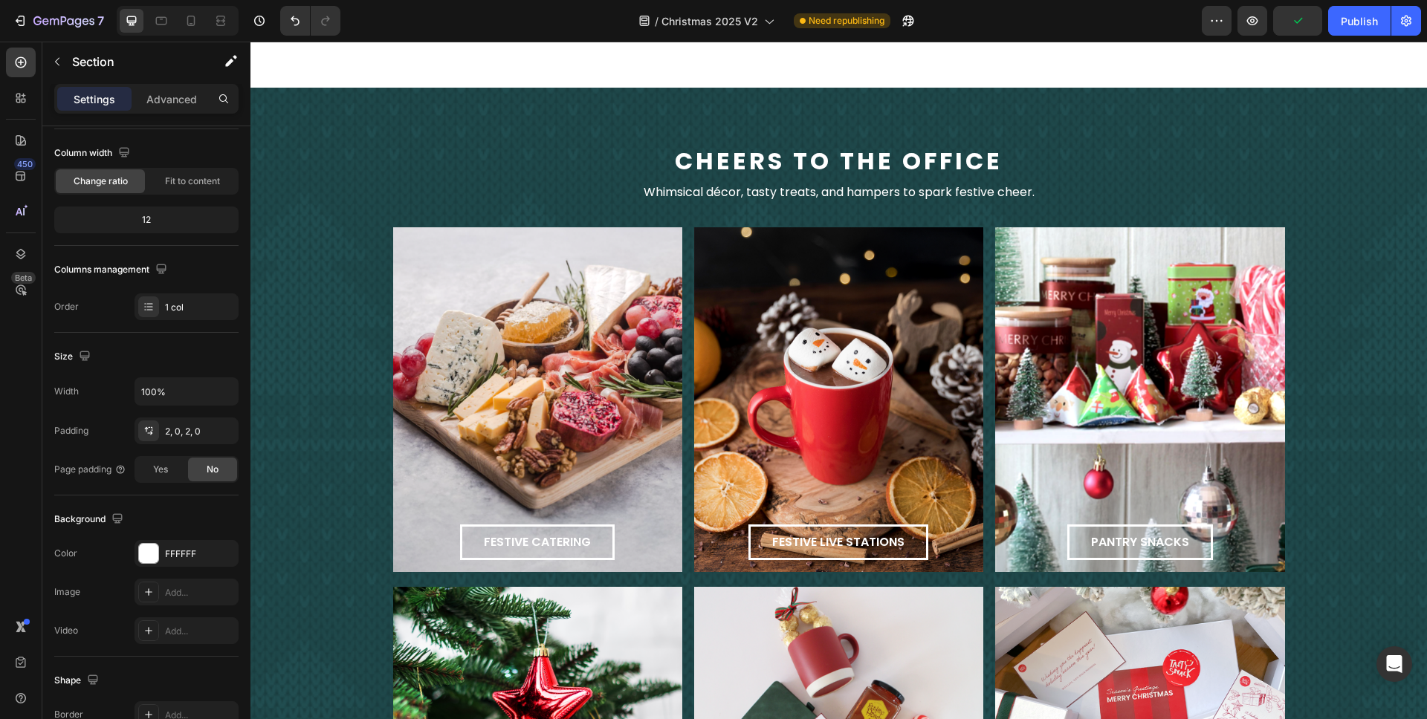
scroll to position [0, 0]
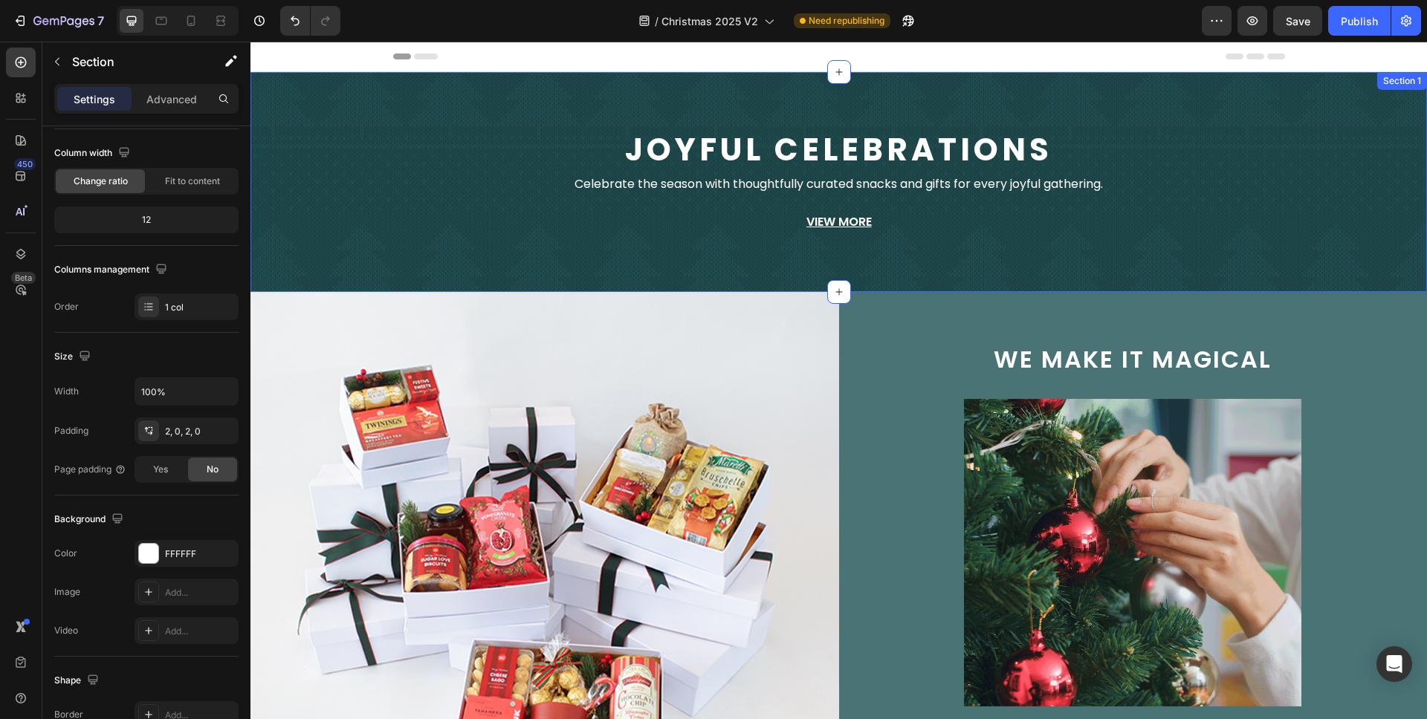
click at [1073, 121] on div "Joyful Celebrations Text Block Celebrate the season with thoughtfully curated s…" at bounding box center [838, 182] width 1176 height 172
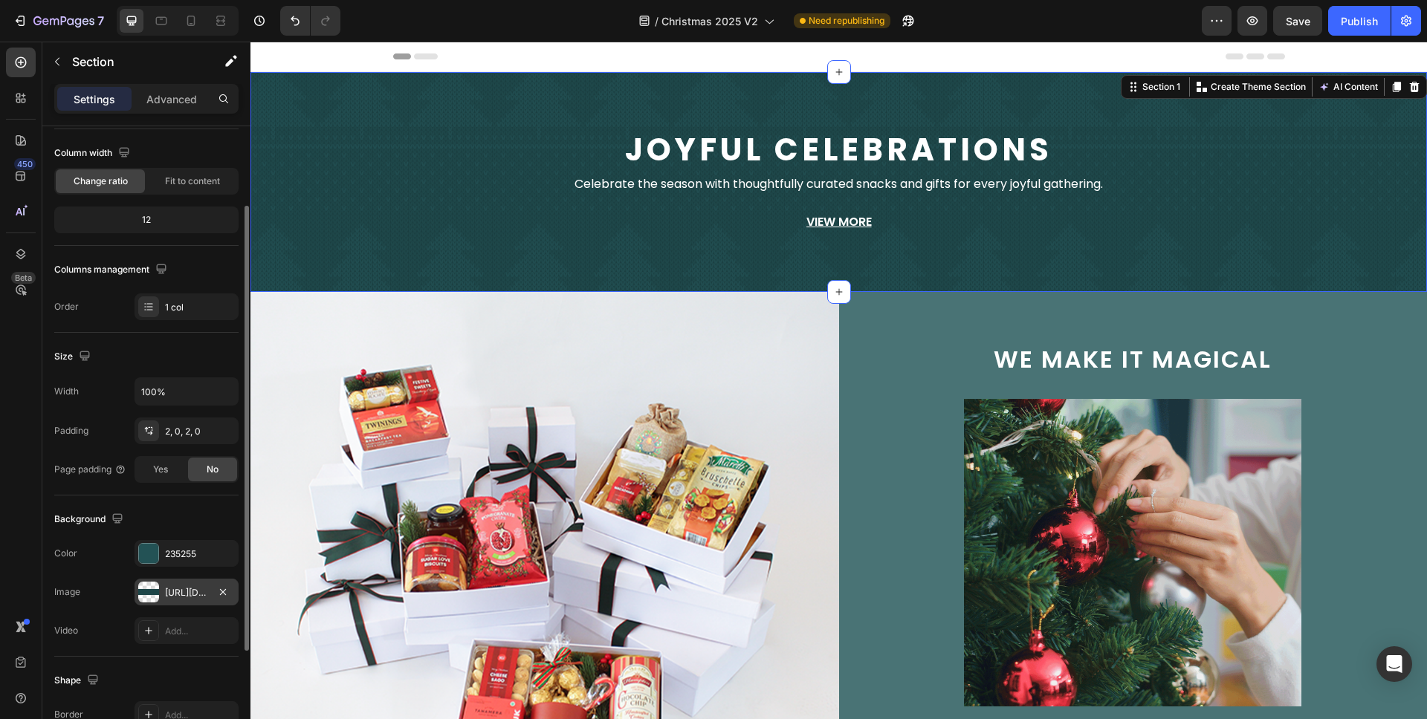
click at [185, 592] on div "[URL][DOMAIN_NAME]" at bounding box center [186, 592] width 43 height 13
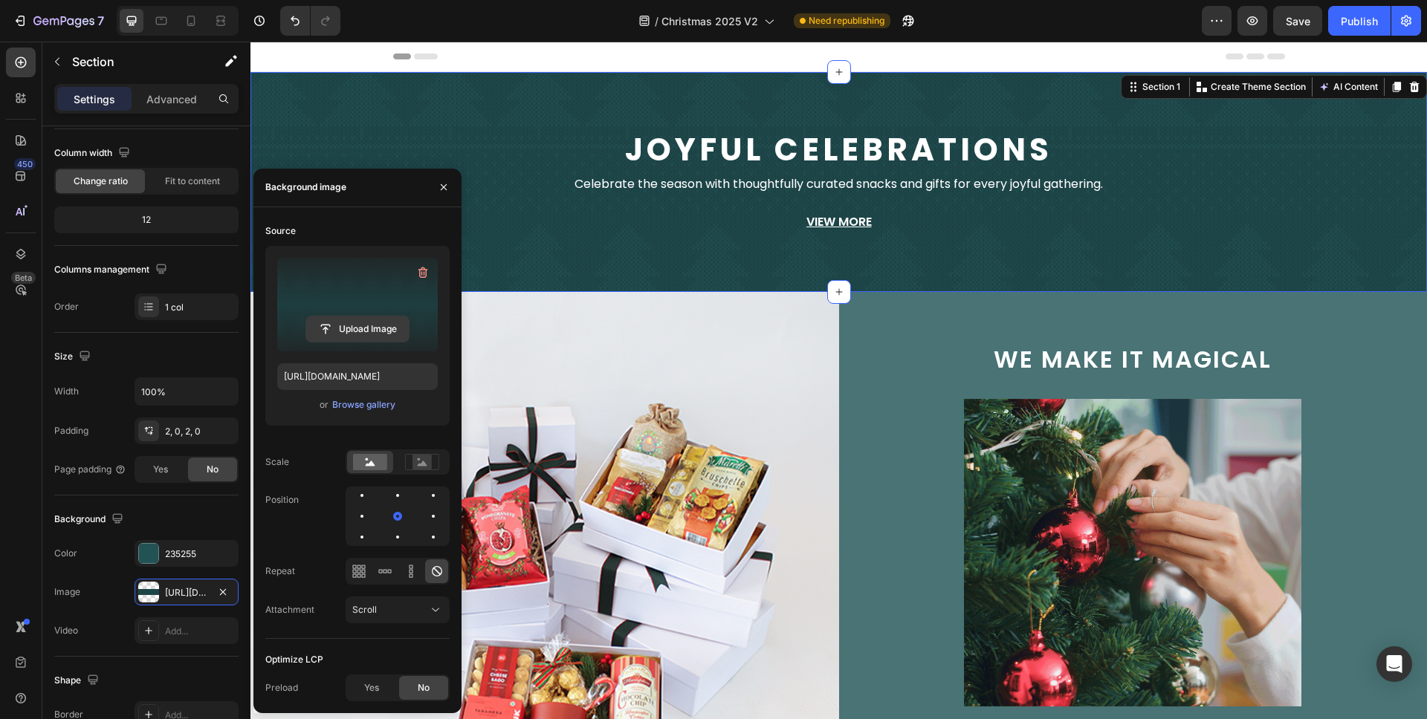
click at [389, 334] on input "file" at bounding box center [357, 329] width 103 height 25
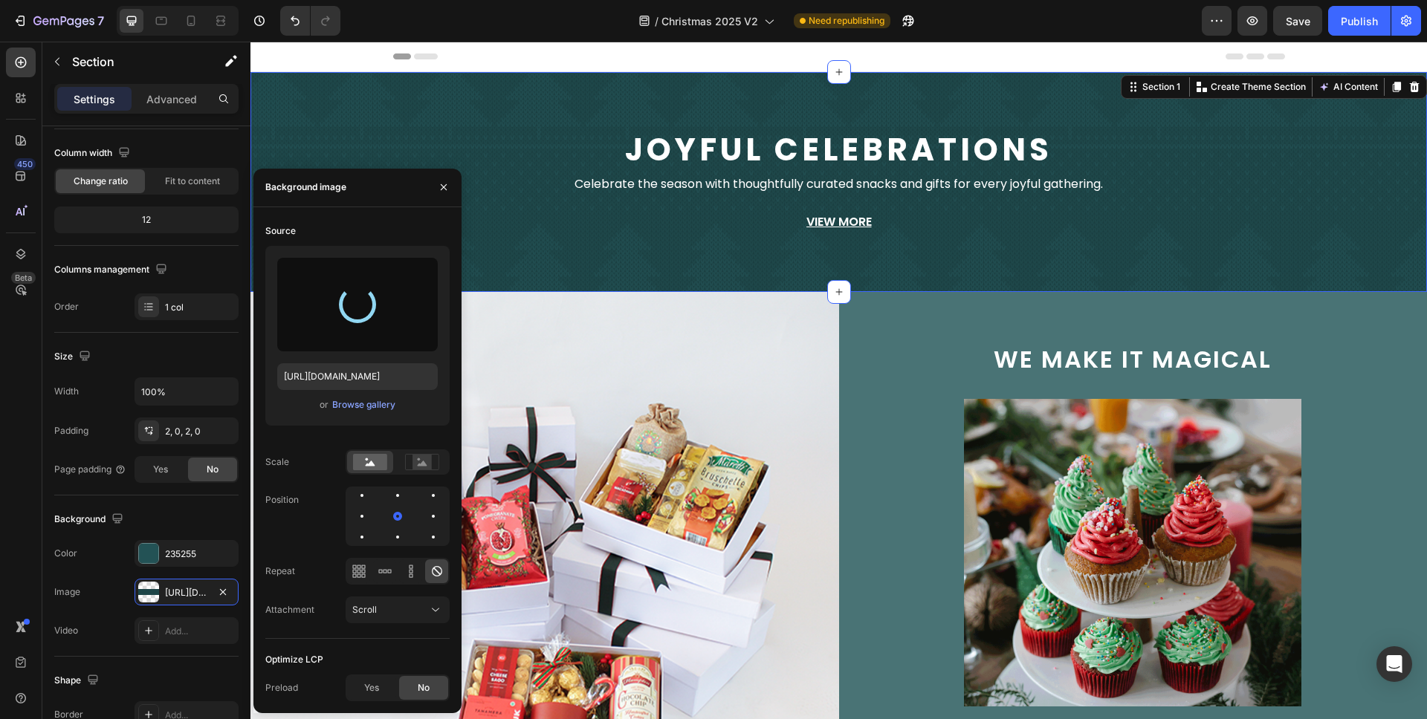
type input "[URL][DOMAIN_NAME]"
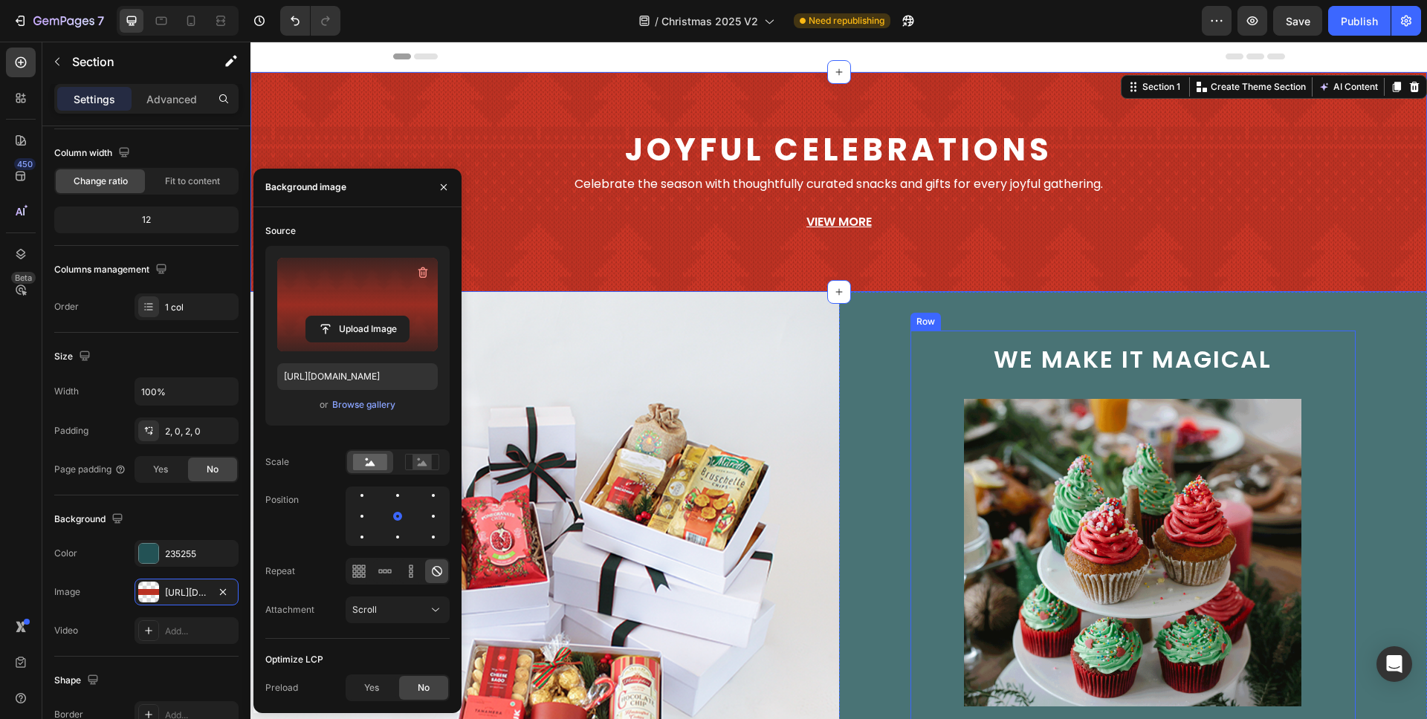
click at [946, 344] on p "we make it magical" at bounding box center [1133, 359] width 419 height 31
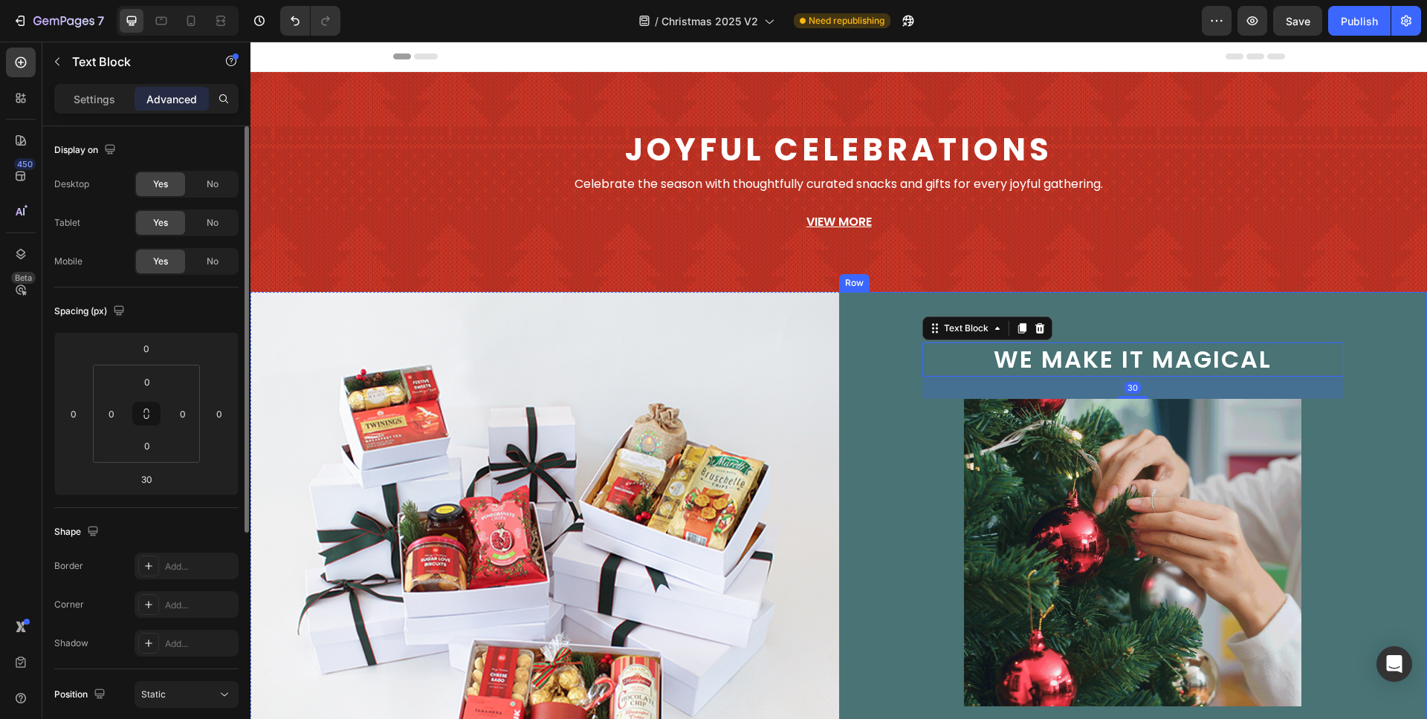
click at [869, 415] on div "we make it magical Text Block 30 Image Catering Button Pantry Button Gift Boxes…" at bounding box center [1133, 560] width 589 height 537
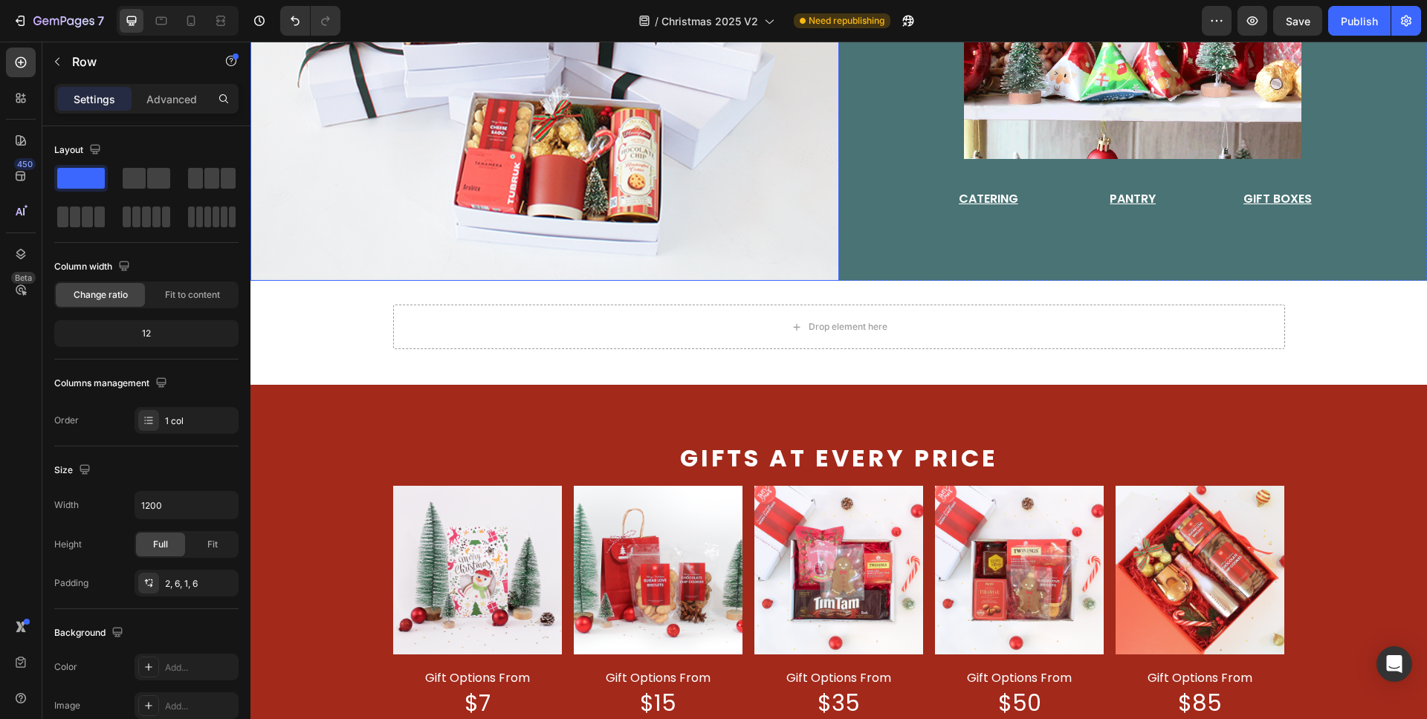
scroll to position [566, 0]
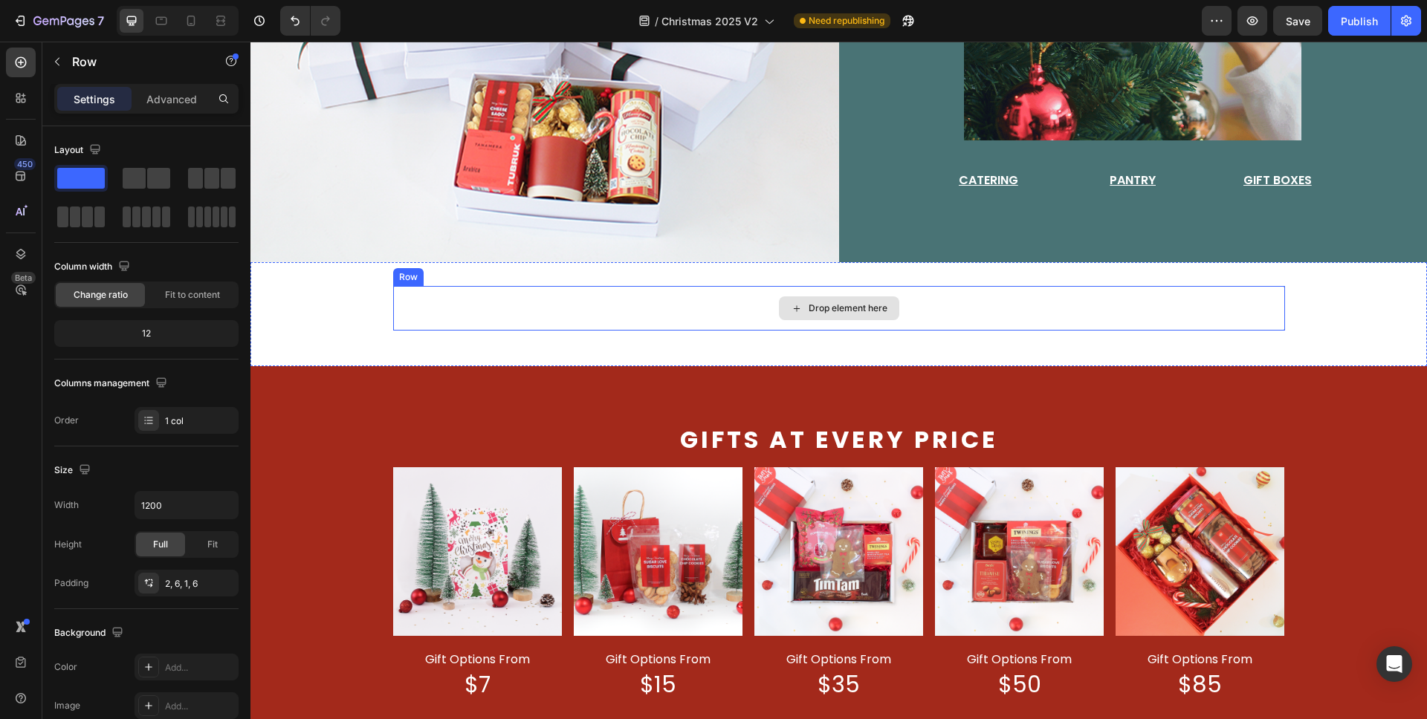
click at [785, 310] on div "Drop element here" at bounding box center [839, 308] width 120 height 24
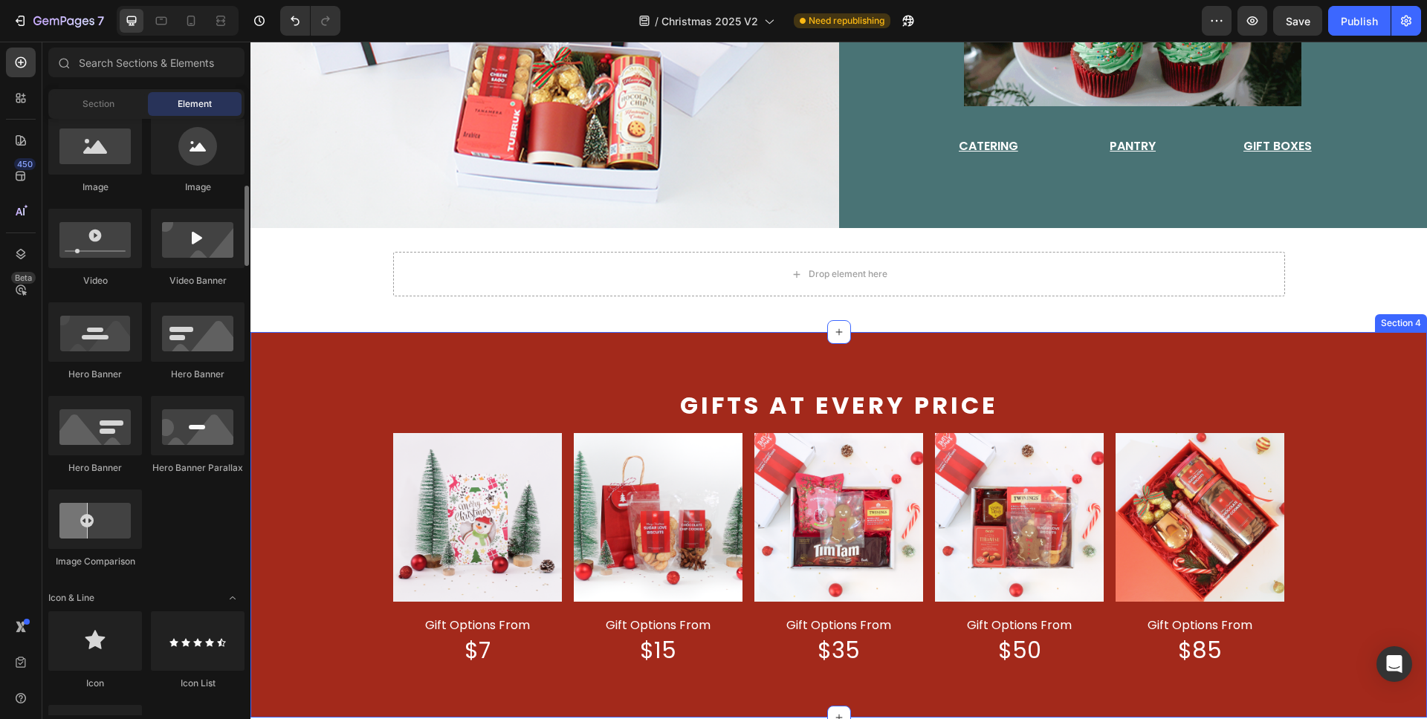
scroll to position [581, 0]
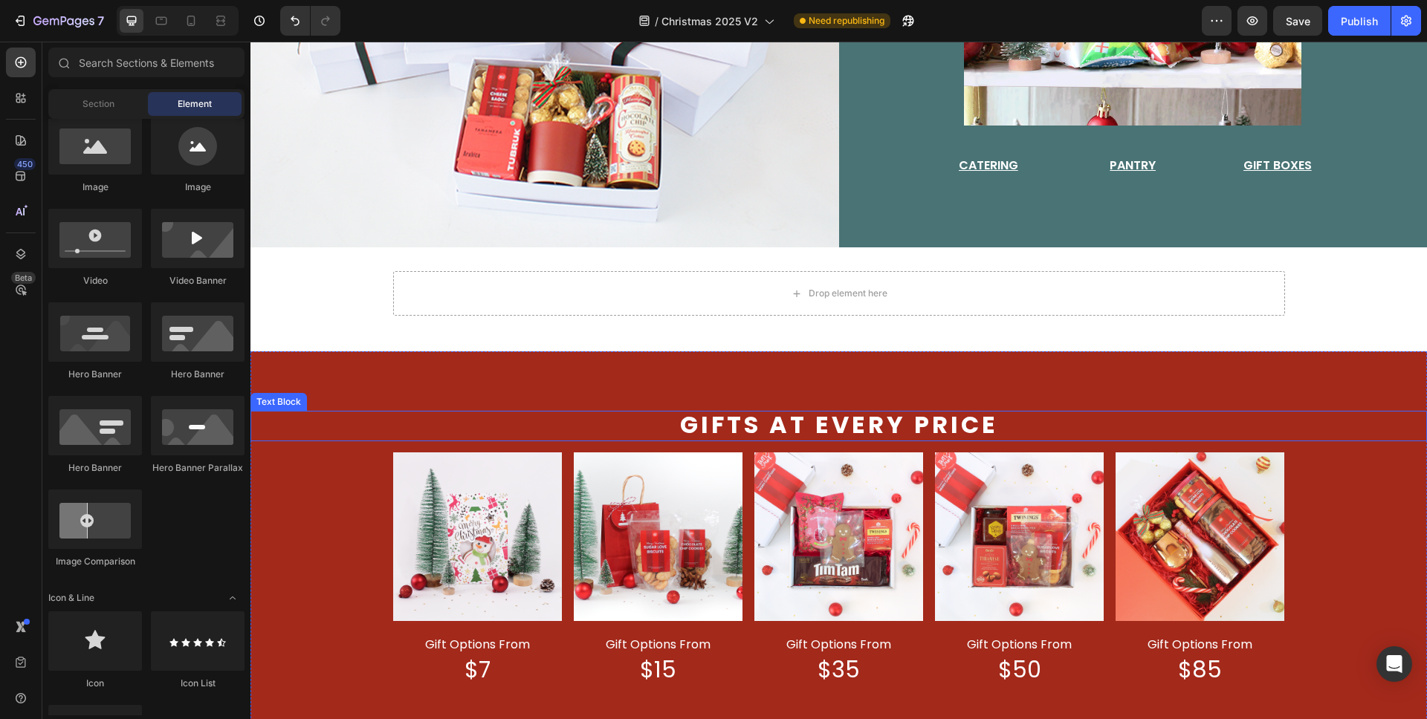
click at [779, 430] on span "Gifts at every price" at bounding box center [839, 424] width 318 height 33
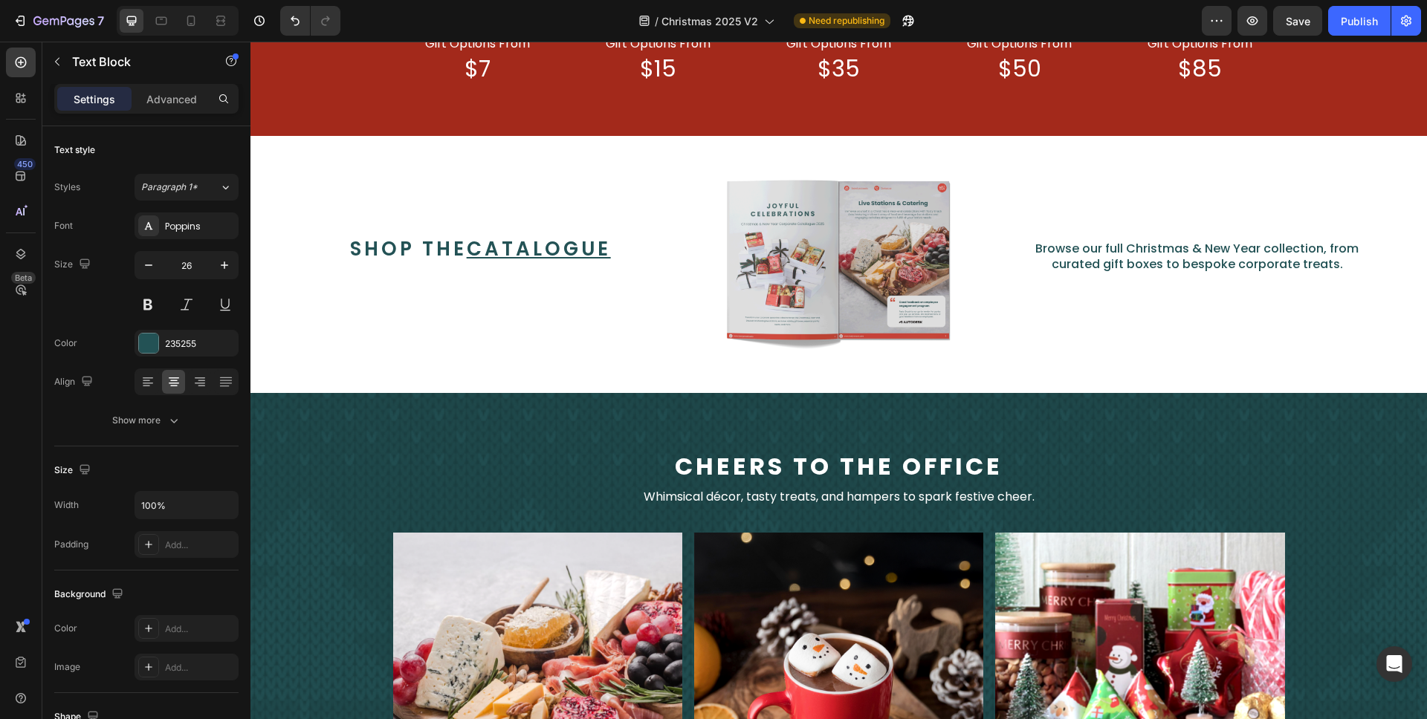
scroll to position [1213, 0]
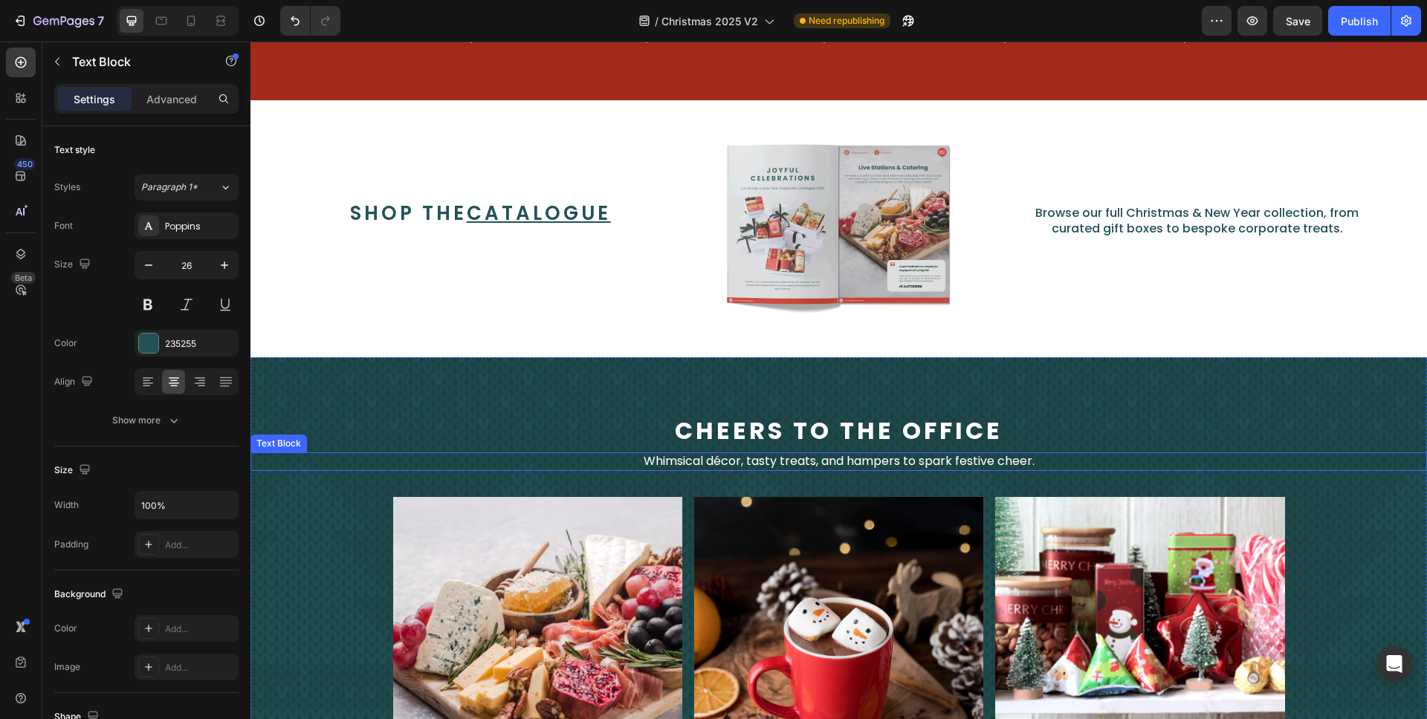
click at [854, 458] on span "Whimsical décor, tasty treats, and hampers to spark festive cheer." at bounding box center [839, 461] width 391 height 17
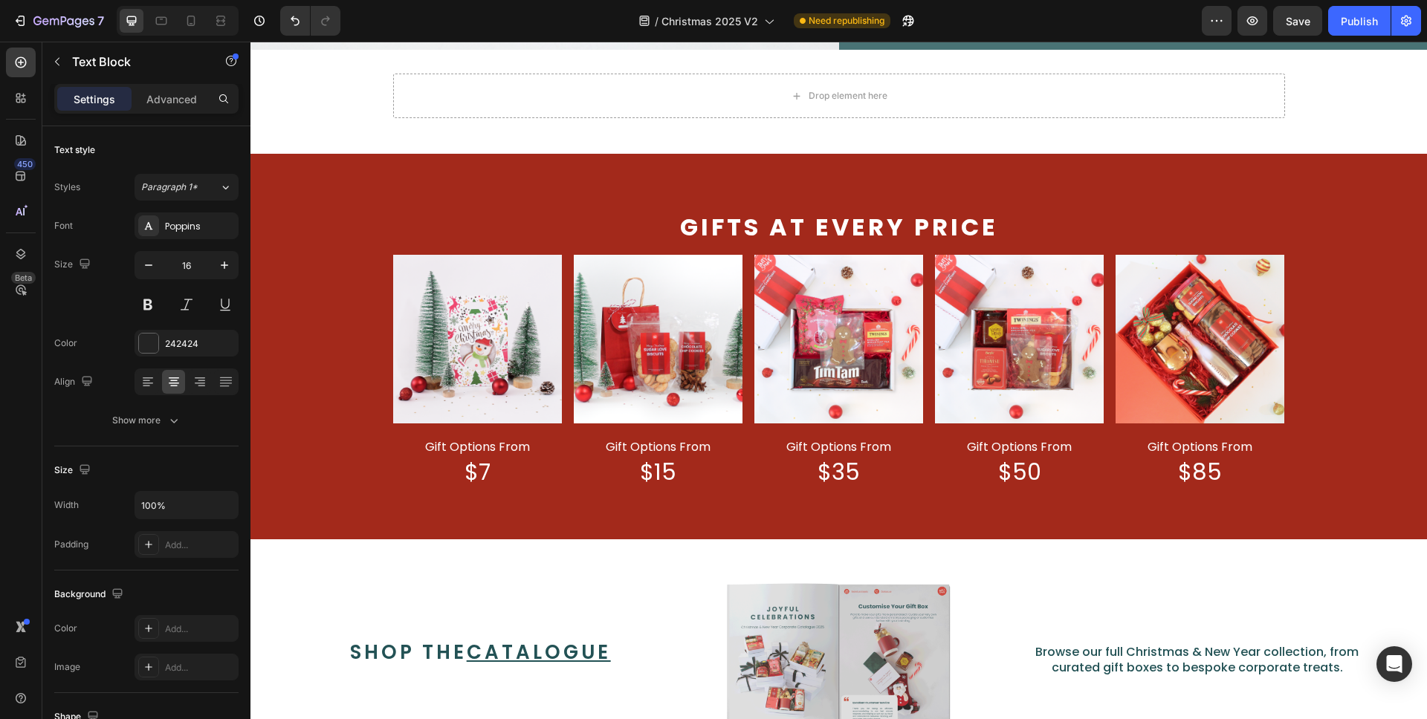
scroll to position [778, 0]
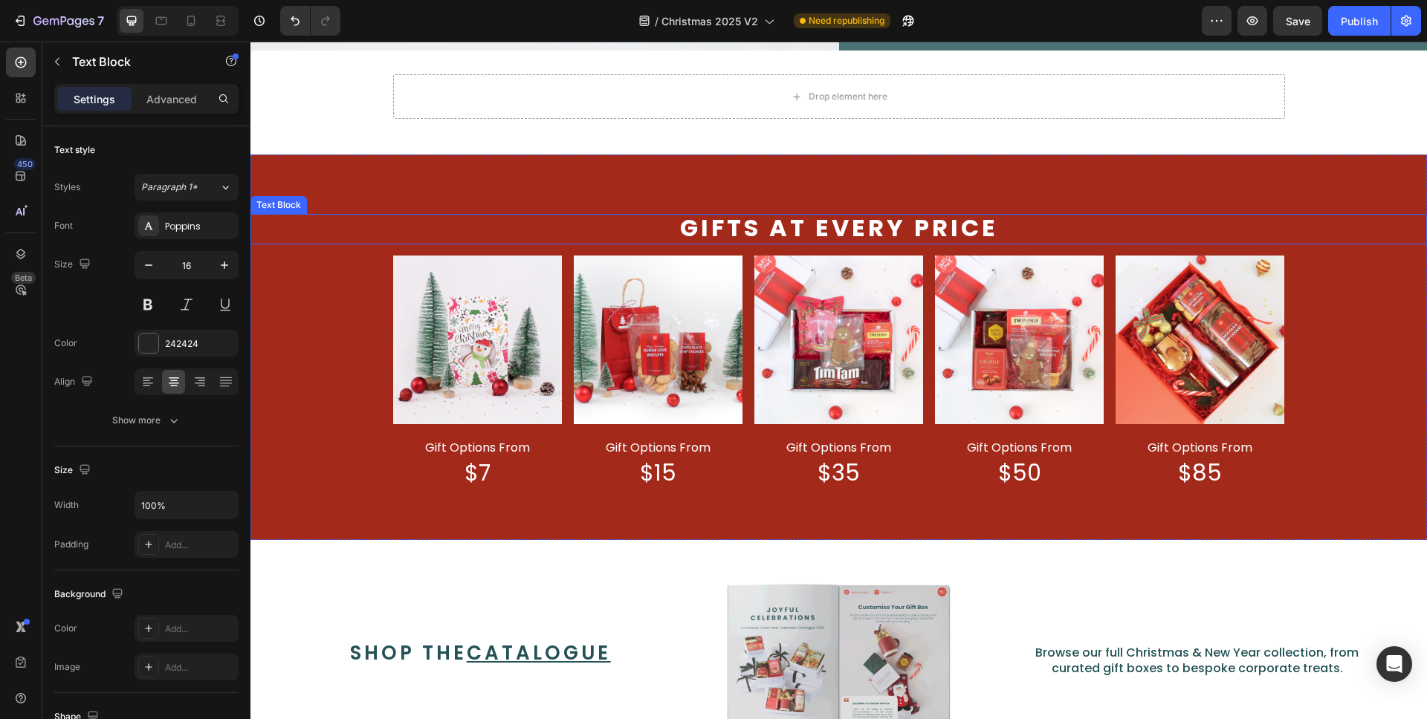
click at [841, 222] on span "Gifts at every price" at bounding box center [839, 227] width 318 height 33
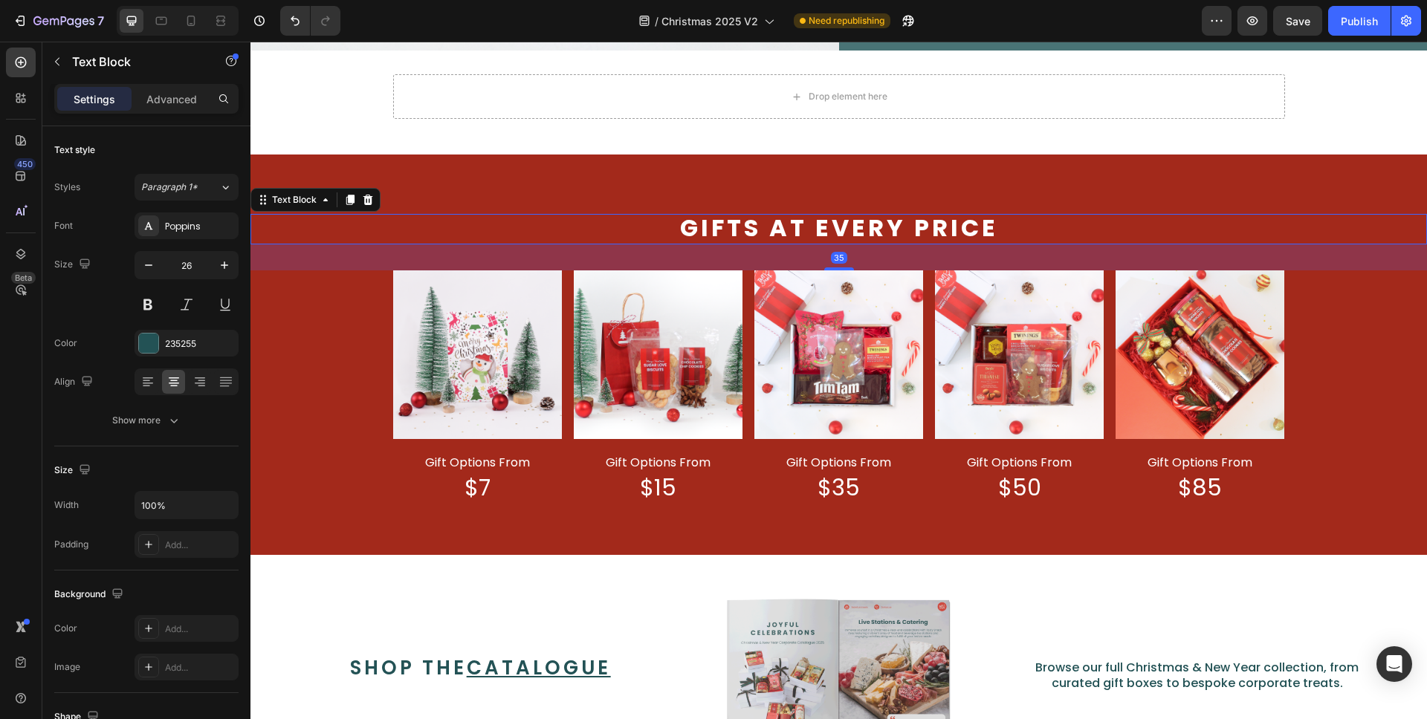
drag, startPoint x: 835, startPoint y: 247, endPoint x: 837, endPoint y: 256, distance: 10.1
click at [837, 268] on div at bounding box center [839, 269] width 30 height 3
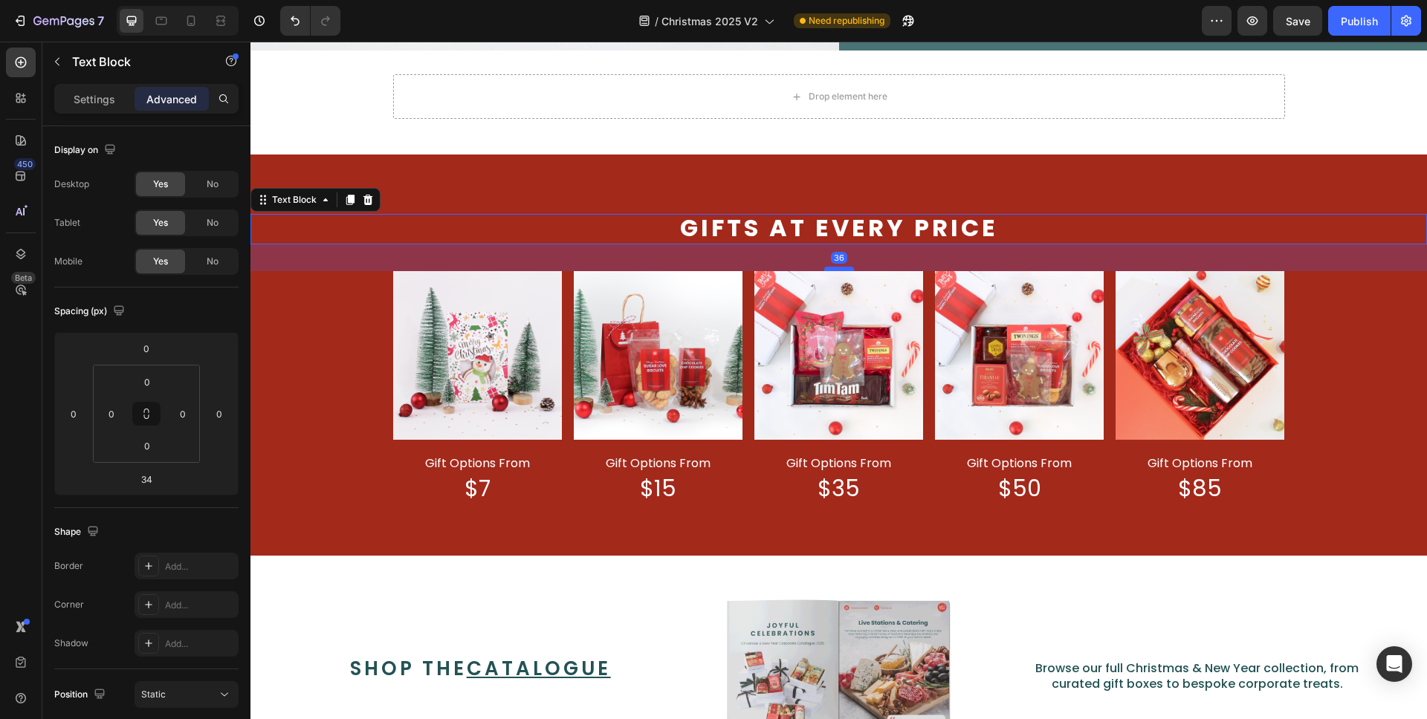
click at [835, 267] on div at bounding box center [839, 269] width 30 height 4
click at [837, 266] on div at bounding box center [839, 268] width 30 height 4
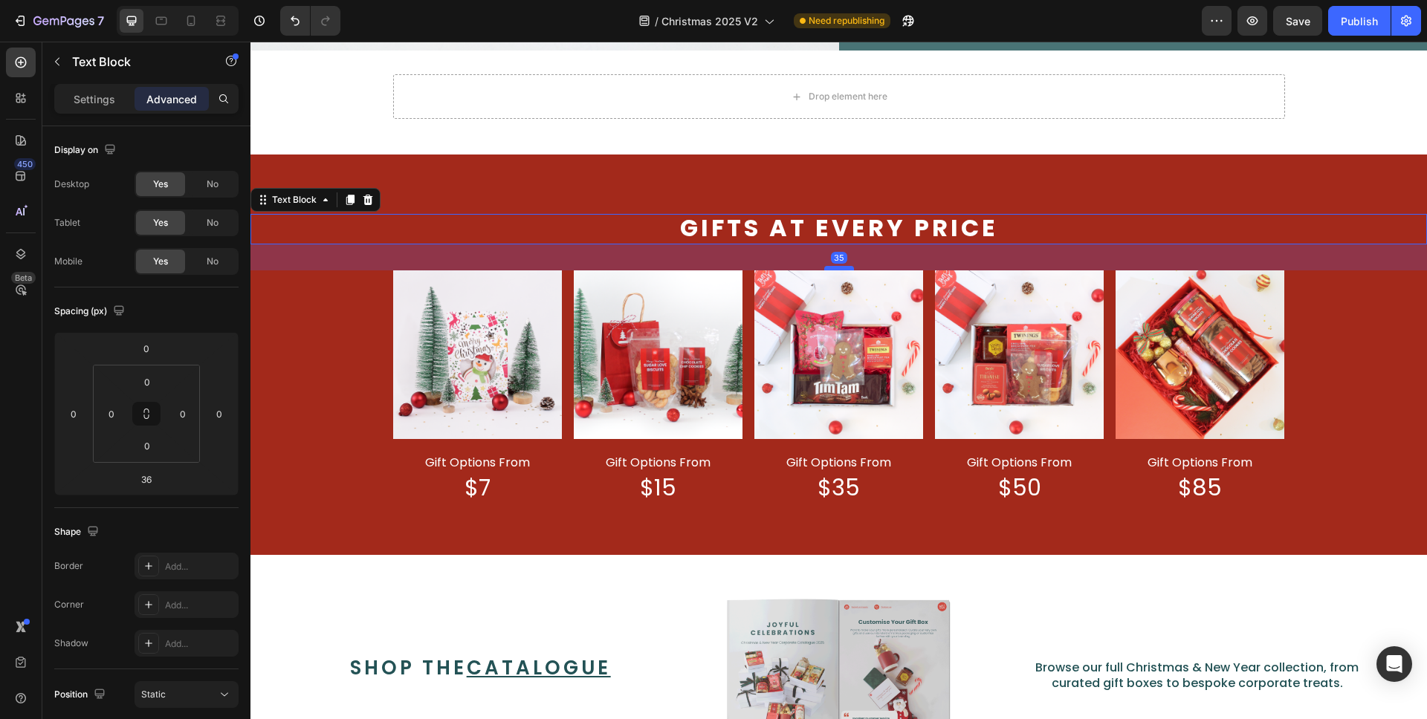
type input "35"
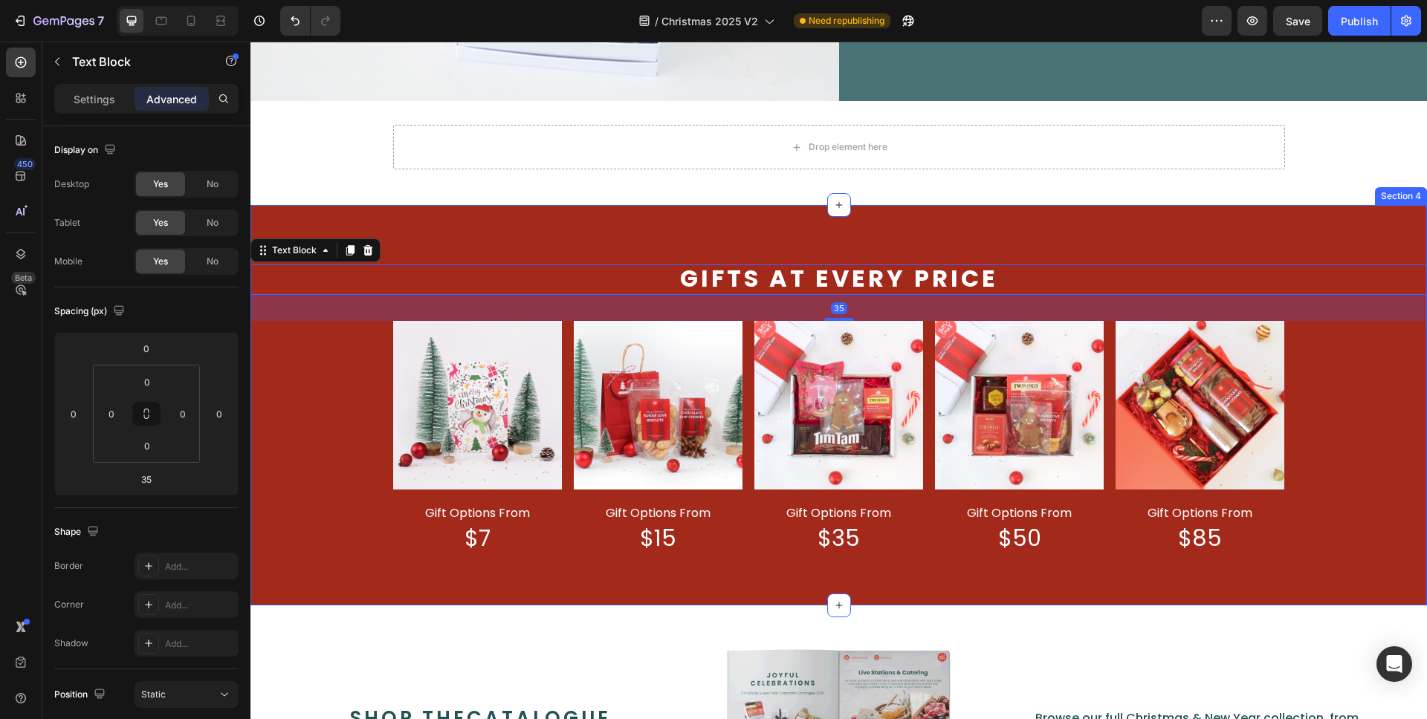
click at [996, 216] on div "Gifts at every price Text Block 35 Image gift options from Text Block $7 Text B…" at bounding box center [838, 405] width 1176 height 401
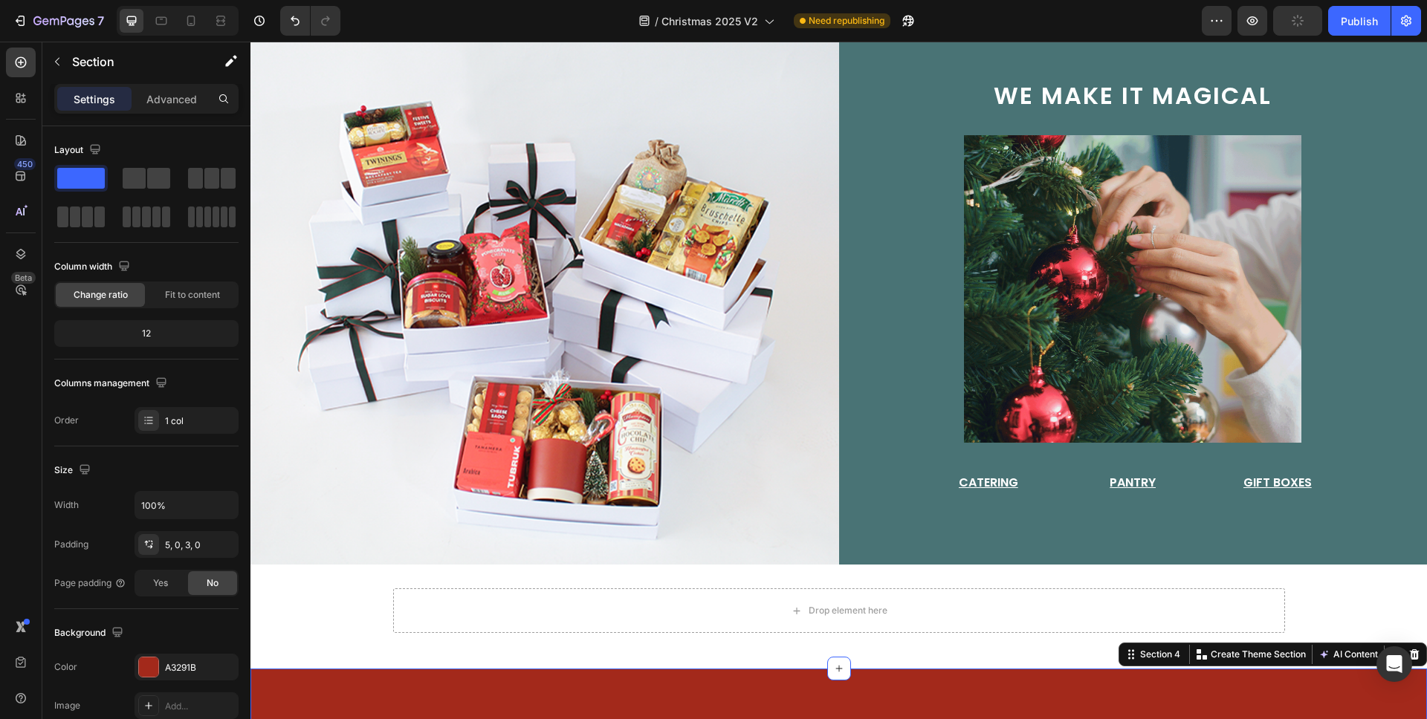
scroll to position [266, 0]
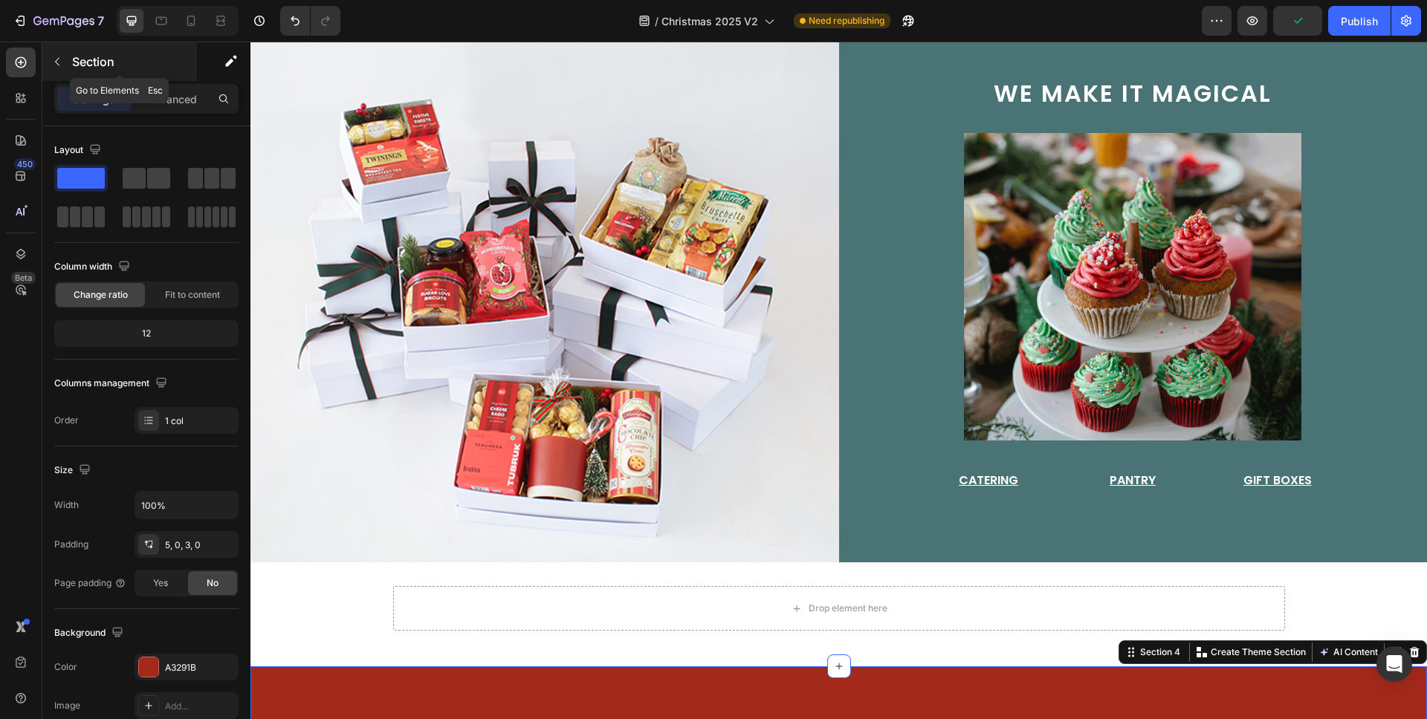
click at [59, 60] on icon "button" at bounding box center [57, 62] width 12 height 12
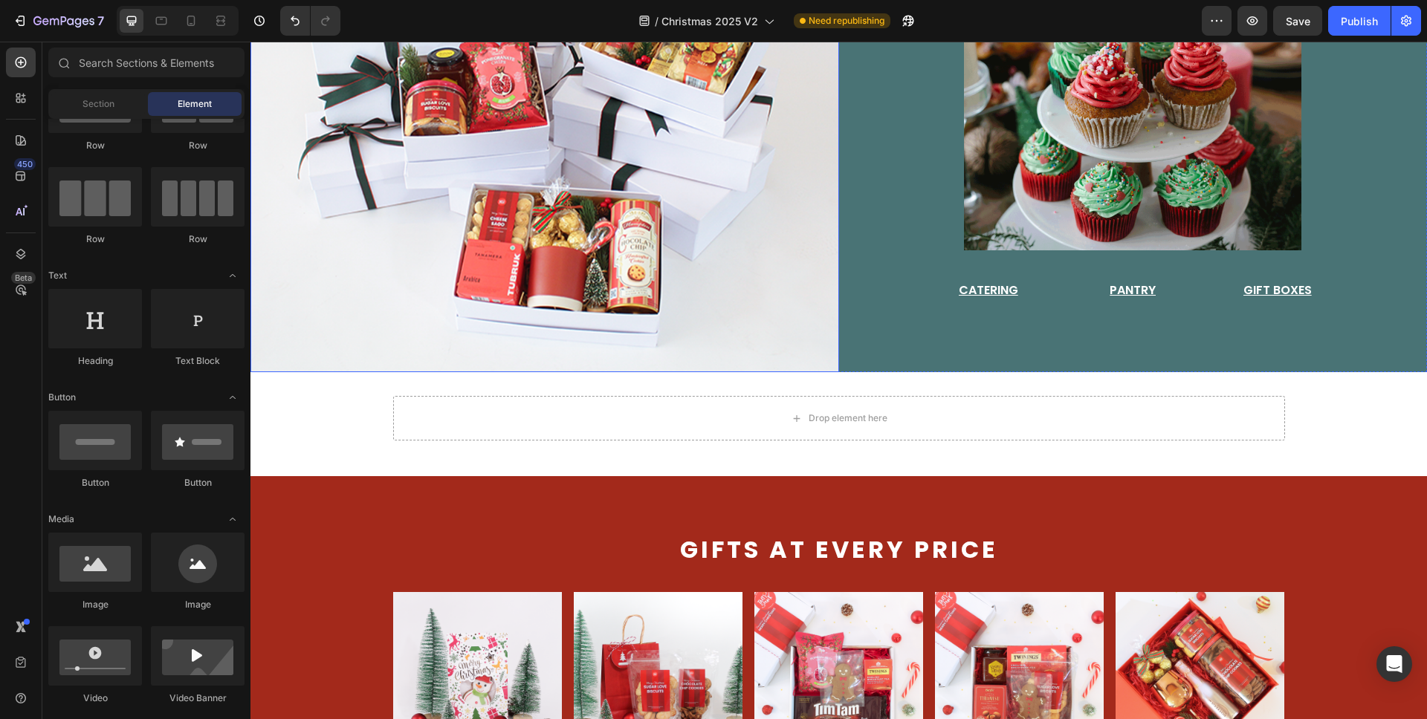
scroll to position [565, 0]
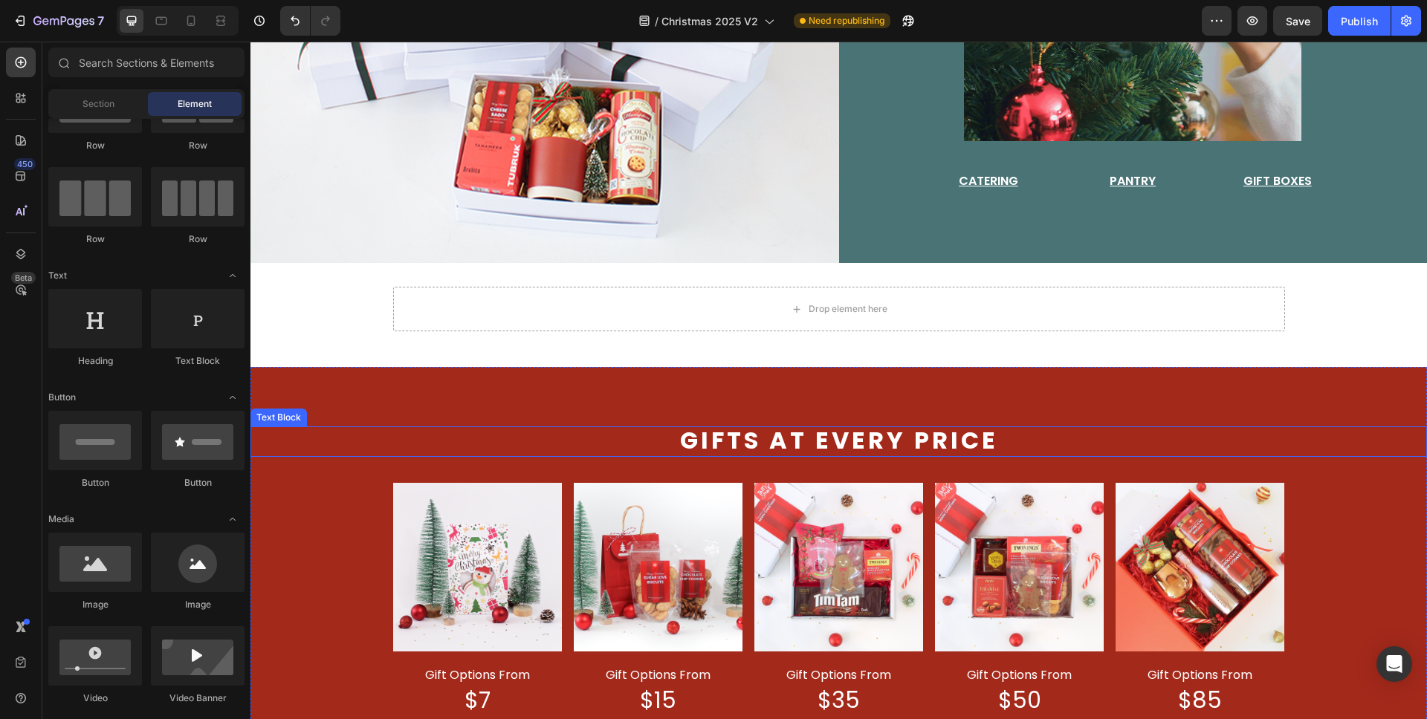
click at [746, 438] on span "Gifts at every price" at bounding box center [839, 440] width 318 height 33
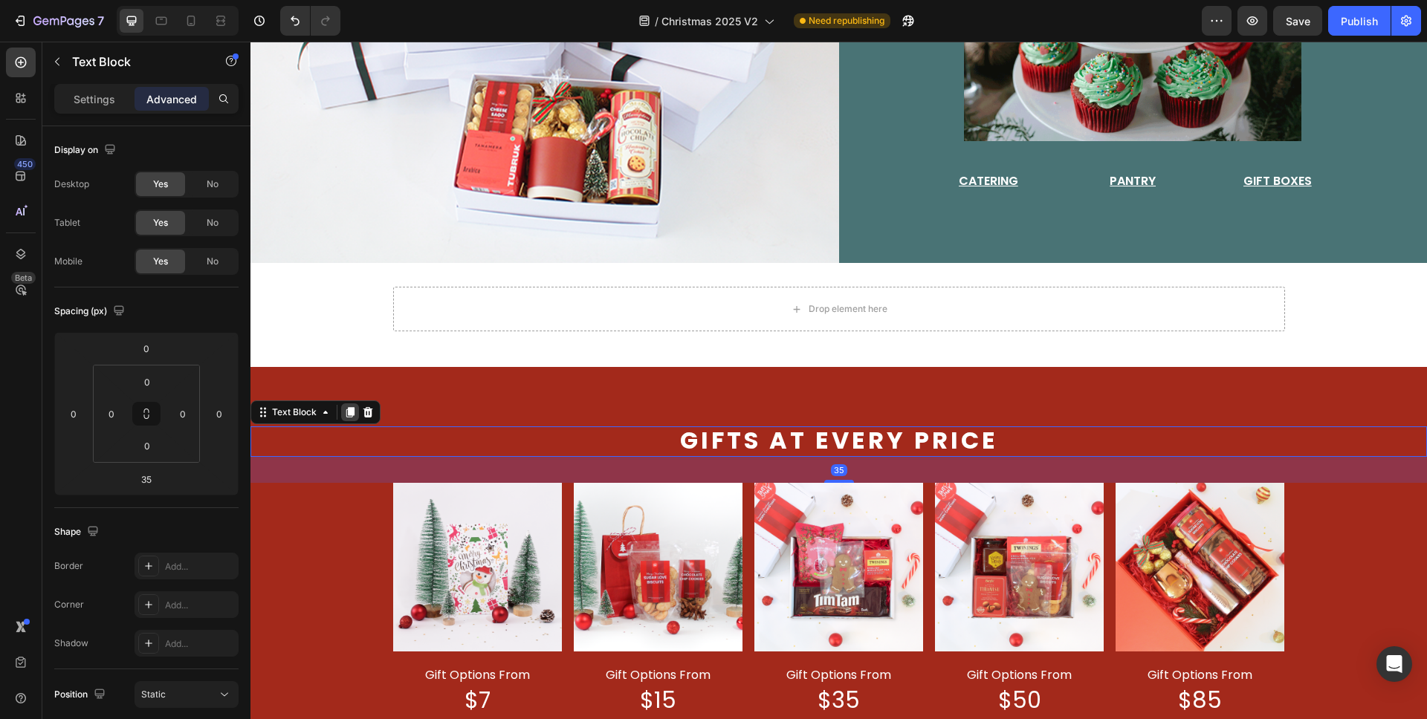
click at [348, 407] on icon at bounding box center [350, 412] width 8 height 10
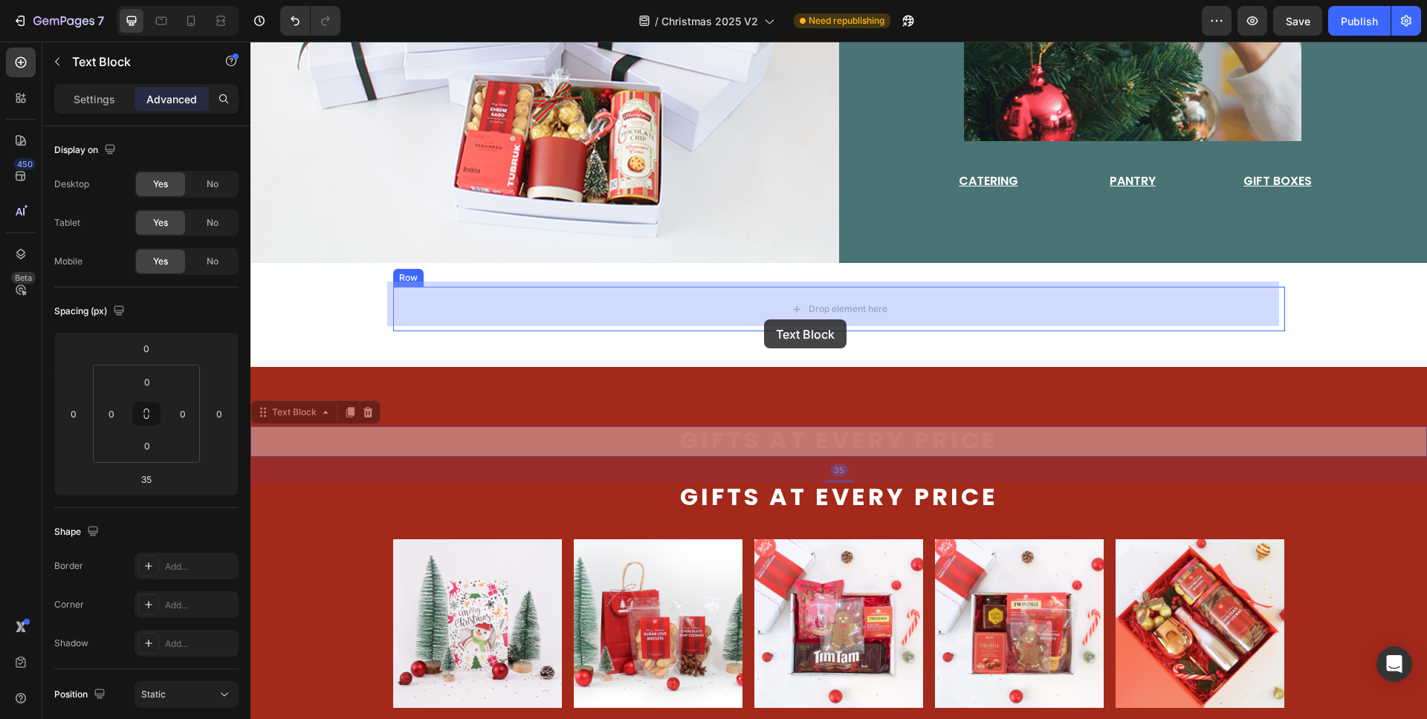
drag, startPoint x: 769, startPoint y: 443, endPoint x: 760, endPoint y: 312, distance: 131.1
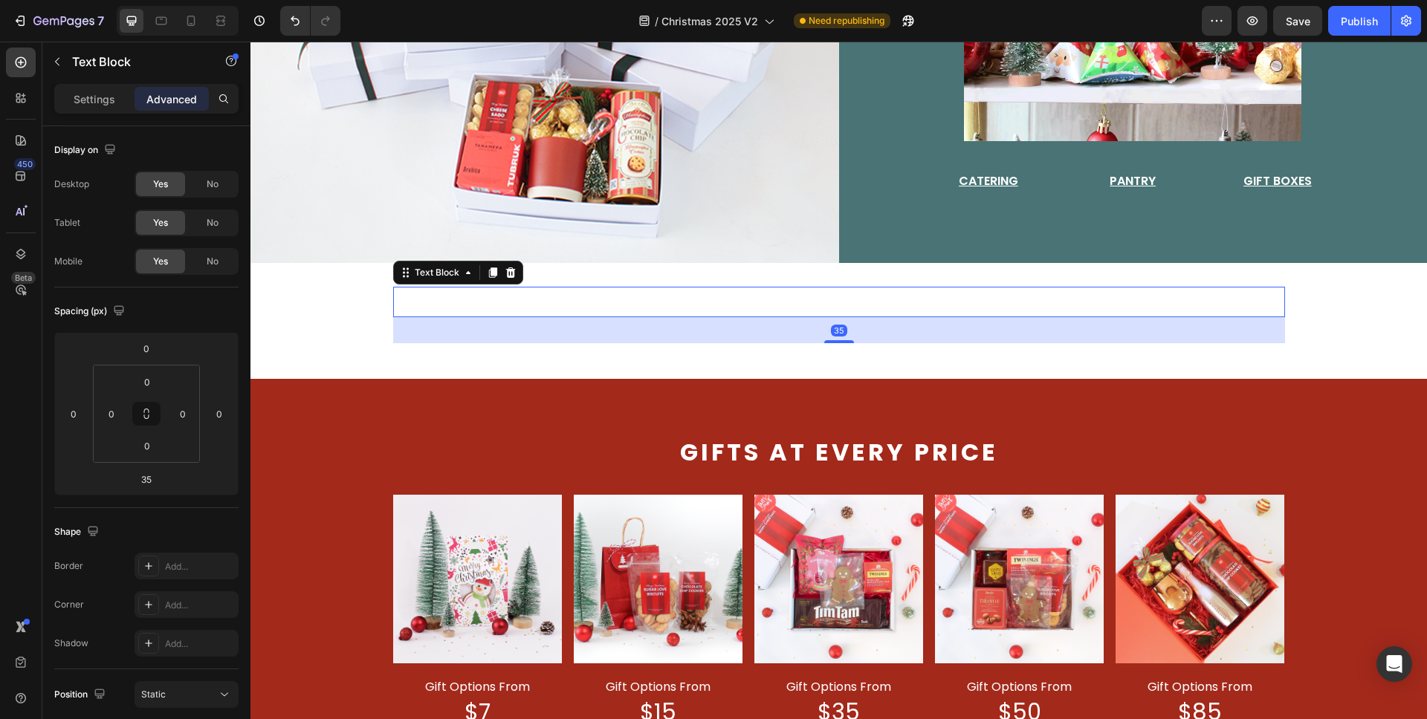
click at [805, 295] on span "Gifts at every price" at bounding box center [839, 300] width 318 height 33
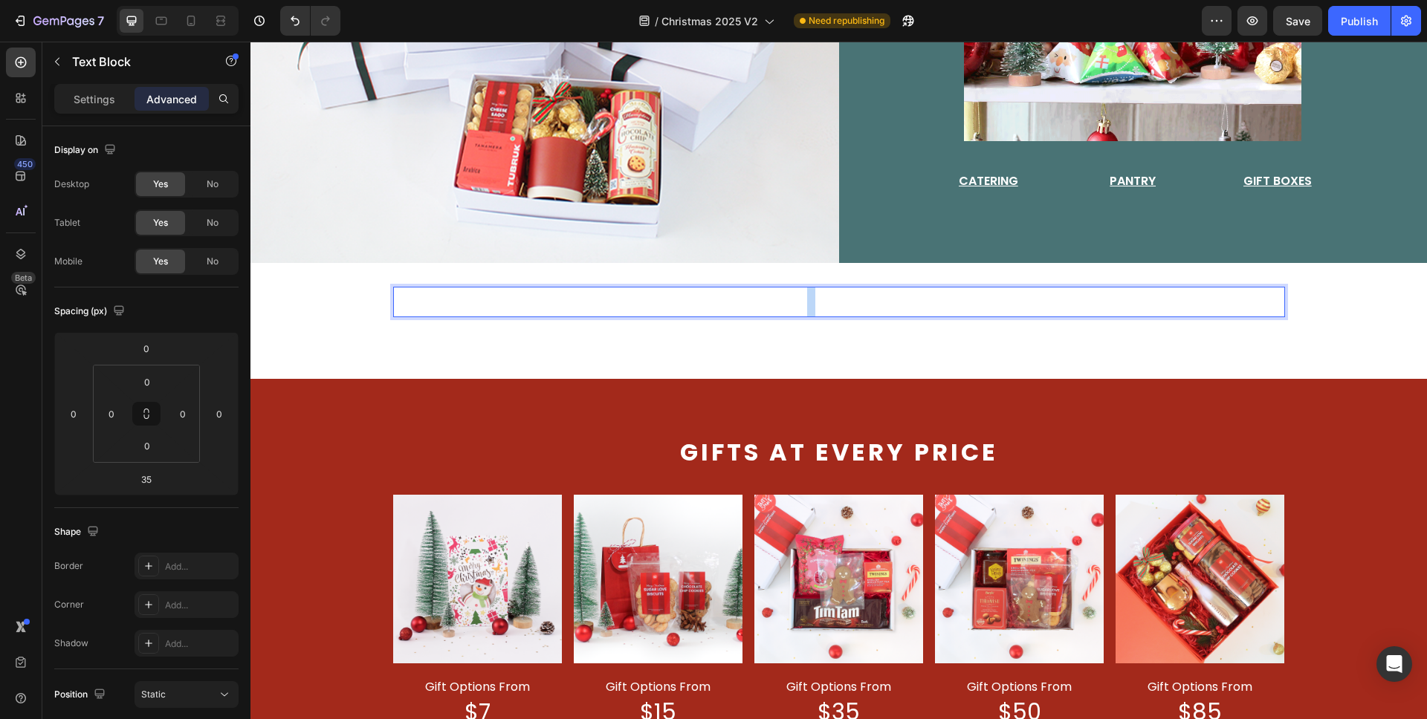
click at [805, 295] on span "Gifts at every price" at bounding box center [839, 300] width 318 height 33
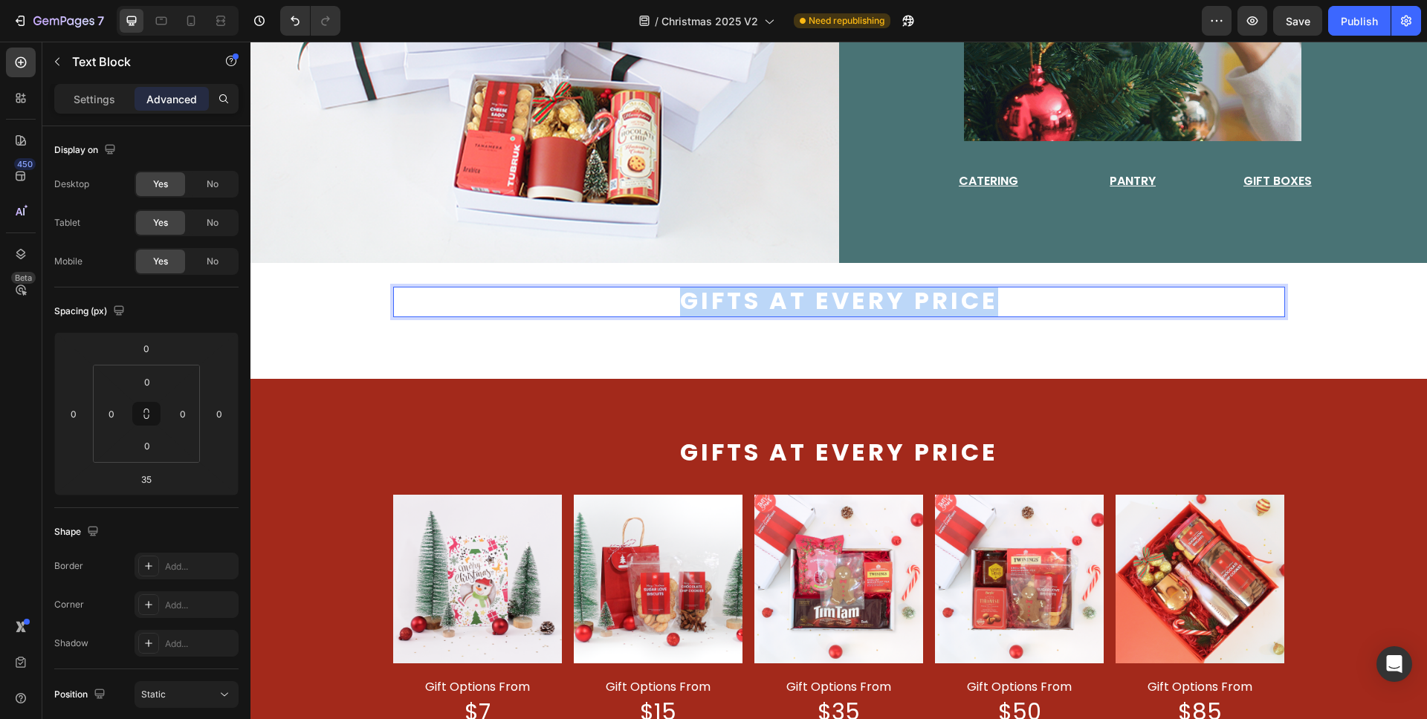
click at [805, 295] on span "Gifts at every price" at bounding box center [839, 300] width 318 height 33
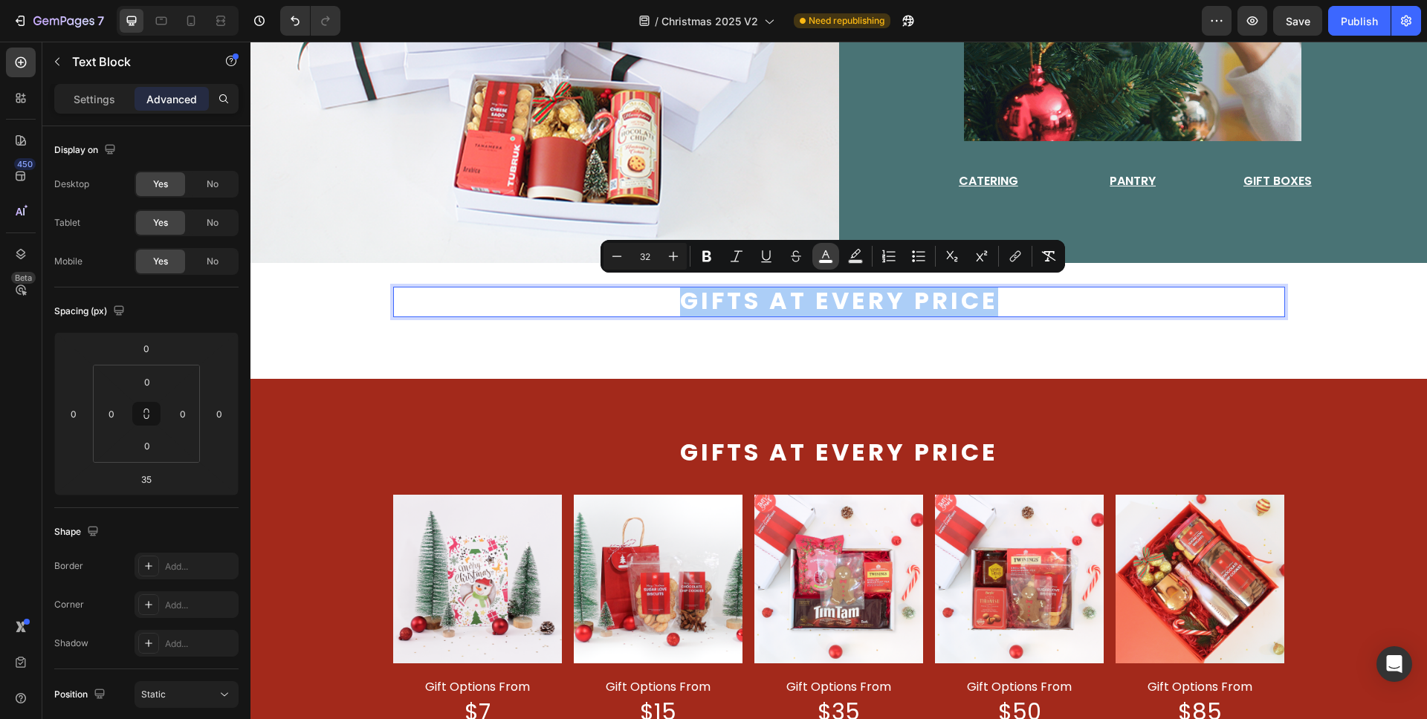
click at [823, 263] on rect "Editor contextual toolbar" at bounding box center [826, 262] width 14 height 4
type input "FFFFFF"
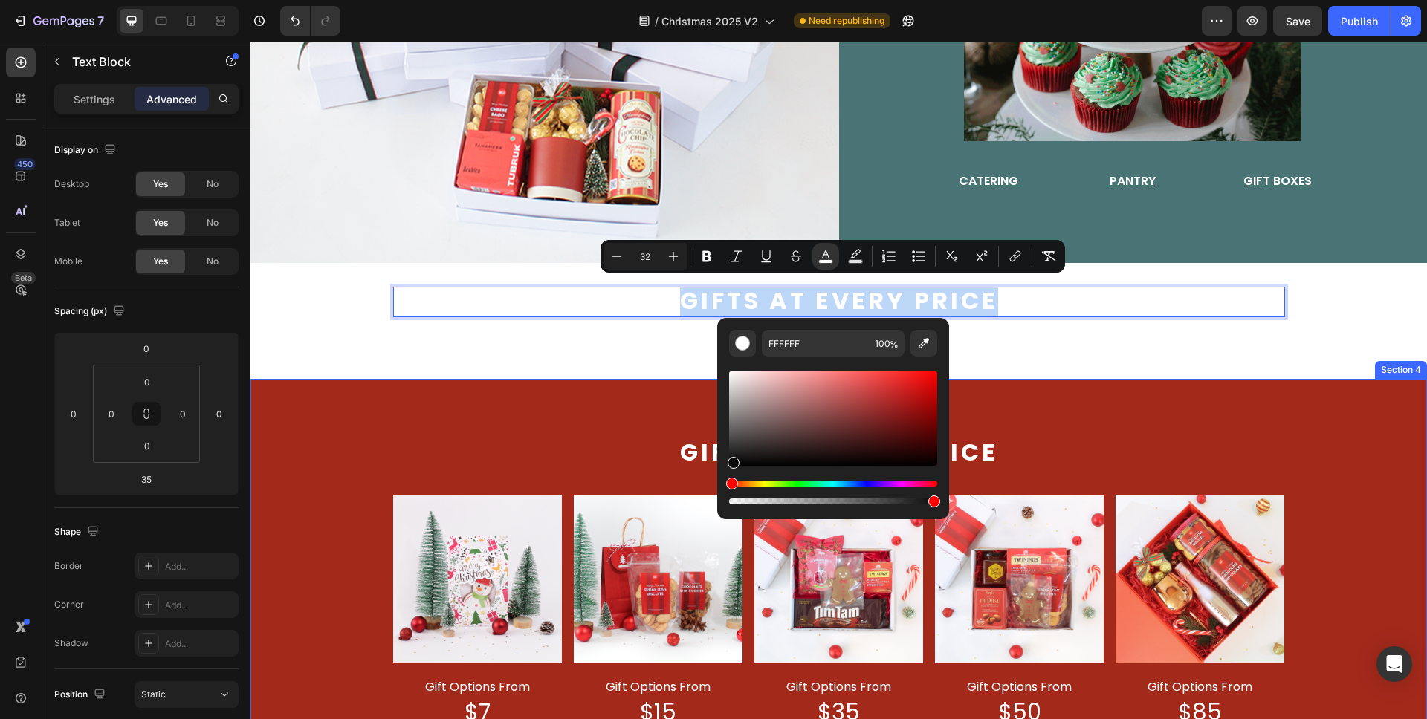
type input "0A0A0A"
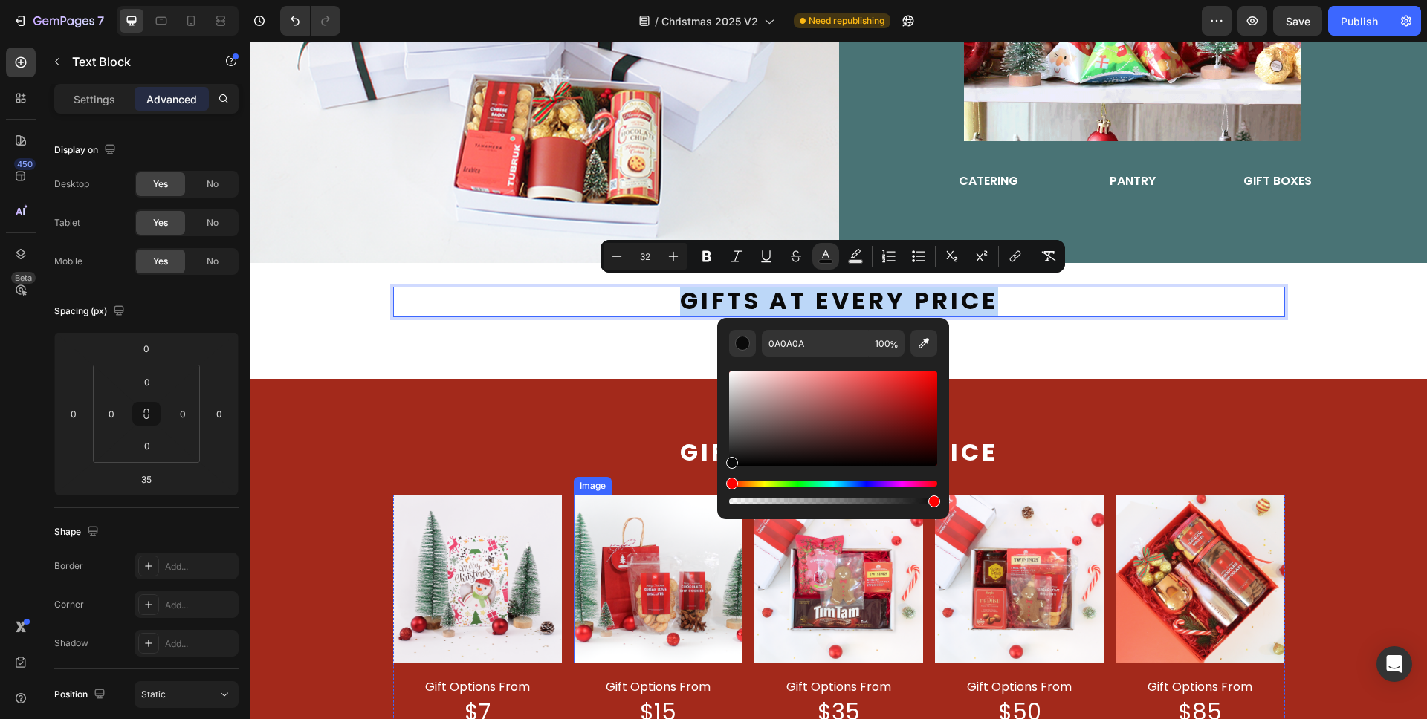
drag, startPoint x: 1009, startPoint y: 491, endPoint x: 635, endPoint y: 497, distance: 373.8
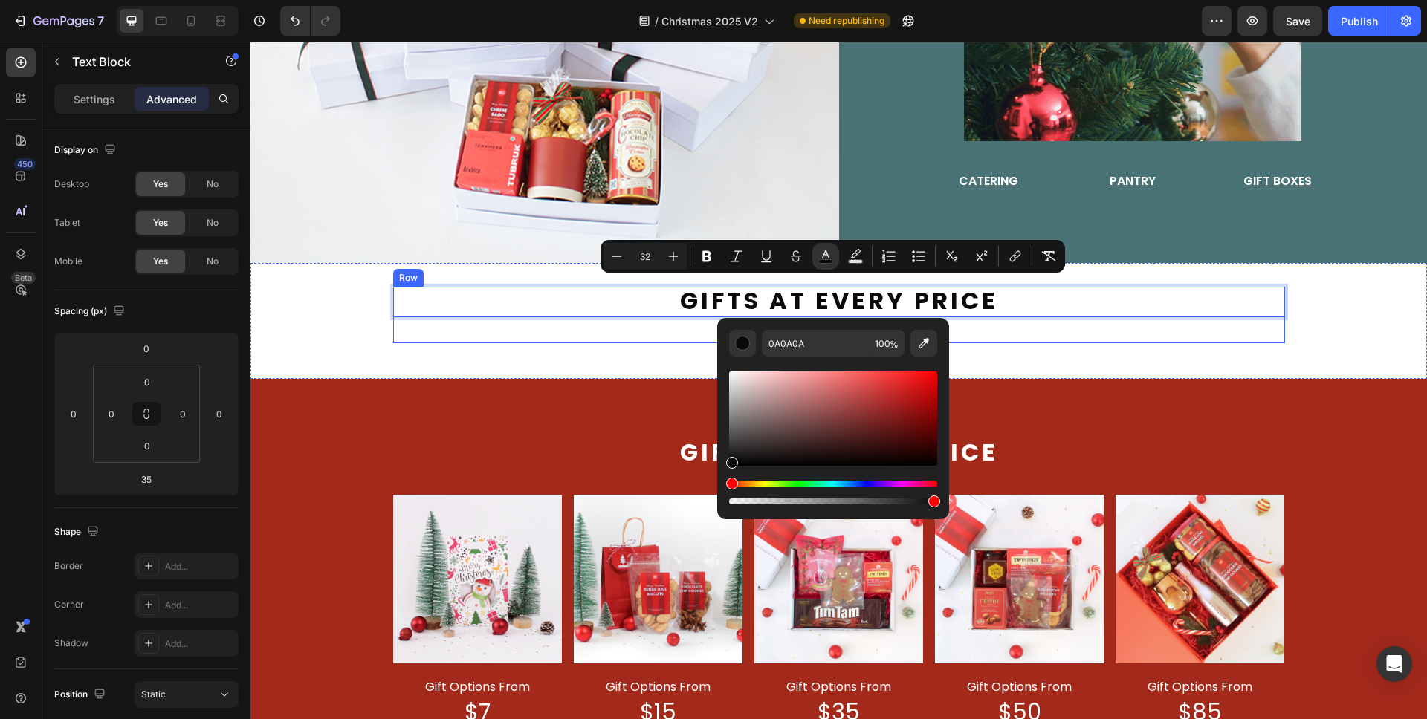
click at [1046, 323] on div "Gifts at every price Text Block 35" at bounding box center [839, 315] width 892 height 56
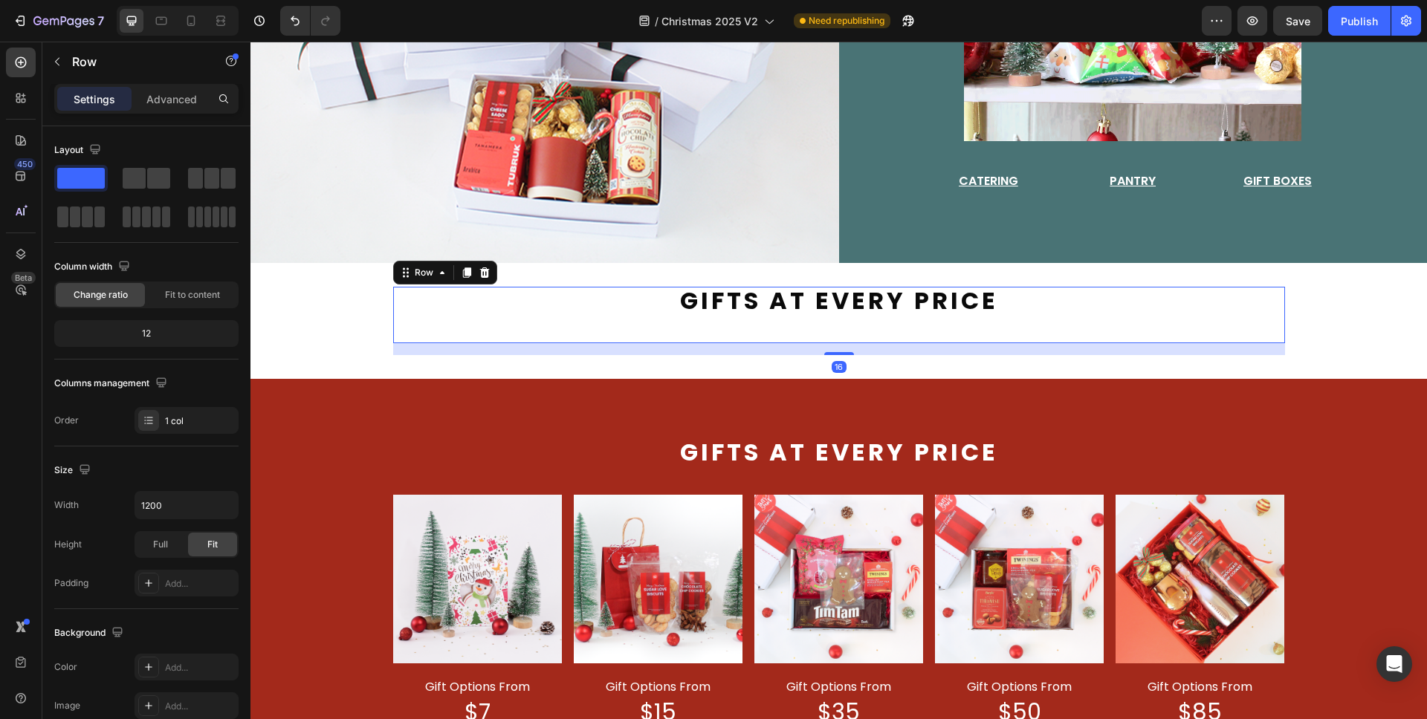
click at [980, 325] on div "Gifts at every price Text Block" at bounding box center [839, 315] width 892 height 56
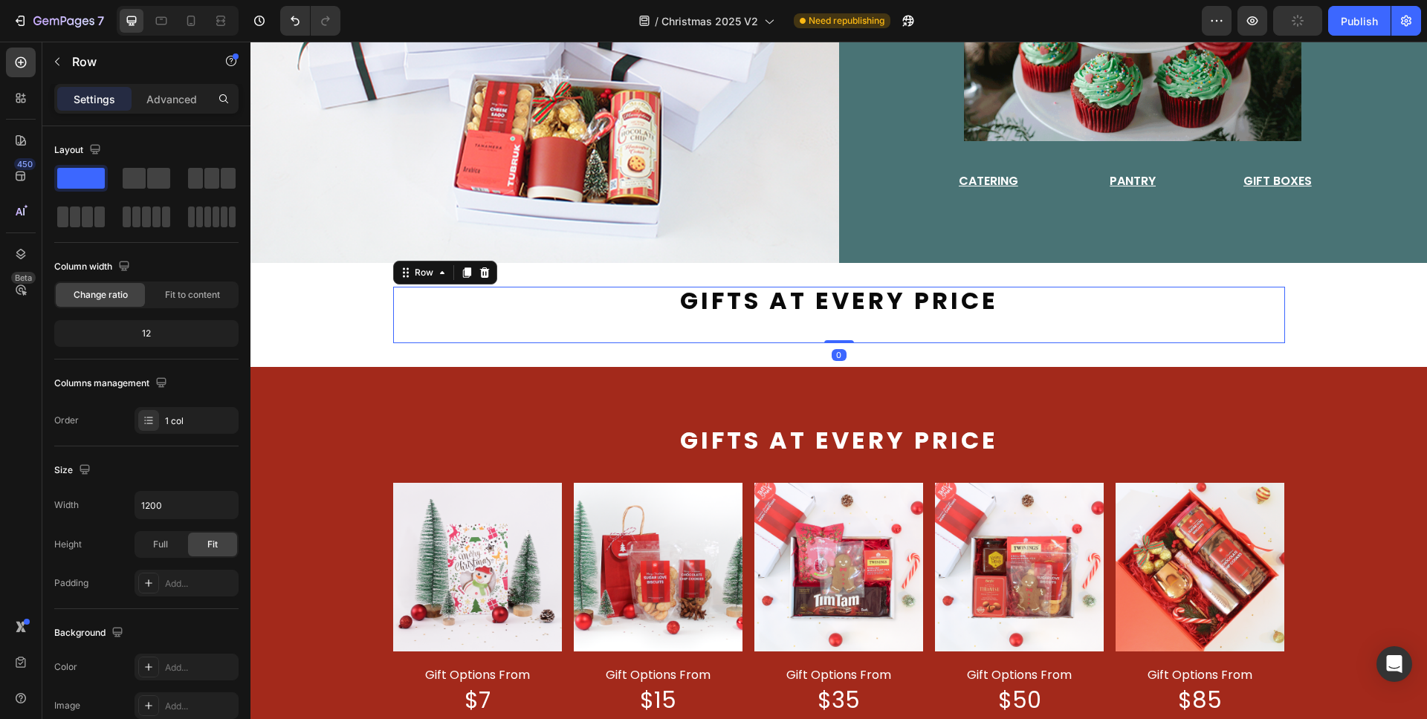
drag, startPoint x: 840, startPoint y: 346, endPoint x: 840, endPoint y: 330, distance: 16.3
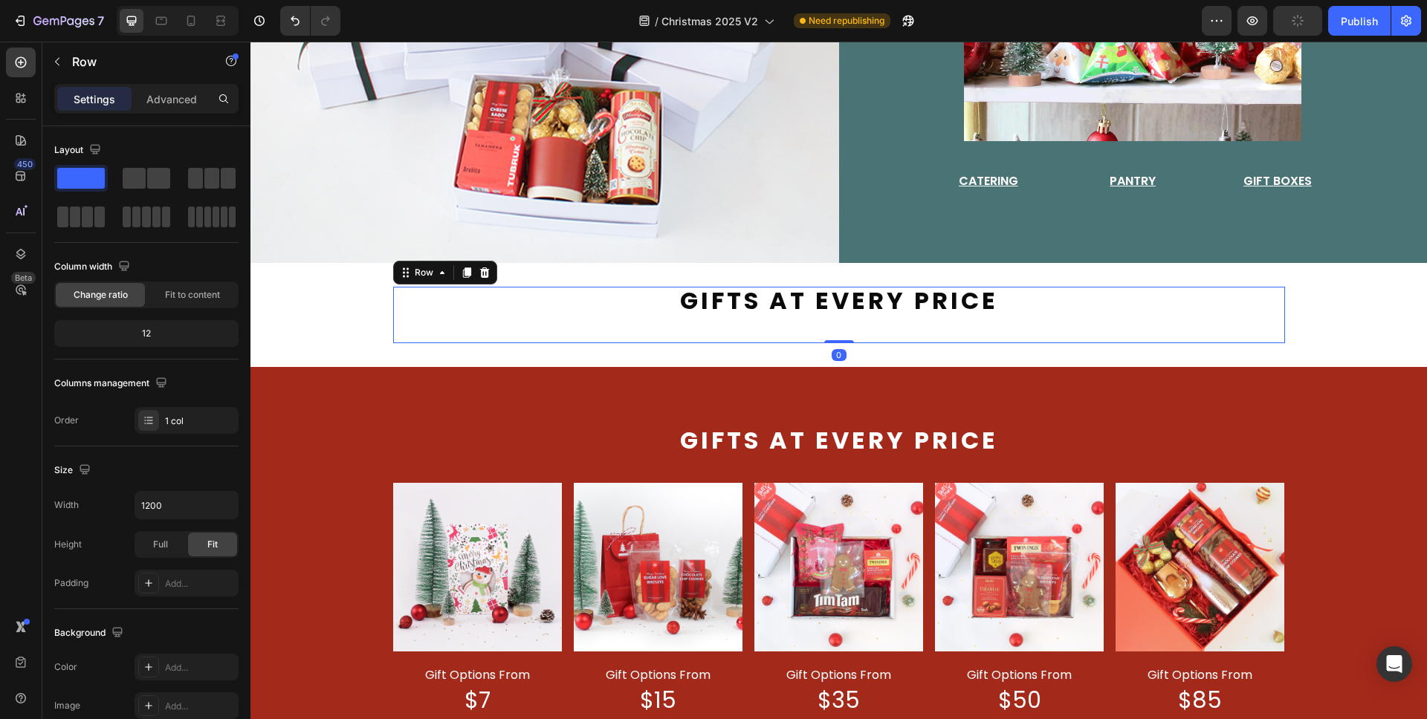
click at [840, 330] on div "Gifts at every price Text Block Row 0" at bounding box center [839, 315] width 892 height 56
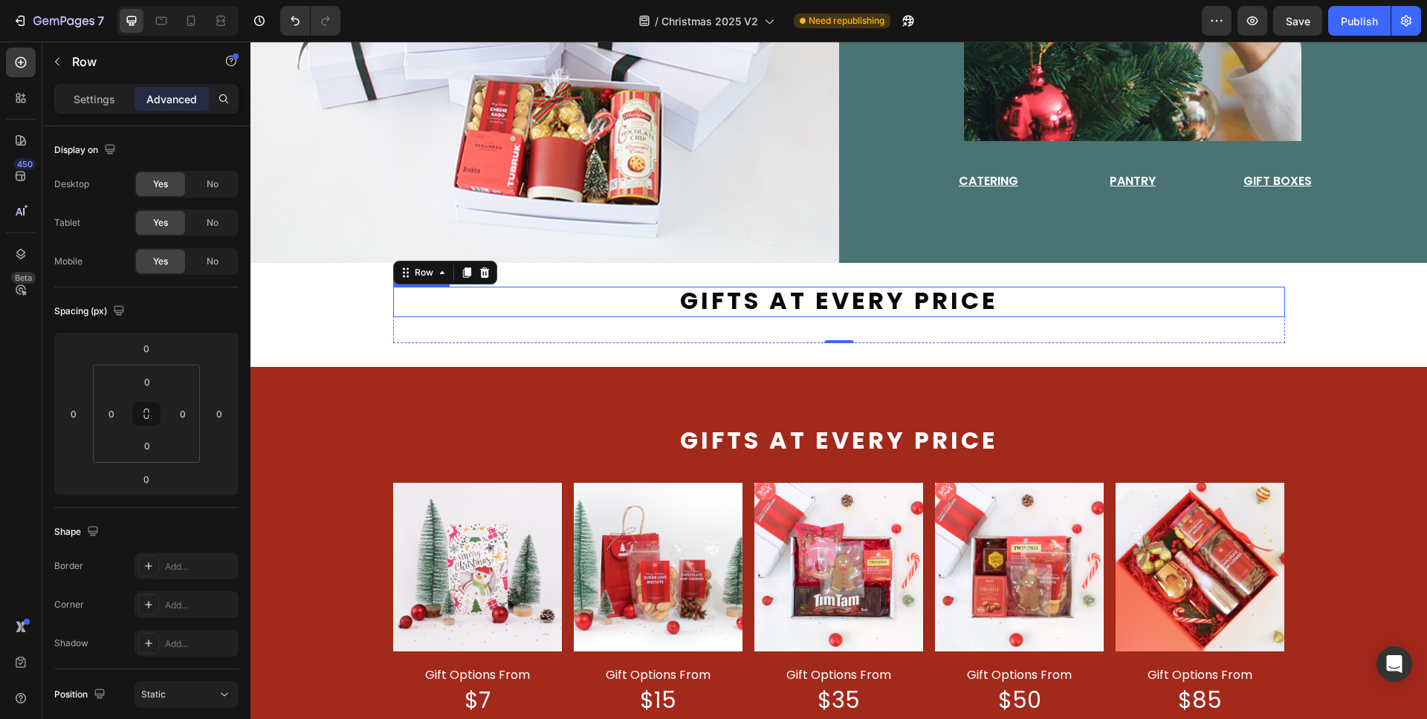
click at [890, 301] on span "Gifts at every price" at bounding box center [839, 300] width 318 height 33
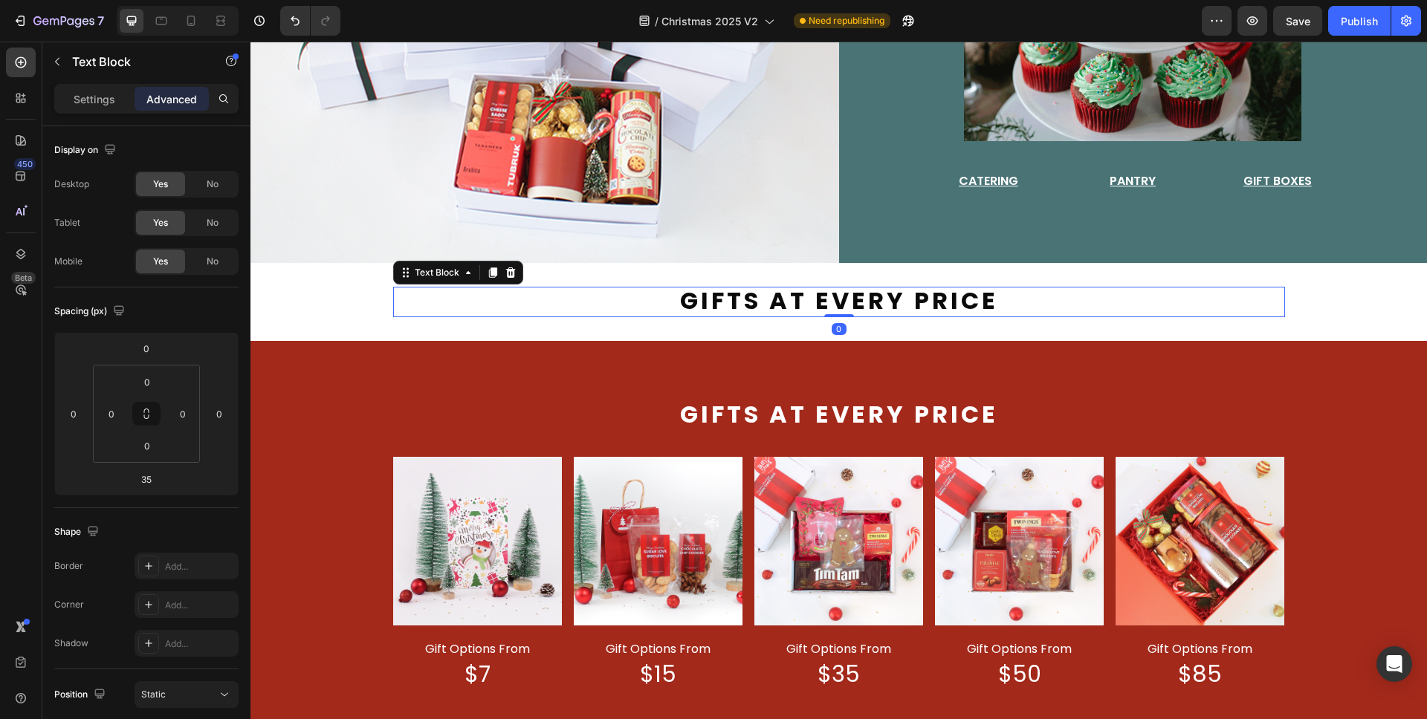
drag, startPoint x: 842, startPoint y: 334, endPoint x: 842, endPoint y: 296, distance: 37.2
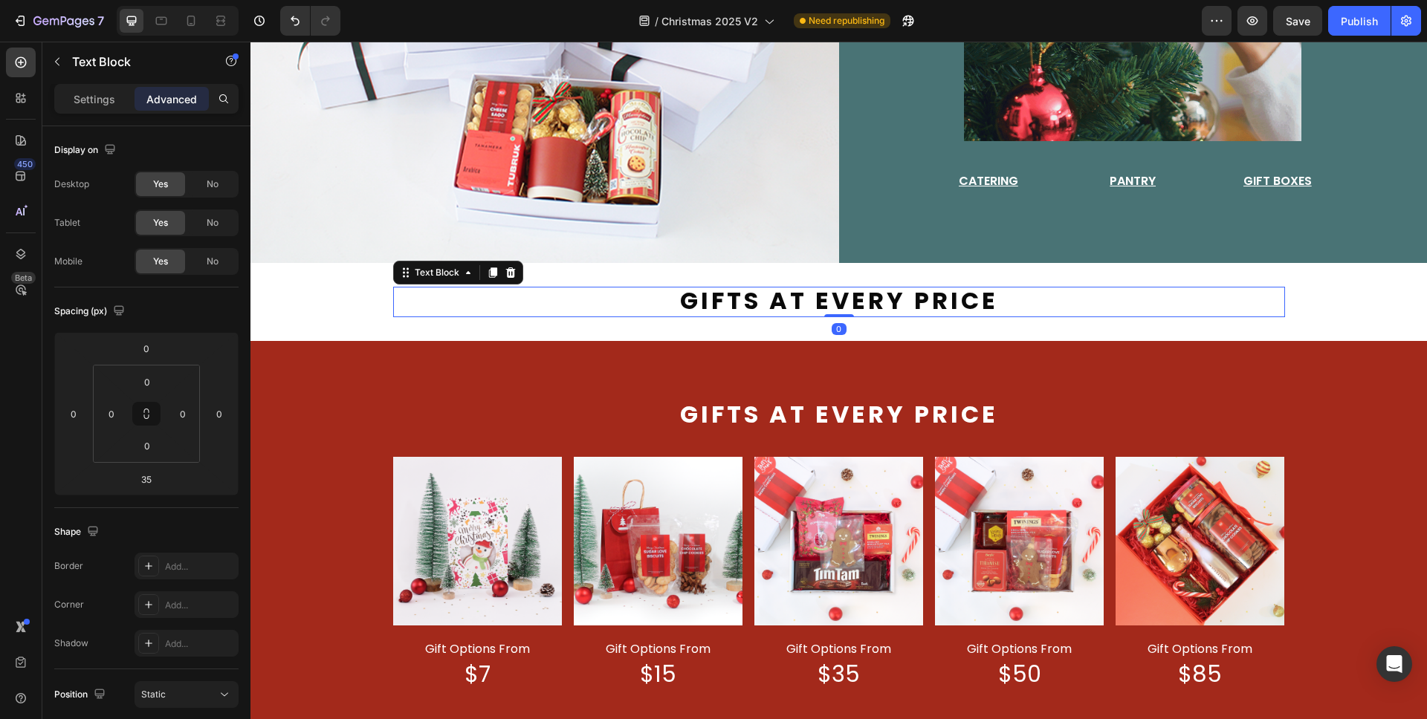
click at [842, 296] on div "Gifts at every price Text Block 0" at bounding box center [839, 302] width 892 height 30
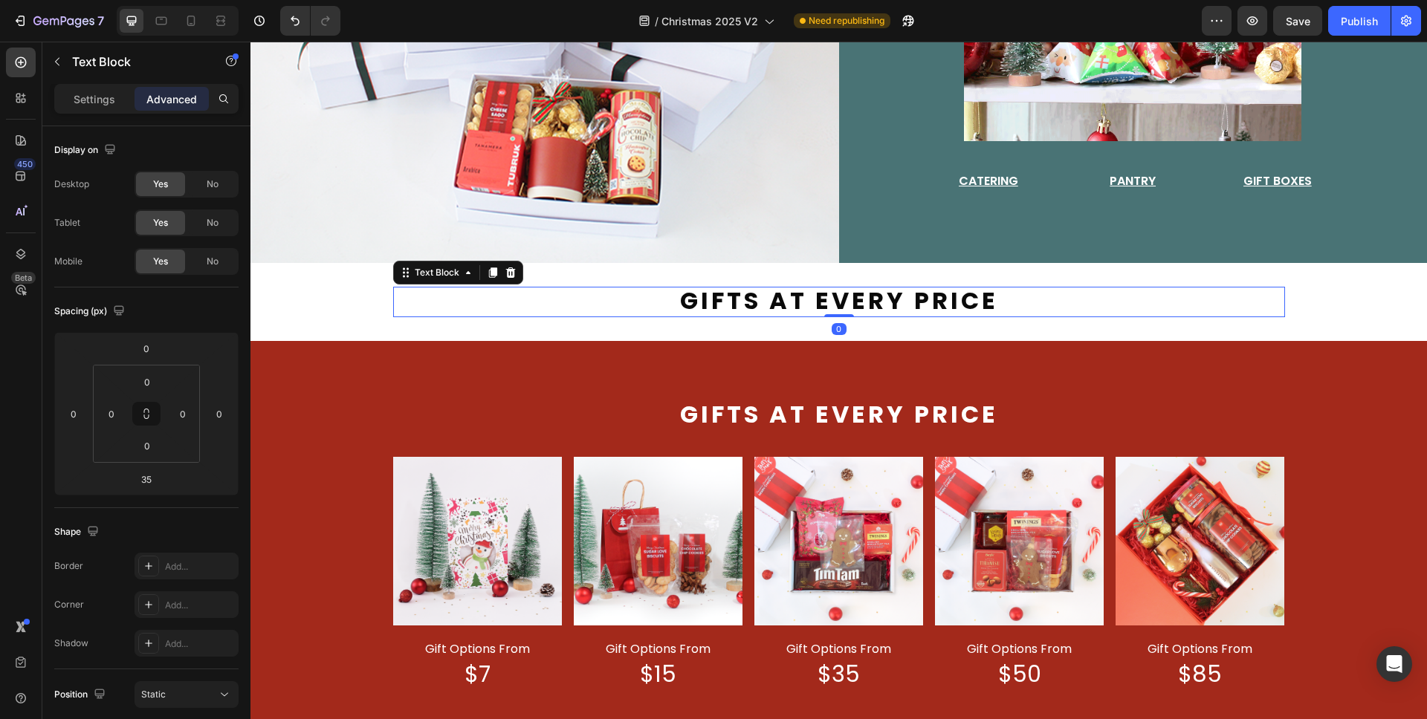
type input "0"
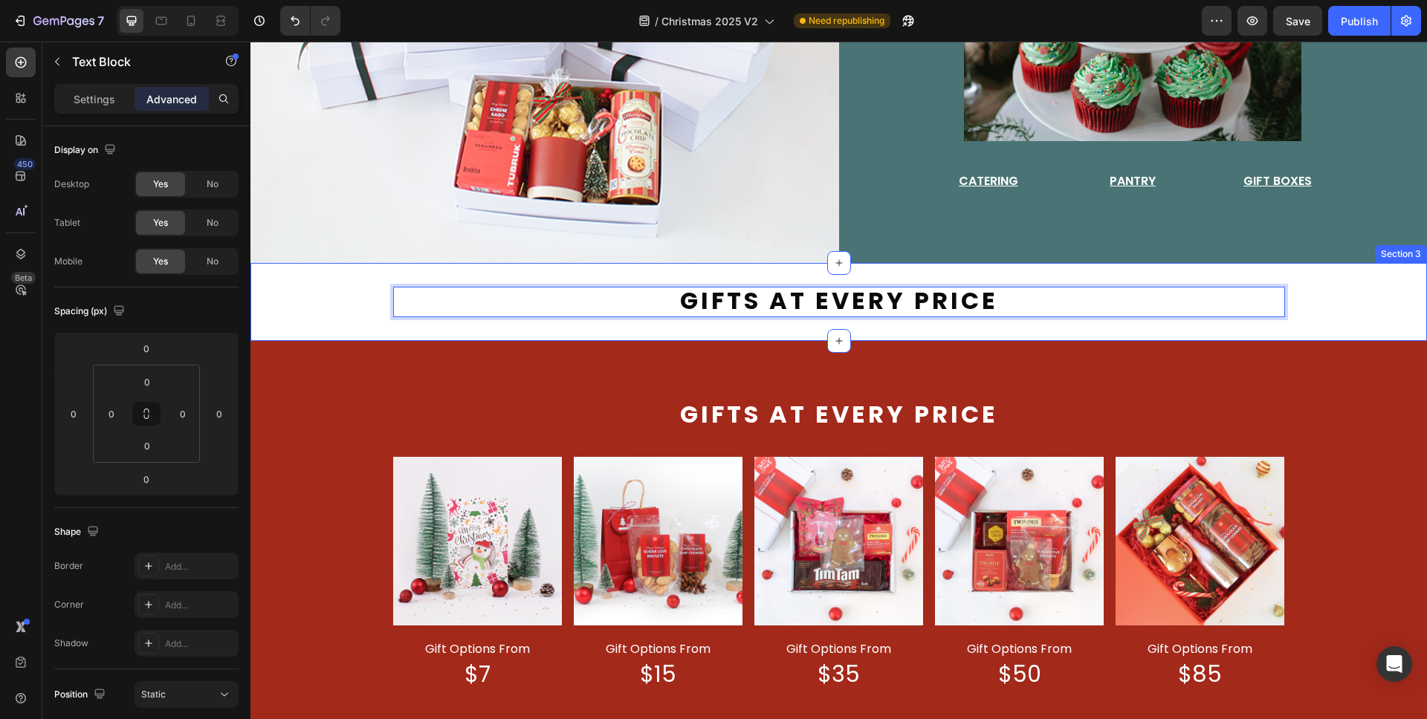
click at [1321, 296] on div "Gifts at every price Text Block 0 Row" at bounding box center [838, 302] width 1176 height 30
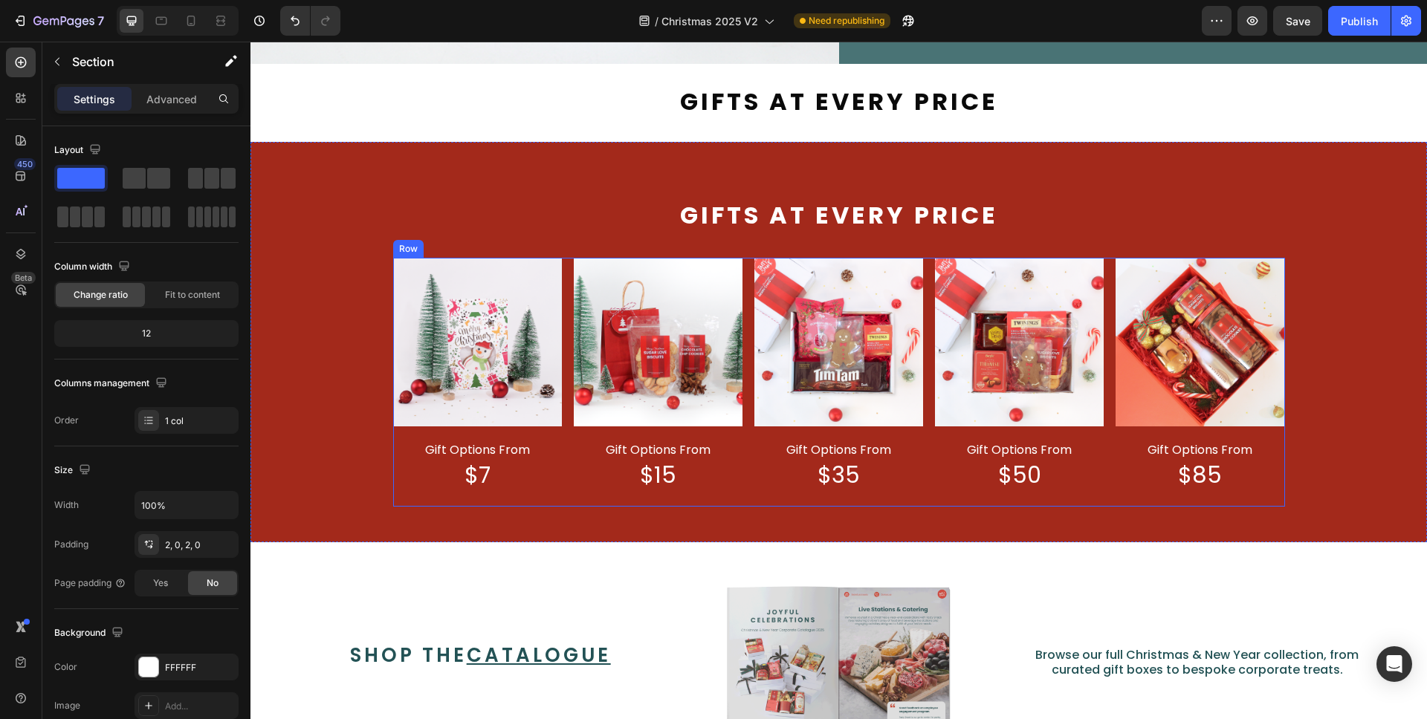
scroll to position [768, 0]
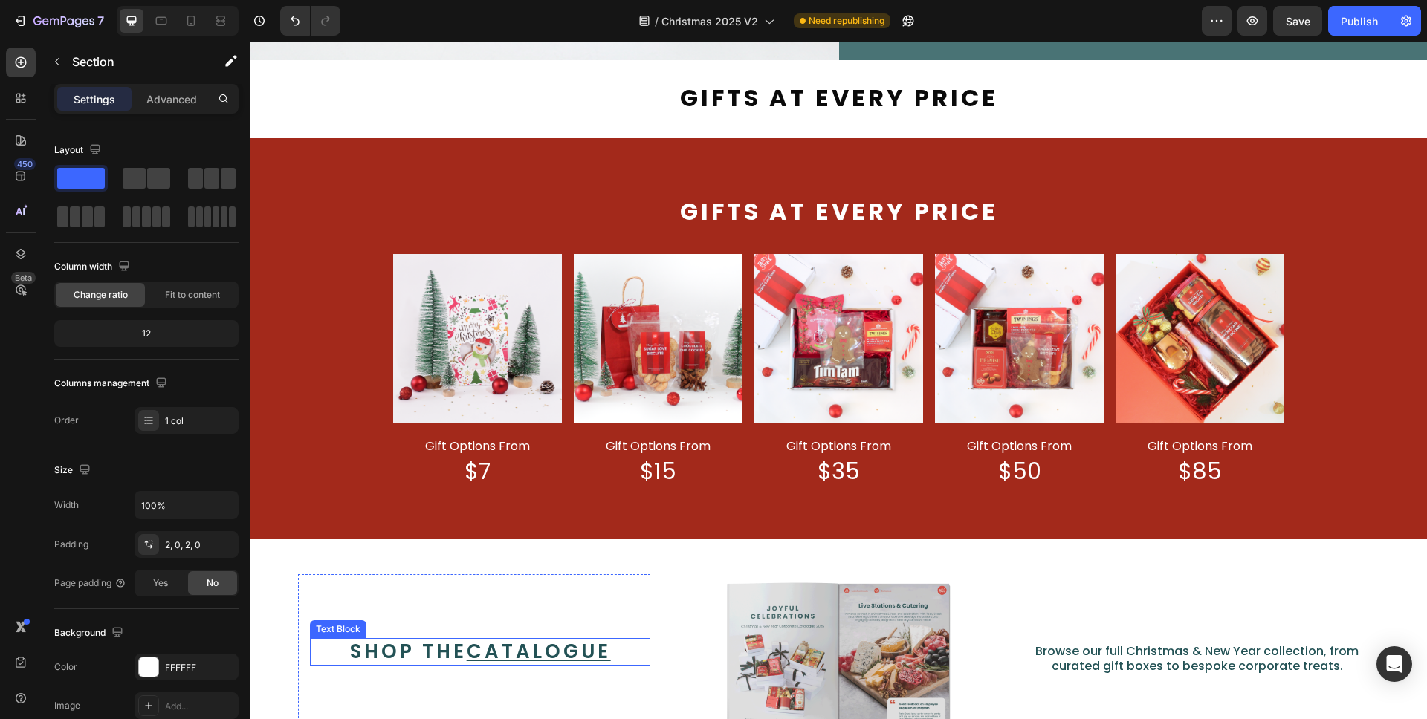
click at [490, 638] on u "catalogue" at bounding box center [539, 651] width 144 height 27
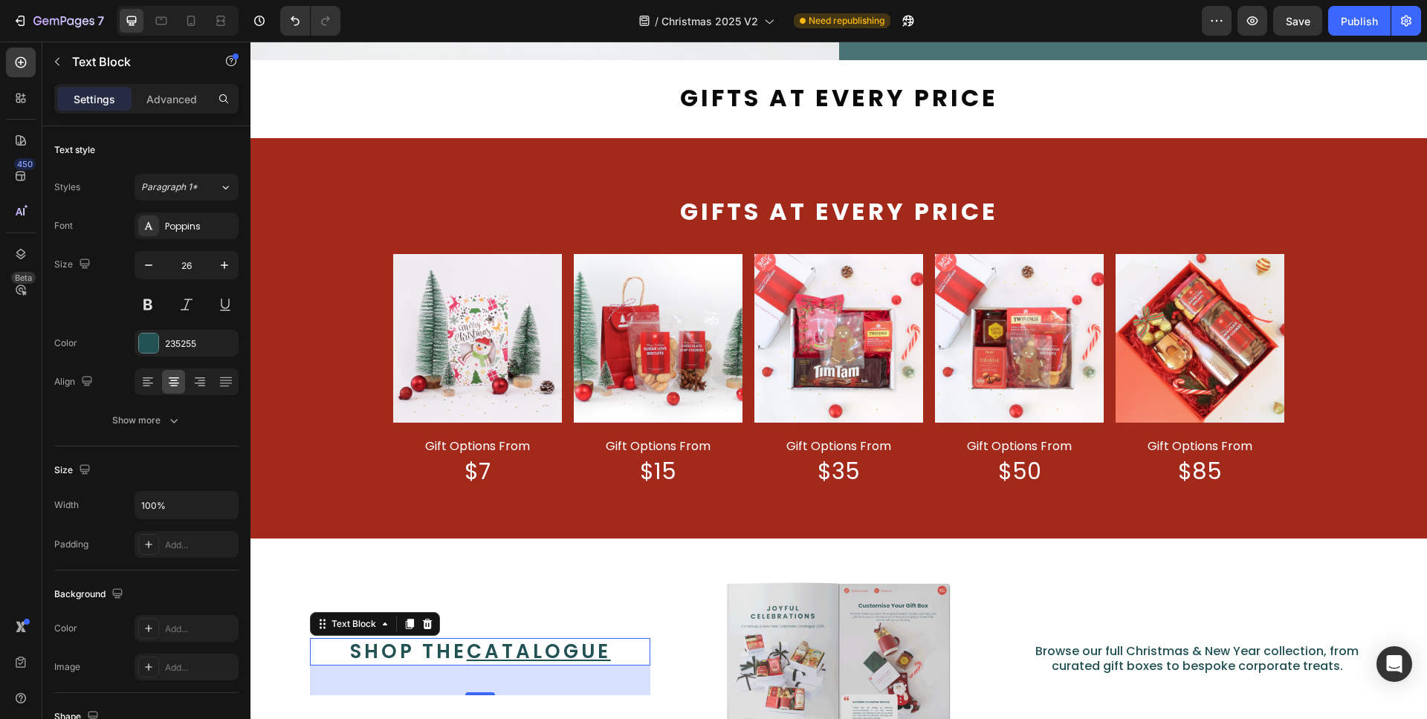
click at [414, 618] on icon at bounding box center [410, 624] width 12 height 12
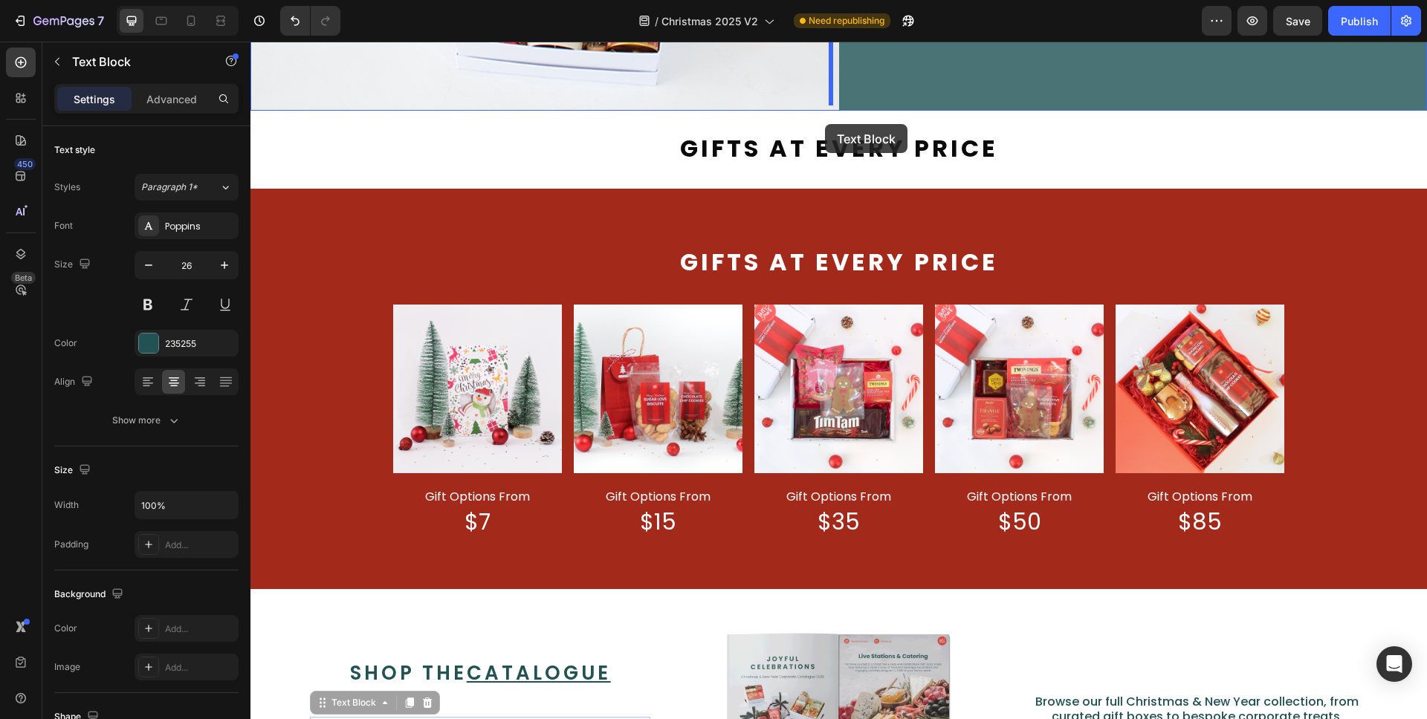
scroll to position [697, 0]
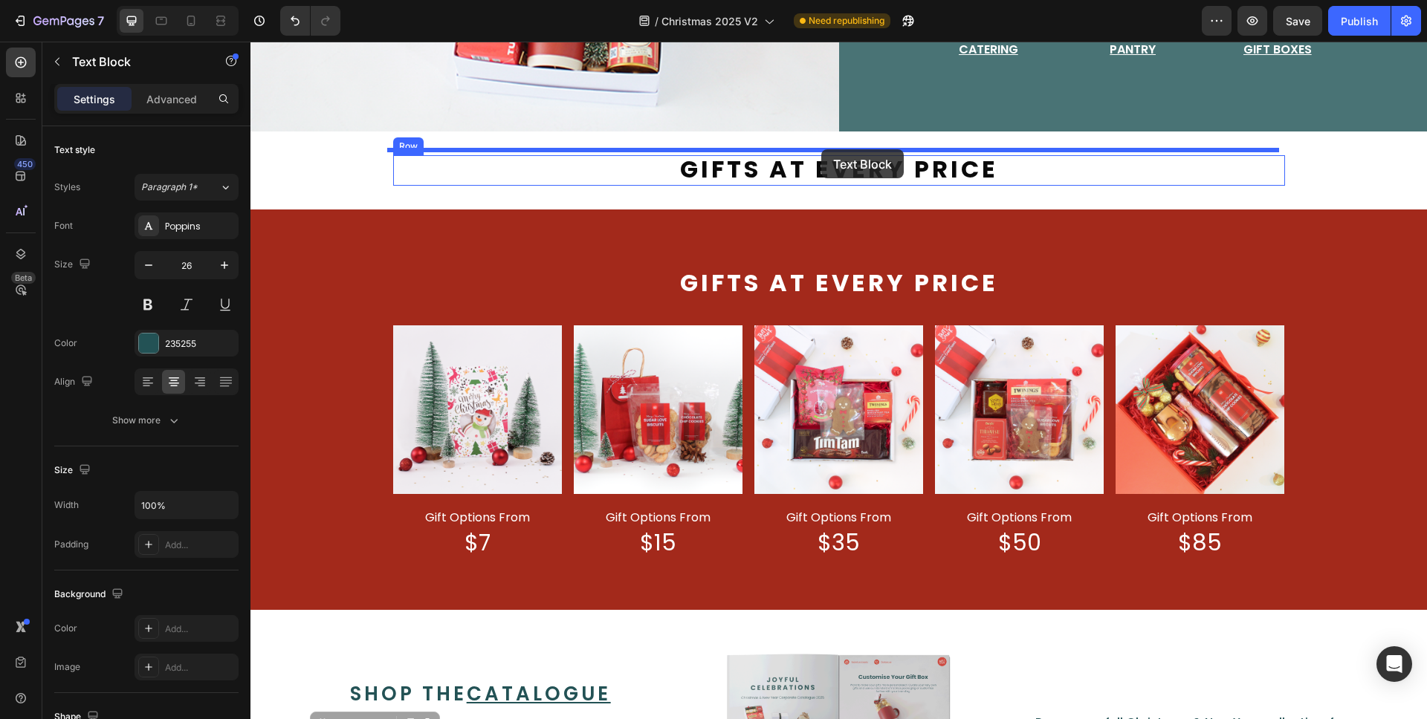
drag, startPoint x: 325, startPoint y: 646, endPoint x: 822, endPoint y: 146, distance: 705.2
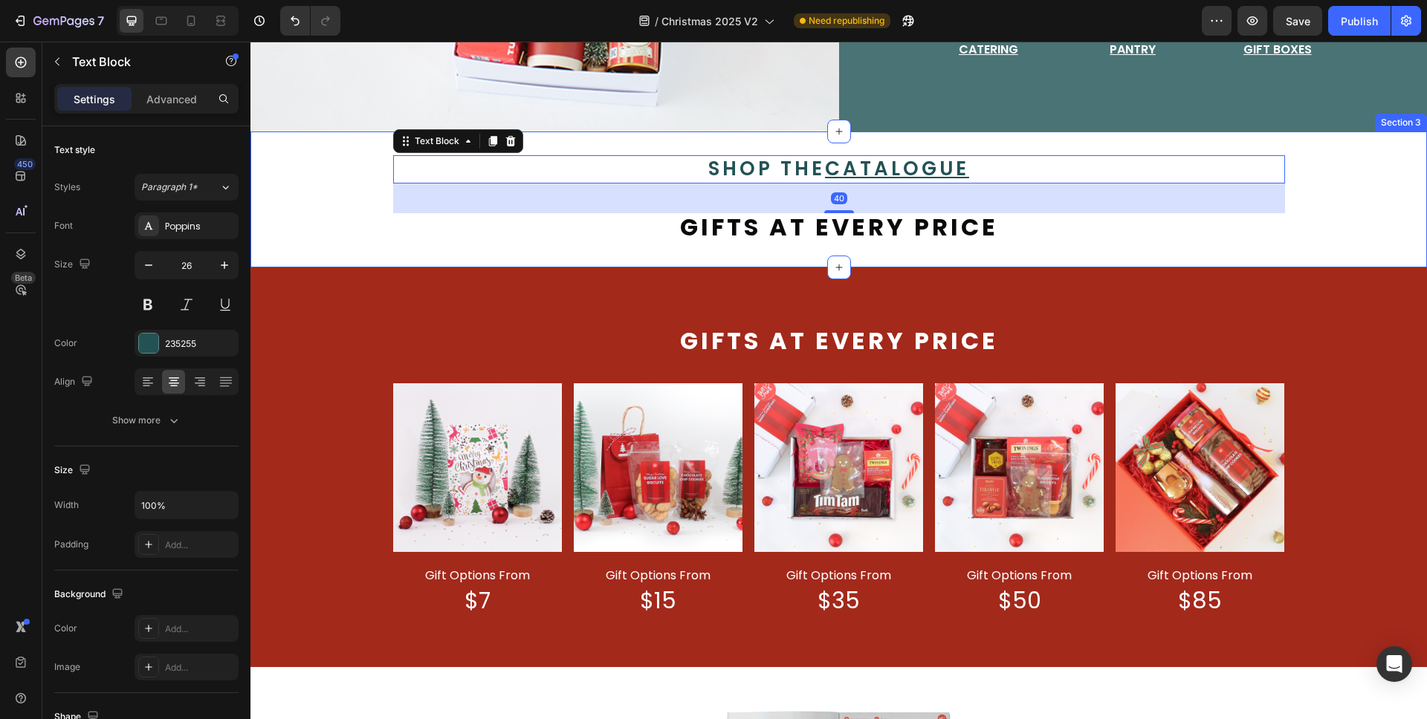
click at [857, 218] on span "Gifts at every price" at bounding box center [839, 226] width 318 height 33
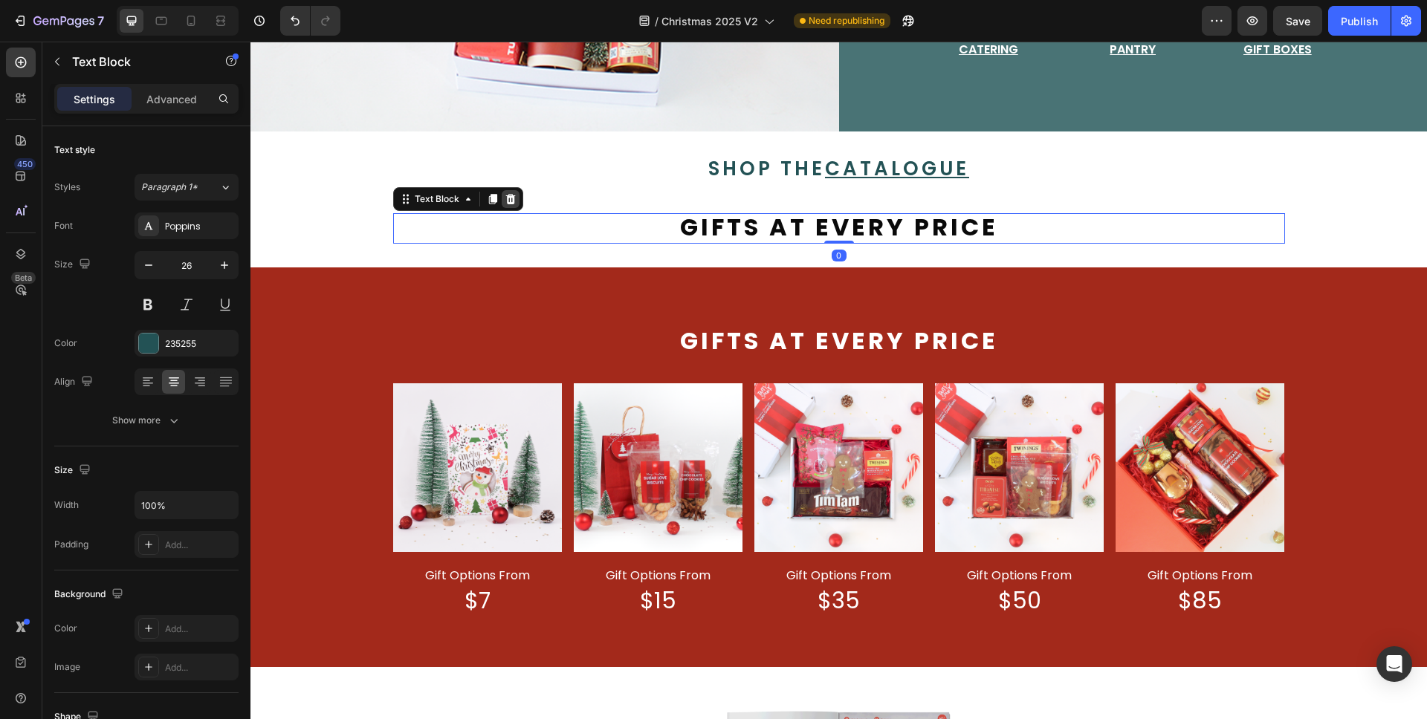
click at [505, 194] on icon at bounding box center [511, 199] width 12 height 12
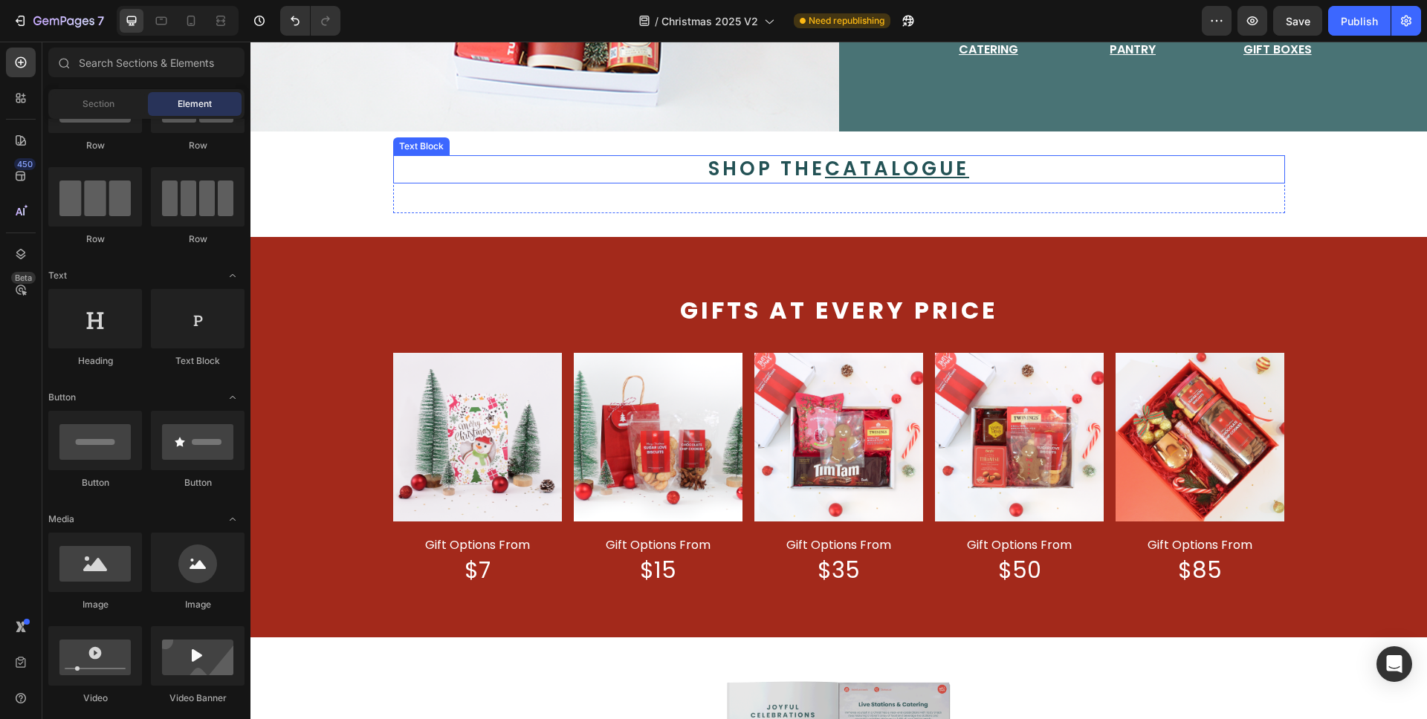
click at [866, 169] on u "catalogue" at bounding box center [897, 168] width 144 height 27
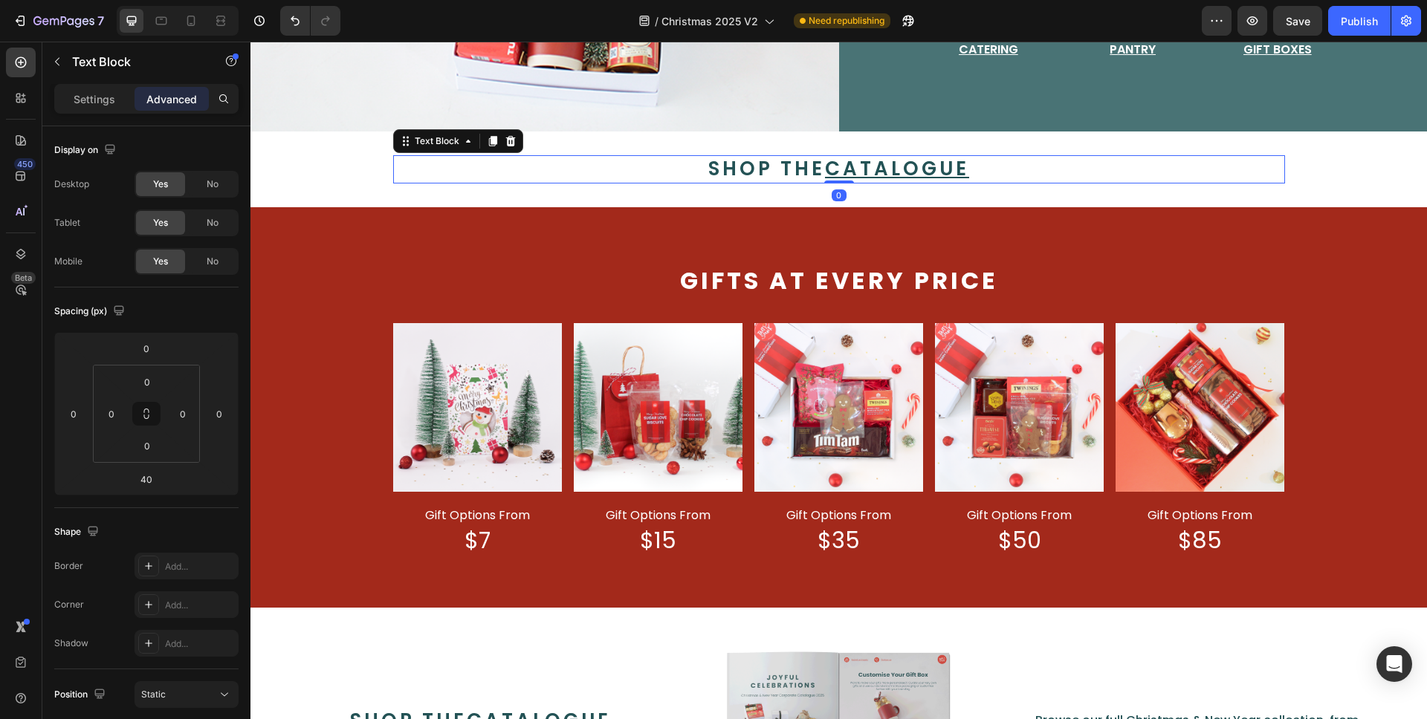
drag, startPoint x: 837, startPoint y: 206, endPoint x: 854, endPoint y: 158, distance: 51.0
click at [852, 161] on div "shop the catalogue Text Block 0" at bounding box center [839, 169] width 892 height 28
type input "0"
click at [861, 157] on u "catalogue" at bounding box center [897, 168] width 144 height 27
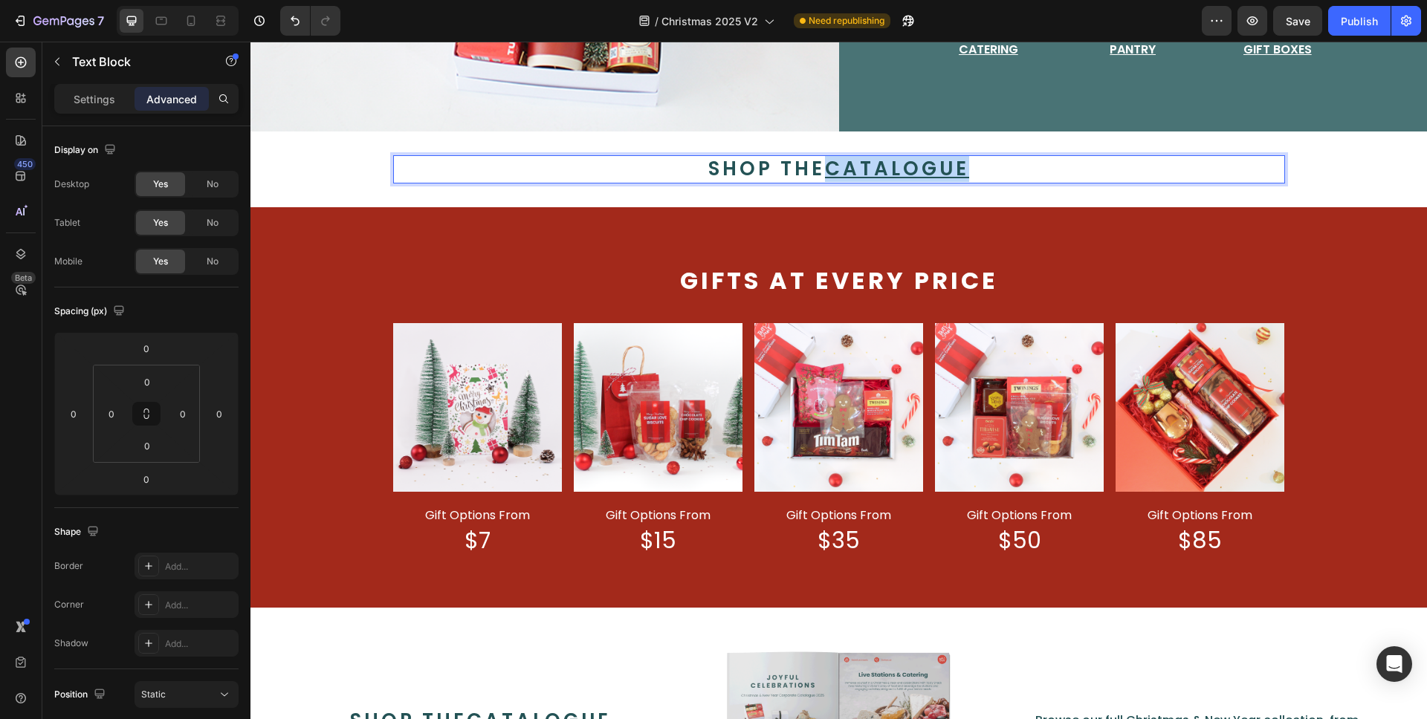
click at [861, 157] on u "catalogue" at bounding box center [897, 168] width 144 height 27
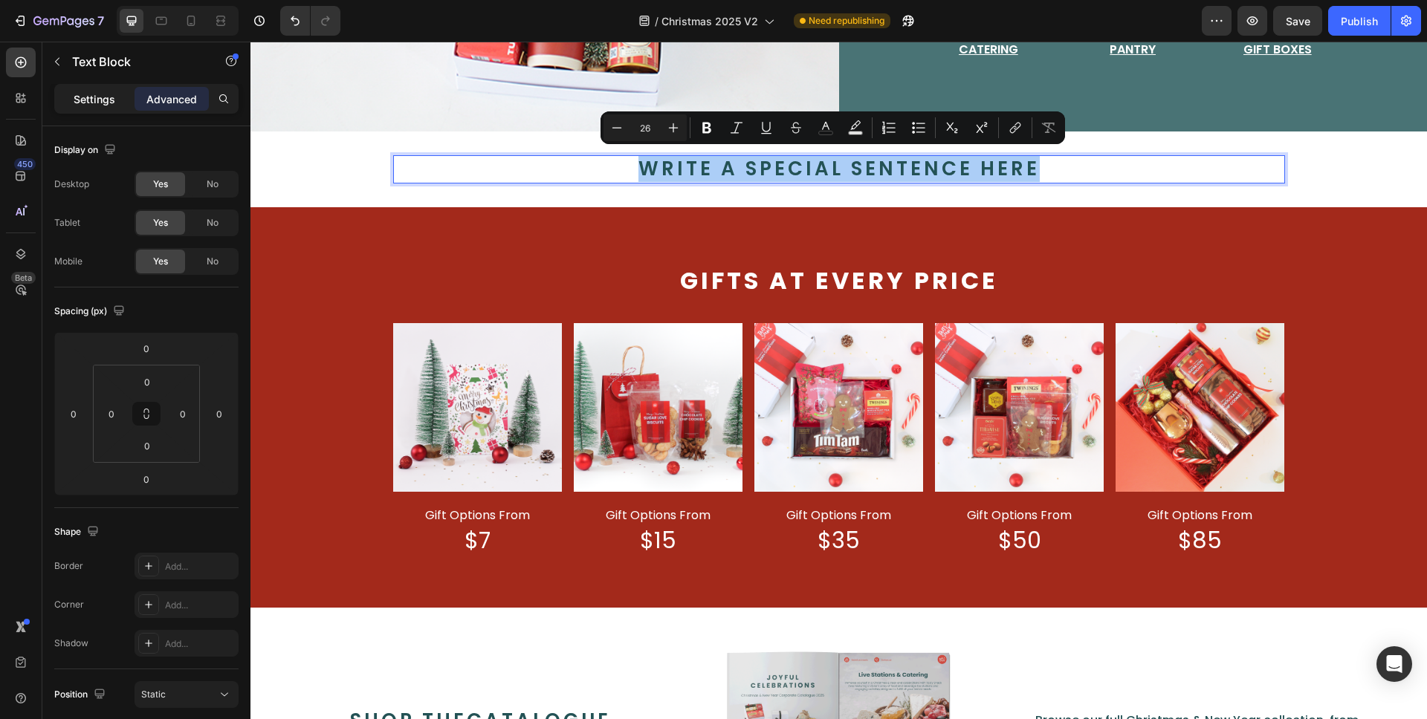
click at [116, 104] on div "Settings" at bounding box center [94, 99] width 74 height 24
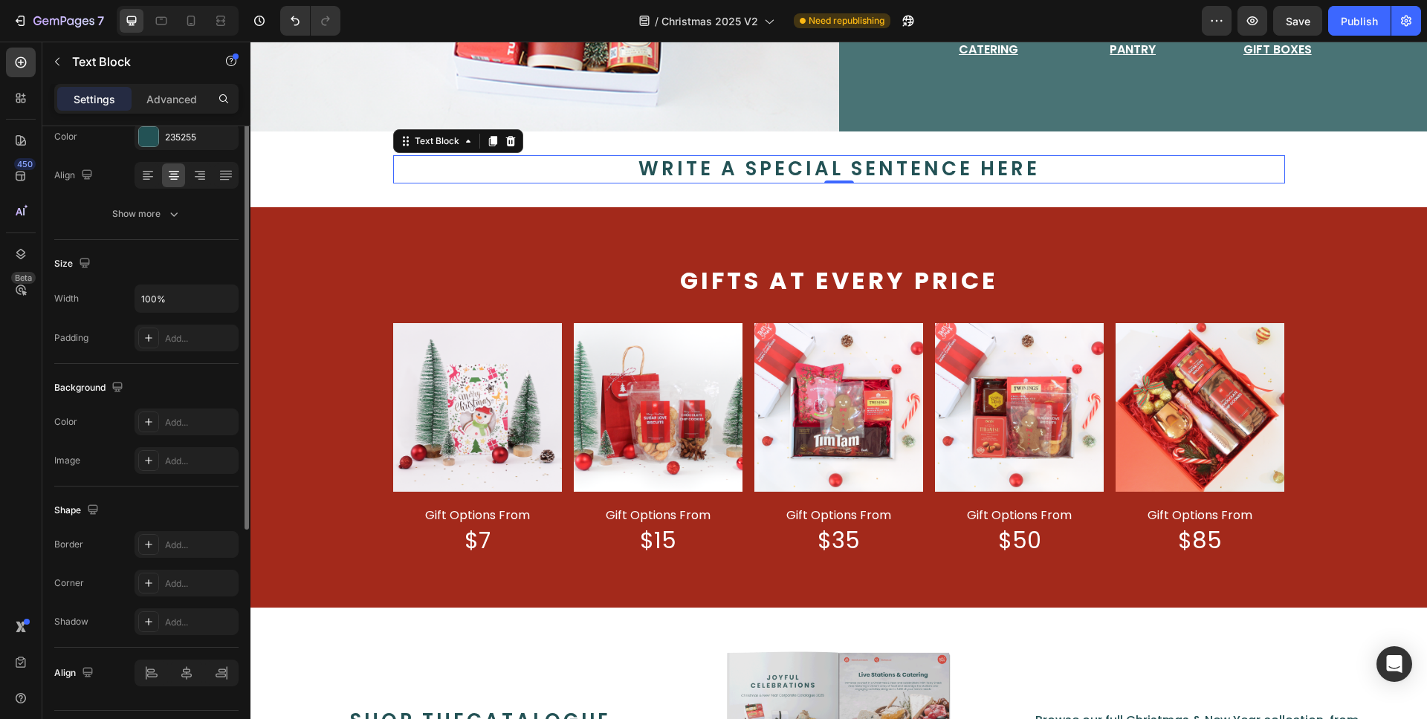
scroll to position [88, 0]
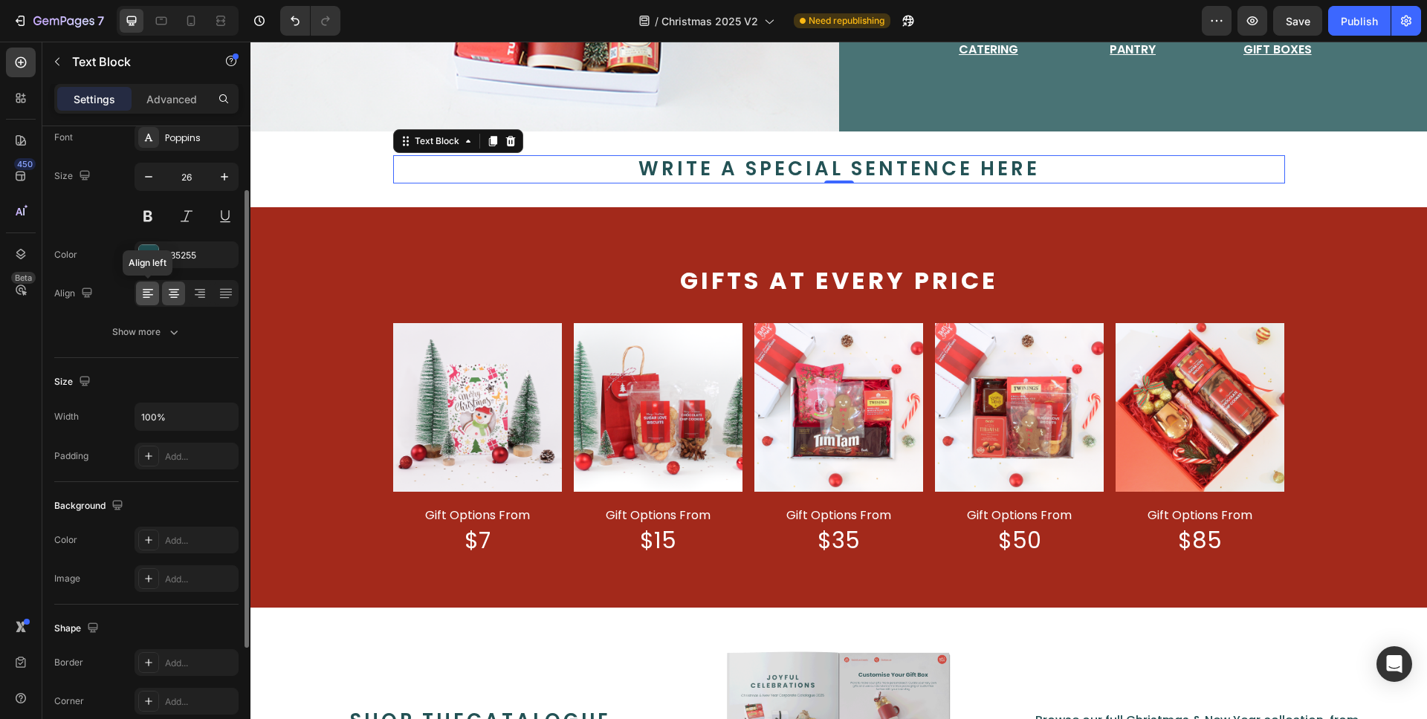
click at [153, 291] on icon at bounding box center [147, 293] width 15 height 15
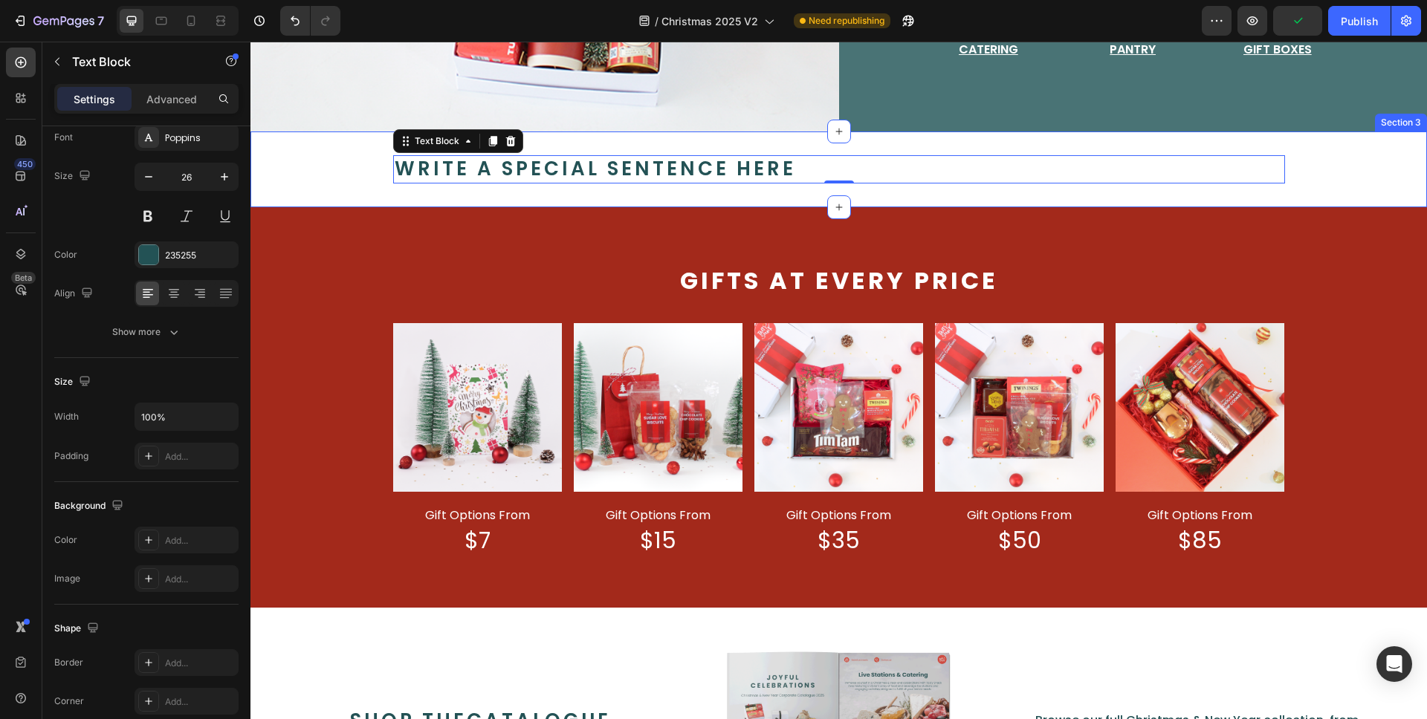
click at [313, 171] on div "write a special sentence here Text Block 0 Row" at bounding box center [838, 169] width 1176 height 28
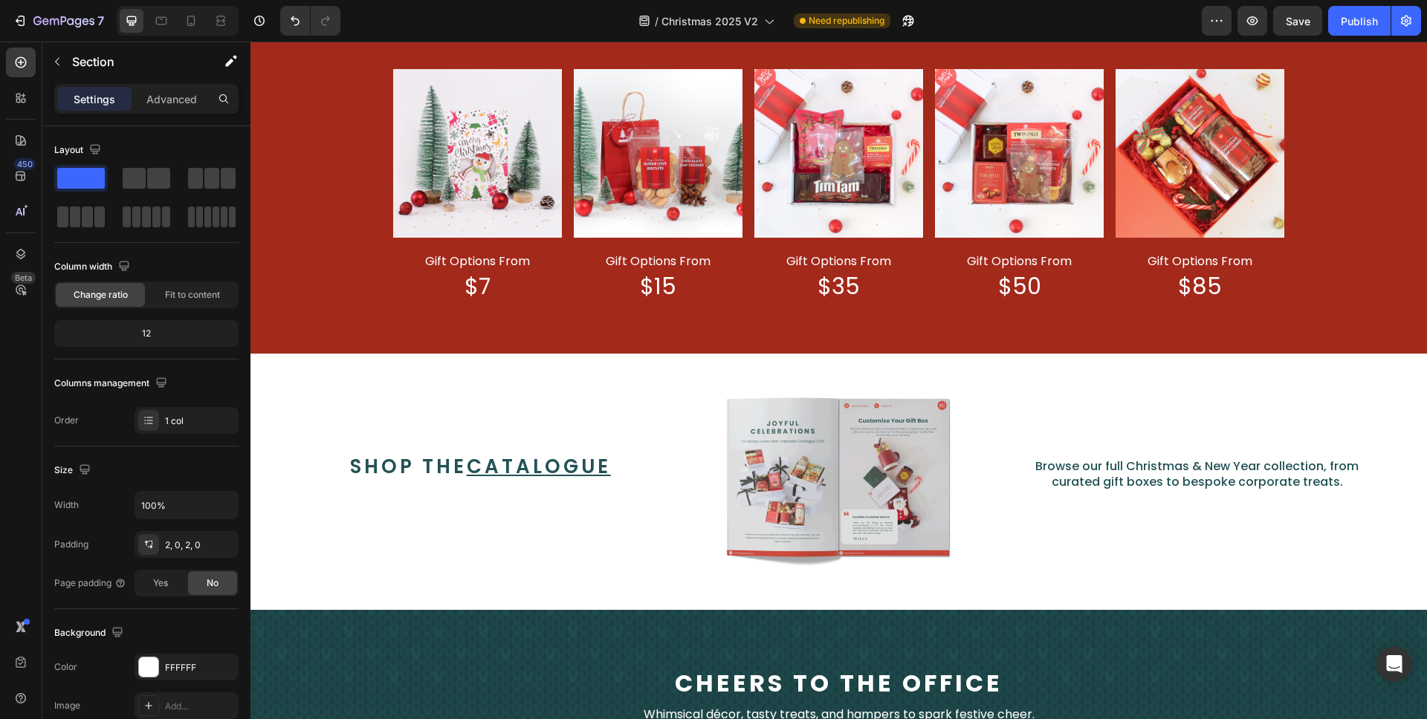
scroll to position [950, 0]
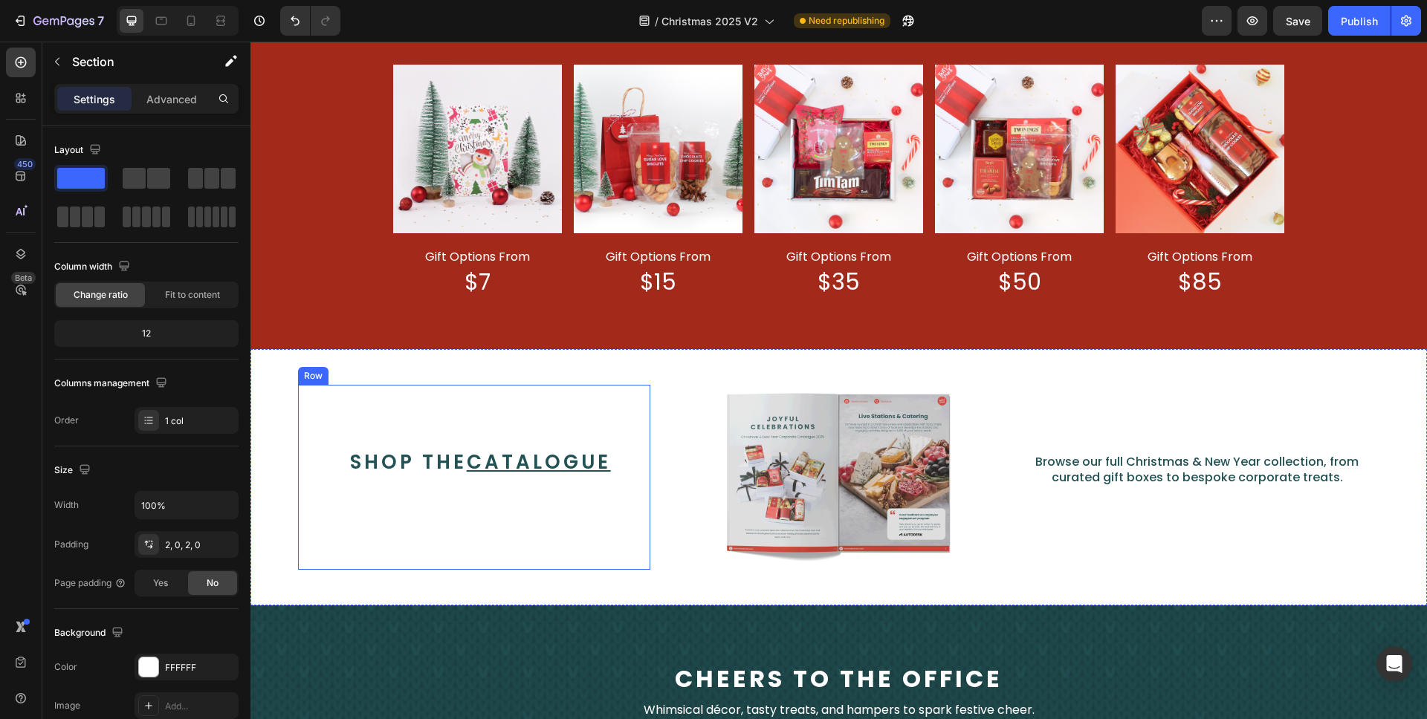
click at [629, 422] on div "shop the catalogue Text Block" at bounding box center [480, 478] width 340 height 162
click at [331, 372] on div "Row" at bounding box center [329, 370] width 25 height 13
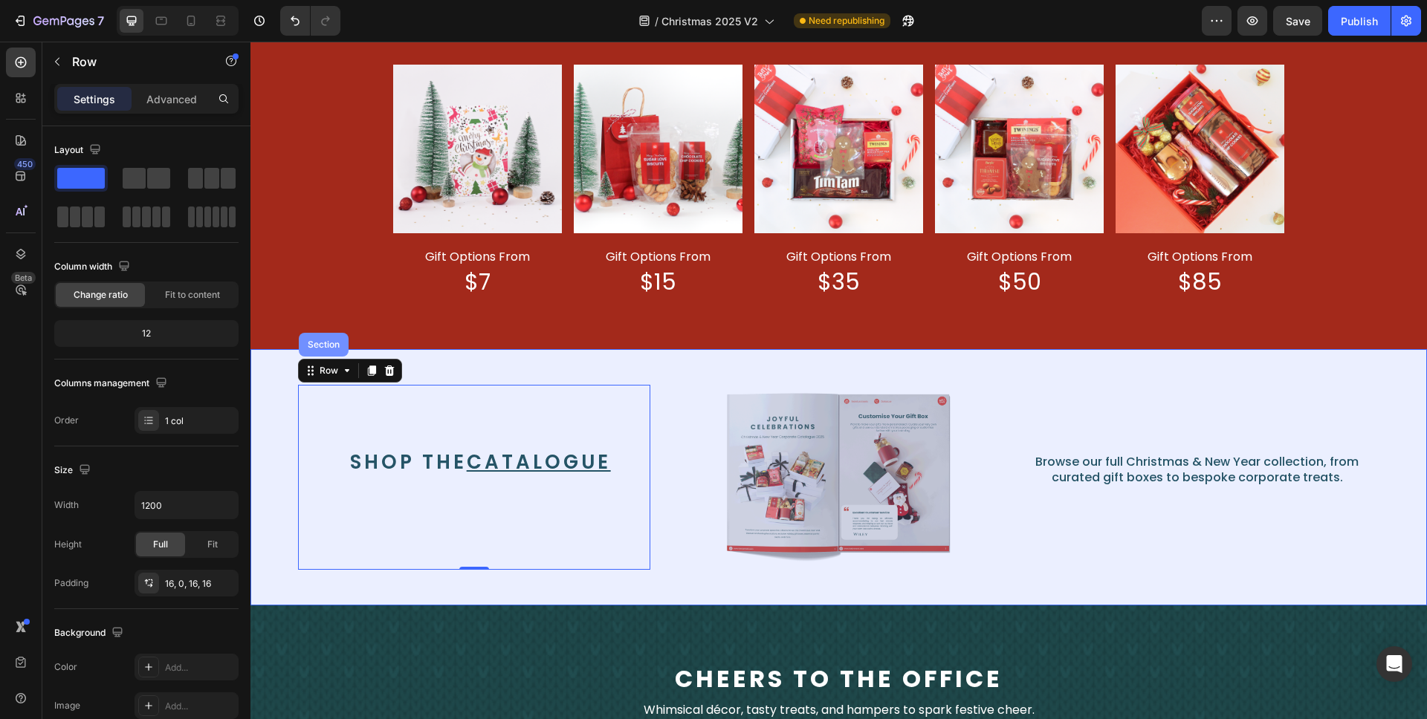
click at [325, 352] on div "Section" at bounding box center [324, 345] width 50 height 24
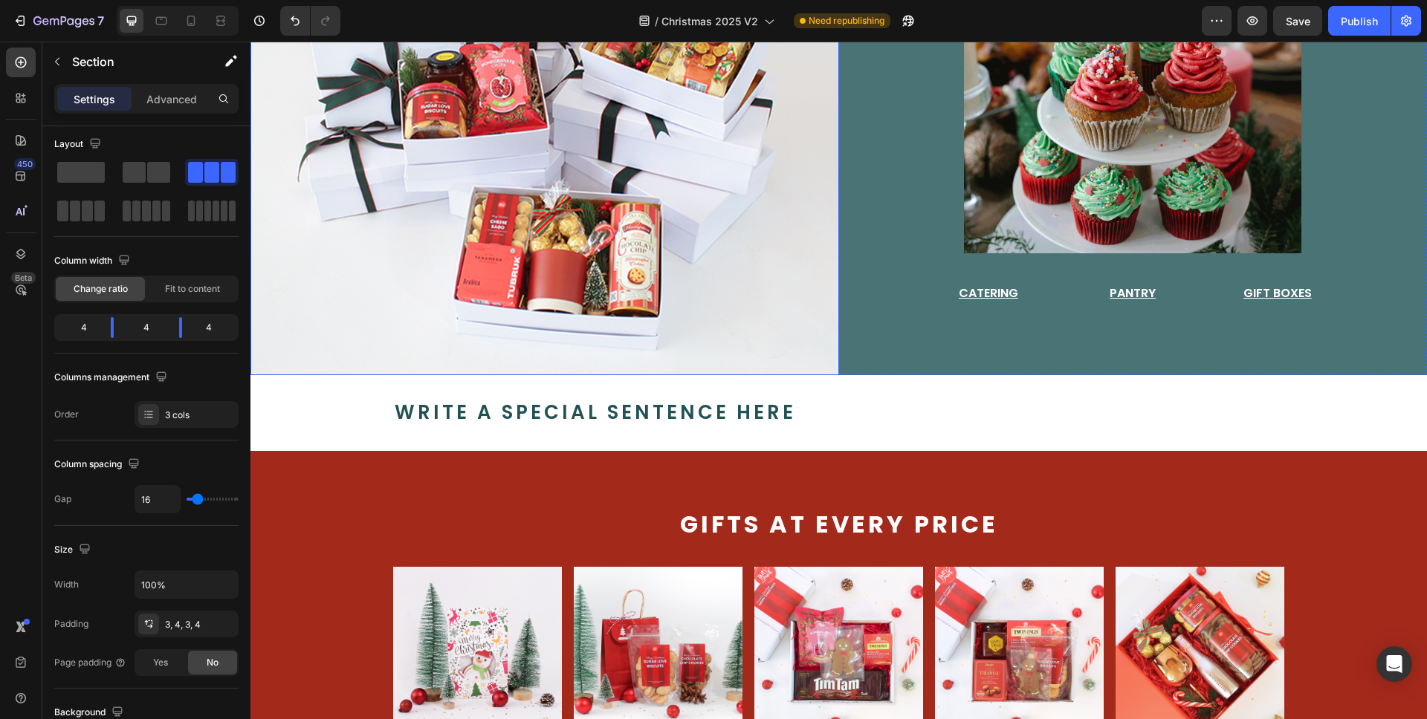
scroll to position [537, 0]
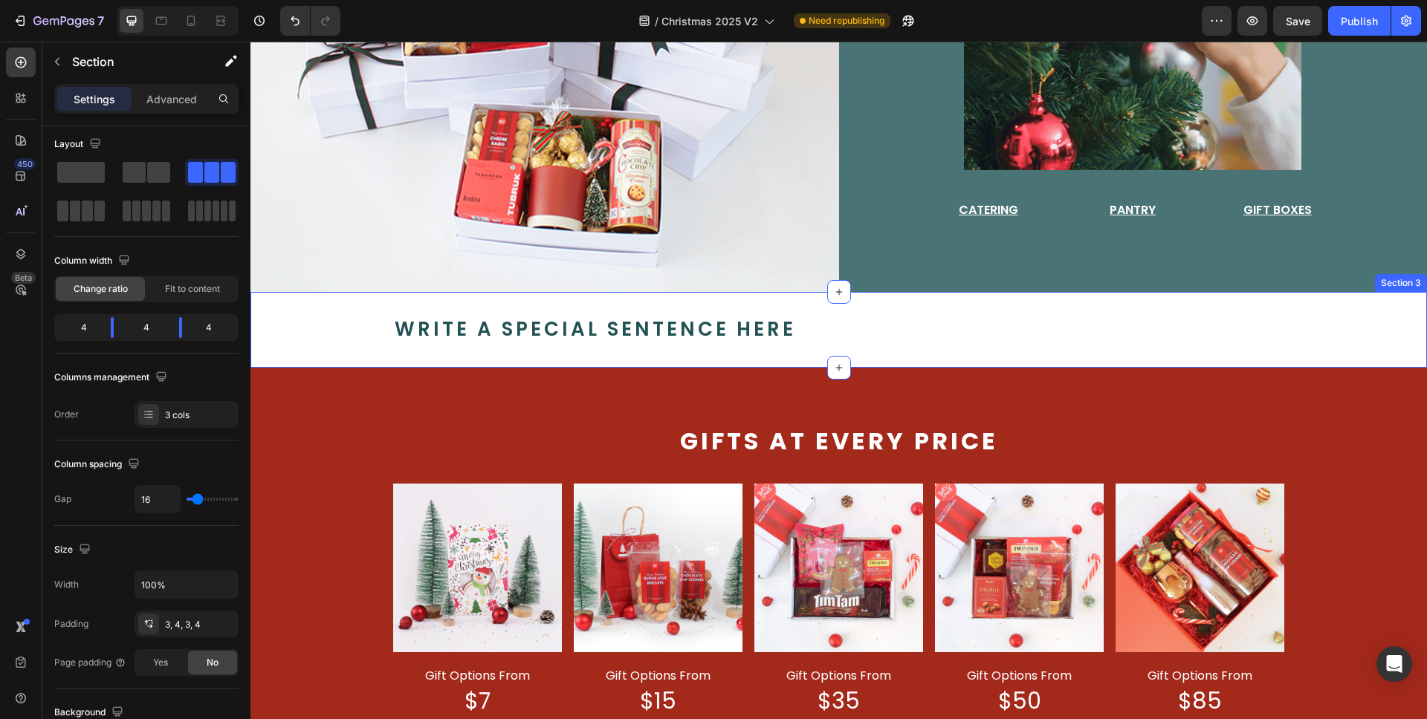
click at [817, 294] on div "write a special sentence here Text Block Row Section 3" at bounding box center [838, 330] width 1176 height 76
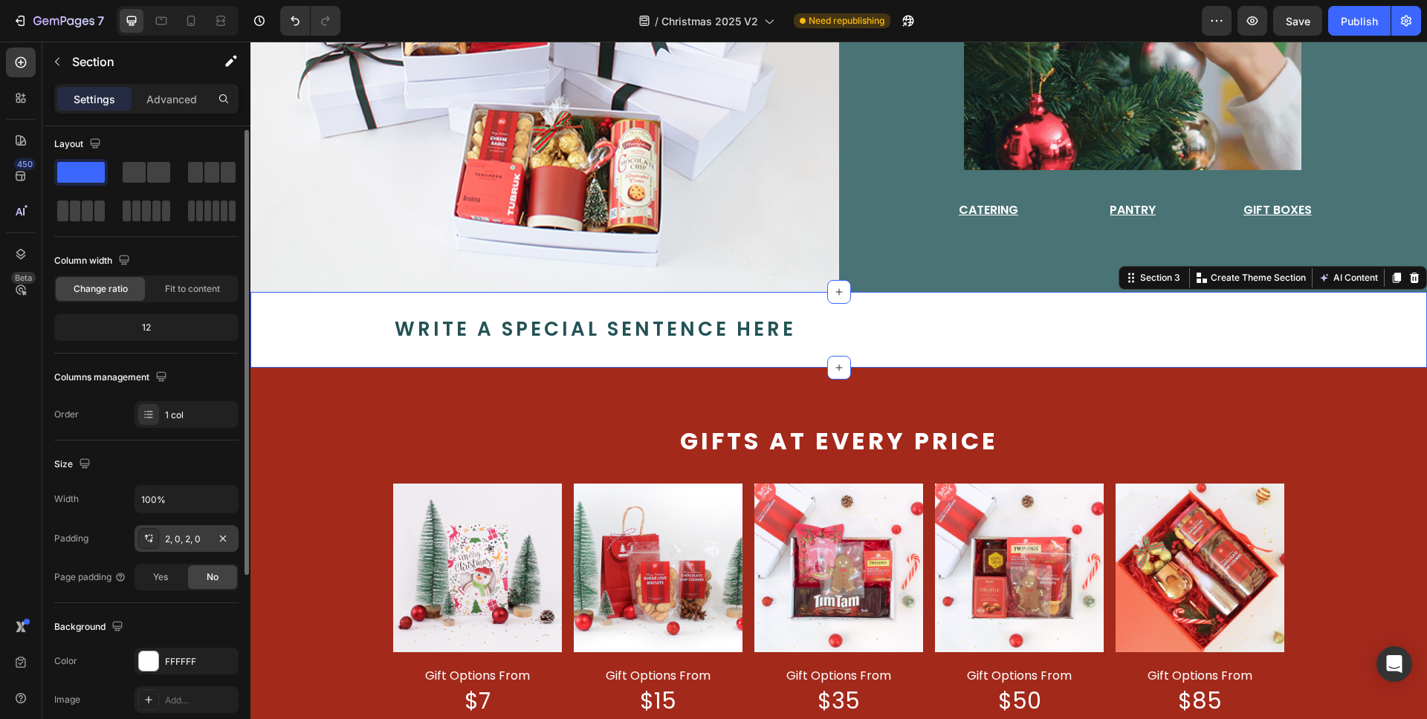
click at [196, 535] on div "2, 0, 2, 0" at bounding box center [186, 539] width 43 height 13
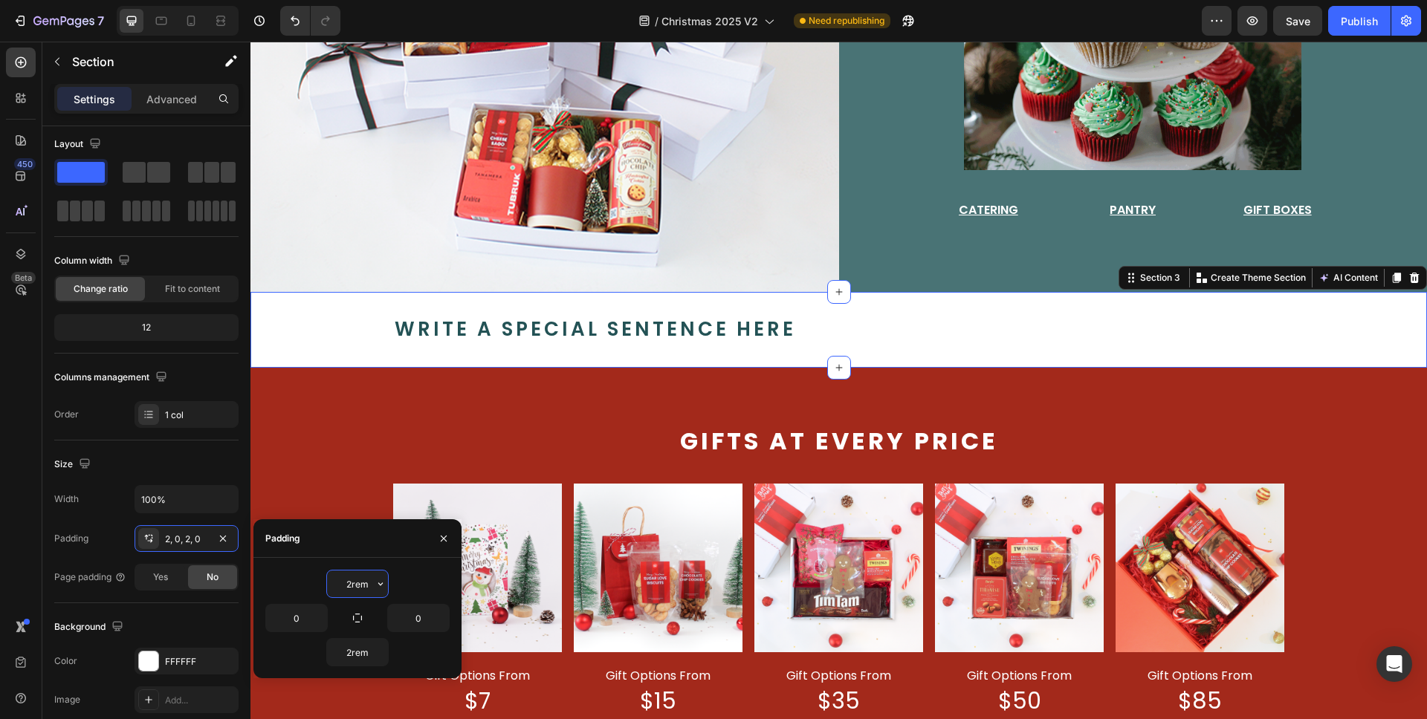
click at [351, 586] on input "2rem" at bounding box center [357, 584] width 61 height 27
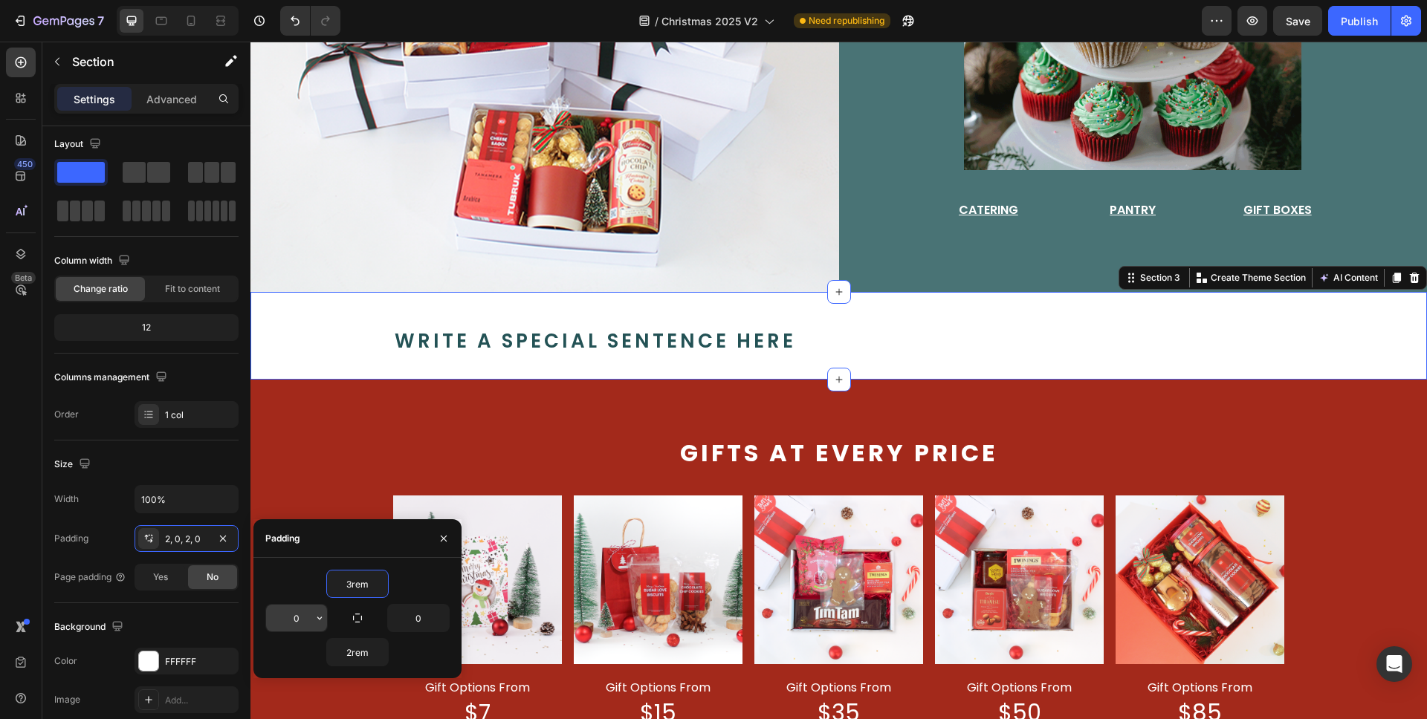
type input "3rem"
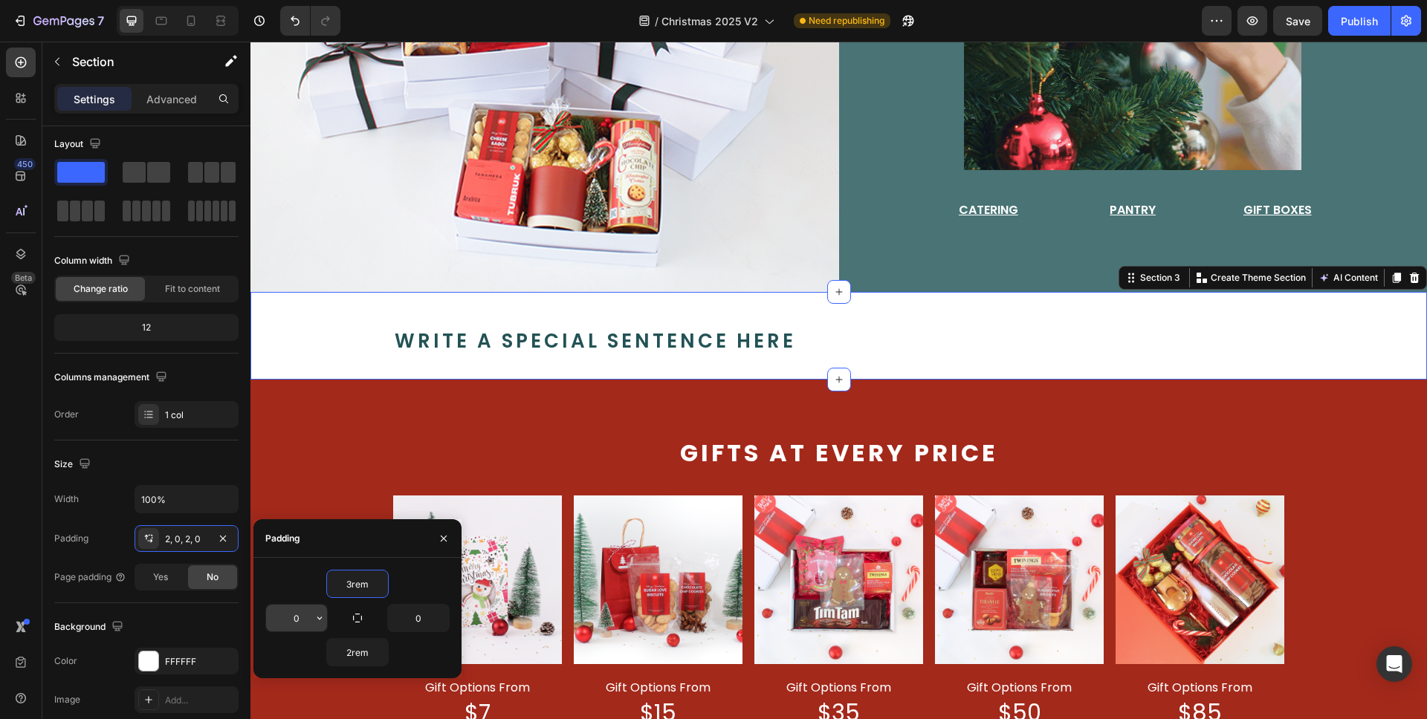
click at [311, 619] on div "0" at bounding box center [296, 618] width 61 height 27
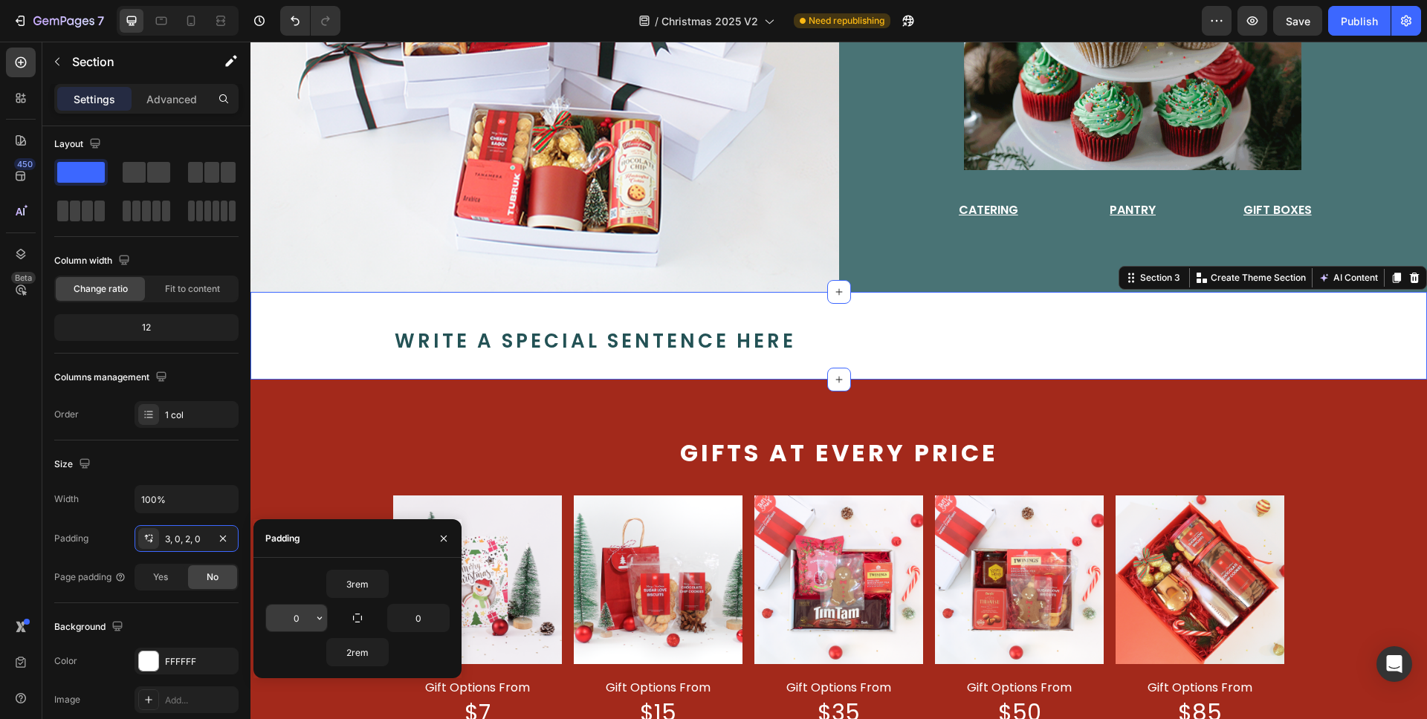
click at [309, 618] on input "0" at bounding box center [296, 618] width 61 height 27
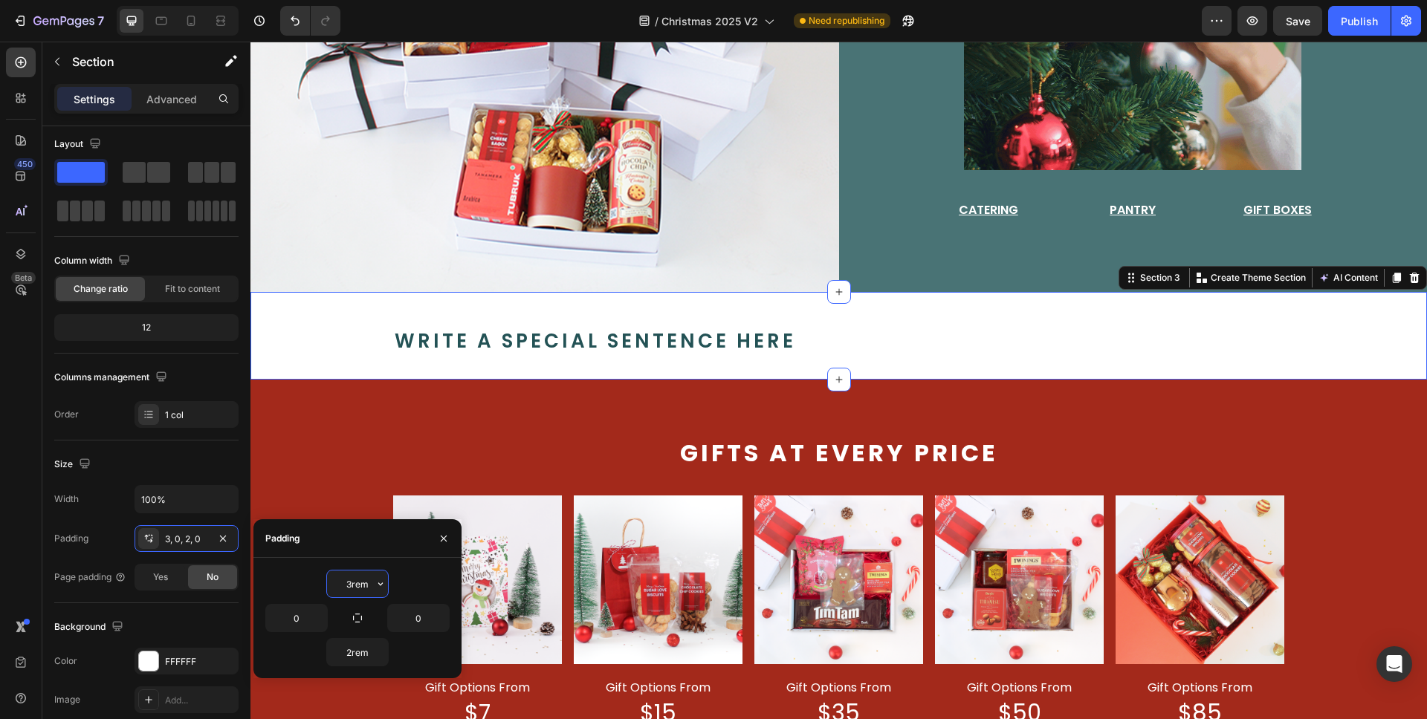
click at [360, 582] on input "3rem" at bounding box center [357, 584] width 61 height 27
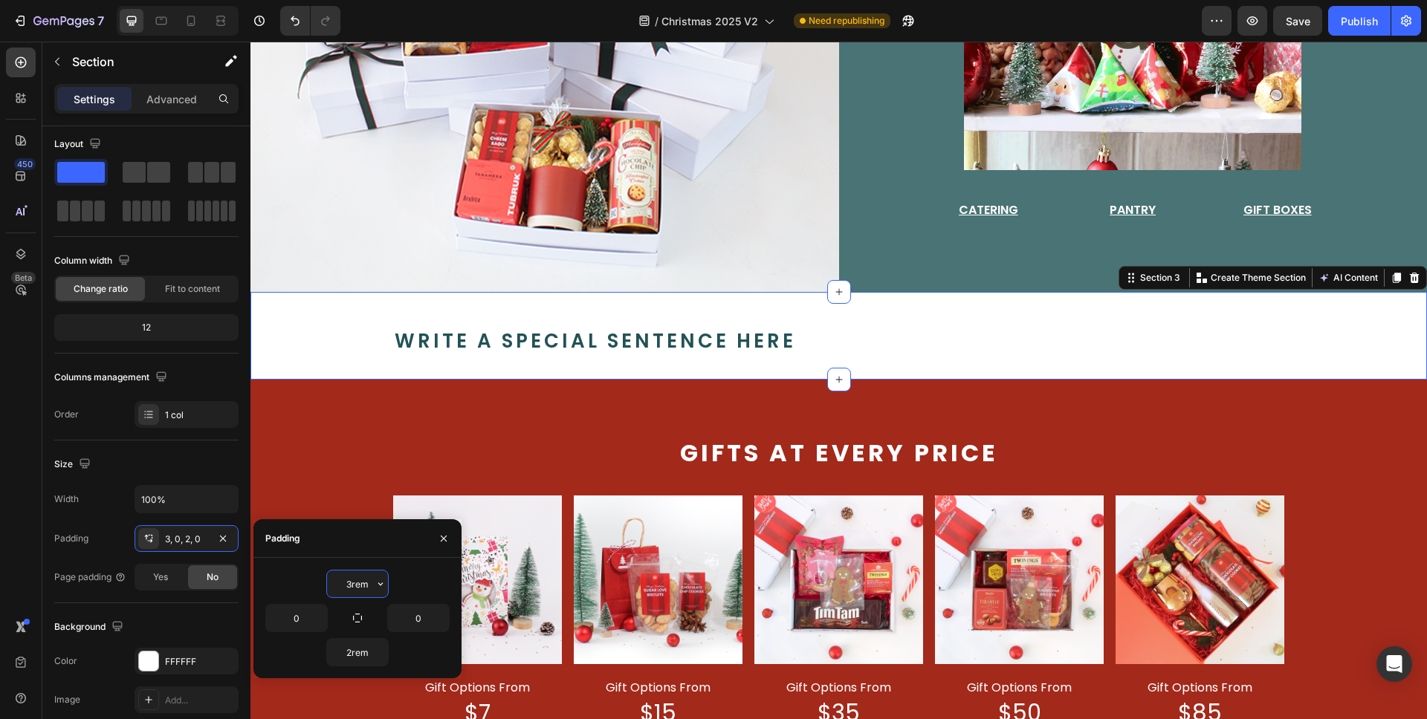
click at [360, 582] on input "3rem" at bounding box center [357, 584] width 61 height 27
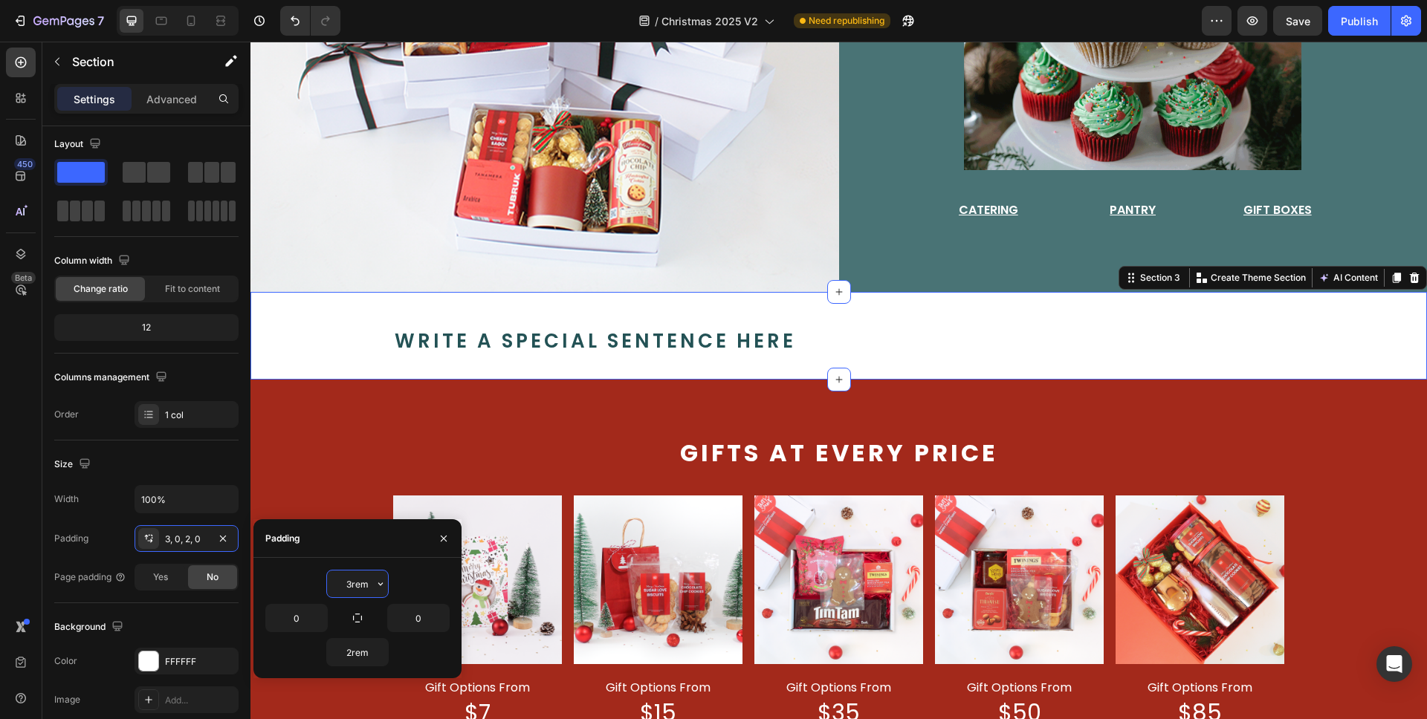
click at [360, 582] on input "3rem" at bounding box center [357, 584] width 61 height 27
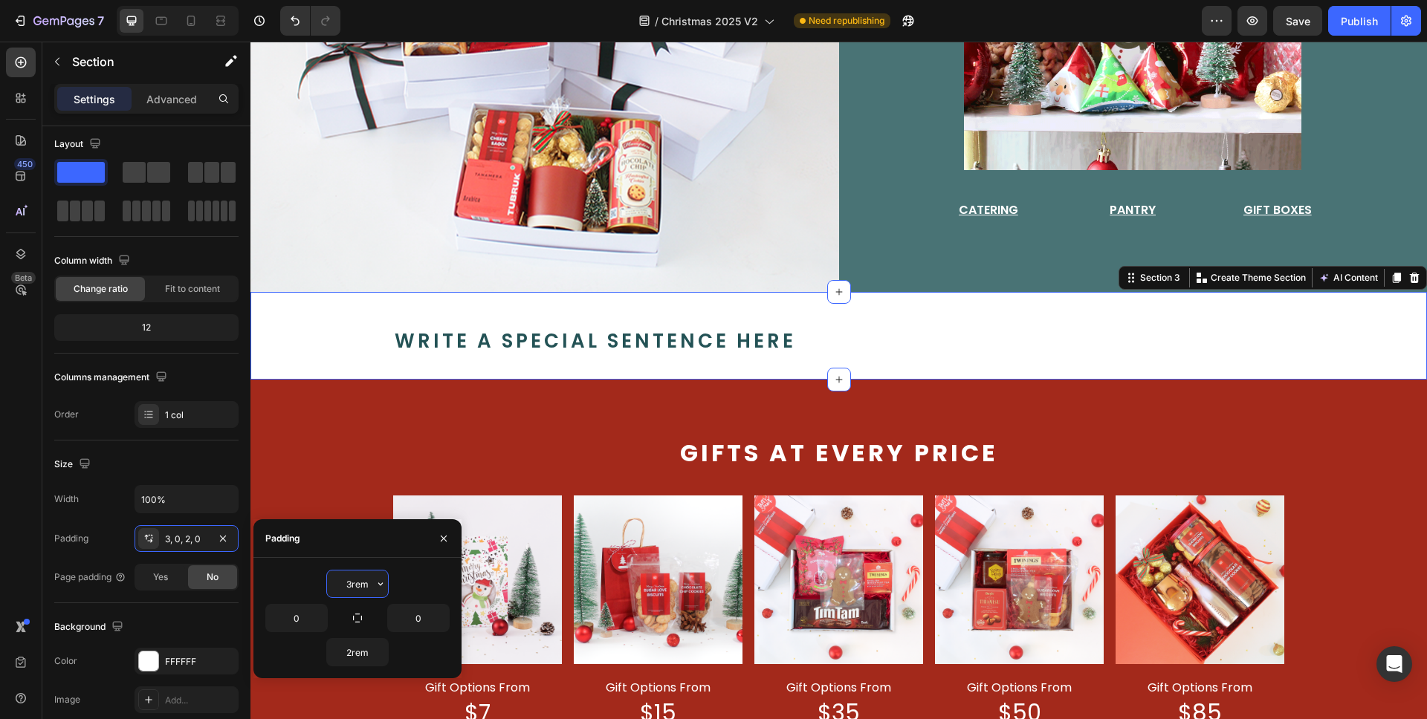
click at [360, 582] on input "3rem" at bounding box center [357, 584] width 61 height 27
click at [294, 620] on input "0" at bounding box center [296, 618] width 61 height 27
click at [303, 620] on input "0" at bounding box center [296, 618] width 61 height 27
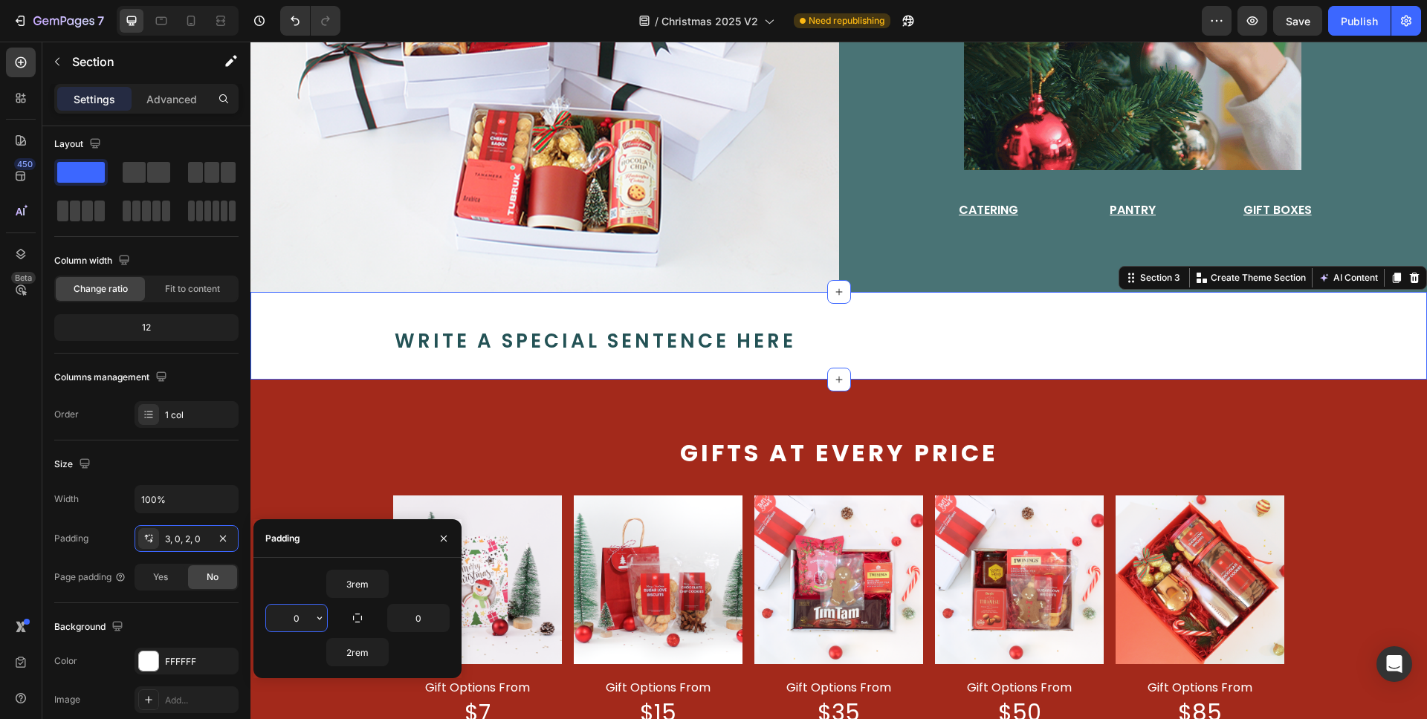
click at [303, 620] on input "0" at bounding box center [296, 618] width 61 height 27
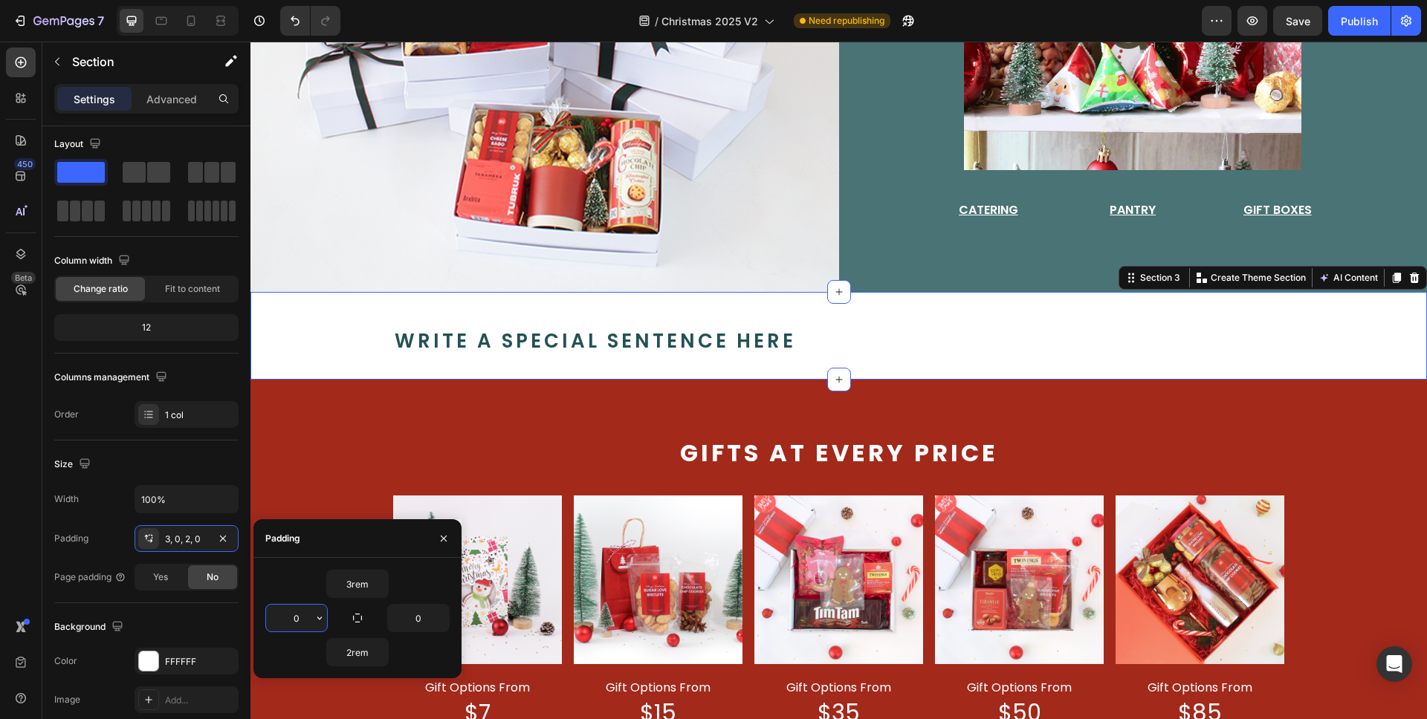
paste input "3rem"
click at [291, 620] on input "3rem" at bounding box center [296, 618] width 61 height 27
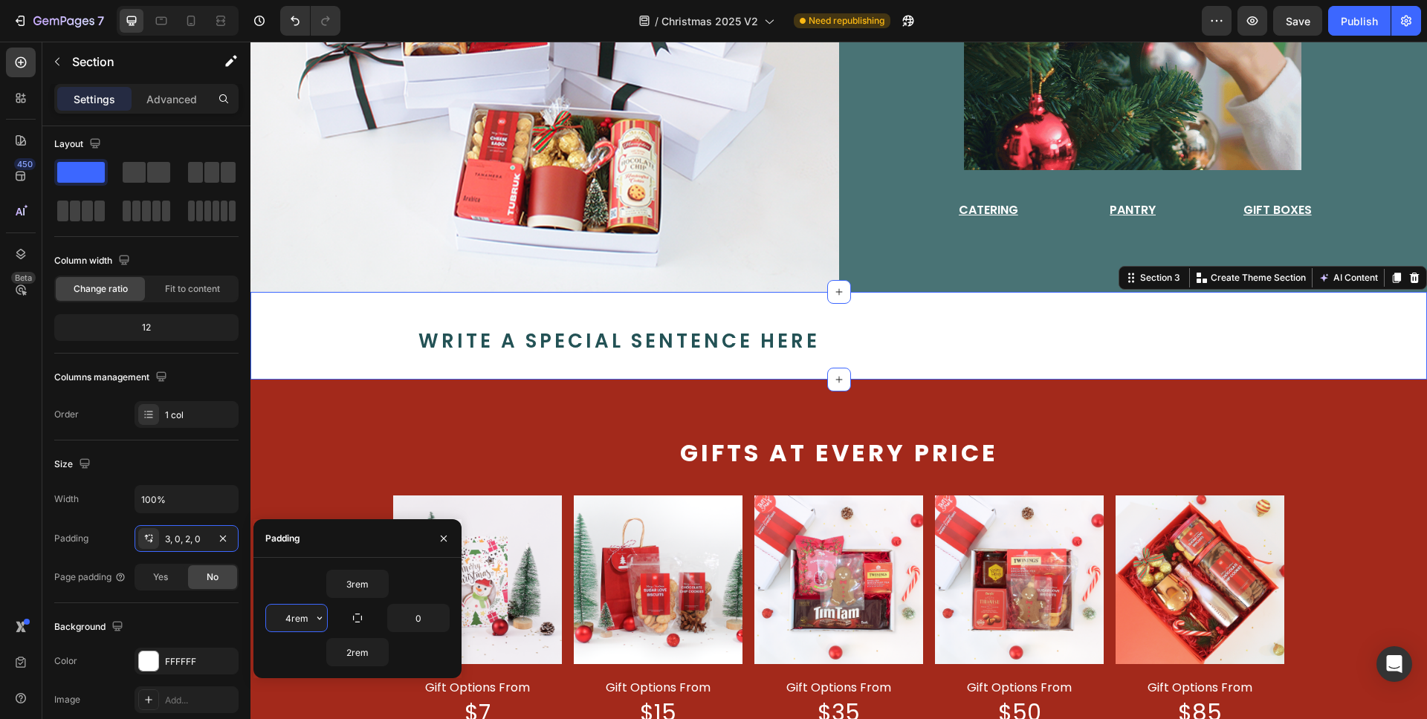
click at [296, 615] on input "4rem" at bounding box center [296, 618] width 61 height 27
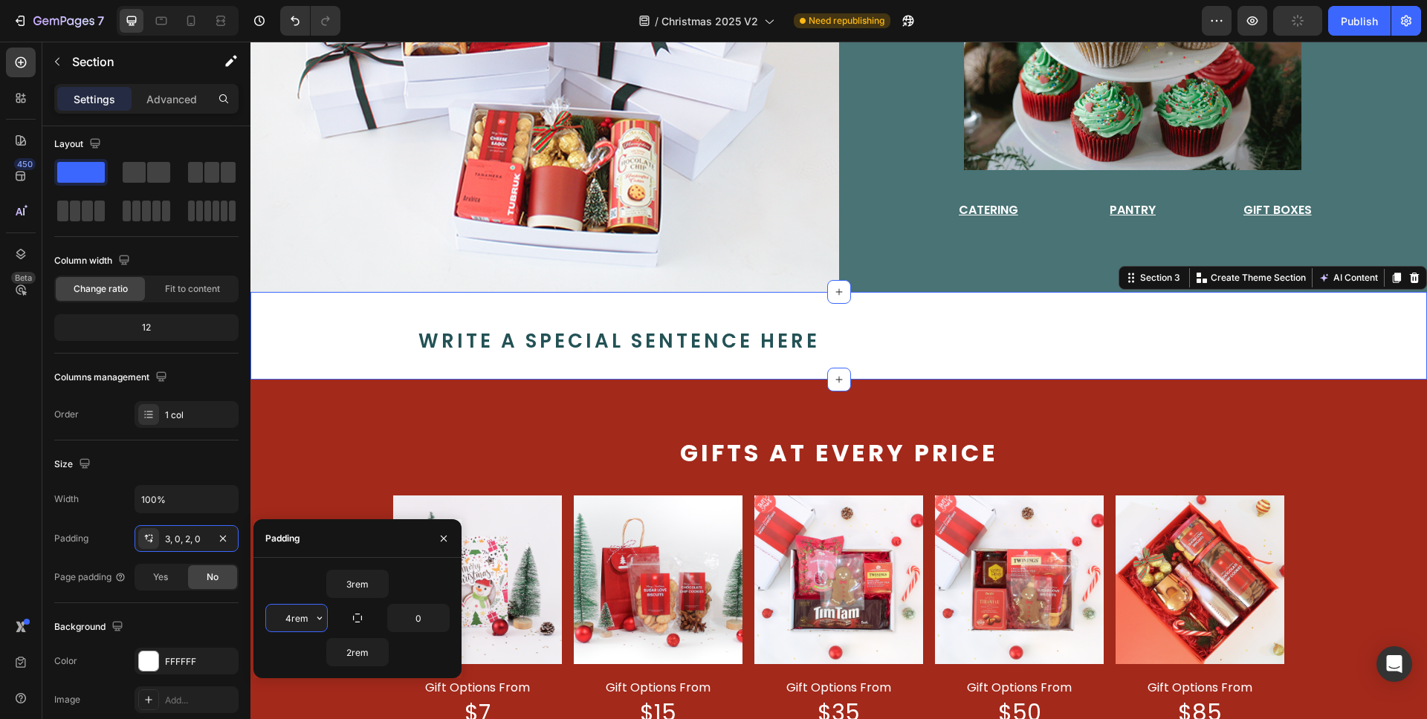
click at [296, 615] on input "4rem" at bounding box center [296, 618] width 61 height 27
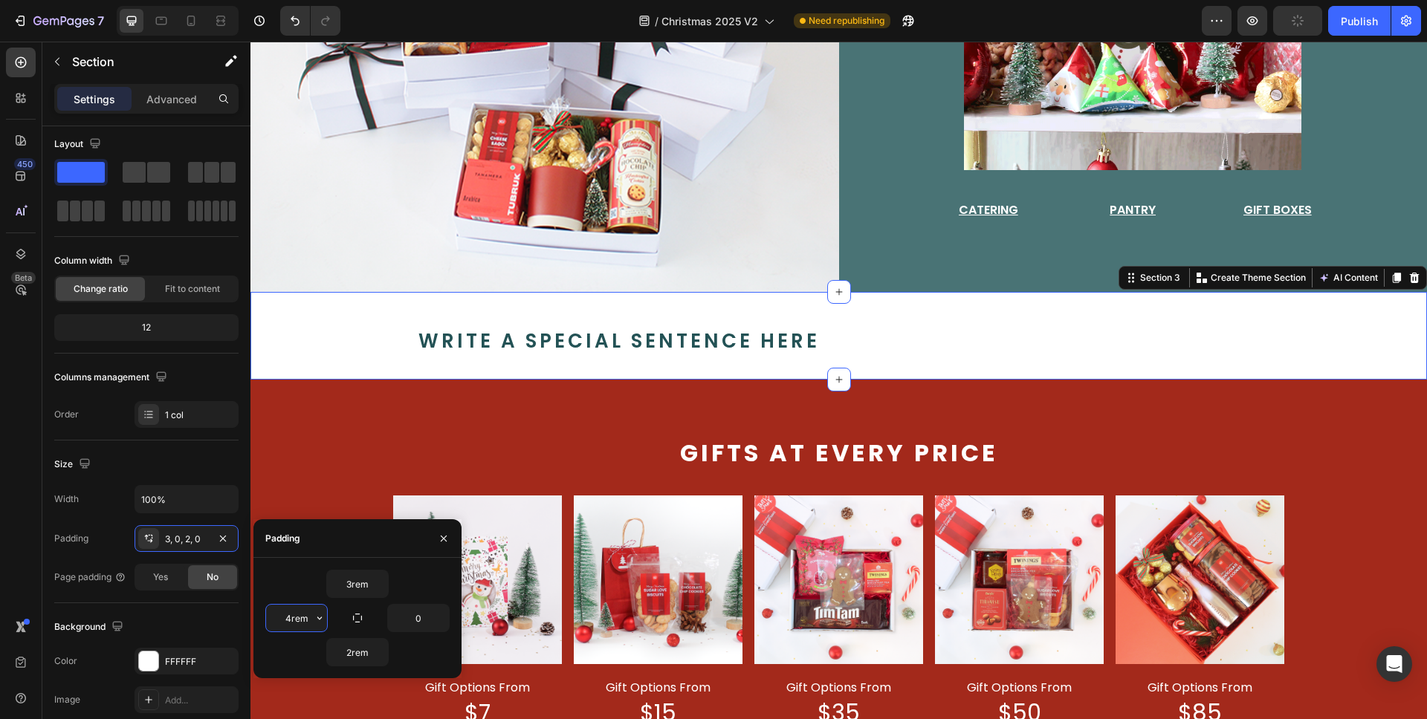
click at [296, 615] on input "4rem" at bounding box center [296, 618] width 61 height 27
type input "4rem"
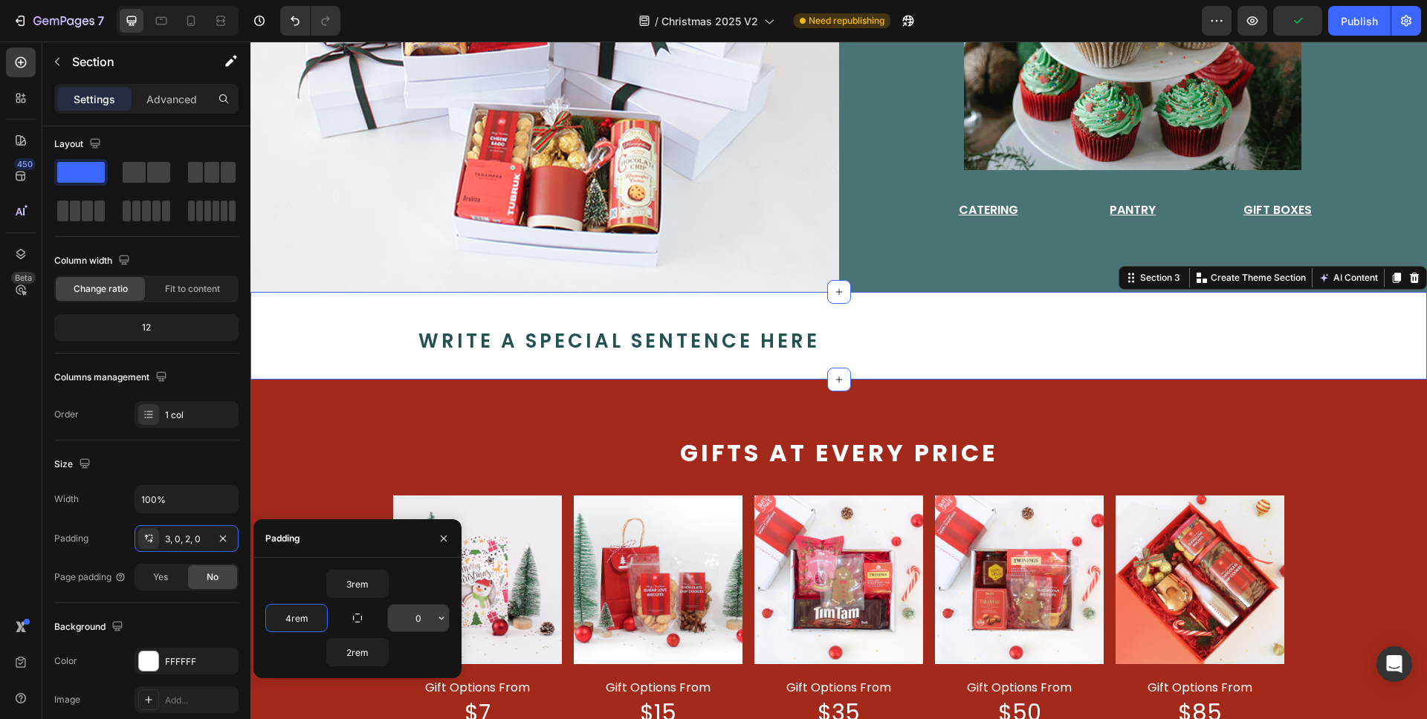
click at [416, 623] on input "0" at bounding box center [418, 618] width 61 height 27
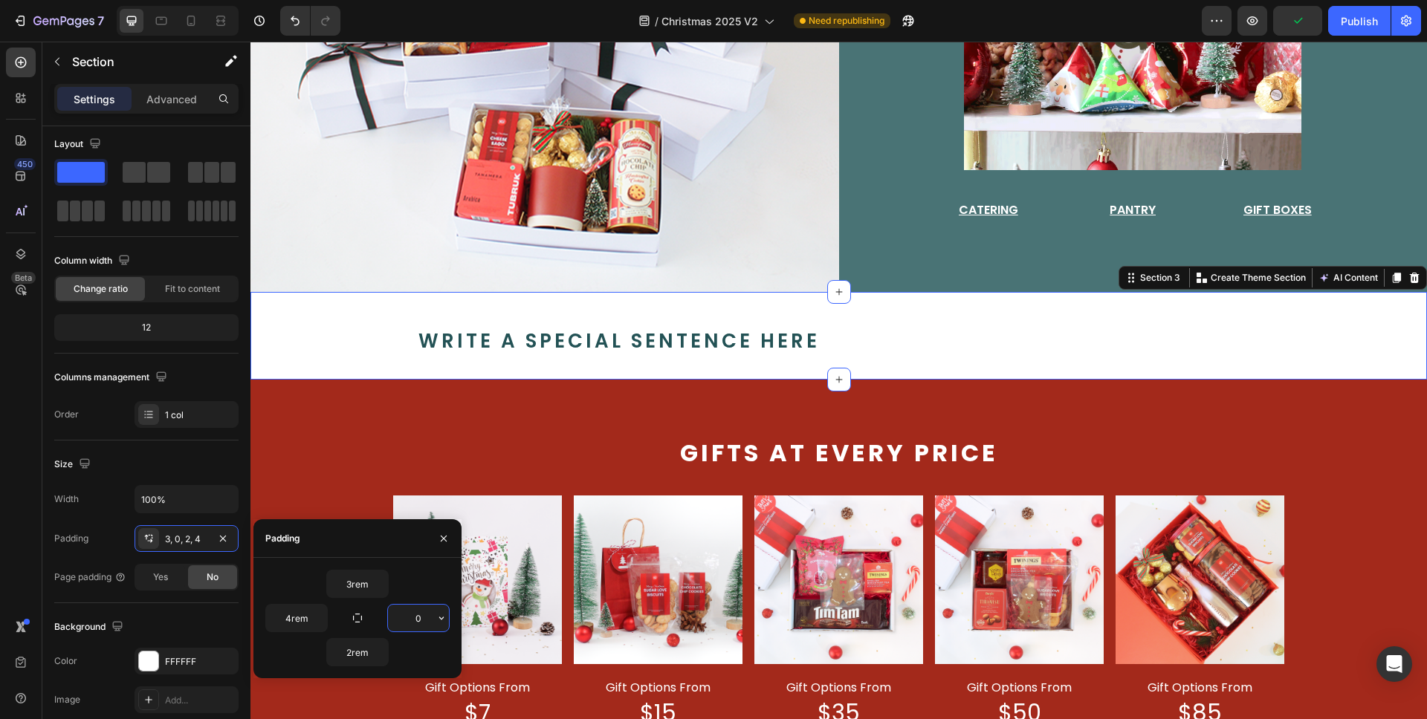
paste input "4rem"
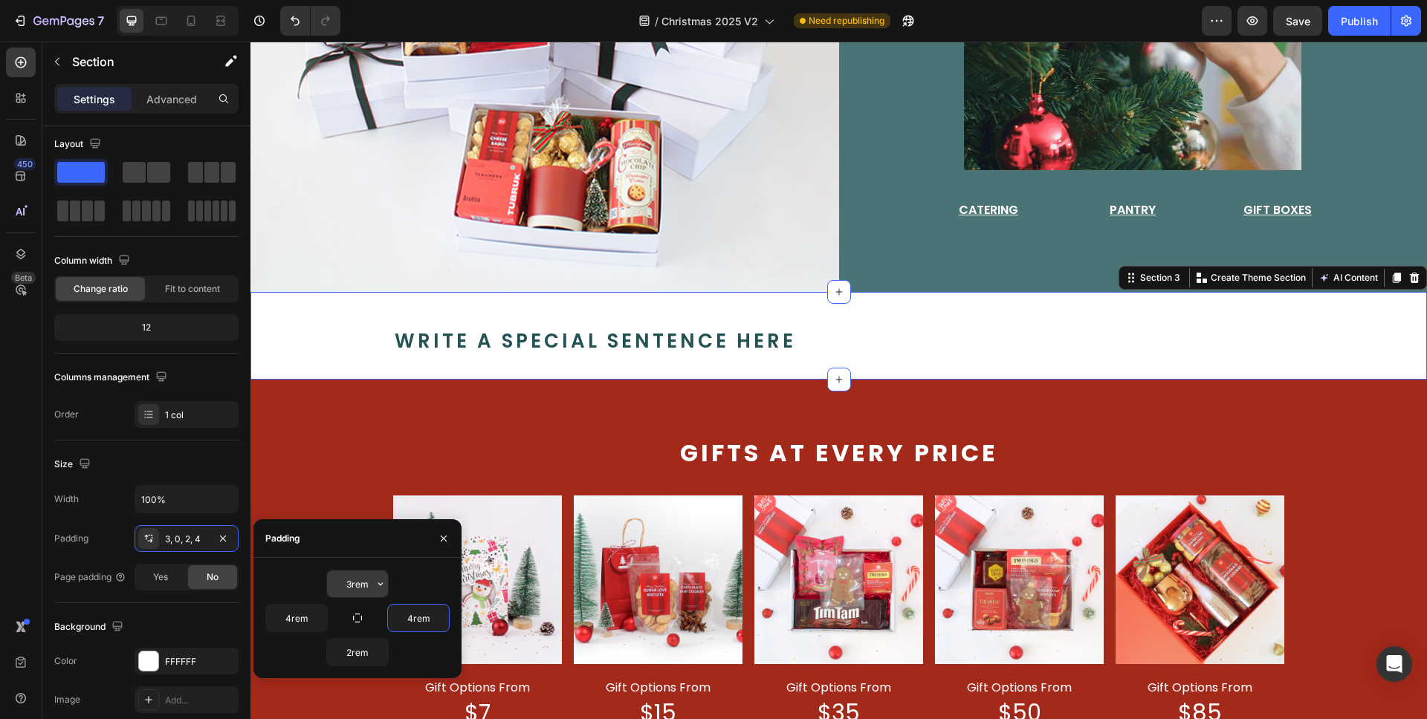
type input "4rem"
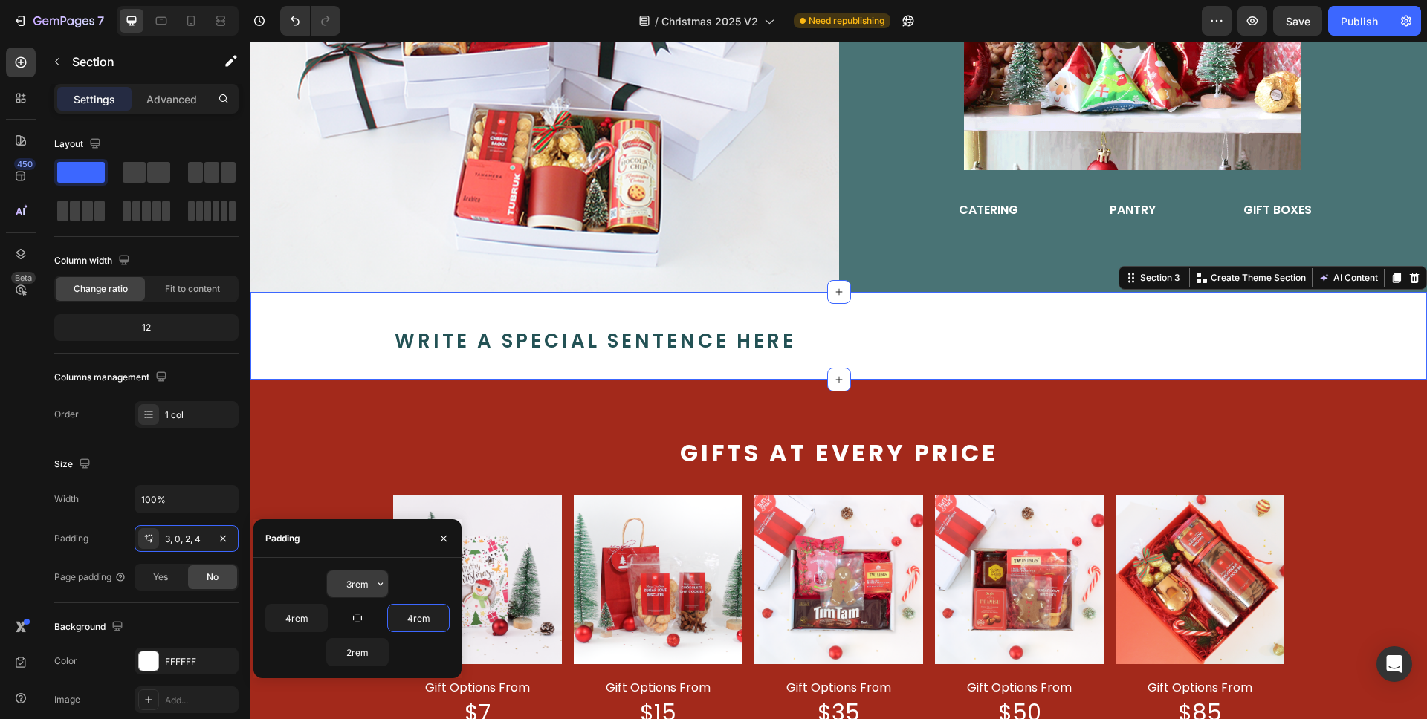
click at [357, 589] on input "3rem" at bounding box center [357, 584] width 61 height 27
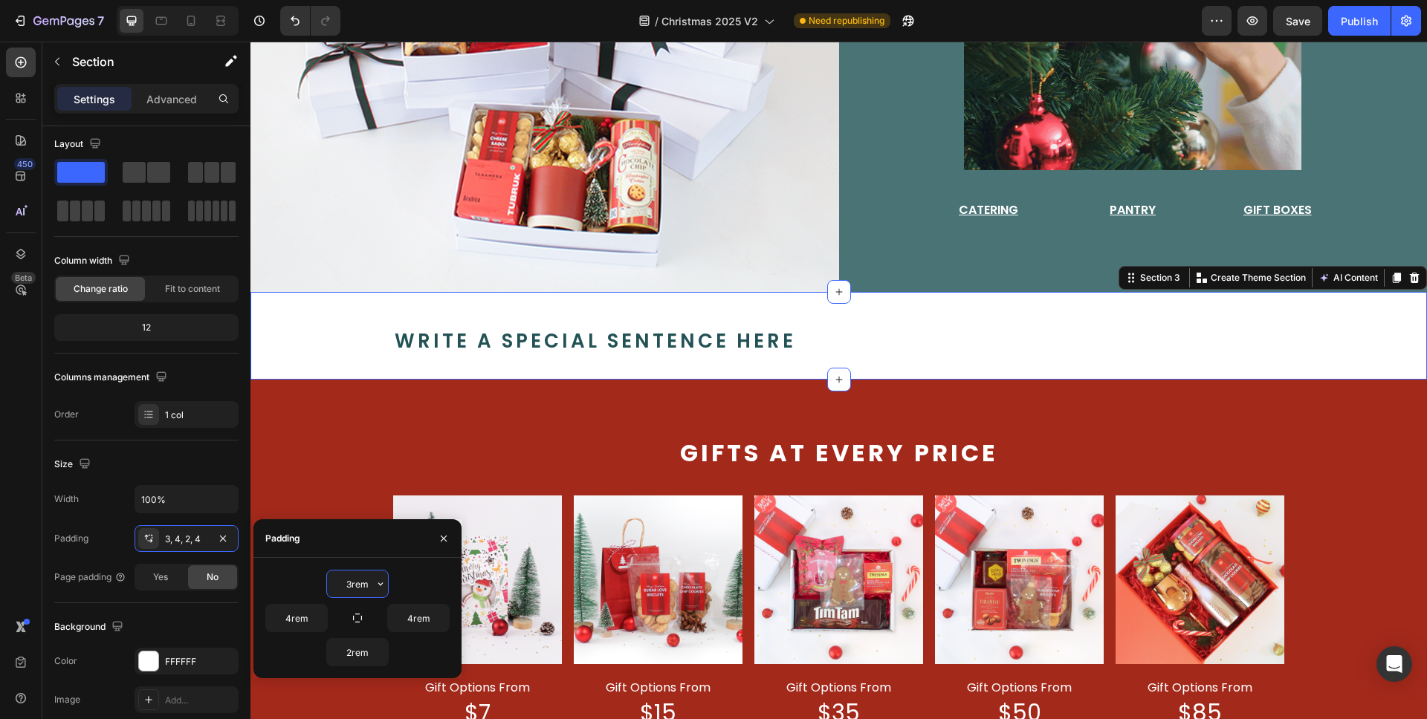
click at [357, 589] on input "3rem" at bounding box center [357, 584] width 61 height 27
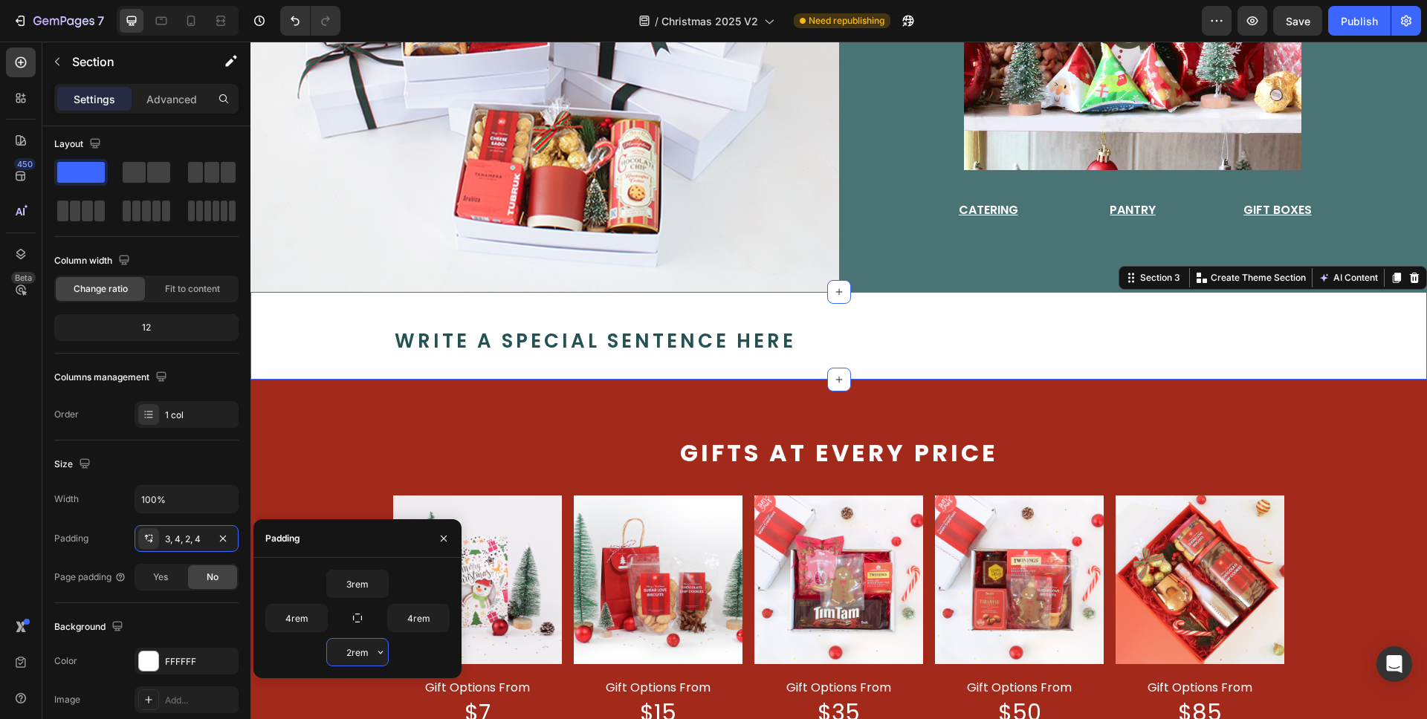
click at [363, 654] on input "2rem" at bounding box center [357, 652] width 61 height 27
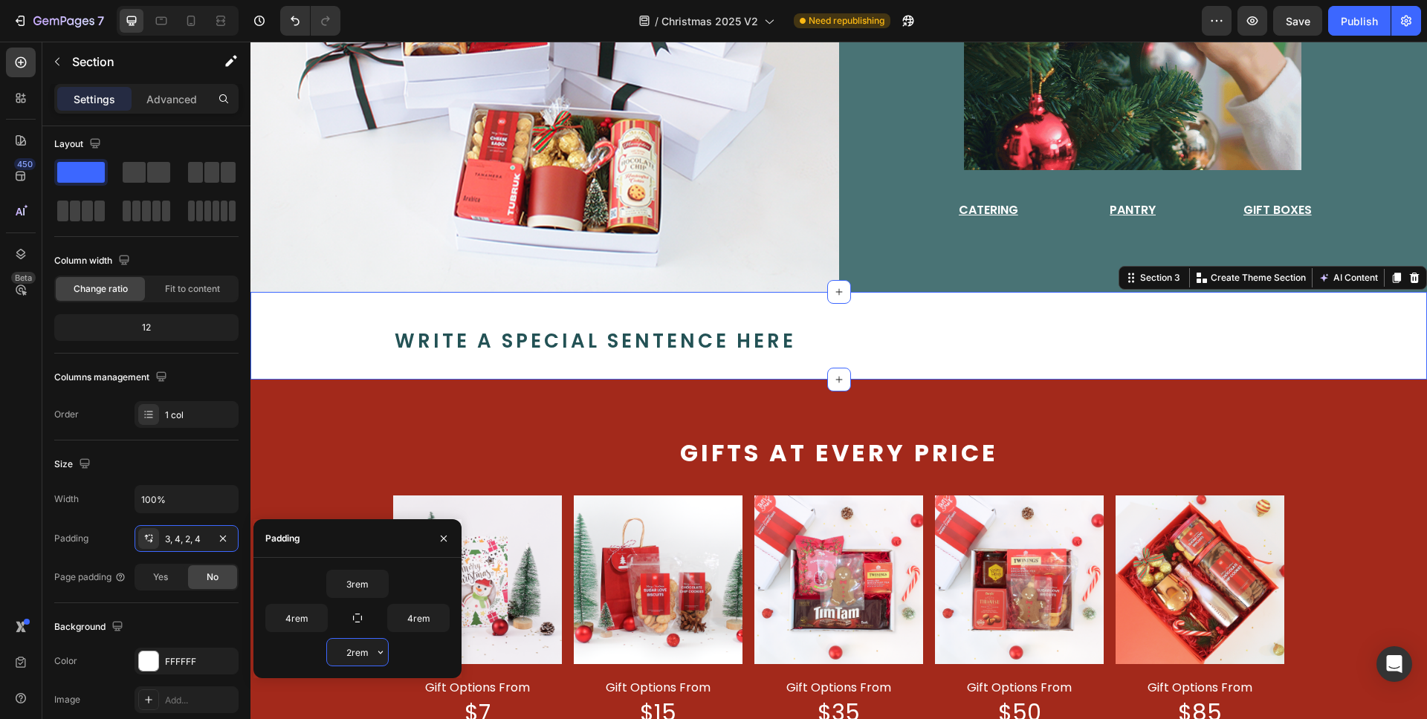
click at [363, 654] on input "2rem" at bounding box center [357, 652] width 61 height 27
paste input "3"
type input "3rem"
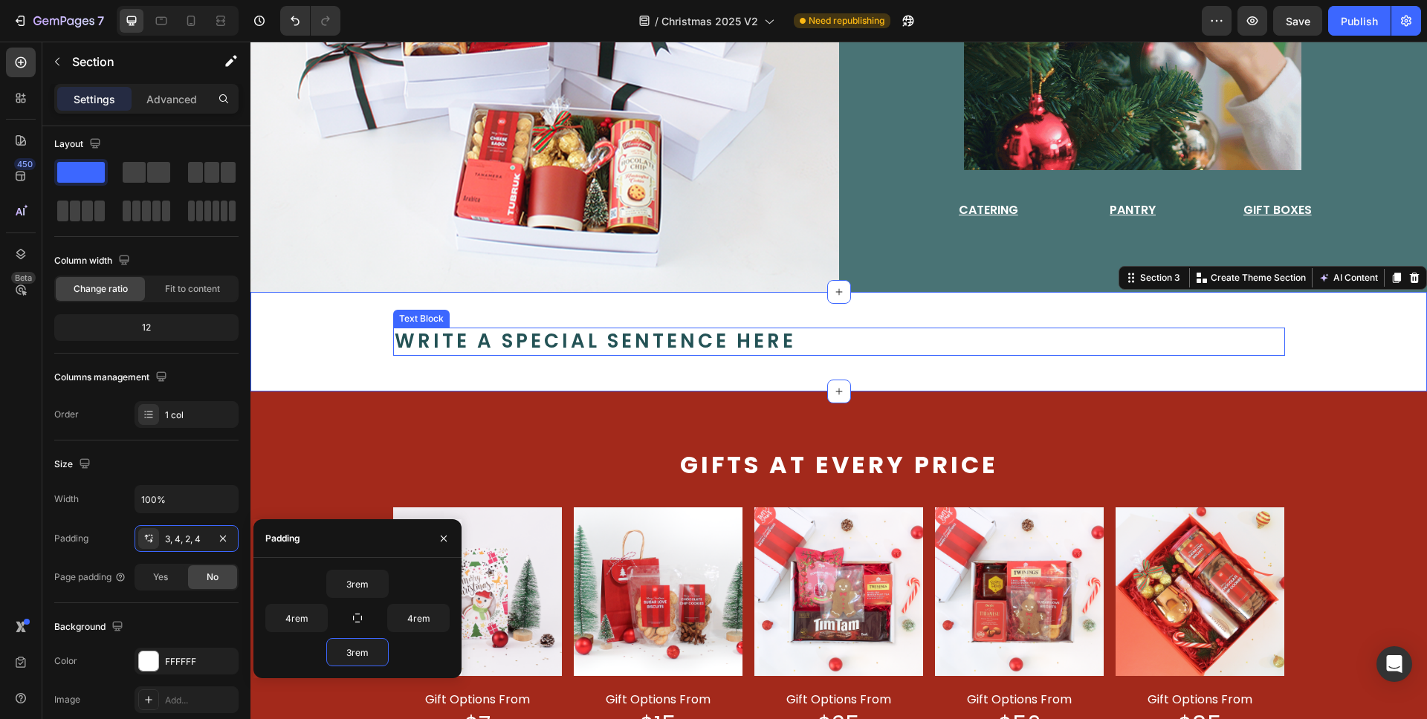
click at [930, 329] on p "write a special sentence here" at bounding box center [839, 341] width 889 height 25
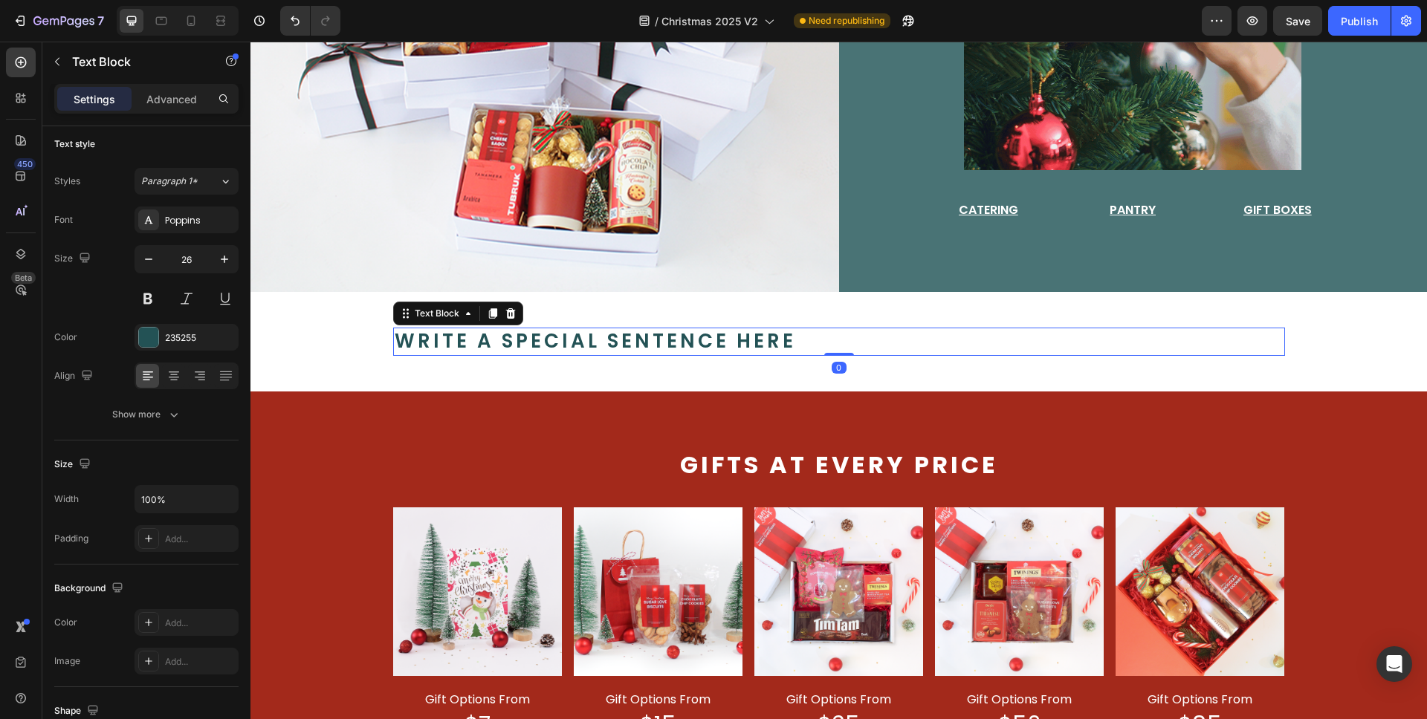
scroll to position [0, 0]
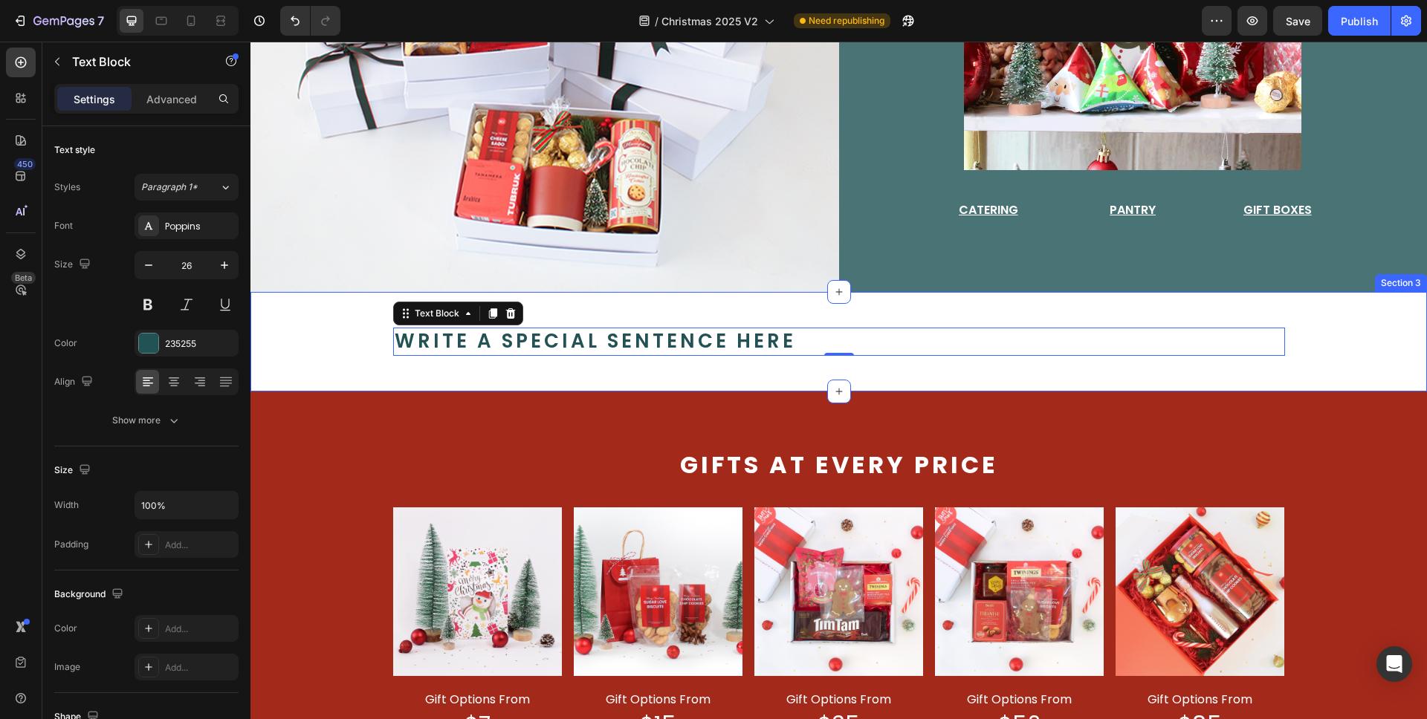
click at [952, 349] on p "write a special sentence here" at bounding box center [839, 341] width 889 height 25
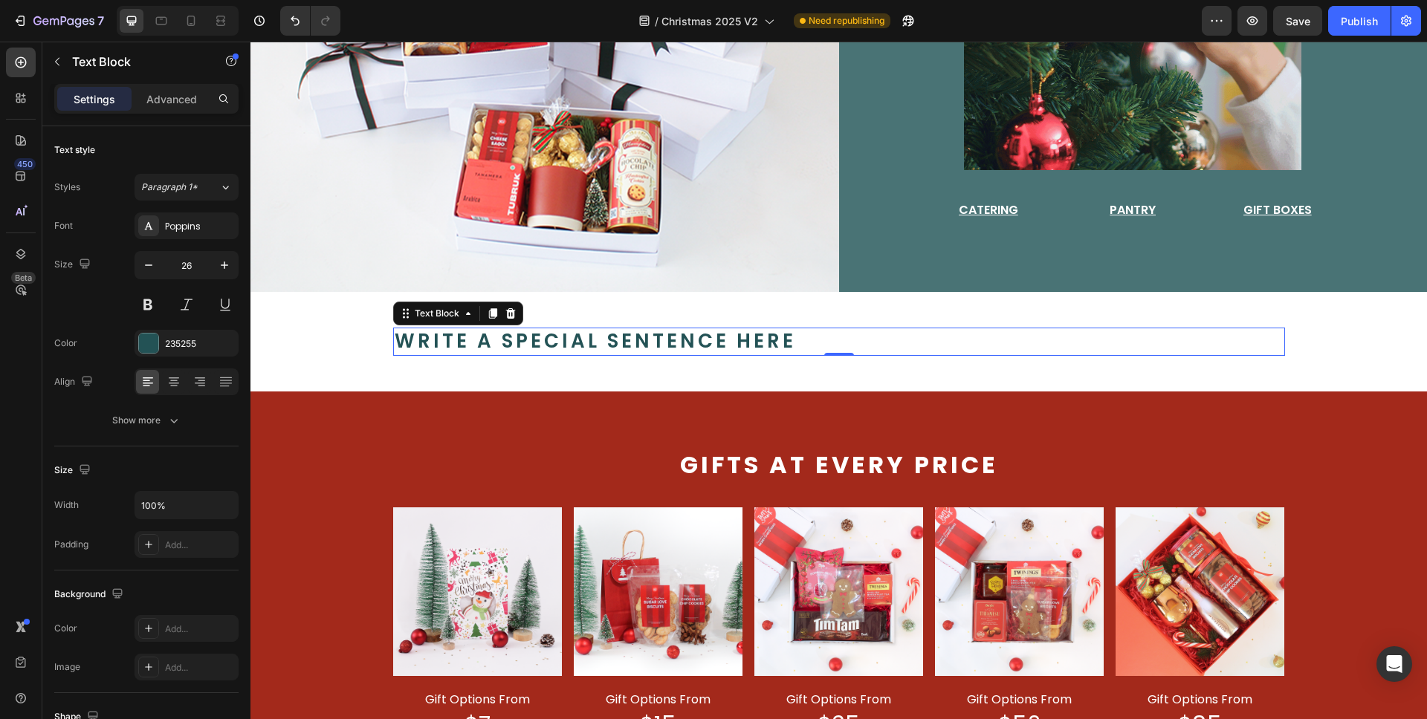
click at [684, 329] on p "write a special sentence here" at bounding box center [839, 341] width 889 height 25
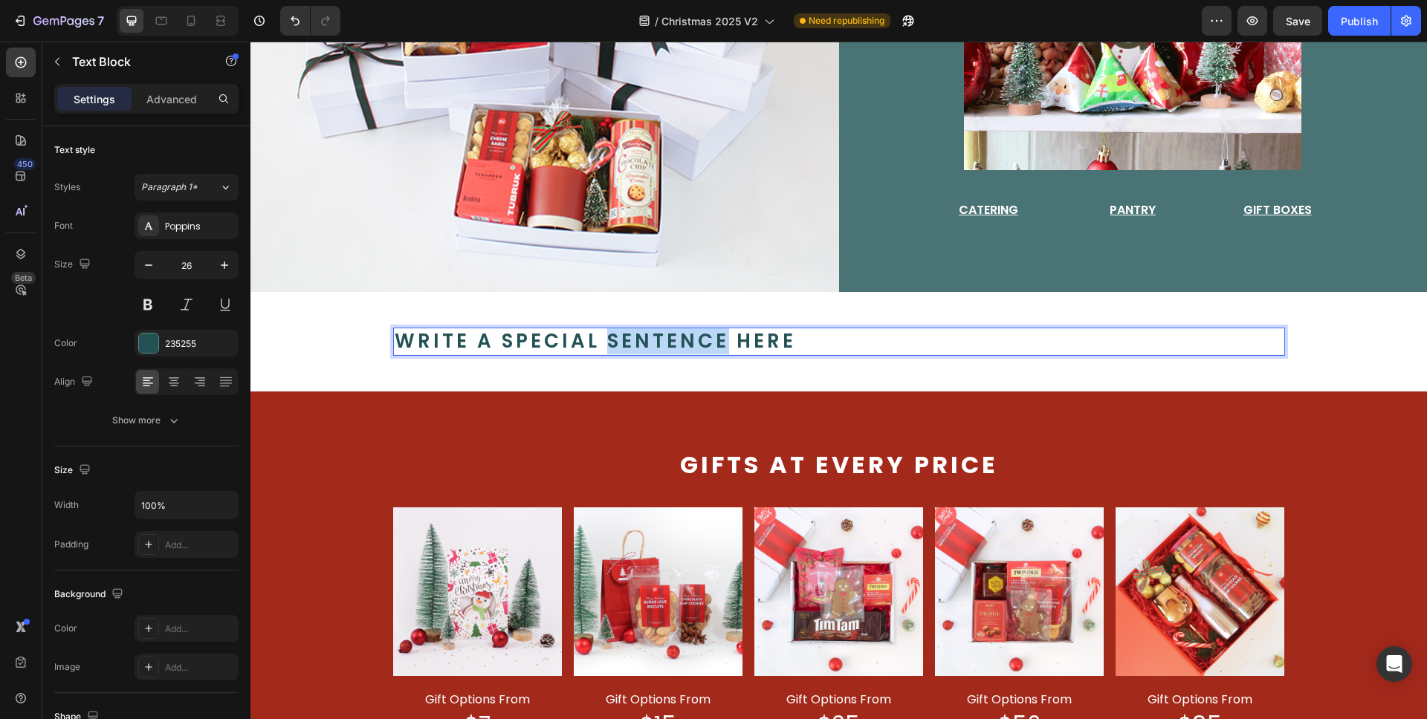
click at [684, 329] on p "write a special sentence here" at bounding box center [839, 341] width 889 height 25
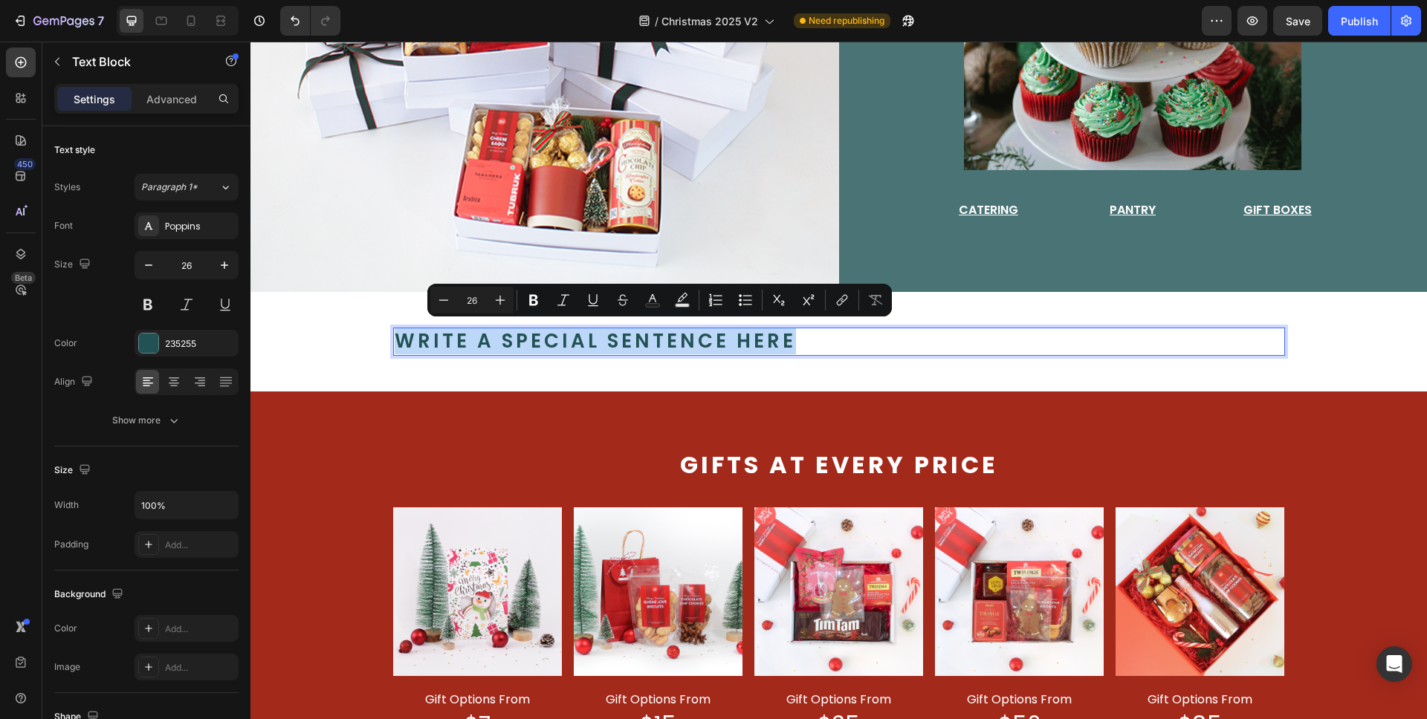
click at [684, 329] on p "write a special sentence here" at bounding box center [839, 341] width 889 height 25
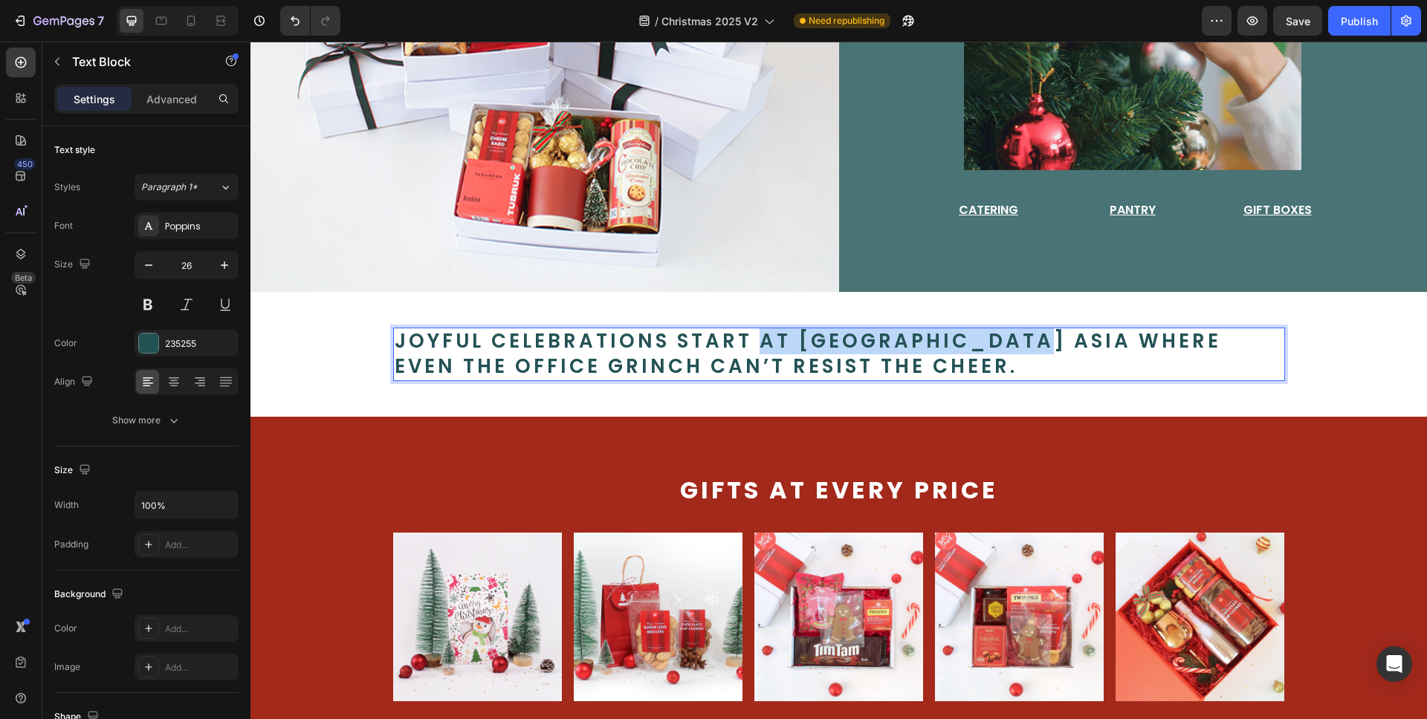
drag, startPoint x: 1016, startPoint y: 337, endPoint x: 755, endPoint y: 338, distance: 260.8
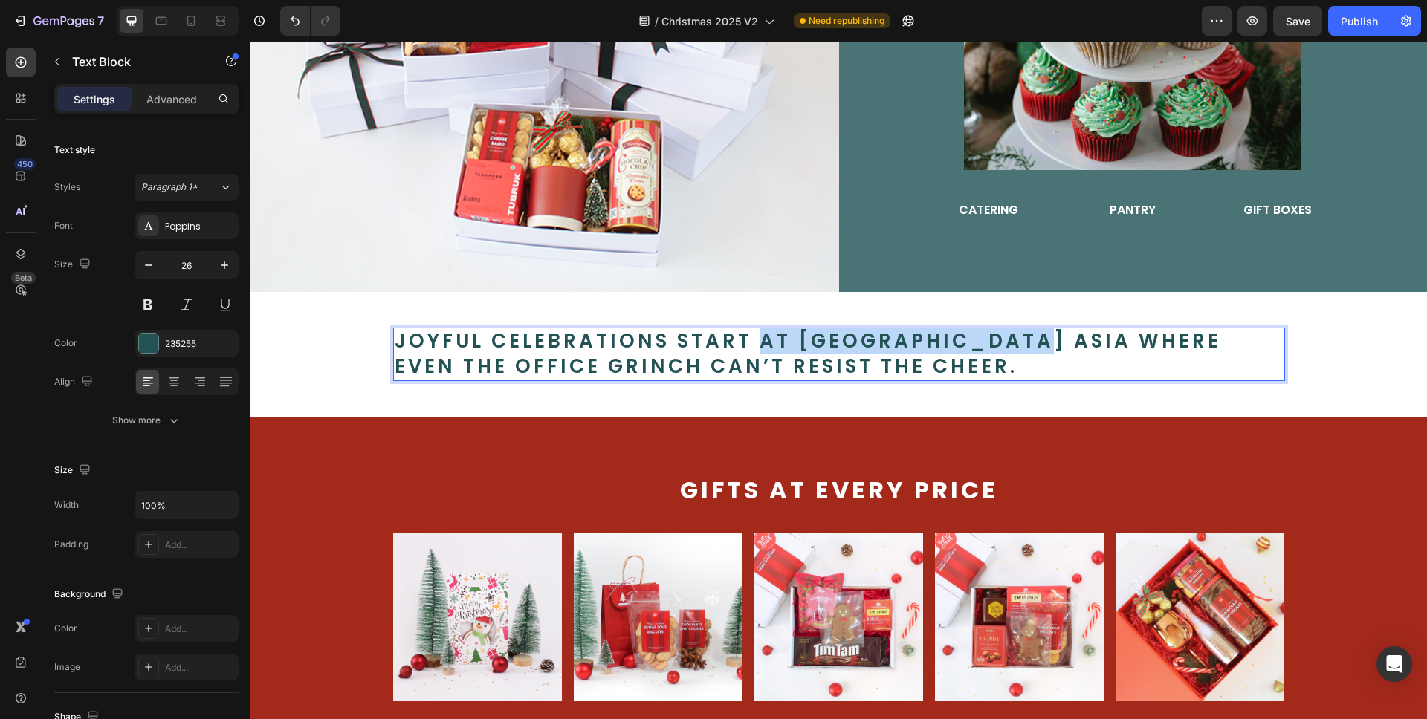
click at [755, 338] on p "Joyful celebrations start at [GEOGRAPHIC_DATA] Asia where even the office Grinc…" at bounding box center [839, 354] width 889 height 51
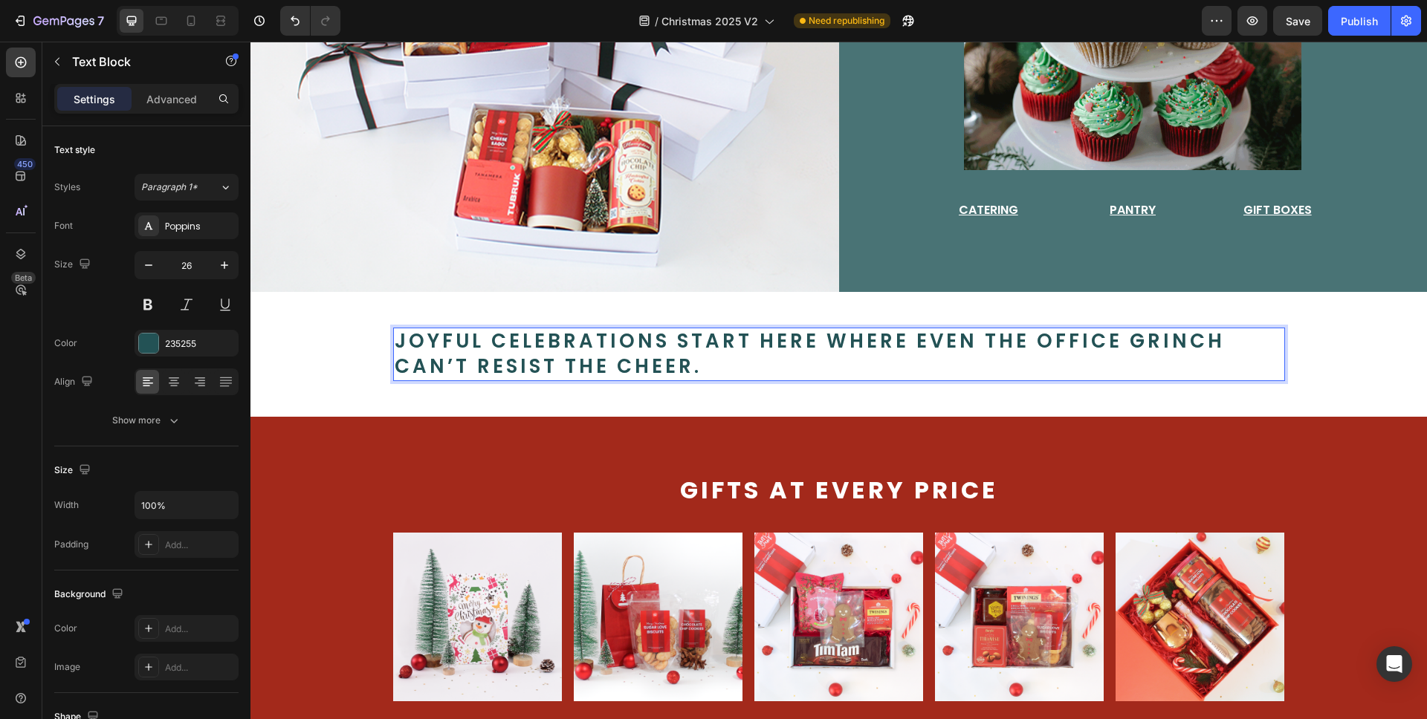
click at [743, 356] on p "Joyful celebrations start here where even the office Grinch can’t resist the ch…" at bounding box center [839, 354] width 889 height 51
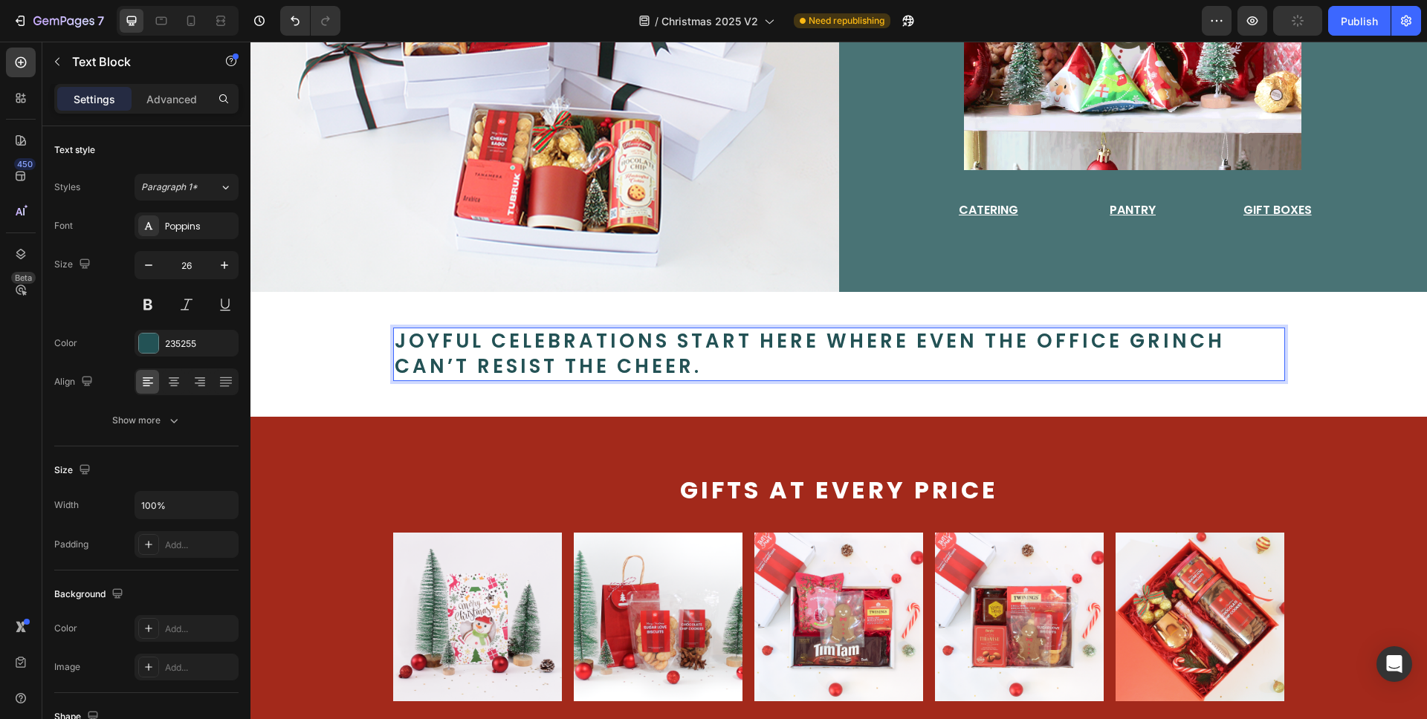
click at [734, 338] on p "Joyful celebrations start here where even the office Grinch can’t resist the ch…" at bounding box center [839, 354] width 889 height 51
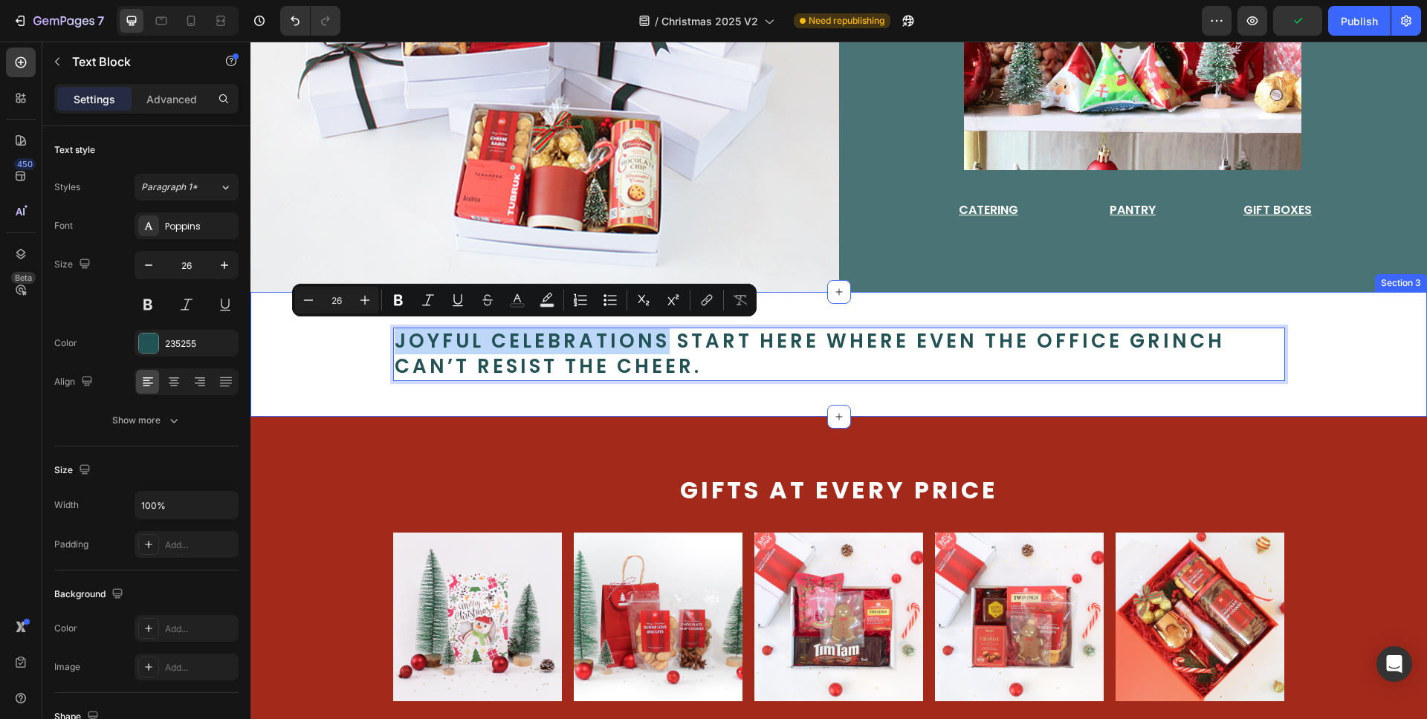
drag, startPoint x: 631, startPoint y: 338, endPoint x: 380, endPoint y: 340, distance: 250.4
click at [380, 340] on div "Joyful celebrations start here where even the office Grinch can’t resist the ch…" at bounding box center [838, 355] width 1081 height 54
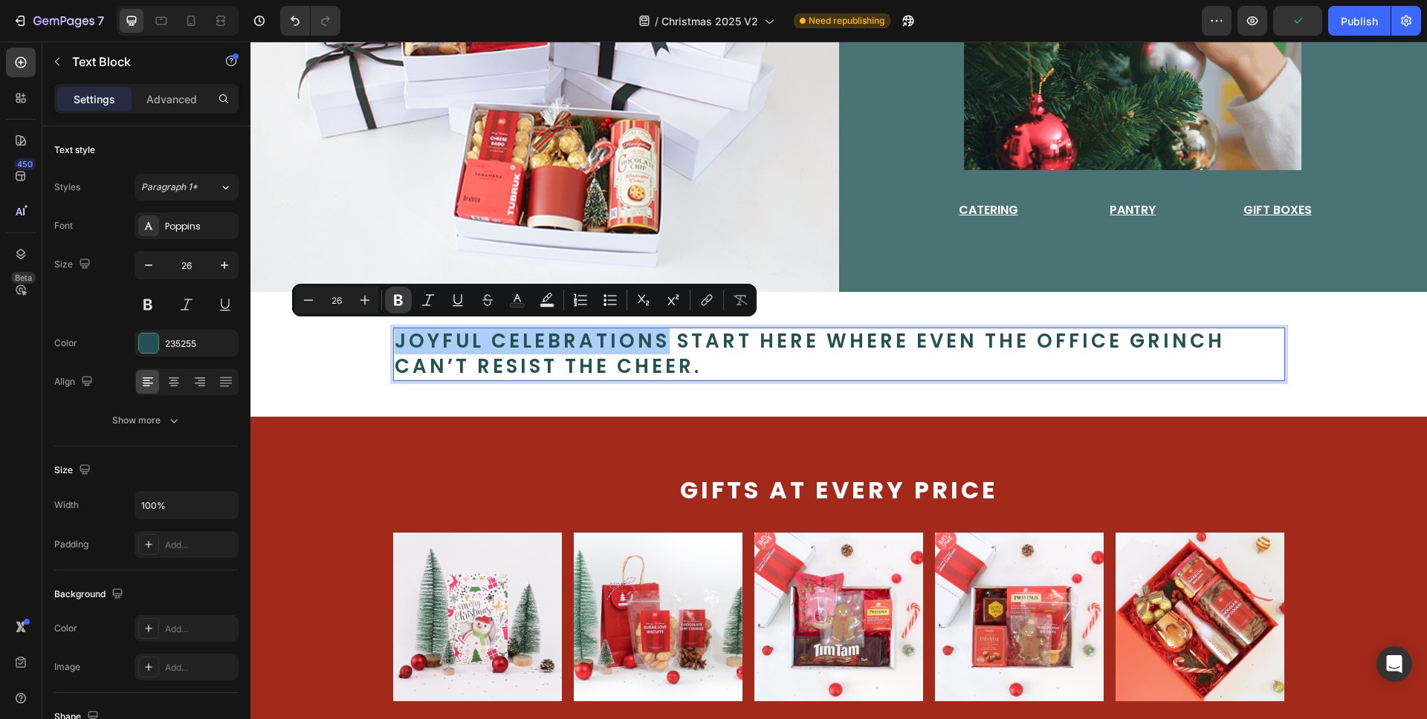
click at [400, 305] on icon "Editor contextual toolbar" at bounding box center [398, 300] width 9 height 11
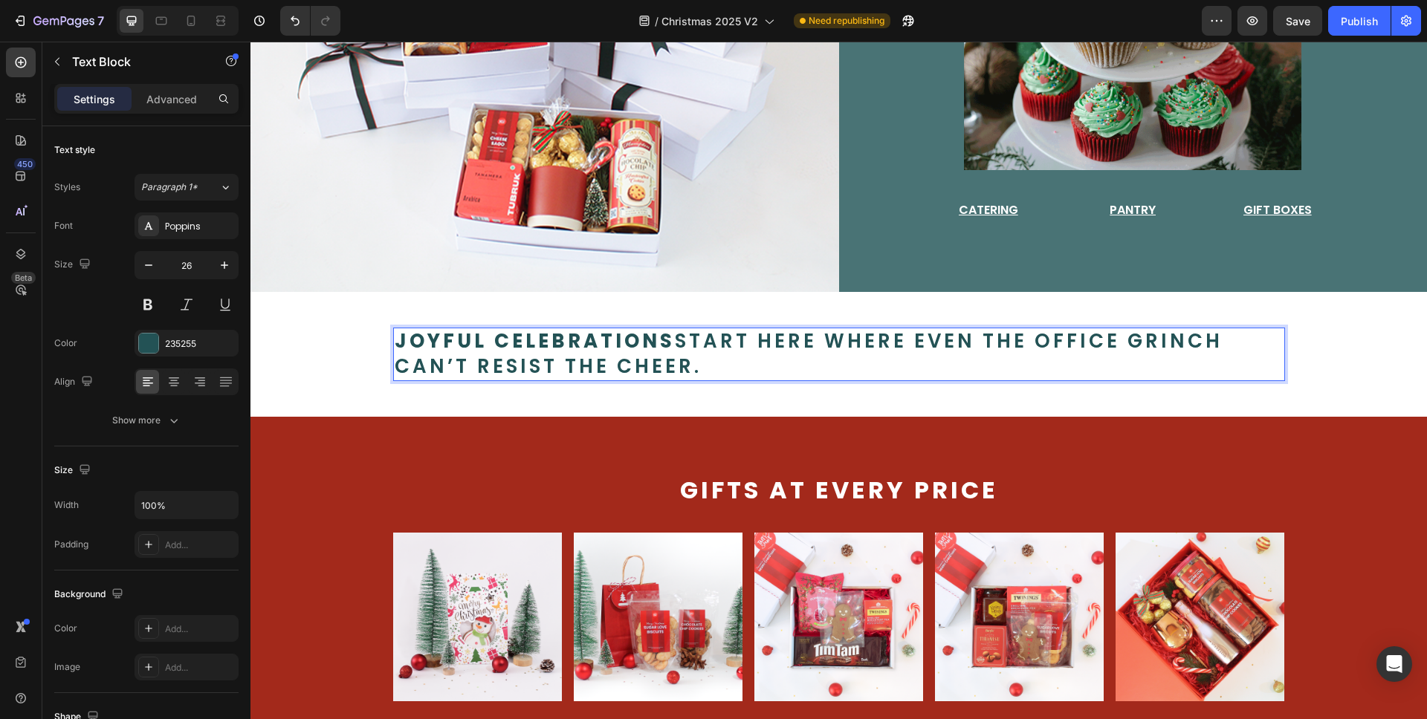
click at [695, 360] on p "Joyful celebrations start here where even the office Grinch can’t resist the ch…" at bounding box center [839, 354] width 889 height 51
drag, startPoint x: 703, startPoint y: 360, endPoint x: 667, endPoint y: 340, distance: 41.6
click at [667, 340] on p "Joyful celebrations start here where even the office Grinch can’t resist the ch…" at bounding box center [839, 354] width 889 height 51
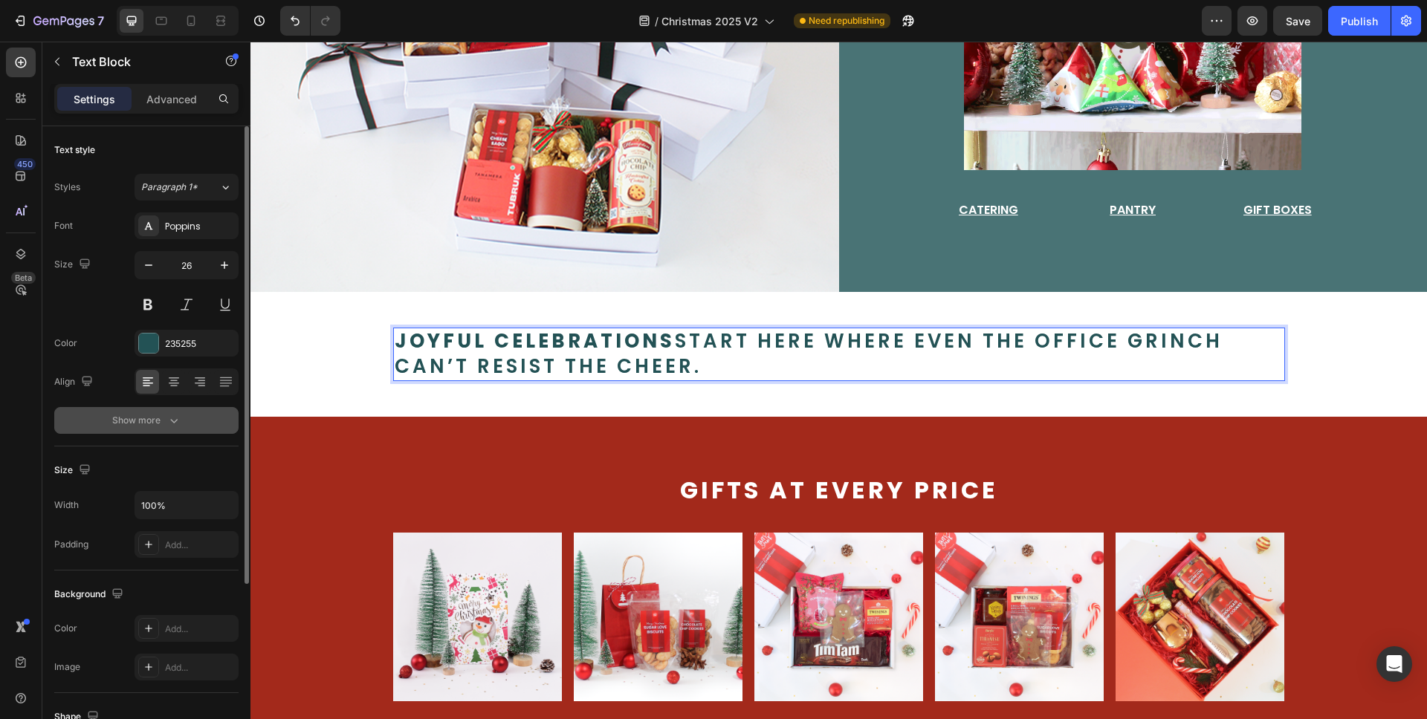
click at [169, 418] on icon "button" at bounding box center [173, 420] width 15 height 15
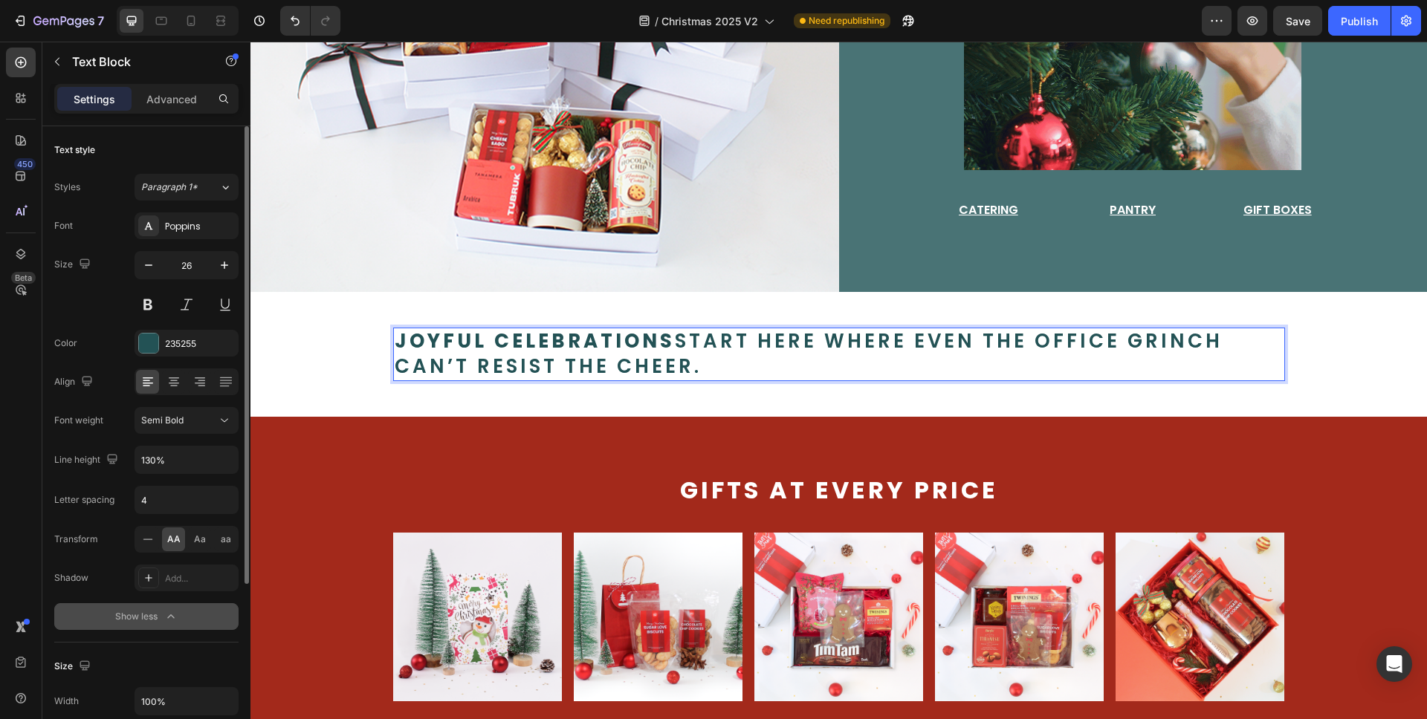
click at [707, 343] on p "Joyful celebrations start here where even the office Grinch can’t resist the ch…" at bounding box center [839, 354] width 889 height 51
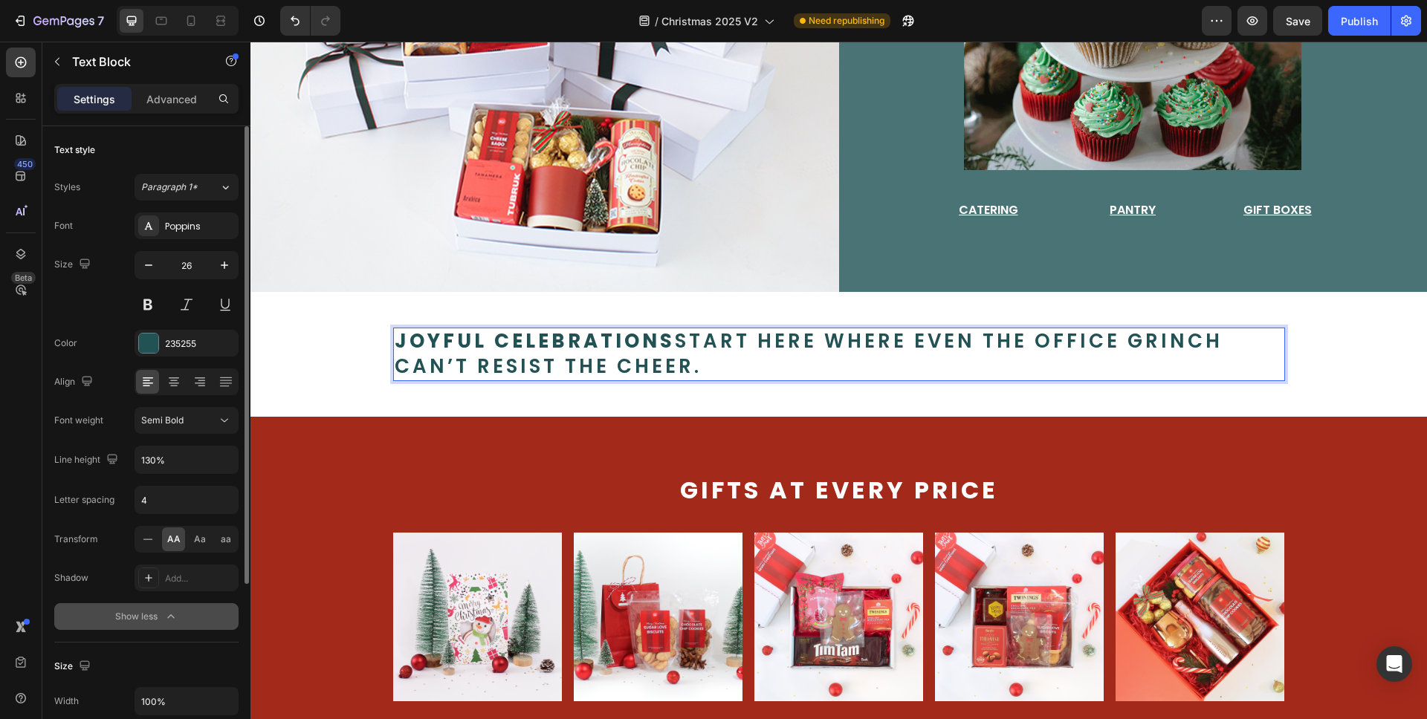
drag, startPoint x: 664, startPoint y: 337, endPoint x: 694, endPoint y: 365, distance: 40.5
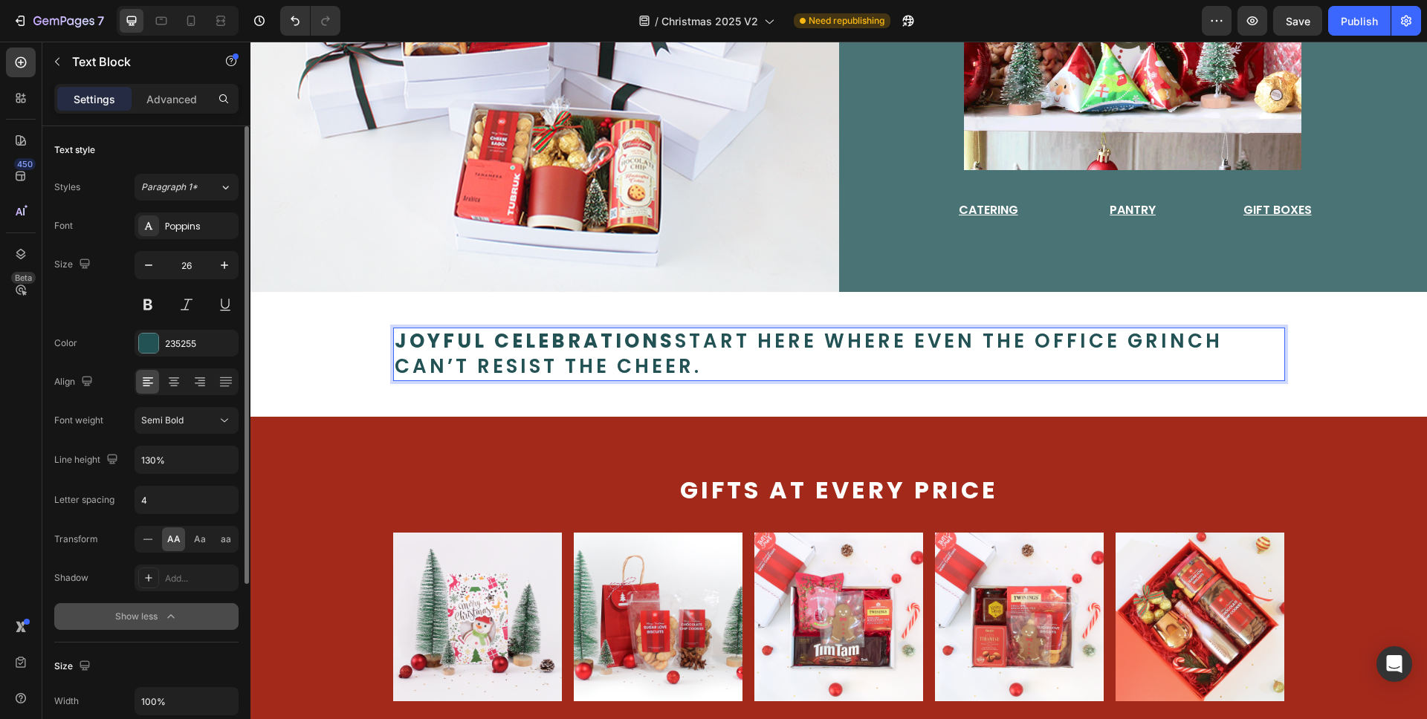
click at [694, 365] on p "Joyful celebrations start here where even the office Grinch can’t resist the ch…" at bounding box center [839, 354] width 889 height 51
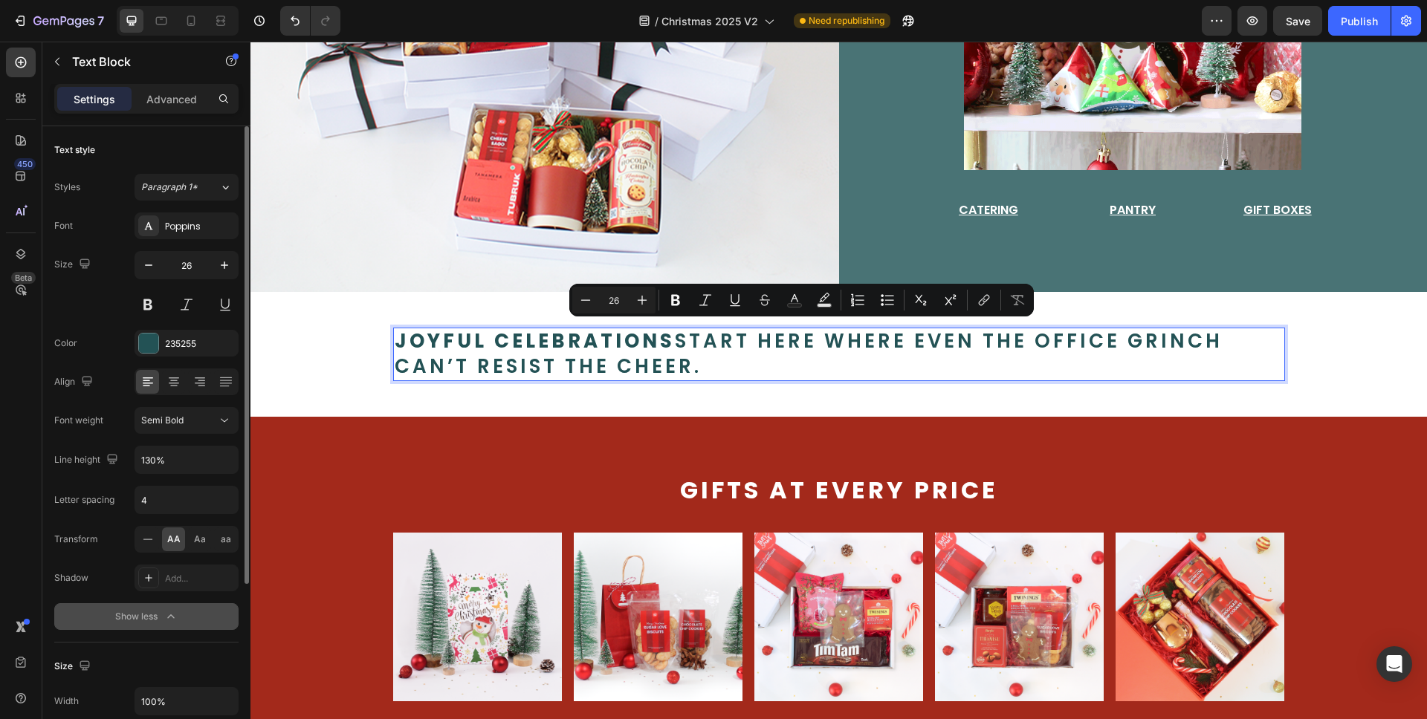
click at [716, 356] on p "Joyful celebrations start here where even the office Grinch can’t resist the ch…" at bounding box center [839, 354] width 889 height 51
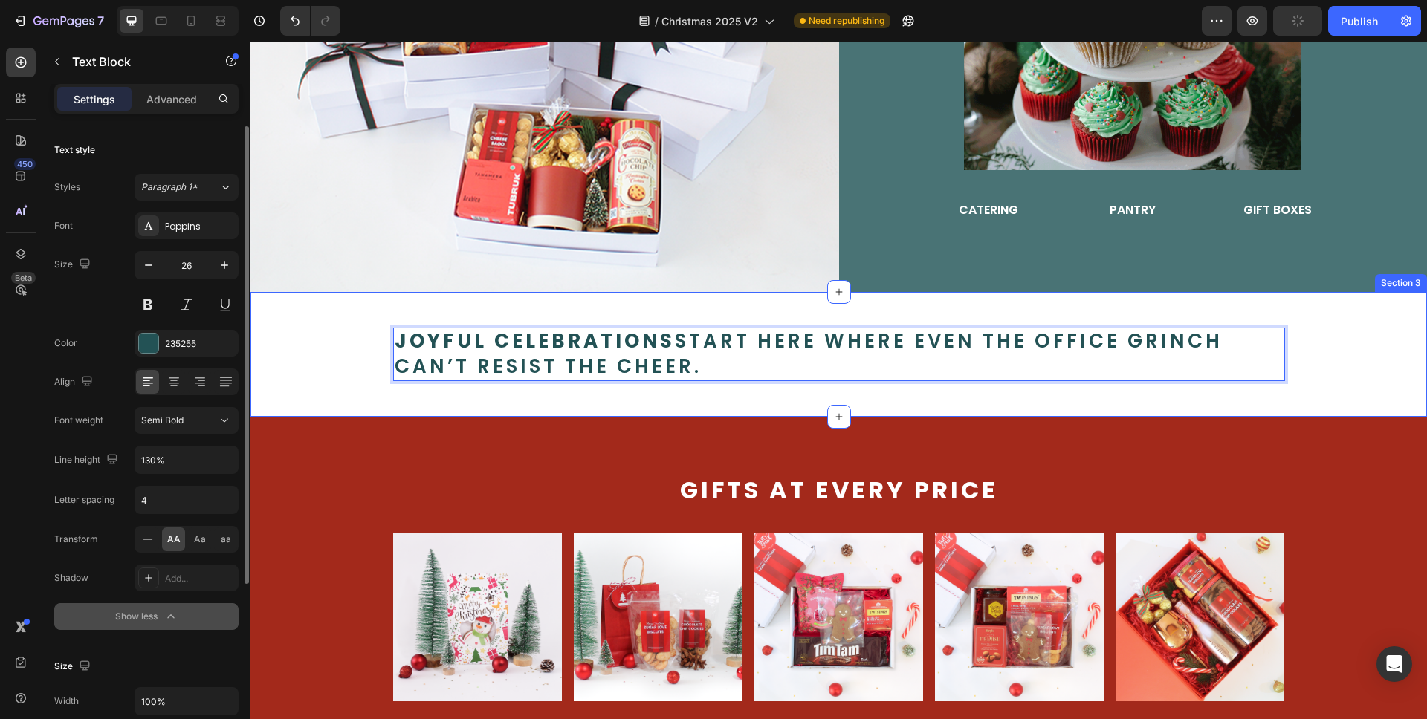
drag, startPoint x: 719, startPoint y: 358, endPoint x: 376, endPoint y: 343, distance: 342.9
click at [376, 343] on div "Joyful celebrations start here where even the office Grinch can’t resist the ch…" at bounding box center [838, 355] width 1081 height 54
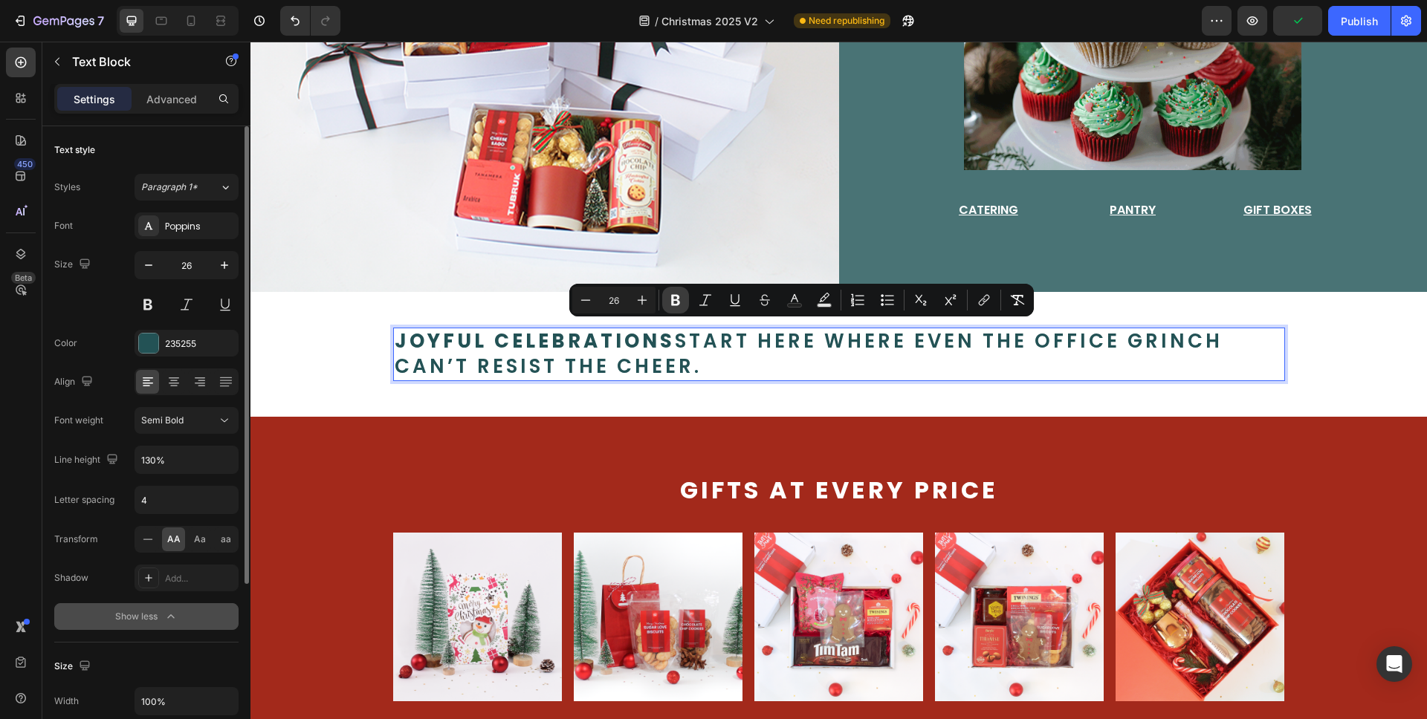
click at [678, 305] on icon "Editor contextual toolbar" at bounding box center [675, 300] width 15 height 15
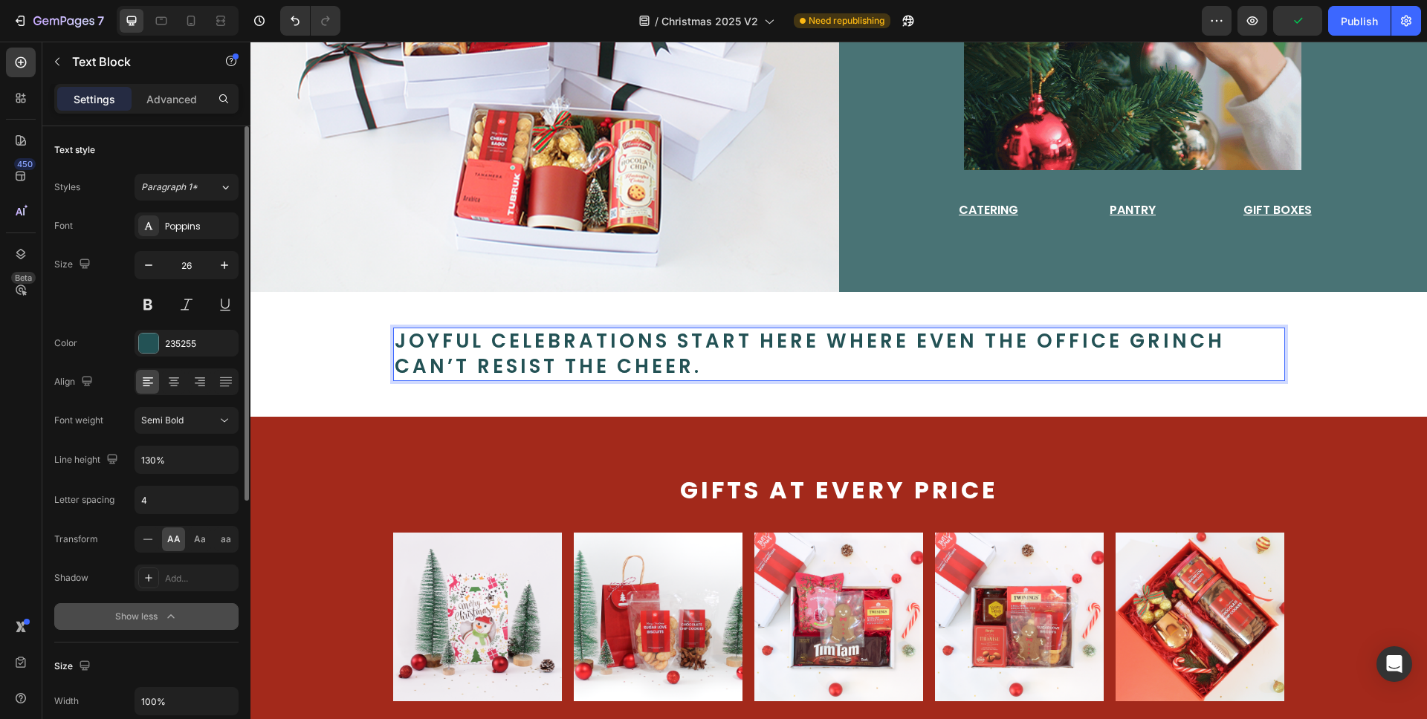
click at [681, 337] on p "Joyful celebrations start here where even the office Grinch can’t resist the ch…" at bounding box center [839, 354] width 889 height 51
click at [684, 339] on p "Joyful celebrations start here where even the office Grinch can’t resist the ch…" at bounding box center [839, 354] width 889 height 51
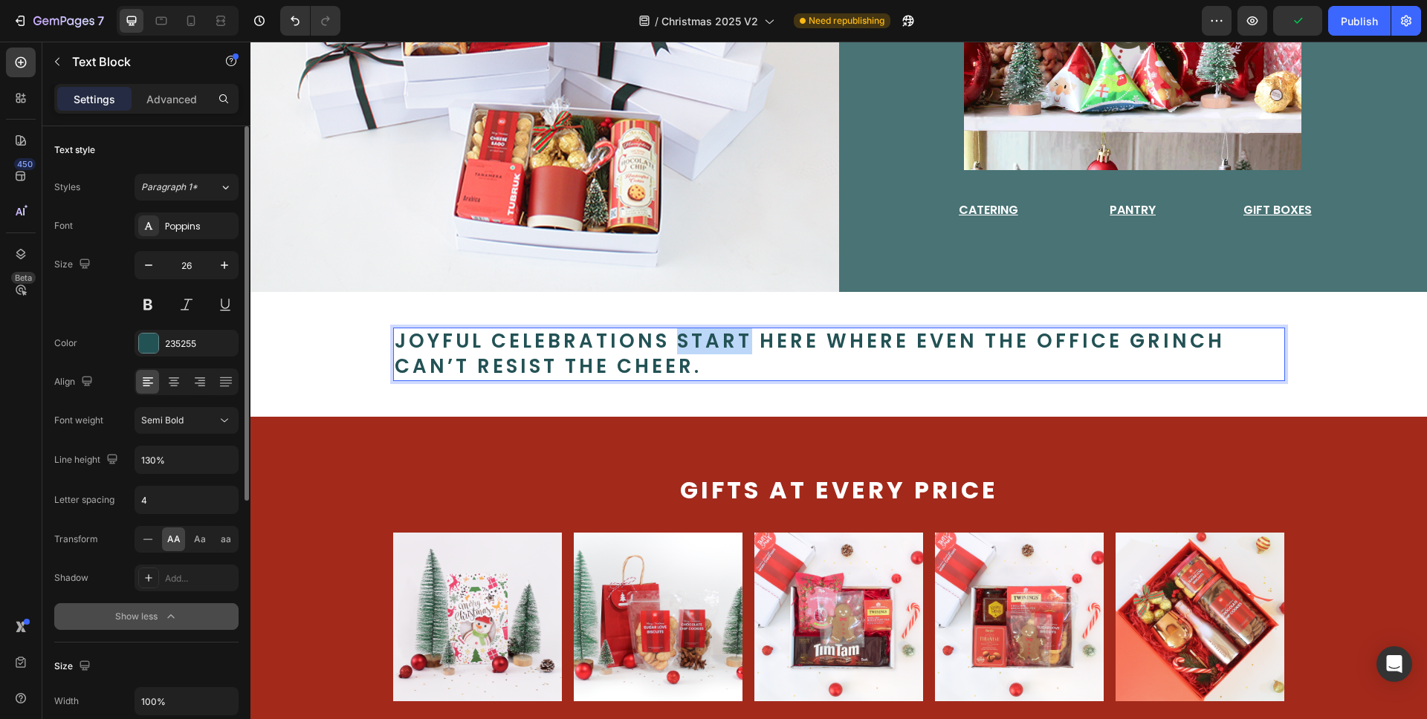
click at [684, 339] on p "Joyful celebrations start here where even the office Grinch can’t resist the ch…" at bounding box center [839, 354] width 889 height 51
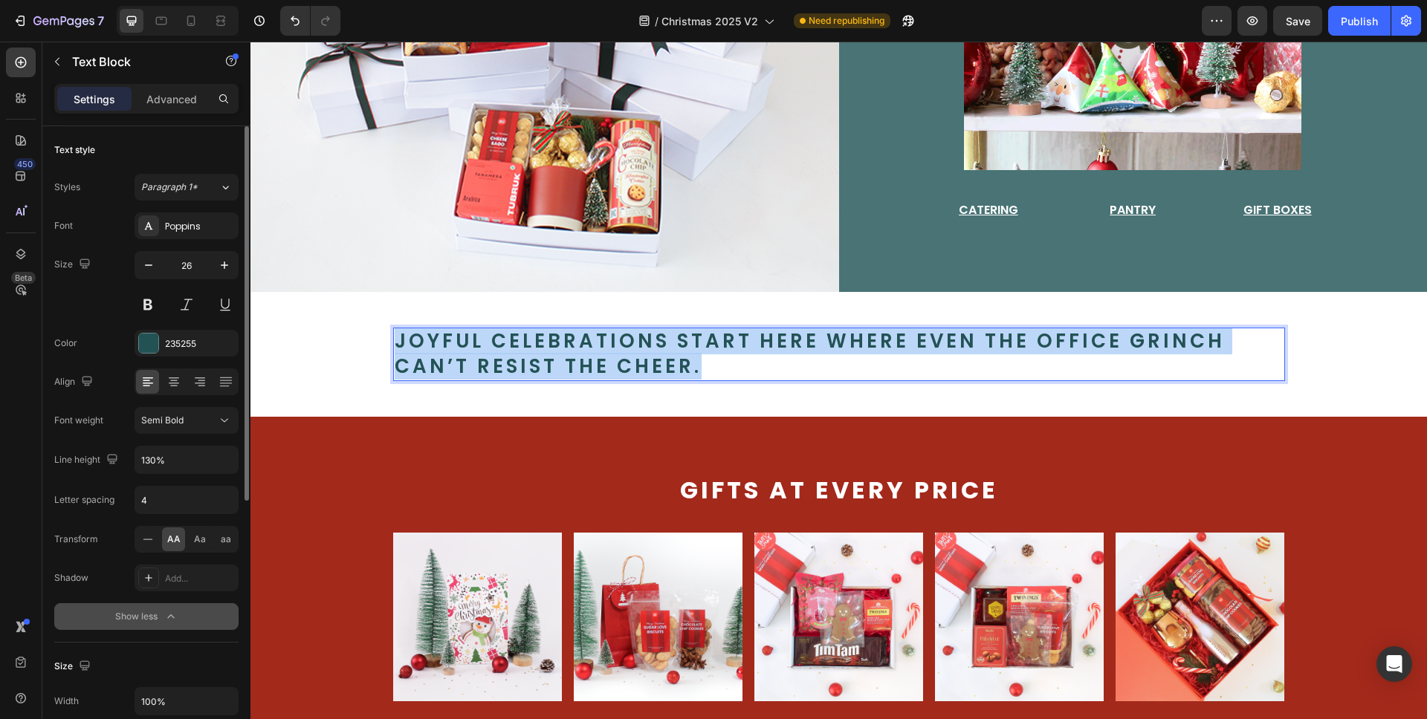
click at [684, 339] on p "Joyful celebrations start here where even the office Grinch can’t resist the ch…" at bounding box center [839, 354] width 889 height 51
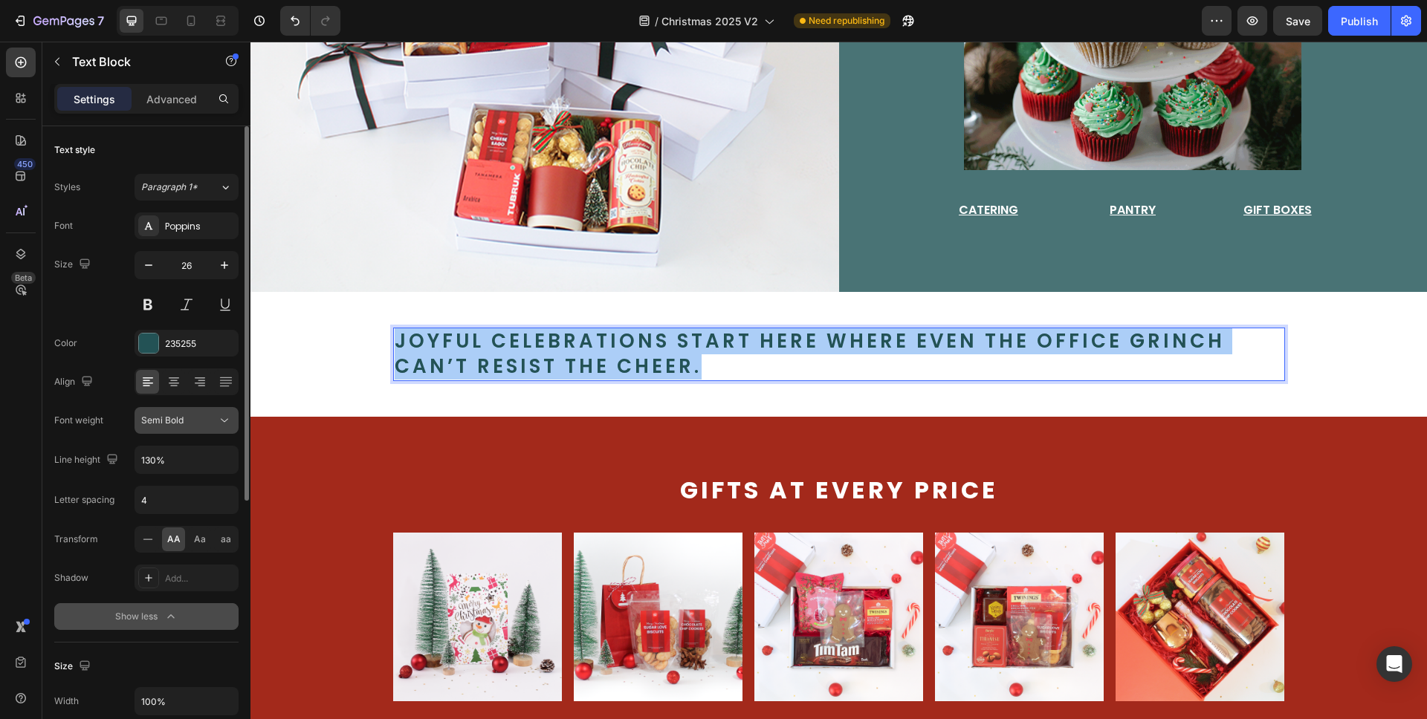
click at [189, 418] on div "Semi Bold" at bounding box center [179, 420] width 76 height 13
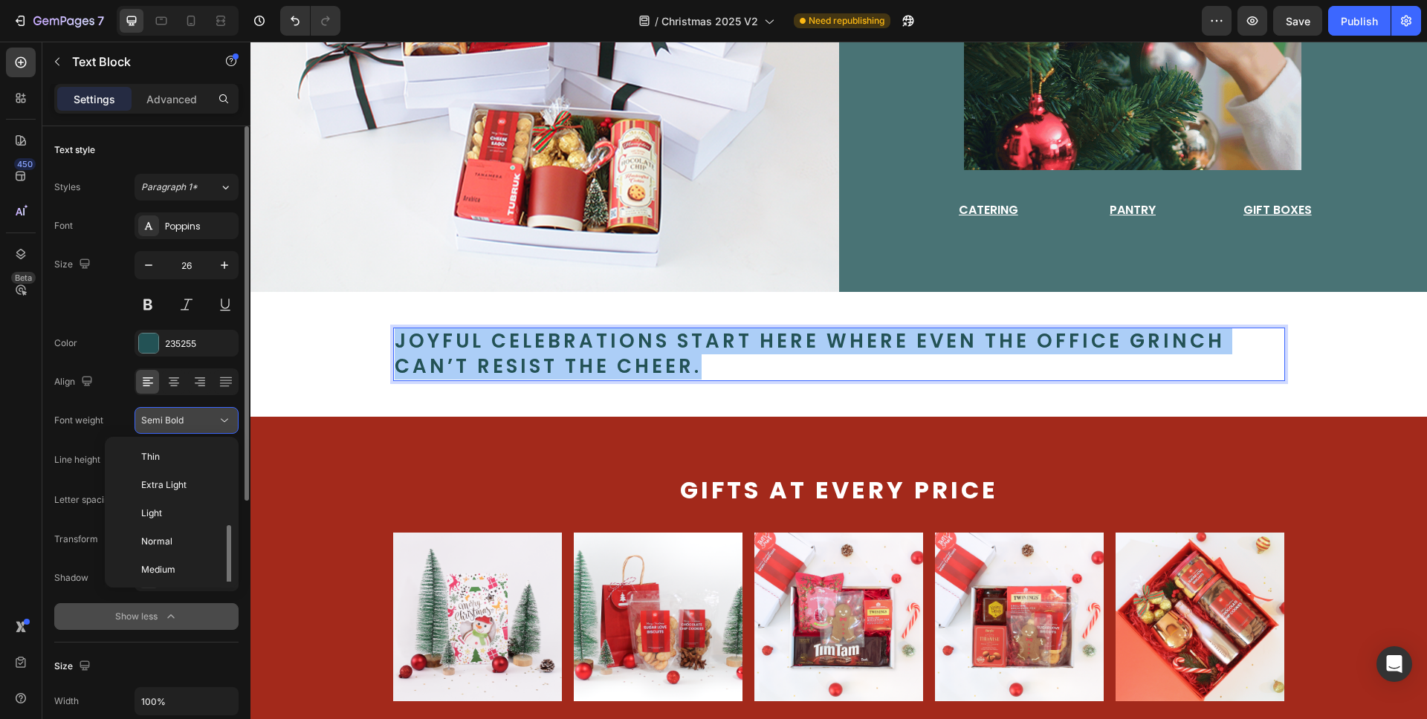
scroll to position [54, 0]
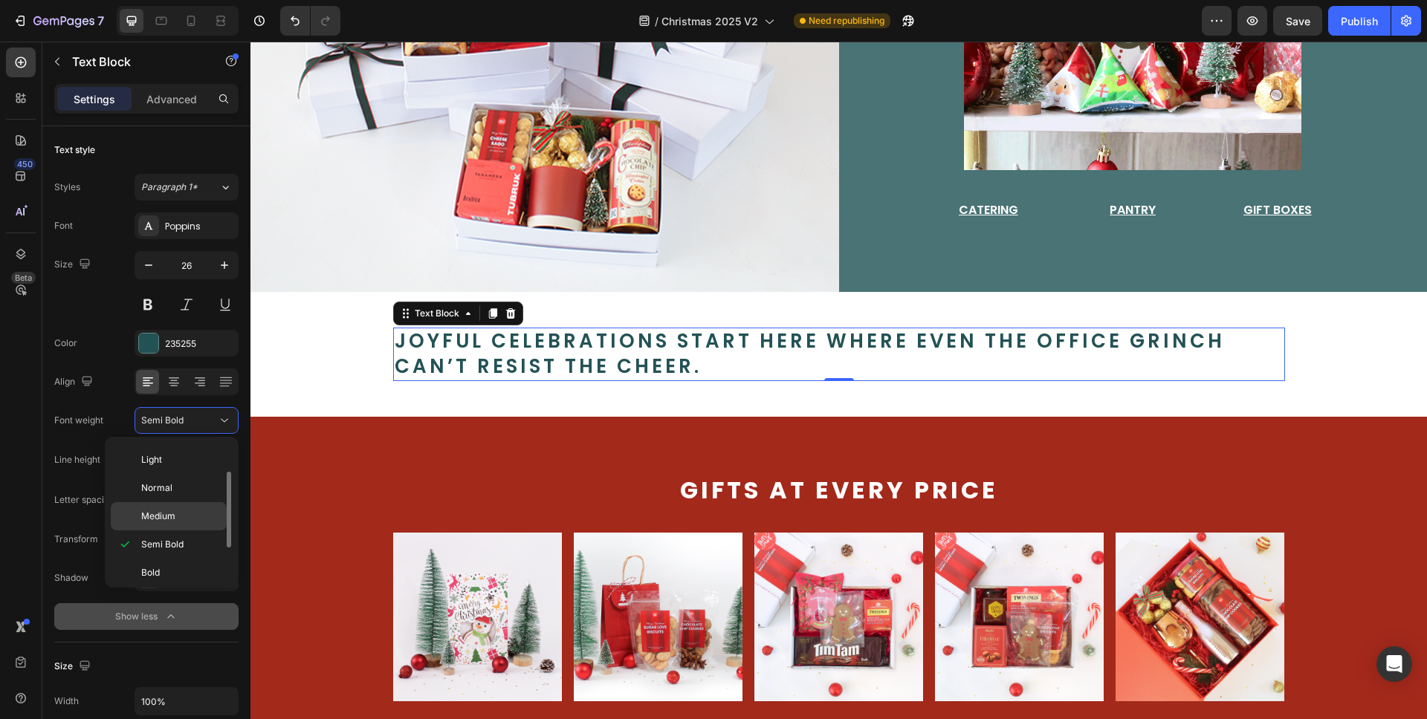
click at [172, 508] on div "Medium" at bounding box center [169, 516] width 116 height 28
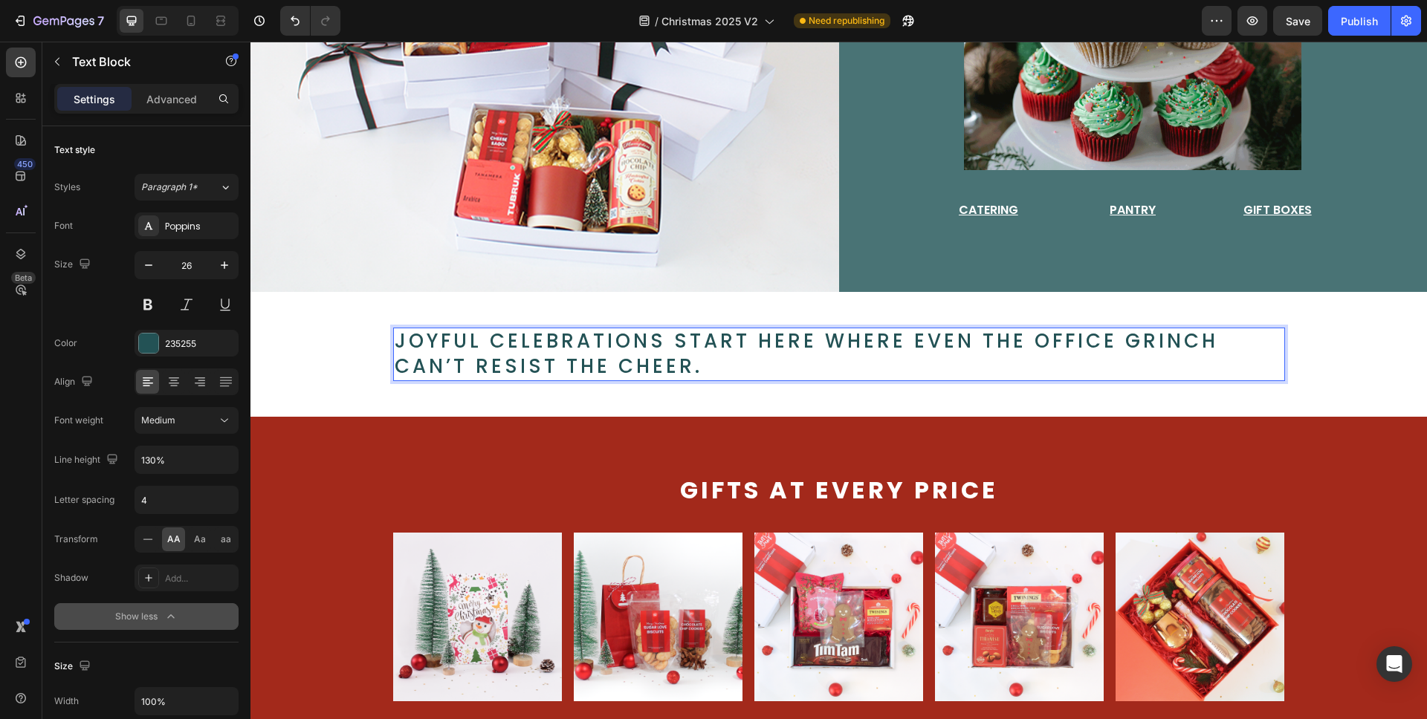
click at [658, 335] on p "Joyful celebrations start here where even the office Grinch can’t resist the ch…" at bounding box center [839, 354] width 889 height 51
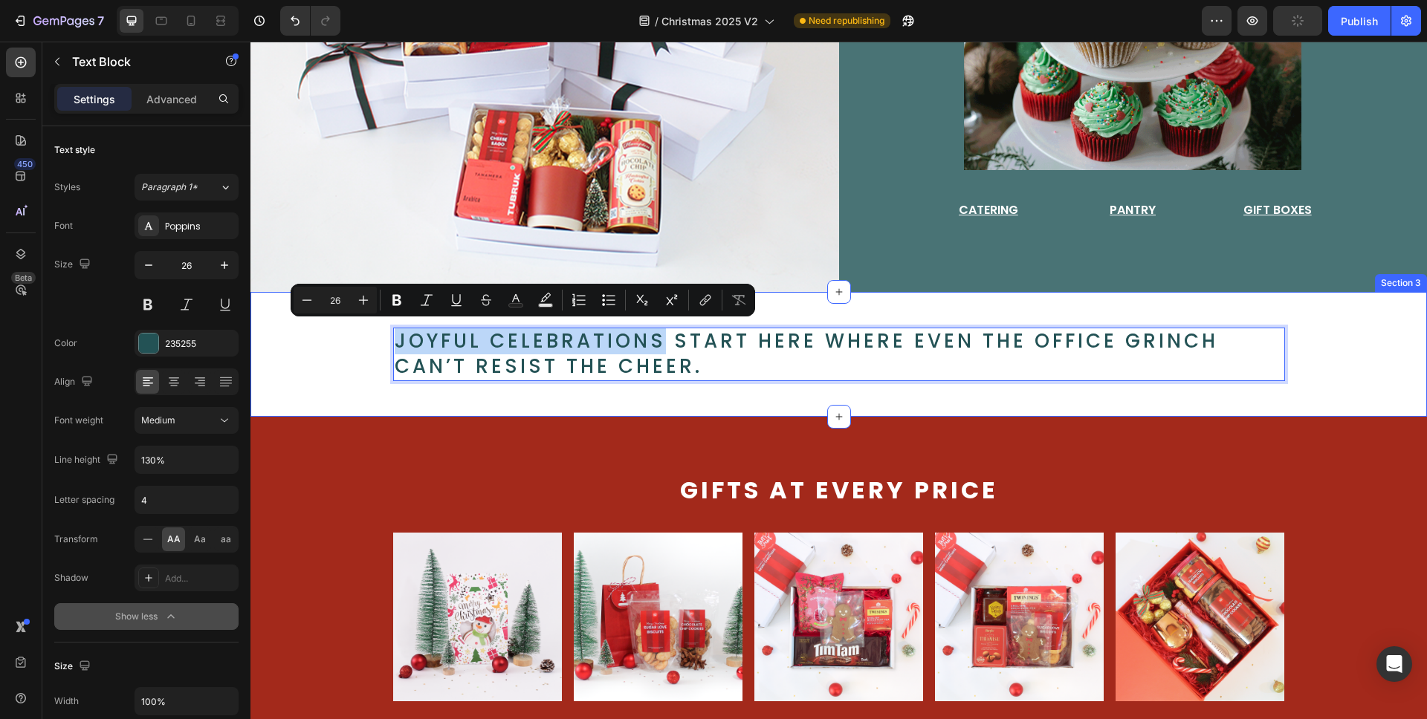
drag, startPoint x: 652, startPoint y: 334, endPoint x: 375, endPoint y: 337, distance: 277.2
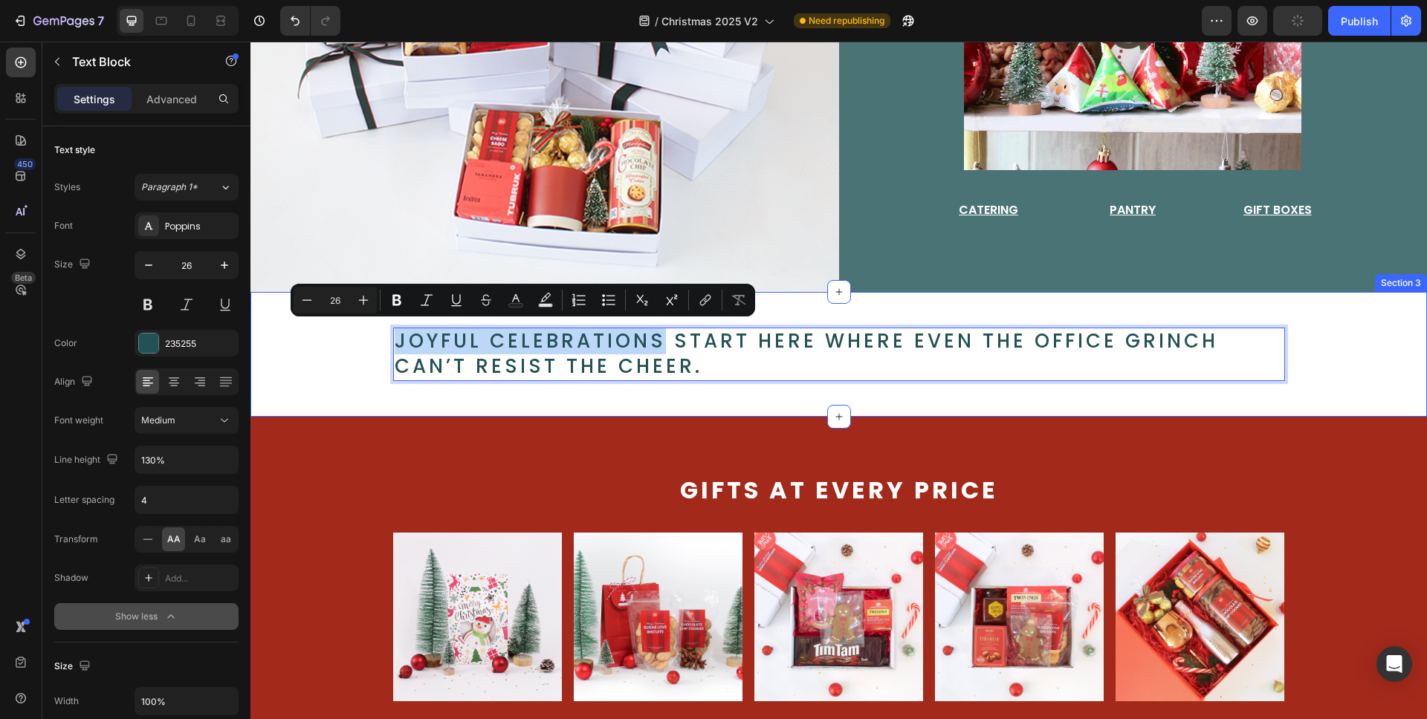
click at [375, 337] on div "Joyful celebrations start here where even the office Grinch can’t resist the ch…" at bounding box center [838, 355] width 1081 height 54
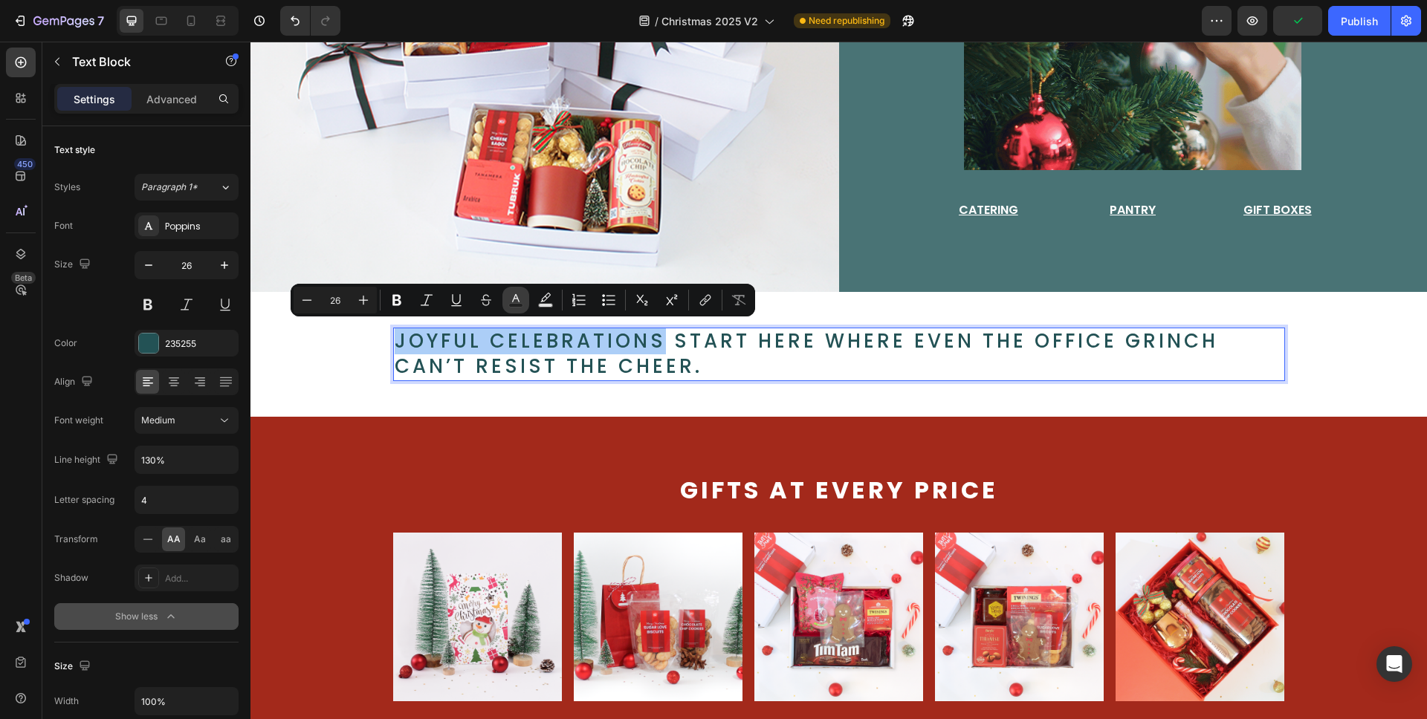
click at [402, 298] on icon "Editor contextual toolbar" at bounding box center [396, 300] width 15 height 15
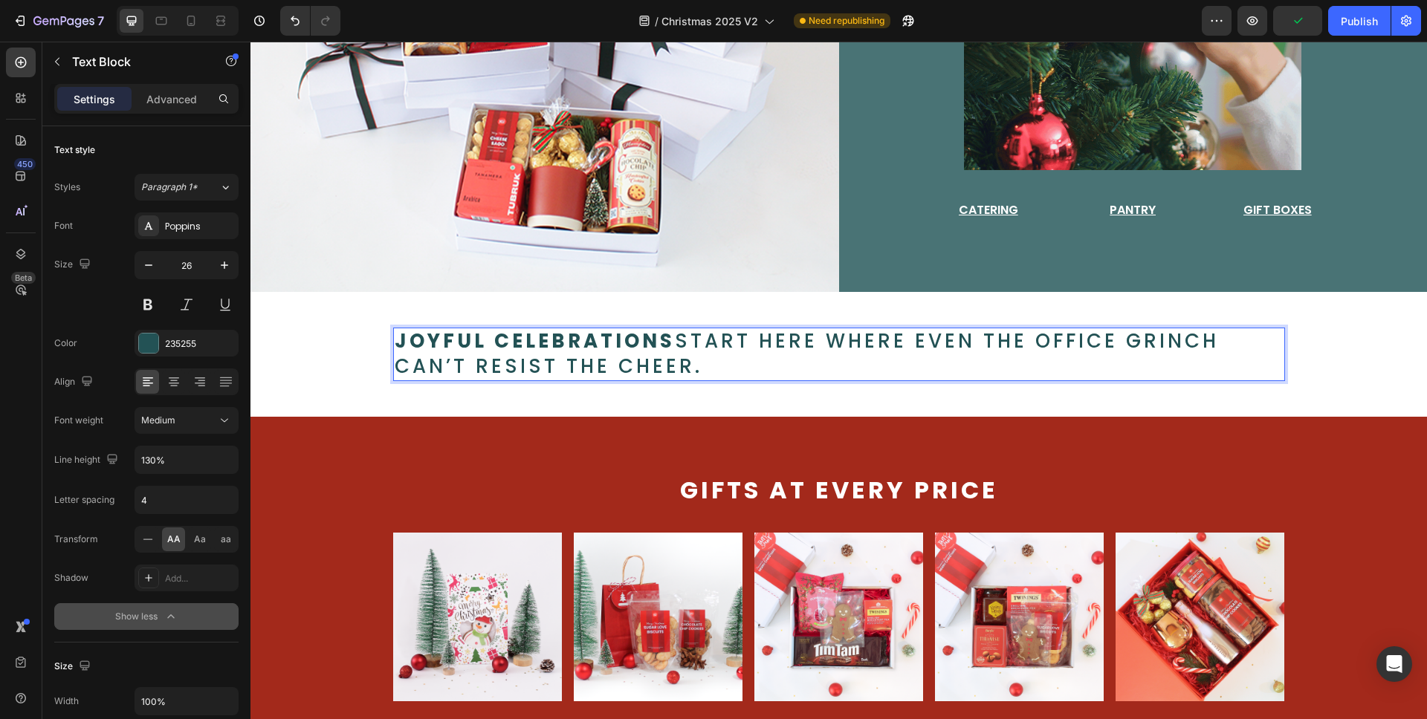
click at [722, 355] on p "Joyful celebrations start here where even the office Grinch can’t resist the ch…" at bounding box center [839, 354] width 889 height 51
click at [1340, 357] on div "Joyful celebrations start here where even the office Grinch can’t resist the ch…" at bounding box center [838, 355] width 1081 height 54
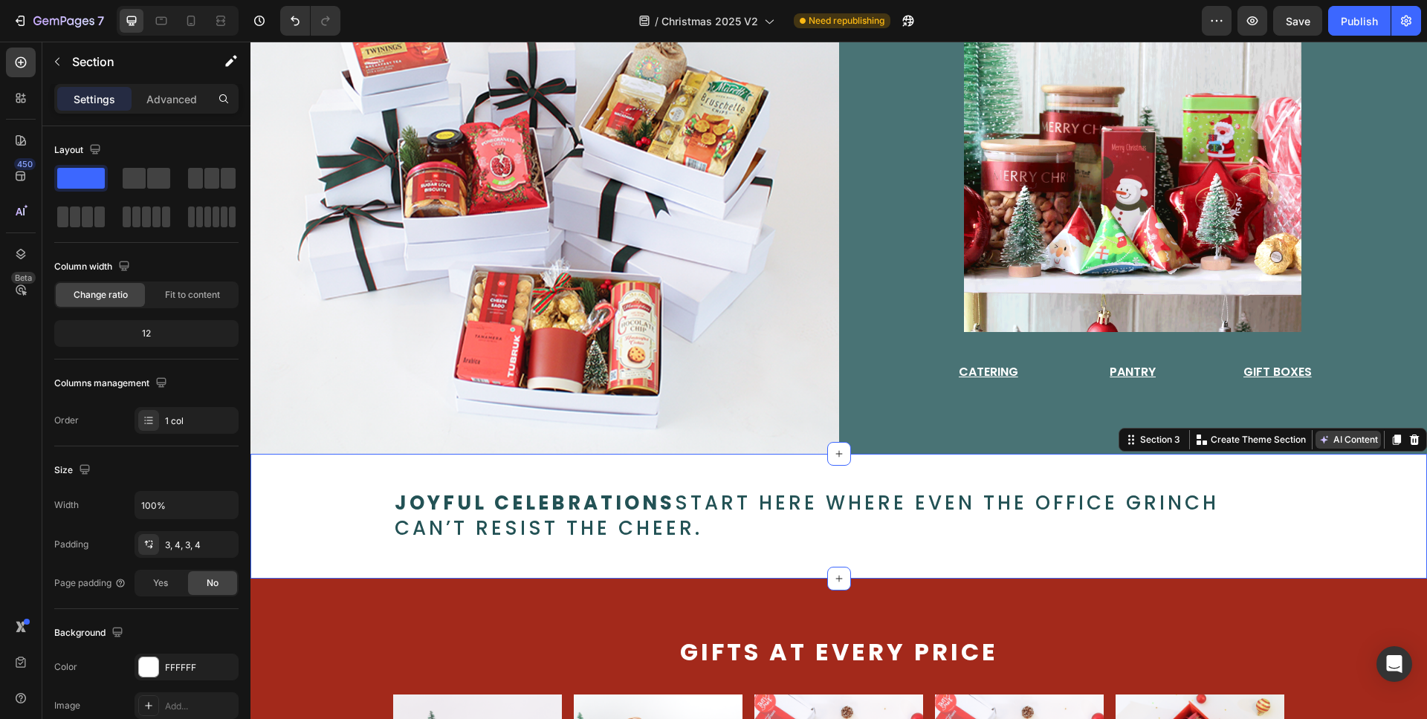
scroll to position [372, 0]
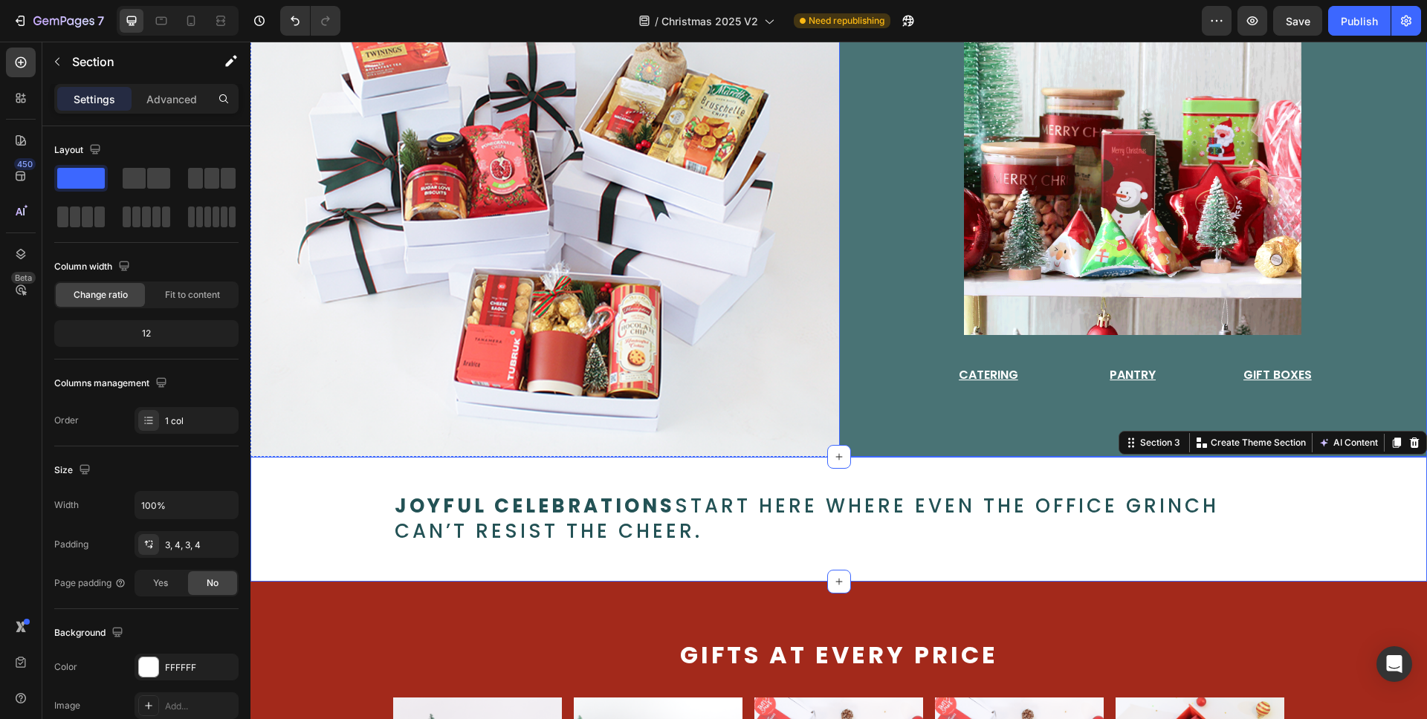
click at [1382, 276] on div "we make it magical Text Block Image Catering Button Pantry Button Gift Boxes Bu…" at bounding box center [1133, 188] width 589 height 537
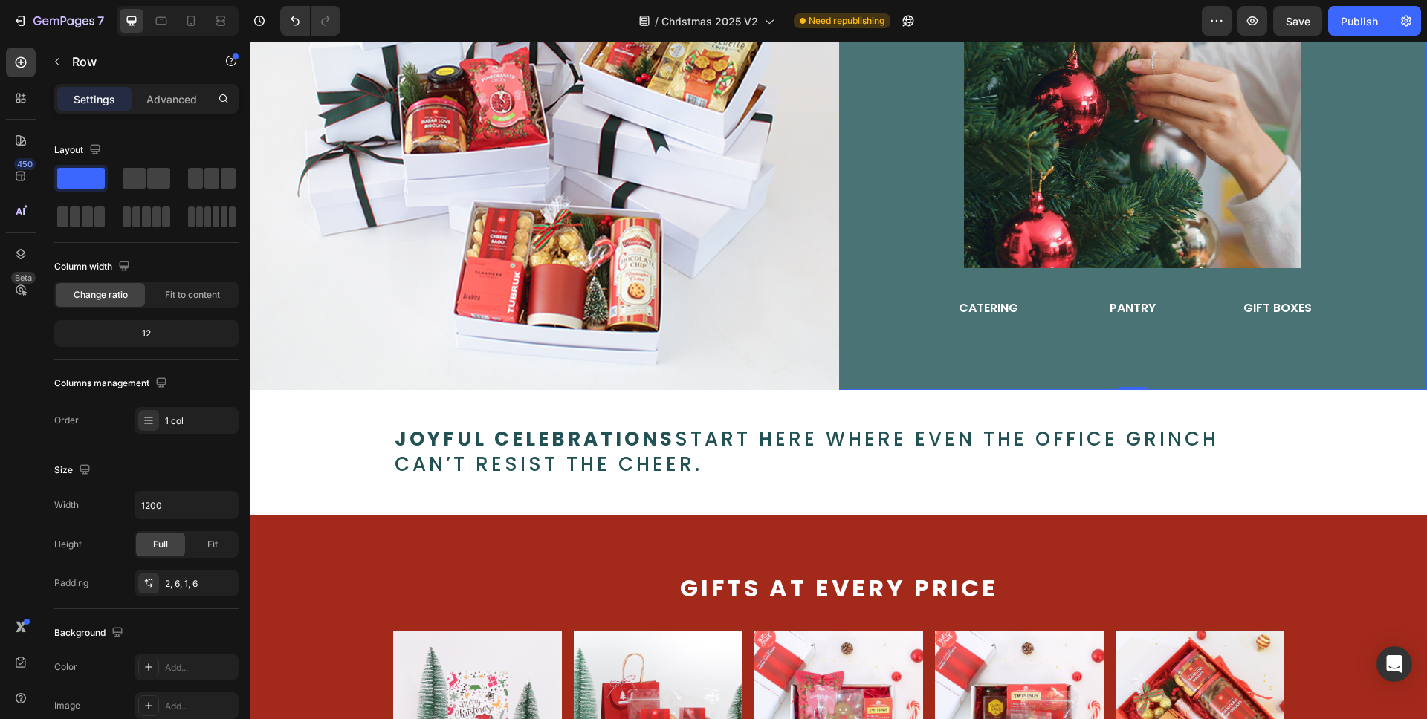
scroll to position [435, 0]
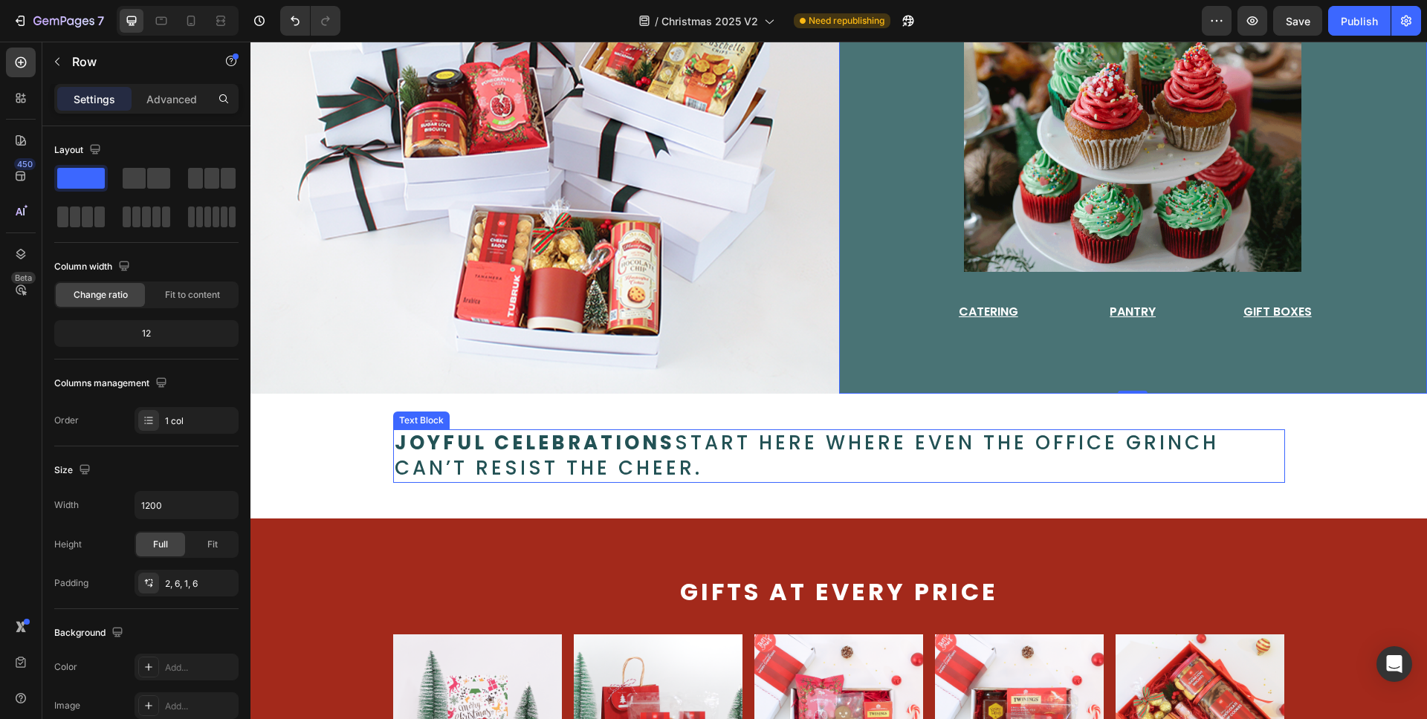
click at [690, 460] on p "Joyful celebrations start here where even the office Grinch can’t resist the ch…" at bounding box center [839, 456] width 889 height 51
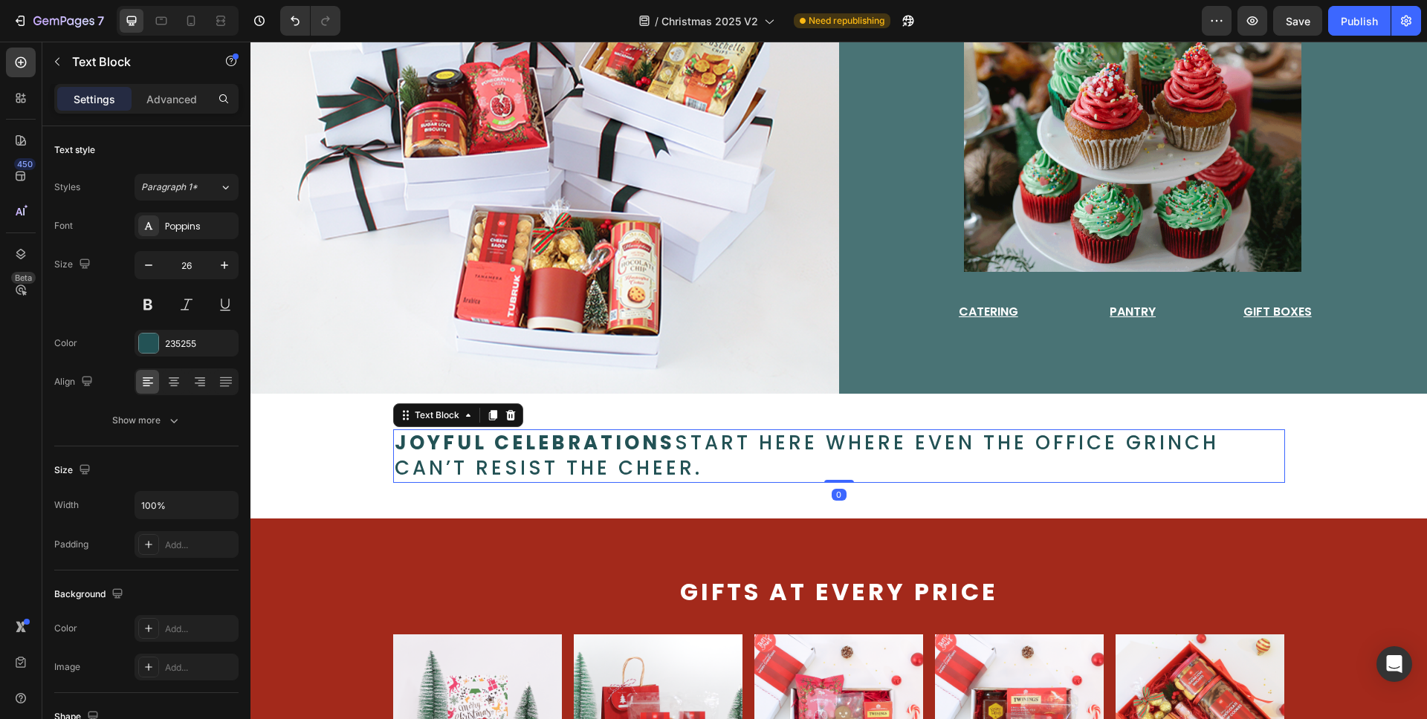
click at [690, 460] on p "Joyful celebrations start here where even the office Grinch can’t resist the ch…" at bounding box center [839, 456] width 889 height 51
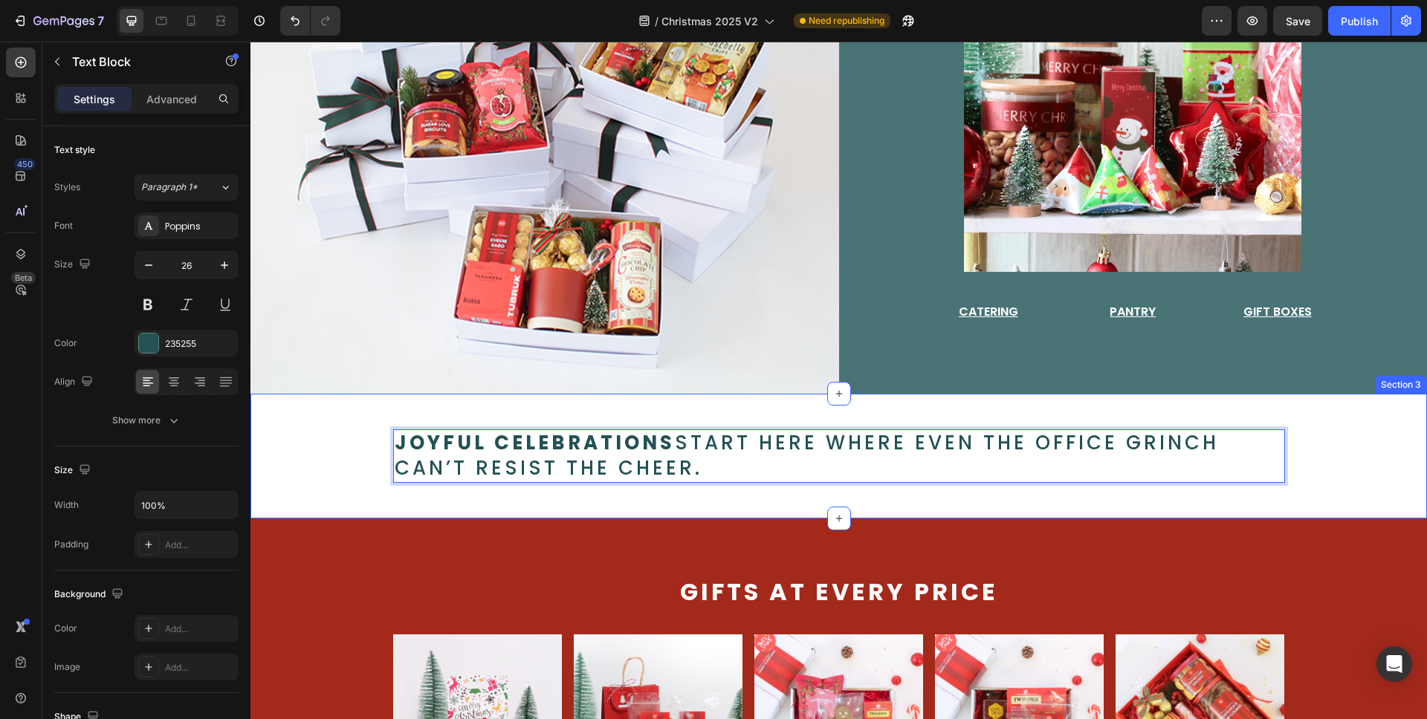
click at [1335, 421] on div "Joyful celebrations start here where even the office Grinch can’t resist the ch…" at bounding box center [838, 456] width 1176 height 125
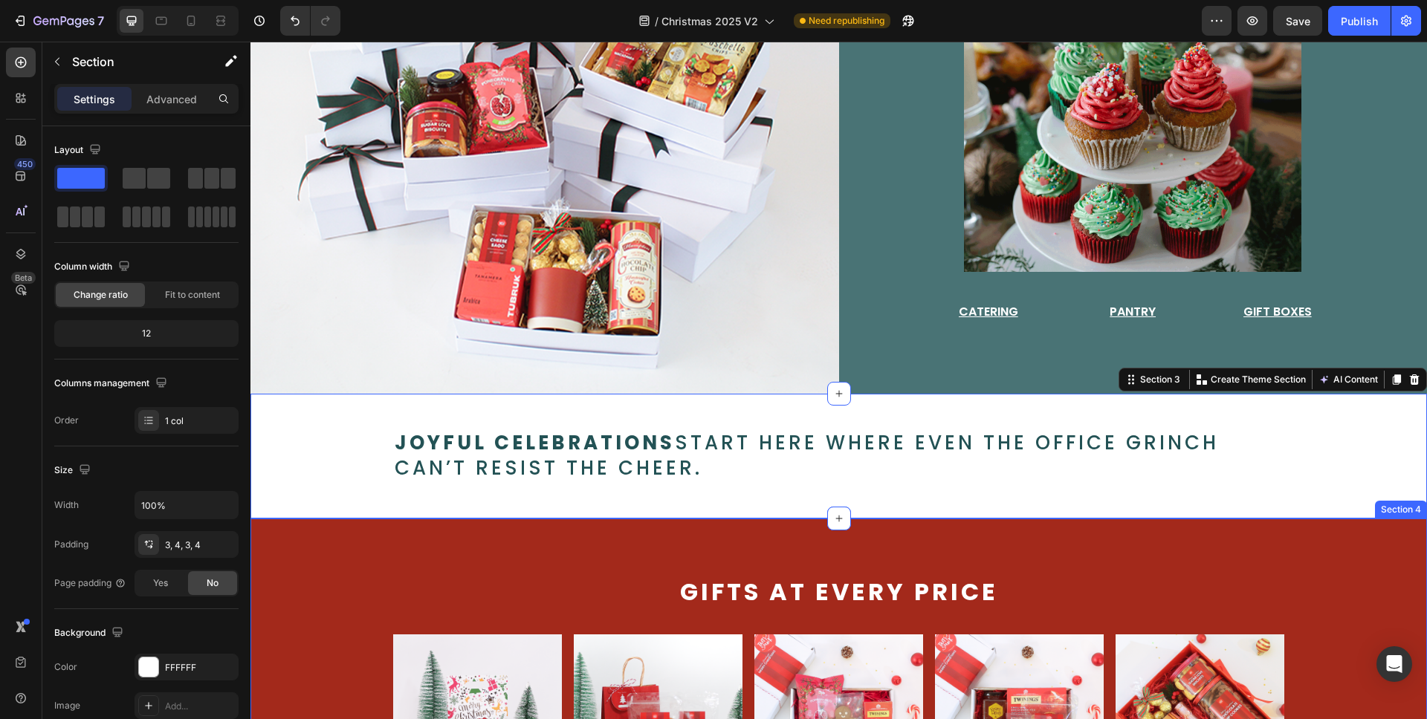
click at [1323, 547] on div "Gifts at every price Text Block Image gift options from Text Block $7 Text Bloc…" at bounding box center [838, 719] width 1176 height 401
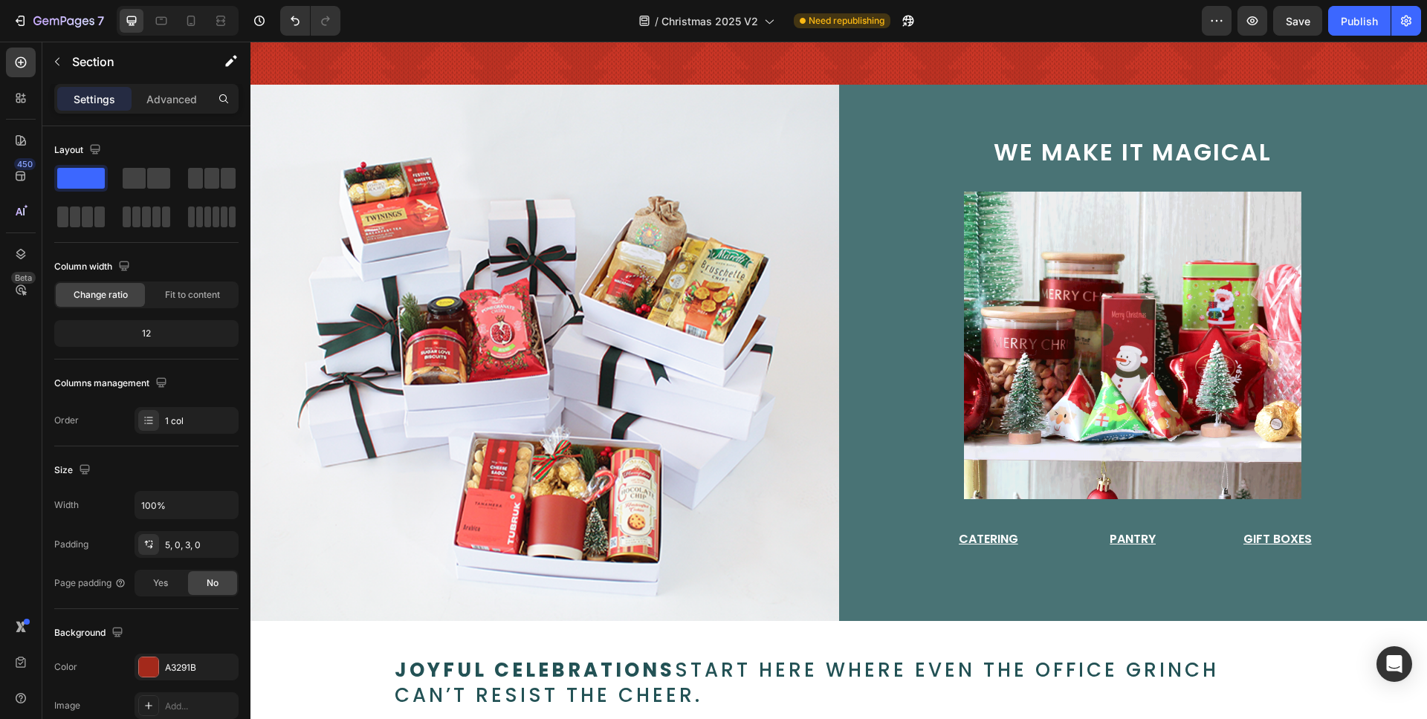
scroll to position [203, 0]
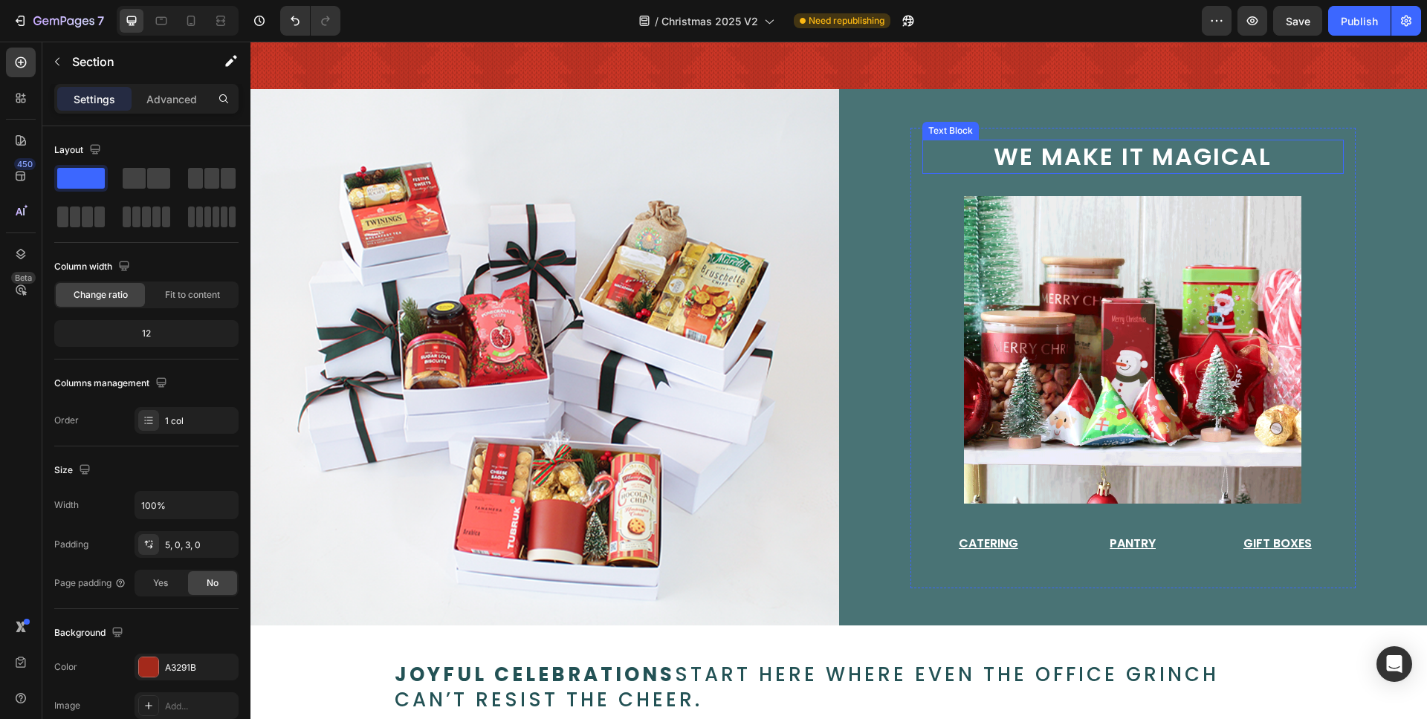
click at [1249, 157] on span "we make it magical" at bounding box center [1133, 156] width 278 height 33
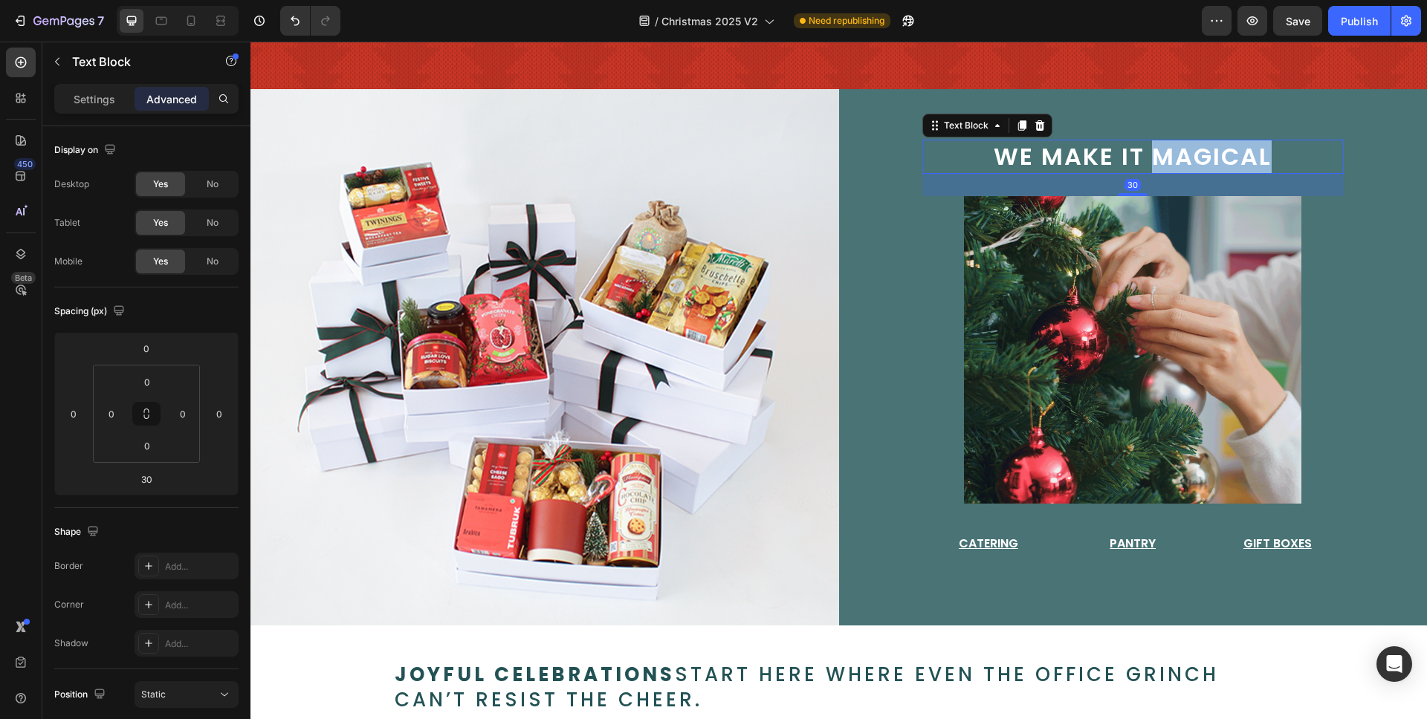
click at [1249, 157] on span "we make it magical" at bounding box center [1133, 156] width 278 height 33
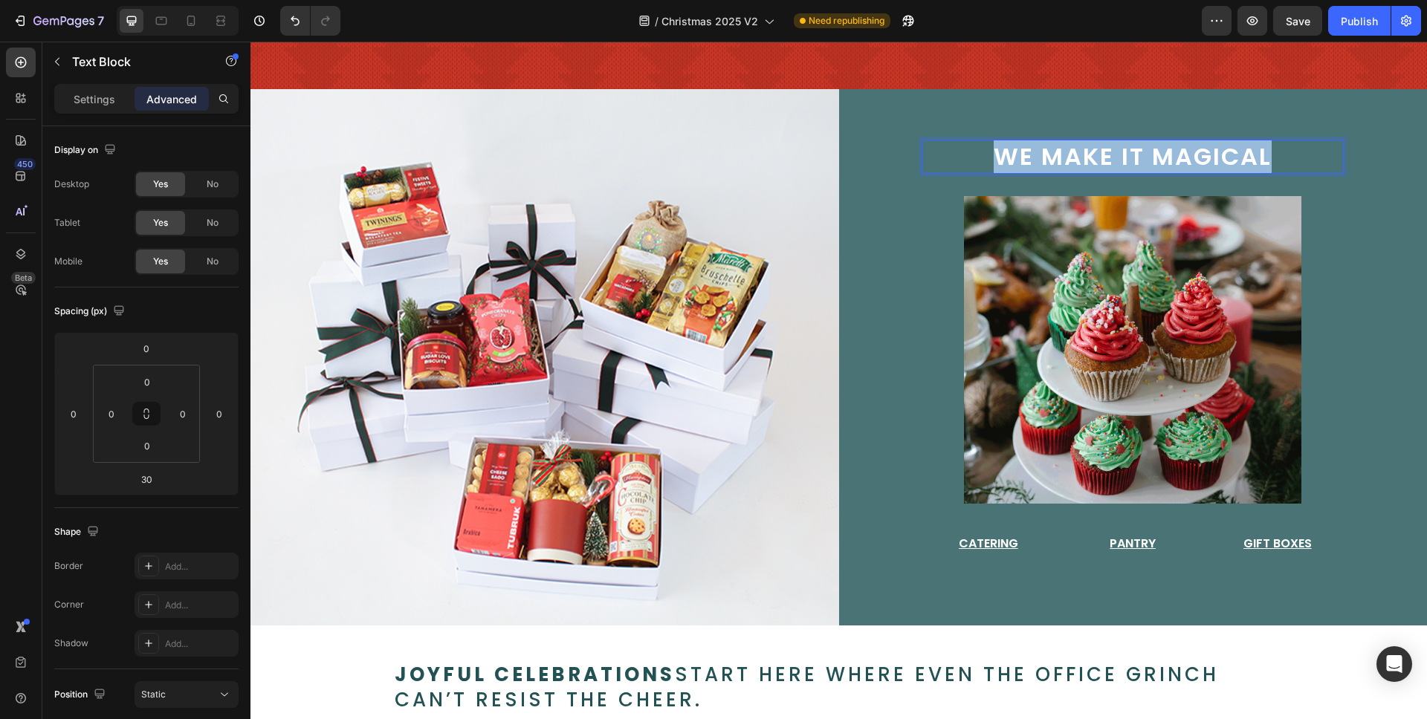
click at [1249, 157] on span "we make it magical" at bounding box center [1133, 156] width 278 height 33
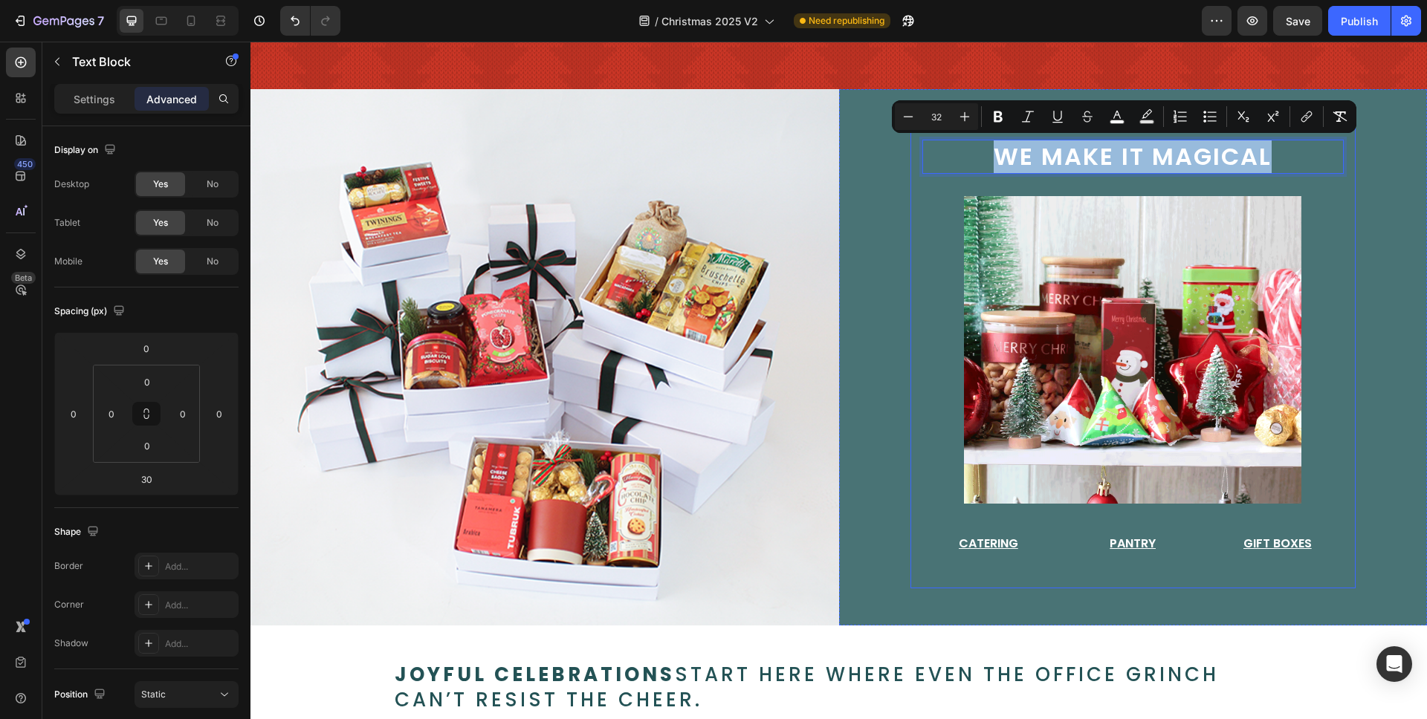
click at [1188, 159] on span "we make it magical" at bounding box center [1133, 156] width 278 height 33
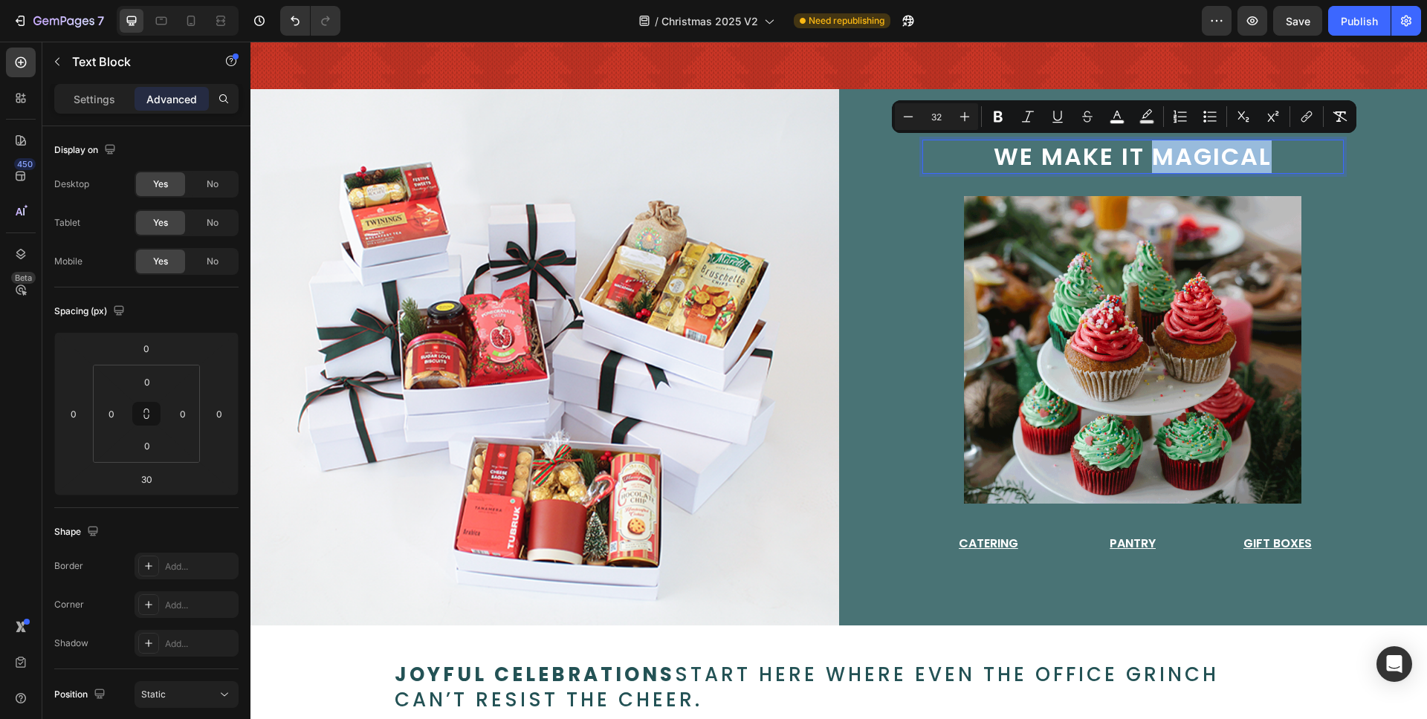
click at [1188, 159] on span "we make it magical" at bounding box center [1133, 156] width 278 height 33
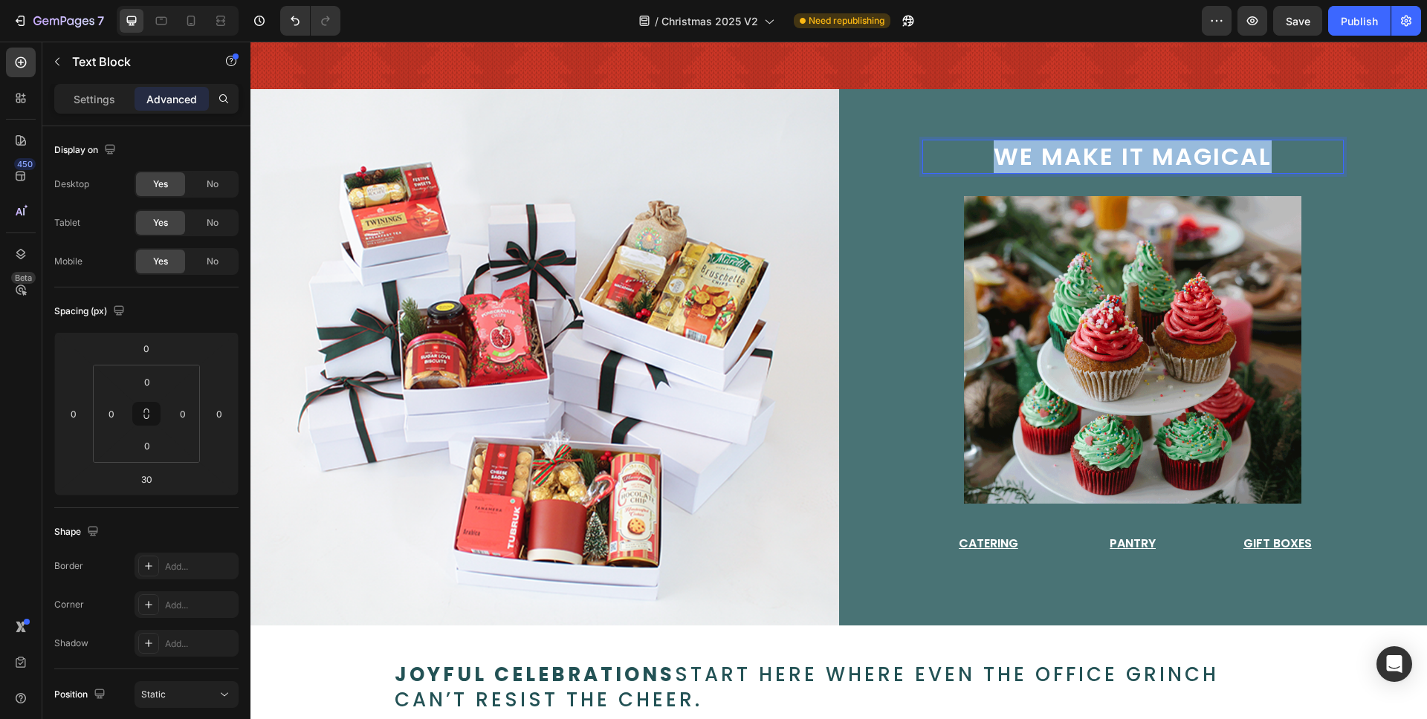
click at [1188, 159] on span "we make it magical" at bounding box center [1133, 156] width 278 height 33
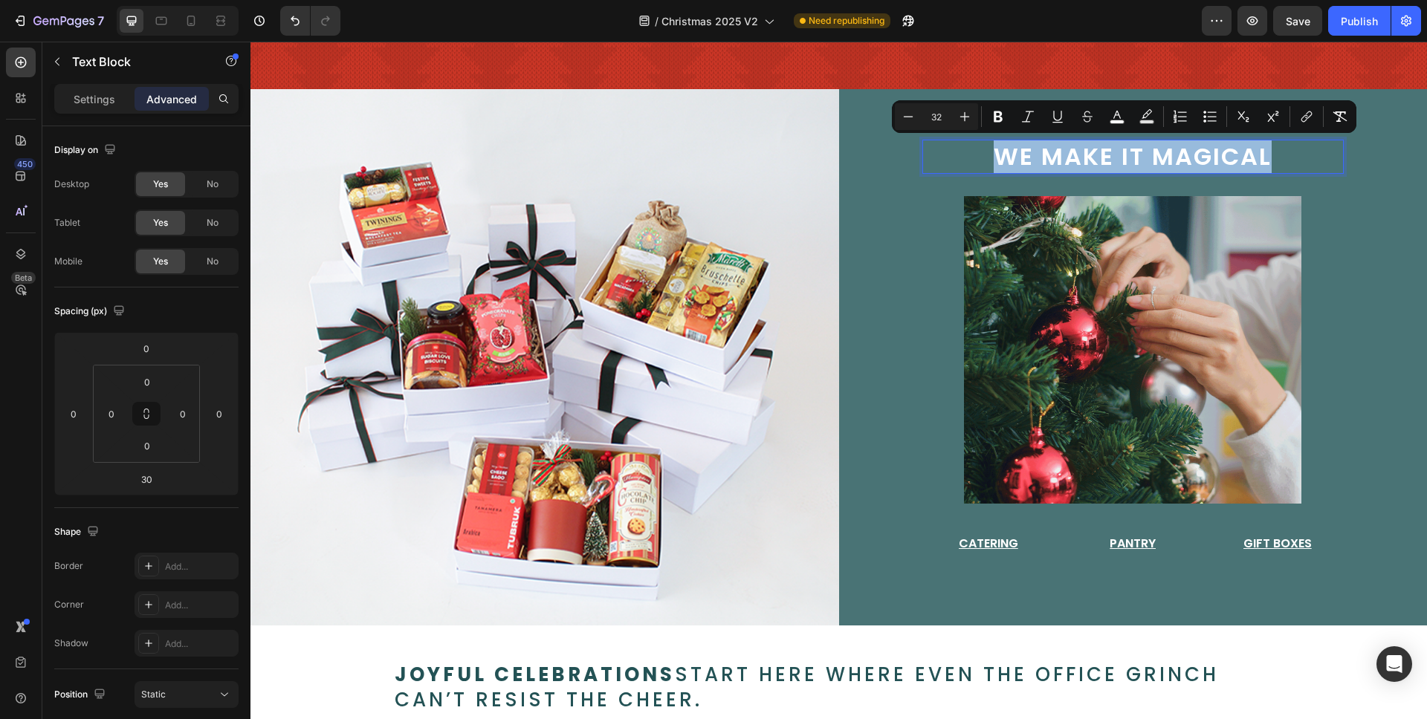
click at [1231, 169] on span "we make it magical" at bounding box center [1133, 156] width 278 height 33
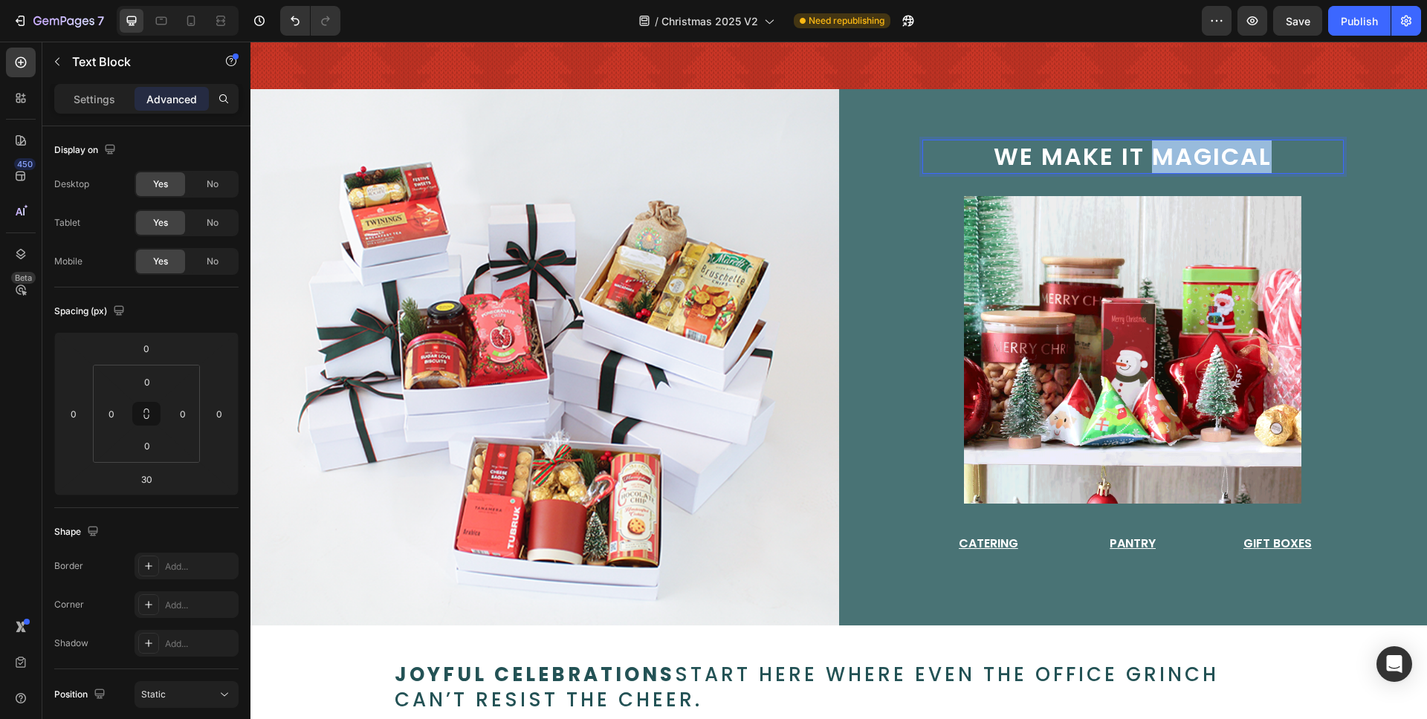
click at [1231, 169] on span "we make it magical" at bounding box center [1133, 156] width 278 height 33
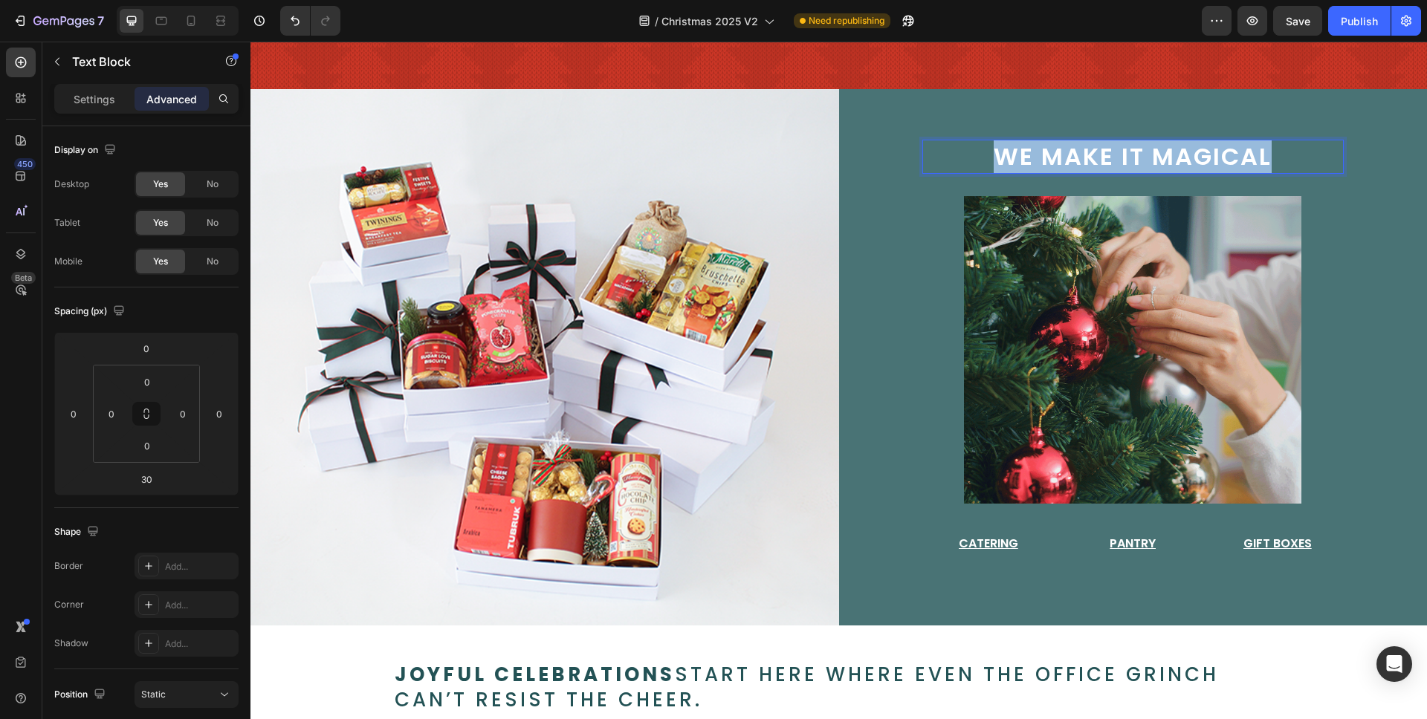
click at [1231, 169] on span "we make it magical" at bounding box center [1133, 156] width 278 height 33
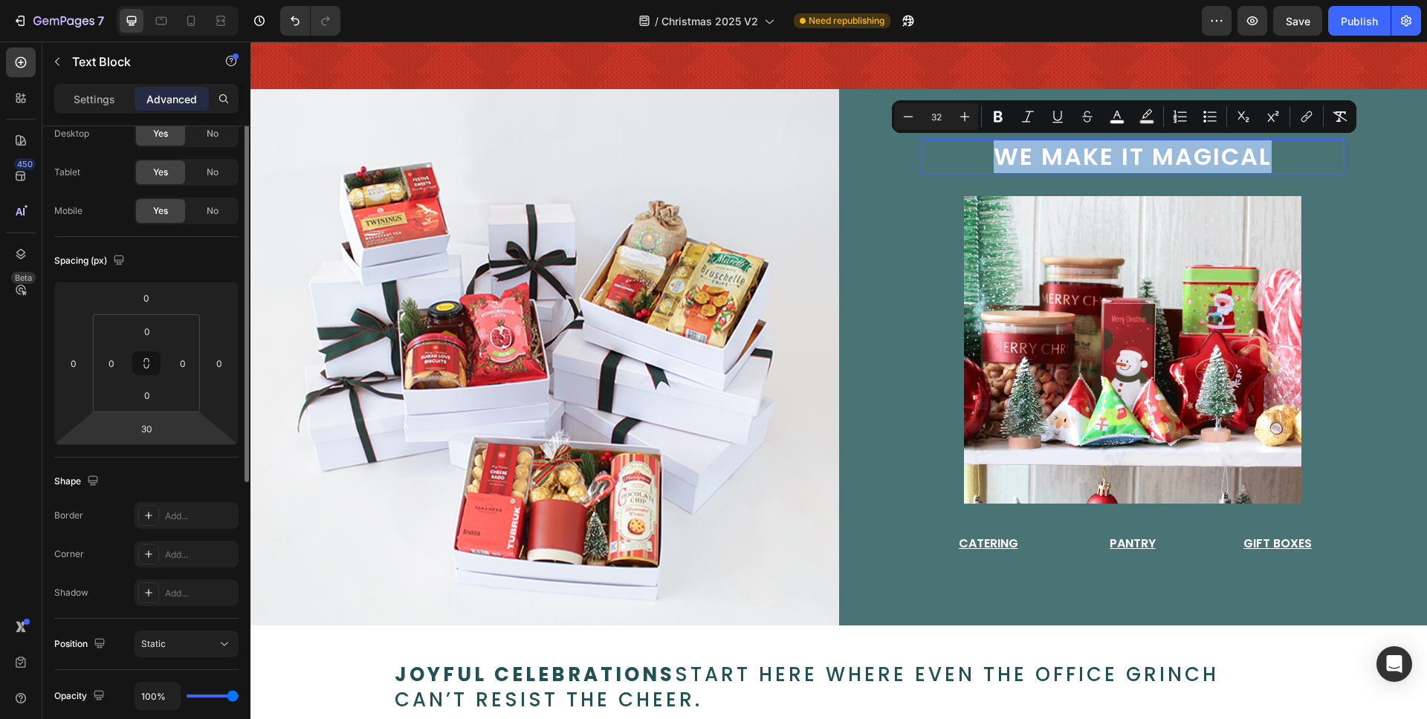
scroll to position [0, 0]
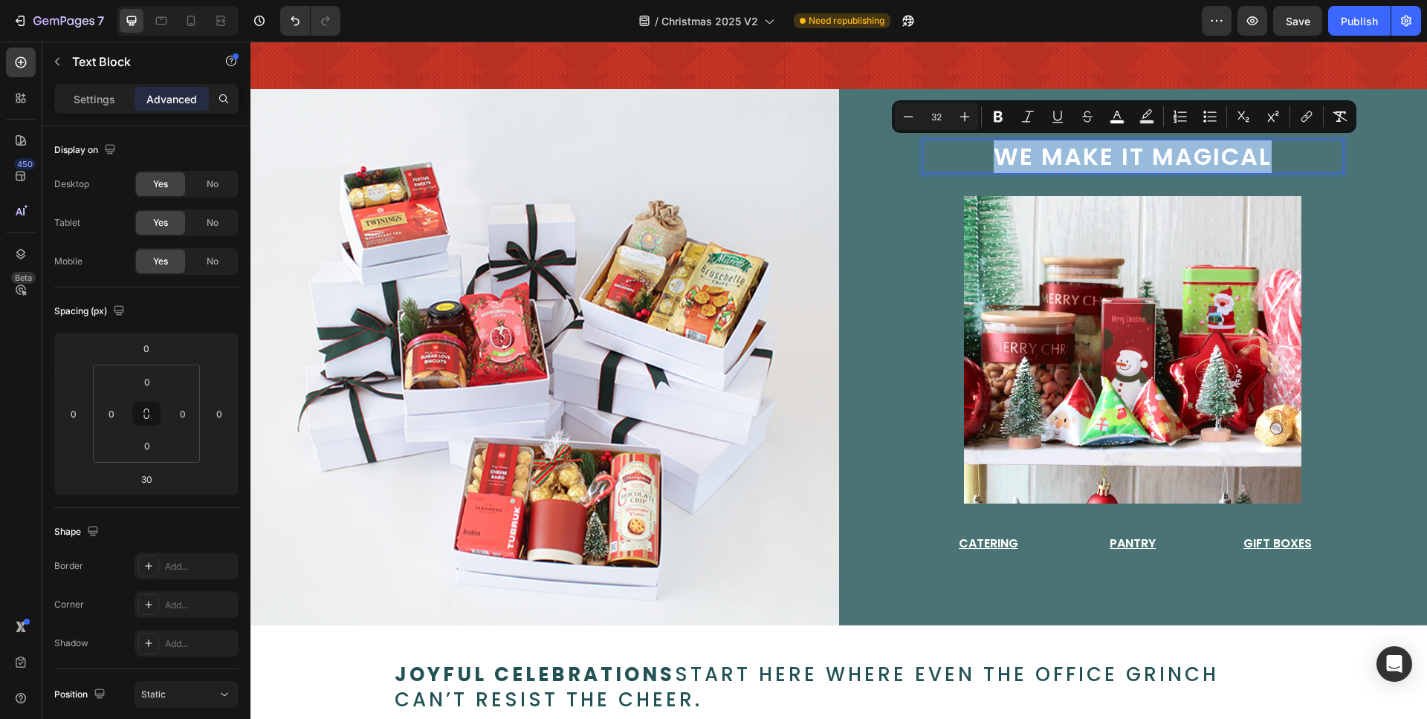
click at [1011, 152] on span "we make it magical" at bounding box center [1133, 156] width 278 height 33
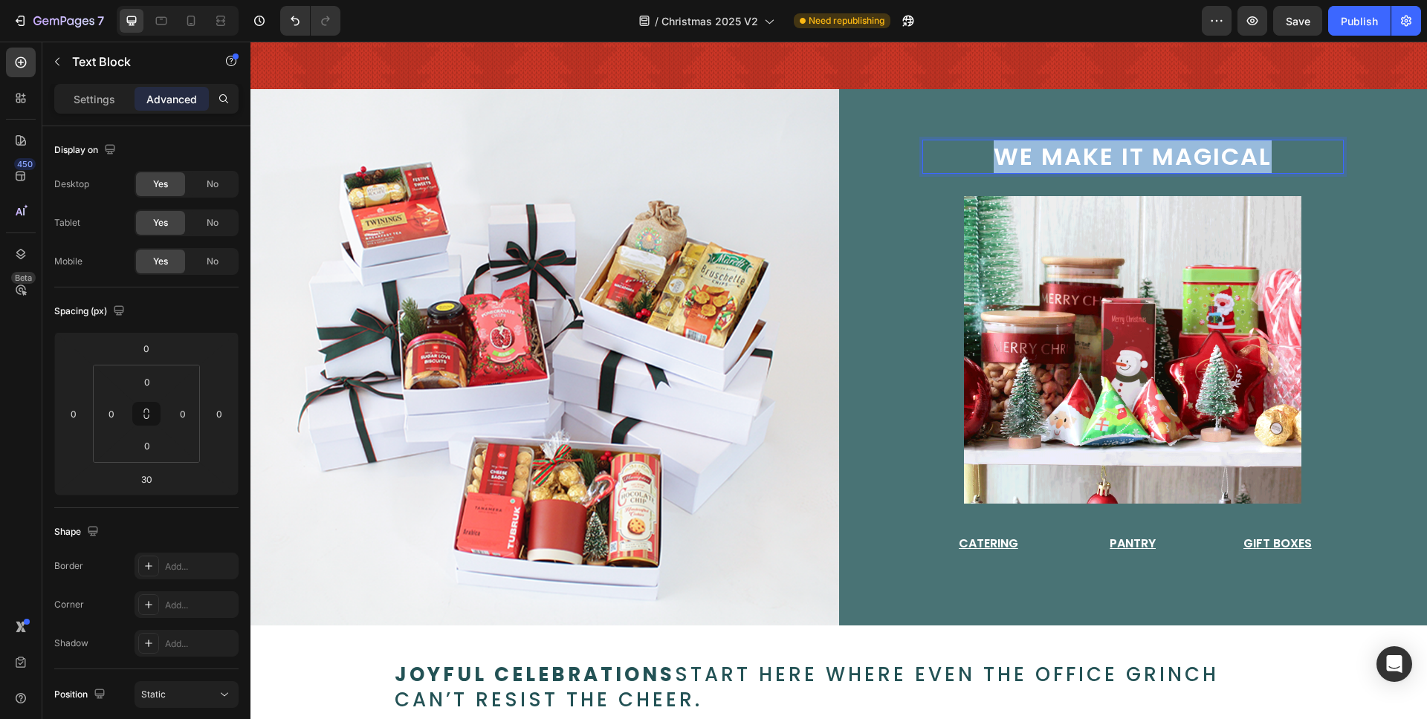
click at [1011, 152] on span "we make it magical" at bounding box center [1133, 156] width 278 height 33
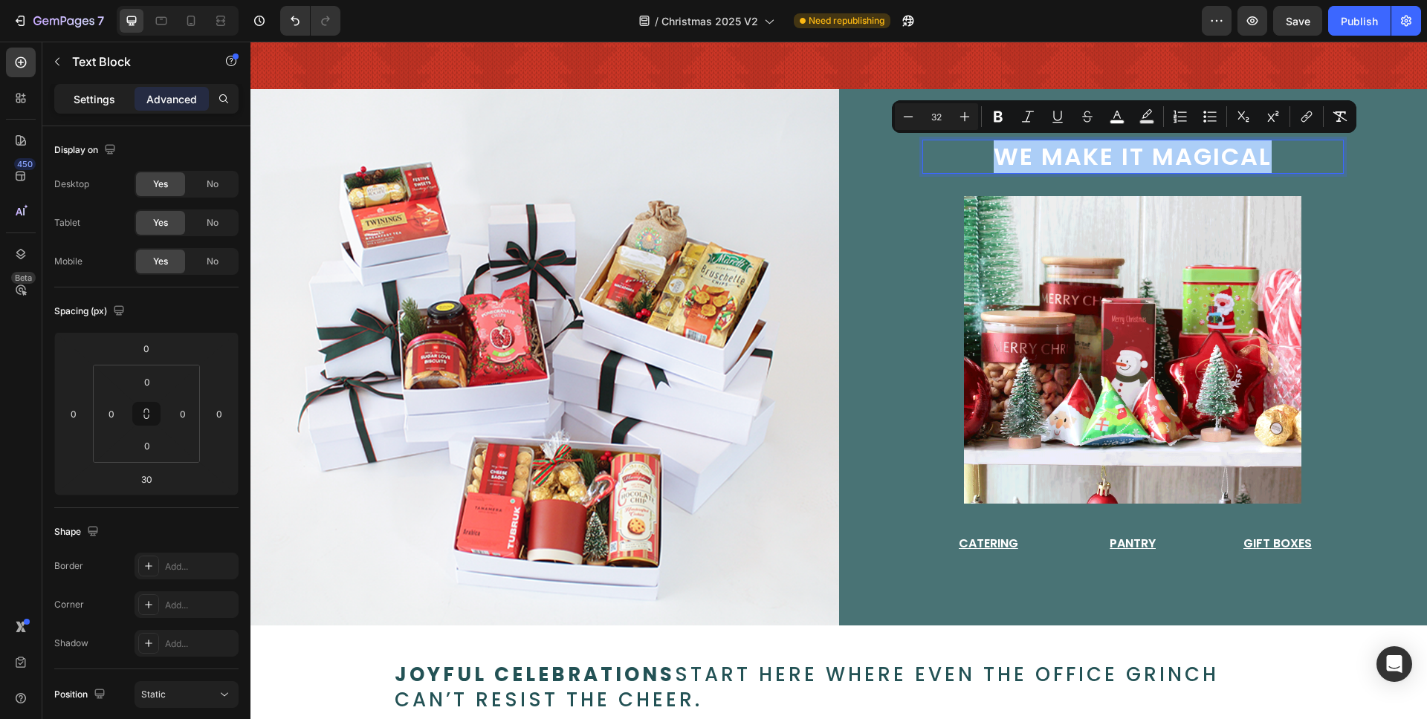
click at [93, 103] on p "Settings" at bounding box center [95, 99] width 42 height 16
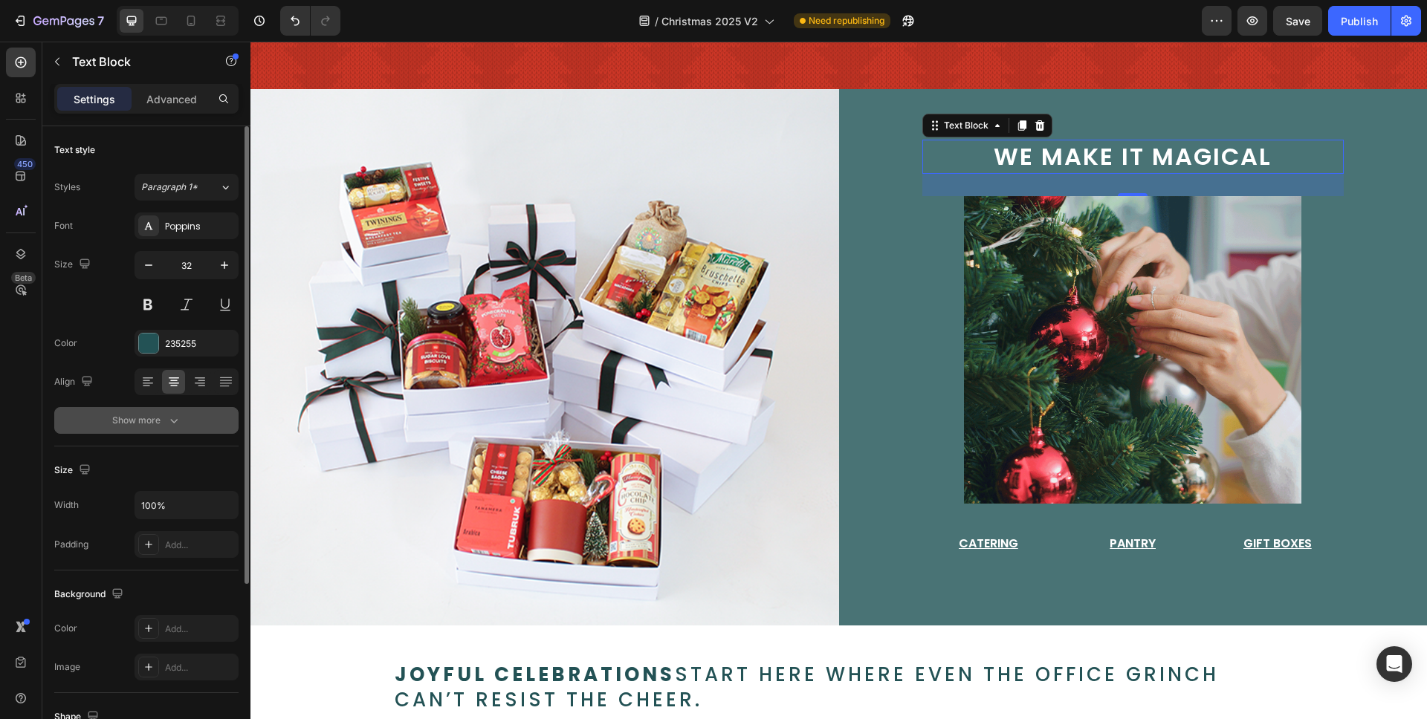
click at [158, 419] on div "Show more" at bounding box center [146, 420] width 69 height 15
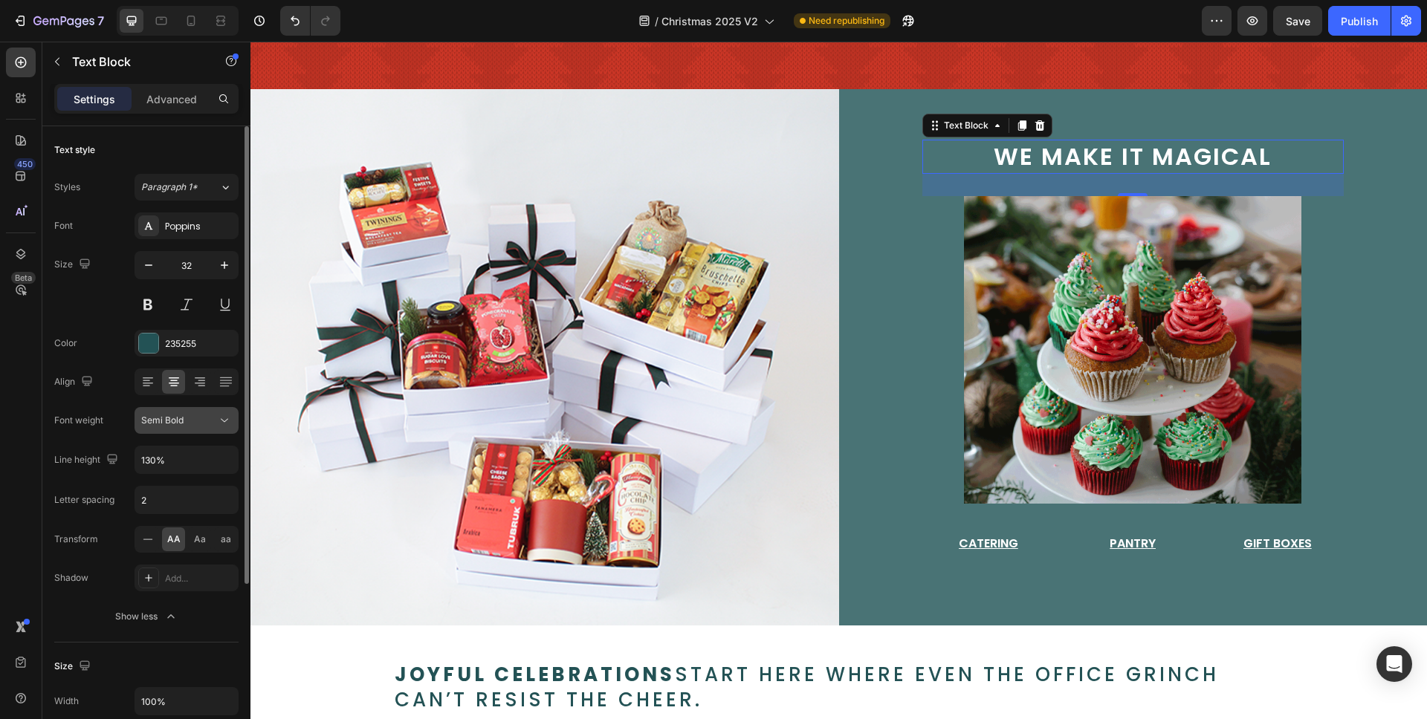
click at [166, 425] on span "Semi Bold" at bounding box center [162, 420] width 42 height 11
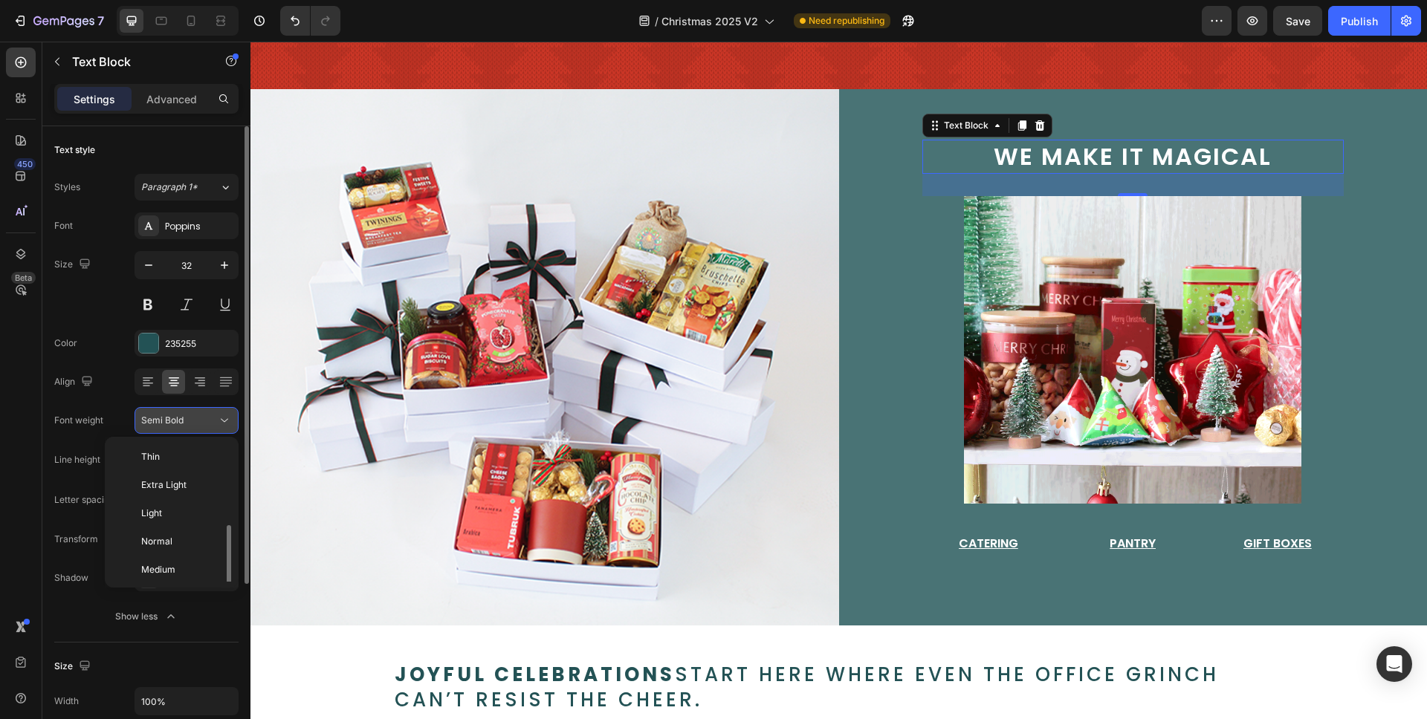
scroll to position [54, 0]
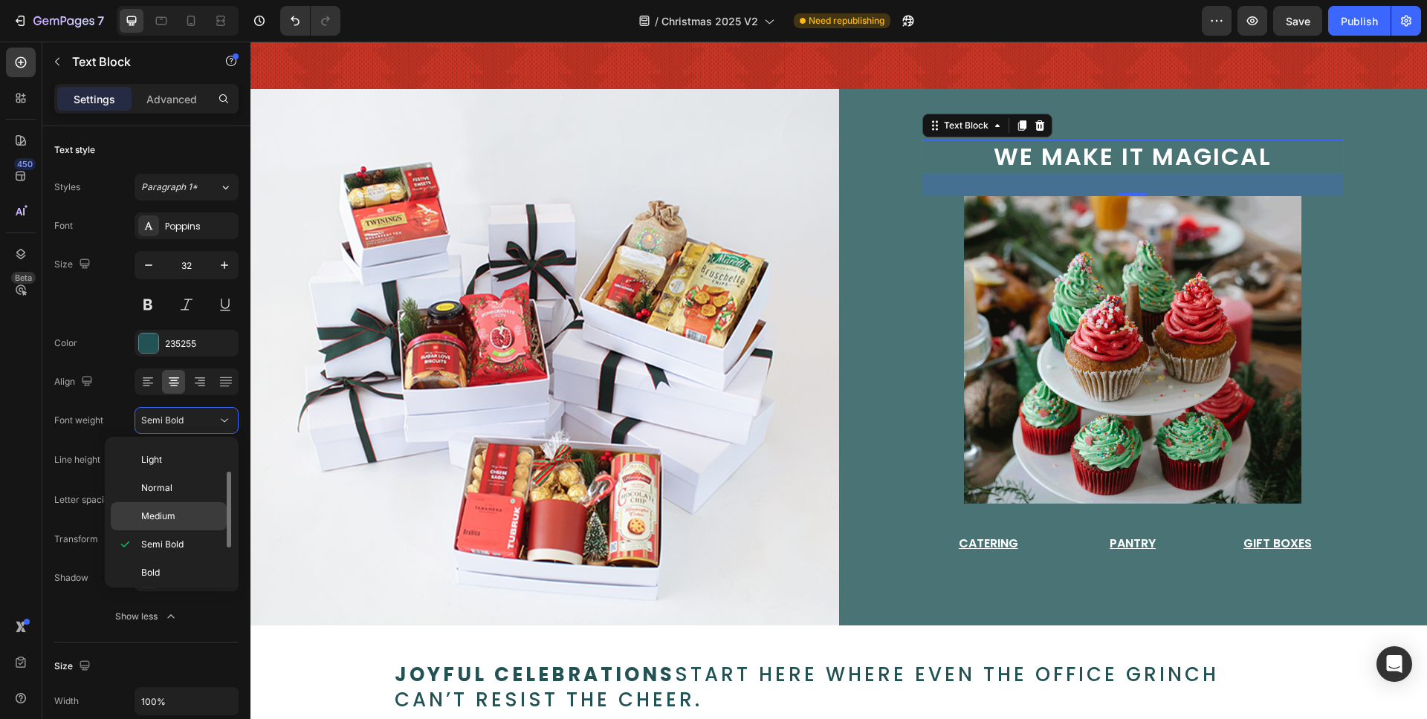
click at [181, 506] on div "Medium" at bounding box center [169, 516] width 116 height 28
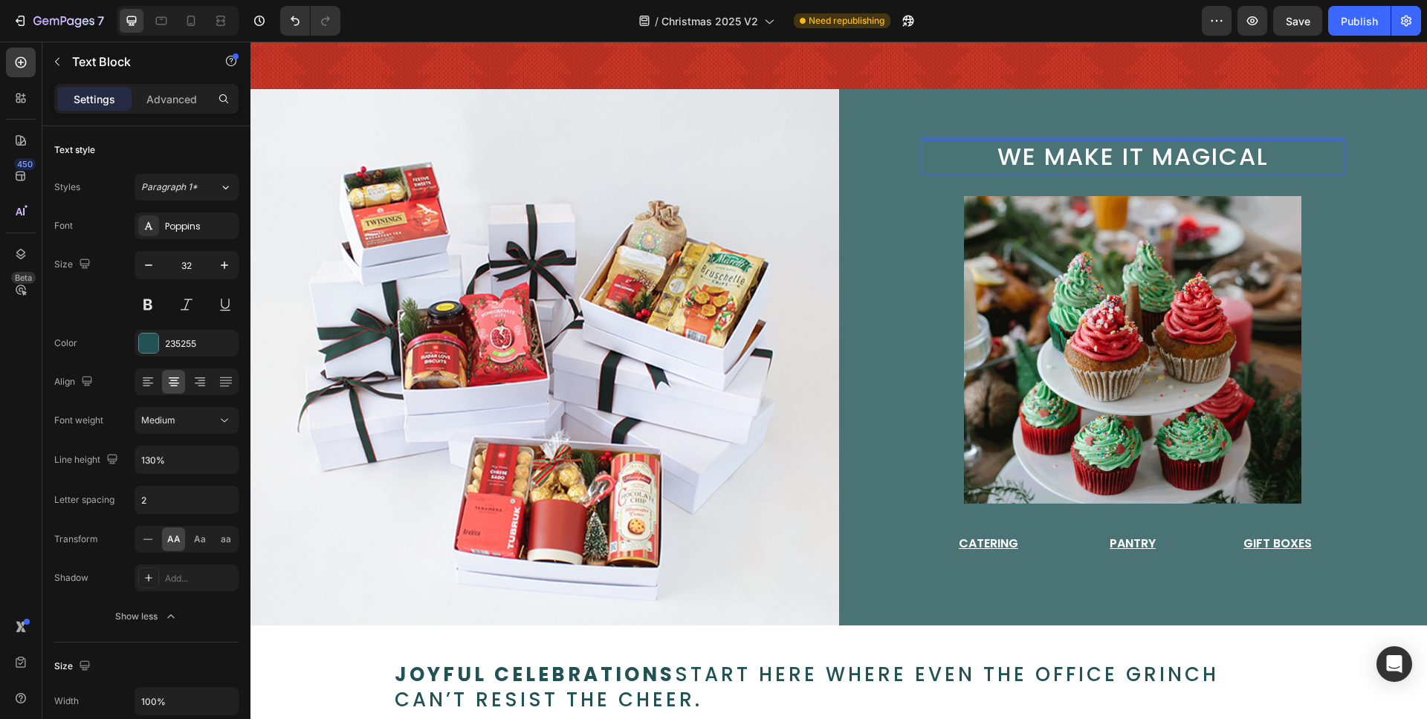
click at [1195, 152] on span "we make it magical" at bounding box center [1132, 156] width 271 height 33
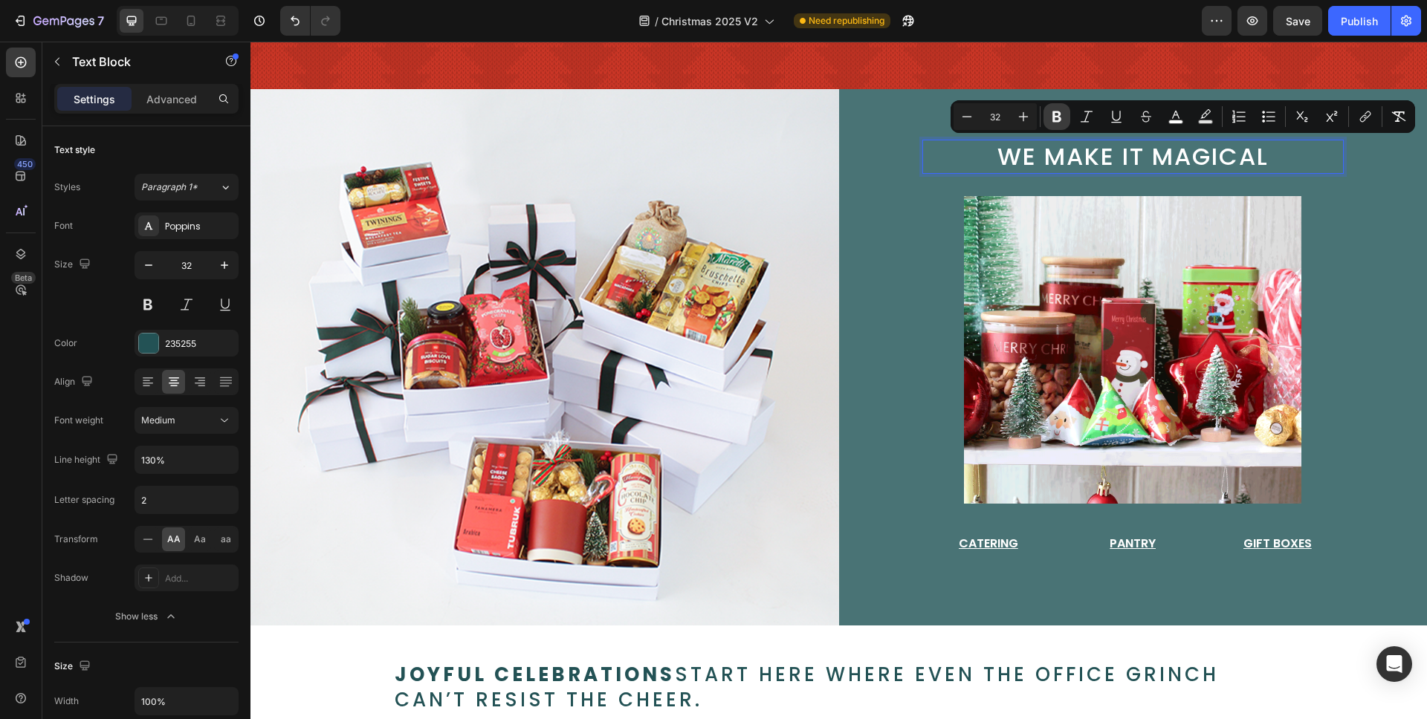
click at [1049, 120] on icon "Editor contextual toolbar" at bounding box center [1056, 116] width 15 height 15
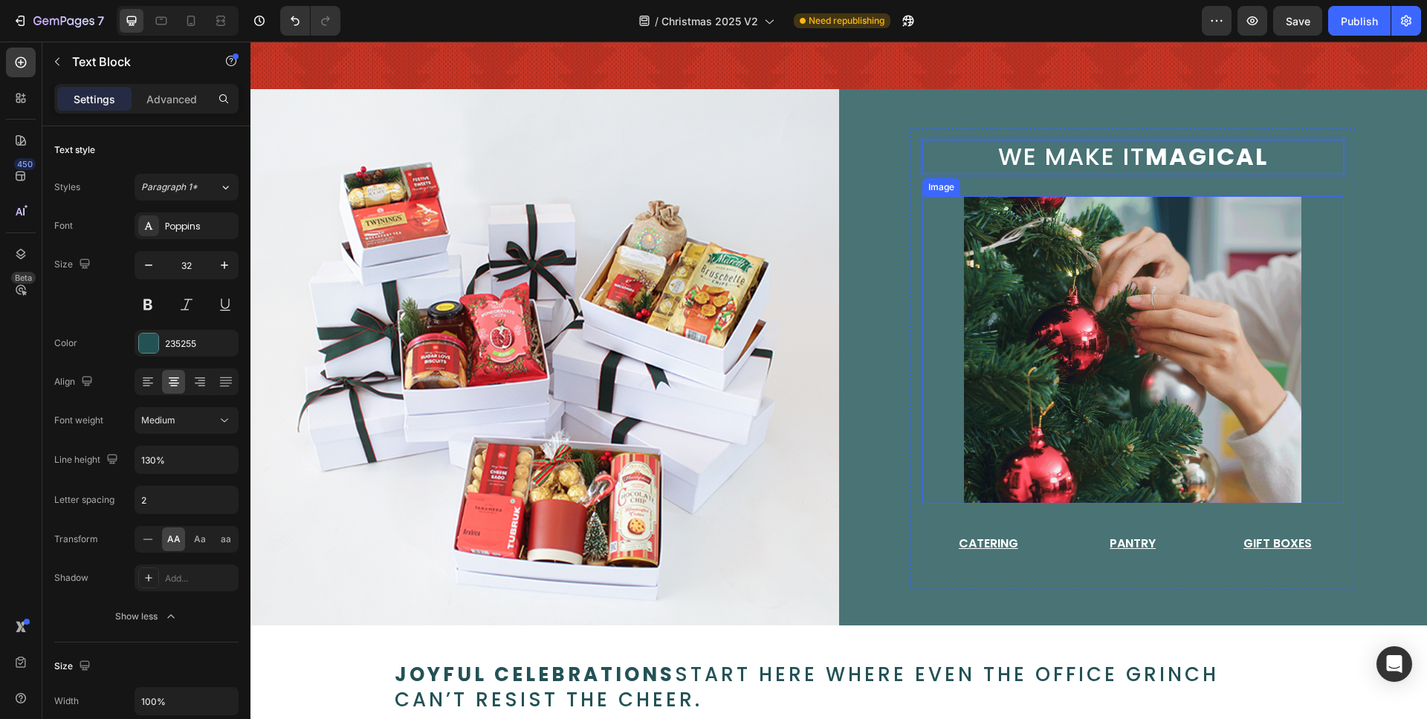
click at [901, 262] on div "we make it magical Text Block 30 Image Catering Button Pantry Button Gift Boxes…" at bounding box center [1133, 357] width 589 height 537
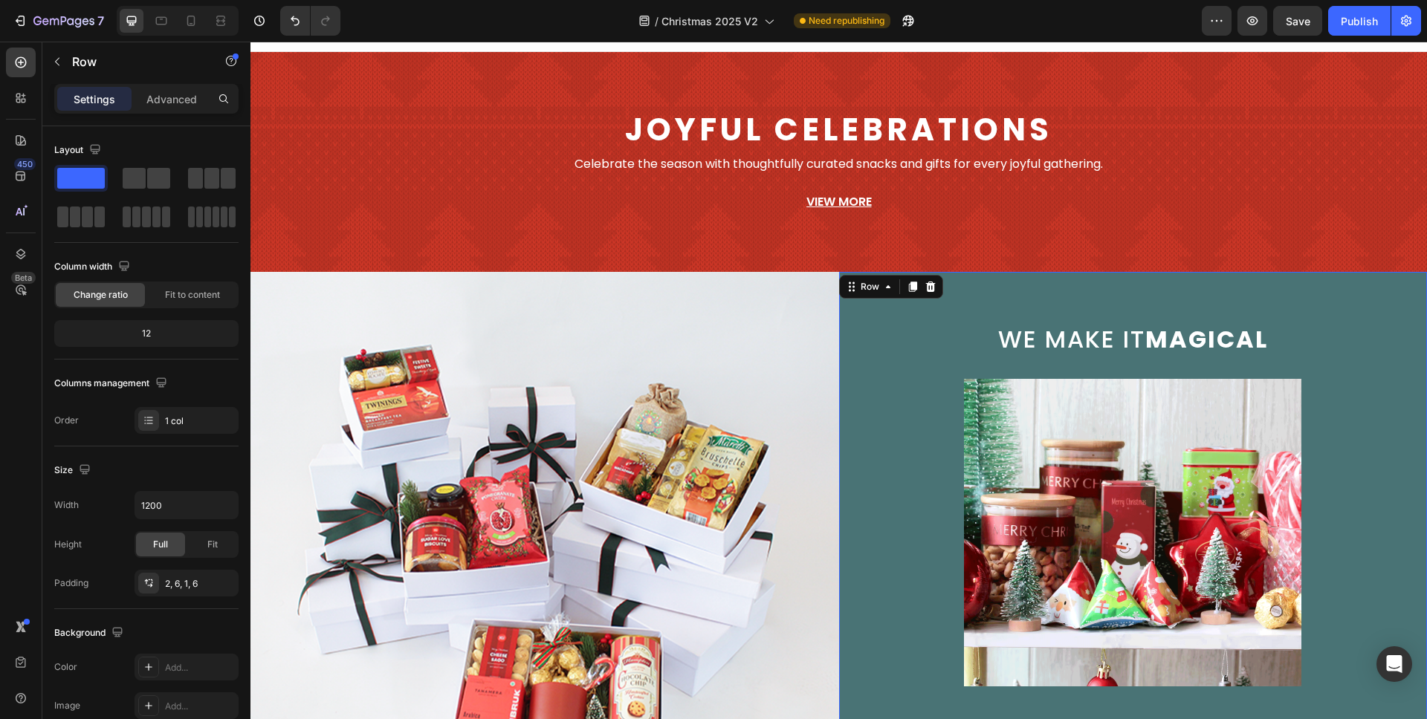
scroll to position [18, 0]
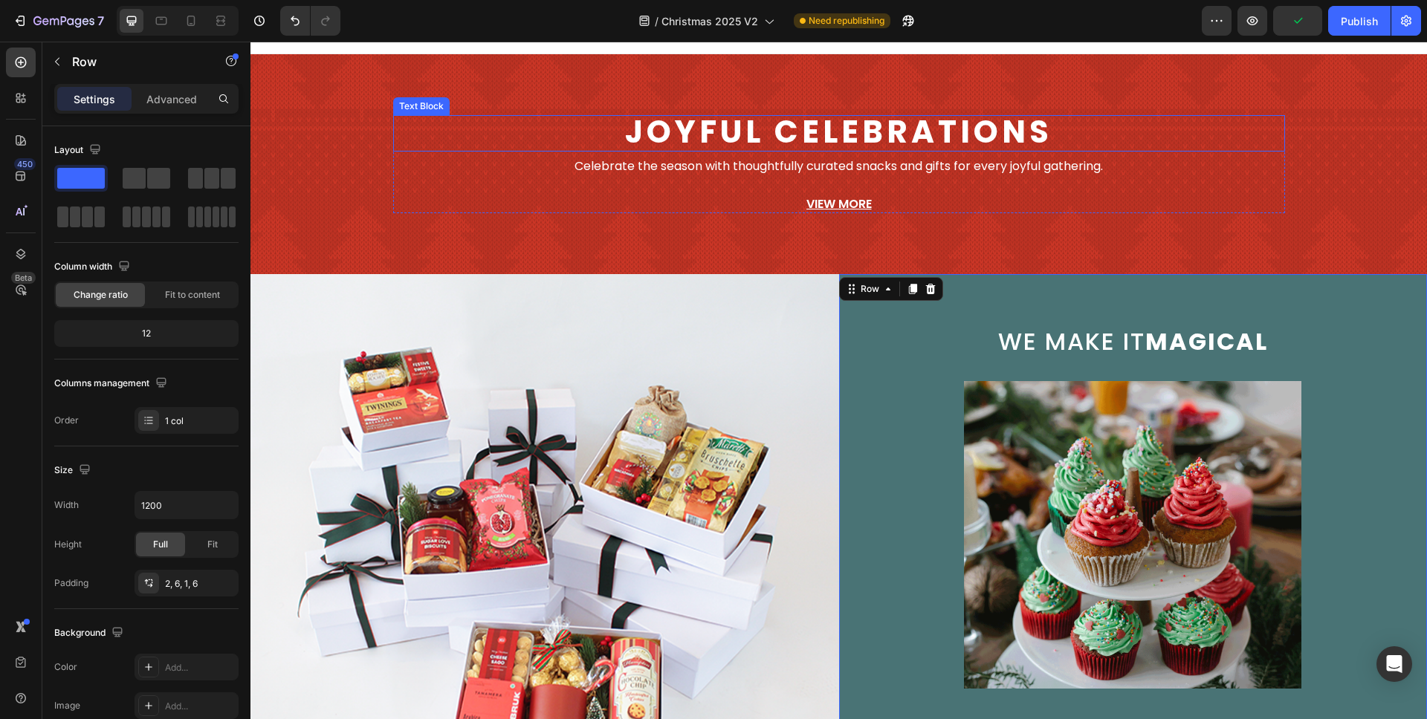
click at [981, 129] on span "Joyful Celebrations" at bounding box center [838, 132] width 427 height 44
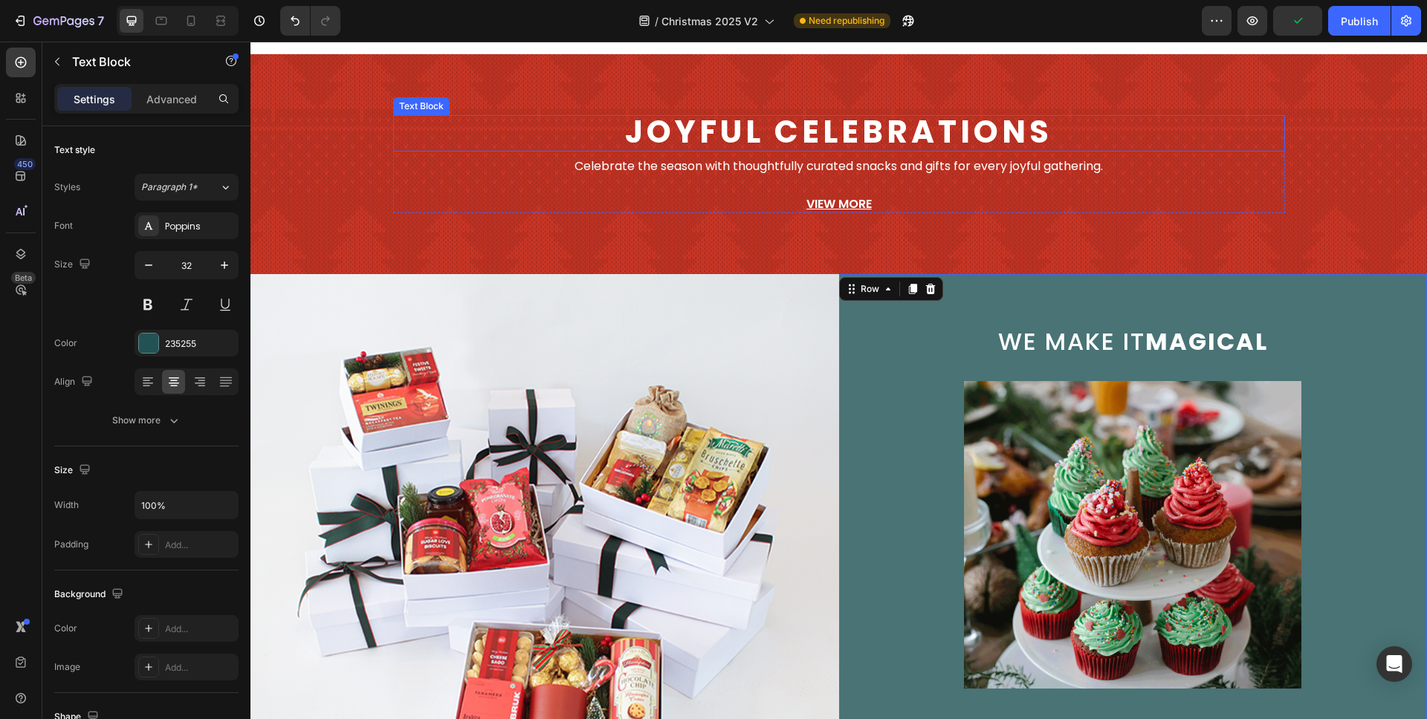
click at [981, 129] on span "Joyful Celebrations" at bounding box center [838, 132] width 427 height 44
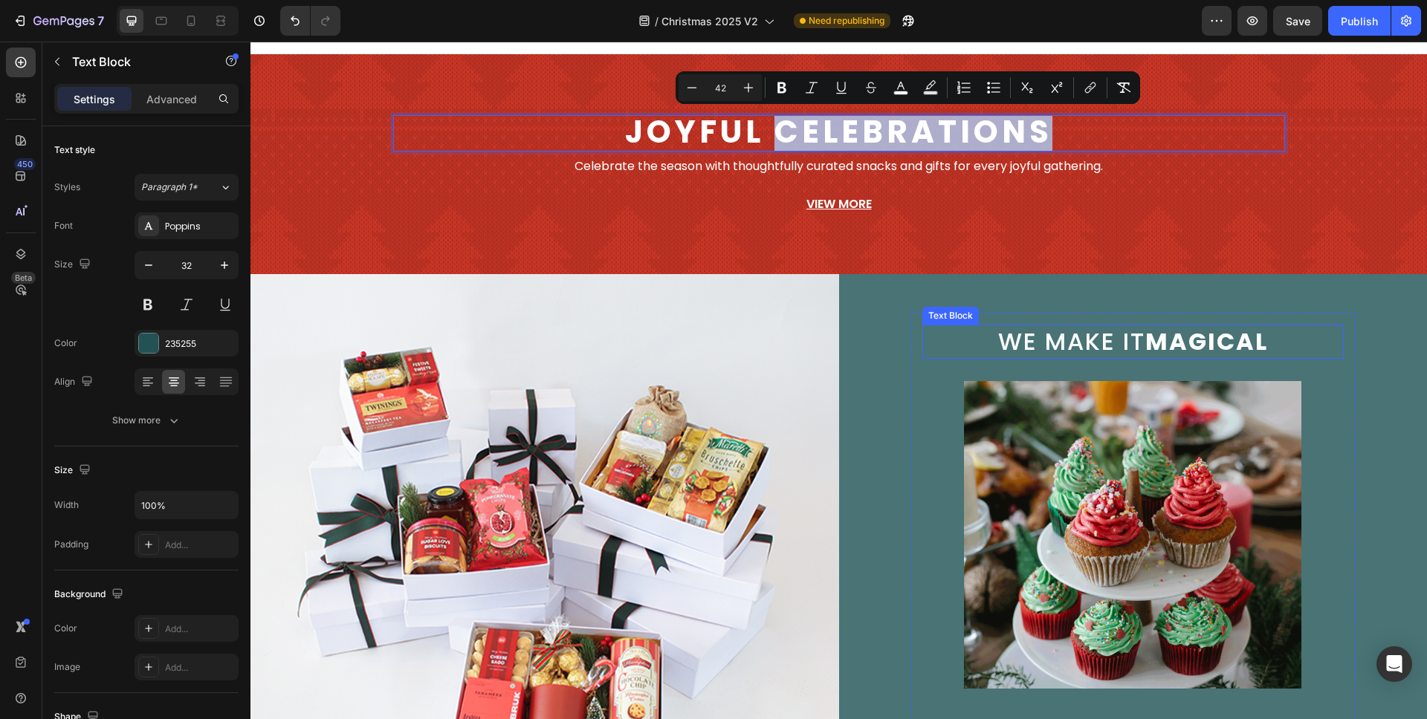
click at [1033, 348] on span "we make it magical" at bounding box center [1133, 341] width 270 height 33
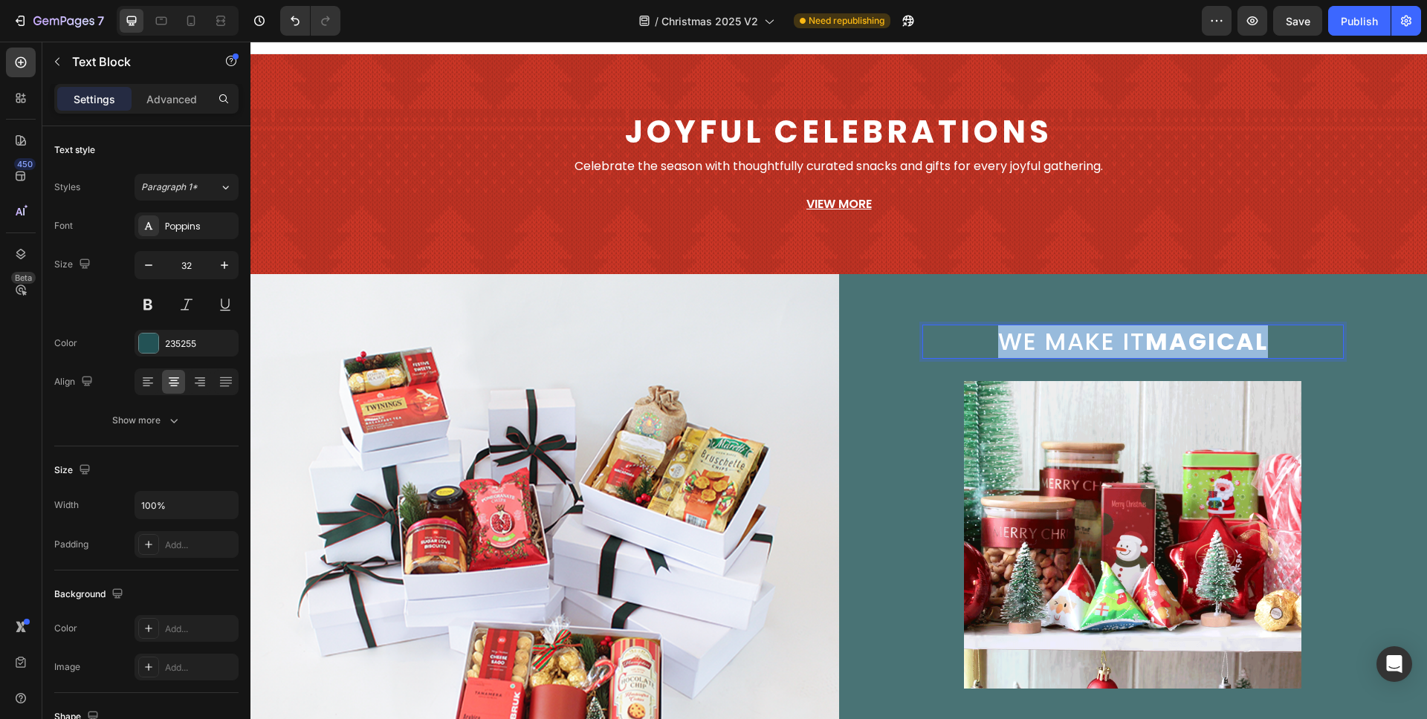
click at [1033, 348] on span "we make it magical" at bounding box center [1133, 341] width 270 height 33
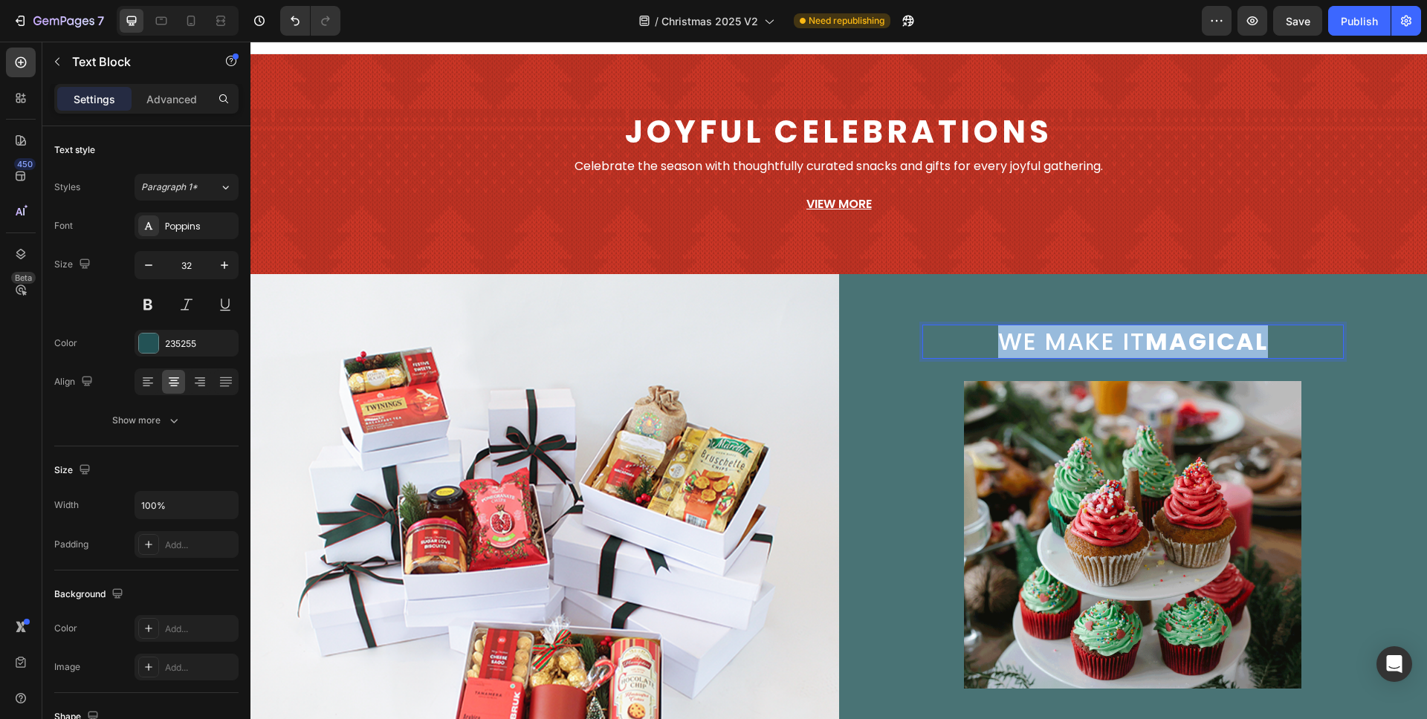
click at [1033, 348] on span "we make it magical" at bounding box center [1133, 341] width 270 height 33
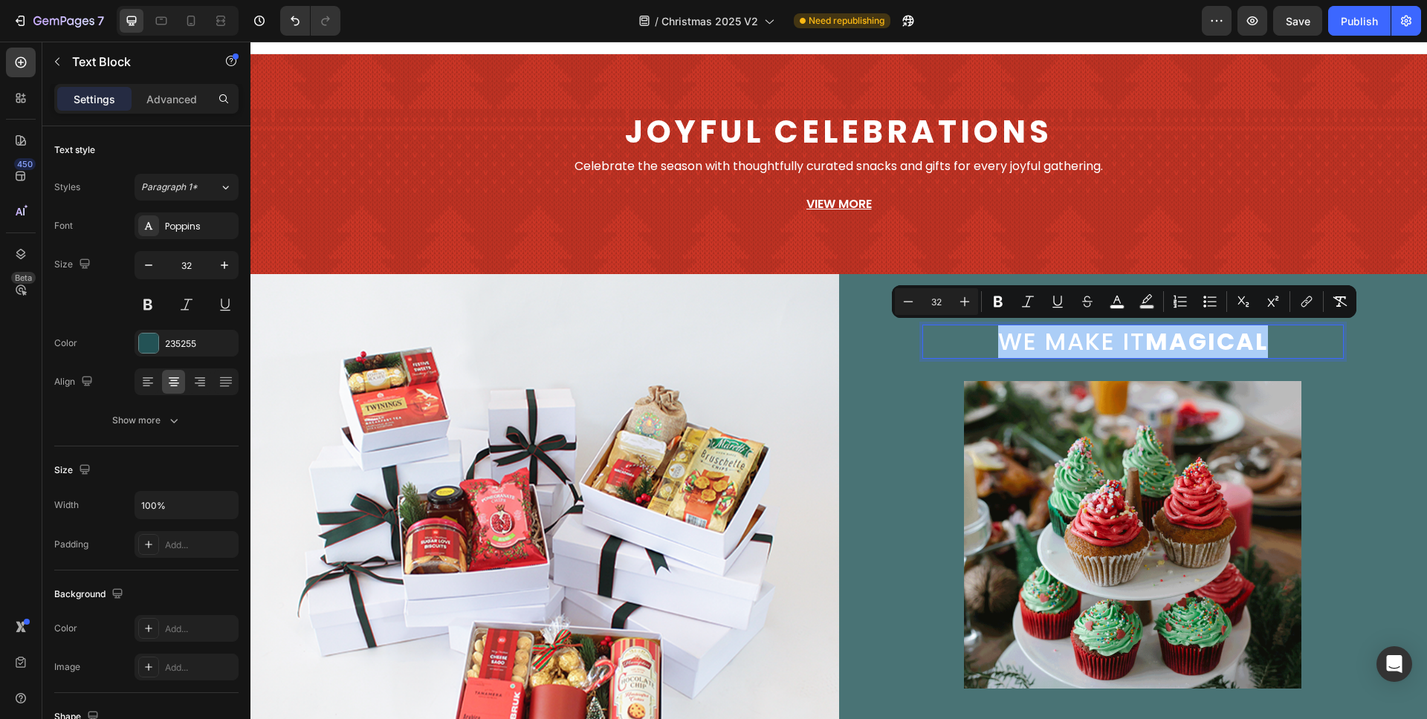
click at [945, 300] on input "32" at bounding box center [936, 302] width 30 height 18
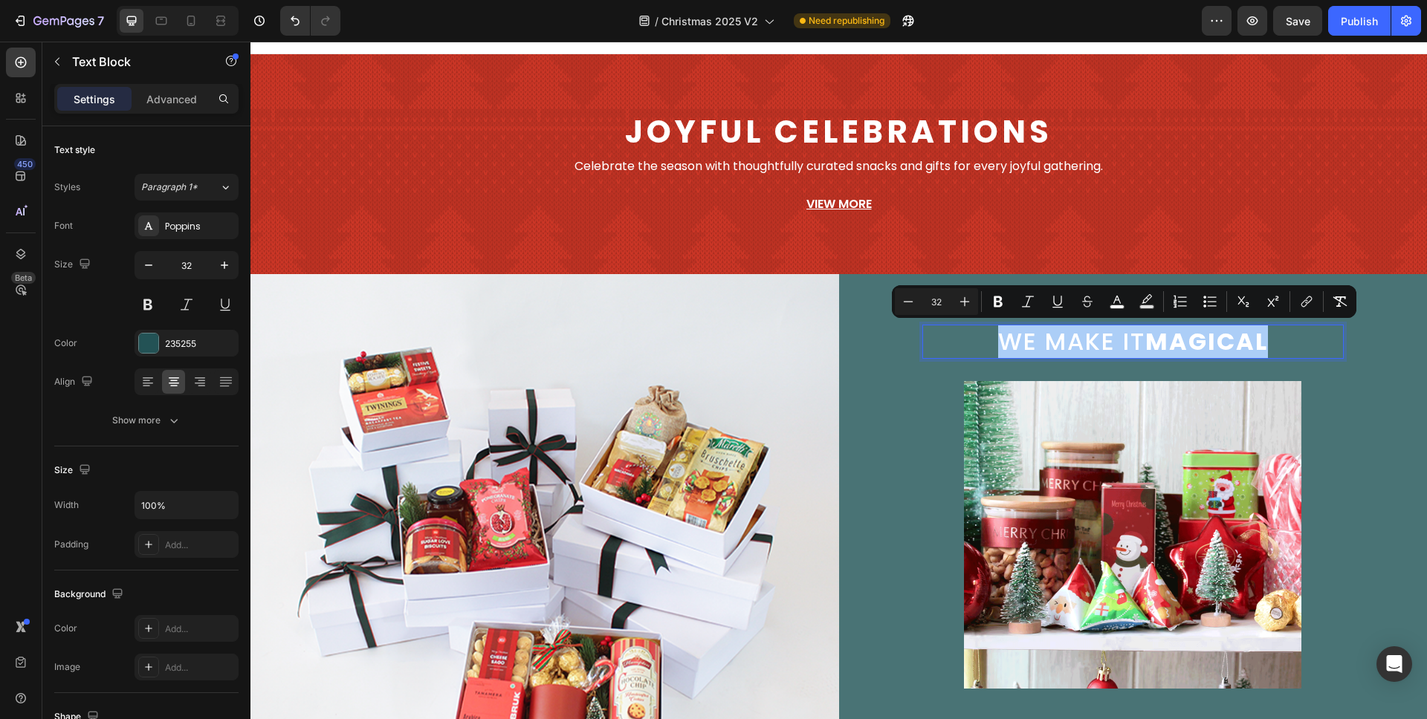
click at [945, 300] on input "32" at bounding box center [936, 302] width 30 height 18
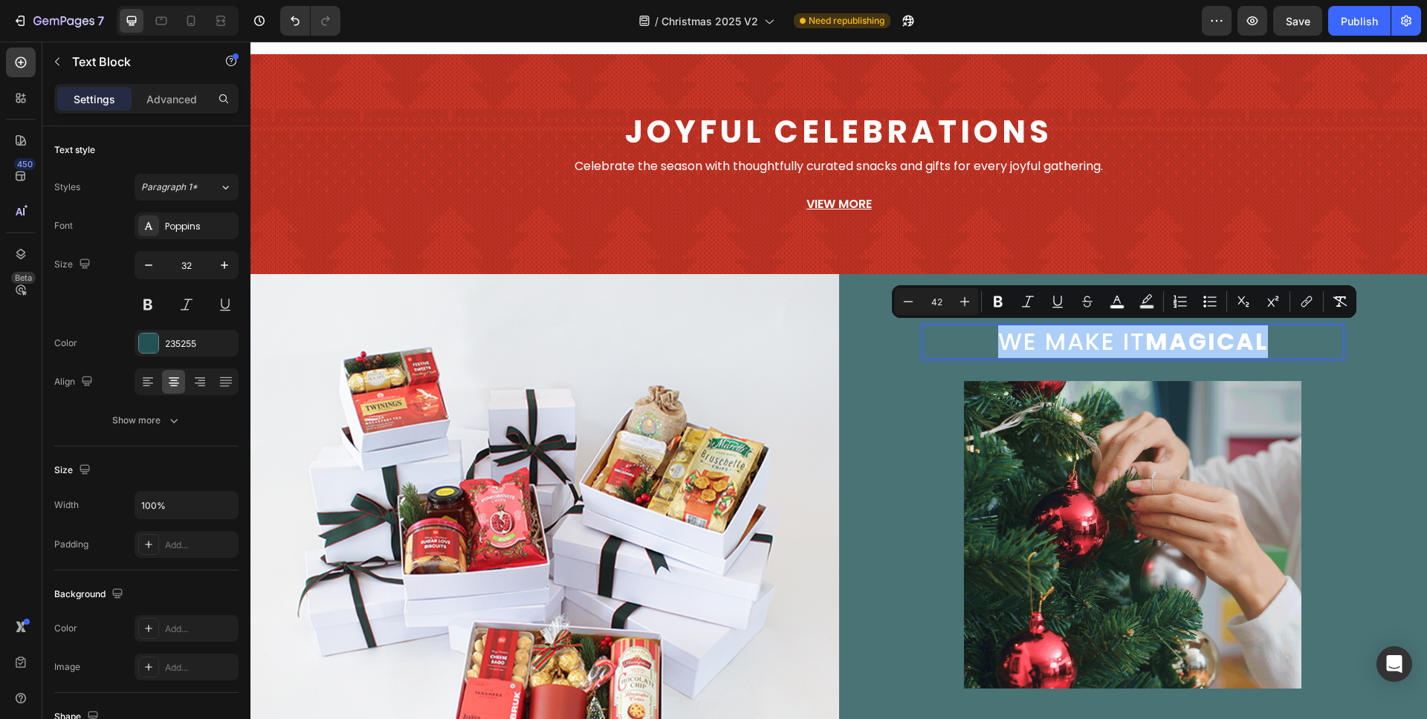
type input "42"
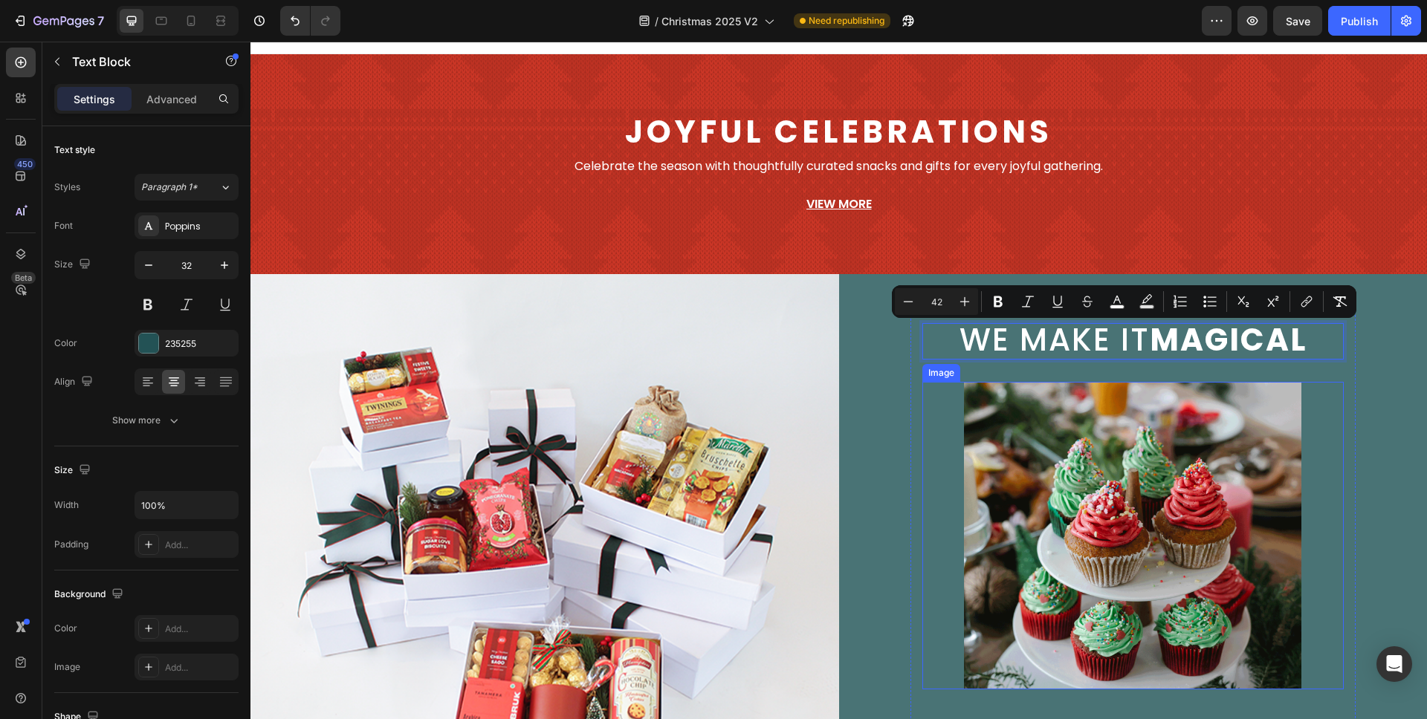
click at [936, 429] on div at bounding box center [1133, 536] width 422 height 308
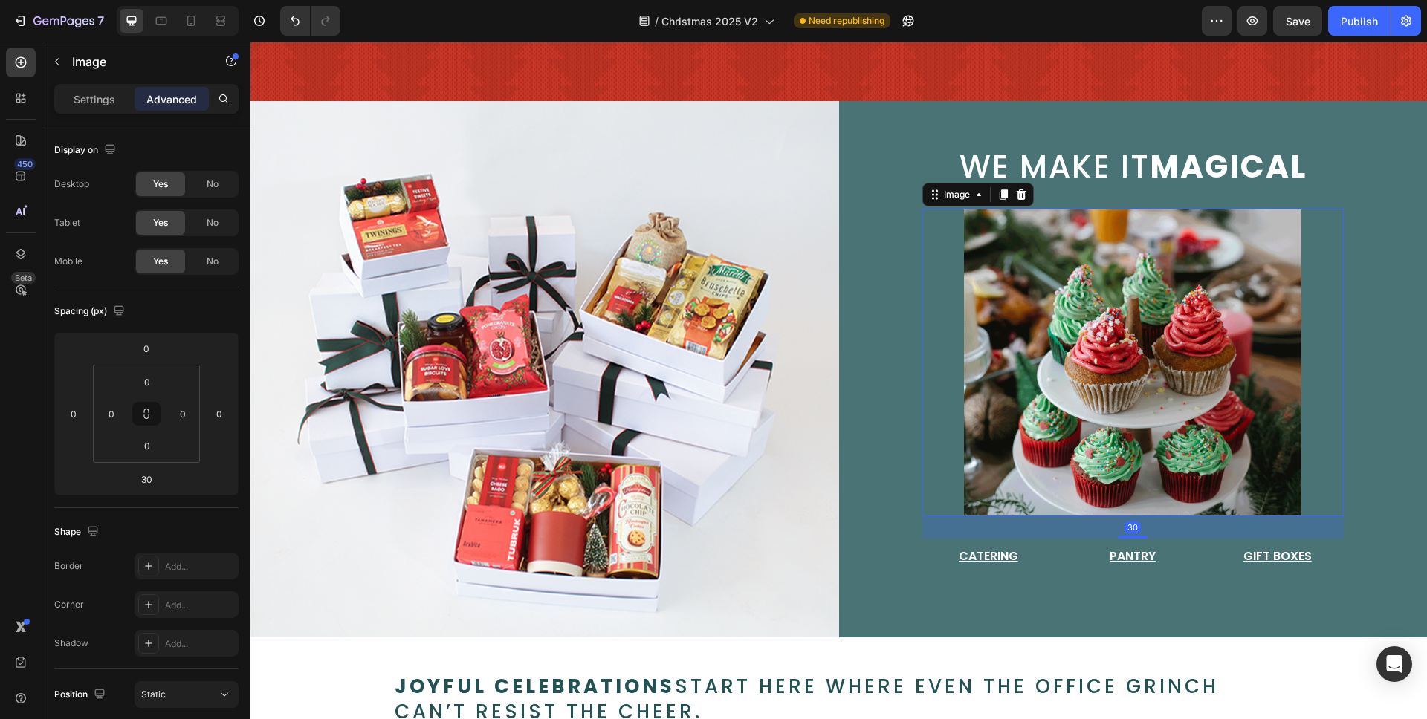
scroll to position [207, 0]
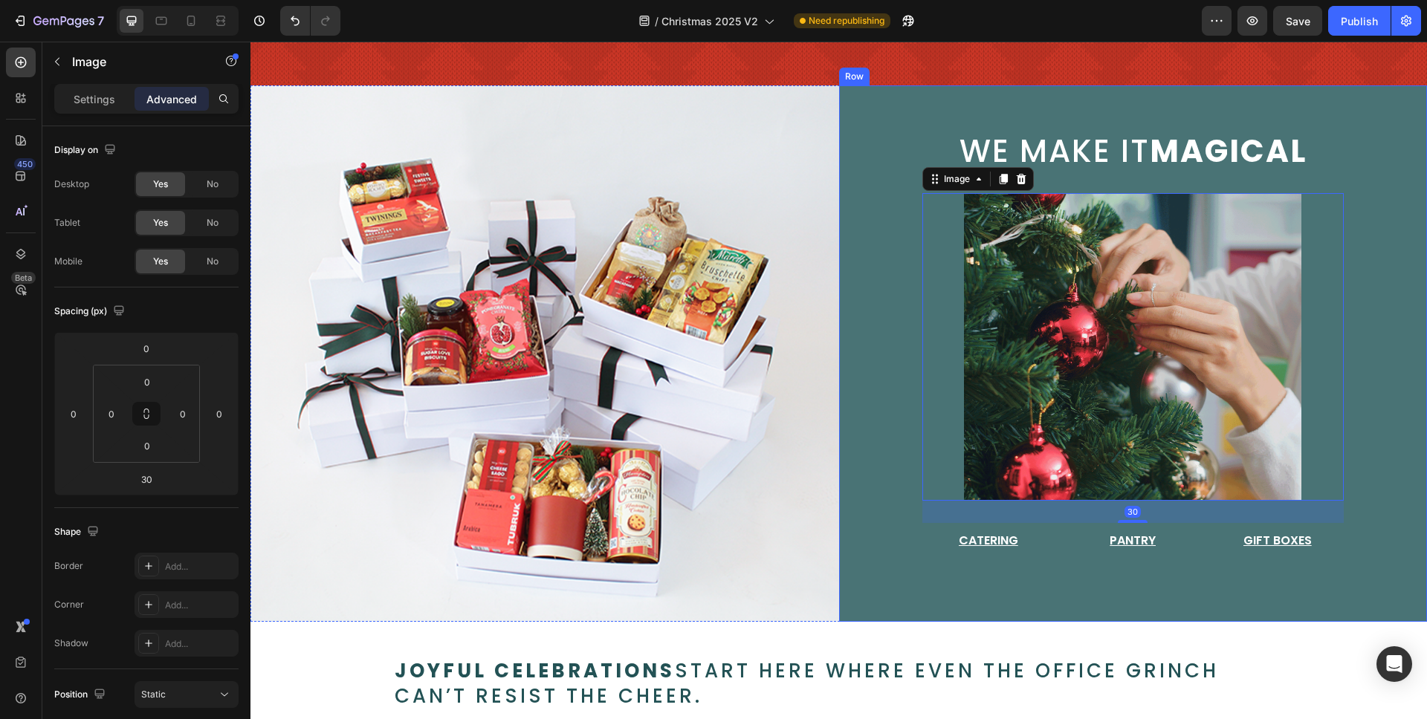
click at [1401, 371] on div "we make it magical Text Block Image 30 Catering Button Pantry Button Gift Boxes…" at bounding box center [1133, 353] width 589 height 537
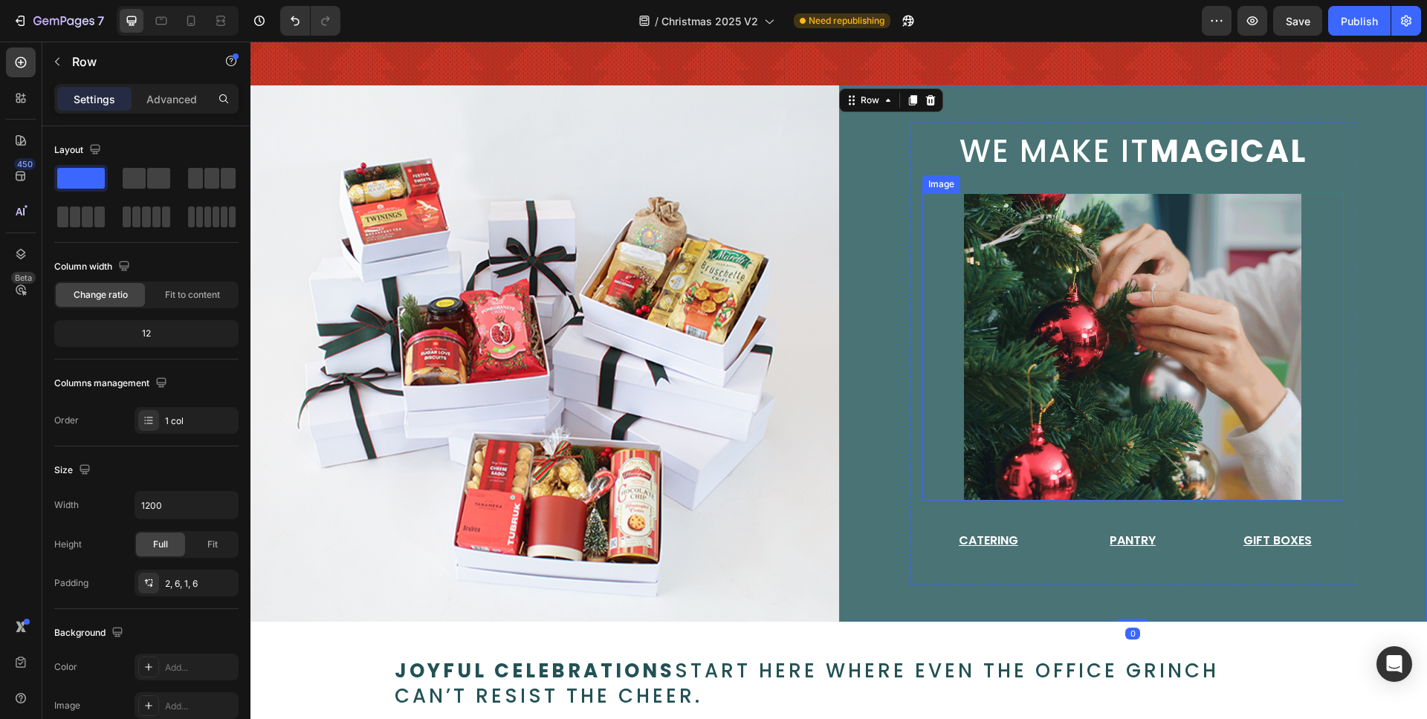
click at [1219, 380] on img at bounding box center [1132, 347] width 337 height 308
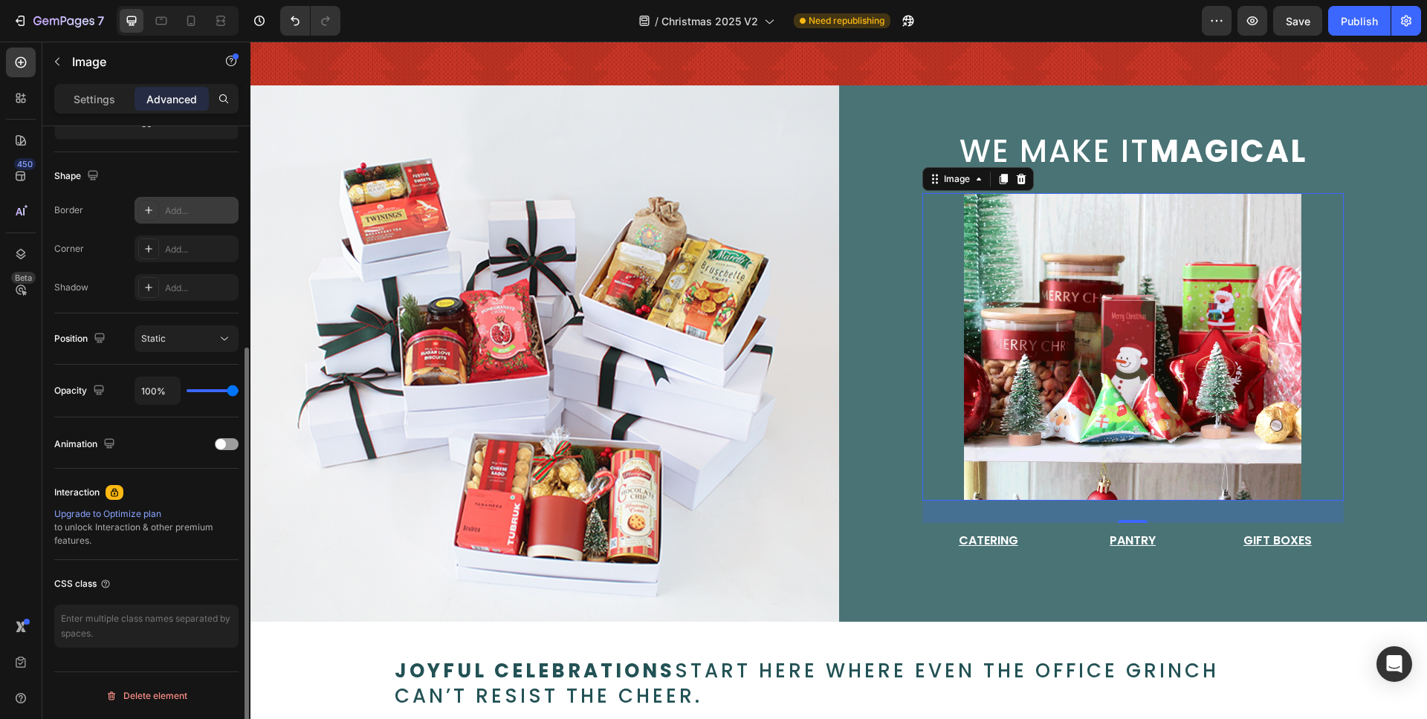
scroll to position [0, 0]
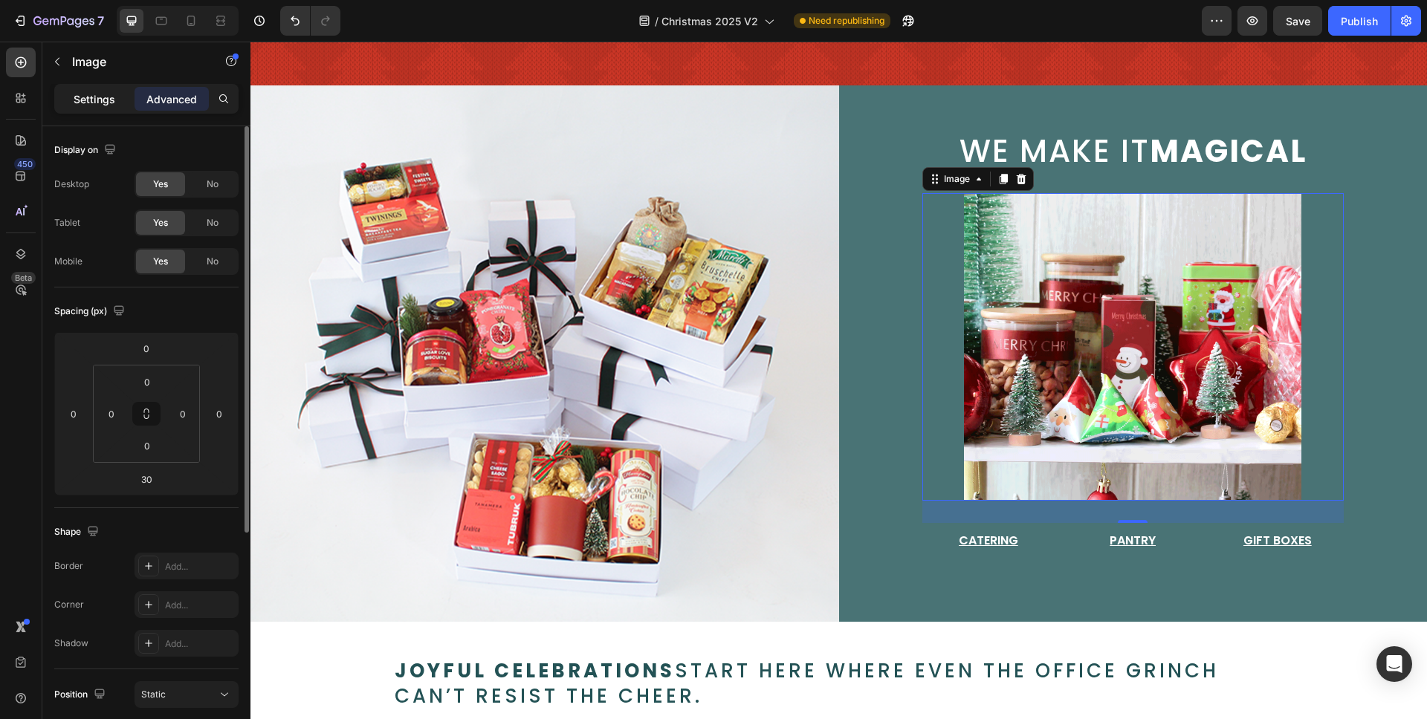
click at [109, 107] on div "Settings" at bounding box center [94, 99] width 74 height 24
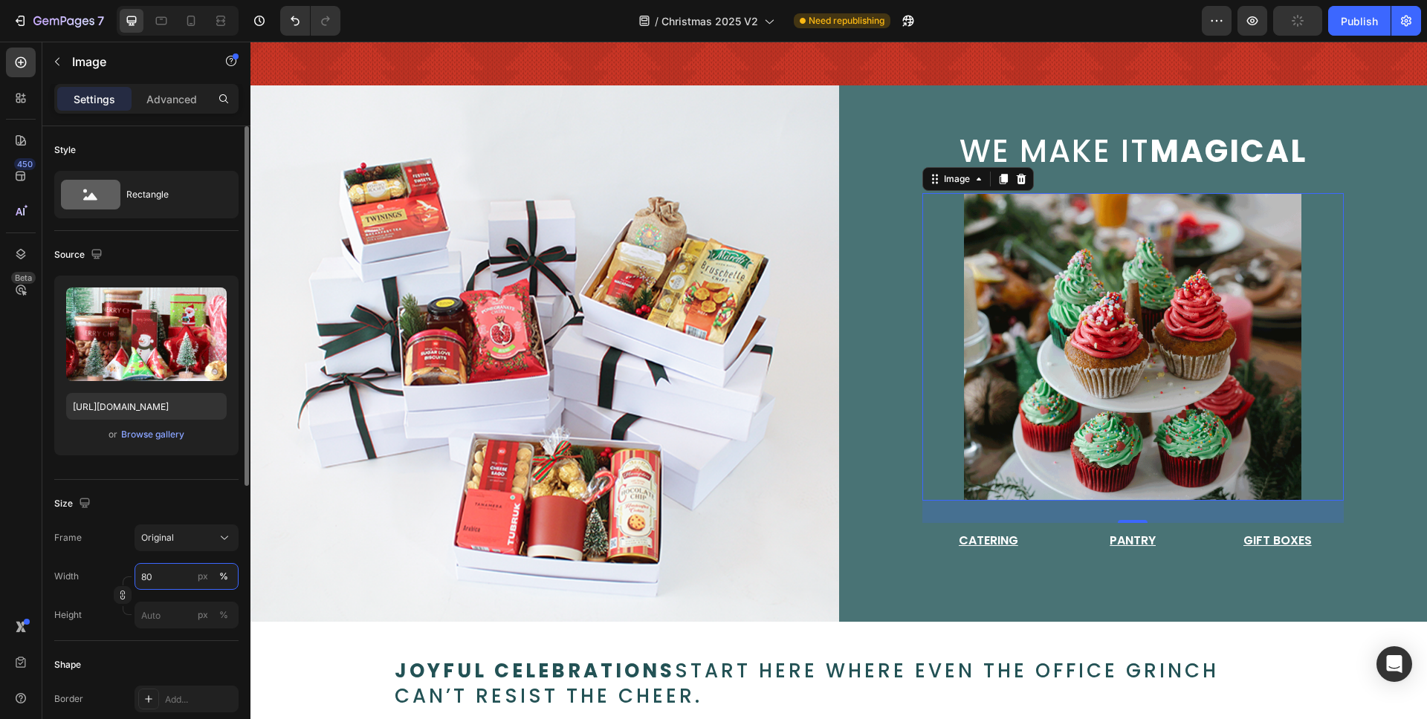
click at [175, 577] on input "80" at bounding box center [187, 576] width 104 height 27
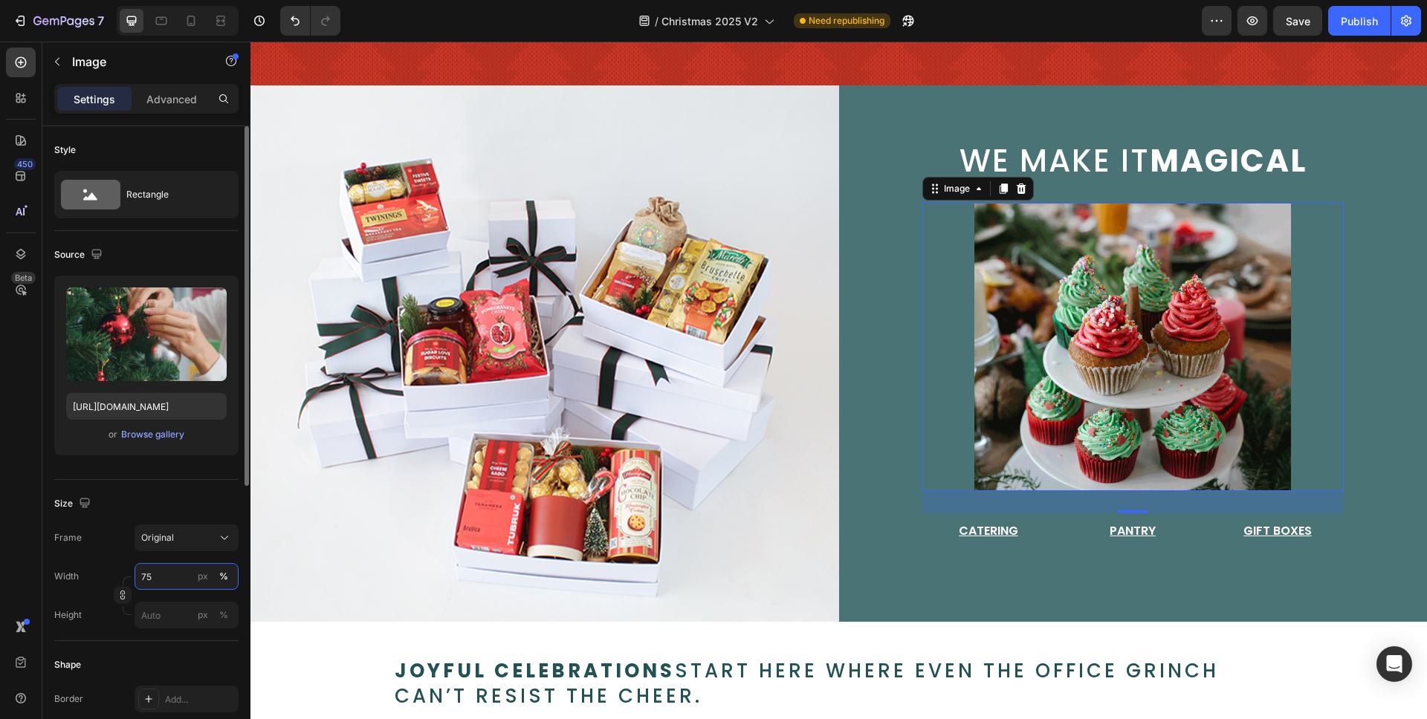
click at [164, 574] on input "75" at bounding box center [187, 576] width 104 height 27
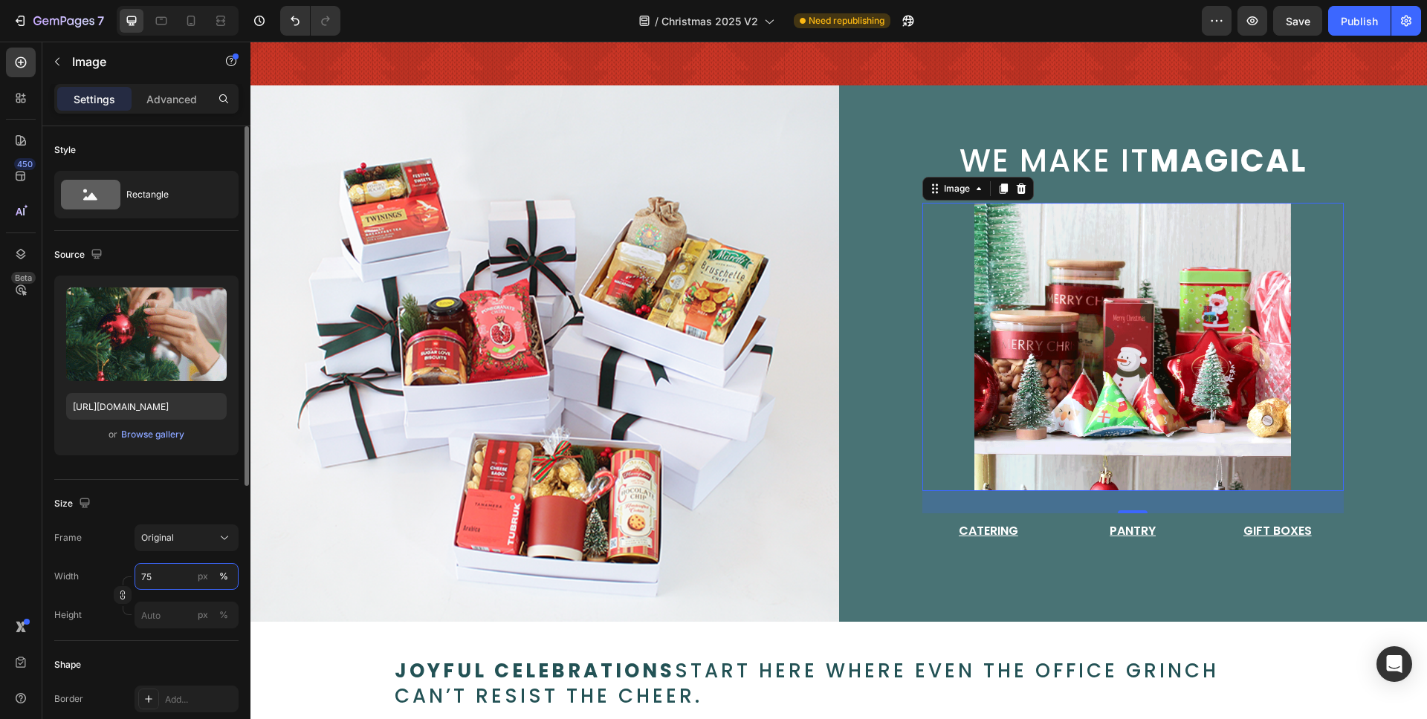
click at [164, 574] on input "75" at bounding box center [187, 576] width 104 height 27
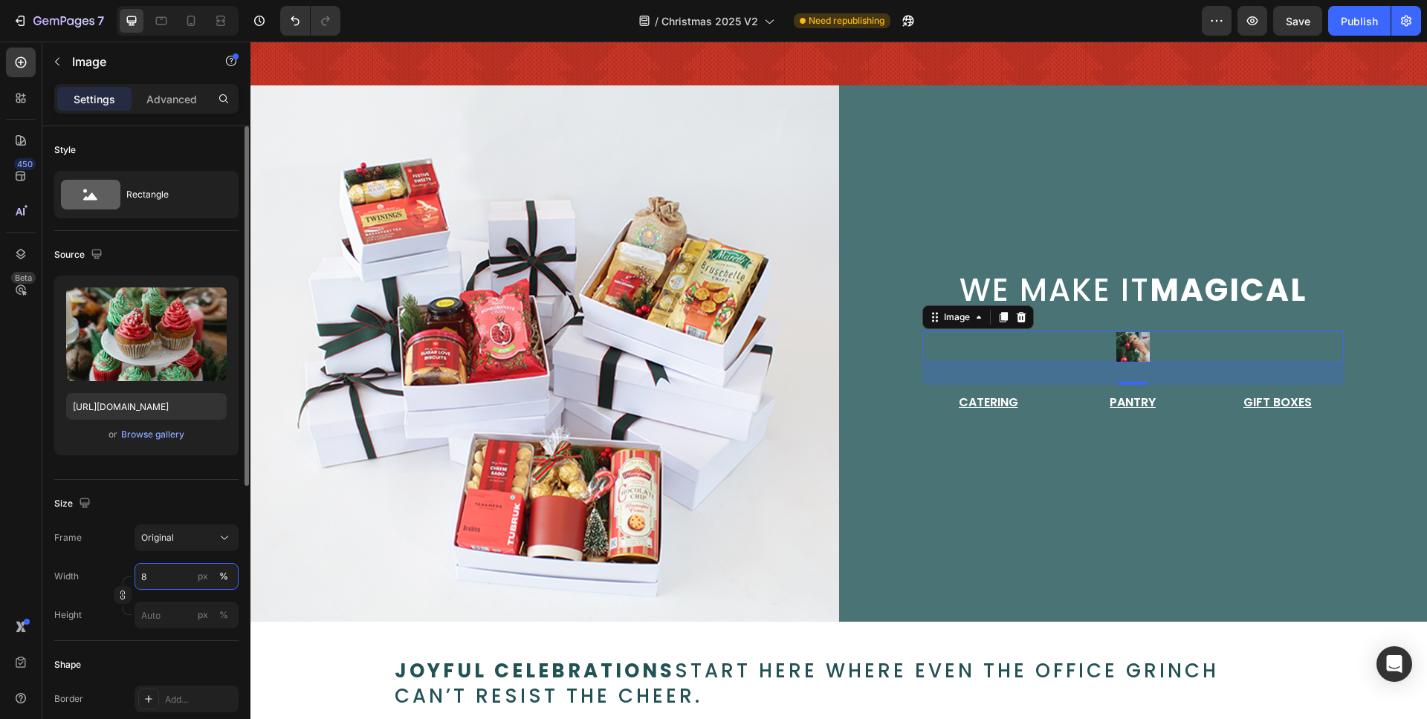
type input "85"
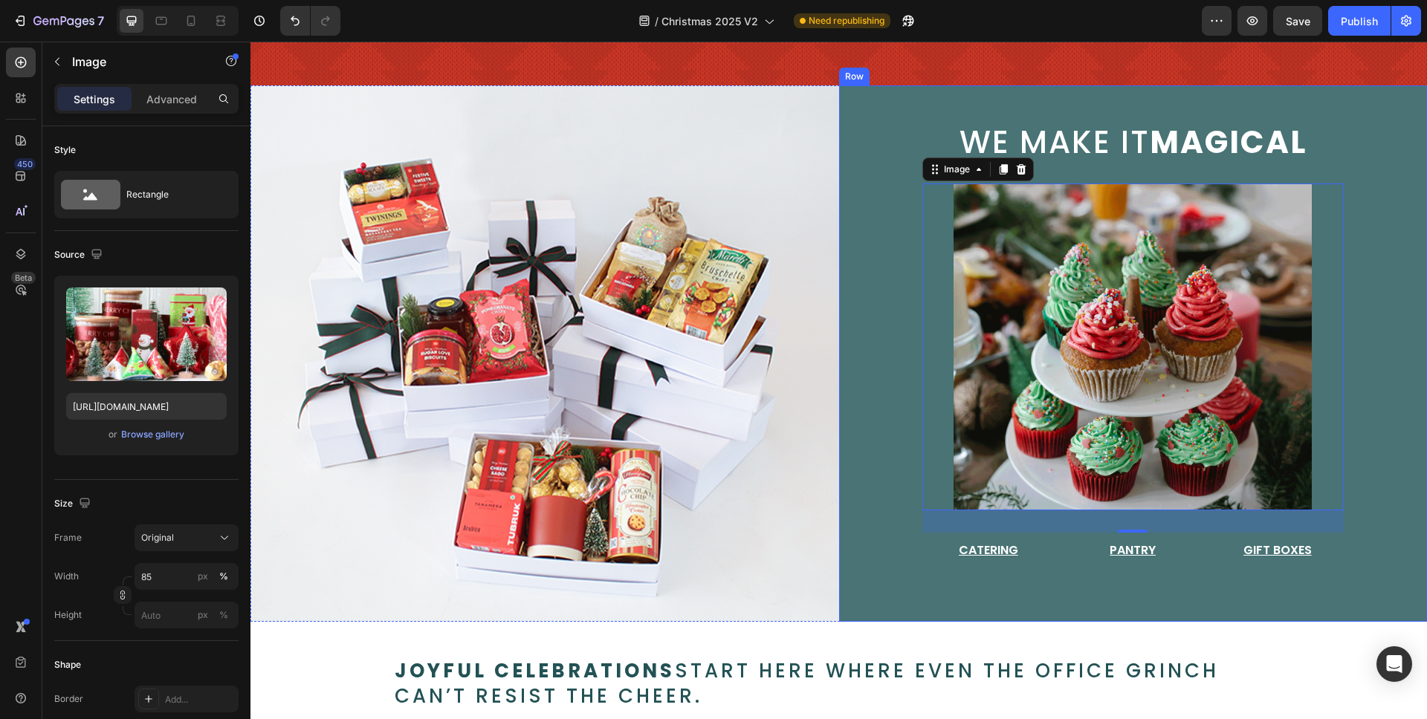
click at [1378, 367] on div "we make it magical Text Block Image 30 Catering Button Pantry Button Gift Boxes…" at bounding box center [1133, 353] width 589 height 537
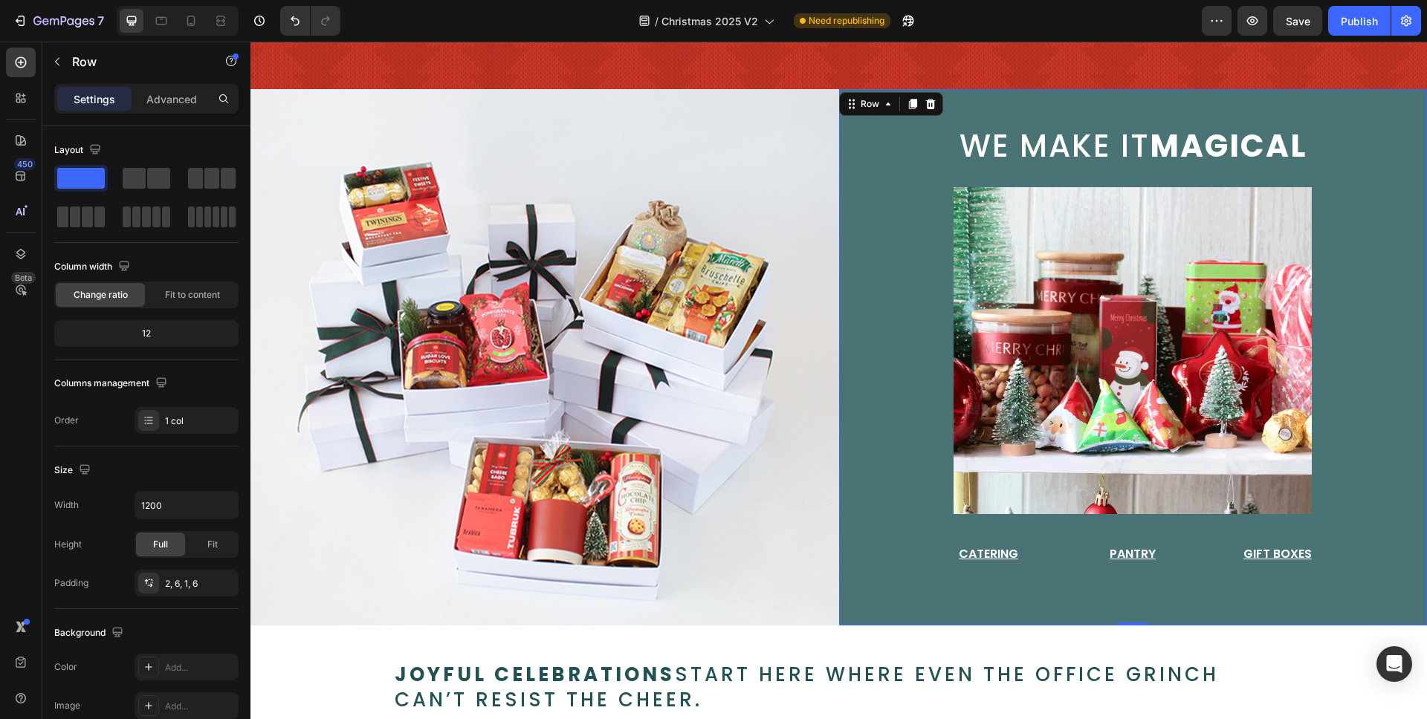
scroll to position [193, 0]
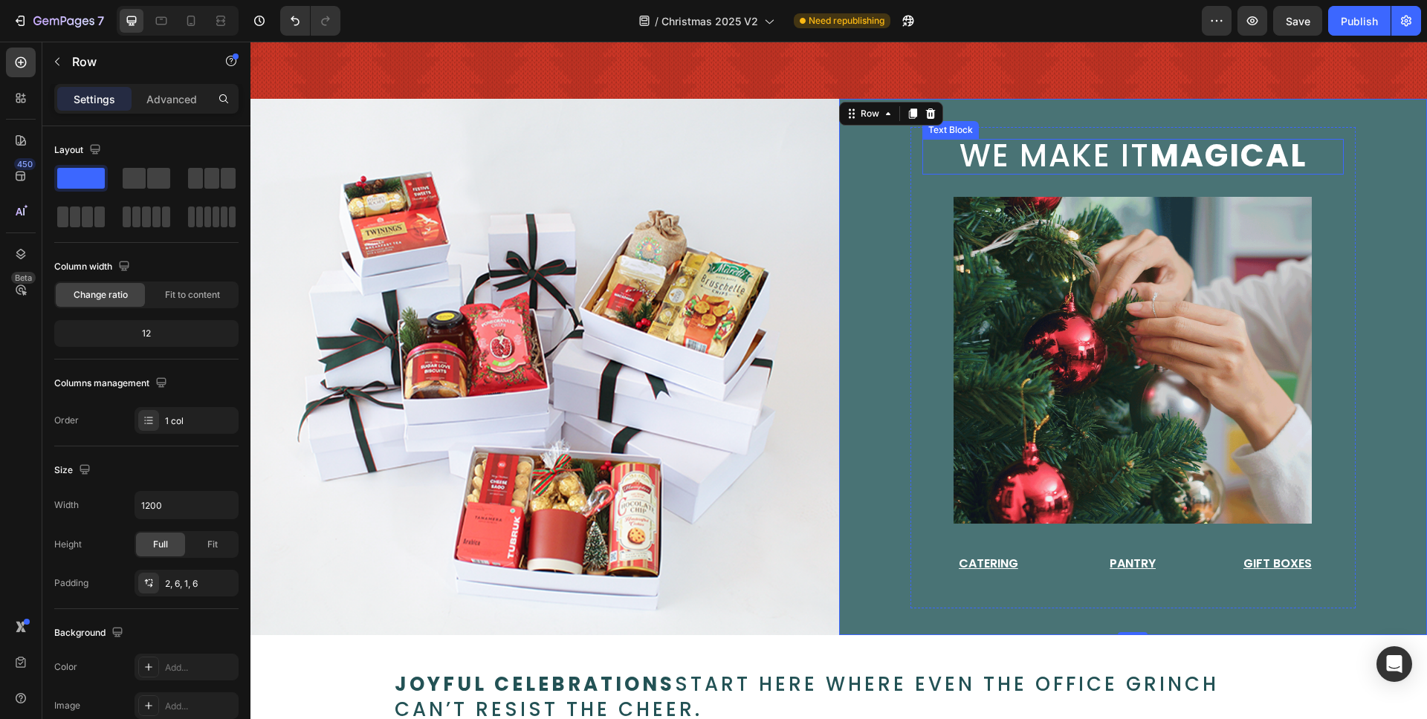
click at [1196, 159] on strong "magical" at bounding box center [1228, 156] width 157 height 44
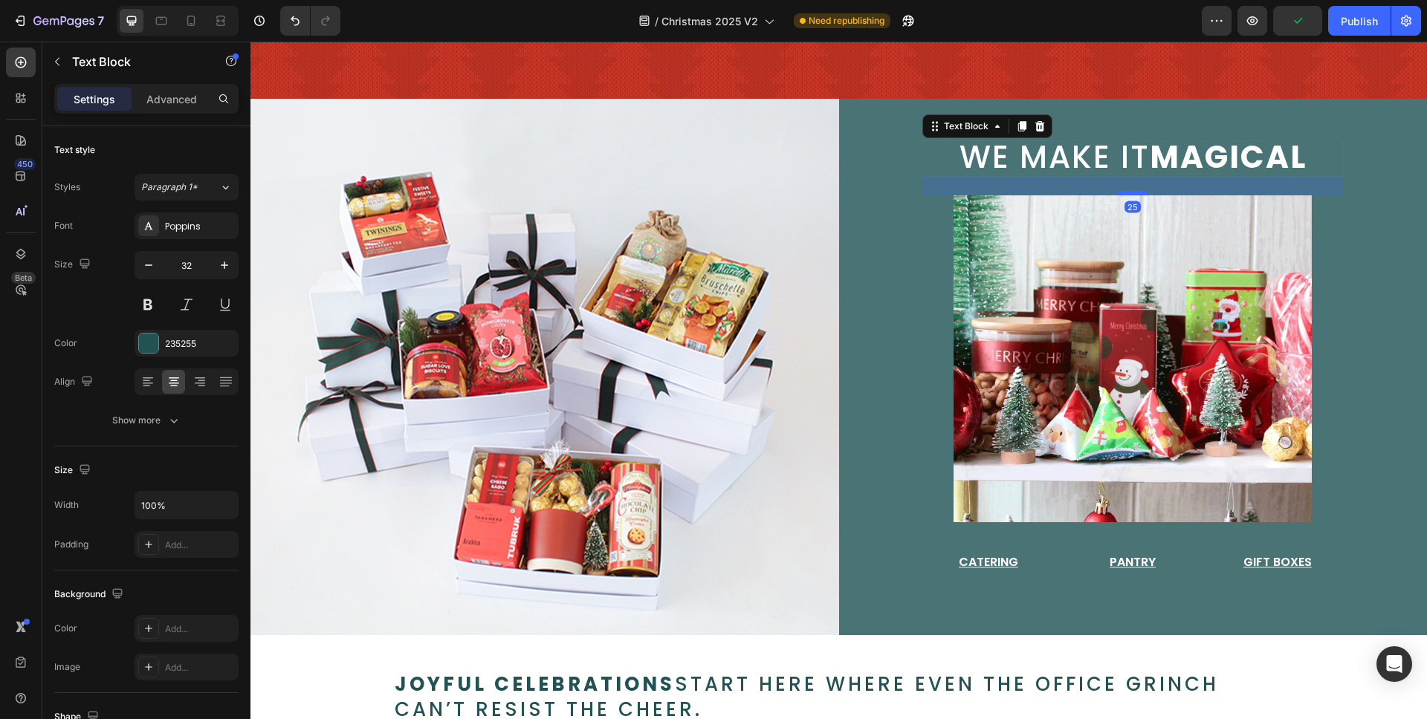
click at [1135, 191] on div at bounding box center [1133, 193] width 30 height 4
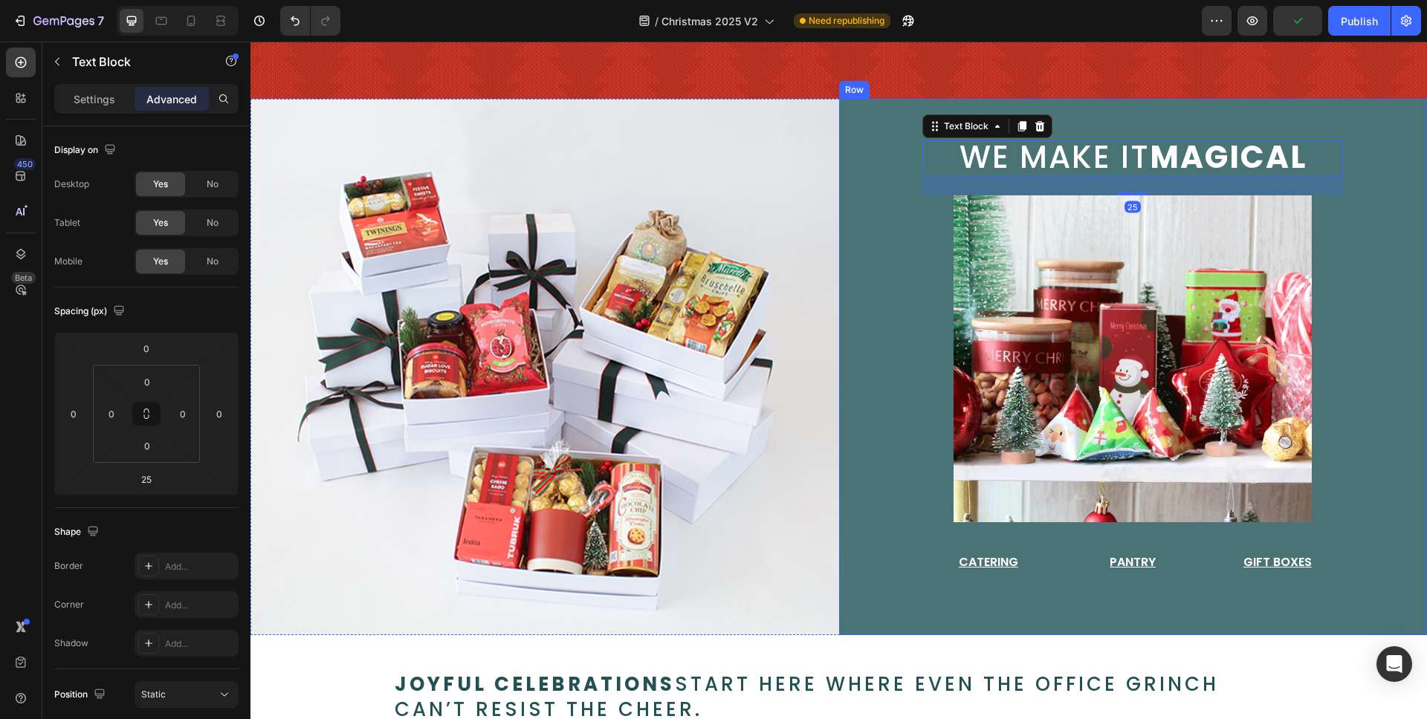
click at [1374, 207] on div "we make it magical Text Block 25 Image Catering Button Pantry Button Gift Boxes…" at bounding box center [1133, 367] width 589 height 537
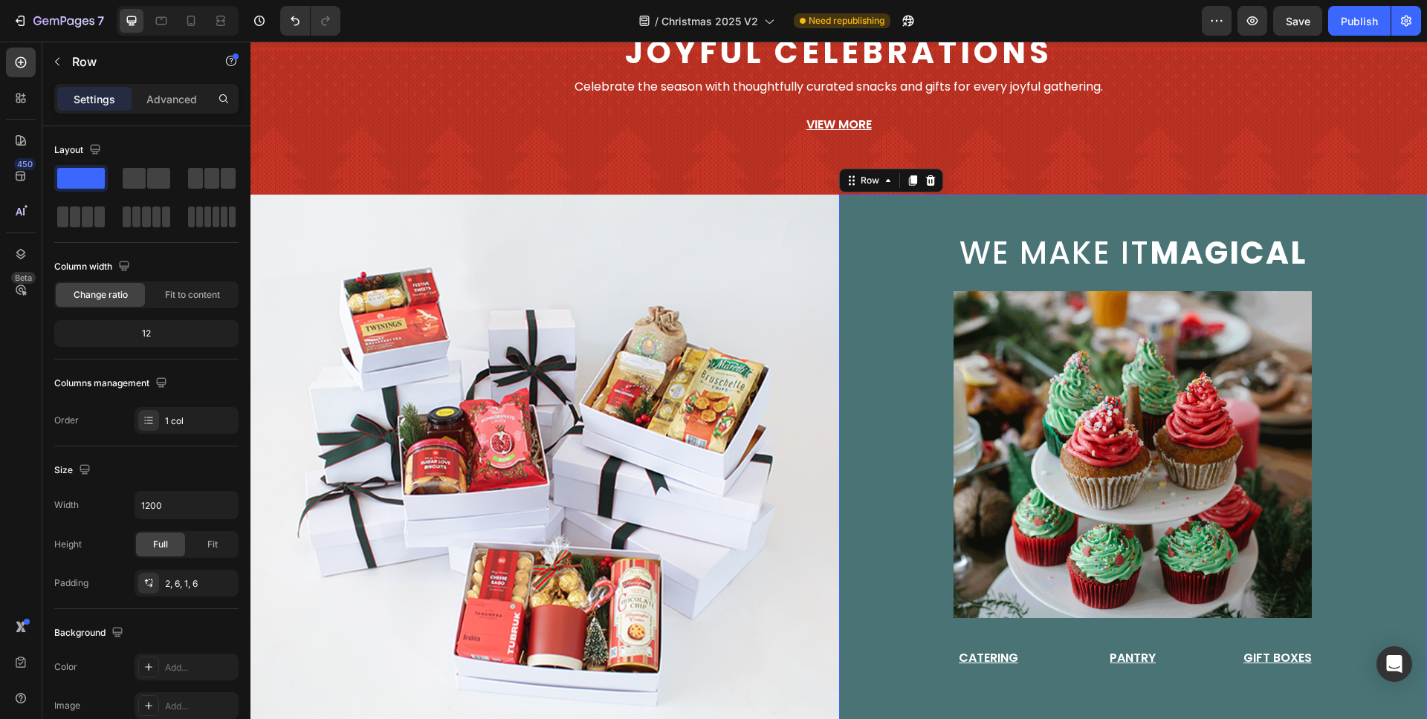
scroll to position [79, 0]
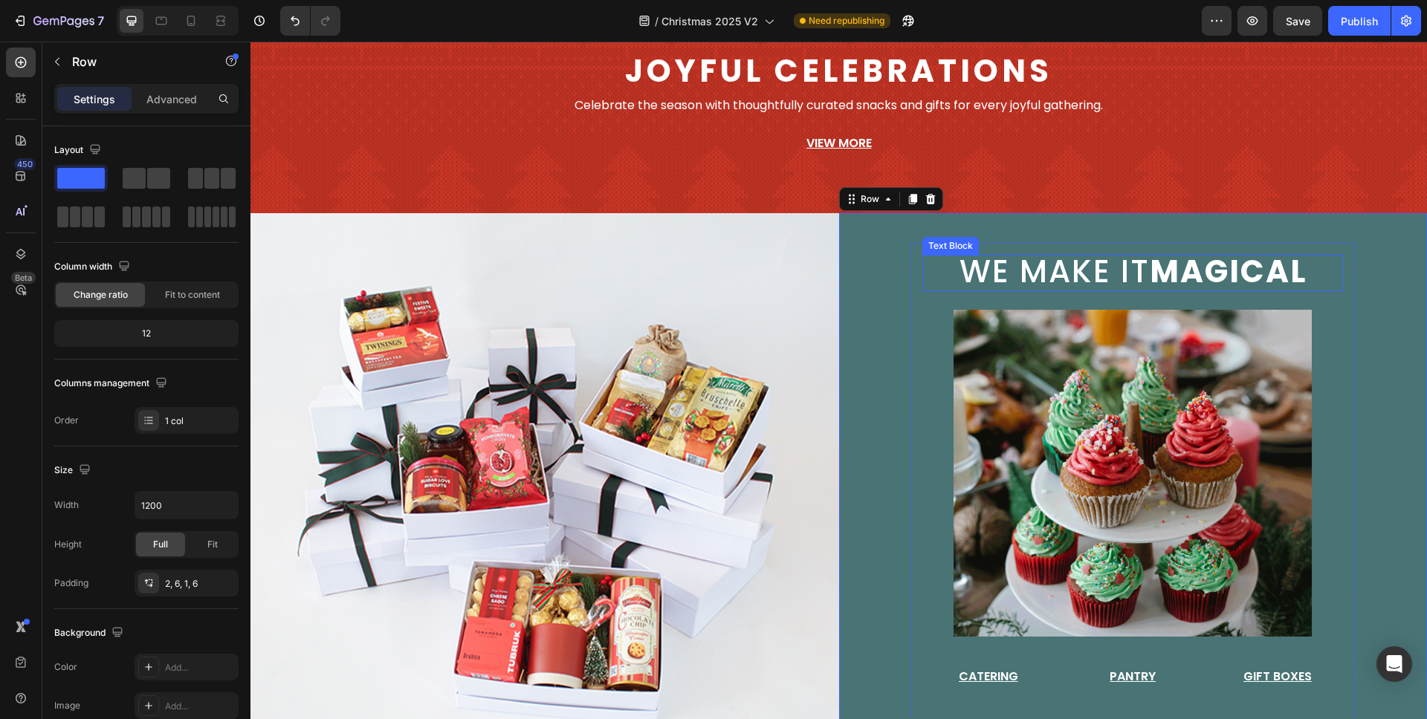
click at [1224, 273] on strong "magical" at bounding box center [1228, 272] width 157 height 44
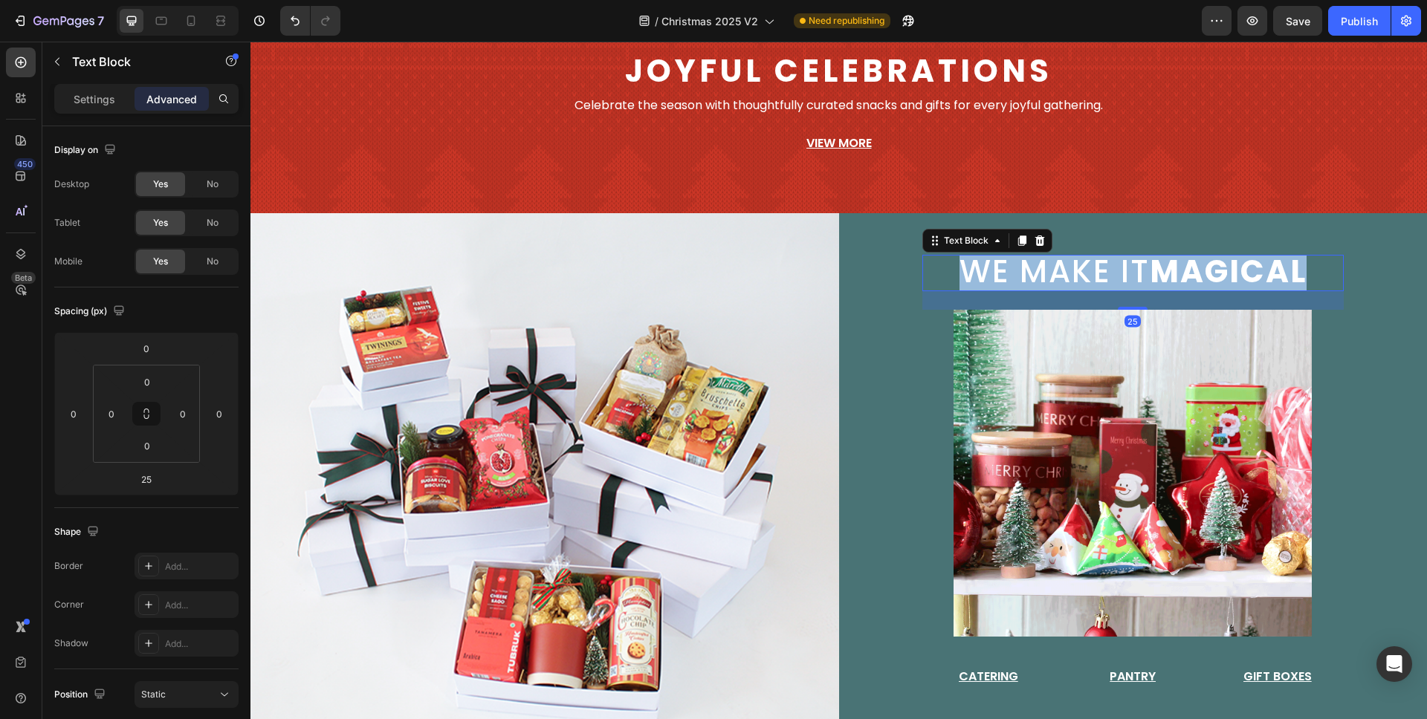
click at [1224, 273] on strong "magical" at bounding box center [1228, 272] width 157 height 44
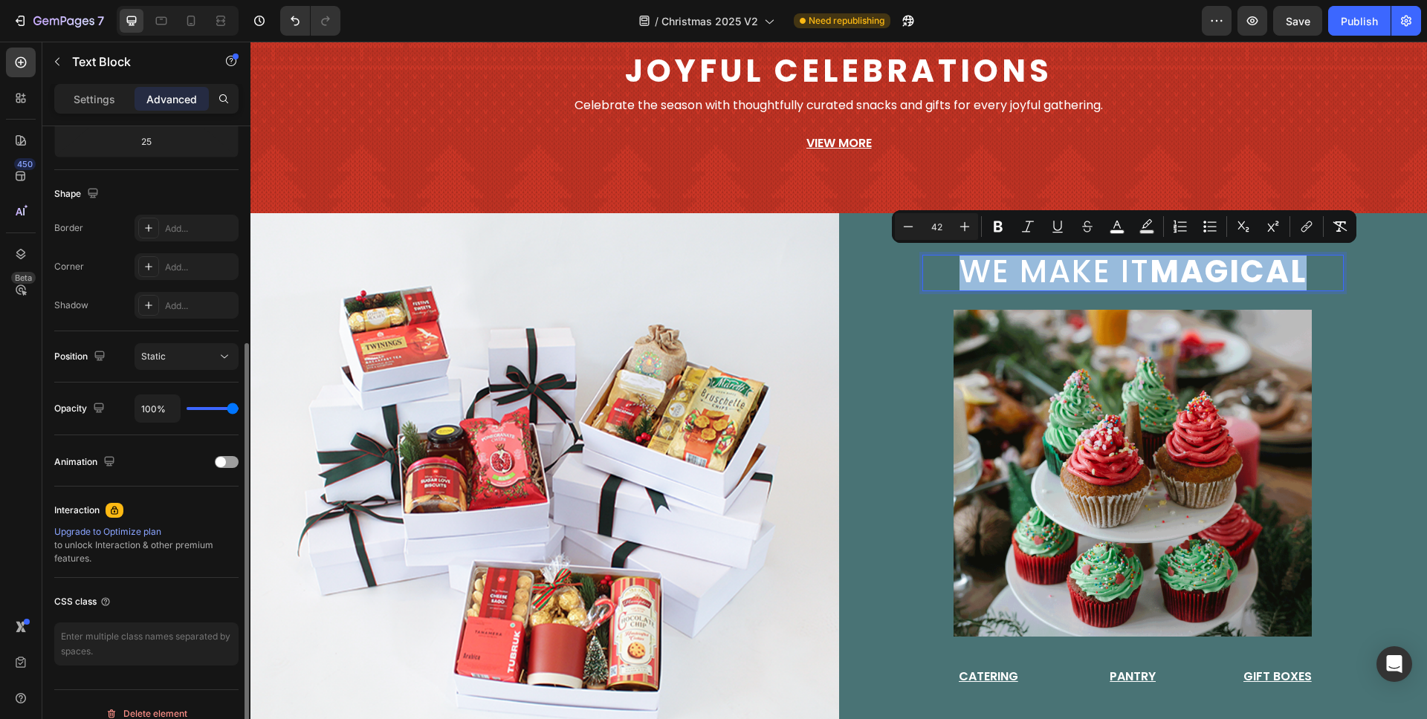
scroll to position [356, 0]
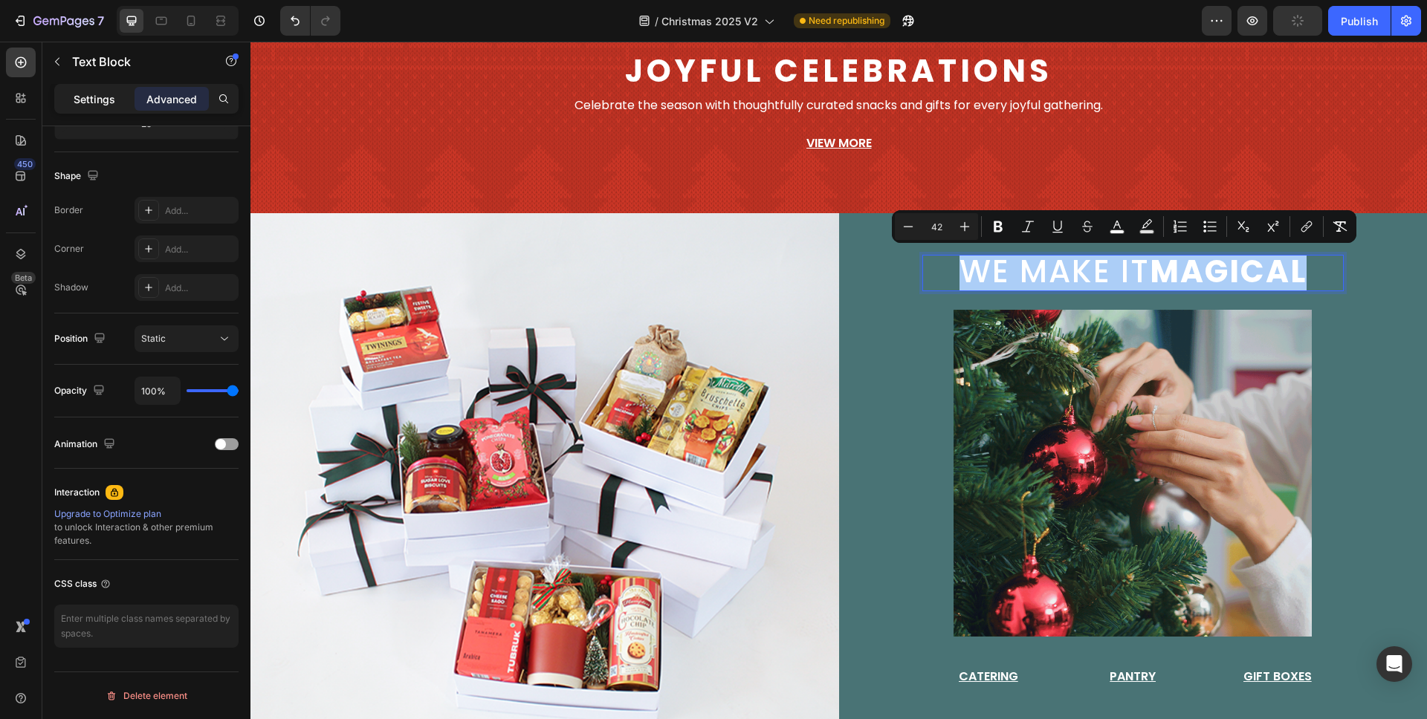
click at [112, 102] on p "Settings" at bounding box center [95, 99] width 42 height 16
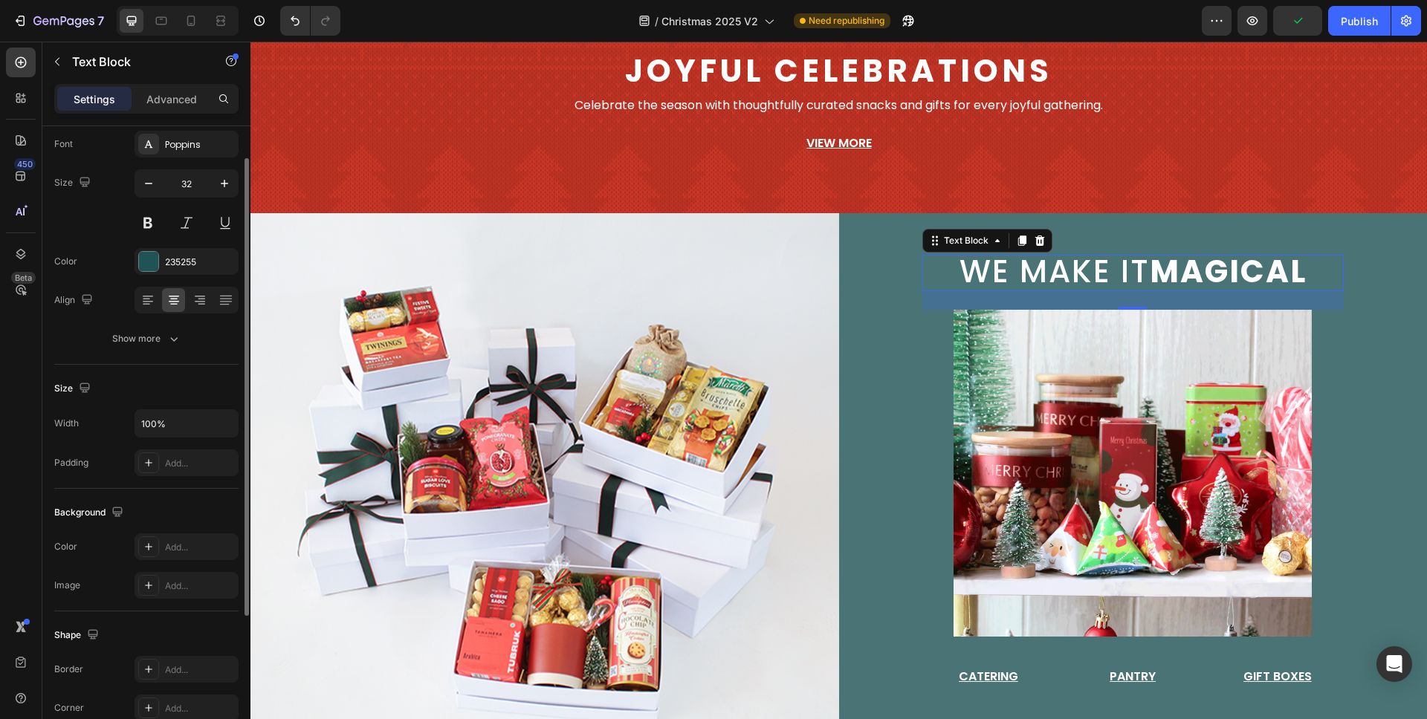
scroll to position [26, 0]
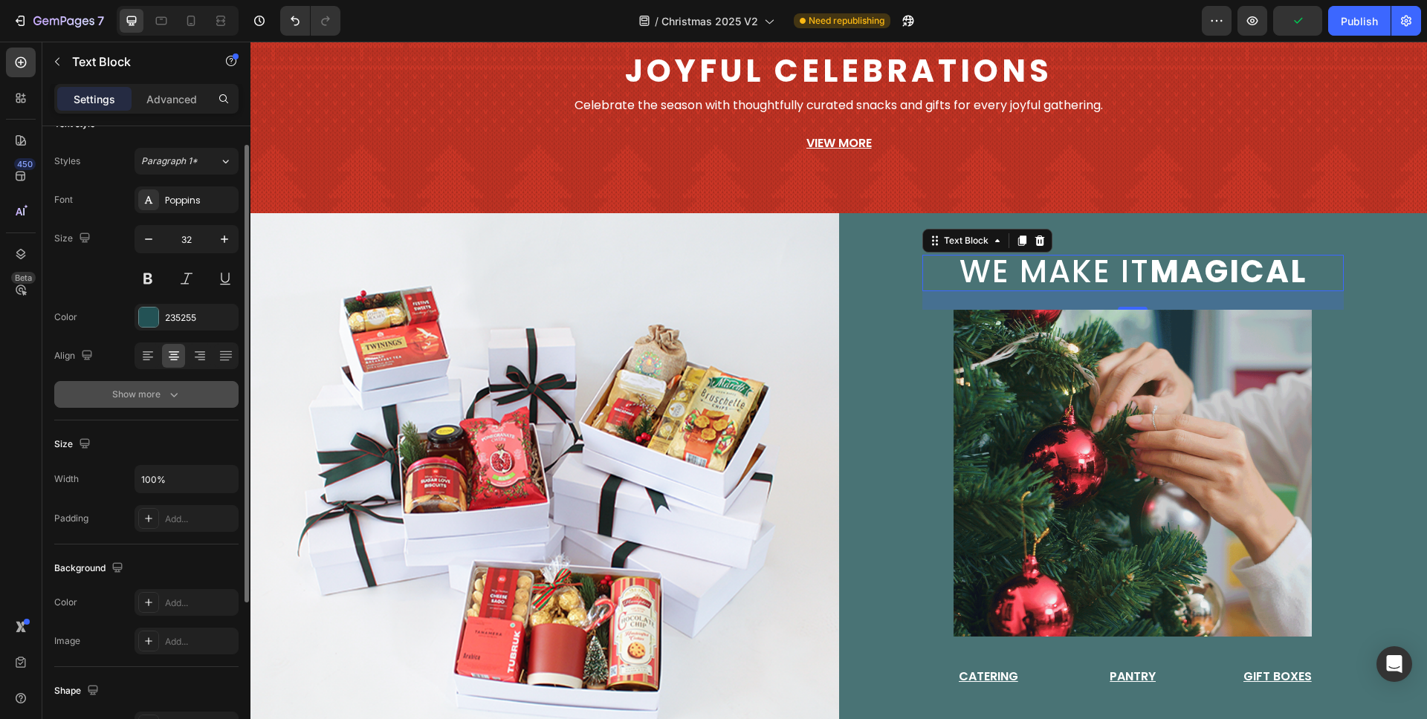
click at [144, 395] on div "Show more" at bounding box center [146, 394] width 69 height 15
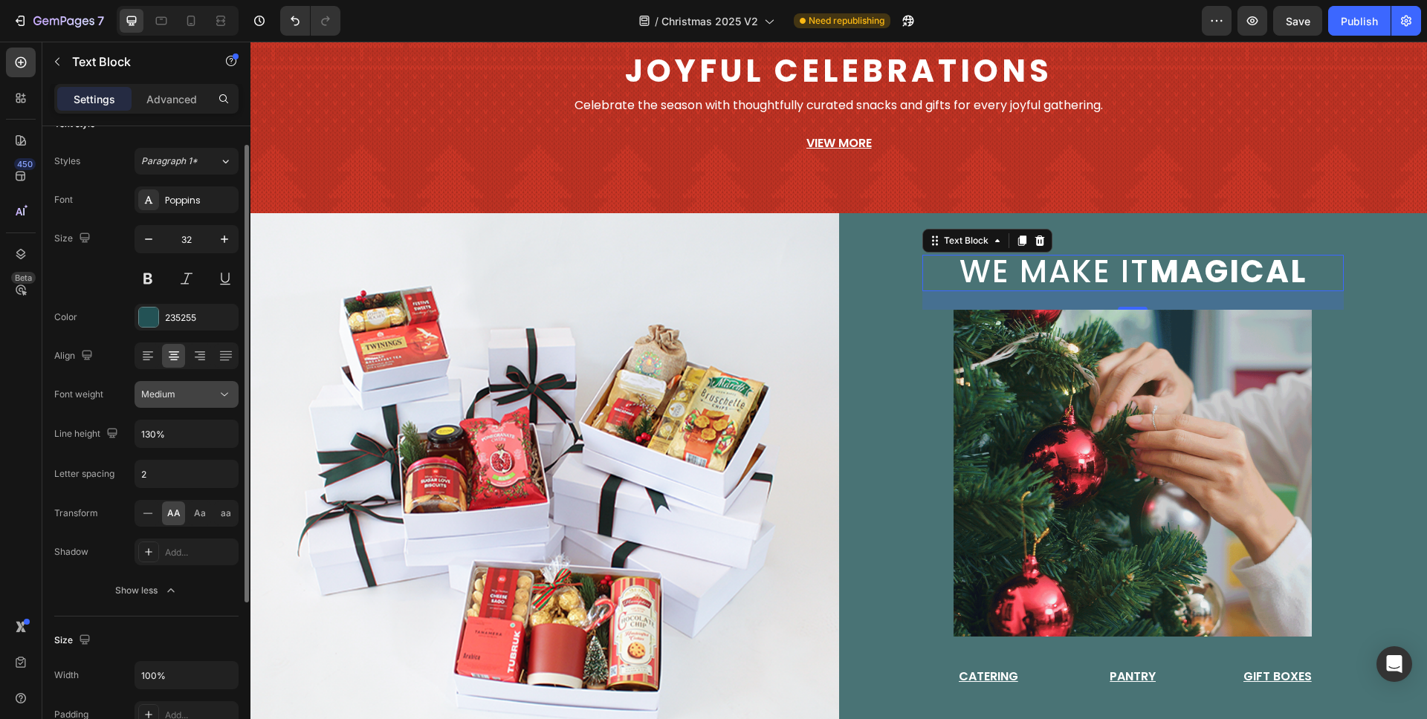
click at [165, 397] on span "Medium" at bounding box center [158, 394] width 34 height 11
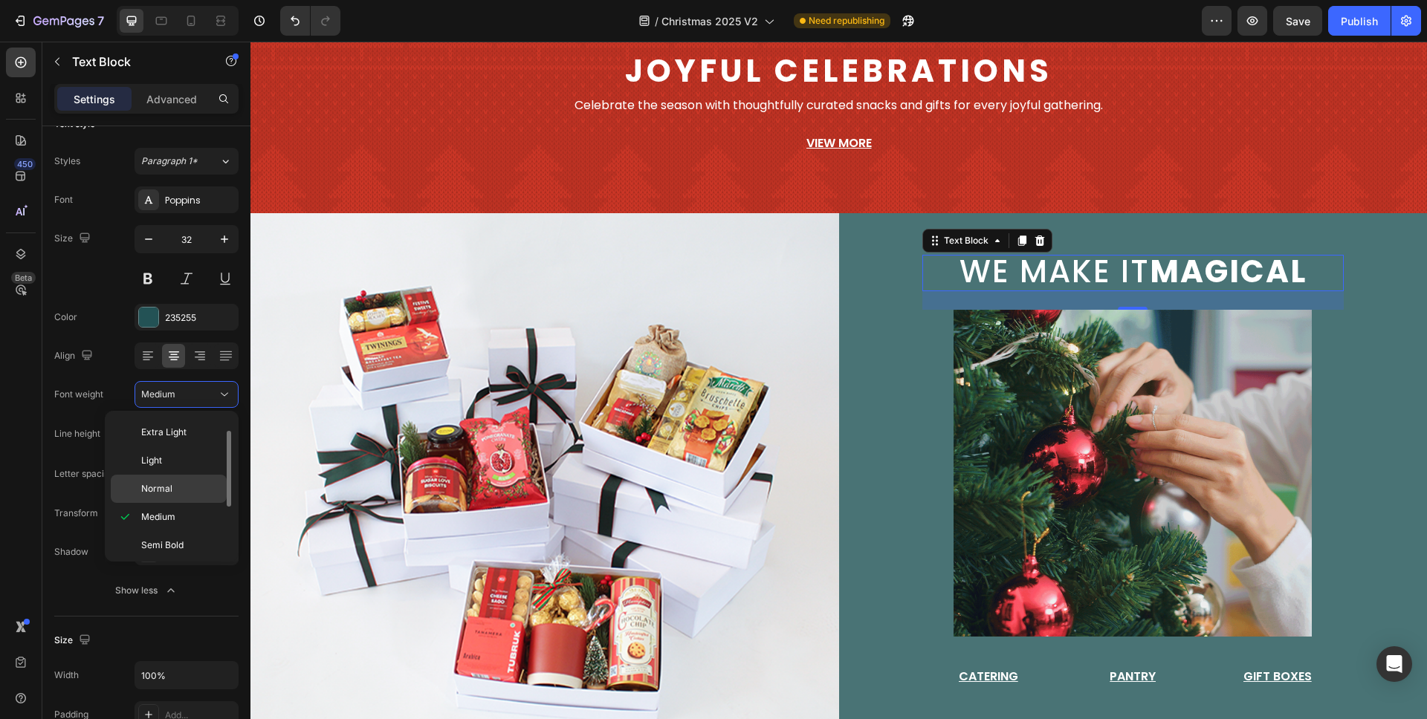
click at [168, 485] on span "Normal" at bounding box center [156, 488] width 31 height 13
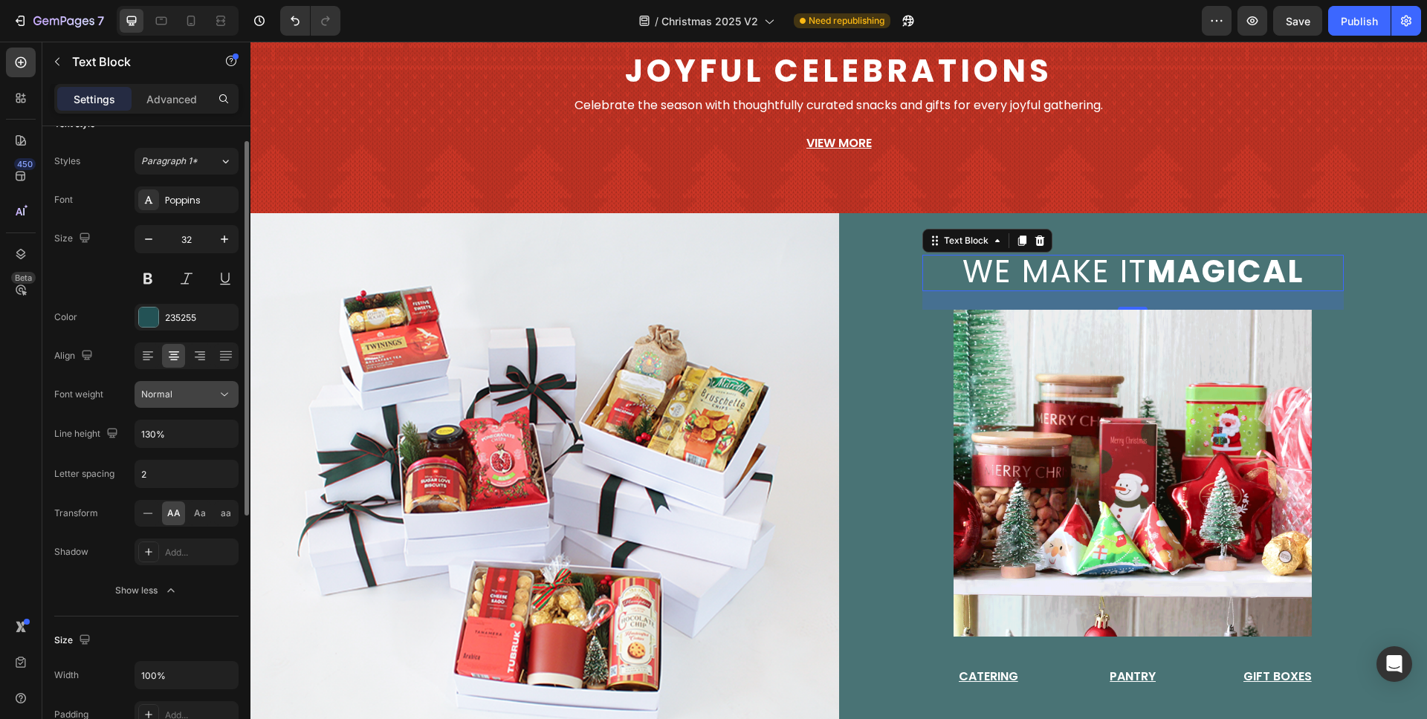
click at [178, 394] on div "Normal" at bounding box center [179, 394] width 76 height 13
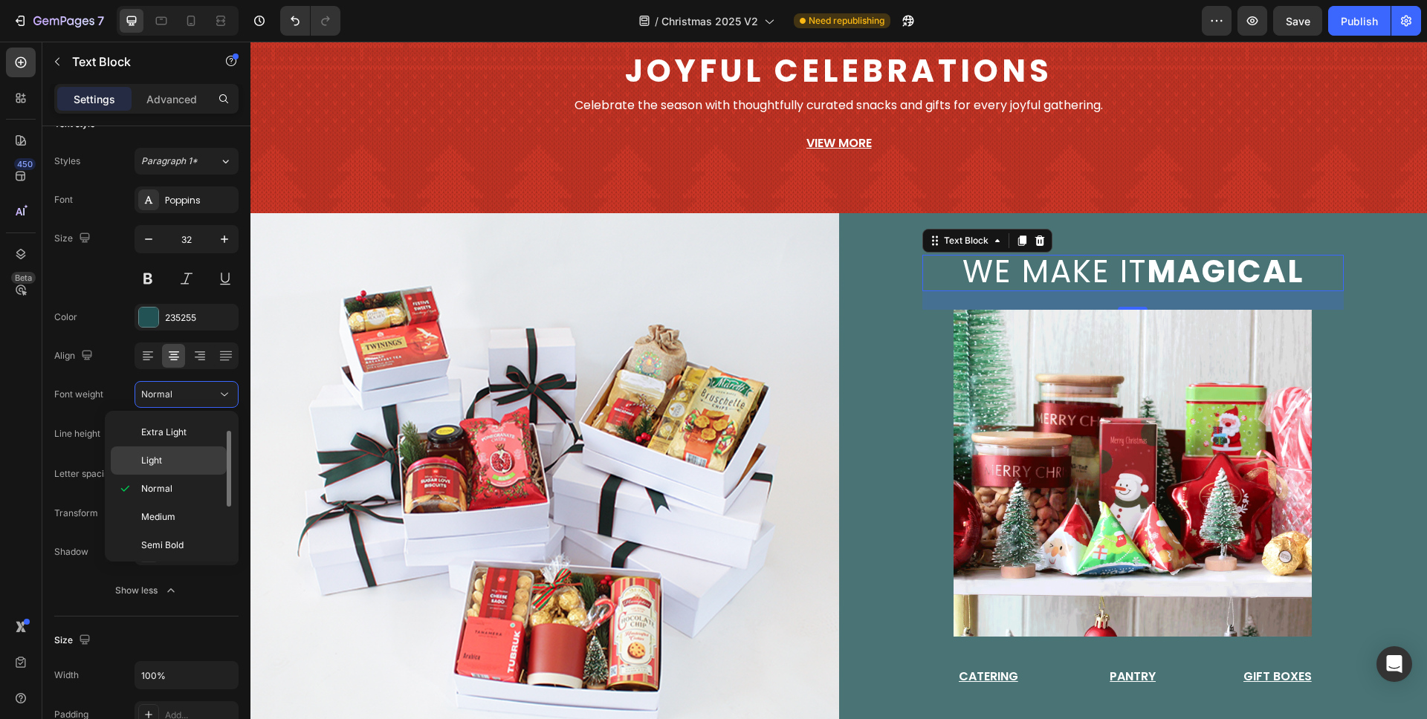
click at [172, 461] on p "Light" at bounding box center [180, 460] width 79 height 13
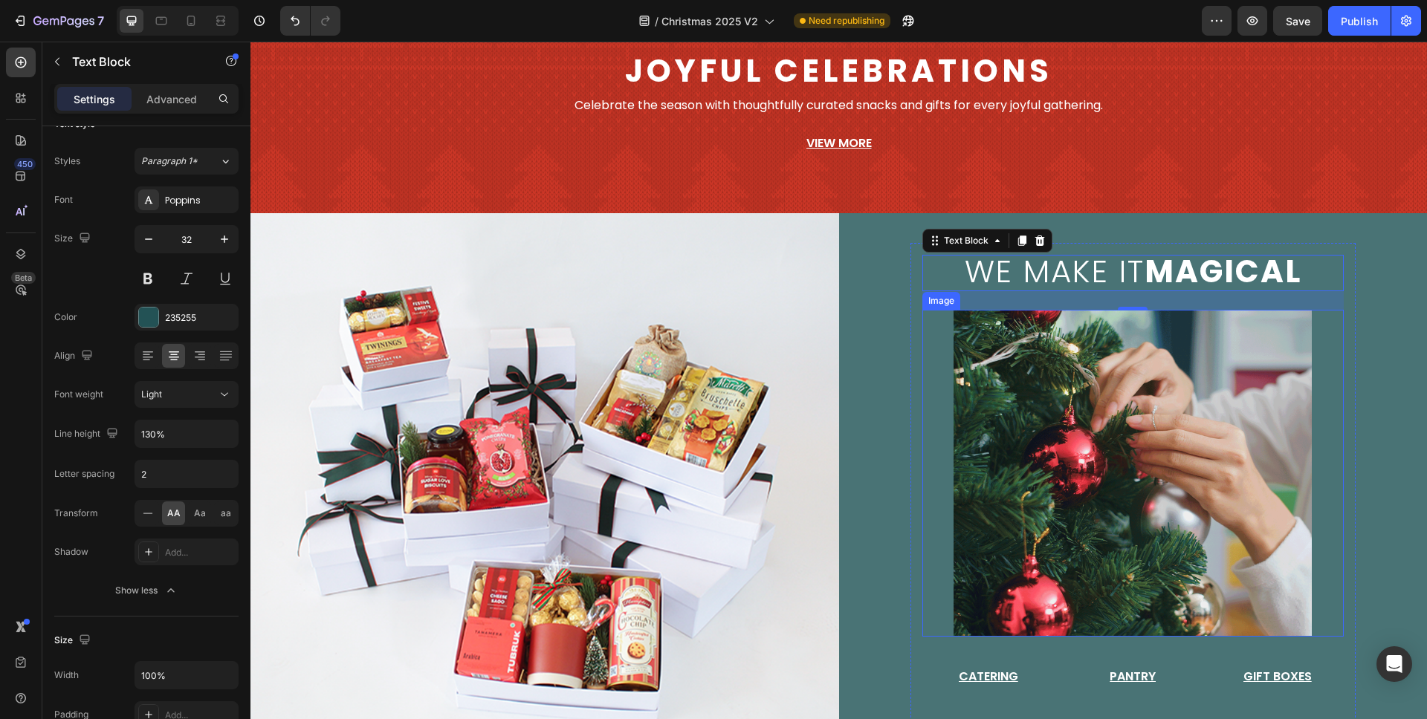
click at [1321, 329] on div at bounding box center [1133, 473] width 422 height 327
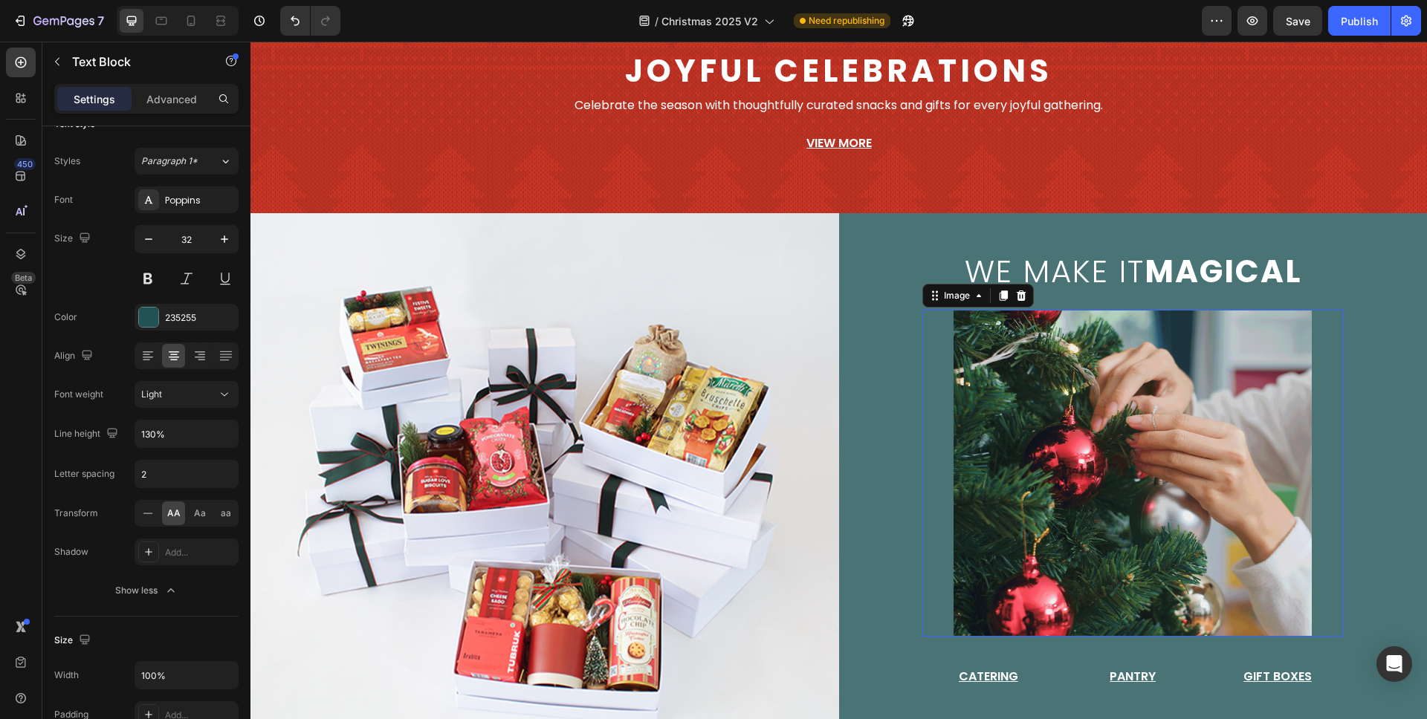
scroll to position [0, 0]
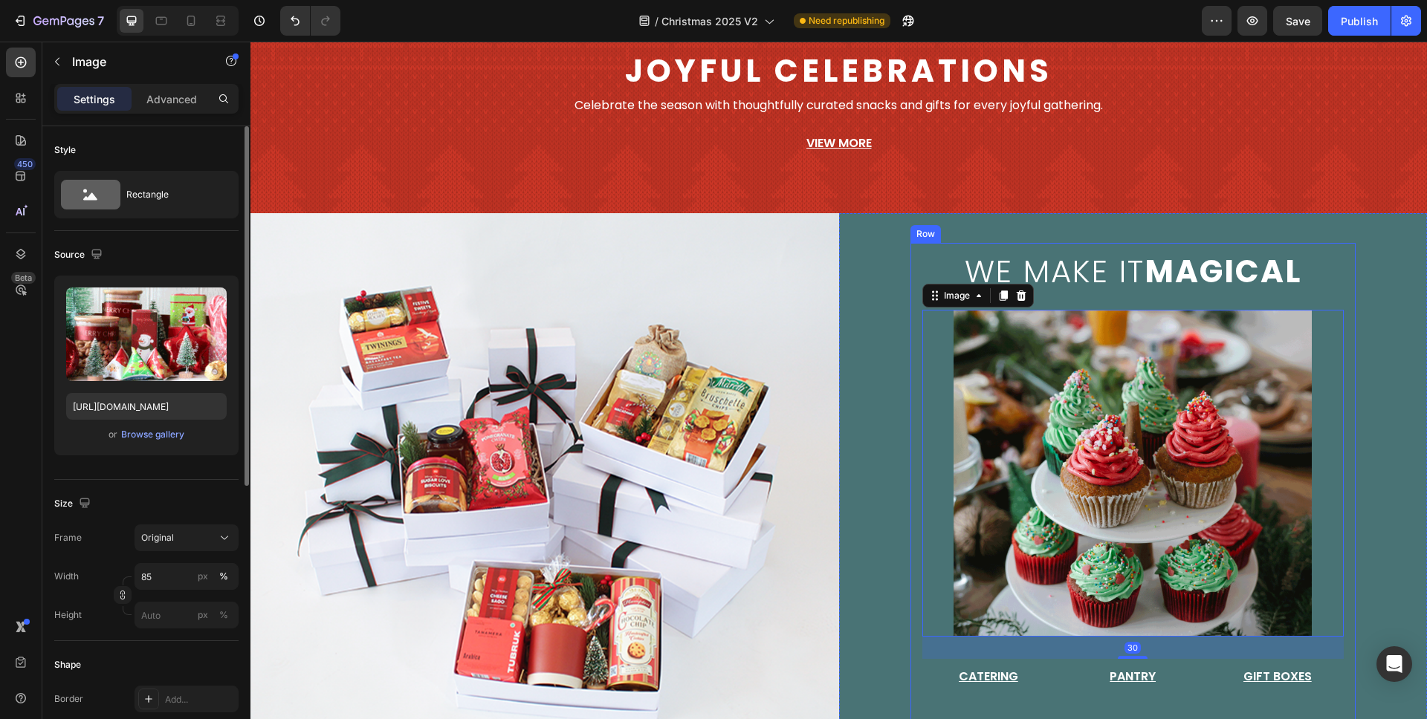
click at [1339, 373] on div "we make it magical Text Block Image 30 Catering Button Pantry Button Gift Boxes…" at bounding box center [1133, 482] width 446 height 479
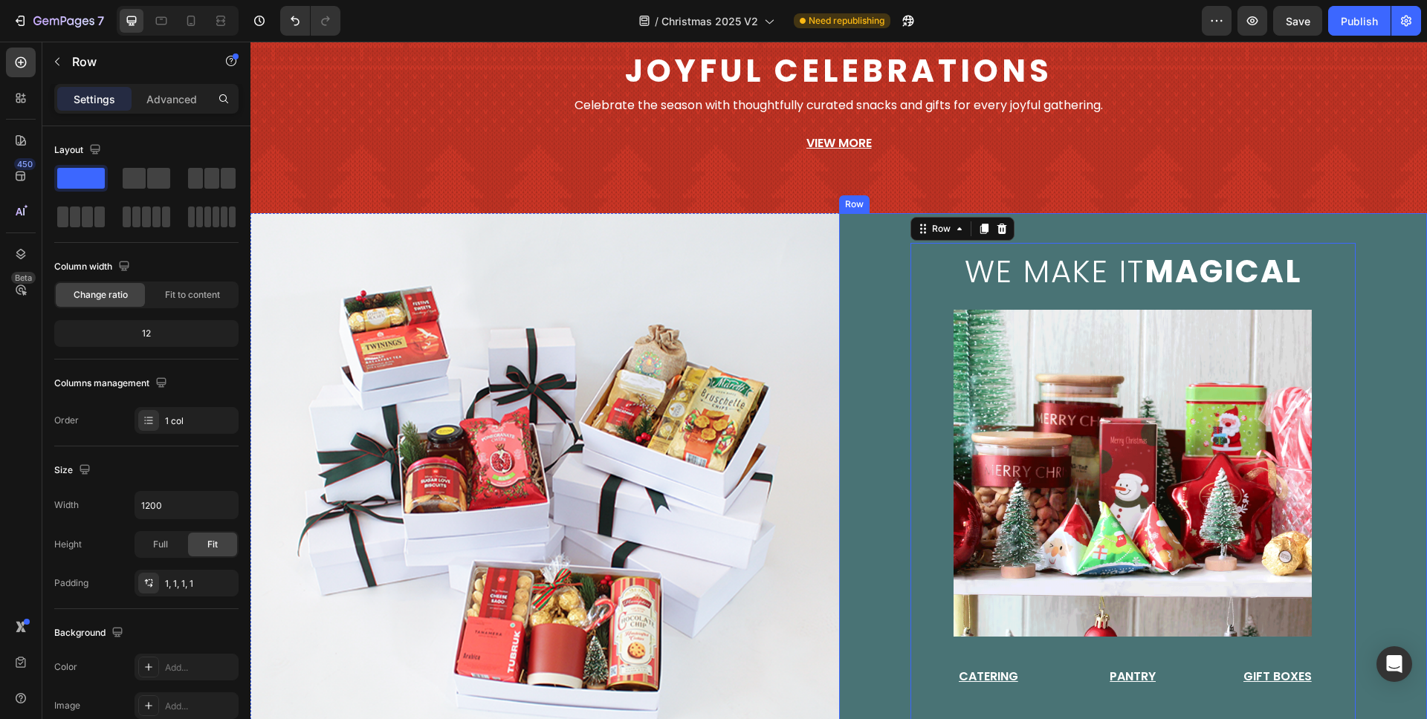
click at [1378, 390] on div "we make it magical Text Block Image Catering Button Pantry Button Gift Boxes Bu…" at bounding box center [1133, 481] width 589 height 537
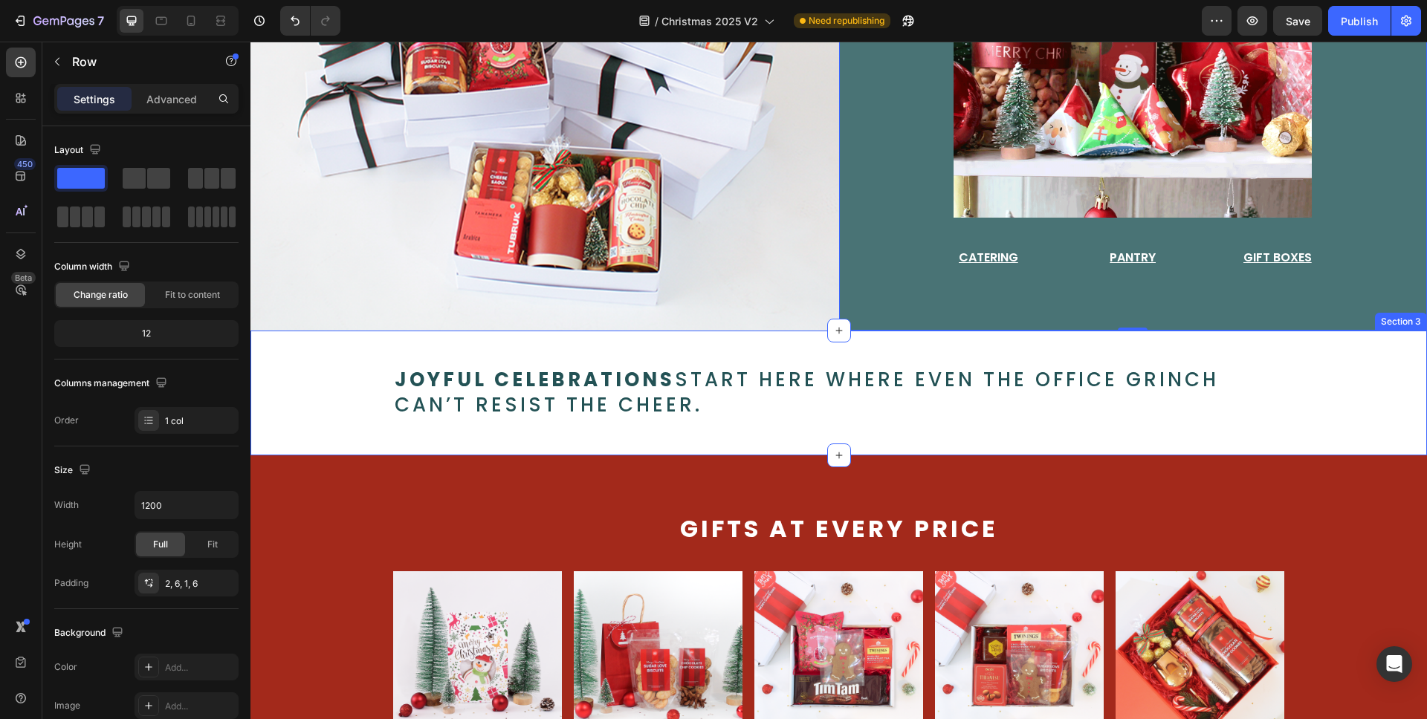
scroll to position [521, 0]
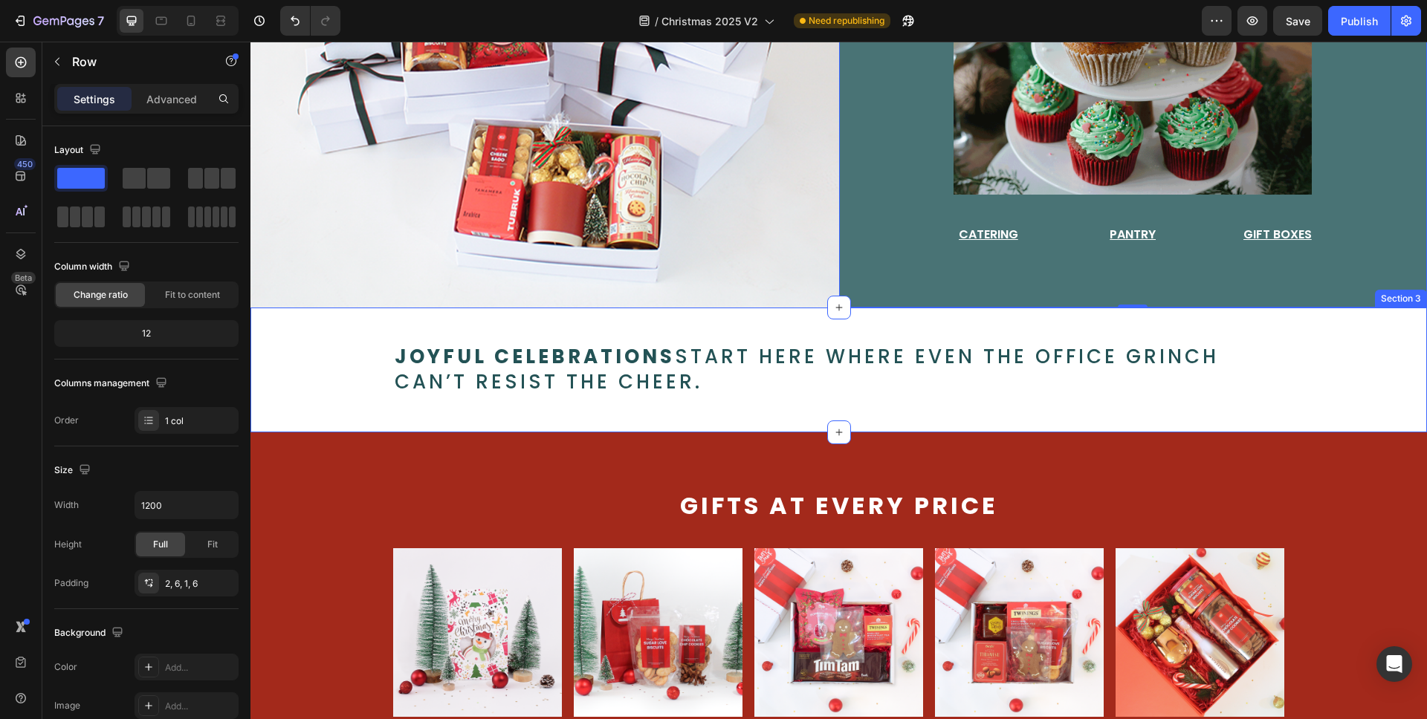
click at [1228, 316] on div "Joyful celebrations start here where even the office Grinch can’t resist the ch…" at bounding box center [838, 370] width 1176 height 125
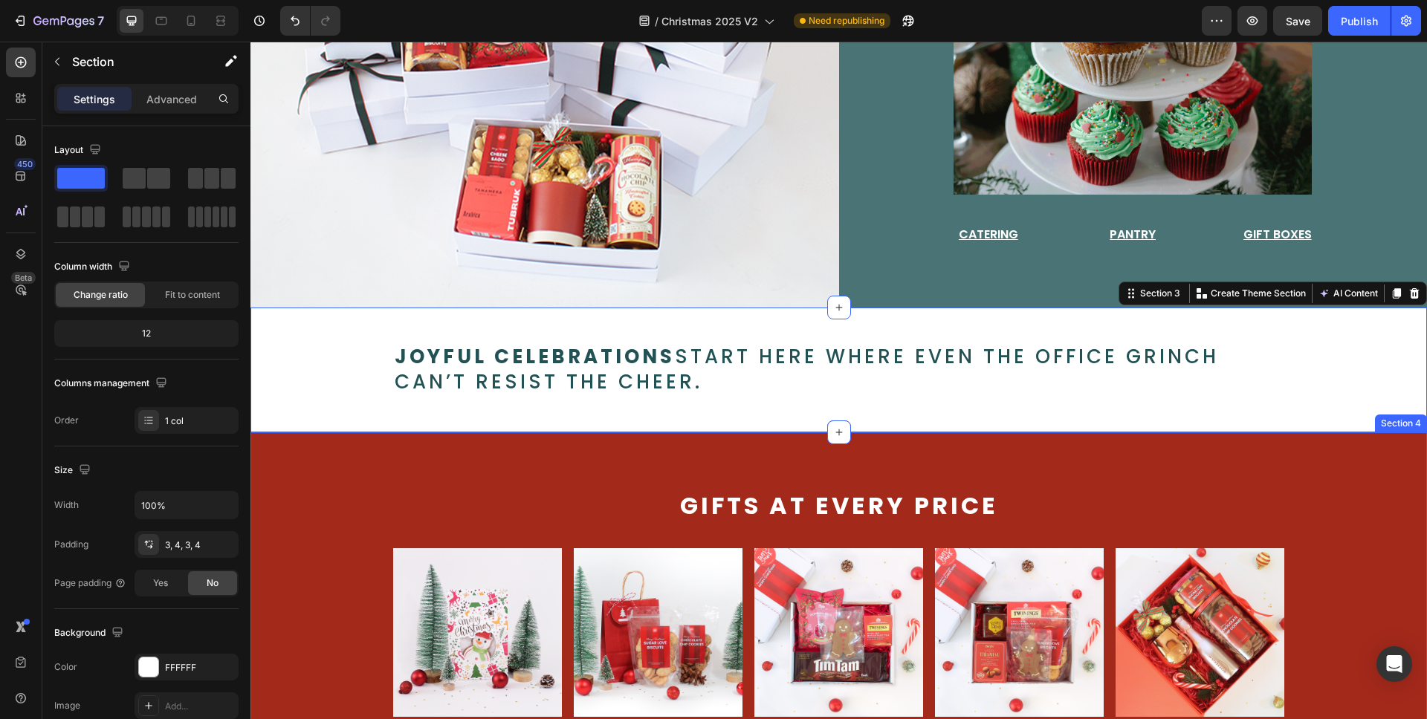
click at [1337, 470] on div "Gifts at every price Text Block Image gift options from Text Block $7 Text Bloc…" at bounding box center [838, 632] width 1176 height 401
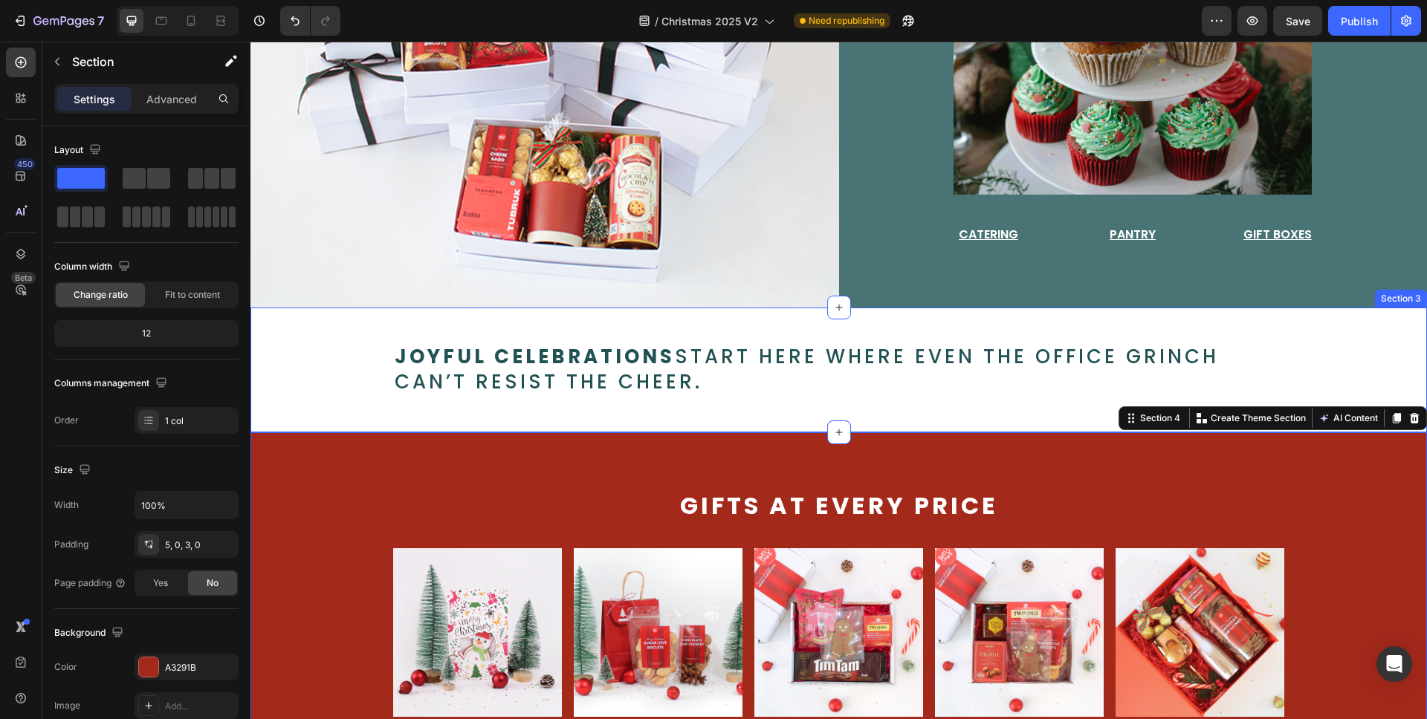
click at [1322, 320] on div "Joyful celebrations start here where even the office Grinch can’t resist the ch…" at bounding box center [838, 370] width 1176 height 125
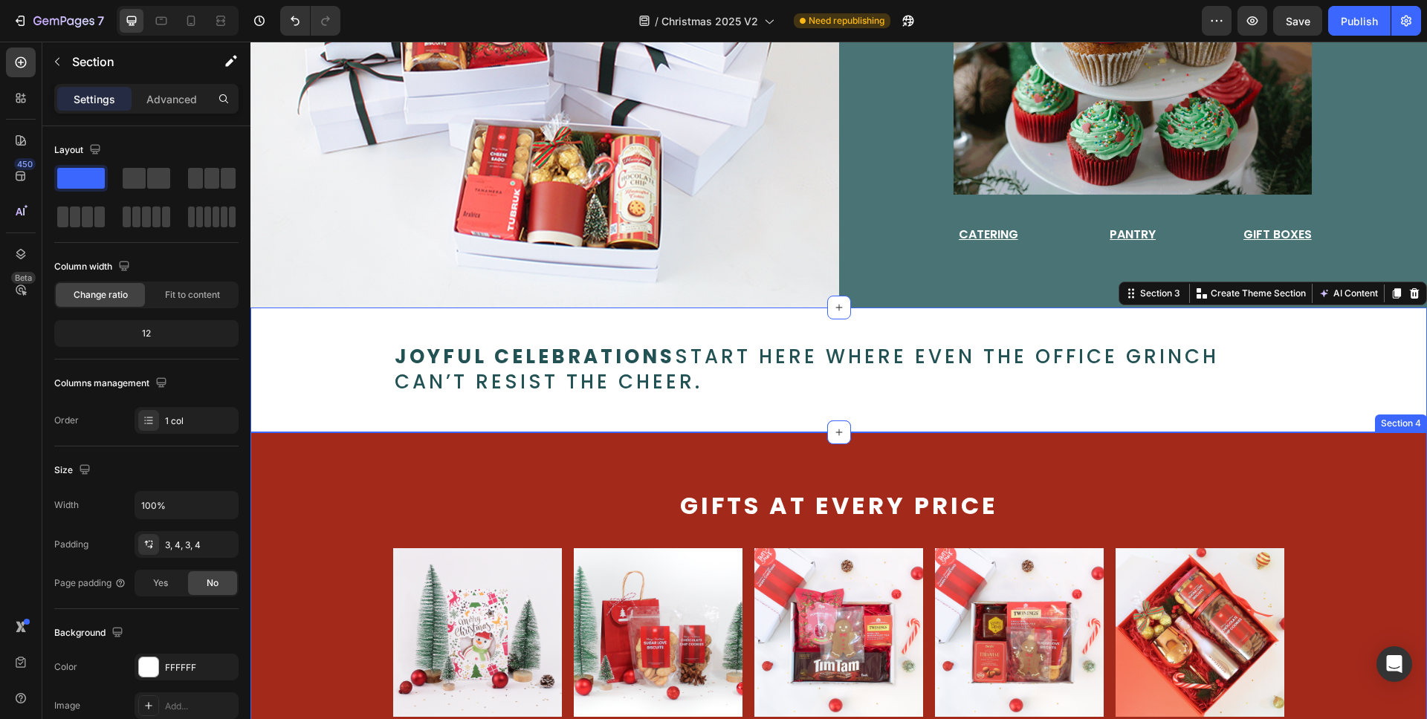
click at [1348, 525] on div "Gifts at every price Text Block Image gift options from Text Block $7 Text Bloc…" at bounding box center [838, 644] width 1176 height 305
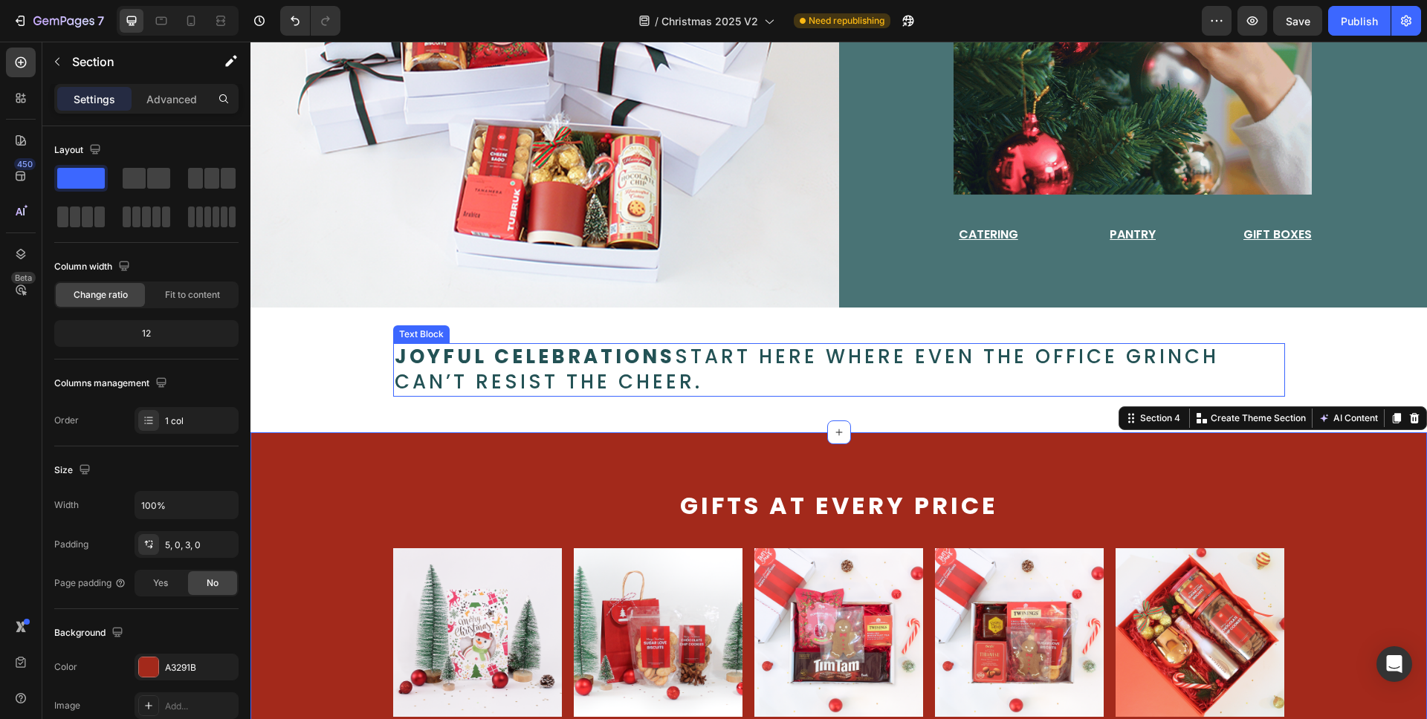
click at [1104, 354] on p "Joyful celebrations start here where even the office Grinch can’t resist the ch…" at bounding box center [839, 370] width 889 height 51
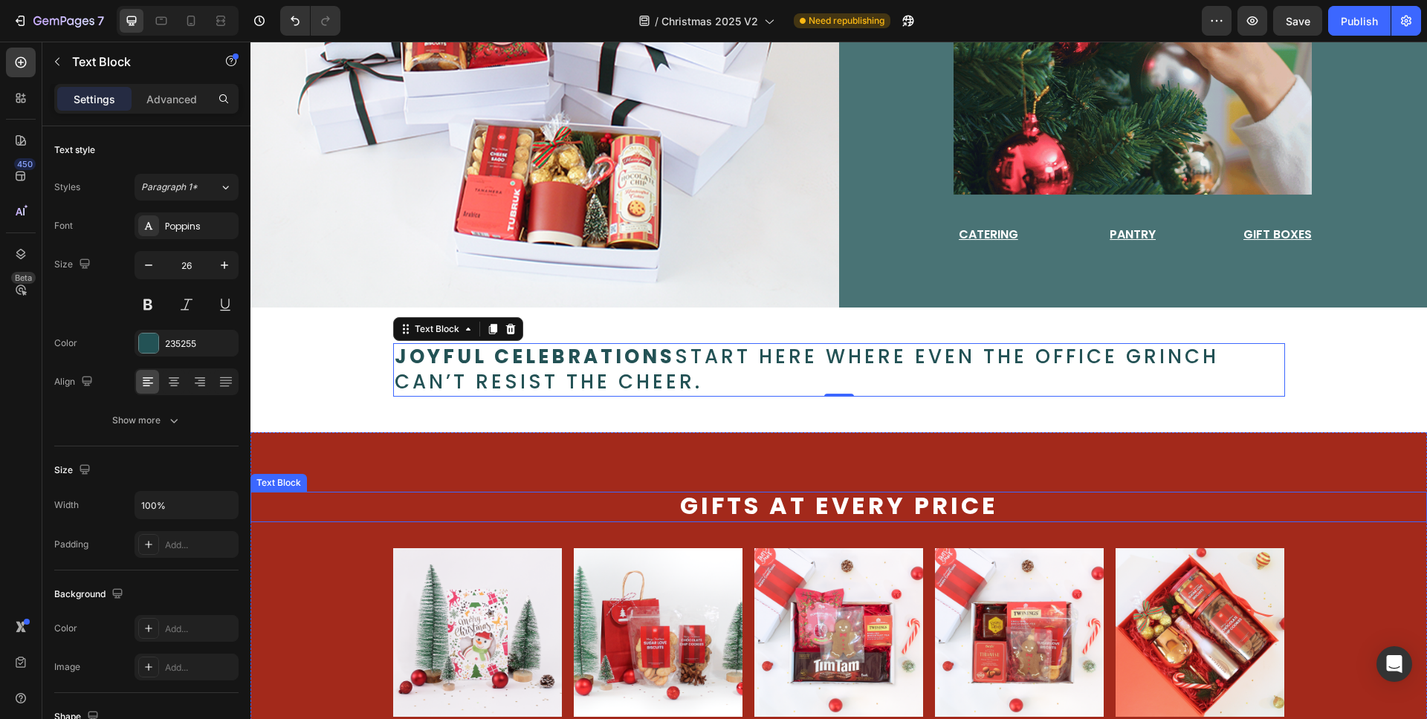
click at [1331, 501] on p "Gifts at every price" at bounding box center [838, 506] width 1173 height 27
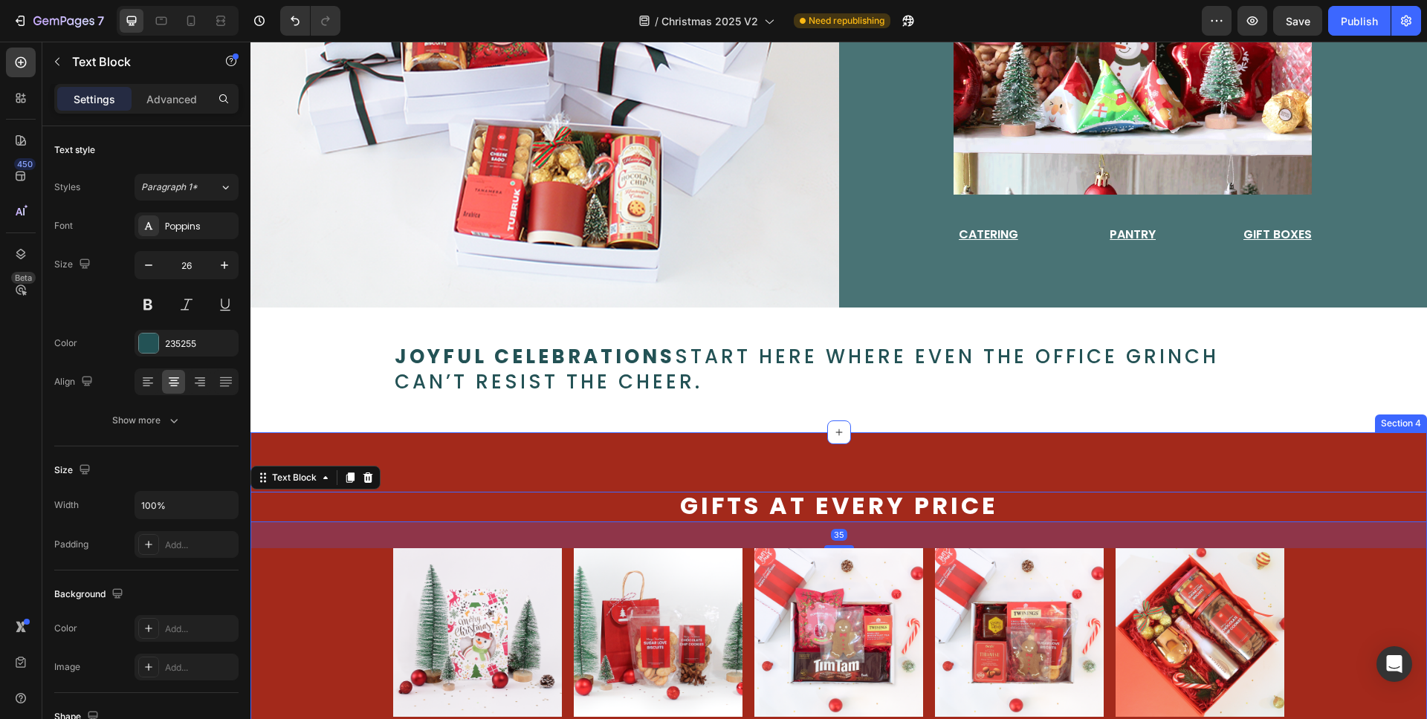
click at [1332, 463] on div "Gifts at every price Text Block 35 Image gift options from Text Block $7 Text B…" at bounding box center [838, 632] width 1176 height 401
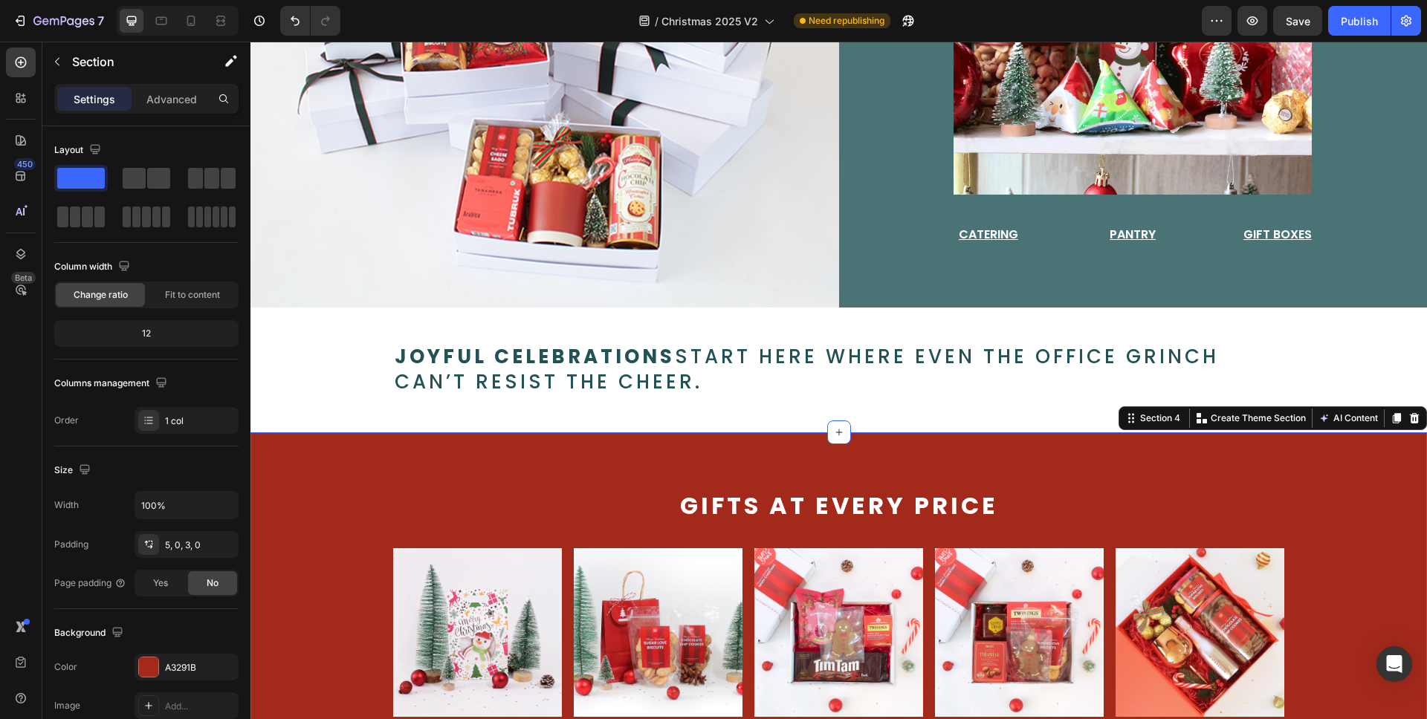
click at [1350, 557] on div "Gifts at every price Text Block Image gift options from Text Block $7 Text Bloc…" at bounding box center [838, 644] width 1176 height 305
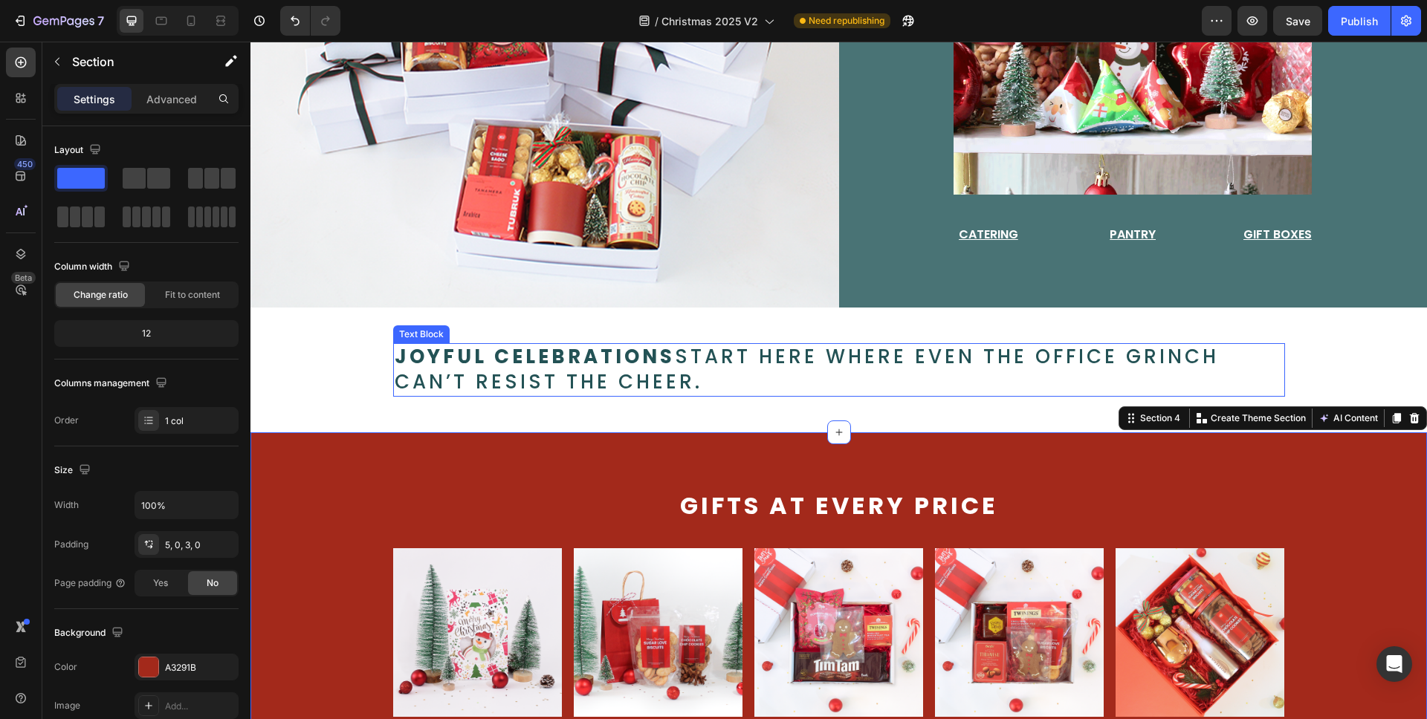
click at [773, 348] on p "Joyful celebrations start here where even the office Grinch can’t resist the ch…" at bounding box center [839, 370] width 889 height 51
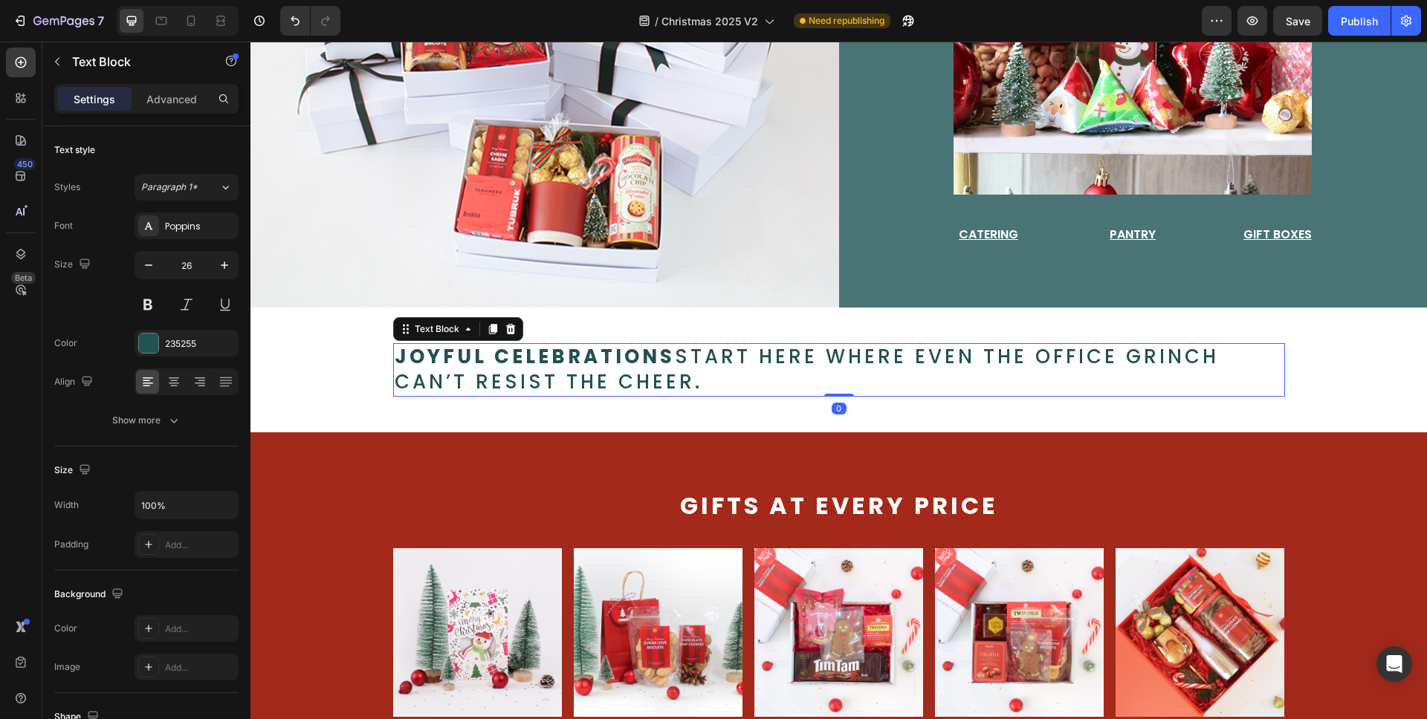
click at [773, 348] on p "Joyful celebrations start here where even the office Grinch can’t resist the ch…" at bounding box center [839, 370] width 889 height 51
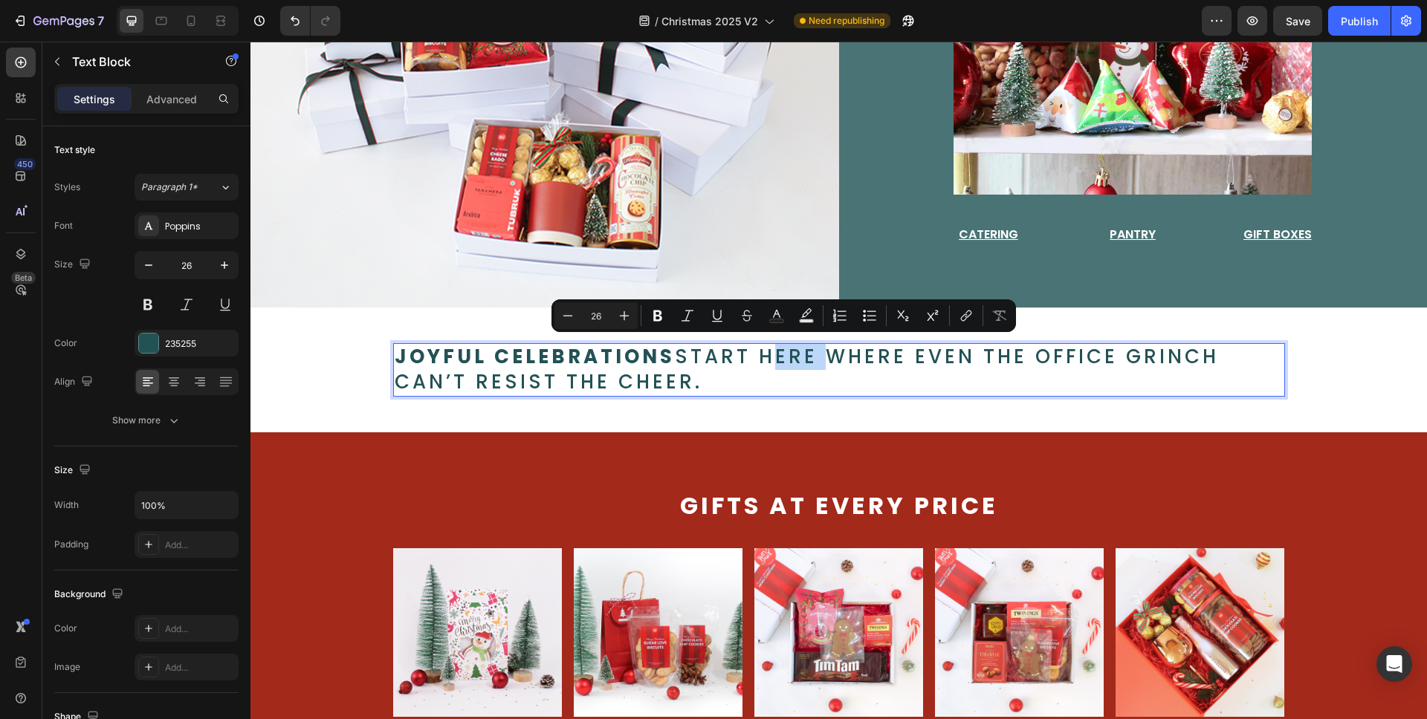
click at [759, 356] on p "Joyful celebrations start here where even the office Grinch can’t resist the ch…" at bounding box center [839, 370] width 889 height 51
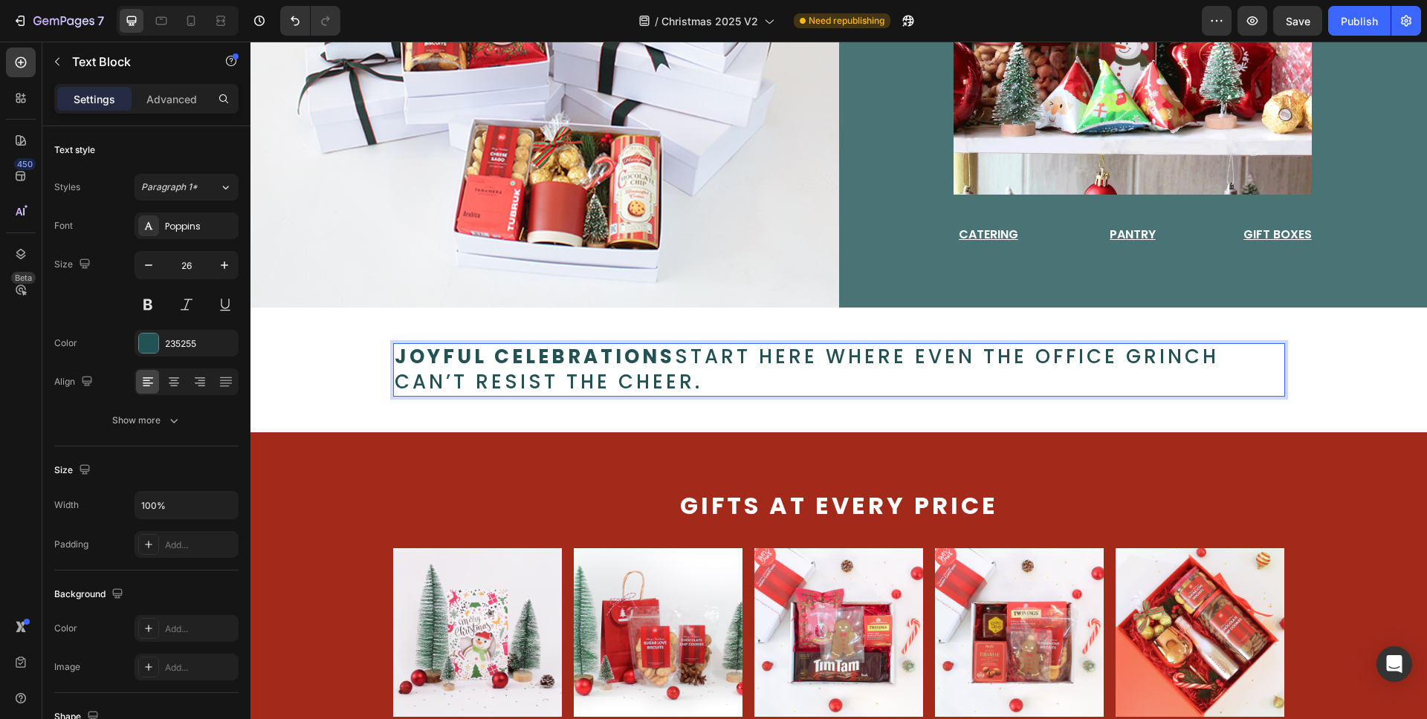
click at [823, 351] on p "Joyful celebrations start here where even the office Grinch can’t resist the ch…" at bounding box center [839, 370] width 889 height 51
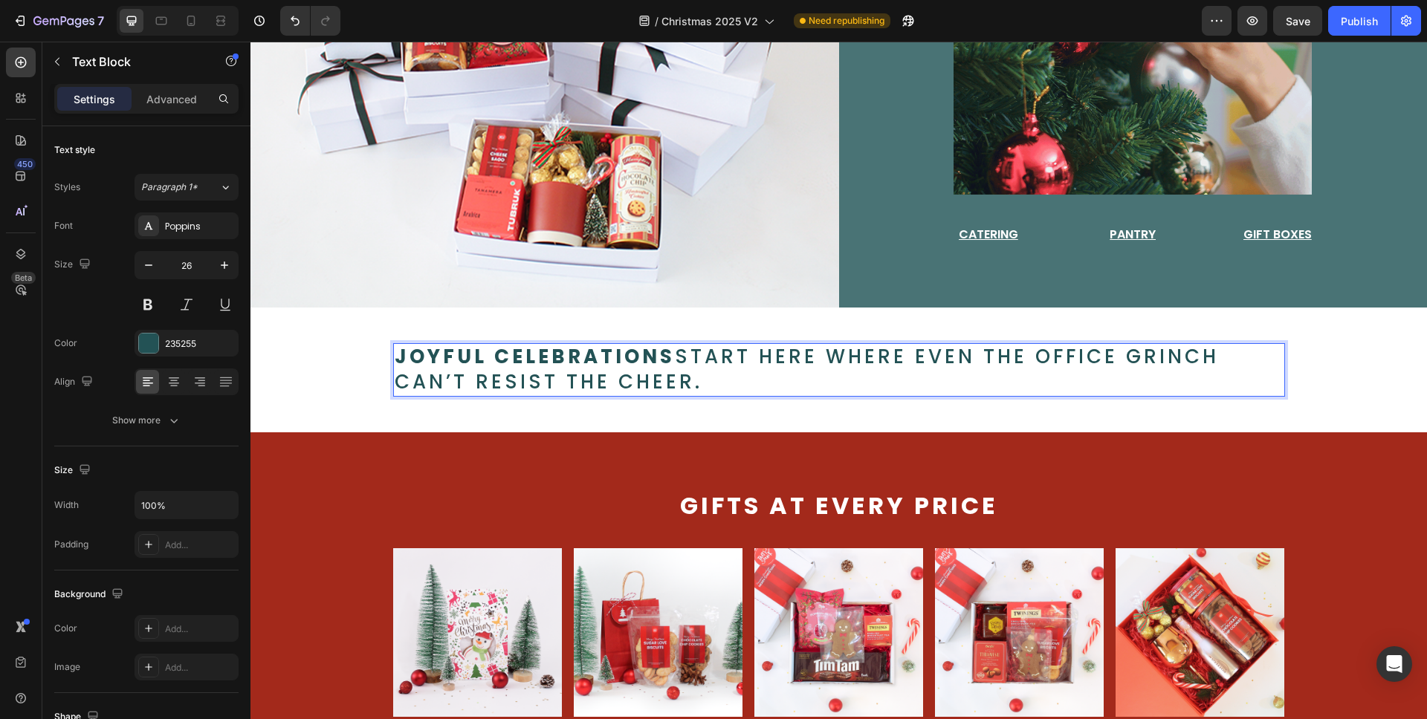
click at [910, 350] on p "Joyful celebrations start here where even the office Grinch can’t resist the ch…" at bounding box center [839, 370] width 889 height 51
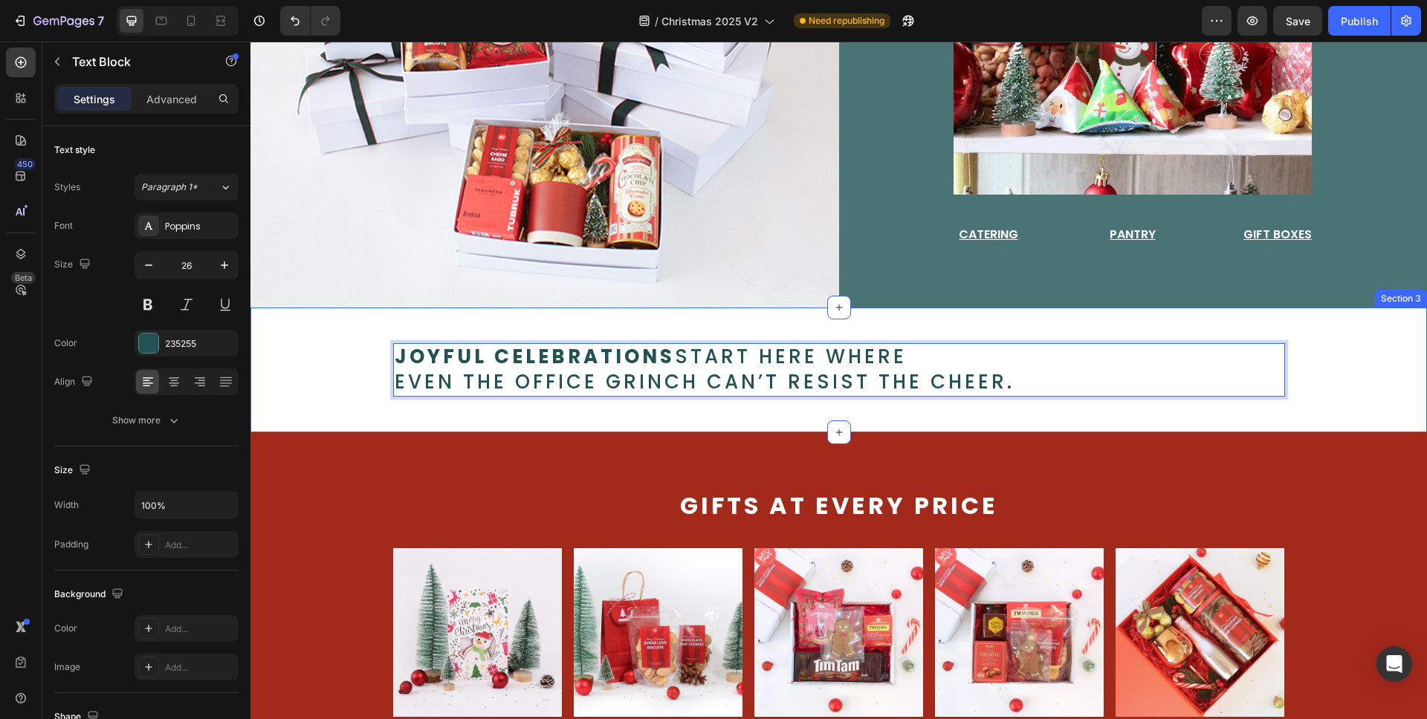
click at [1316, 346] on div "Joyful celebrations start here where even the office Grinch can’t resist the ch…" at bounding box center [838, 370] width 1081 height 54
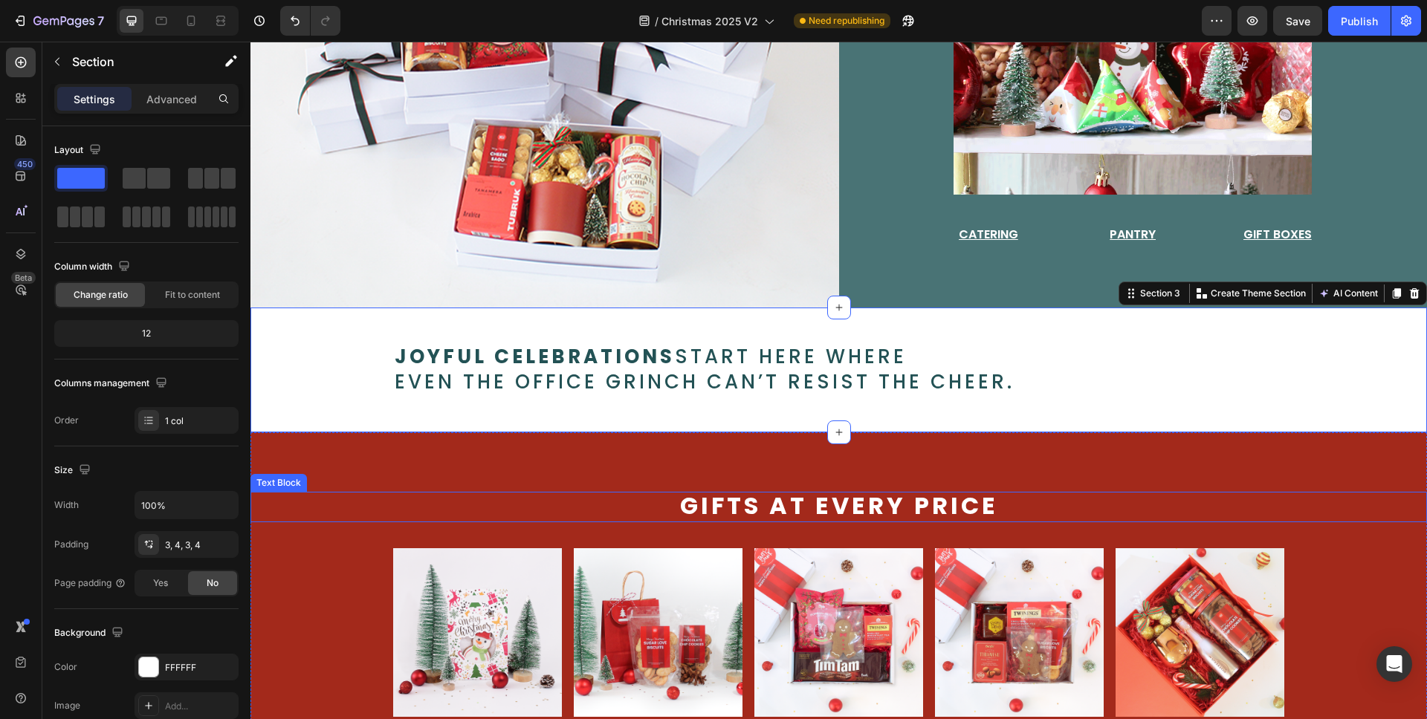
click at [1332, 519] on div "Gifts at every price Text Block Image gift options from Text Block $7 Text Bloc…" at bounding box center [838, 644] width 1176 height 305
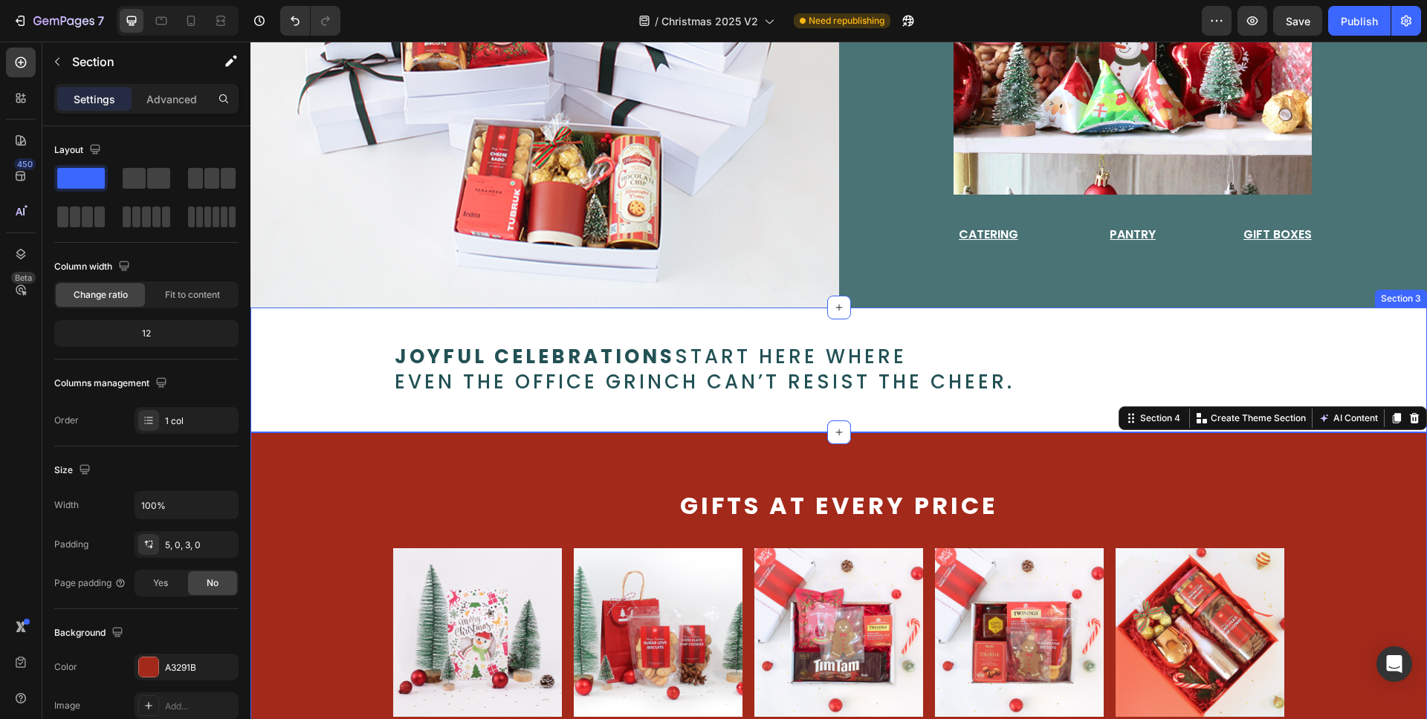
click at [1033, 310] on div "Joyful celebrations start here where even the office Grinch can’t resist the ch…" at bounding box center [838, 370] width 1176 height 125
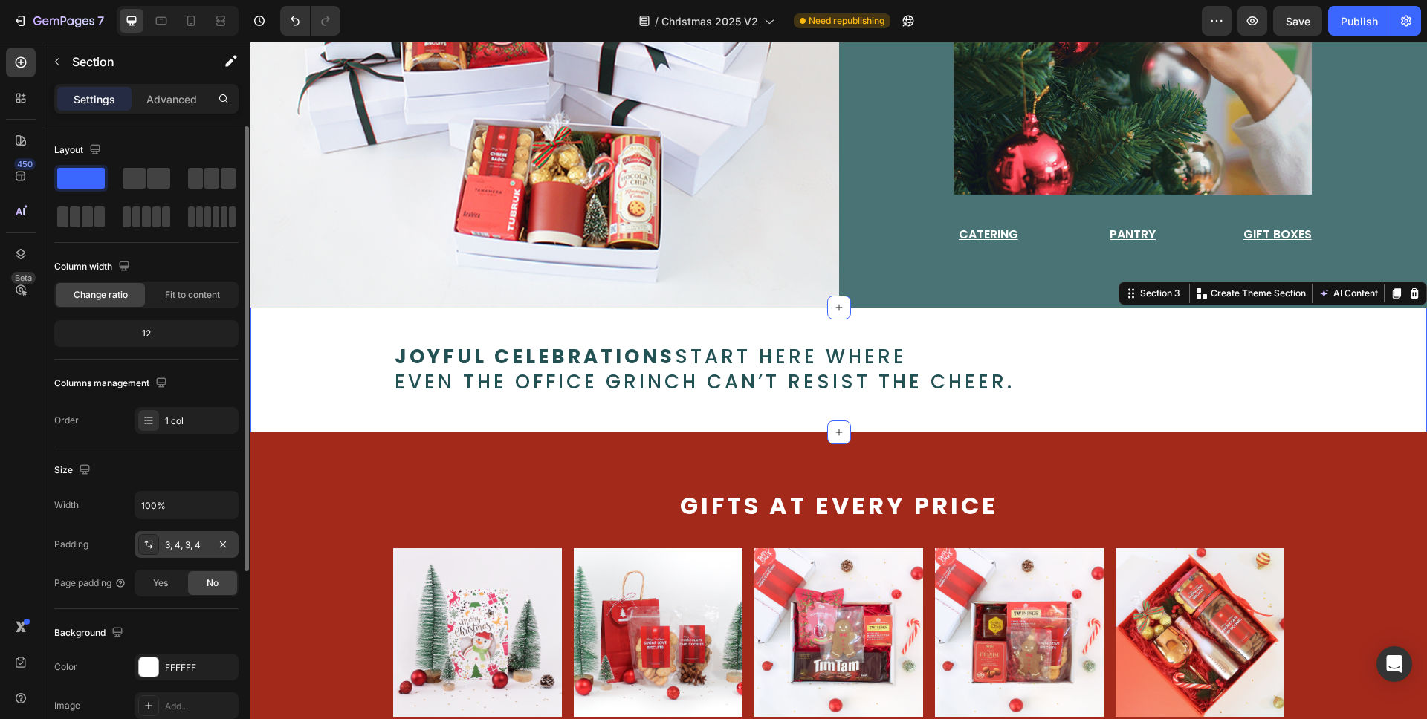
click at [196, 545] on div "3, 4, 3, 4" at bounding box center [186, 545] width 43 height 13
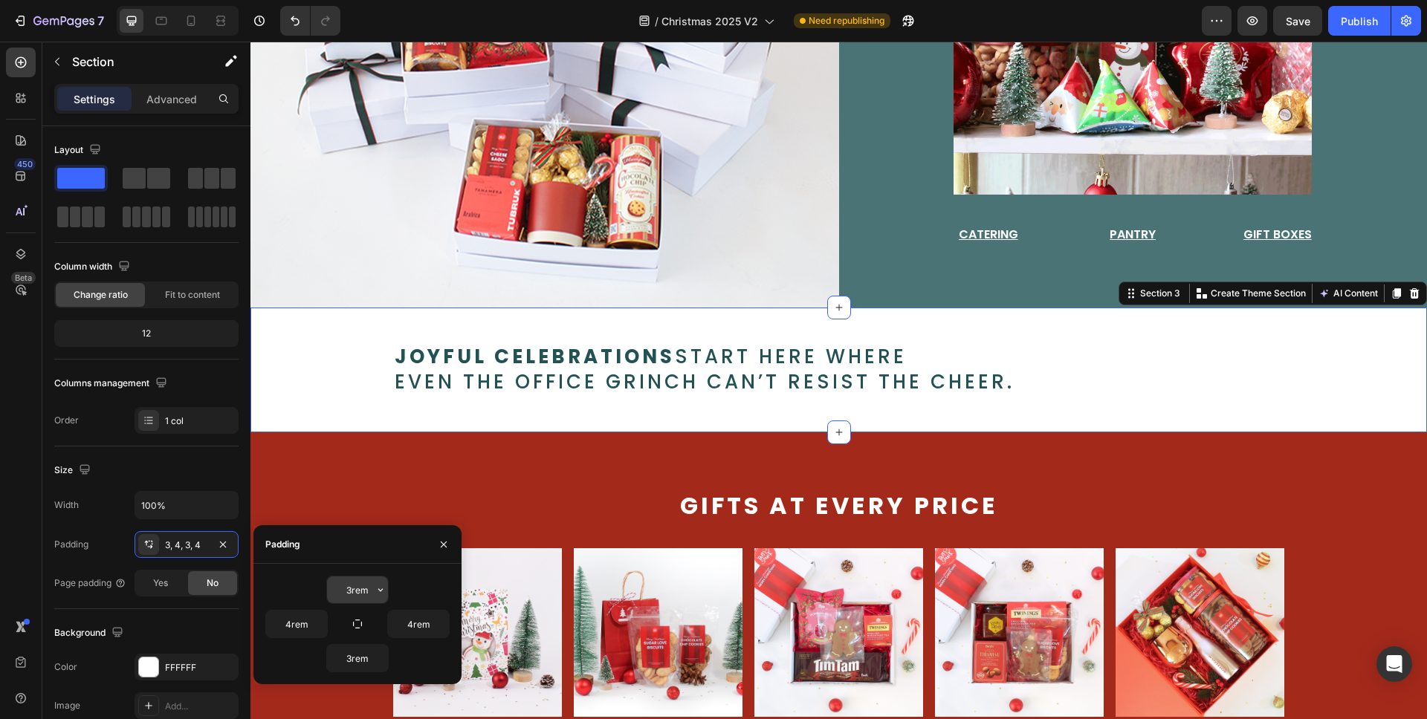
click at [366, 594] on input "3rem" at bounding box center [357, 590] width 61 height 27
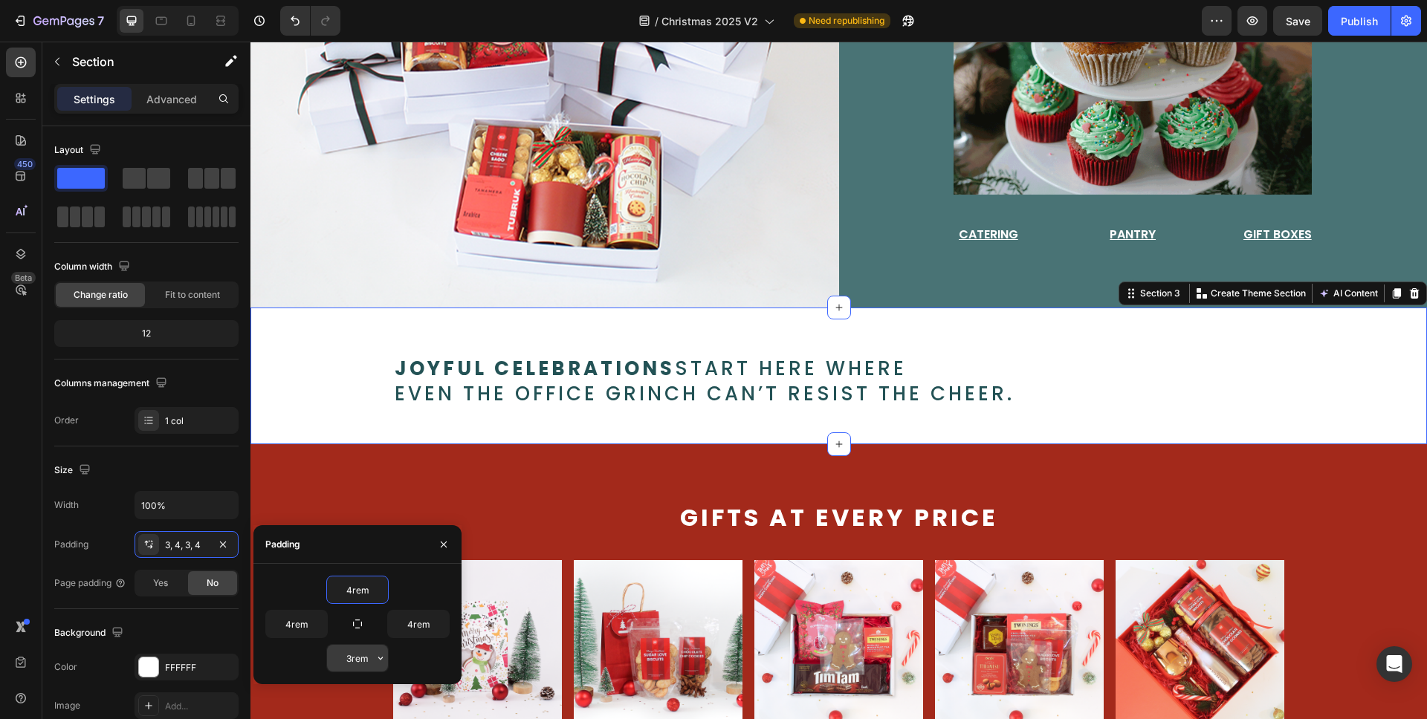
type input "4rem"
click at [354, 656] on input "3rem" at bounding box center [357, 658] width 61 height 27
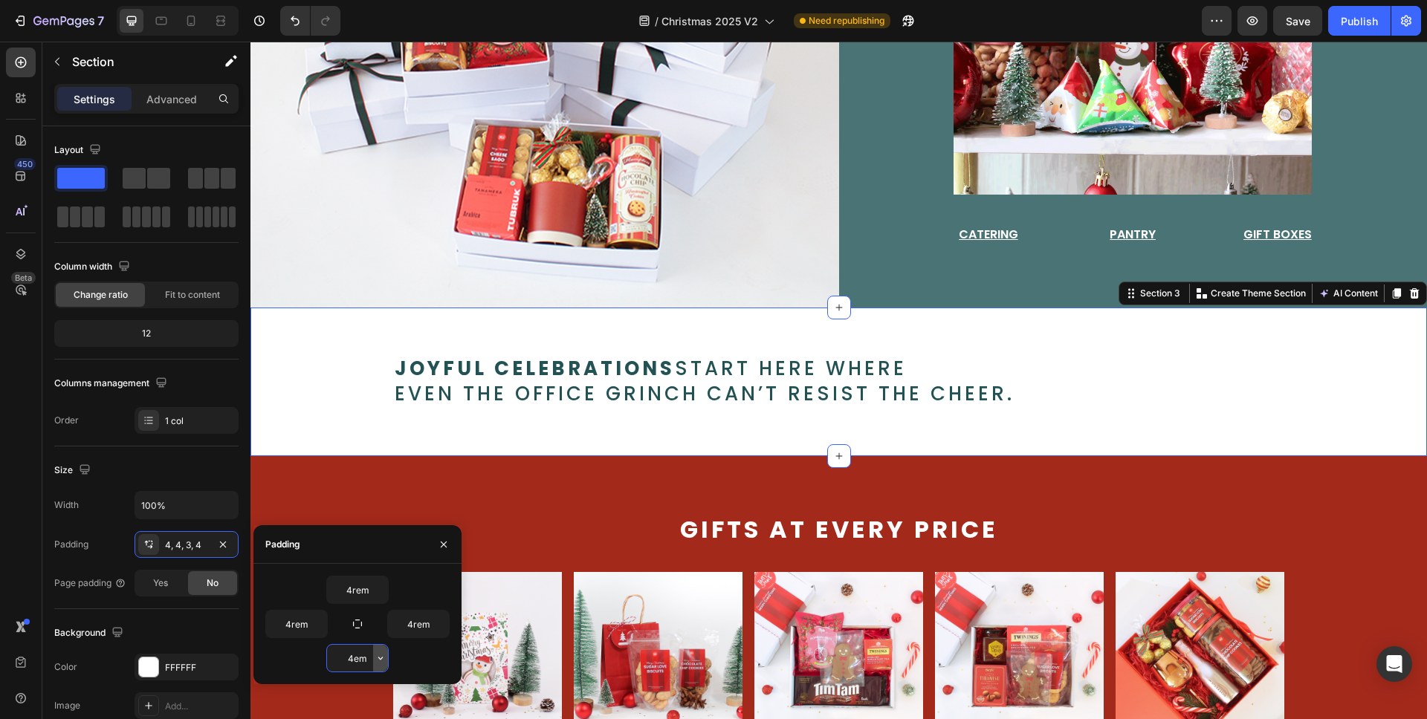
type input "4rem"
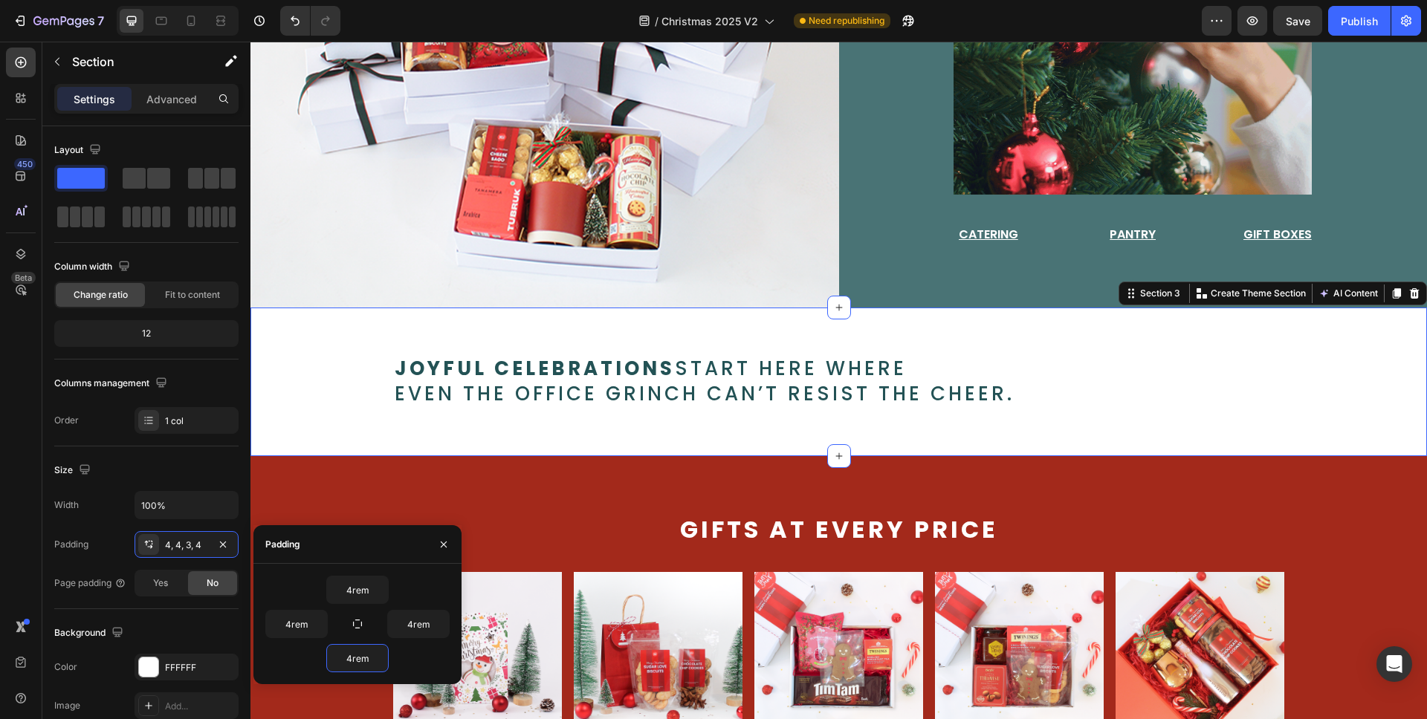
click at [588, 427] on div "Joyful celebrations start here where even the office Grinch can’t resist the ch…" at bounding box center [838, 382] width 1176 height 149
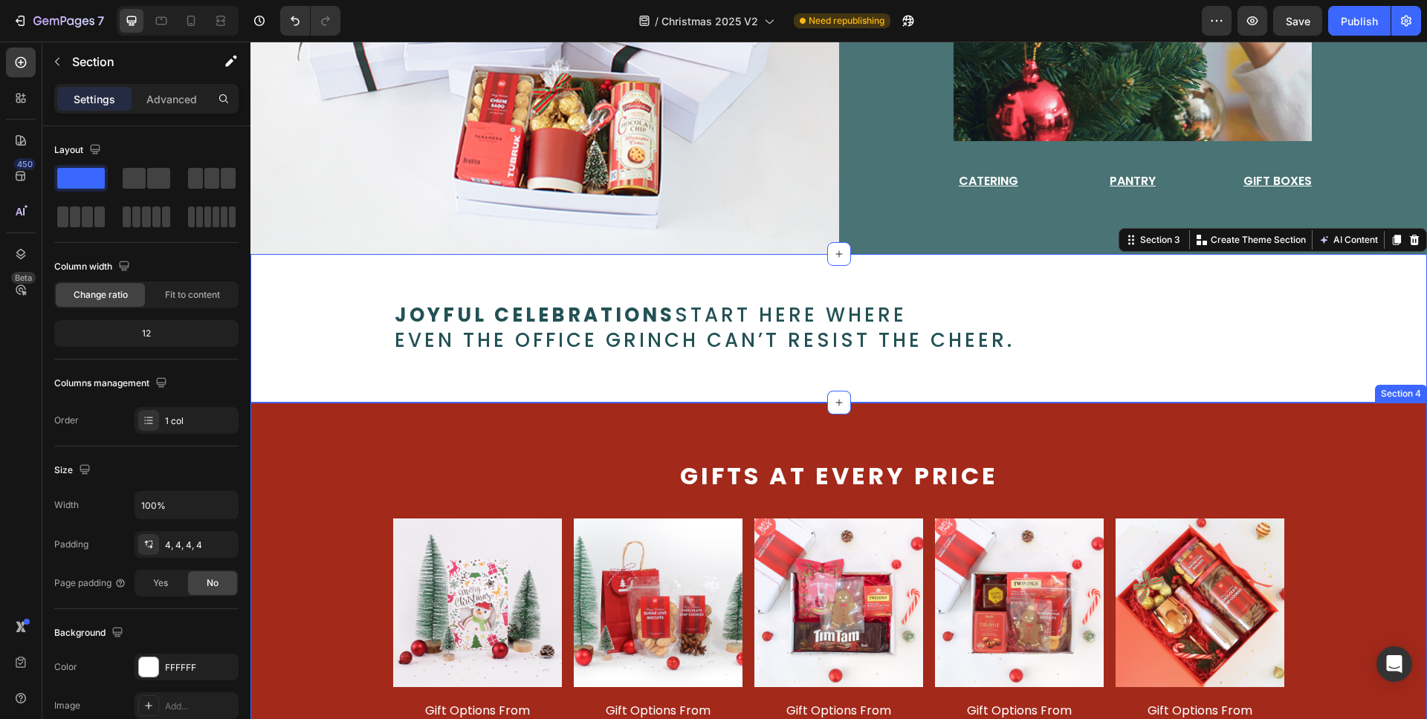
scroll to position [585, 0]
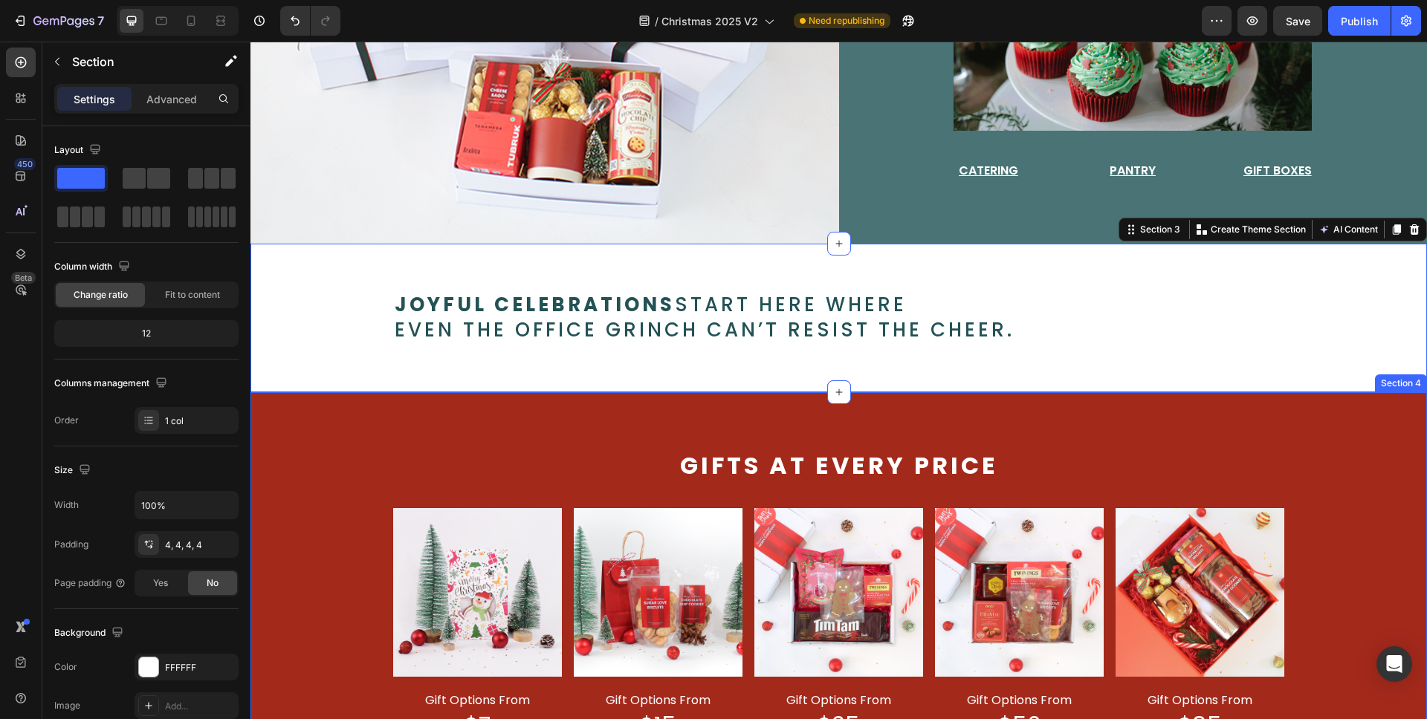
click at [511, 454] on p "Gifts at every price" at bounding box center [838, 466] width 1173 height 27
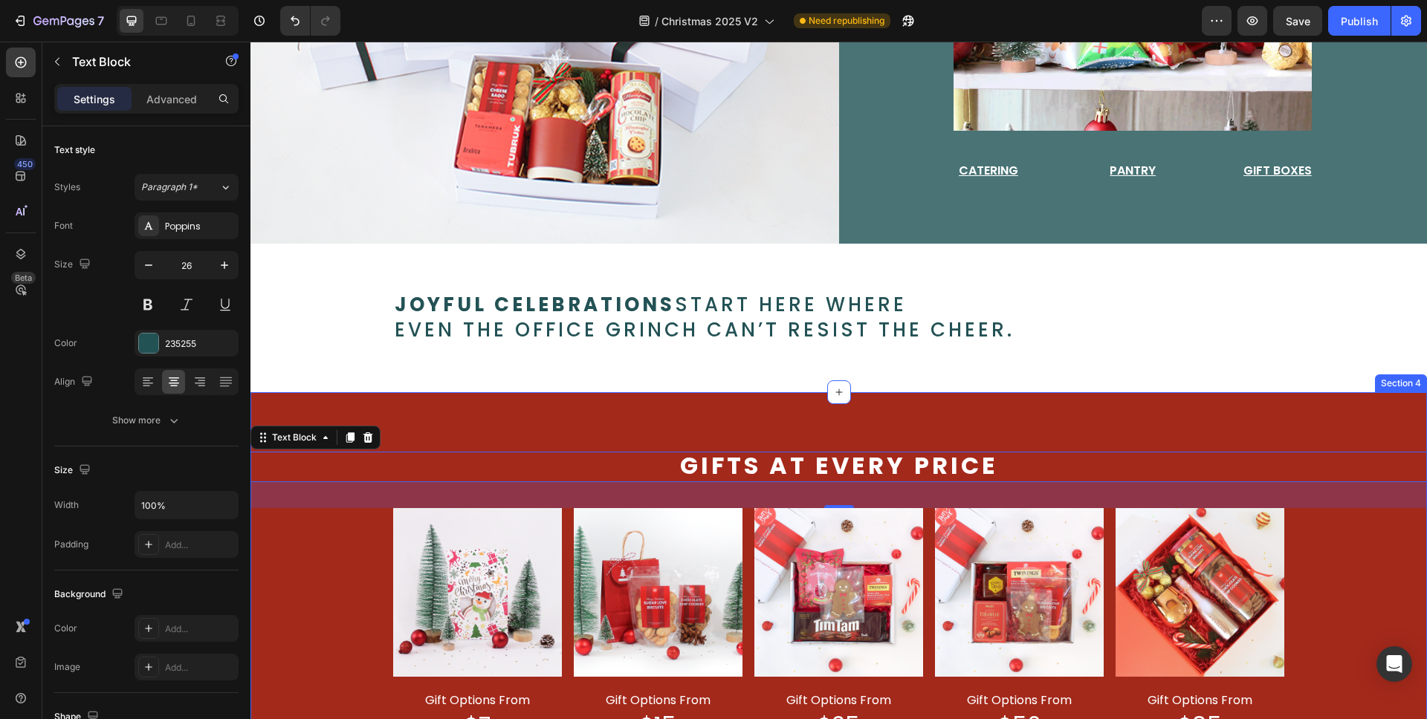
click at [962, 410] on div "Gifts at every price Text Block 35 Image gift options from Text Block $7 Text B…" at bounding box center [838, 592] width 1176 height 401
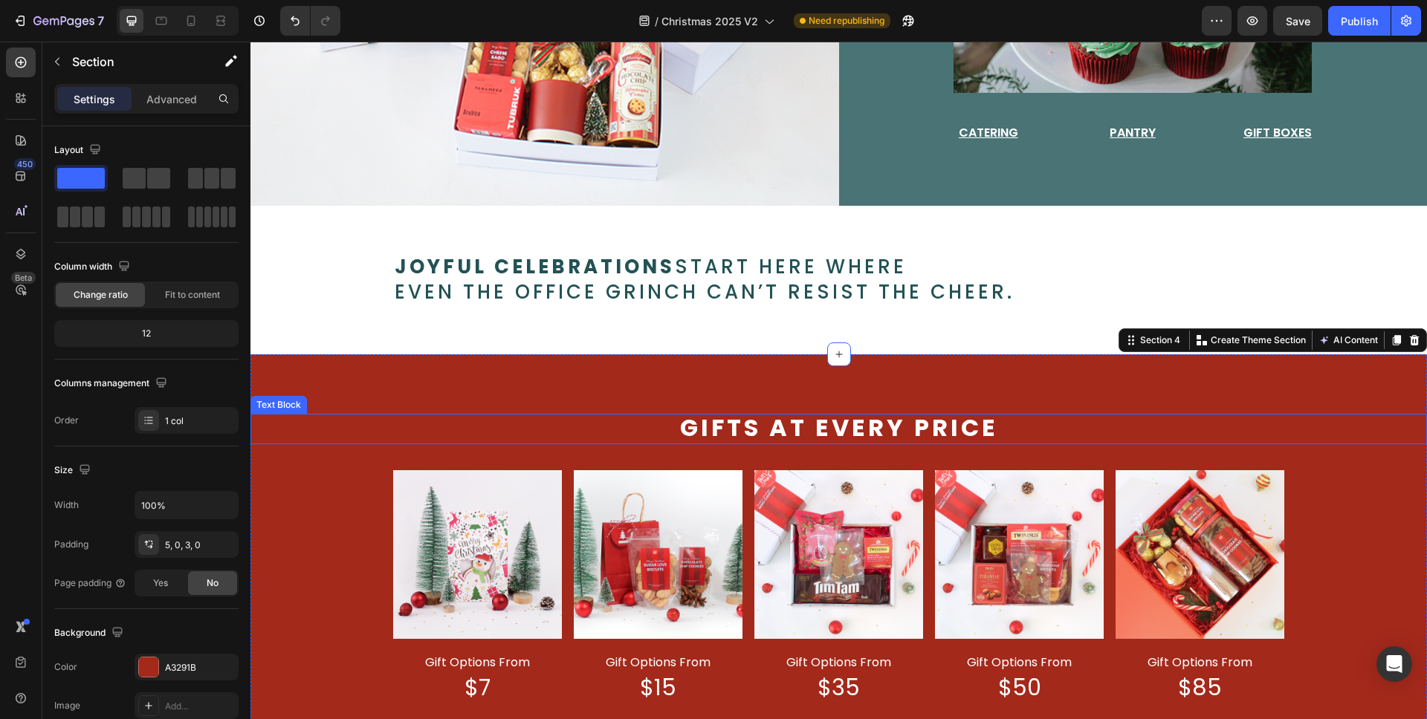
scroll to position [625, 0]
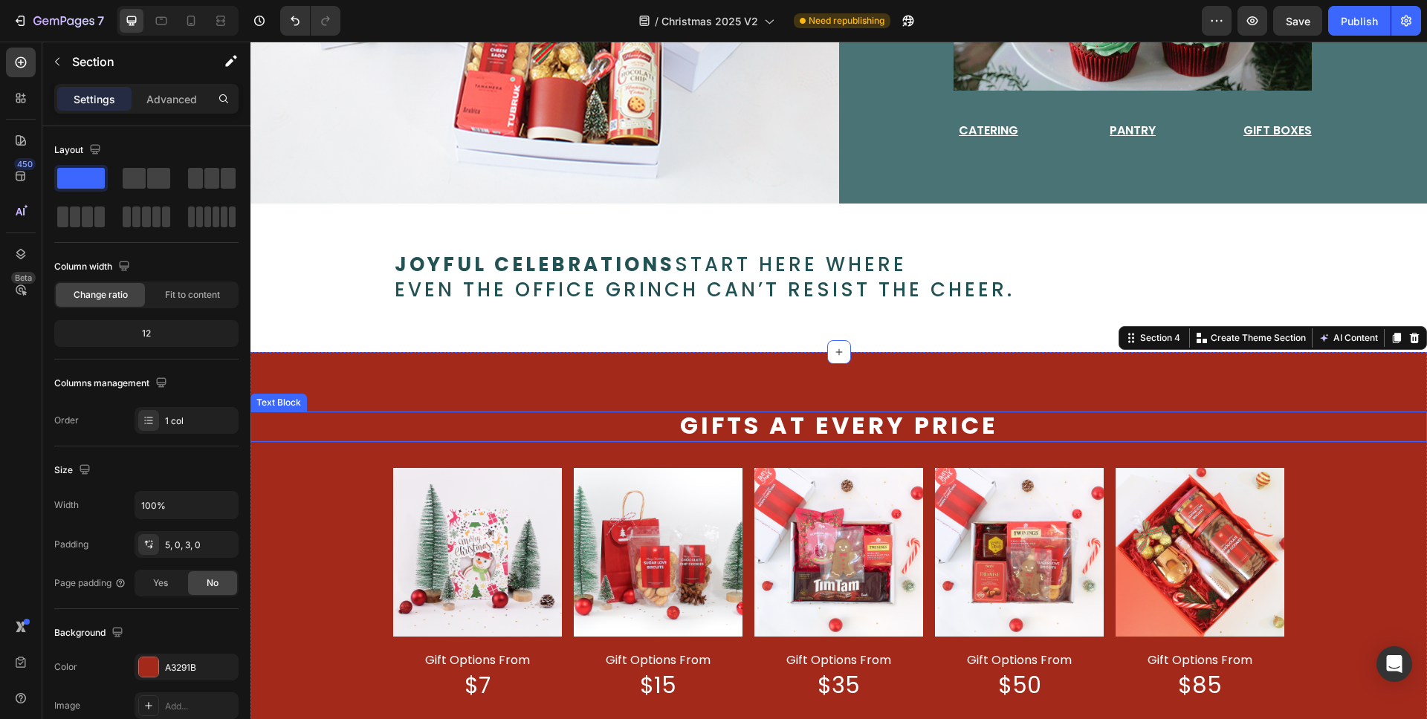
click at [1084, 430] on p "Gifts at every price" at bounding box center [838, 426] width 1173 height 27
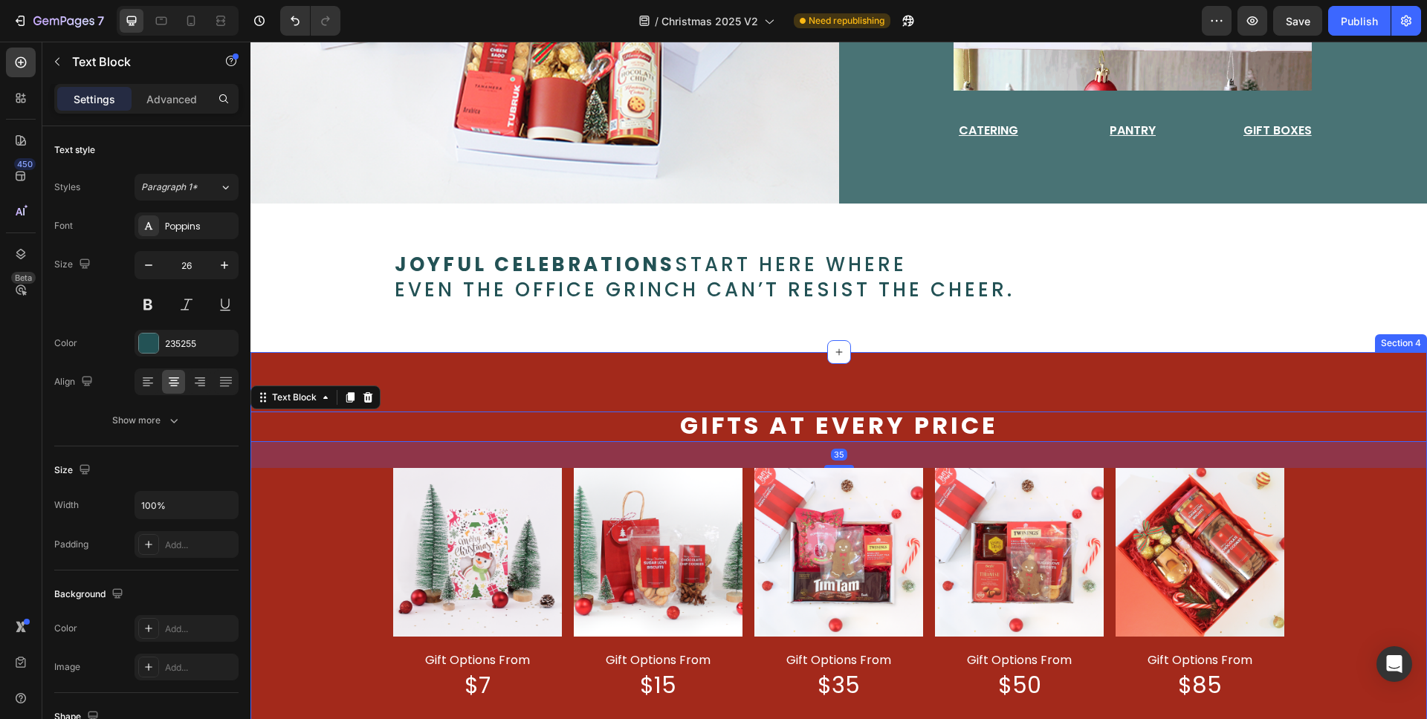
click at [1083, 404] on div "Gifts at every price Text Block 35 Image gift options from Text Block $7 Text B…" at bounding box center [838, 552] width 1176 height 401
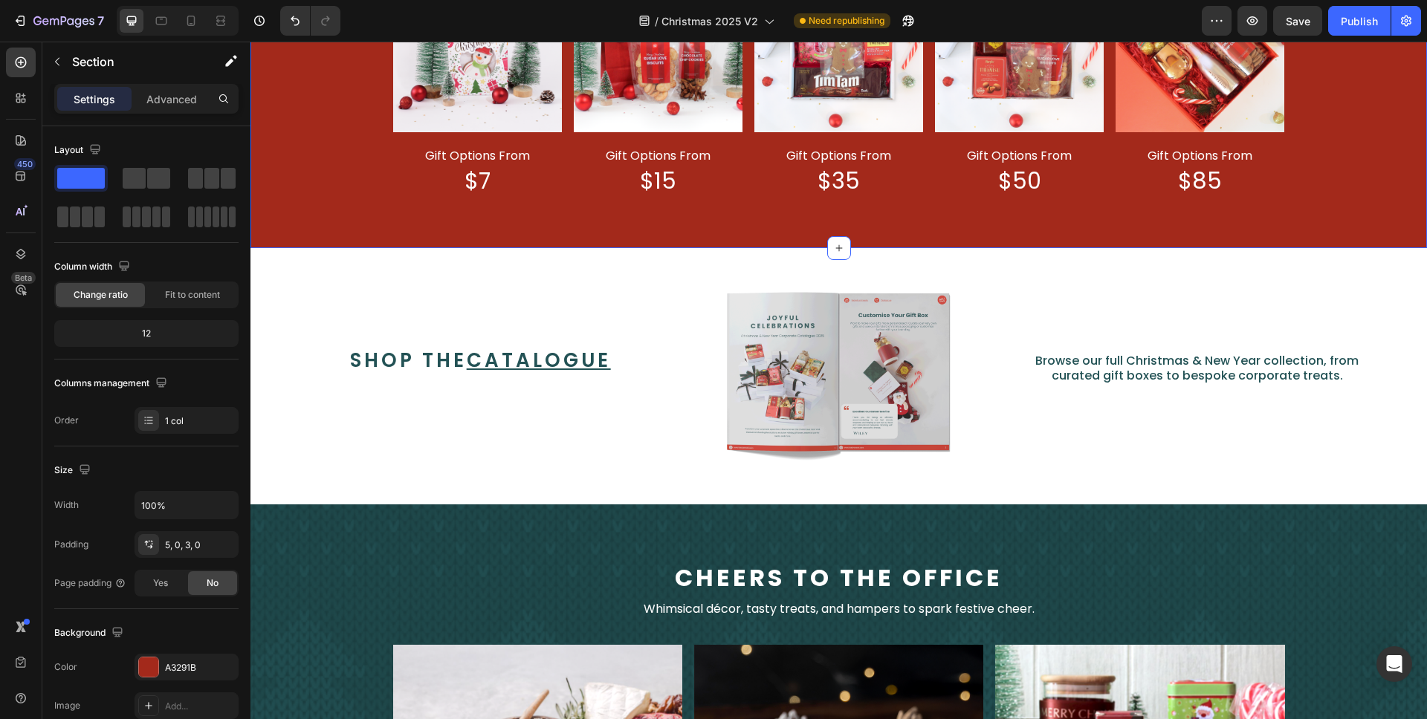
scroll to position [1127, 0]
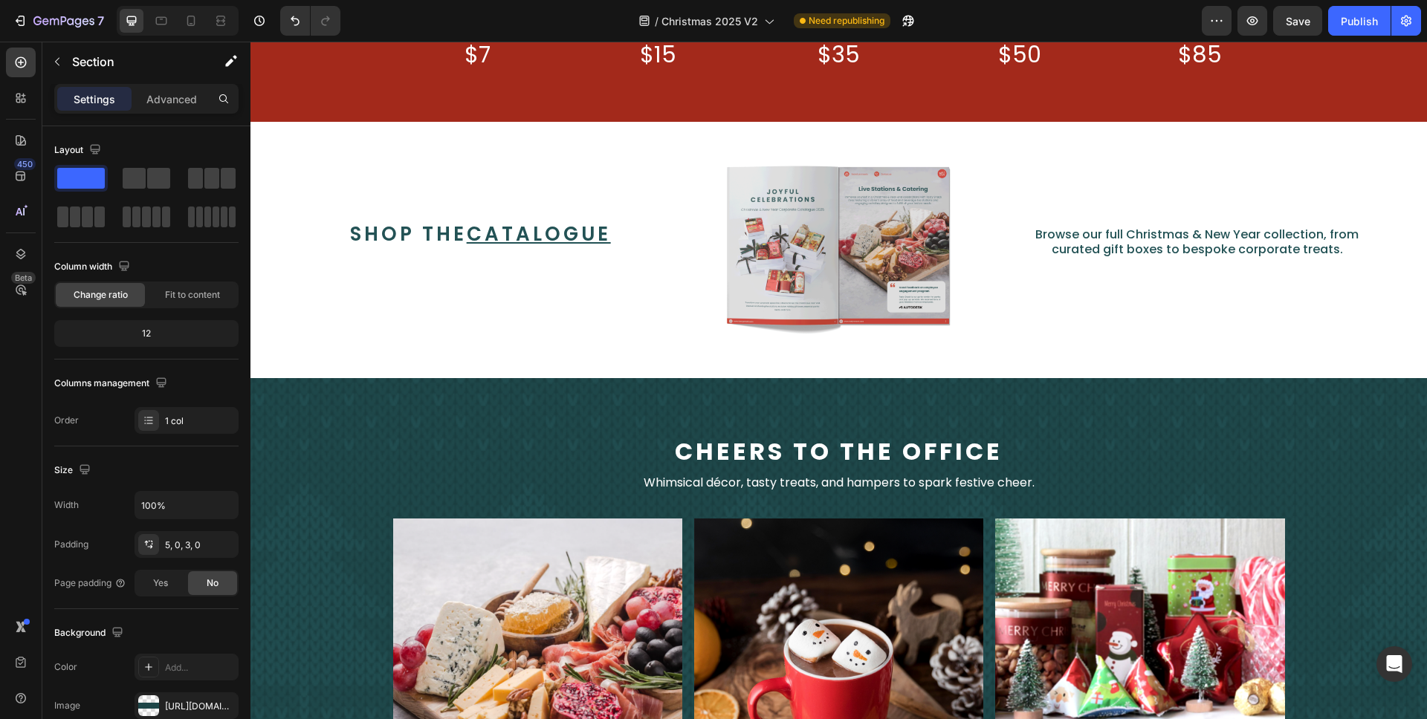
scroll to position [1286, 0]
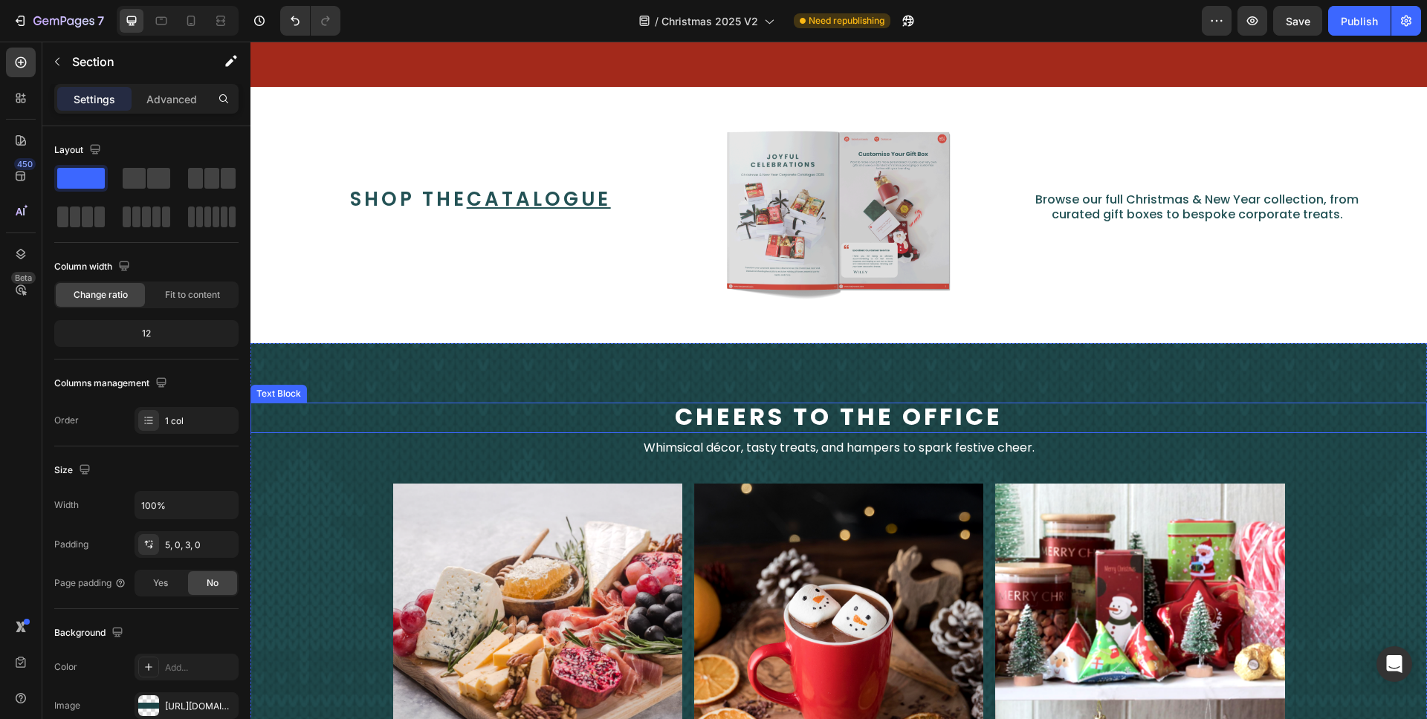
click at [930, 413] on span "cheers to the office" at bounding box center [839, 416] width 328 height 33
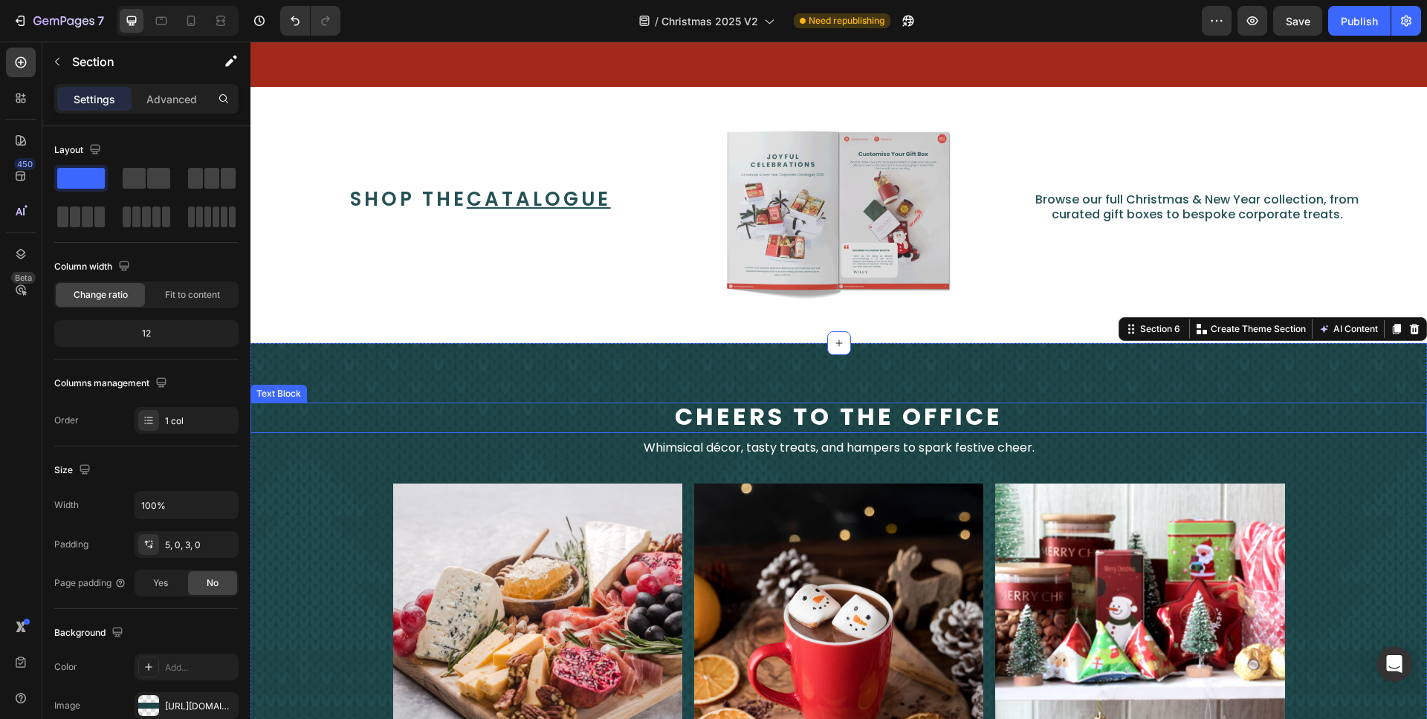
click at [951, 411] on span "cheers to the office" at bounding box center [839, 416] width 328 height 33
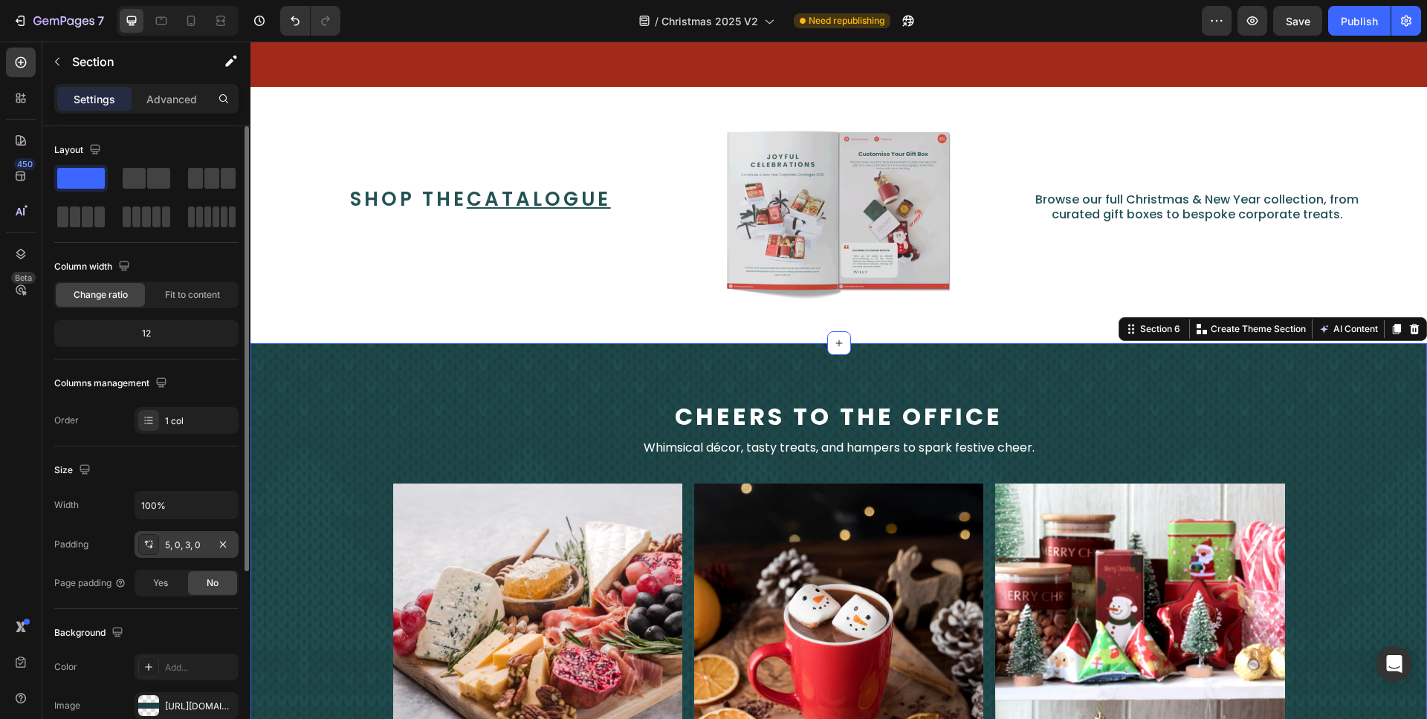
click at [185, 541] on div "5, 0, 3, 0" at bounding box center [186, 545] width 43 height 13
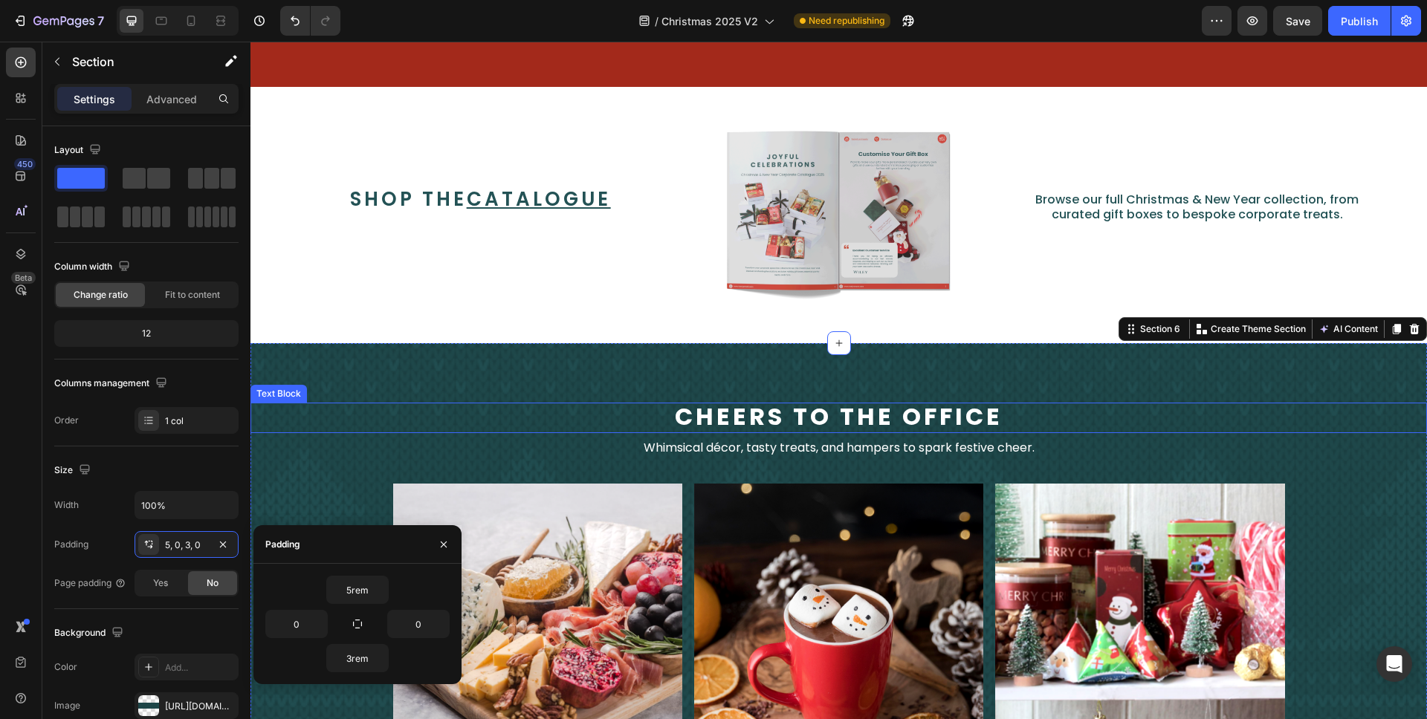
click at [531, 405] on p "cheers to the office" at bounding box center [838, 417] width 1173 height 27
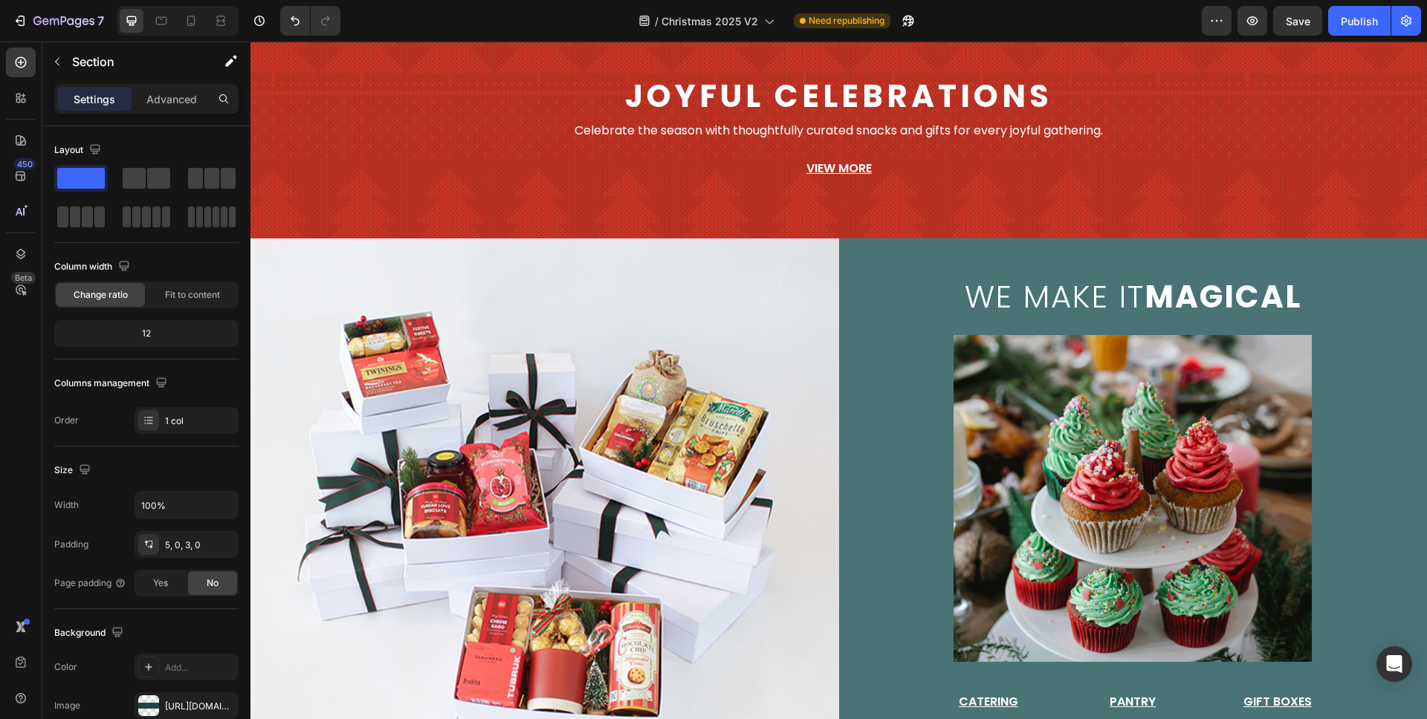
scroll to position [0, 0]
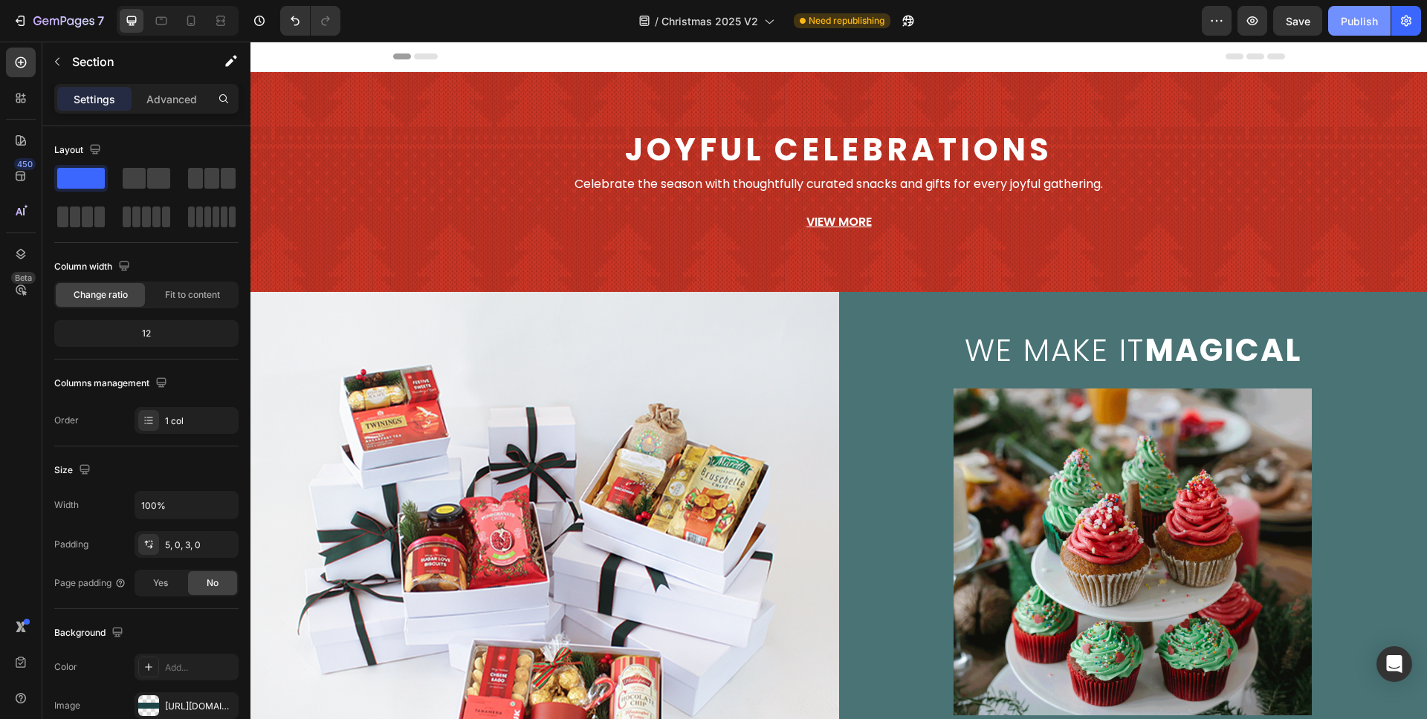
click at [1372, 30] on button "Publish" at bounding box center [1359, 21] width 62 height 30
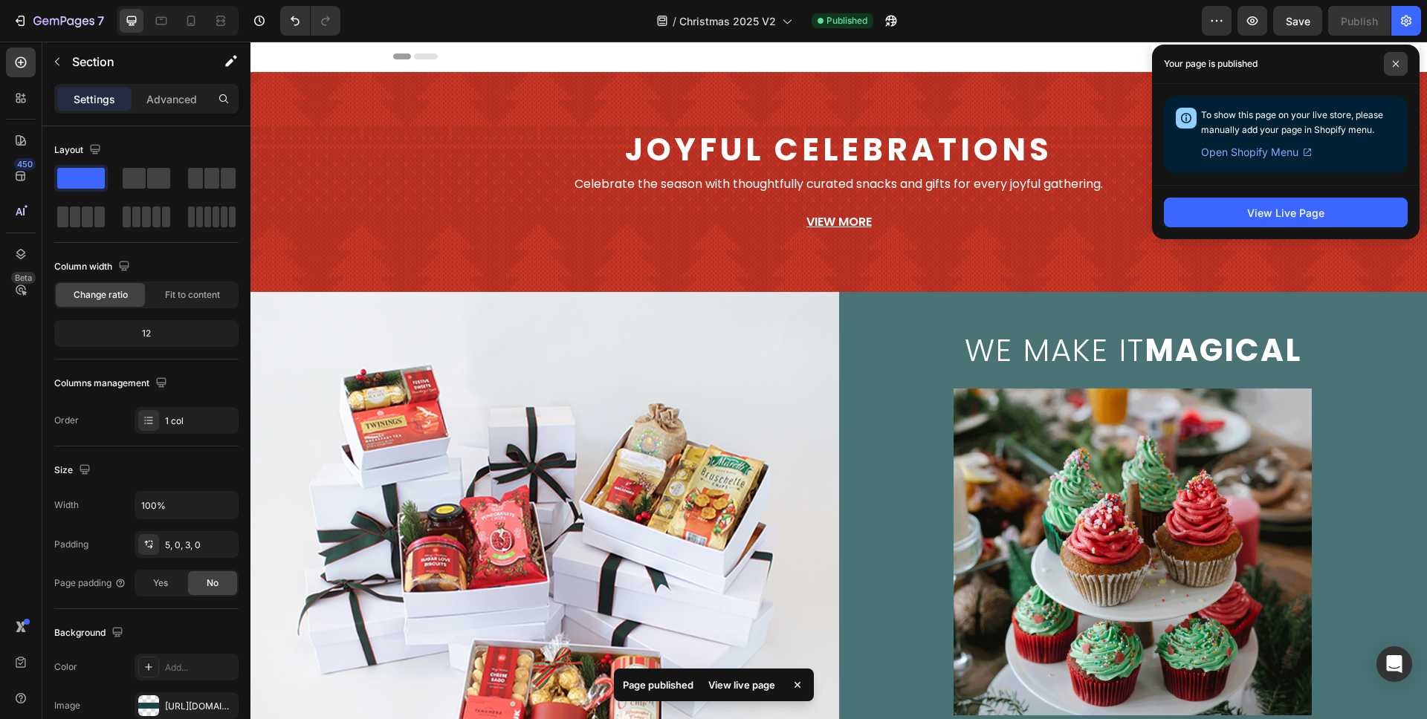
click at [1403, 62] on span at bounding box center [1396, 64] width 24 height 24
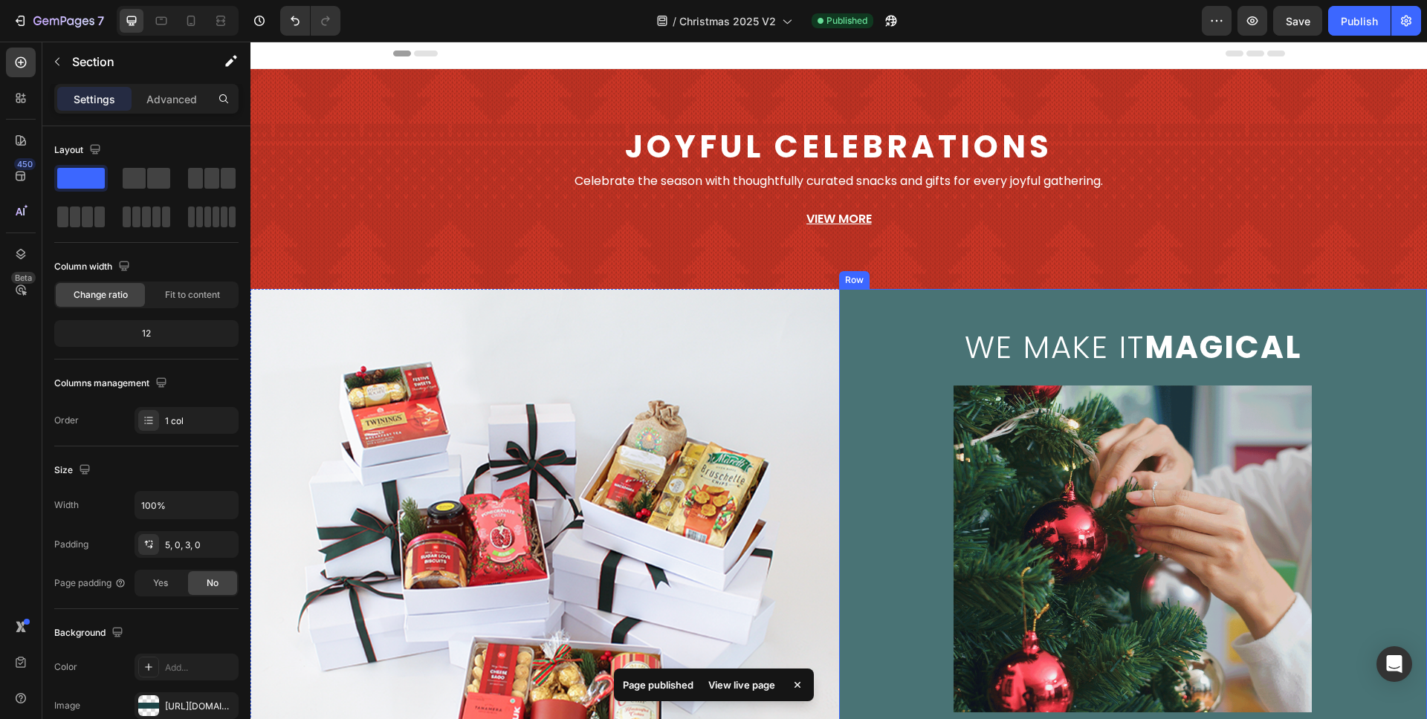
scroll to position [6, 0]
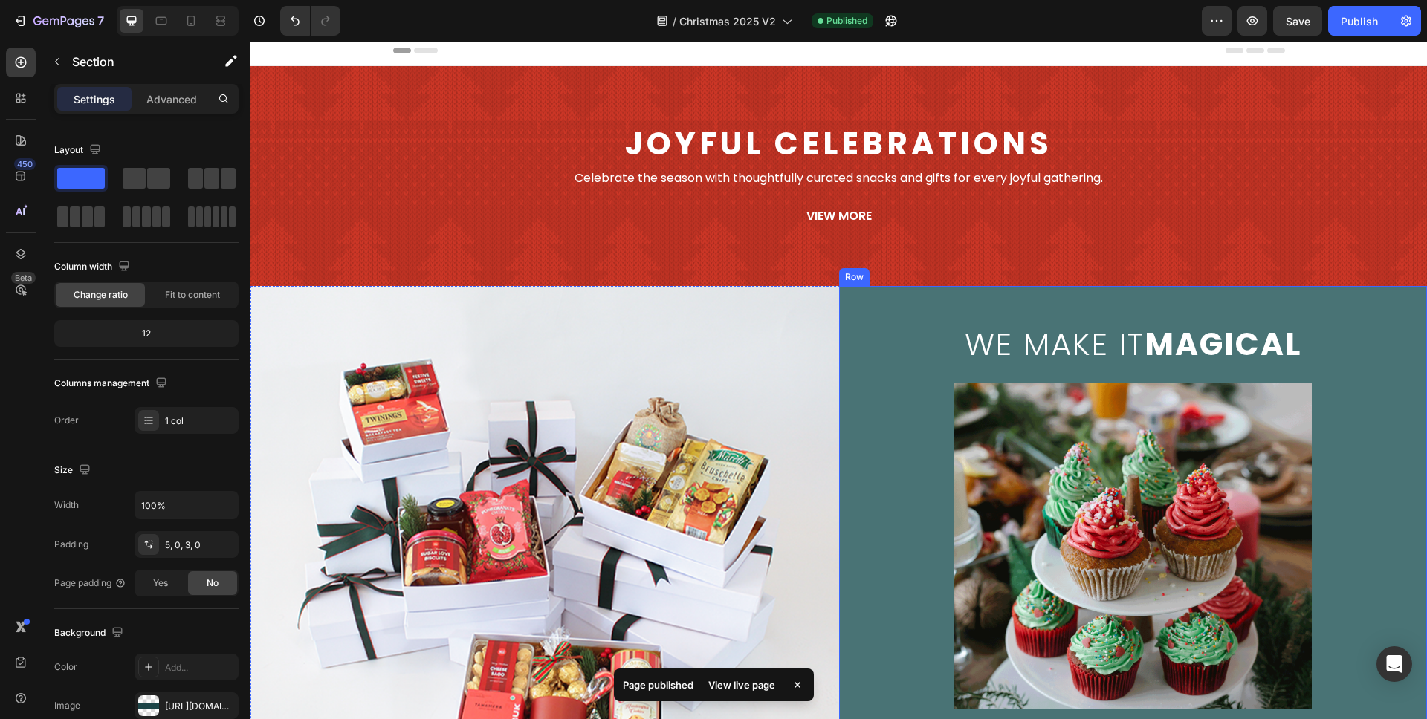
click at [1381, 372] on div "we make it magical Text Block Image Catering Button Pantry Button Gift Boxes Bu…" at bounding box center [1133, 554] width 589 height 537
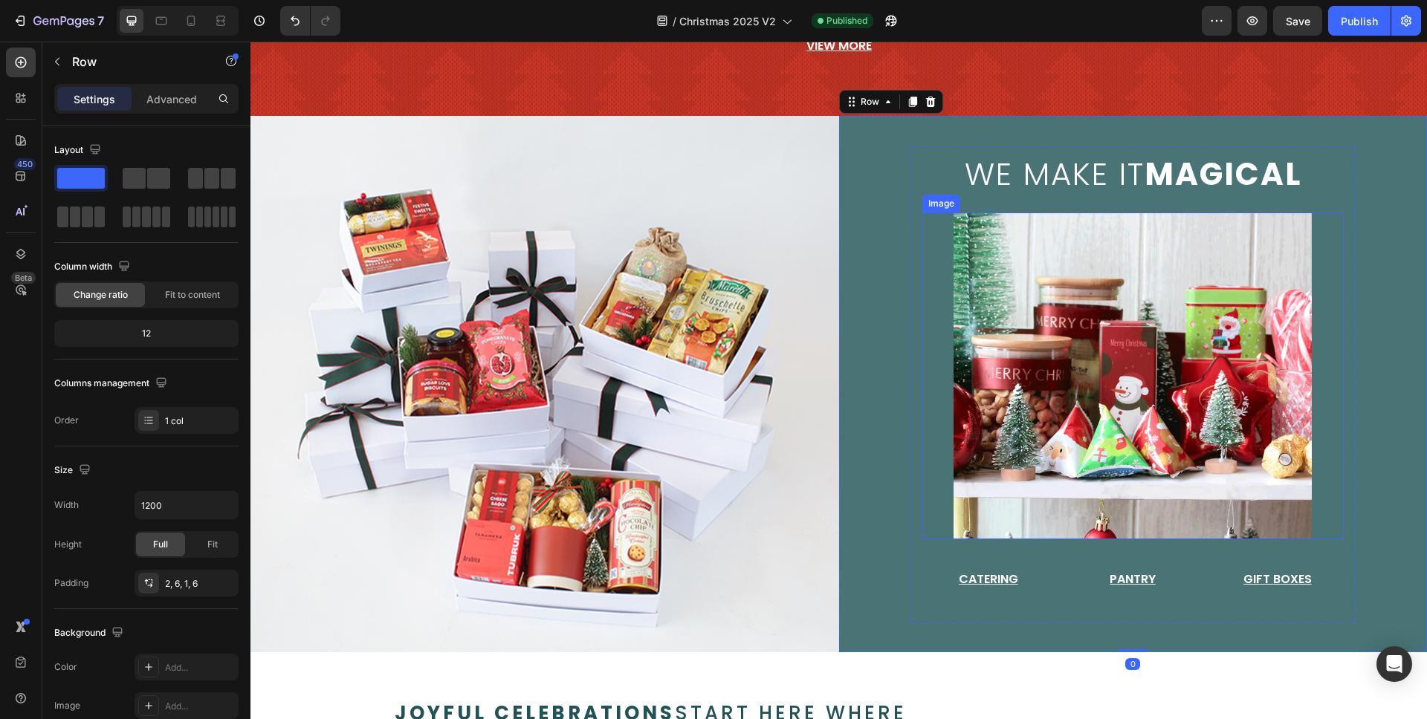
scroll to position [199, 0]
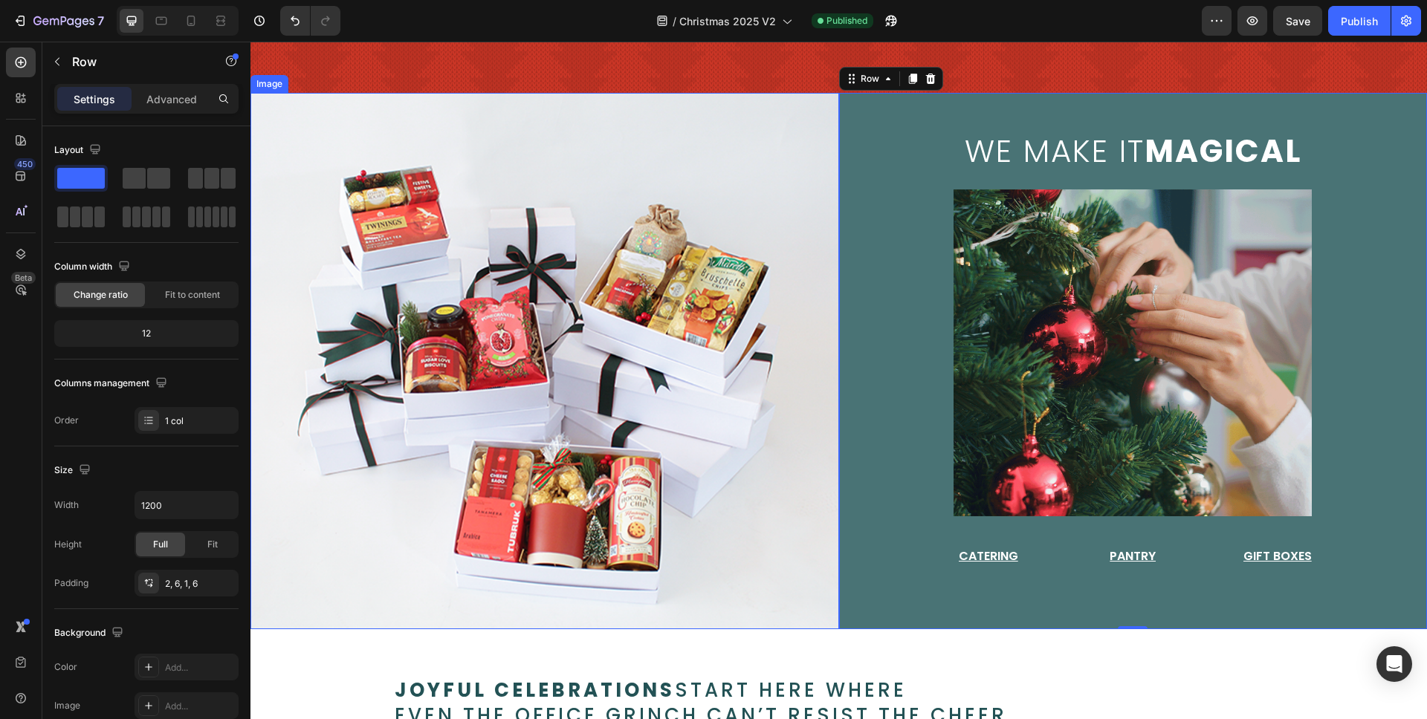
click at [797, 355] on img at bounding box center [544, 361] width 589 height 537
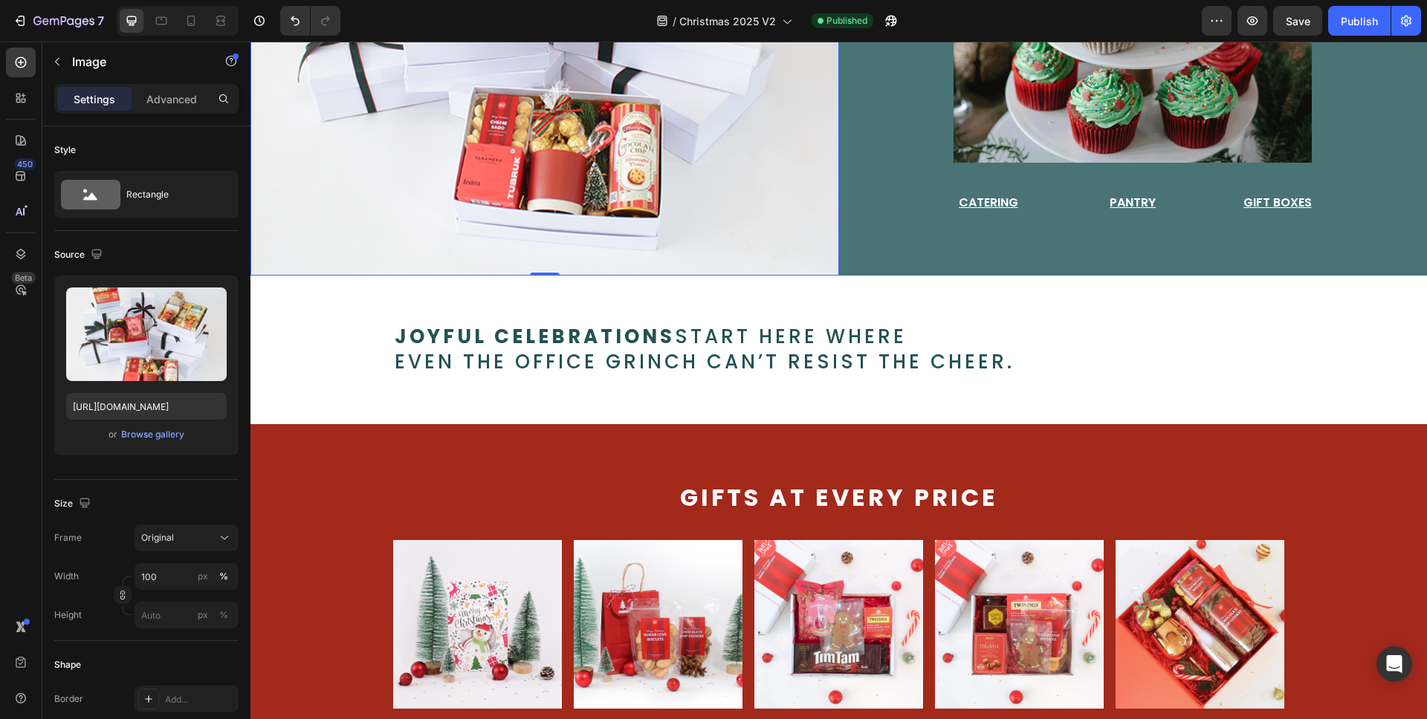
scroll to position [578, 0]
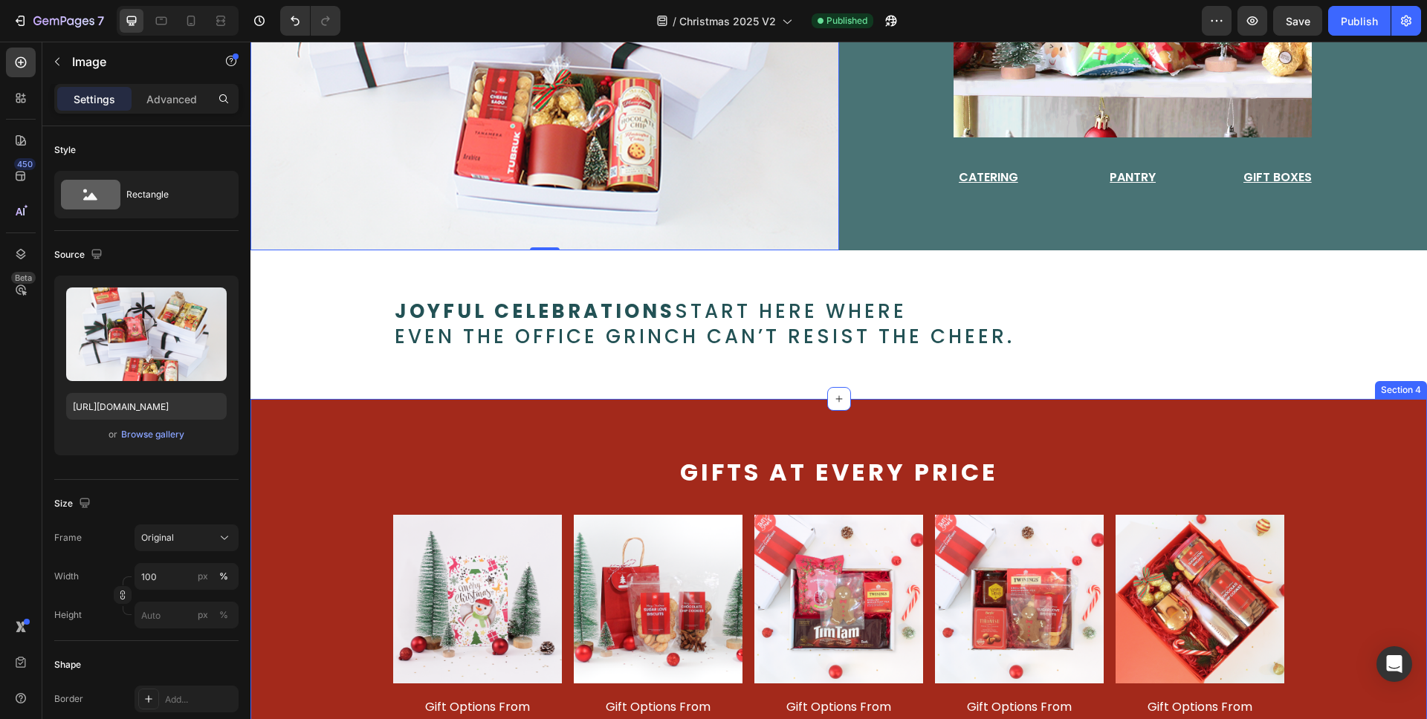
click at [559, 412] on div "Gifts at every price Text Block Image gift options from Text Block $7 Text Bloc…" at bounding box center [838, 599] width 1176 height 401
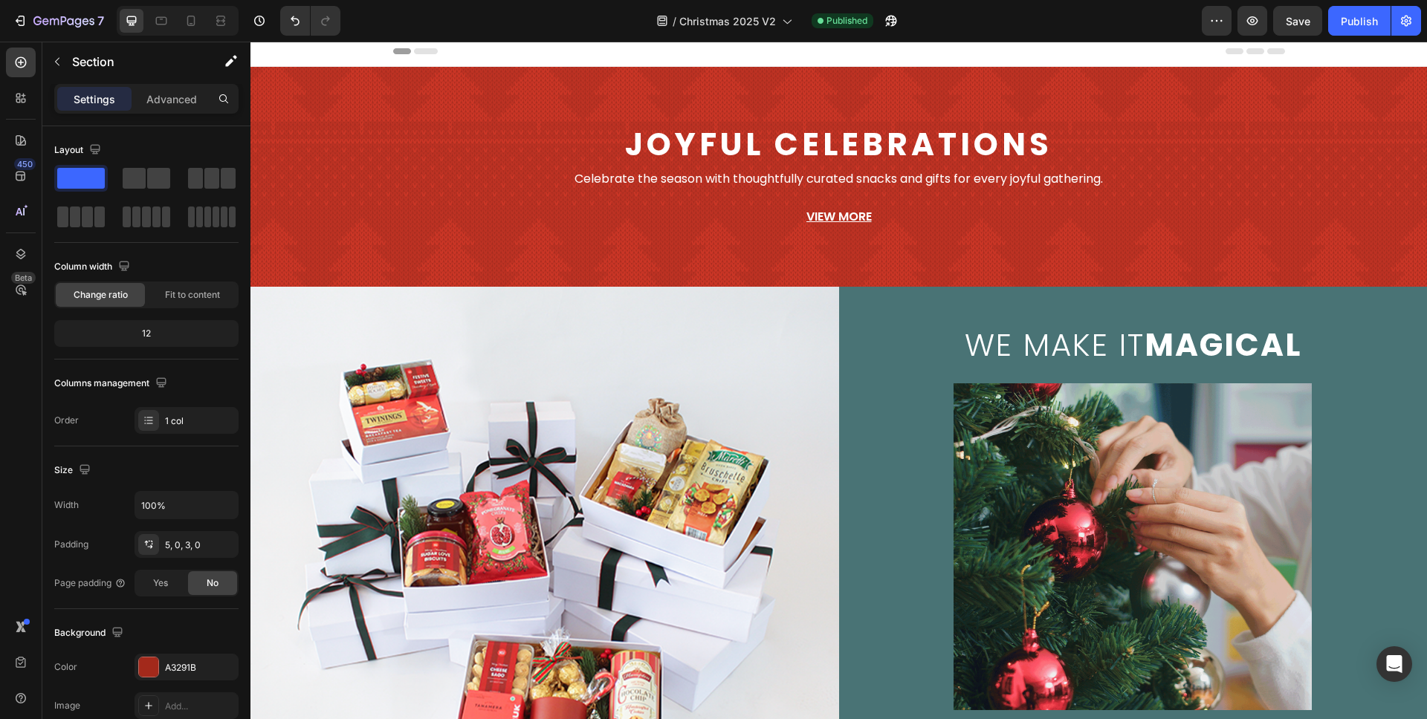
scroll to position [2, 0]
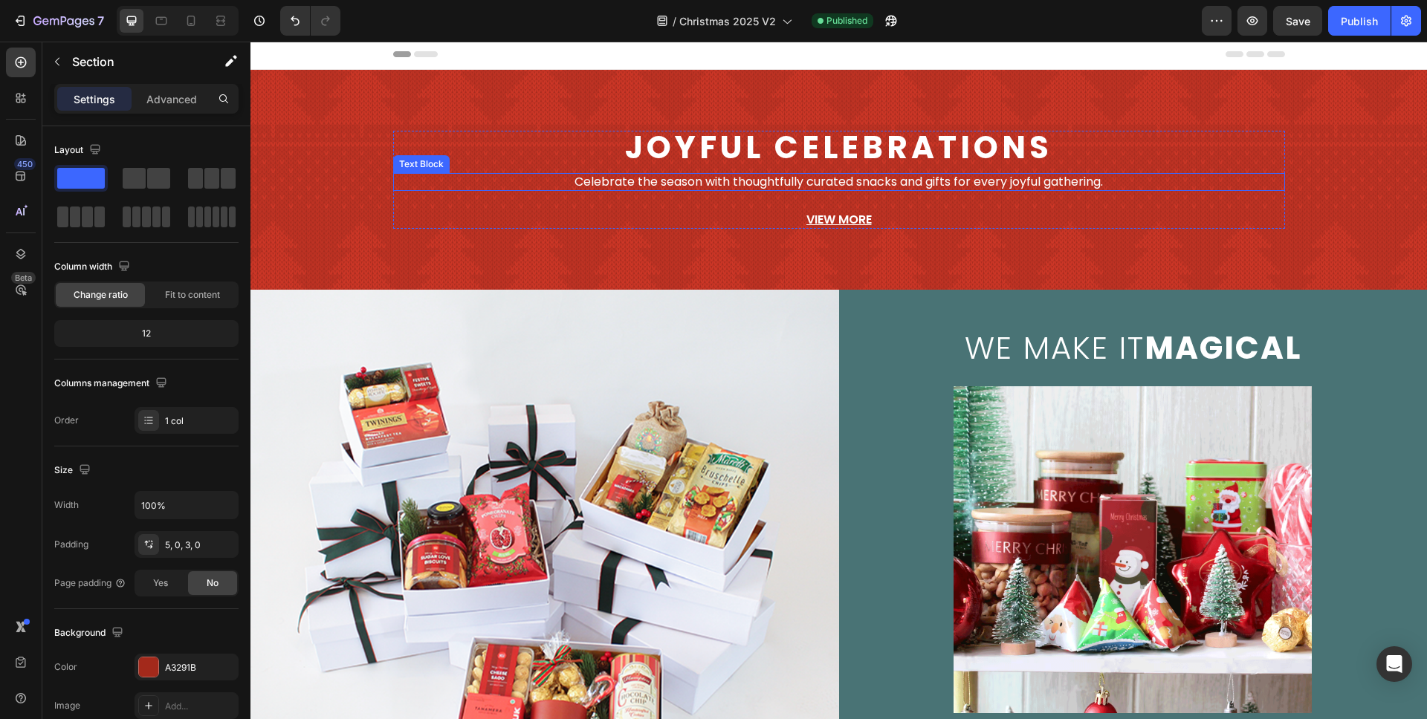
click at [838, 180] on span "Celebrate the season with thoughtfully curated snacks and gifts for every joyfu…" at bounding box center [838, 181] width 528 height 17
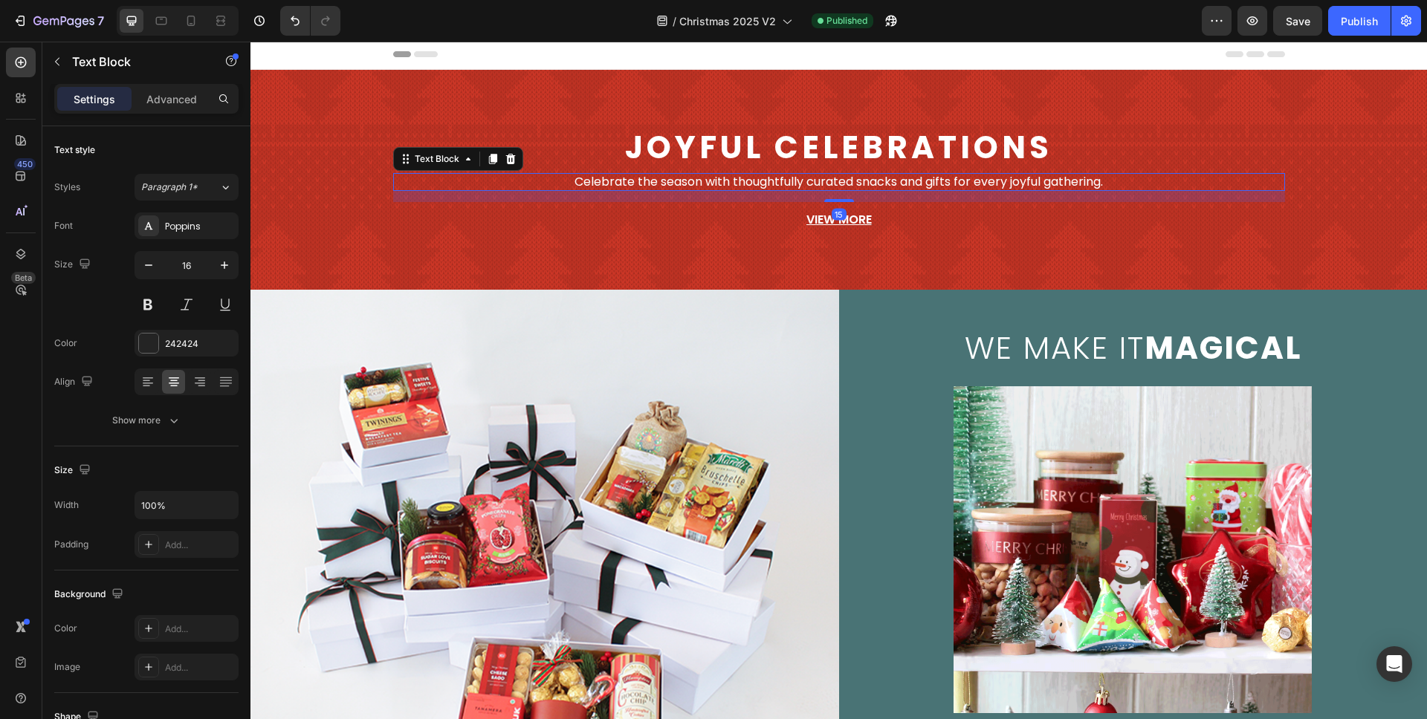
click at [838, 180] on span "Celebrate the season with thoughtfully curated snacks and gifts for every joyfu…" at bounding box center [838, 181] width 528 height 17
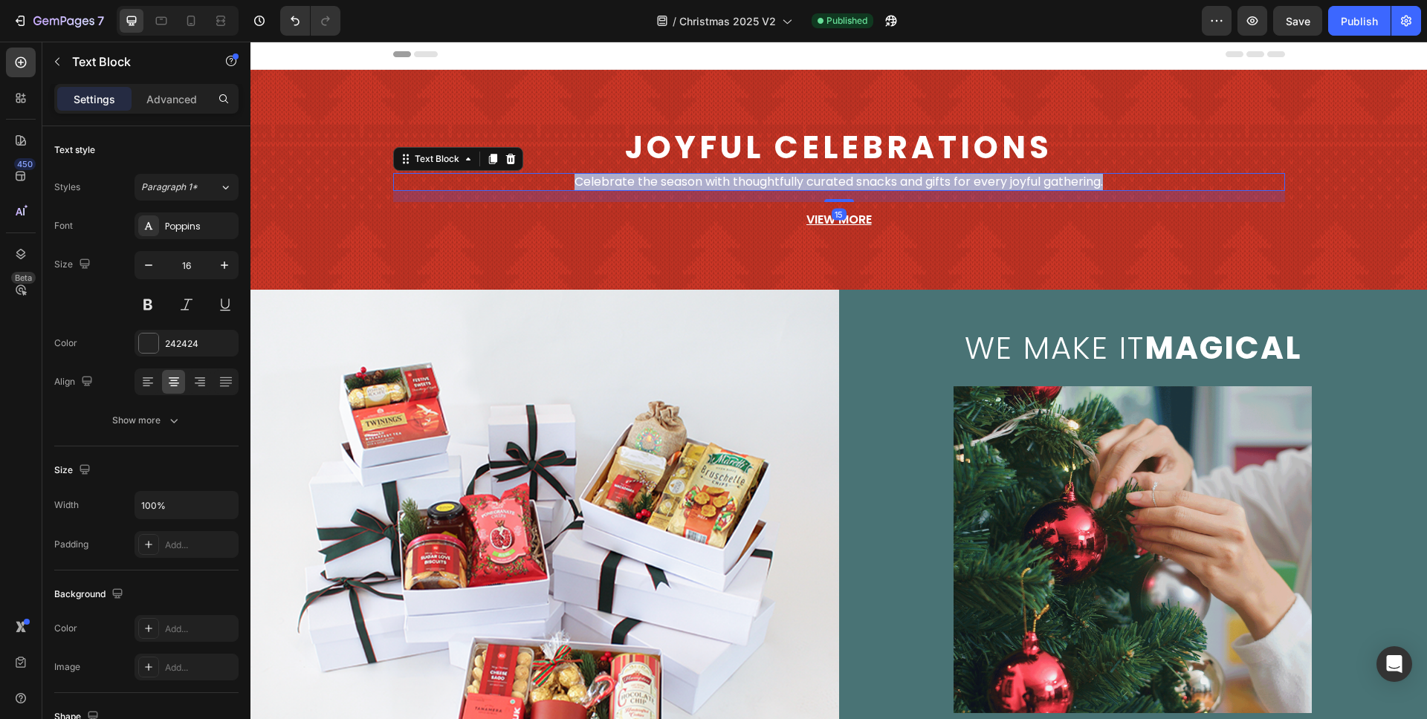
click at [838, 180] on span "Celebrate the season with thoughtfully curated snacks and gifts for every joyfu…" at bounding box center [838, 181] width 528 height 17
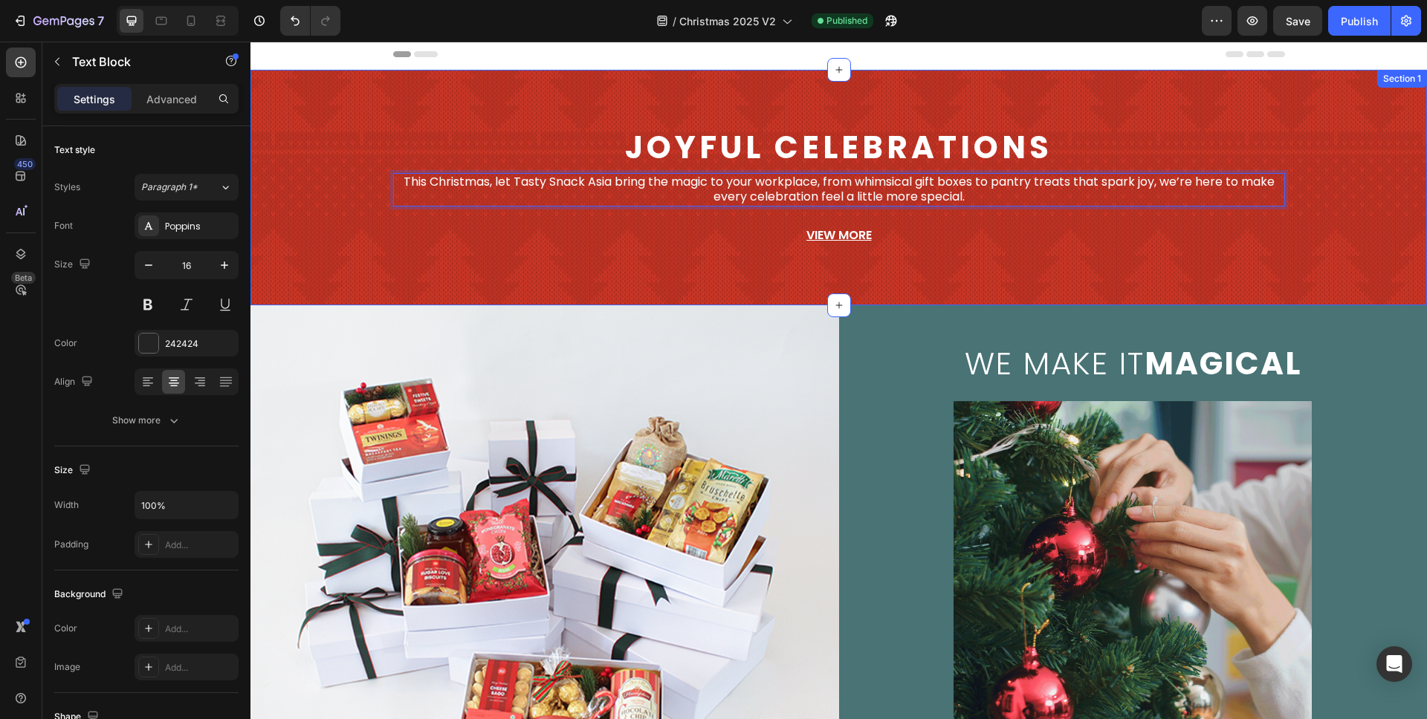
click at [1320, 213] on div "Joyful Celebrations Text Block This Christmas, let Tasty Snack Asia bring the m…" at bounding box center [838, 188] width 1176 height 188
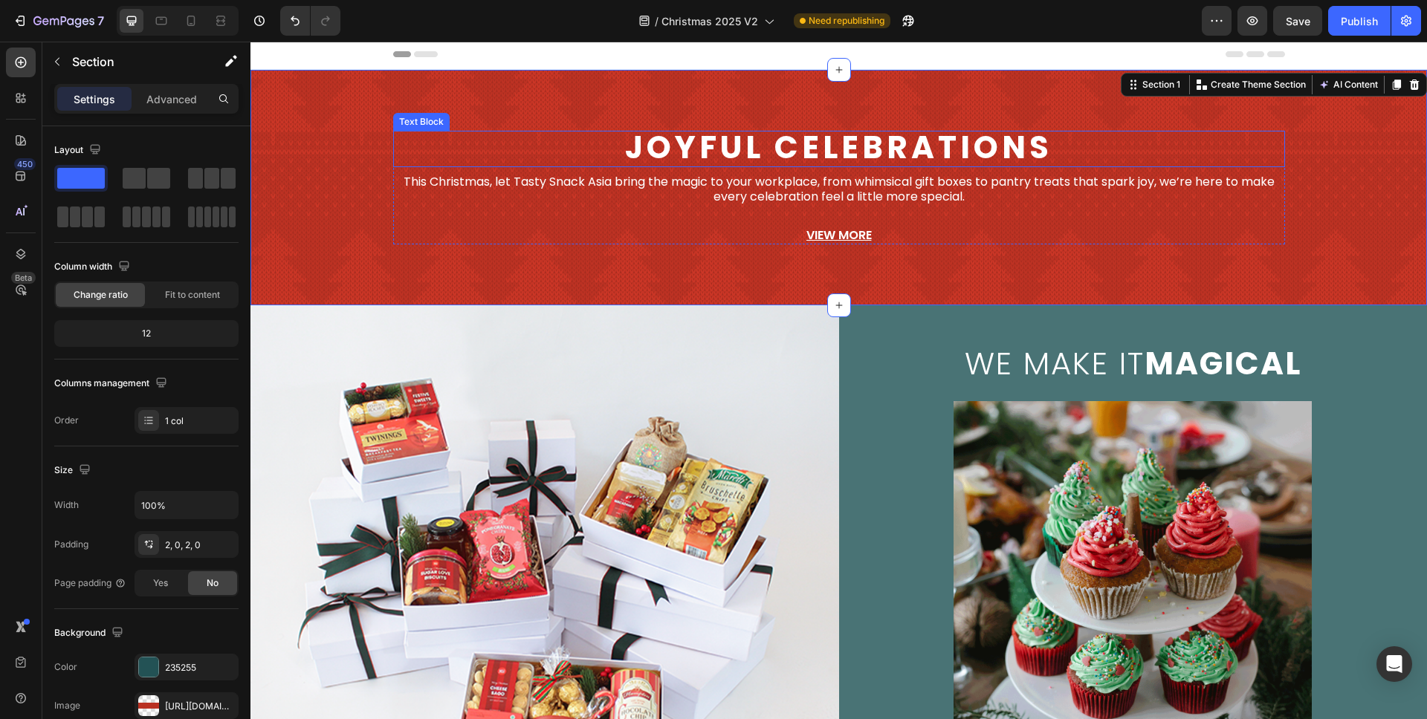
click at [543, 147] on p "Joyful Celebrations" at bounding box center [839, 148] width 889 height 33
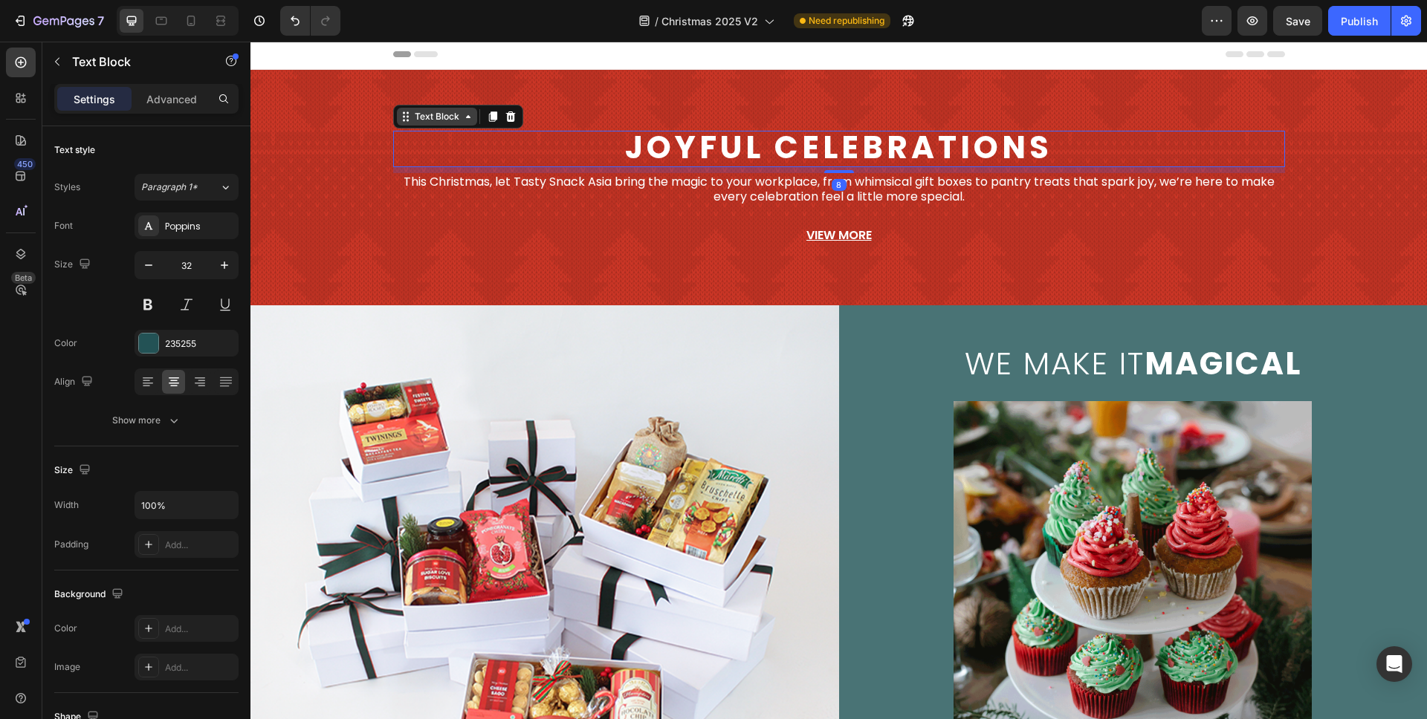
click at [445, 118] on div "Text Block" at bounding box center [437, 116] width 51 height 13
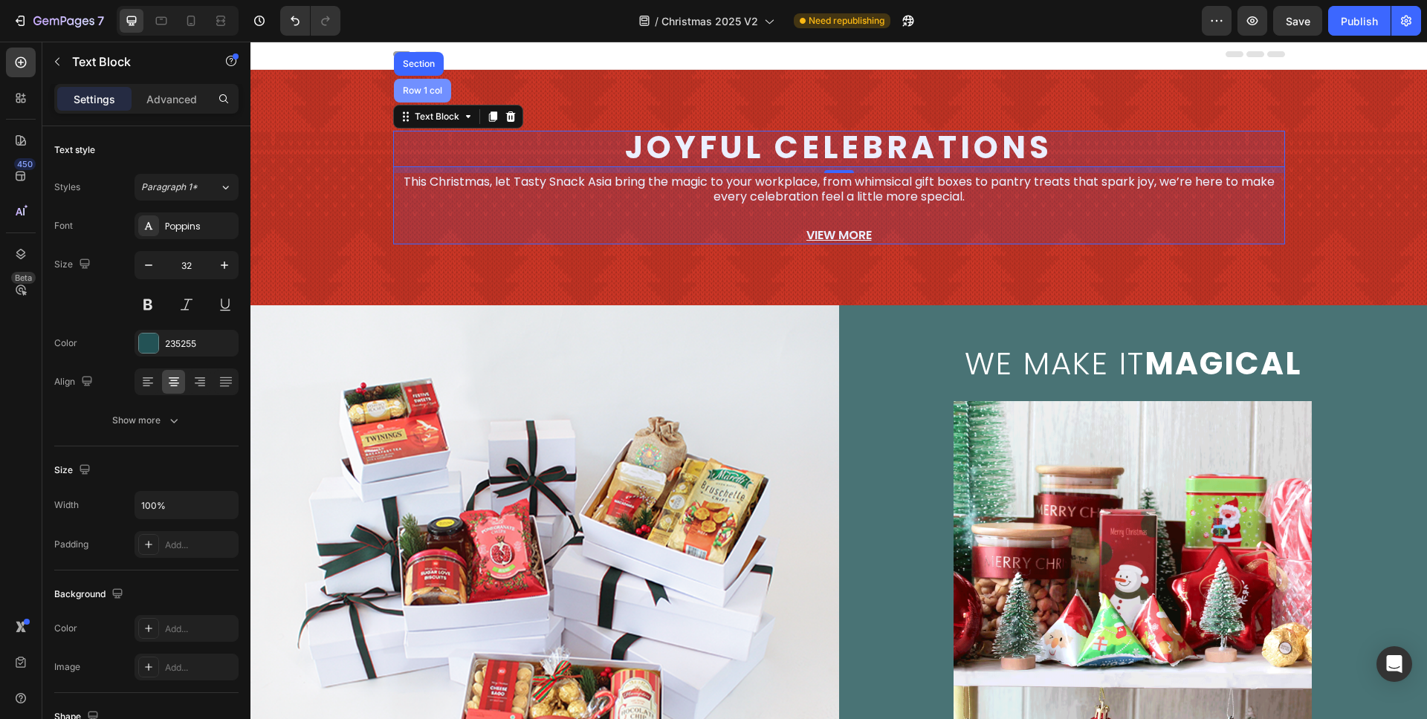
click at [413, 86] on div "Row 1 col" at bounding box center [422, 90] width 45 height 9
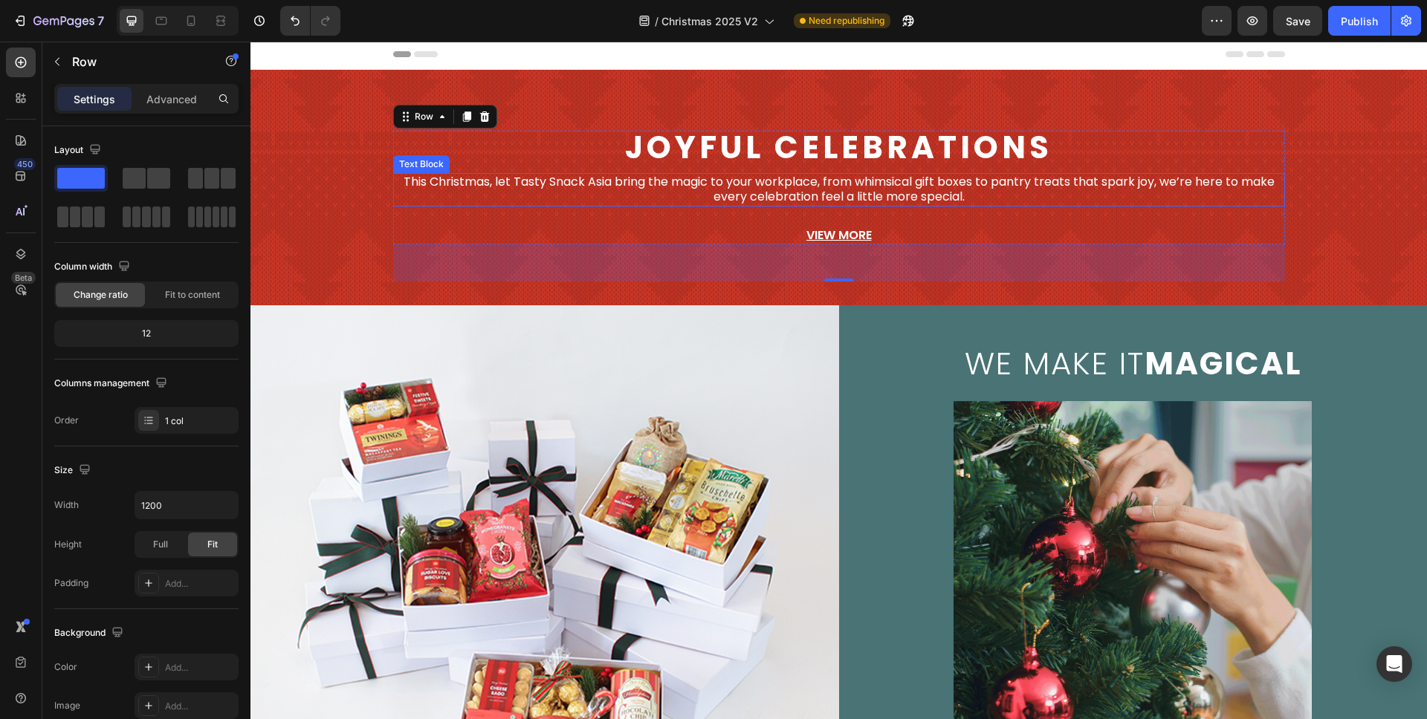
click at [843, 195] on span "This Christmas, let Tasty Snack Asia bring the magic to your workplace, from wh…" at bounding box center [839, 189] width 871 height 33
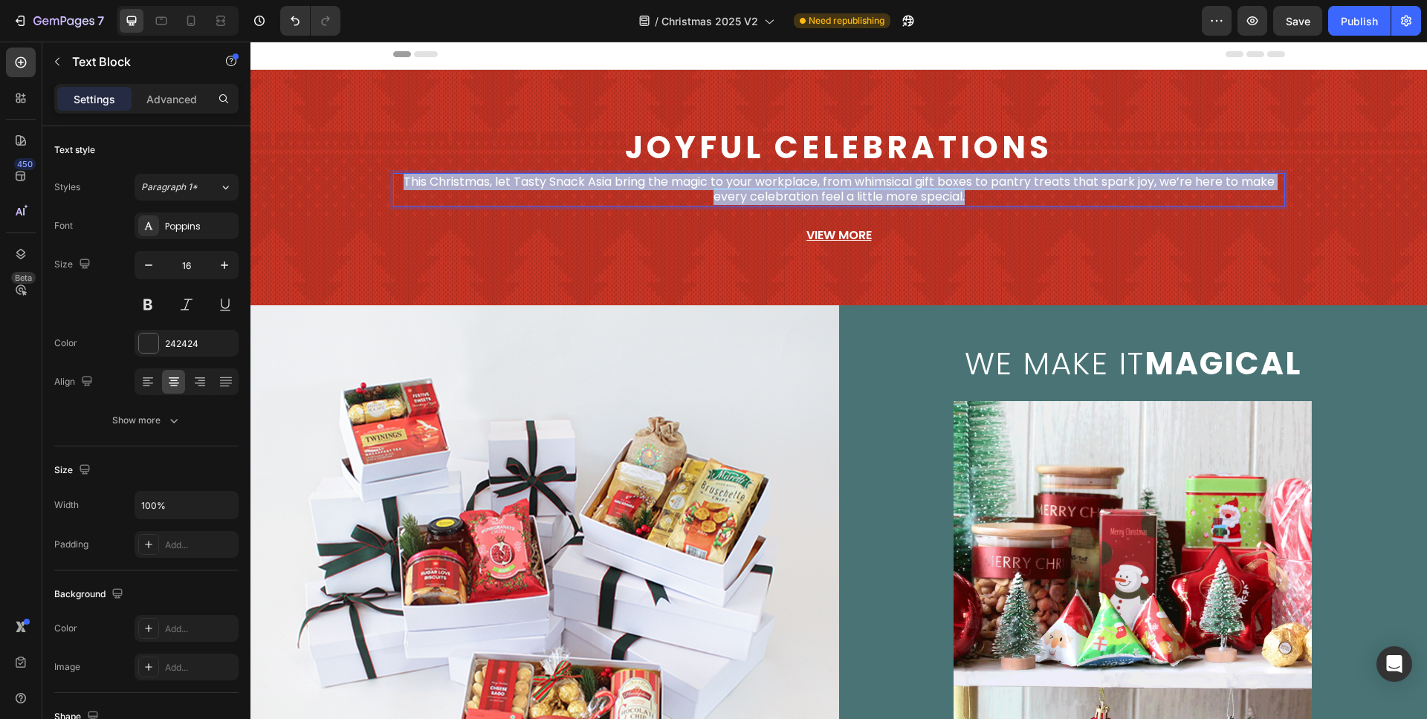
click at [843, 195] on span "This Christmas, let Tasty Snack Asia bring the magic to your workplace, from wh…" at bounding box center [839, 189] width 871 height 33
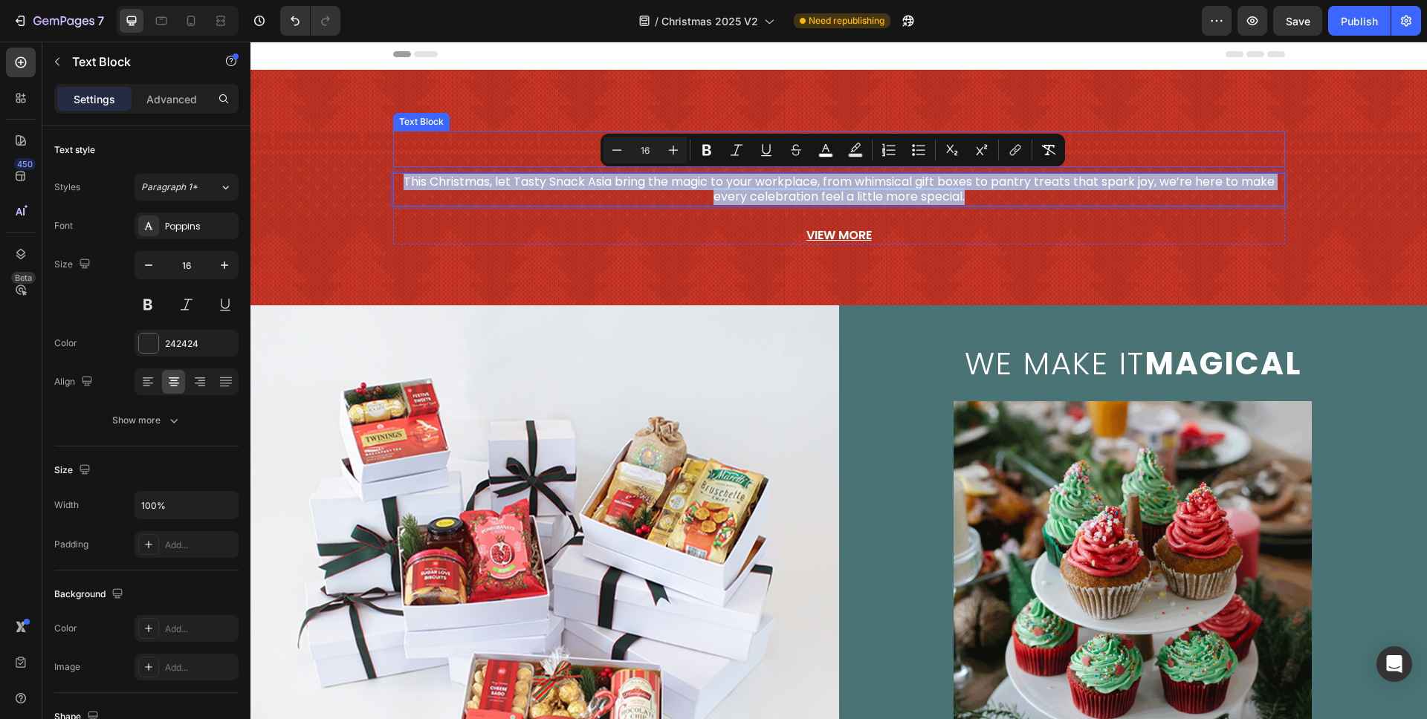
click at [535, 152] on p "Joyful Celebrations" at bounding box center [839, 148] width 889 height 33
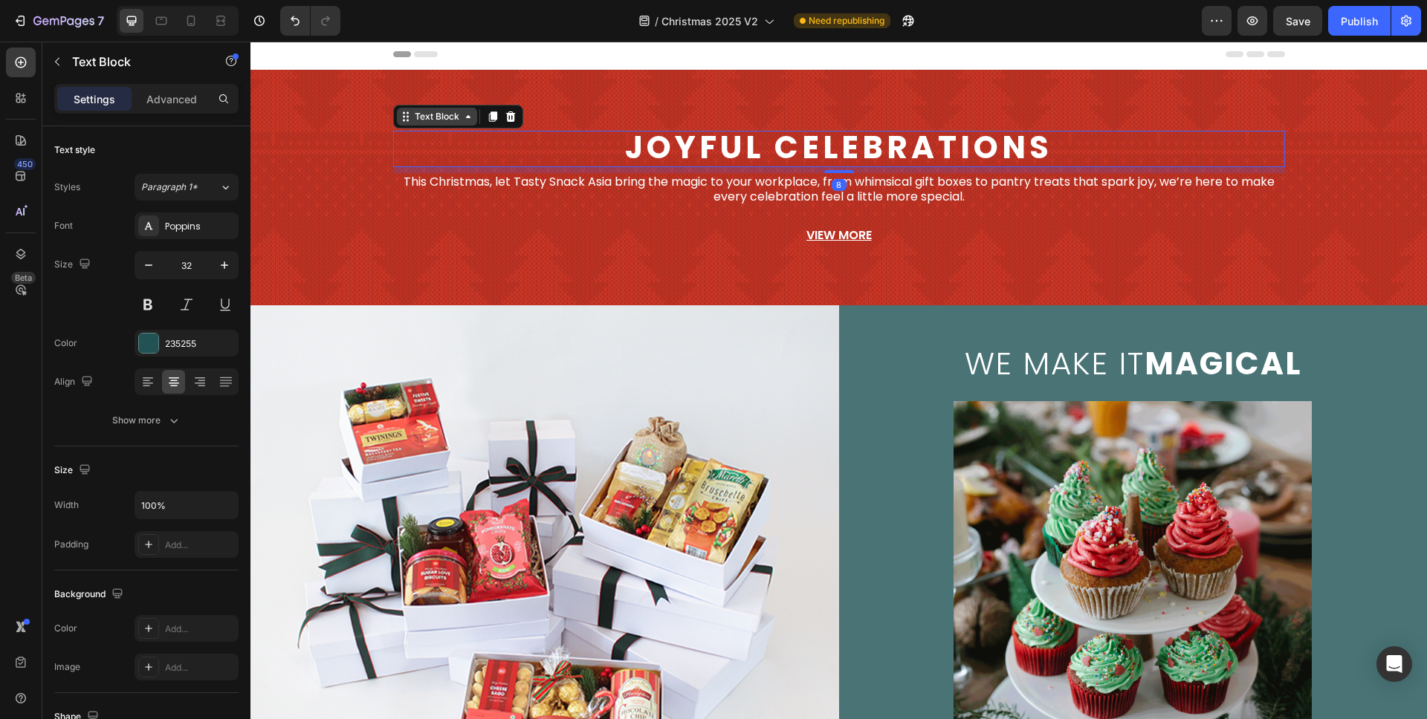
click at [440, 118] on div "Text Block" at bounding box center [437, 116] width 51 height 13
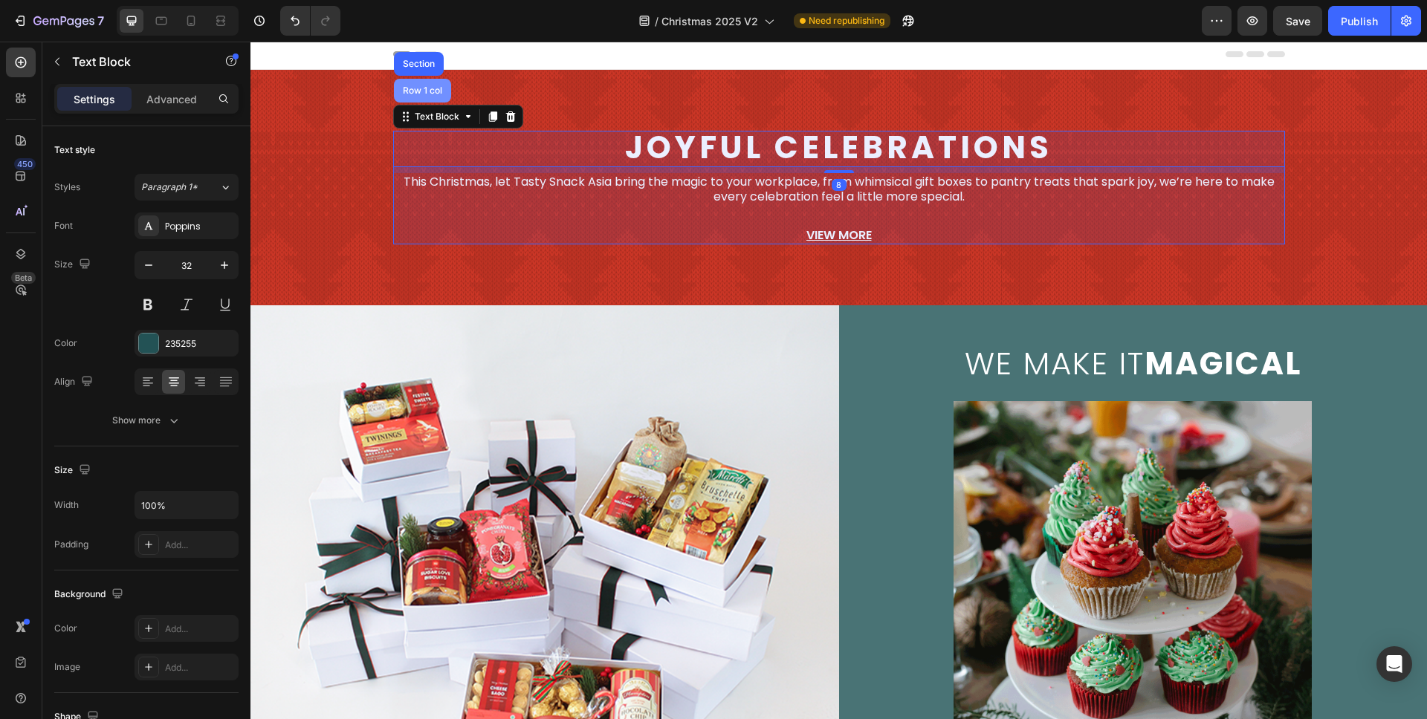
click at [422, 97] on div "Row 1 col" at bounding box center [422, 91] width 57 height 24
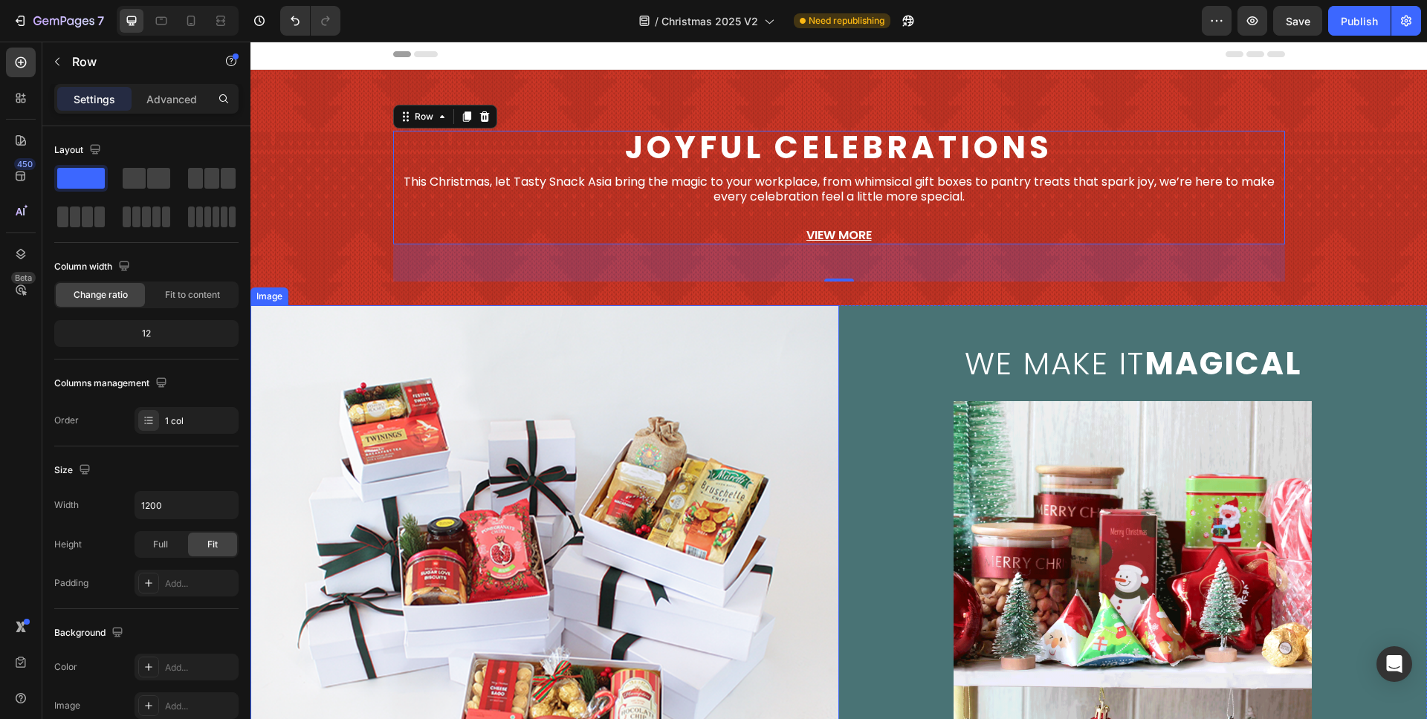
click at [537, 307] on img at bounding box center [544, 573] width 589 height 537
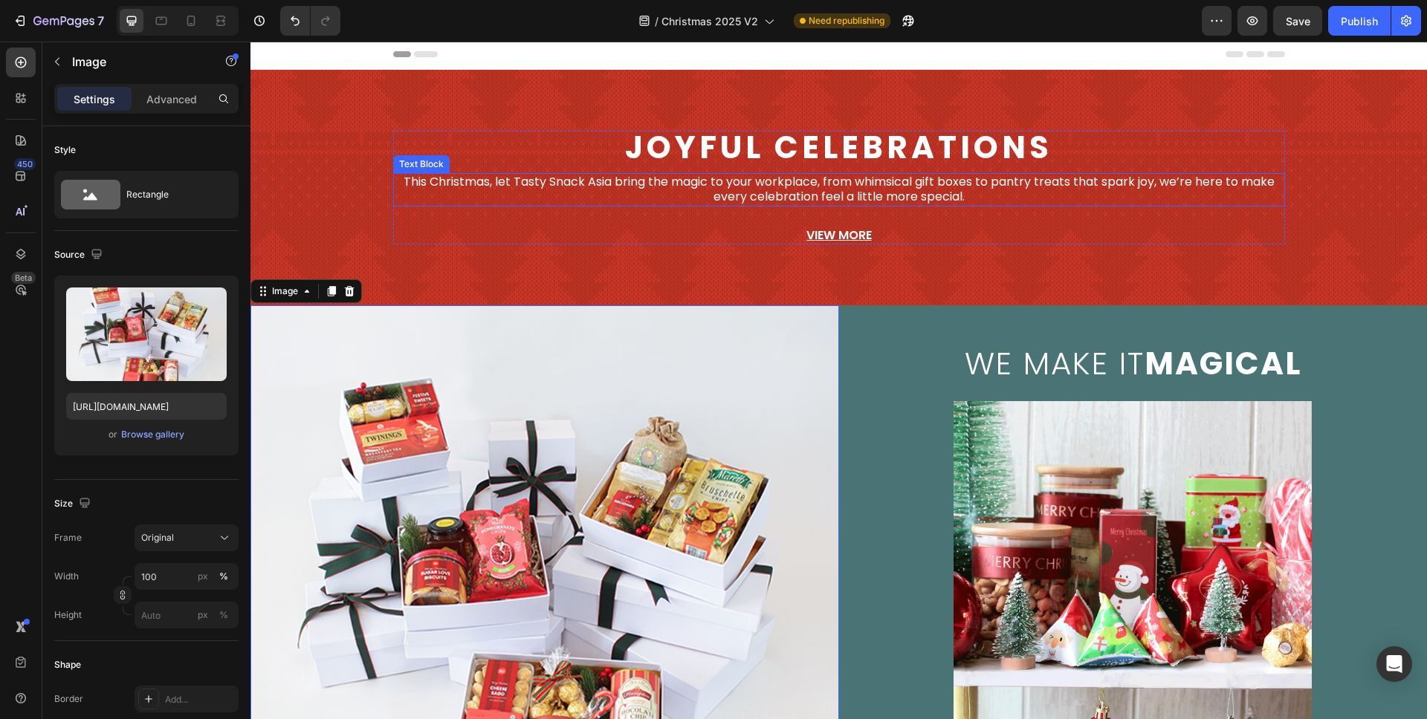
click at [877, 184] on span "This Christmas, let Tasty Snack Asia bring the magic to your workplace, from wh…" at bounding box center [839, 189] width 871 height 33
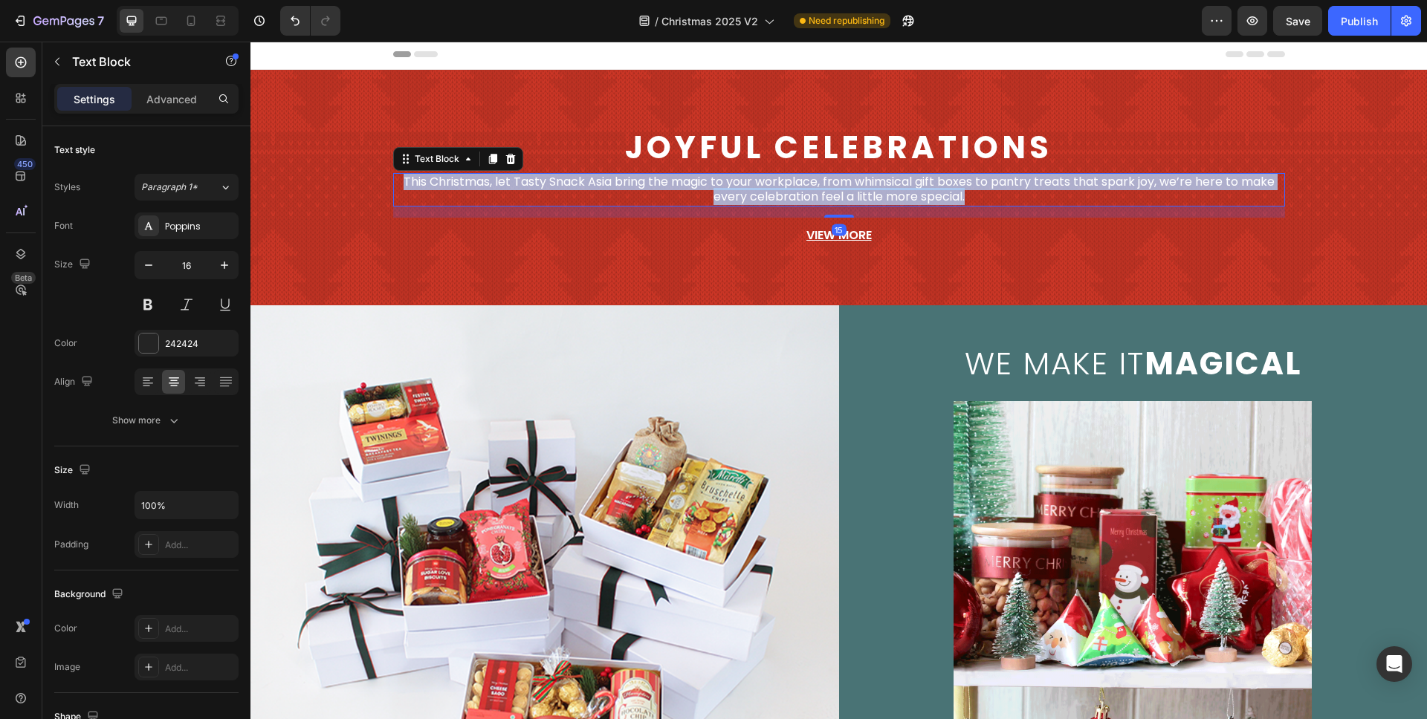
click at [877, 184] on span "This Christmas, let Tasty Snack Asia bring the magic to your workplace, from wh…" at bounding box center [839, 189] width 871 height 33
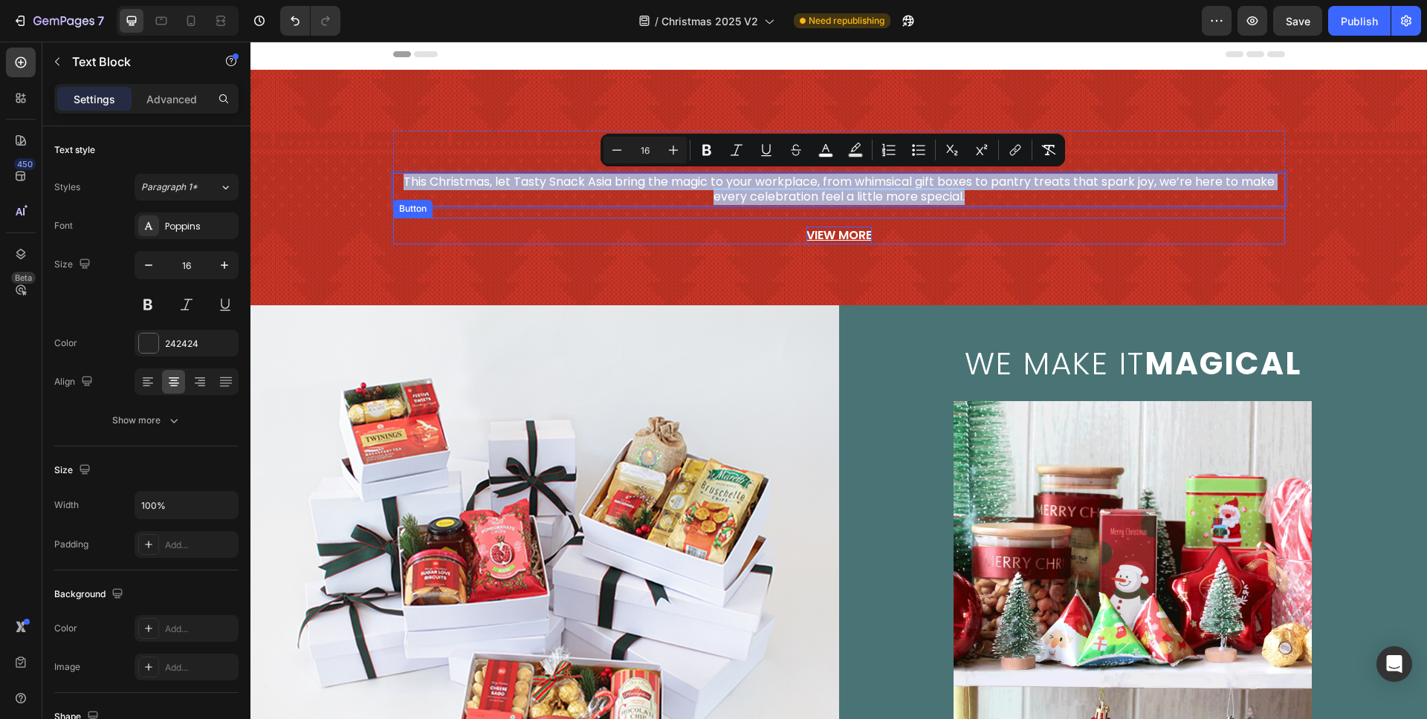
click at [847, 235] on u "View More" at bounding box center [838, 235] width 65 height 17
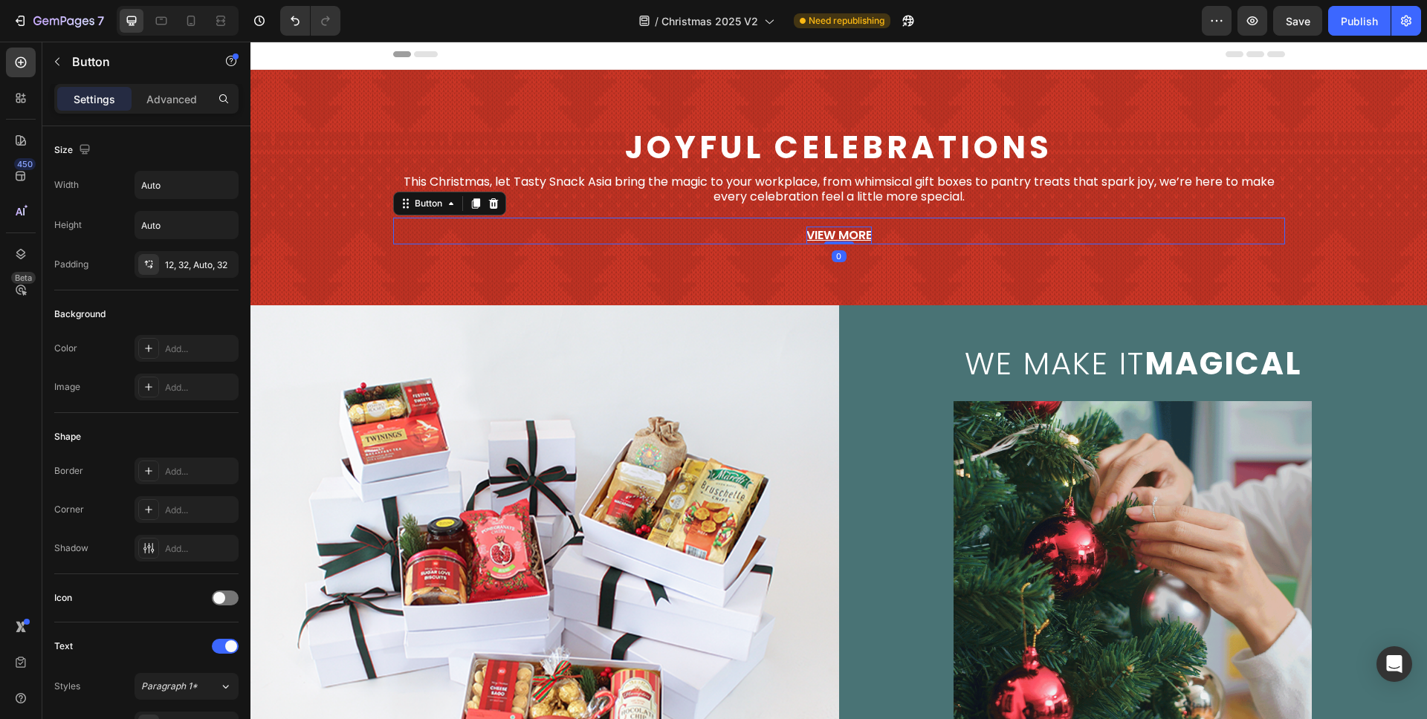
click at [847, 235] on u "View More" at bounding box center [838, 235] width 65 height 17
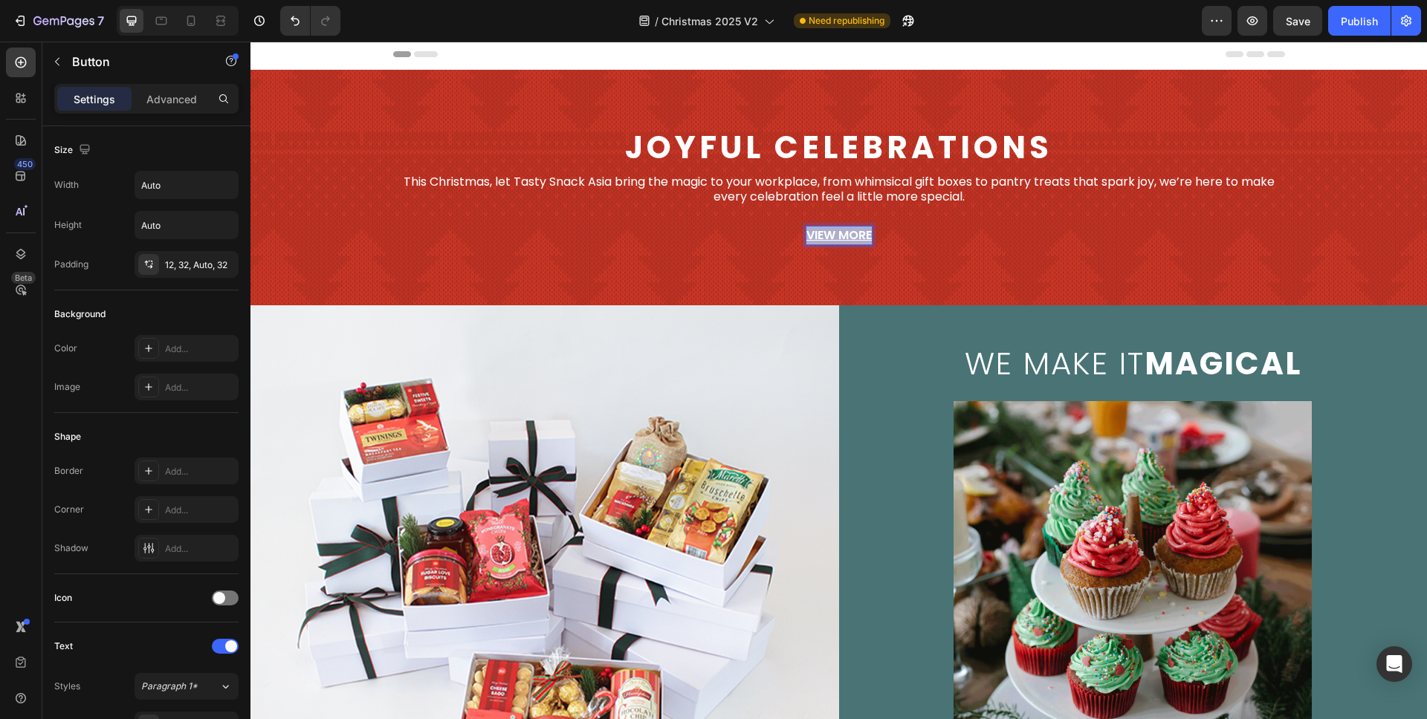
click at [847, 235] on u "View More" at bounding box center [838, 235] width 65 height 17
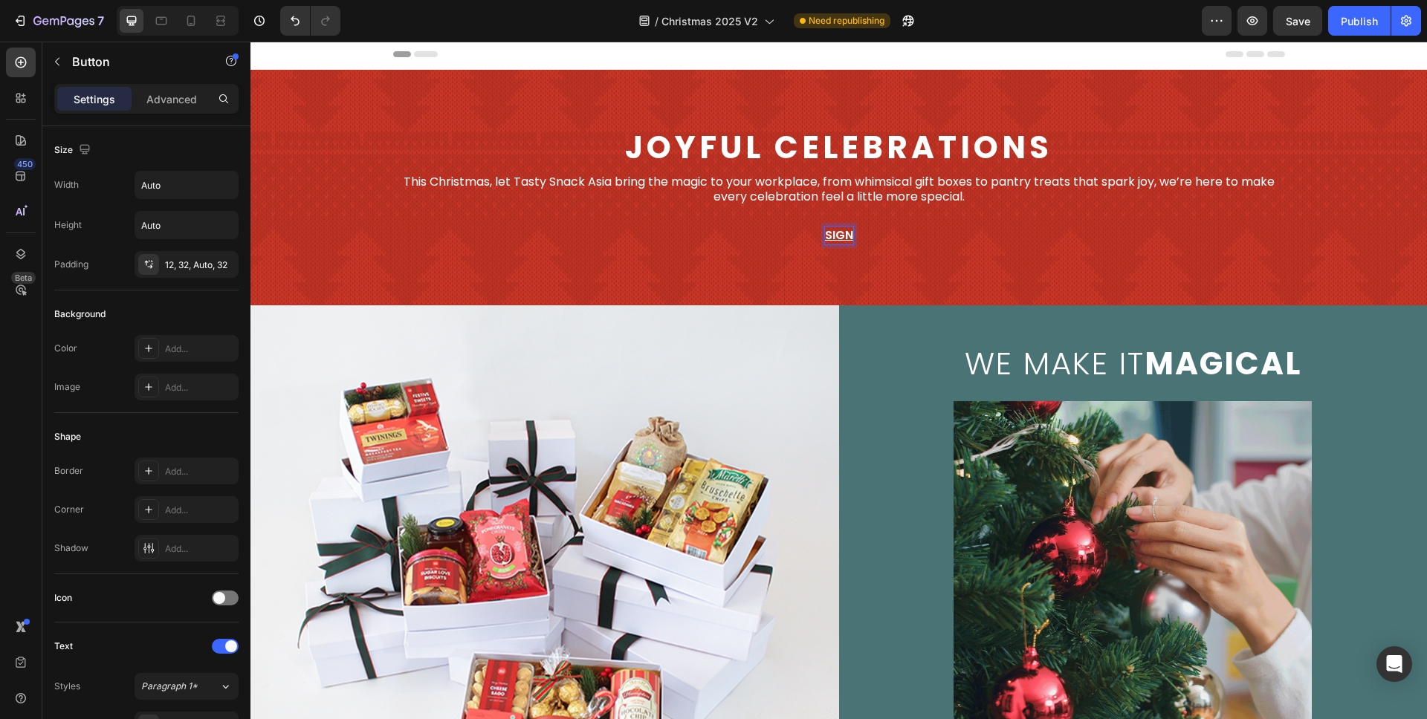
click at [801, 218] on button "sign" at bounding box center [839, 231] width 76 height 27
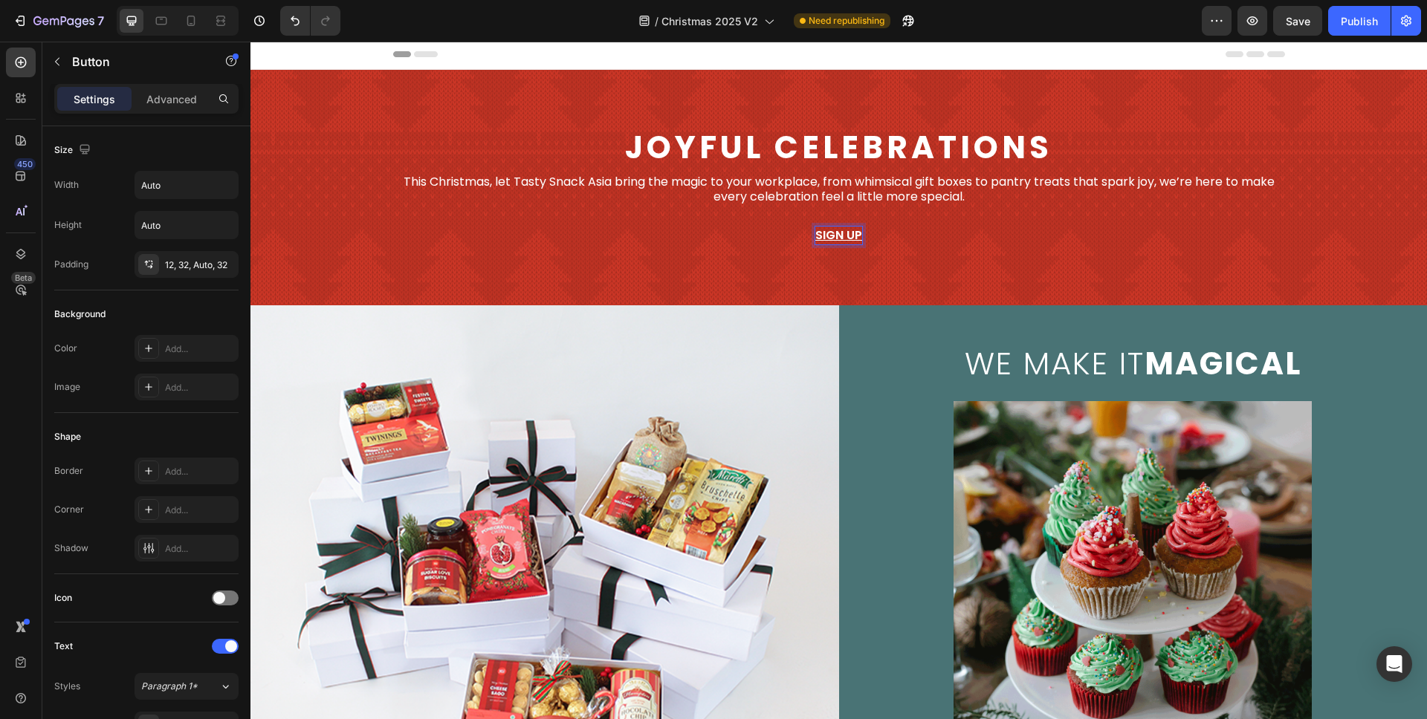
click at [791, 218] on button "sign up" at bounding box center [838, 231] width 94 height 27
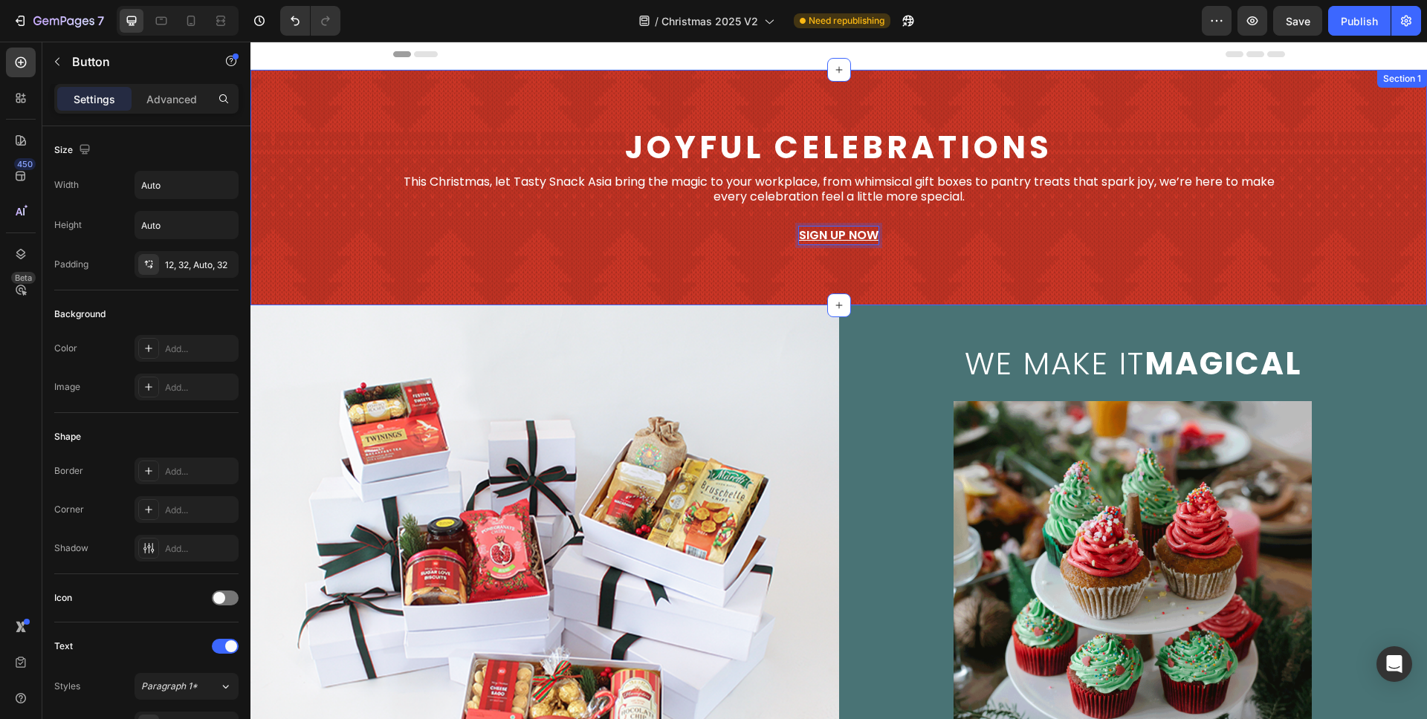
click at [881, 278] on div "Joyful Celebrations Text Block This Christmas, let Tasty Snack Asia bring the m…" at bounding box center [838, 188] width 1176 height 188
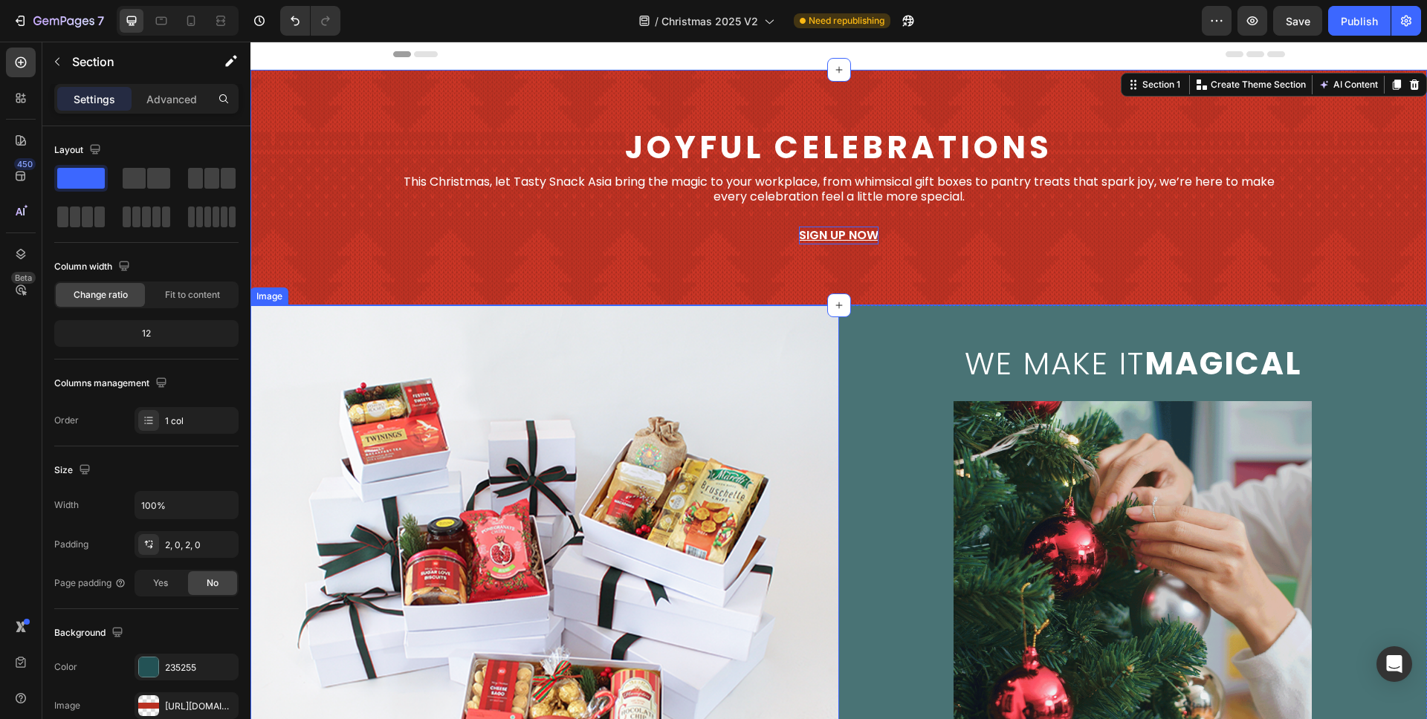
click at [789, 400] on img at bounding box center [544, 573] width 589 height 537
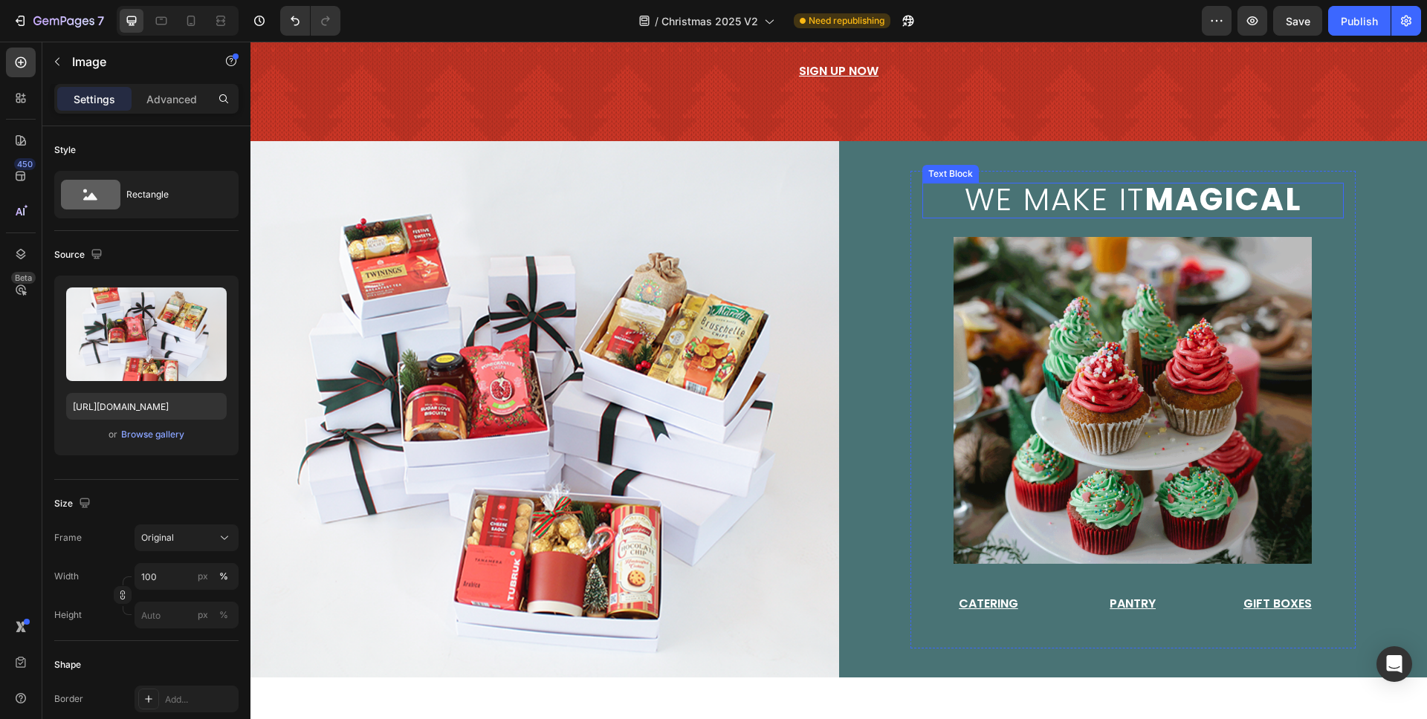
scroll to position [0, 0]
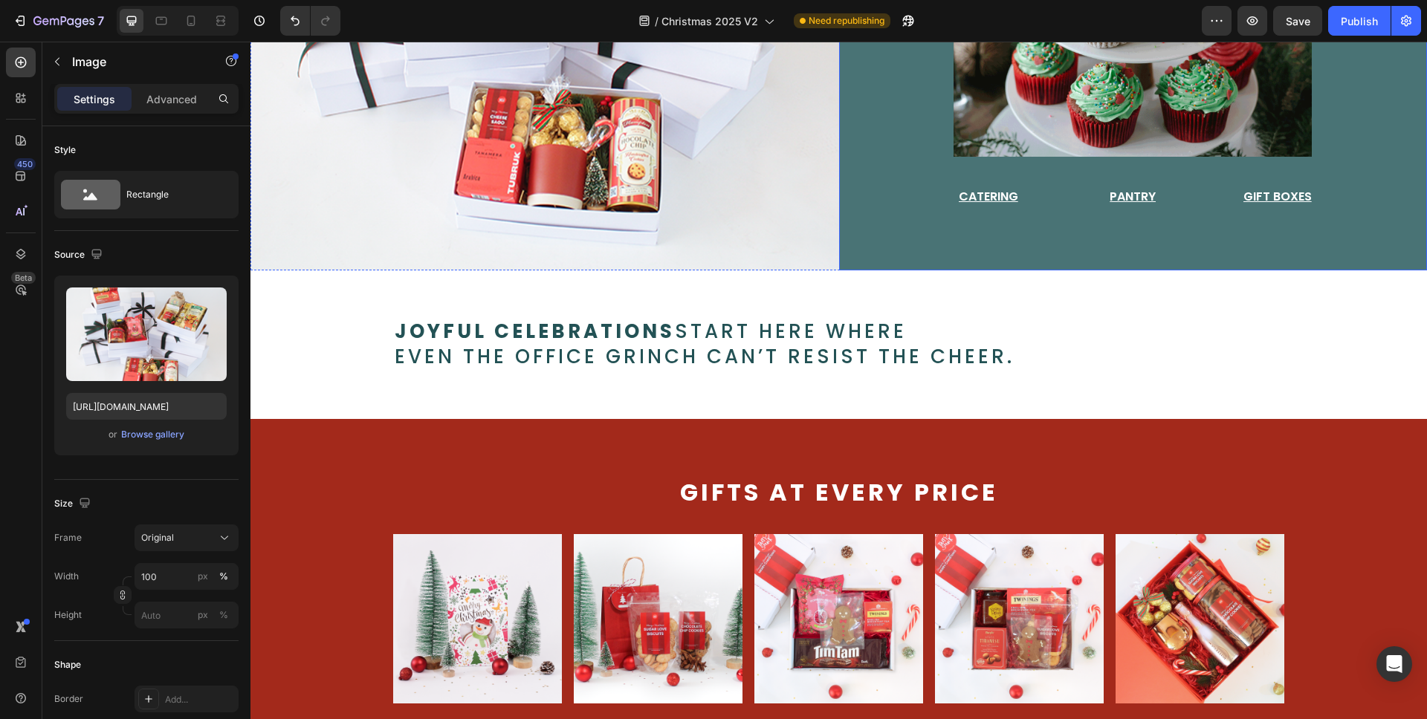
click at [889, 202] on div "we make it magical Text Block Image Catering Button Pantry Button Gift Boxes Bu…" at bounding box center [1133, 2] width 589 height 537
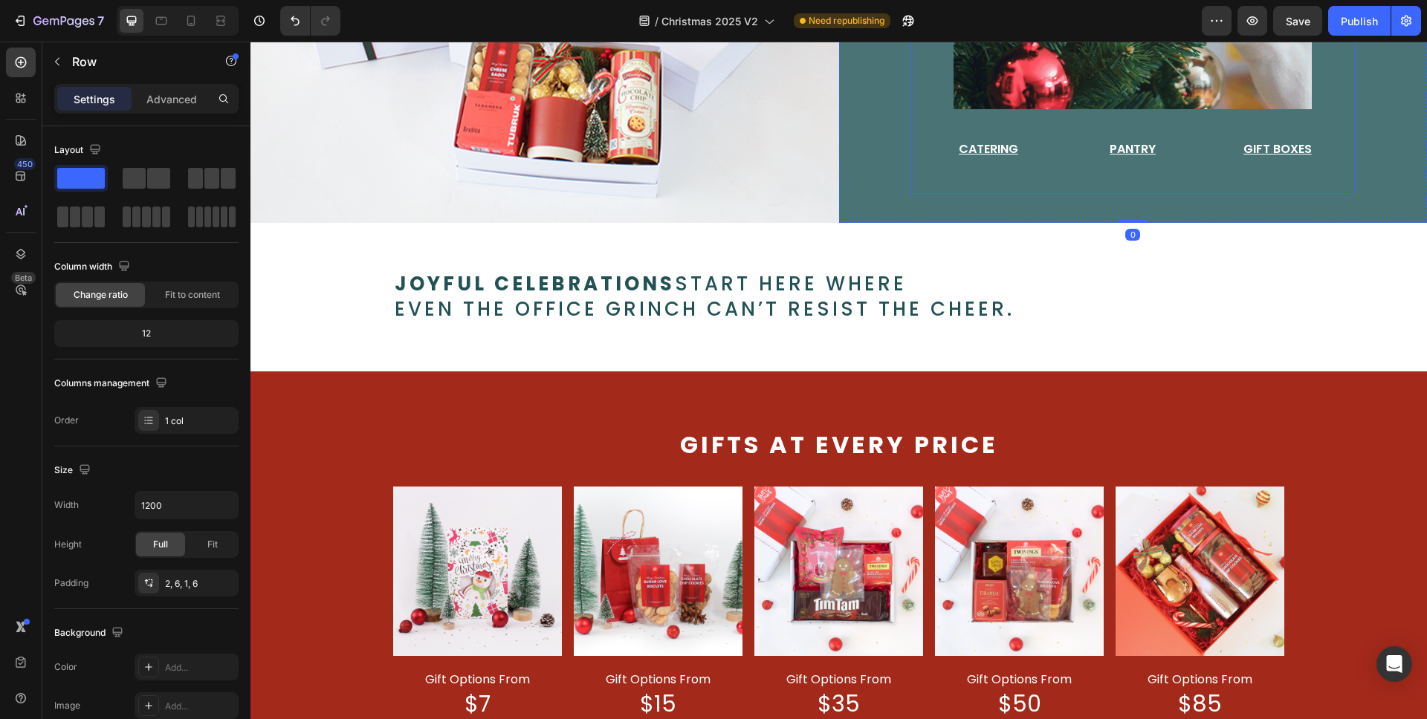
scroll to position [775, 0]
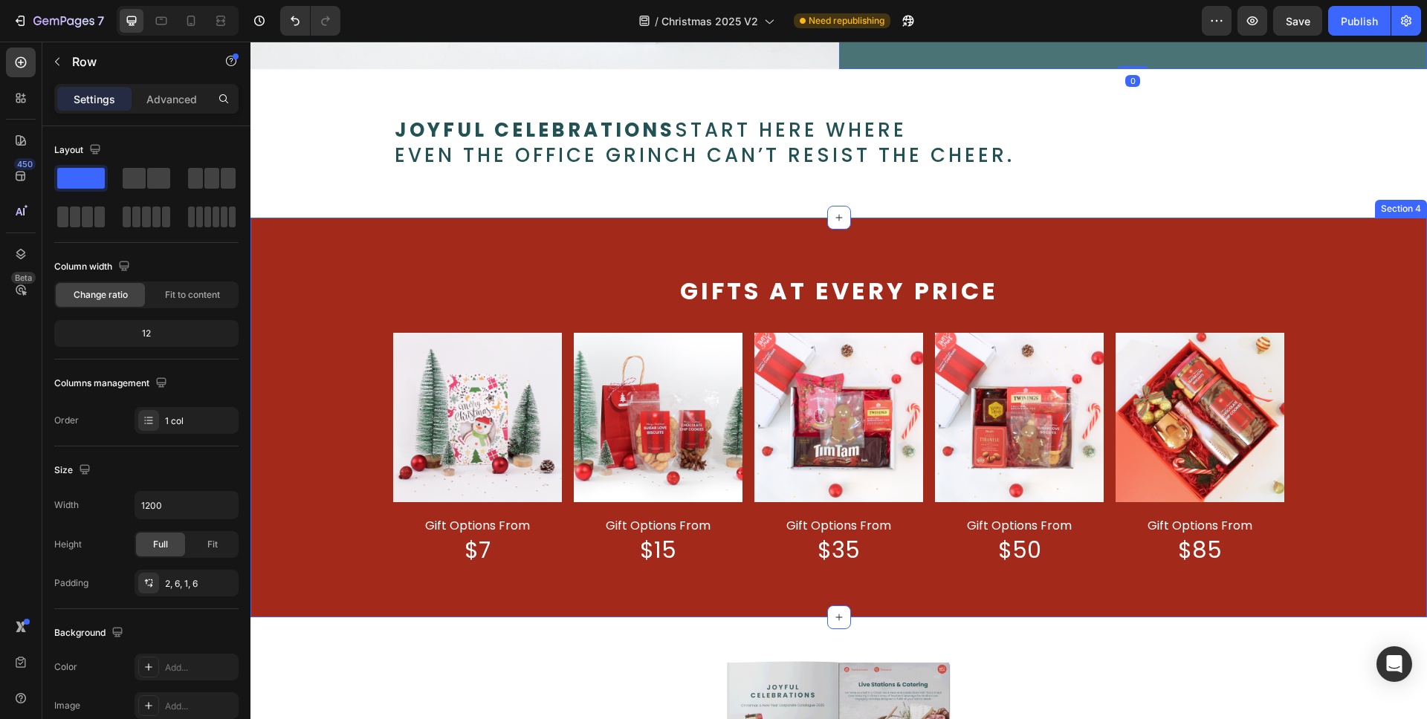
click at [936, 268] on div "Gifts at every price Text Block Image gift options from Text Block $7 Text Bloc…" at bounding box center [838, 418] width 1176 height 401
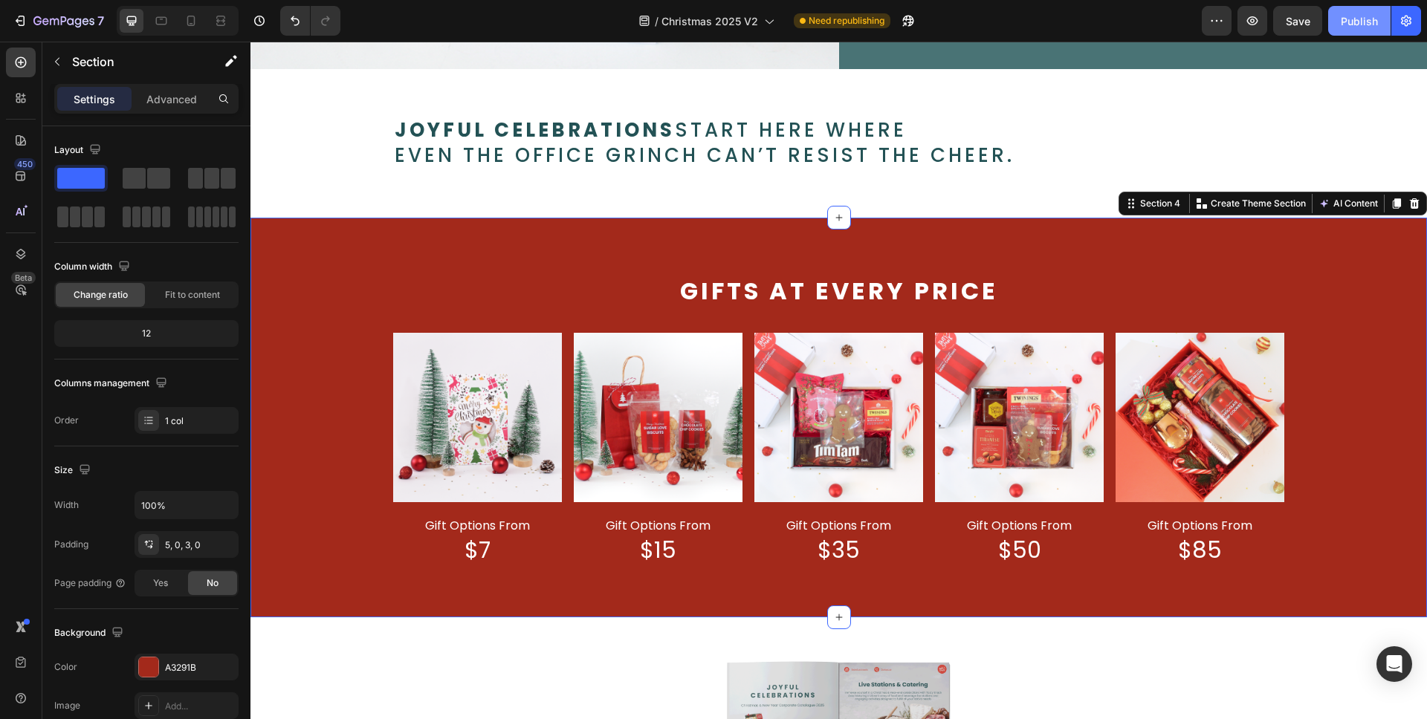
click at [1361, 25] on div "Publish" at bounding box center [1359, 21] width 37 height 16
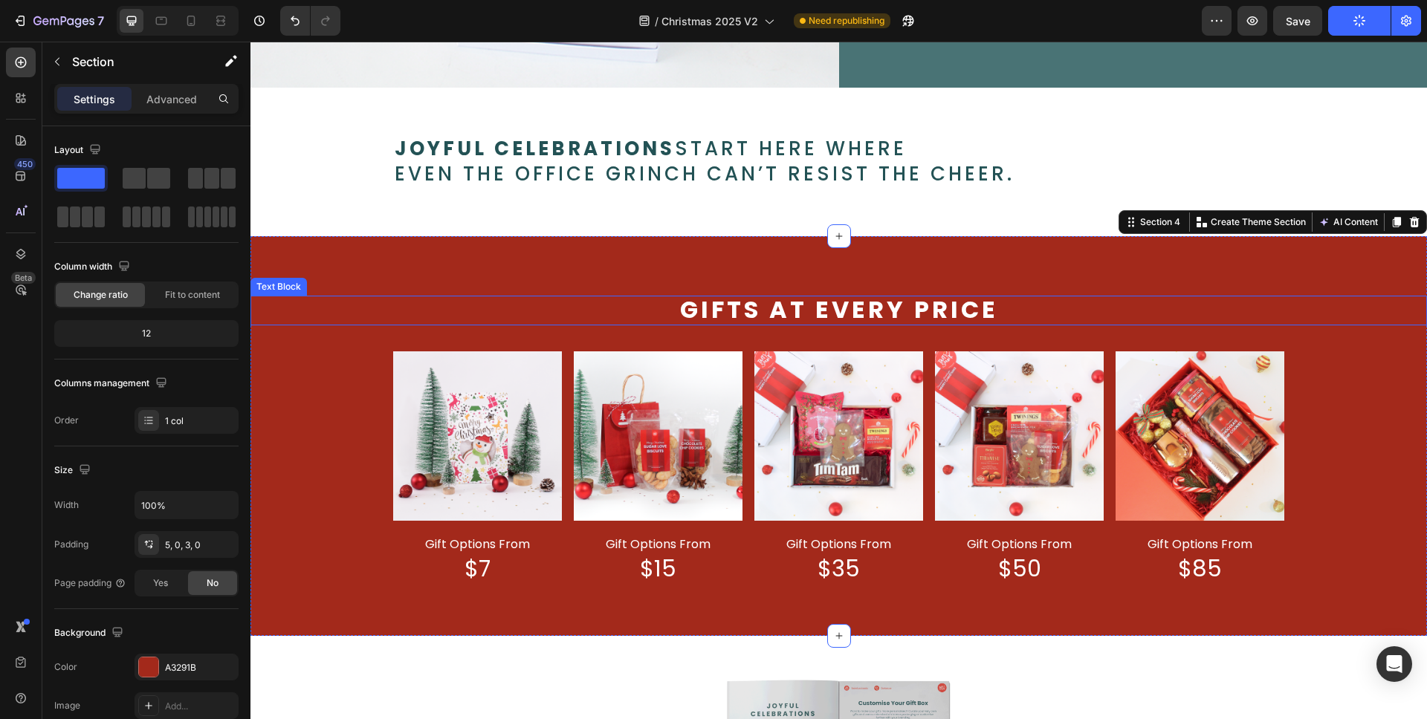
scroll to position [748, 0]
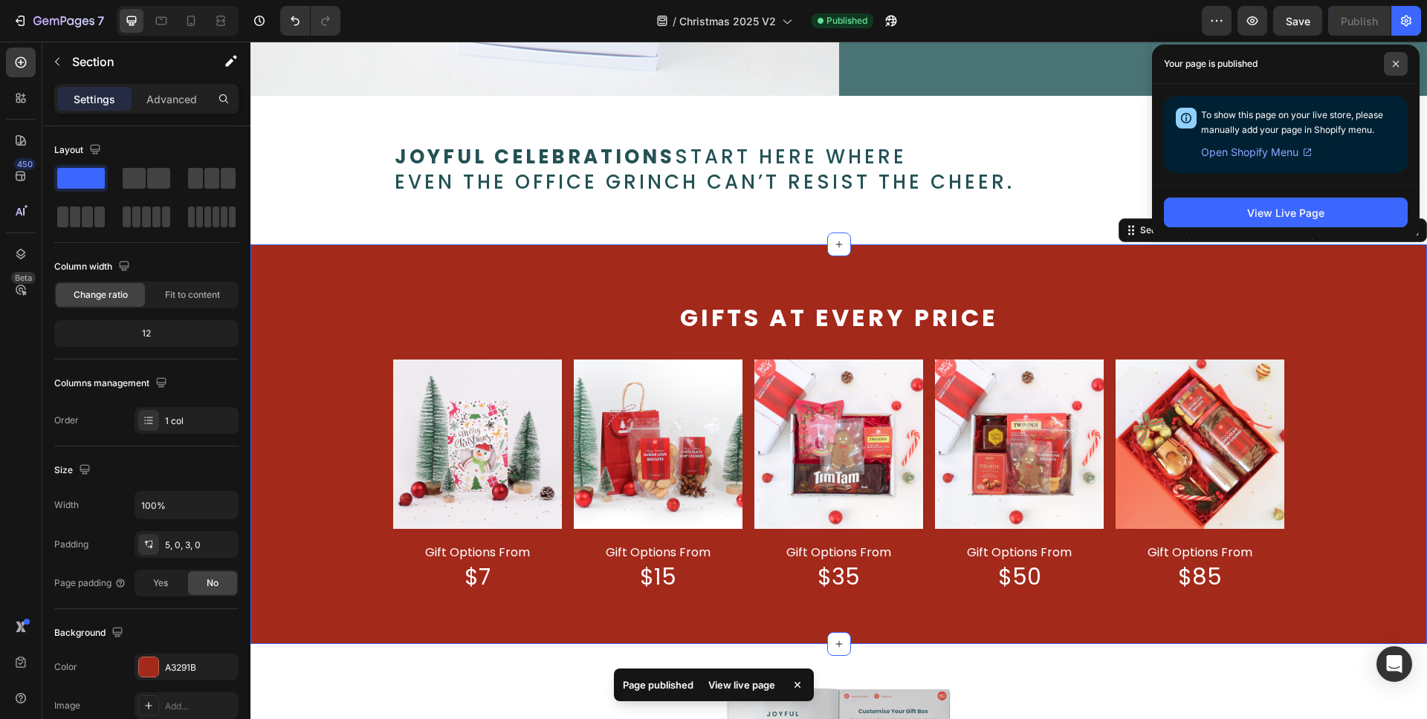
click at [1396, 70] on span at bounding box center [1396, 64] width 24 height 24
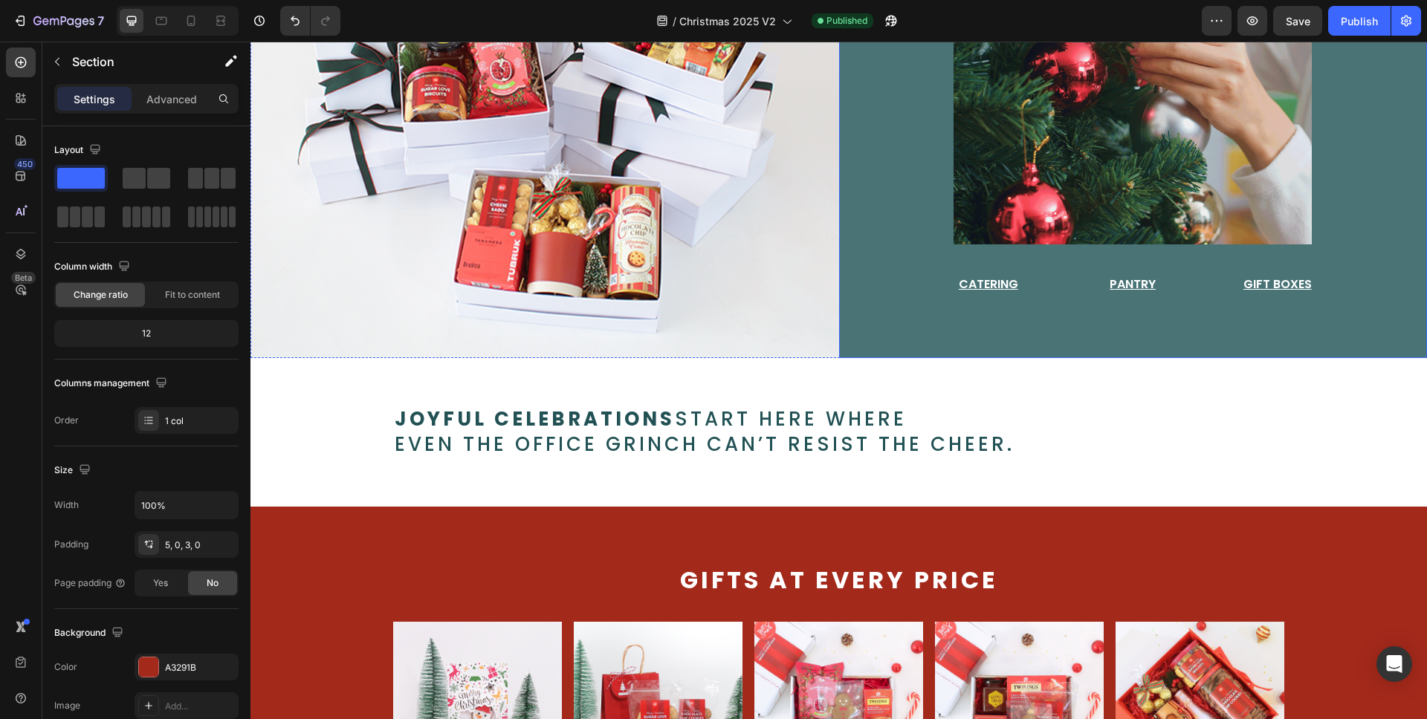
scroll to position [730, 0]
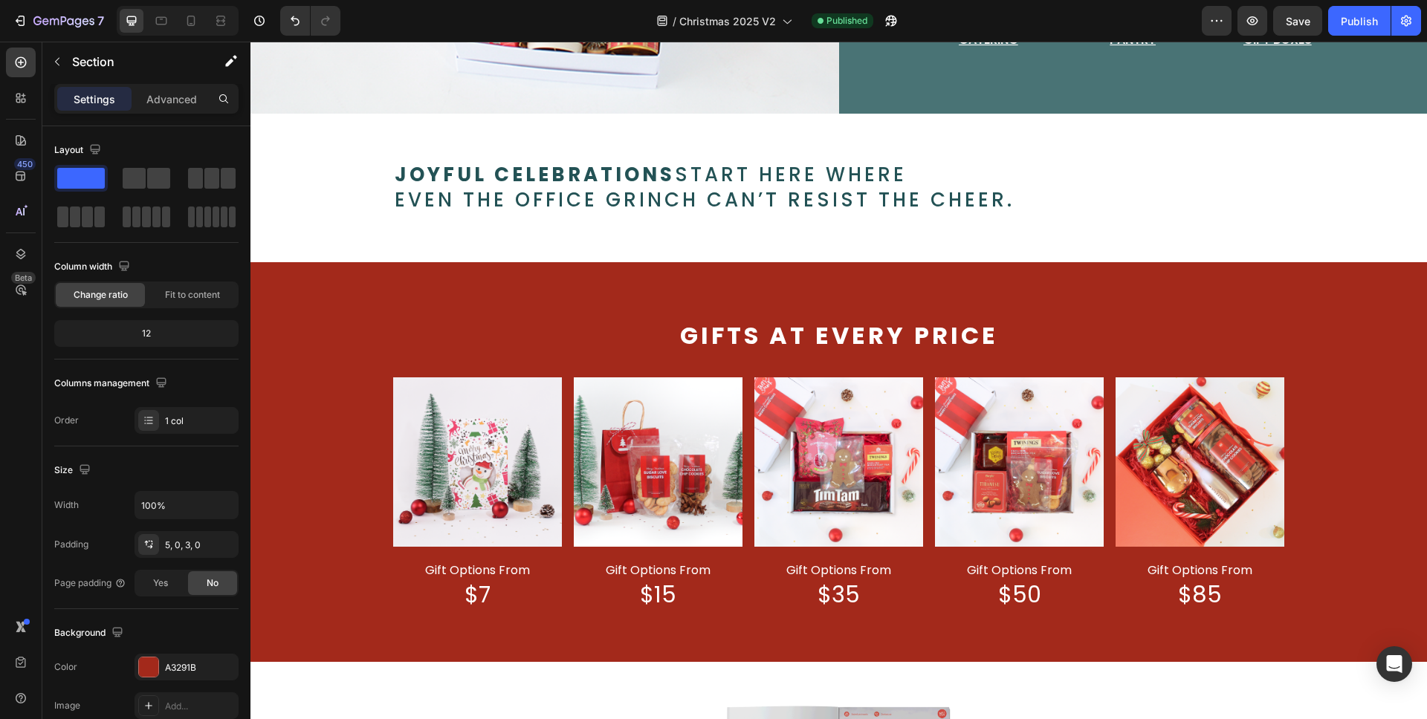
click at [1374, 463] on div "Gifts at every price Text Block Image gift options from Text Block $7 Text Bloc…" at bounding box center [838, 474] width 1176 height 305
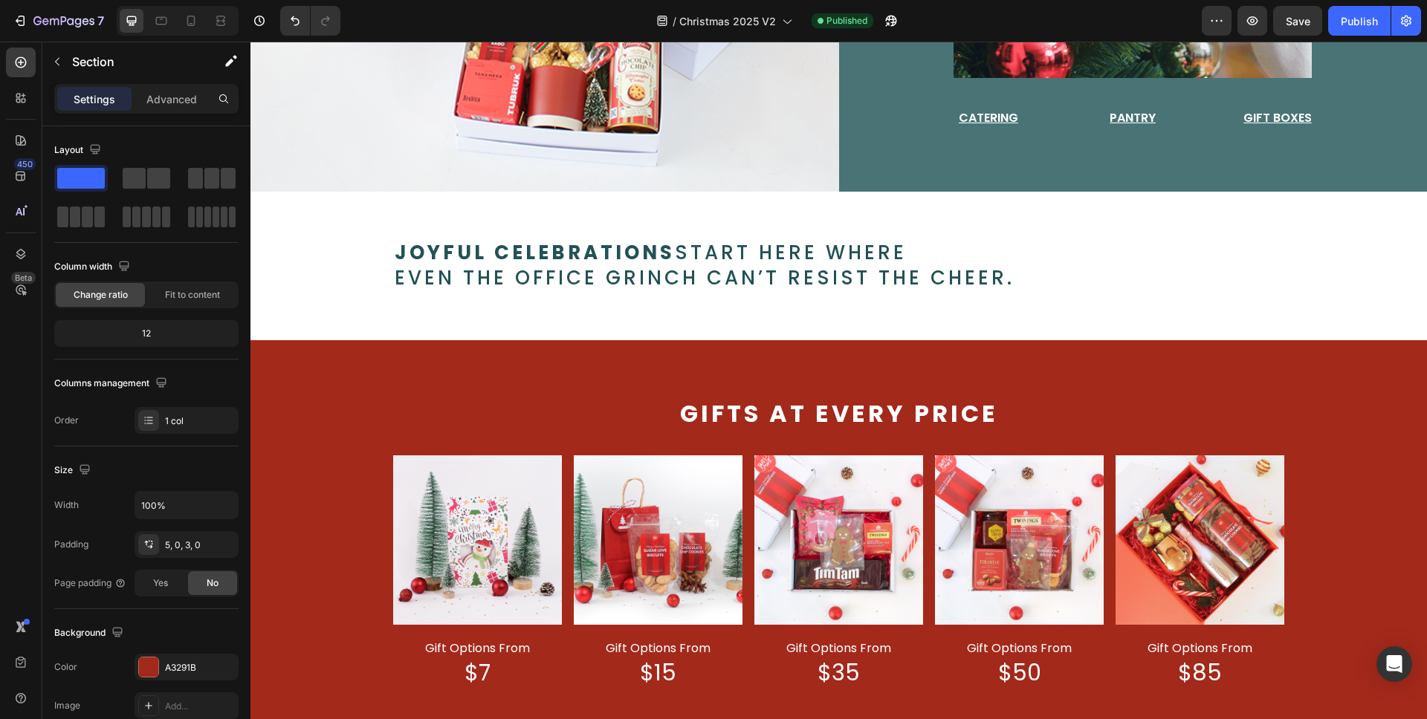
scroll to position [687, 0]
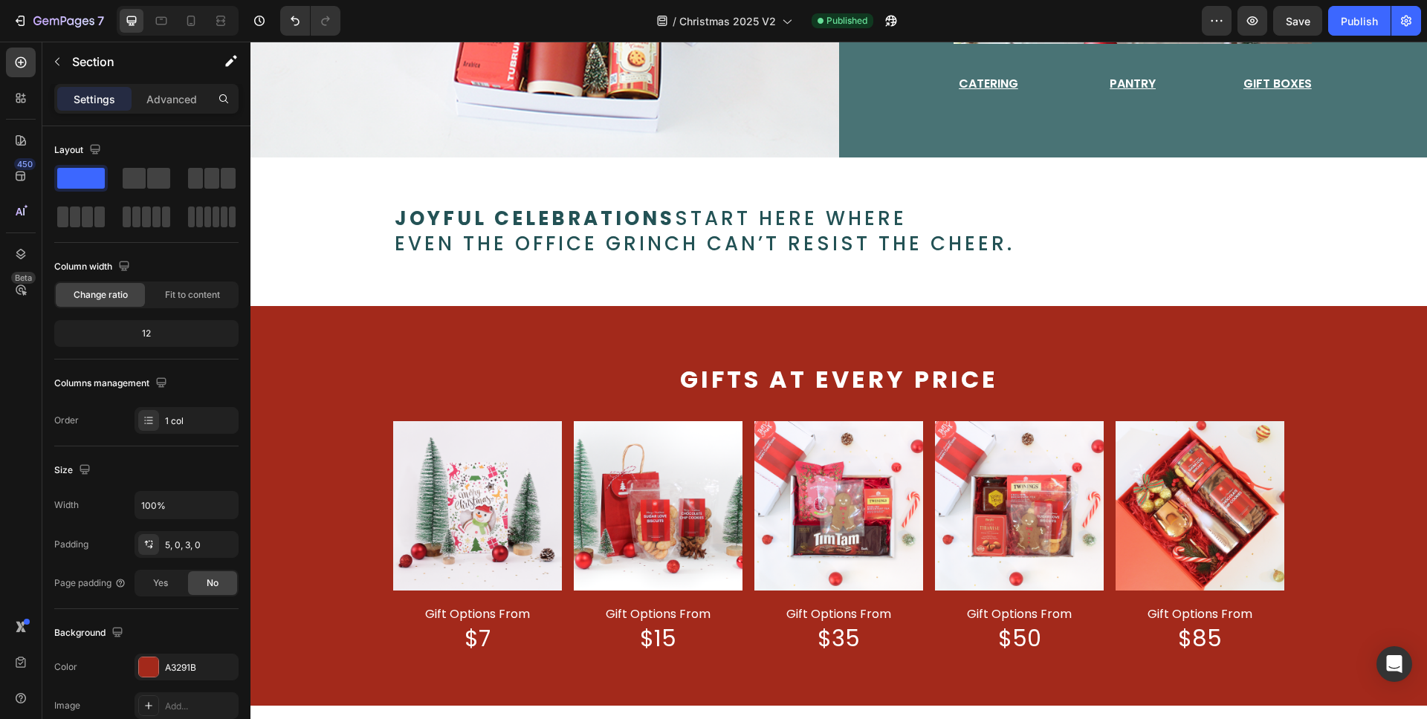
click at [1341, 515] on div "Gifts at every price Text Block Image gift options from Text Block $7 Text Bloc…" at bounding box center [838, 518] width 1176 height 305
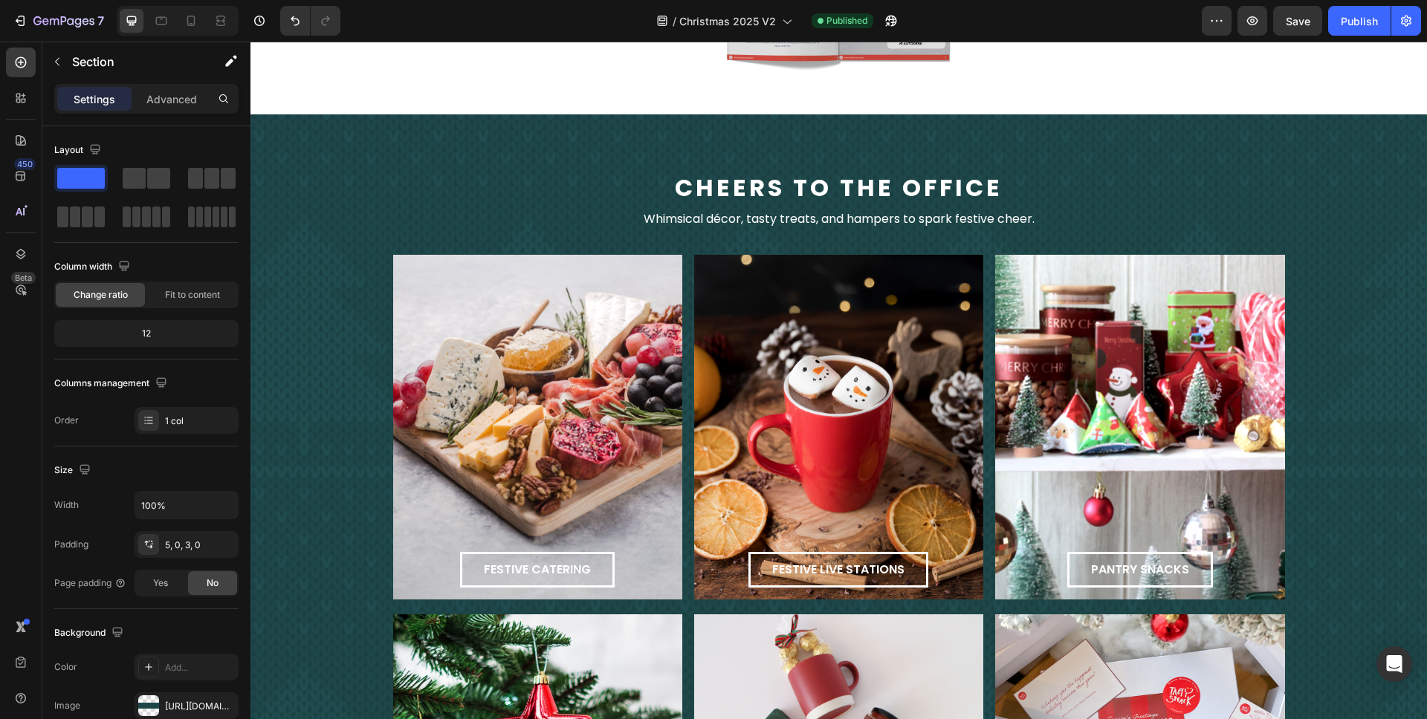
scroll to position [1532, 0]
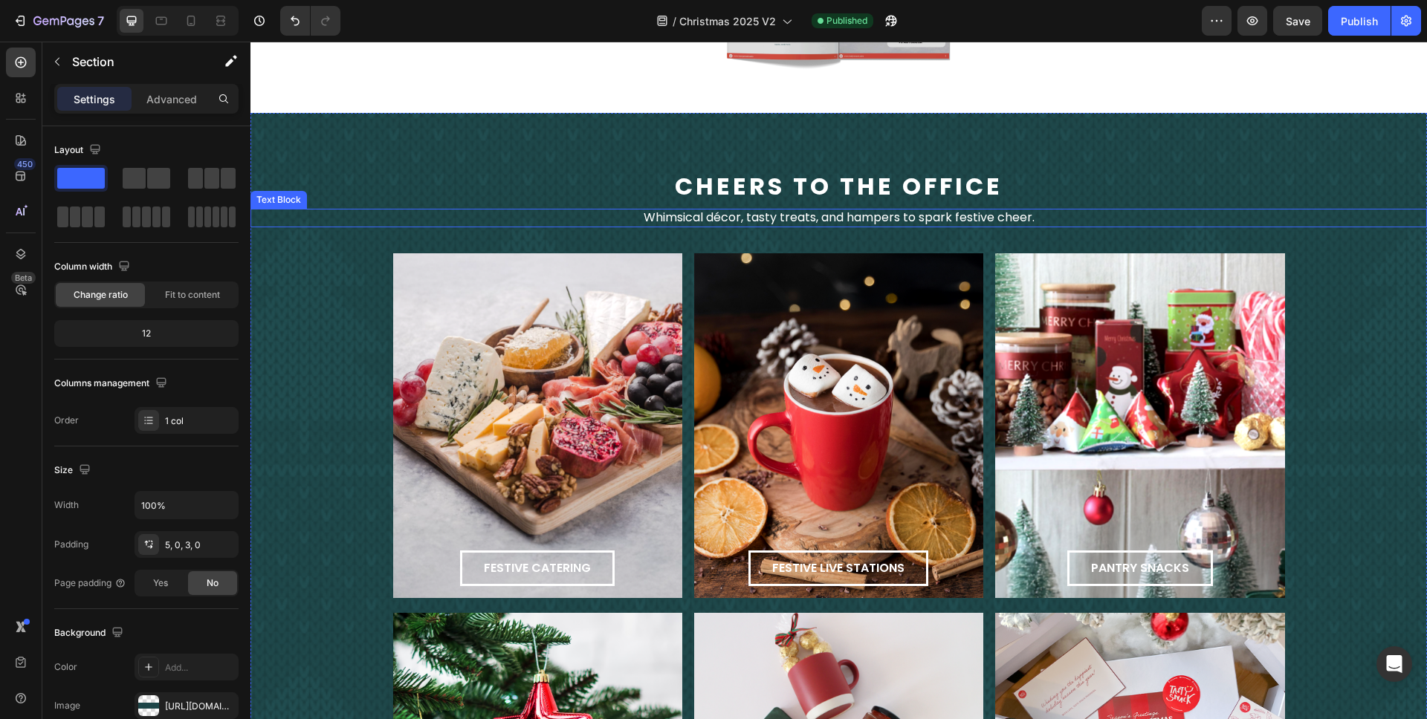
click at [833, 215] on span "Whimsical décor, tasty treats, and hampers to spark festive cheer." at bounding box center [839, 217] width 391 height 17
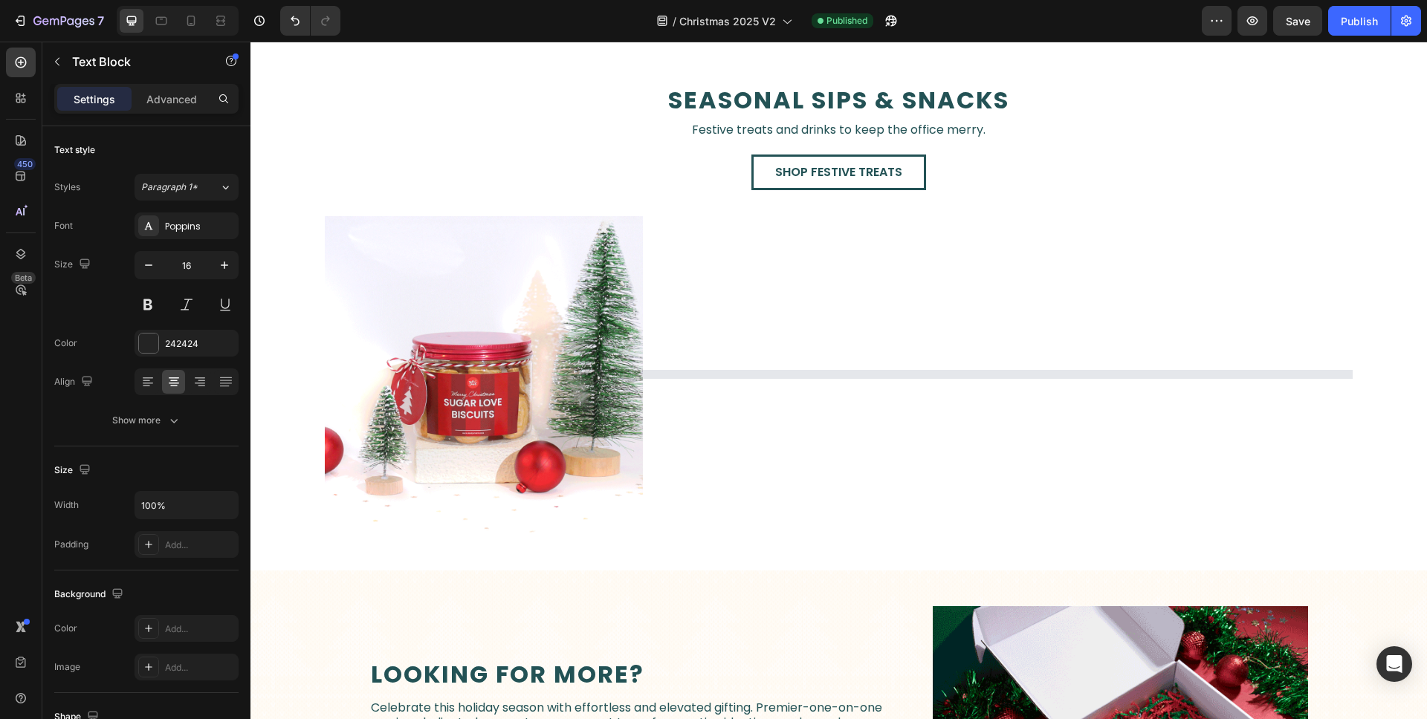
scroll to position [2417, 0]
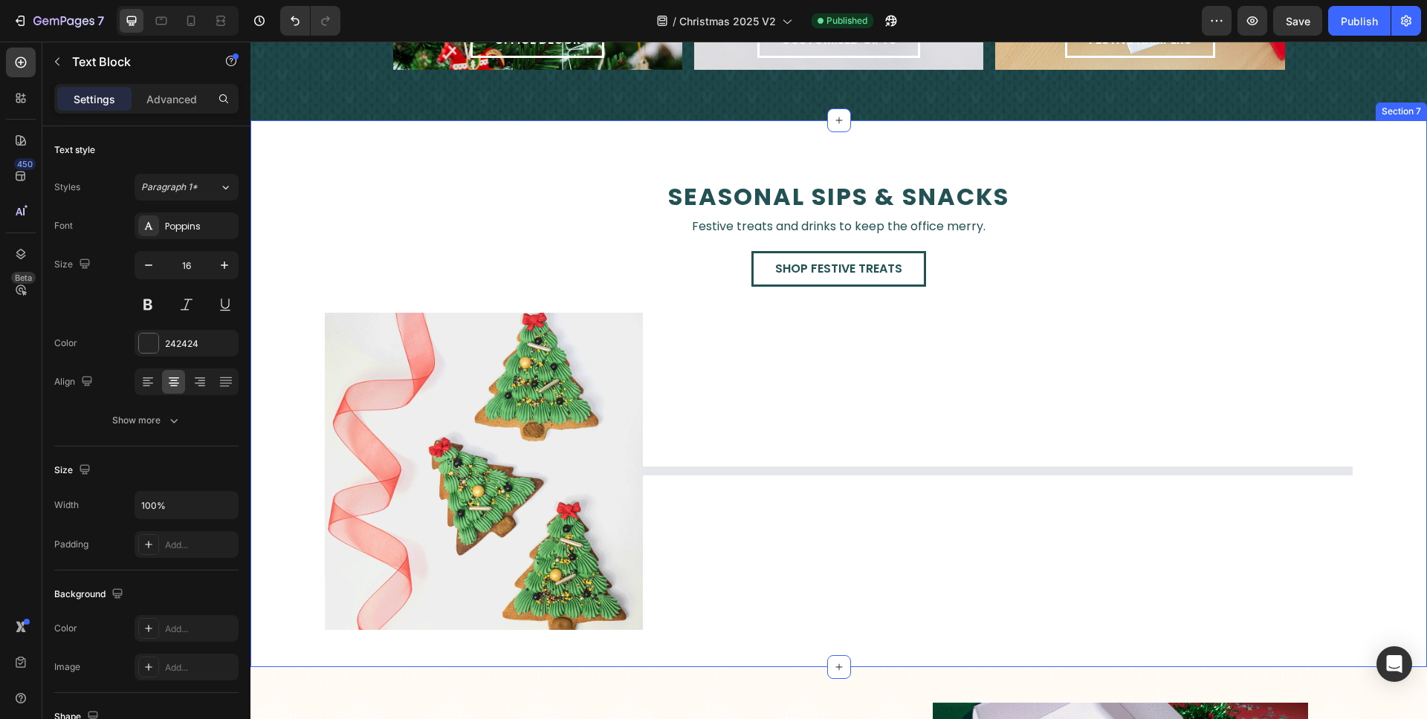
click at [837, 139] on div "seasonal sips & snacks Text Block Festive treats and drinks to keep the office …" at bounding box center [838, 393] width 1176 height 547
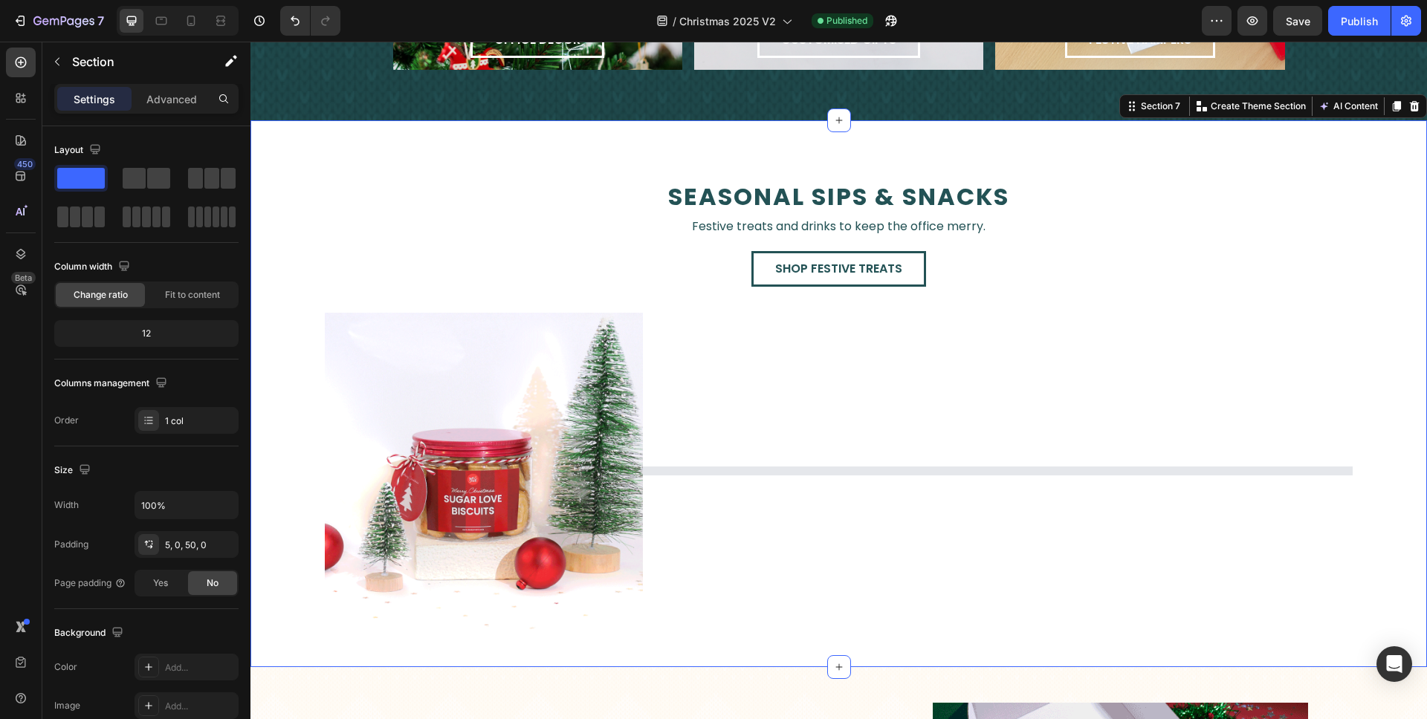
click at [881, 143] on div "seasonal sips & snacks Text Block Festive treats and drinks to keep the office …" at bounding box center [838, 393] width 1176 height 547
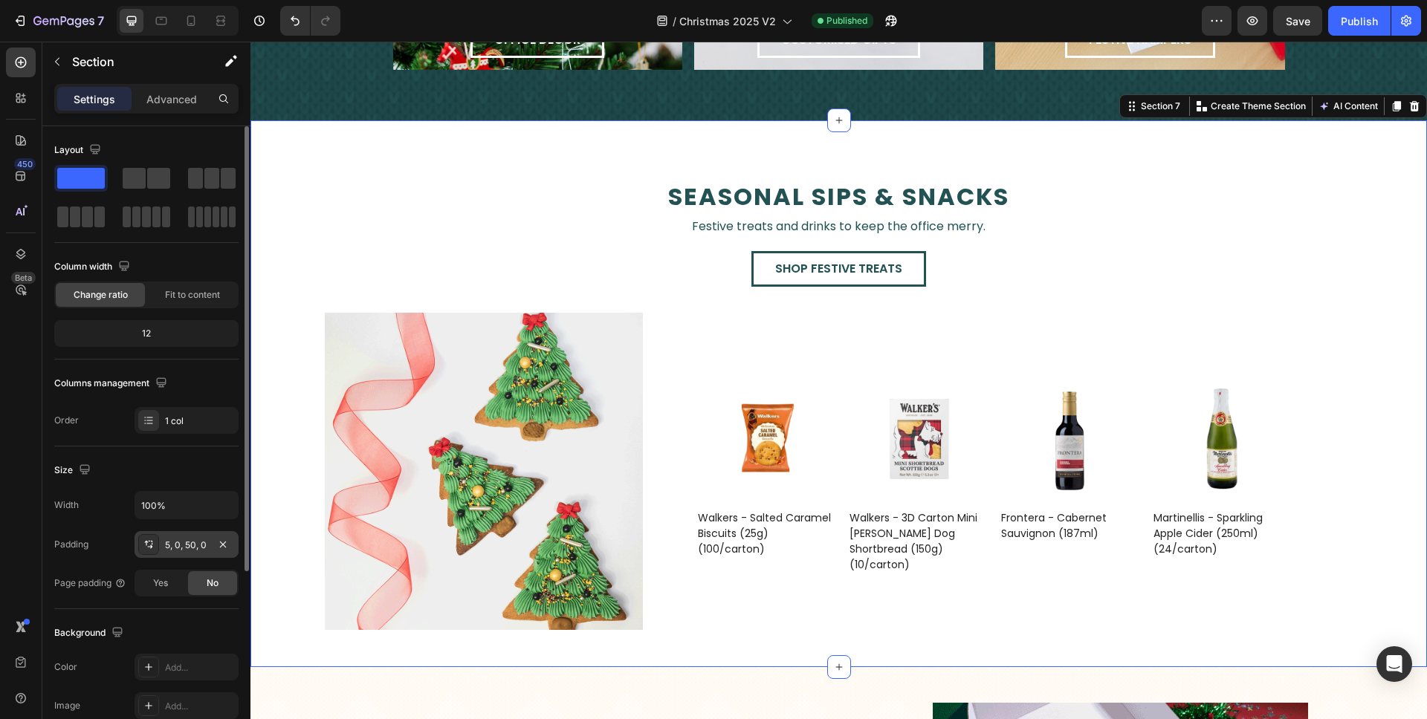
click at [190, 545] on div "5, 0, 50, 0" at bounding box center [186, 545] width 43 height 13
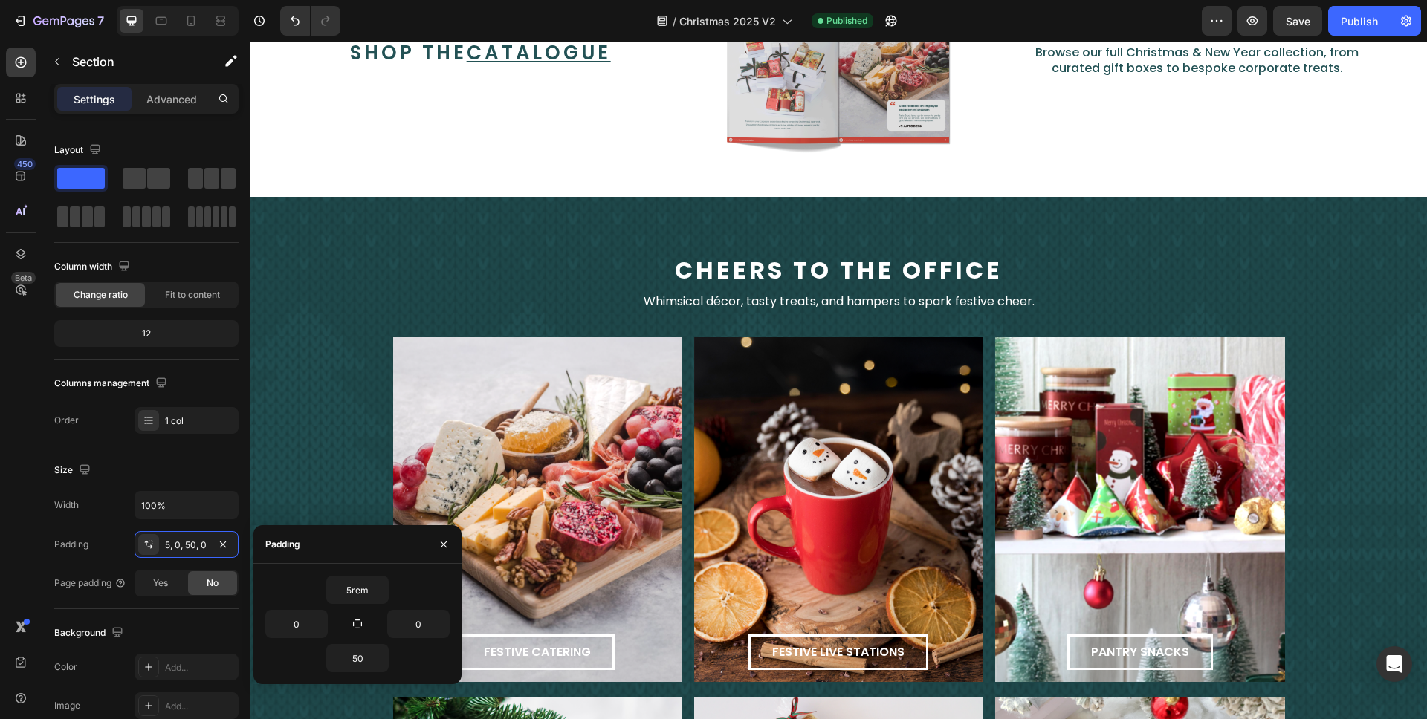
scroll to position [1439, 0]
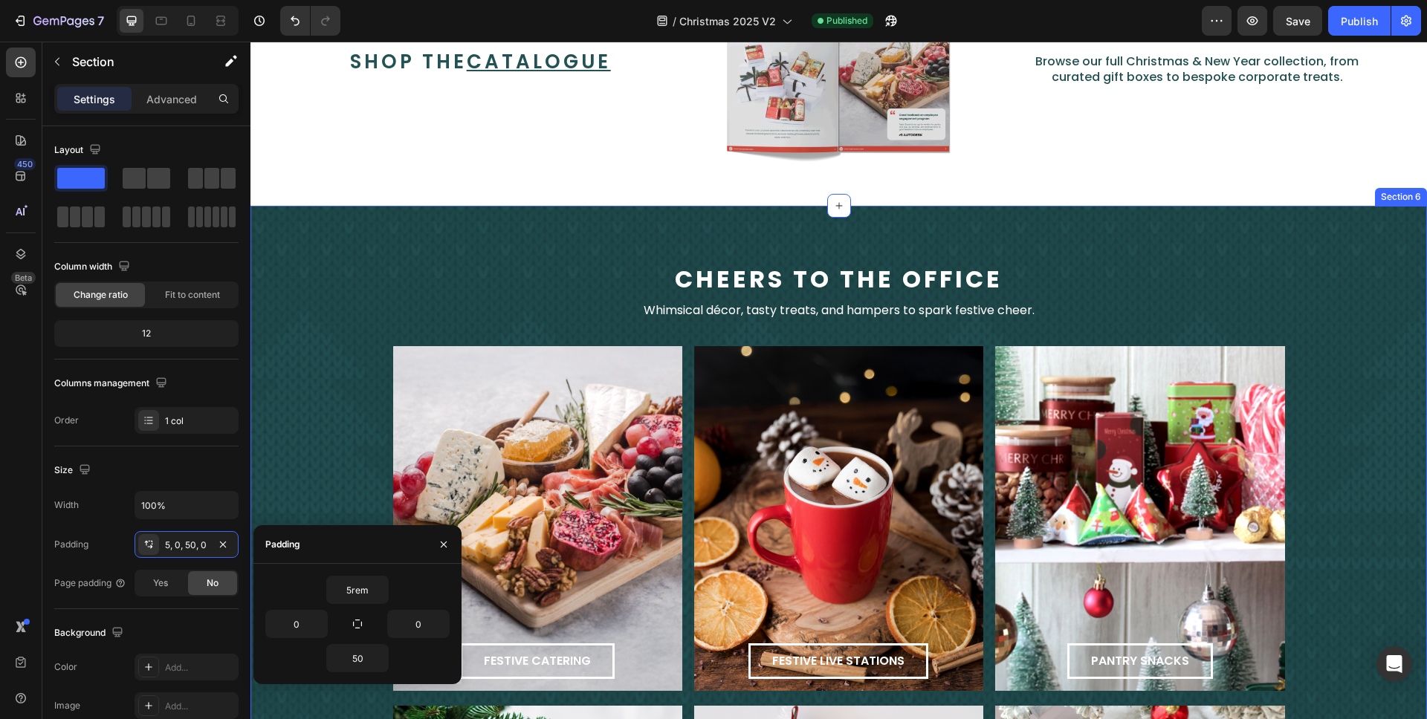
click at [731, 217] on div "cheers to the office Text Block Whimsical décor, tasty treats, and hampers to s…" at bounding box center [838, 653] width 1176 height 895
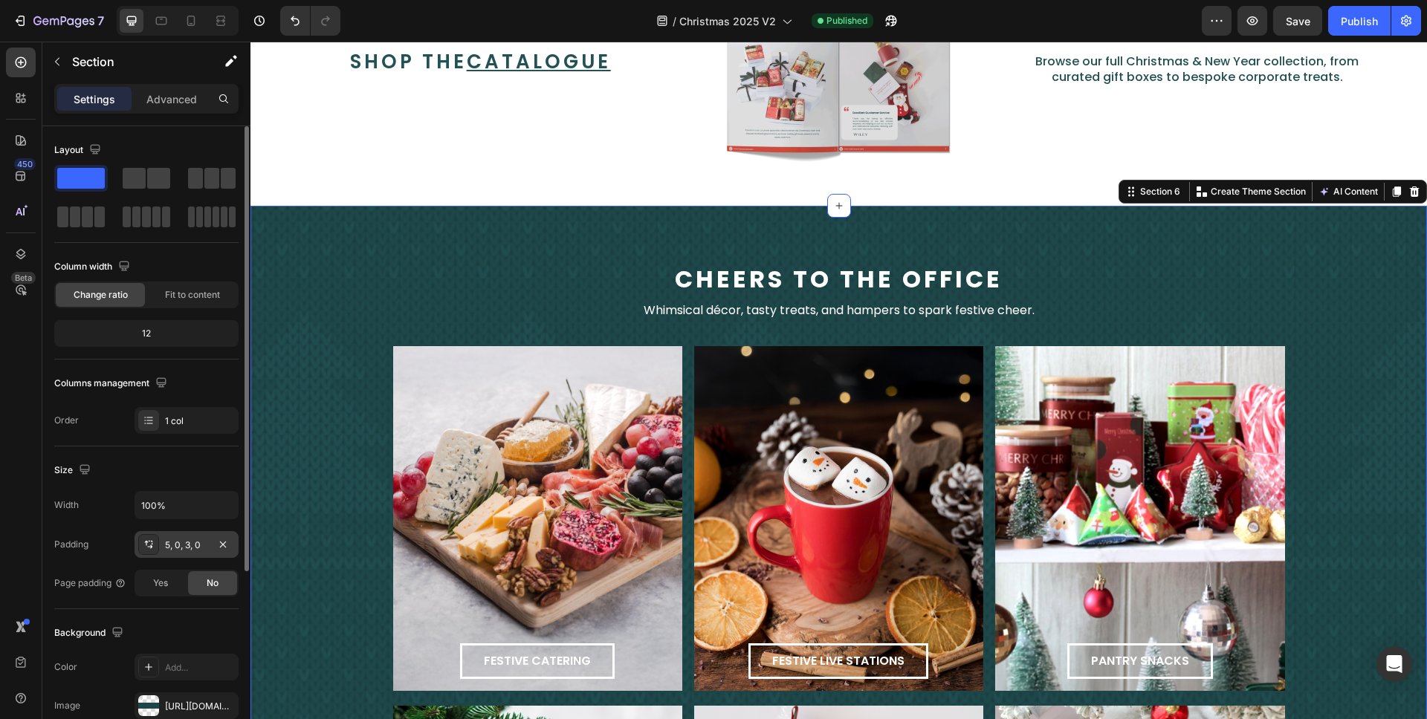
click at [186, 542] on div "5, 0, 3, 0" at bounding box center [186, 545] width 43 height 13
click at [658, 234] on div "cheers to the office Text Block Whimsical décor, tasty treats, and hampers to s…" at bounding box center [838, 653] width 1176 height 895
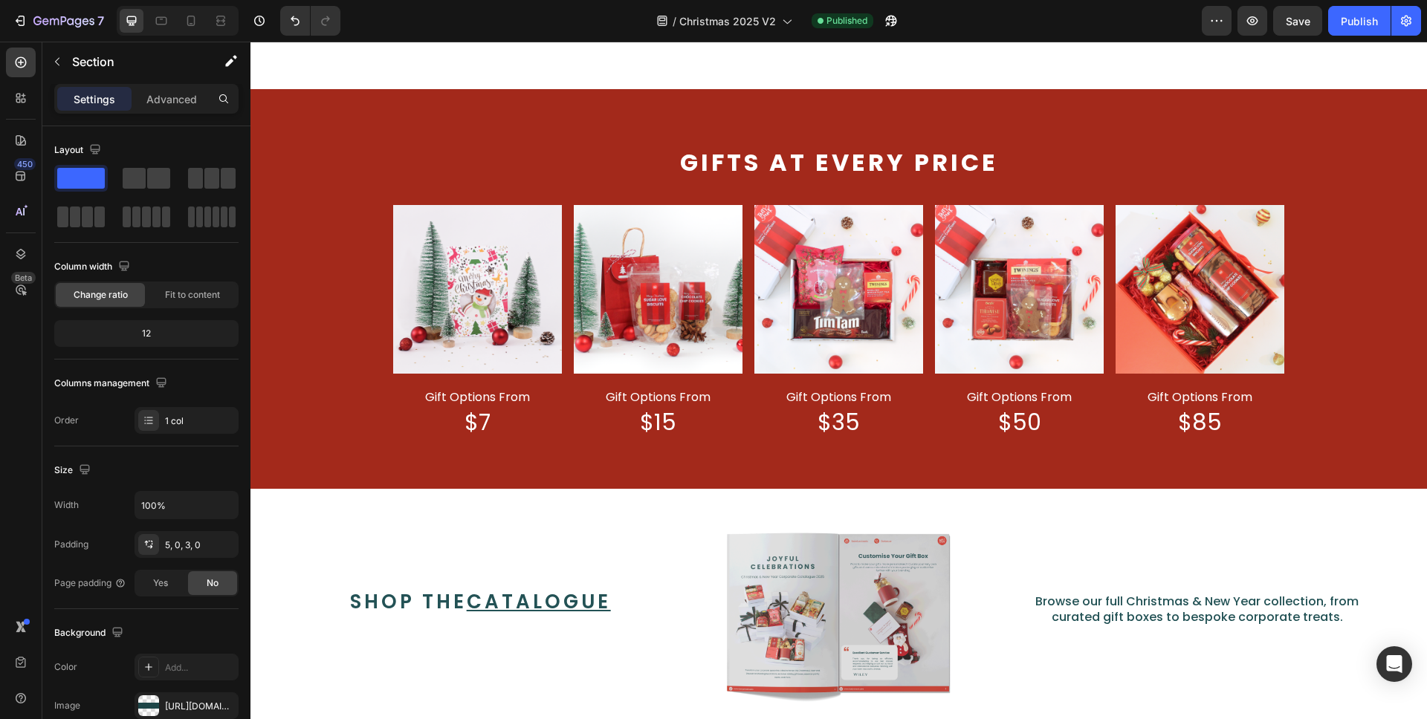
scroll to position [897, 0]
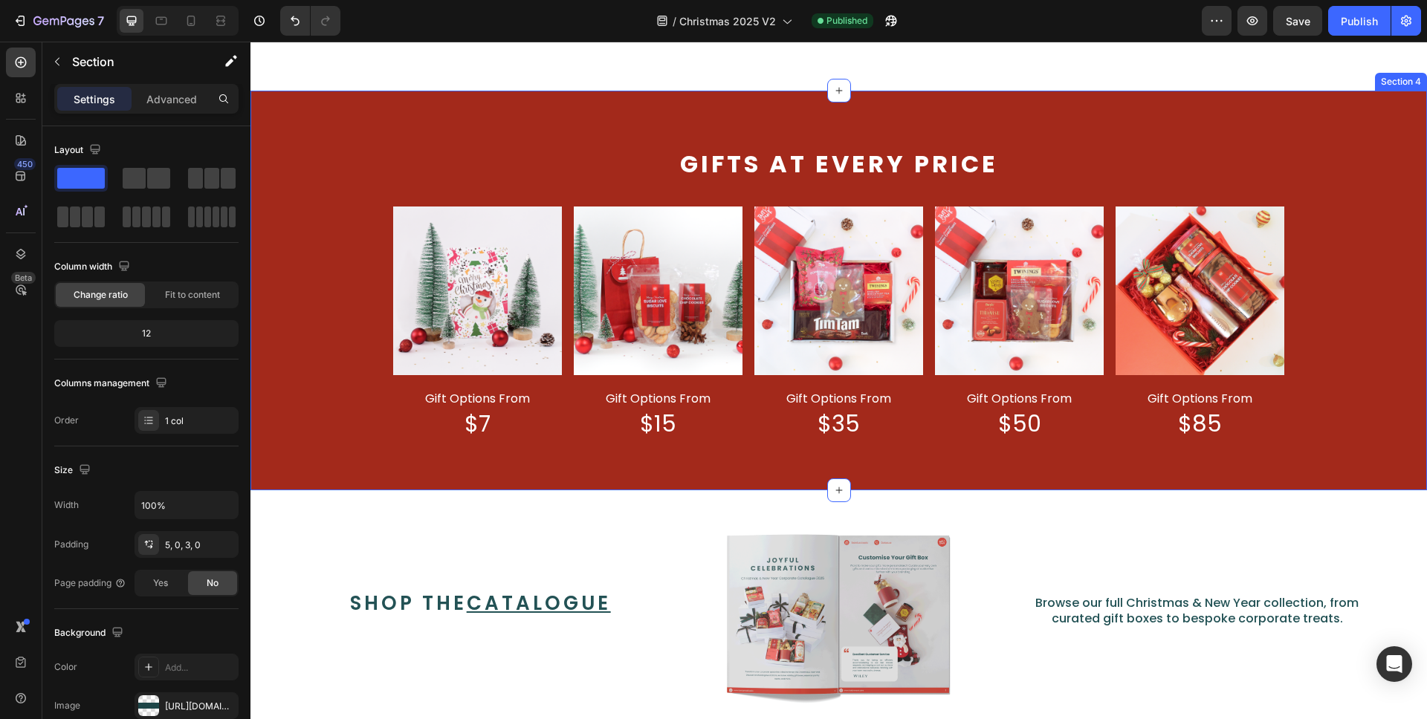
click at [727, 137] on div "Gifts at every price Text Block Image gift options from Text Block $7 Text Bloc…" at bounding box center [838, 291] width 1176 height 401
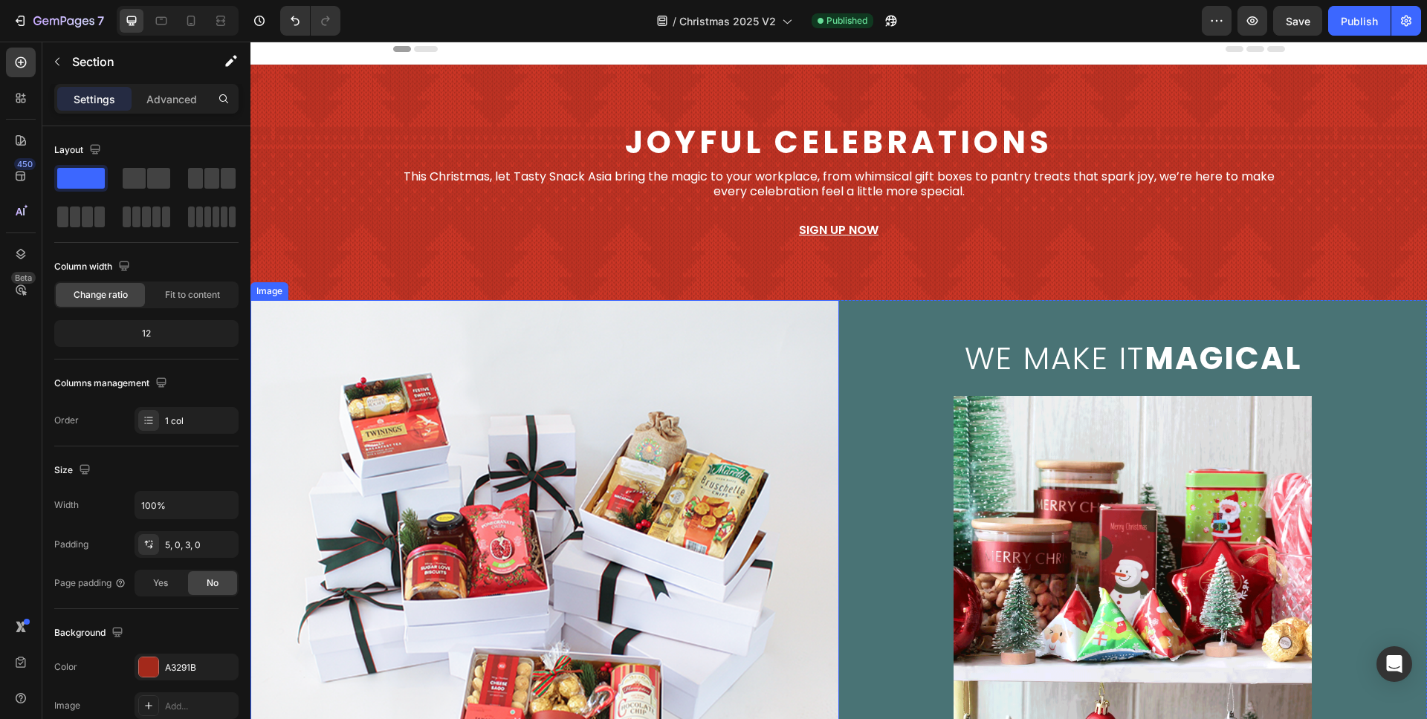
scroll to position [0, 0]
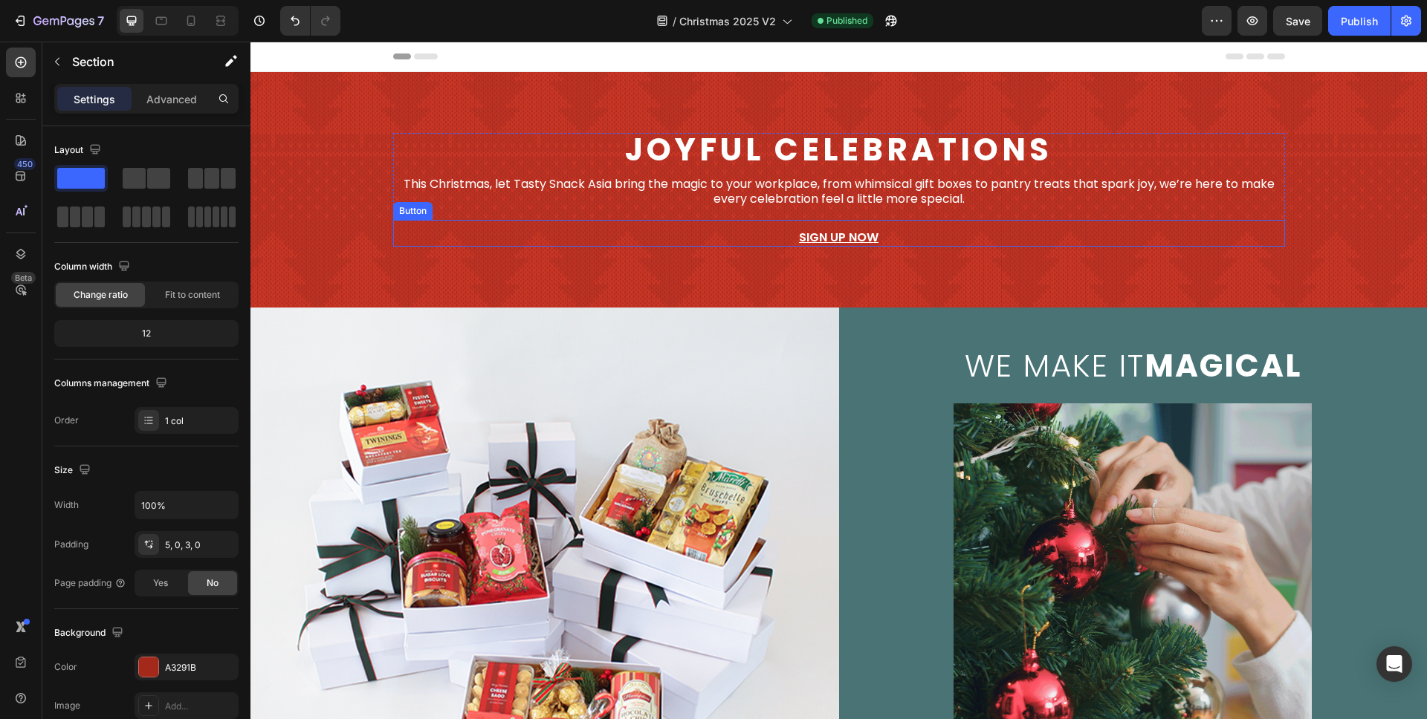
click at [900, 234] on div "sign up now Button" at bounding box center [839, 233] width 892 height 27
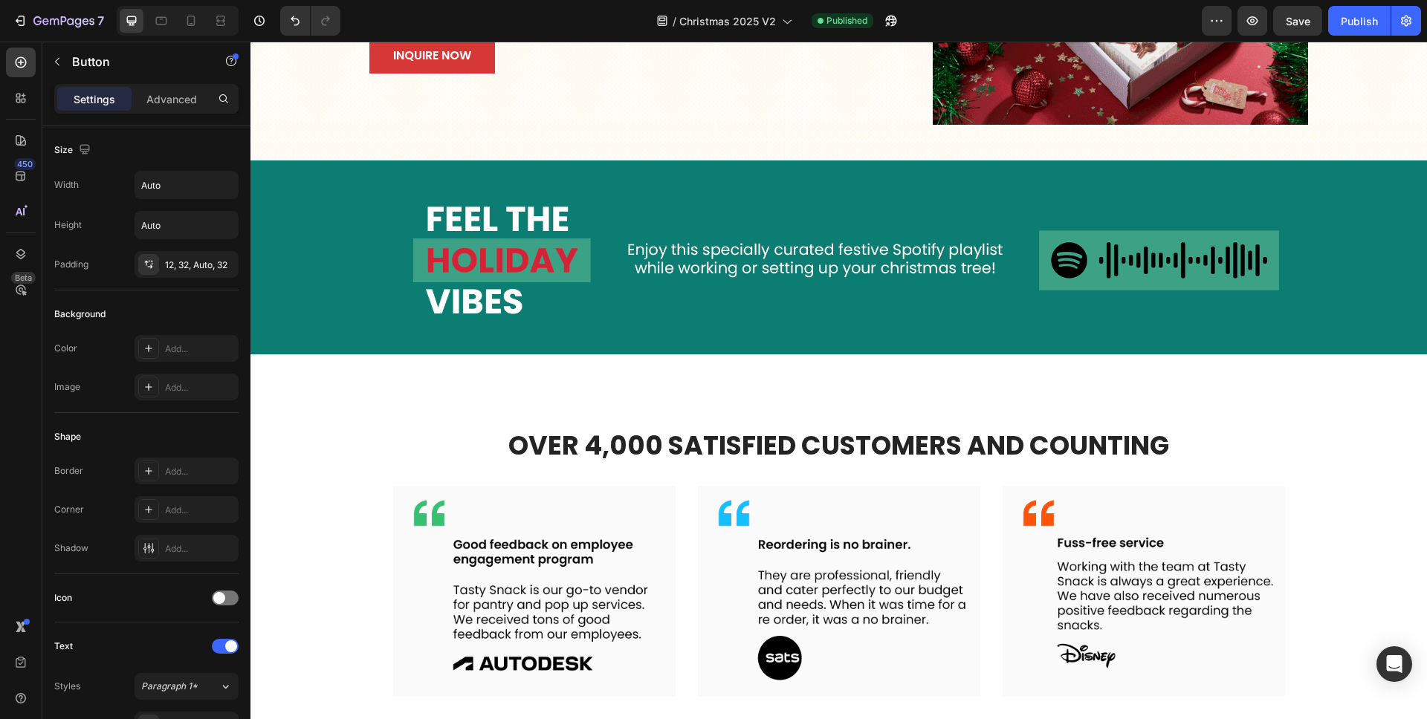
scroll to position [3232, 0]
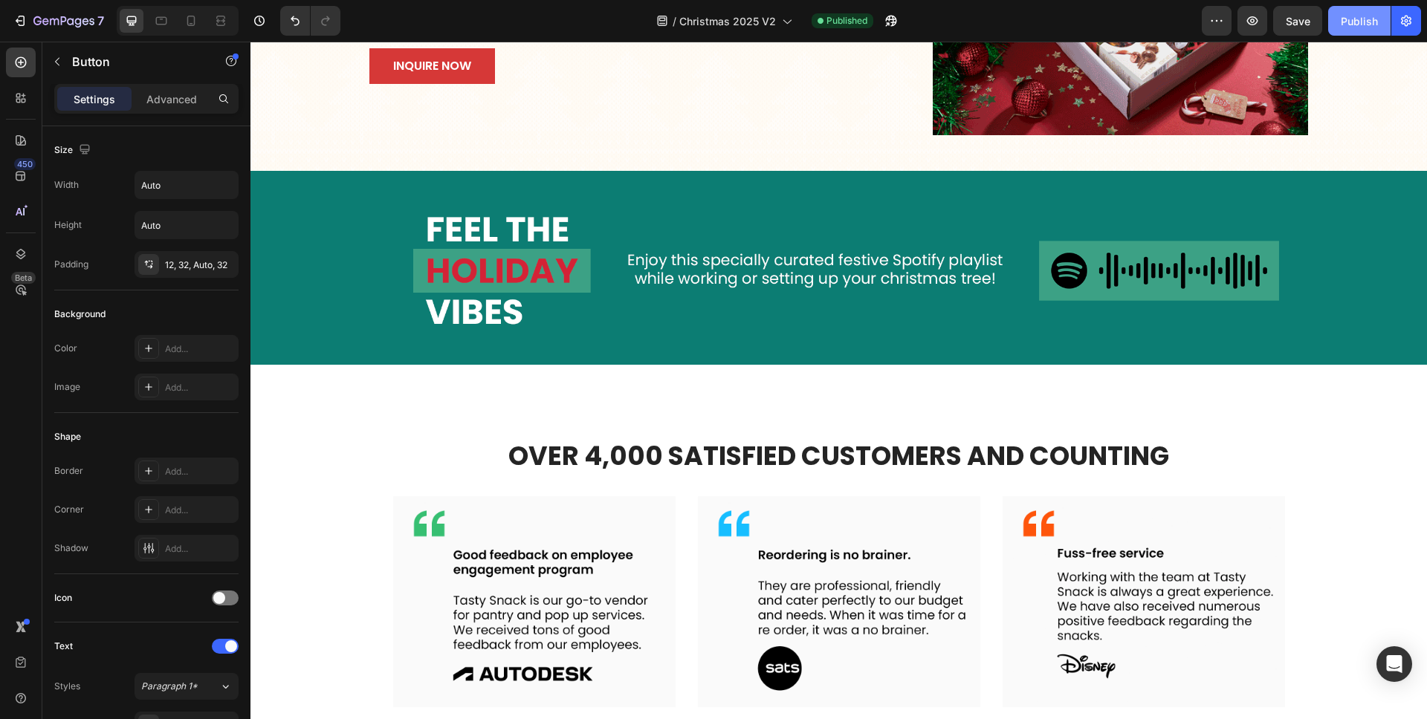
click at [1344, 19] on div "Publish" at bounding box center [1359, 21] width 37 height 16
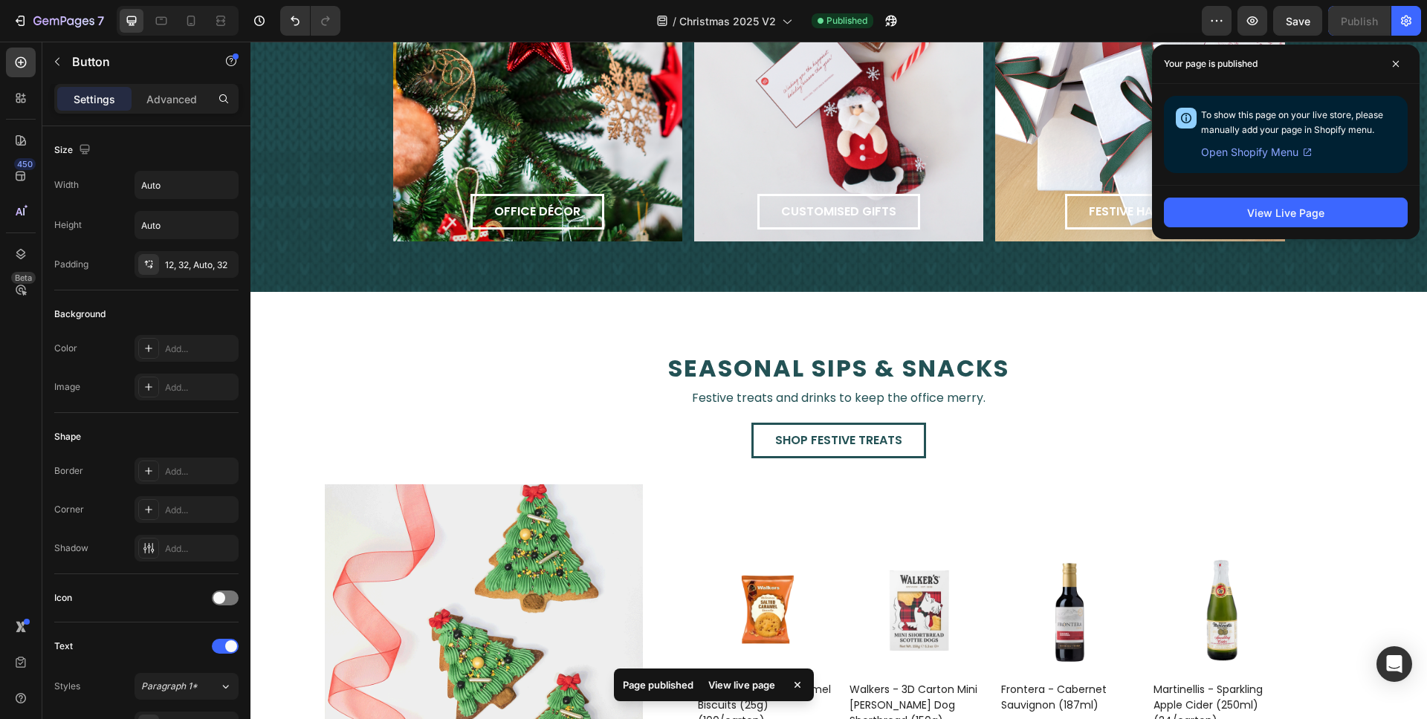
scroll to position [2049, 0]
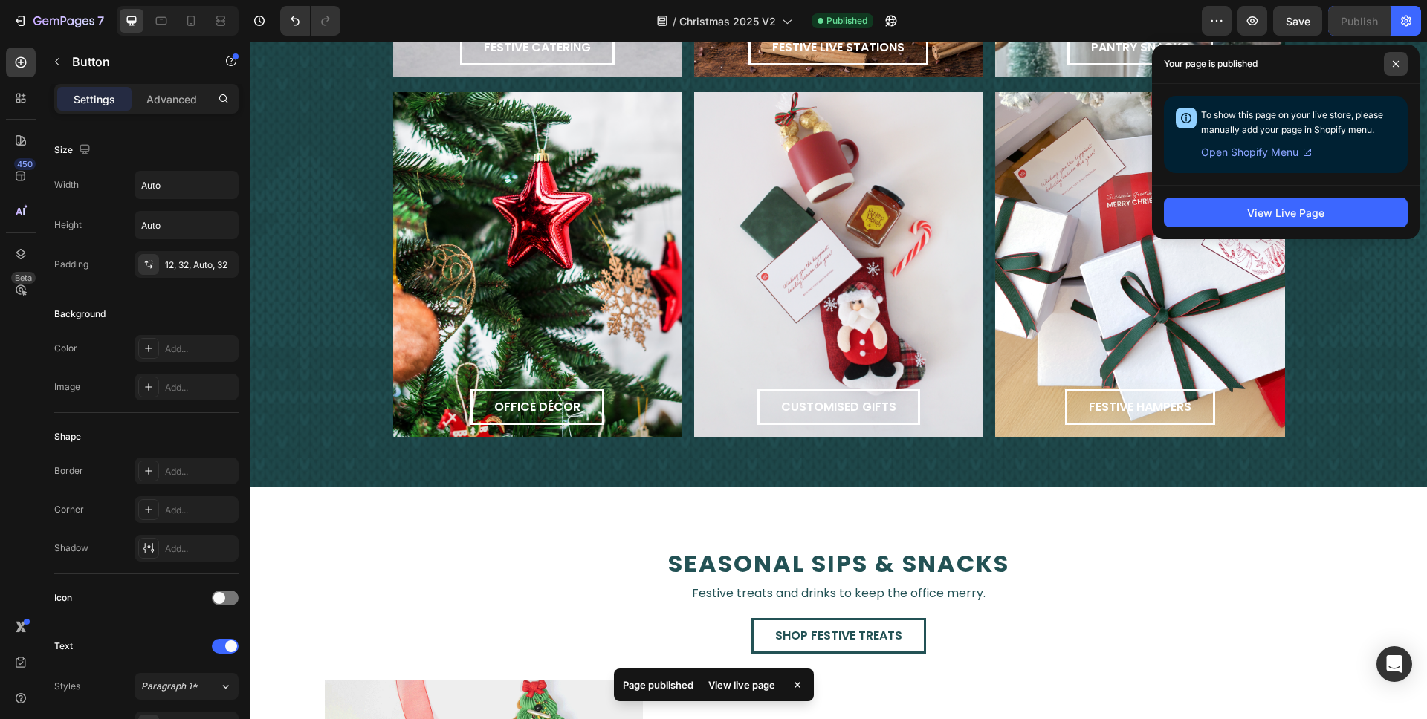
click at [1388, 63] on span at bounding box center [1396, 64] width 24 height 24
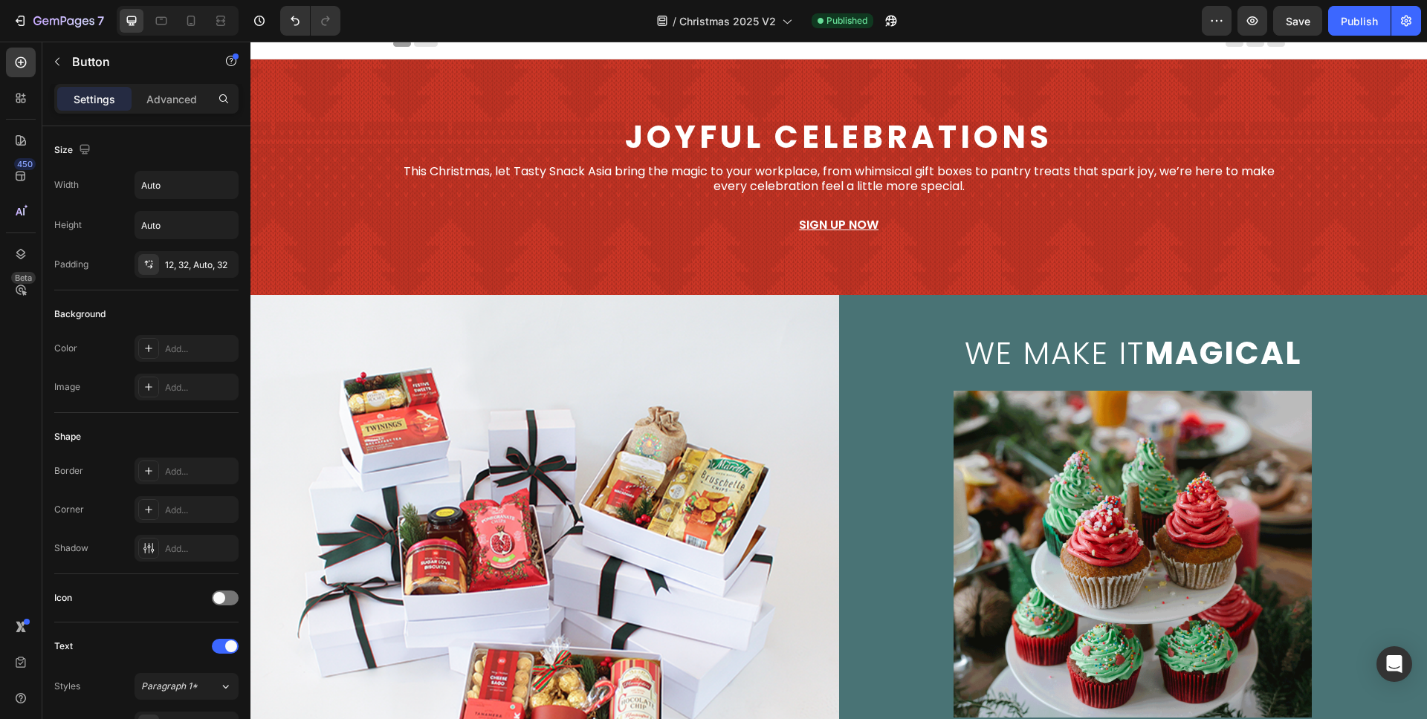
scroll to position [0, 0]
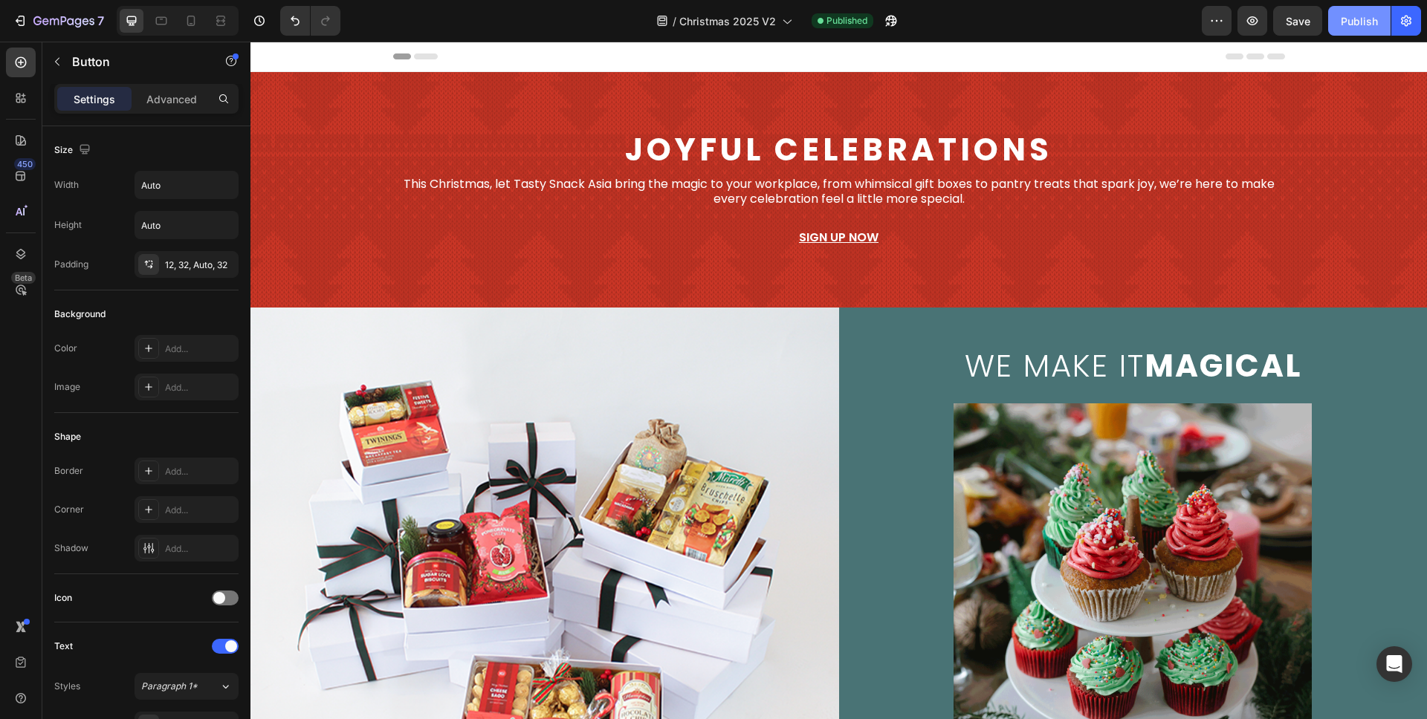
click at [1348, 31] on button "Publish" at bounding box center [1359, 21] width 62 height 30
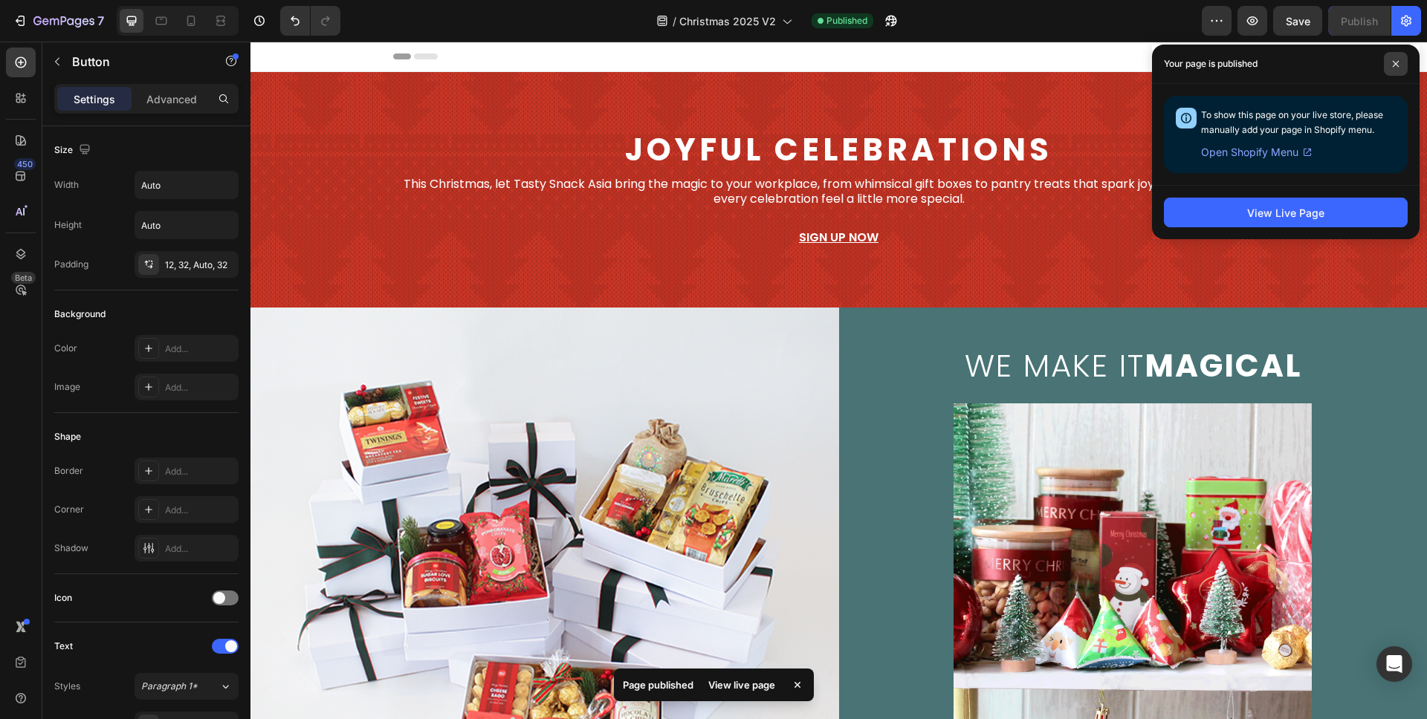
click at [1398, 59] on span at bounding box center [1396, 64] width 24 height 24
